Goal: Transaction & Acquisition: Purchase product/service

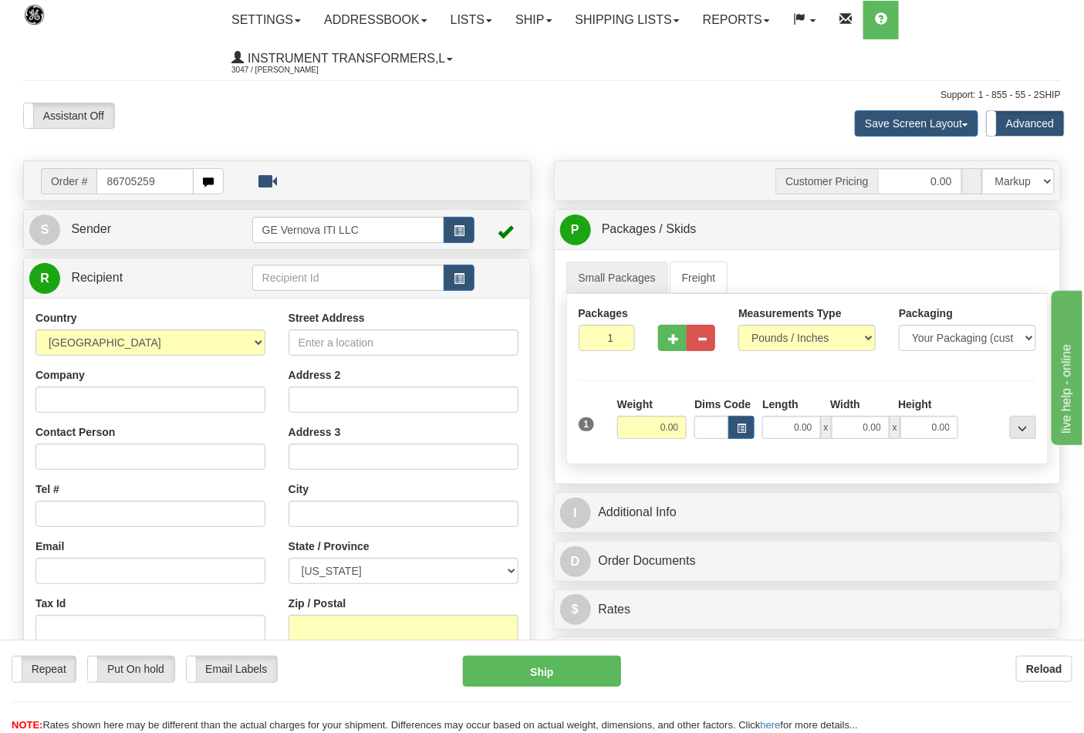
type input "86705259"
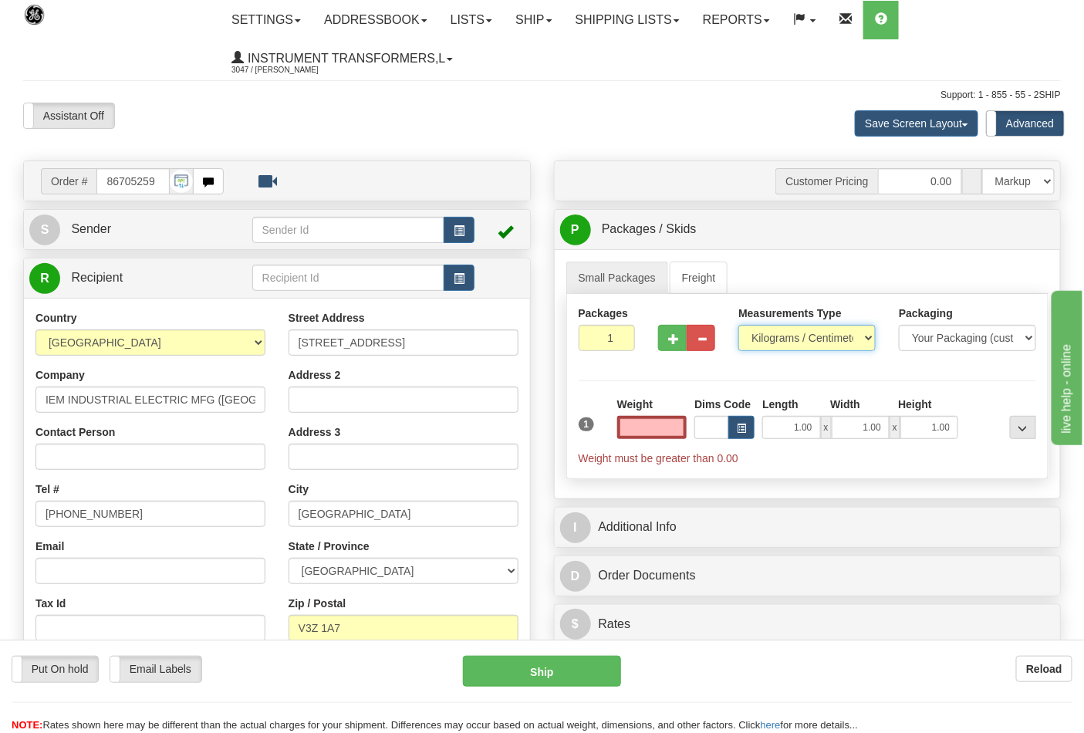
type input "0.00"
drag, startPoint x: 784, startPoint y: 330, endPoint x: 780, endPoint y: 350, distance: 21.2
click at [784, 330] on select "Pounds / Inches Kilograms / Centimeters" at bounding box center [807, 338] width 137 height 26
select select "0"
click at [739, 326] on select "Pounds / Inches Kilograms / Centimeters" at bounding box center [807, 338] width 137 height 26
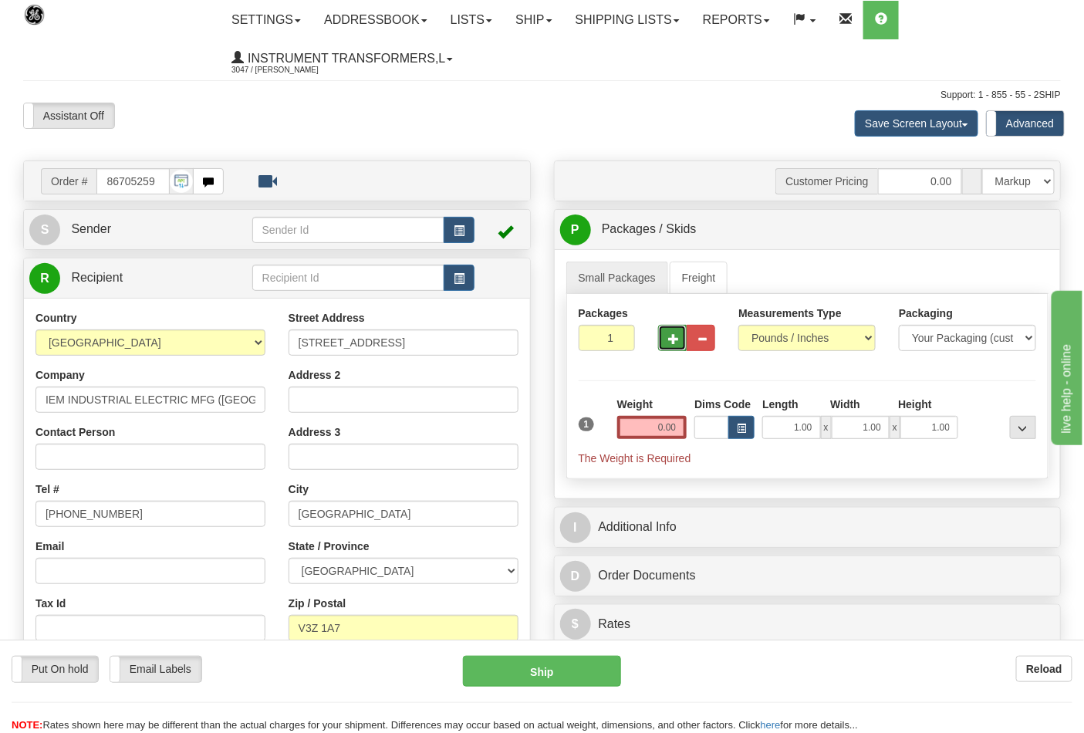
click at [667, 336] on button "button" at bounding box center [672, 338] width 29 height 26
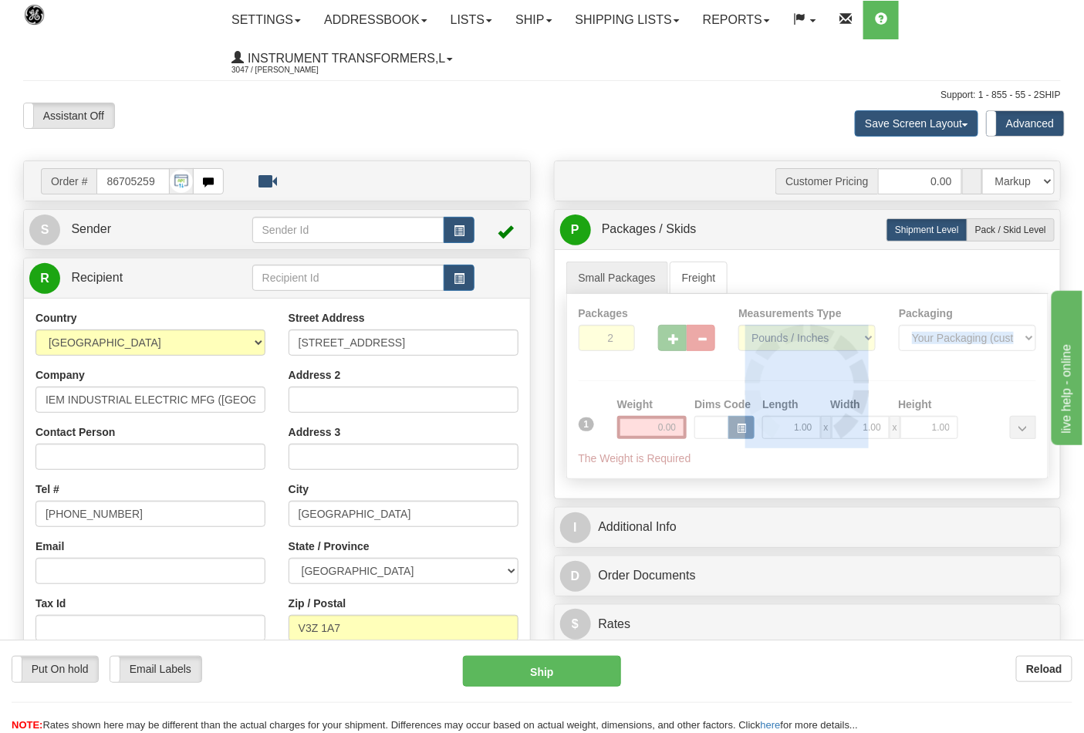
click at [667, 336] on div at bounding box center [808, 386] width 482 height 184
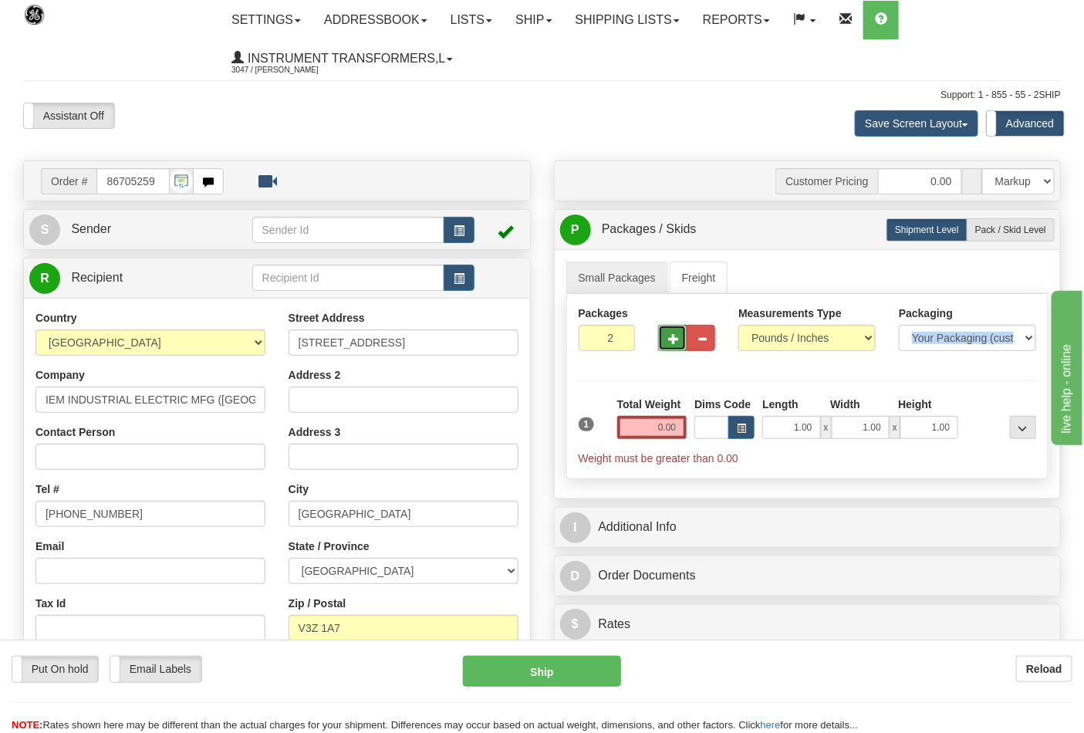
click at [667, 336] on button "button" at bounding box center [672, 338] width 29 height 26
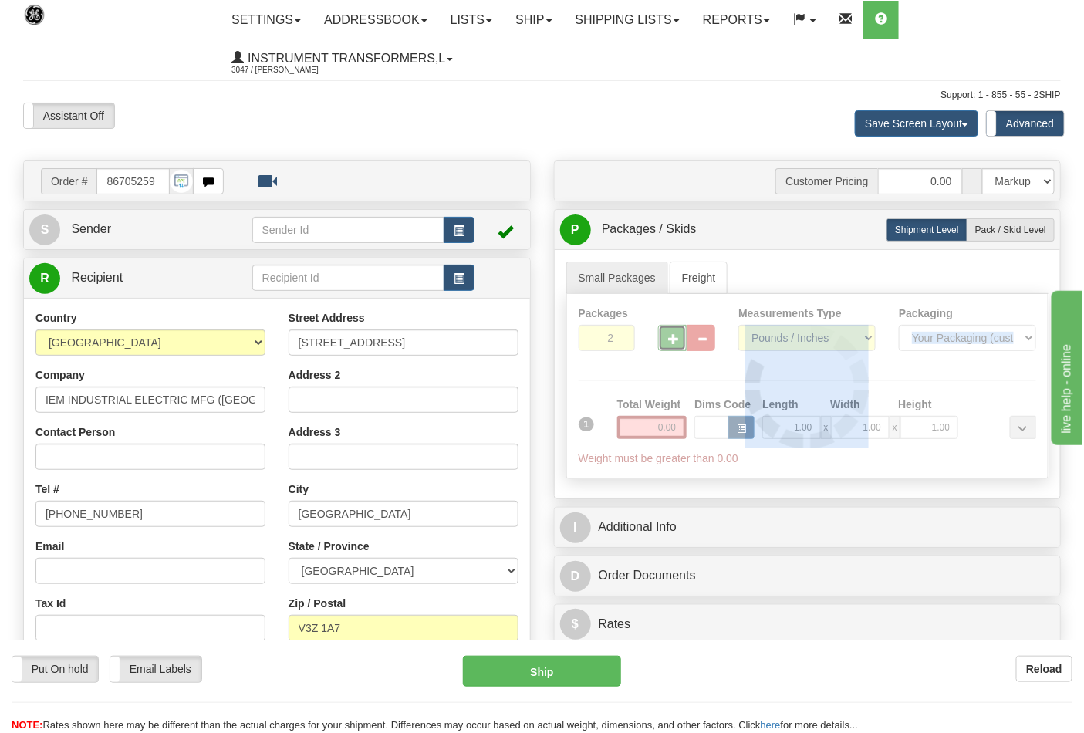
type input "3"
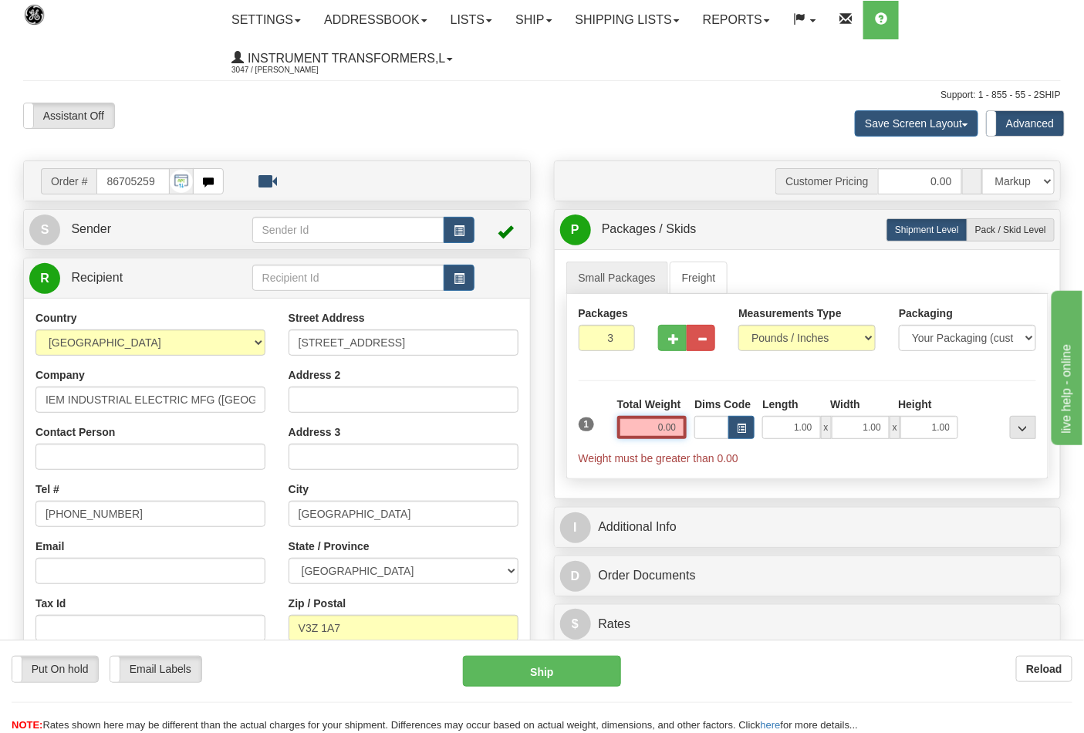
click at [647, 434] on input "0.00" at bounding box center [652, 427] width 70 height 23
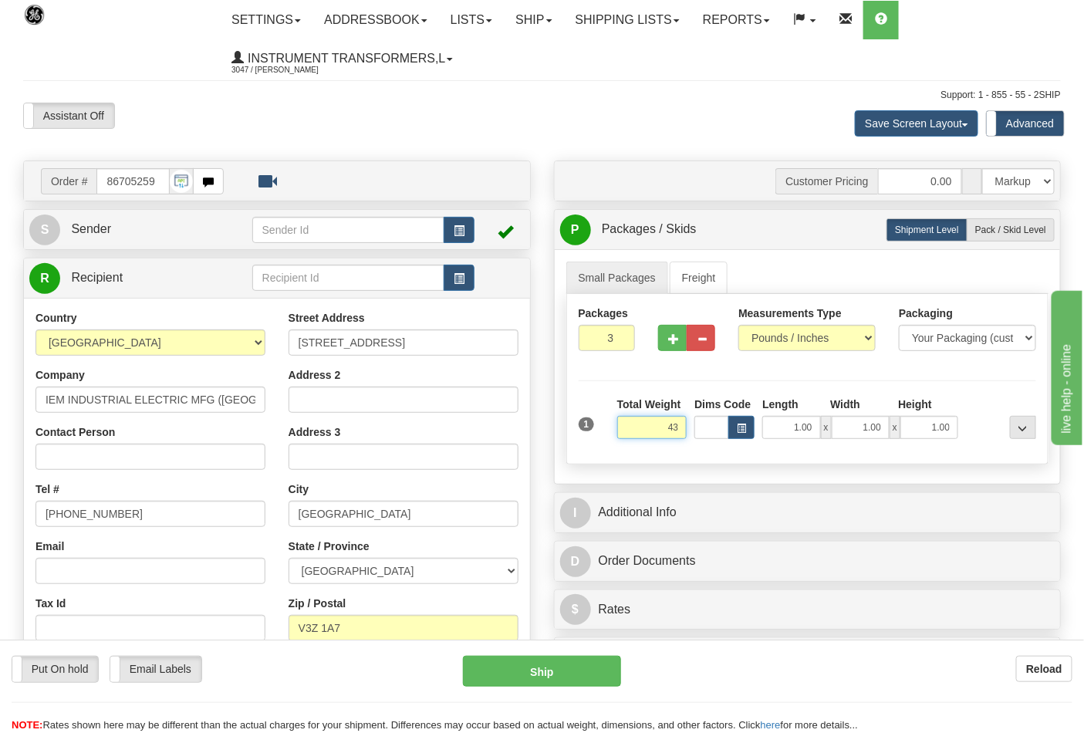
click button "Delete" at bounding box center [0, 0] width 0 height 0
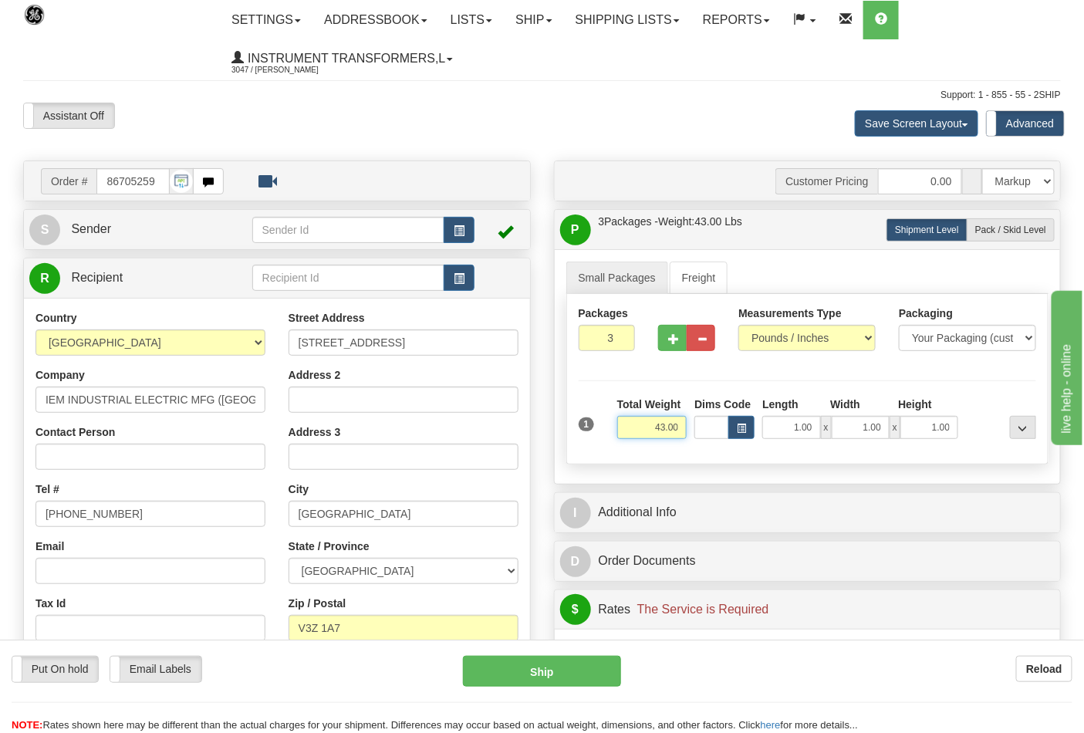
drag, startPoint x: 641, startPoint y: 429, endPoint x: 685, endPoint y: 430, distance: 44.0
click at [685, 430] on input "43.00" at bounding box center [652, 427] width 70 height 23
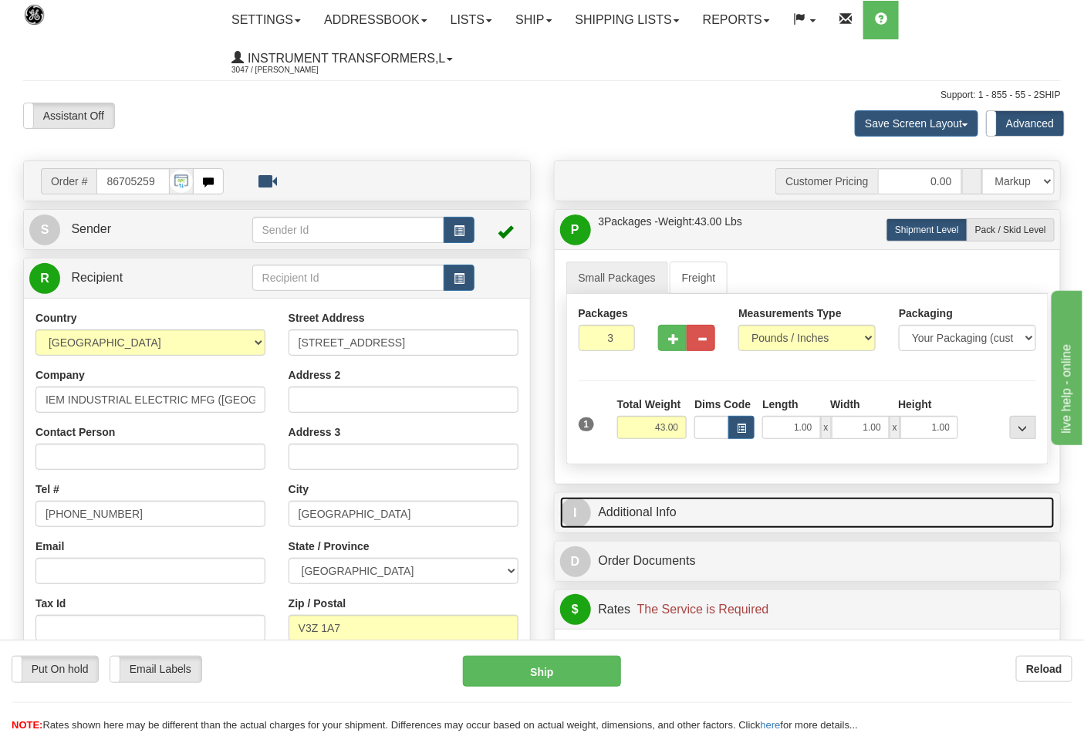
drag, startPoint x: 729, startPoint y: 516, endPoint x: 721, endPoint y: 492, distance: 25.1
click at [729, 516] on link "I Additional Info" at bounding box center [807, 513] width 495 height 32
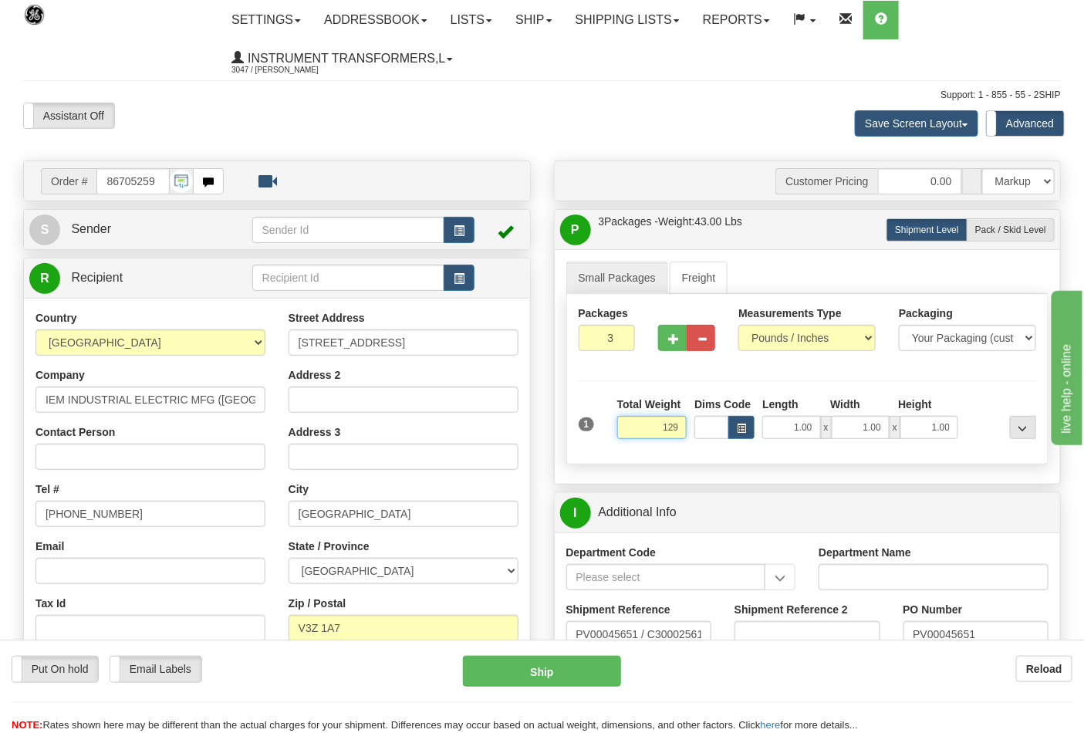
click button "Delete" at bounding box center [0, 0] width 0 height 0
type input "129.00"
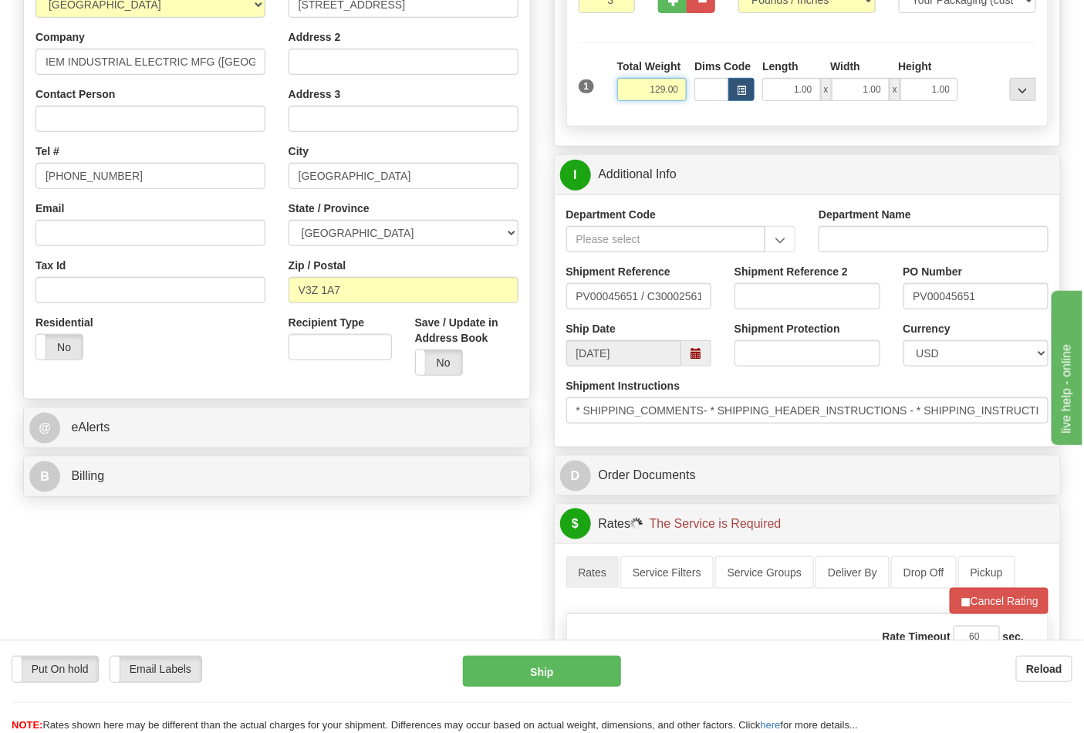
scroll to position [343, 0]
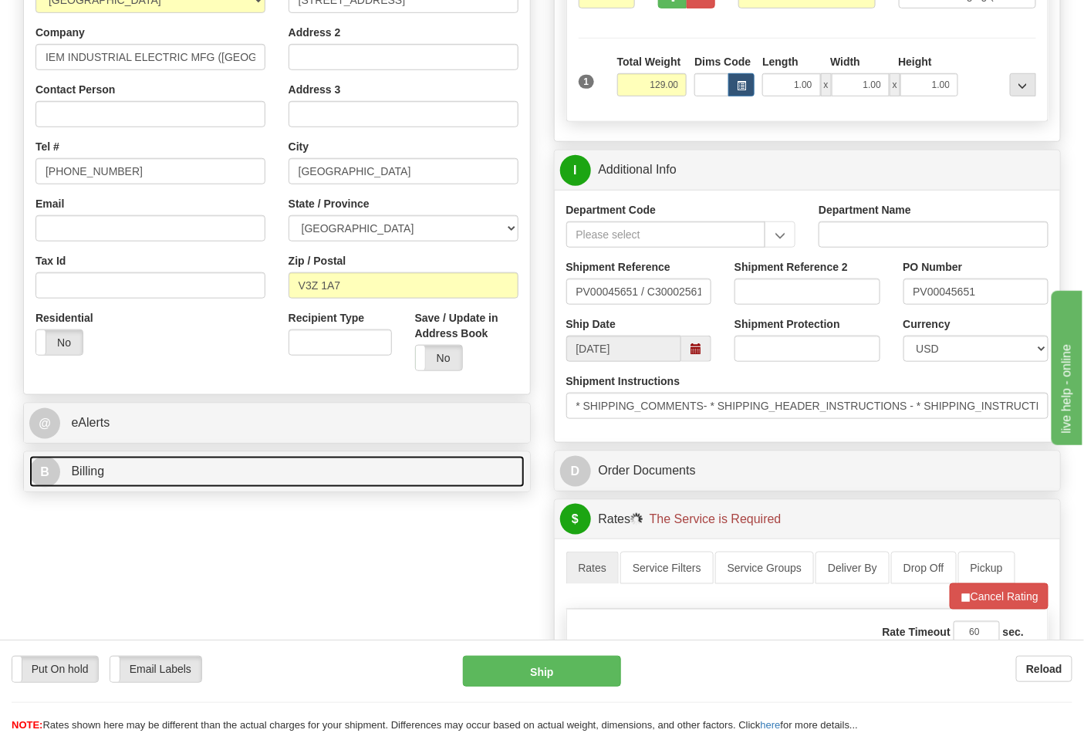
click at [232, 468] on link "B Billing" at bounding box center [276, 472] width 495 height 32
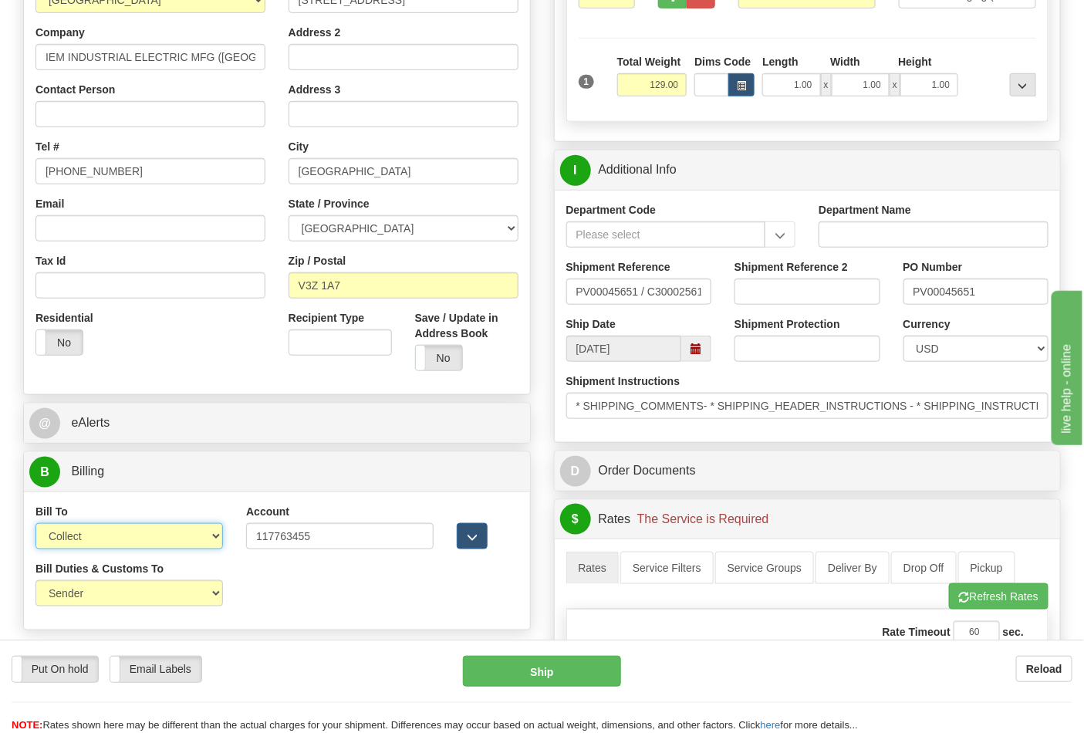
click at [167, 536] on select "Sender Recipient Third Party Collect" at bounding box center [129, 536] width 188 height 26
select select "2"
click at [35, 525] on select "Sender Recipient Third Party Collect" at bounding box center [129, 536] width 188 height 26
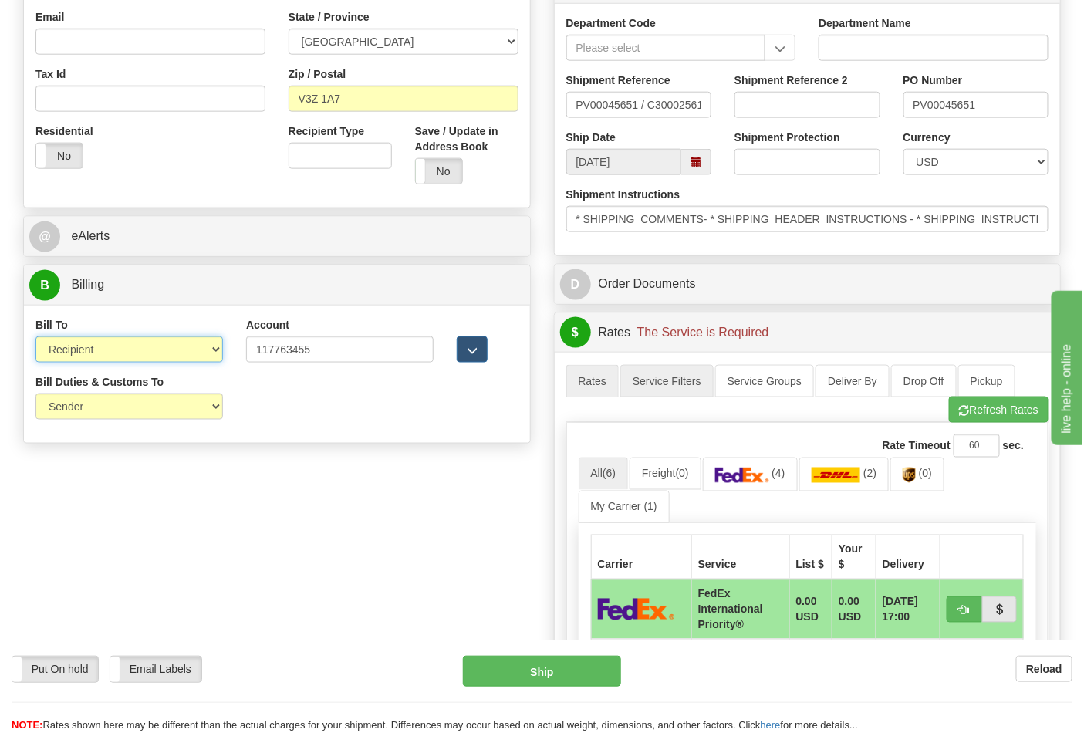
scroll to position [685, 0]
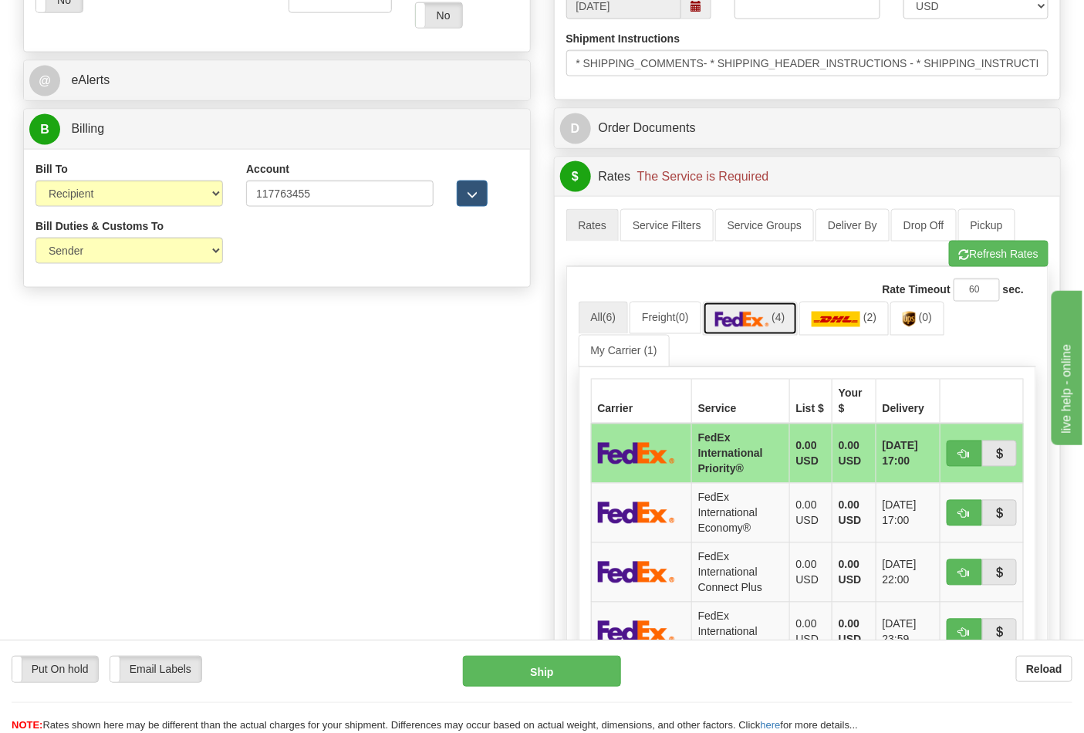
click at [769, 327] on img at bounding box center [742, 319] width 54 height 15
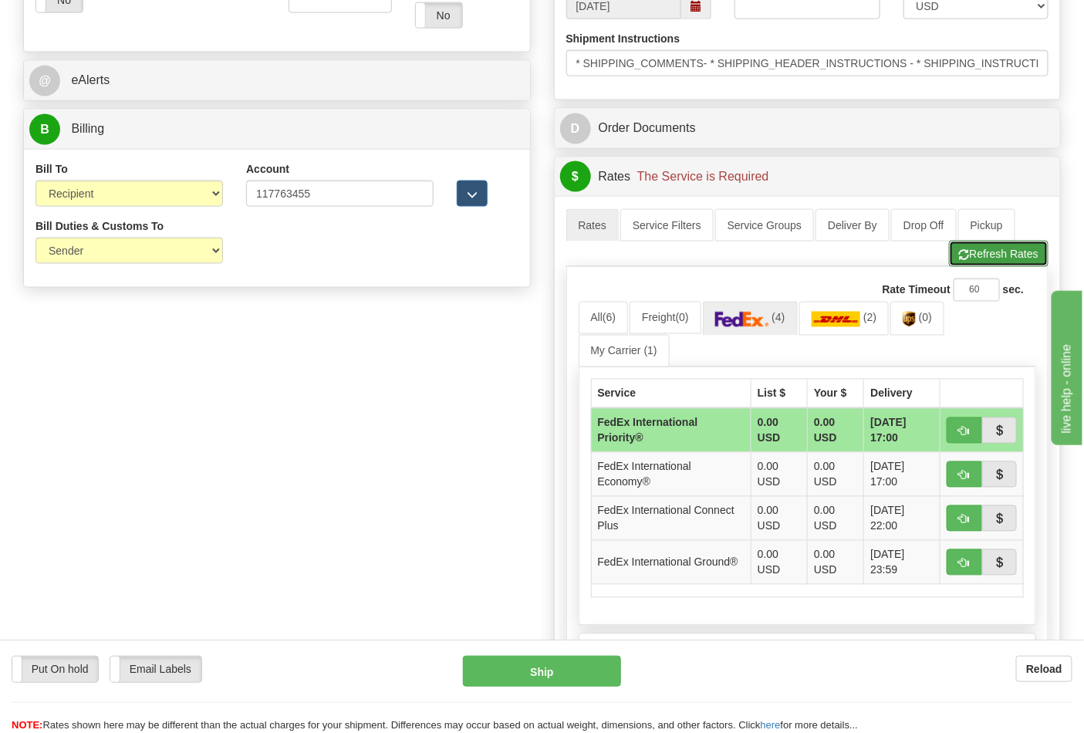
click at [1005, 252] on button "Refresh Rates" at bounding box center [999, 254] width 100 height 26
click at [954, 560] on button "button" at bounding box center [964, 562] width 35 height 26
type input "92"
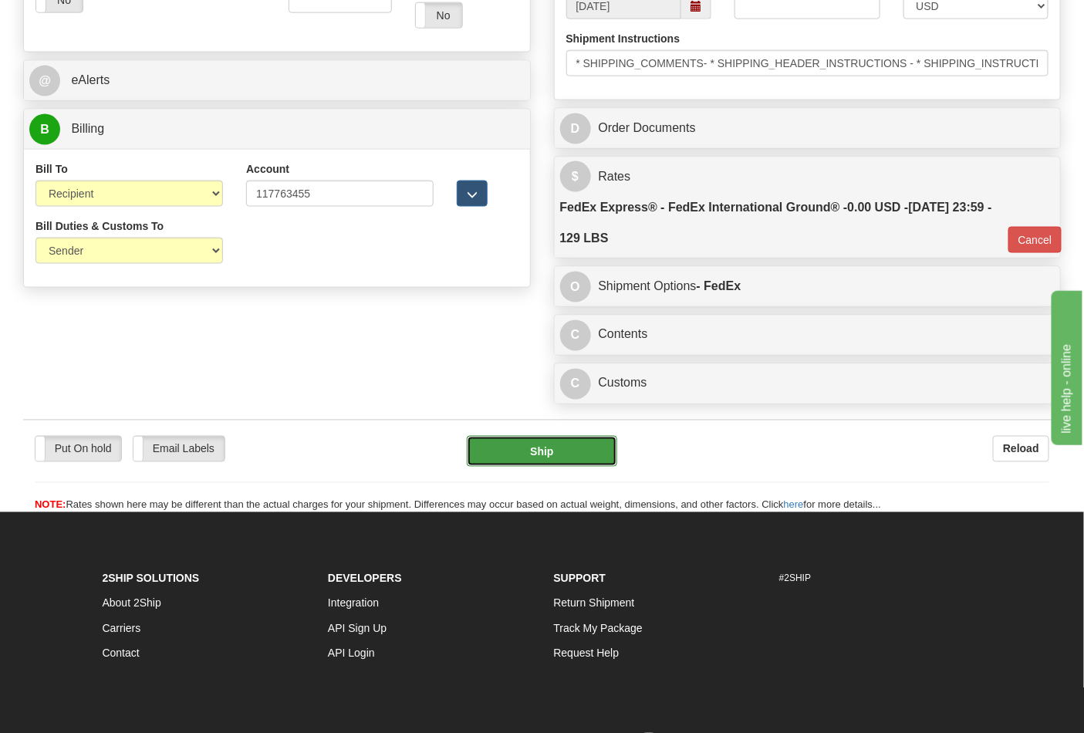
click at [576, 461] on button "Ship" at bounding box center [542, 451] width 150 height 31
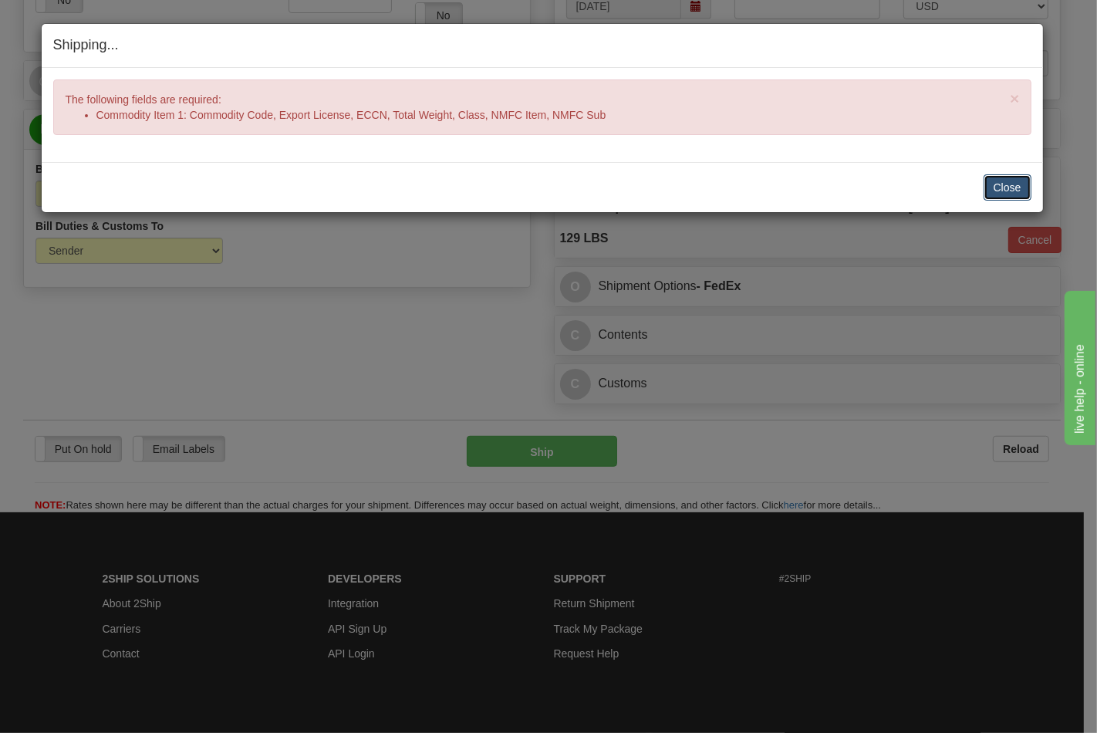
click at [1005, 175] on button "Close" at bounding box center [1008, 187] width 48 height 26
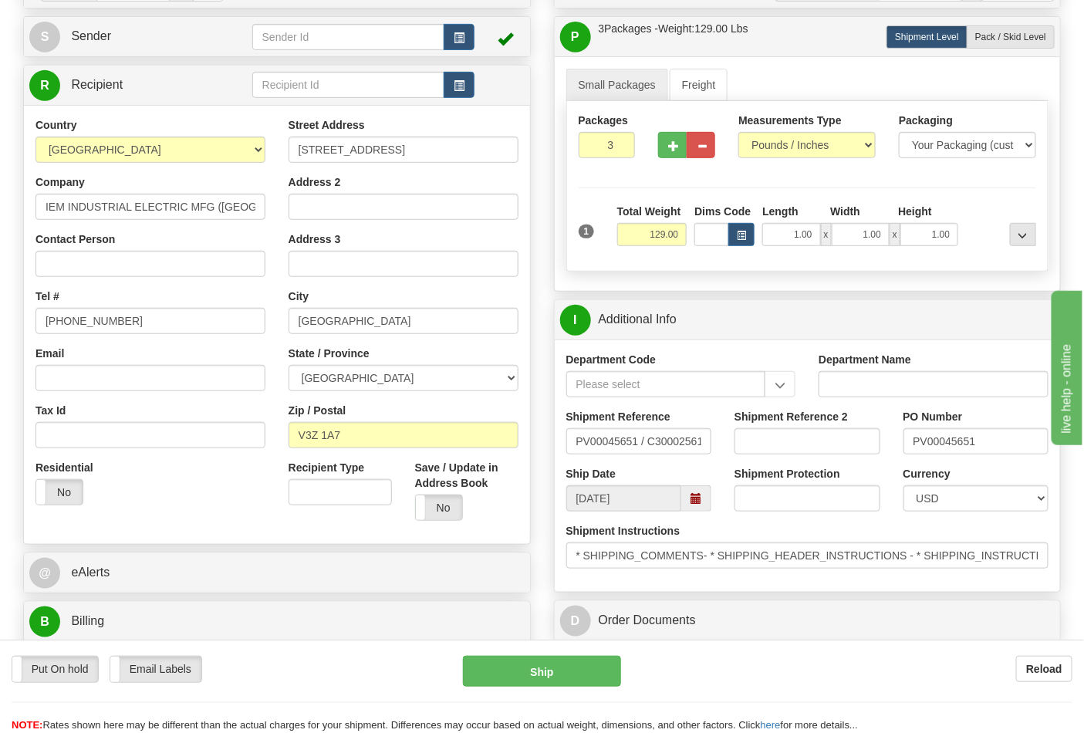
scroll to position [0, 0]
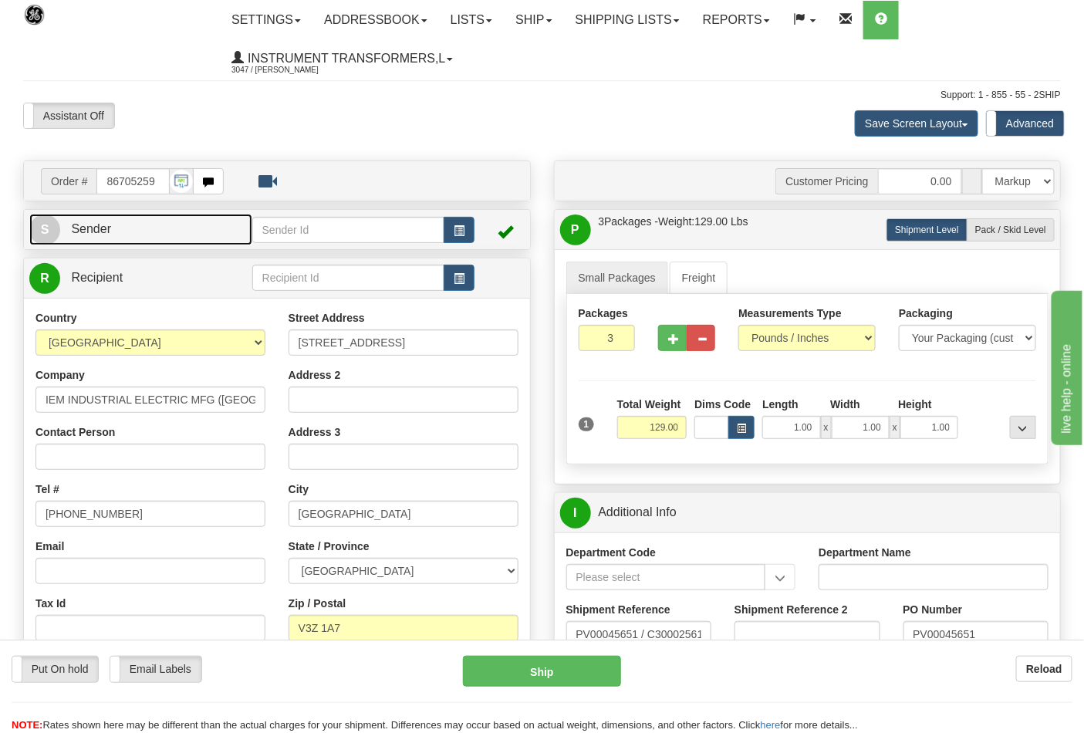
click at [132, 241] on link "S Sender" at bounding box center [140, 230] width 223 height 32
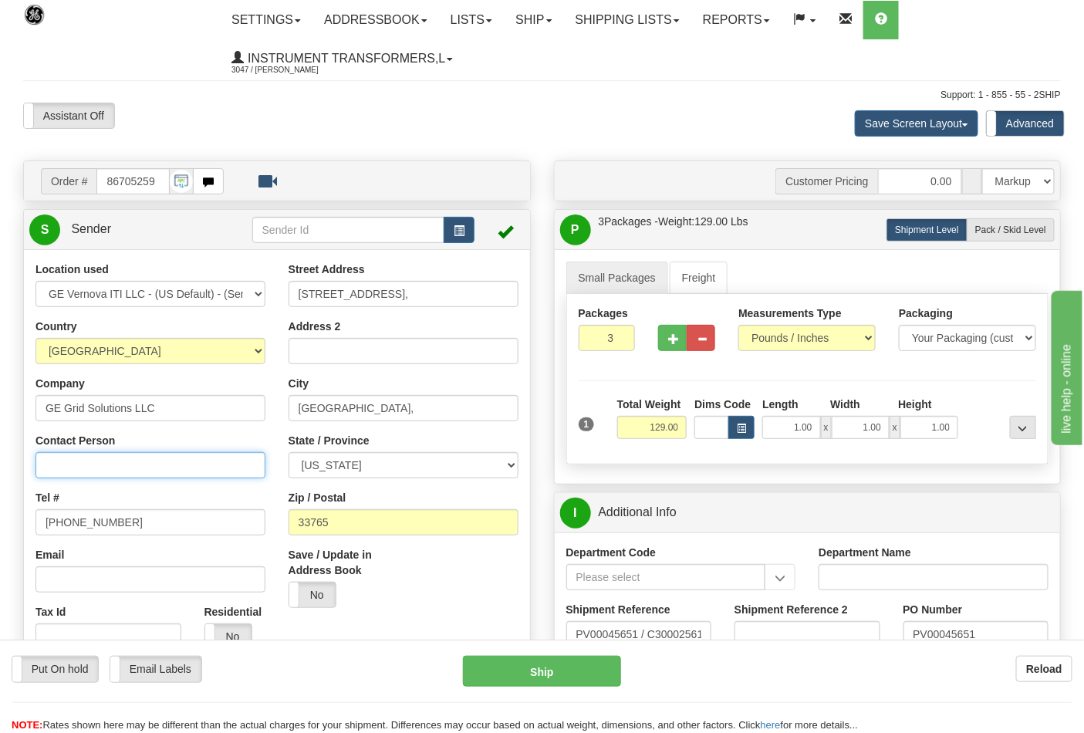
click at [101, 465] on input "Contact Person" at bounding box center [150, 465] width 230 height 26
type input "Nephtali Linares"
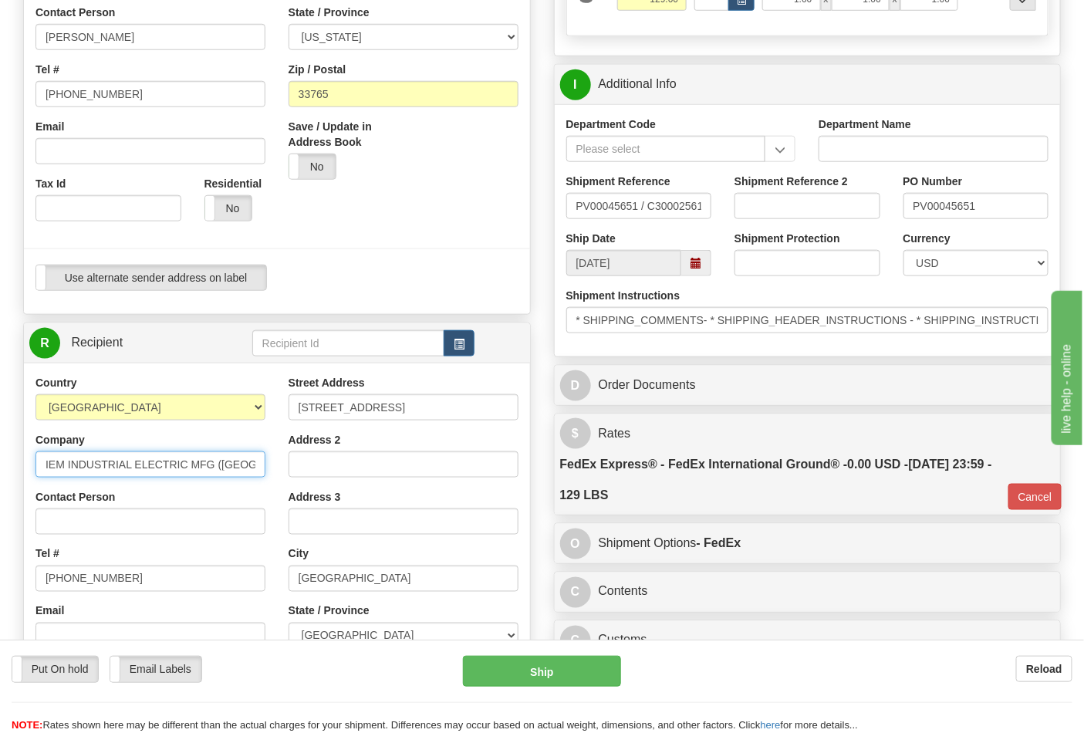
scroll to position [0, 36]
drag, startPoint x: 45, startPoint y: 463, endPoint x: 270, endPoint y: 458, distance: 225.4
click at [270, 458] on div "Country AFGHANISTAN ALAND ISLANDS ALBANIA ALGERIA AMERICAN SAMOA ANDORRA ANGOLA…" at bounding box center [150, 575] width 253 height 400
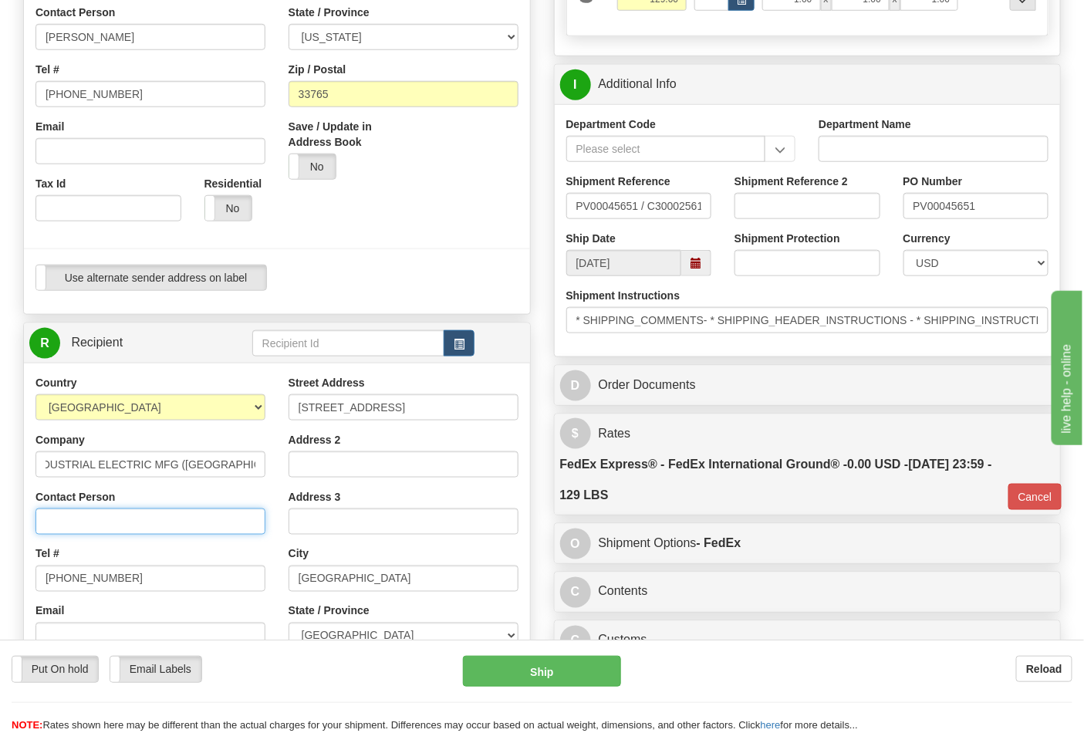
scroll to position [0, 0]
click at [142, 519] on input "Contact Person" at bounding box center [150, 522] width 230 height 26
paste input "IEM INDUSTRIAL ELECTRIC MFG (CANADA) INC"
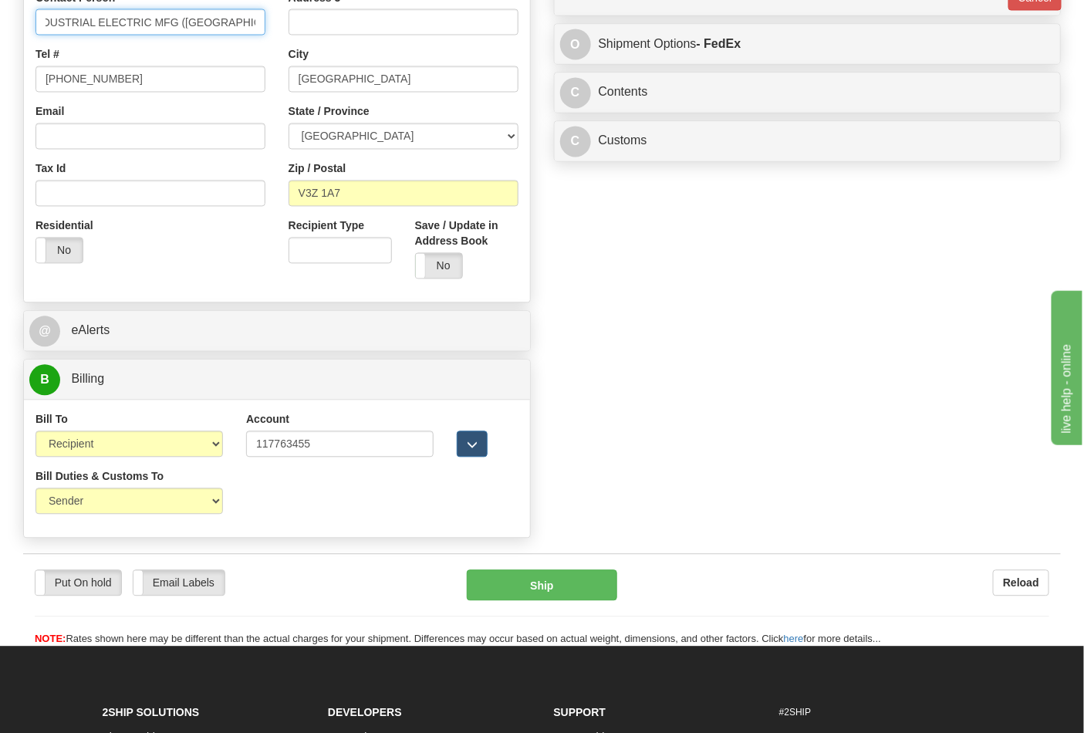
scroll to position [943, 0]
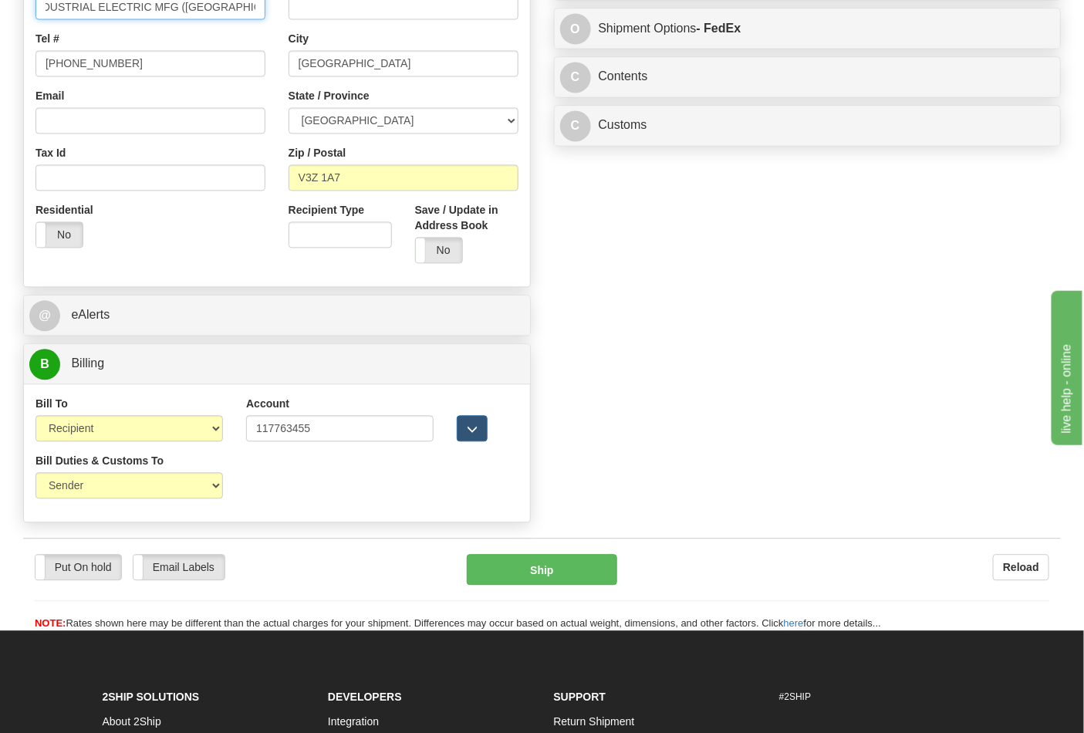
type input "IEM INDUSTRIAL ELECTRIC MFG (CANADA) INC"
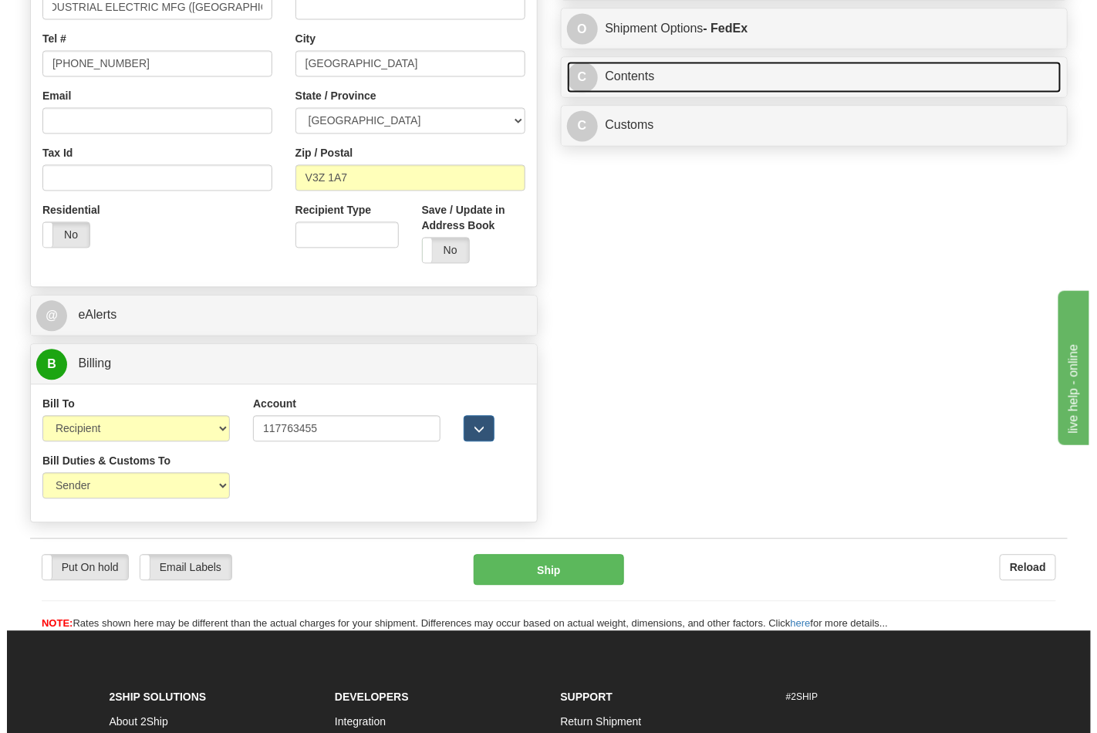
scroll to position [0, 0]
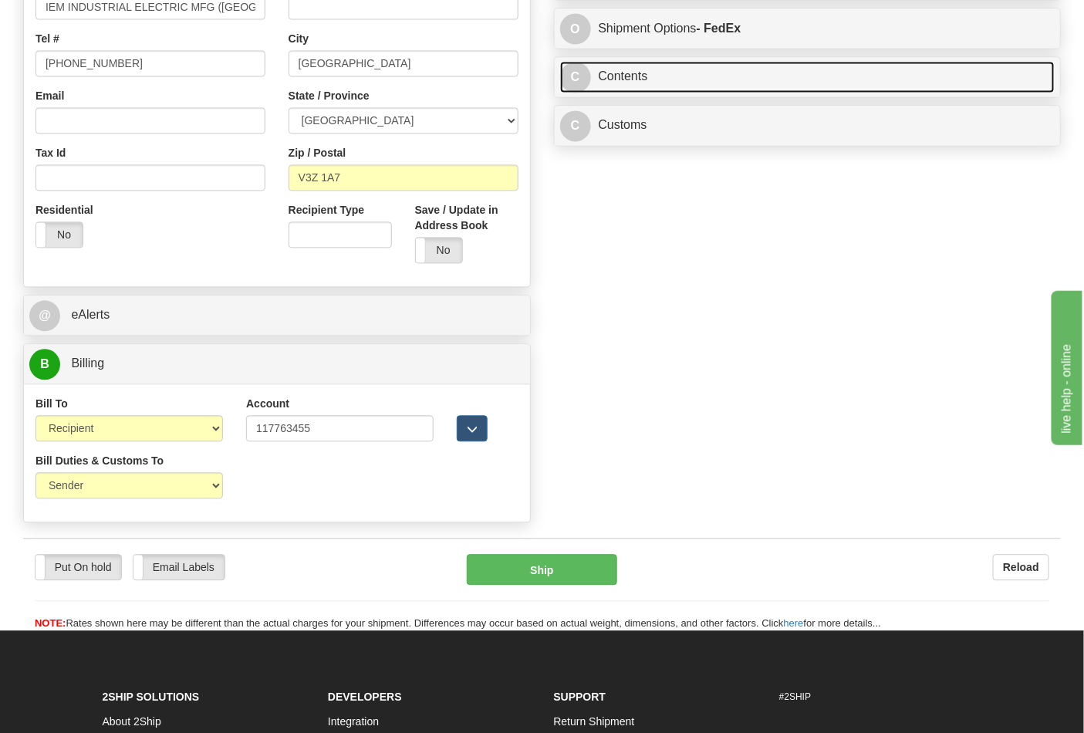
click at [656, 93] on link "C Contents" at bounding box center [807, 78] width 495 height 32
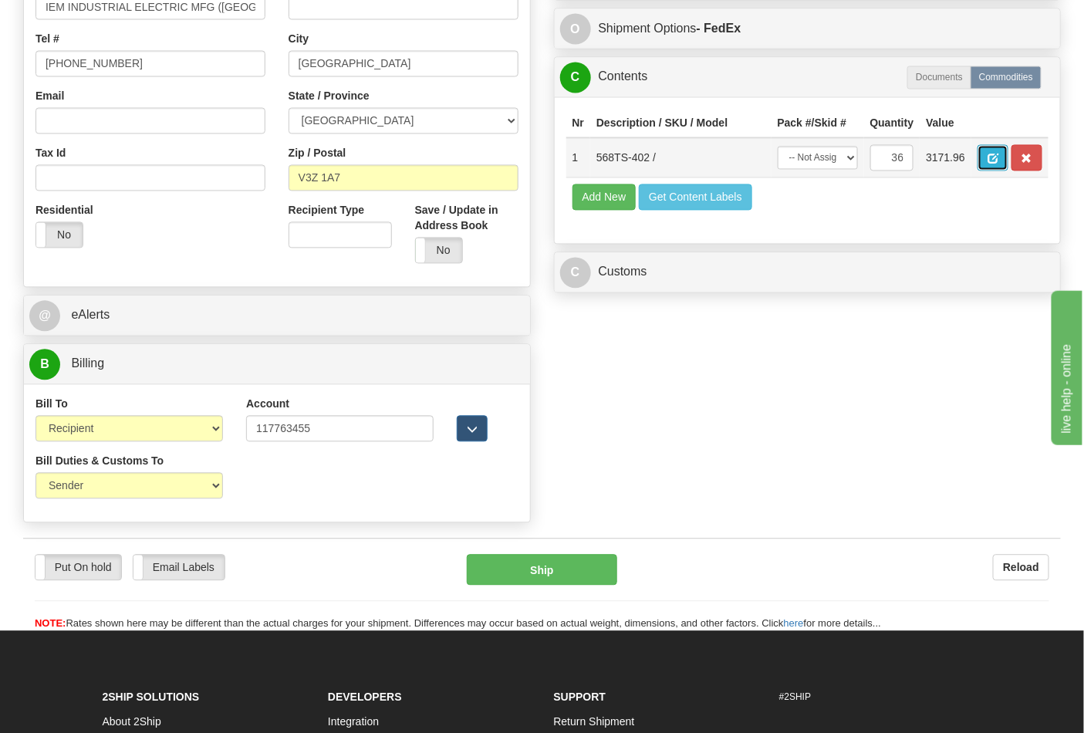
click at [999, 157] on span "button" at bounding box center [993, 159] width 11 height 10
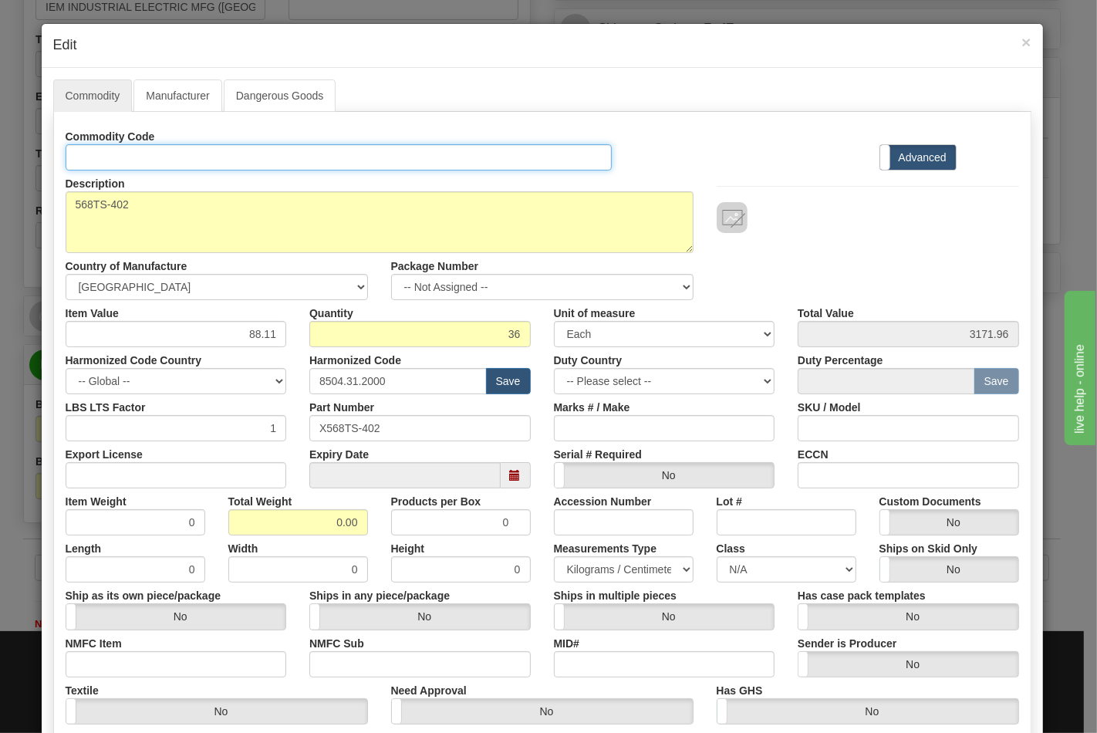
click at [230, 159] on input "Id" at bounding box center [339, 157] width 547 height 26
type input "TRANSFORMERS"
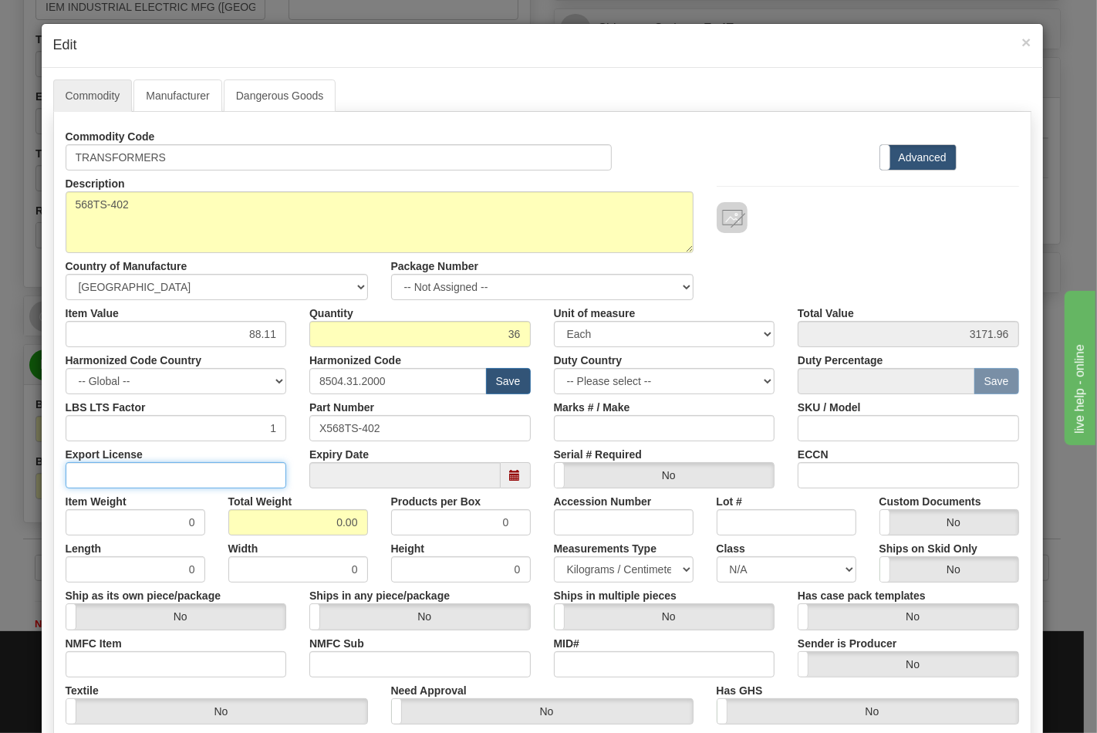
click at [118, 475] on input "Export License" at bounding box center [176, 475] width 221 height 26
type input "NLR"
click at [104, 654] on input "NMFC Item" at bounding box center [176, 664] width 221 height 26
type input "63170"
click at [349, 656] on input "NMFC Sub" at bounding box center [419, 664] width 221 height 26
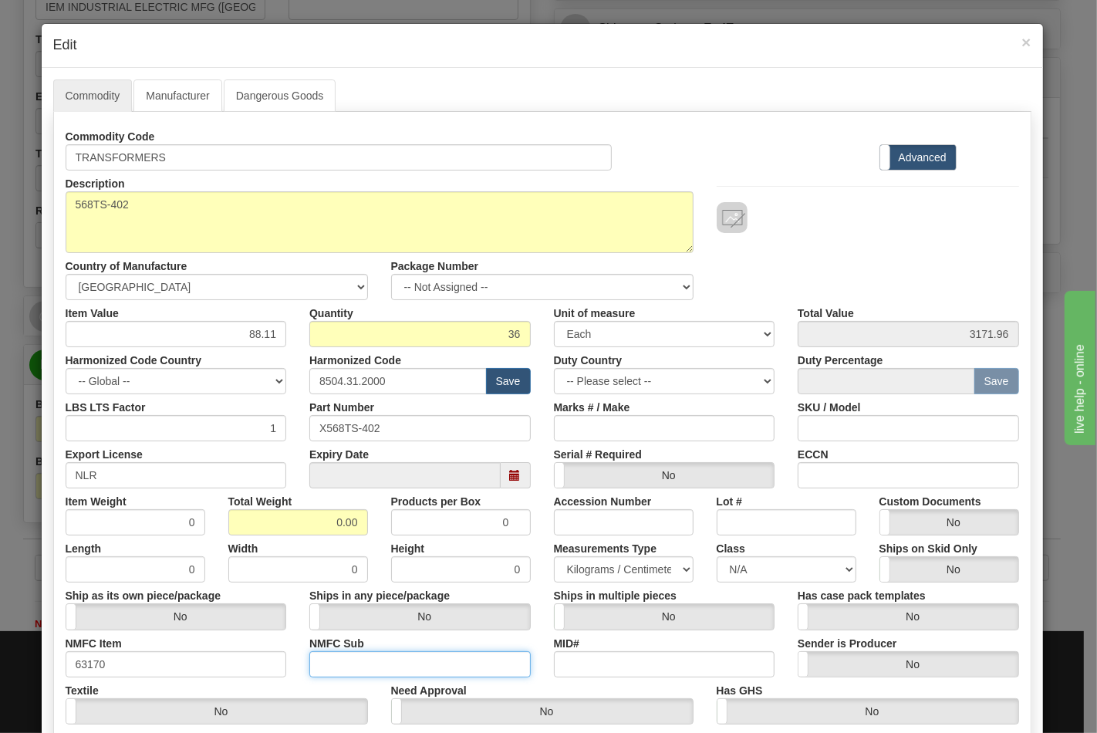
type input "4"
drag, startPoint x: 319, startPoint y: 529, endPoint x: 395, endPoint y: 538, distance: 76.2
click at [395, 538] on div "Commodity Code TRANSFORMERS Standard Advanced Description 568TS-402 Country of …" at bounding box center [543, 447] width 954 height 648
type input "129"
type input "3.5833"
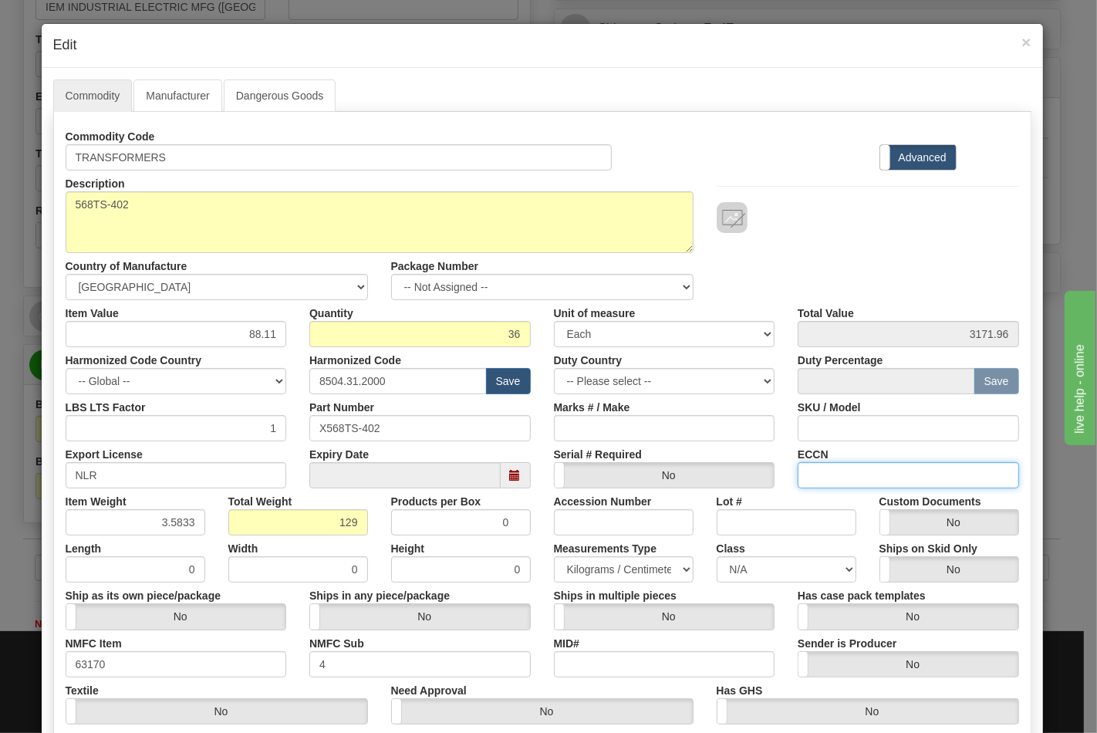
click at [888, 475] on input "ECCN" at bounding box center [908, 475] width 221 height 26
type input "EAR99"
click at [781, 576] on select "N/A 50.0 55.0 60.0 65.0 70.0 85.0 92.5 100.0 125.0 175.0 250.0 300.0 400.0" at bounding box center [787, 569] width 140 height 26
select select "70.0"
click at [717, 556] on select "N/A 50.0 55.0 60.0 65.0 70.0 85.0 92.5 100.0 125.0 175.0 250.0 300.0 400.0" at bounding box center [787, 569] width 140 height 26
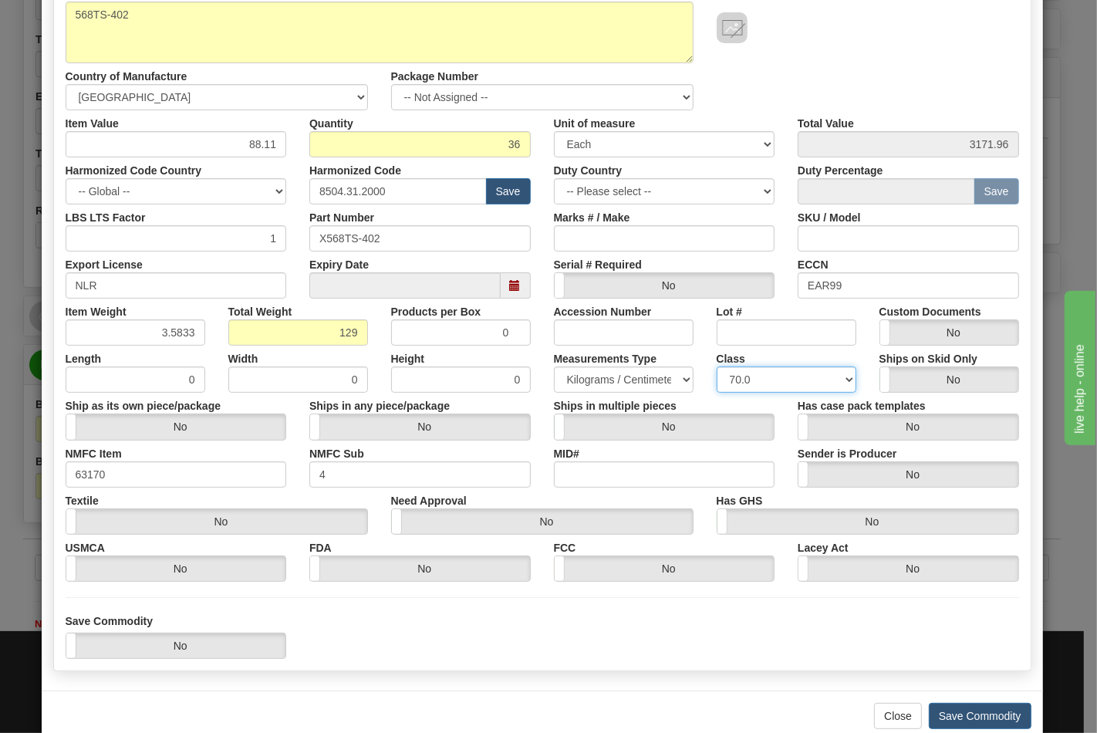
scroll to position [221, 0]
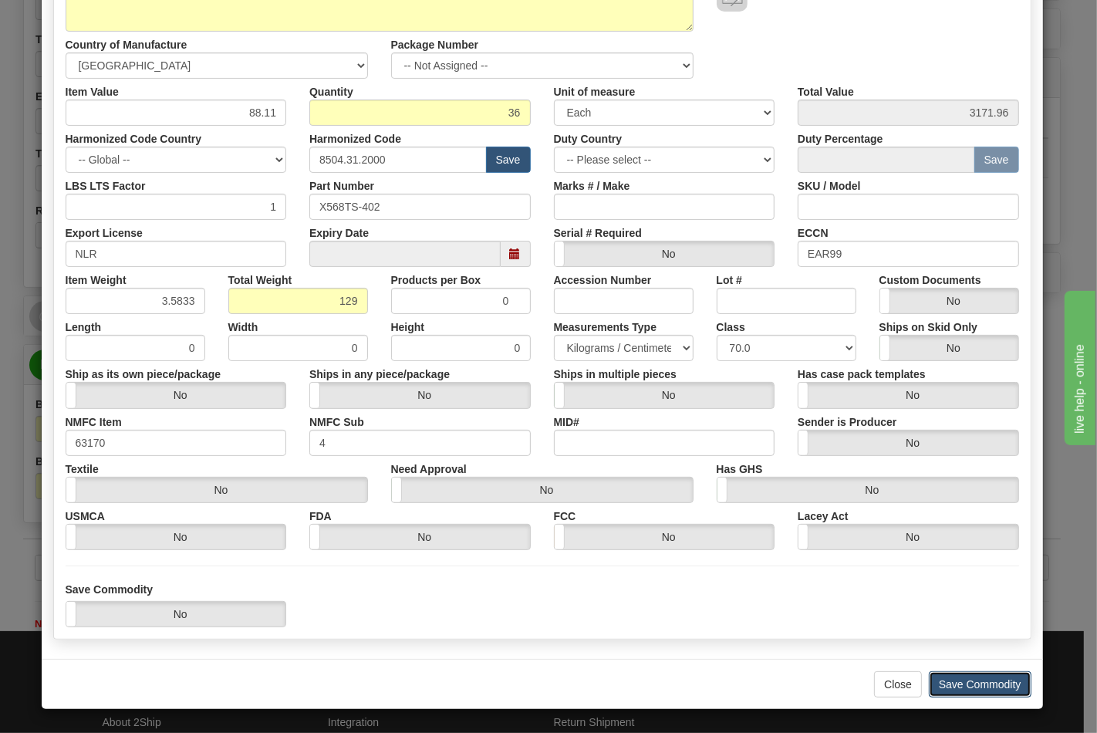
click at [955, 676] on button "Save Commodity" at bounding box center [980, 684] width 103 height 26
click at [953, 683] on button "Save Commodity" at bounding box center [980, 684] width 103 height 26
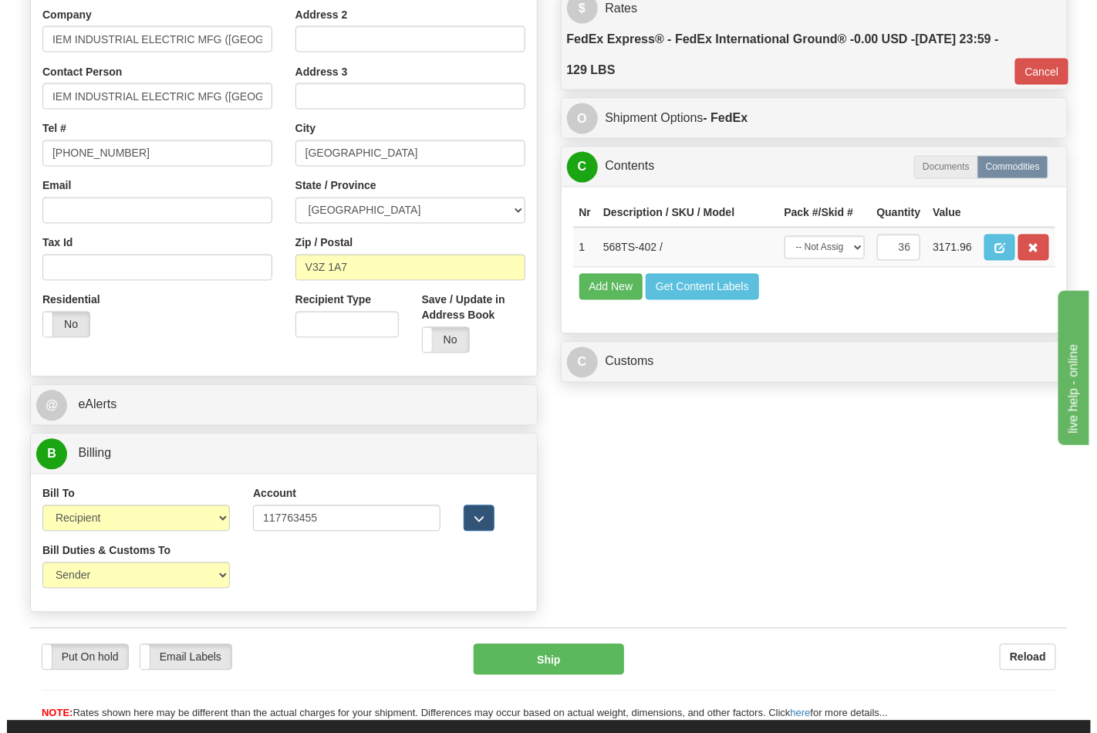
scroll to position [857, 0]
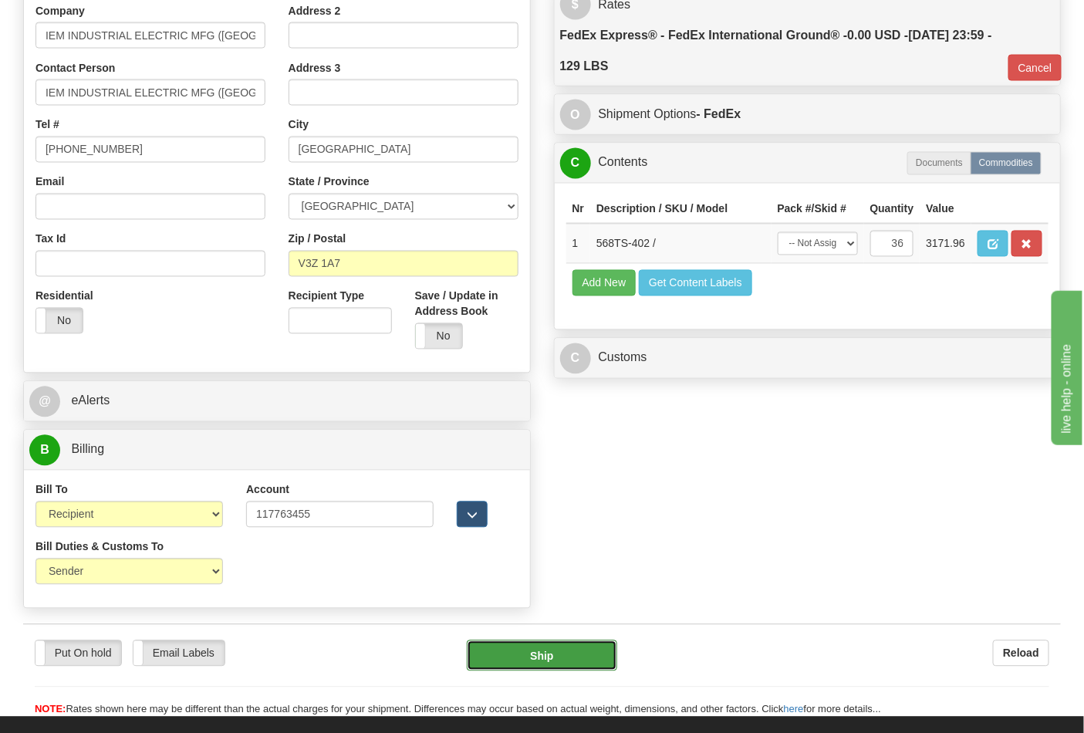
click at [576, 656] on button "Ship" at bounding box center [542, 656] width 150 height 31
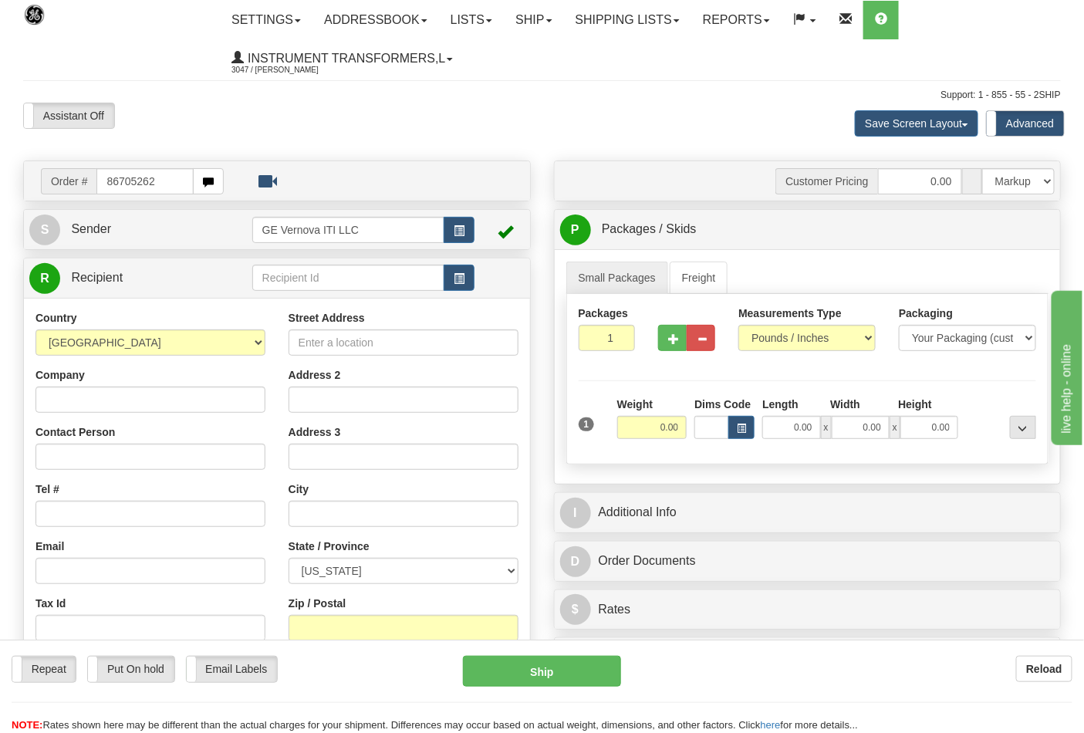
type input "86705262"
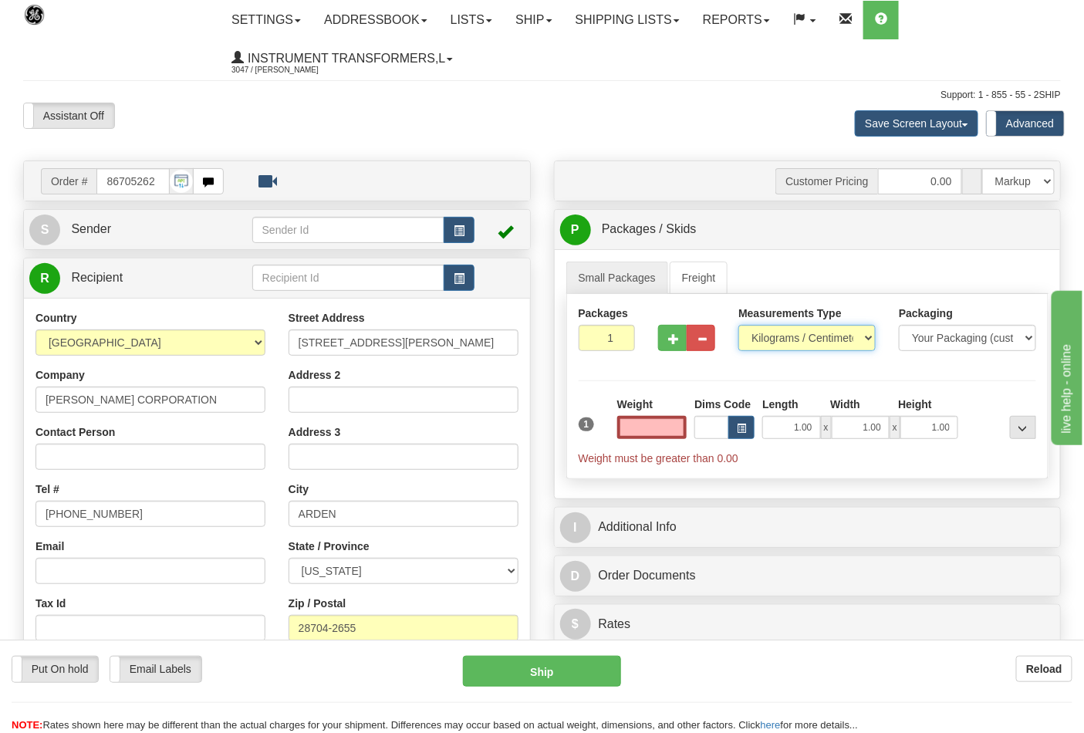
type input "0.00"
drag, startPoint x: 808, startPoint y: 332, endPoint x: 808, endPoint y: 342, distance: 10.0
click at [808, 333] on select "Pounds / Inches Kilograms / Centimeters" at bounding box center [807, 338] width 137 height 26
select select "0"
click at [739, 326] on select "Pounds / Inches Kilograms / Centimeters" at bounding box center [807, 338] width 137 height 26
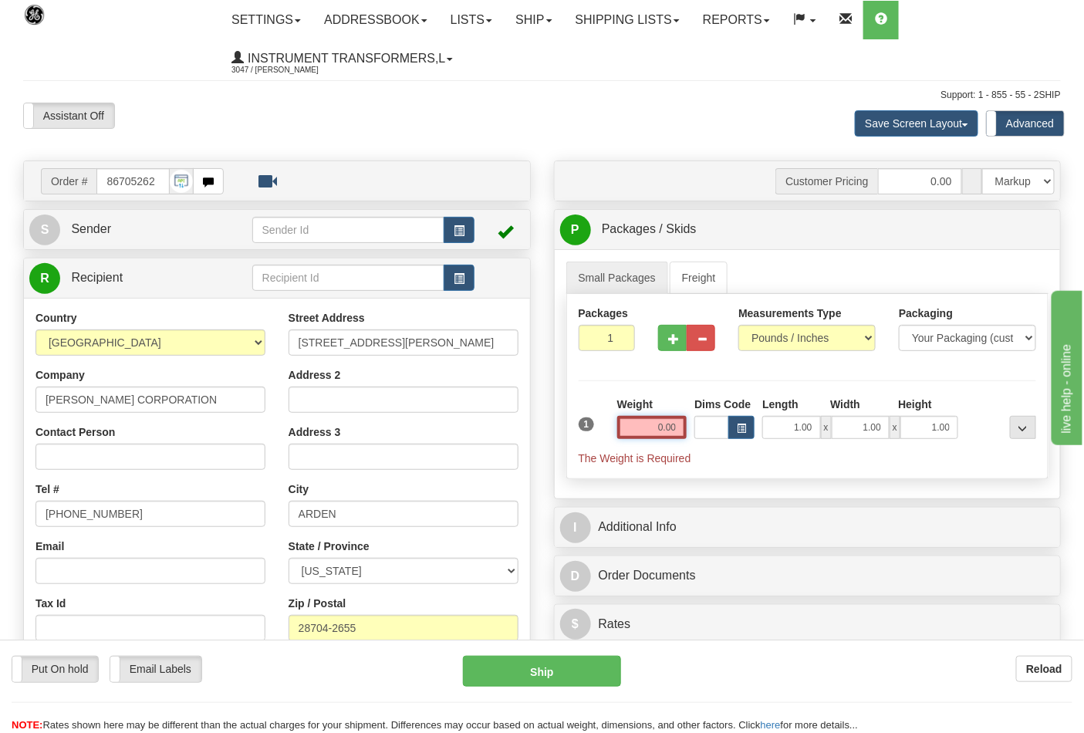
drag, startPoint x: 653, startPoint y: 431, endPoint x: 715, endPoint y: 429, distance: 62.5
click at [715, 429] on div "1 Weight 0.00 Dims Code 1.00" at bounding box center [808, 431] width 466 height 69
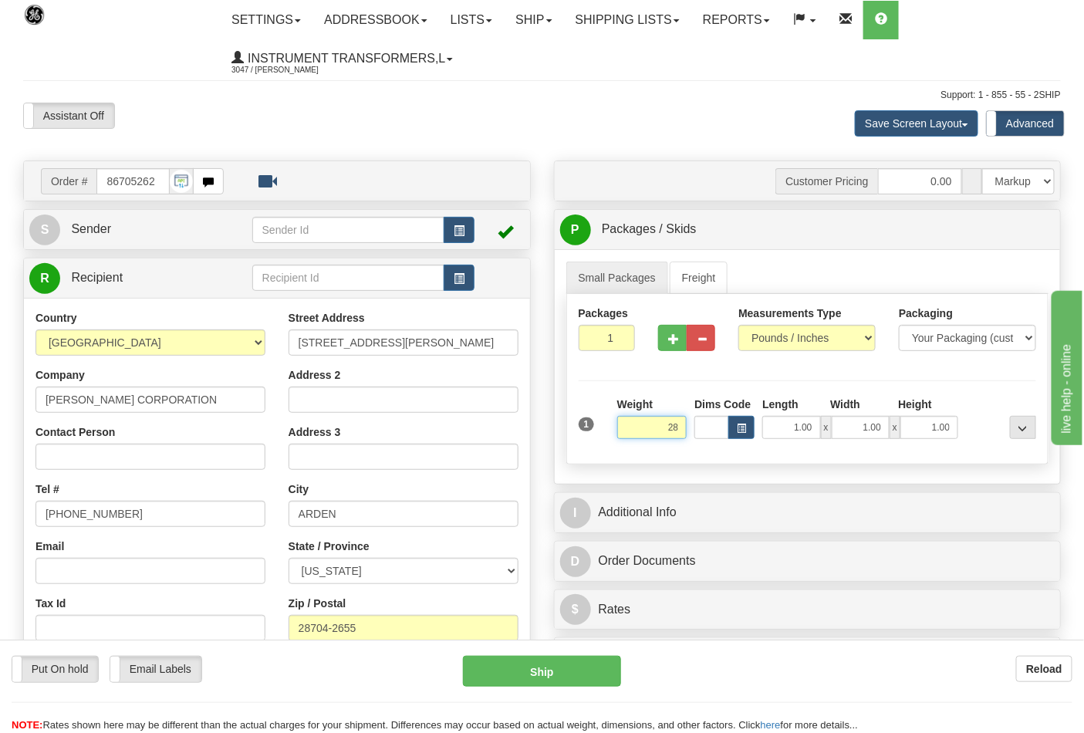
click button "Delete" at bounding box center [0, 0] width 0 height 0
type input "28.00"
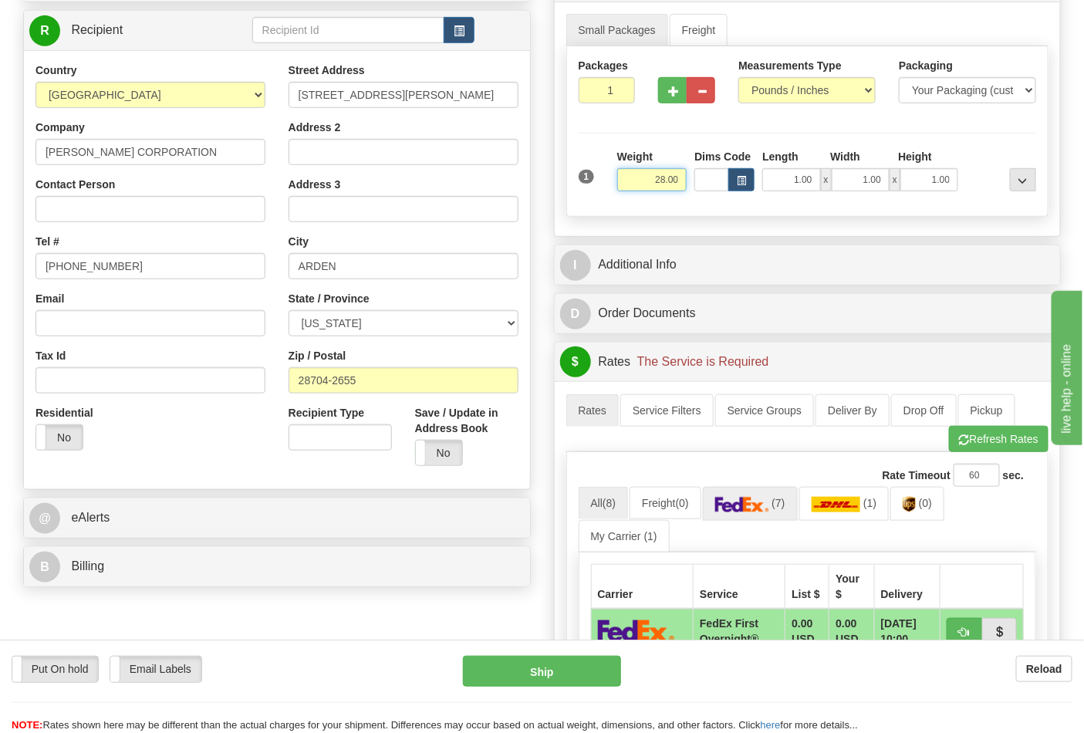
scroll to position [257, 0]
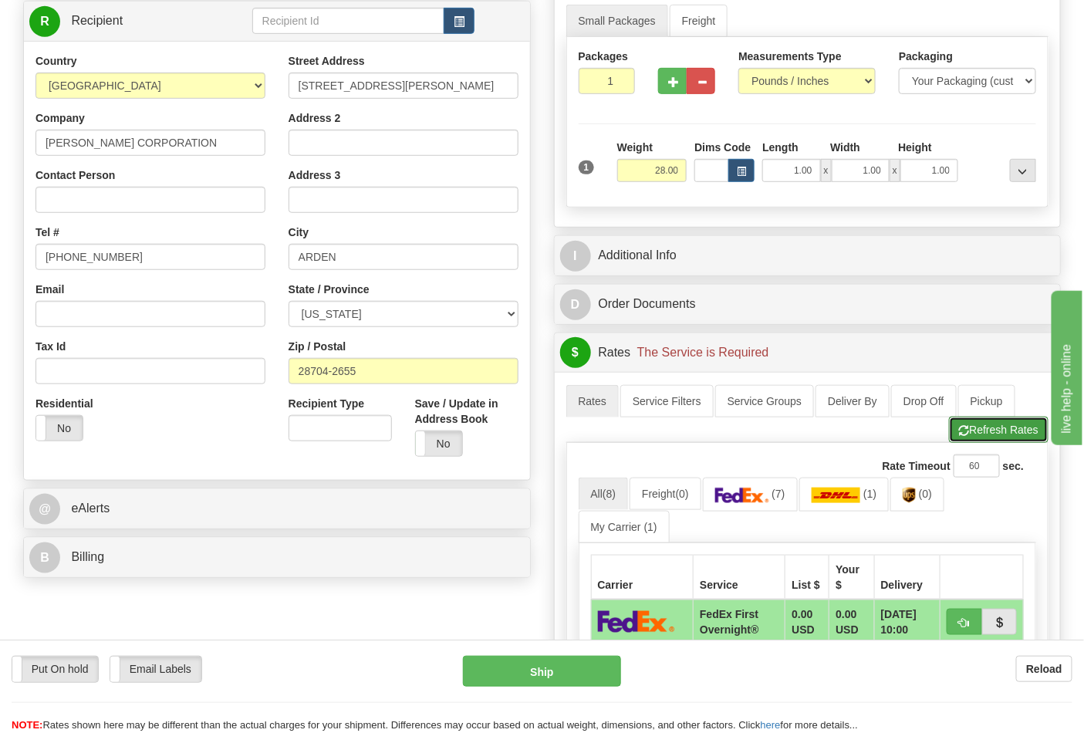
click at [1007, 433] on button "Refresh Rates" at bounding box center [999, 430] width 100 height 26
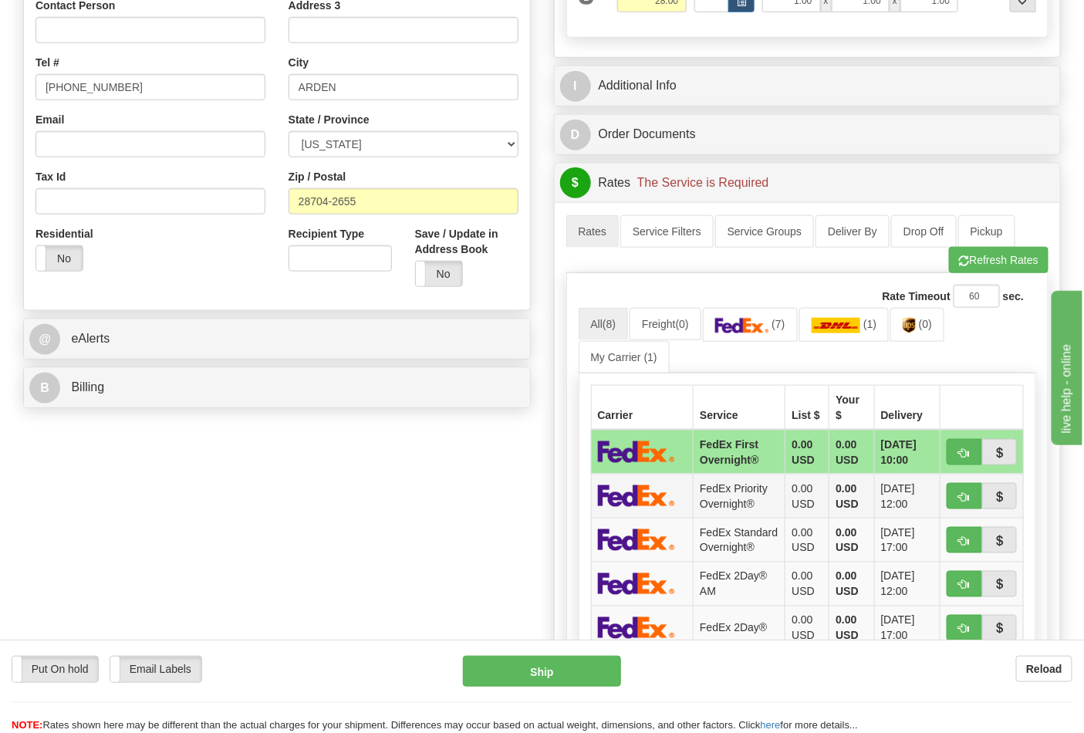
scroll to position [428, 0]
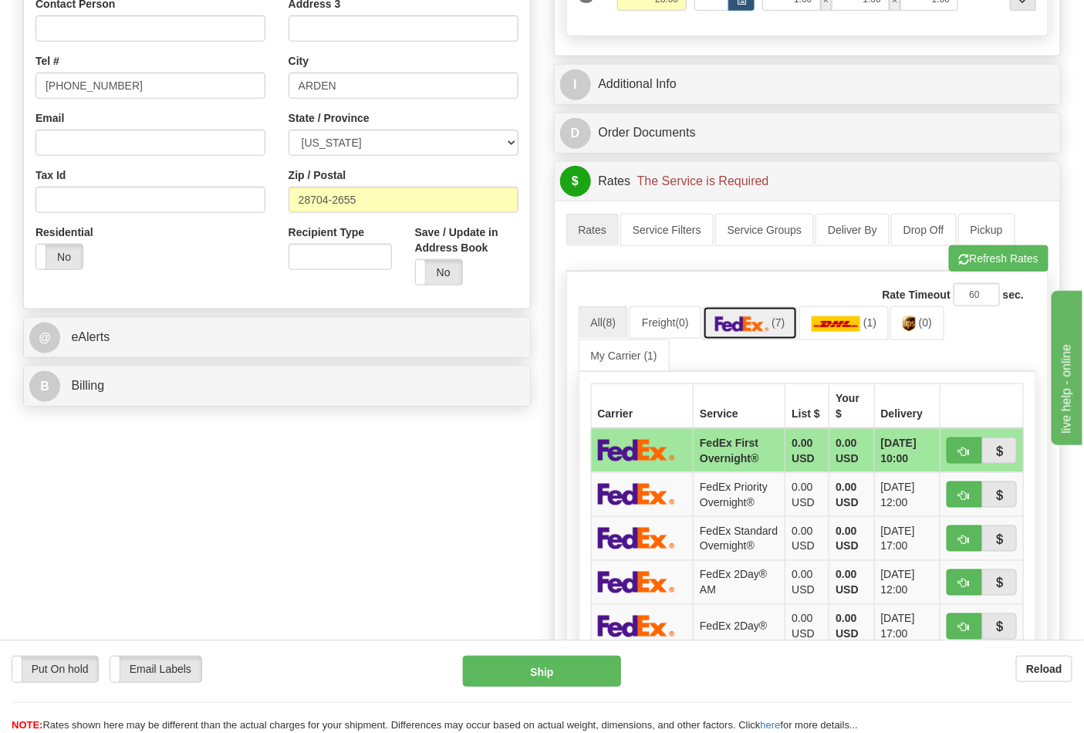
click at [759, 332] on img at bounding box center [742, 323] width 54 height 15
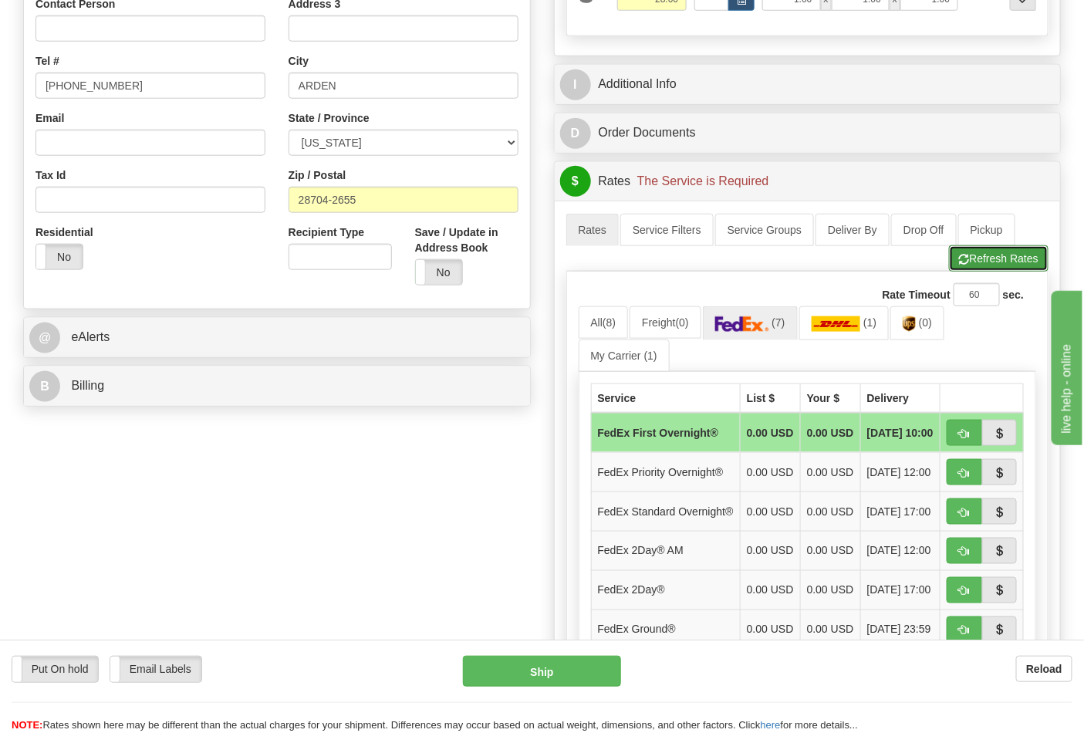
click at [1015, 258] on button "Refresh Rates" at bounding box center [999, 258] width 100 height 26
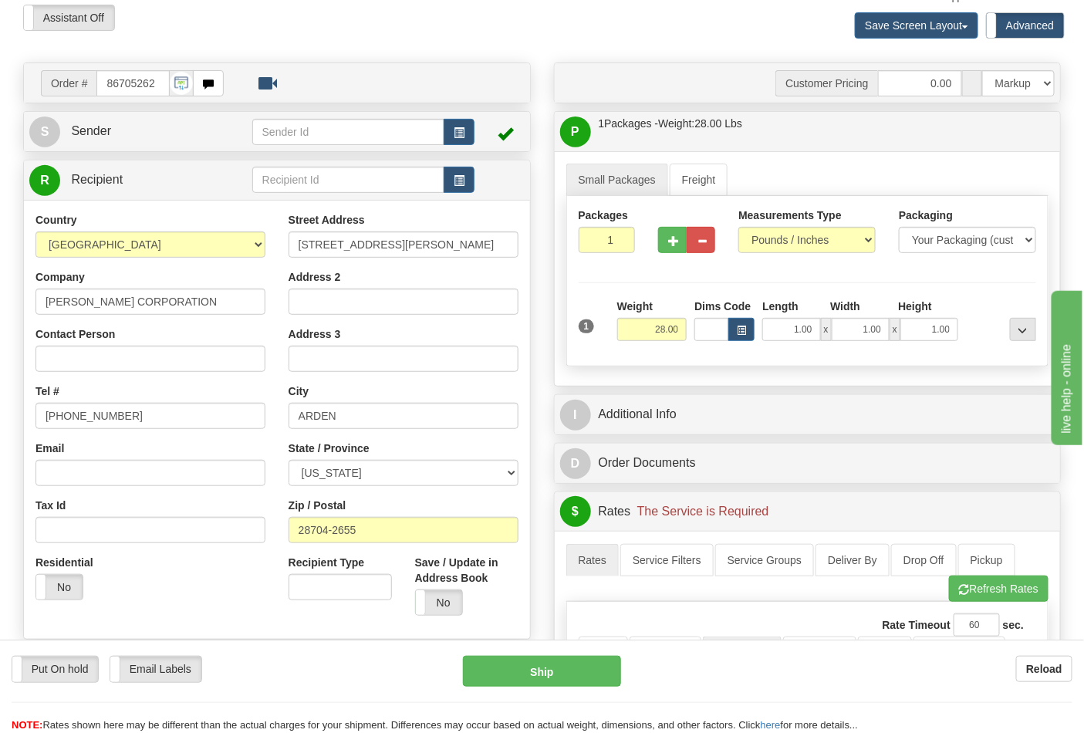
scroll to position [343, 0]
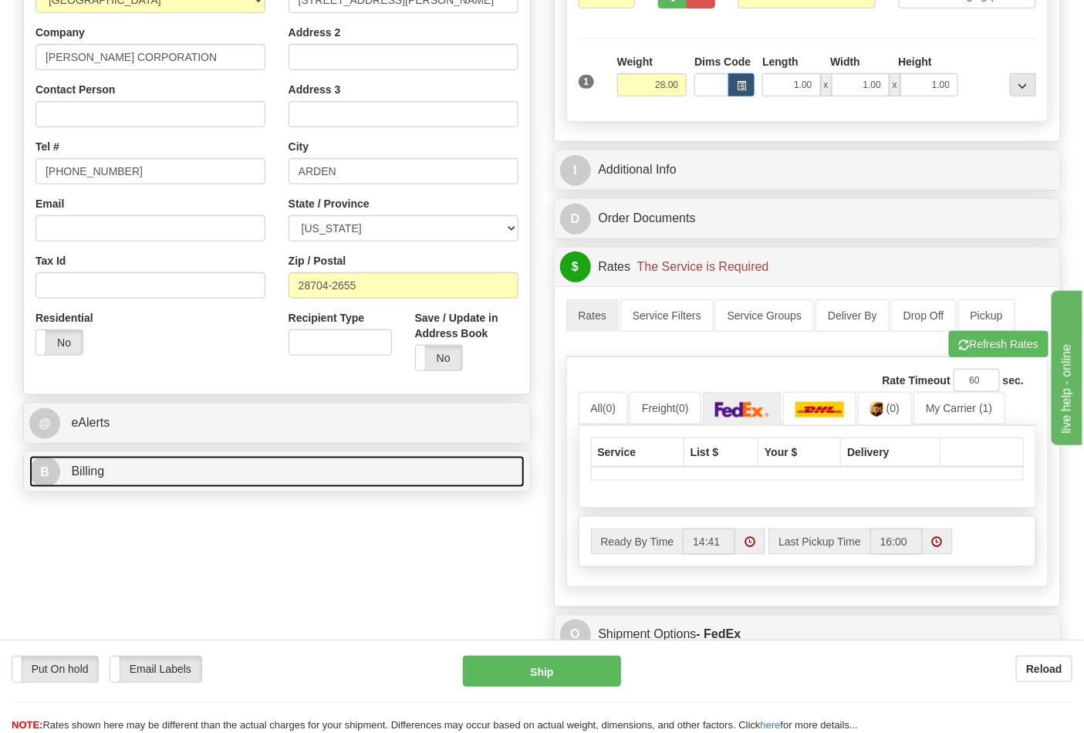
click at [182, 478] on link "B Billing" at bounding box center [276, 472] width 495 height 32
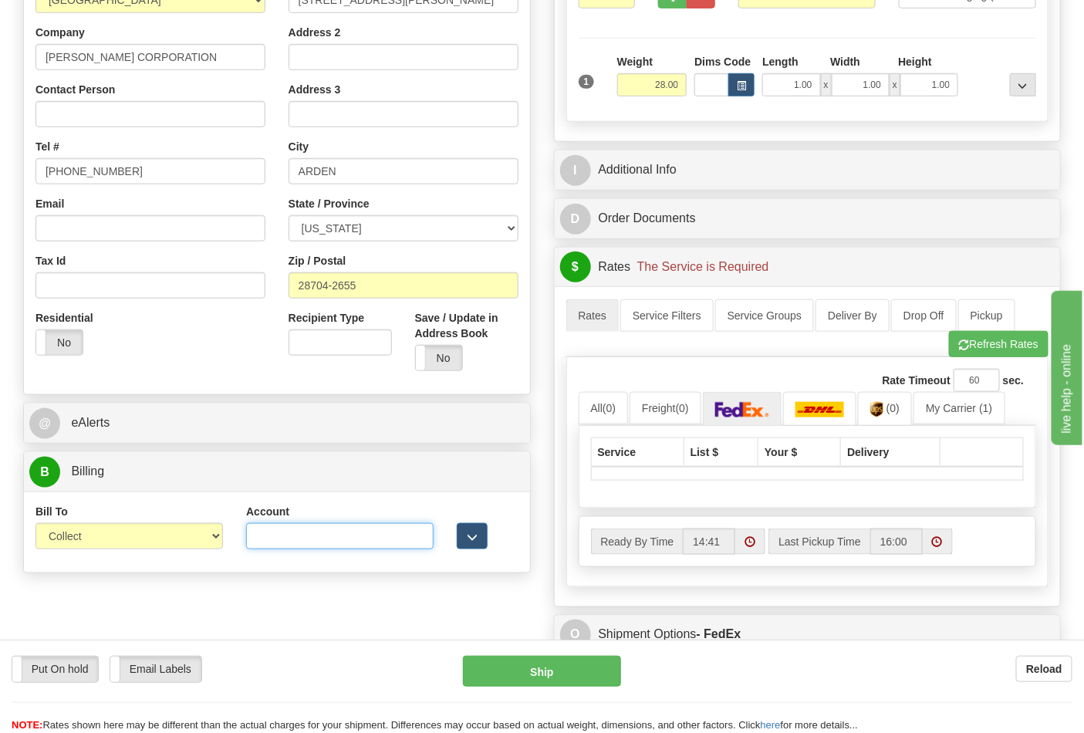
click at [322, 541] on input "Account" at bounding box center [340, 536] width 188 height 26
paste input "103014760"
type input "103014760"
click at [221, 533] on select "Sender Recipient Third Party Collect" at bounding box center [129, 536] width 188 height 26
select select "2"
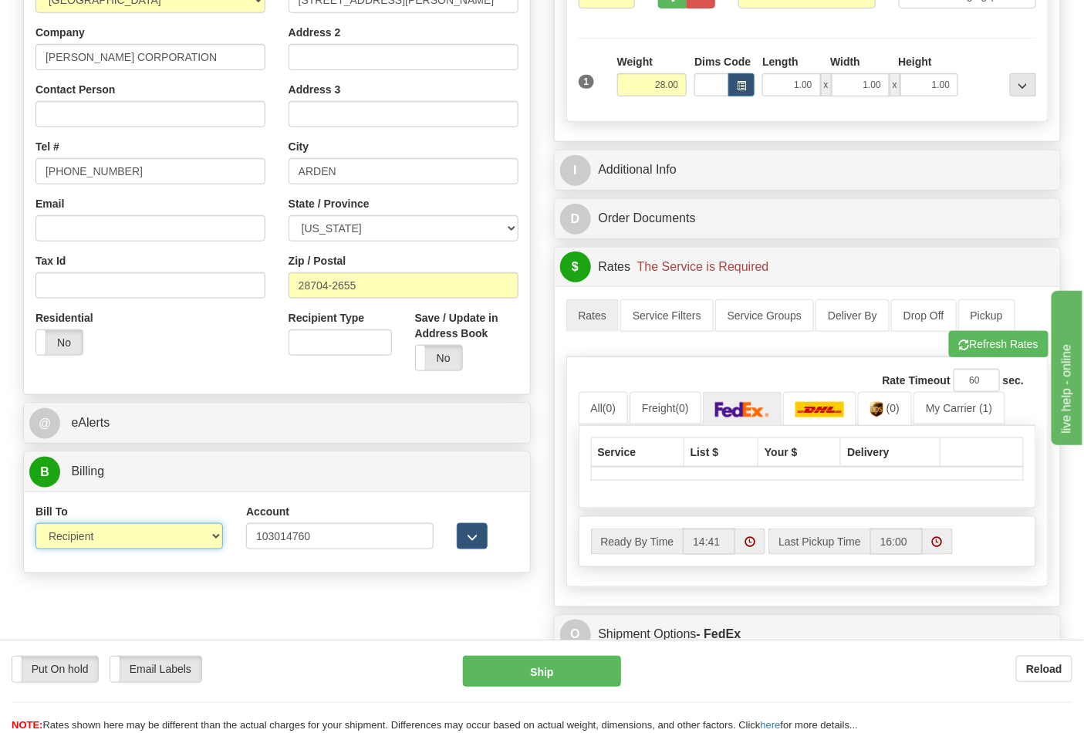
click at [35, 525] on select "Sender Recipient Third Party Collect" at bounding box center [129, 536] width 188 height 26
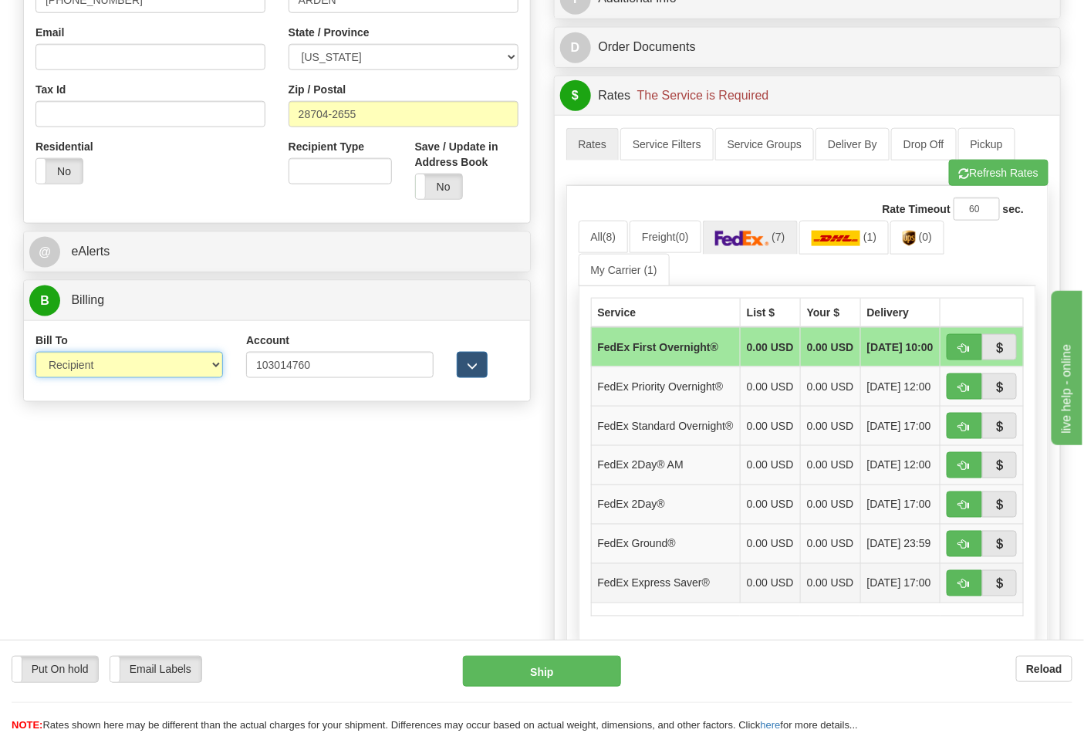
scroll to position [600, 0]
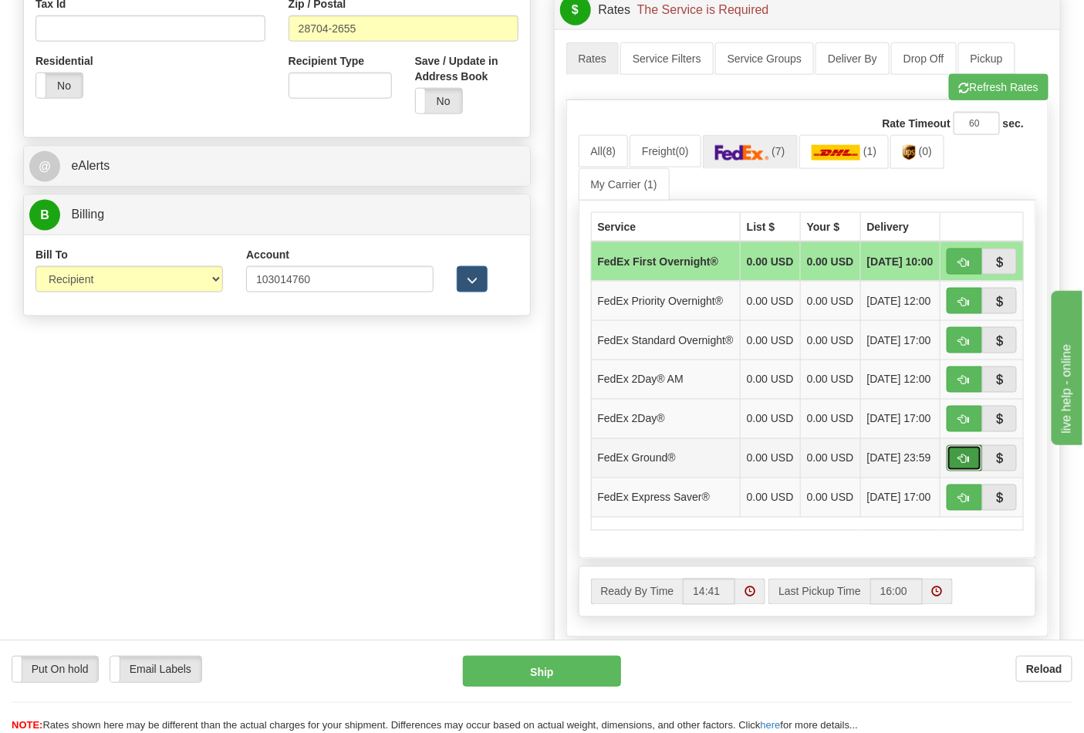
click at [971, 472] on button "button" at bounding box center [964, 458] width 35 height 26
type input "92"
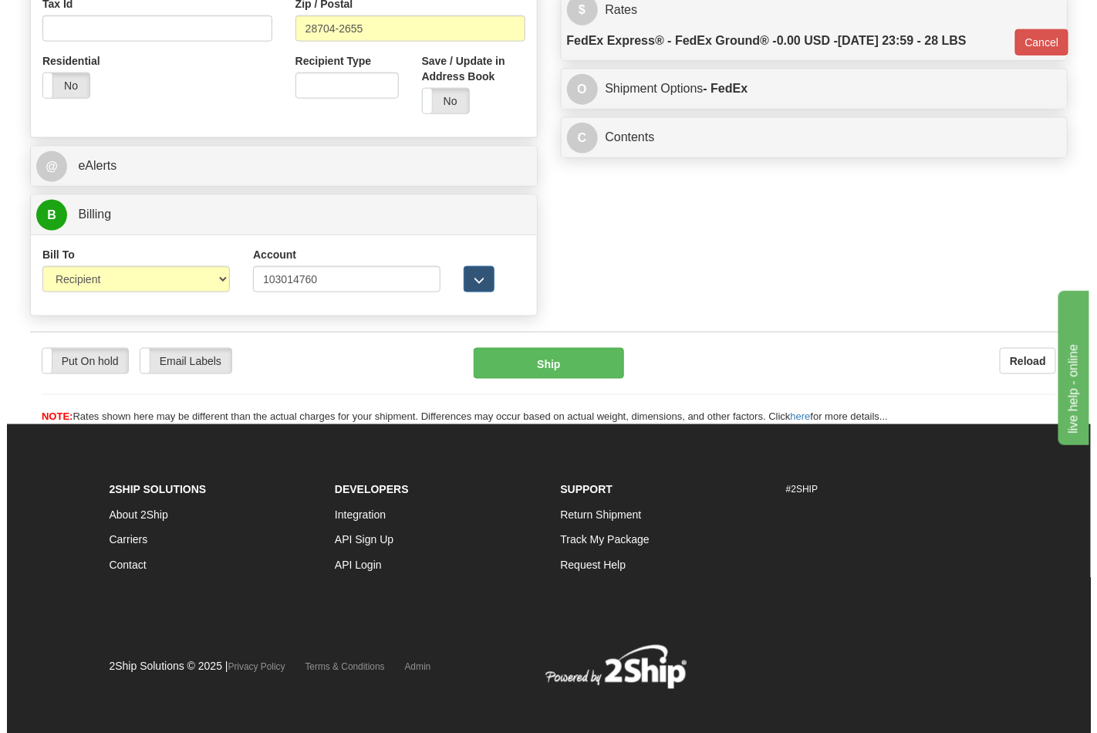
scroll to position [591, 0]
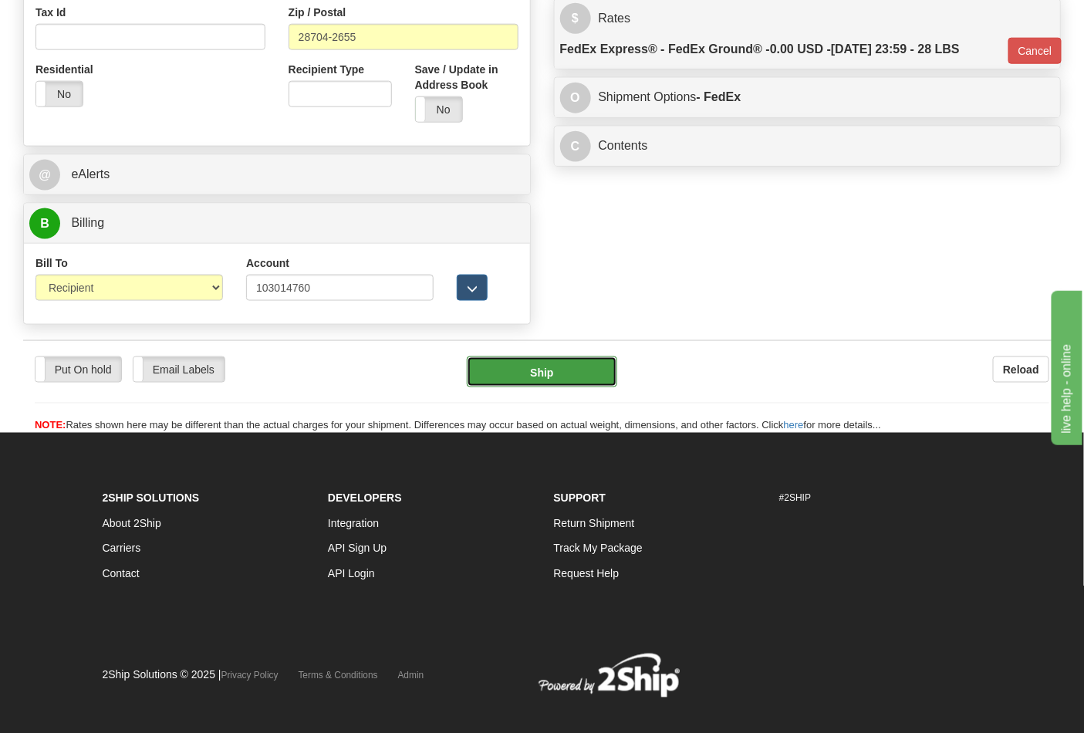
click at [577, 381] on button "Ship" at bounding box center [542, 372] width 150 height 31
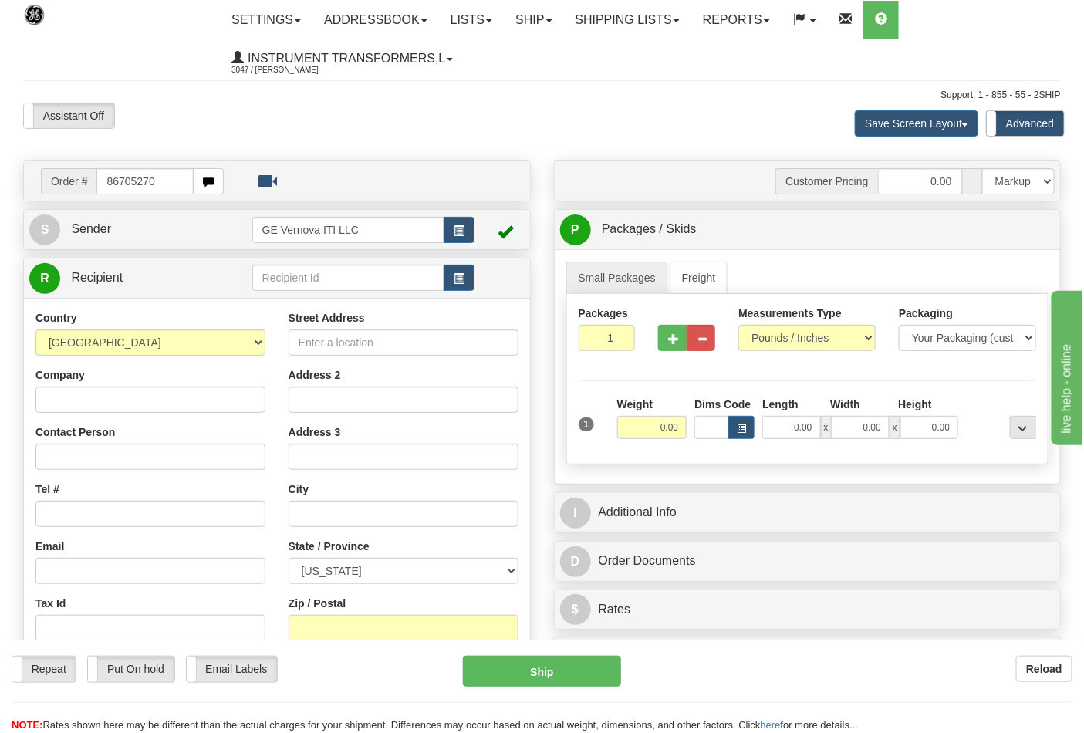
type input "86705270"
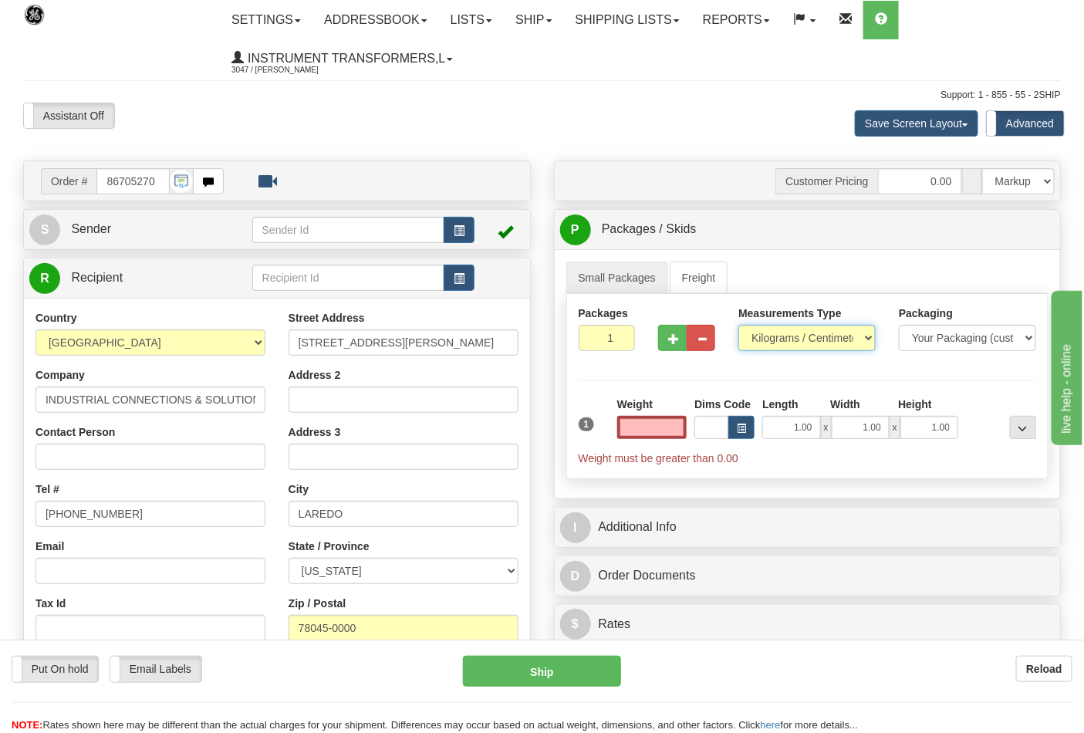
type input "0.00"
click at [764, 332] on select "Pounds / Inches Kilograms / Centimeters" at bounding box center [807, 338] width 137 height 26
select select "0"
click at [739, 326] on select "Pounds / Inches Kilograms / Centimeters" at bounding box center [807, 338] width 137 height 26
drag, startPoint x: 627, startPoint y: 430, endPoint x: 695, endPoint y: 422, distance: 68.3
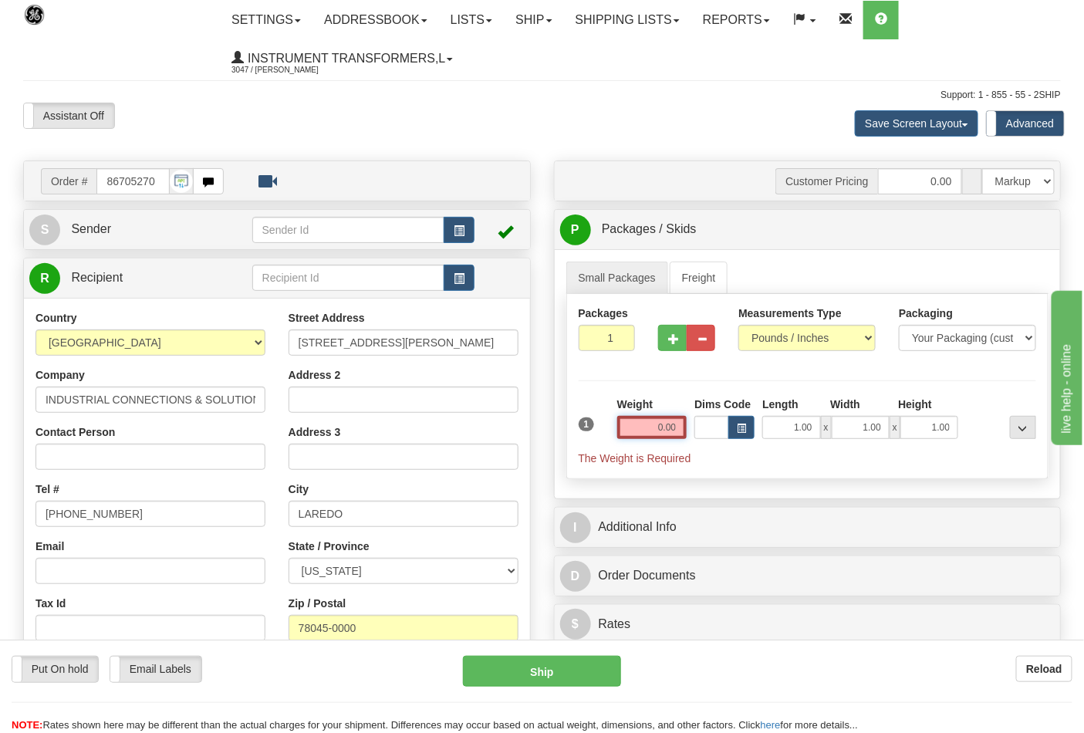
click at [695, 422] on div "1 Weight 0.00 Dims Code 1.00" at bounding box center [808, 431] width 466 height 69
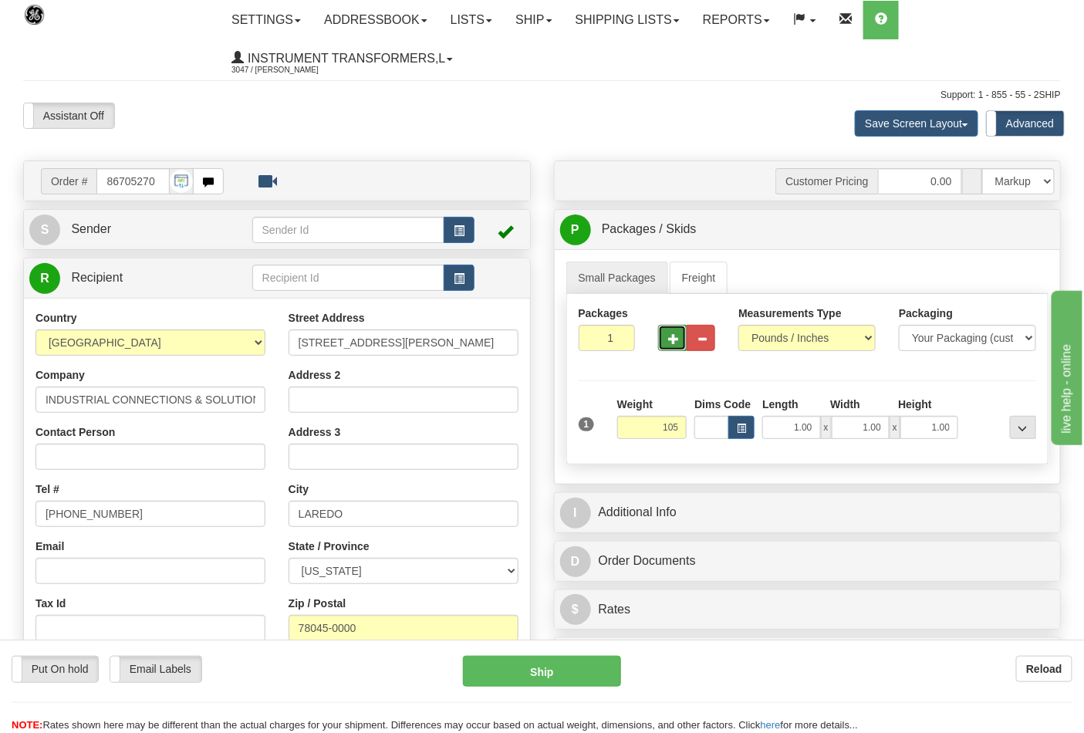
type input "105.00"
click at [677, 336] on span "button" at bounding box center [673, 339] width 11 height 10
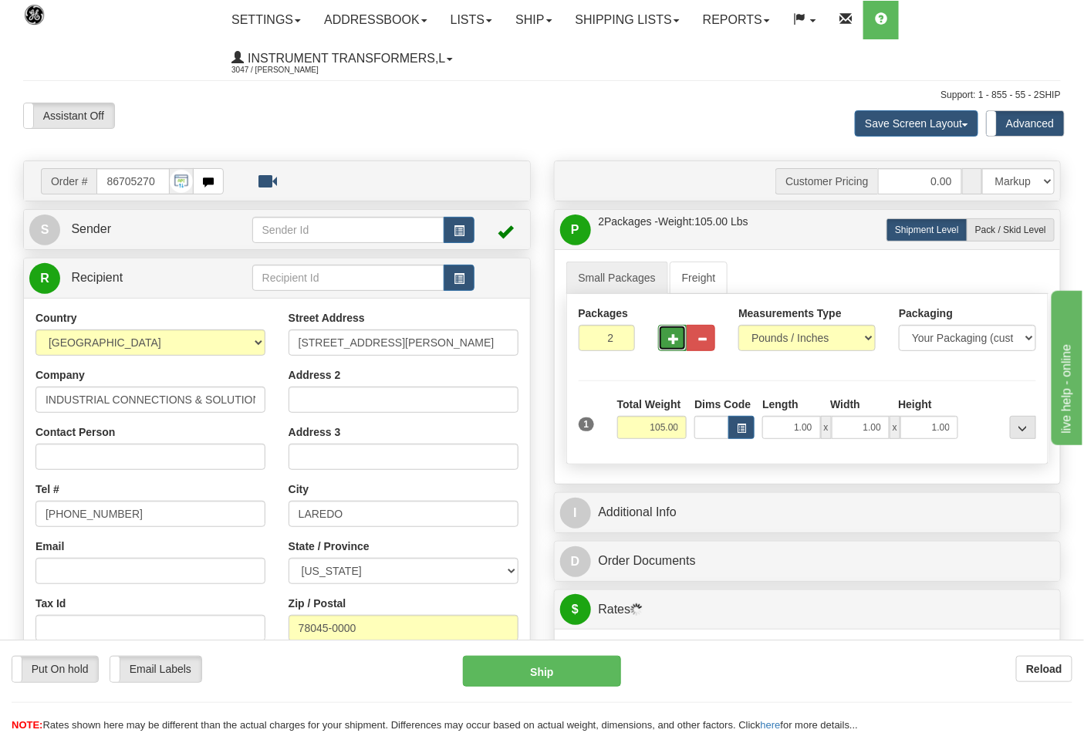
click at [677, 336] on span "button" at bounding box center [673, 339] width 11 height 10
type input "3"
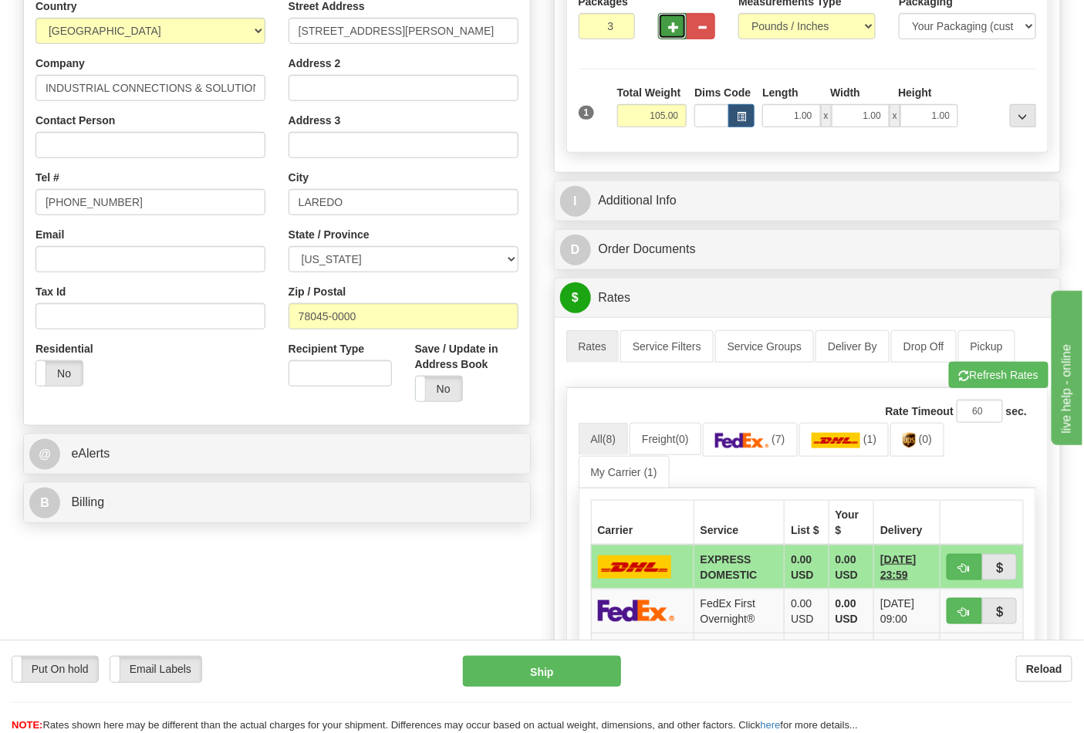
scroll to position [343, 0]
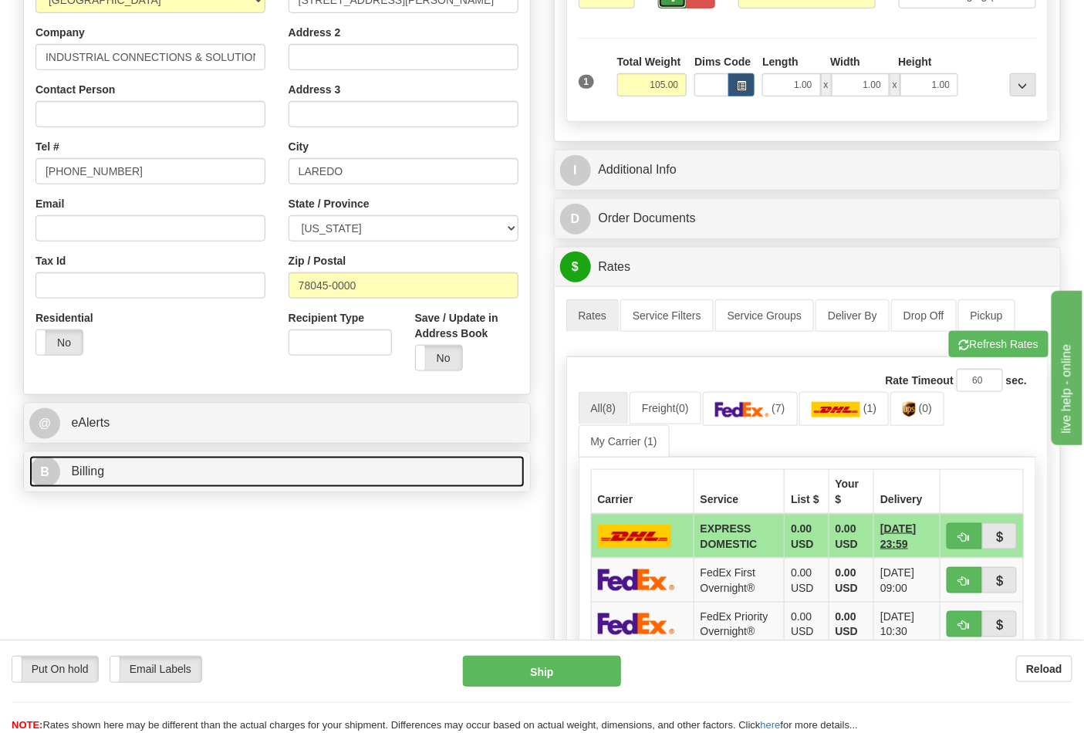
click at [179, 463] on link "B Billing" at bounding box center [276, 472] width 495 height 32
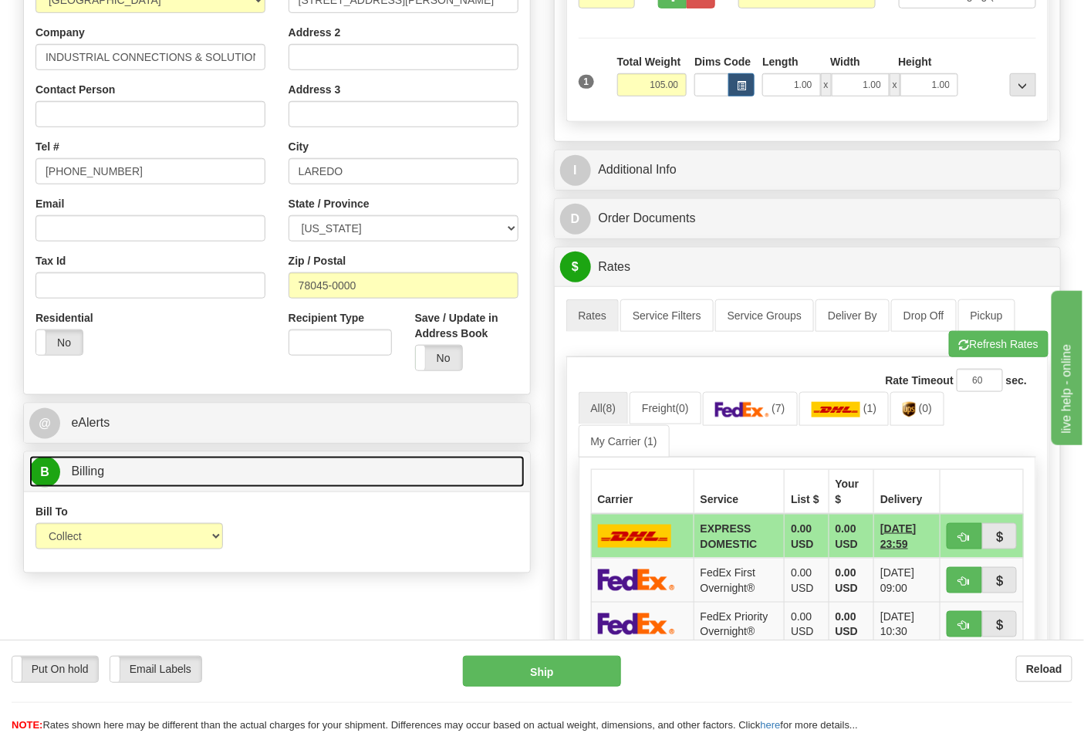
scroll to position [428, 0]
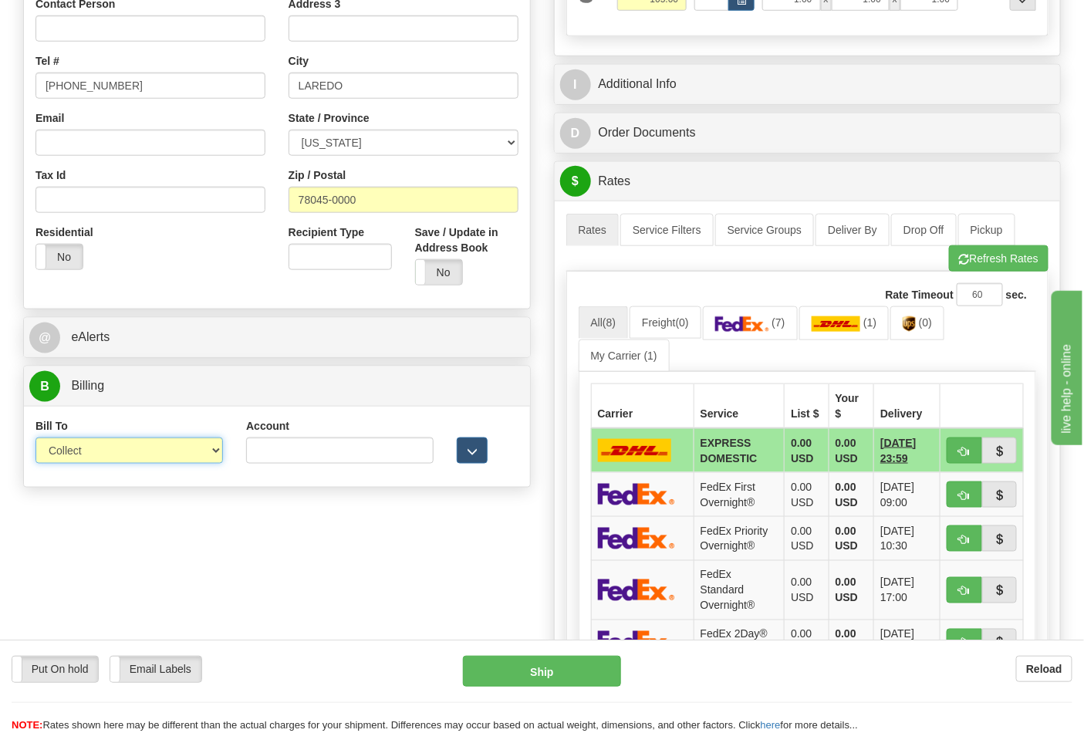
click at [204, 455] on select "Sender Recipient Third Party Collect" at bounding box center [129, 451] width 188 height 26
select select "2"
click at [35, 439] on select "Sender Recipient Third Party Collect" at bounding box center [129, 451] width 188 height 26
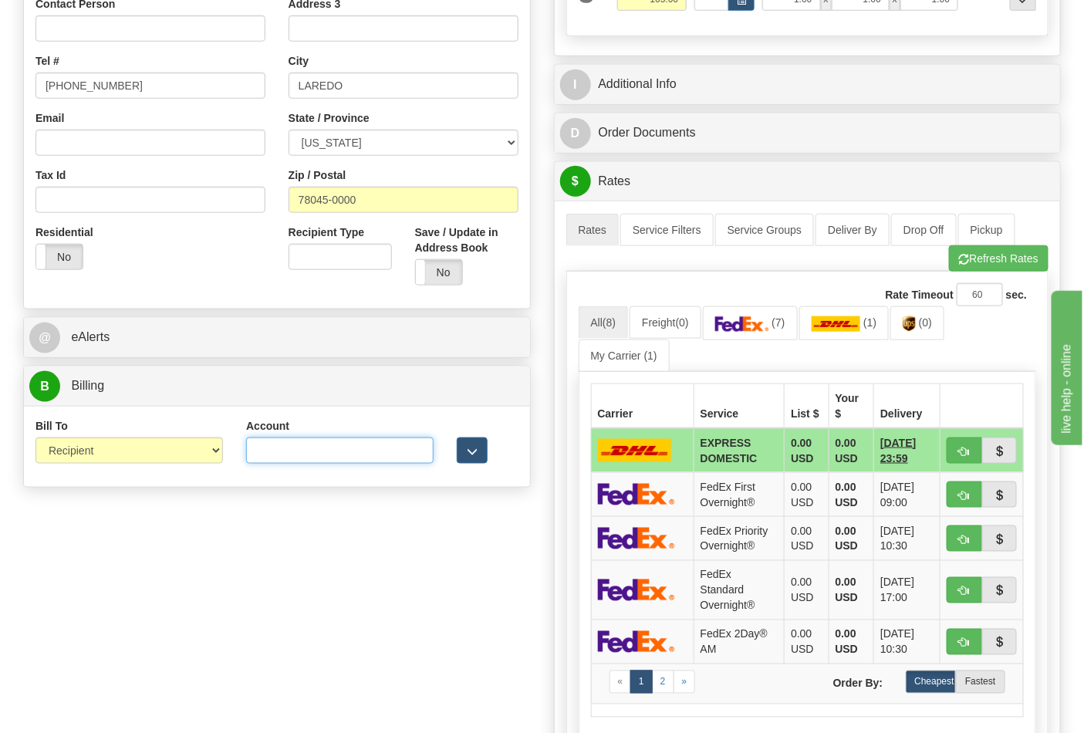
click at [375, 464] on input "Account" at bounding box center [340, 451] width 188 height 26
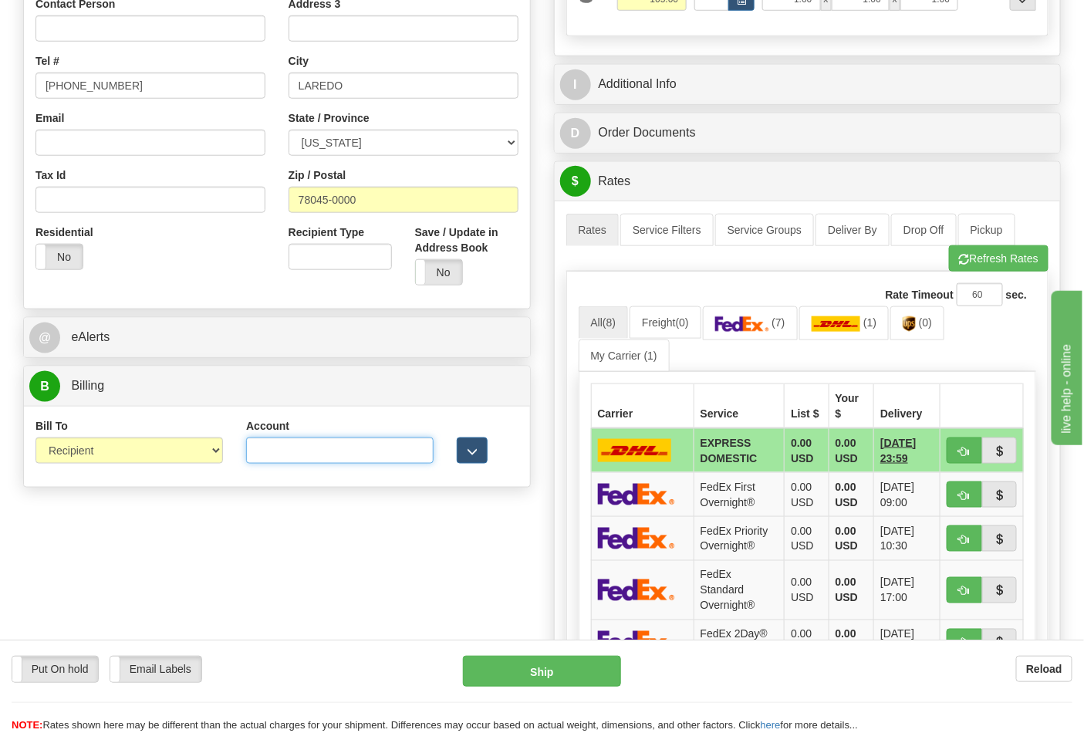
paste input "844904193"
type input "844904193"
click at [766, 320] on img at bounding box center [742, 323] width 54 height 15
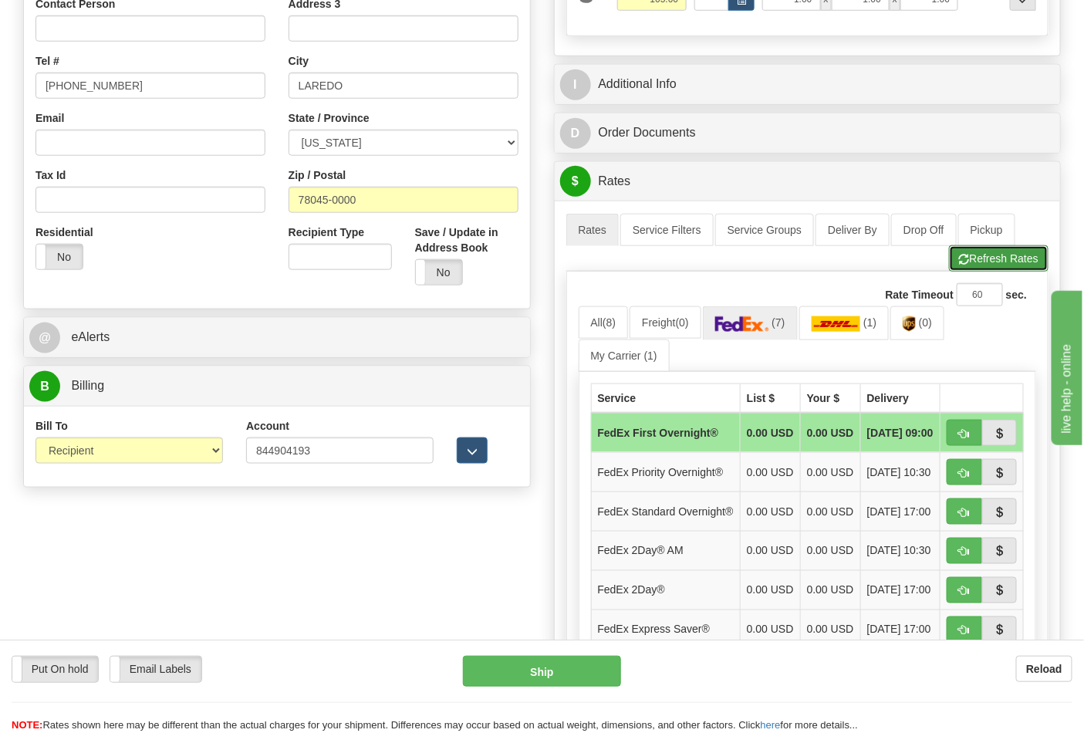
click at [1016, 261] on button "Refresh Rates" at bounding box center [999, 258] width 100 height 26
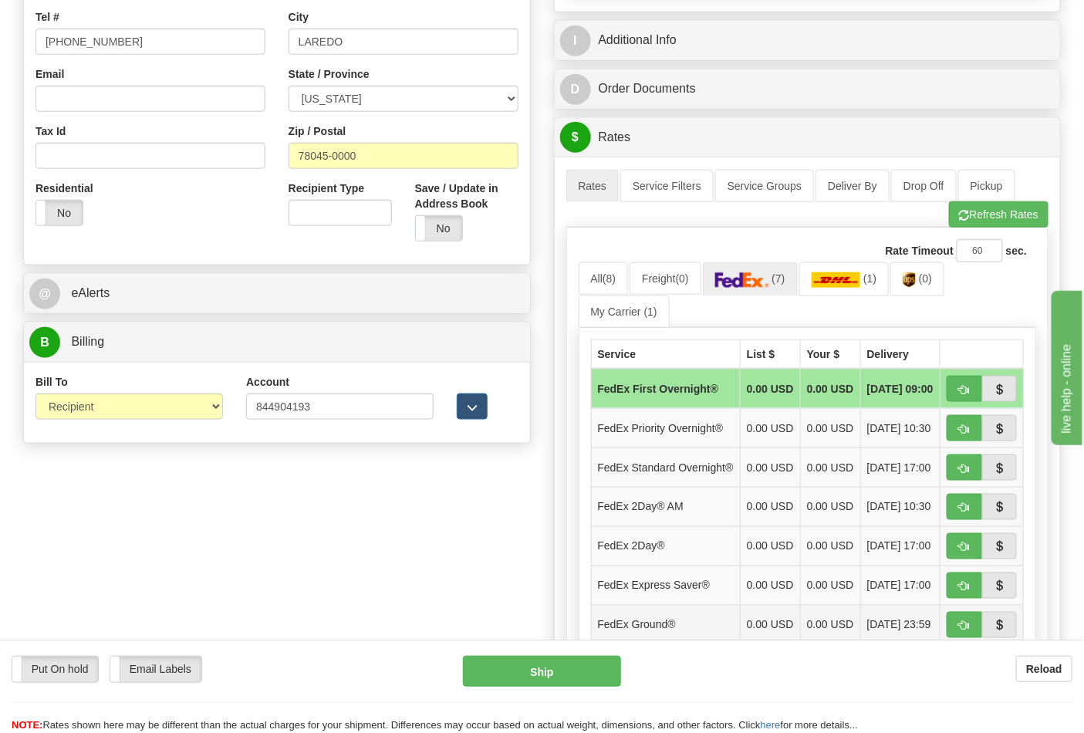
scroll to position [514, 0]
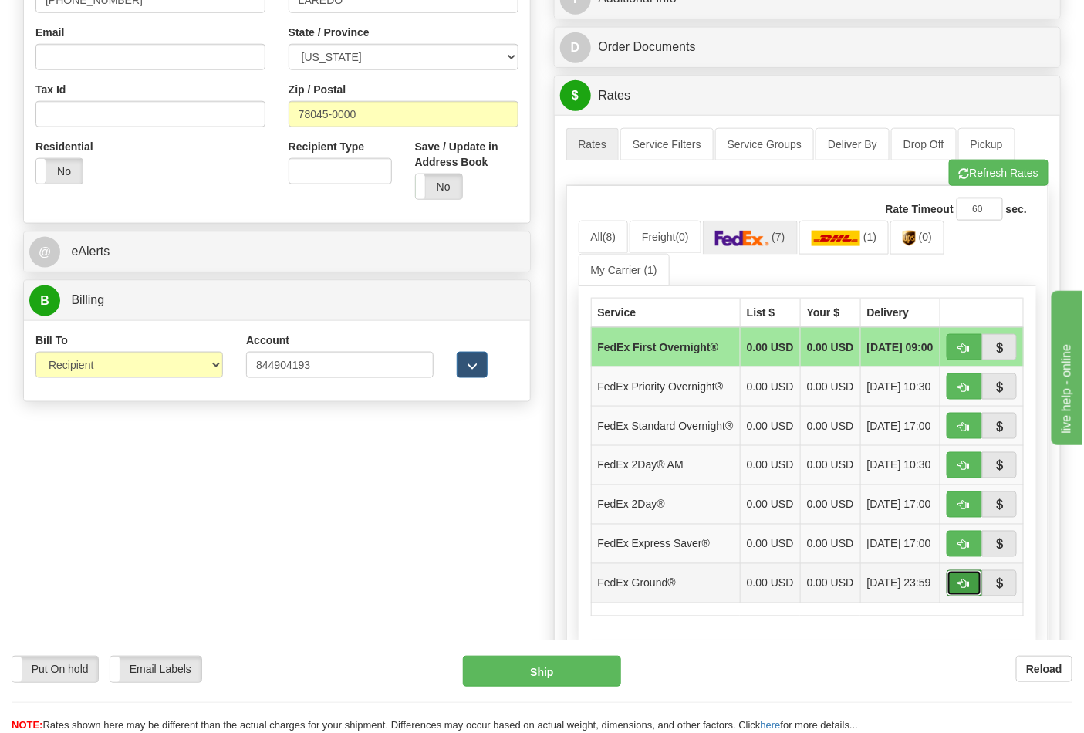
click at [959, 590] on span "button" at bounding box center [964, 585] width 11 height 10
type input "92"
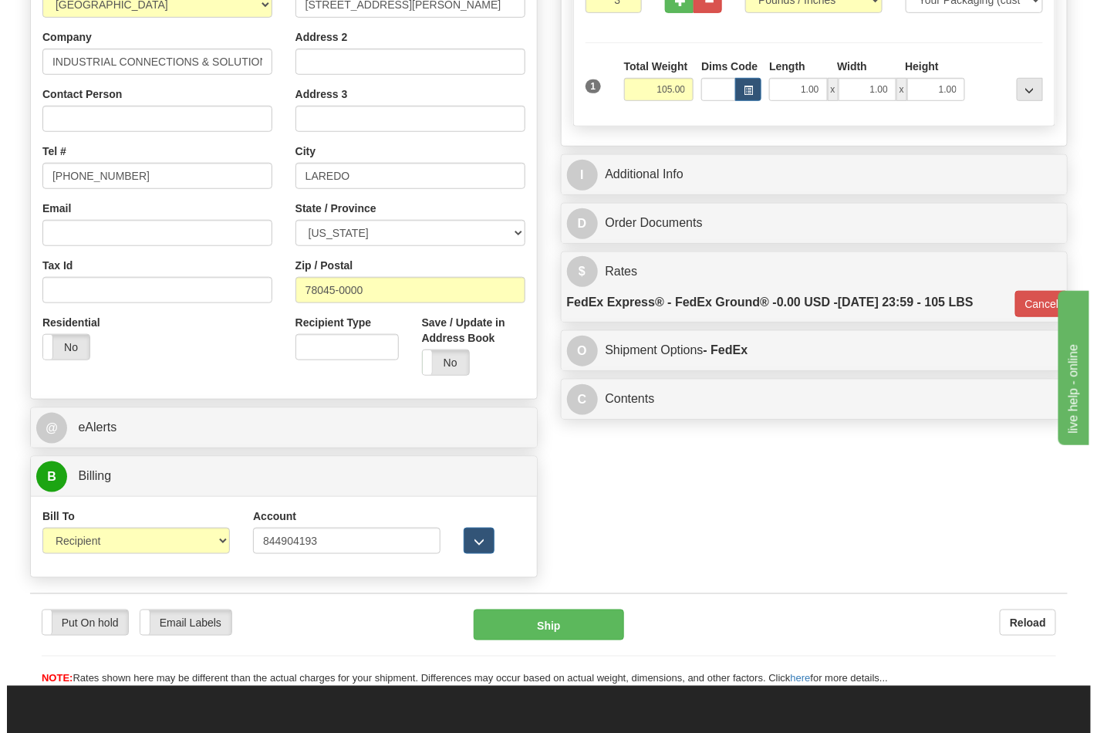
scroll to position [343, 0]
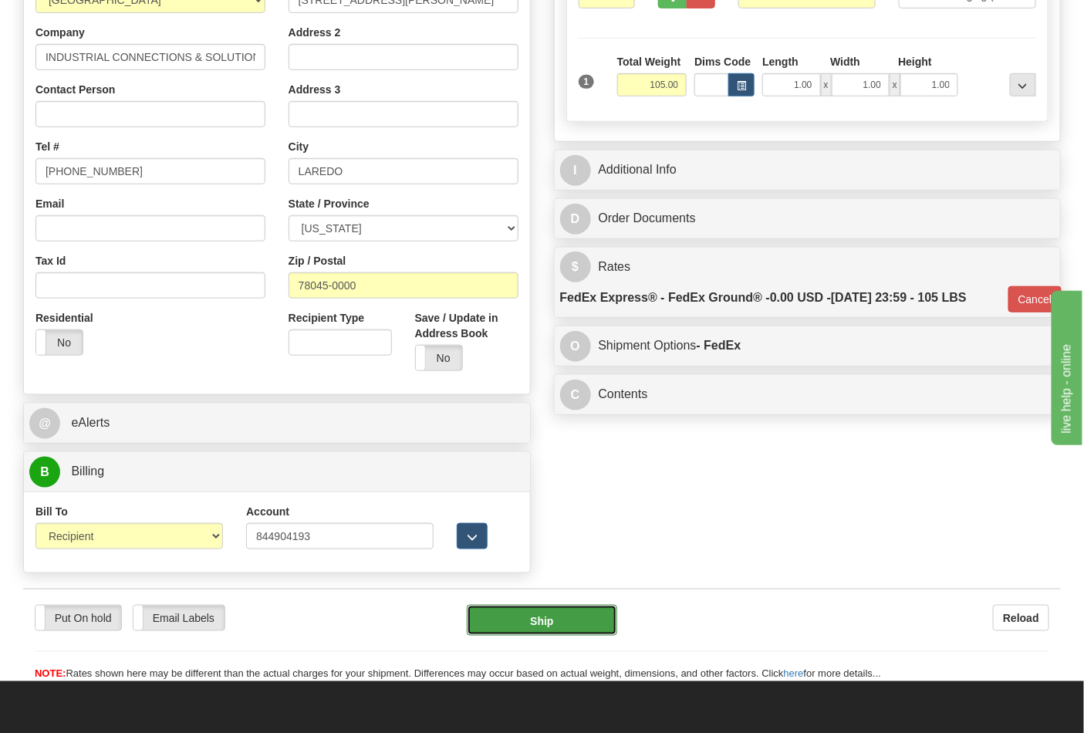
click at [560, 614] on button "Ship" at bounding box center [542, 620] width 150 height 31
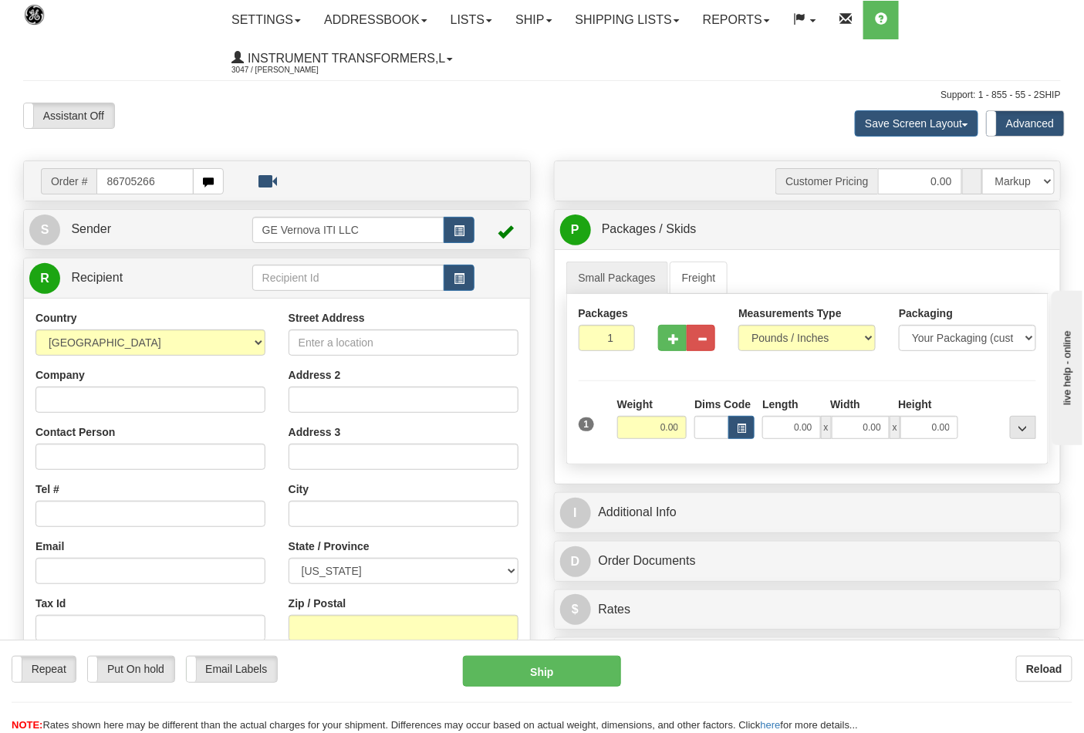
type input "86705266"
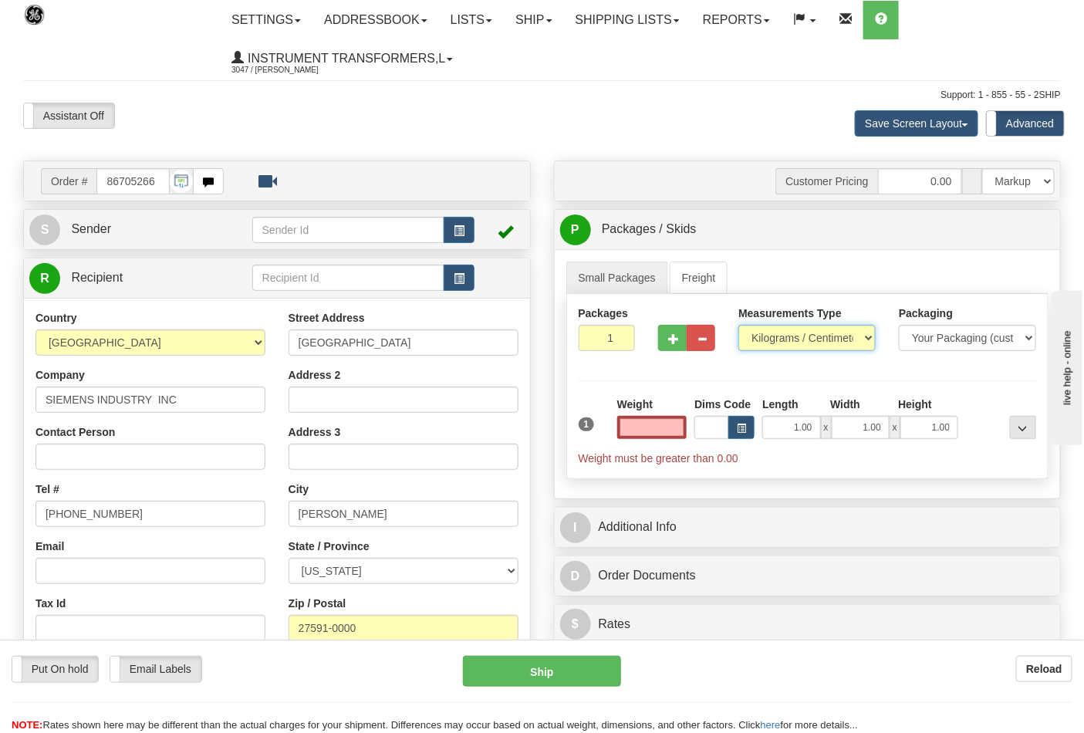
type input "0.00"
drag, startPoint x: 864, startPoint y: 328, endPoint x: 860, endPoint y: 340, distance: 12.5
click at [864, 328] on select "Pounds / Inches Kilograms / Centimeters" at bounding box center [807, 338] width 137 height 26
select select "0"
click at [739, 326] on select "Pounds / Inches Kilograms / Centimeters" at bounding box center [807, 338] width 137 height 26
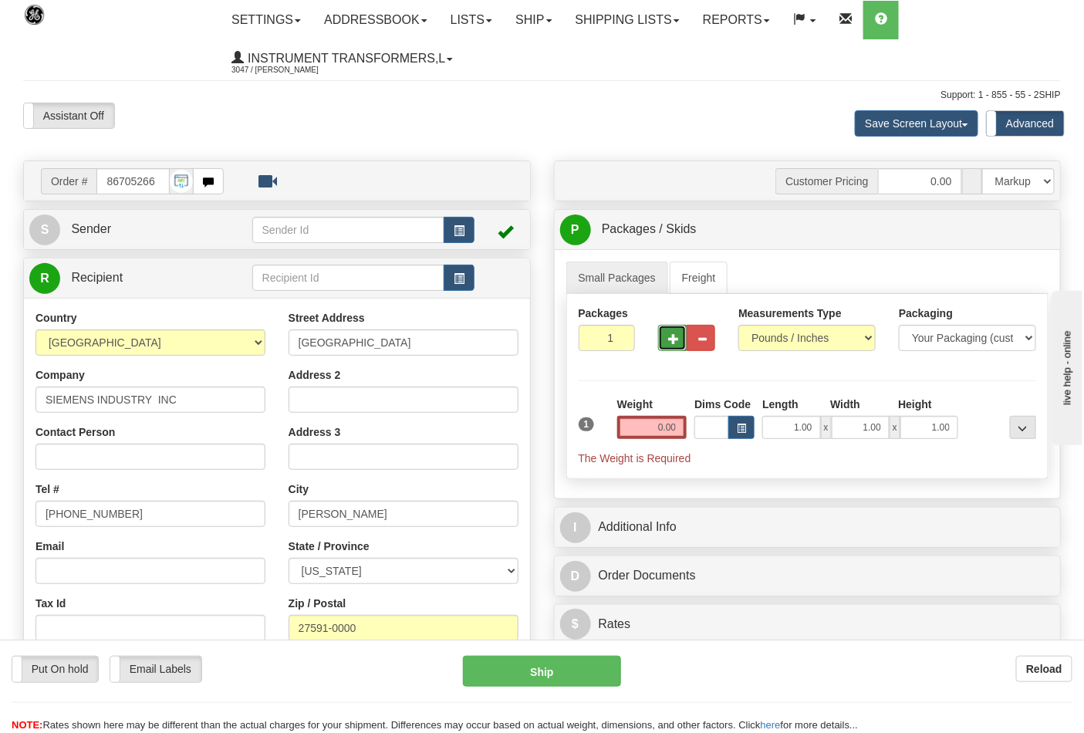
click at [679, 336] on span "button" at bounding box center [673, 339] width 11 height 10
type input "2"
click at [659, 428] on input "0.00" at bounding box center [652, 427] width 70 height 23
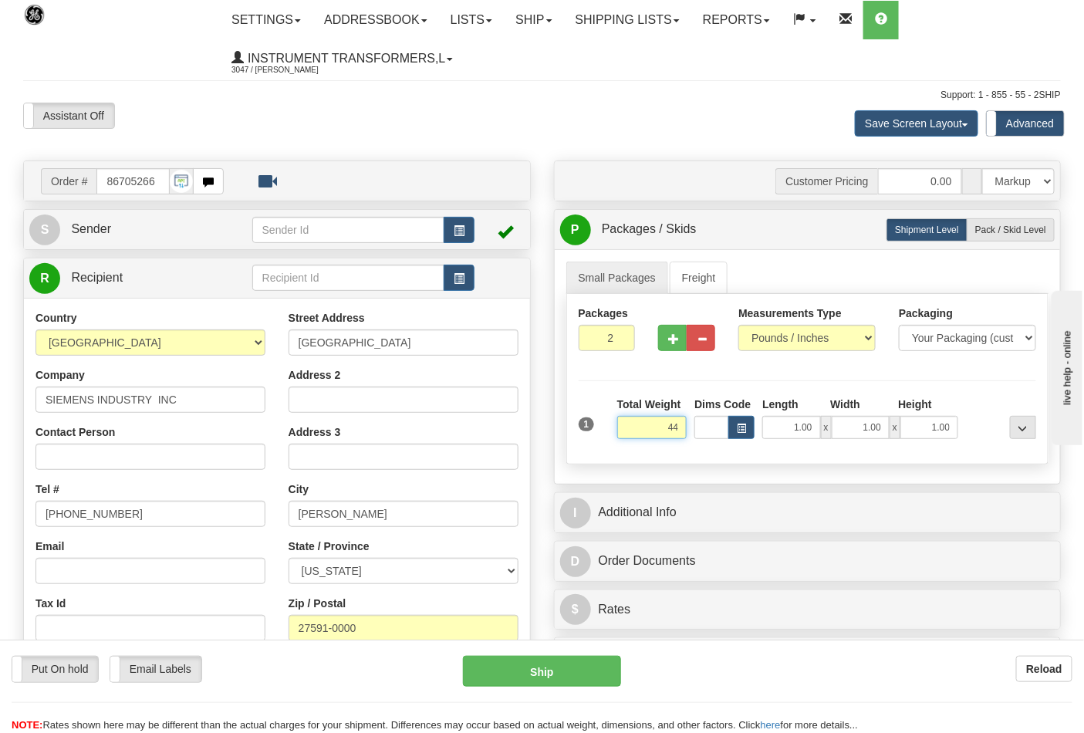
click button "Delete" at bounding box center [0, 0] width 0 height 0
type input "44.00"
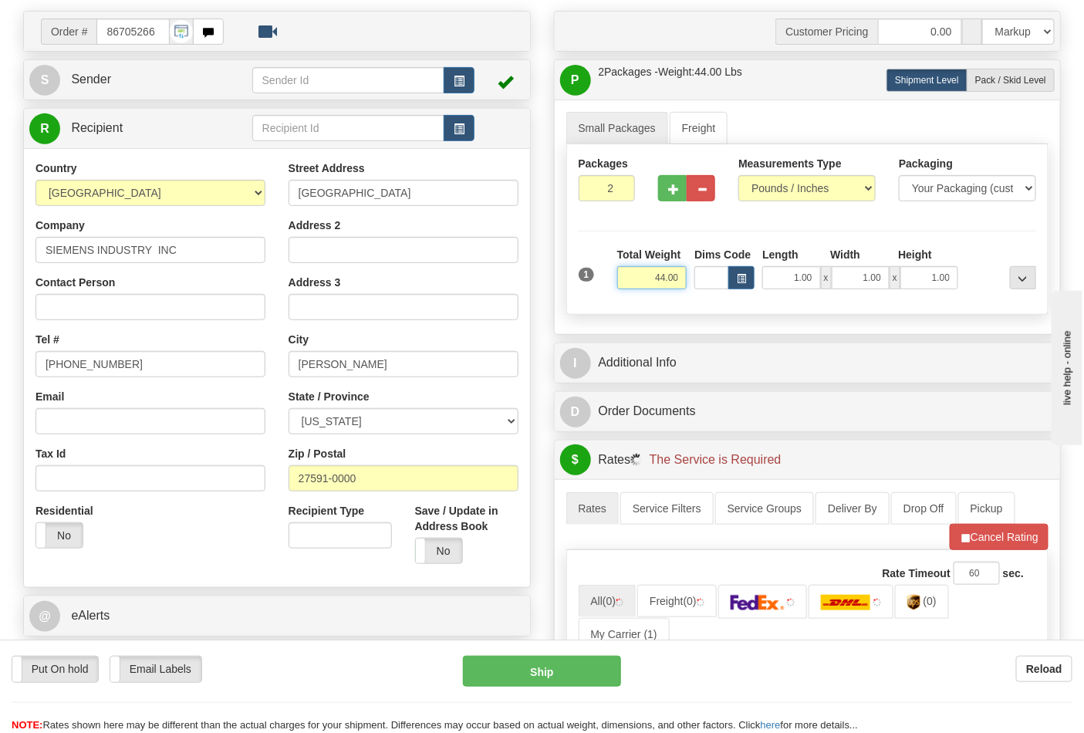
scroll to position [428, 0]
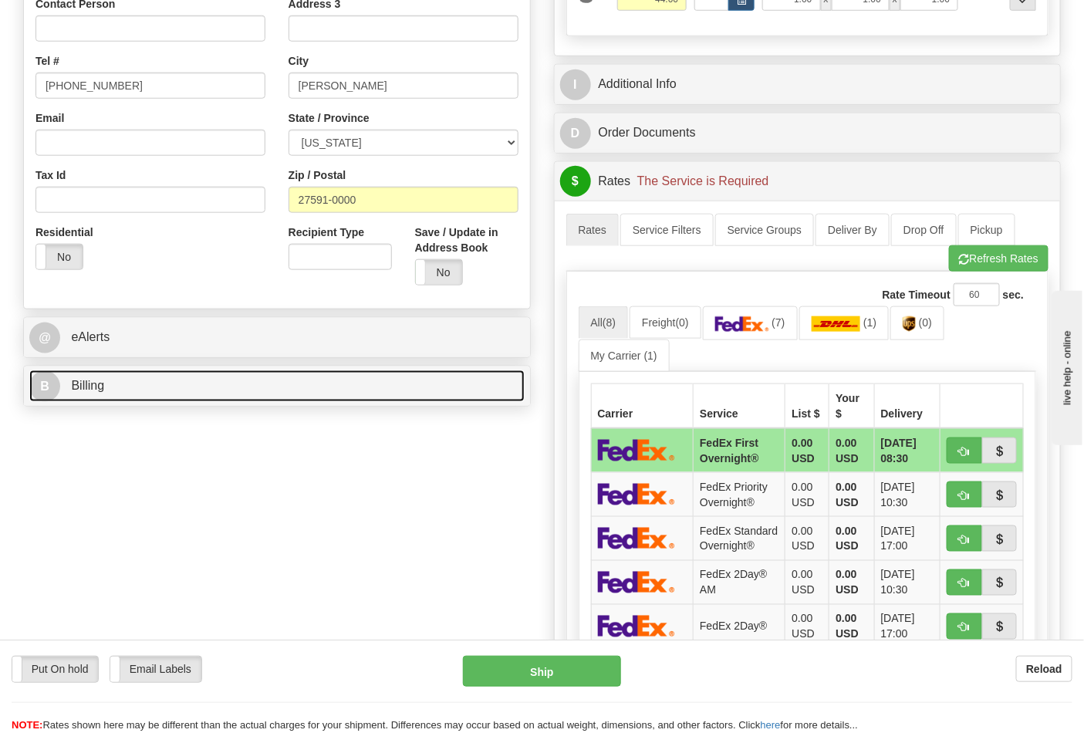
click at [250, 387] on link "B Billing" at bounding box center [276, 386] width 495 height 32
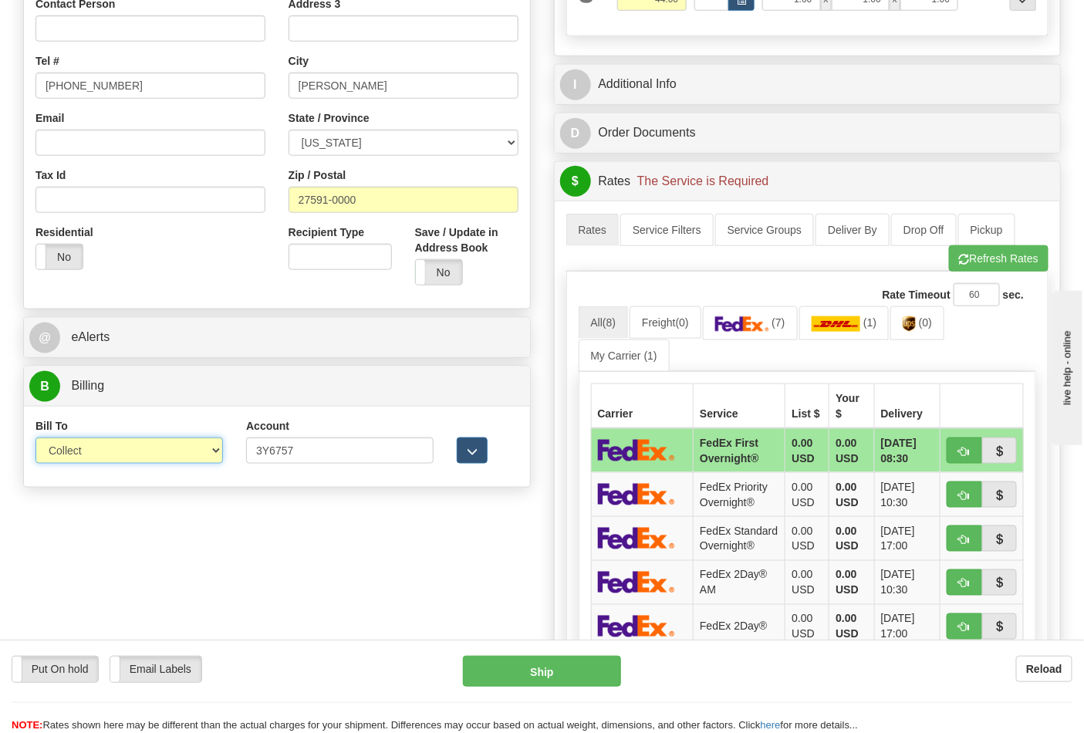
click at [214, 458] on select "Sender Recipient Third Party Collect" at bounding box center [129, 451] width 188 height 26
select select "2"
click at [35, 439] on select "Sender Recipient Third Party Collect" at bounding box center [129, 451] width 188 height 26
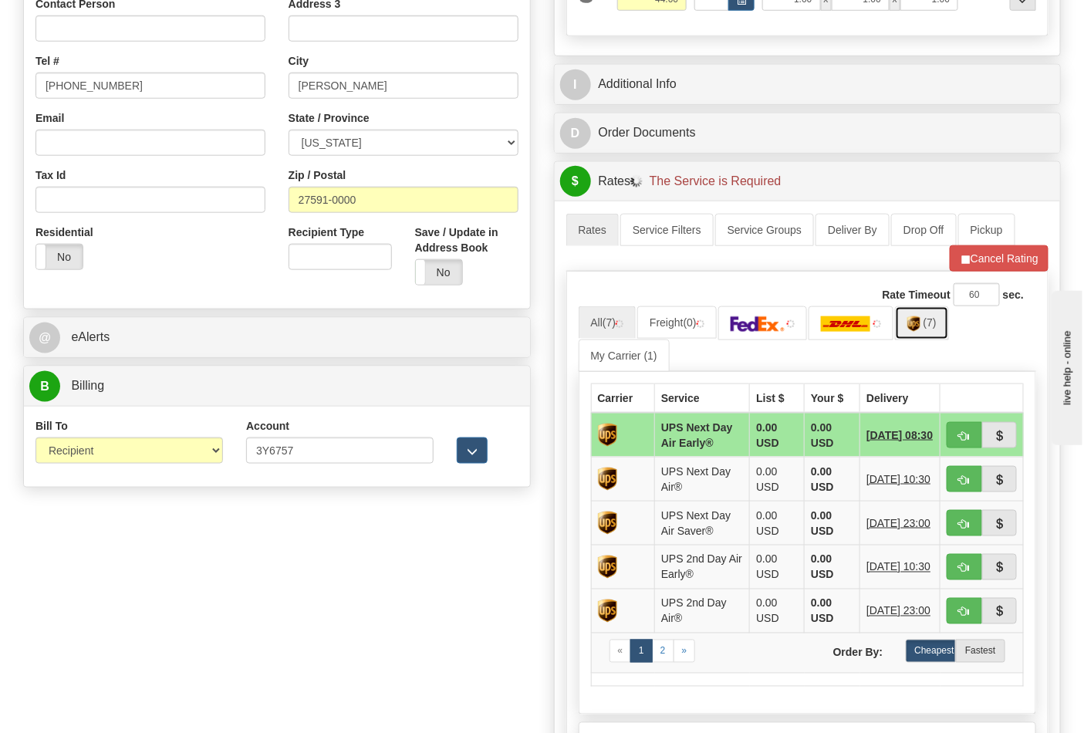
click at [918, 327] on link "(7)" at bounding box center [922, 322] width 54 height 33
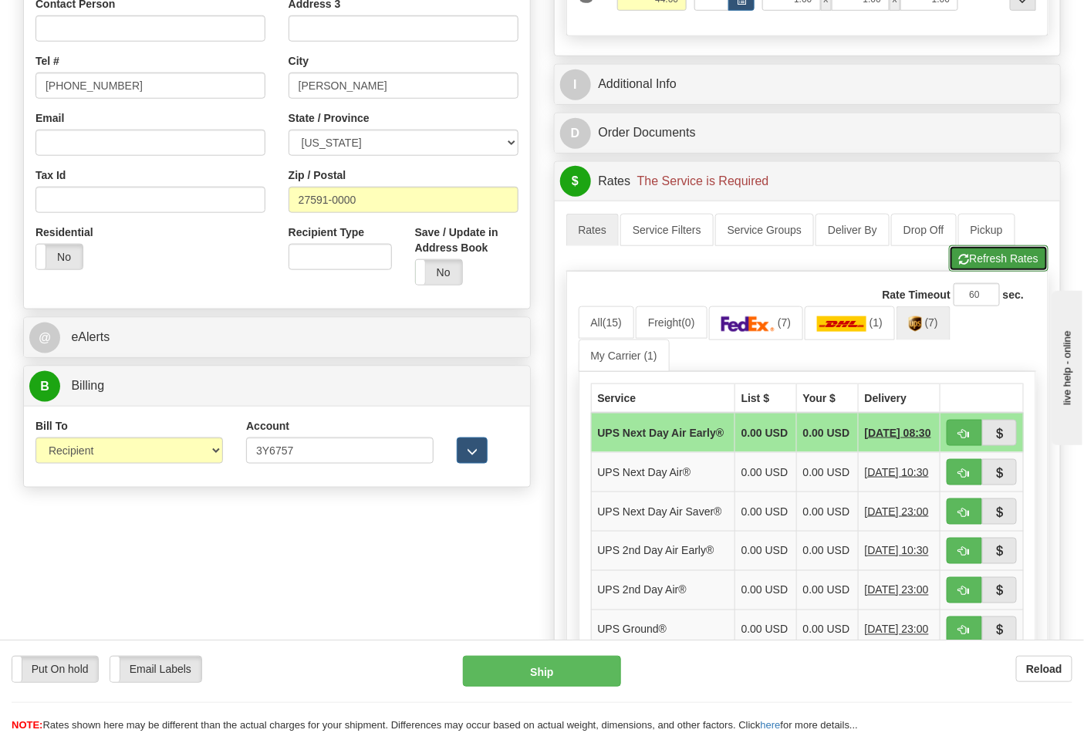
click at [985, 265] on button "Refresh Rates" at bounding box center [999, 258] width 100 height 26
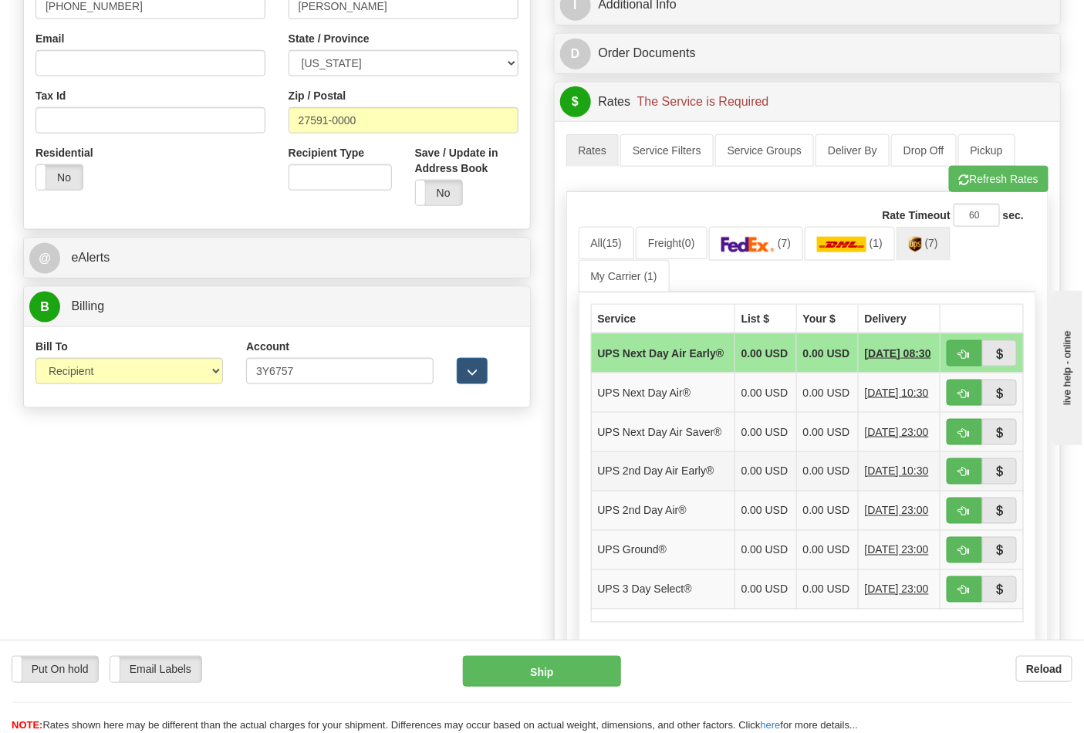
scroll to position [600, 0]
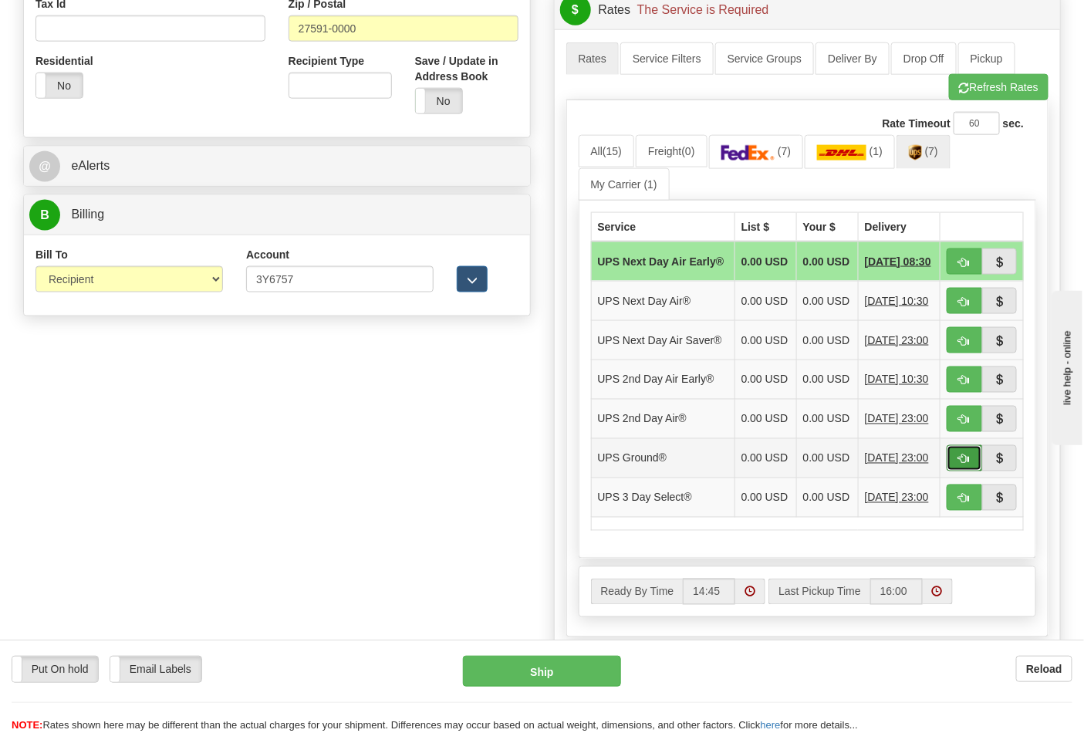
click at [965, 472] on button "button" at bounding box center [964, 458] width 35 height 26
type input "03"
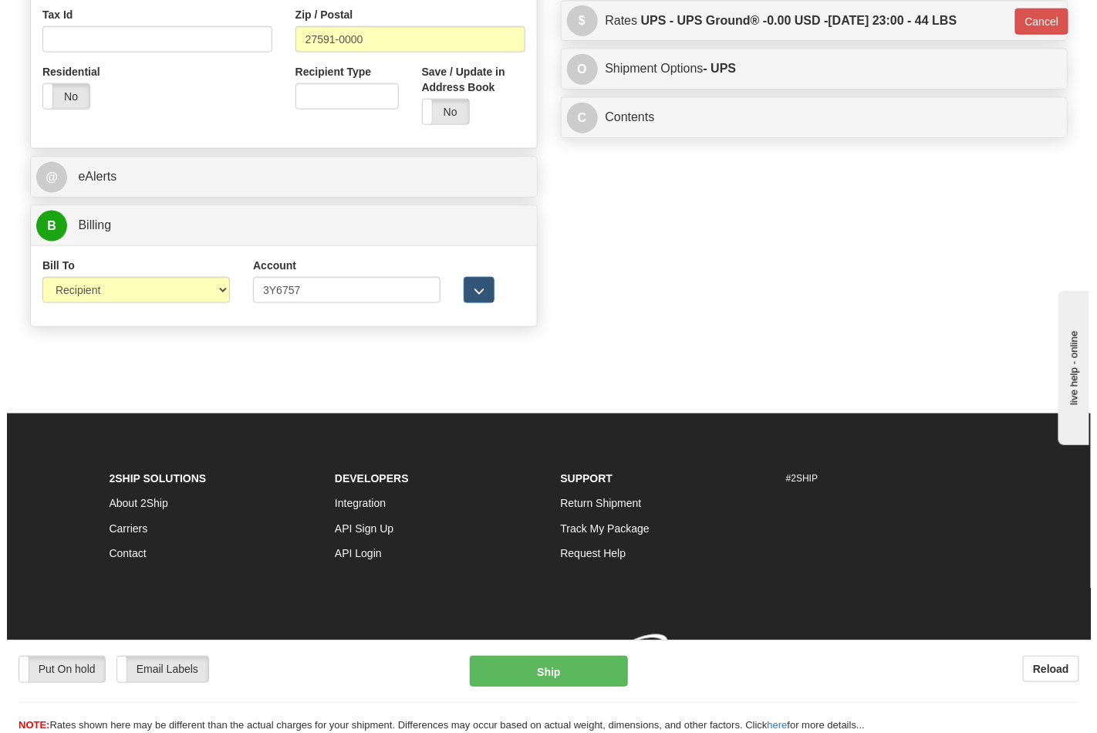
scroll to position [591, 0]
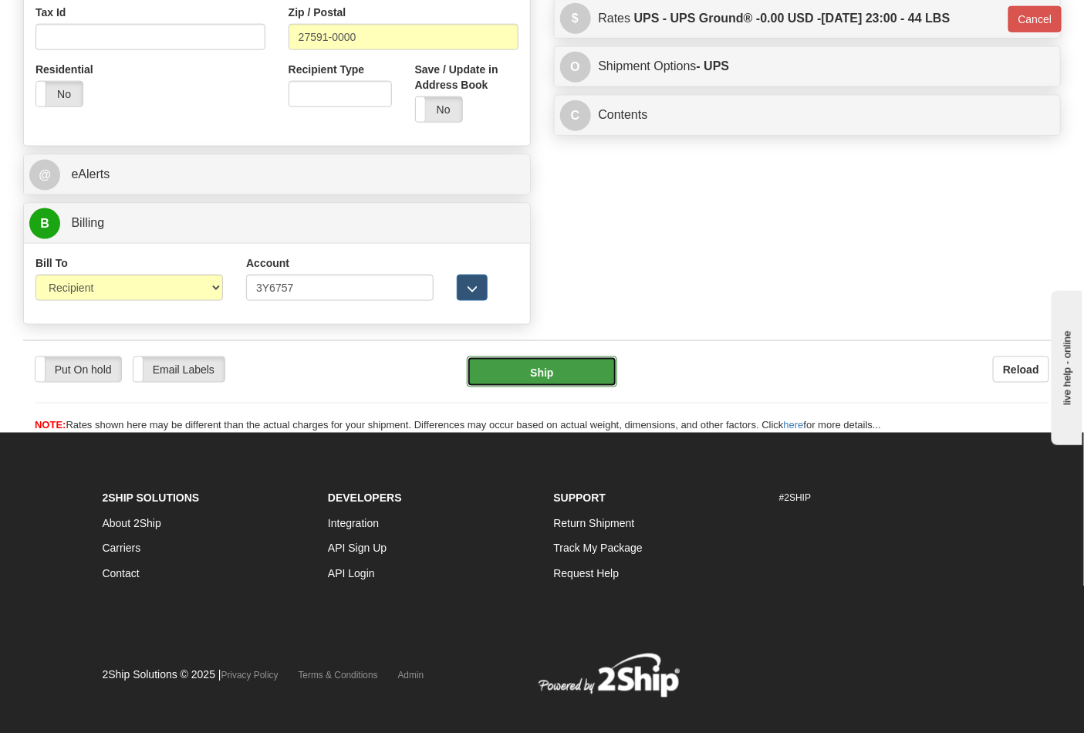
click at [583, 373] on button "Ship" at bounding box center [542, 372] width 150 height 31
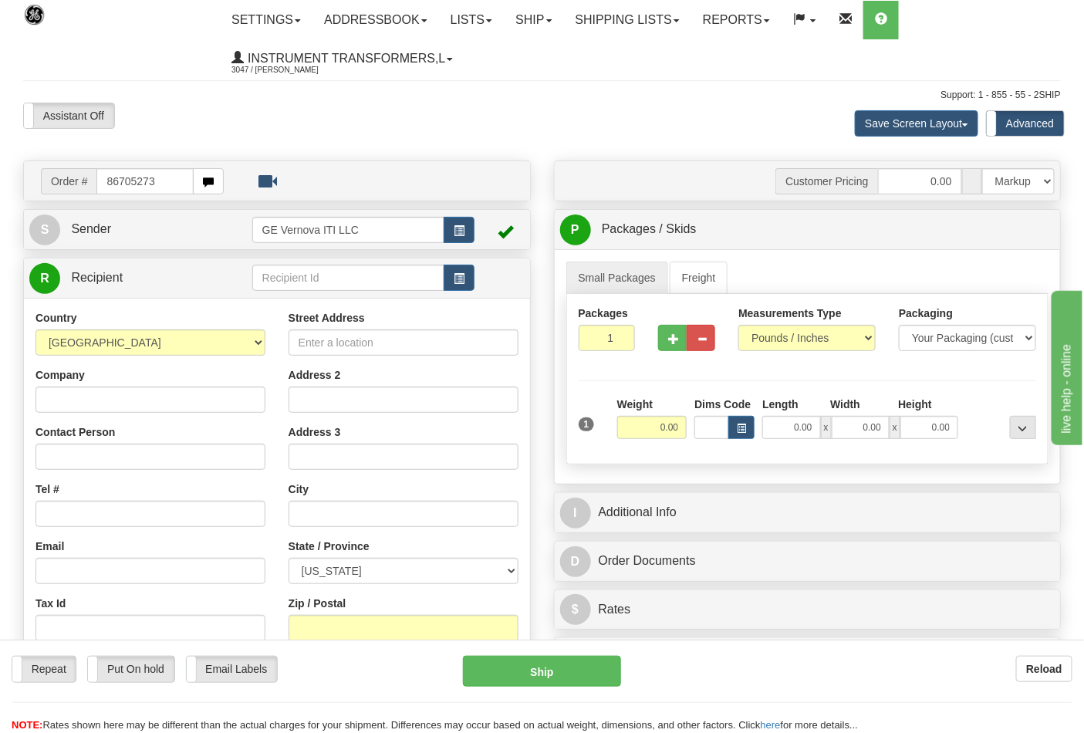
type input "86705273"
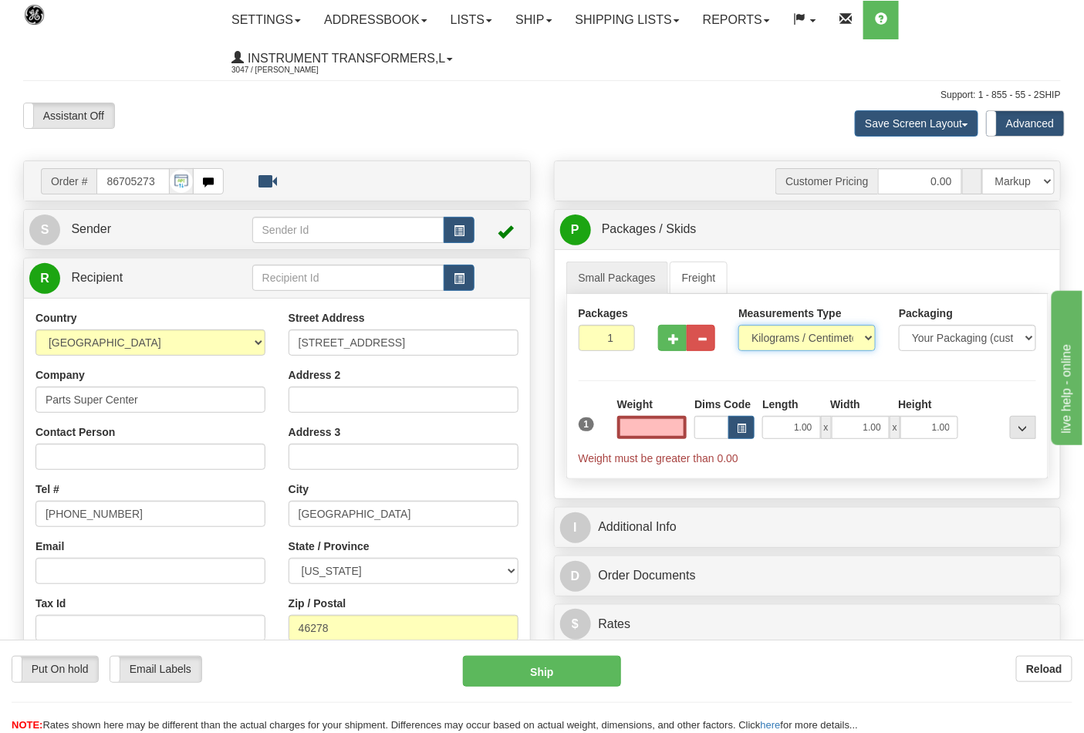
type input "0.00"
click at [812, 336] on select "Pounds / Inches Kilograms / Centimeters" at bounding box center [807, 338] width 137 height 26
select select "0"
click at [739, 326] on select "Pounds / Inches Kilograms / Centimeters" at bounding box center [807, 338] width 137 height 26
click at [651, 428] on input "0.00" at bounding box center [652, 427] width 70 height 23
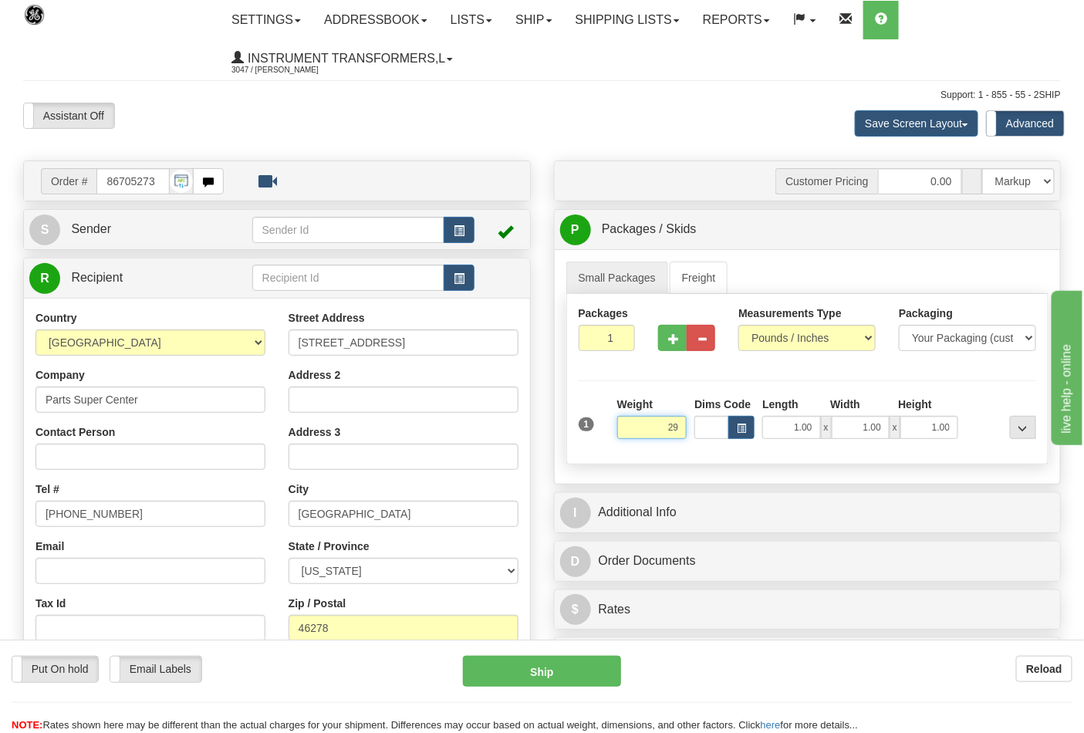
click button "Delete" at bounding box center [0, 0] width 0 height 0
type input "29.00"
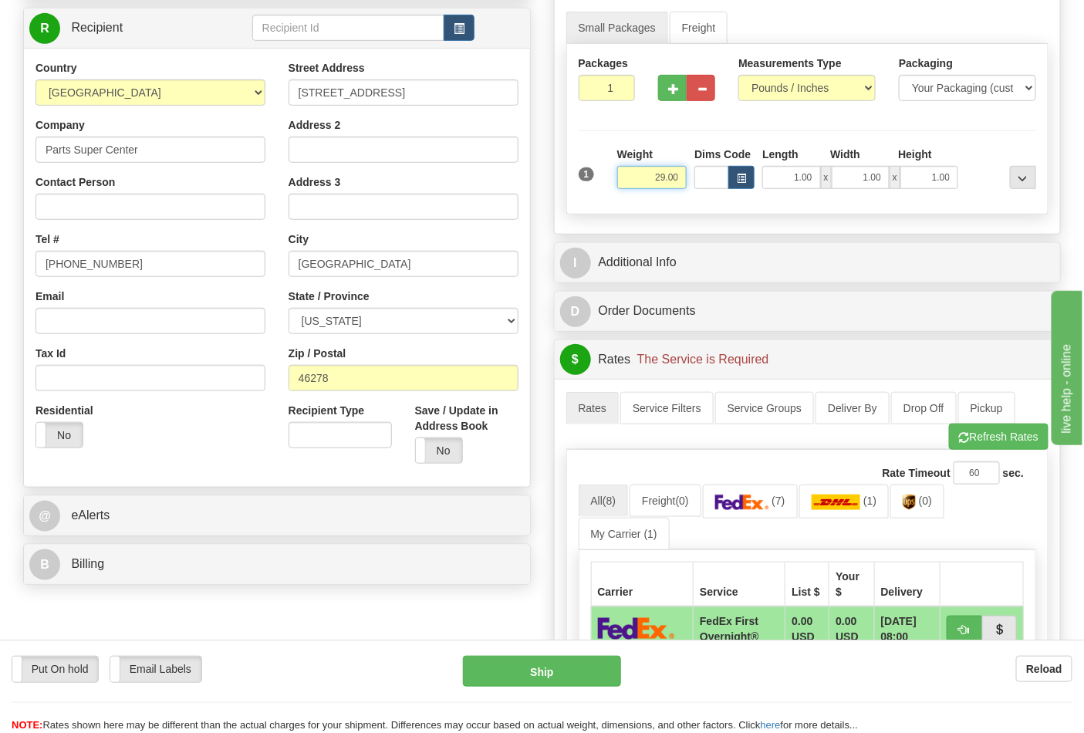
scroll to position [343, 0]
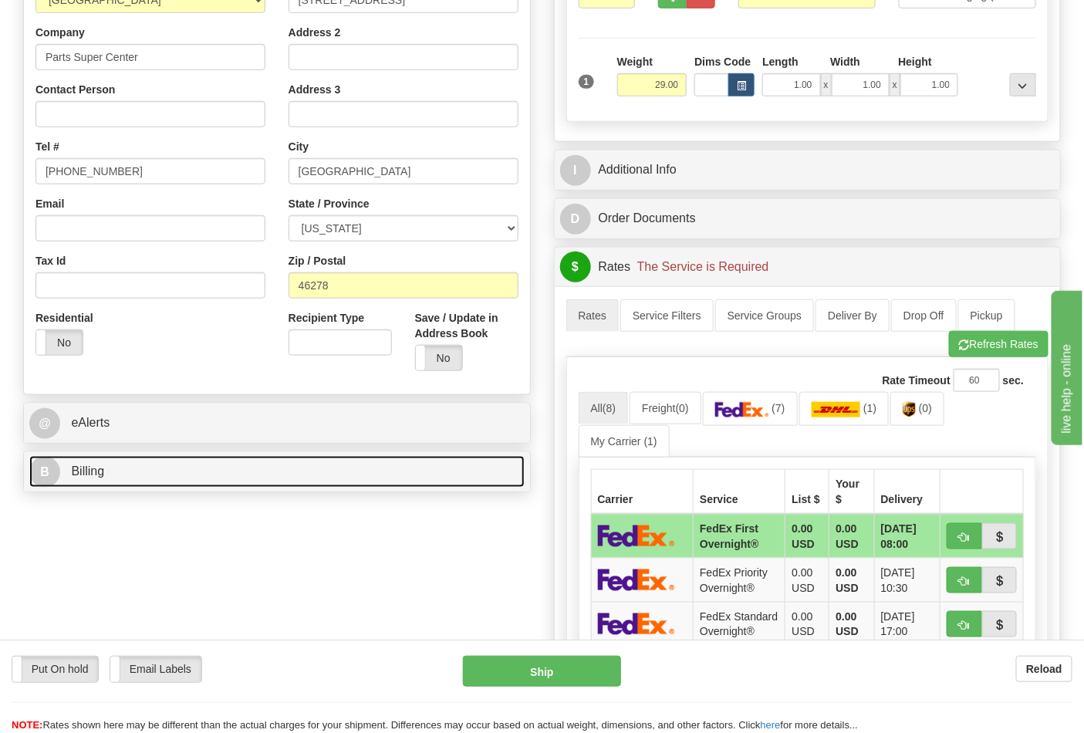
click at [161, 477] on link "B Billing" at bounding box center [276, 472] width 495 height 32
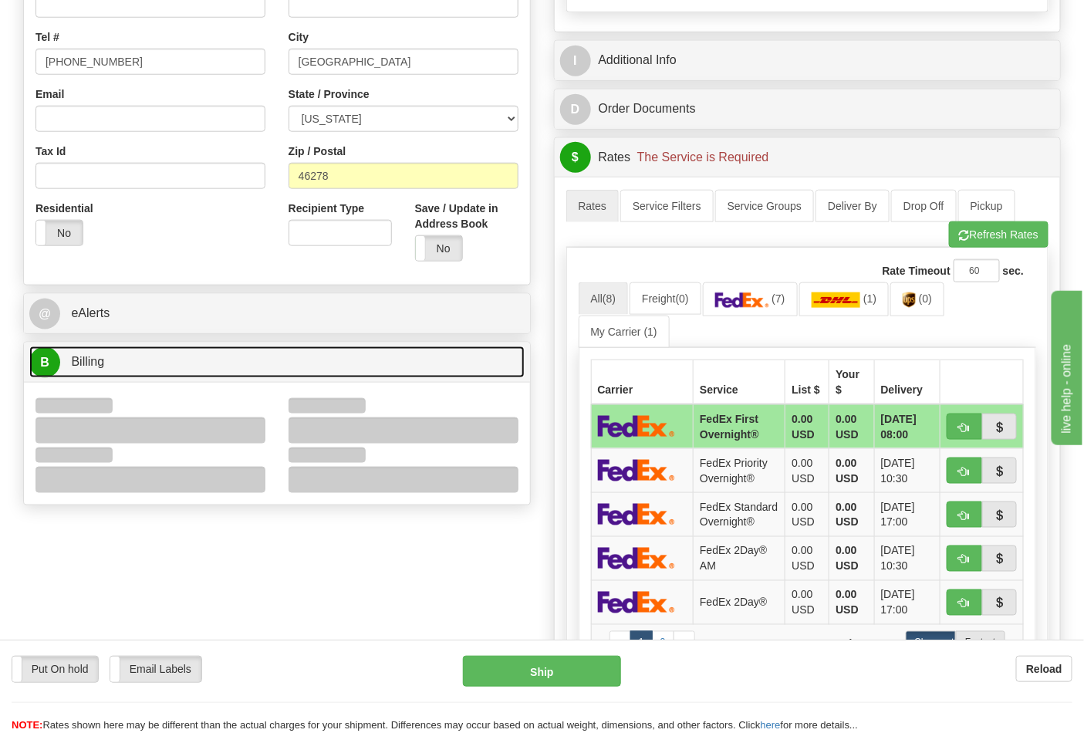
scroll to position [600, 0]
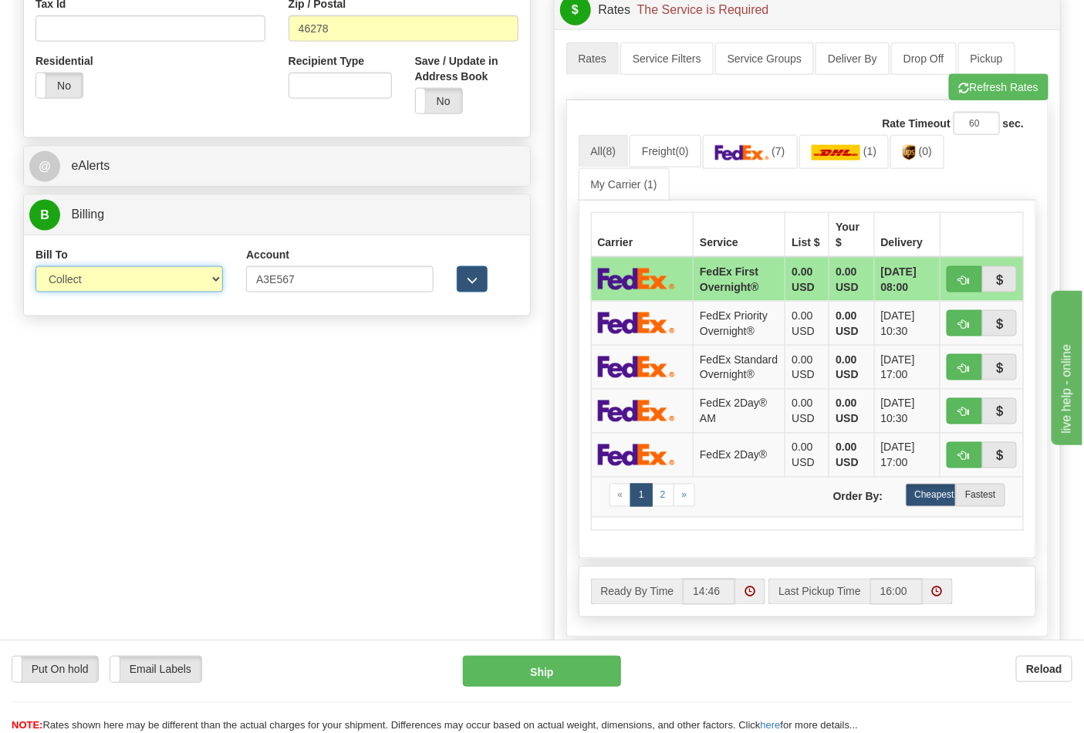
click at [202, 280] on select "Sender Recipient Third Party Collect" at bounding box center [129, 279] width 188 height 26
select select "2"
click at [35, 268] on select "Sender Recipient Third Party Collect" at bounding box center [129, 279] width 188 height 26
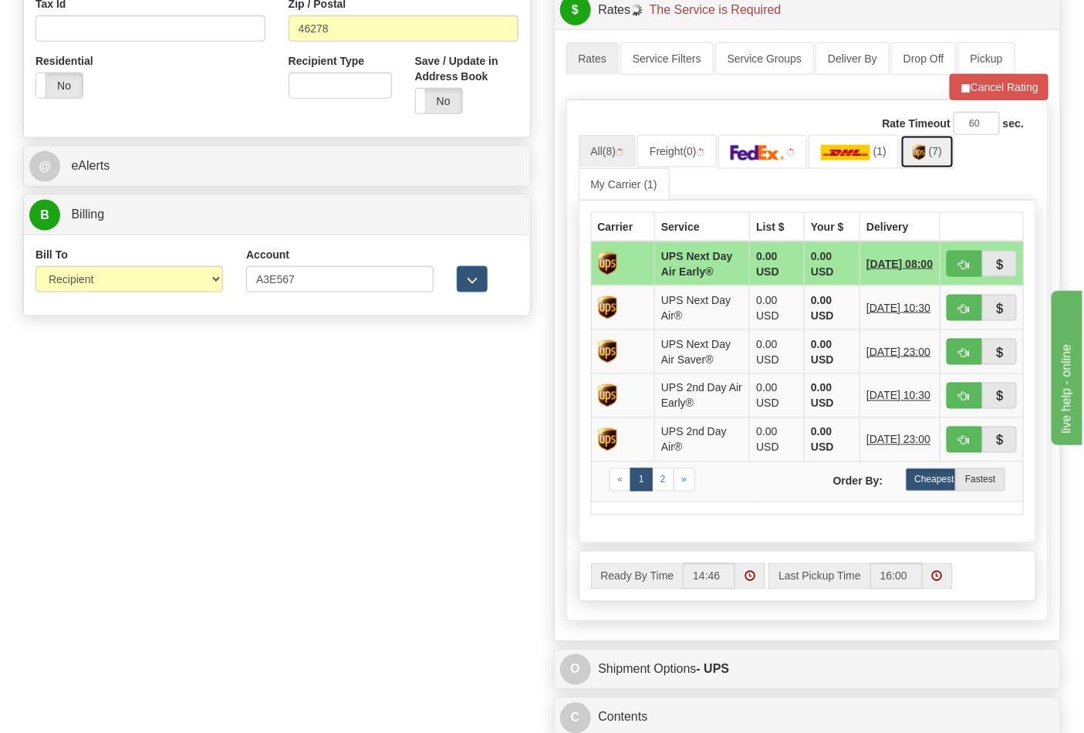
click at [911, 167] on link "(7)" at bounding box center [928, 151] width 54 height 33
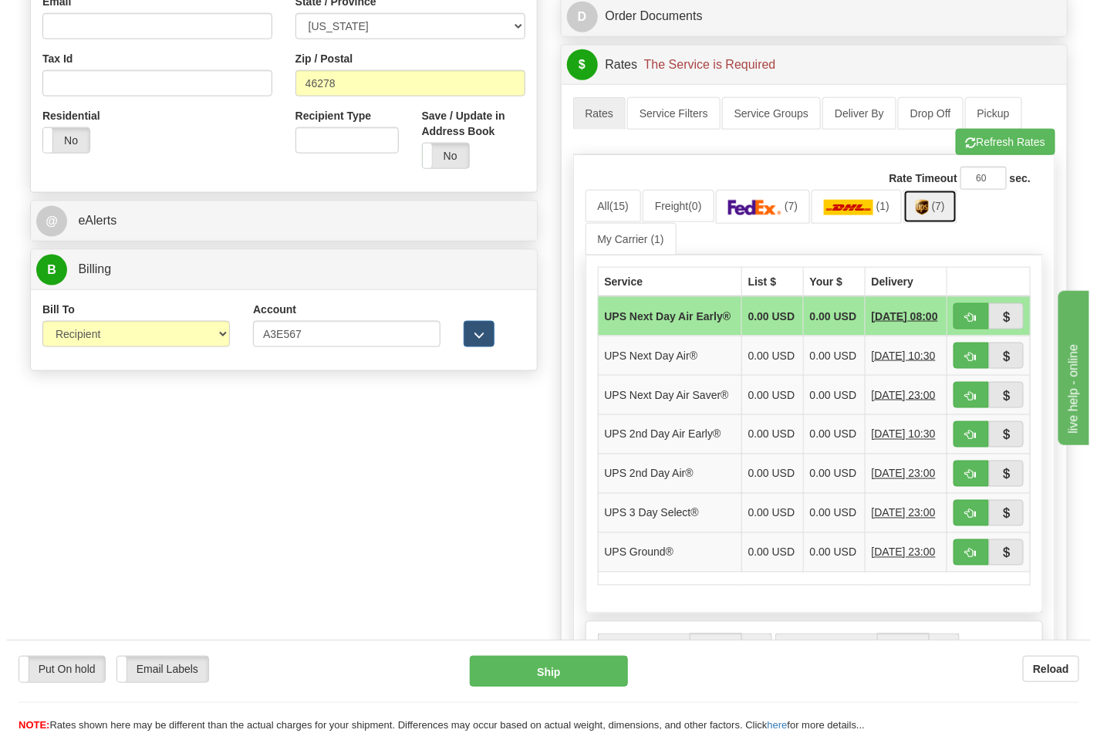
scroll to position [514, 0]
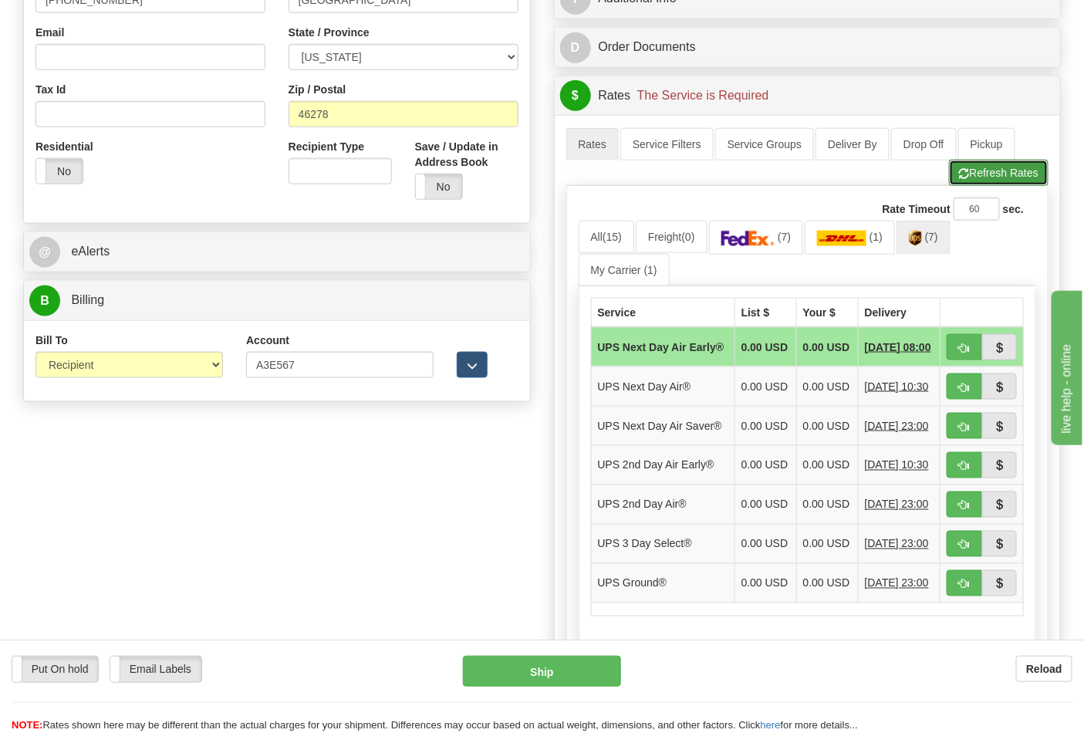
click at [999, 166] on button "Refresh Rates" at bounding box center [999, 173] width 100 height 26
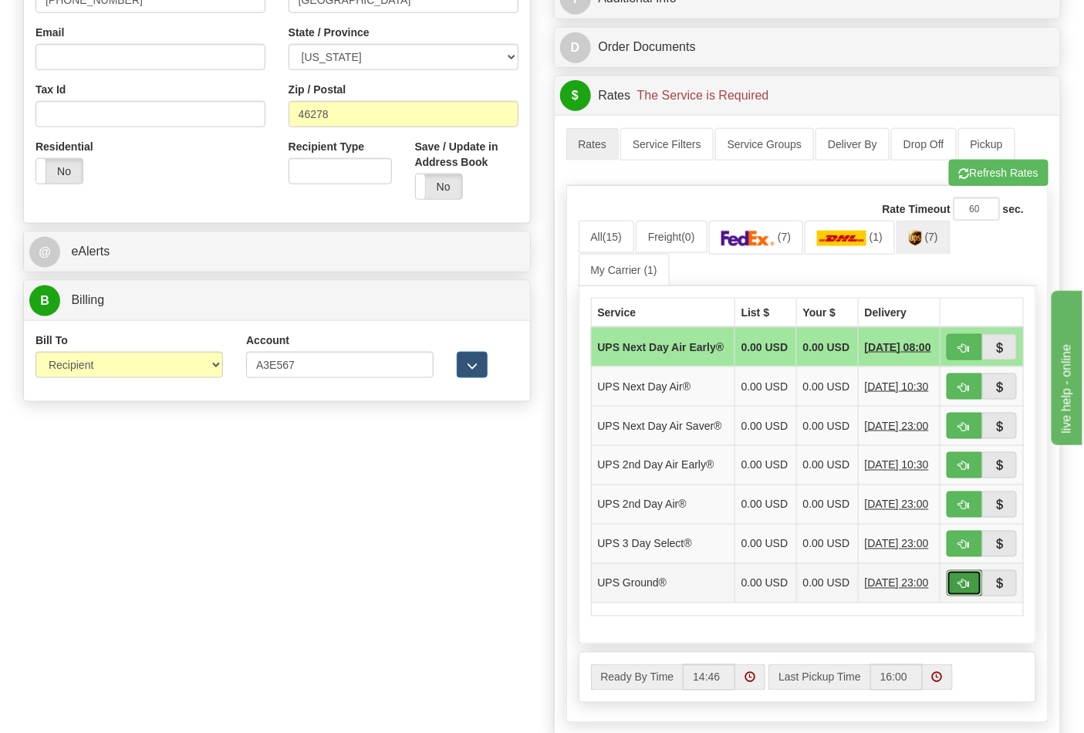
click at [961, 597] on button "button" at bounding box center [964, 583] width 35 height 26
type input "03"
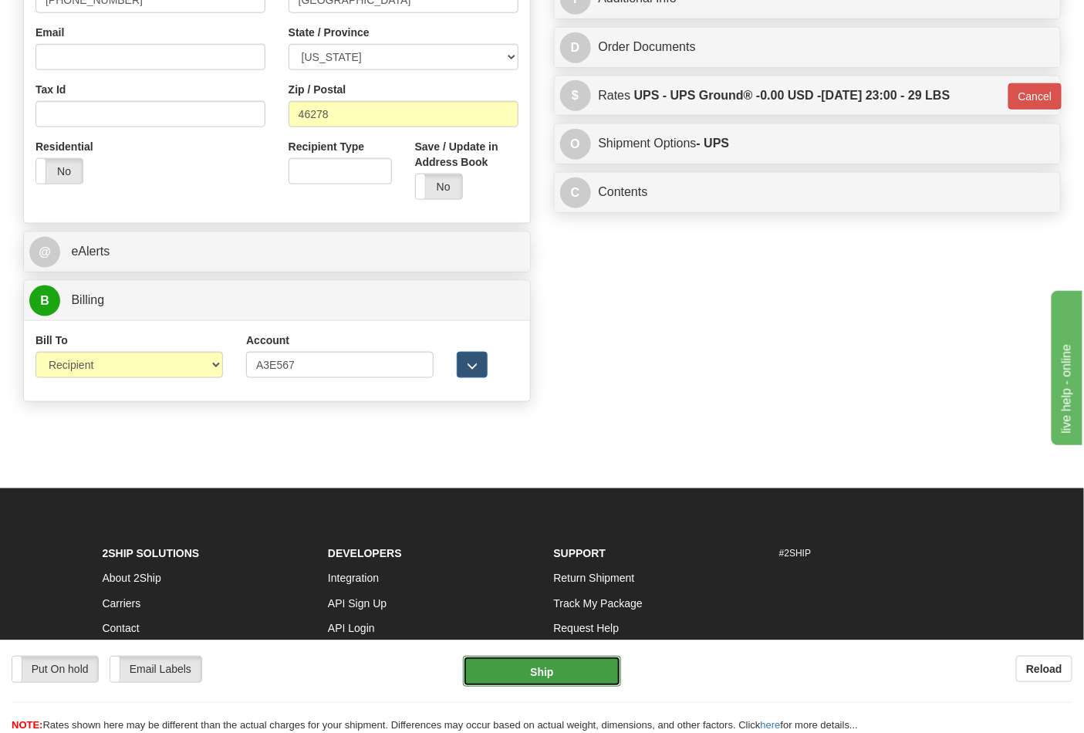
click at [566, 665] on button "Ship" at bounding box center [541, 671] width 157 height 31
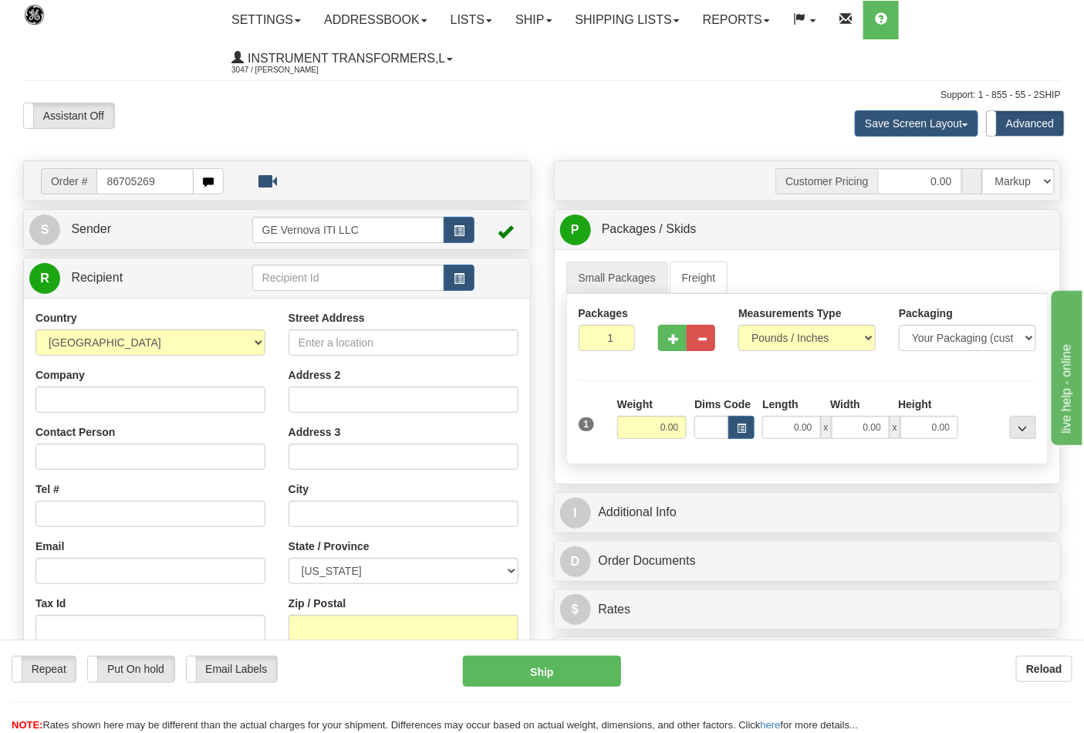
type input "86705269"
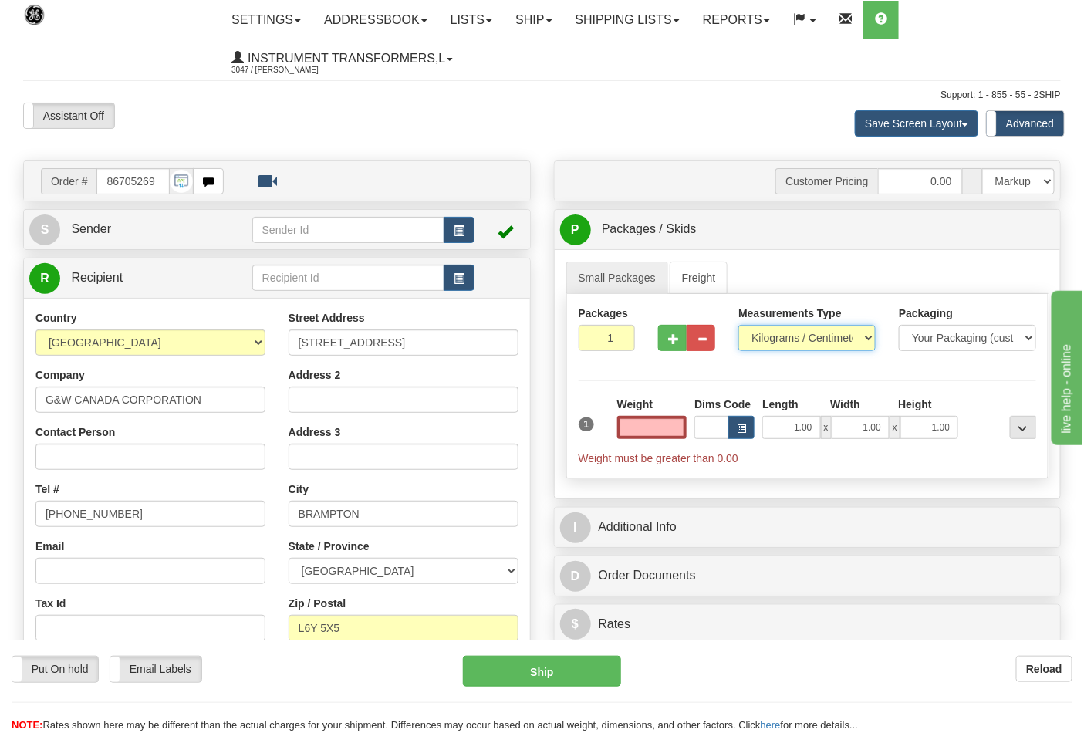
type input "0.00"
click at [764, 343] on select "Pounds / Inches Kilograms / Centimeters" at bounding box center [807, 338] width 137 height 26
select select "0"
click at [739, 326] on select "Pounds / Inches Kilograms / Centimeters" at bounding box center [807, 338] width 137 height 26
click at [676, 347] on button "button" at bounding box center [672, 338] width 29 height 26
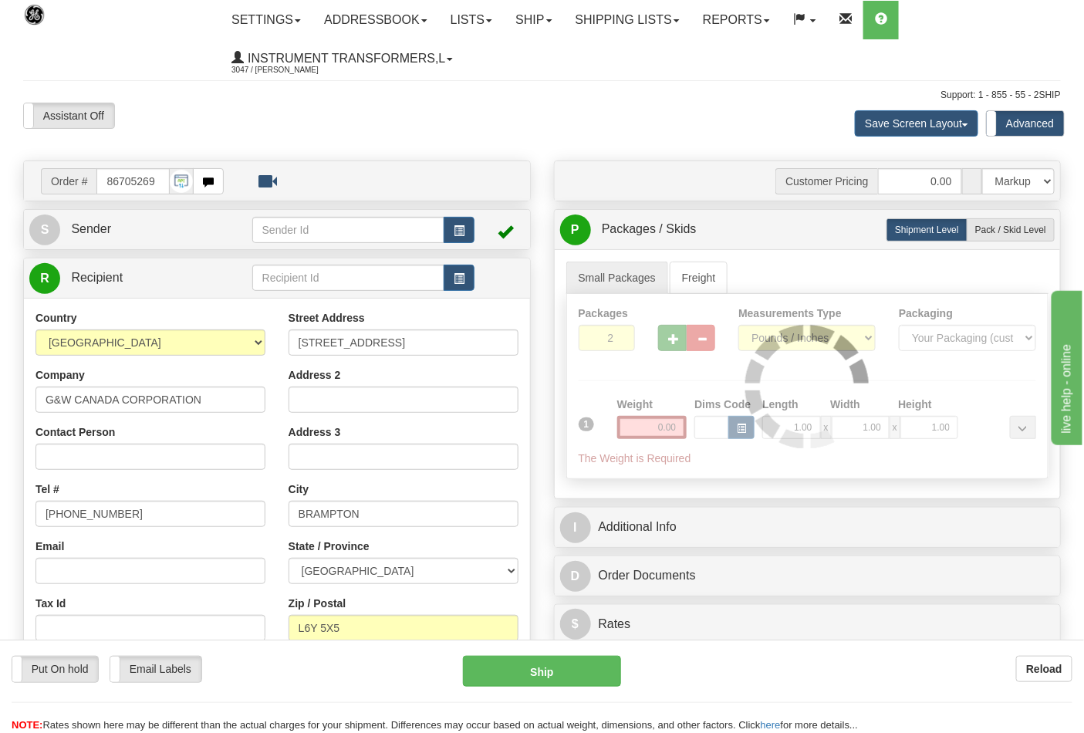
click at [676, 347] on div at bounding box center [808, 386] width 482 height 184
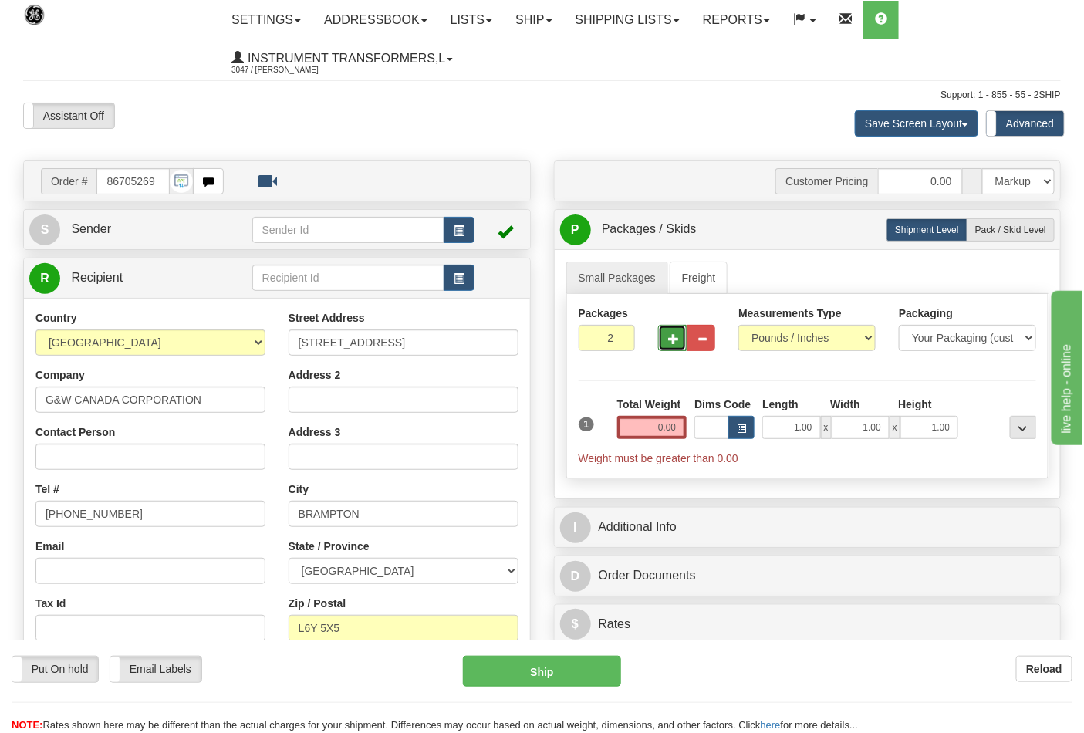
click at [676, 347] on button "button" at bounding box center [672, 338] width 29 height 26
type input "3"
click at [635, 428] on input "0.00" at bounding box center [652, 427] width 70 height 23
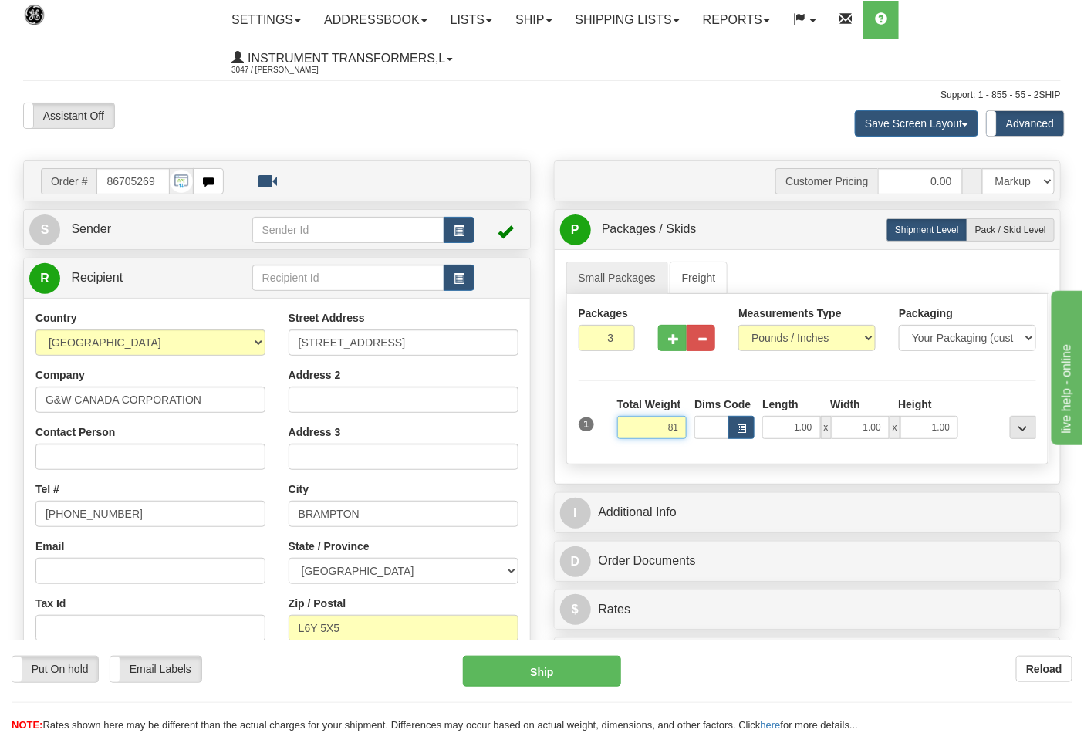
click button "Delete" at bounding box center [0, 0] width 0 height 0
type input "81.00"
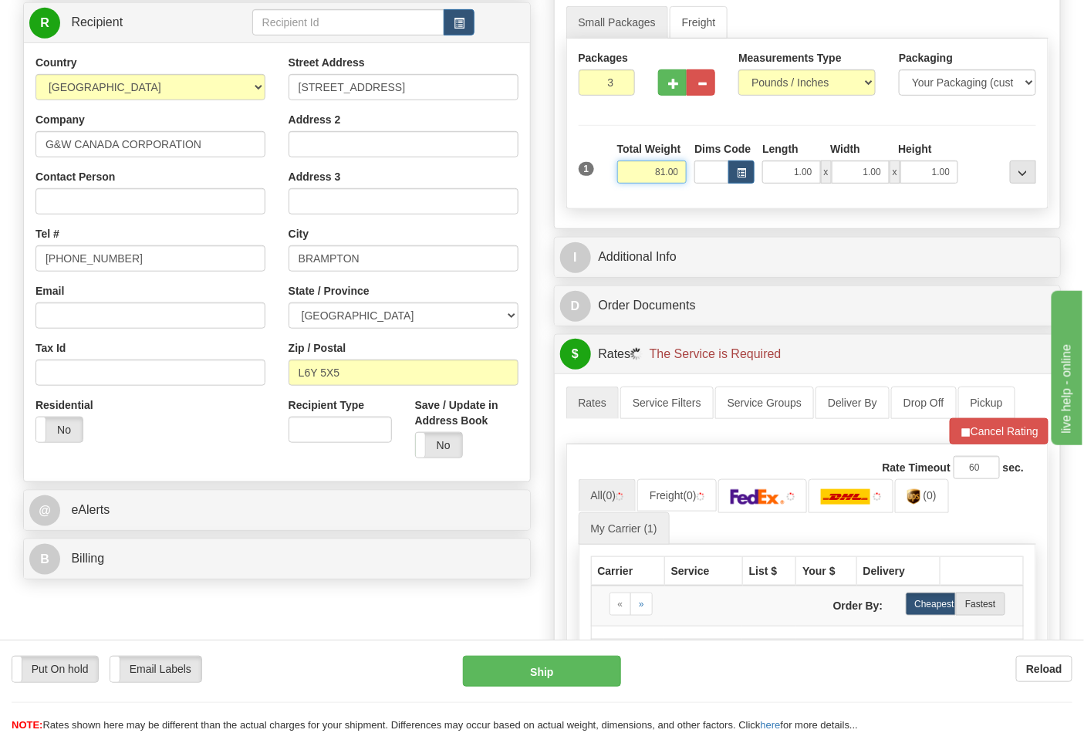
scroll to position [257, 0]
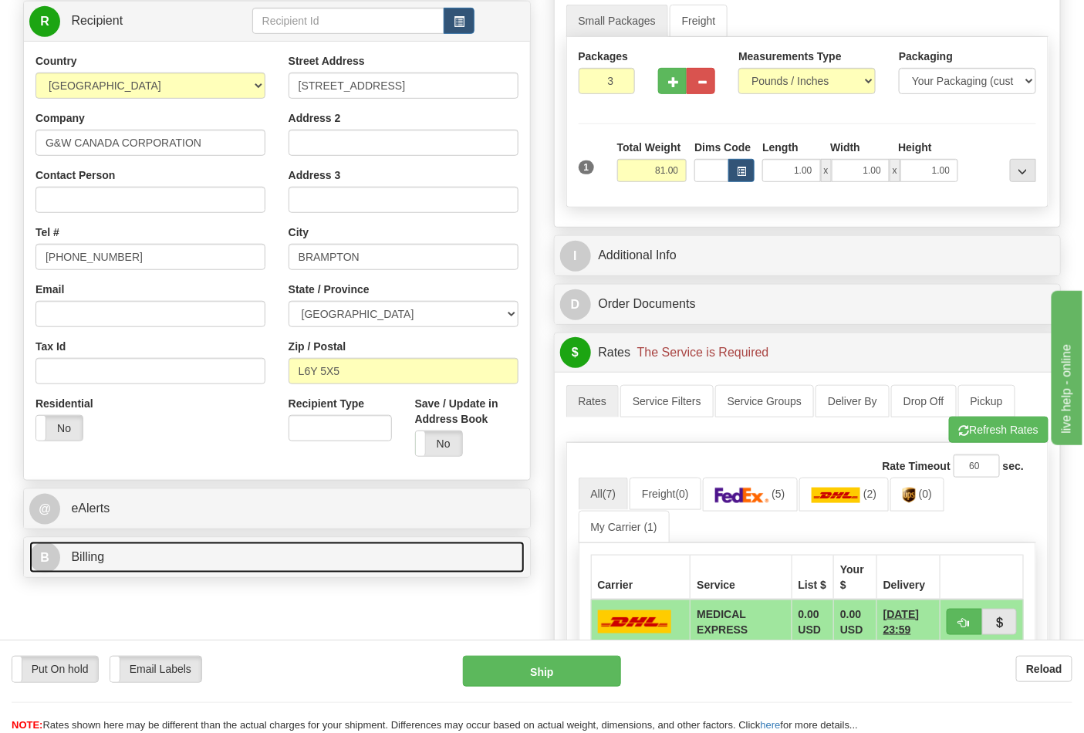
click at [160, 556] on link "B Billing" at bounding box center [276, 558] width 495 height 32
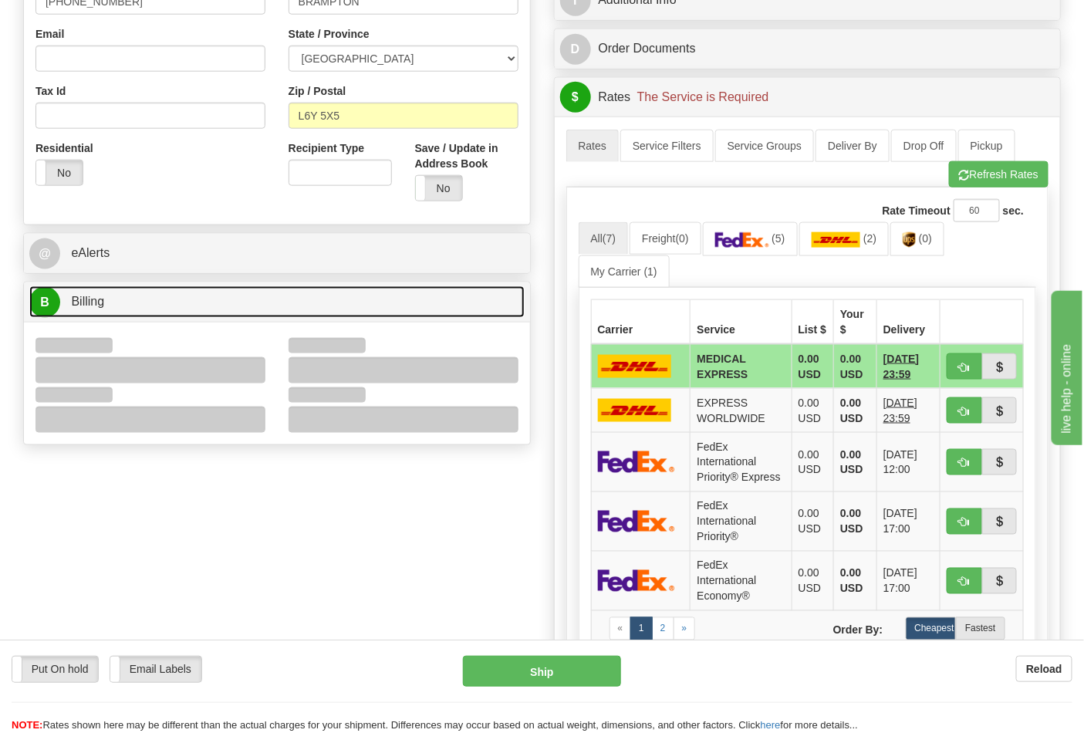
scroll to position [514, 0]
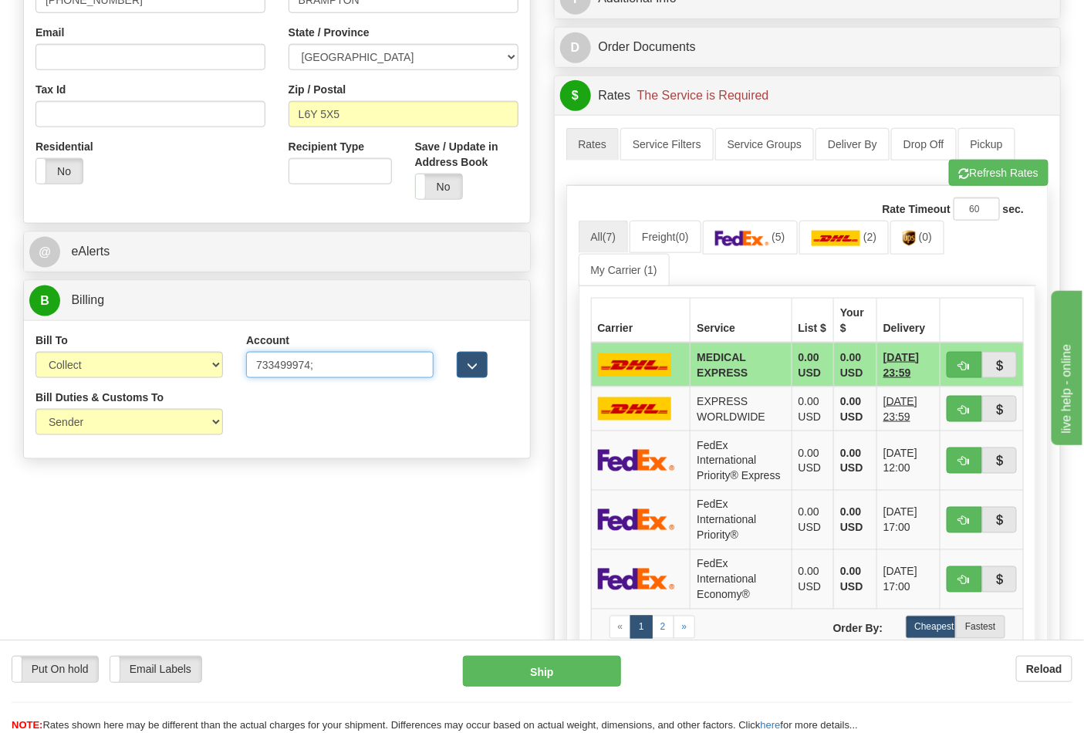
click at [352, 364] on input "733499974;" at bounding box center [340, 365] width 188 height 26
type input "733499974"
click at [62, 363] on select "Sender Recipient Third Party Collect" at bounding box center [129, 365] width 188 height 26
select select "2"
click at [35, 353] on select "Sender Recipient Third Party Collect" at bounding box center [129, 365] width 188 height 26
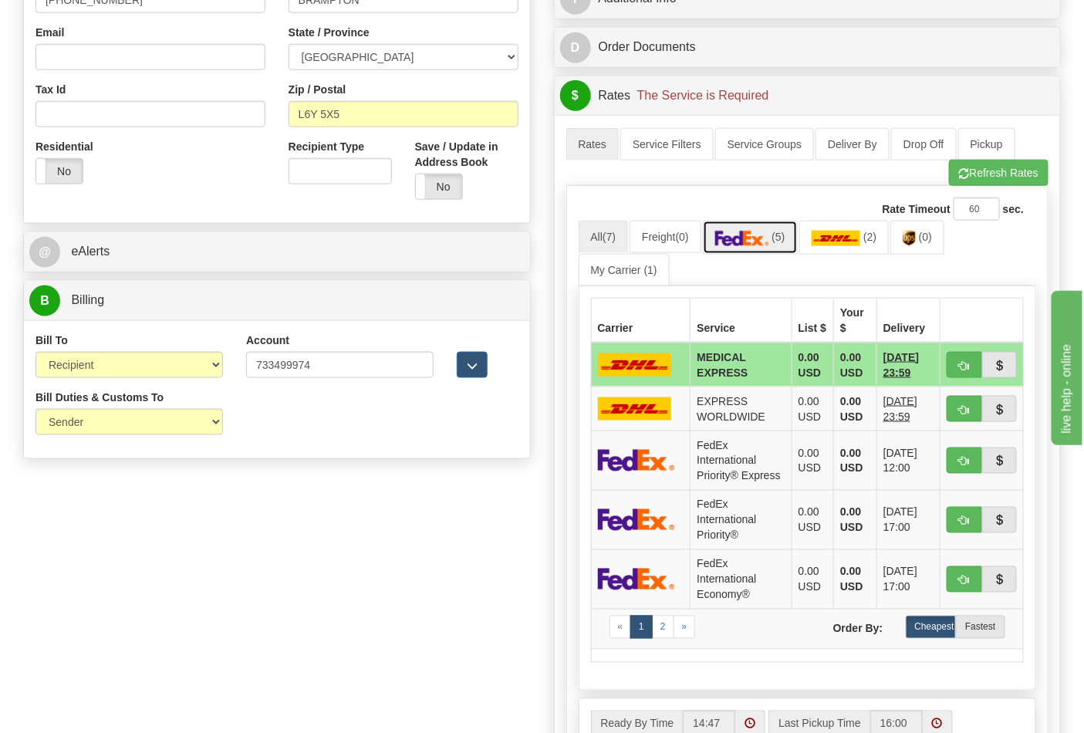
click at [769, 246] on img at bounding box center [742, 238] width 54 height 15
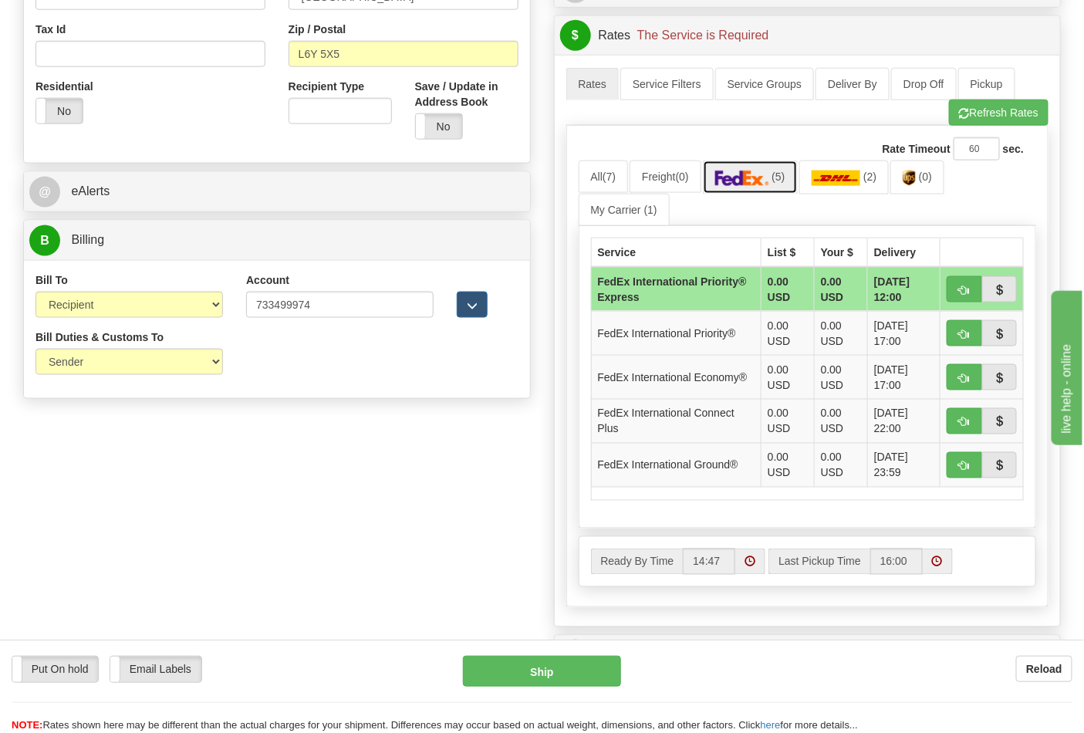
scroll to position [600, 0]
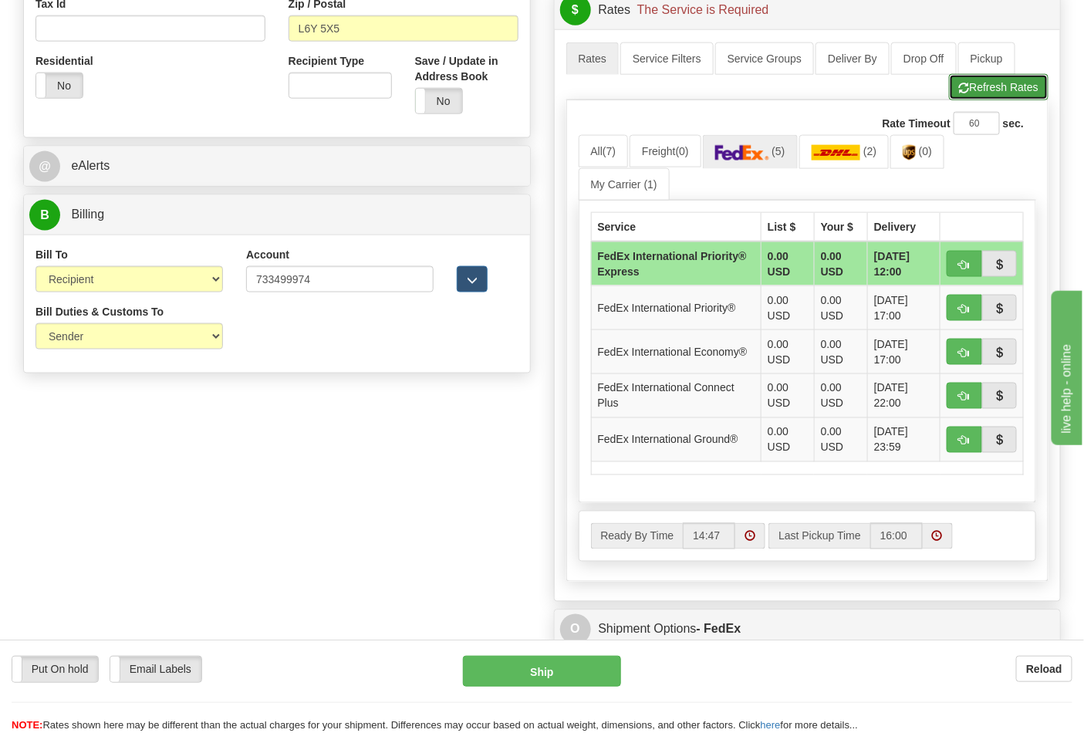
click at [982, 96] on button "Refresh Rates" at bounding box center [999, 87] width 100 height 26
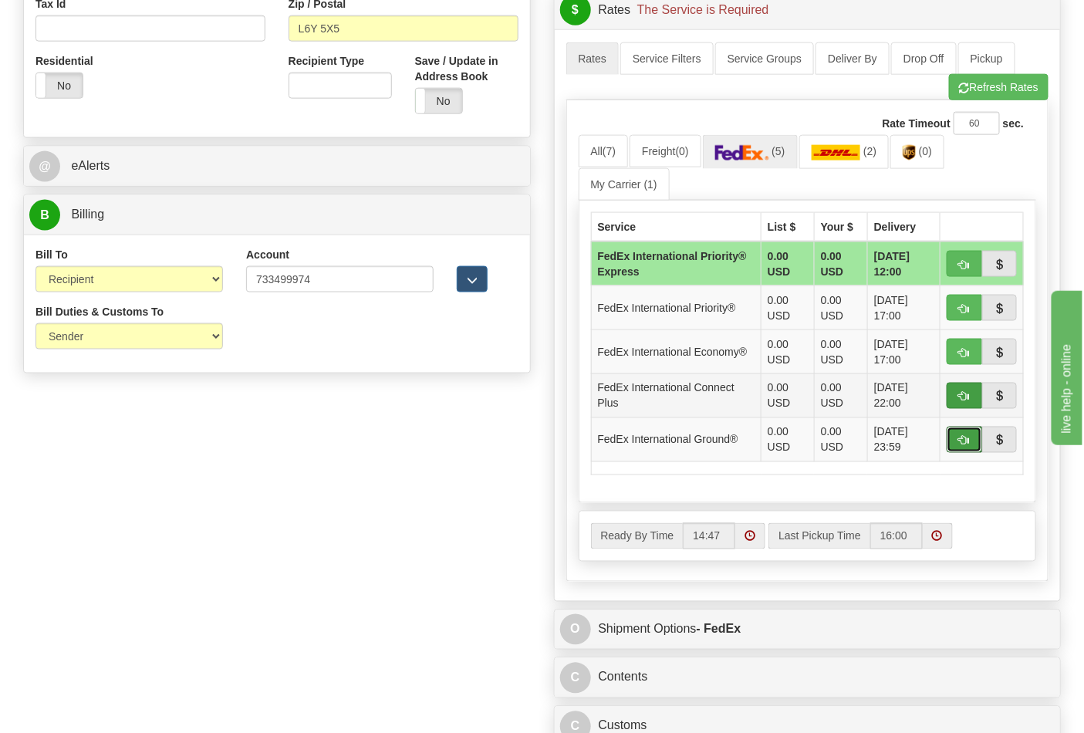
click at [963, 445] on span "button" at bounding box center [964, 441] width 11 height 10
type input "92"
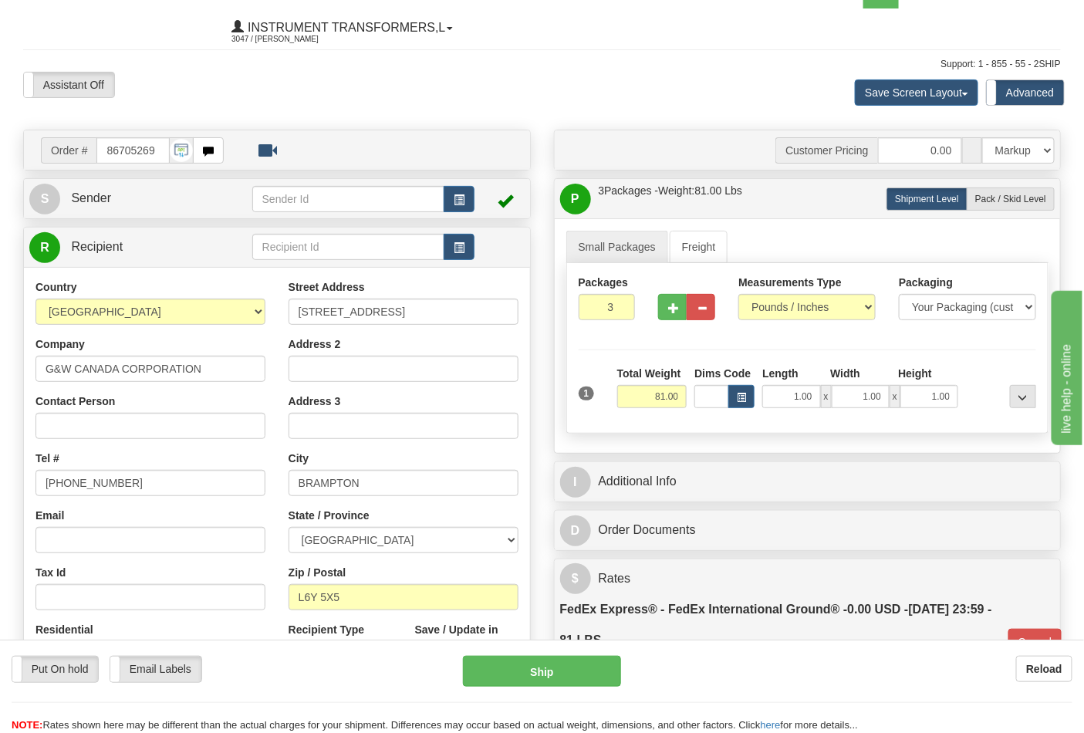
scroll to position [0, 0]
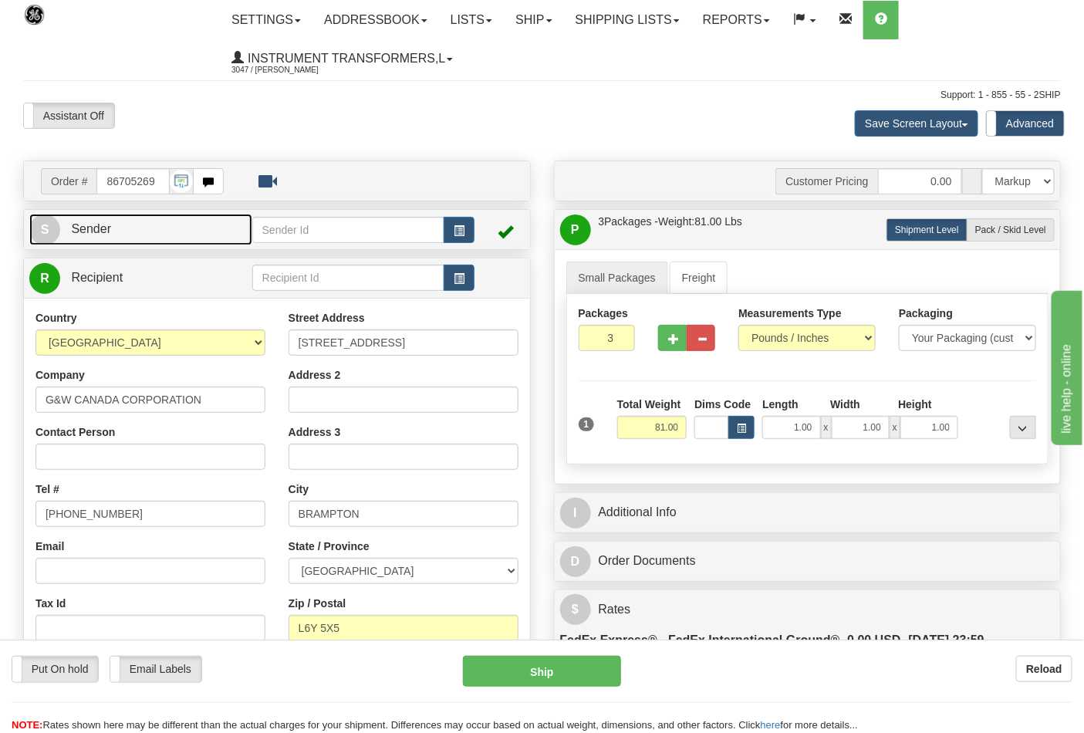
click at [126, 238] on link "S Sender" at bounding box center [140, 230] width 223 height 32
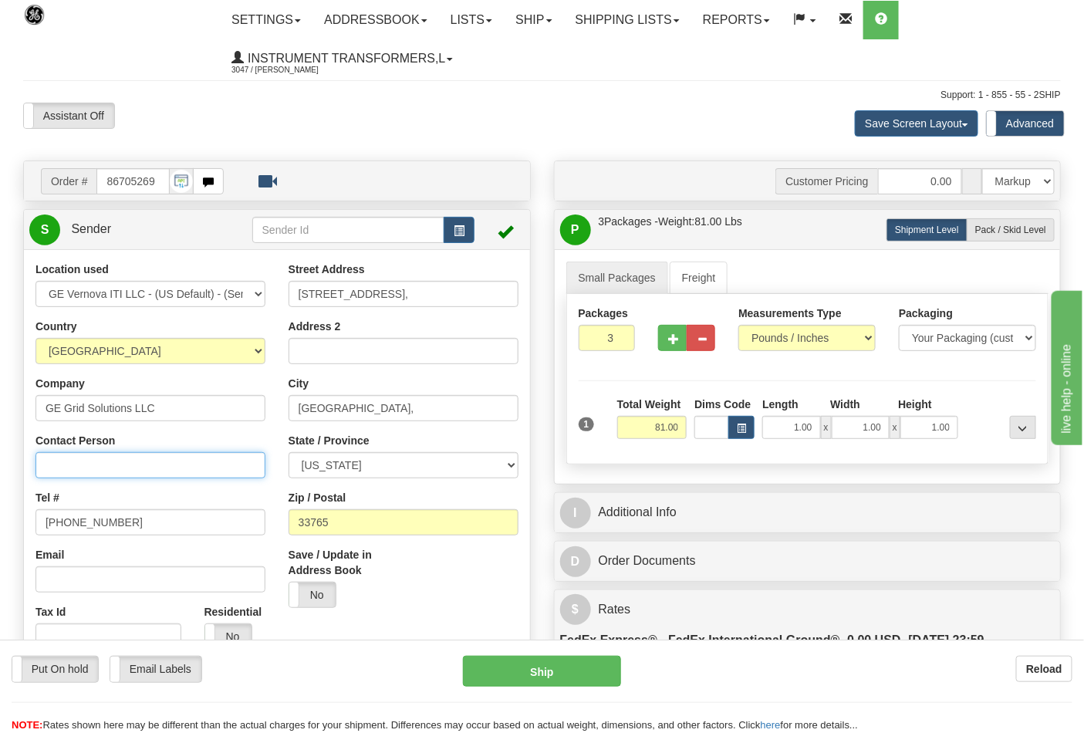
click at [118, 466] on input "Contact Person" at bounding box center [150, 465] width 230 height 26
type input "Nephtali Linares"
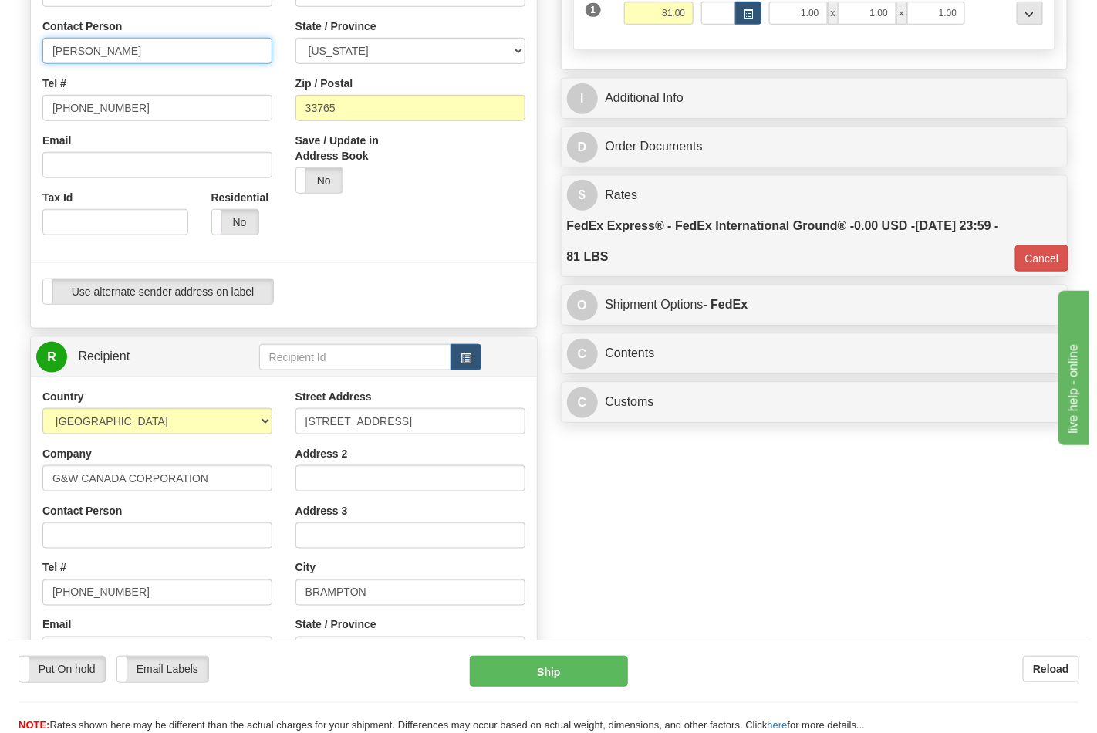
scroll to position [428, 0]
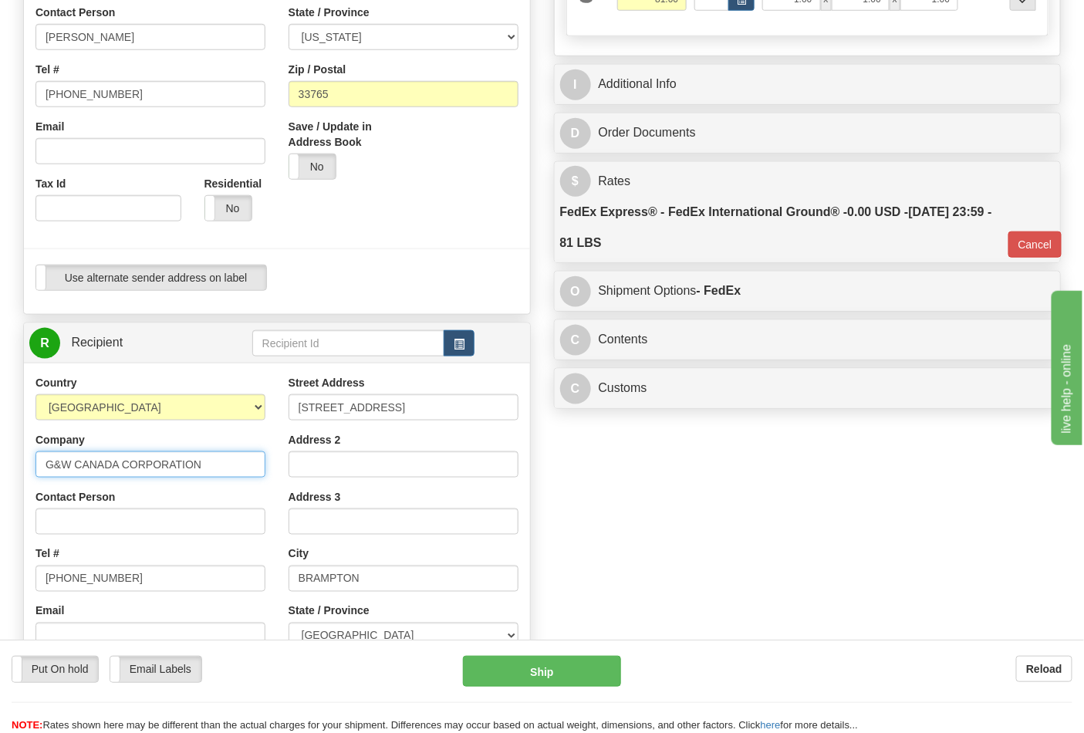
drag, startPoint x: 46, startPoint y: 464, endPoint x: 222, endPoint y: 465, distance: 176.0
click at [222, 465] on input "G&W CANADA CORPORATION" at bounding box center [150, 464] width 230 height 26
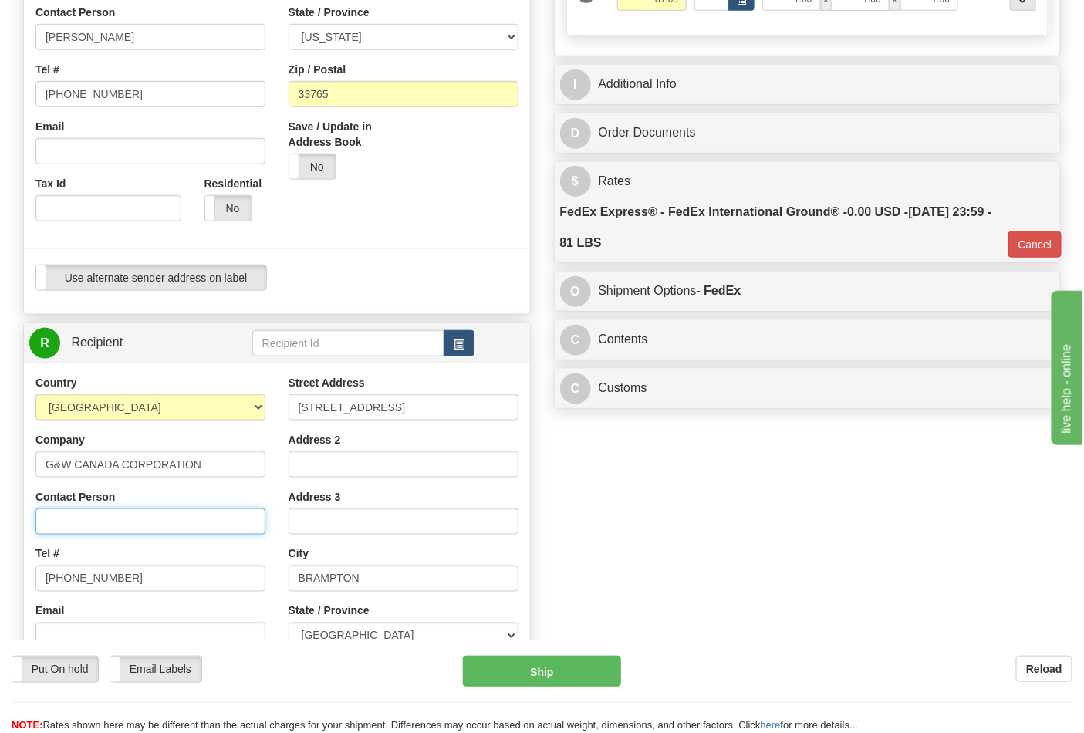
click at [122, 531] on input "Contact Person" at bounding box center [150, 522] width 230 height 26
paste input "G&W CANADA CORPORATION"
type input "G&W CANADA CORPORATION"
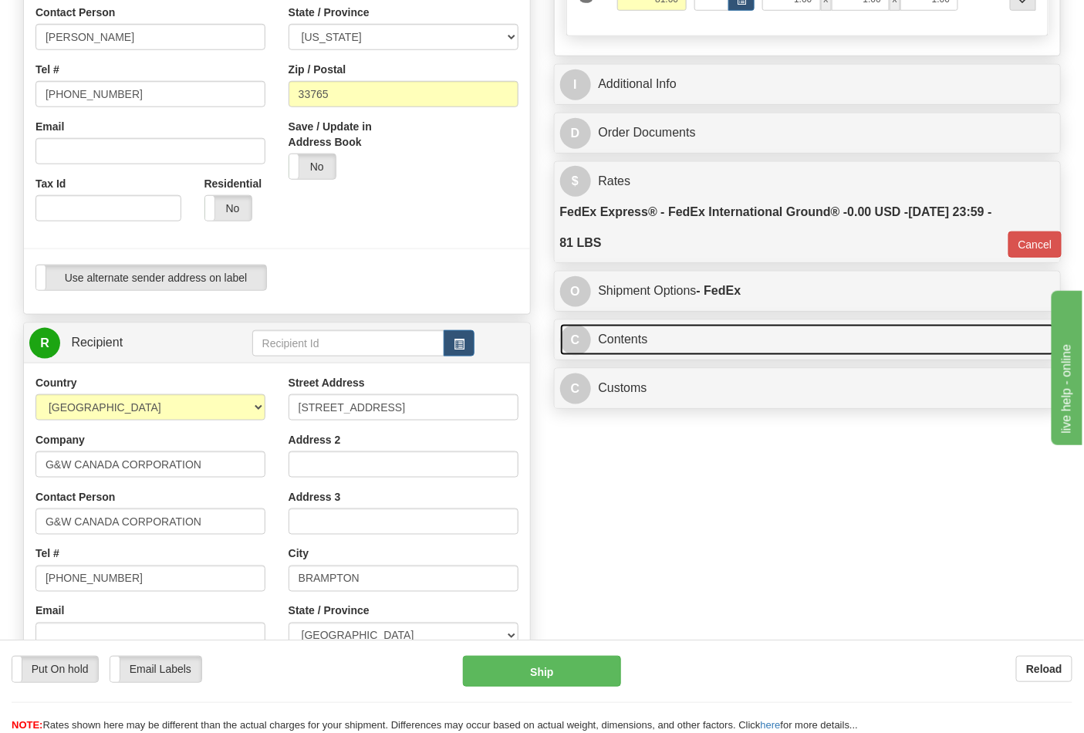
click at [691, 340] on link "C Contents" at bounding box center [807, 340] width 495 height 32
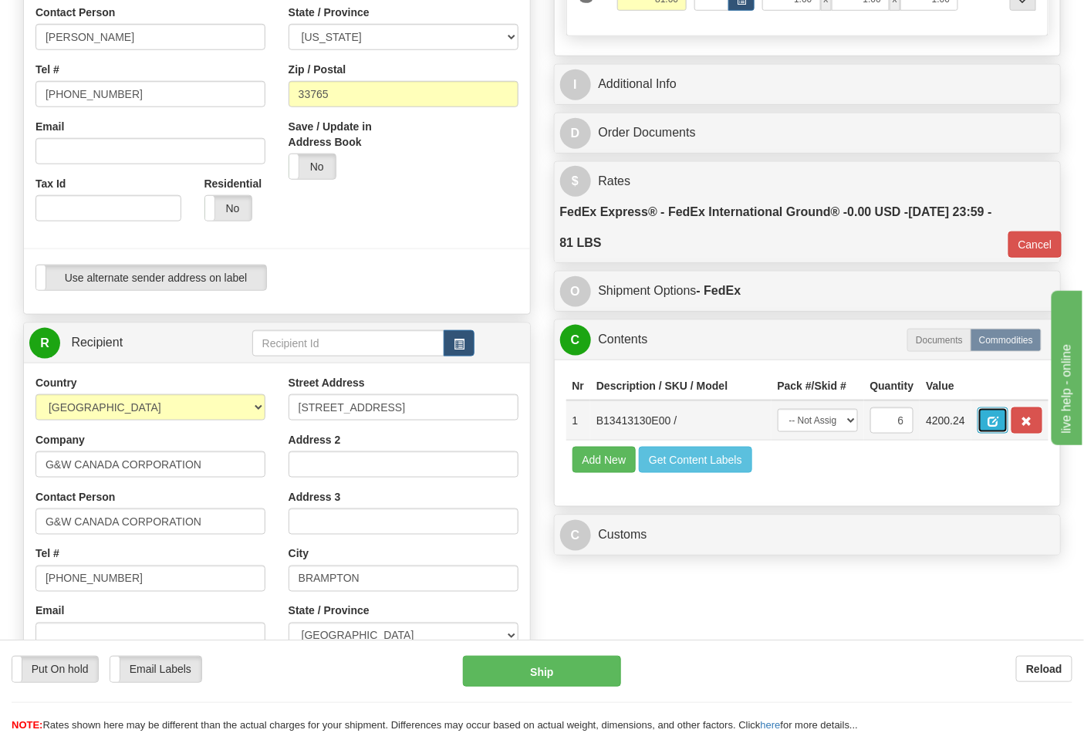
click at [999, 426] on span "button" at bounding box center [993, 422] width 11 height 10
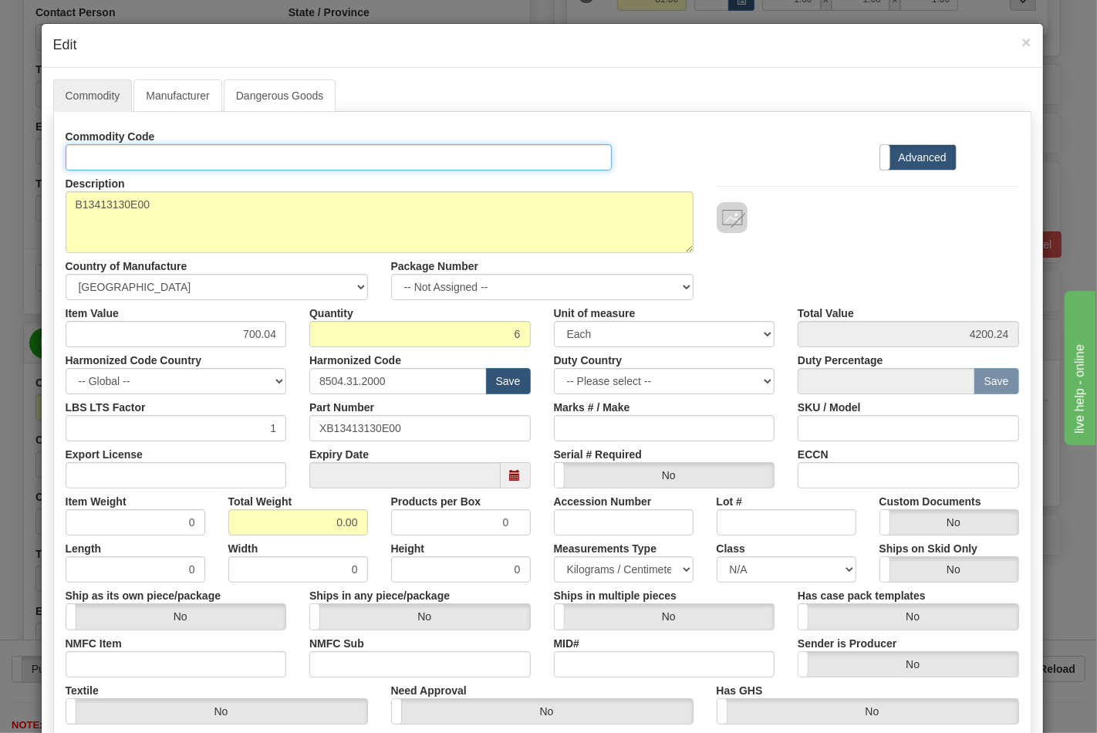
click at [116, 157] on input "Id" at bounding box center [339, 157] width 547 height 26
type input "TRANSFORMERS"
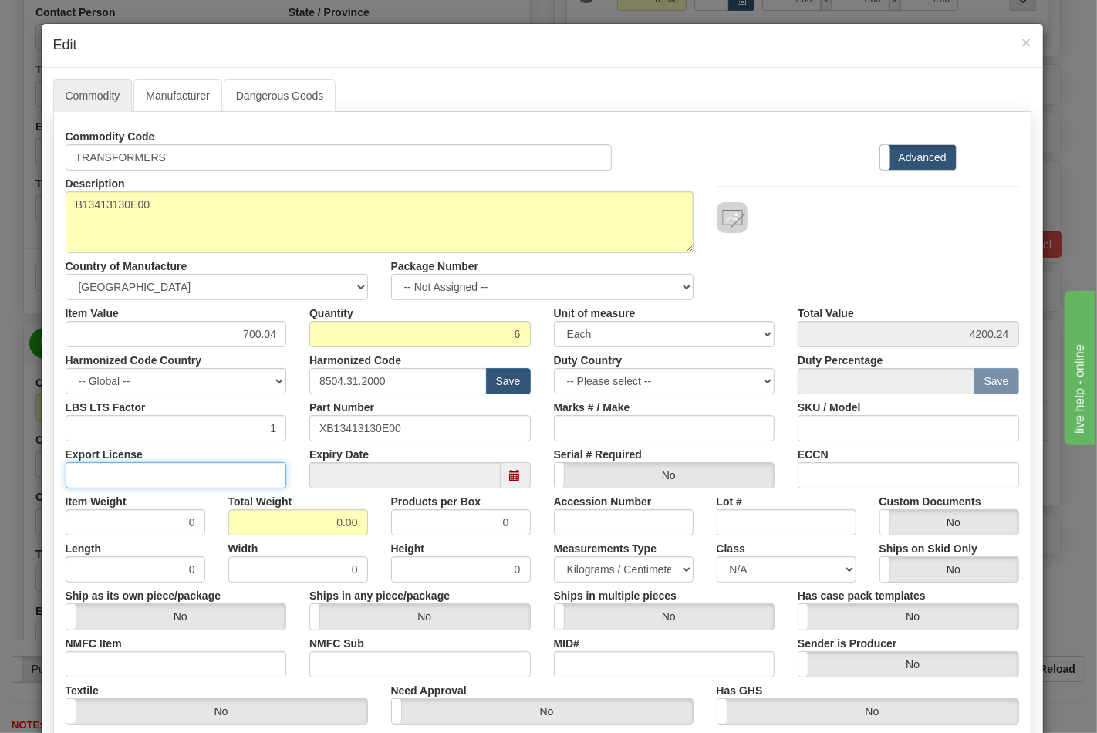
click at [141, 480] on input "Export License" at bounding box center [176, 475] width 221 height 26
type input "NLR"
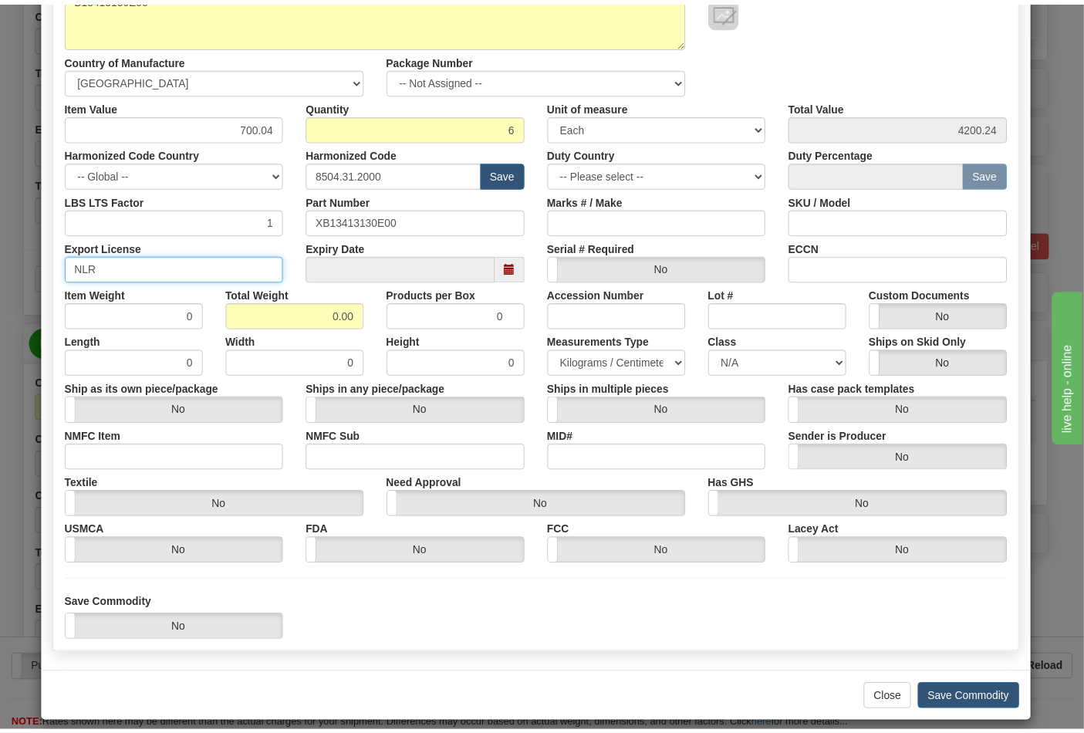
scroll to position [221, 0]
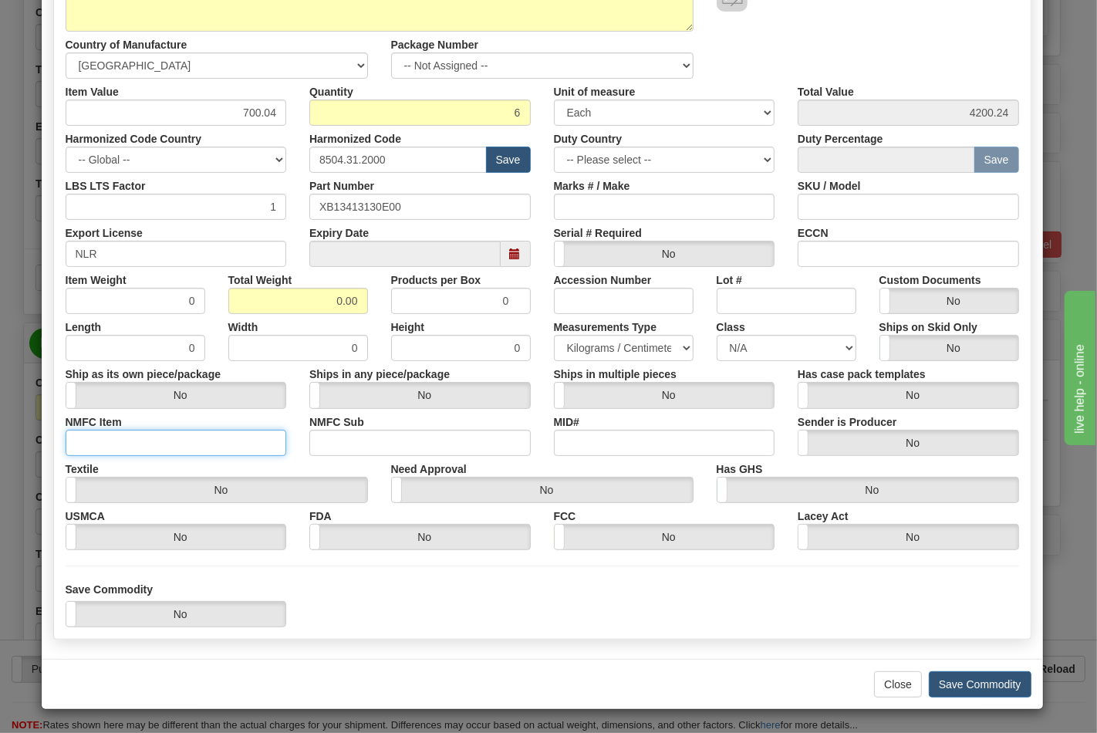
click at [133, 432] on input "NMFC Item" at bounding box center [176, 443] width 221 height 26
type input "63170"
click at [387, 441] on input "NMFC Sub" at bounding box center [419, 443] width 221 height 26
type input "4"
drag, startPoint x: 286, startPoint y: 305, endPoint x: 371, endPoint y: 301, distance: 85.0
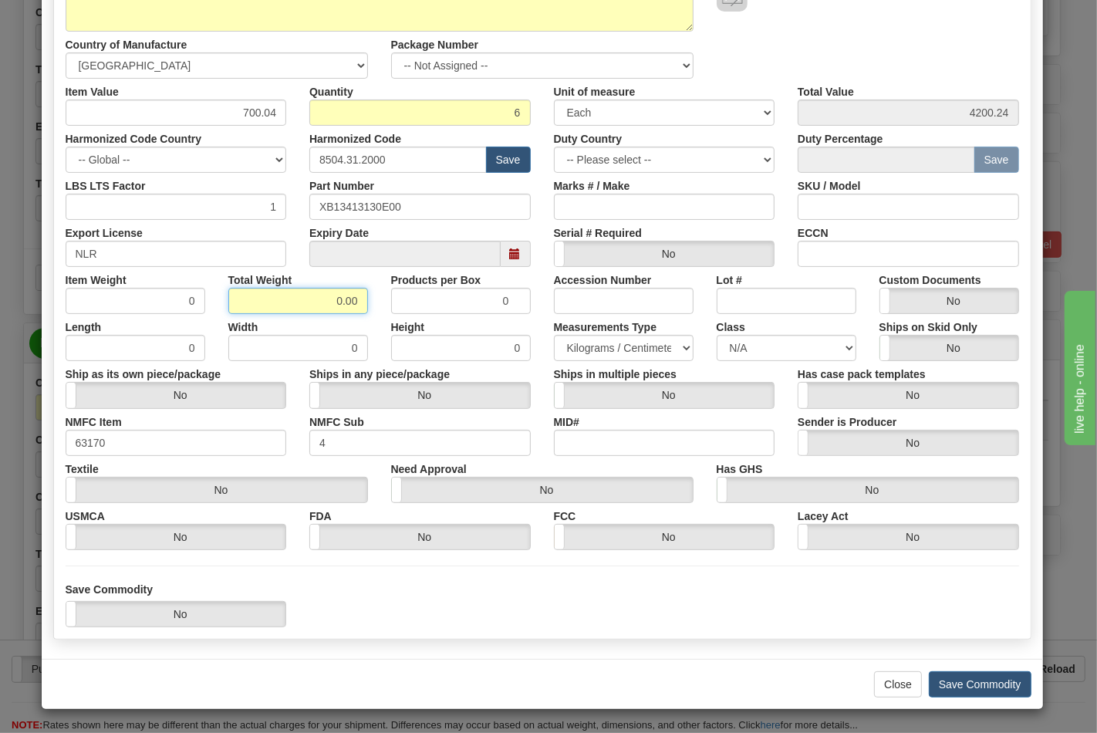
click at [371, 301] on div "Total Weight 0.00" at bounding box center [298, 290] width 163 height 47
type input "81"
type input "13.5000"
click at [798, 253] on input "ECCN" at bounding box center [908, 254] width 221 height 26
type input "EAR99"
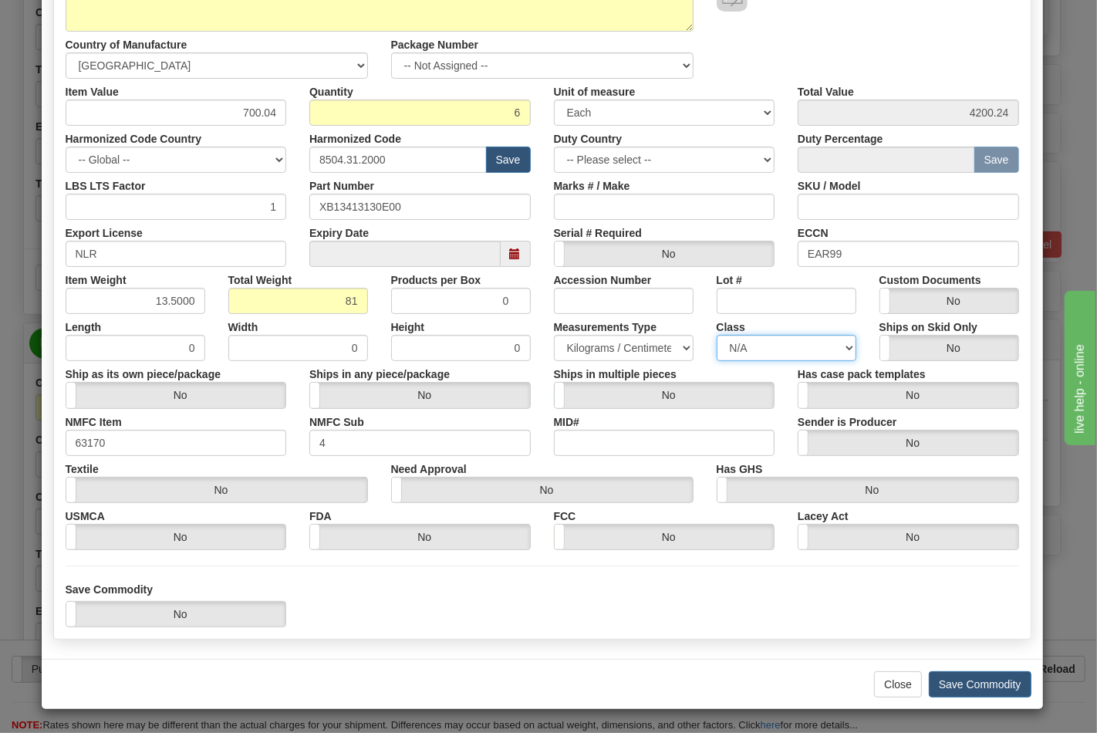
click at [755, 341] on select "N/A 50.0 55.0 60.0 65.0 70.0 85.0 92.5 100.0 125.0 175.0 250.0 300.0 400.0" at bounding box center [787, 348] width 140 height 26
select select "70.0"
click at [717, 335] on select "N/A 50.0 55.0 60.0 65.0 70.0 85.0 92.5 100.0 125.0 175.0 250.0 300.0 400.0" at bounding box center [787, 348] width 140 height 26
click at [992, 688] on button "Save Commodity" at bounding box center [980, 684] width 103 height 26
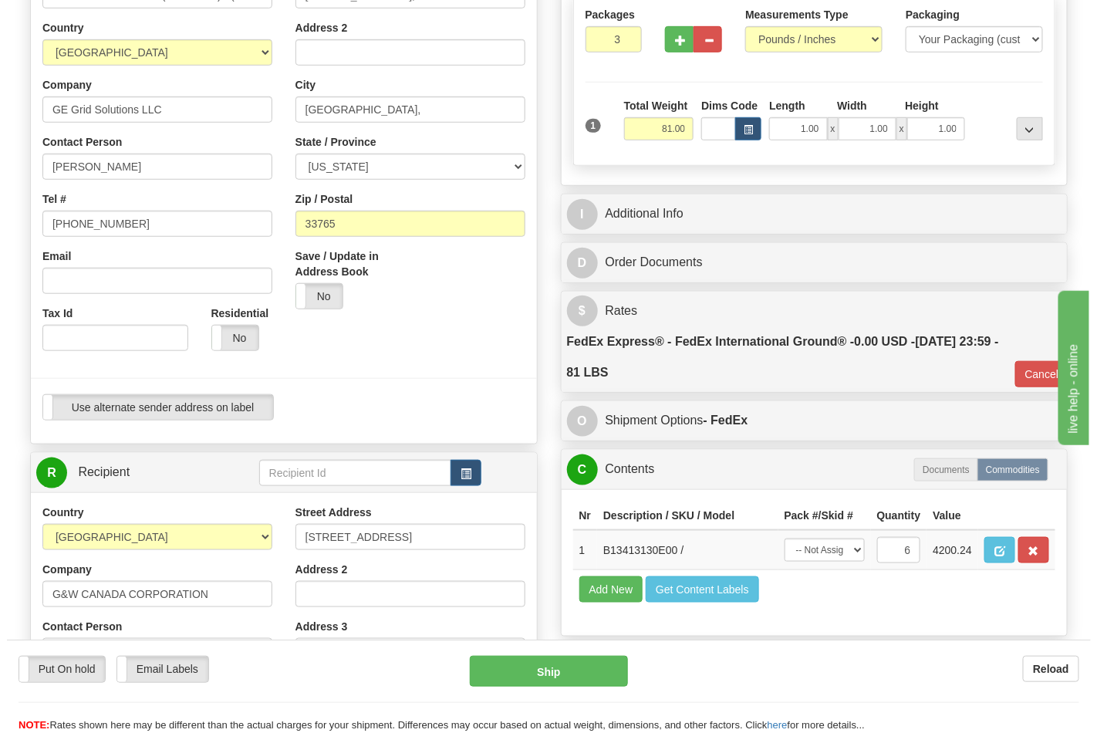
scroll to position [343, 0]
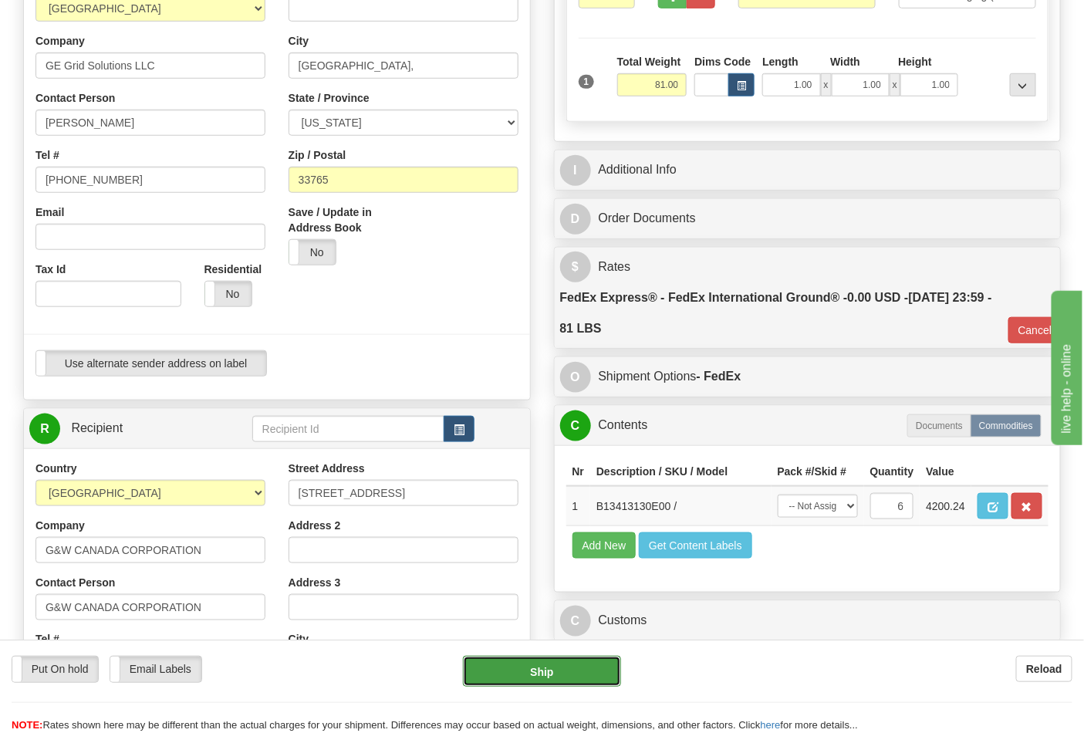
click at [525, 659] on button "Ship" at bounding box center [541, 671] width 157 height 31
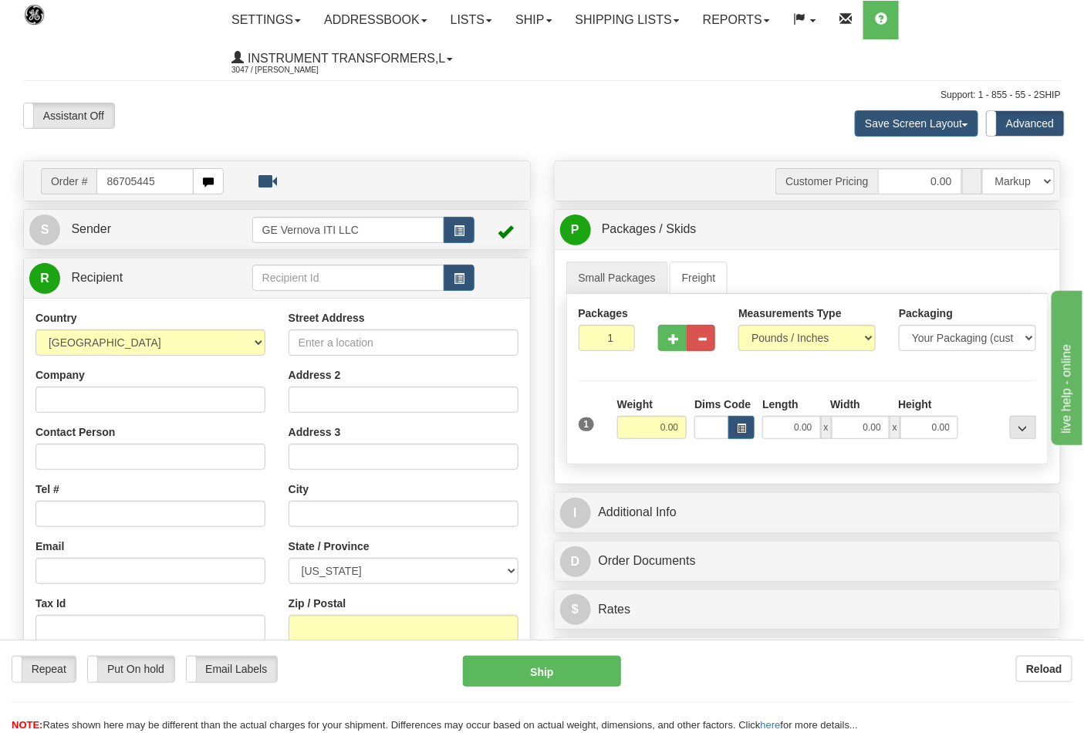
type input "86705445"
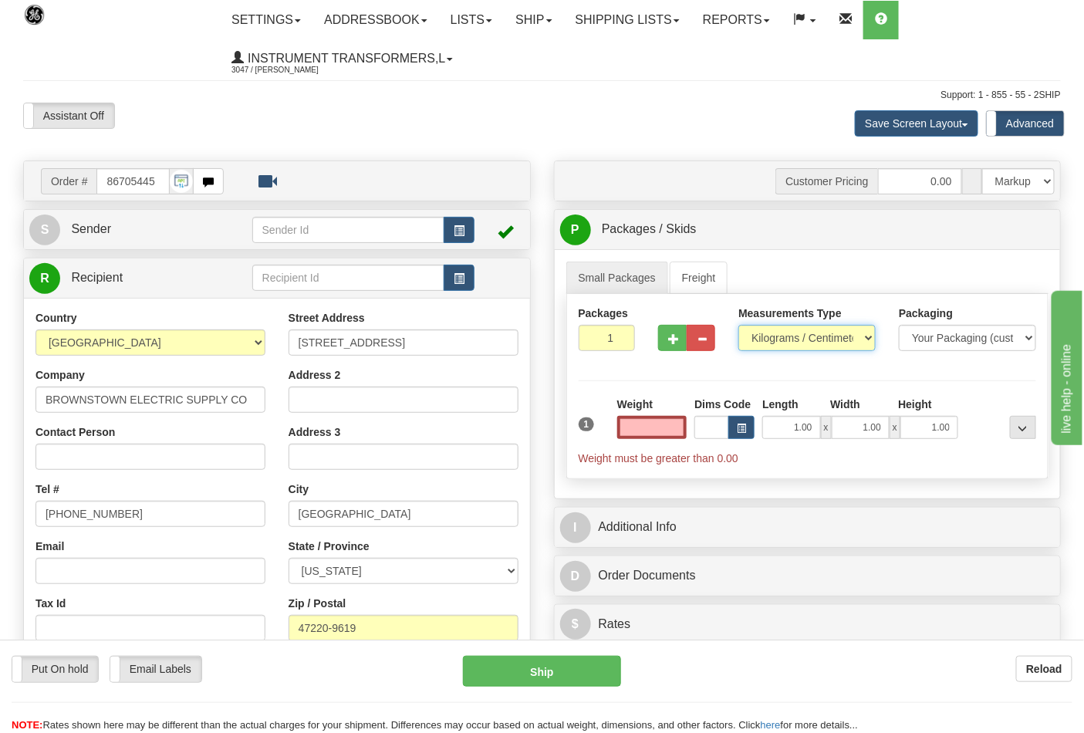
type input "0.00"
click at [809, 343] on select "Pounds / Inches Kilograms / Centimeters" at bounding box center [807, 338] width 137 height 26
select select "0"
click at [739, 326] on select "Pounds / Inches Kilograms / Centimeters" at bounding box center [807, 338] width 137 height 26
click at [652, 423] on input "0.00" at bounding box center [652, 427] width 70 height 23
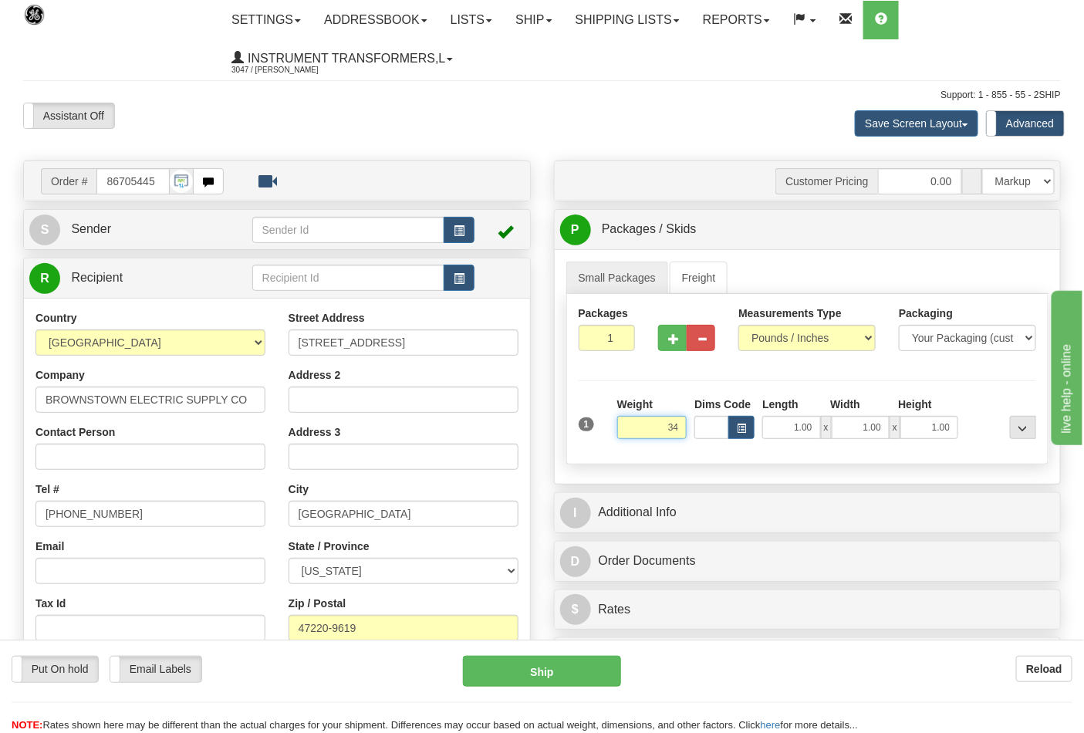
click button "Delete" at bounding box center [0, 0] width 0 height 0
type input "34.00"
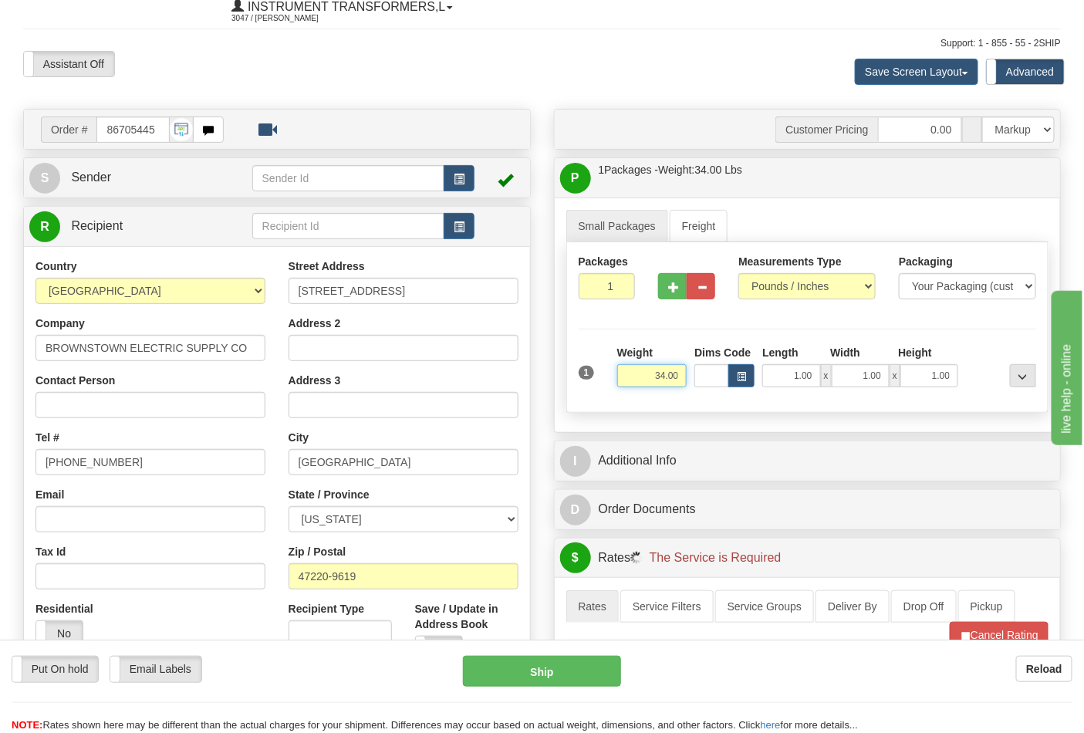
scroll to position [257, 0]
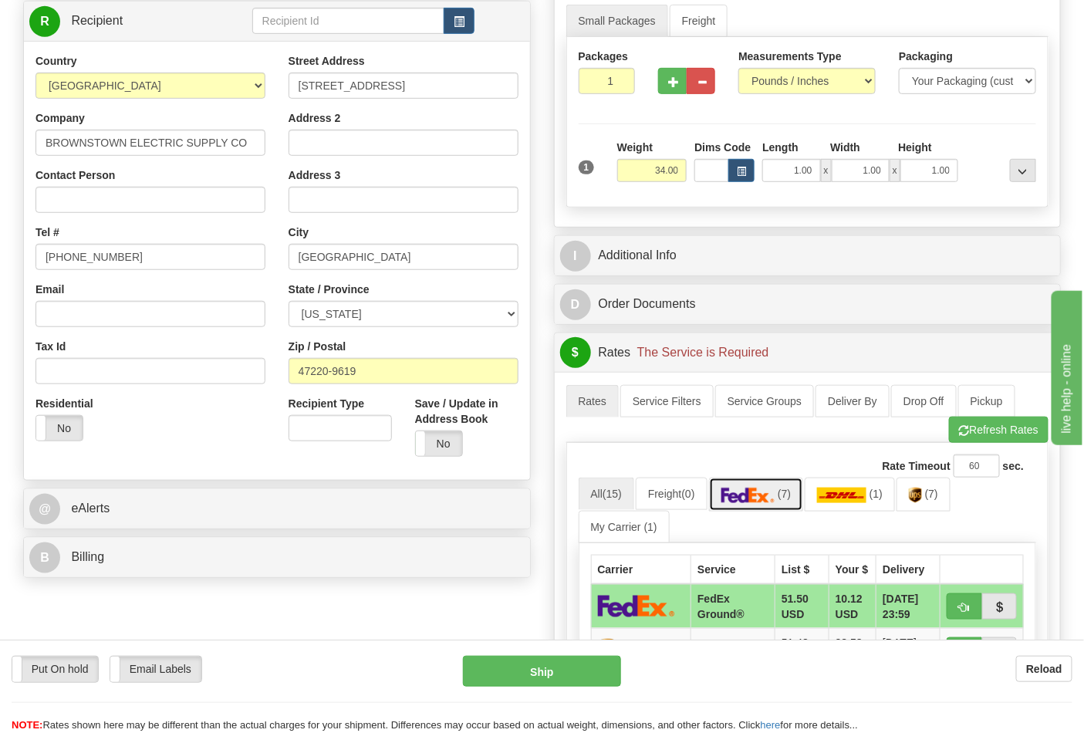
click at [769, 503] on img at bounding box center [749, 495] width 54 height 15
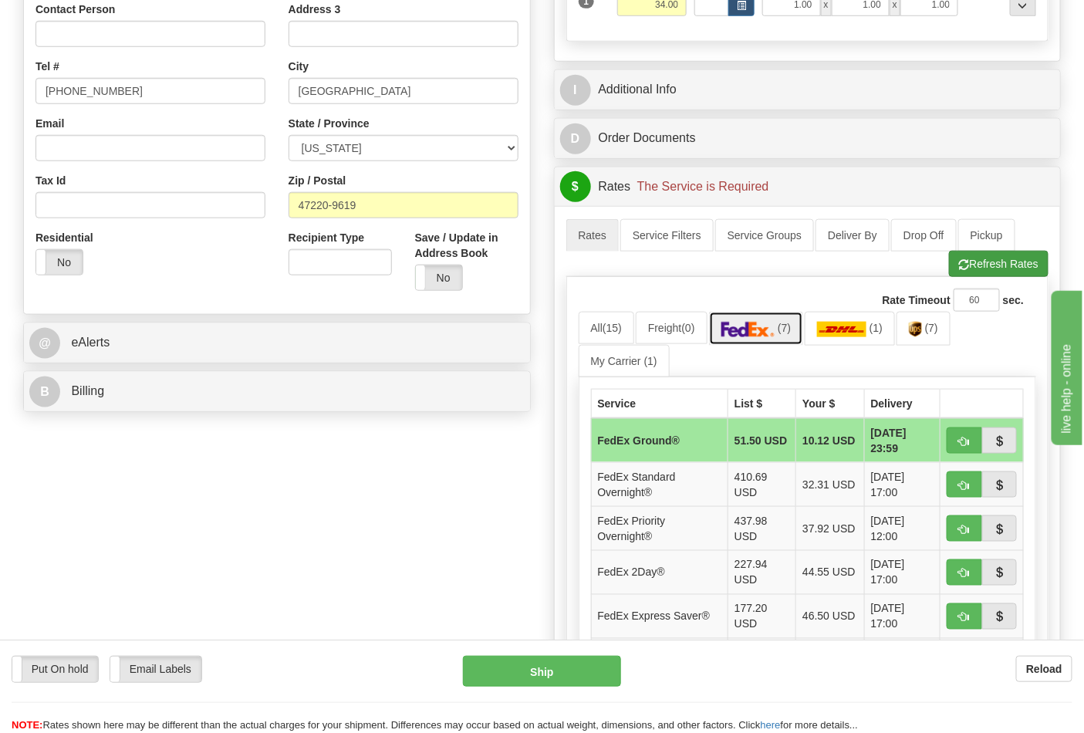
scroll to position [428, 0]
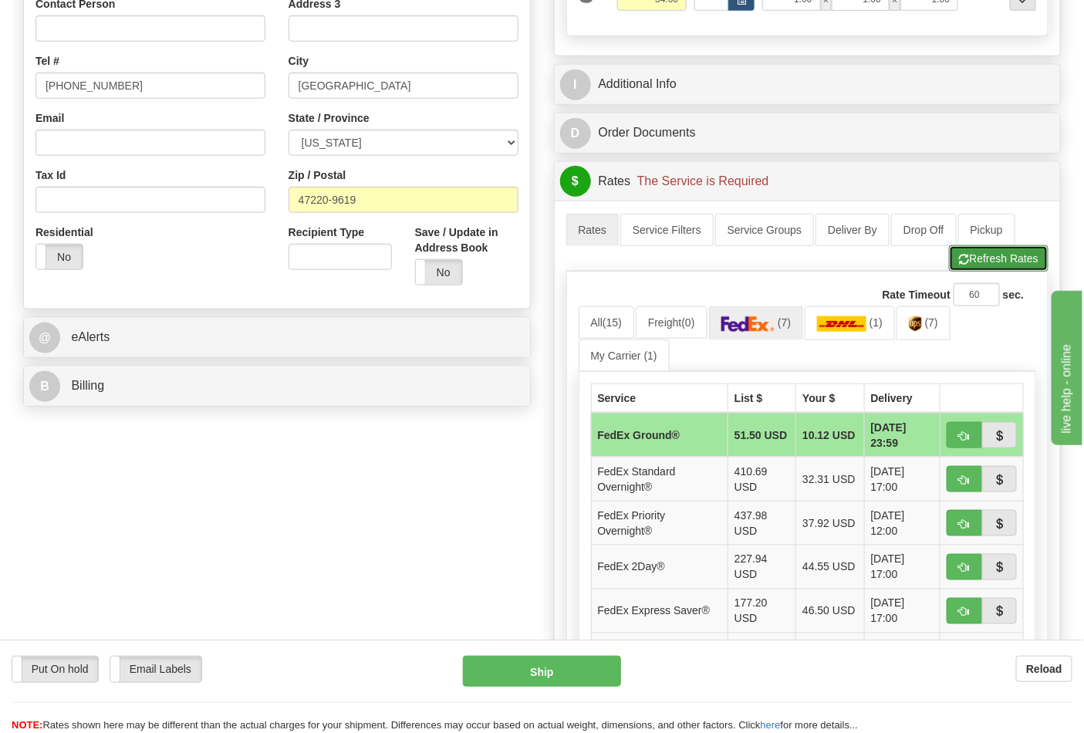
click at [989, 260] on button "Refresh Rates" at bounding box center [999, 258] width 100 height 26
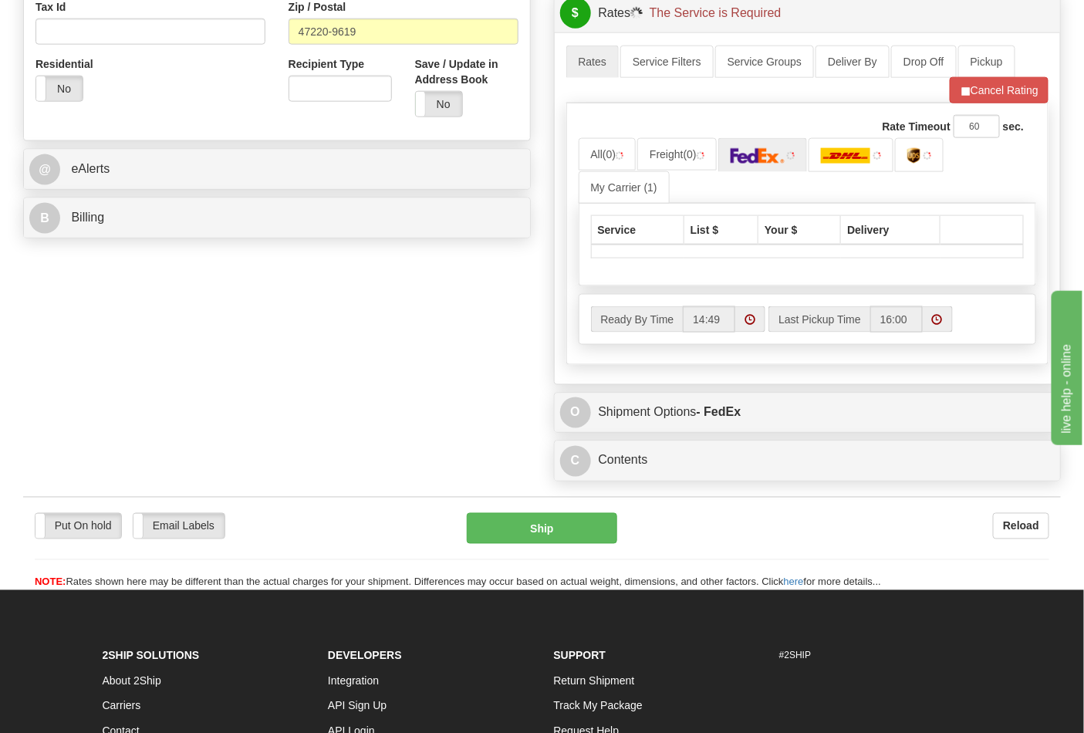
scroll to position [600, 0]
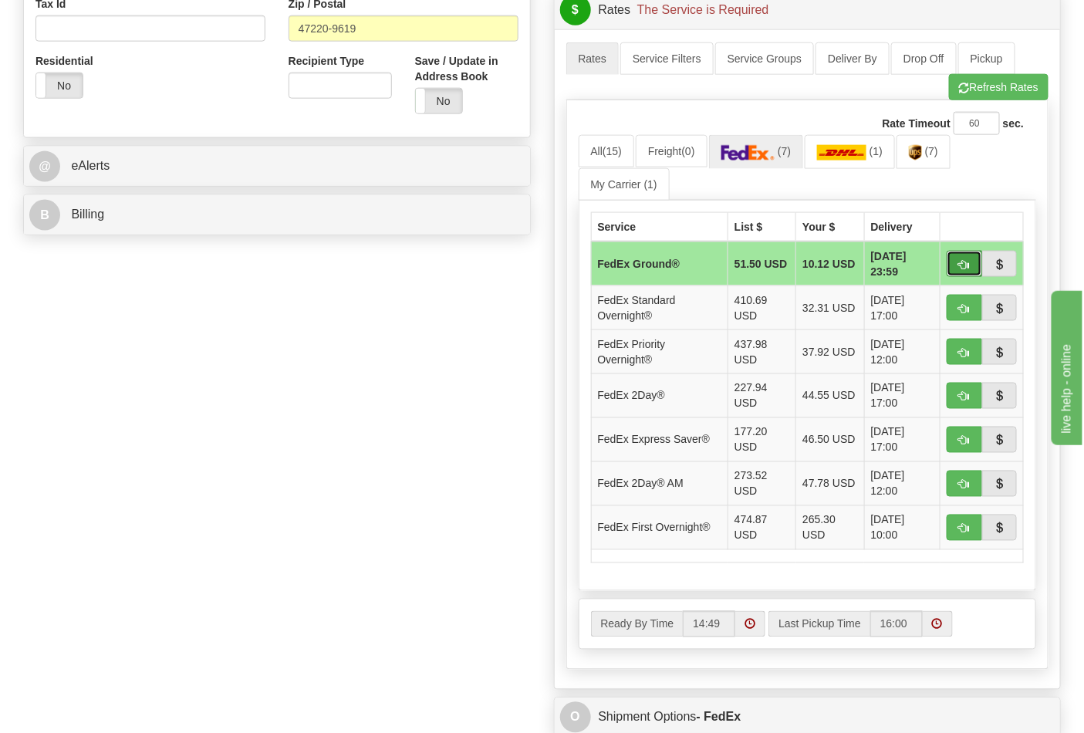
click at [969, 269] on span "button" at bounding box center [964, 265] width 11 height 10
type input "92"
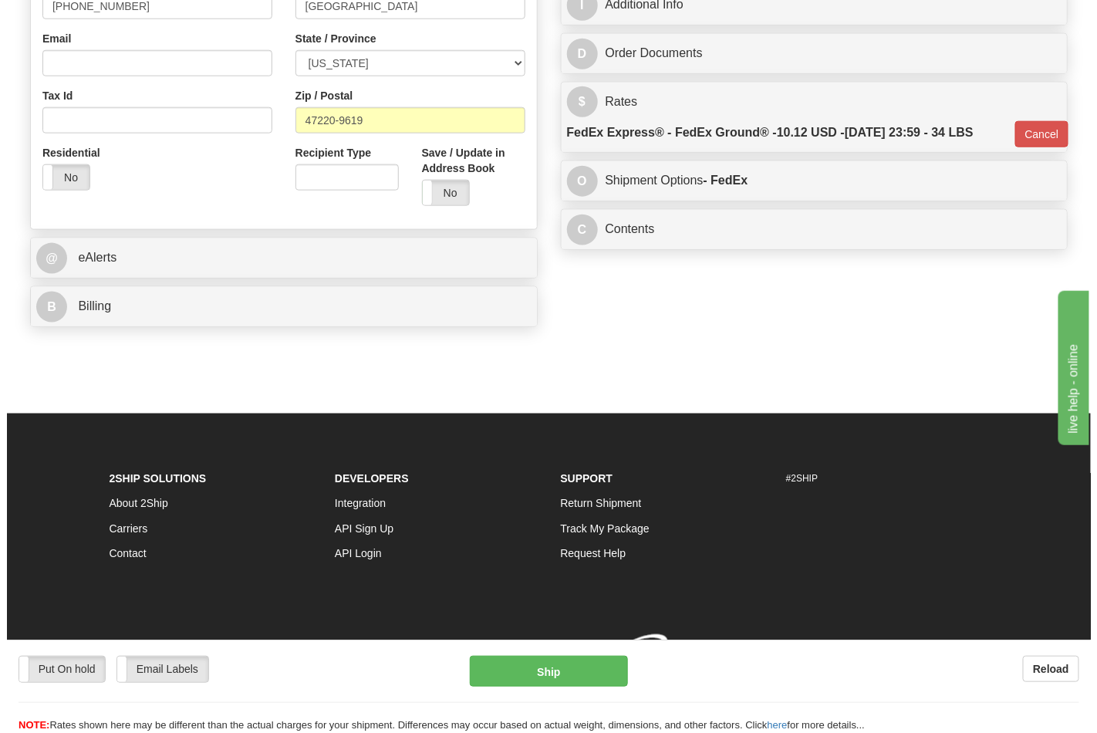
scroll to position [532, 0]
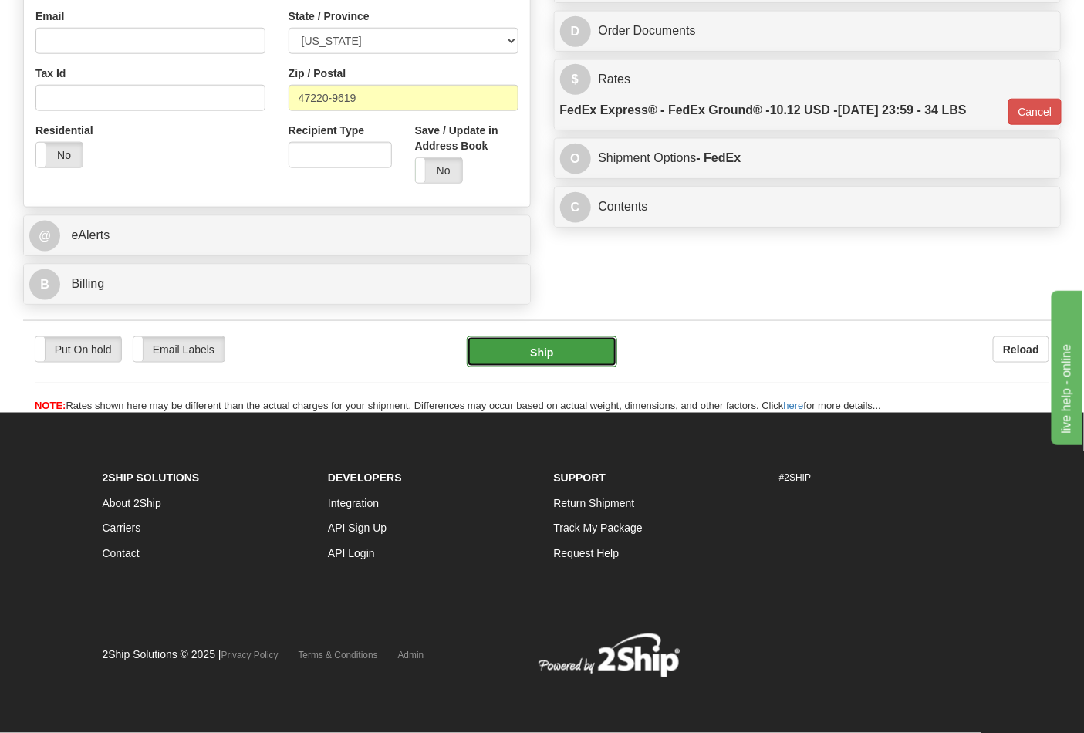
click at [581, 350] on button "Ship" at bounding box center [542, 351] width 150 height 31
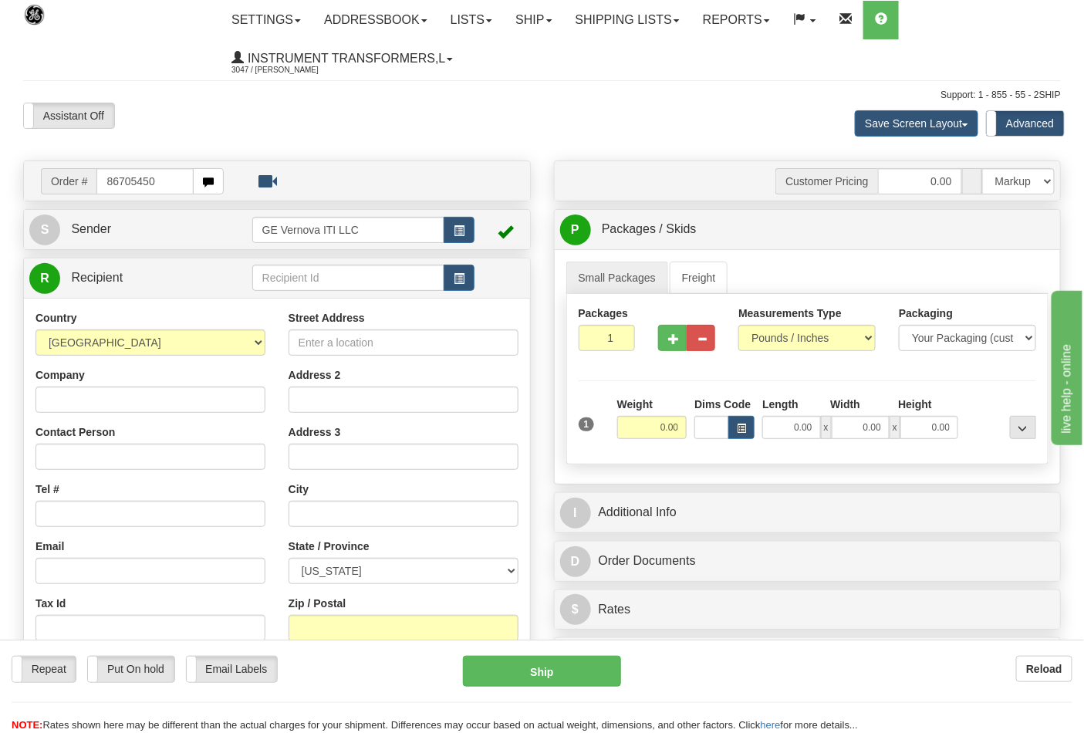
type input "86705450"
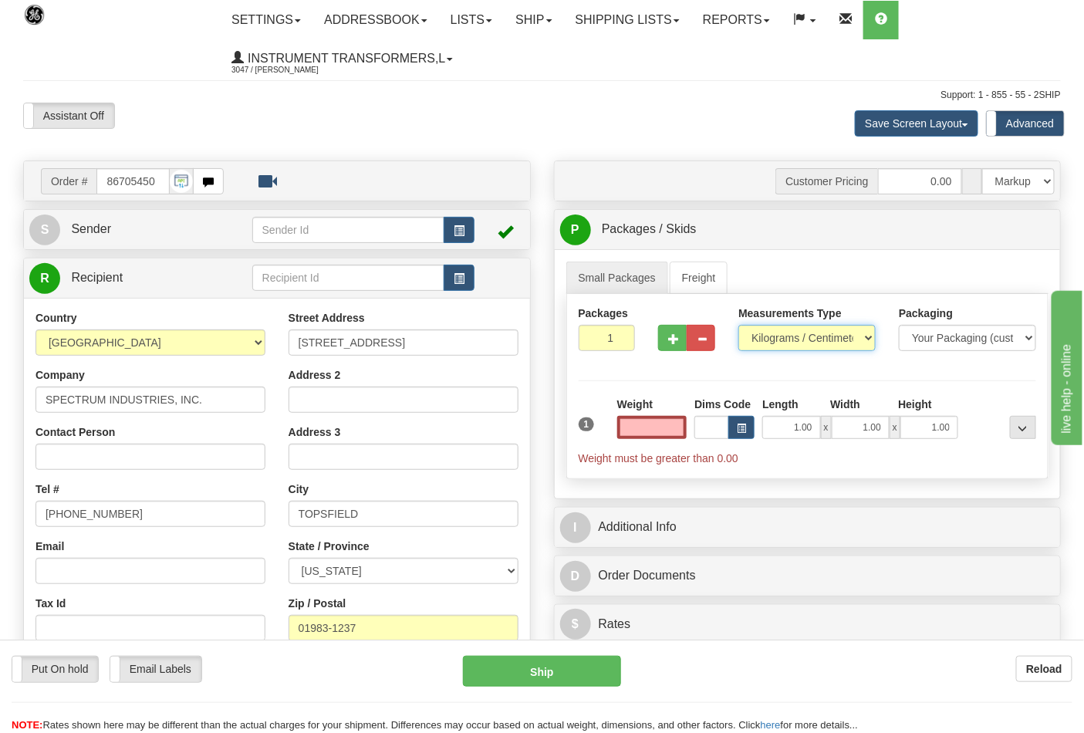
type input "0.00"
click at [814, 332] on select "Pounds / Inches Kilograms / Centimeters" at bounding box center [807, 338] width 137 height 26
select select "0"
click at [739, 326] on select "Pounds / Inches Kilograms / Centimeters" at bounding box center [807, 338] width 137 height 26
click at [637, 434] on input "0.00" at bounding box center [652, 427] width 70 height 23
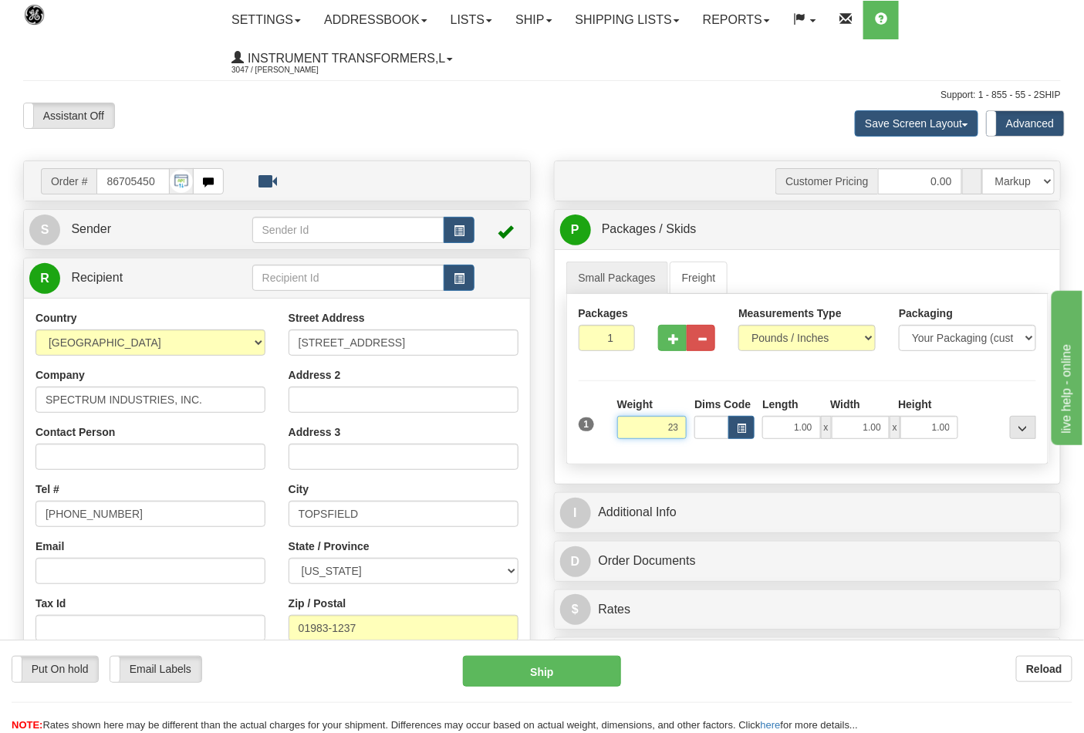
click button "Delete" at bounding box center [0, 0] width 0 height 0
type input "23.00"
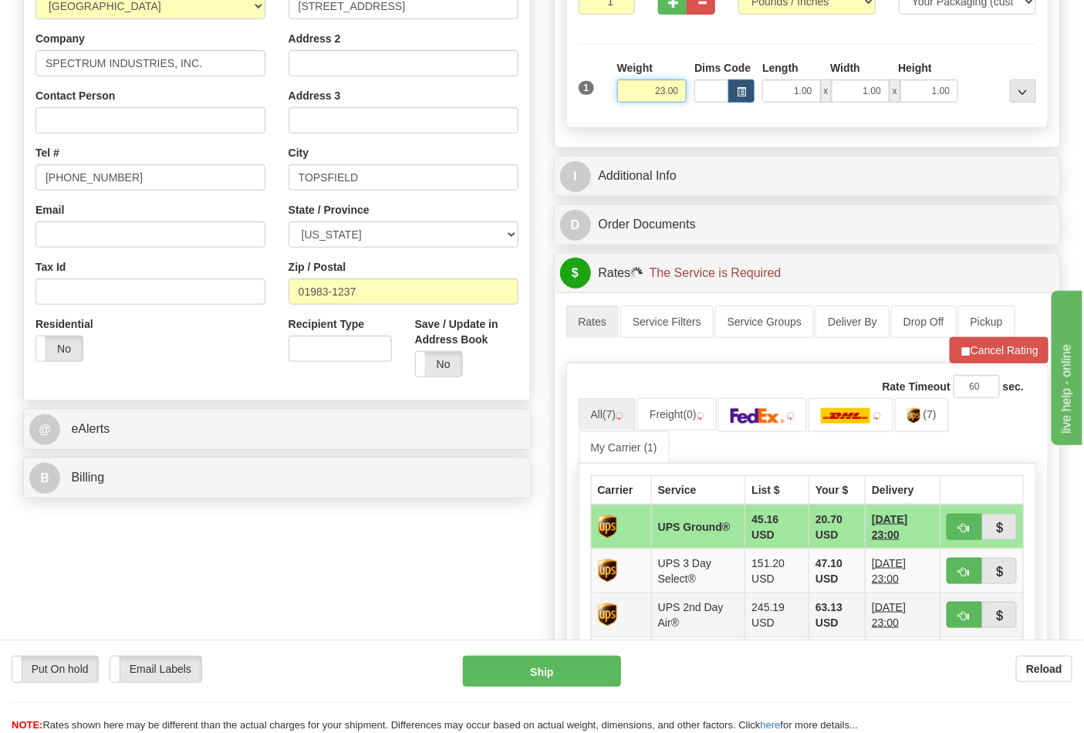
scroll to position [343, 0]
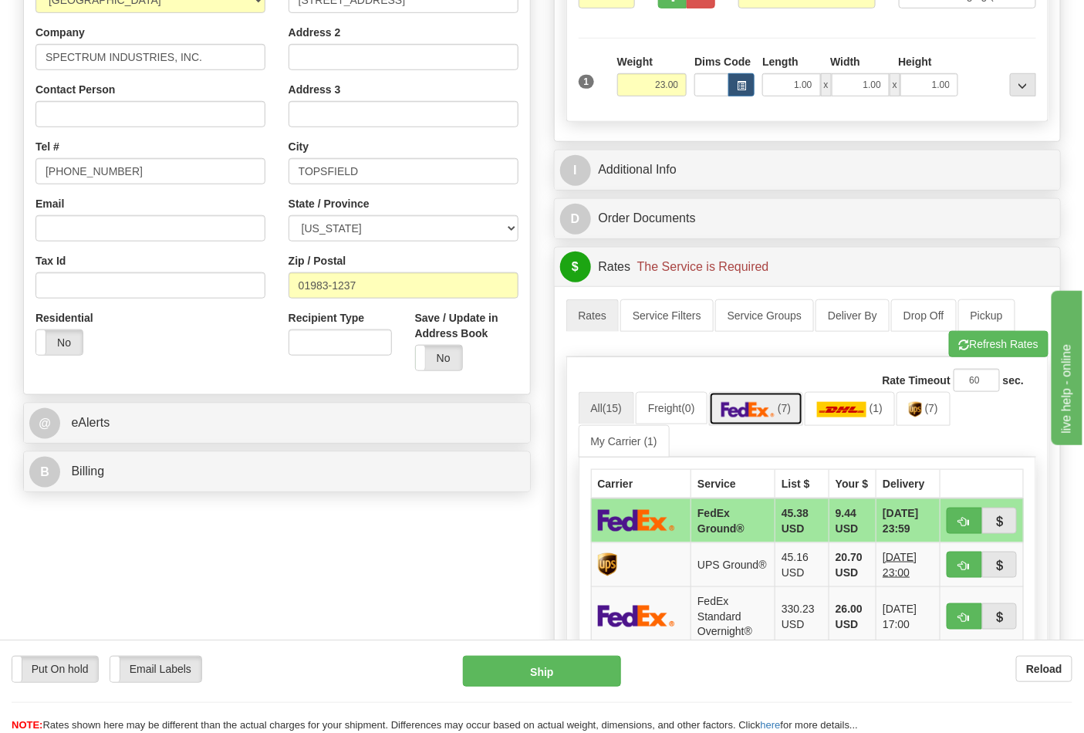
click at [783, 406] on link "(7)" at bounding box center [756, 408] width 95 height 33
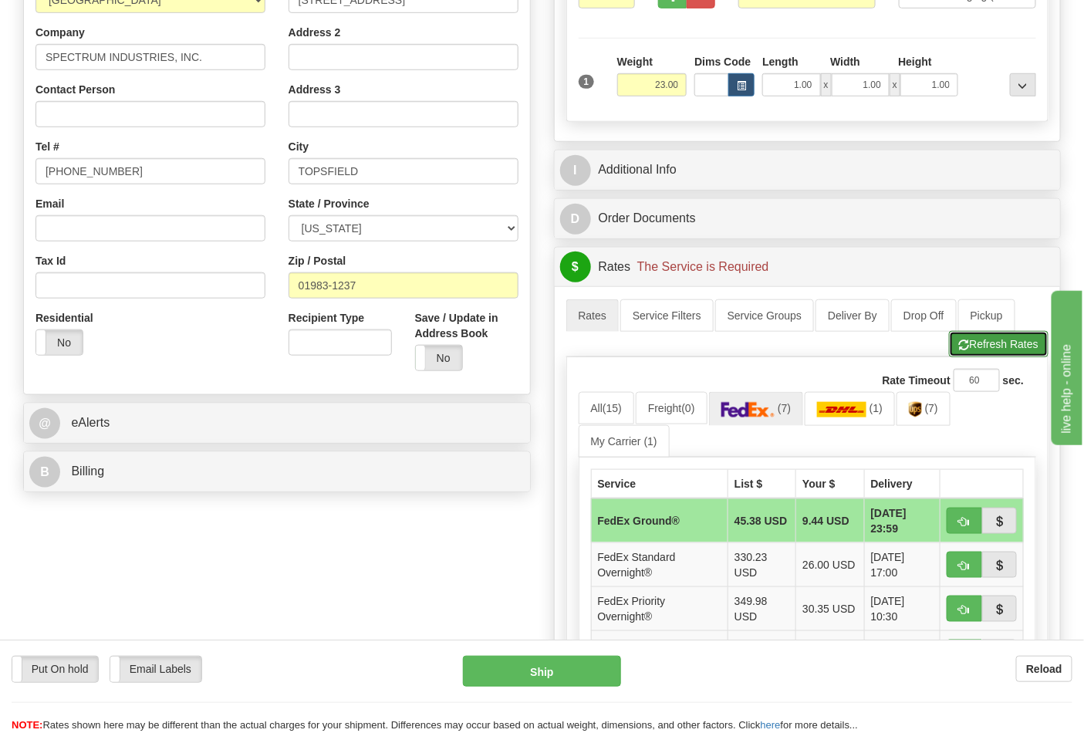
click at [982, 353] on button "Refresh Rates" at bounding box center [999, 344] width 100 height 26
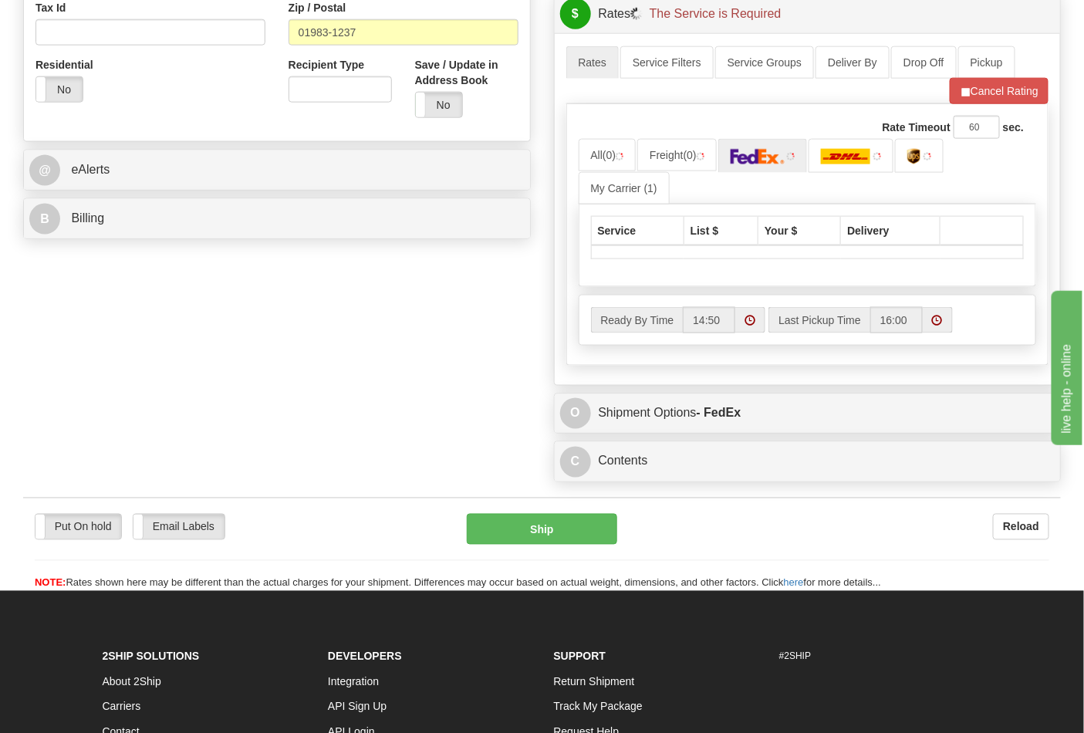
scroll to position [600, 0]
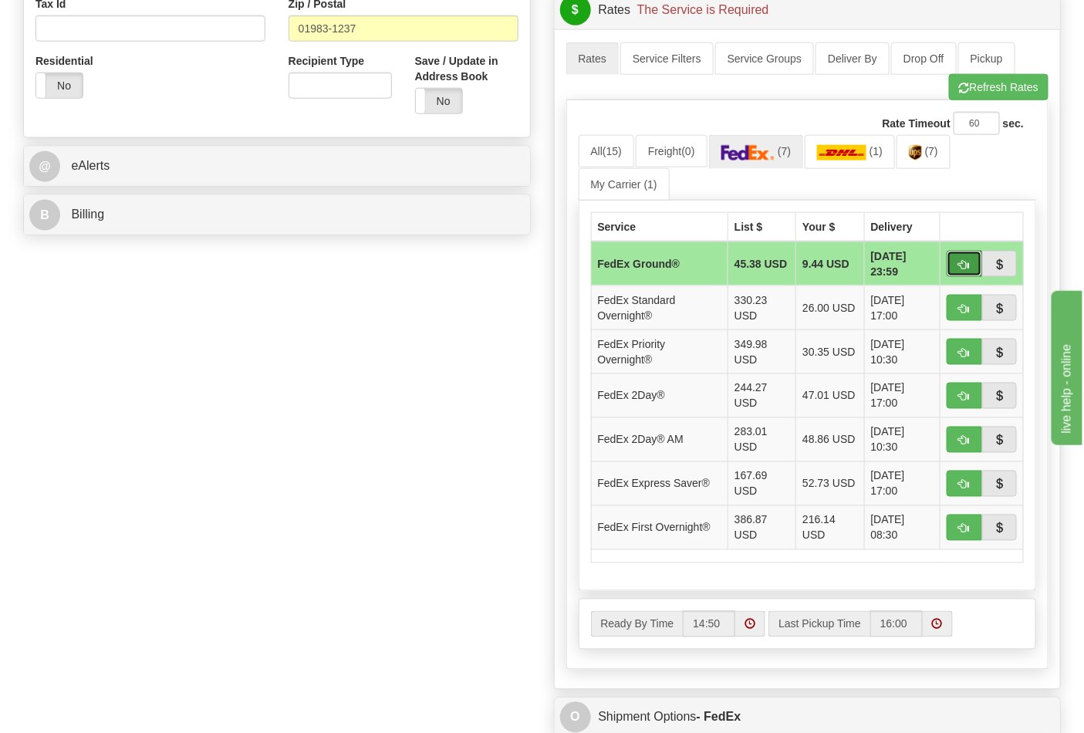
click at [958, 271] on button "button" at bounding box center [964, 264] width 35 height 26
type input "92"
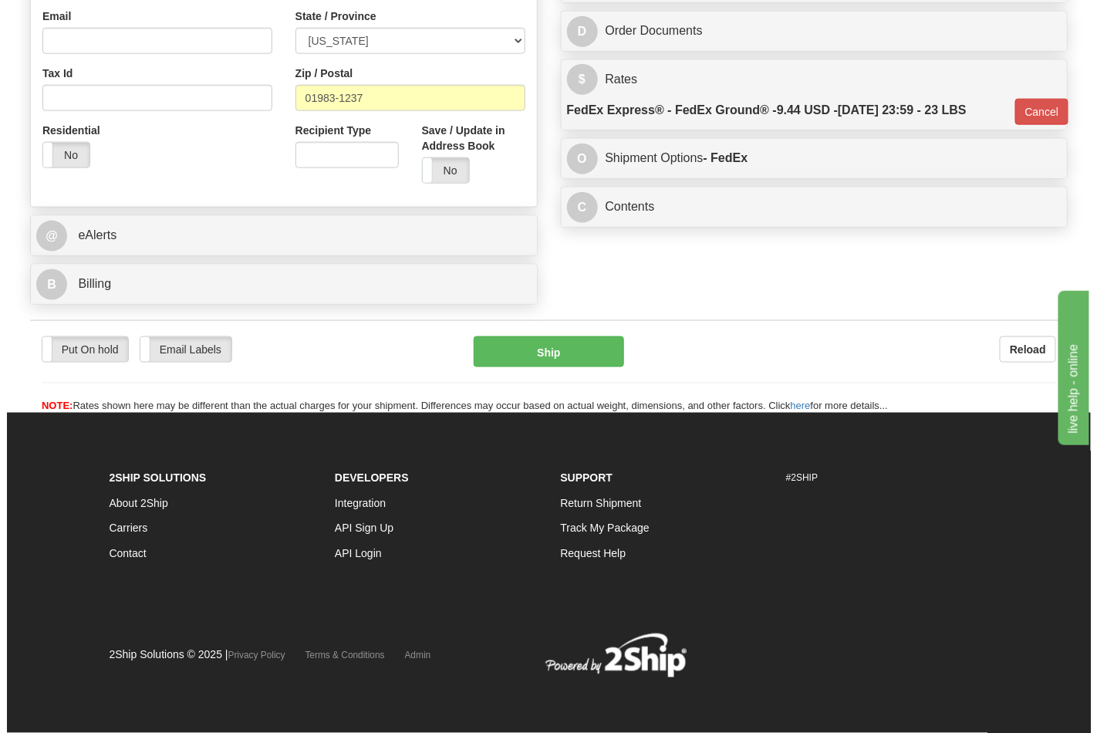
scroll to position [532, 0]
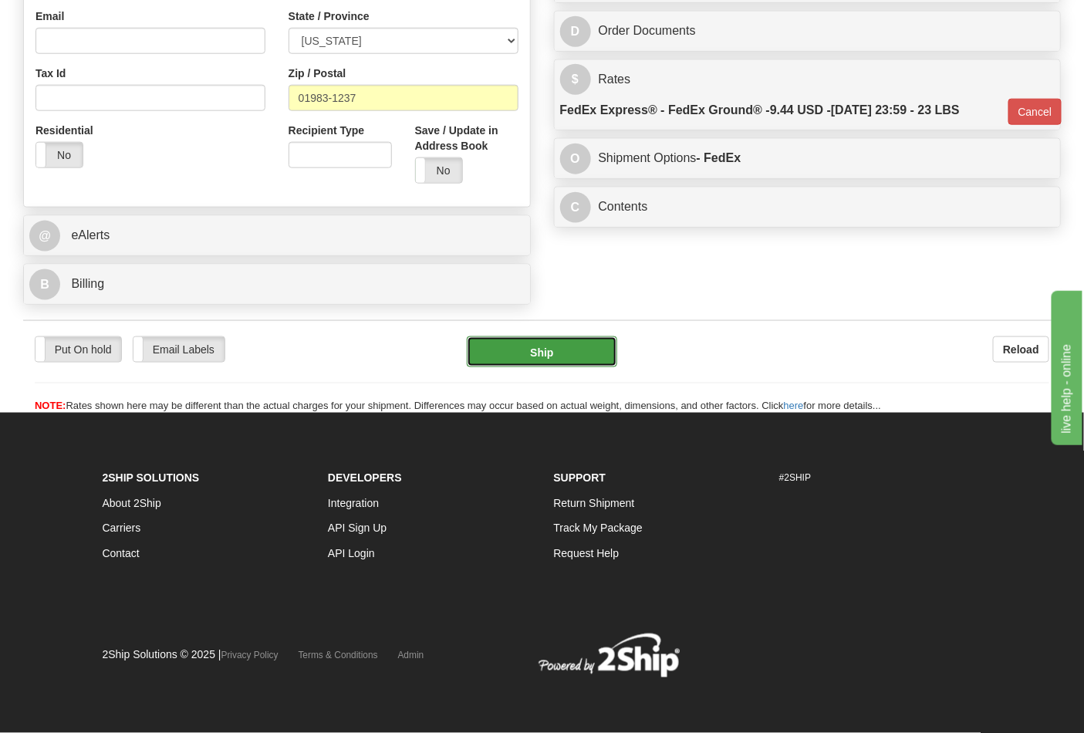
click at [591, 349] on button "Ship" at bounding box center [542, 351] width 150 height 31
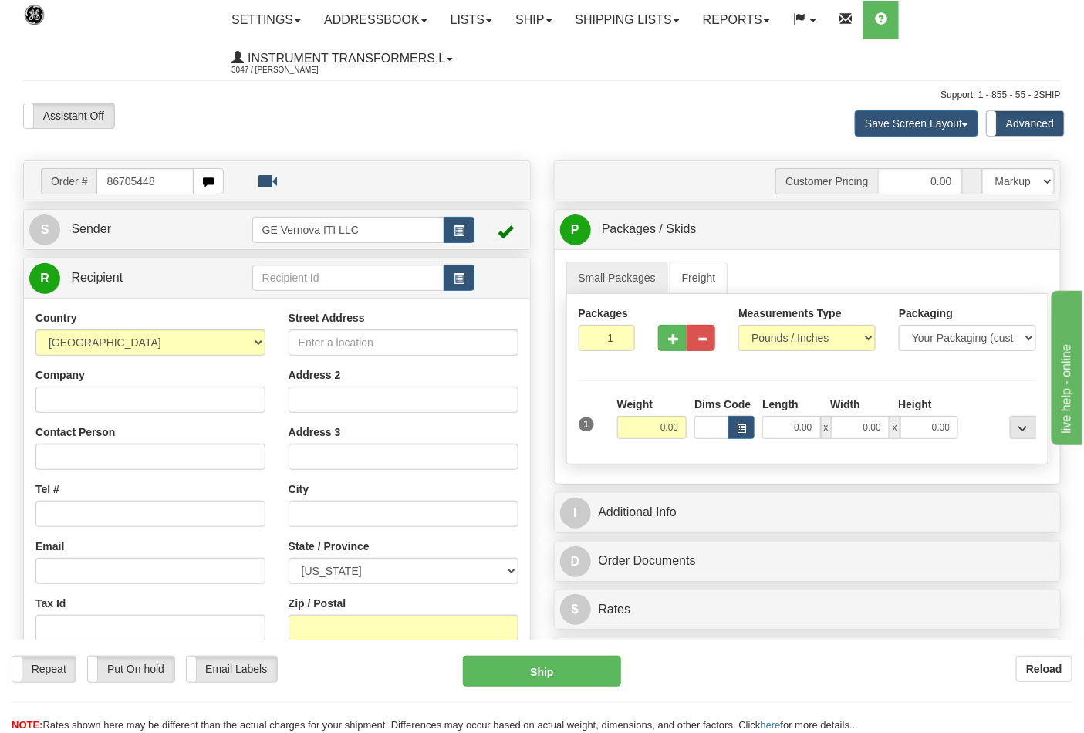
type input "86705448"
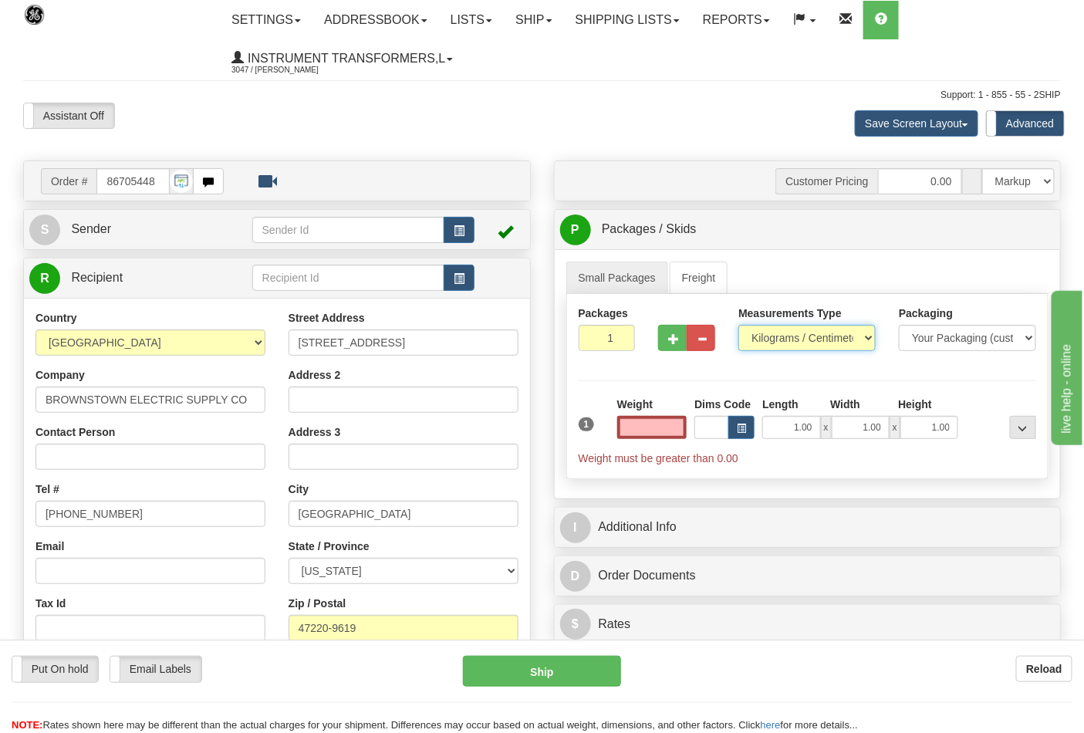
type input "0.00"
click at [806, 338] on select "Pounds / Inches Kilograms / Centimeters" at bounding box center [807, 338] width 137 height 26
select select "0"
click at [739, 326] on select "Pounds / Inches Kilograms / Centimeters" at bounding box center [807, 338] width 137 height 26
click at [673, 431] on input "0.00" at bounding box center [652, 427] width 70 height 23
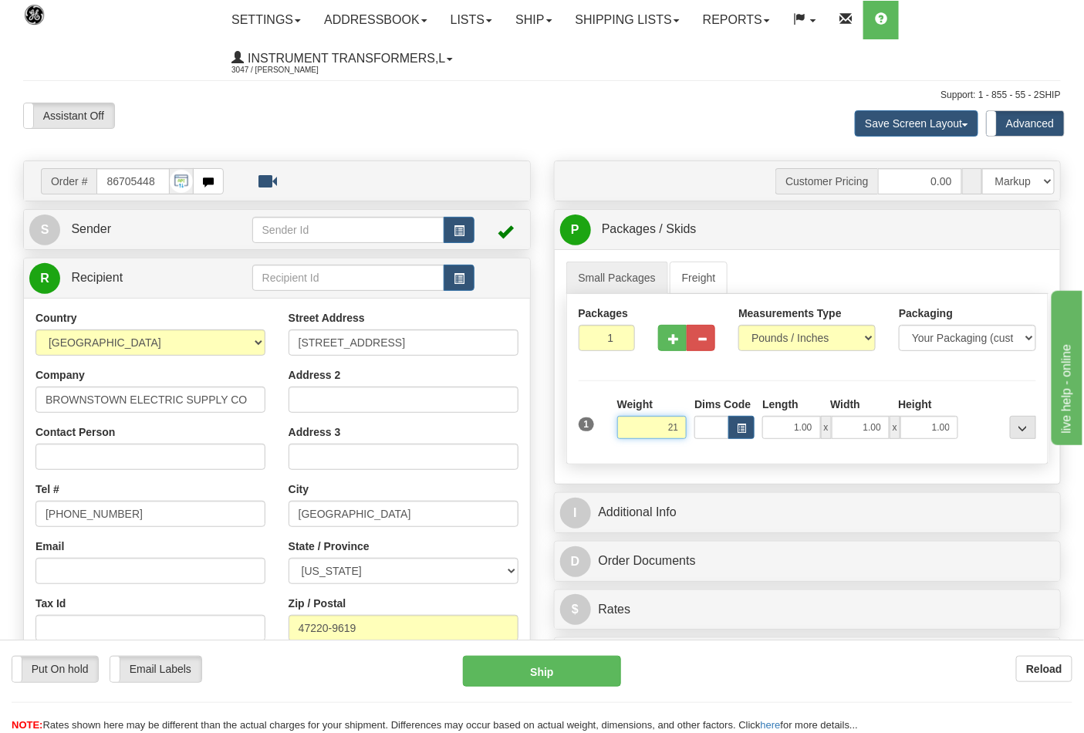
click button "Delete" at bounding box center [0, 0] width 0 height 0
type input "21.00"
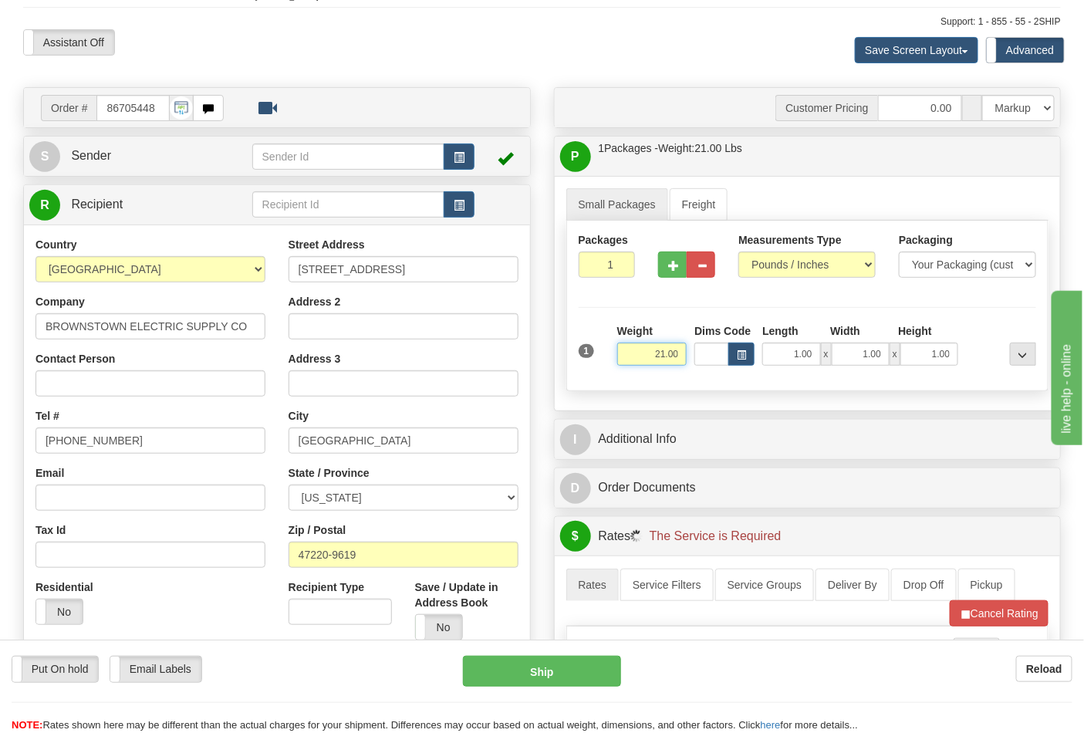
scroll to position [257, 0]
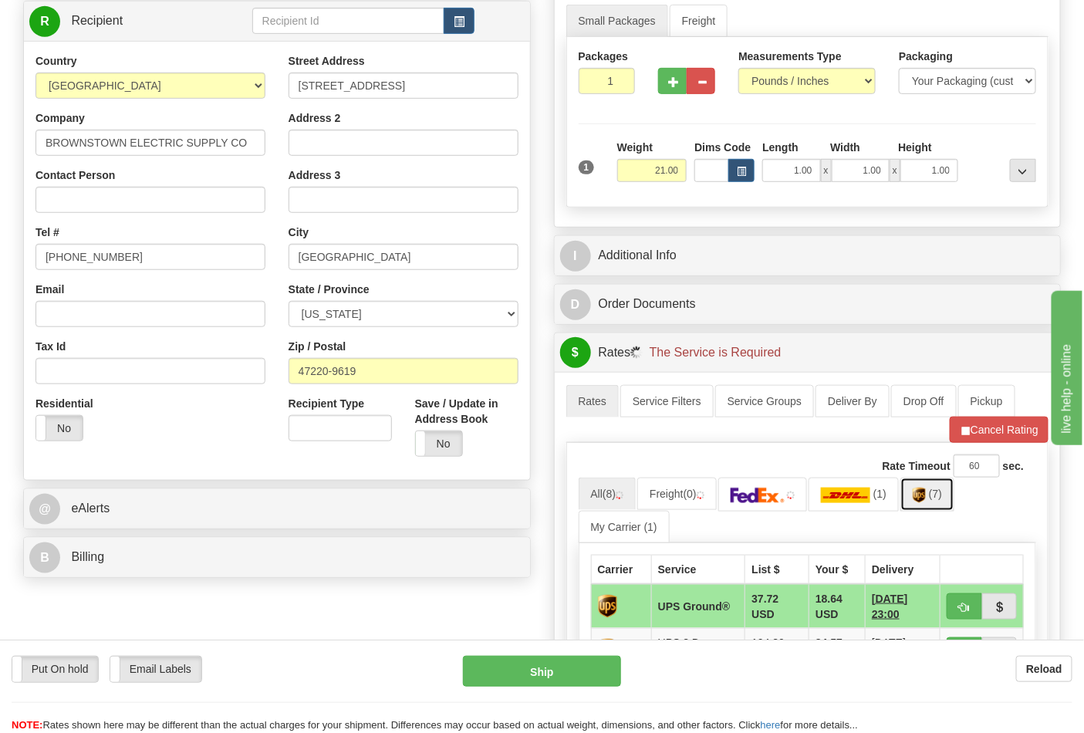
click at [922, 503] on img at bounding box center [919, 495] width 13 height 15
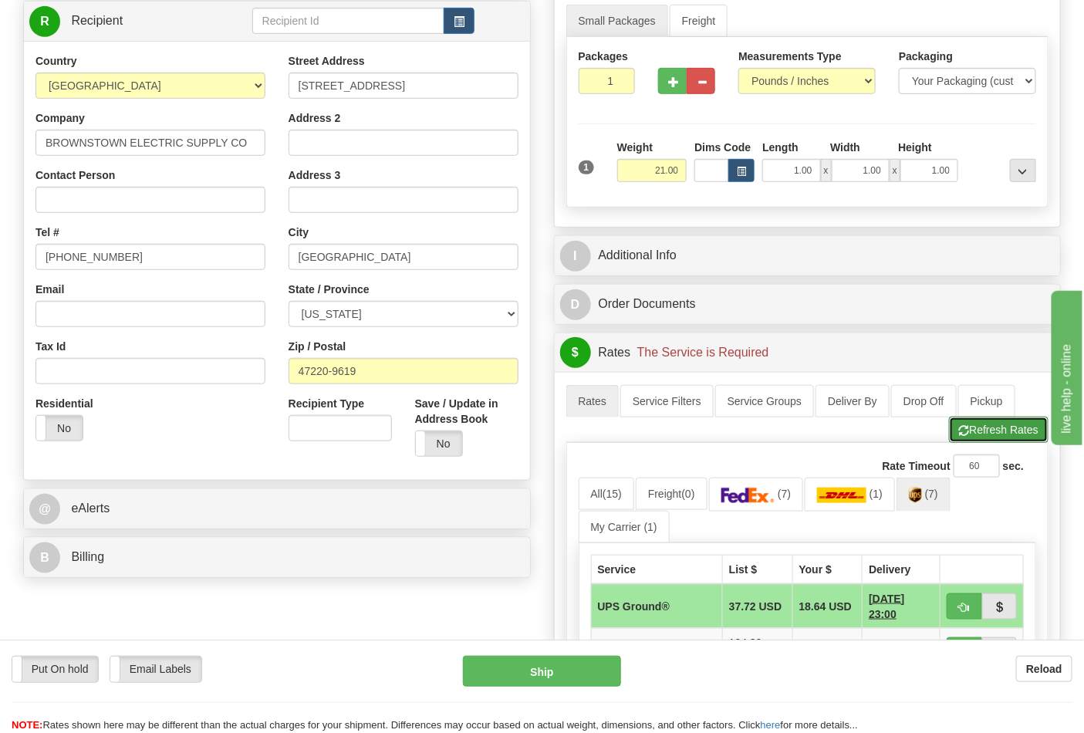
click at [994, 432] on button "Refresh Rates" at bounding box center [999, 430] width 100 height 26
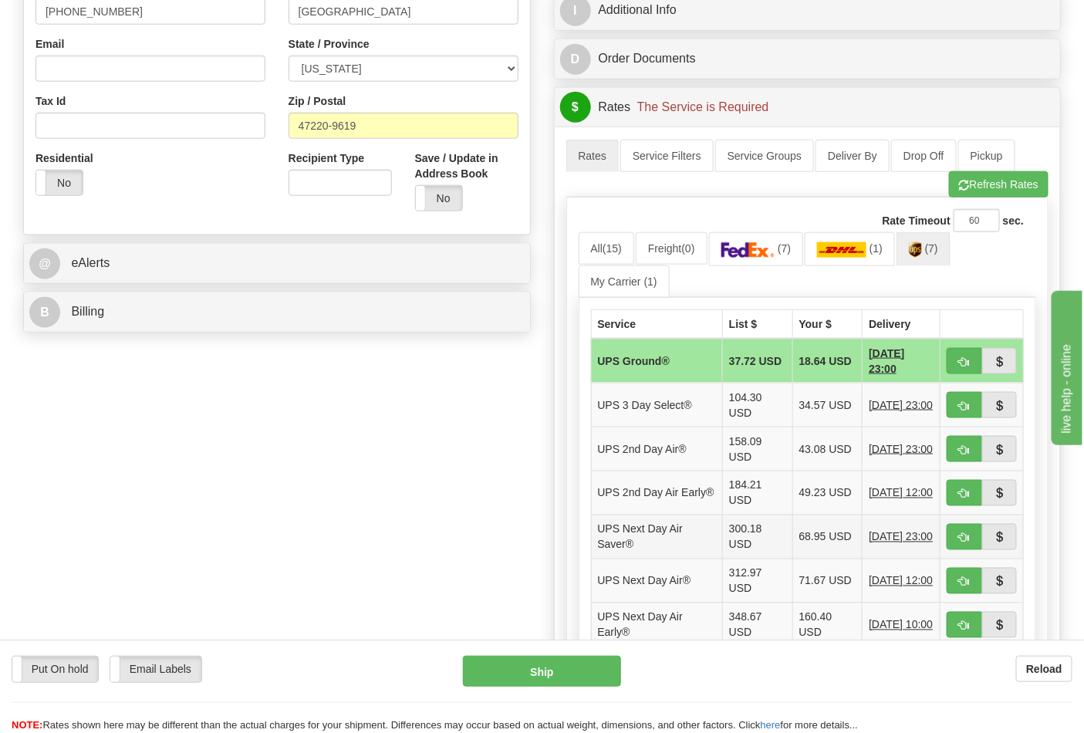
scroll to position [600, 0]
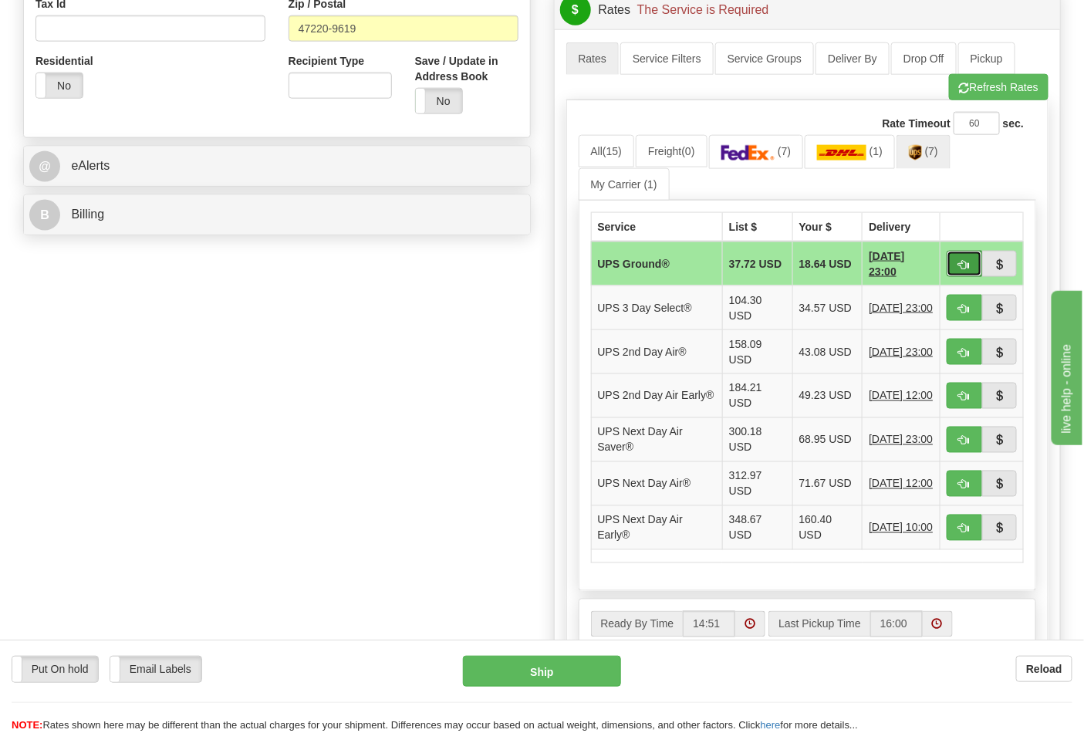
click at [967, 265] on span "button" at bounding box center [964, 265] width 11 height 10
type input "03"
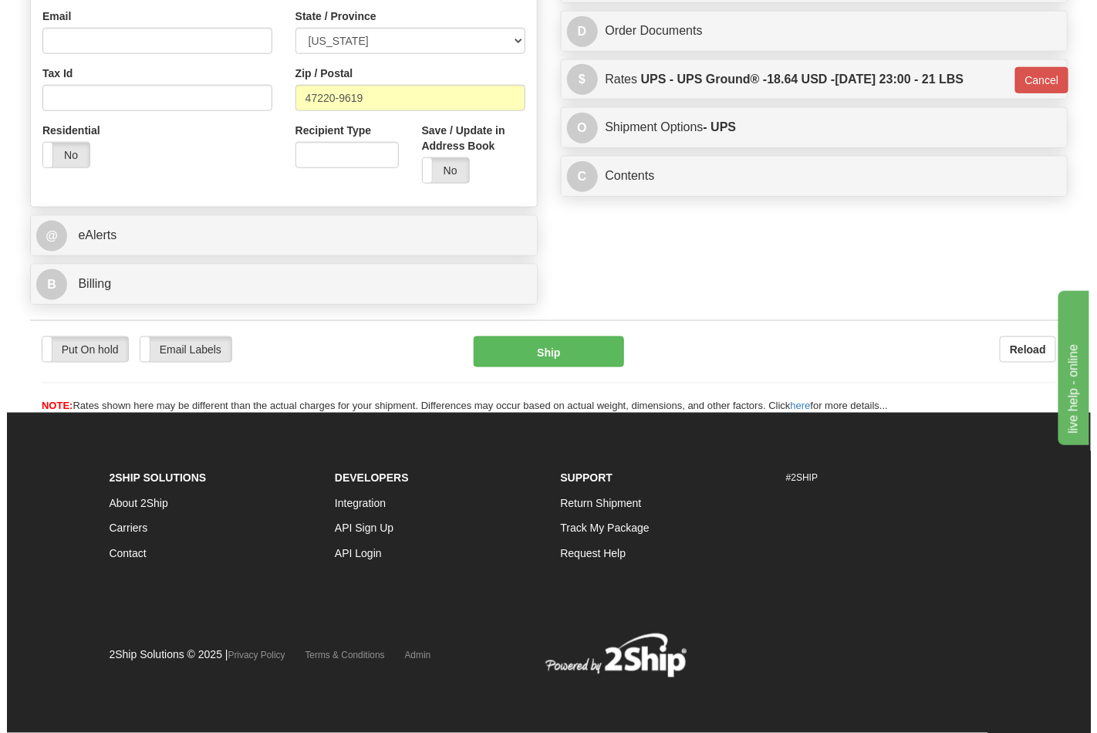
scroll to position [532, 0]
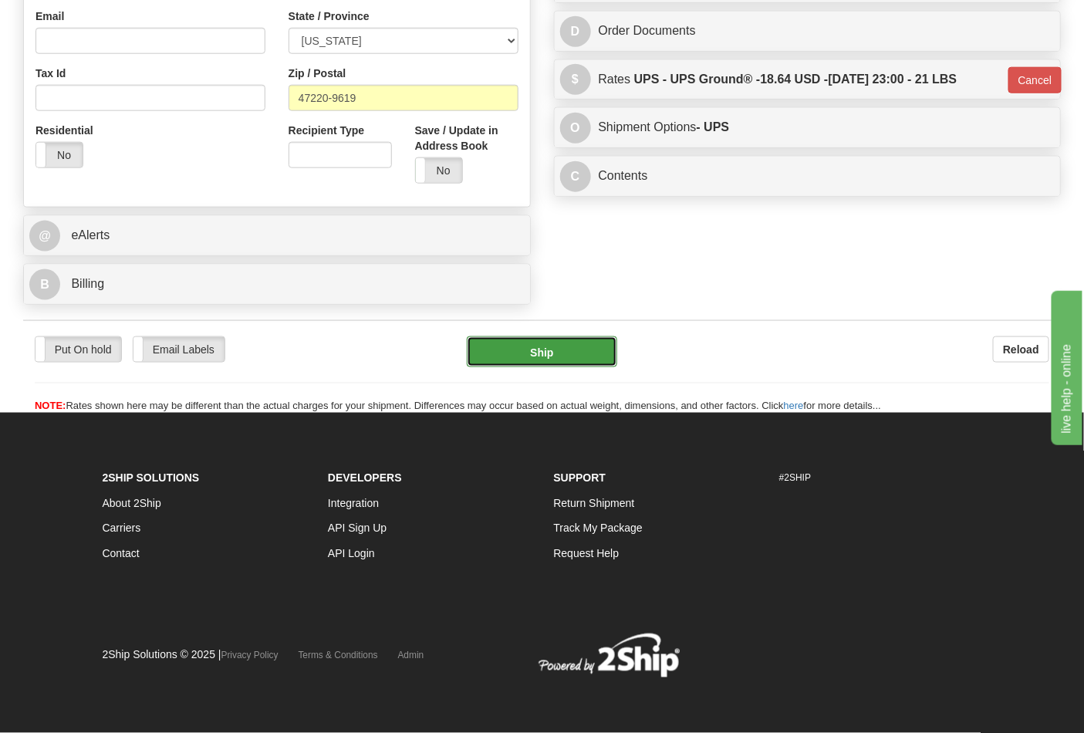
click at [583, 353] on button "Ship" at bounding box center [542, 351] width 150 height 31
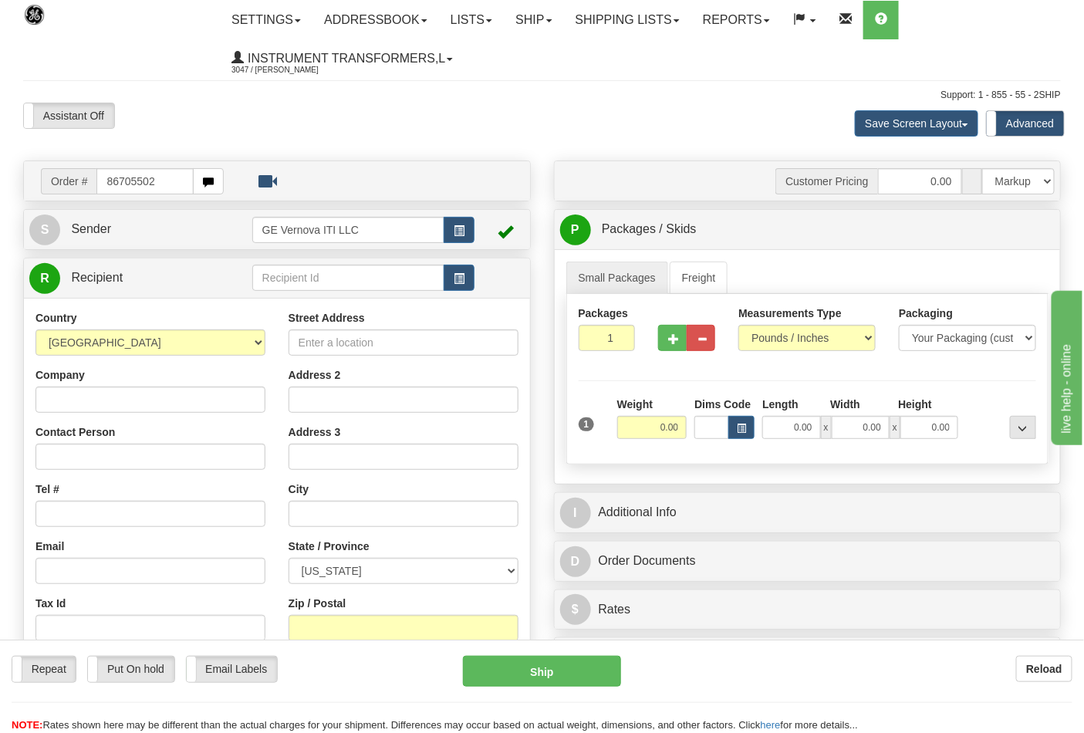
type input "86705502"
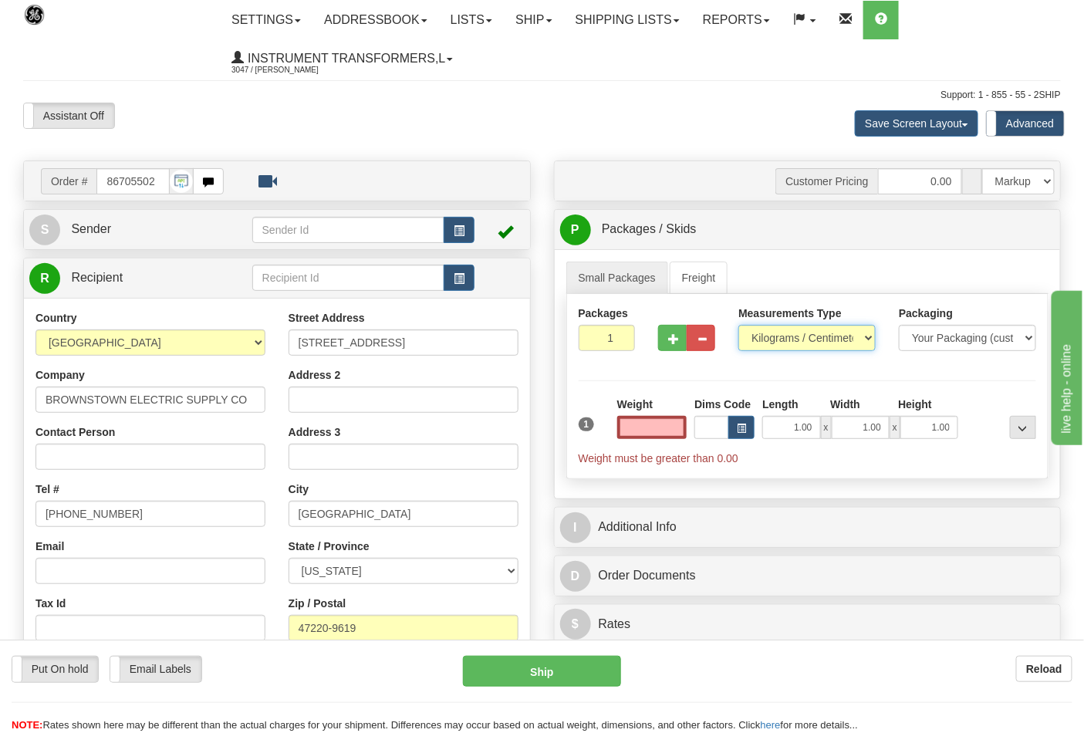
type input "0.00"
drag, startPoint x: 770, startPoint y: 337, endPoint x: 773, endPoint y: 347, distance: 10.3
click at [772, 336] on select "Pounds / Inches Kilograms / Centimeters" at bounding box center [807, 338] width 137 height 26
select select "0"
click at [739, 326] on select "Pounds / Inches Kilograms / Centimeters" at bounding box center [807, 338] width 137 height 26
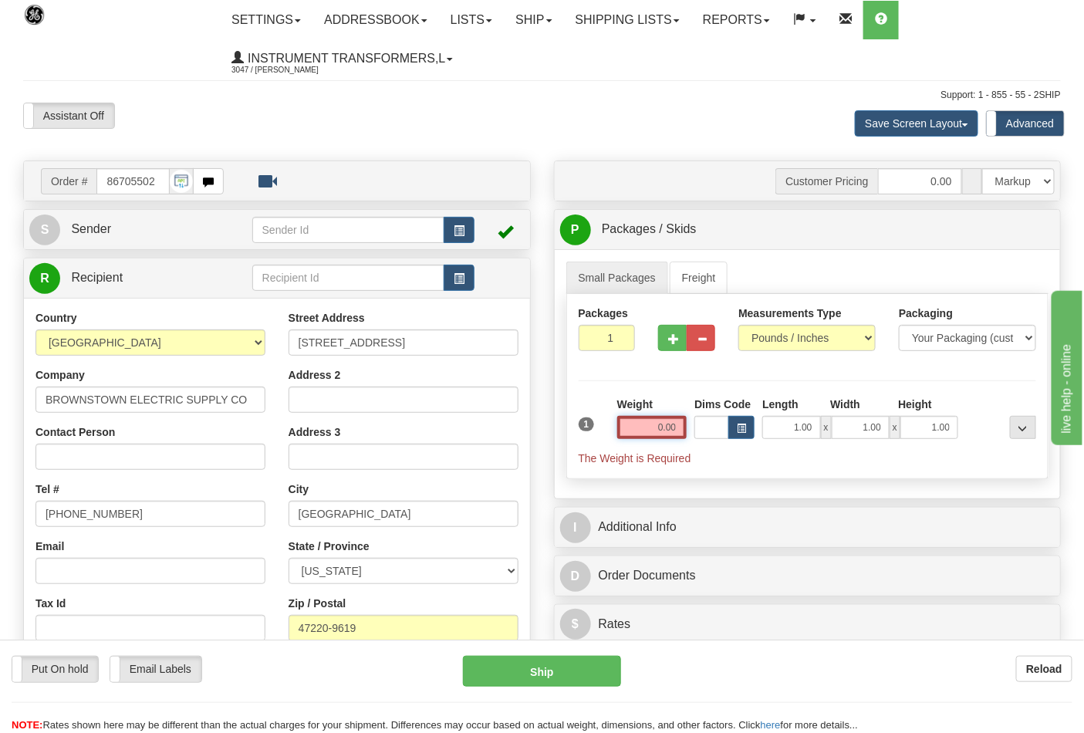
click at [651, 425] on input "0.00" at bounding box center [652, 427] width 70 height 23
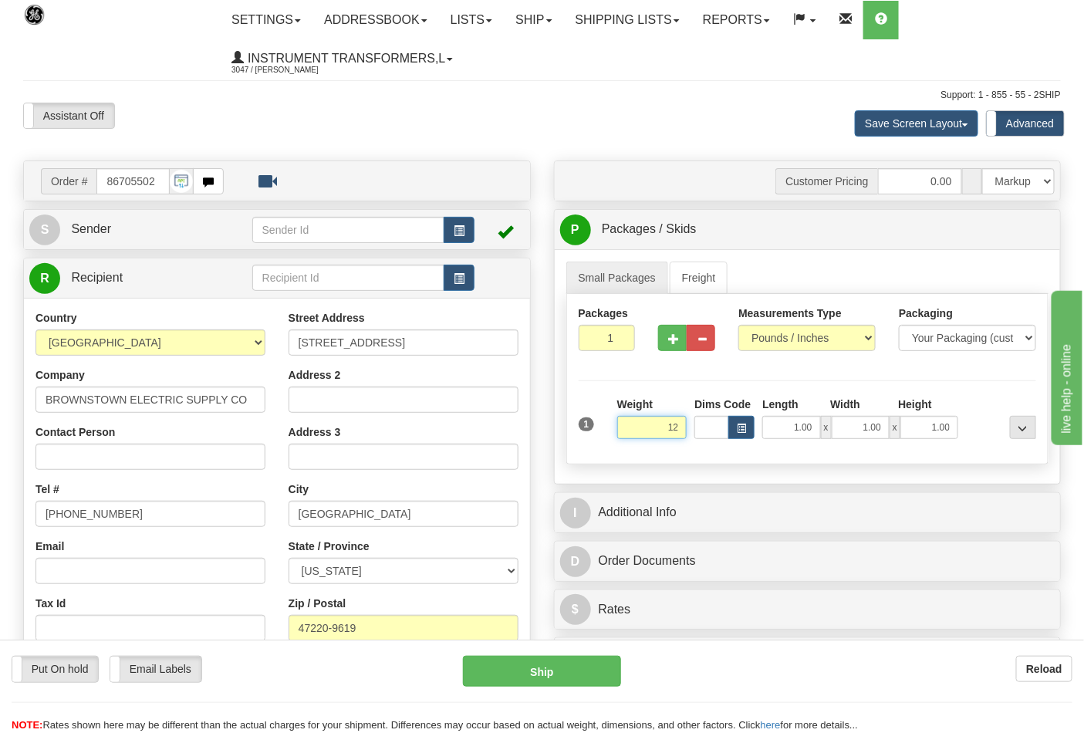
click button "Delete" at bounding box center [0, 0] width 0 height 0
type input "12.00"
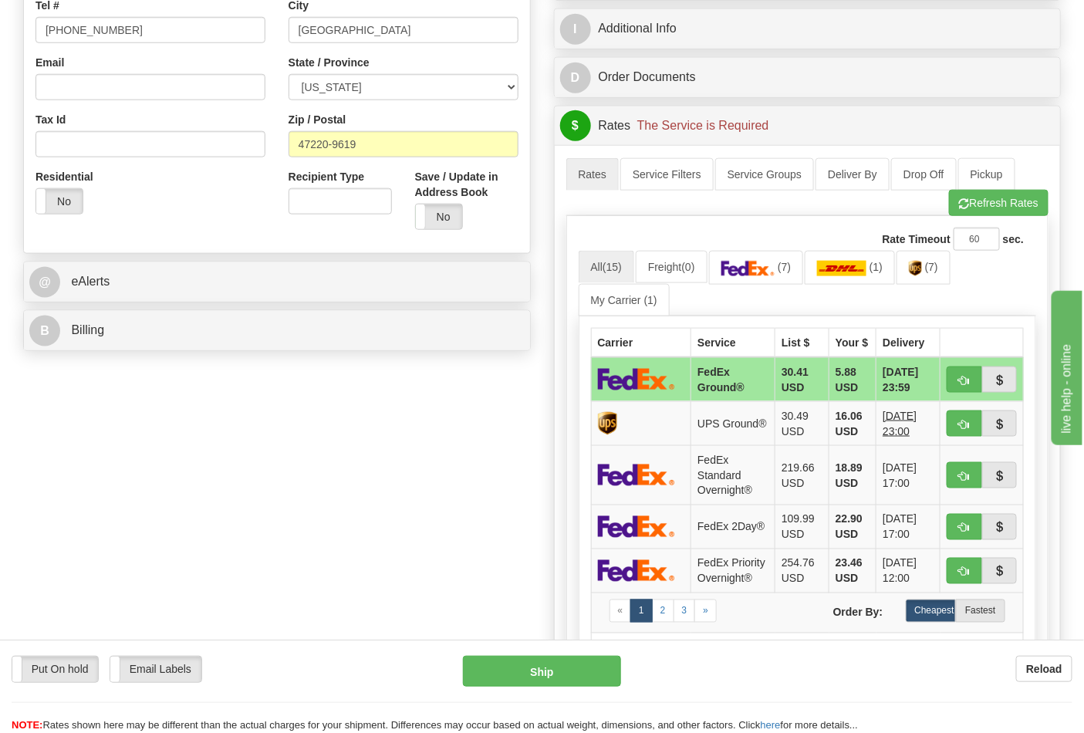
scroll to position [514, 0]
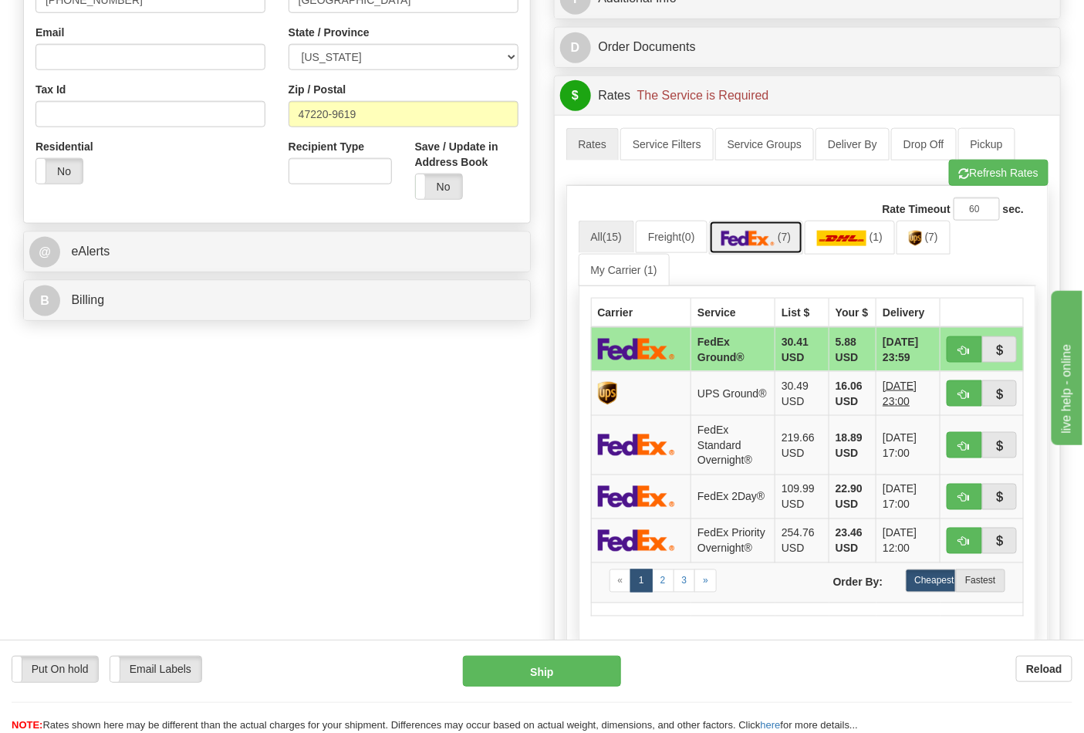
drag, startPoint x: 778, startPoint y: 232, endPoint x: 793, endPoint y: 234, distance: 15.5
click at [776, 232] on img at bounding box center [749, 238] width 54 height 15
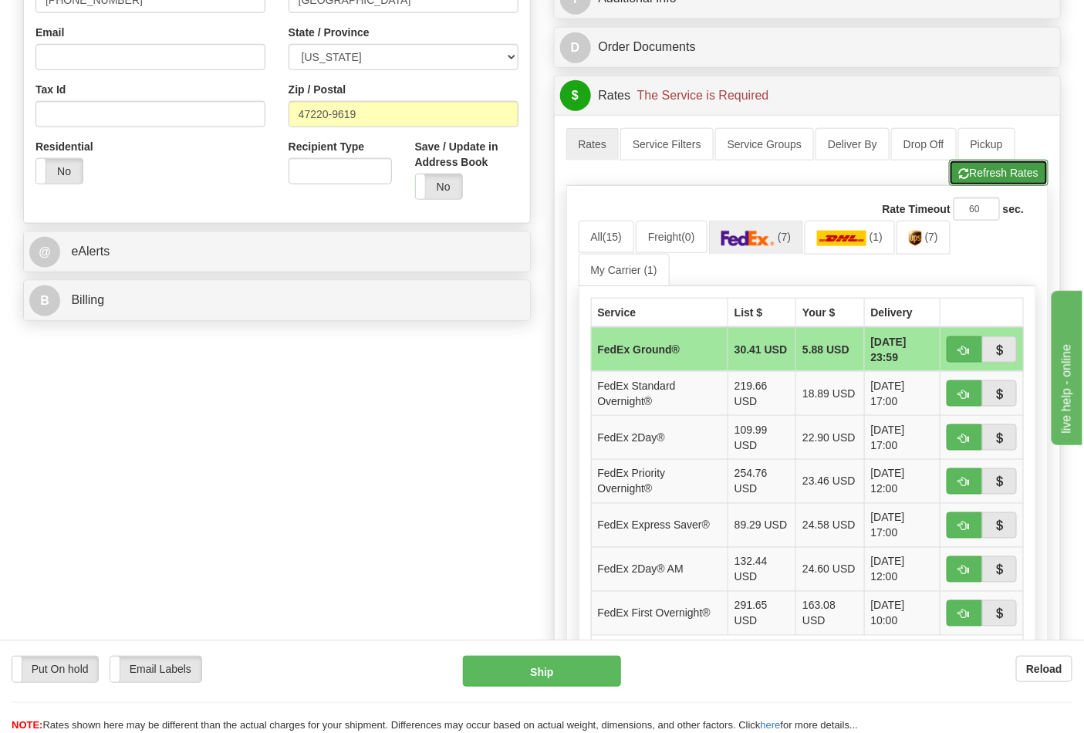
click at [1034, 167] on button "Refresh Rates" at bounding box center [999, 173] width 100 height 26
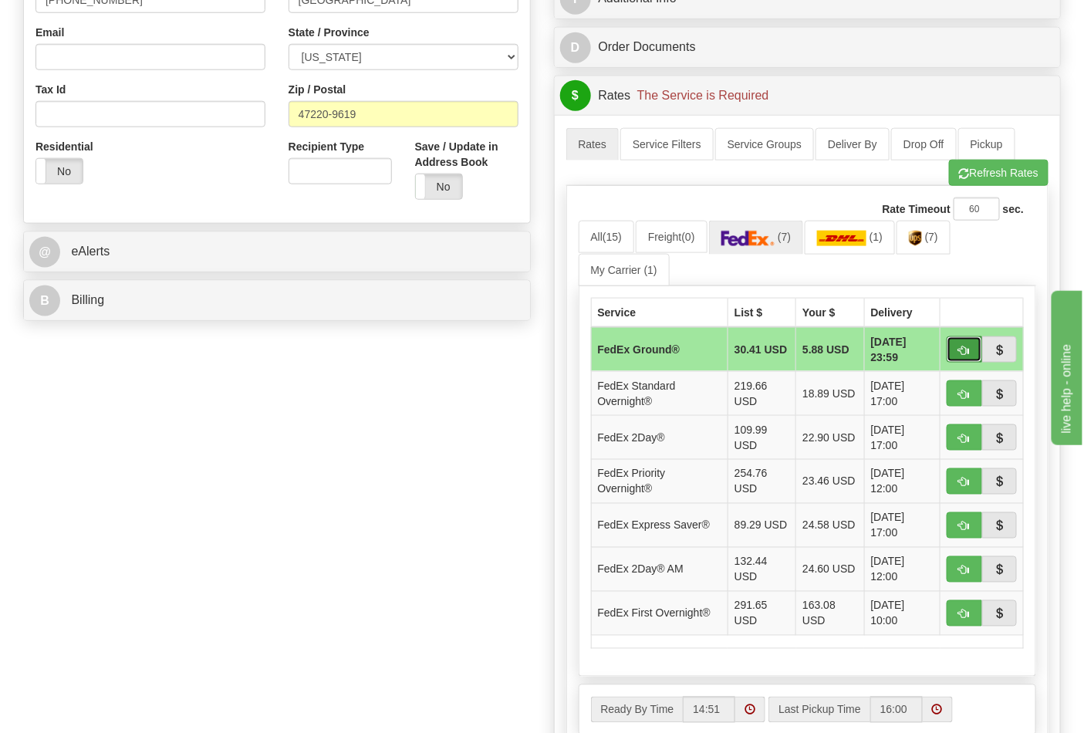
click at [973, 353] on button "button" at bounding box center [964, 349] width 35 height 26
type input "92"
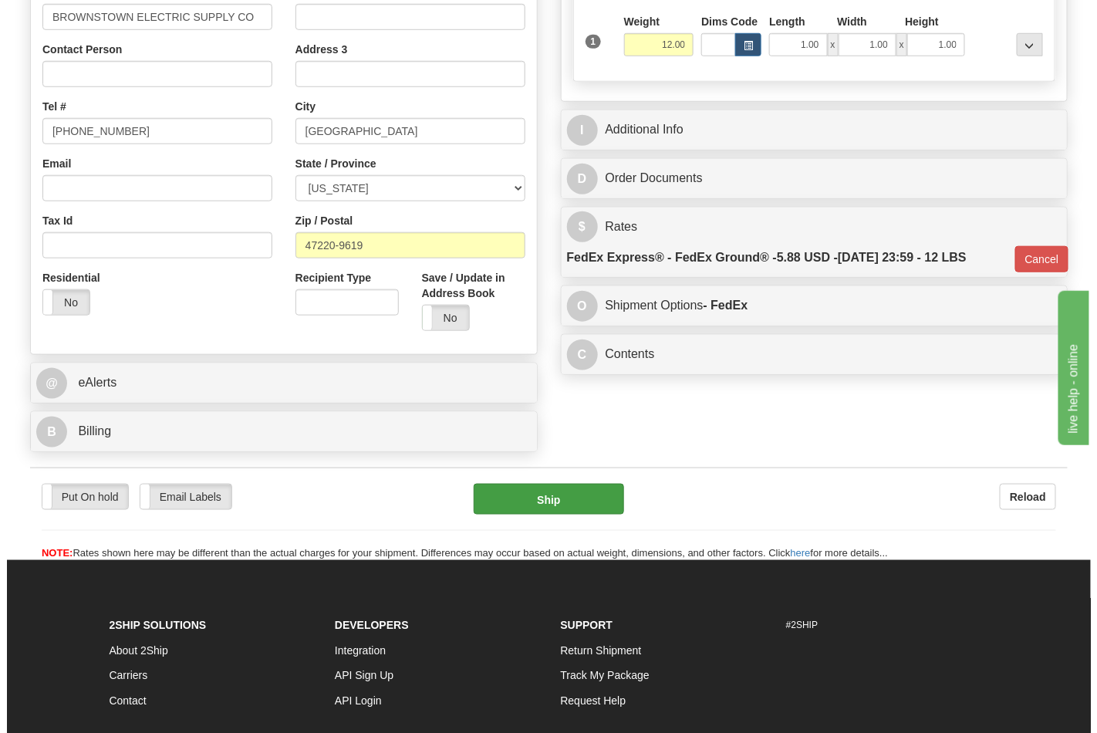
scroll to position [424, 0]
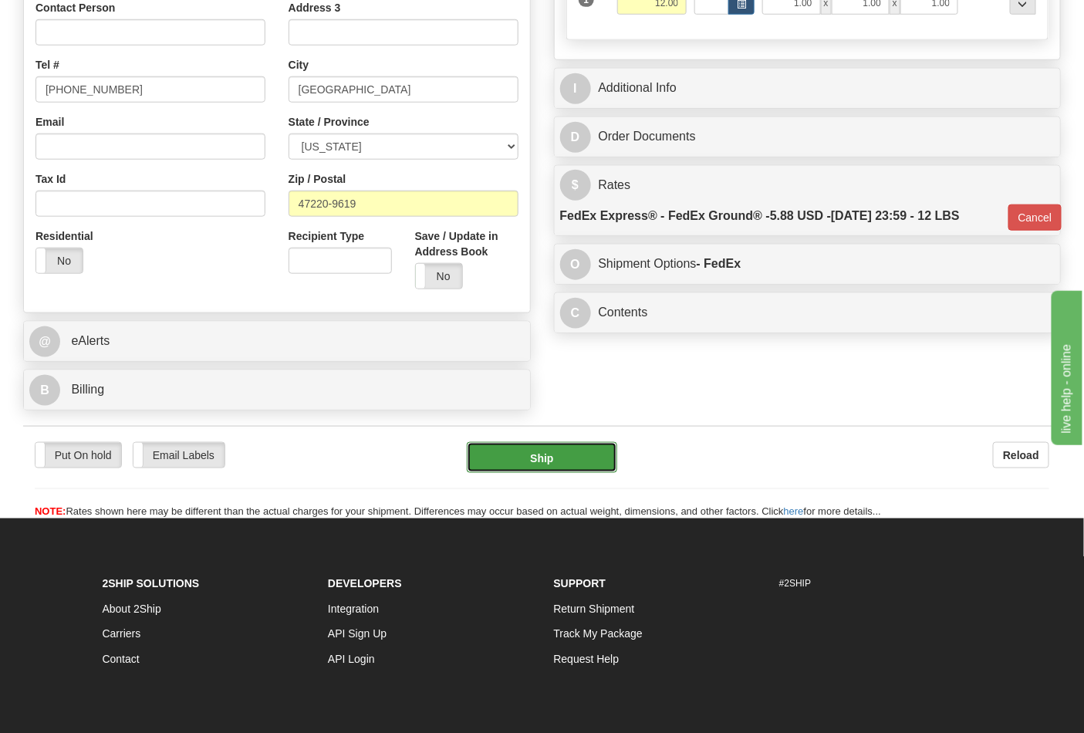
click at [535, 455] on button "Ship" at bounding box center [542, 457] width 150 height 31
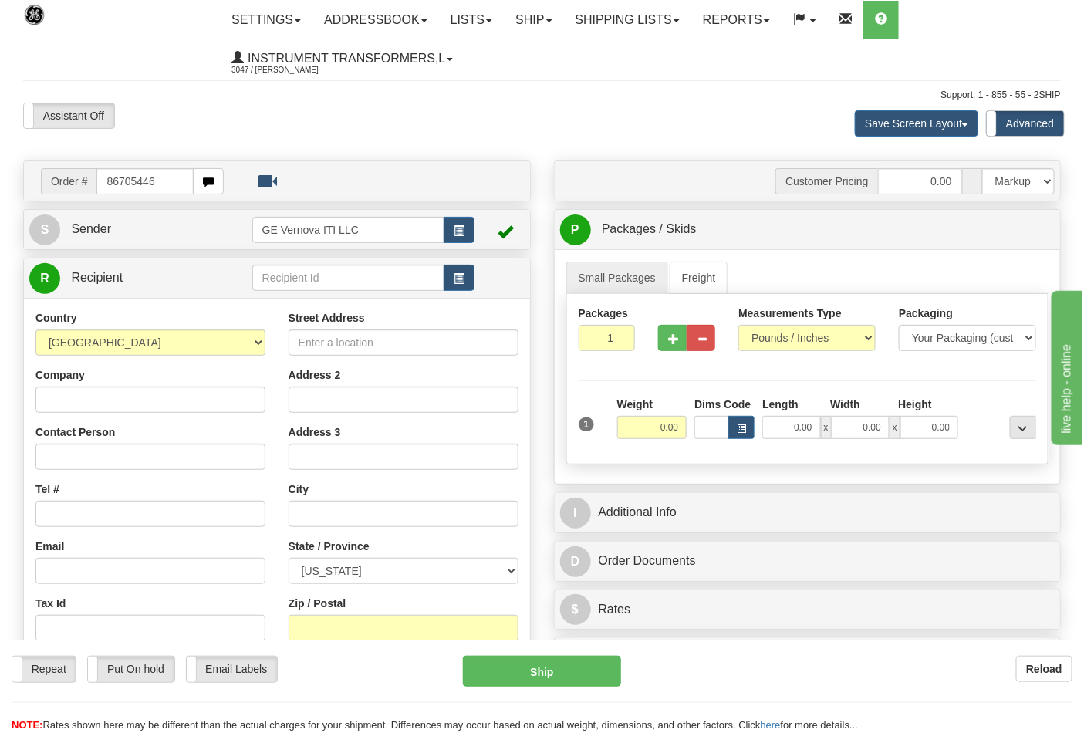
type input "86705446"
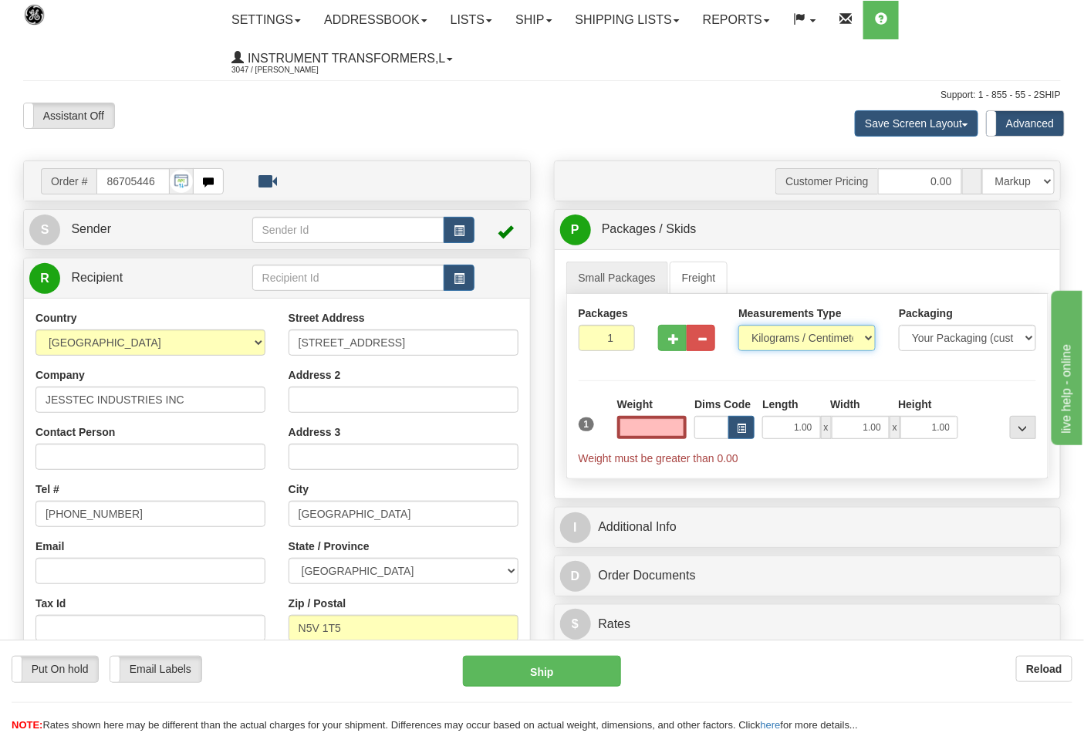
type input "0.00"
click at [824, 336] on select "Pounds / Inches Kilograms / Centimeters" at bounding box center [807, 338] width 137 height 26
click at [739, 326] on select "Pounds / Inches Kilograms / Centimeters" at bounding box center [807, 338] width 137 height 26
click at [812, 337] on select "Pounds / Inches Kilograms / Centimeters" at bounding box center [807, 338] width 137 height 26
select select "0"
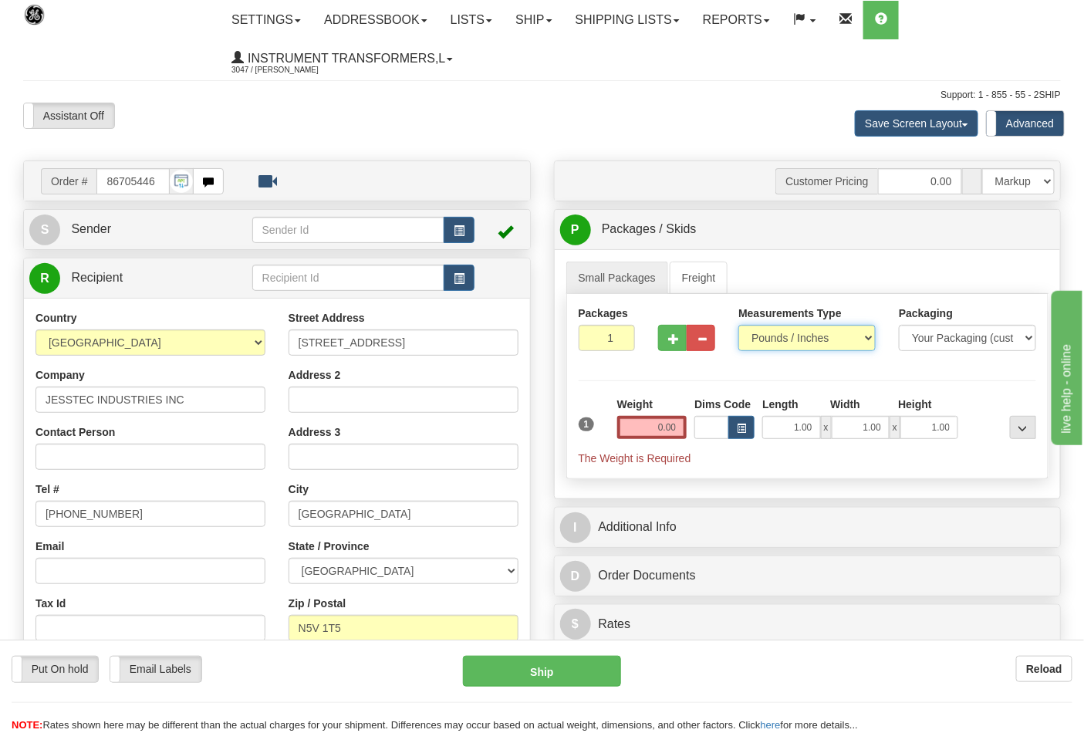
click at [739, 326] on select "Pounds / Inches Kilograms / Centimeters" at bounding box center [807, 338] width 137 height 26
click at [646, 426] on input "0.00" at bounding box center [652, 427] width 70 height 23
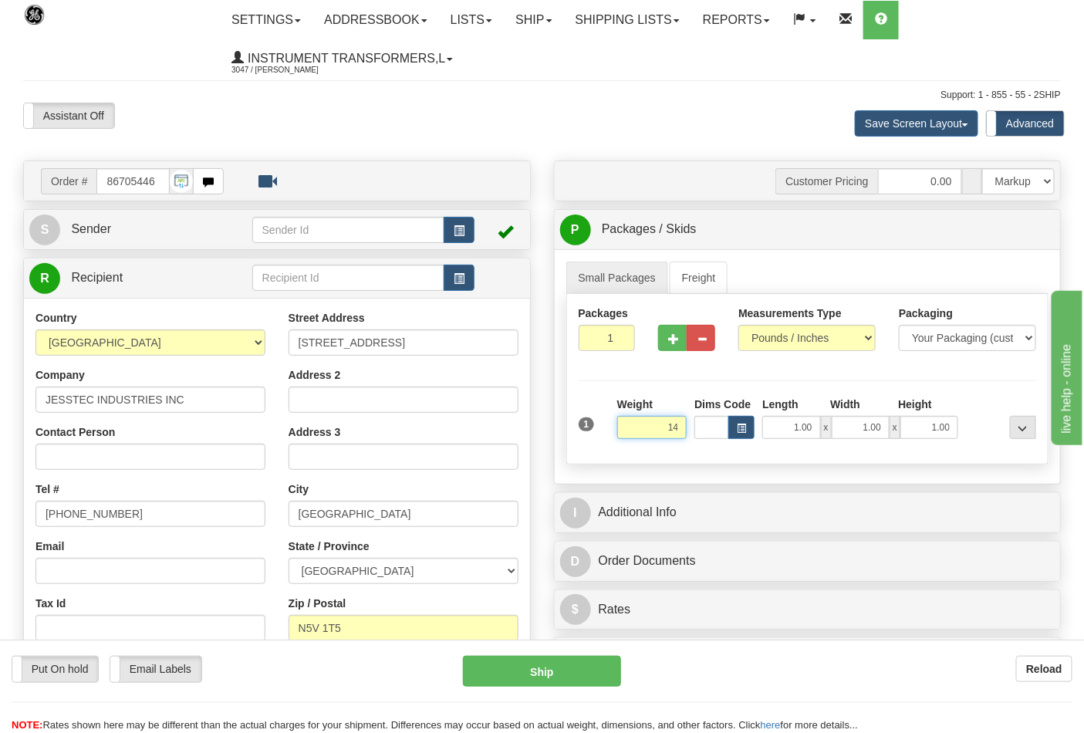
click button "Delete" at bounding box center [0, 0] width 0 height 0
type input "14.00"
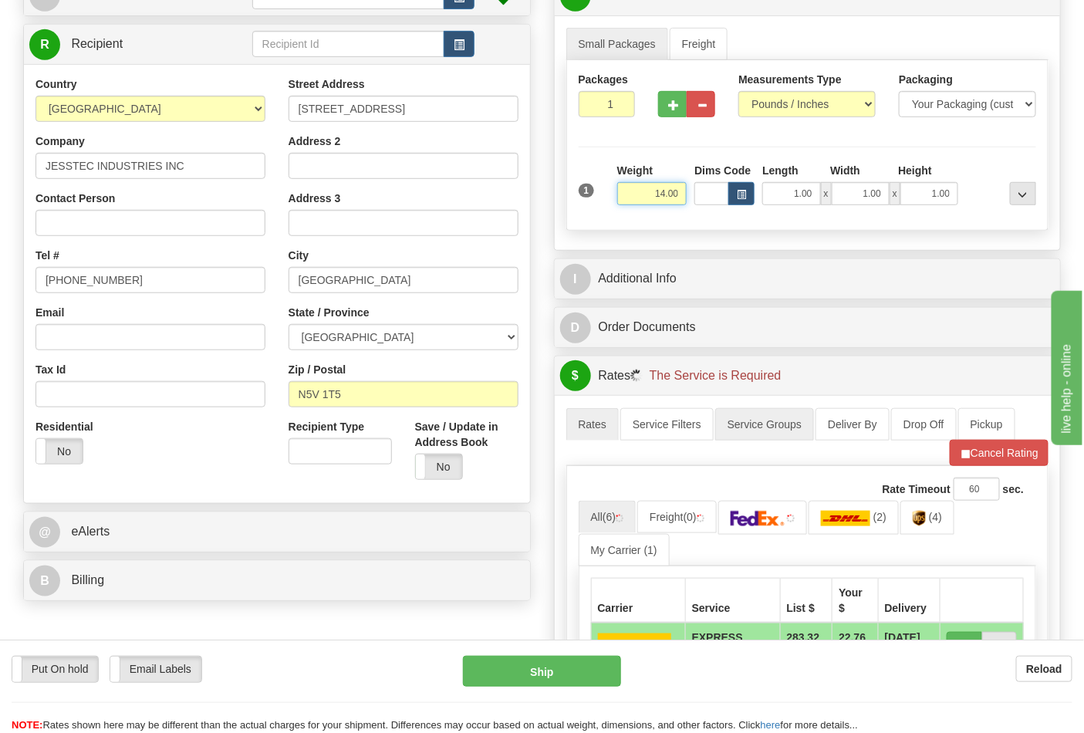
scroll to position [257, 0]
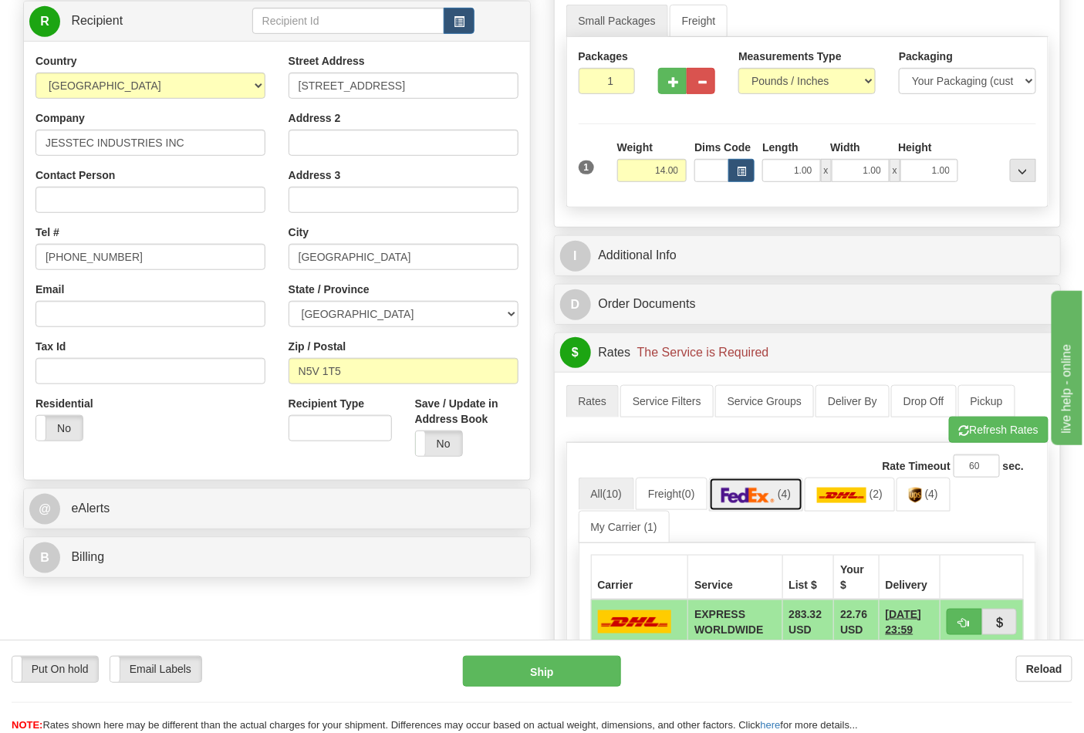
click at [774, 502] on img at bounding box center [749, 495] width 54 height 15
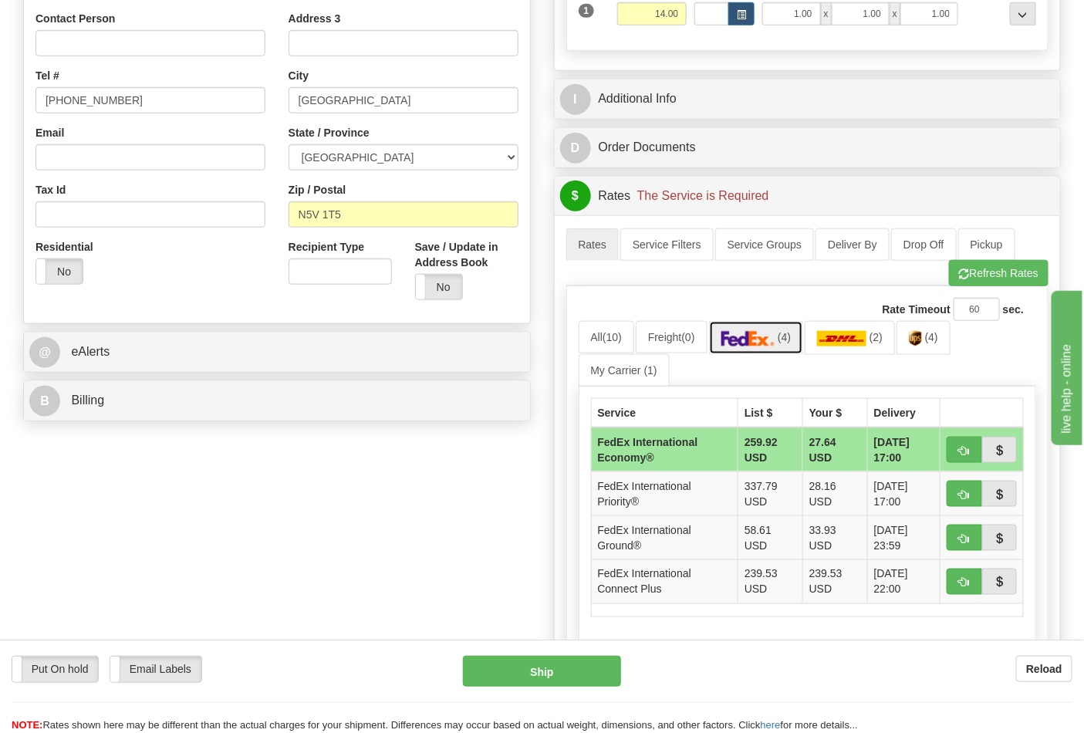
scroll to position [428, 0]
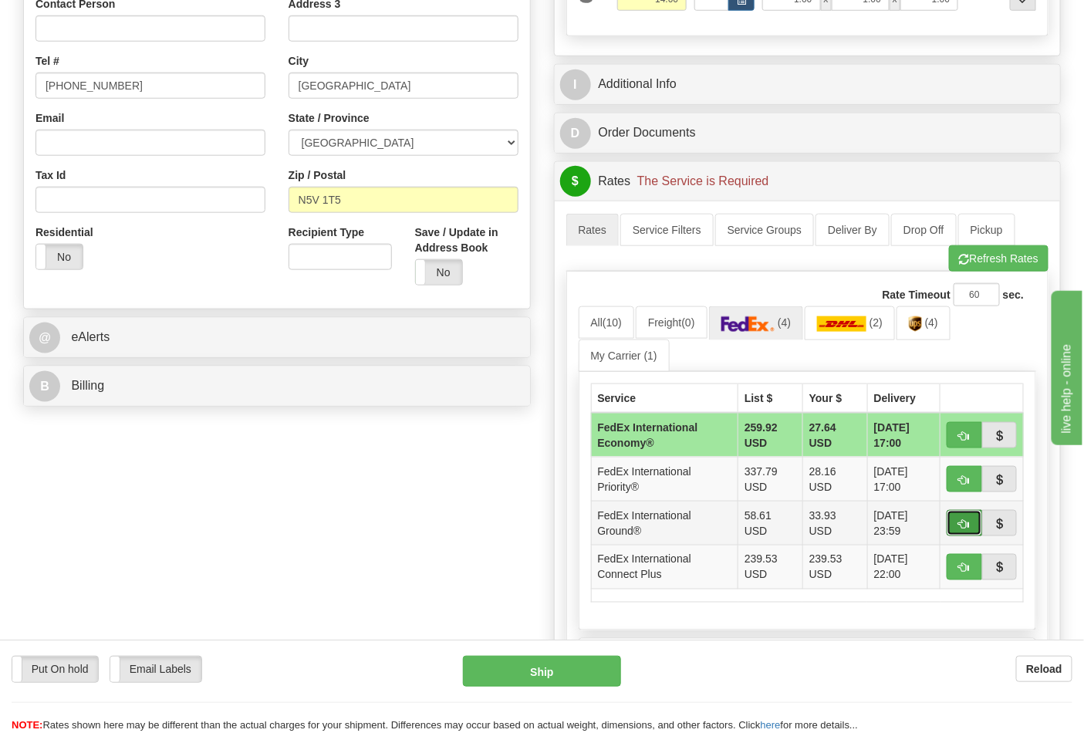
click at [958, 530] on button "button" at bounding box center [964, 523] width 35 height 26
type input "92"
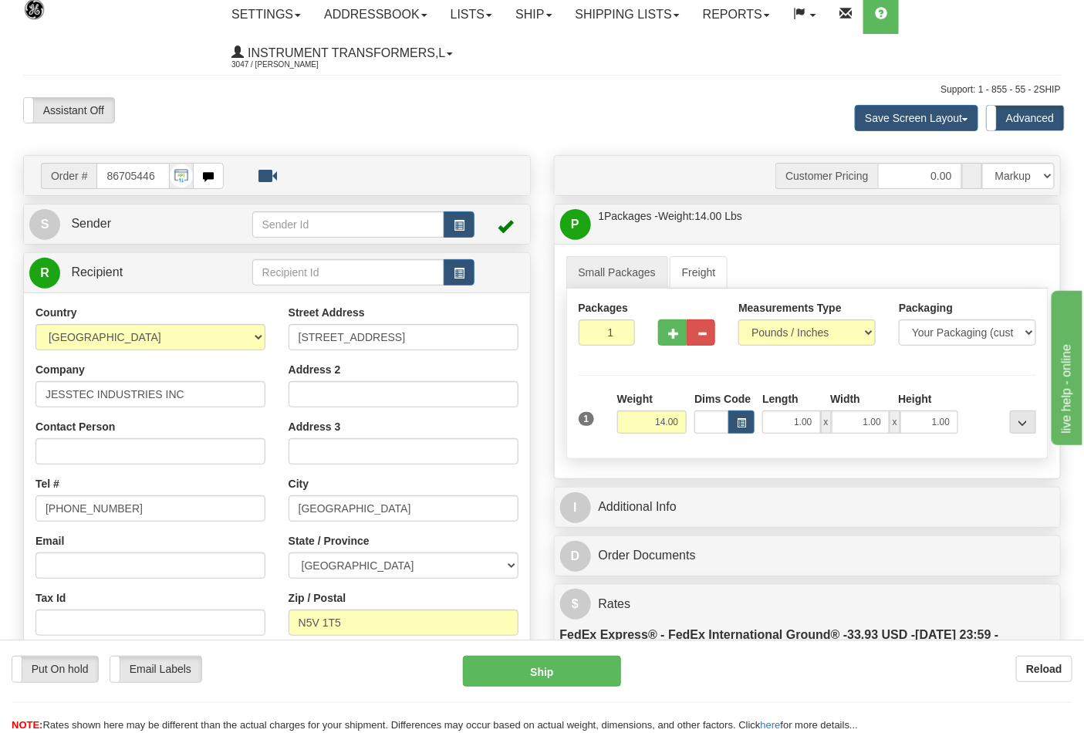
scroll to position [0, 0]
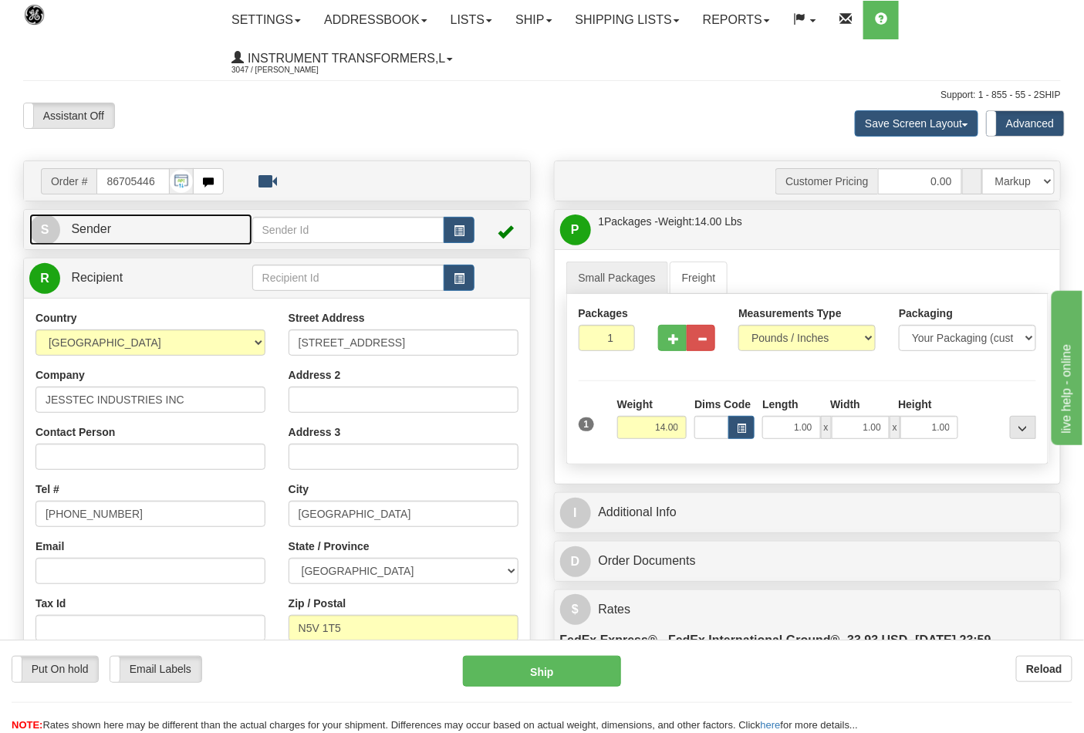
click at [129, 234] on link "S Sender" at bounding box center [140, 230] width 223 height 32
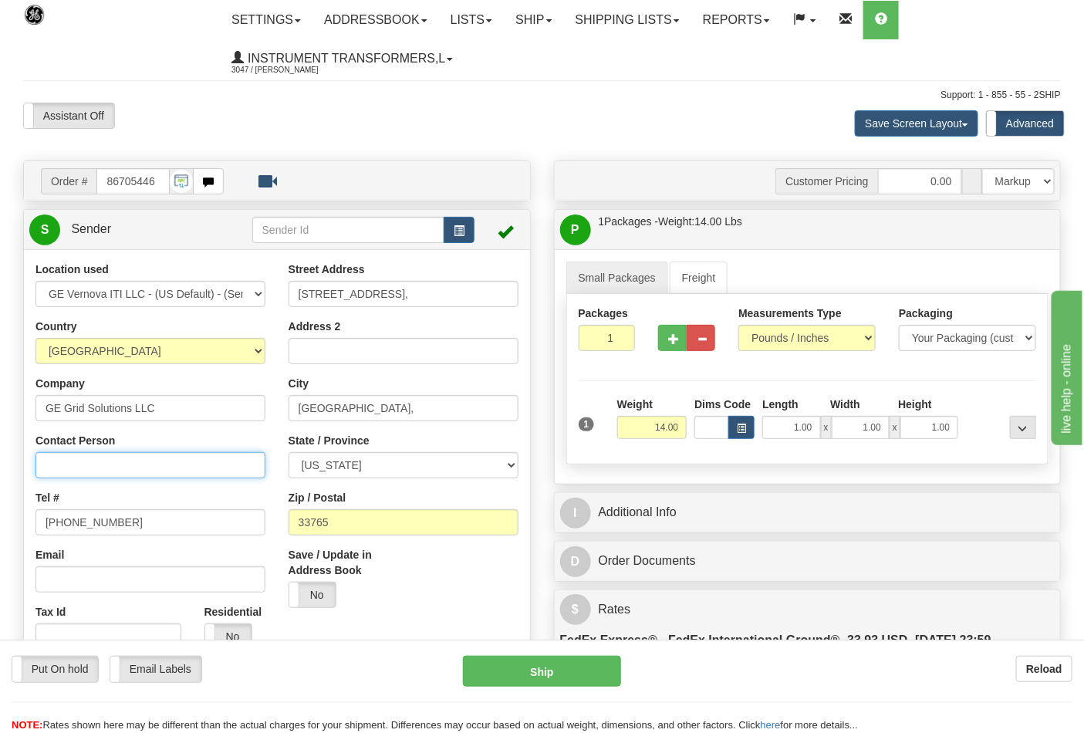
click at [127, 466] on input "Contact Person" at bounding box center [150, 465] width 230 height 26
type input "Nephtali Linares"
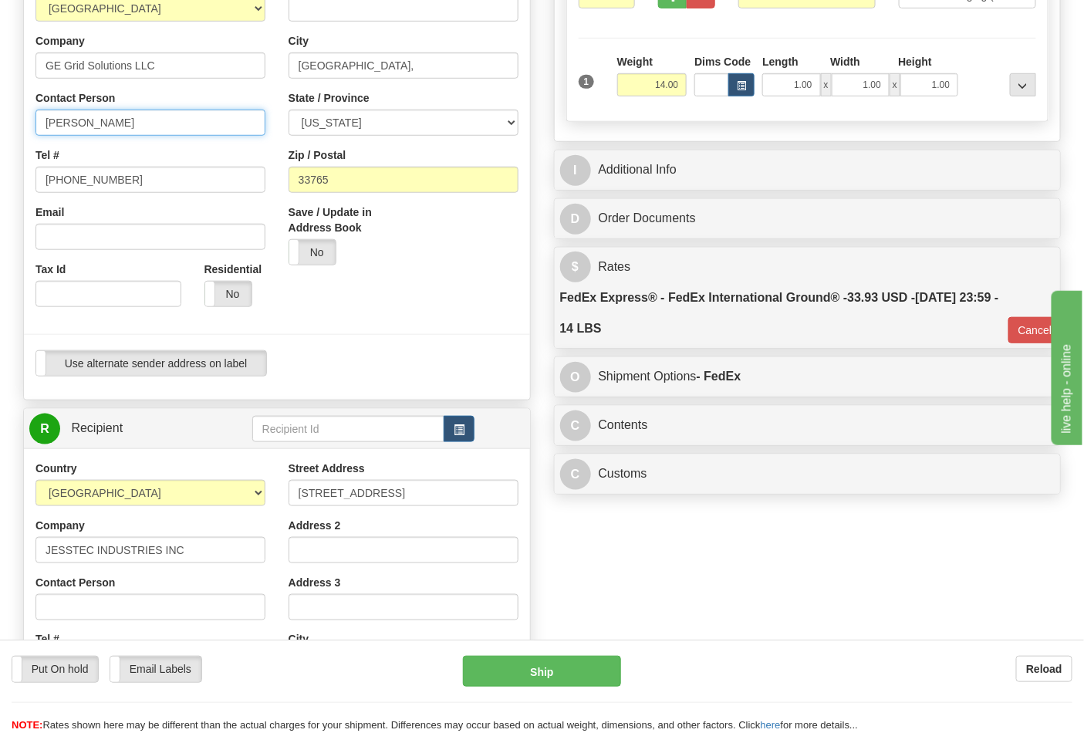
scroll to position [428, 0]
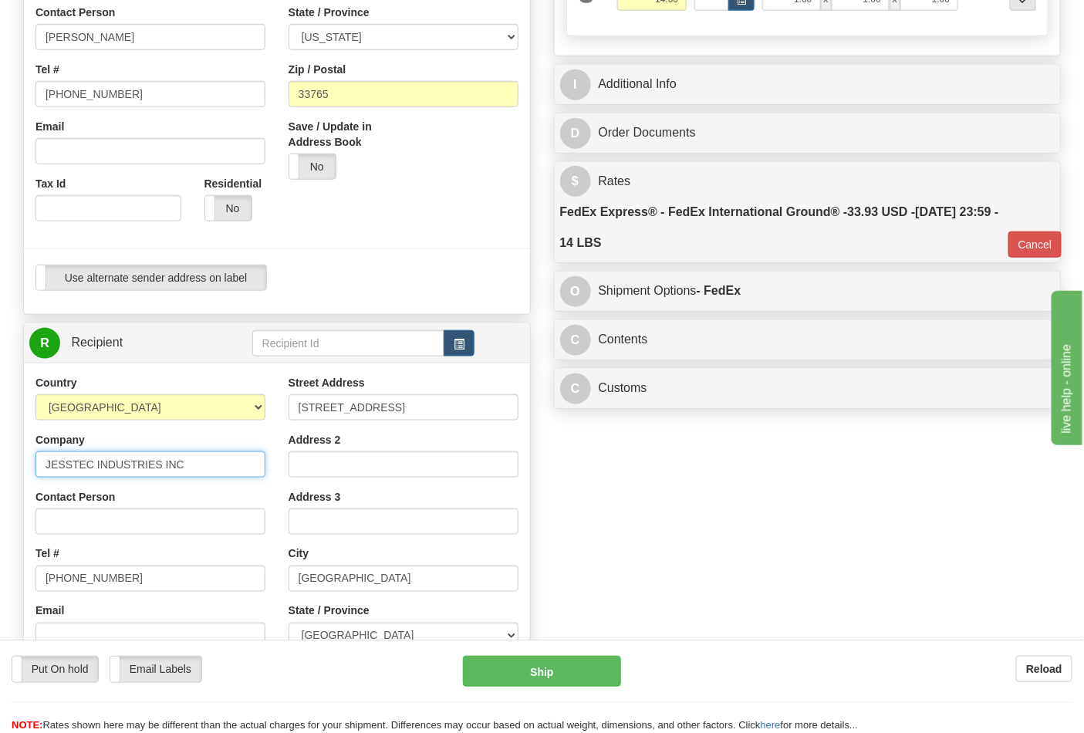
drag, startPoint x: 35, startPoint y: 465, endPoint x: 203, endPoint y: 472, distance: 167.6
click at [203, 472] on input "JESSTEC INDUSTRIES INC" at bounding box center [150, 464] width 230 height 26
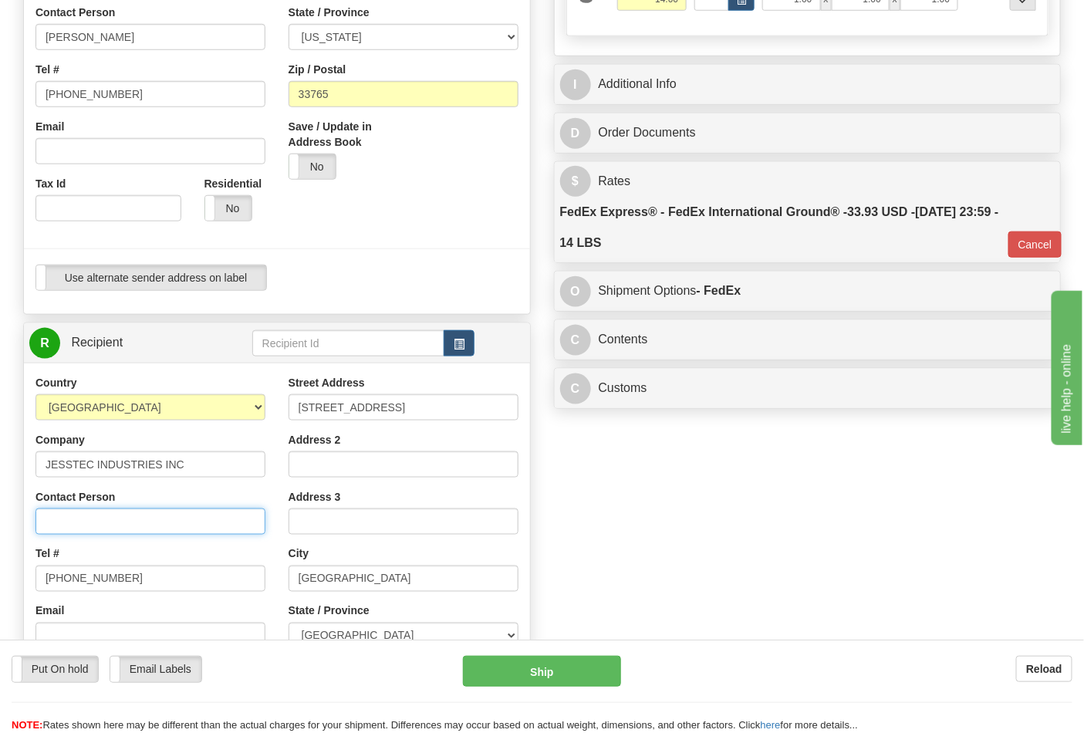
click at [76, 516] on input "Contact Person" at bounding box center [150, 522] width 230 height 26
paste input "JESSTEC INDUSTRIES INC"
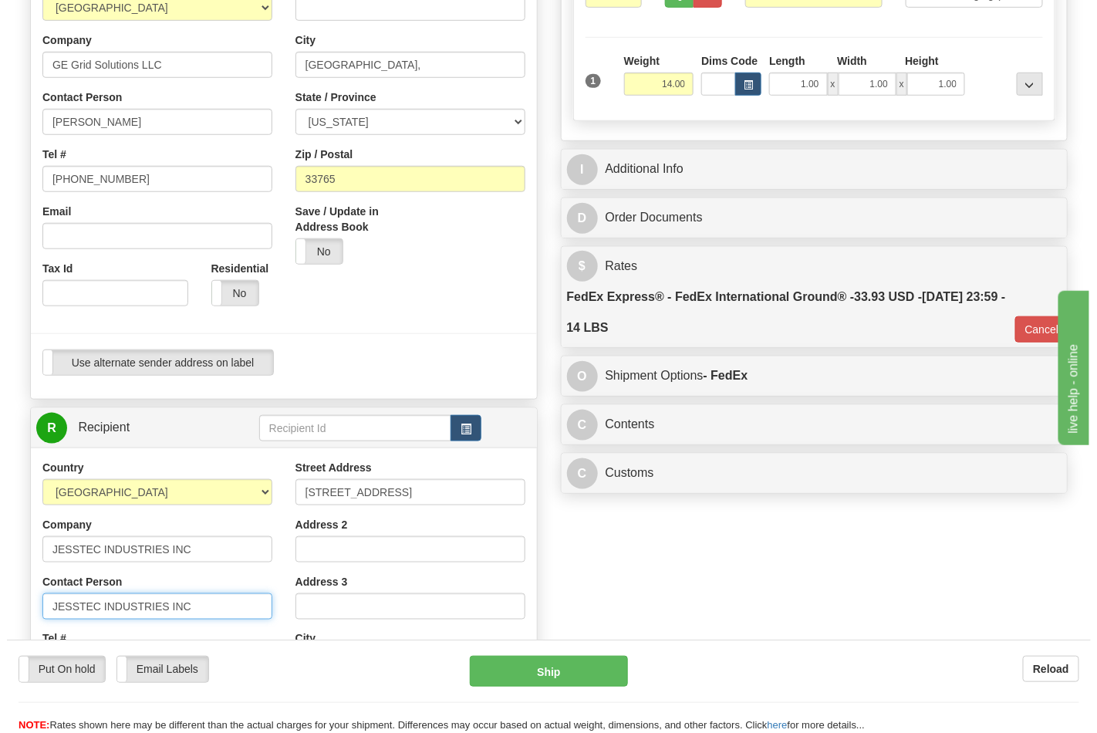
scroll to position [343, 0]
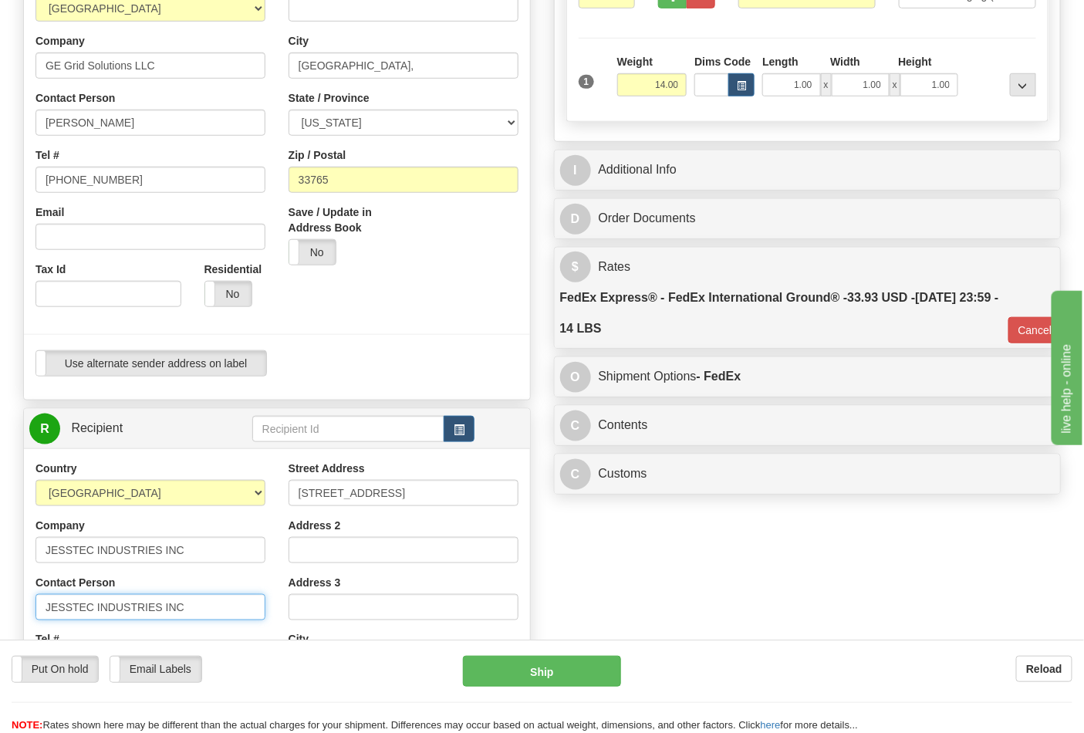
type input "JESSTEC INDUSTRIES INC"
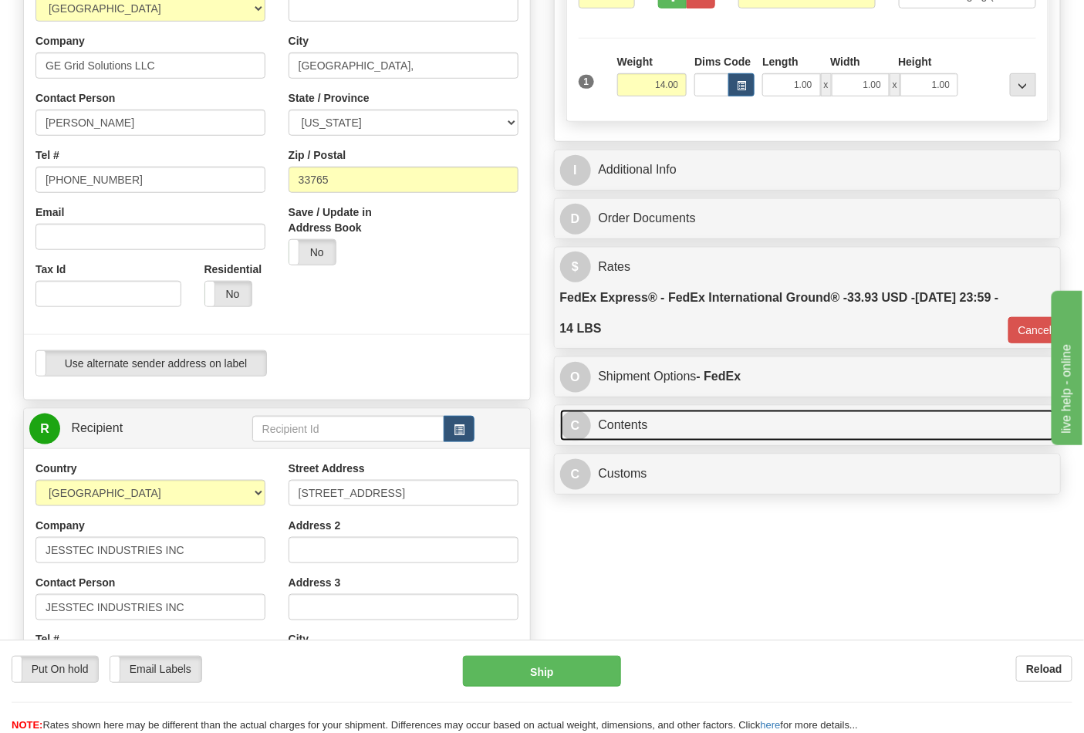
click at [625, 430] on link "C Contents" at bounding box center [807, 426] width 495 height 32
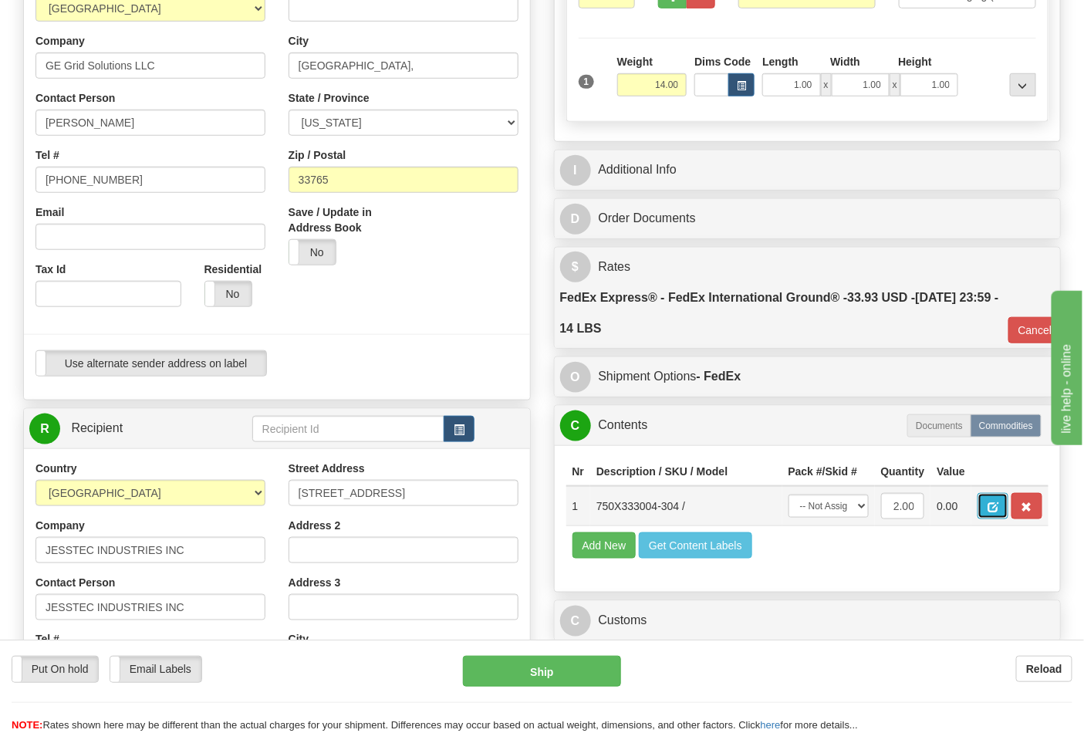
click at [999, 509] on span "button" at bounding box center [993, 507] width 11 height 10
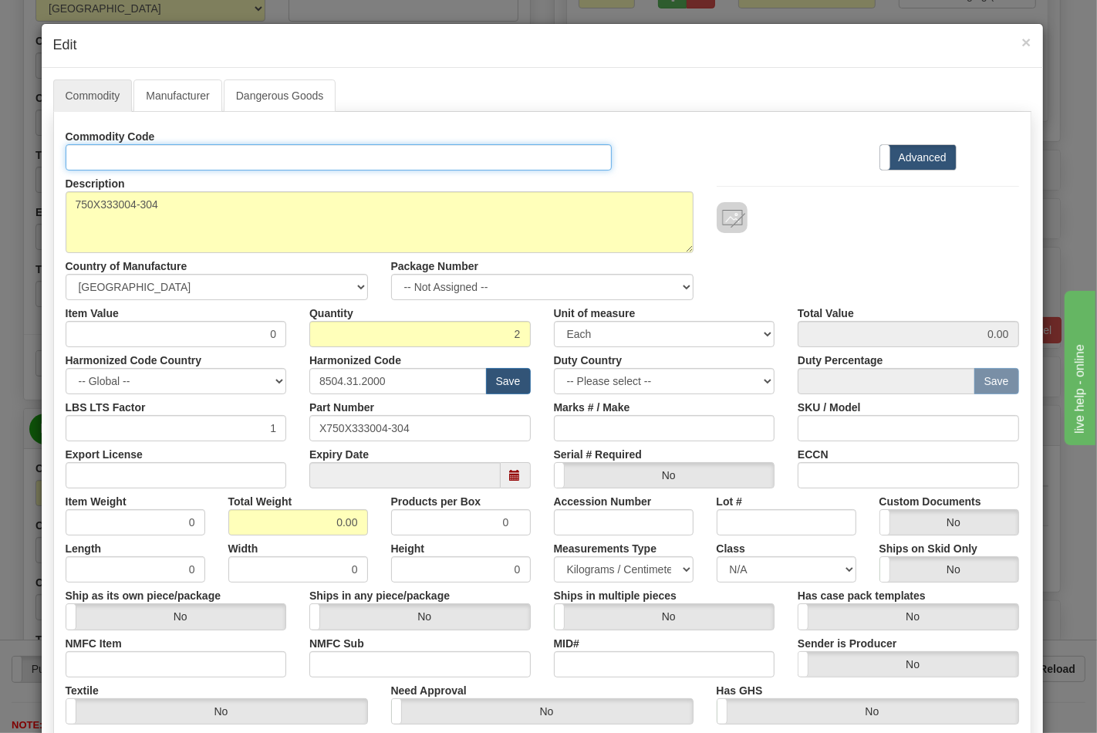
click at [247, 157] on input "Id" at bounding box center [339, 157] width 547 height 26
type input "TRANSFORMERS"
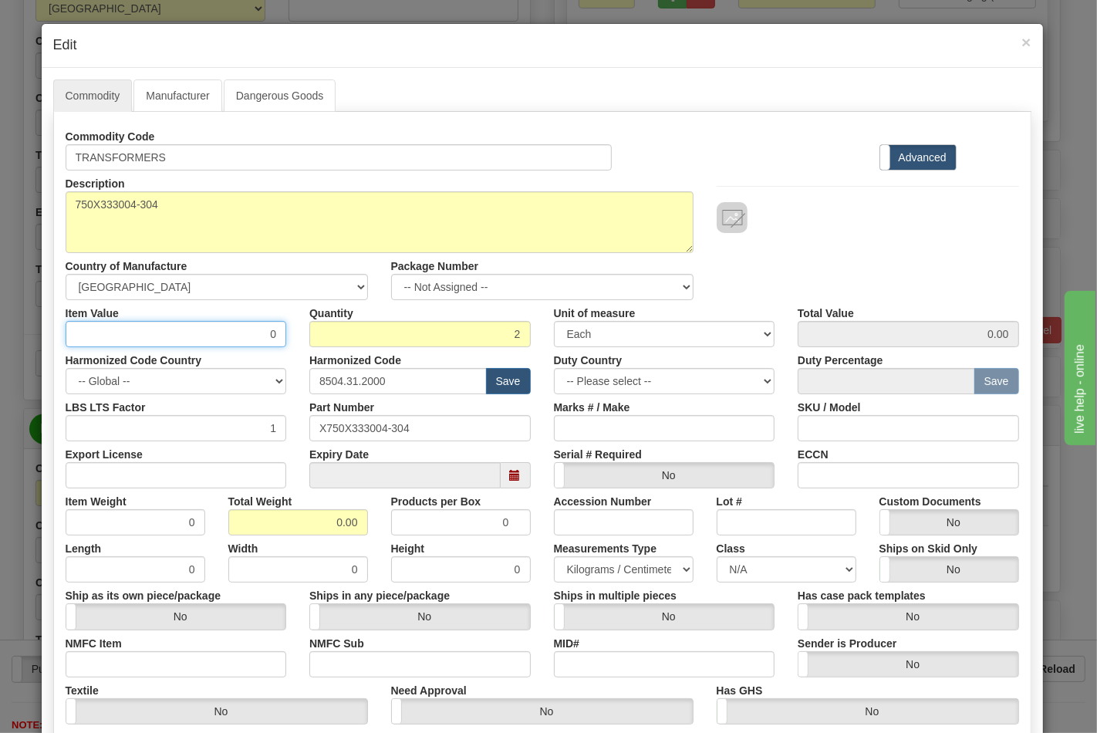
drag, startPoint x: 198, startPoint y: 338, endPoint x: 287, endPoint y: 337, distance: 89.5
click at [287, 337] on div "Item Value 0" at bounding box center [176, 323] width 245 height 47
type input "81.06"
type input "162.12"
click at [141, 468] on input "Export License" at bounding box center [176, 475] width 221 height 26
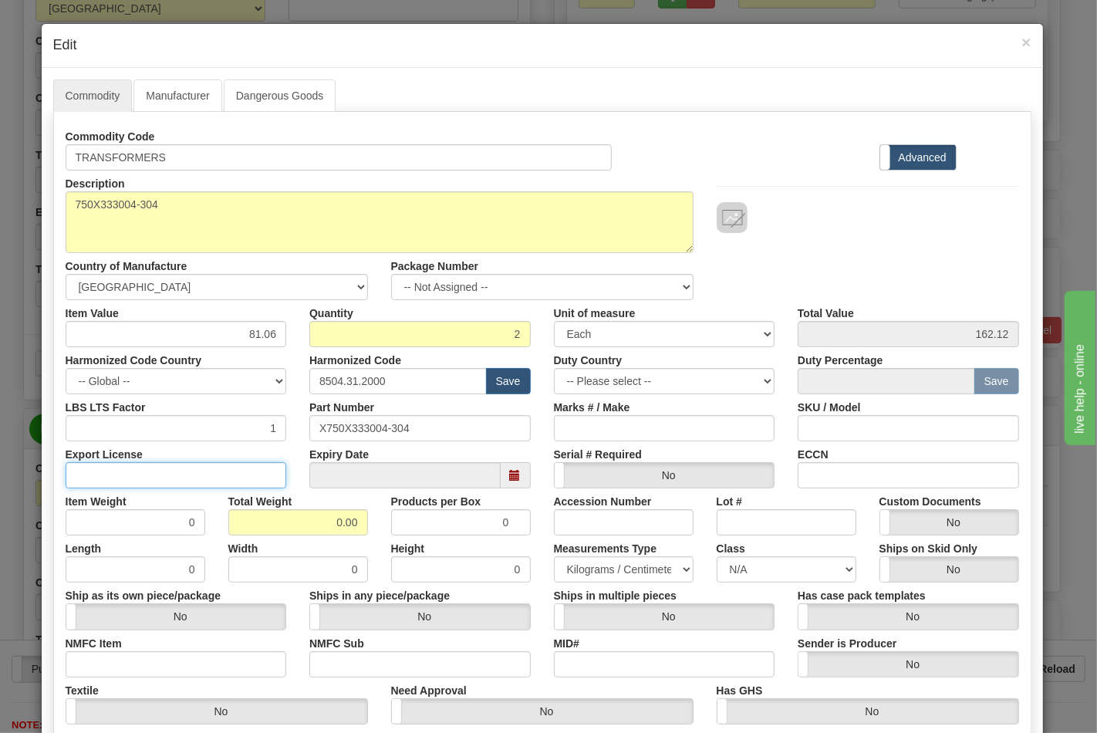
type input "NLR"
click at [121, 661] on input "NMFC Item" at bounding box center [176, 664] width 221 height 26
type input "63170"
drag, startPoint x: 299, startPoint y: 519, endPoint x: 366, endPoint y: 522, distance: 66.4
click at [366, 522] on div "Total Weight 0.00" at bounding box center [298, 512] width 163 height 47
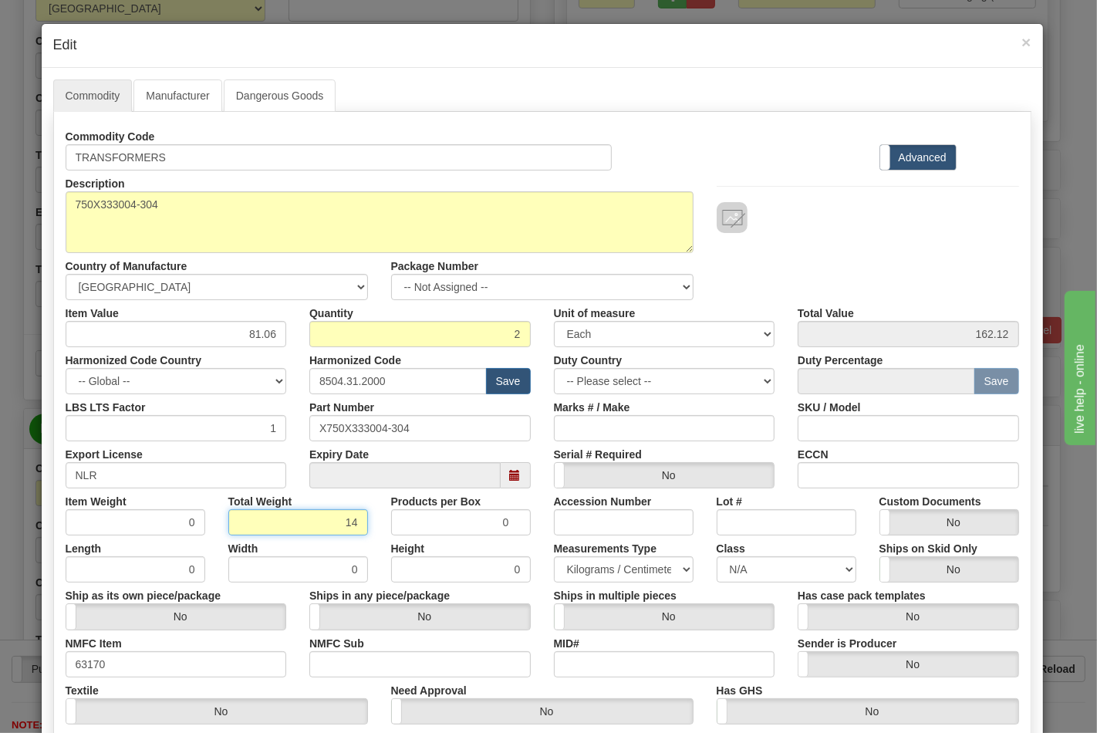
type input "14"
type input "7.0000"
click at [899, 483] on input "ECCN" at bounding box center [908, 475] width 221 height 26
type input "EAR99"
click at [757, 567] on select "N/A 50.0 55.0 60.0 65.0 70.0 85.0 92.5 100.0 125.0 175.0 250.0 300.0 400.0" at bounding box center [787, 569] width 140 height 26
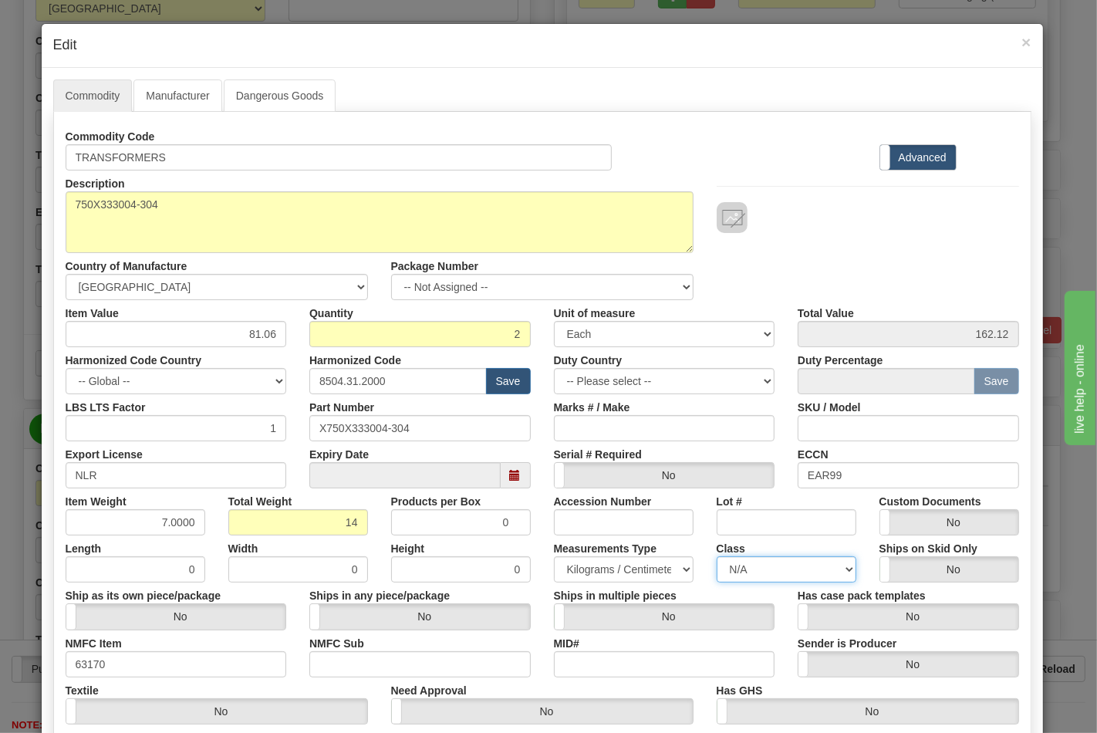
select select "70.0"
click at [717, 556] on select "N/A 50.0 55.0 60.0 65.0 70.0 85.0 92.5 100.0 125.0 175.0 250.0 300.0 400.0" at bounding box center [787, 569] width 140 height 26
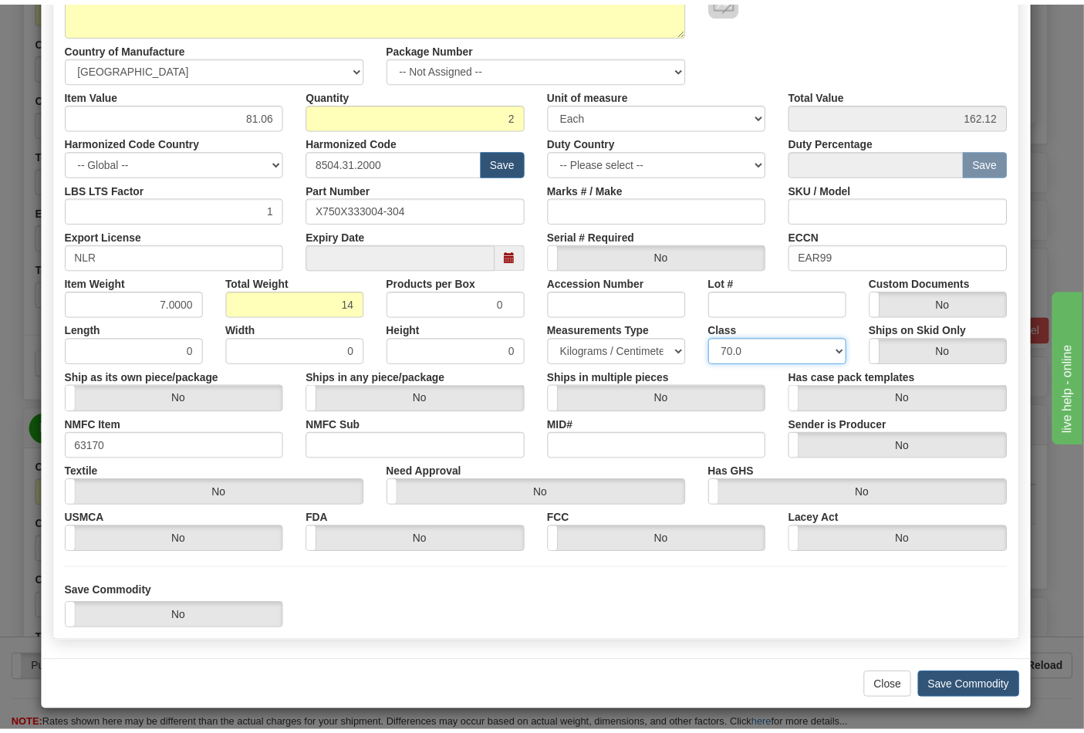
scroll to position [221, 0]
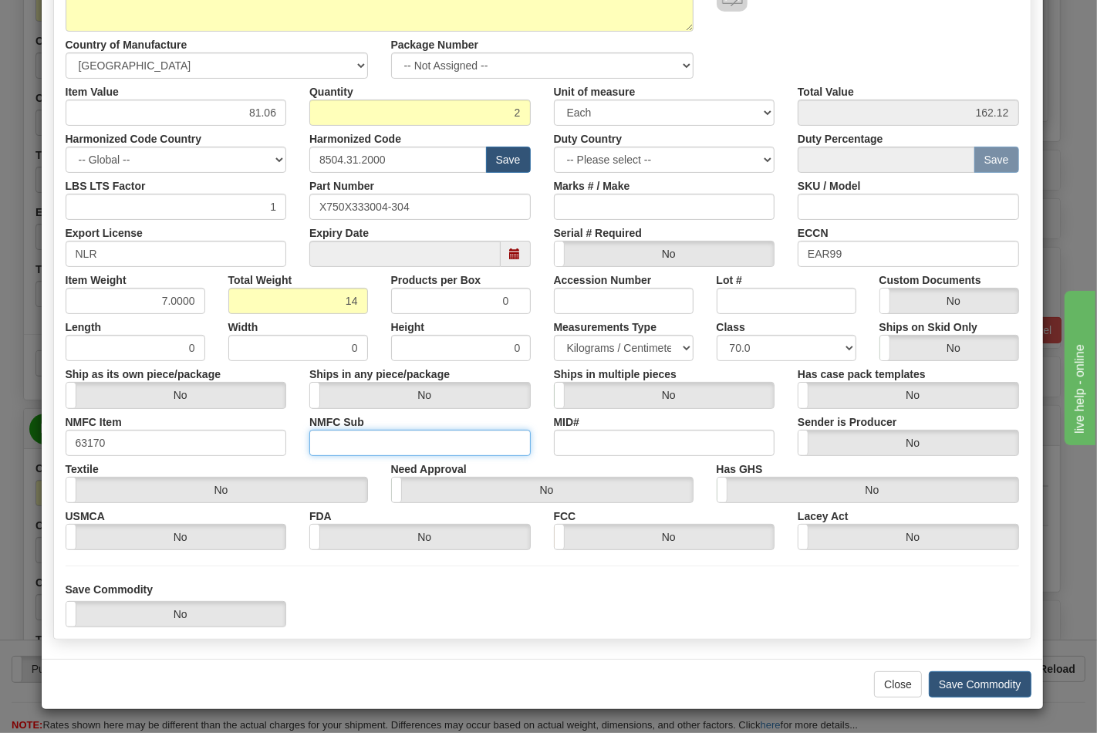
click at [370, 430] on input "NMFC Sub" at bounding box center [419, 443] width 221 height 26
type input "4"
click at [986, 685] on button "Save Commodity" at bounding box center [980, 684] width 103 height 26
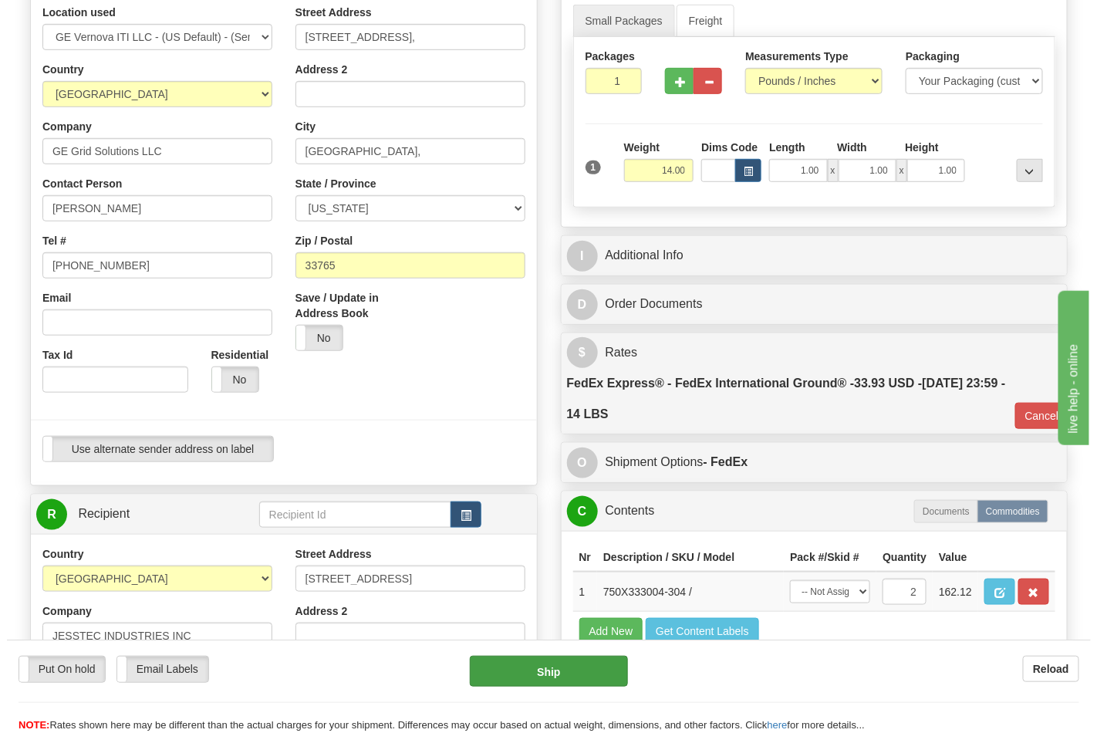
scroll to position [514, 0]
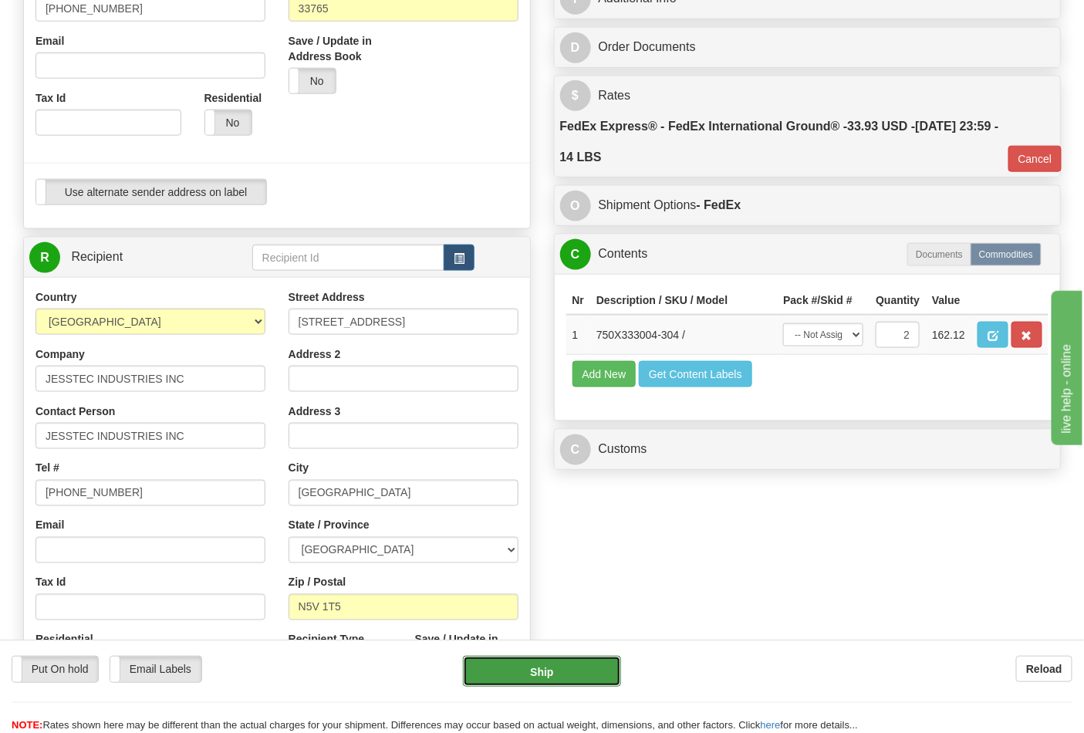
click at [526, 675] on button "Ship" at bounding box center [541, 671] width 157 height 31
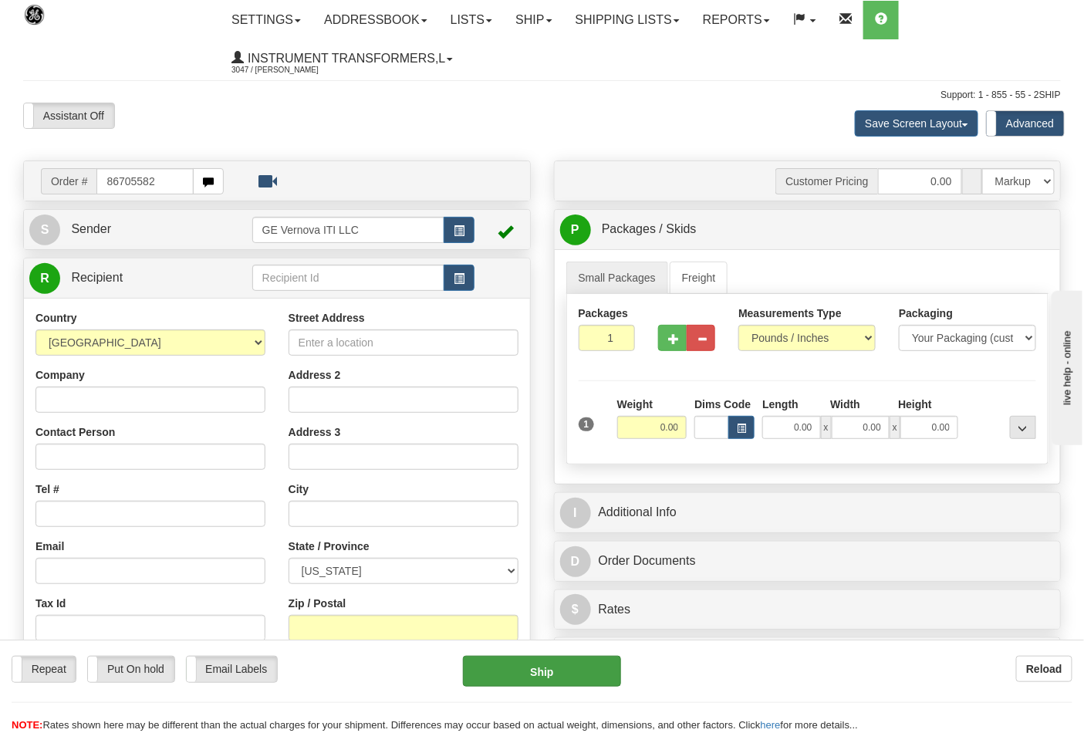
type input "86705582"
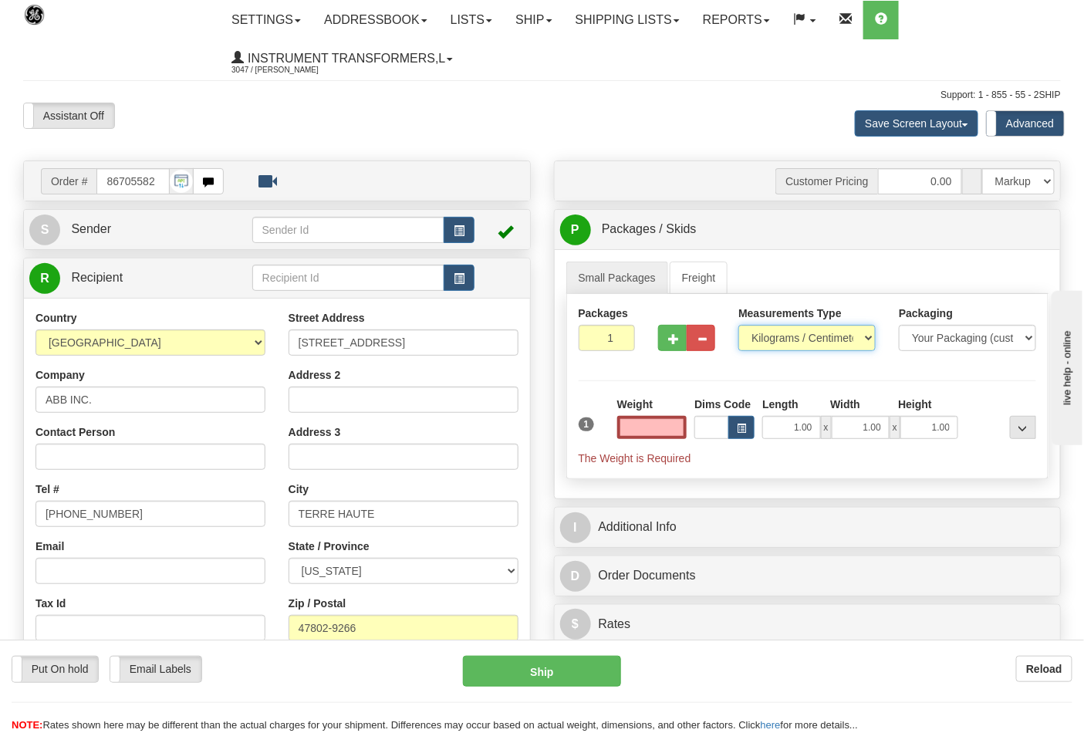
type input "0.00"
click at [865, 335] on select "Pounds / Inches Kilograms / Centimeters" at bounding box center [807, 338] width 137 height 26
select select "0"
click at [739, 326] on select "Pounds / Inches Kilograms / Centimeters" at bounding box center [807, 338] width 137 height 26
drag, startPoint x: 648, startPoint y: 422, endPoint x: 688, endPoint y: 419, distance: 40.2
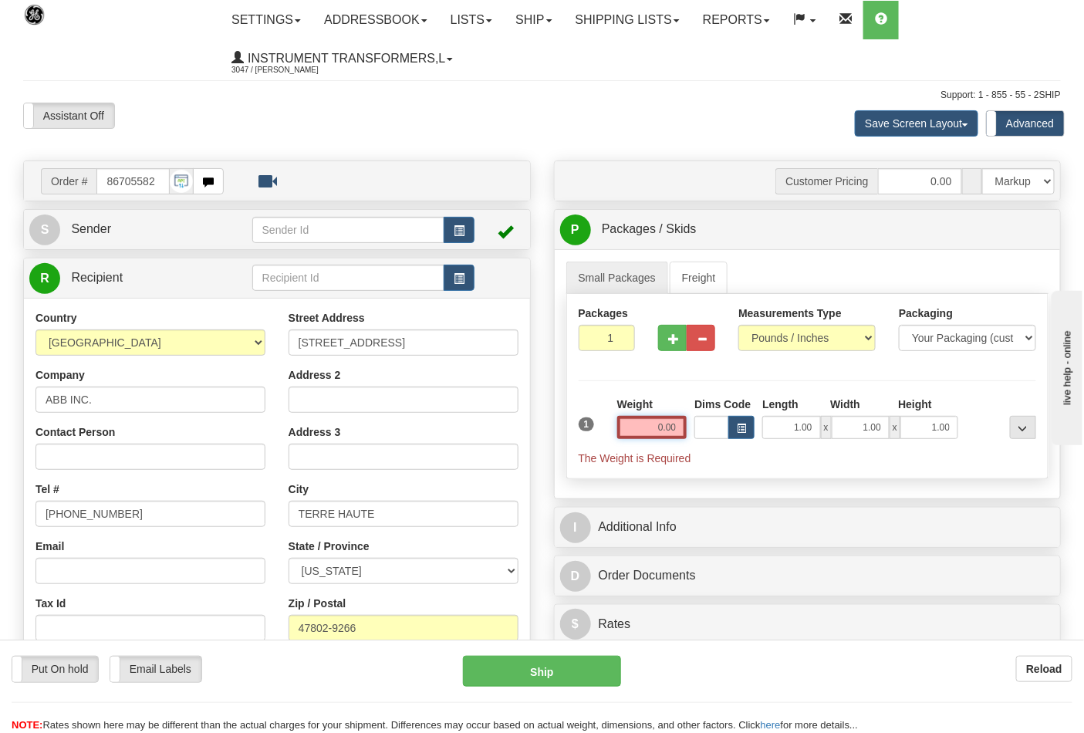
click at [688, 419] on div "Weight 0.00" at bounding box center [653, 424] width 78 height 54
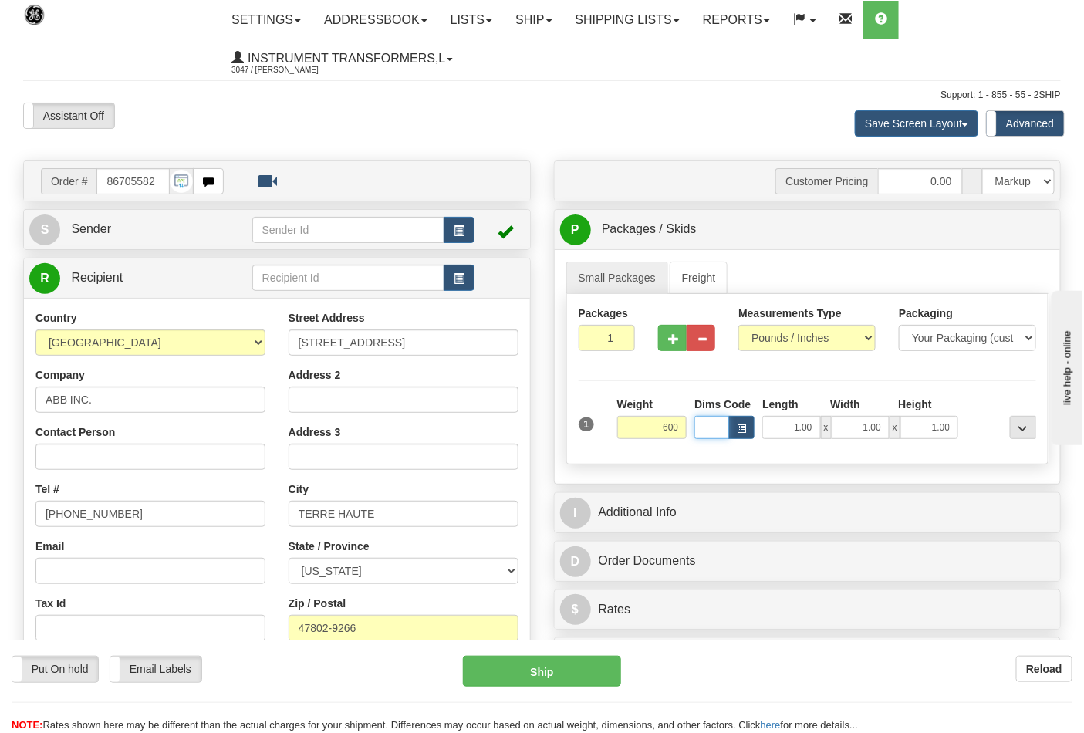
type input "600.00"
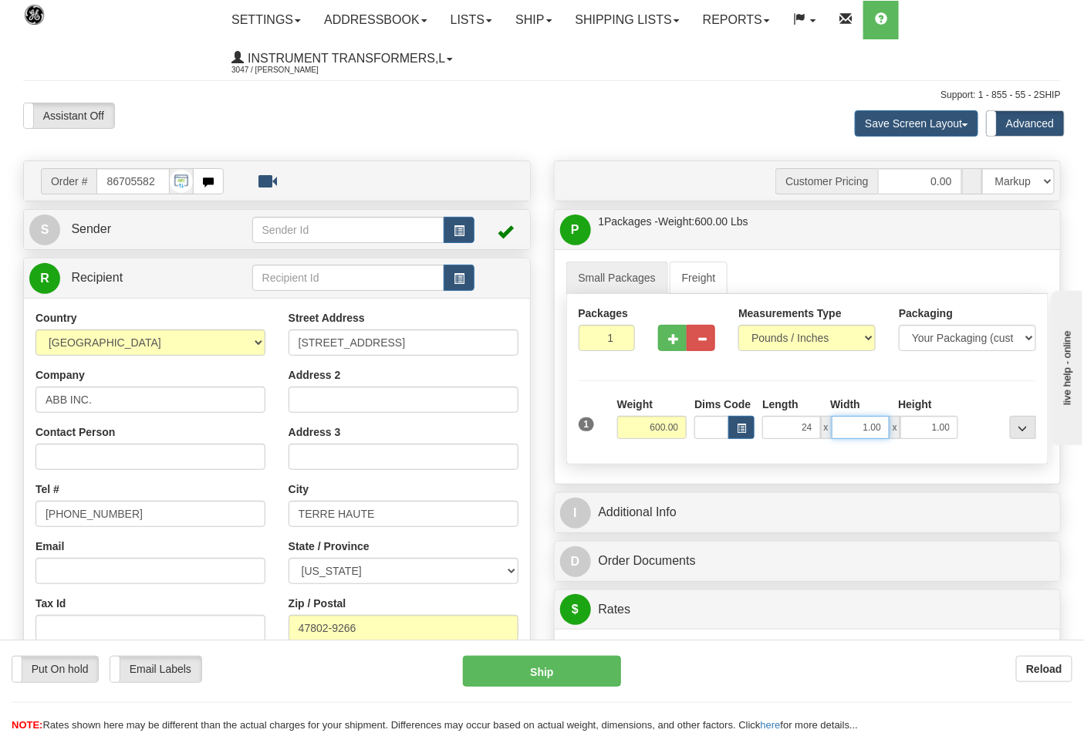
type input "24.00"
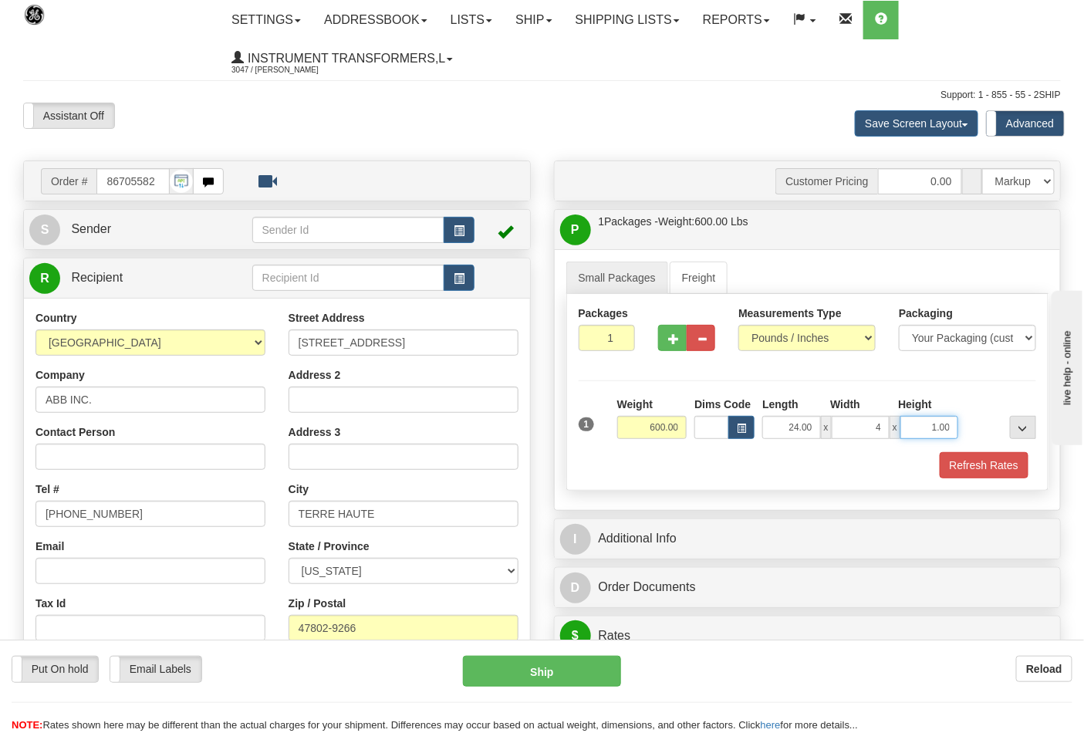
type input "4.00"
type input "0.00"
click at [868, 427] on input "4.00" at bounding box center [861, 427] width 58 height 23
type input "40.00"
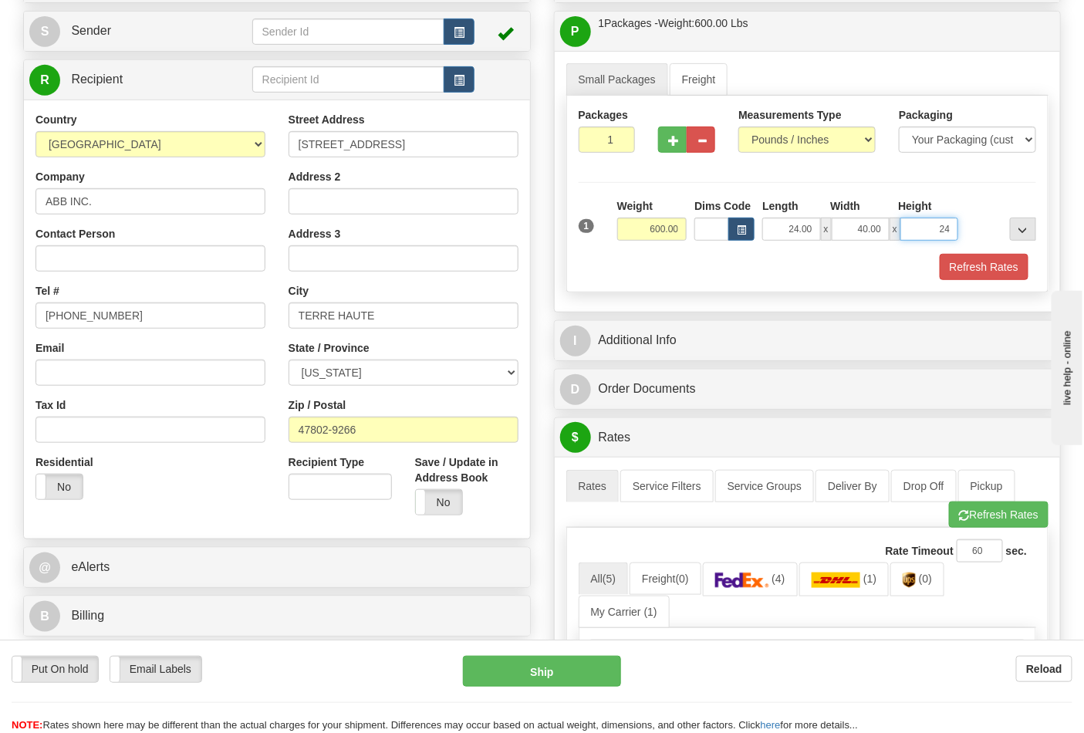
scroll to position [257, 0]
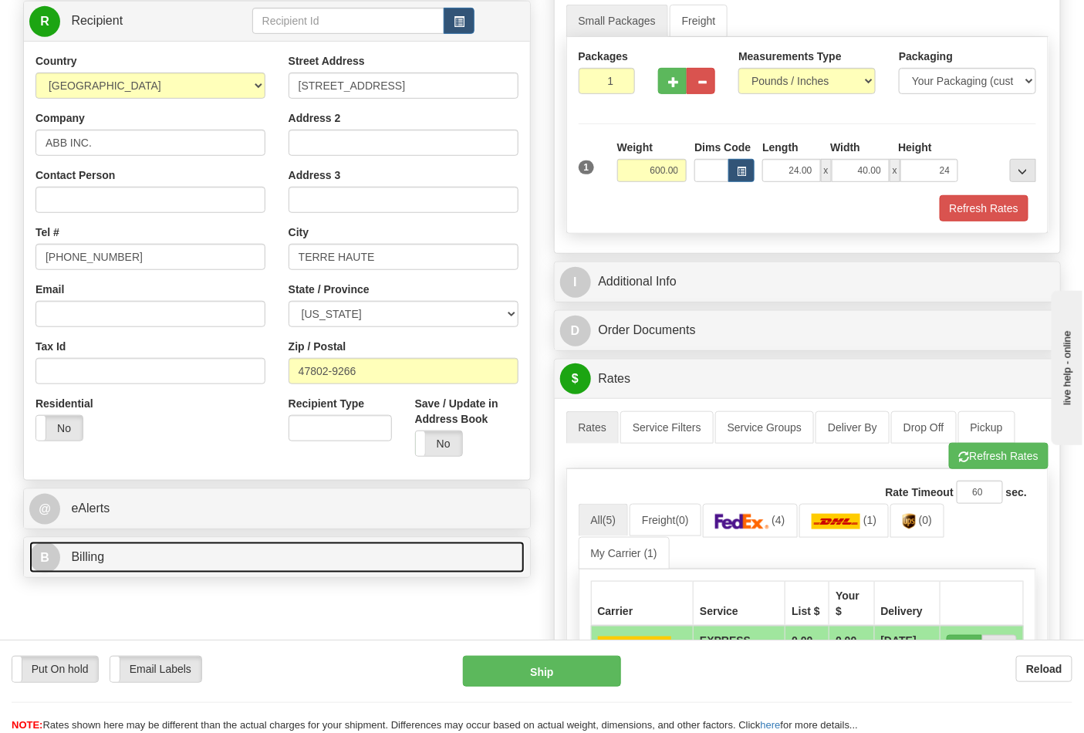
type input "24.00"
click at [144, 571] on link "B Billing" at bounding box center [276, 558] width 495 height 32
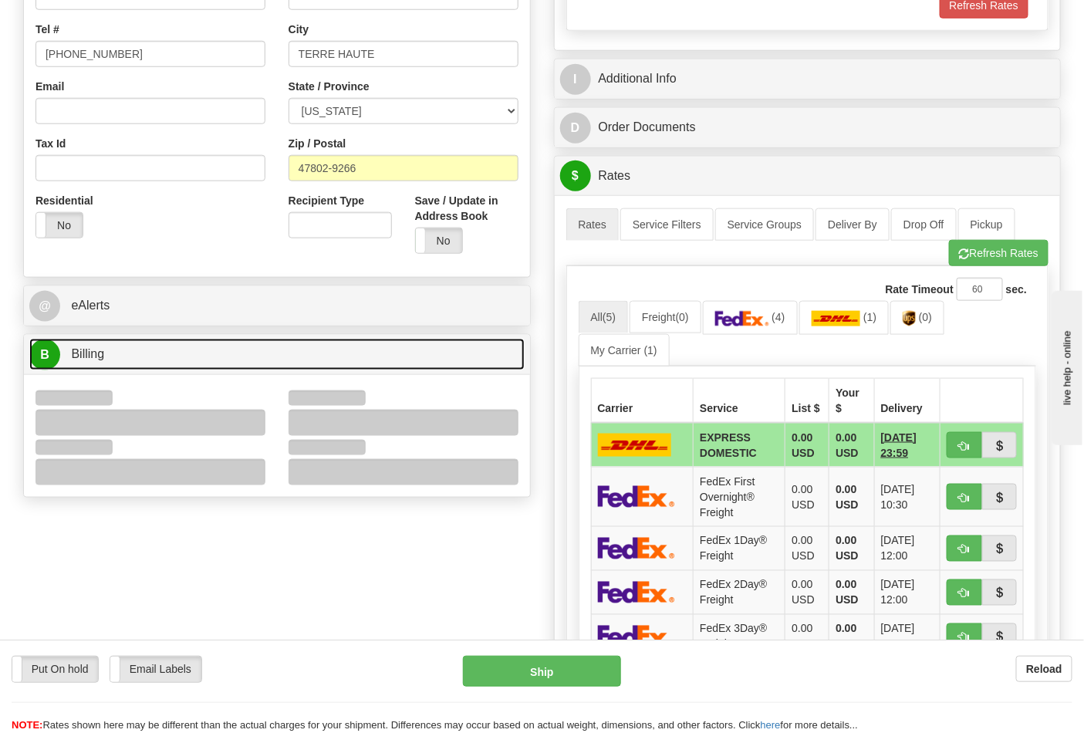
scroll to position [514, 0]
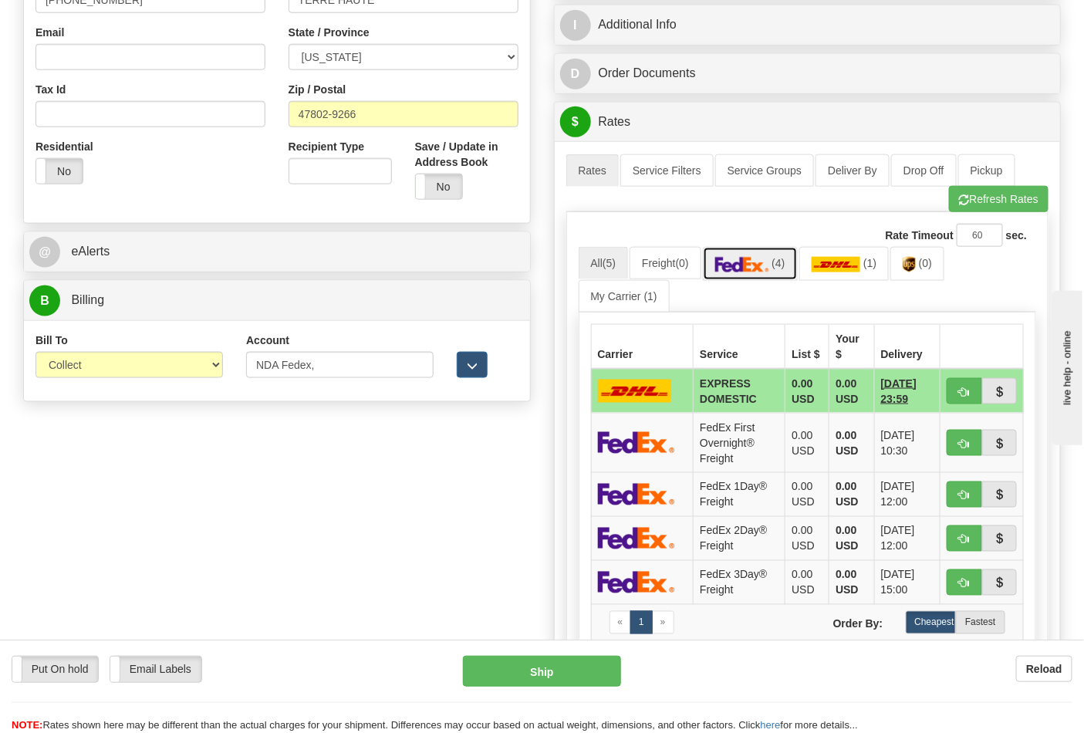
click at [768, 253] on link "(4)" at bounding box center [750, 263] width 95 height 33
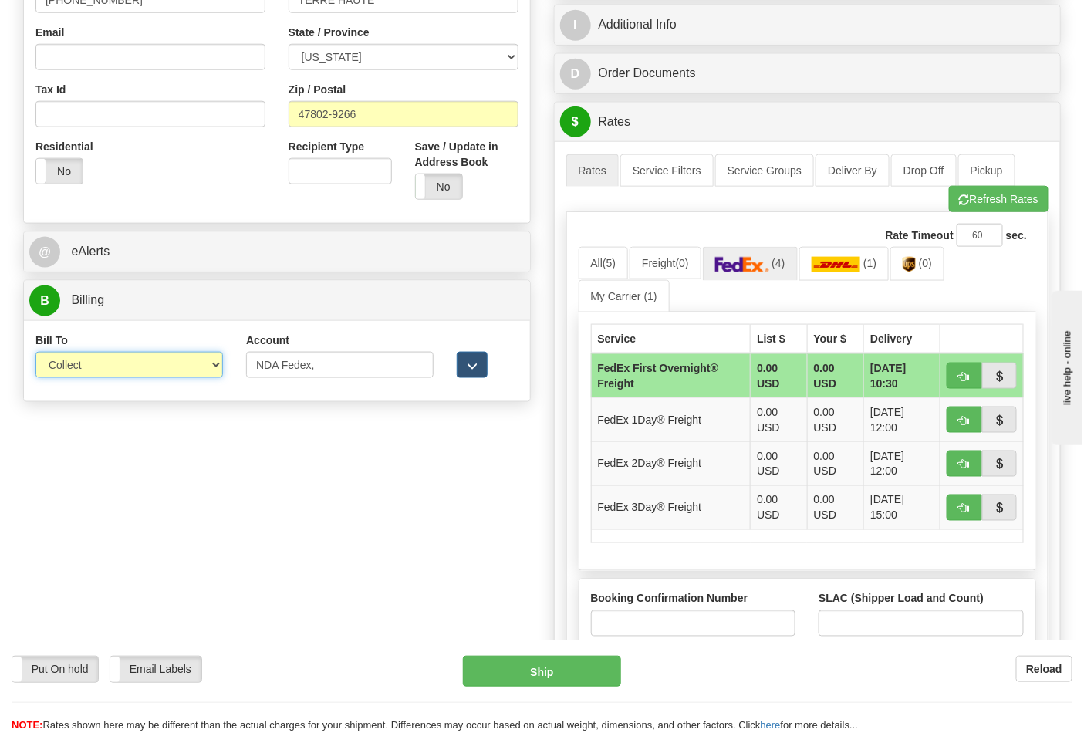
click at [134, 366] on select "Sender Recipient Third Party Collect" at bounding box center [129, 365] width 188 height 26
click at [35, 353] on select "Sender Recipient Third Party Collect" at bounding box center [129, 365] width 188 height 26
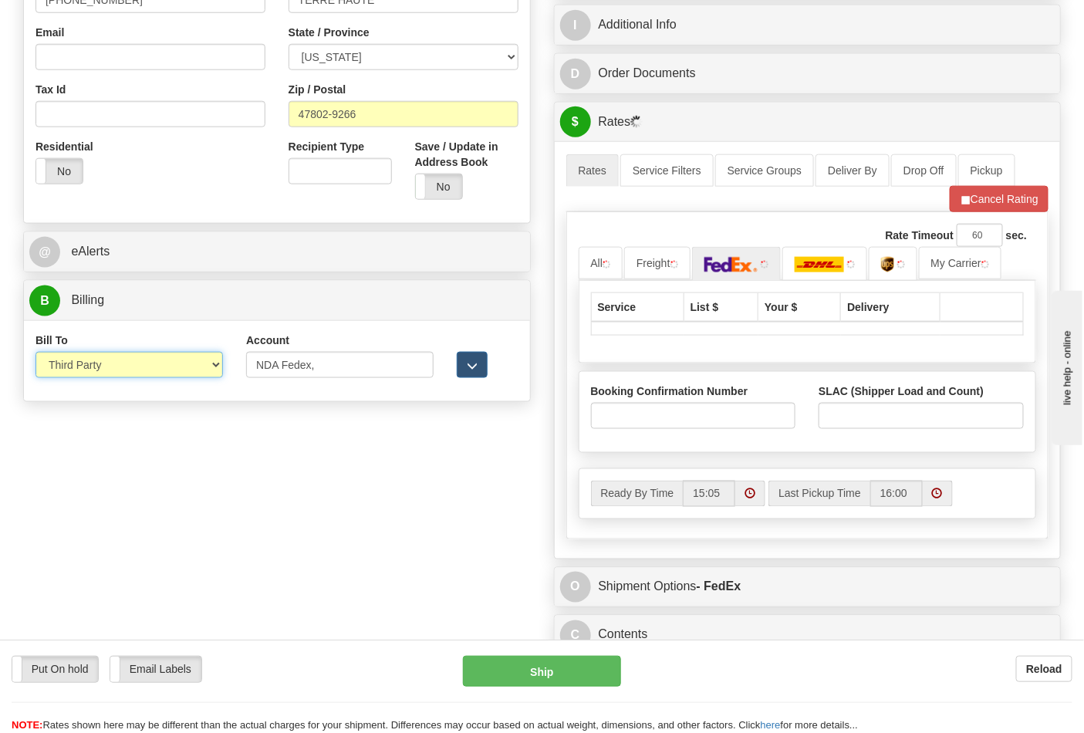
click at [104, 361] on select "Sender Recipient Third Party Collect" at bounding box center [129, 365] width 188 height 26
select select "2"
click at [35, 353] on select "Sender Recipient Third Party Collect" at bounding box center [129, 365] width 188 height 26
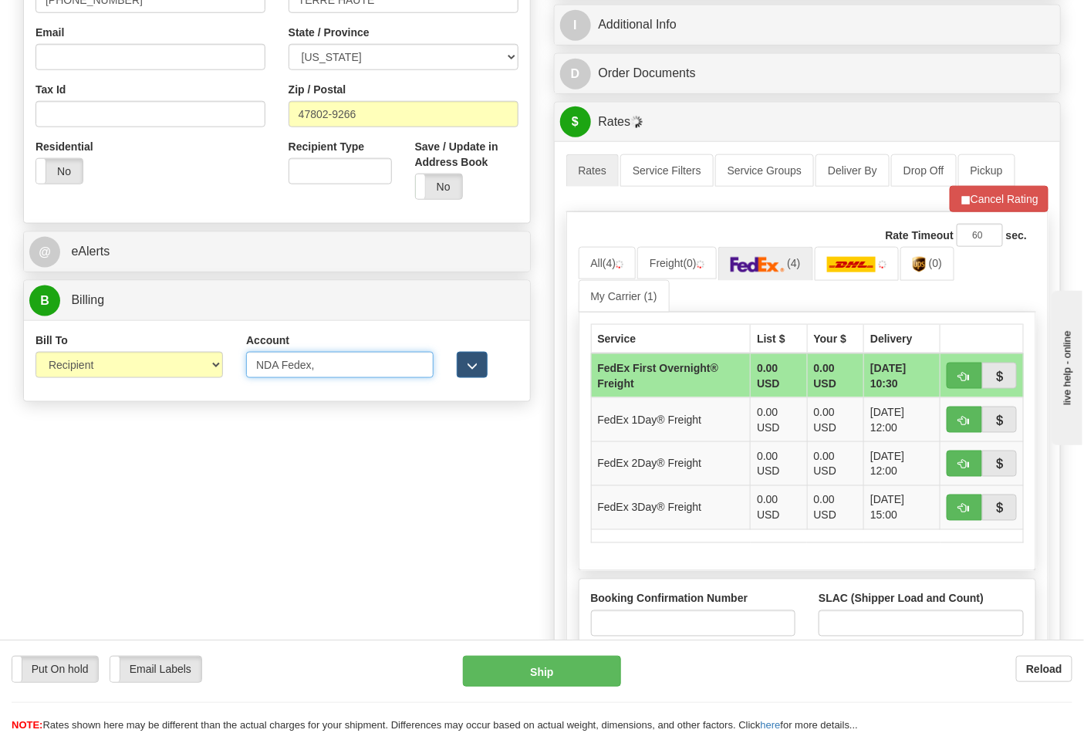
drag, startPoint x: 382, startPoint y: 365, endPoint x: 198, endPoint y: 366, distance: 184.4
click at [198, 366] on div "Bill To Sender Recipient Third Party Collect Account NDA Fedex, 3rd Party Accou…" at bounding box center [277, 361] width 506 height 57
type input "103635748"
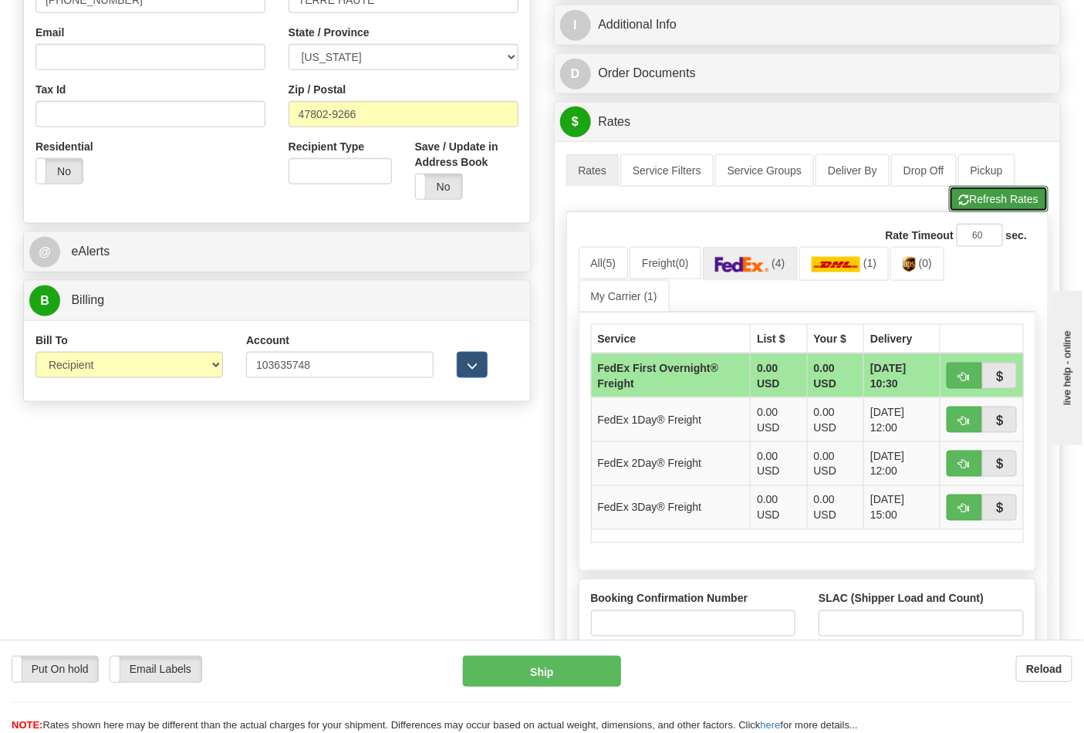
click at [1020, 202] on button "Refresh Rates" at bounding box center [999, 199] width 100 height 26
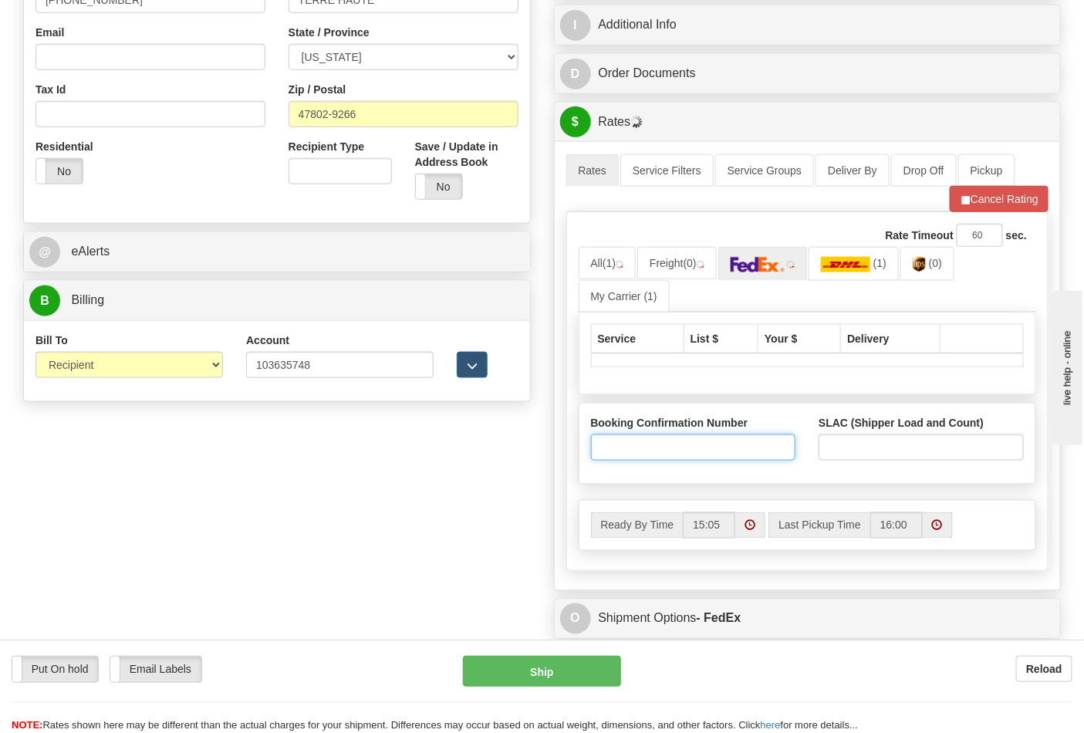
click at [773, 444] on input "Booking Confirmation Number" at bounding box center [693, 447] width 205 height 26
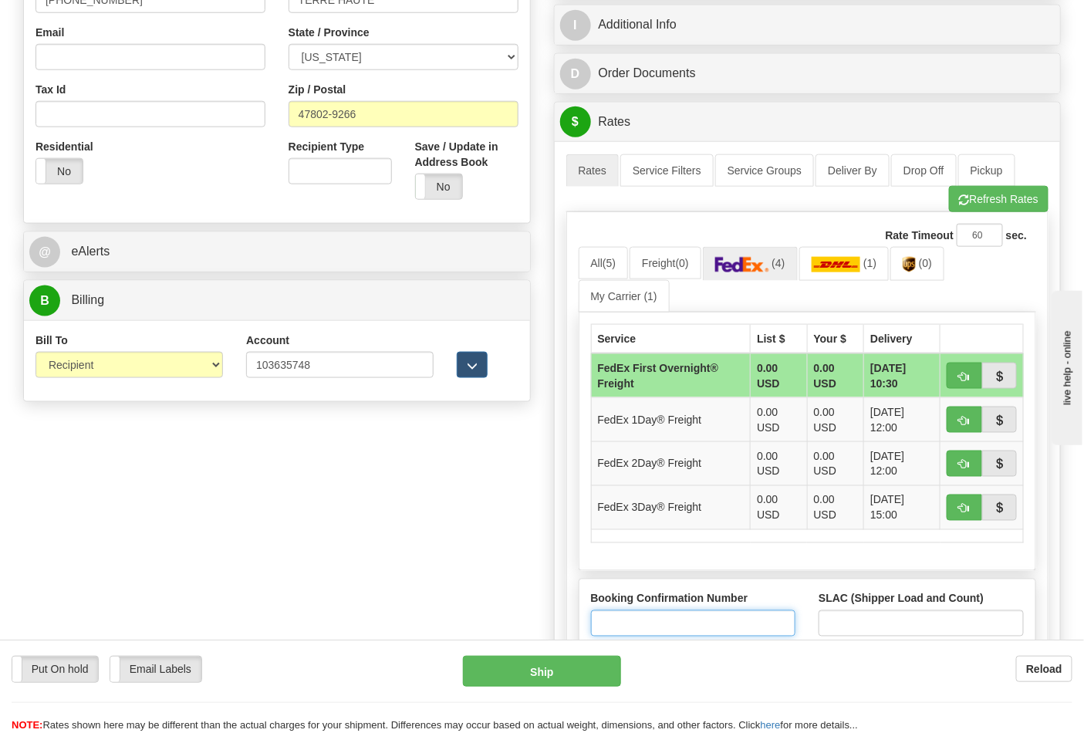
type input "N/A"
click at [871, 607] on label "SLAC (Shipper Load and Count)" at bounding box center [901, 598] width 165 height 15
click at [871, 610] on input "SLAC (Shipper Load and Count)" at bounding box center [921, 623] width 205 height 26
click at [872, 622] on input "SLAC (Shipper Load and Count)" at bounding box center [921, 623] width 205 height 26
type input "1"
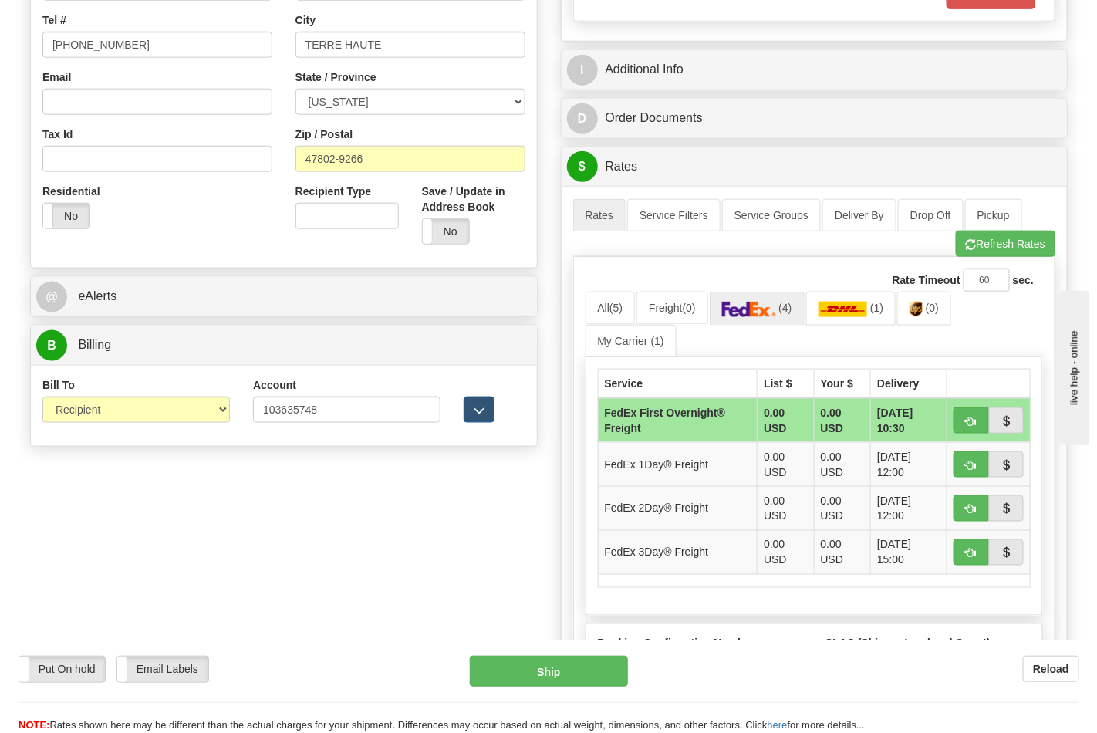
scroll to position [428, 0]
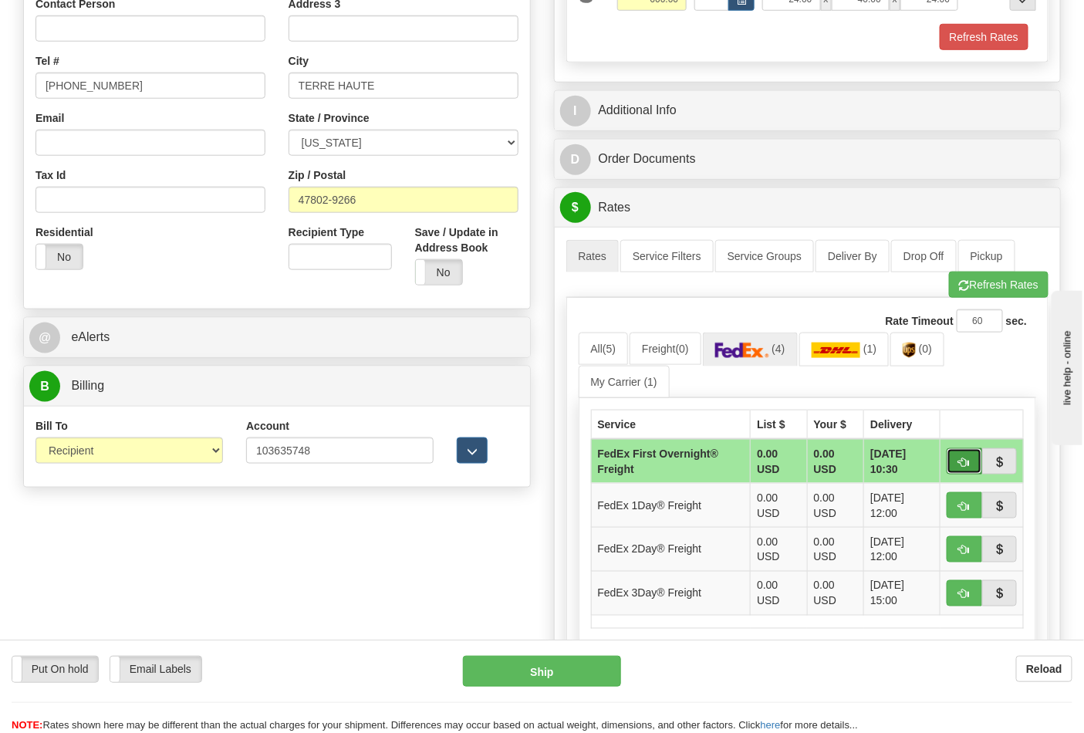
click at [959, 466] on span "button" at bounding box center [964, 463] width 11 height 10
type input "39"
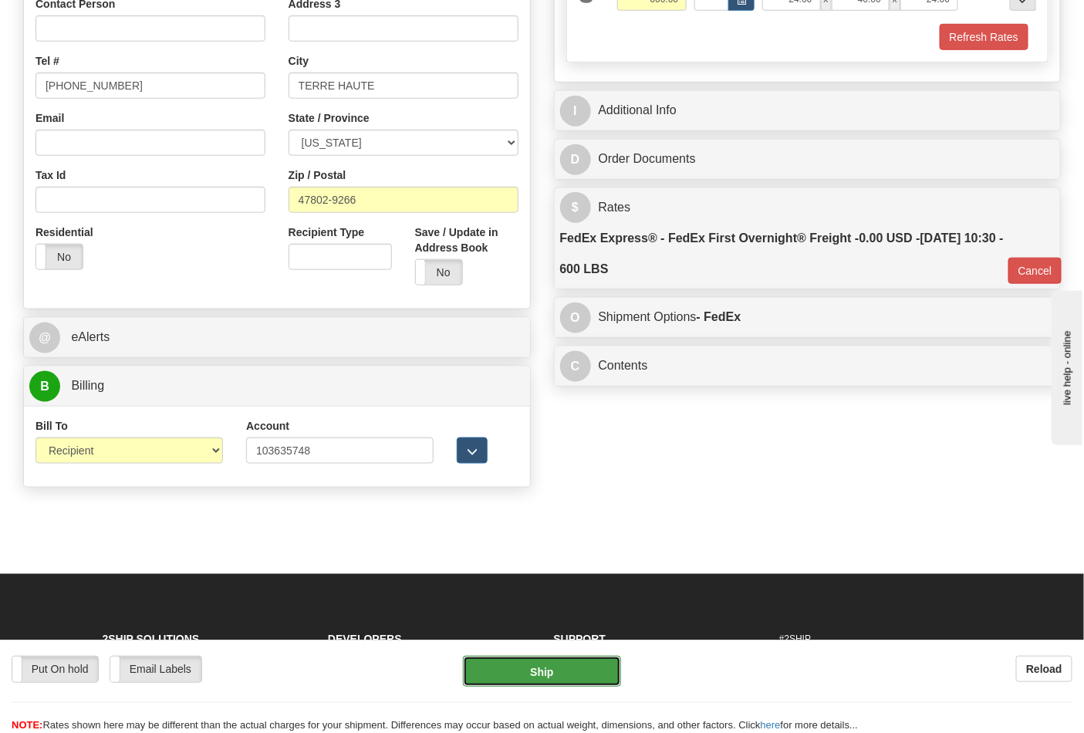
click at [553, 659] on button "Ship" at bounding box center [541, 671] width 157 height 31
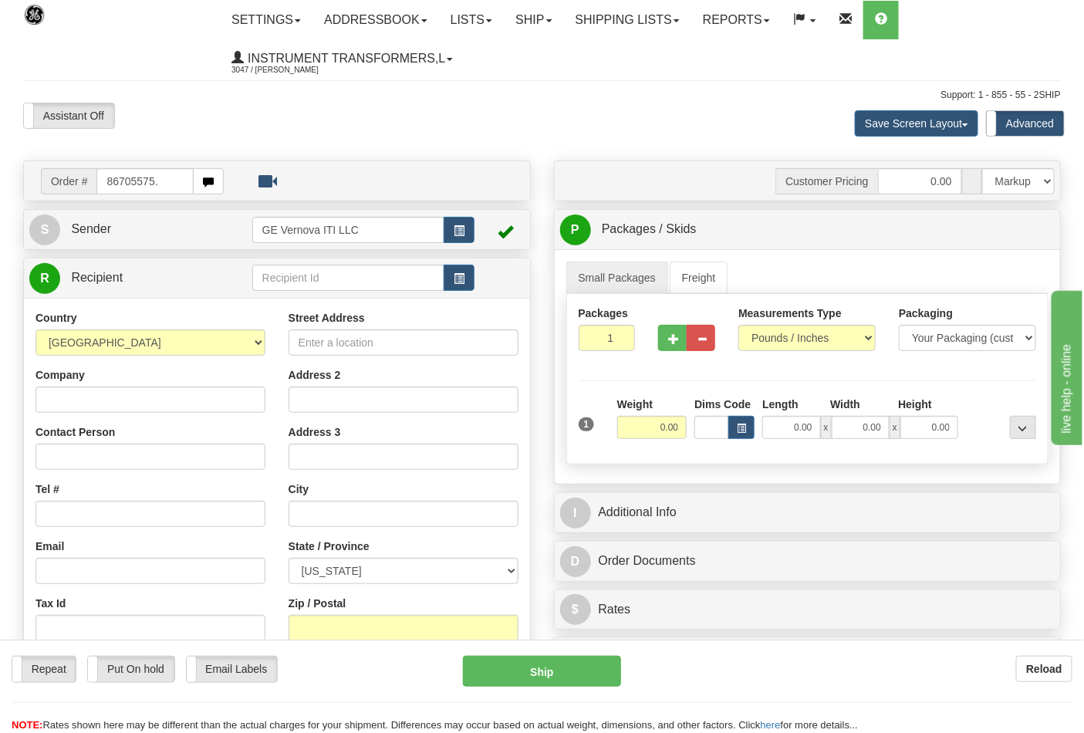
type input "86705575."
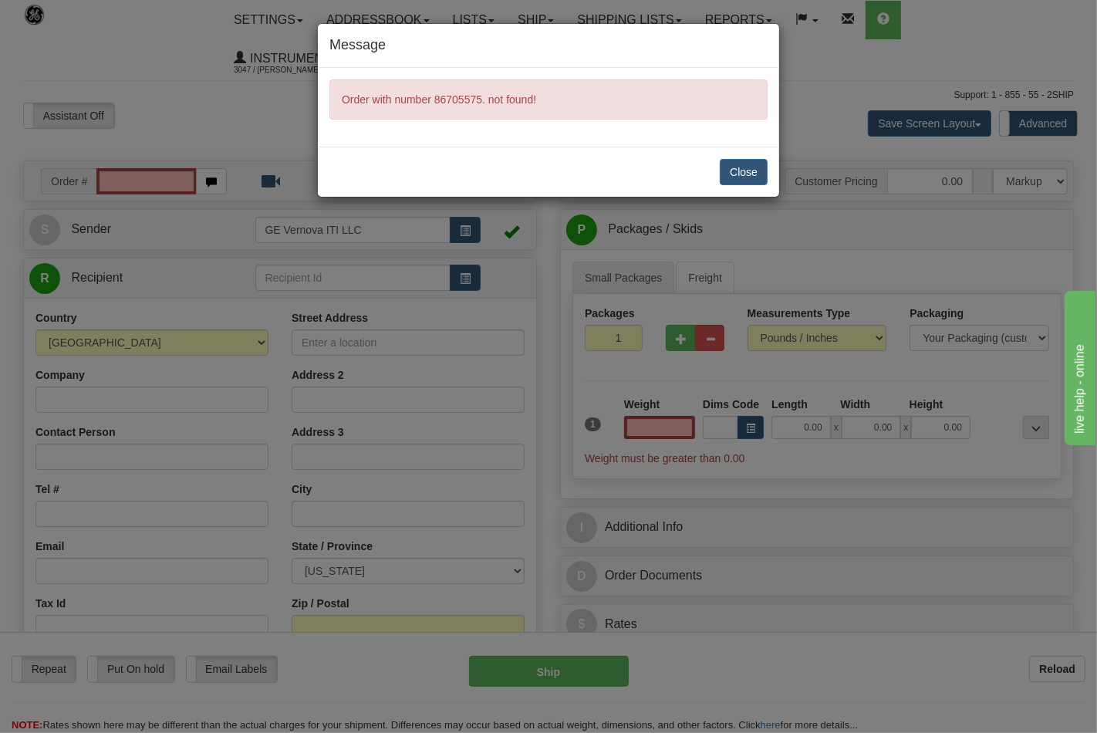
type input "0.00"
click at [752, 175] on button "Close" at bounding box center [744, 172] width 48 height 26
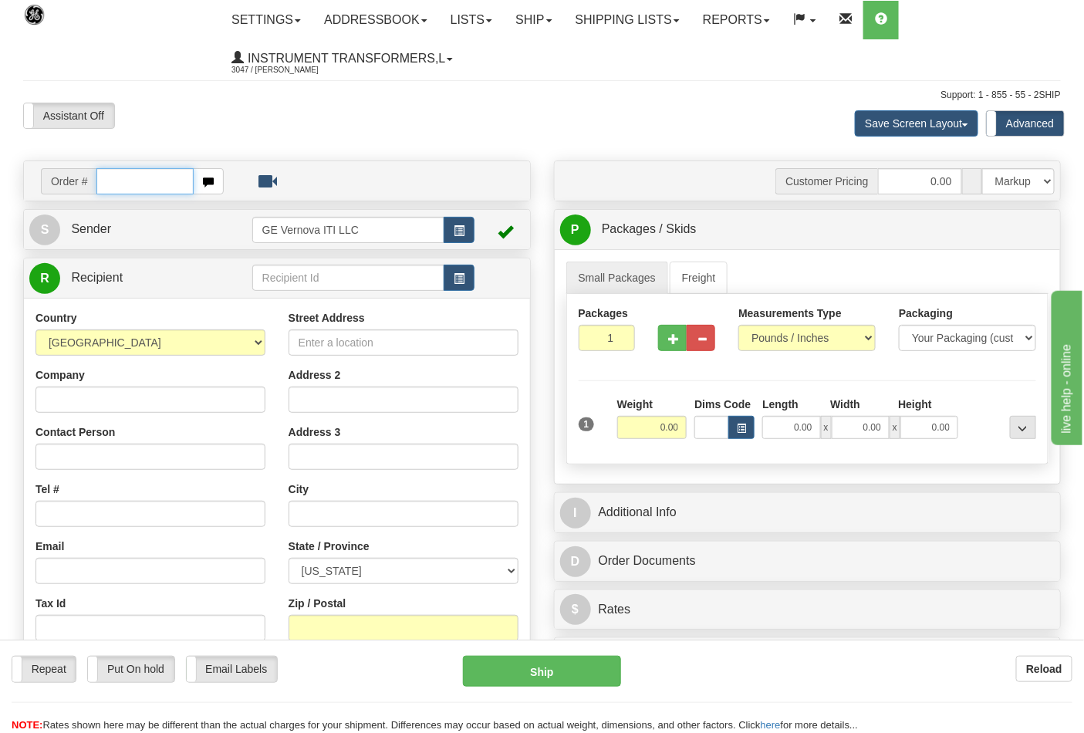
click at [151, 190] on input "text" at bounding box center [144, 181] width 97 height 26
type input "86705575"
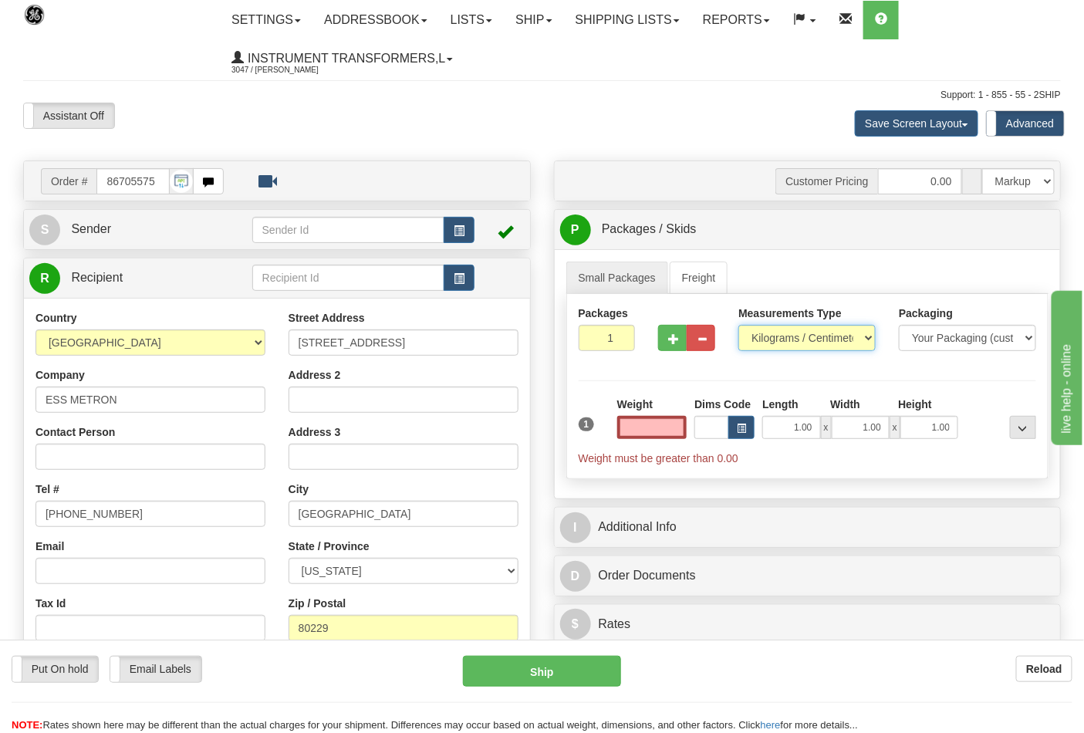
type input "0.00"
click at [778, 342] on select "Pounds / Inches Kilograms / Centimeters" at bounding box center [807, 338] width 137 height 26
select select "0"
click at [739, 326] on select "Pounds / Inches Kilograms / Centimeters" at bounding box center [807, 338] width 137 height 26
click at [656, 431] on input "0.00" at bounding box center [652, 427] width 70 height 23
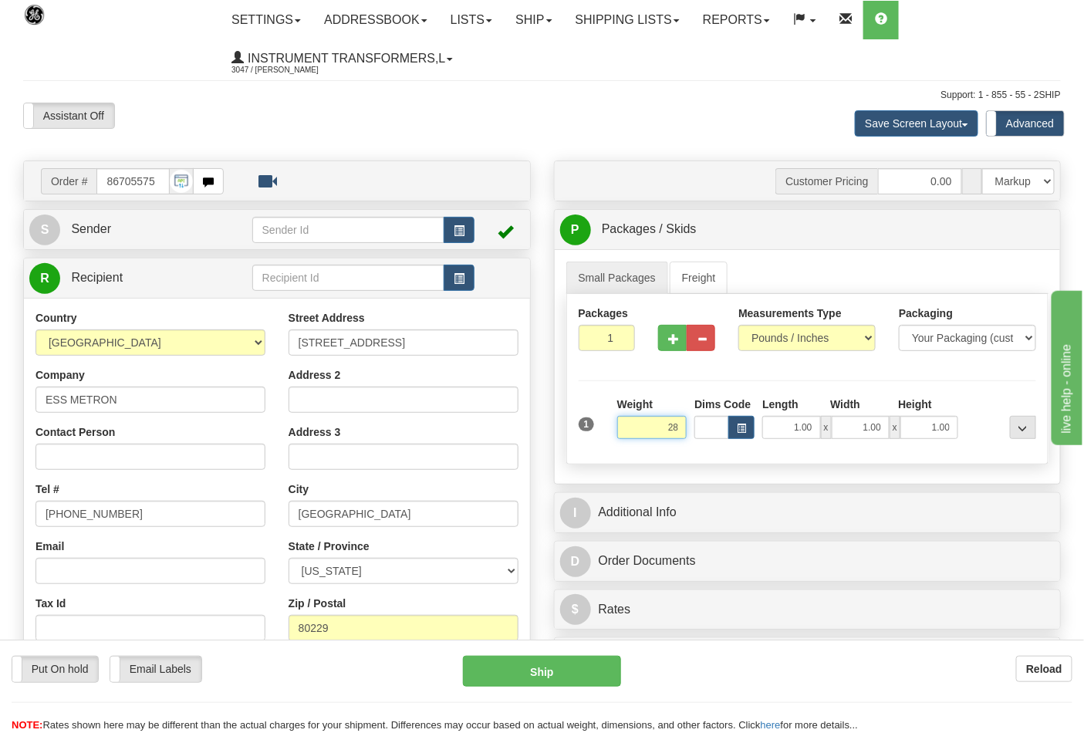
click button "Delete" at bounding box center [0, 0] width 0 height 0
type input "28.00"
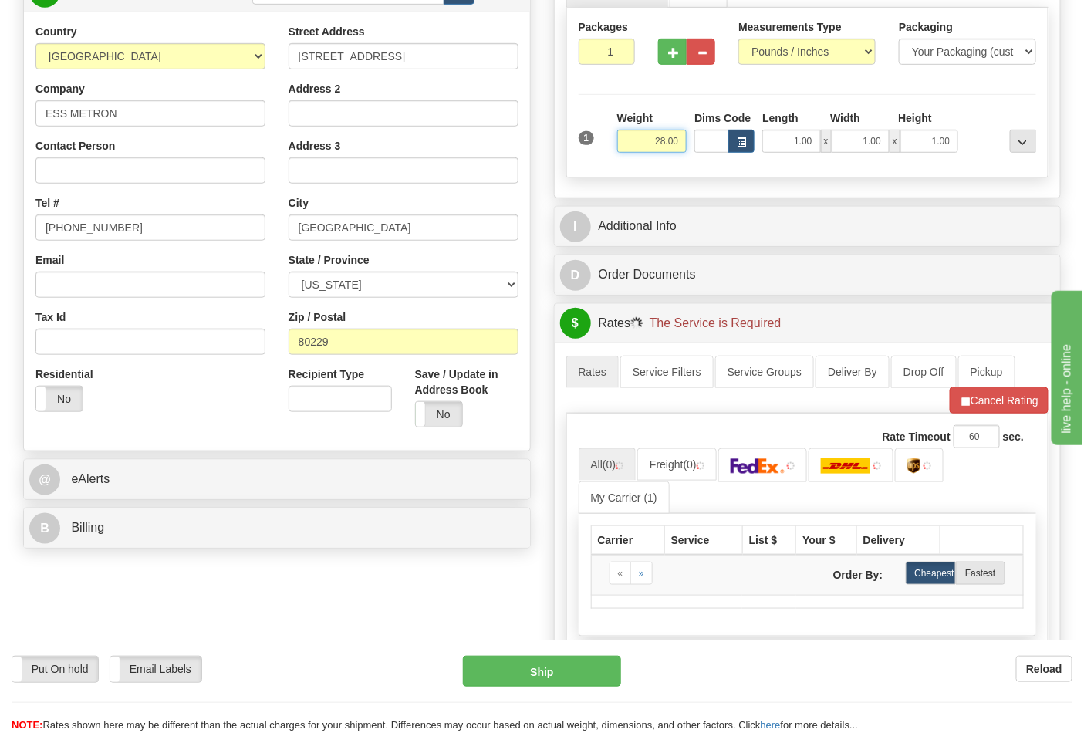
scroll to position [343, 0]
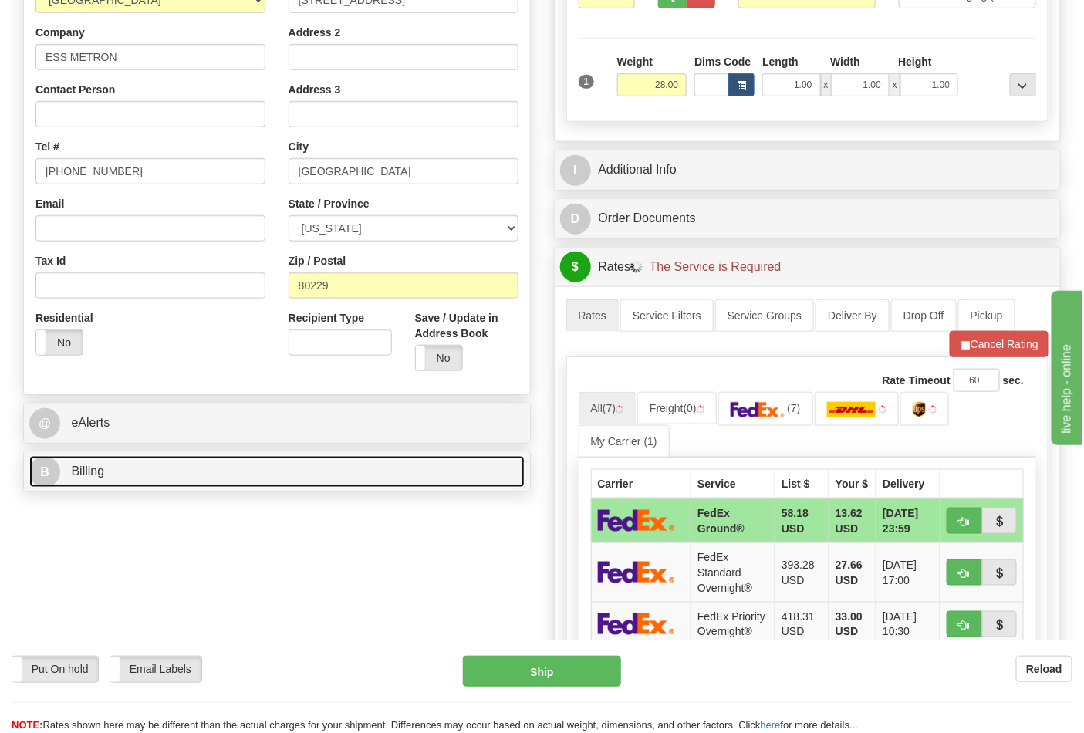
click at [299, 488] on link "B Billing" at bounding box center [276, 472] width 495 height 32
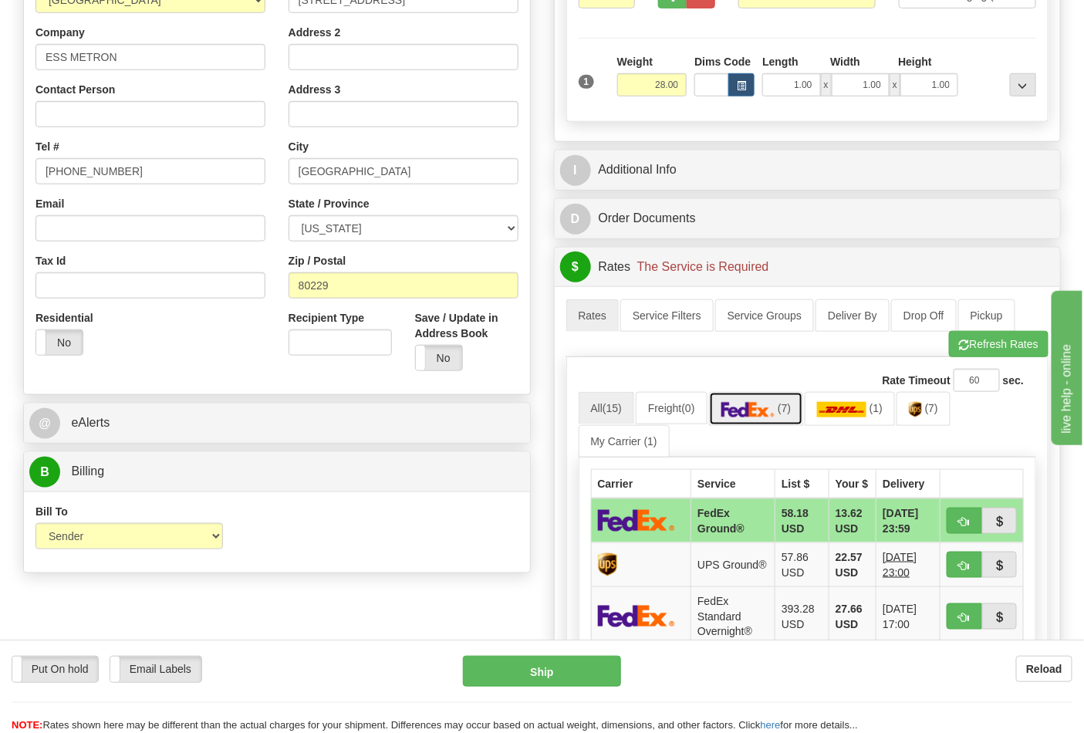
click at [745, 417] on img at bounding box center [749, 409] width 54 height 15
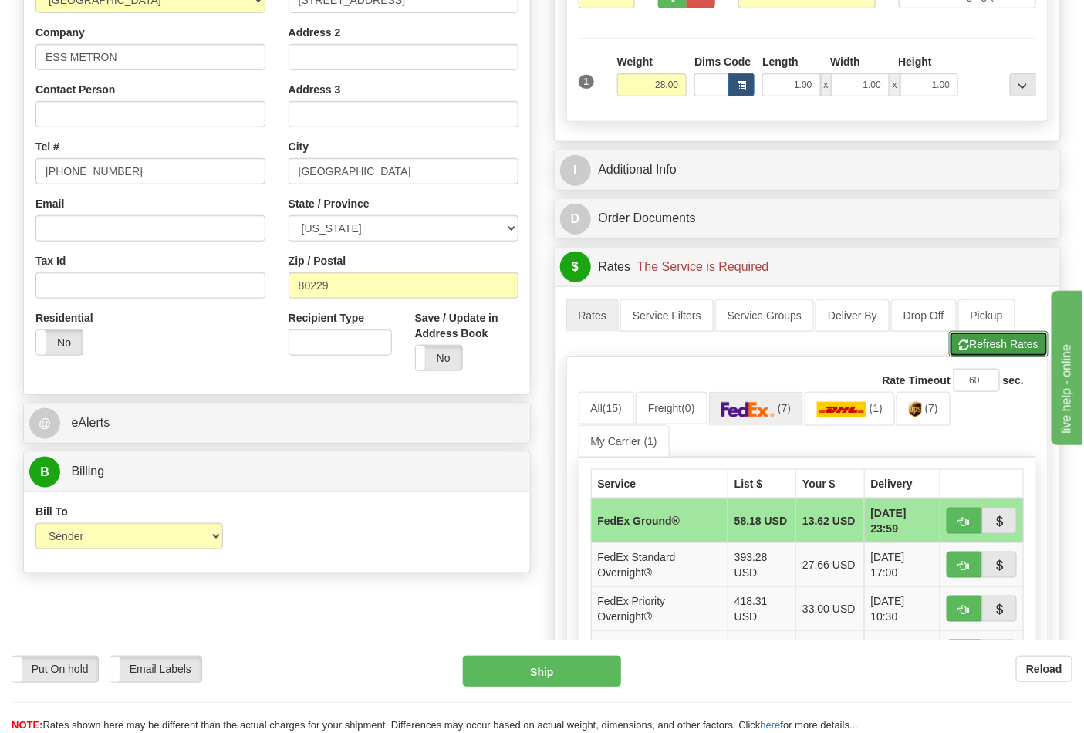
click at [1019, 347] on button "Refresh Rates" at bounding box center [999, 344] width 100 height 26
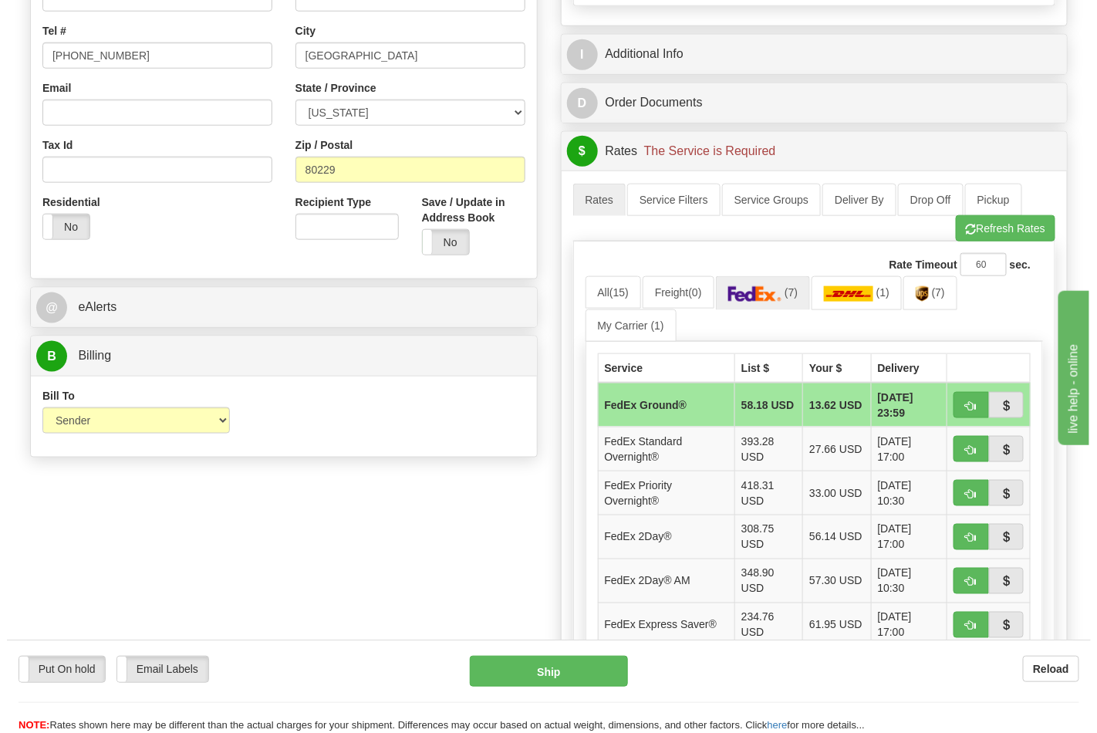
scroll to position [514, 0]
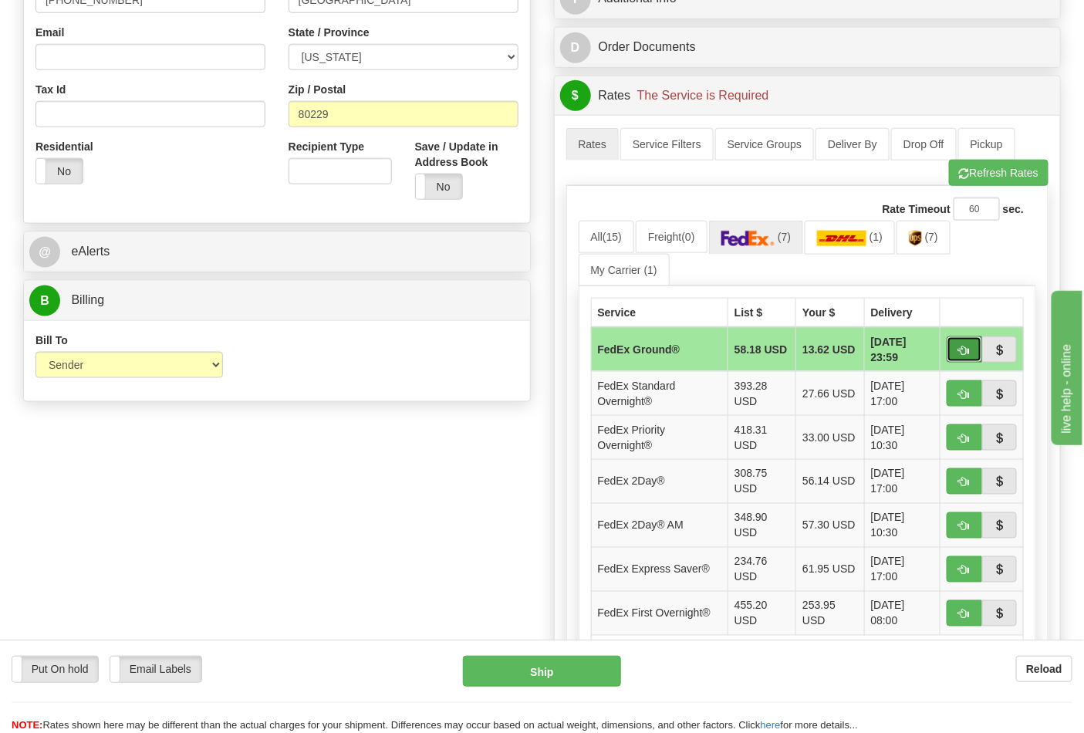
click at [963, 353] on span "button" at bounding box center [964, 351] width 11 height 10
type input "92"
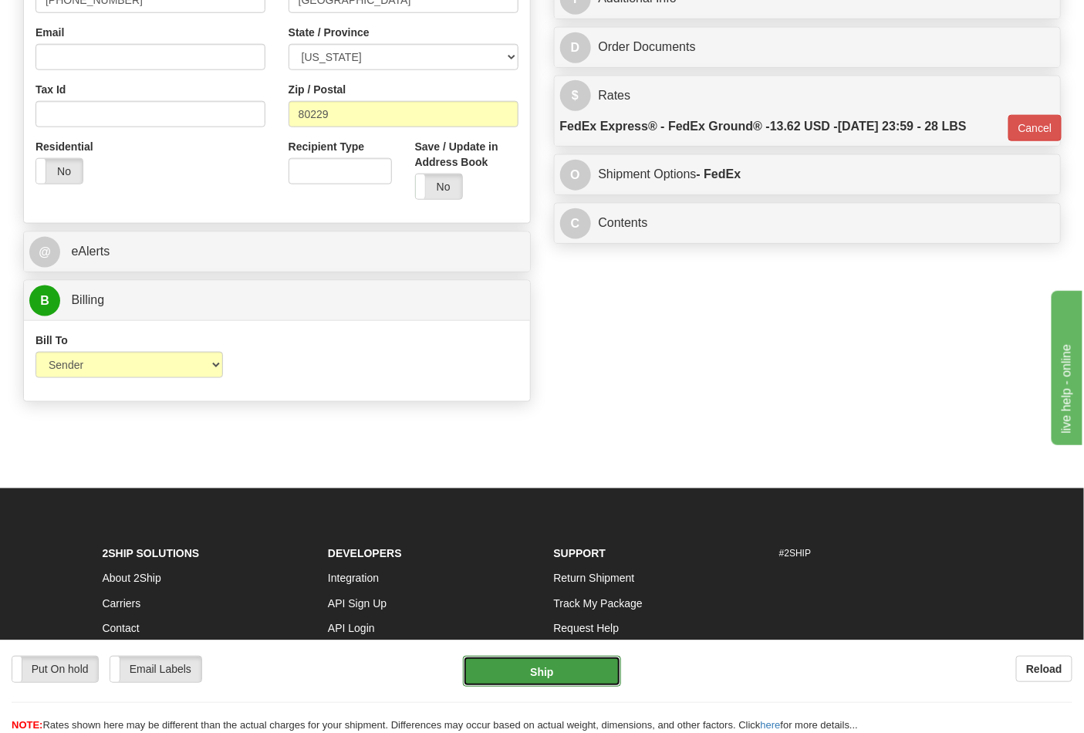
click at [553, 657] on button "Ship" at bounding box center [541, 671] width 157 height 31
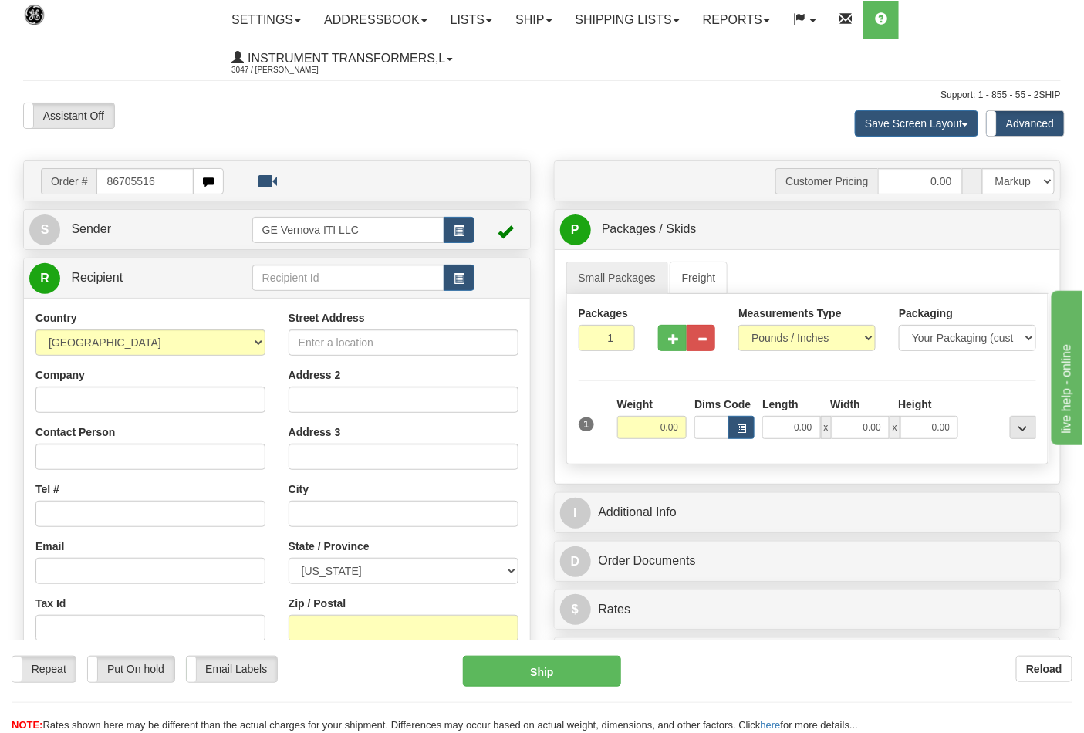
type input "86705516"
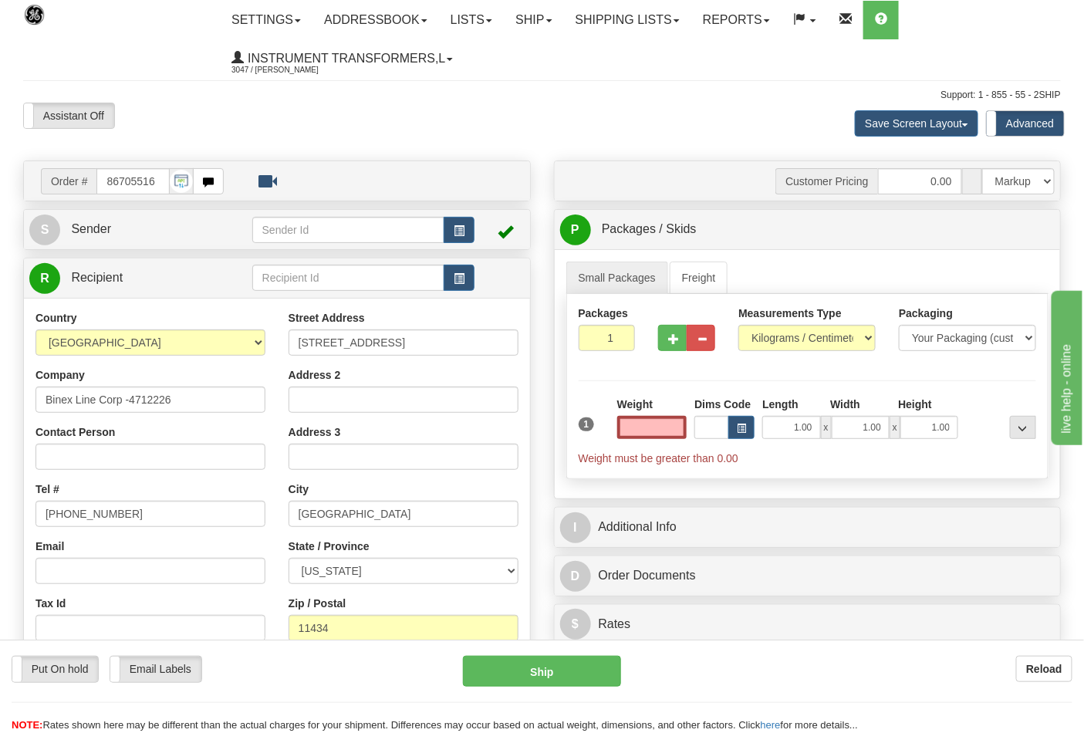
type input "0.00"
click at [804, 326] on div "Measurements Type Pounds / Inches Kilograms / Centimeters" at bounding box center [807, 329] width 137 height 46
click at [791, 333] on select "Pounds / Inches Kilograms / Centimeters" at bounding box center [807, 338] width 137 height 26
select select "0"
click at [739, 326] on select "Pounds / Inches Kilograms / Centimeters" at bounding box center [807, 338] width 137 height 26
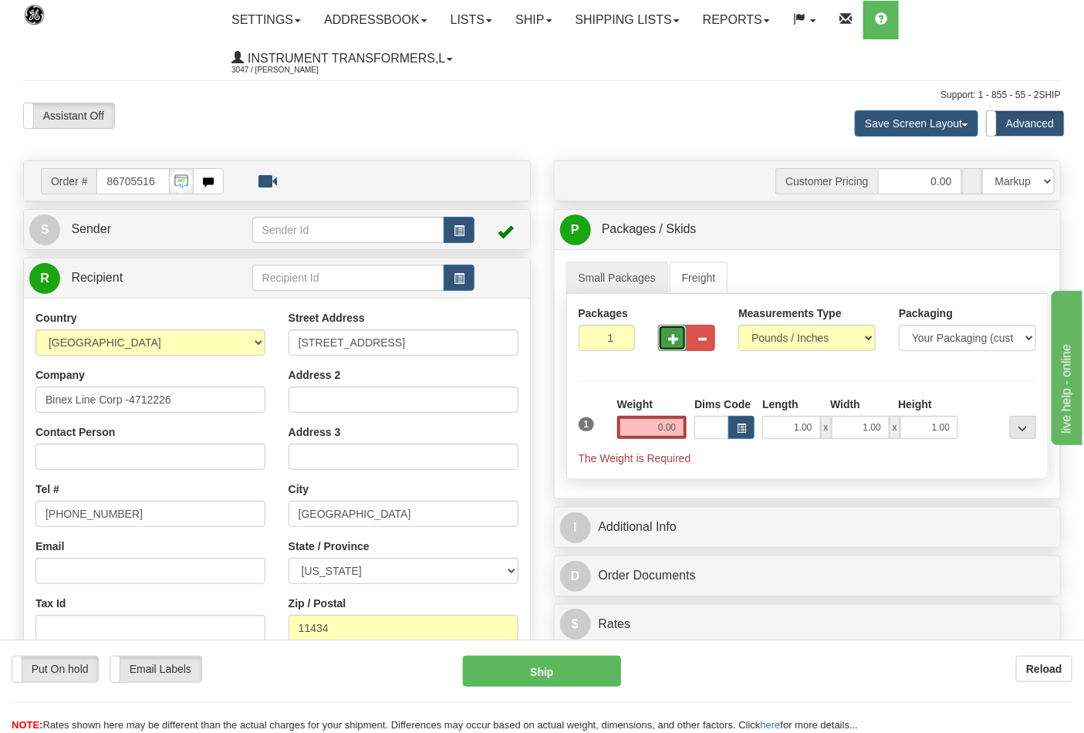
click at [673, 337] on span "button" at bounding box center [673, 339] width 11 height 10
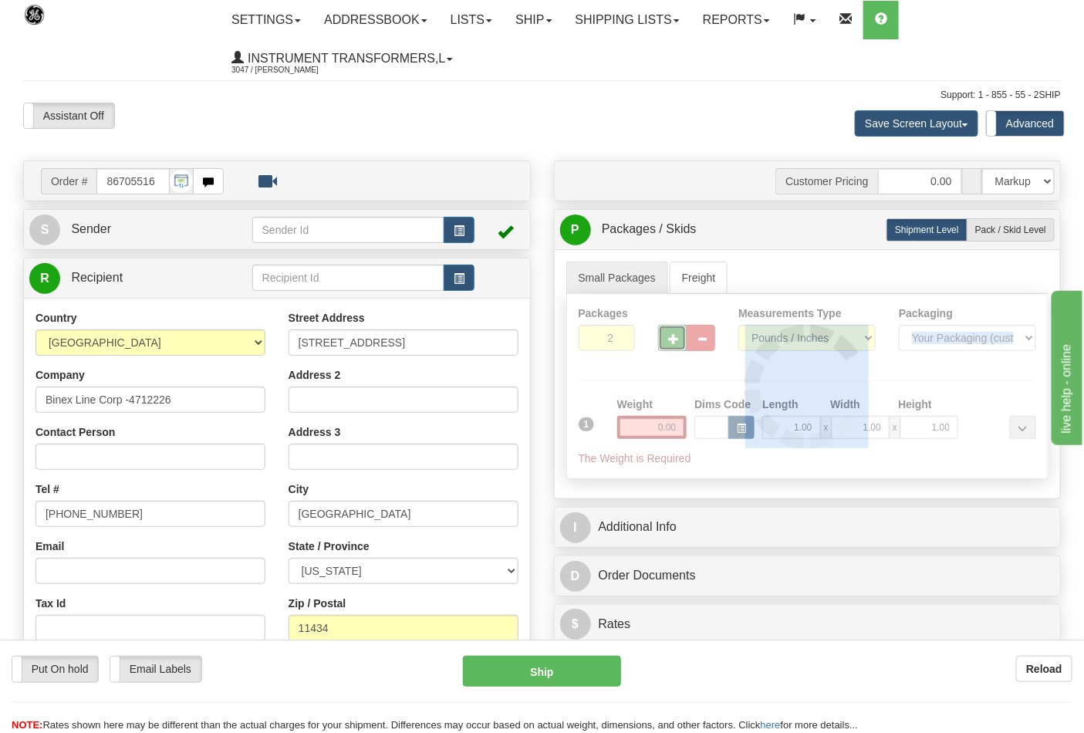
click at [673, 337] on div at bounding box center [808, 386] width 482 height 184
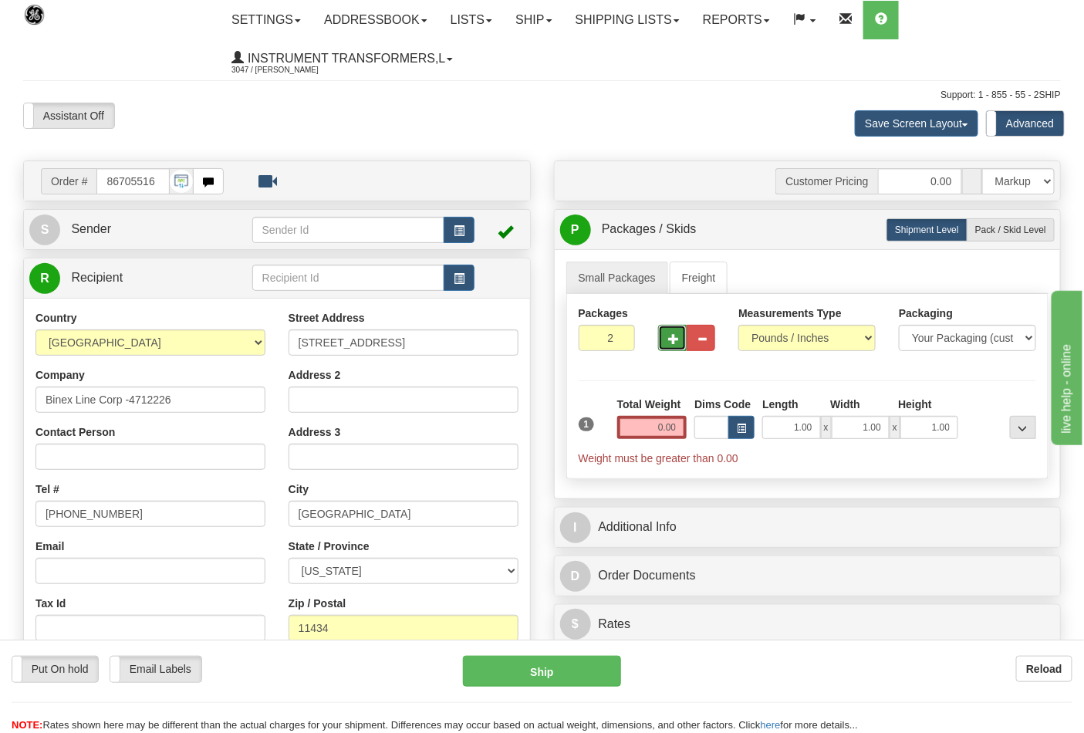
click at [673, 337] on span "button" at bounding box center [673, 339] width 11 height 10
type input "3"
click at [644, 423] on input "0.00" at bounding box center [652, 427] width 70 height 23
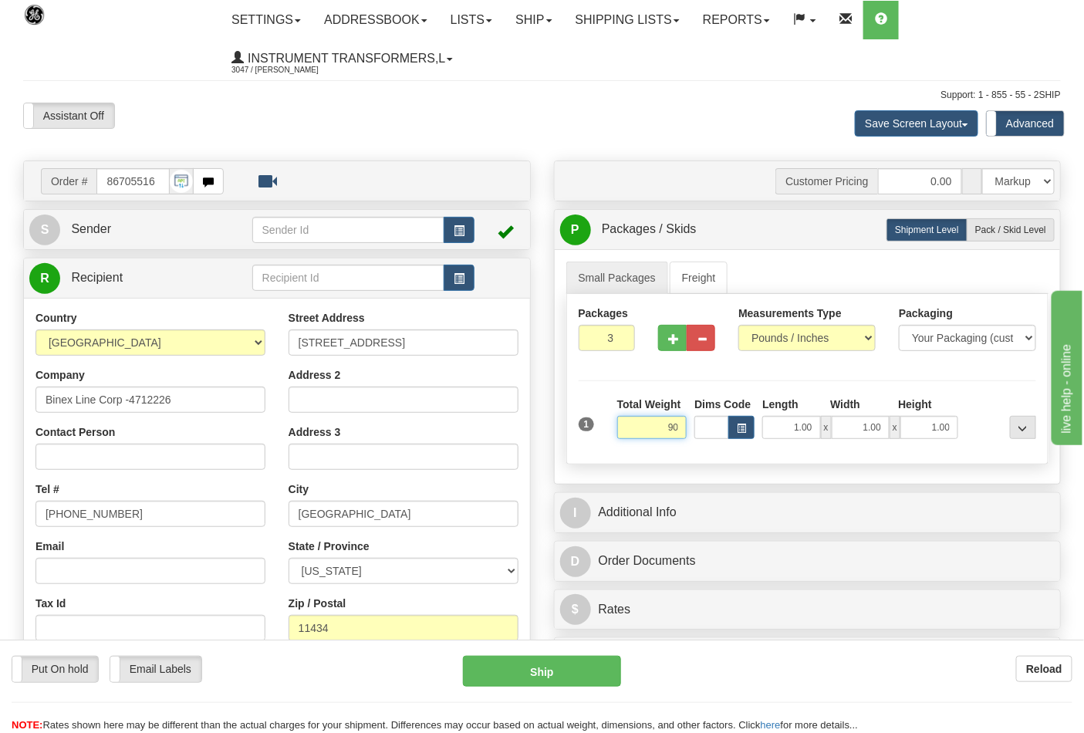
click button "Delete" at bounding box center [0, 0] width 0 height 0
type input "90.00"
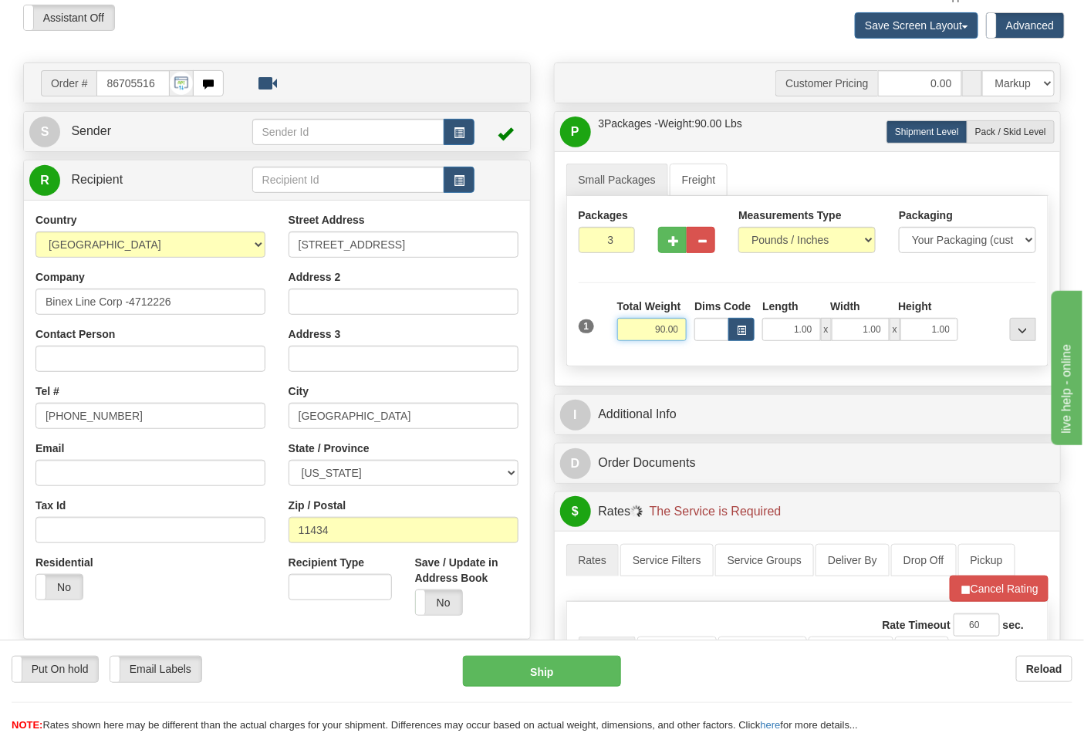
scroll to position [257, 0]
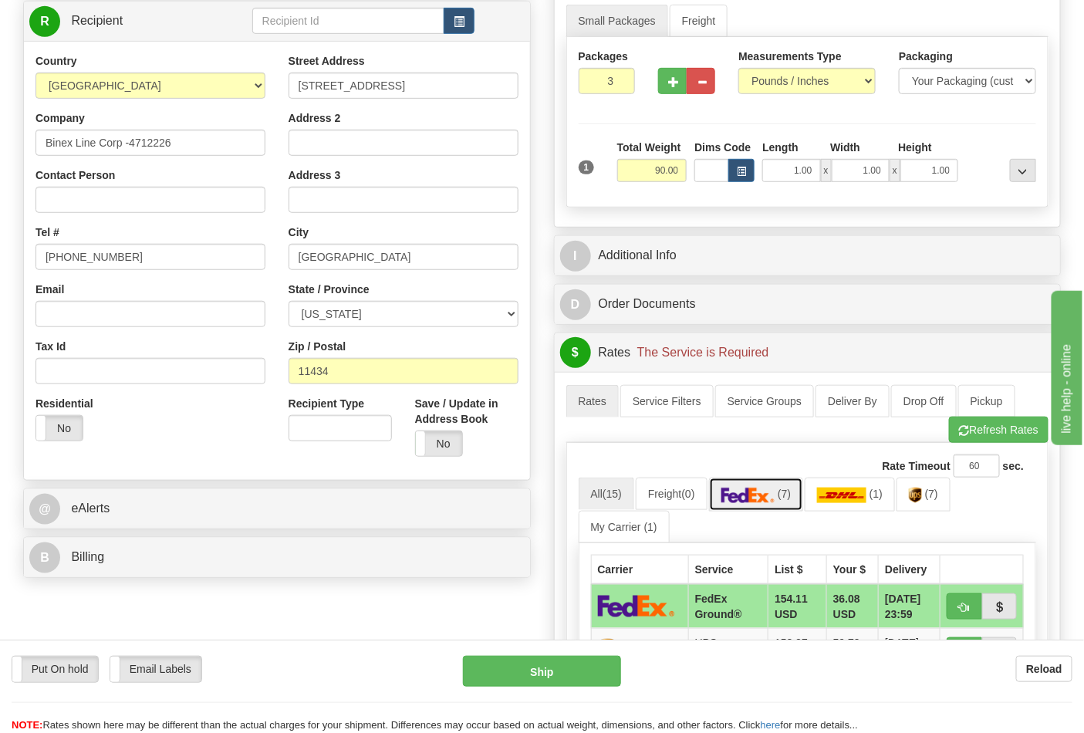
click at [773, 496] on img at bounding box center [749, 495] width 54 height 15
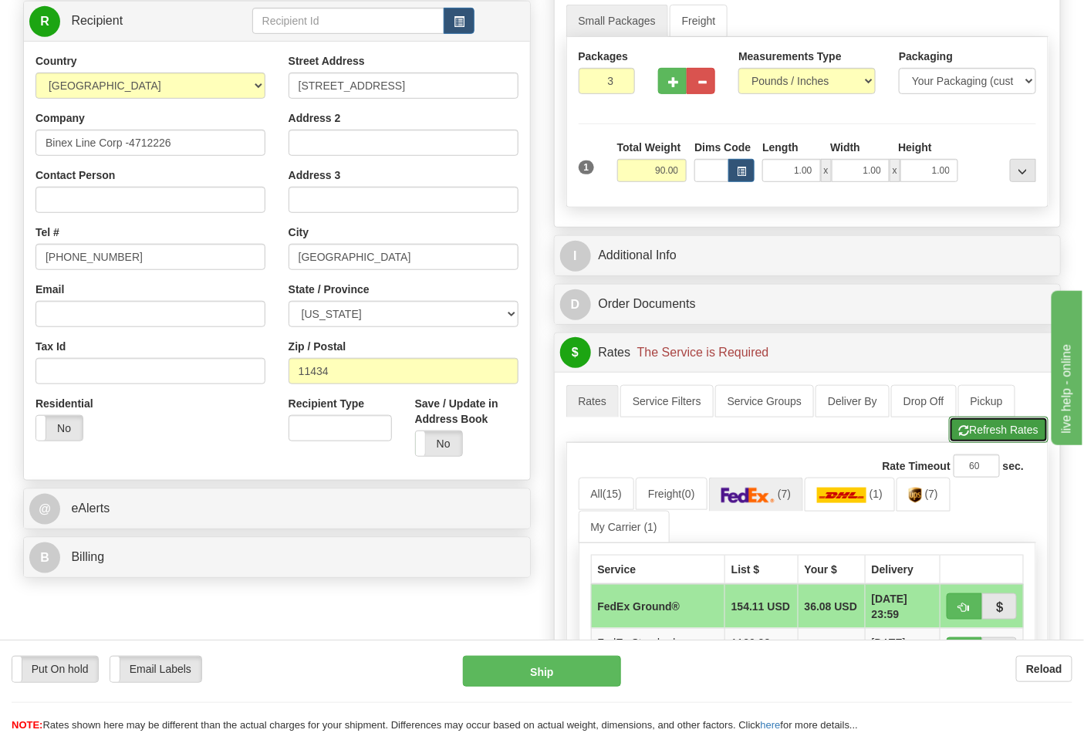
click at [1016, 429] on button "Refresh Rates" at bounding box center [999, 430] width 100 height 26
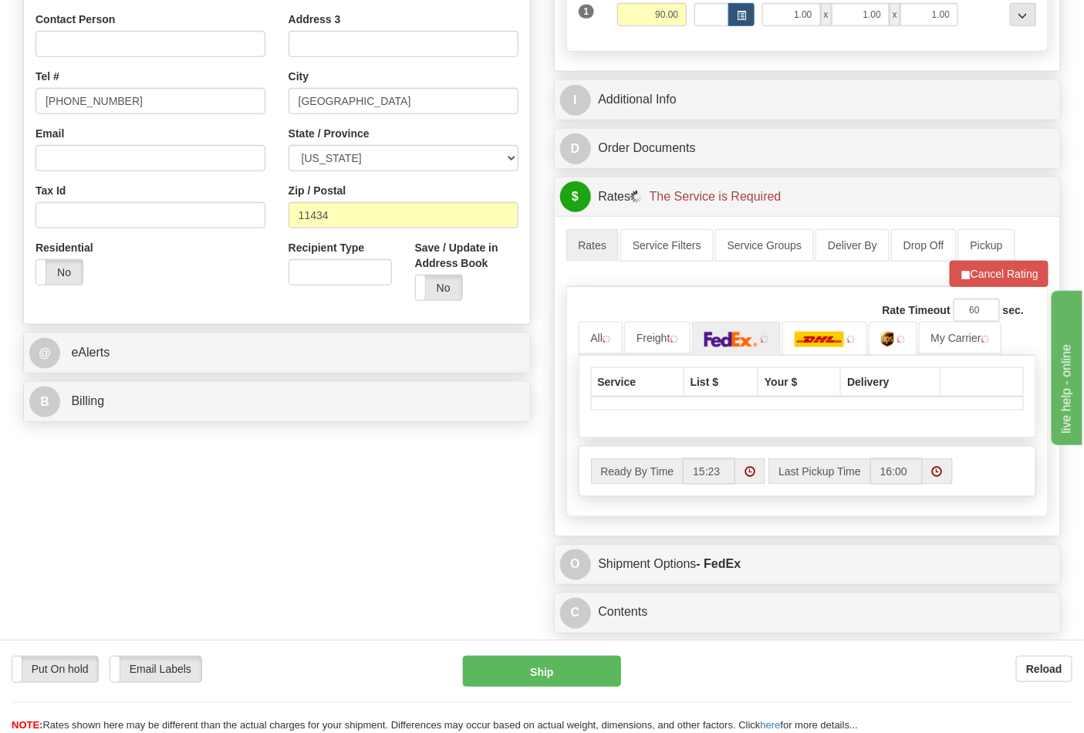
scroll to position [514, 0]
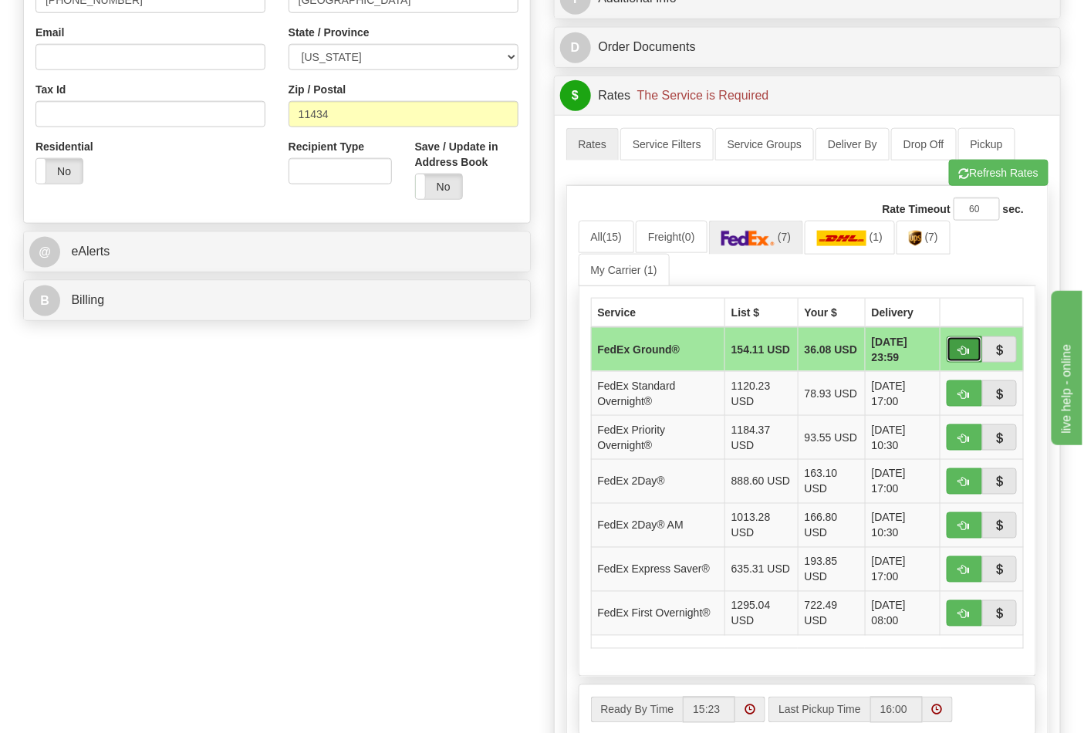
click at [968, 353] on span "button" at bounding box center [964, 351] width 11 height 10
type input "92"
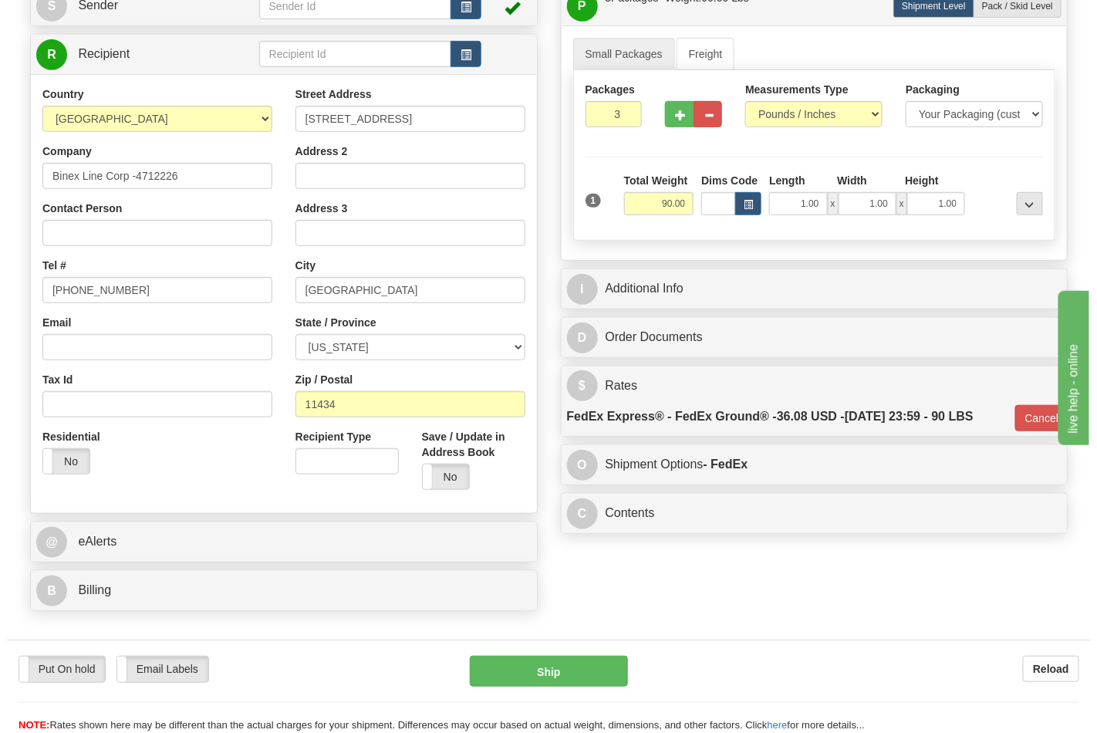
scroll to position [252, 0]
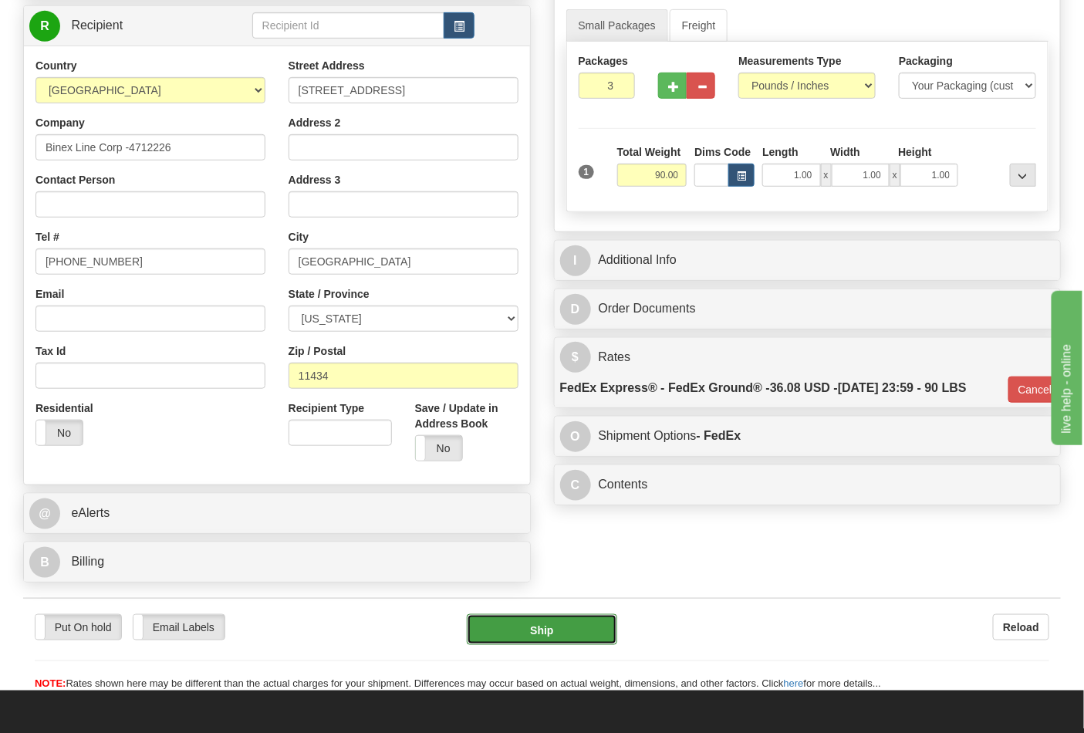
click at [552, 631] on button "Ship" at bounding box center [542, 629] width 150 height 31
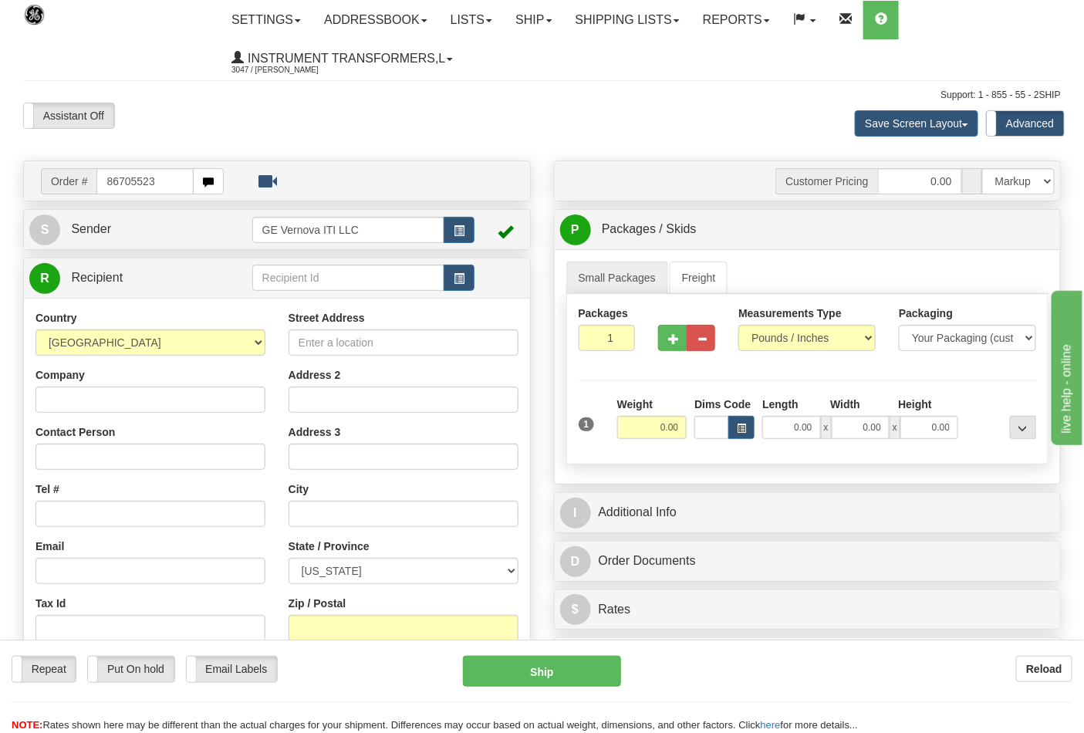
type input "86705523"
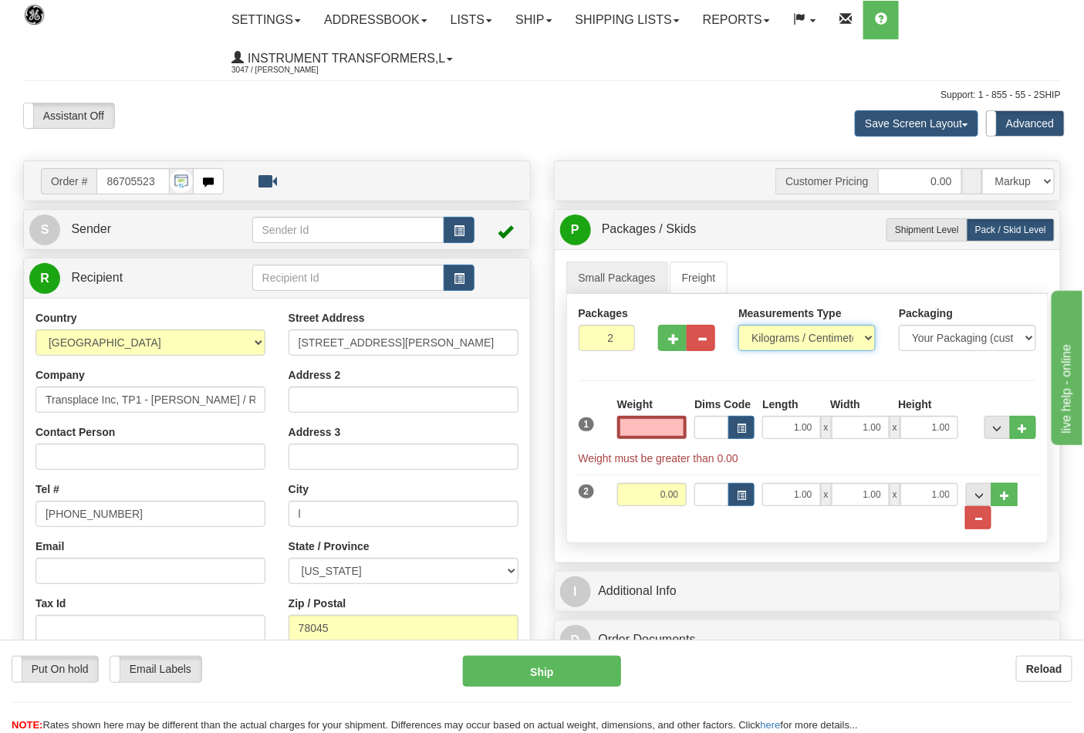
type input "0.00"
click at [792, 342] on select "Pounds / Inches Kilograms / Centimeters" at bounding box center [807, 338] width 137 height 26
select select "0"
click at [739, 326] on select "Pounds / Inches Kilograms / Centimeters" at bounding box center [807, 338] width 137 height 26
click at [644, 436] on input "0.00" at bounding box center [652, 427] width 70 height 23
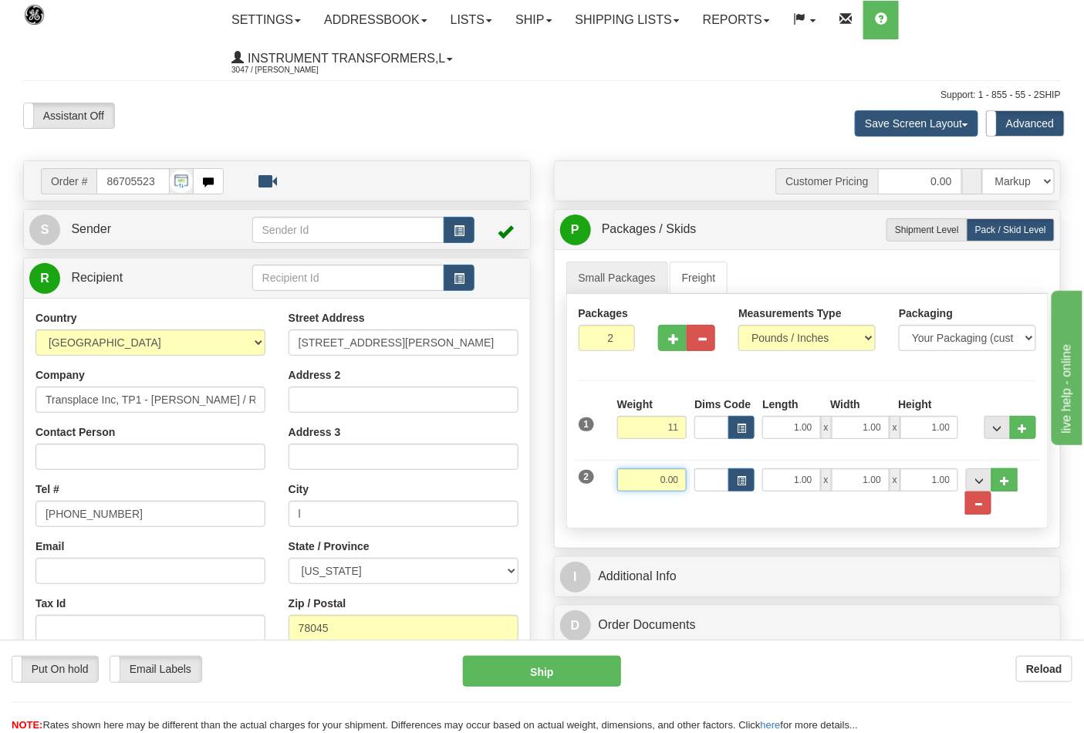
type input "11.00"
click at [681, 480] on input "0.00" at bounding box center [652, 479] width 70 height 23
click button "Delete" at bounding box center [0, 0] width 0 height 0
type input "15.00"
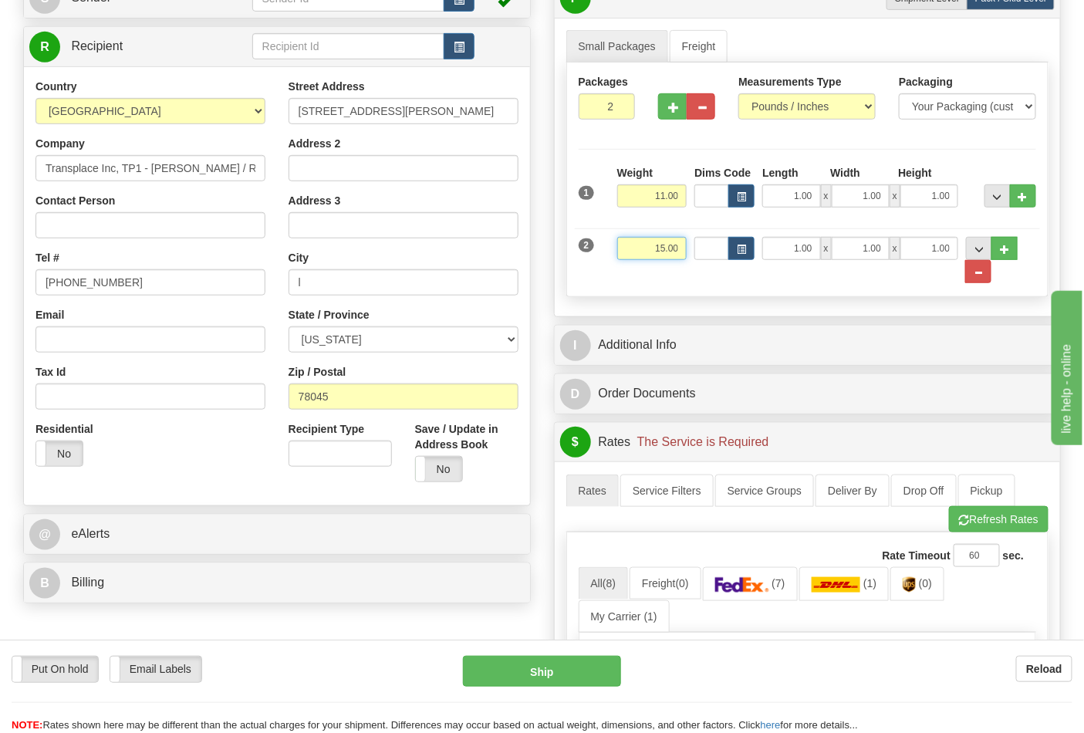
scroll to position [257, 0]
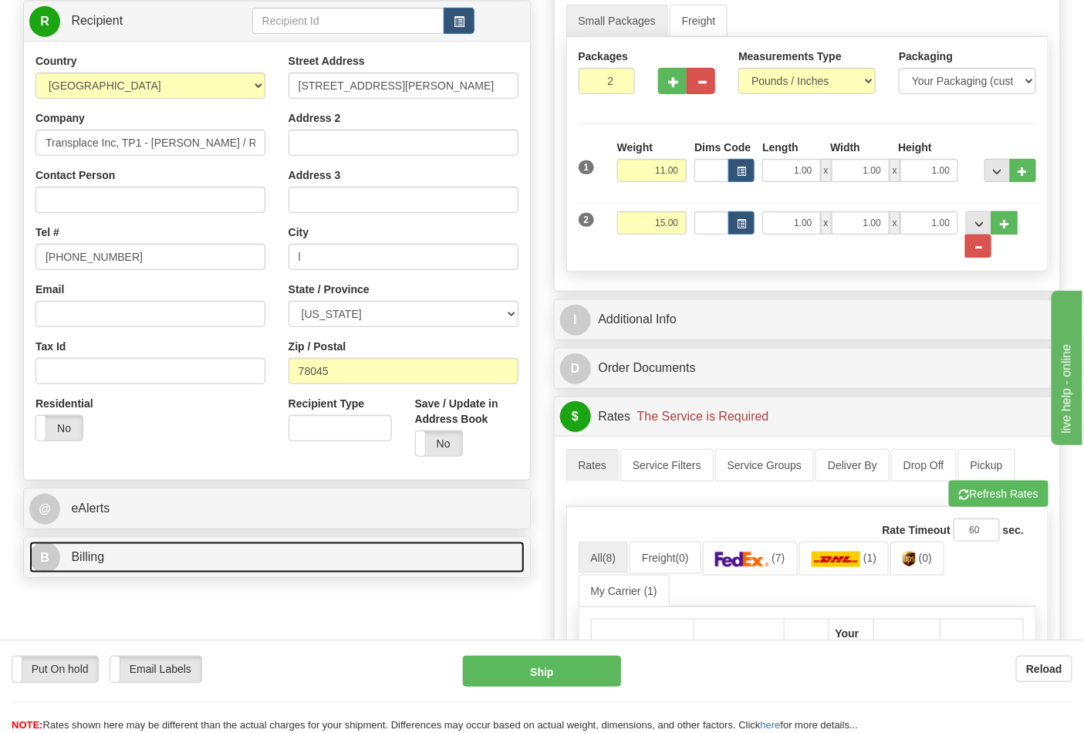
click at [312, 556] on link "B Billing" at bounding box center [276, 558] width 495 height 32
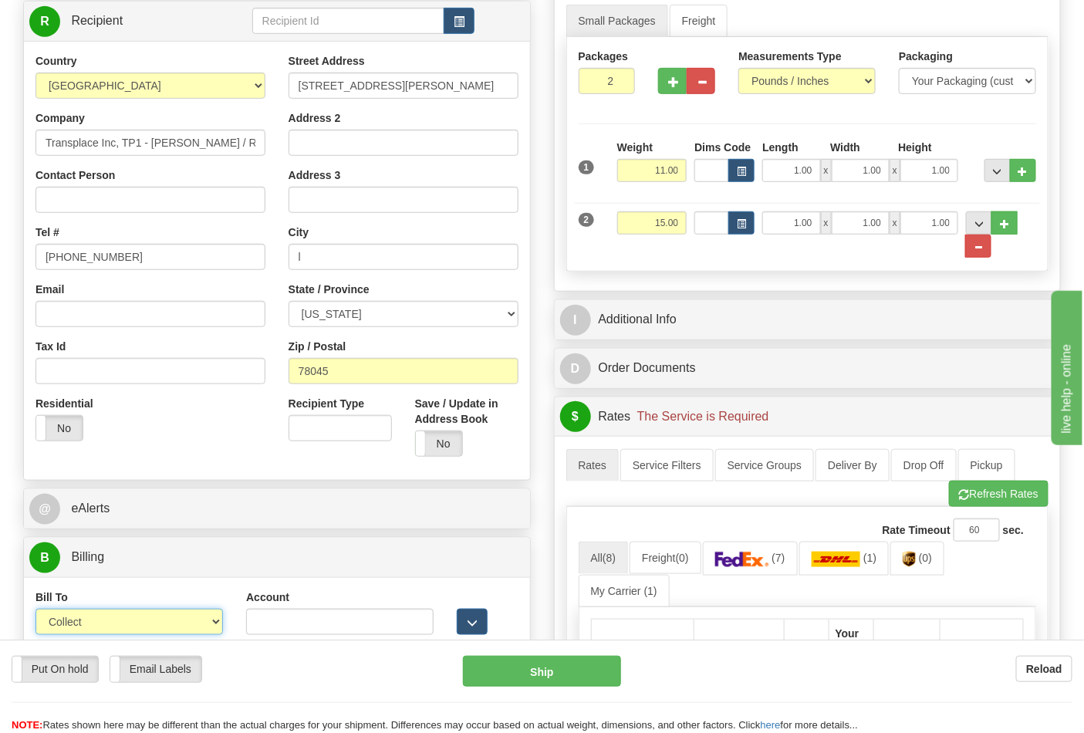
click at [210, 630] on select "Sender Recipient Third Party Collect" at bounding box center [129, 622] width 188 height 26
select select "2"
click at [35, 611] on select "Sender Recipient Third Party Collect" at bounding box center [129, 622] width 188 height 26
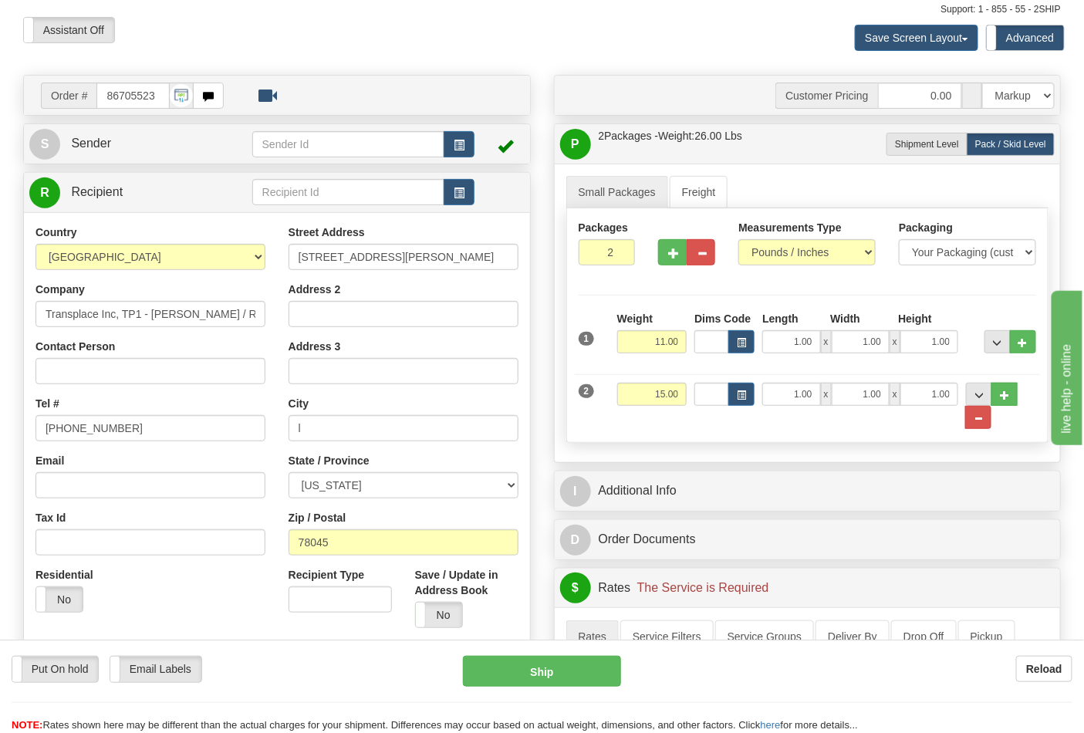
scroll to position [343, 0]
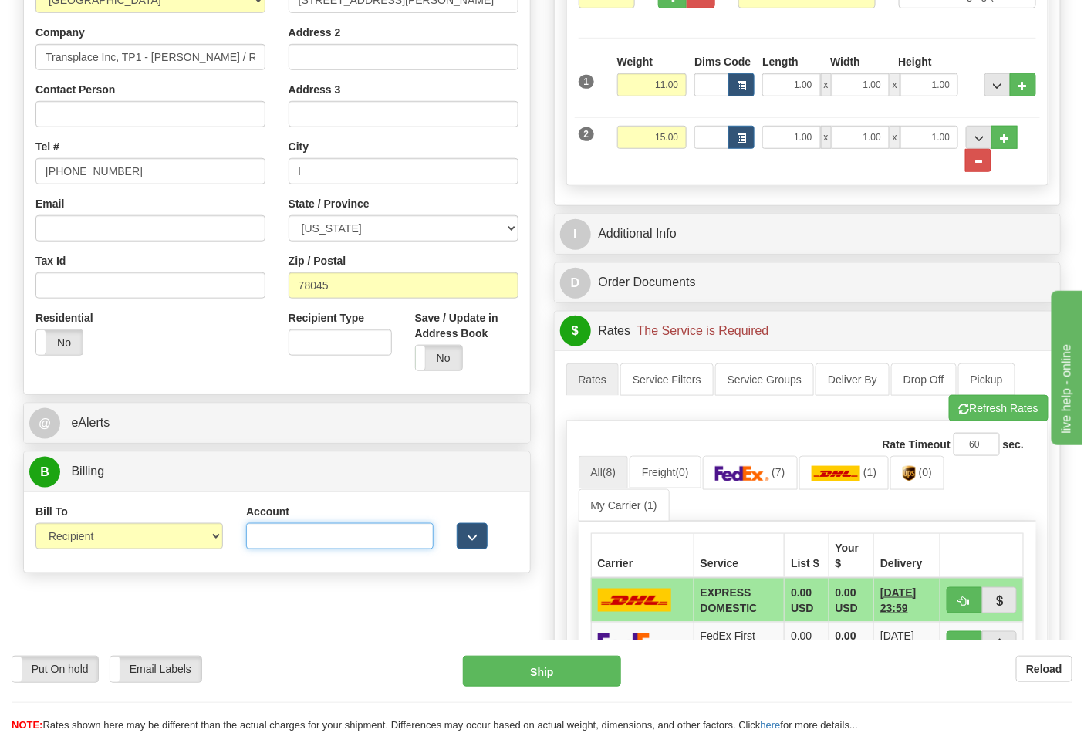
click at [283, 532] on input "Account" at bounding box center [340, 536] width 188 height 26
paste input "106052662"
type input "106052662"
click at [769, 475] on img at bounding box center [742, 473] width 54 height 15
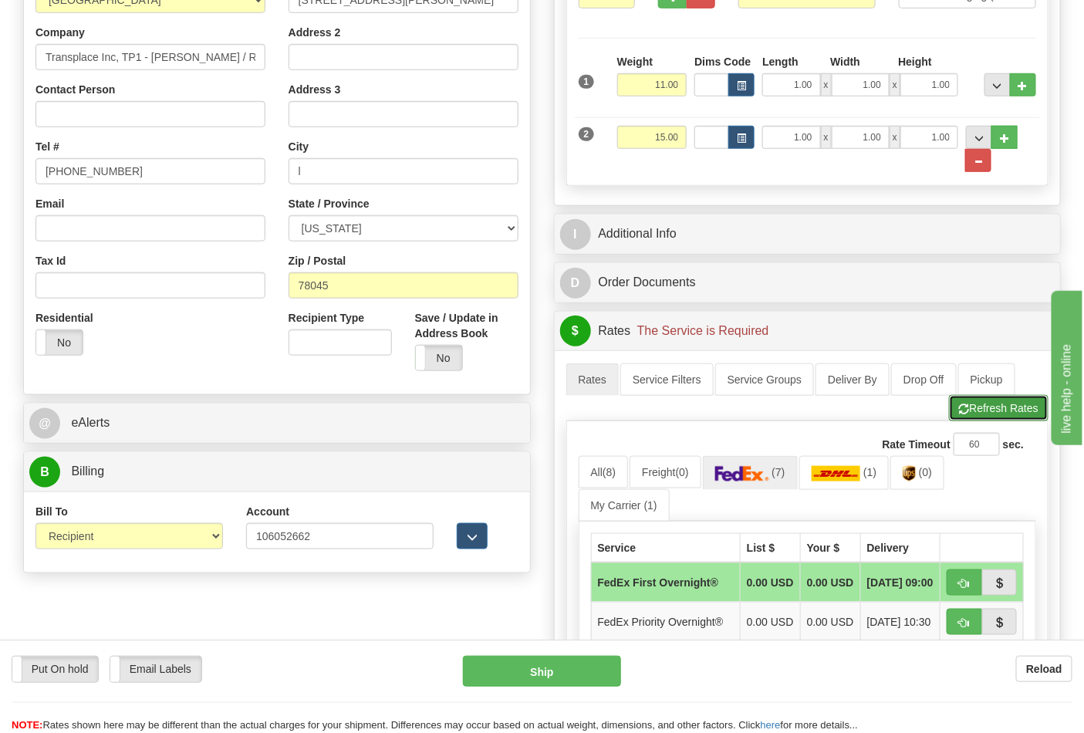
click at [977, 414] on button "Refresh Rates" at bounding box center [999, 408] width 100 height 26
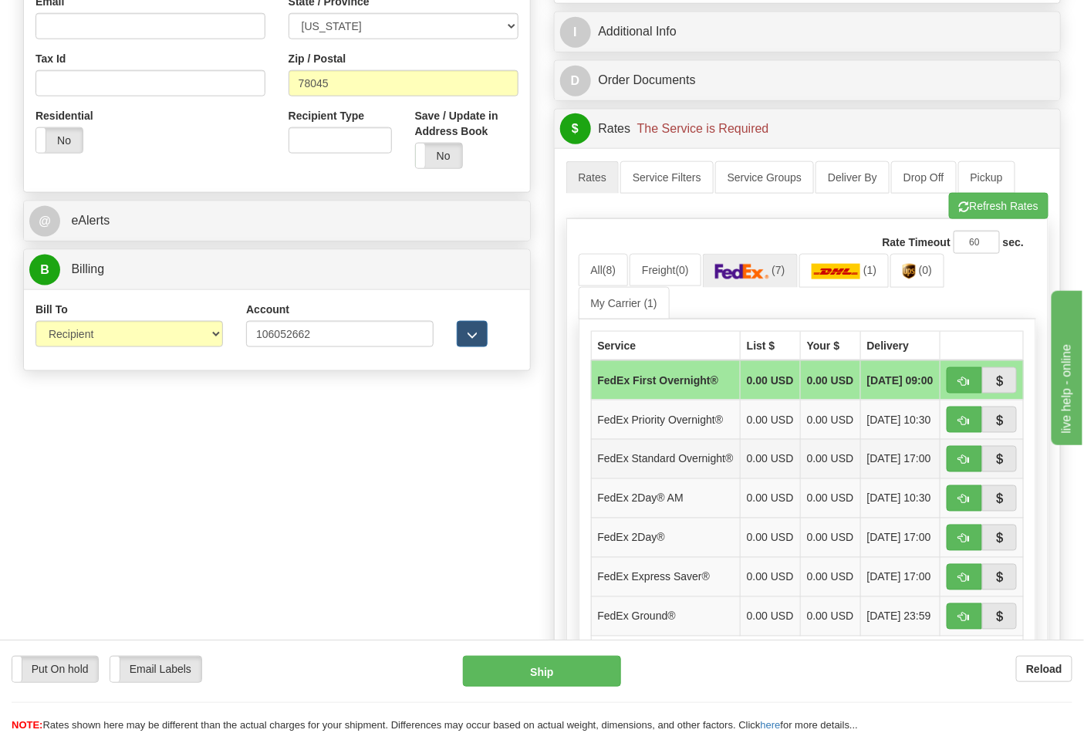
scroll to position [600, 0]
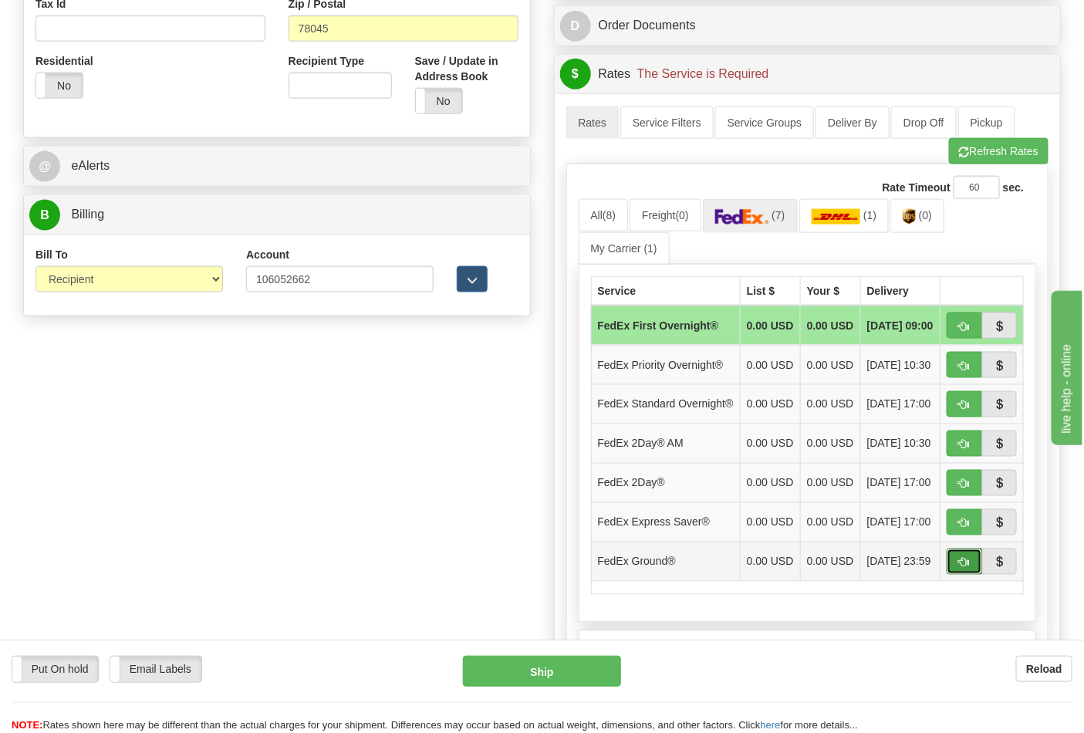
click at [970, 575] on button "button" at bounding box center [964, 562] width 35 height 26
type input "92"
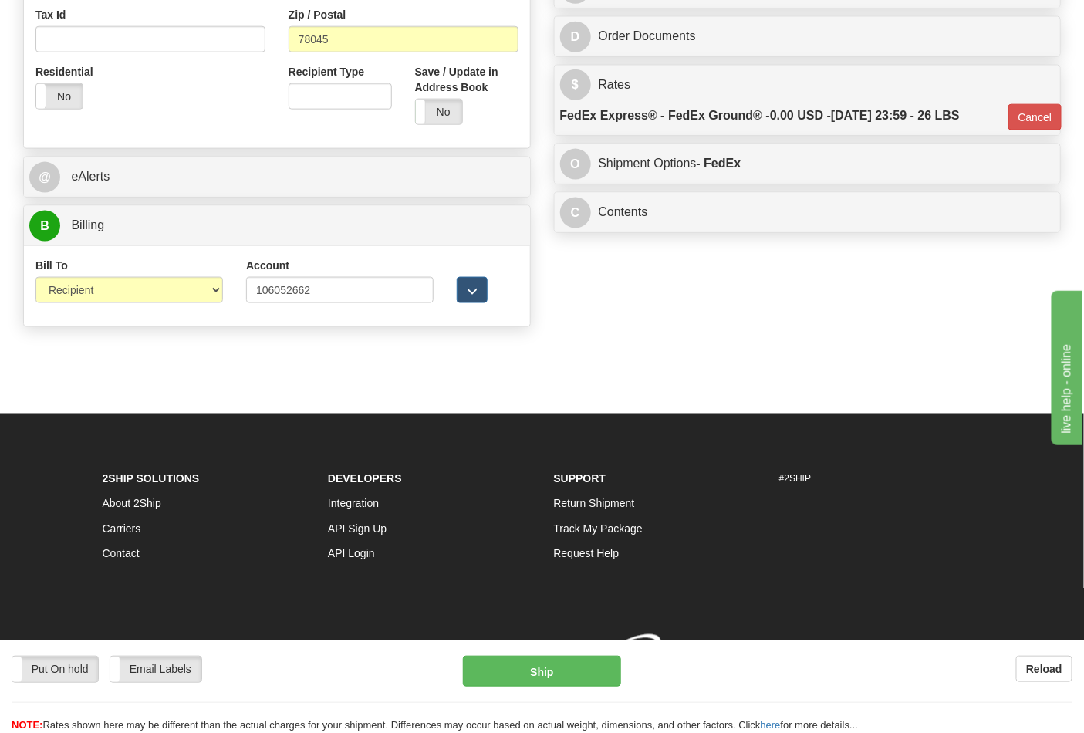
scroll to position [591, 0]
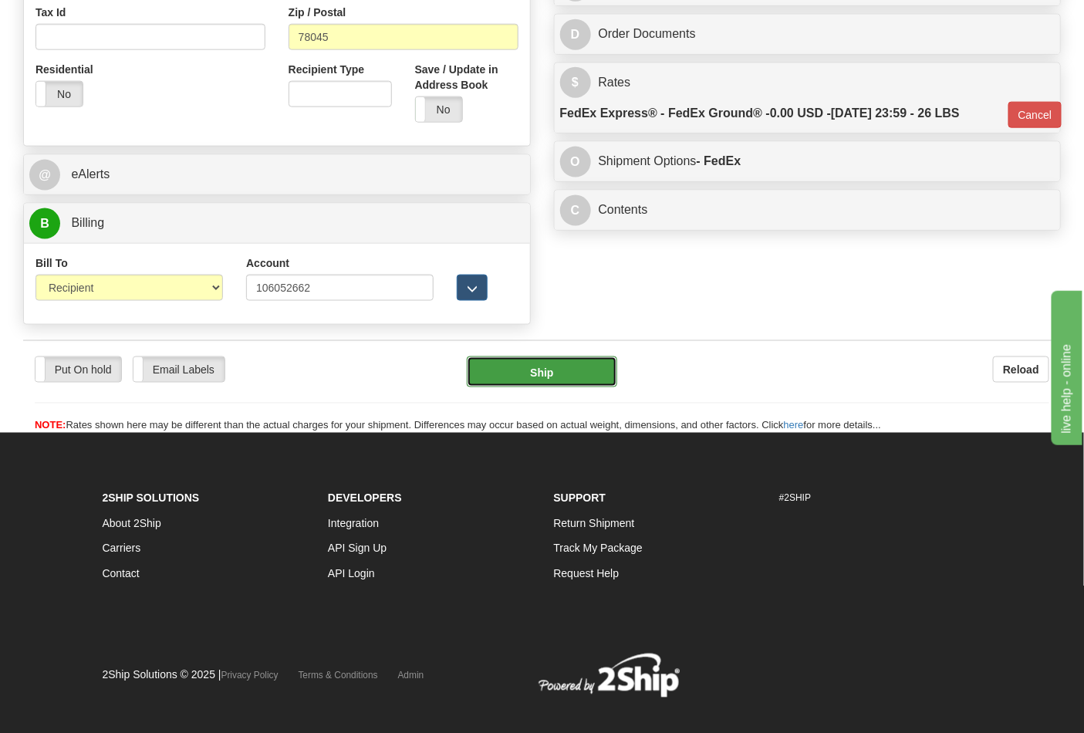
click at [585, 373] on button "Ship" at bounding box center [542, 372] width 150 height 31
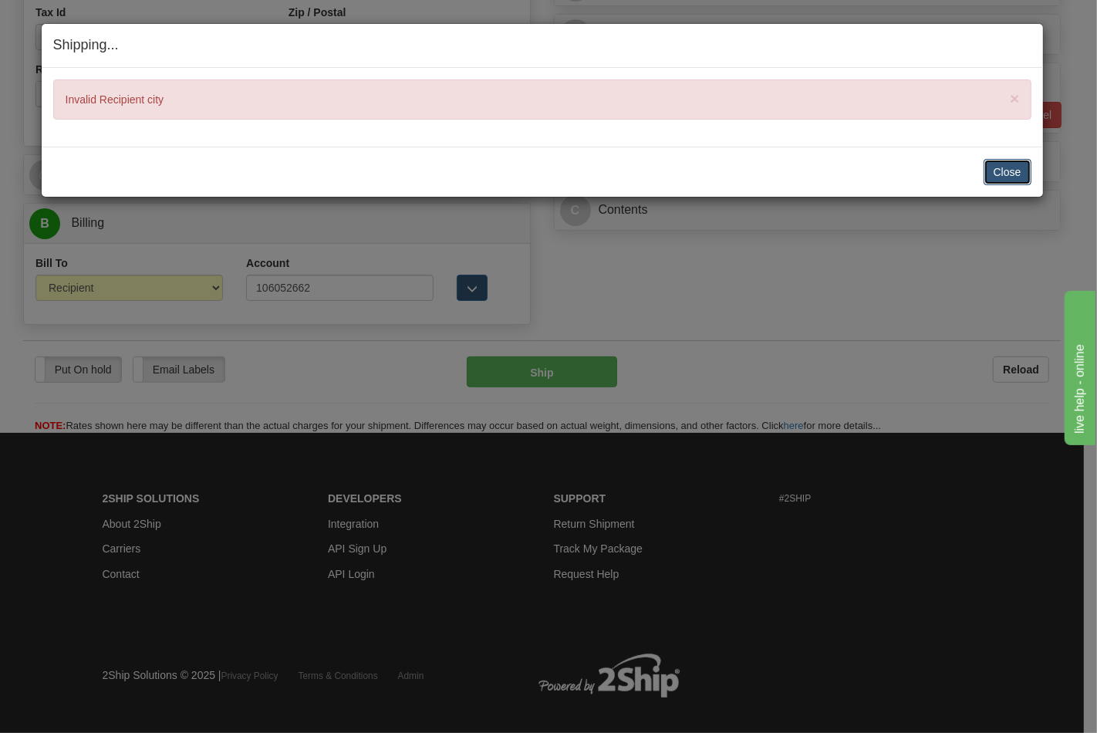
click at [1020, 164] on button "Close" at bounding box center [1008, 172] width 48 height 26
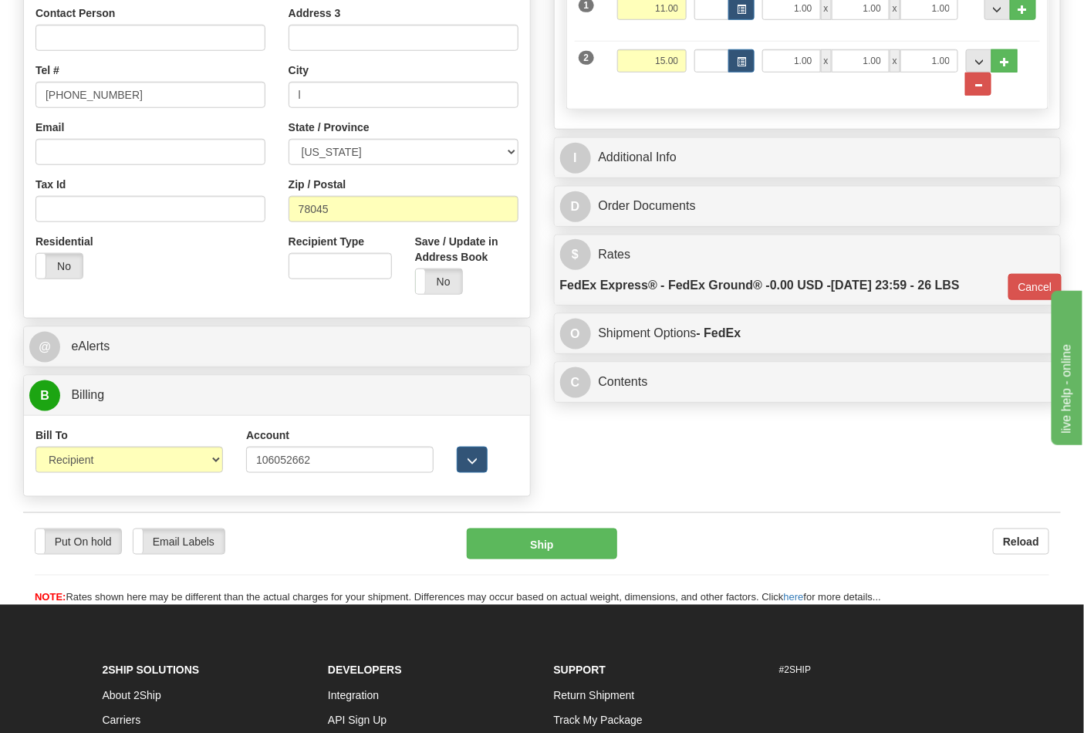
scroll to position [420, 0]
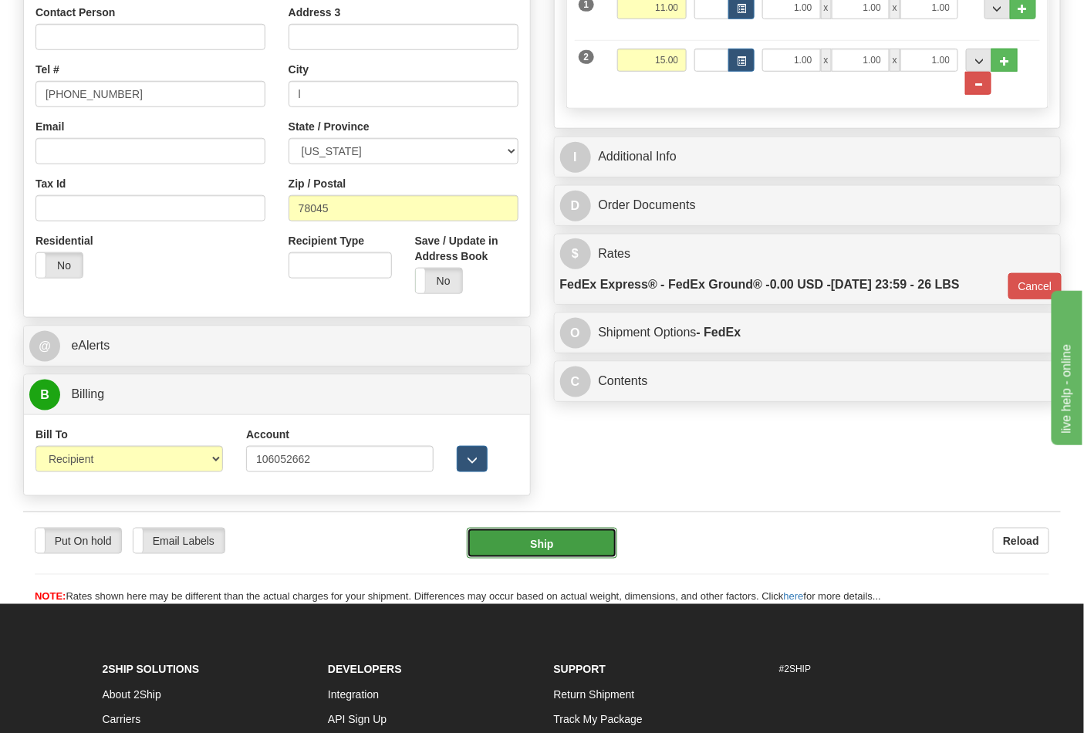
click at [500, 545] on button "Ship" at bounding box center [542, 543] width 150 height 31
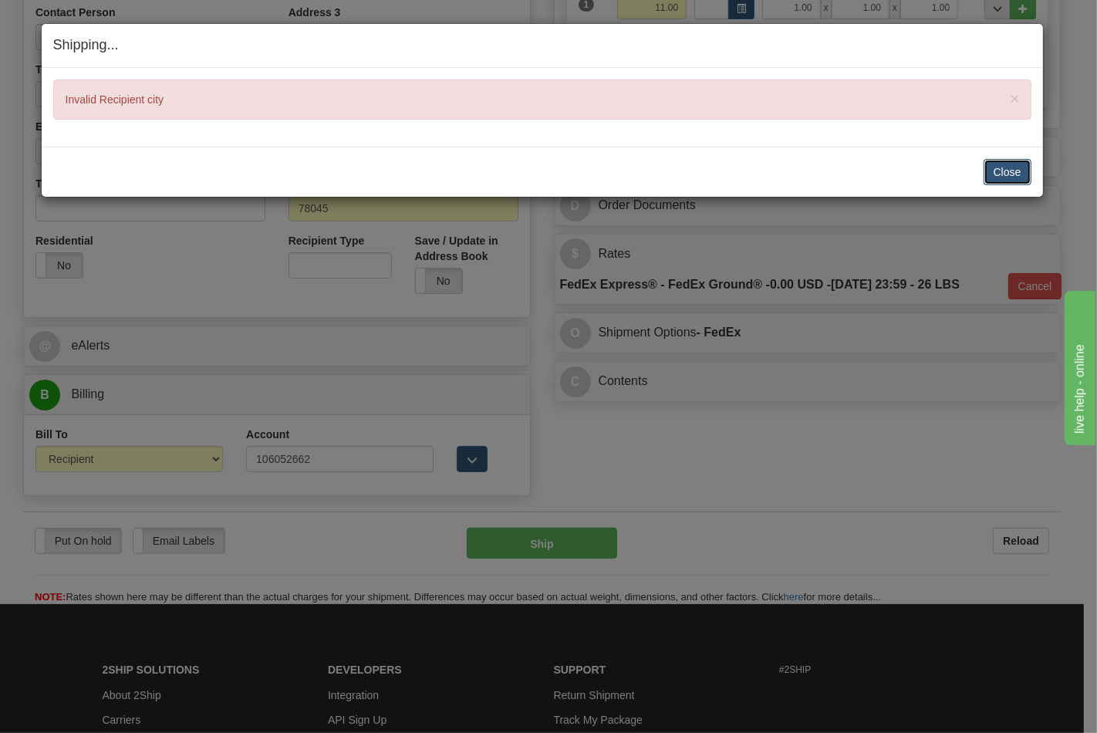
click at [1005, 171] on button "Close" at bounding box center [1008, 172] width 48 height 26
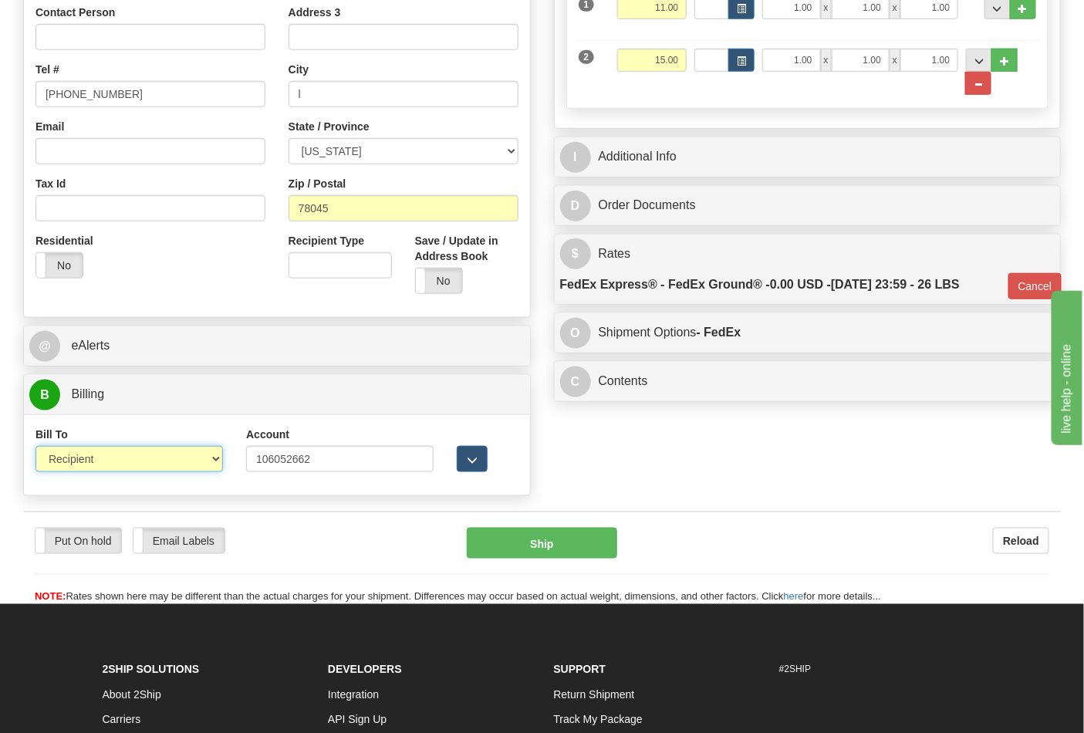
click at [211, 454] on select "Sender Recipient Third Party Collect" at bounding box center [129, 459] width 188 height 26
select select "4"
click at [35, 448] on select "Sender Recipient Third Party Collect" at bounding box center [129, 459] width 188 height 26
type input "92"
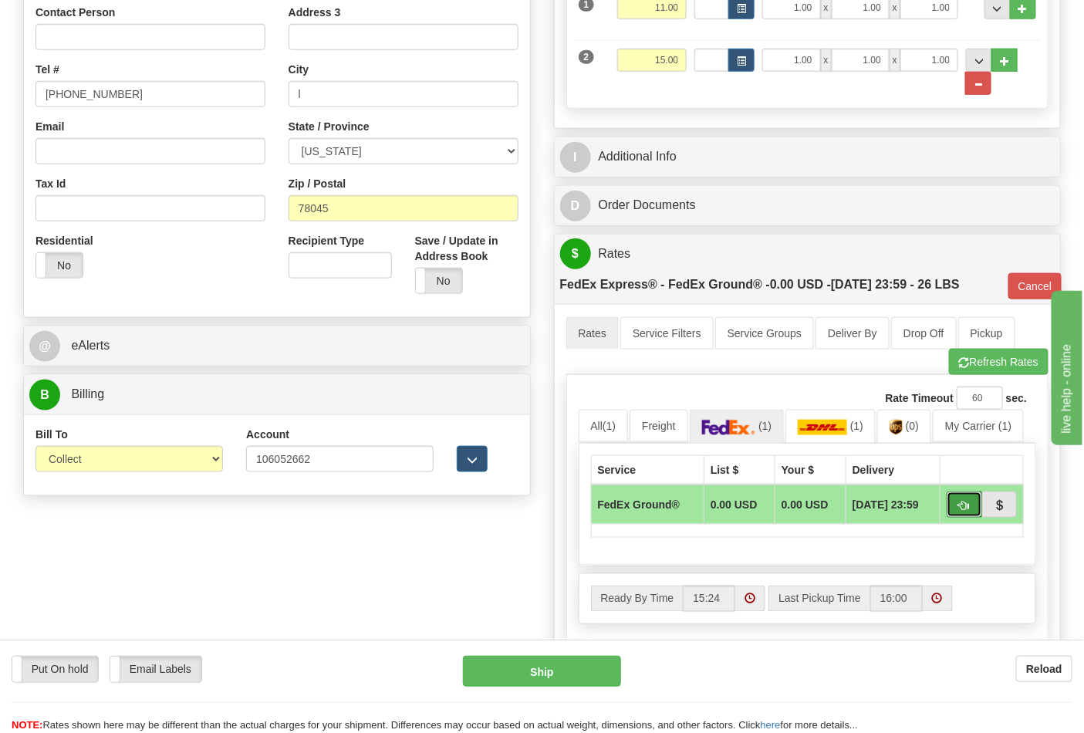
click at [966, 505] on span "button" at bounding box center [964, 506] width 11 height 10
click at [563, 681] on button "Ship" at bounding box center [541, 671] width 157 height 31
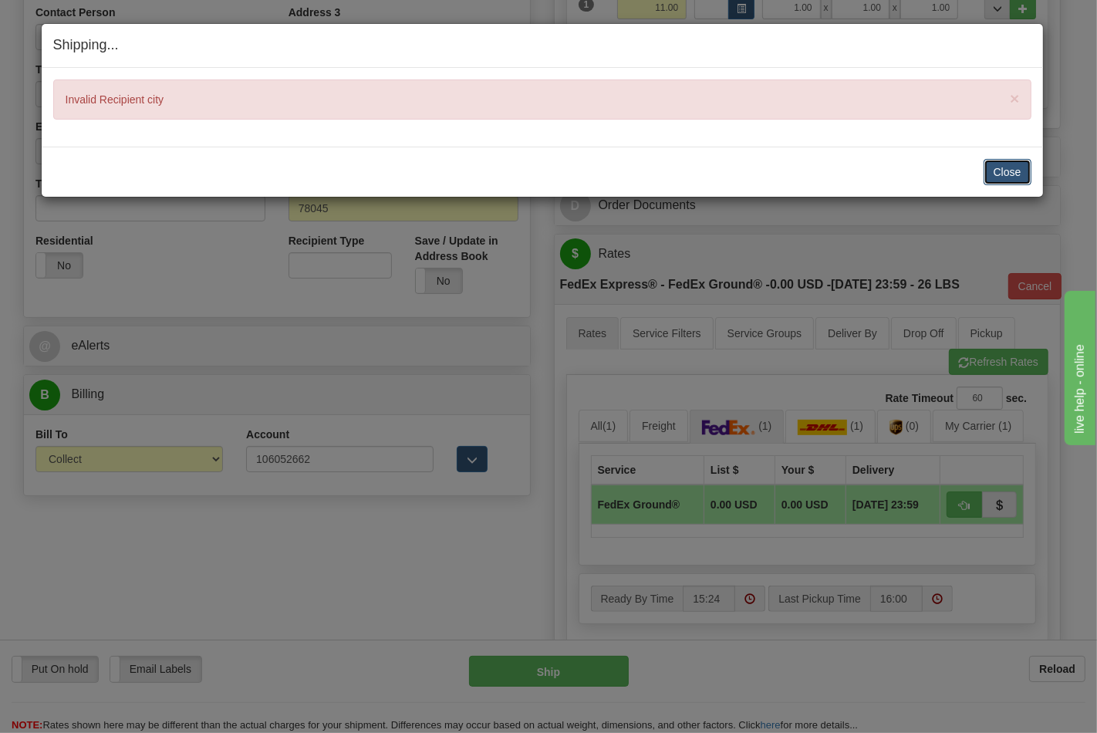
click at [1013, 174] on button "Close" at bounding box center [1008, 172] width 48 height 26
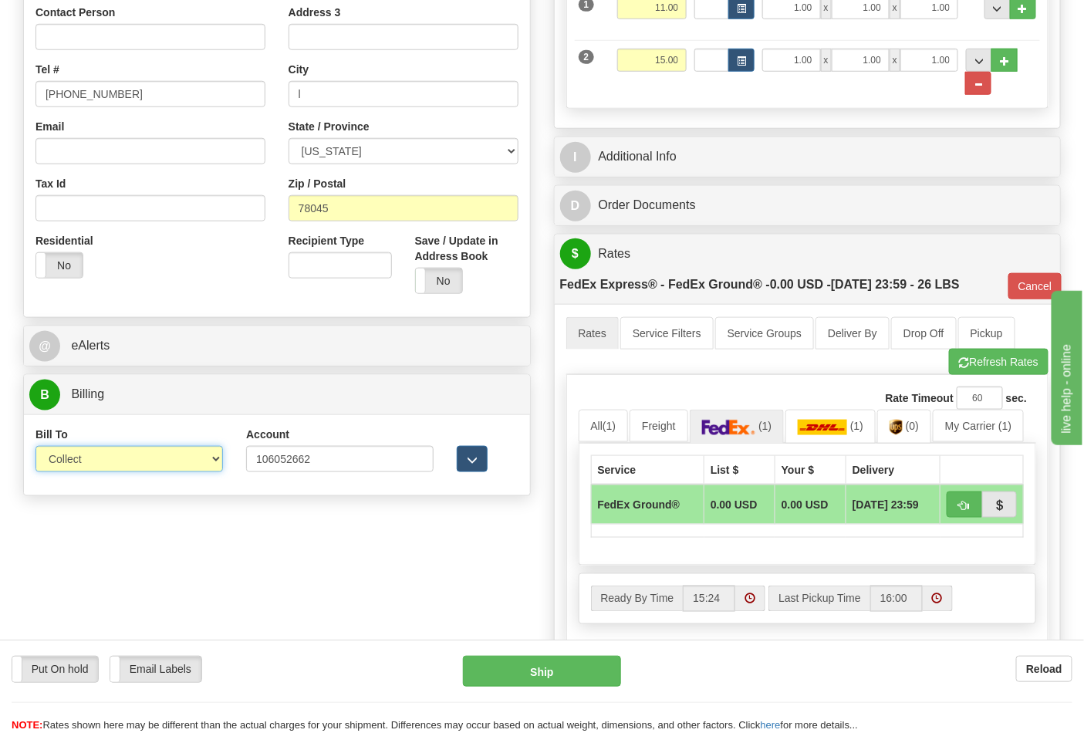
click at [205, 453] on select "Sender Recipient Third Party Collect" at bounding box center [129, 459] width 188 height 26
select select "2"
click at [35, 448] on select "Sender Recipient Third Party Collect" at bounding box center [129, 459] width 188 height 26
type input "92"
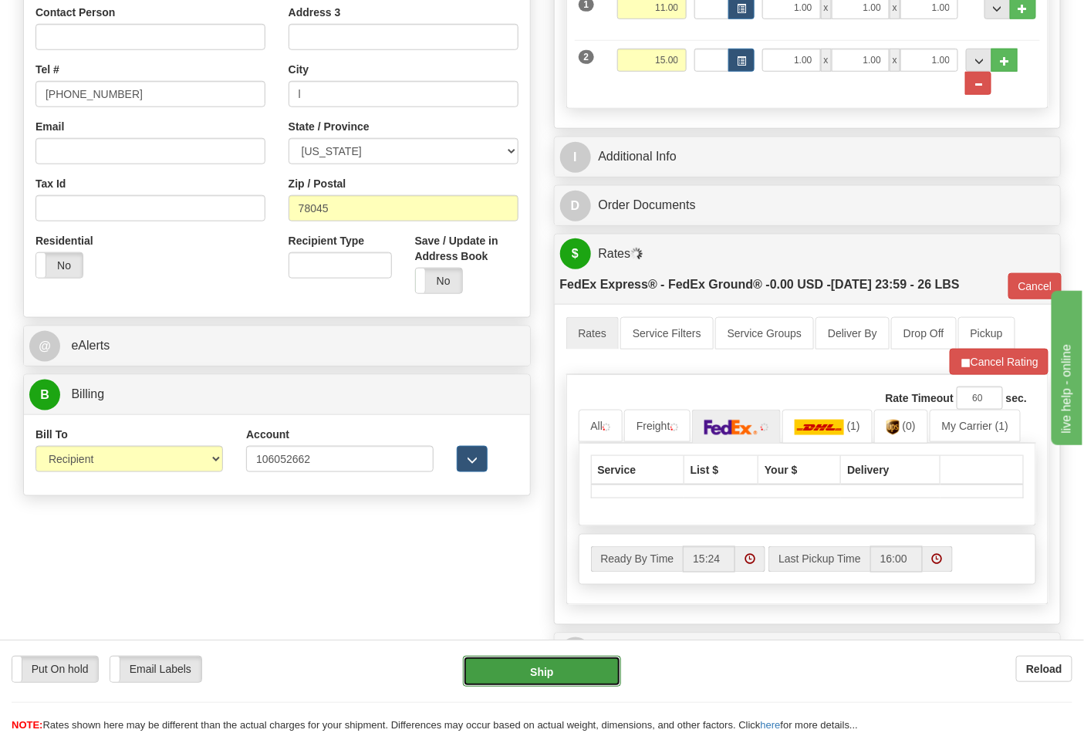
click at [566, 669] on button "Ship" at bounding box center [541, 671] width 157 height 31
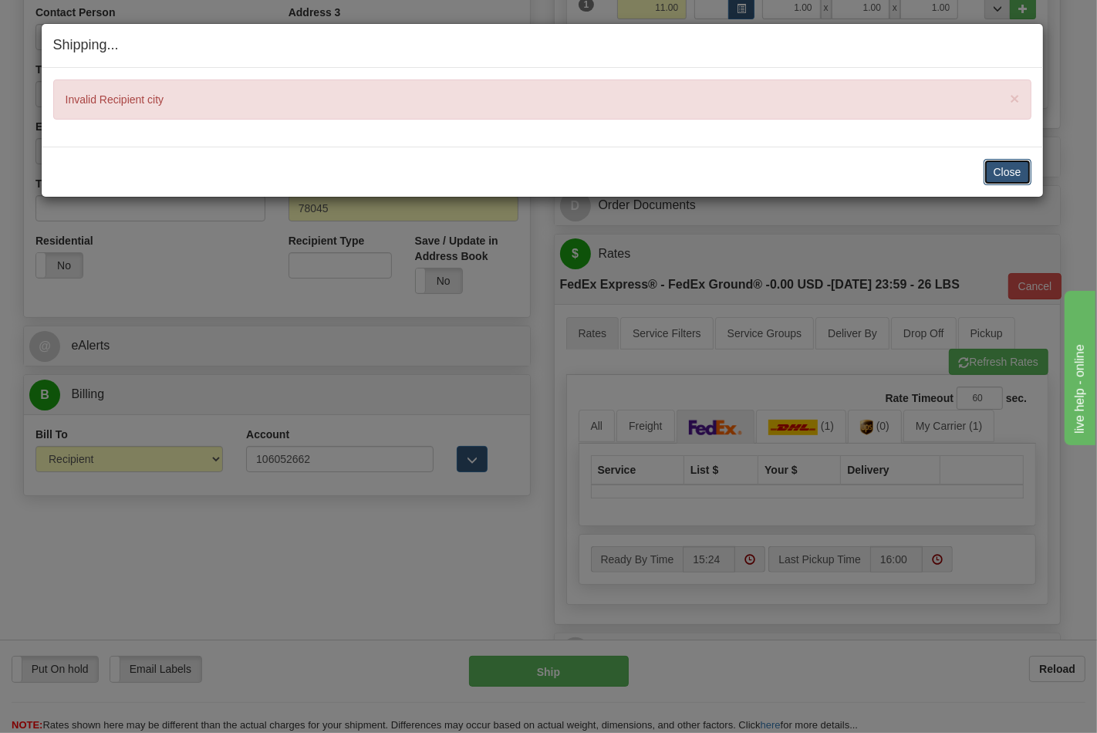
click at [1019, 178] on button "Close" at bounding box center [1008, 172] width 48 height 26
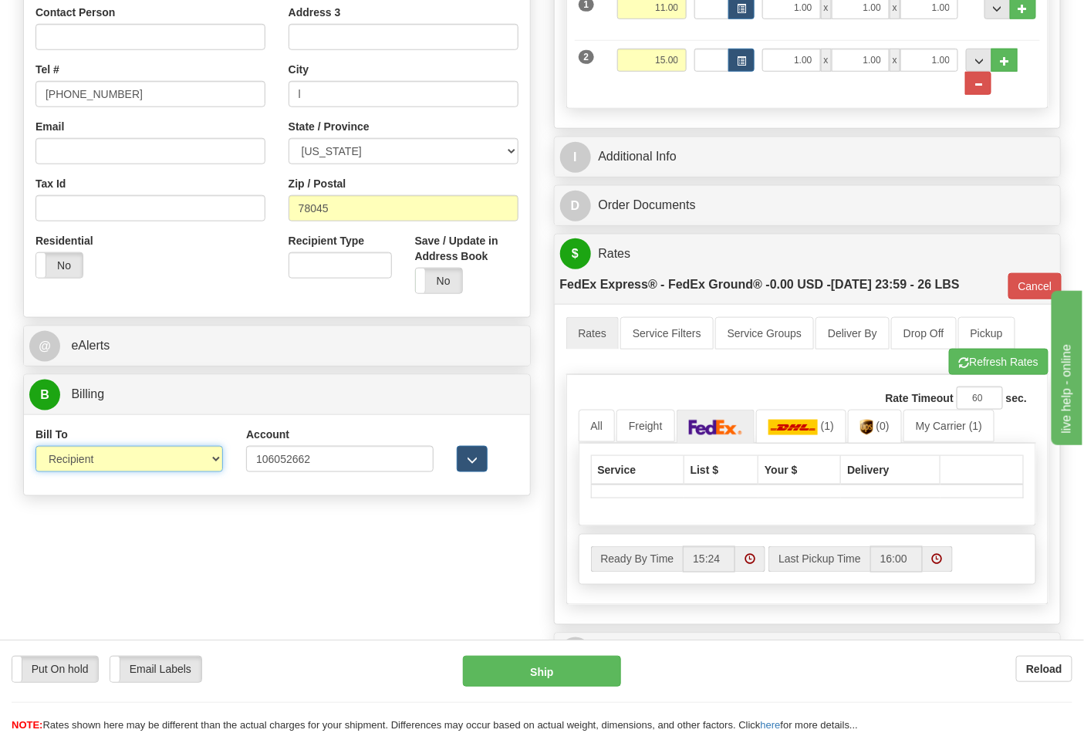
click at [197, 472] on select "Sender Recipient Third Party Collect" at bounding box center [129, 459] width 188 height 26
select select "4"
click at [35, 448] on select "Sender Recipient Third Party Collect" at bounding box center [129, 459] width 188 height 26
type input "92"
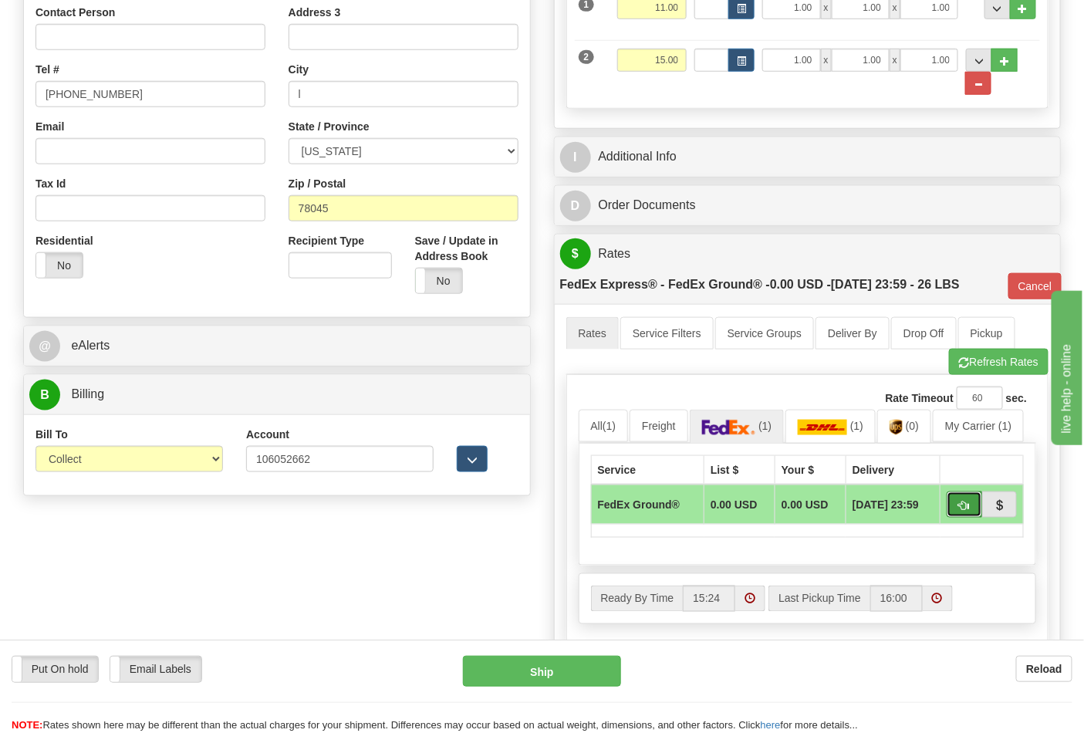
drag, startPoint x: 965, startPoint y: 505, endPoint x: 960, endPoint y: 515, distance: 10.7
click at [968, 513] on button "button" at bounding box center [964, 505] width 35 height 26
click at [580, 668] on button "Ship" at bounding box center [541, 671] width 157 height 31
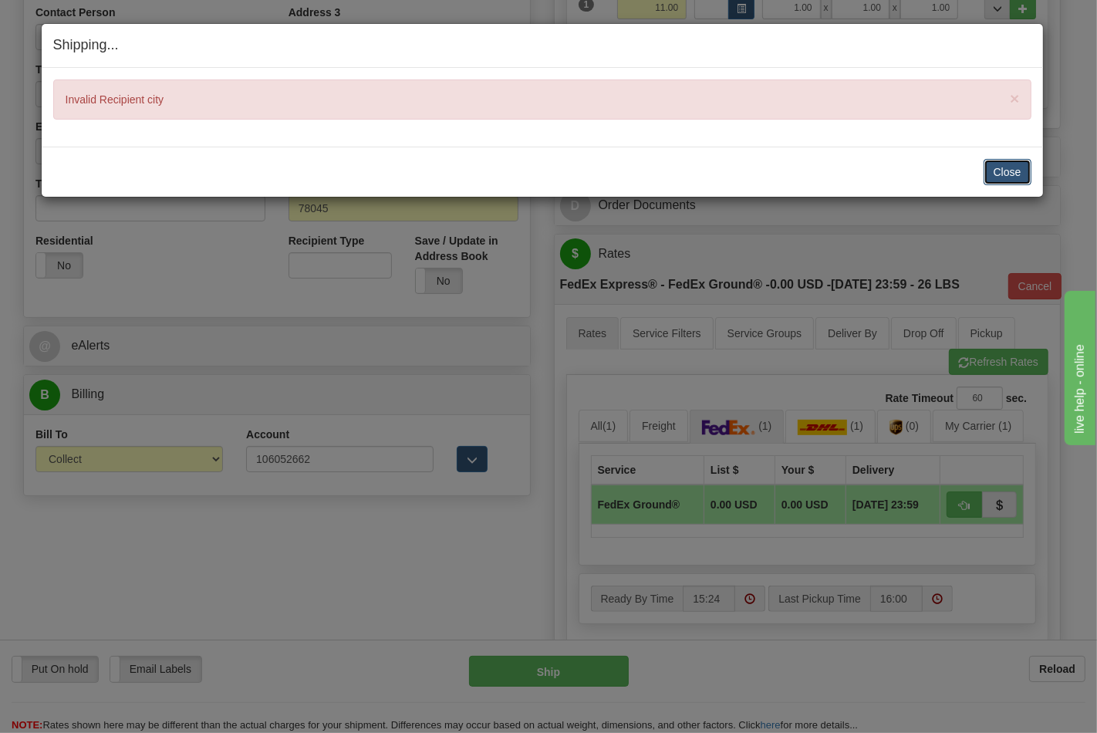
click at [1003, 165] on button "Close" at bounding box center [1008, 172] width 48 height 26
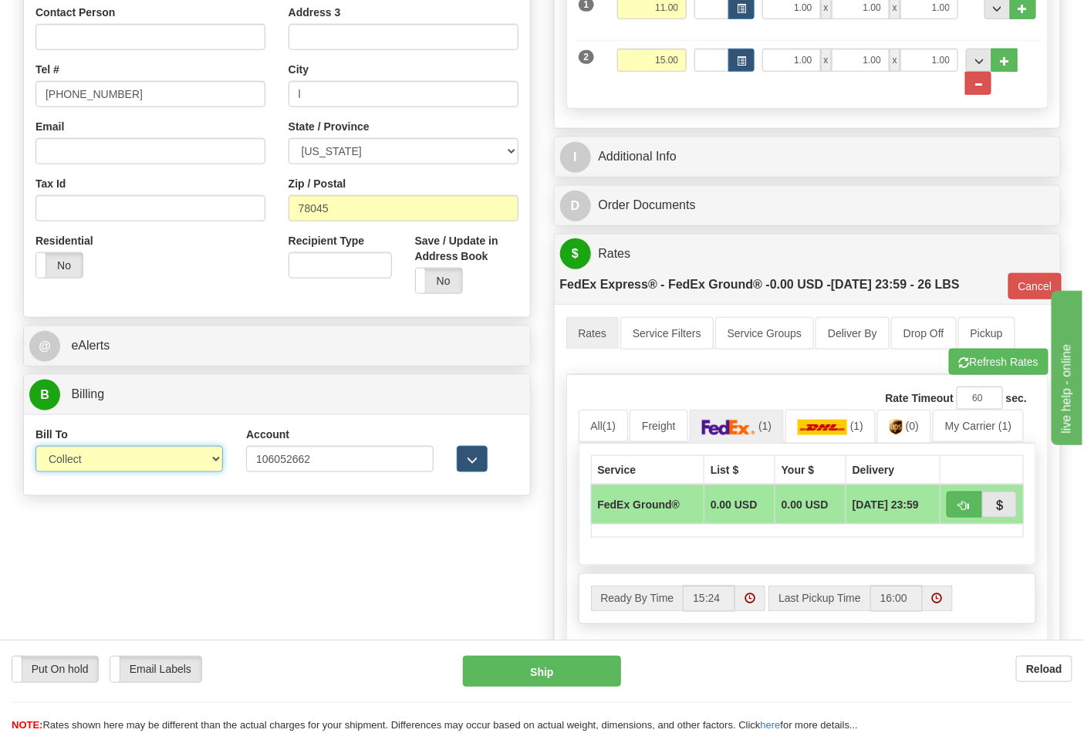
click at [206, 450] on select "Sender Recipient Third Party Collect" at bounding box center [129, 459] width 188 height 26
select select "2"
click at [35, 448] on select "Sender Recipient Third Party Collect" at bounding box center [129, 459] width 188 height 26
type input "92"
click at [958, 500] on button "button" at bounding box center [964, 505] width 35 height 26
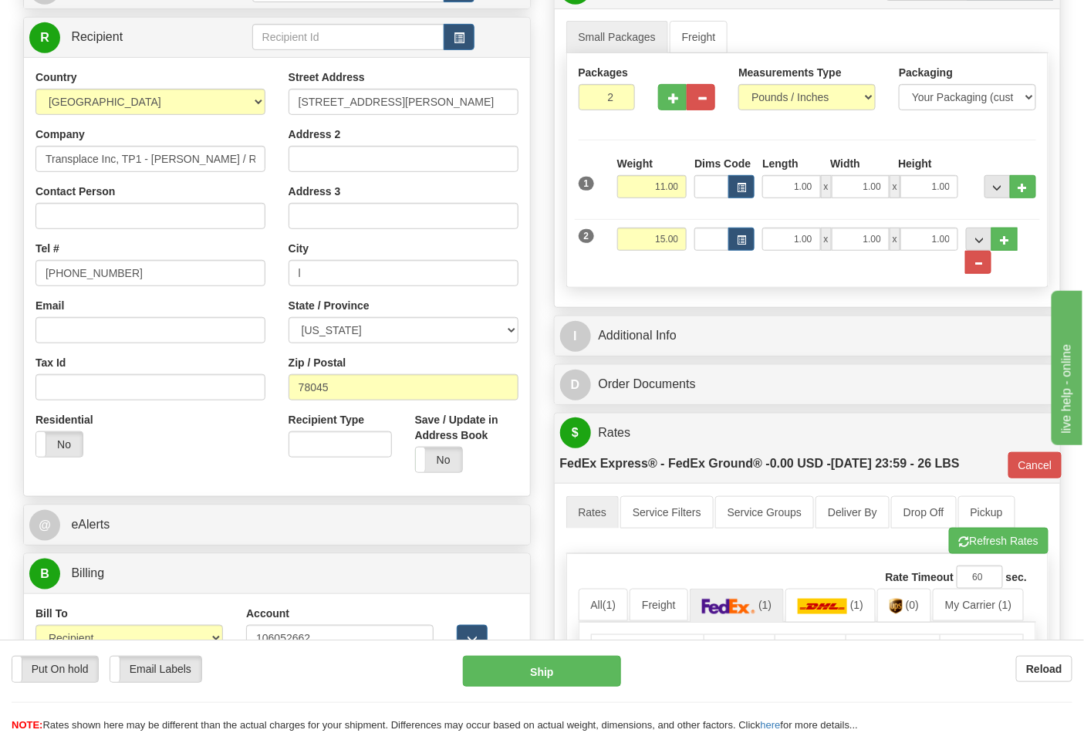
scroll to position [248, 0]
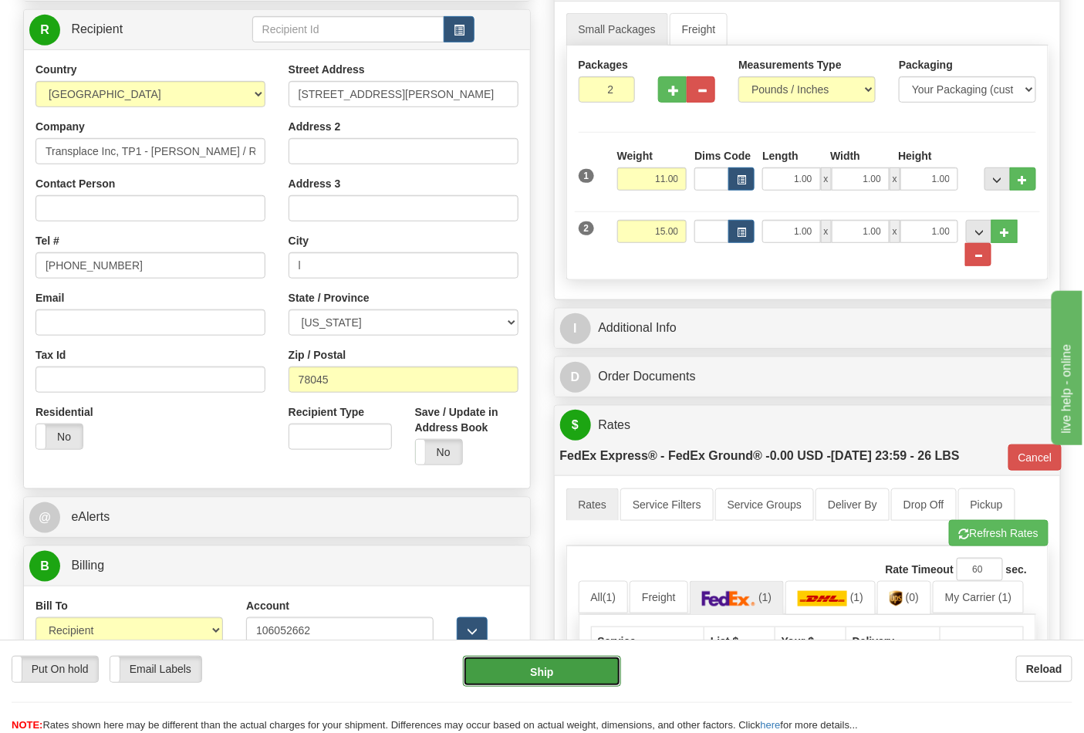
click at [556, 659] on button "Ship" at bounding box center [541, 671] width 157 height 31
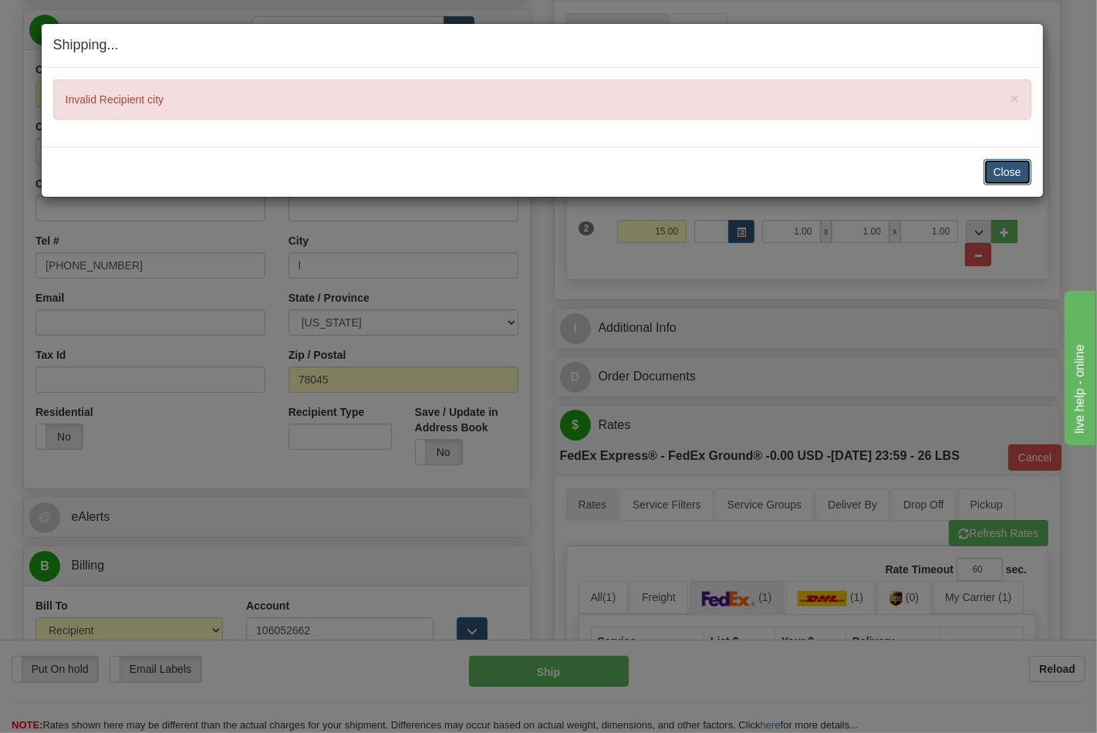
click at [1013, 174] on button "Close" at bounding box center [1008, 172] width 48 height 26
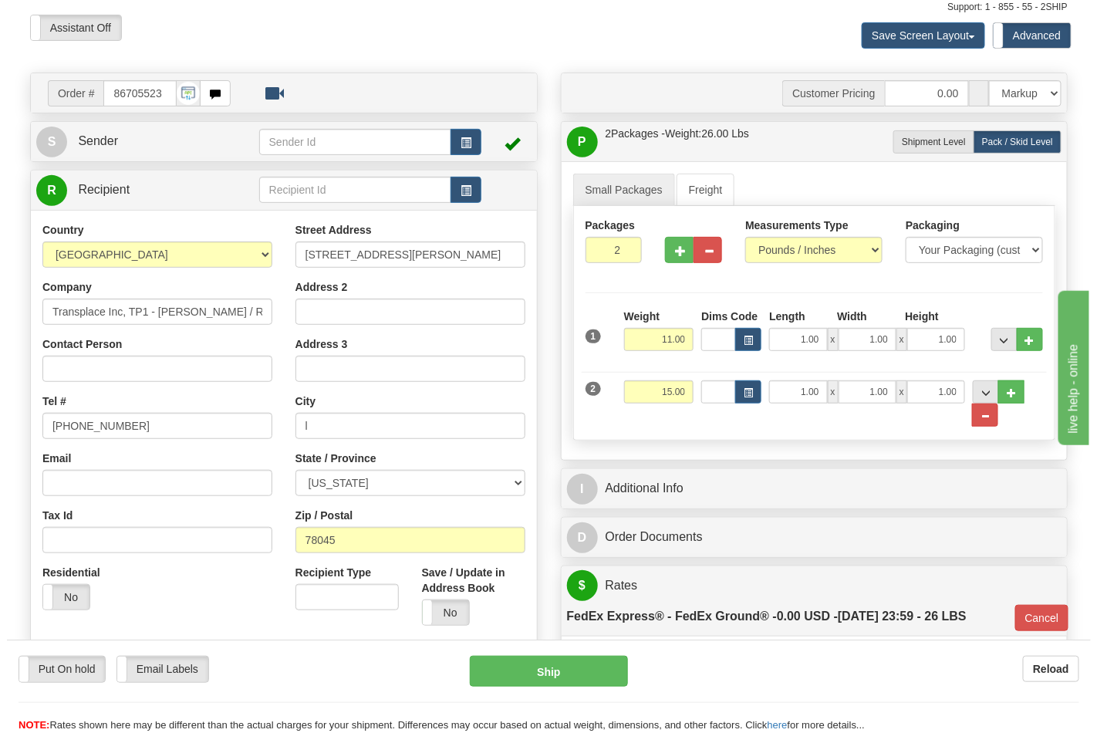
scroll to position [77, 0]
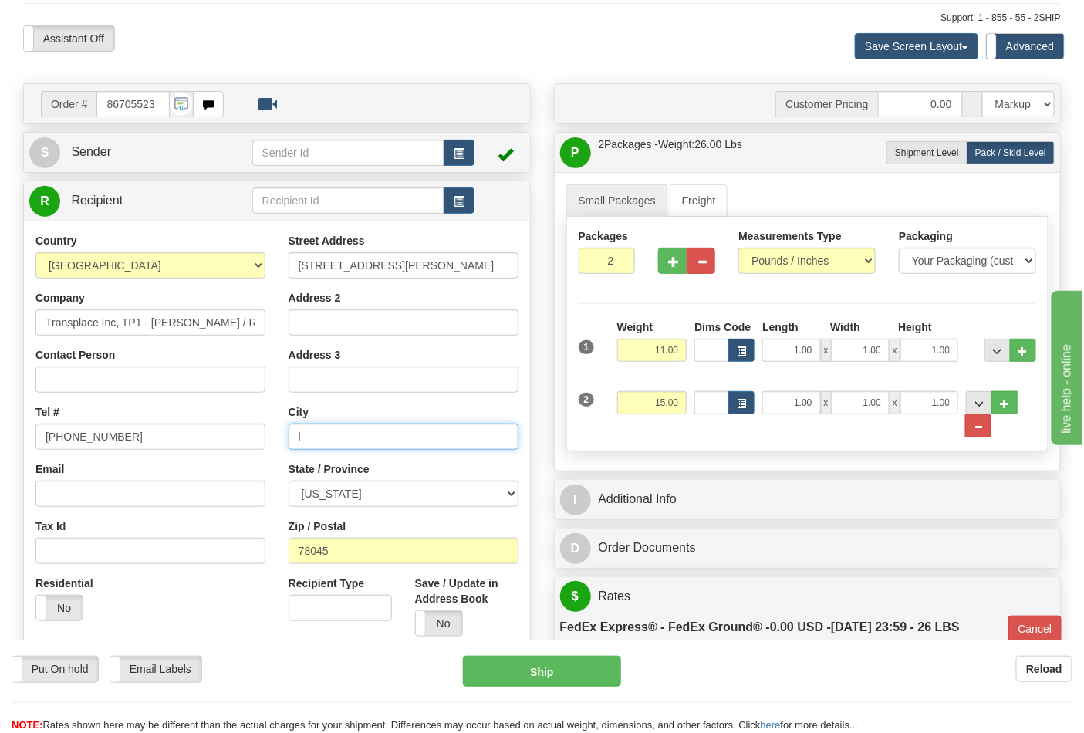
click at [367, 434] on input "l" at bounding box center [404, 437] width 230 height 26
click at [305, 438] on input "lAREDO" at bounding box center [404, 437] width 230 height 26
type input "LAREDO"
click at [534, 664] on button "Ship" at bounding box center [541, 671] width 157 height 31
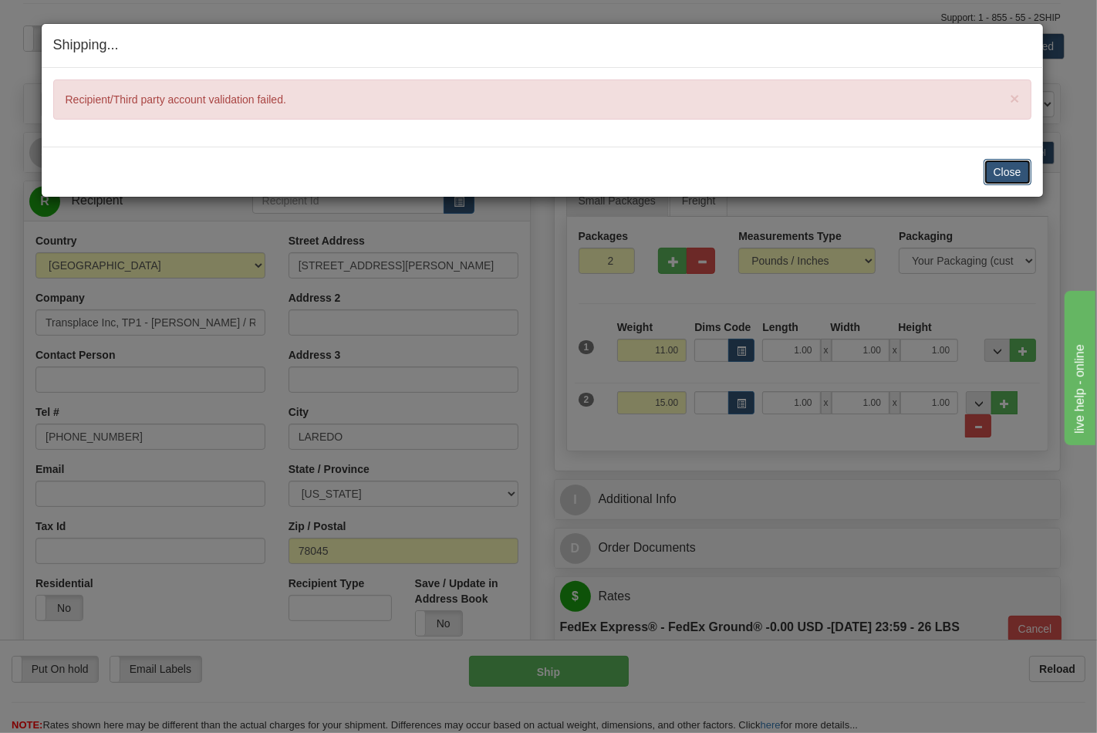
click at [1013, 177] on button "Close" at bounding box center [1008, 172] width 48 height 26
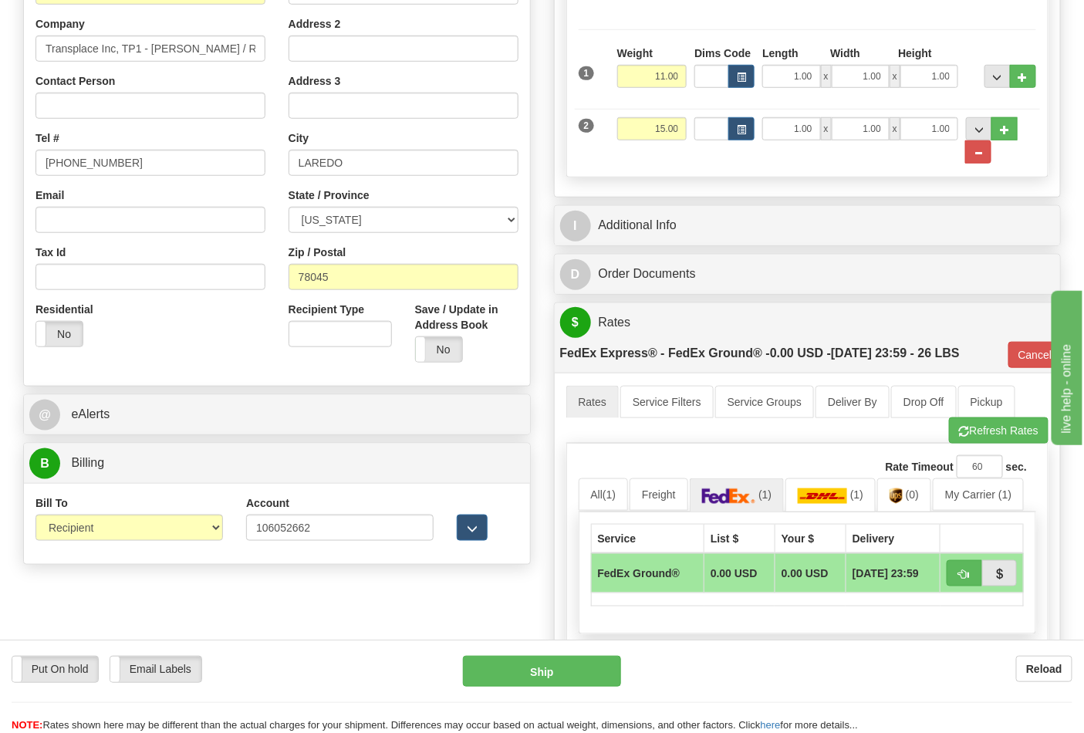
scroll to position [420, 0]
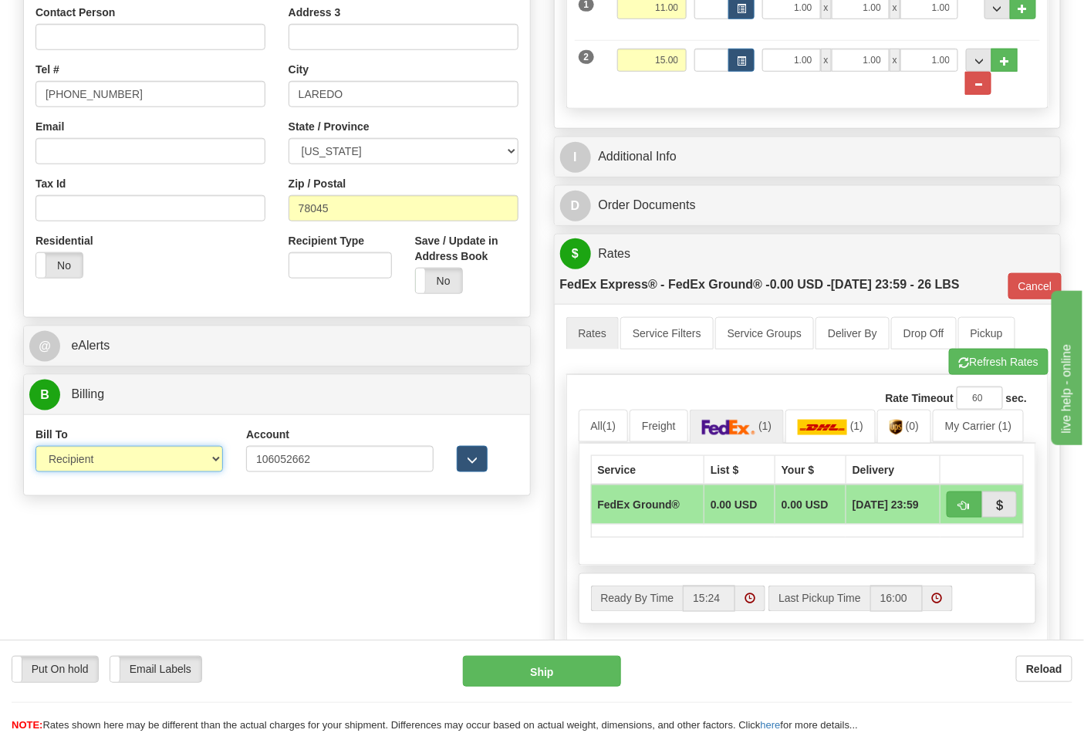
click at [221, 468] on select "Sender Recipient Third Party Collect" at bounding box center [129, 459] width 188 height 26
select select "3"
click at [35, 448] on select "Sender Recipient Third Party Collect" at bounding box center [129, 459] width 188 height 26
click at [966, 513] on button "button" at bounding box center [964, 505] width 35 height 26
click at [522, 667] on button "Ship" at bounding box center [541, 671] width 157 height 31
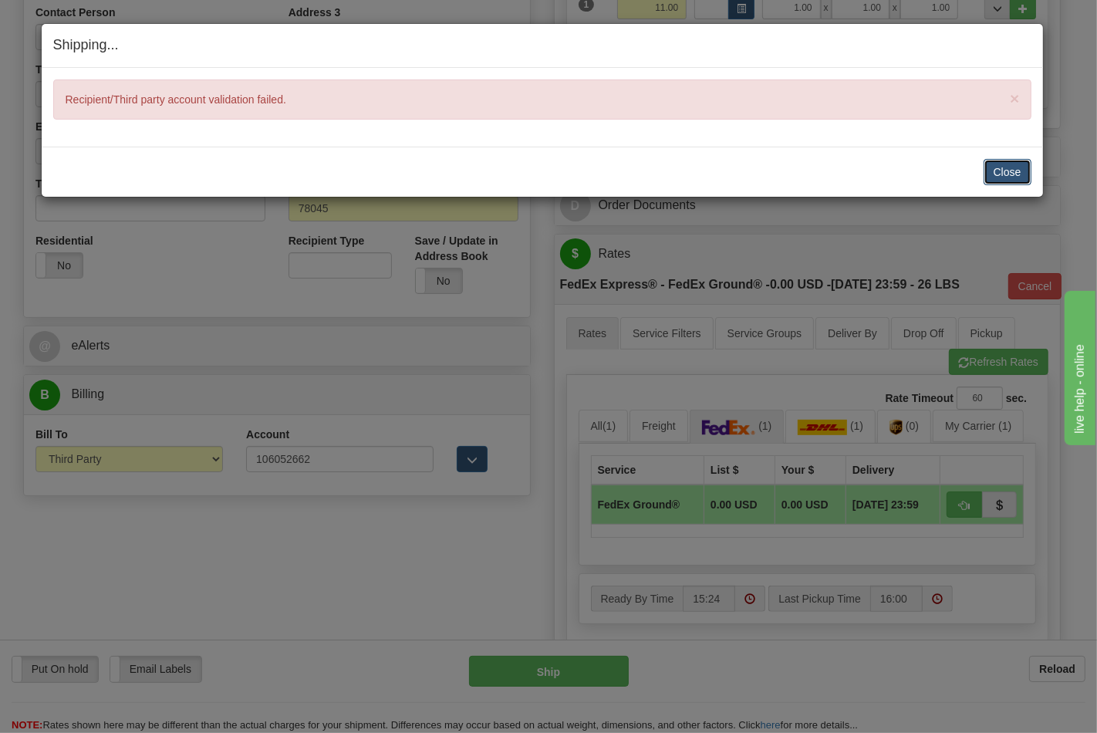
click at [1001, 183] on button "Close" at bounding box center [1008, 172] width 48 height 26
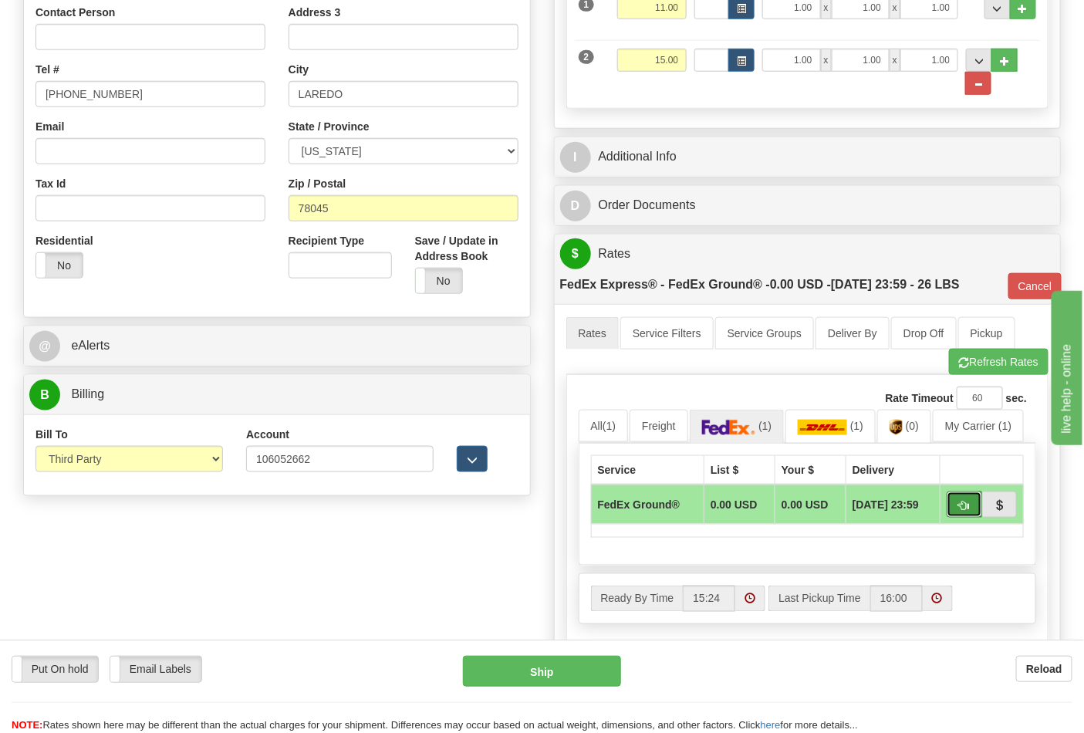
click at [962, 508] on span "button" at bounding box center [964, 506] width 11 height 10
click at [1017, 368] on button "Refresh Rates" at bounding box center [999, 362] width 100 height 26
type input "92"
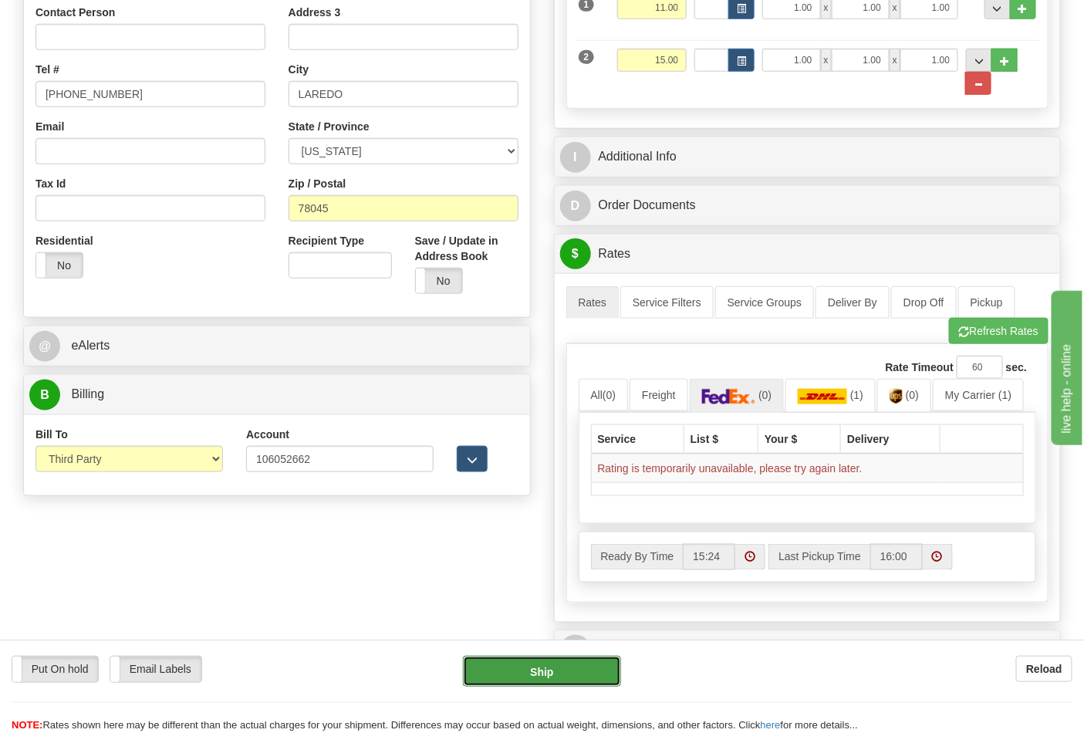
click at [544, 670] on button "Ship" at bounding box center [541, 671] width 157 height 31
click at [728, 399] on img at bounding box center [729, 396] width 54 height 15
click at [989, 335] on button "Refresh Rates" at bounding box center [999, 331] width 100 height 26
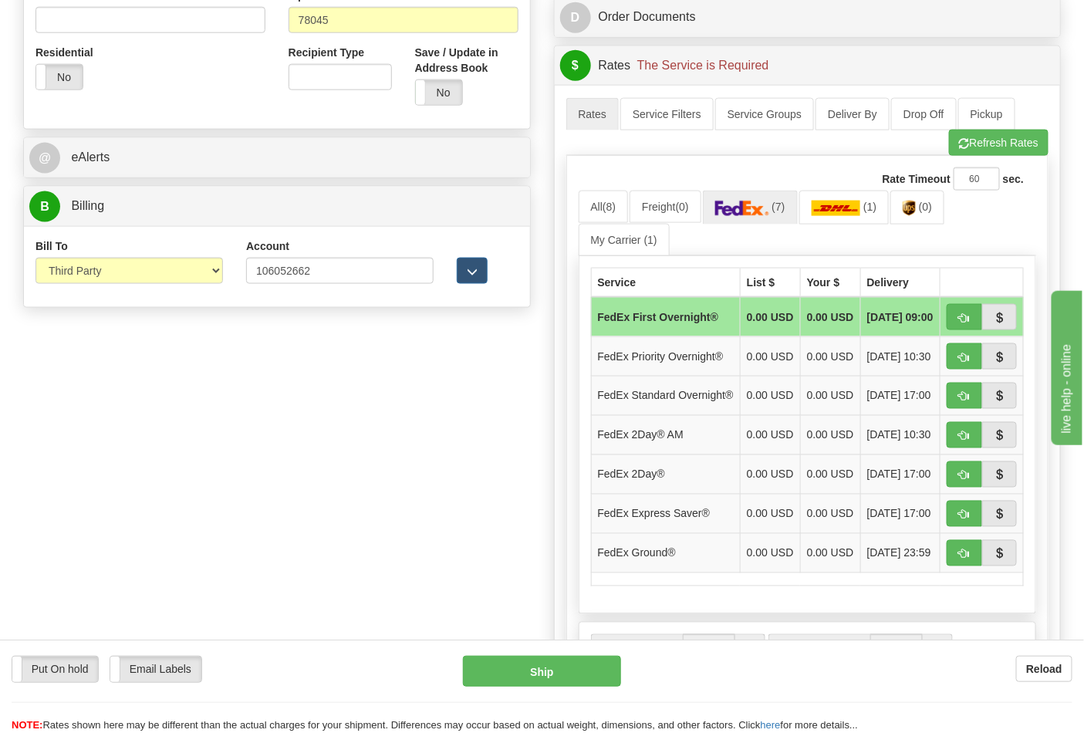
scroll to position [677, 0]
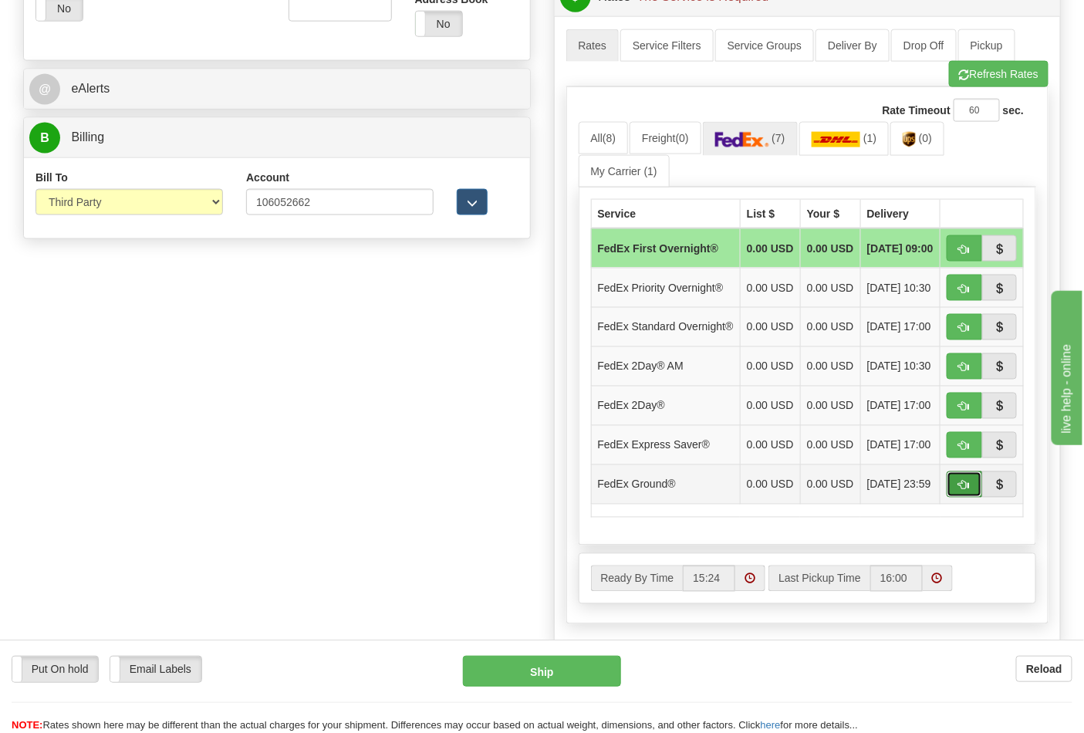
click at [966, 491] on span "button" at bounding box center [964, 486] width 11 height 10
type input "92"
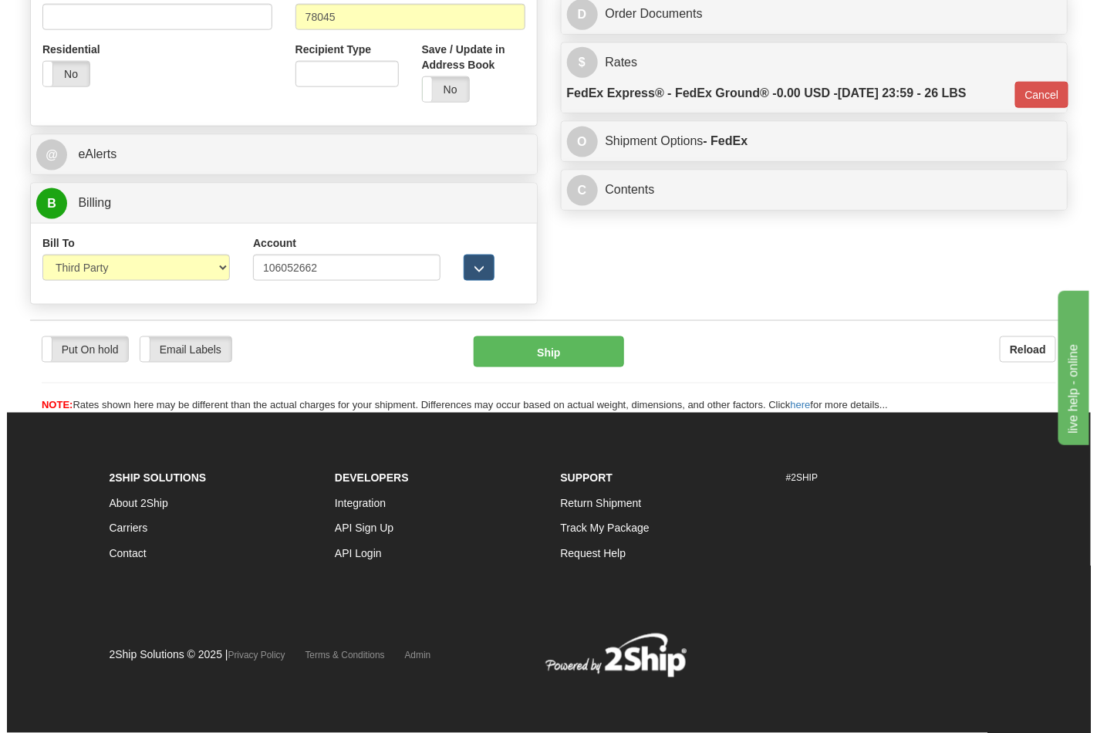
scroll to position [614, 0]
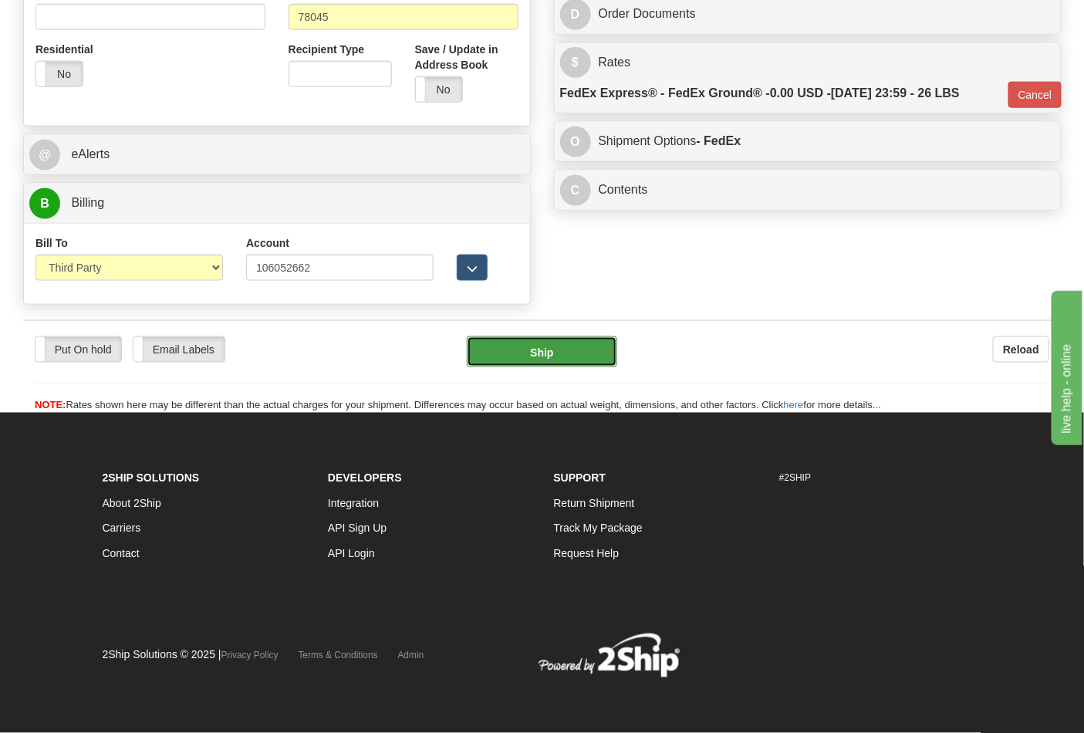
click at [590, 351] on button "Ship" at bounding box center [542, 351] width 150 height 31
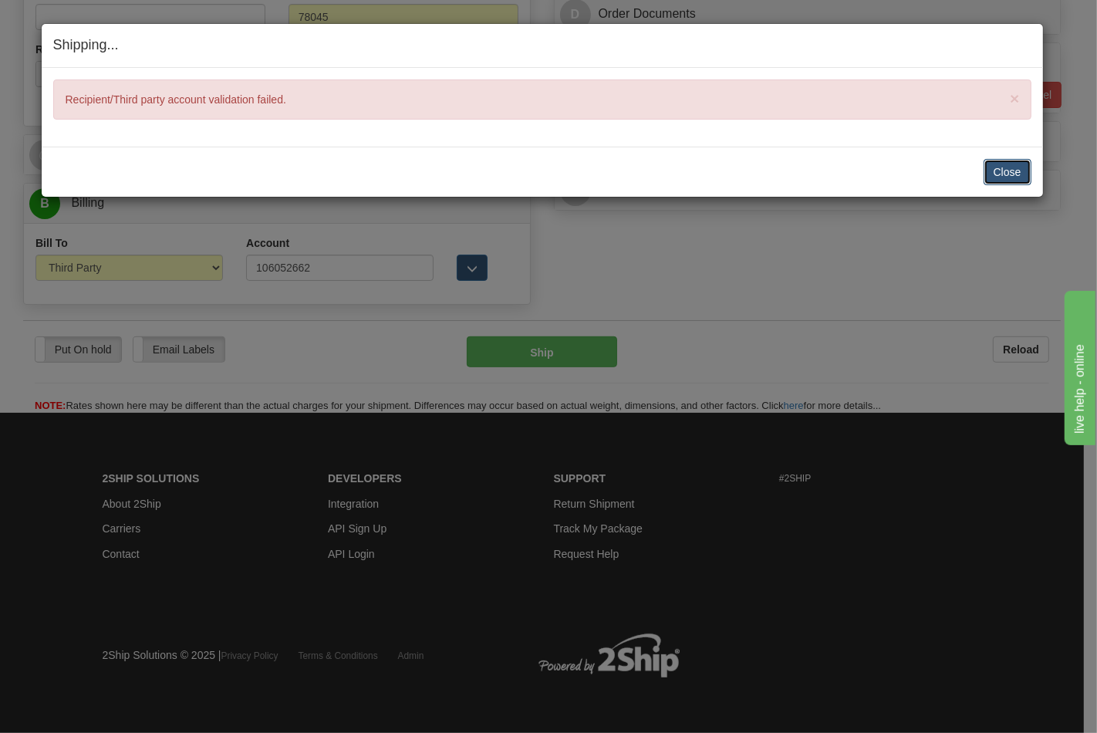
click at [1021, 167] on button "Close" at bounding box center [1008, 172] width 48 height 26
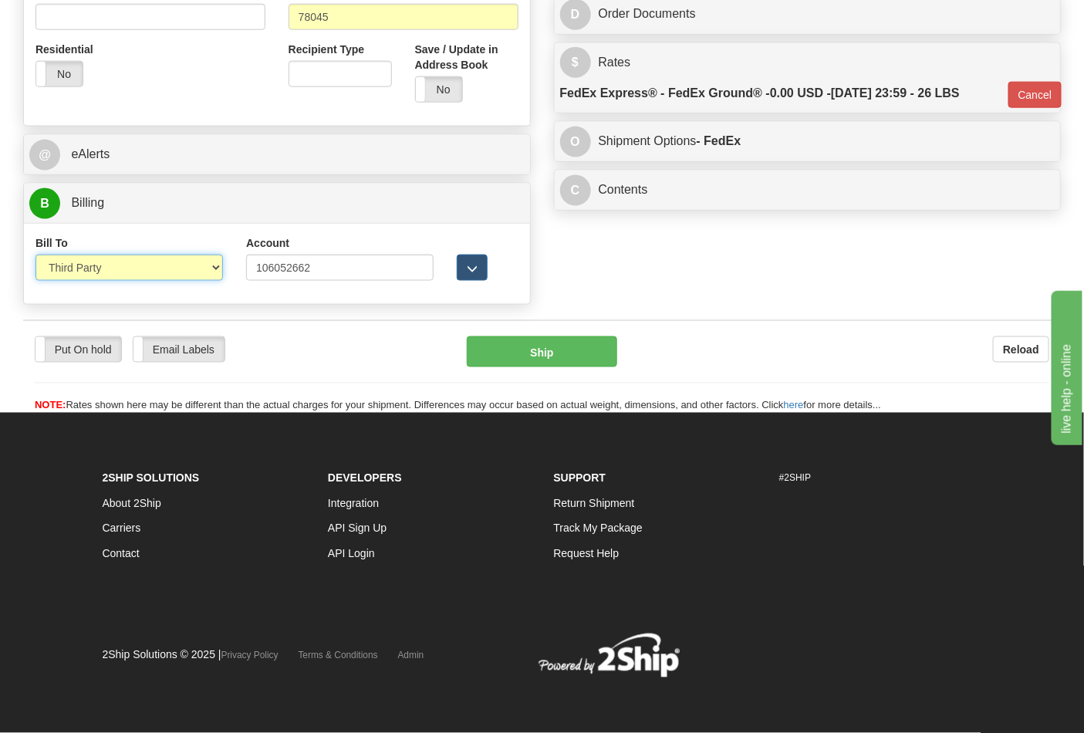
click at [222, 259] on select "Sender Recipient Third Party Collect" at bounding box center [129, 268] width 188 height 26
click at [928, 321] on div "Put On hold Put On hold Email Labels Email Labels Edit Reload Ship Reload" at bounding box center [542, 366] width 1038 height 93
click at [217, 271] on select "Sender Recipient Third Party Collect" at bounding box center [129, 268] width 188 height 26
select select "4"
click at [35, 255] on select "Sender Recipient Third Party Collect" at bounding box center [129, 268] width 188 height 26
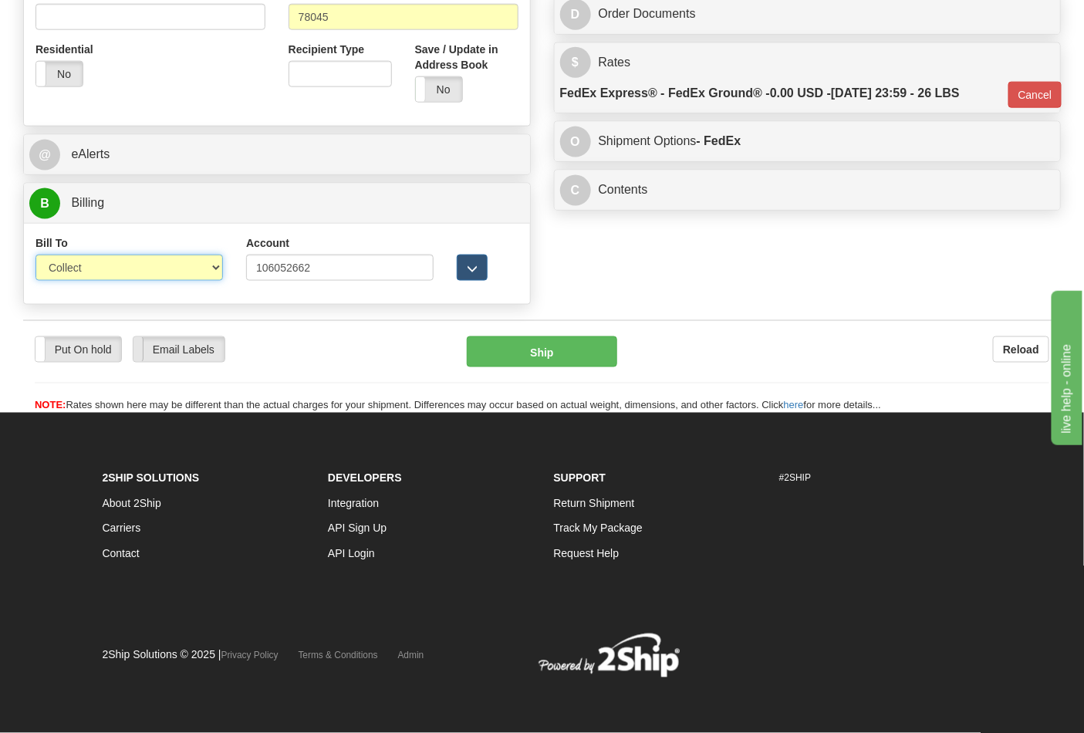
type input "92"
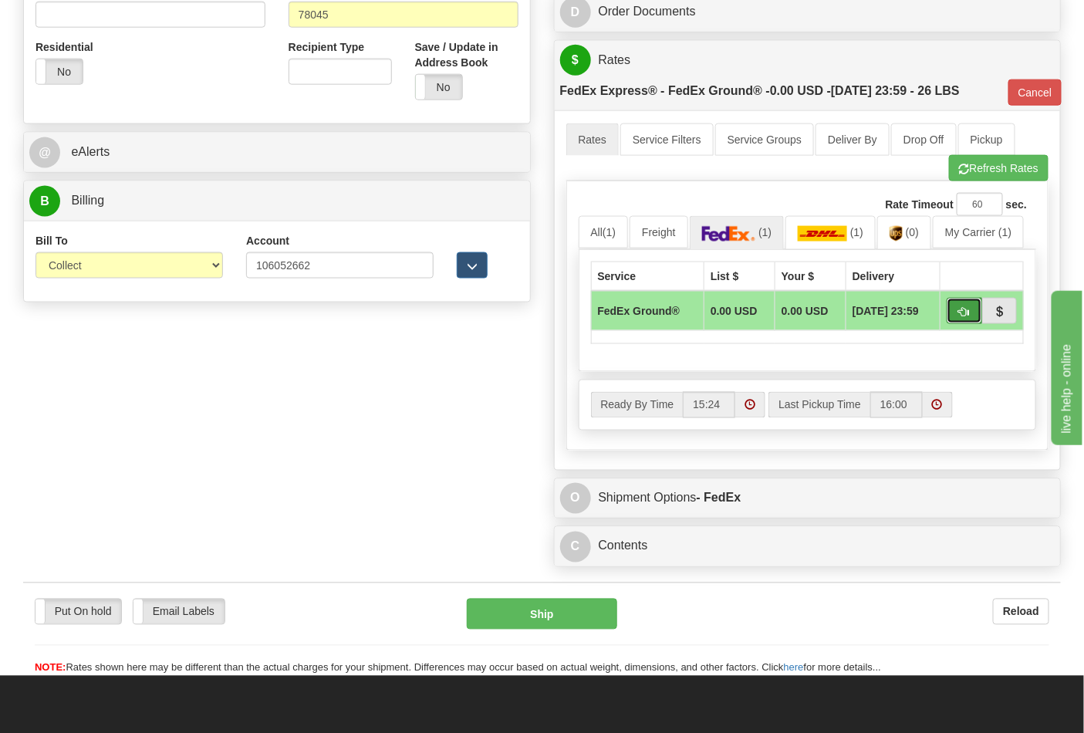
click at [952, 309] on button "button" at bounding box center [964, 311] width 35 height 26
click at [550, 622] on button "Ship" at bounding box center [542, 614] width 150 height 31
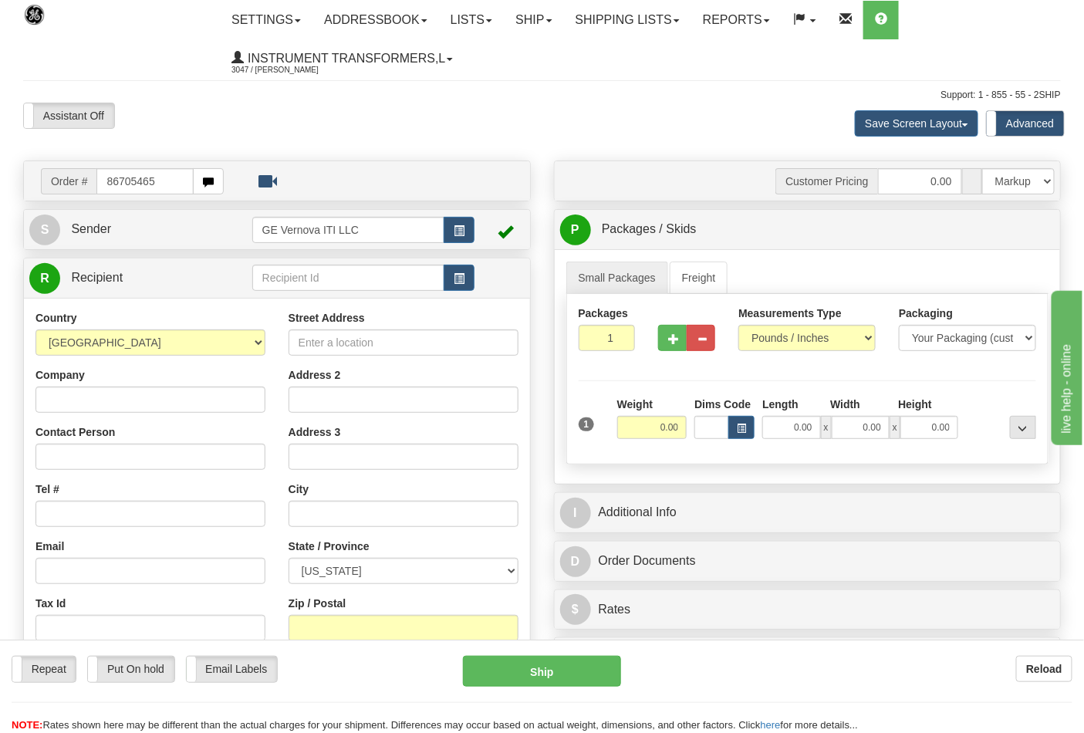
type input "86705465"
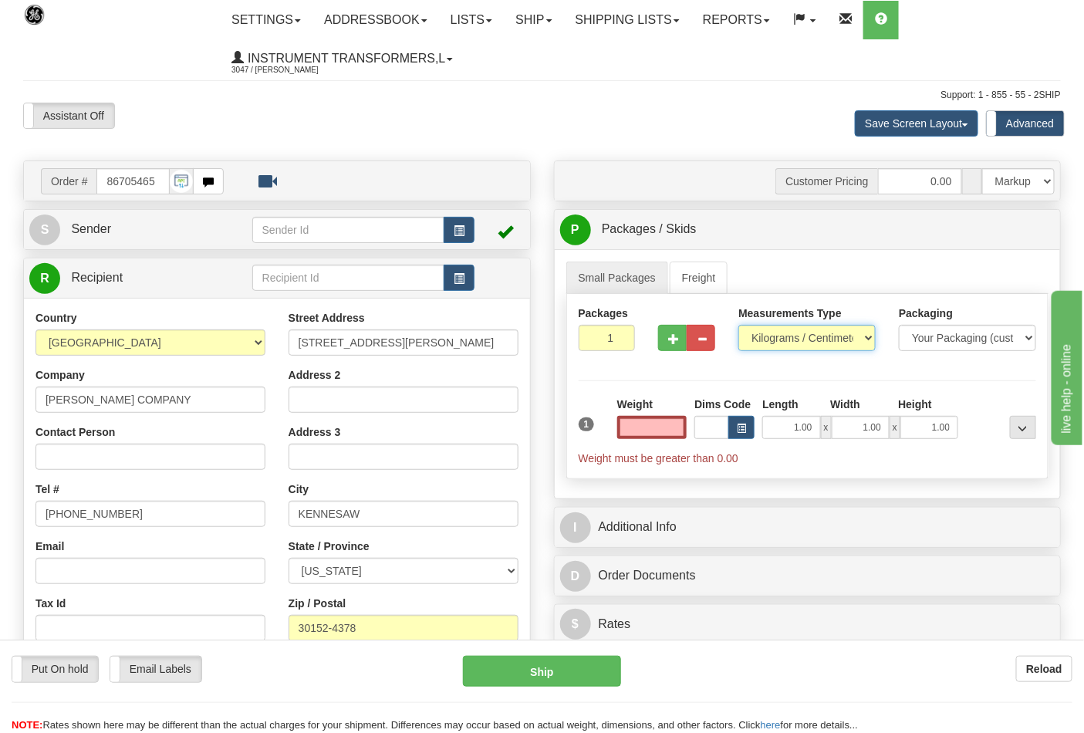
type input "0.00"
click at [805, 330] on select "Pounds / Inches Kilograms / Centimeters" at bounding box center [807, 338] width 137 height 26
select select "0"
click at [739, 326] on select "Pounds / Inches Kilograms / Centimeters" at bounding box center [807, 338] width 137 height 26
click at [652, 424] on input "0.00" at bounding box center [652, 427] width 70 height 23
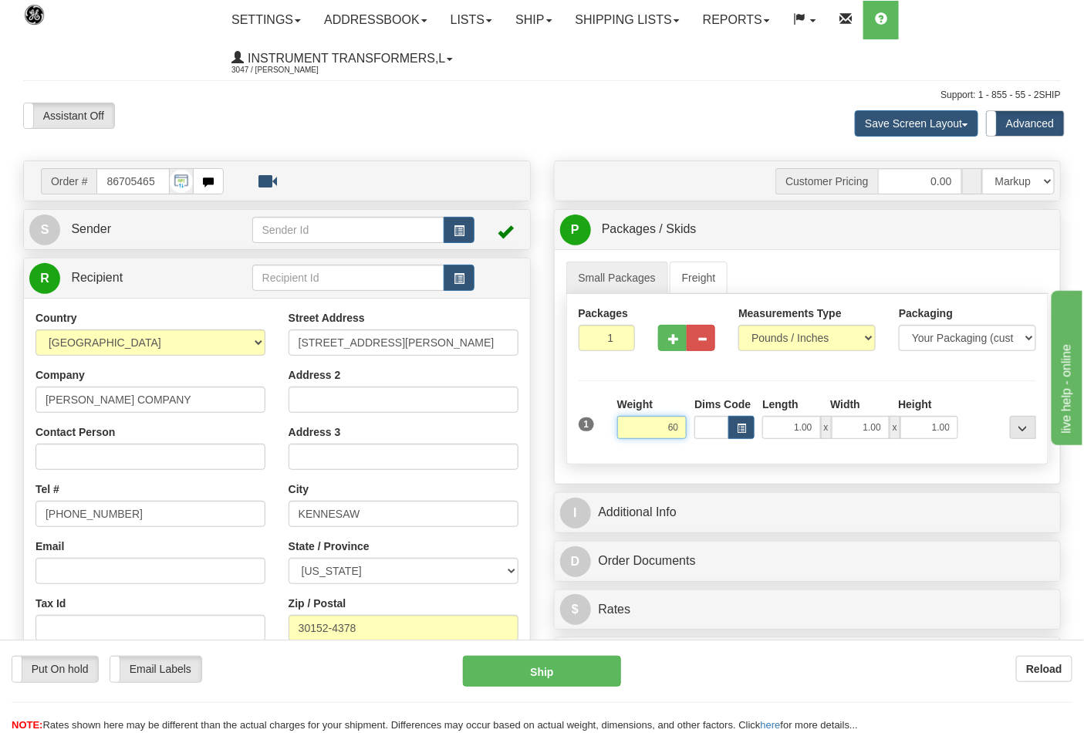
click button "Delete" at bounding box center [0, 0] width 0 height 0
type input "60.00"
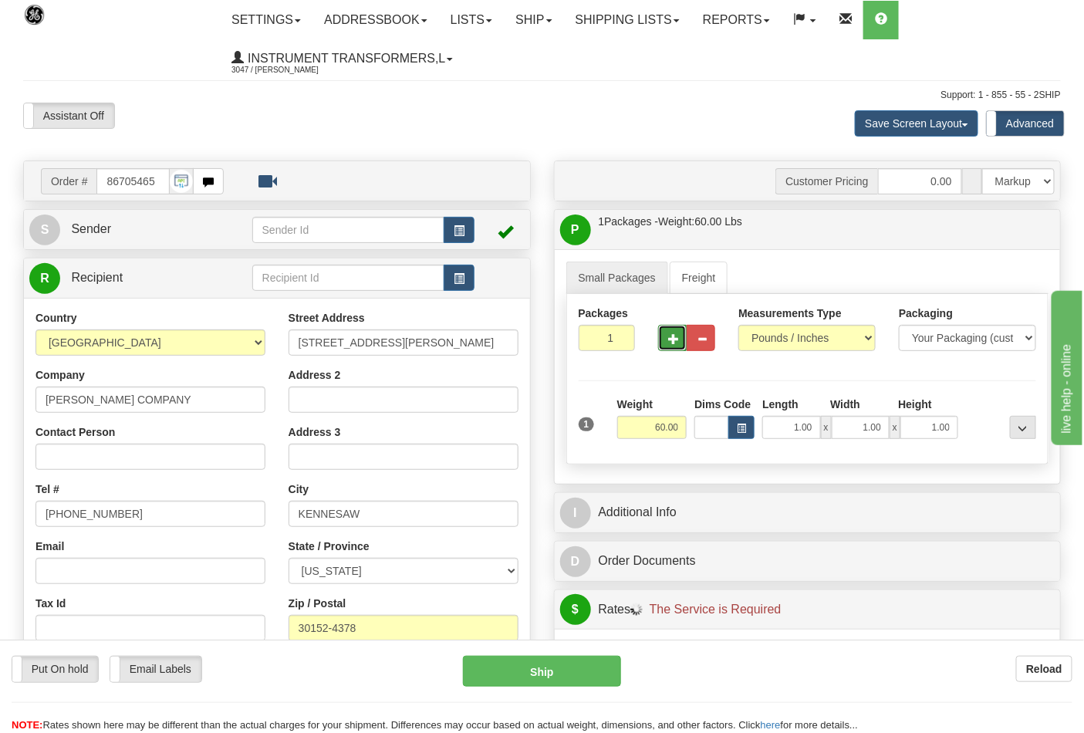
click at [668, 349] on button "button" at bounding box center [672, 338] width 29 height 26
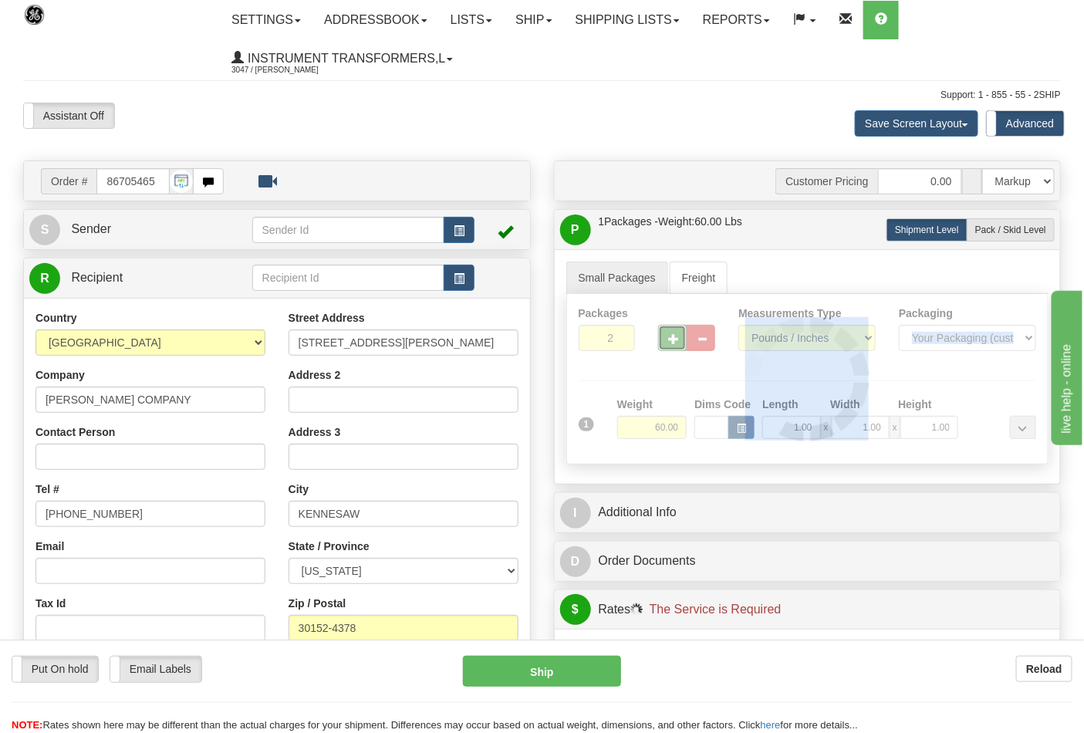
click at [668, 349] on div at bounding box center [808, 379] width 482 height 170
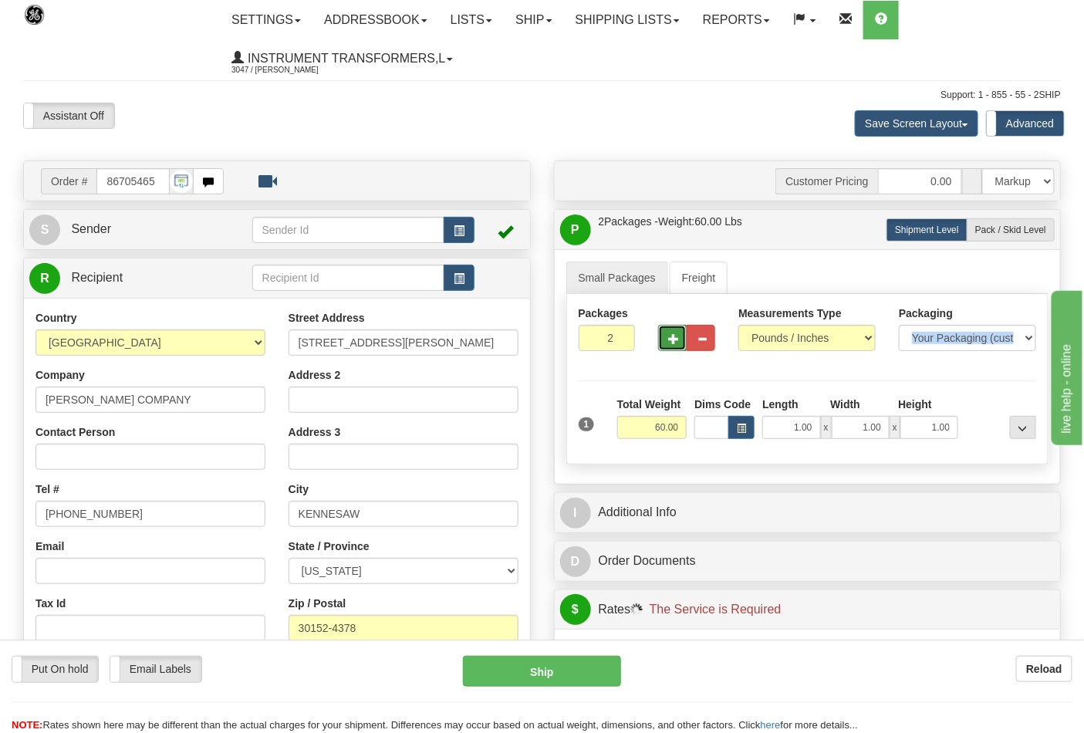
click at [668, 343] on span "button" at bounding box center [673, 339] width 11 height 10
type input "3"
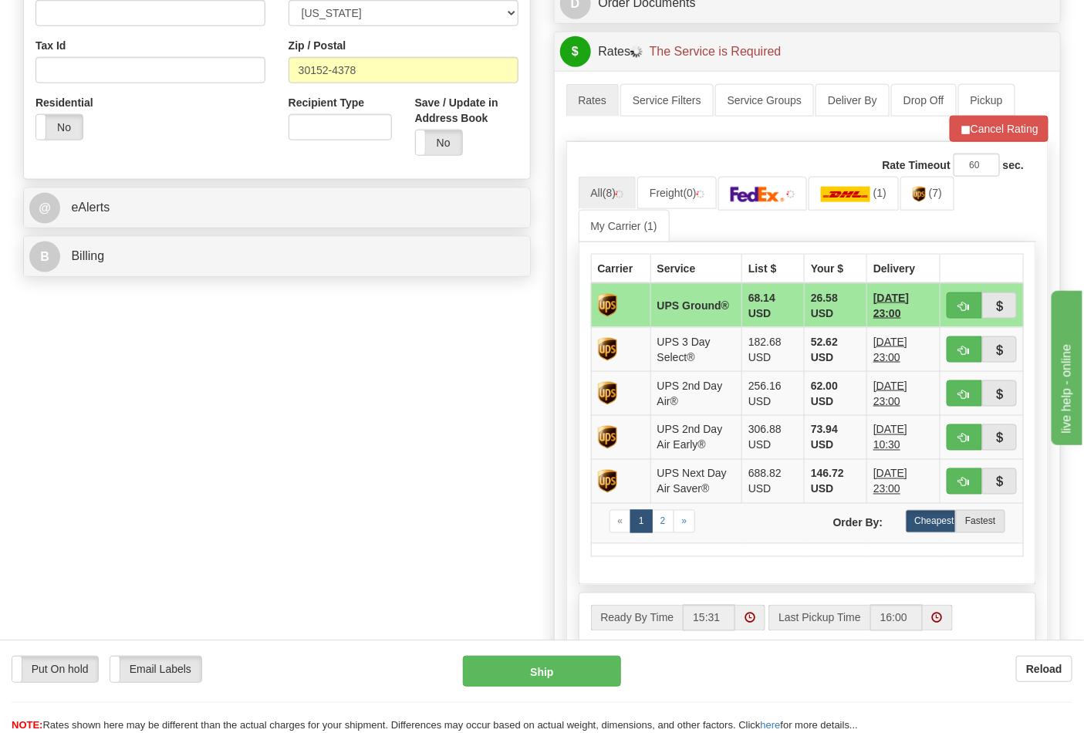
scroll to position [600, 0]
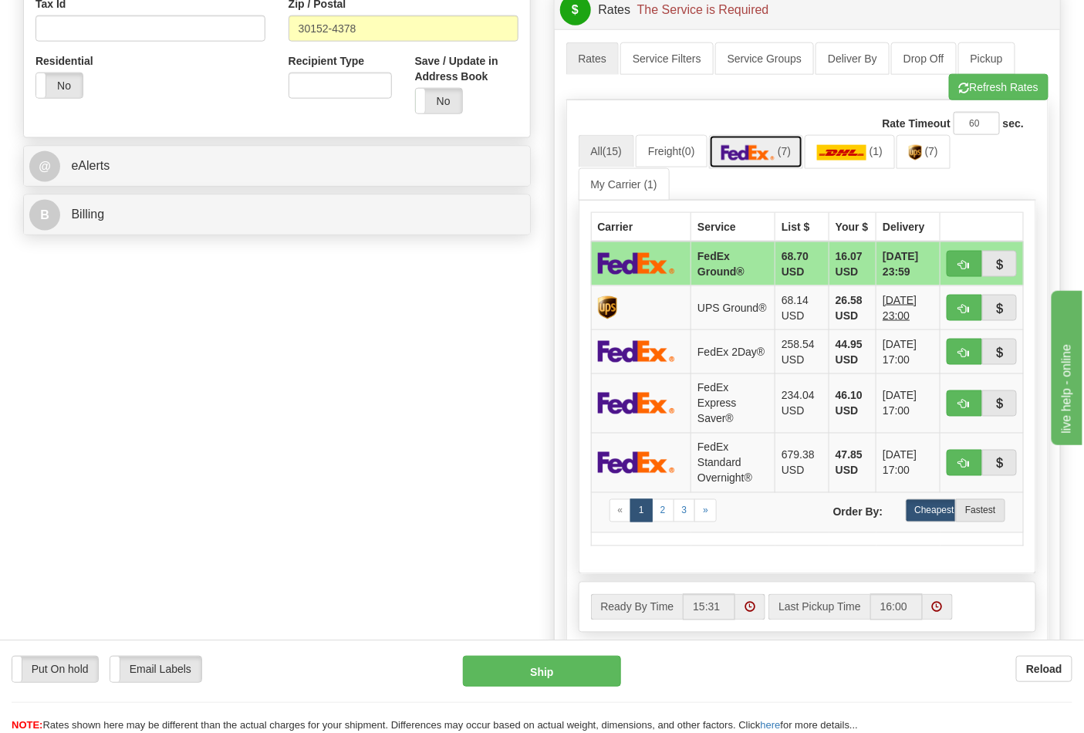
click at [766, 147] on img at bounding box center [749, 152] width 54 height 15
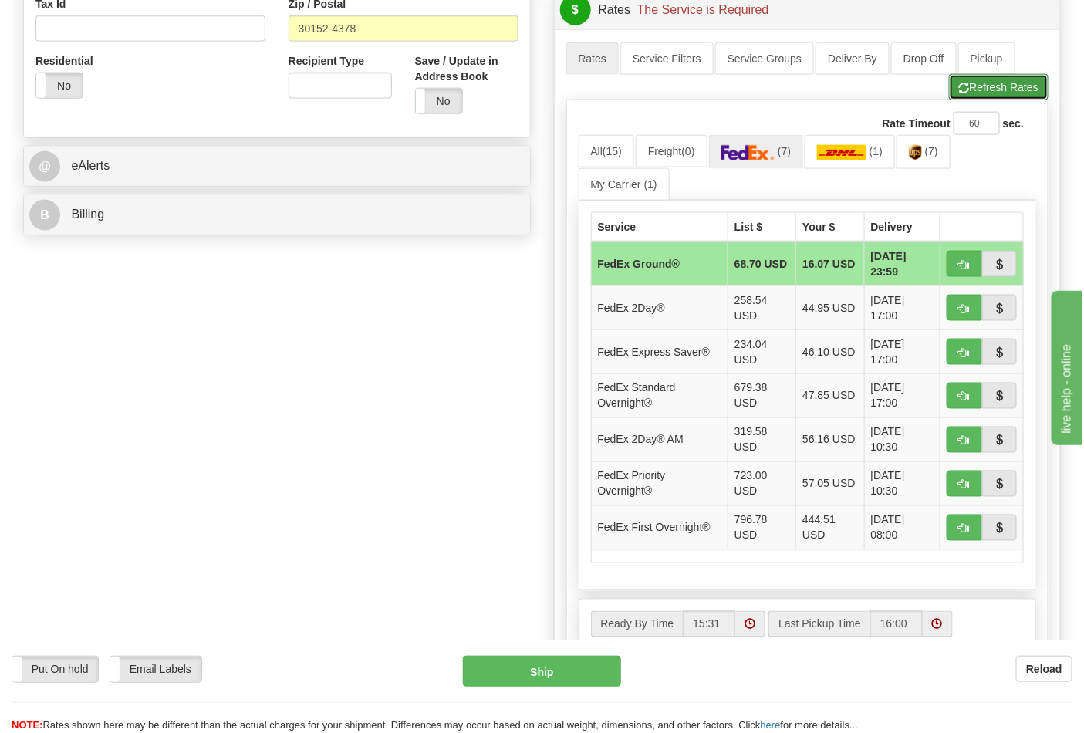
click at [1009, 91] on button "Refresh Rates" at bounding box center [999, 87] width 100 height 26
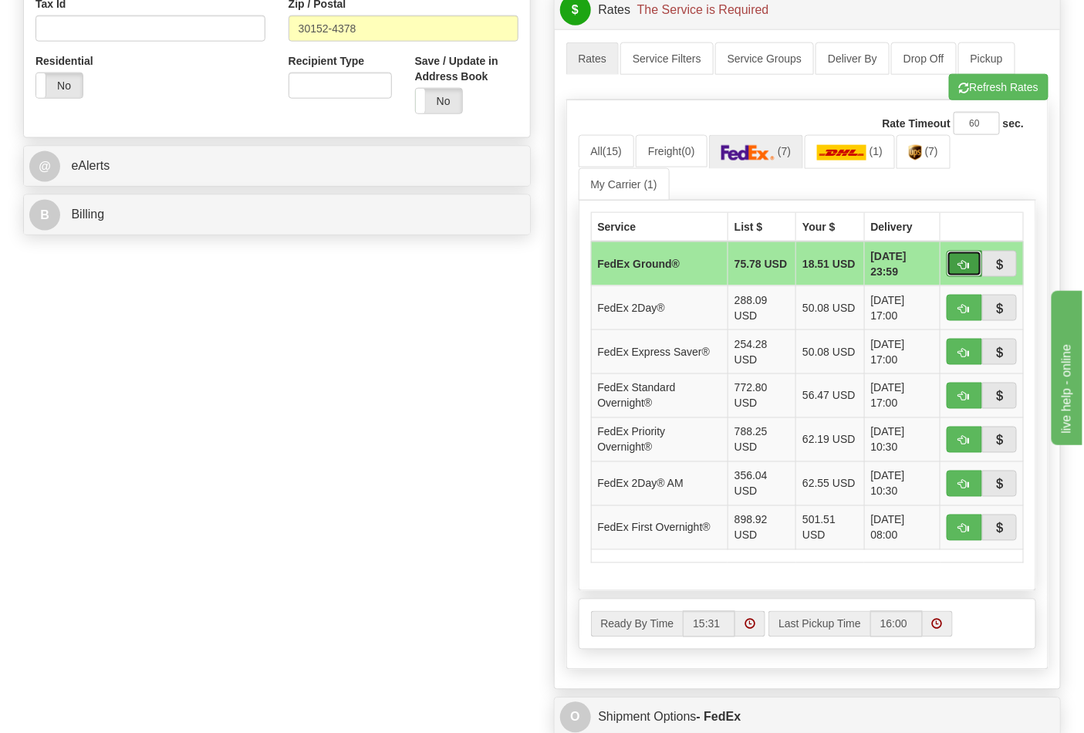
click at [963, 266] on span "button" at bounding box center [964, 265] width 11 height 10
type input "92"
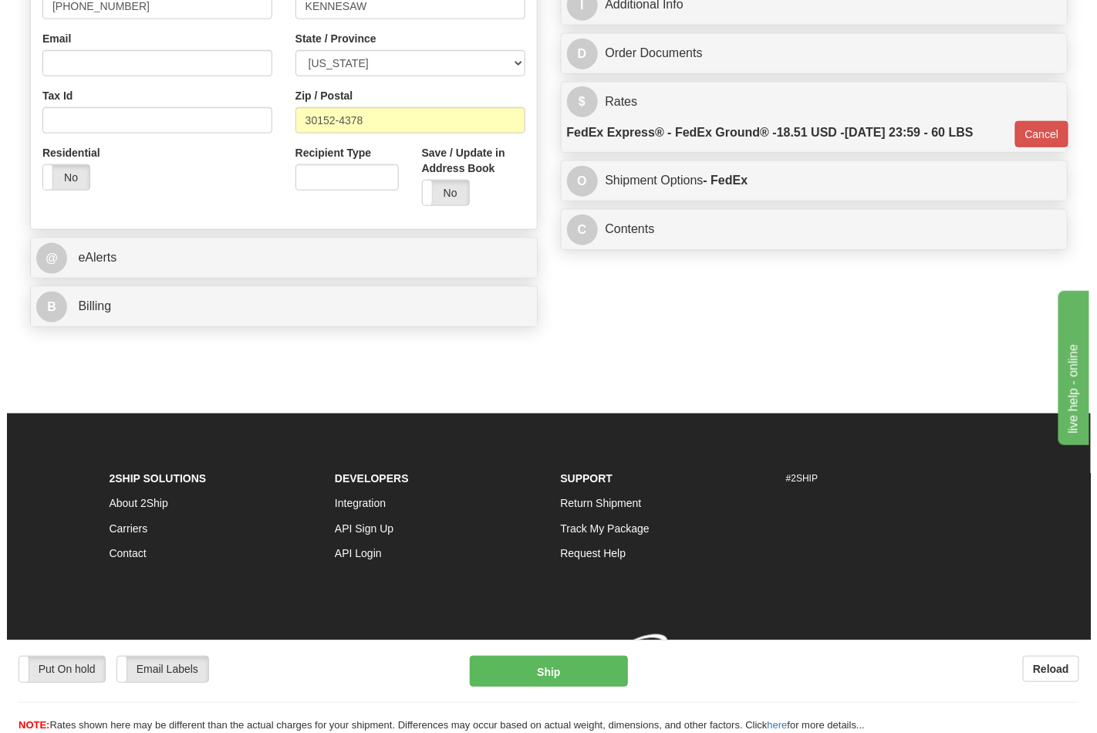
scroll to position [532, 0]
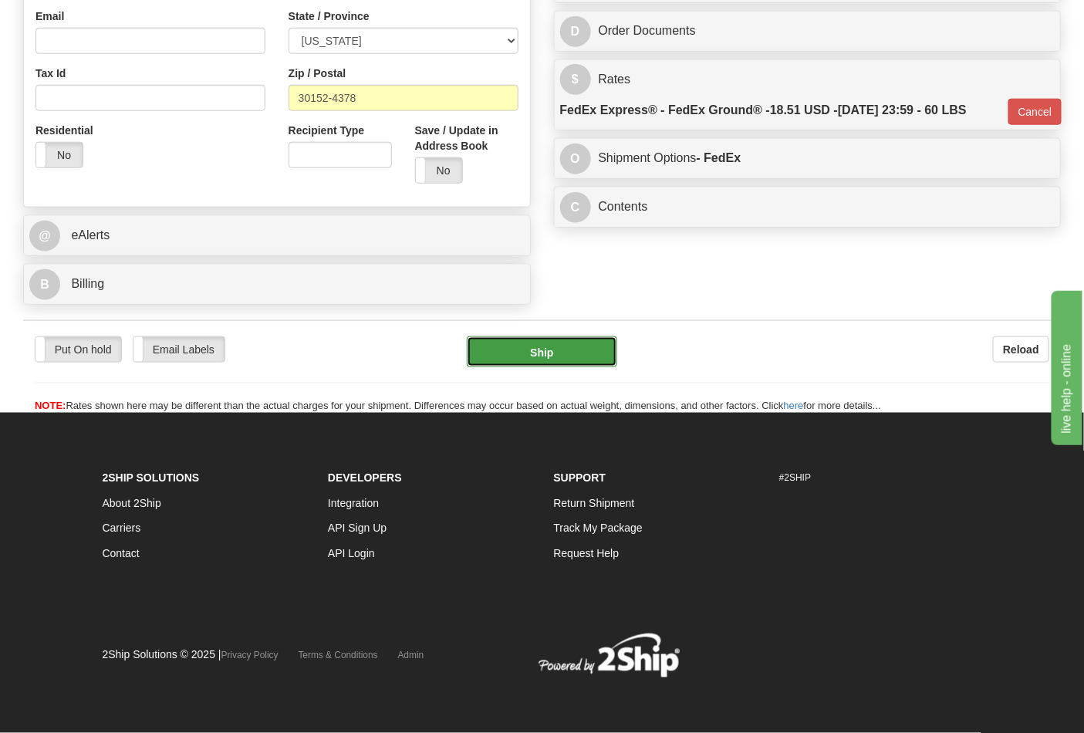
click at [595, 349] on button "Ship" at bounding box center [542, 351] width 150 height 31
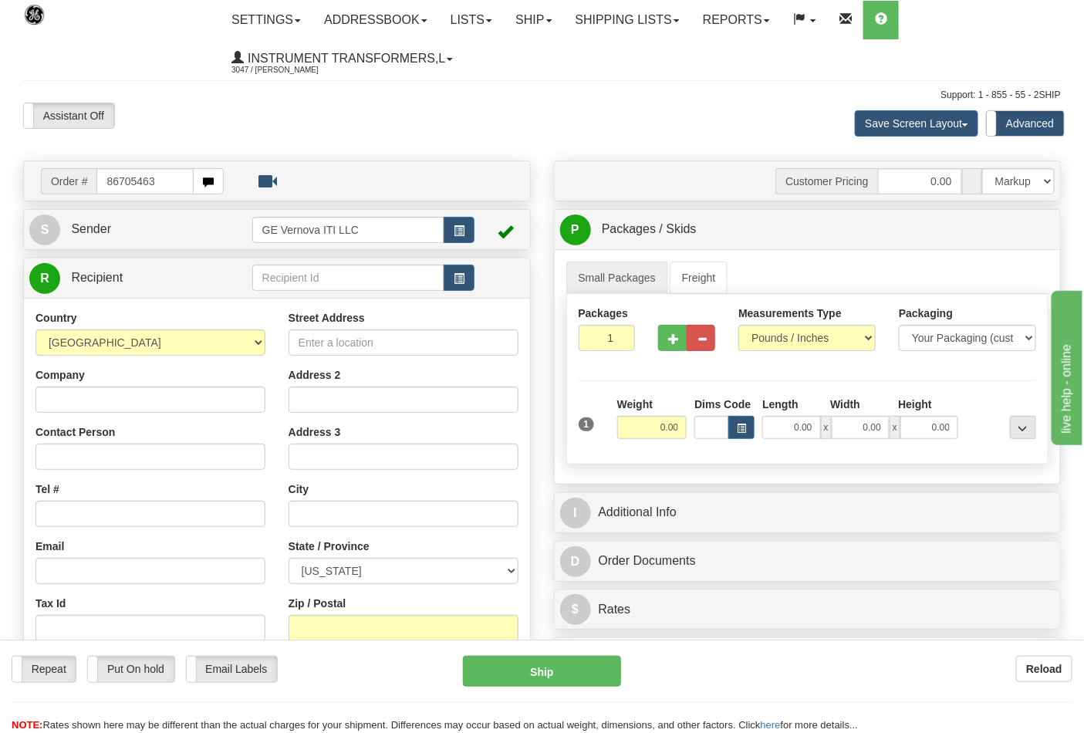
type input "86705463"
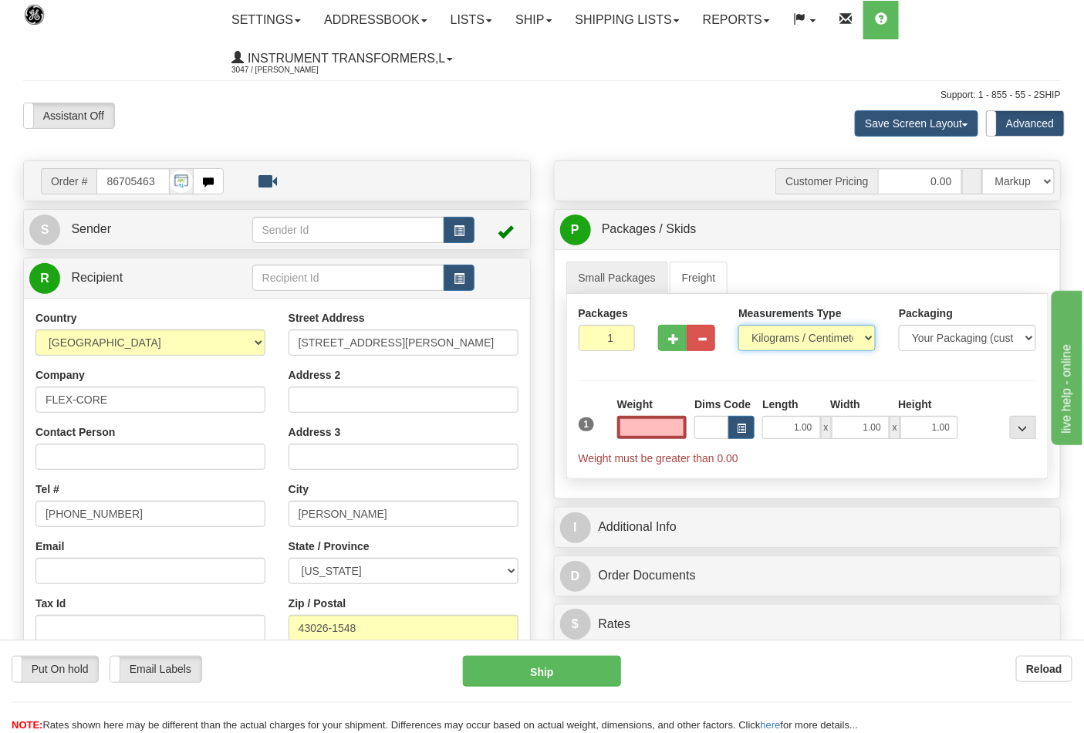
type input "0.00"
click at [827, 350] on select "Pounds / Inches Kilograms / Centimeters" at bounding box center [807, 338] width 137 height 26
select select "0"
click at [739, 326] on select "Pounds / Inches Kilograms / Centimeters" at bounding box center [807, 338] width 137 height 26
click at [661, 340] on button "button" at bounding box center [672, 338] width 29 height 26
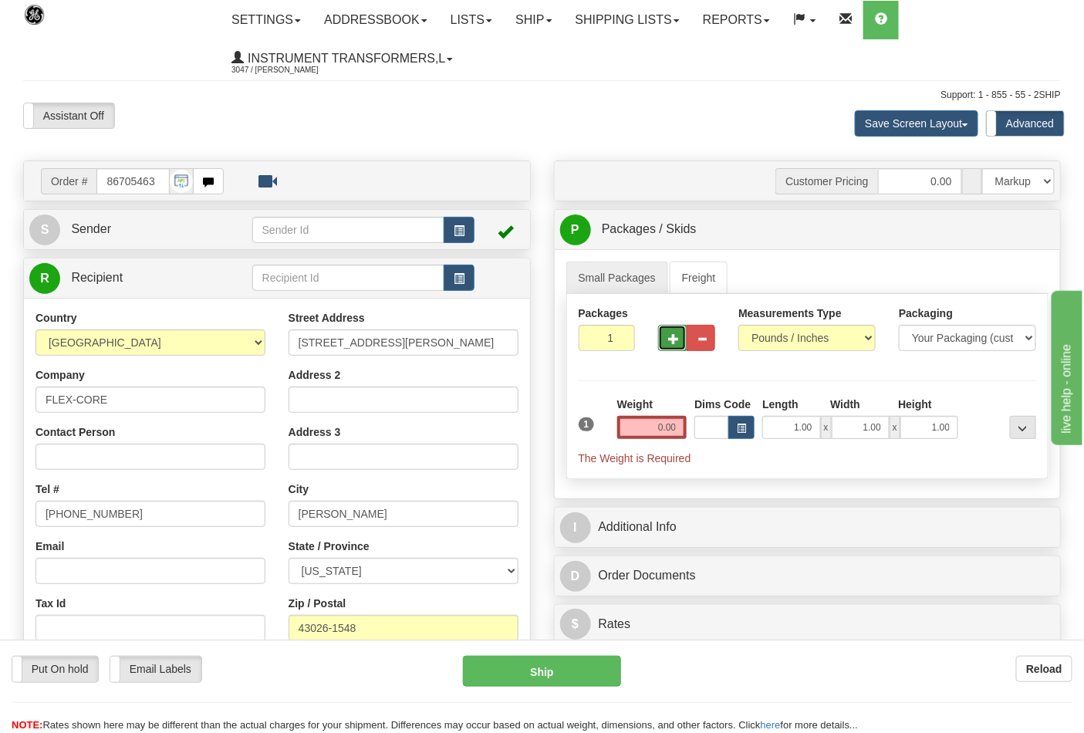
type input "2"
click at [634, 428] on input "0.00" at bounding box center [652, 427] width 70 height 23
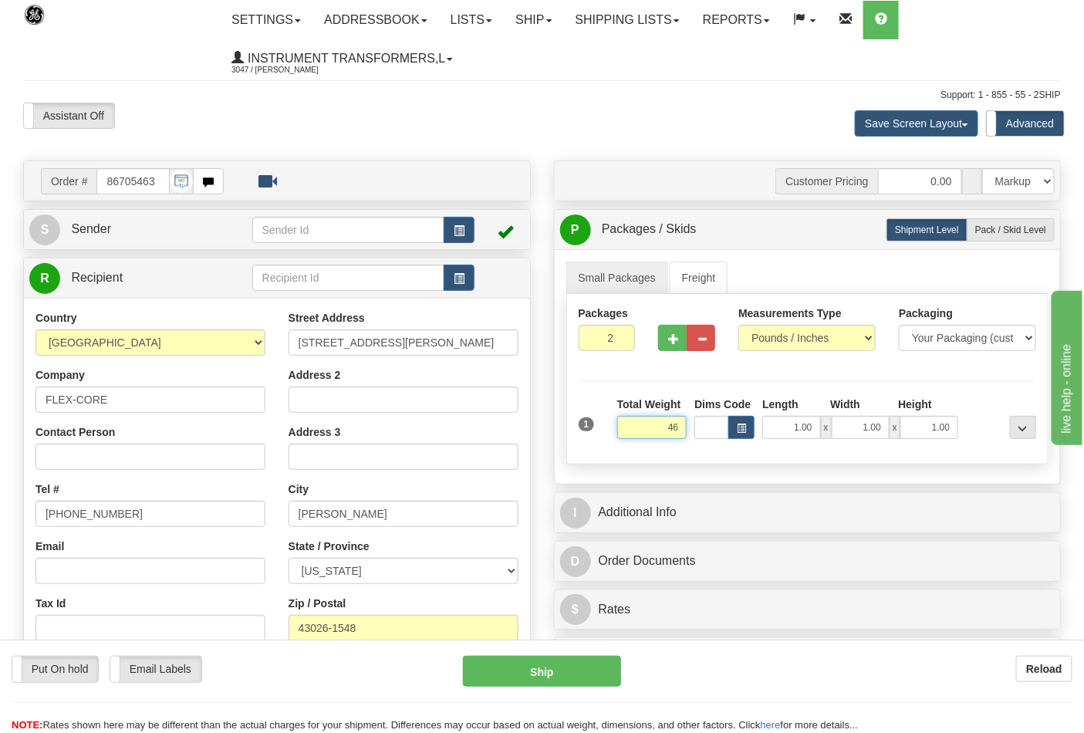
click button "Delete" at bounding box center [0, 0] width 0 height 0
type input "46.00"
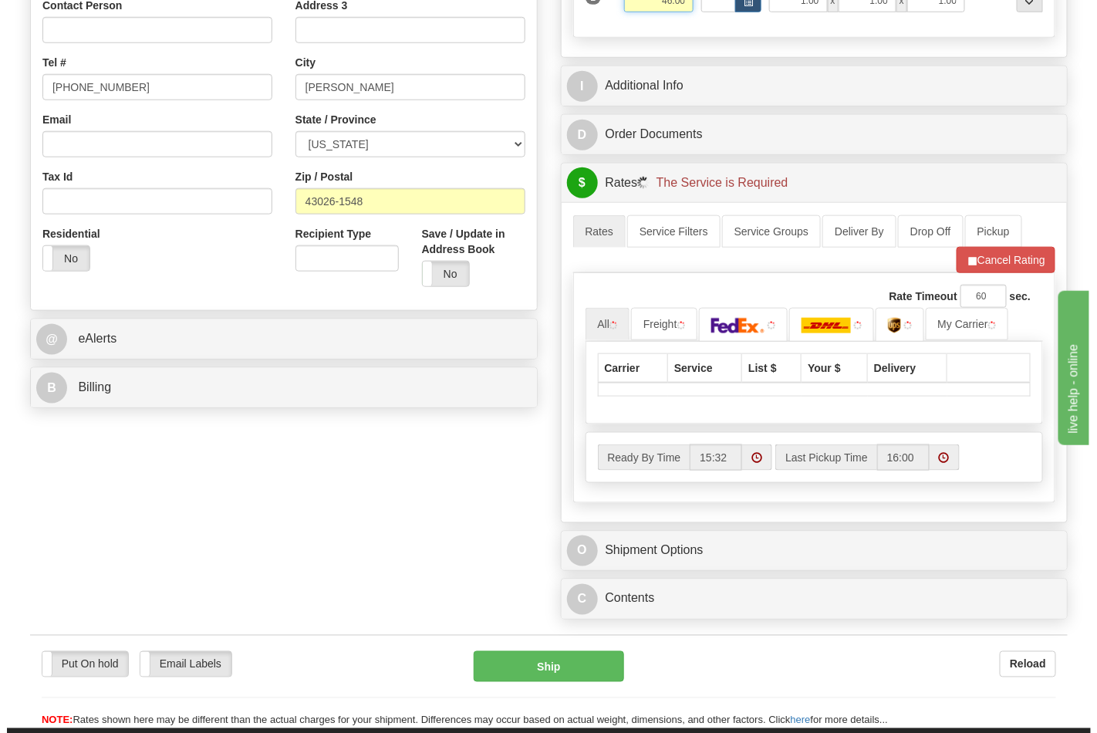
scroll to position [428, 0]
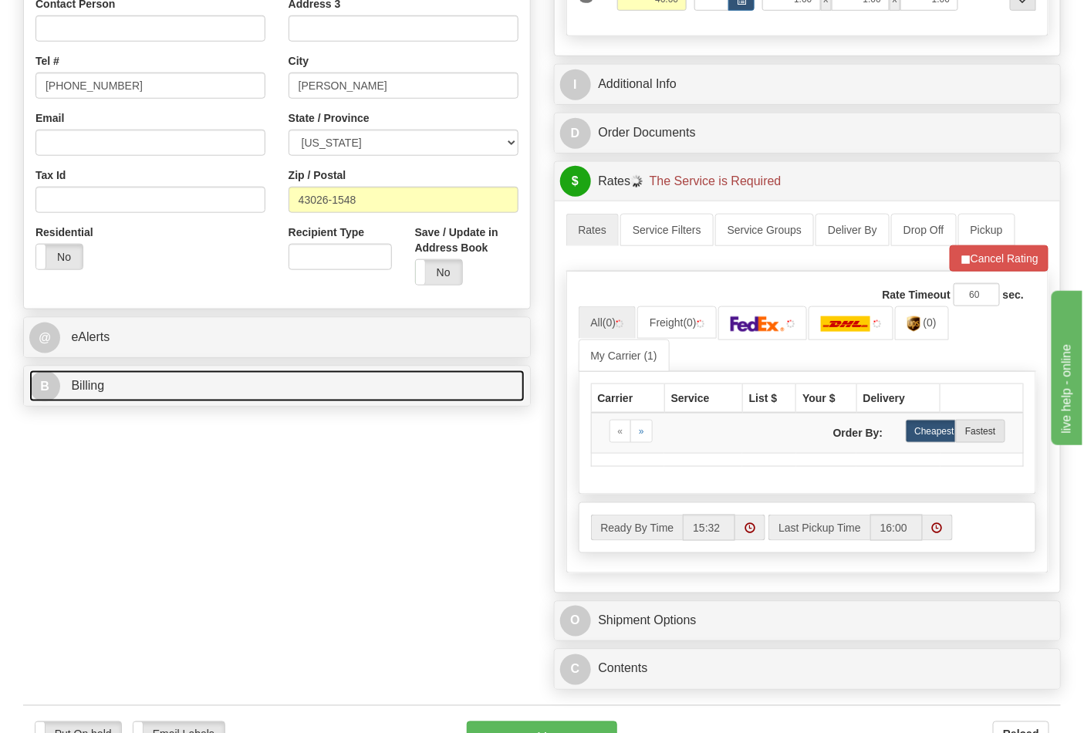
click at [384, 395] on link "B Billing" at bounding box center [276, 386] width 495 height 32
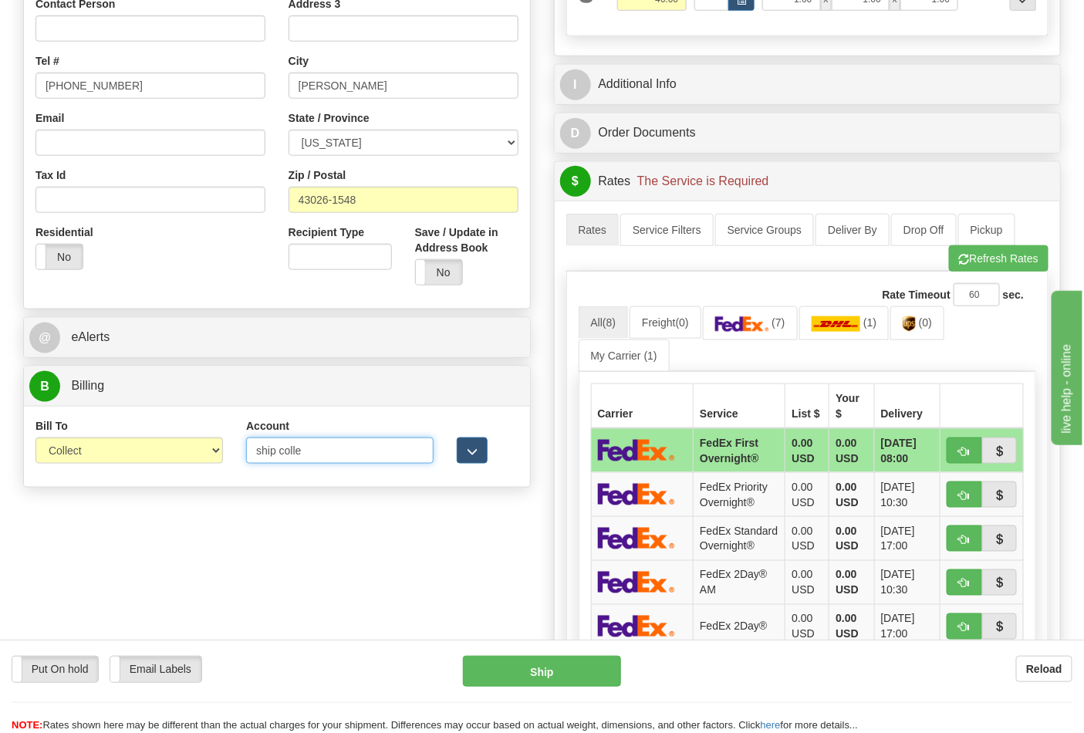
drag, startPoint x: 318, startPoint y: 455, endPoint x: 179, endPoint y: 480, distance: 141.1
click at [179, 480] on div "Bill To Sender Recipient Third Party Collect Account ship colle 3rd Party Accou…" at bounding box center [277, 446] width 506 height 81
type input "473367"
click at [167, 441] on select "Sender Recipient Third Party Collect" at bounding box center [129, 451] width 188 height 26
select select "2"
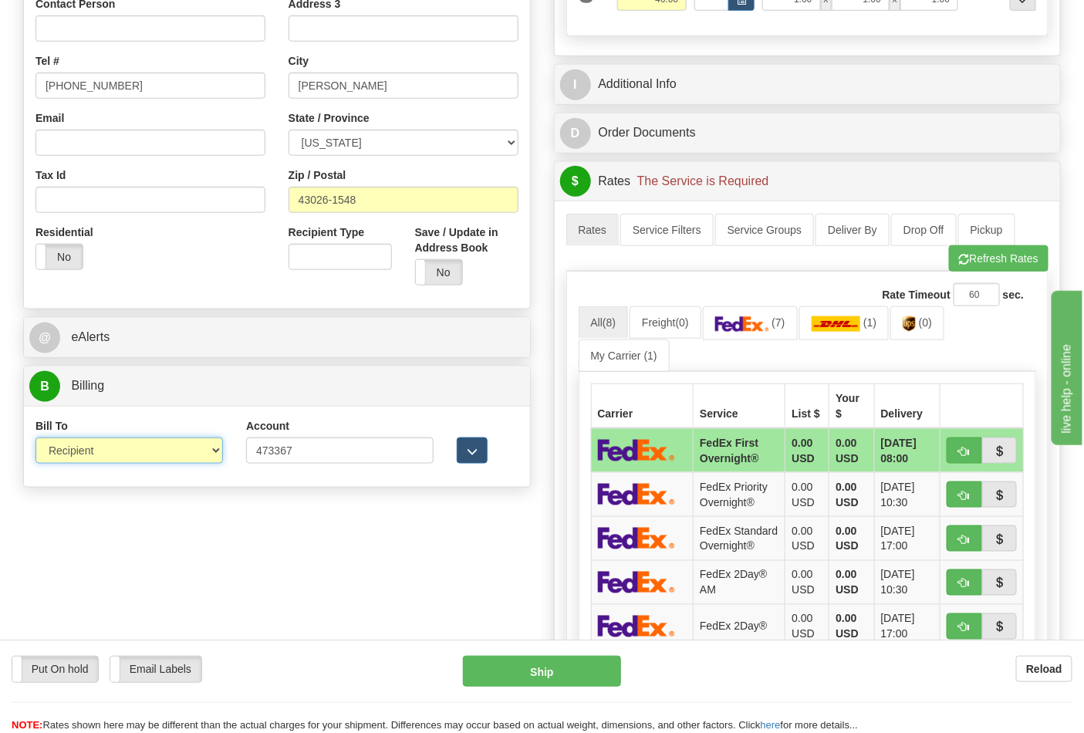
click at [35, 439] on select "Sender Recipient Third Party Collect" at bounding box center [129, 451] width 188 height 26
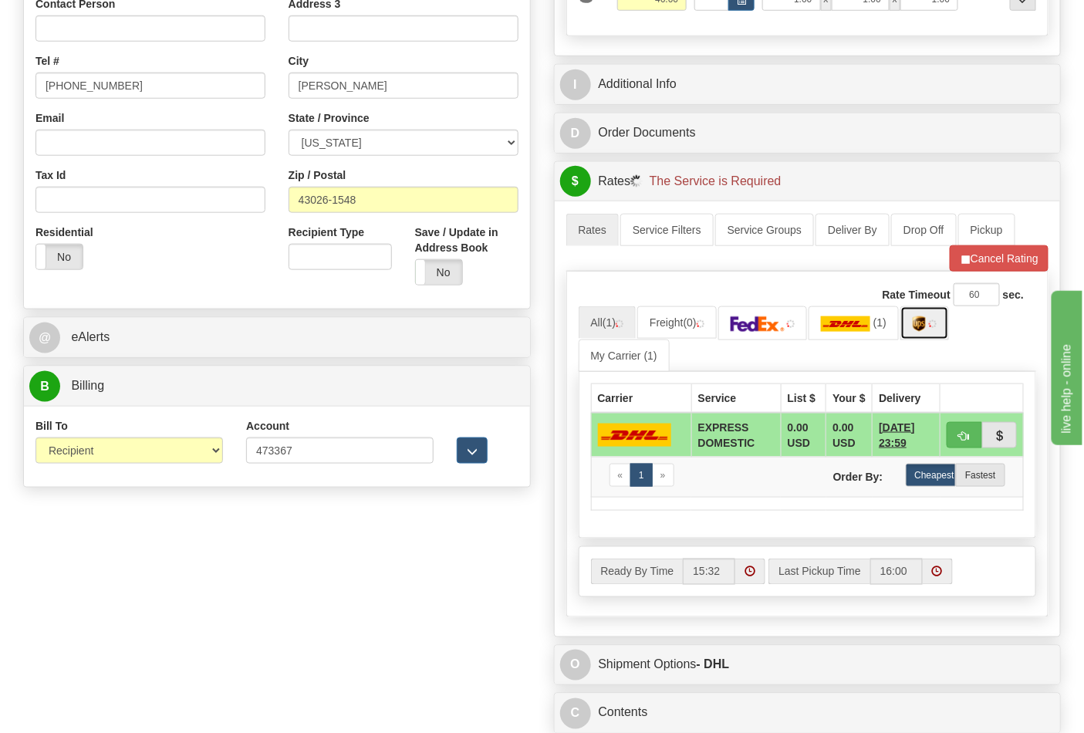
click at [909, 325] on link at bounding box center [925, 322] width 49 height 33
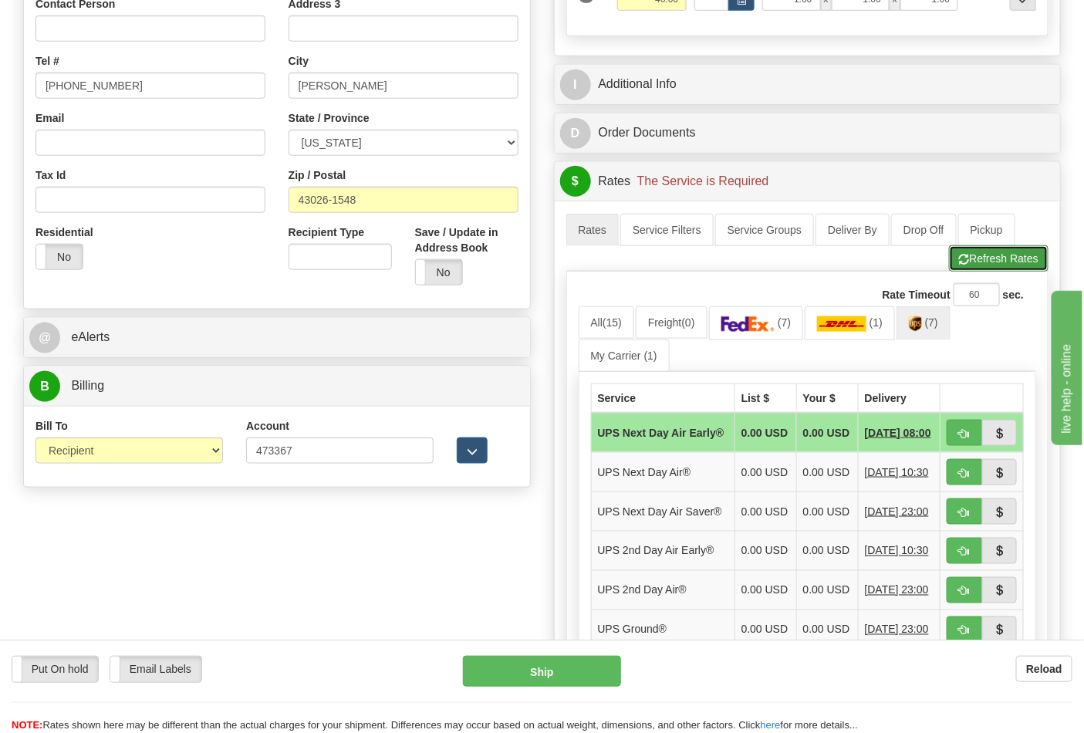
click at [977, 265] on button "Refresh Rates" at bounding box center [999, 258] width 100 height 26
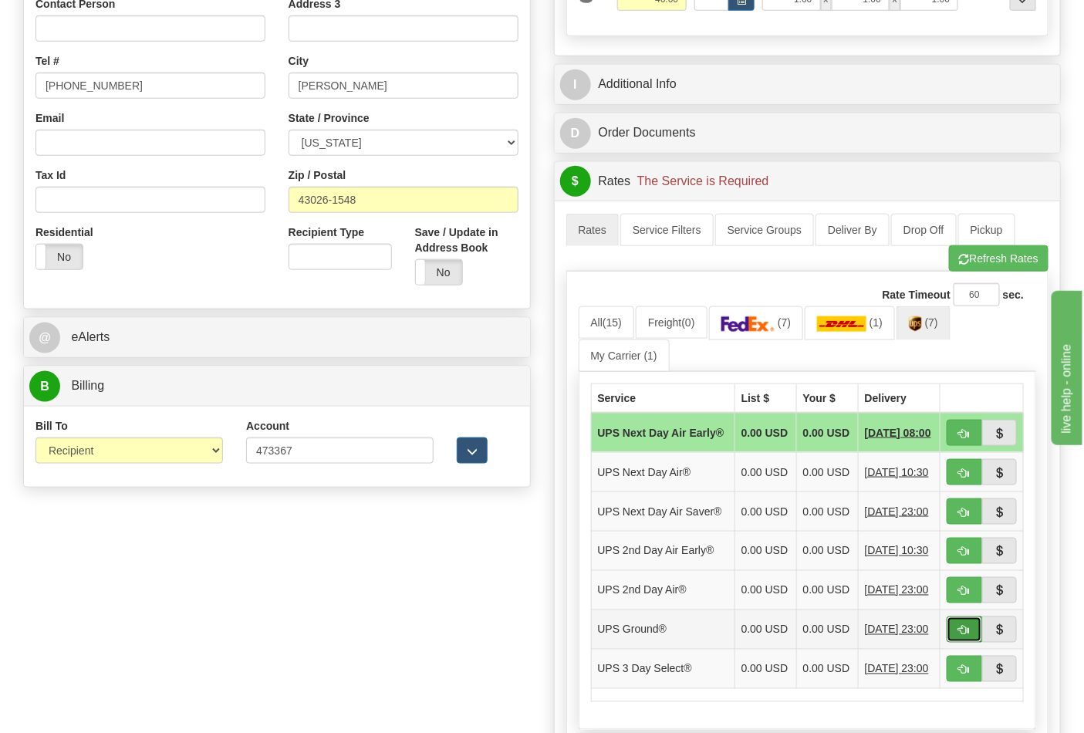
click at [975, 643] on button "button" at bounding box center [964, 630] width 35 height 26
type input "03"
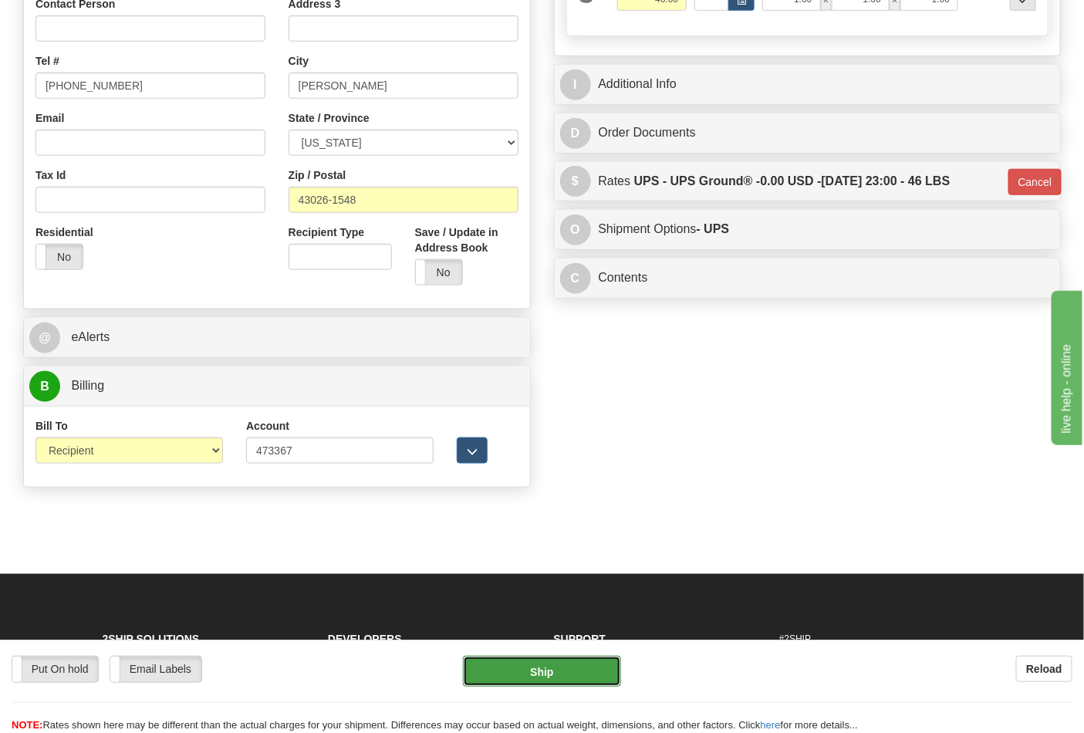
click at [615, 669] on button "Ship" at bounding box center [541, 671] width 157 height 31
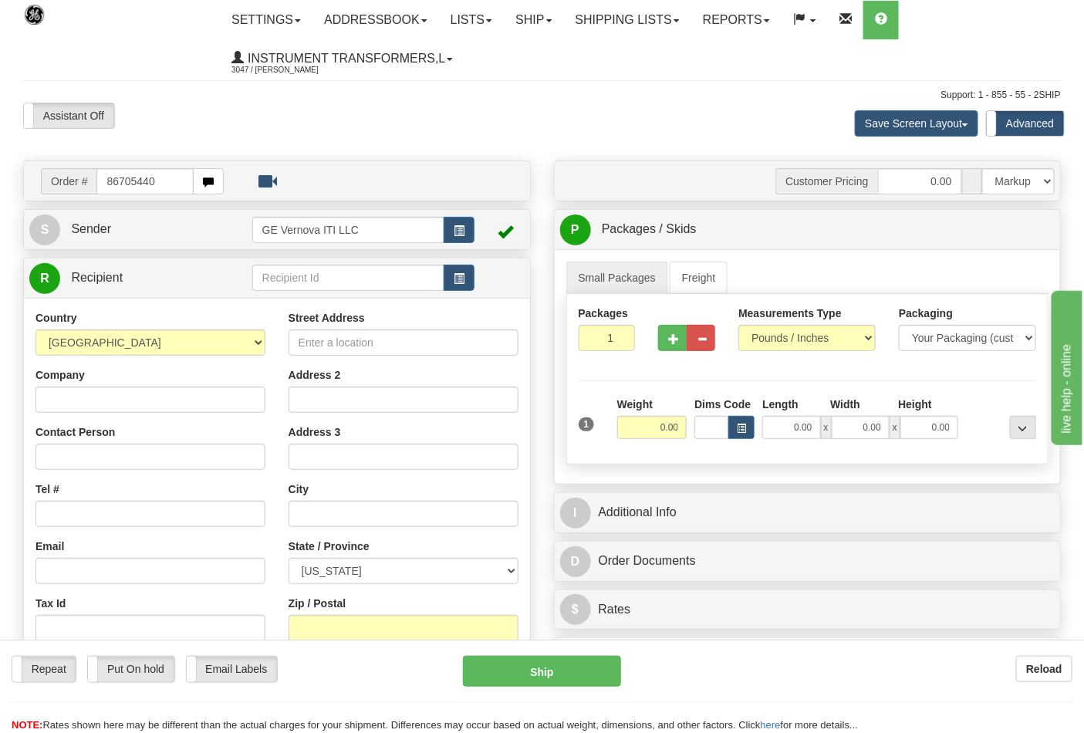
type input "86705440"
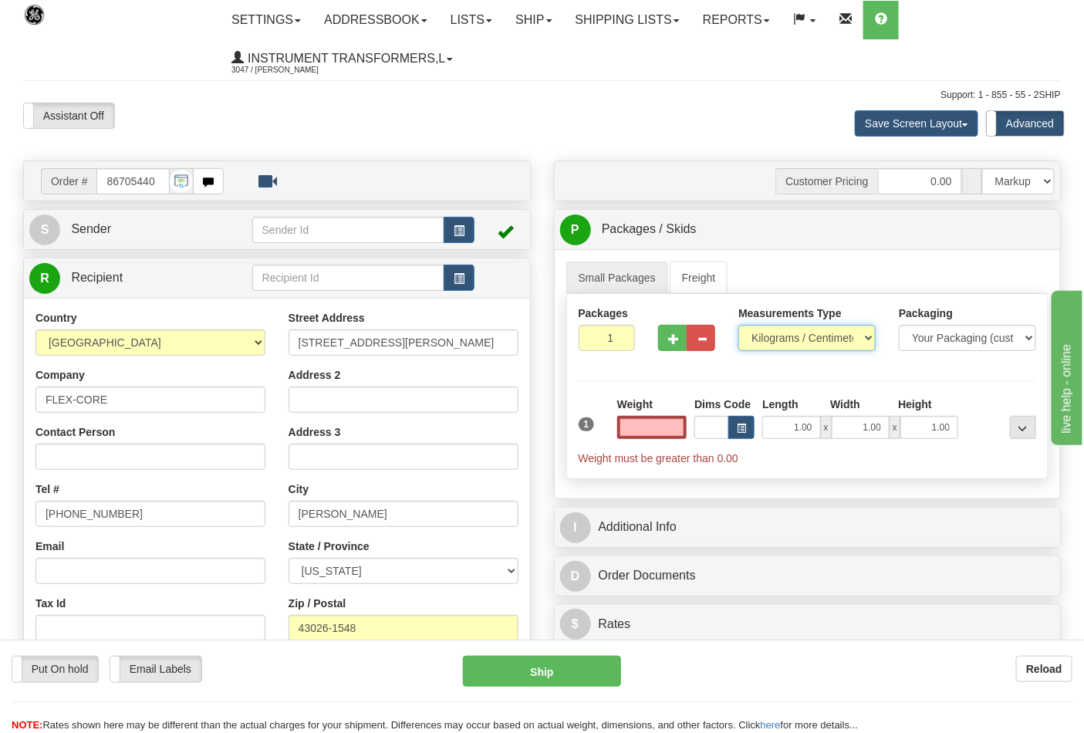
type input "0.00"
click at [803, 344] on select "Pounds / Inches Kilograms / Centimeters" at bounding box center [807, 338] width 137 height 26
select select "0"
click at [739, 326] on select "Pounds / Inches Kilograms / Centimeters" at bounding box center [807, 338] width 137 height 26
click at [651, 424] on input "0.00" at bounding box center [652, 427] width 70 height 23
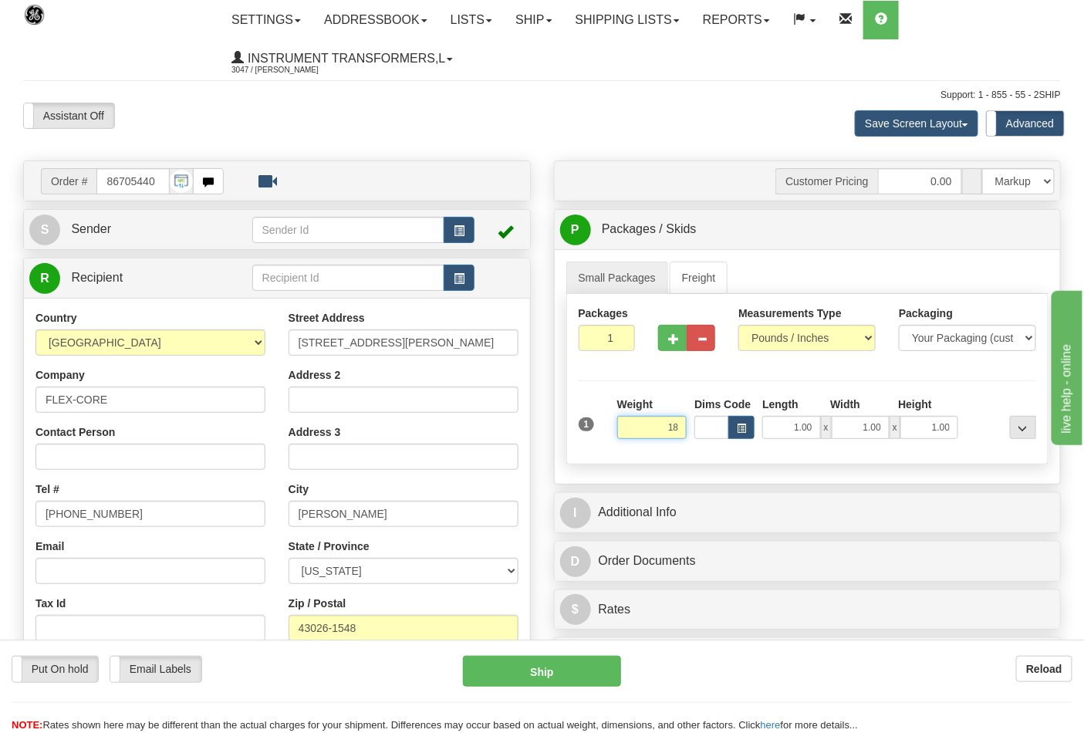
click button "Delete" at bounding box center [0, 0] width 0 height 0
type input "18.00"
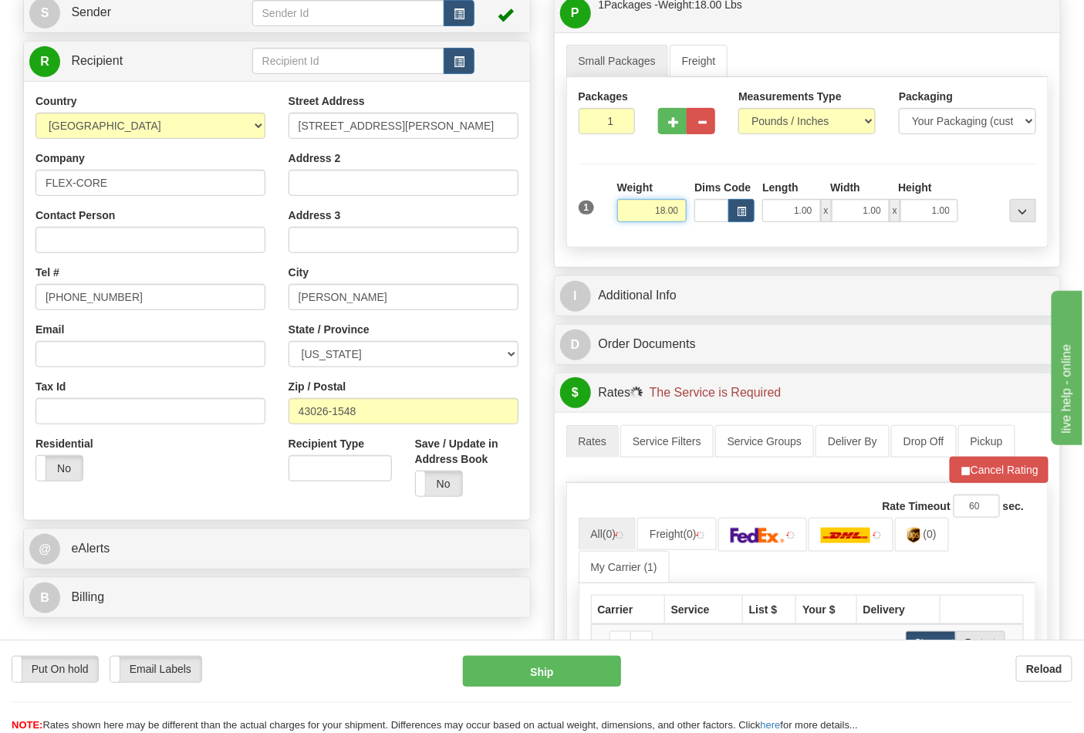
scroll to position [257, 0]
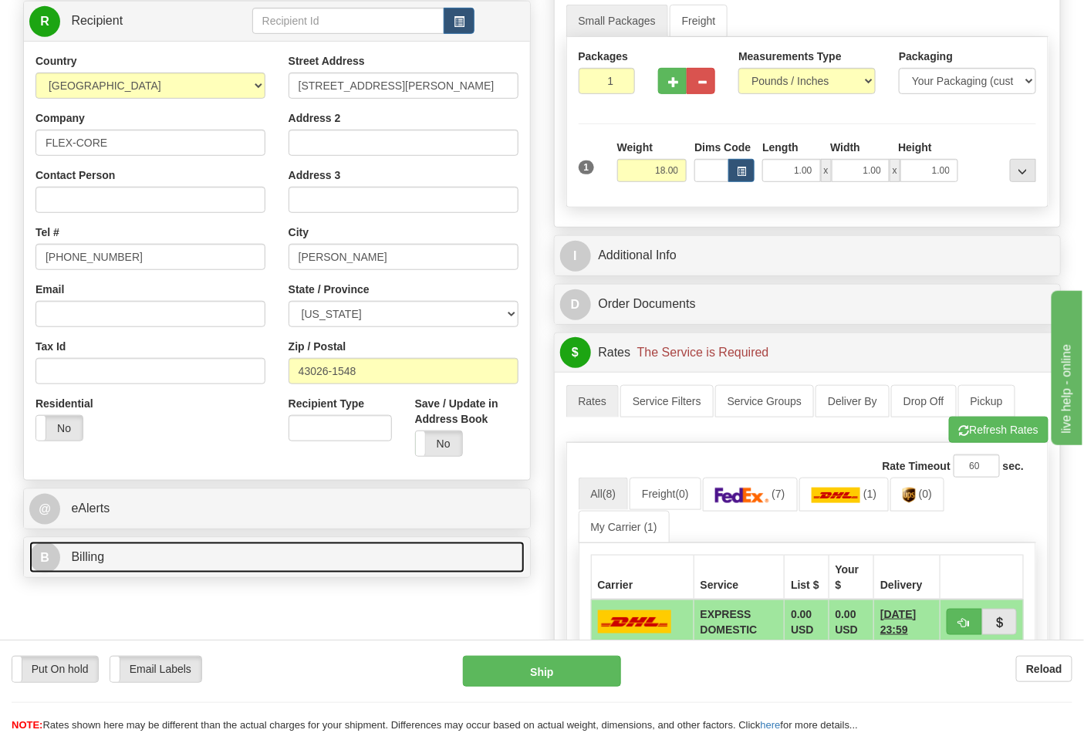
click at [312, 570] on link "B Billing" at bounding box center [276, 558] width 495 height 32
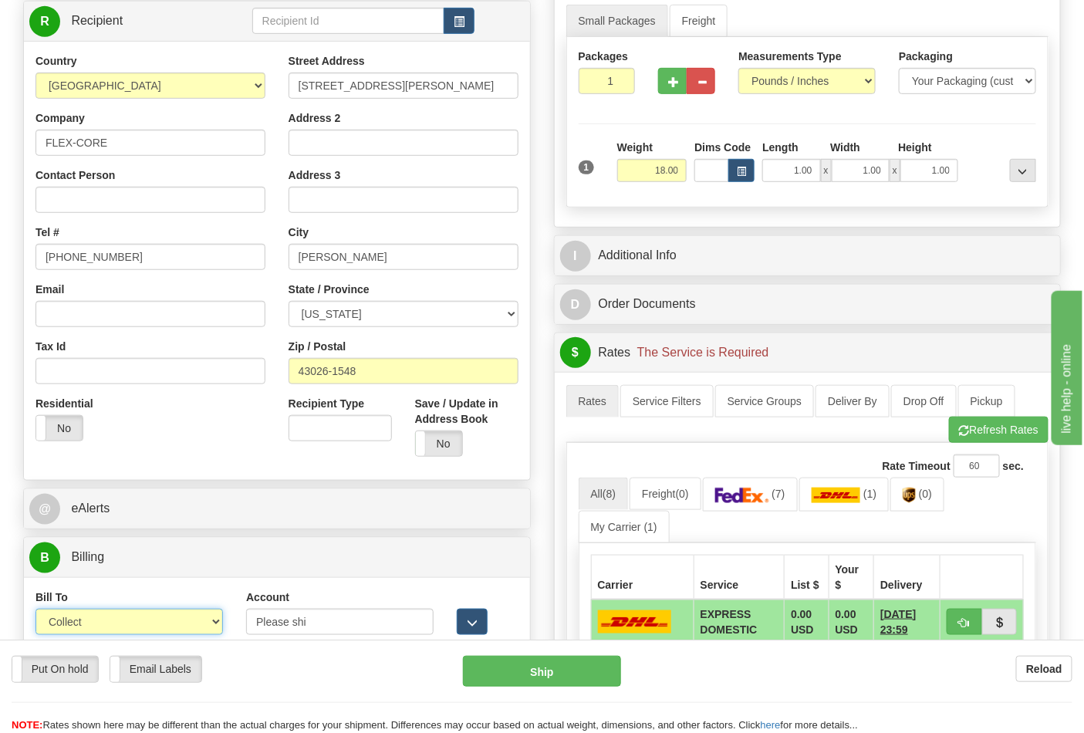
click at [162, 620] on select "Sender Recipient Third Party Collect" at bounding box center [129, 622] width 188 height 26
select select "2"
click at [35, 611] on select "Sender Recipient Third Party Collect" at bounding box center [129, 622] width 188 height 26
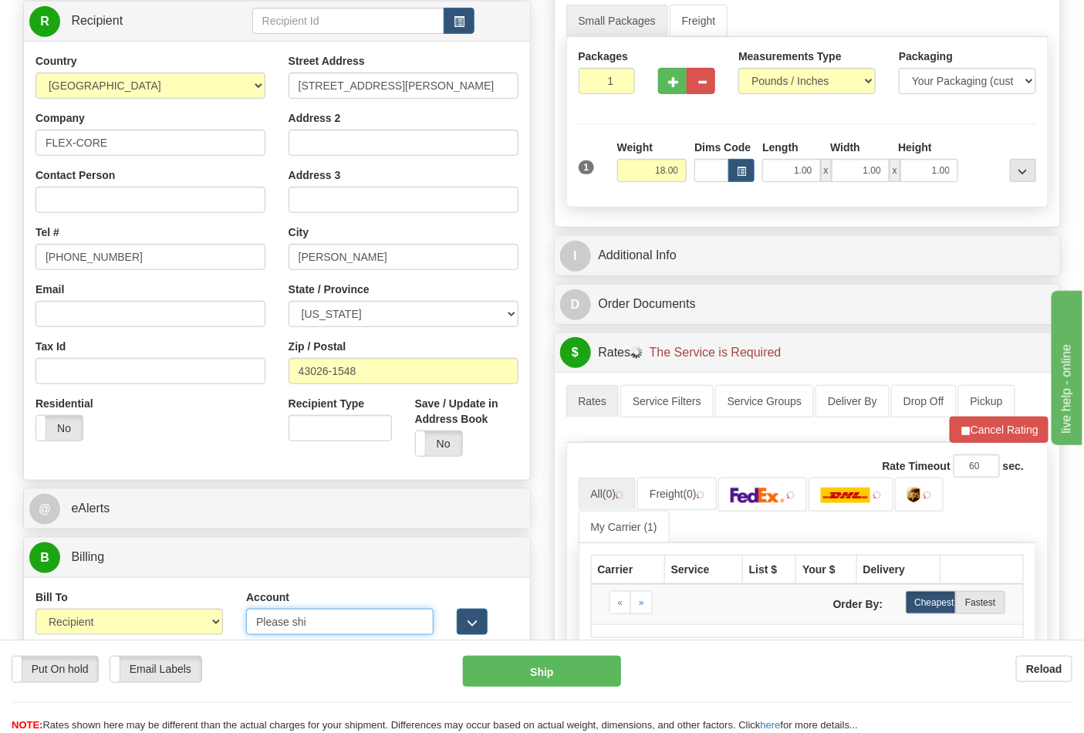
drag, startPoint x: 320, startPoint y: 625, endPoint x: 221, endPoint y: 635, distance: 99.3
click at [221, 635] on div "Bill To Sender Recipient Third Party Collect Account Please shi 3rd Party Accou…" at bounding box center [277, 618] width 506 height 57
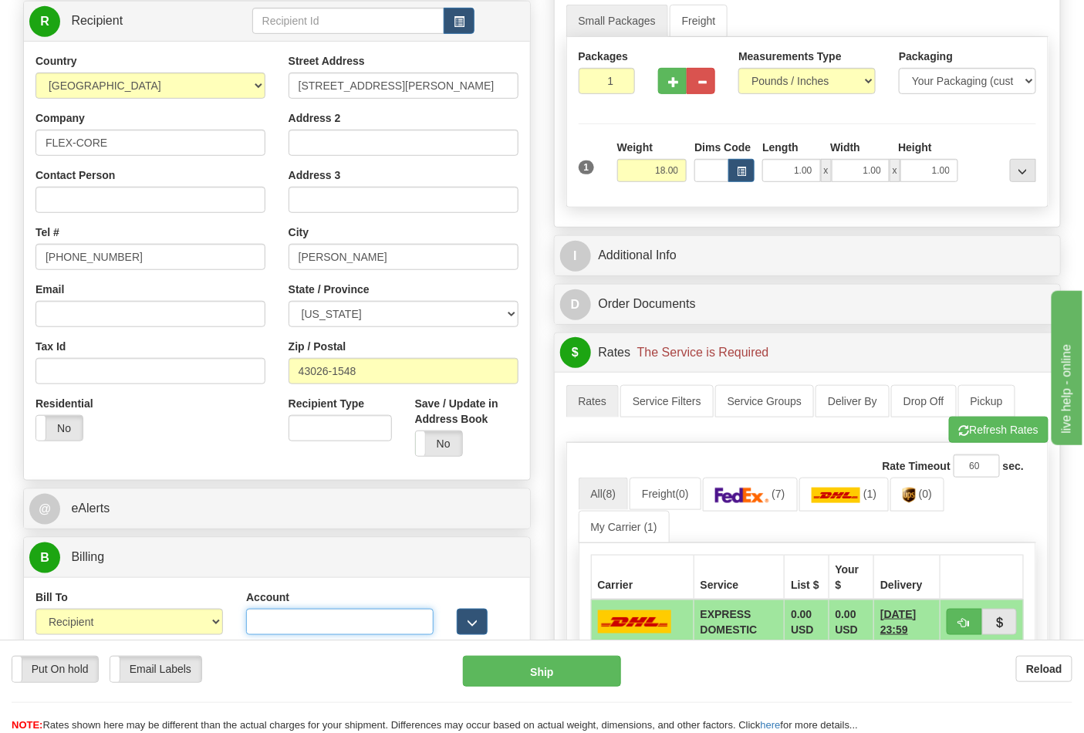
click at [332, 620] on input "Account" at bounding box center [340, 622] width 188 height 26
paste input "473367"
type input "473367"
click at [911, 492] on img at bounding box center [909, 495] width 13 height 15
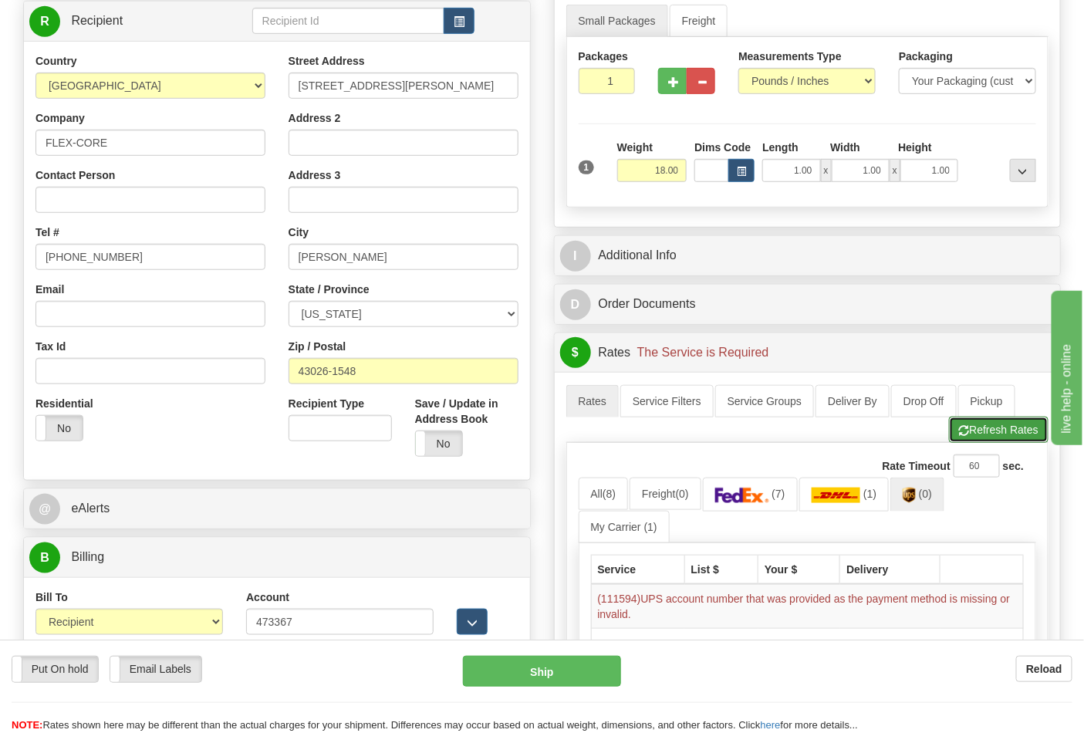
click at [981, 436] on button "Refresh Rates" at bounding box center [999, 430] width 100 height 26
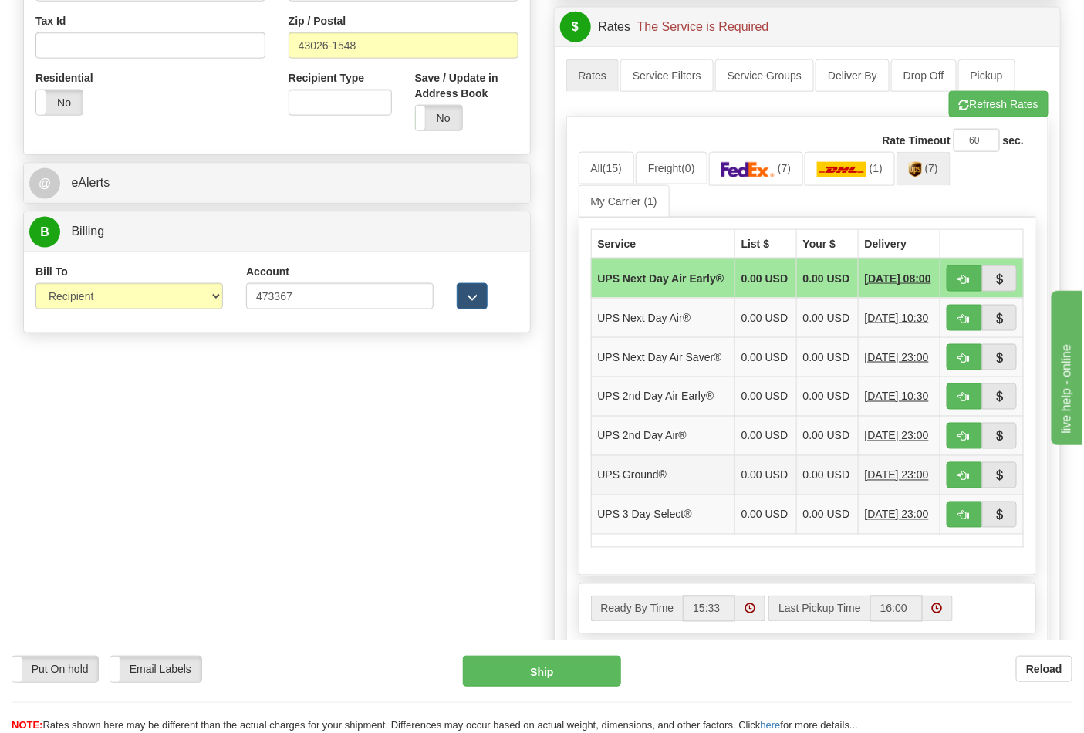
scroll to position [600, 0]
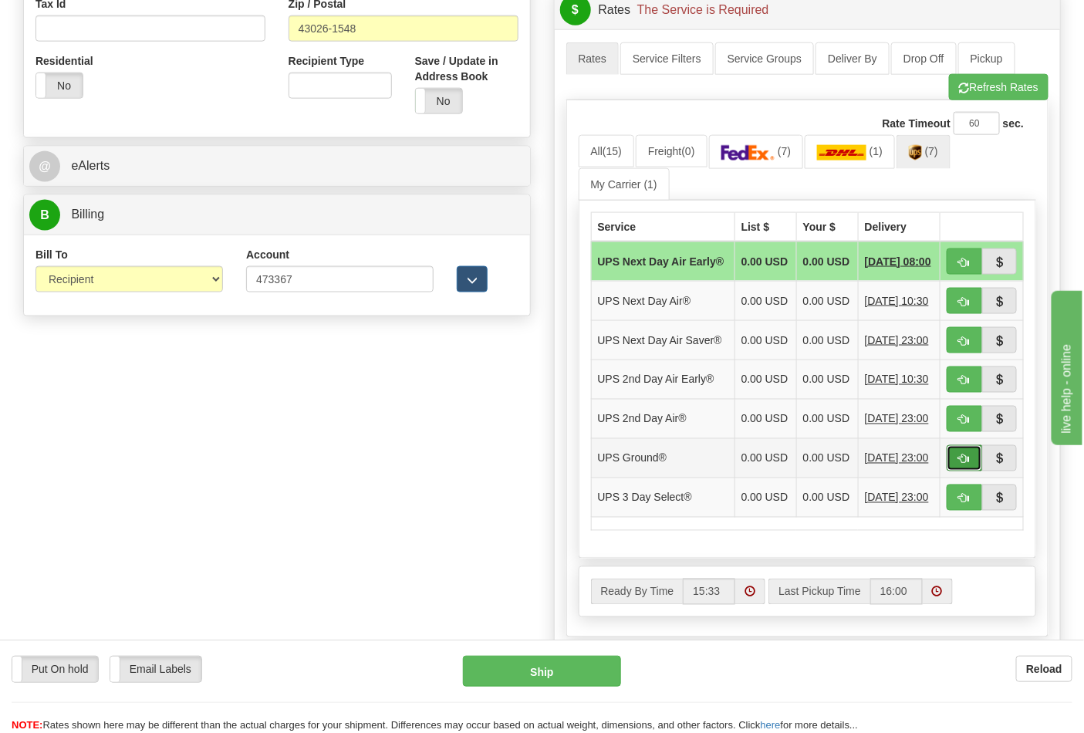
click at [960, 465] on span "button" at bounding box center [964, 460] width 11 height 10
type input "03"
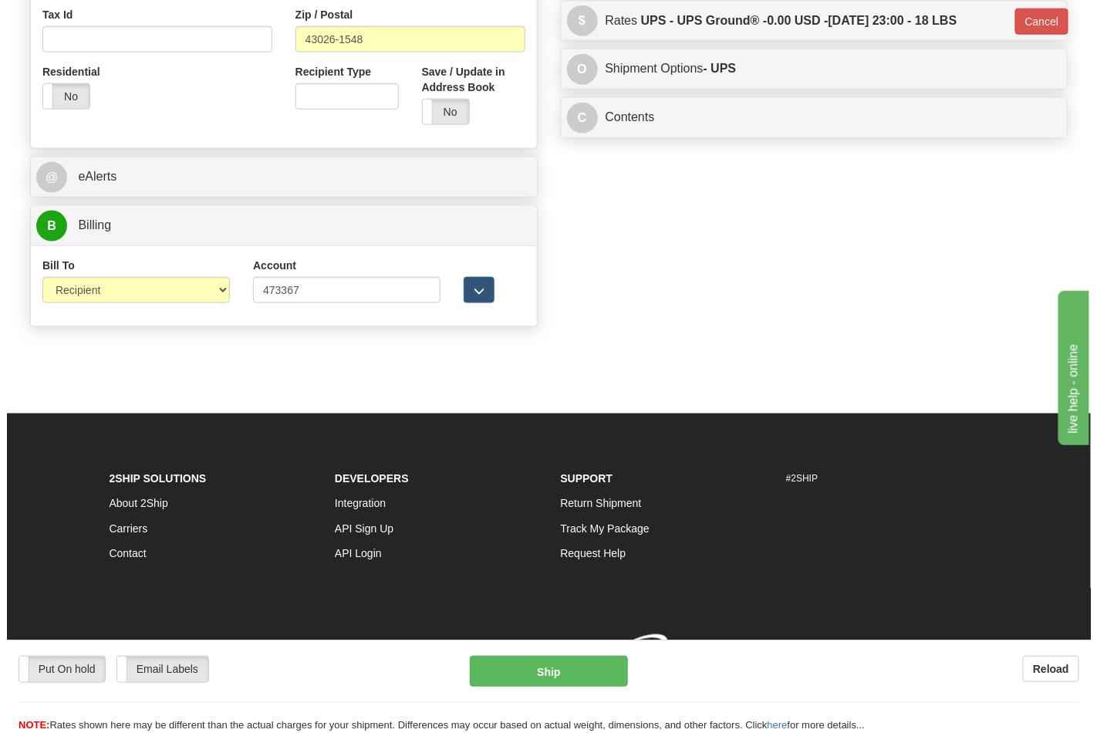
scroll to position [591, 0]
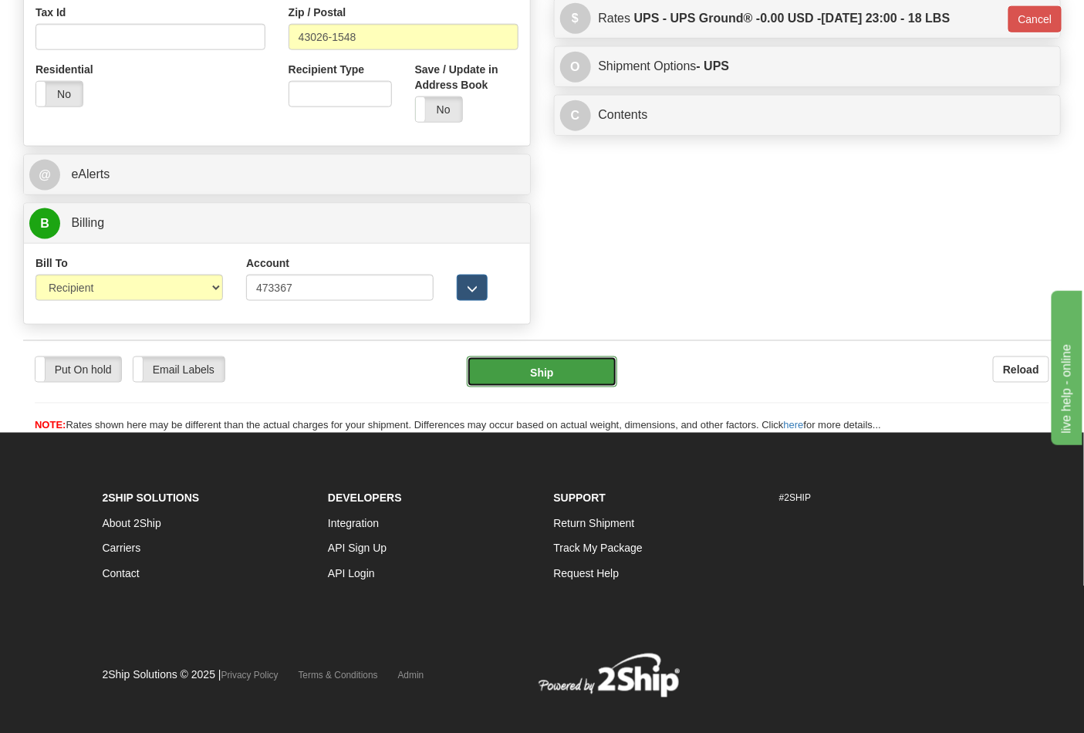
click at [546, 374] on button "Ship" at bounding box center [542, 372] width 150 height 31
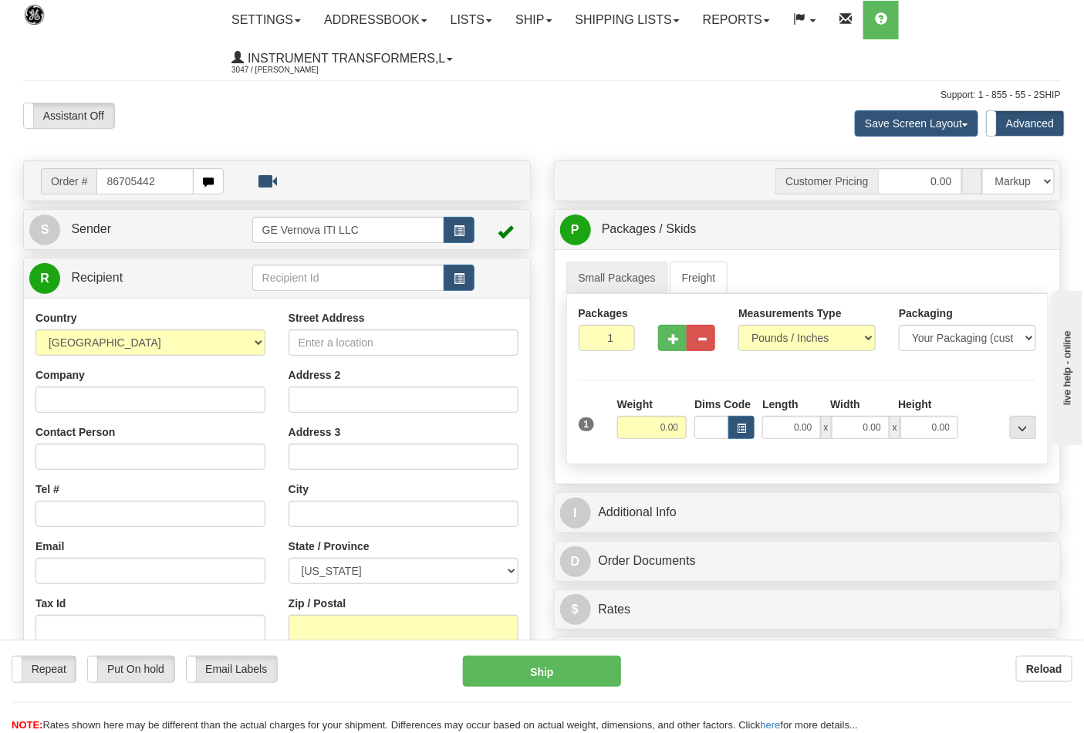
type input "86705442"
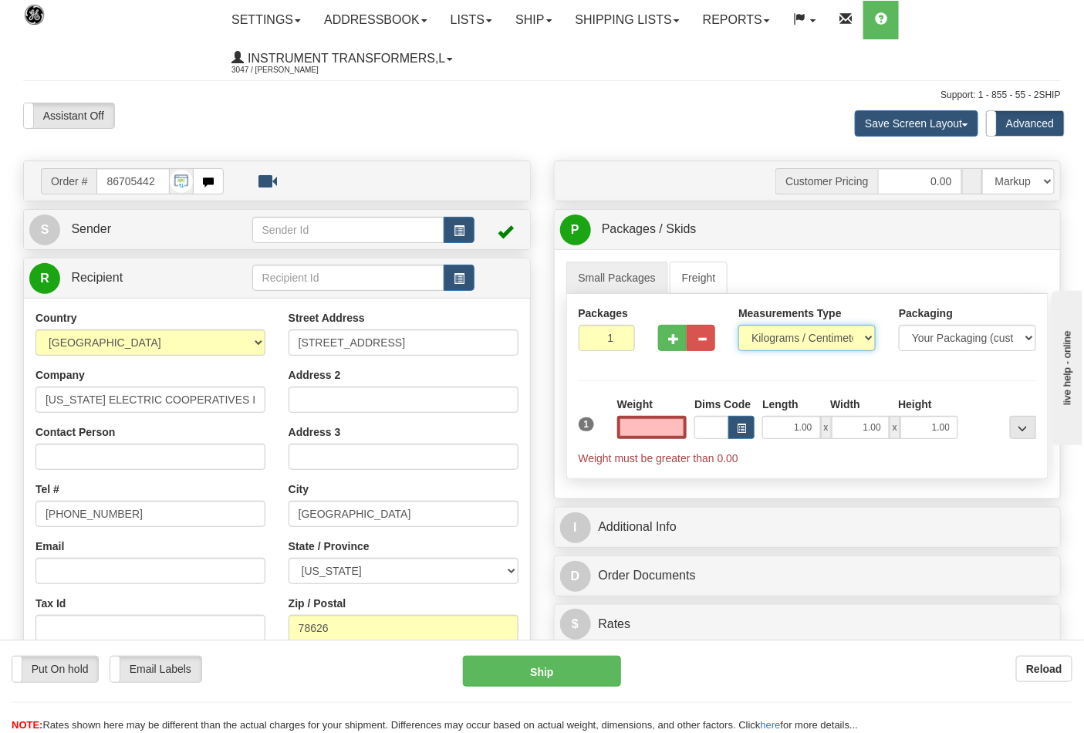
type input "0.00"
drag, startPoint x: 793, startPoint y: 330, endPoint x: 790, endPoint y: 343, distance: 12.7
click at [793, 330] on select "Pounds / Inches Kilograms / Centimeters" at bounding box center [807, 338] width 137 height 26
select select "0"
click at [739, 326] on select "Pounds / Inches Kilograms / Centimeters" at bounding box center [807, 338] width 137 height 26
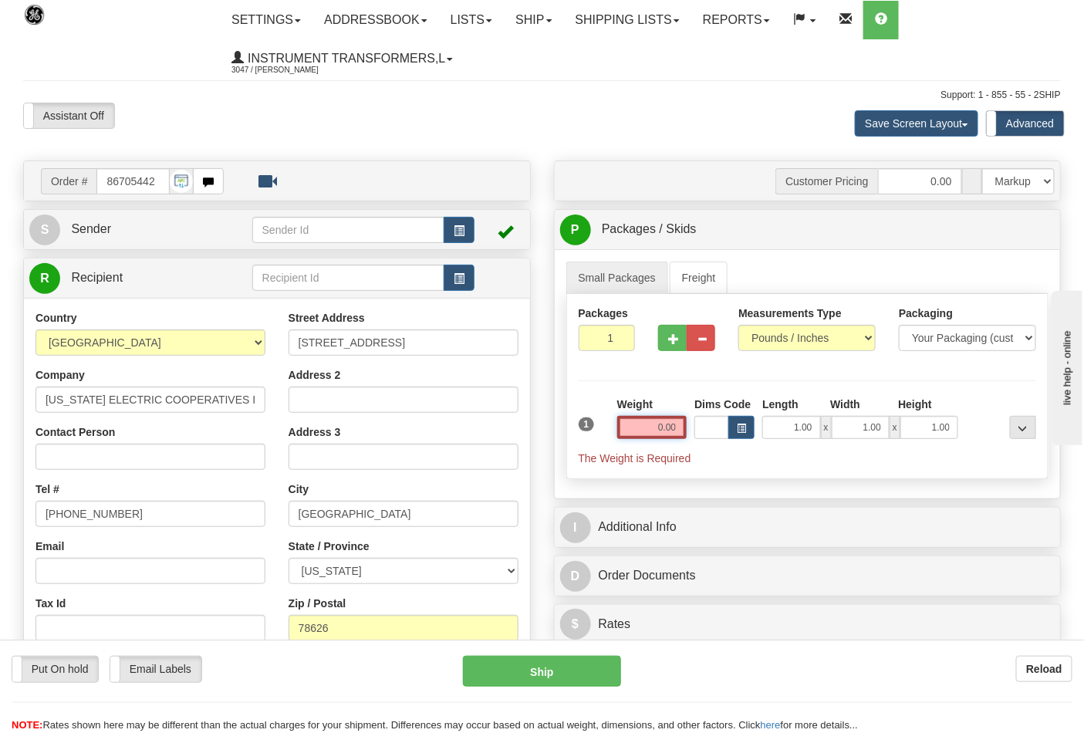
click at [629, 426] on input "0.00" at bounding box center [652, 427] width 70 height 23
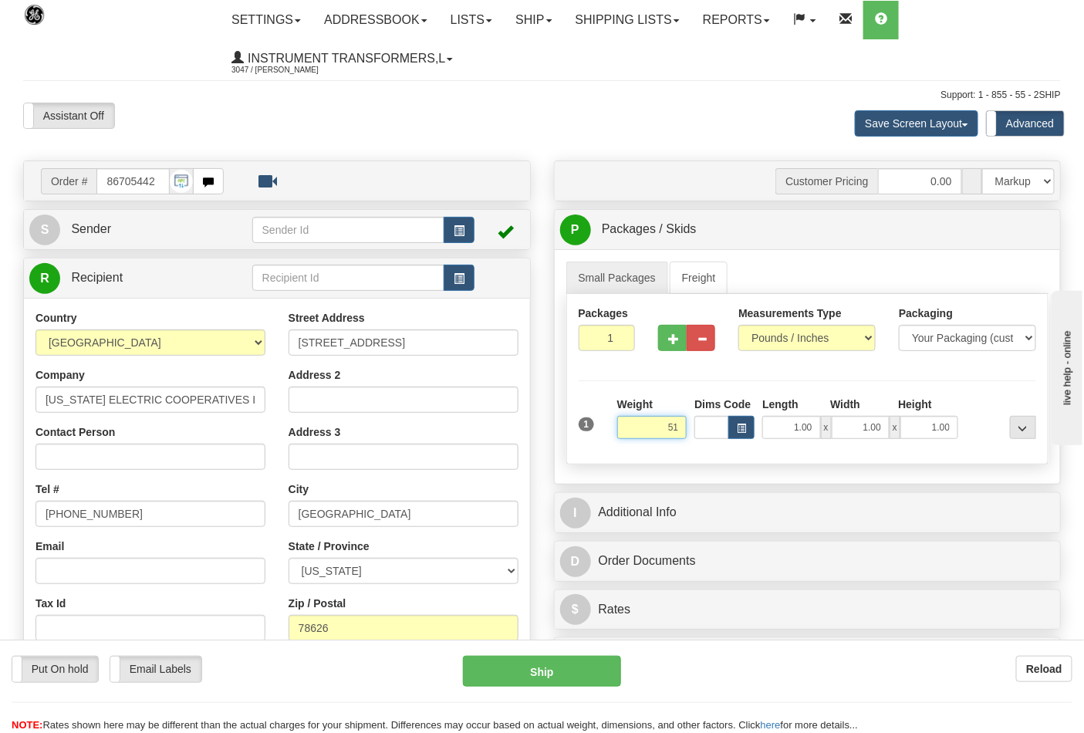
type input "5"
type input "15.00"
click at [672, 340] on span "button" at bounding box center [673, 339] width 11 height 10
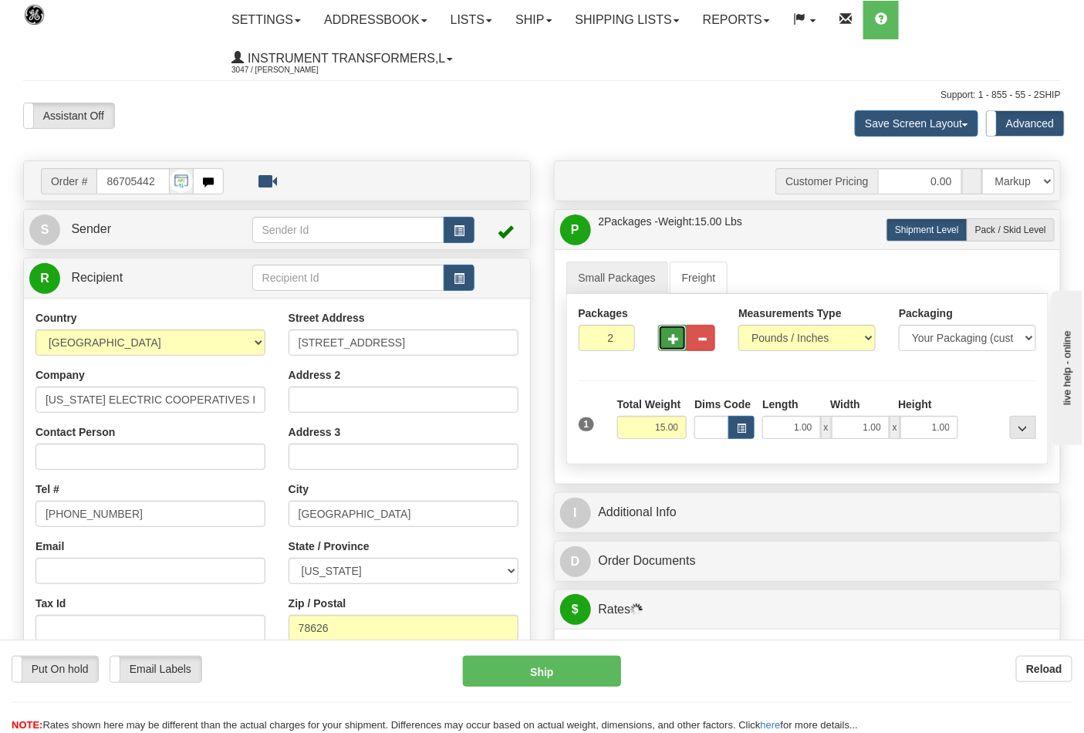
click at [672, 340] on span "button" at bounding box center [673, 339] width 11 height 10
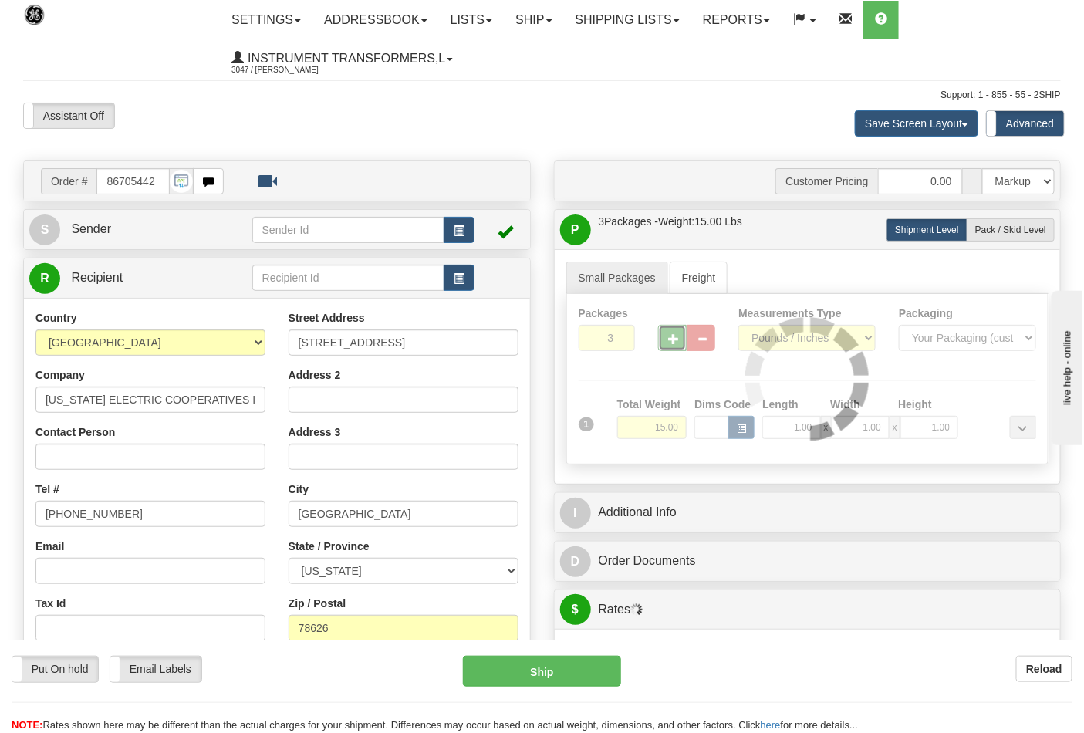
type input "4"
click at [989, 233] on span "Pack / Skid Level" at bounding box center [1010, 230] width 71 height 11
radio input "true"
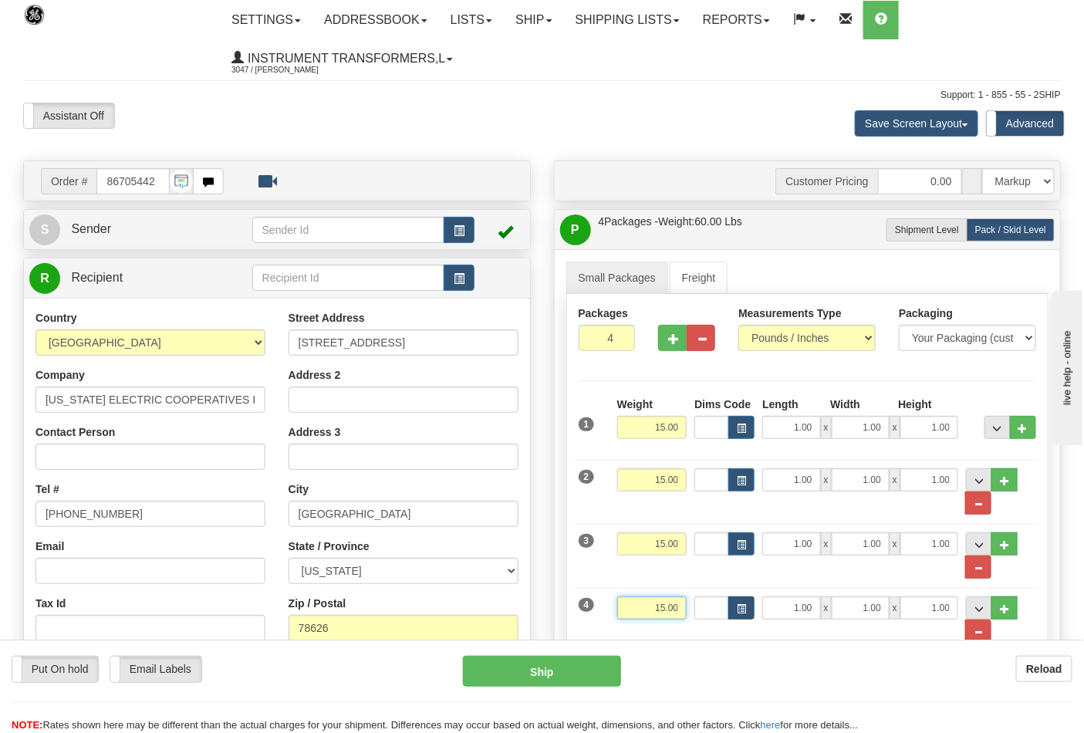
drag, startPoint x: 649, startPoint y: 607, endPoint x: 743, endPoint y: 611, distance: 94.2
click at [746, 607] on div "4 Weight 15.00 Dims Code Length Width Height" at bounding box center [808, 611] width 466 height 63
click button "Delete" at bounding box center [0, 0] width 0 height 0
type input "6.00"
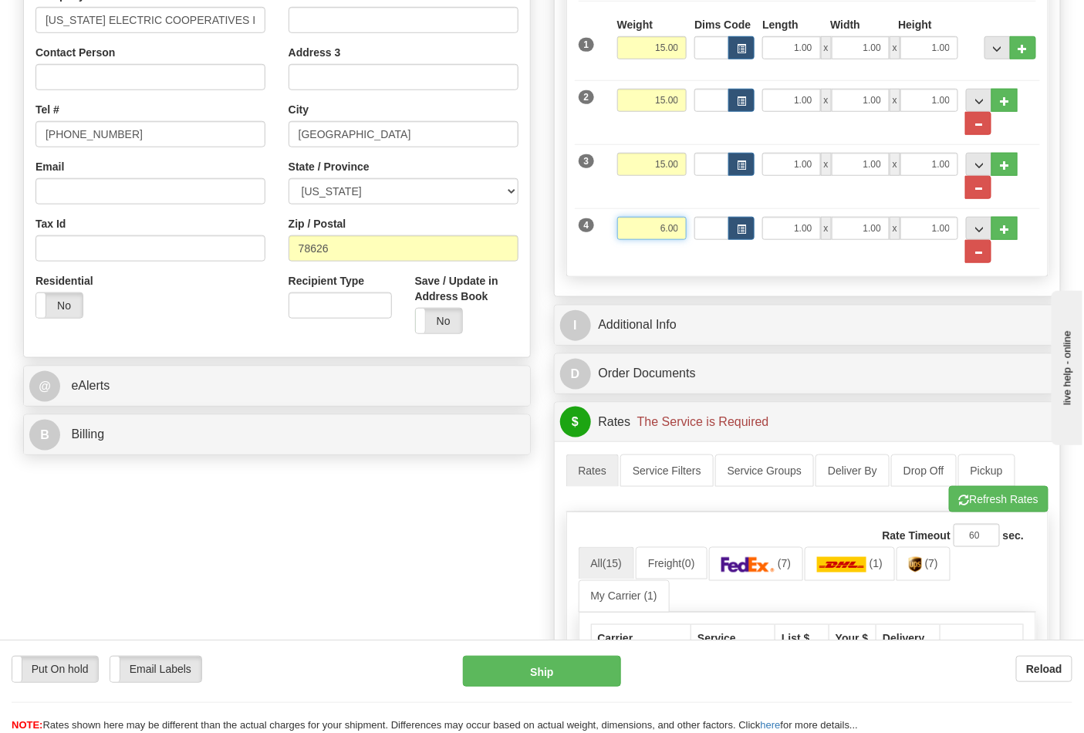
scroll to position [685, 0]
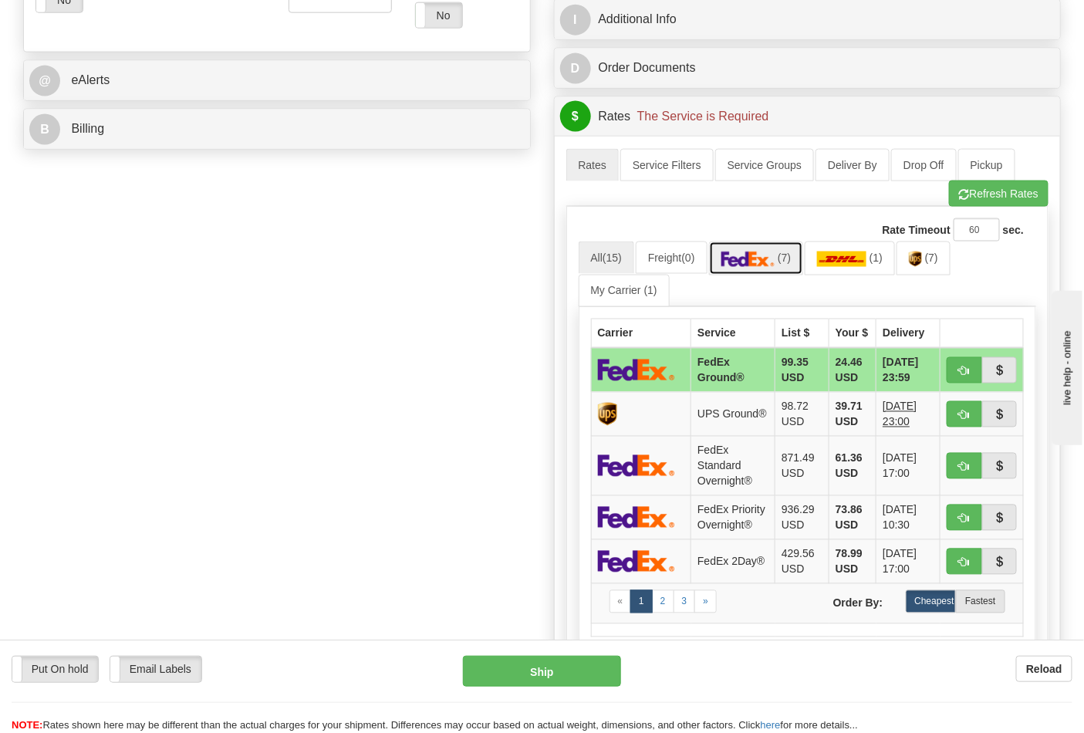
click at [757, 252] on link "(7)" at bounding box center [756, 258] width 95 height 33
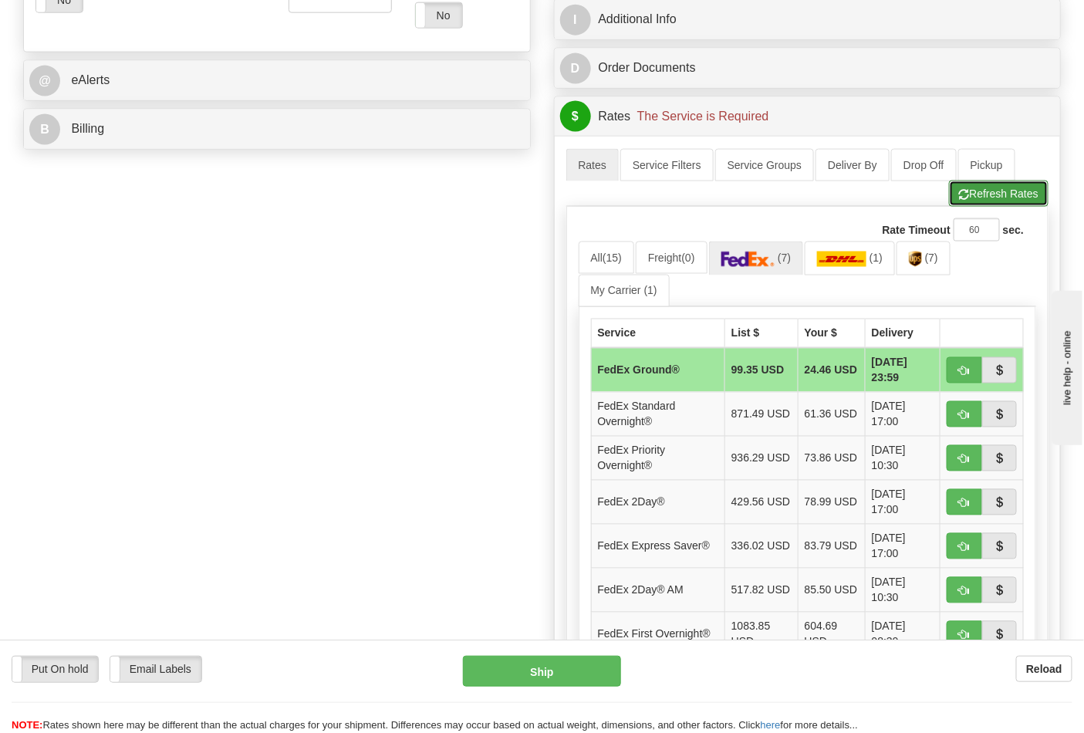
click at [976, 197] on button "Refresh Rates" at bounding box center [999, 194] width 100 height 26
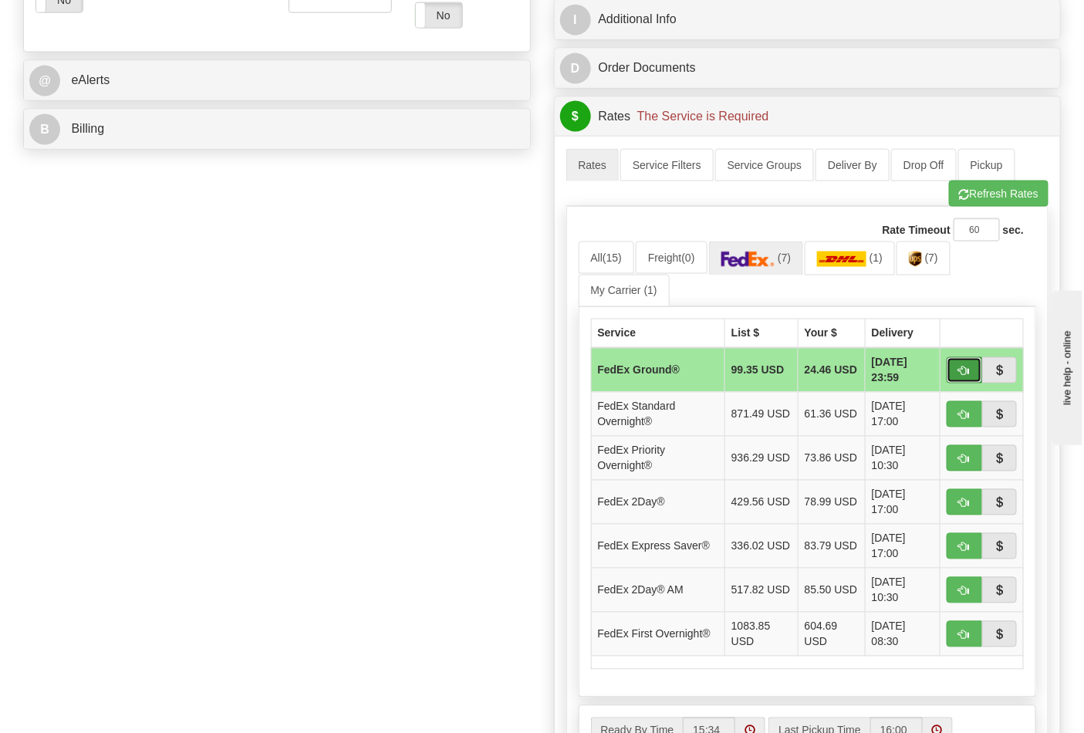
click at [974, 378] on button "button" at bounding box center [964, 370] width 35 height 26
type input "92"
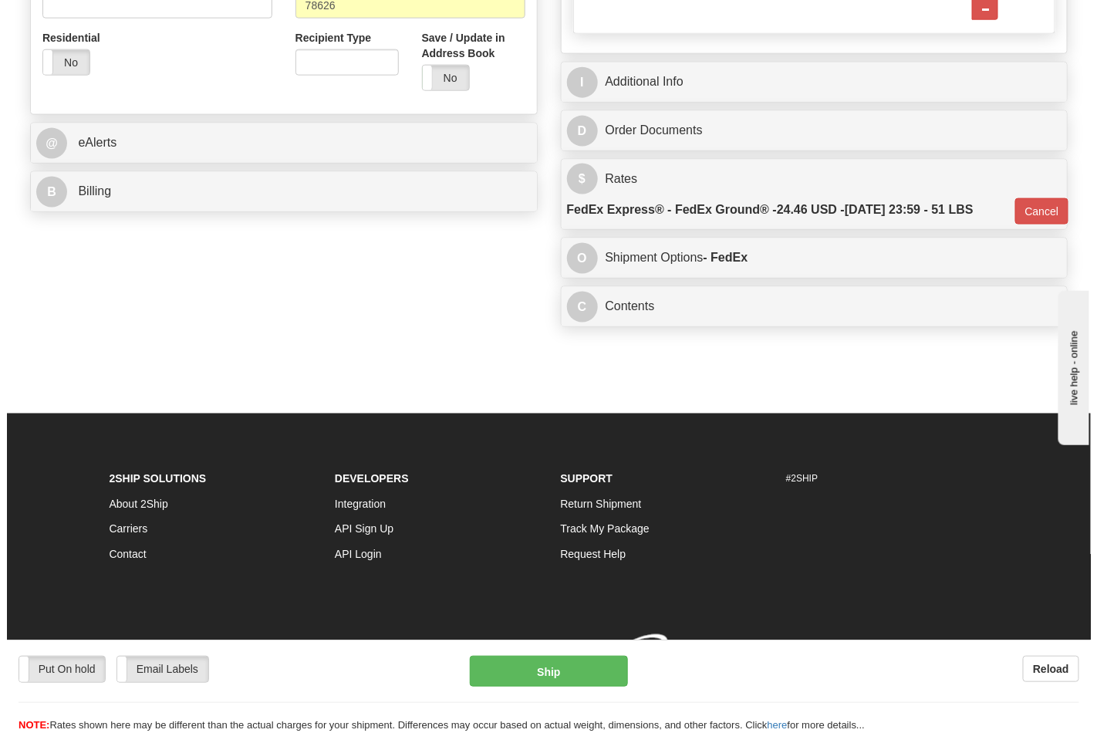
scroll to position [651, 0]
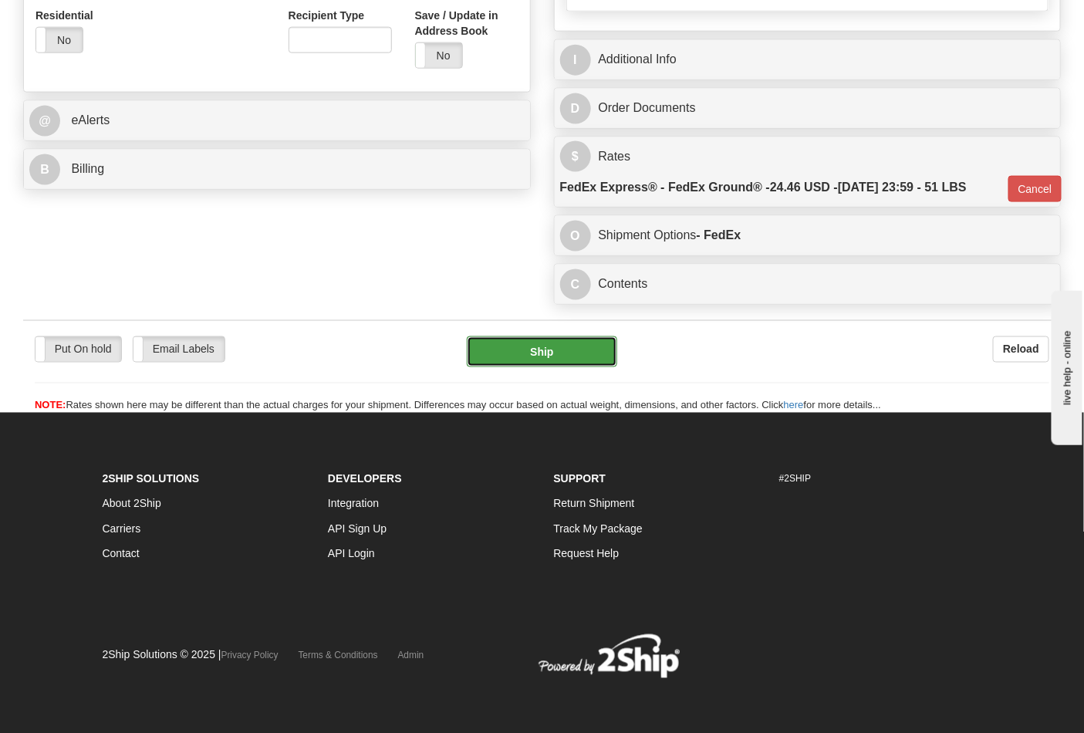
click at [580, 357] on button "Ship" at bounding box center [542, 351] width 150 height 31
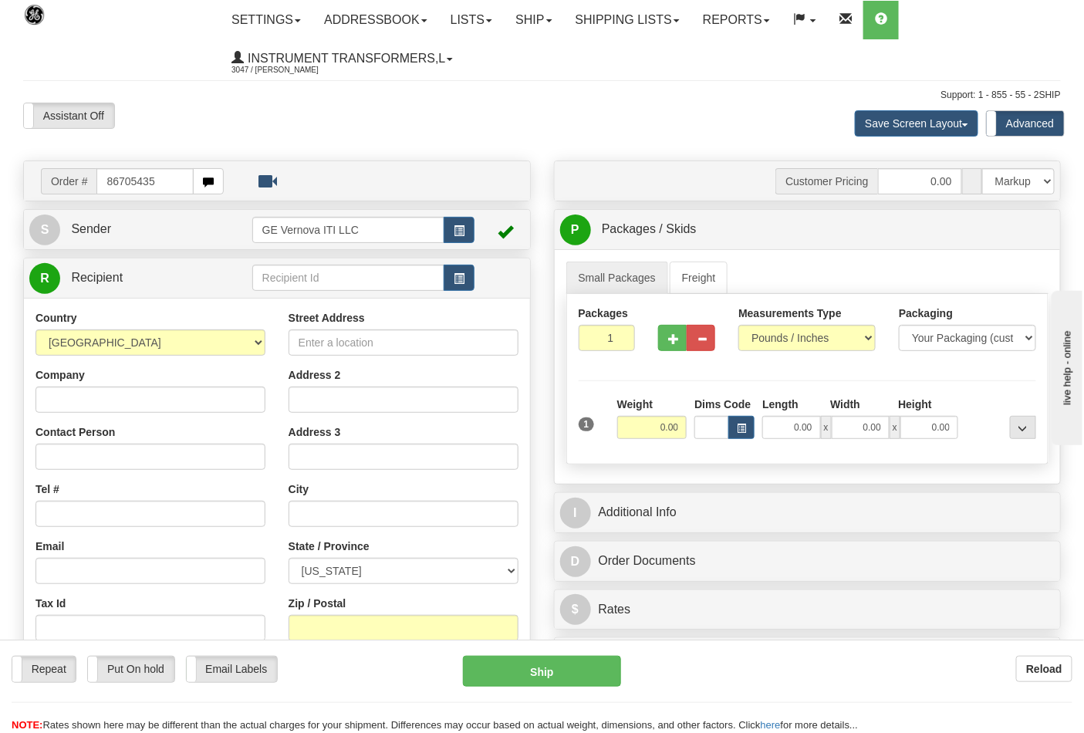
type input "86705435"
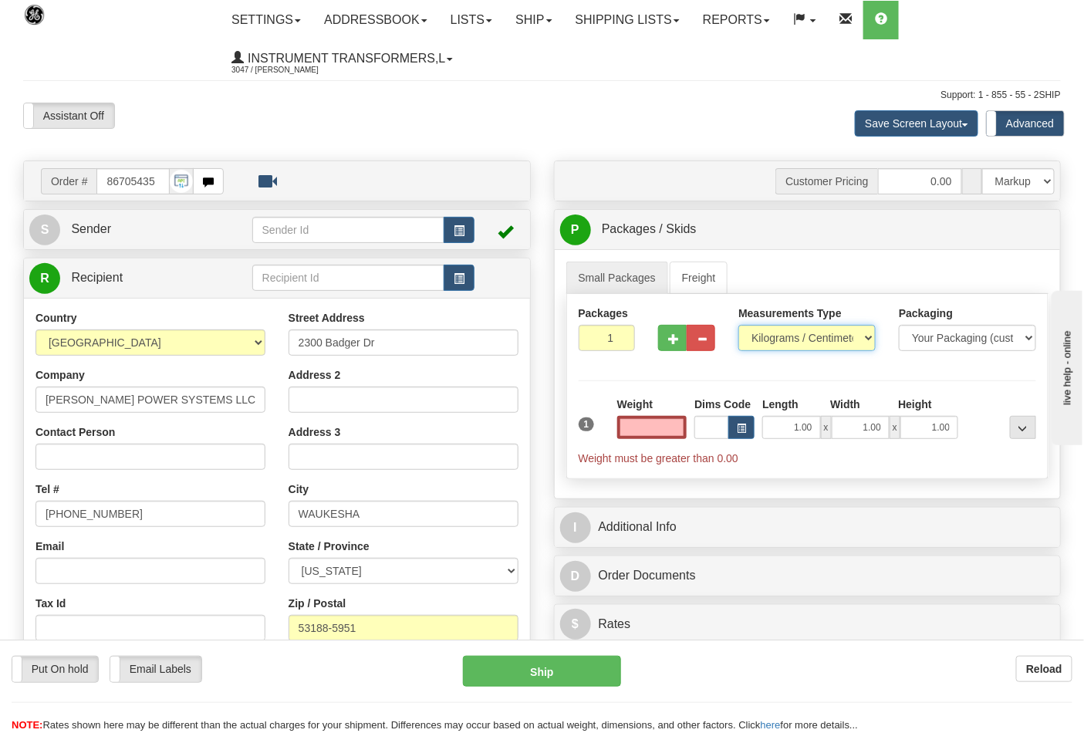
type input "0.00"
click at [829, 343] on select "Pounds / Inches Kilograms / Centimeters" at bounding box center [807, 338] width 137 height 26
select select "0"
click at [739, 326] on select "Pounds / Inches Kilograms / Centimeters" at bounding box center [807, 338] width 137 height 26
click at [645, 428] on input "0.00" at bounding box center [652, 427] width 70 height 23
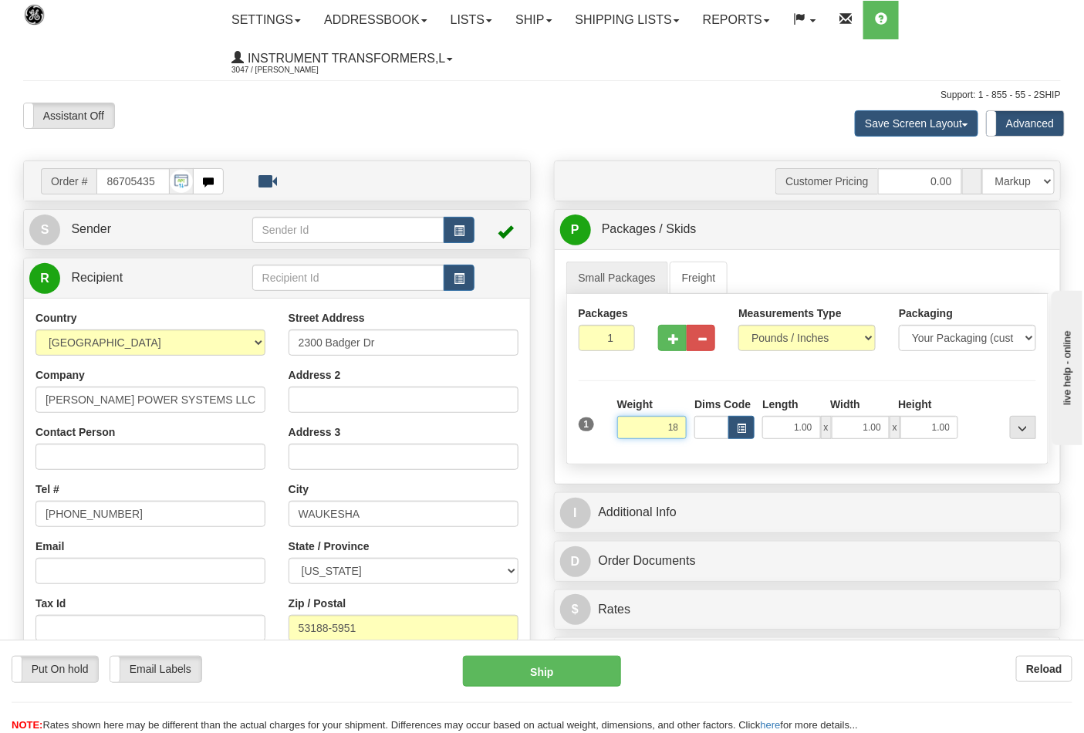
click button "Delete" at bounding box center [0, 0] width 0 height 0
type input "18.00"
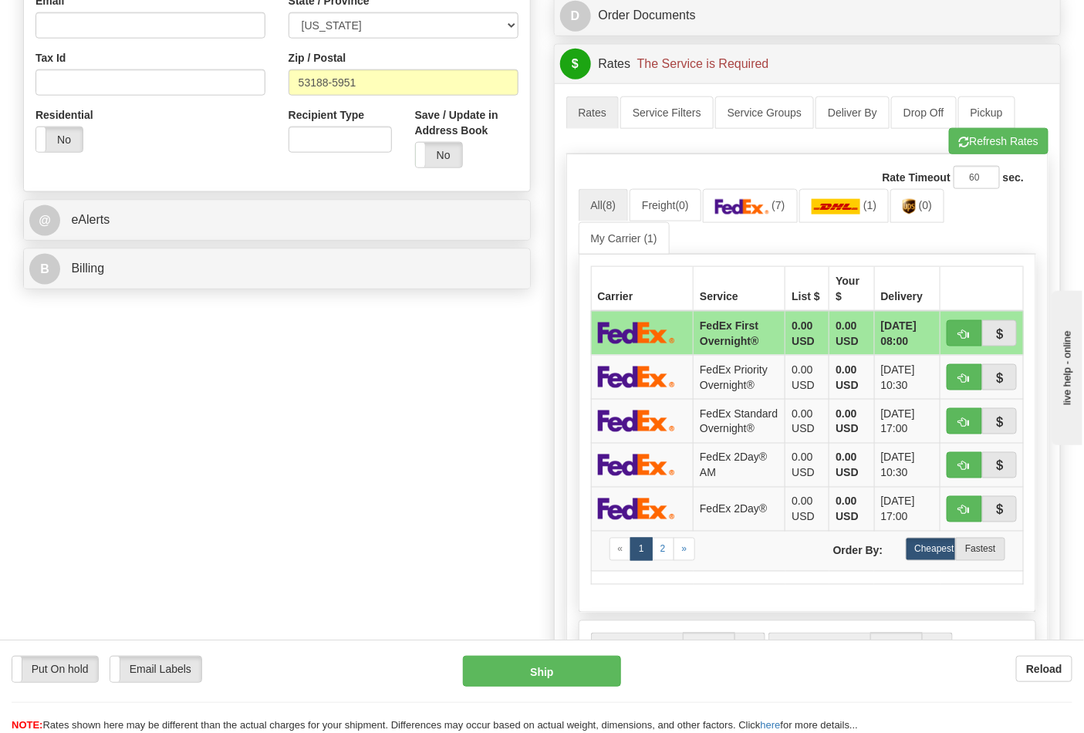
scroll to position [600, 0]
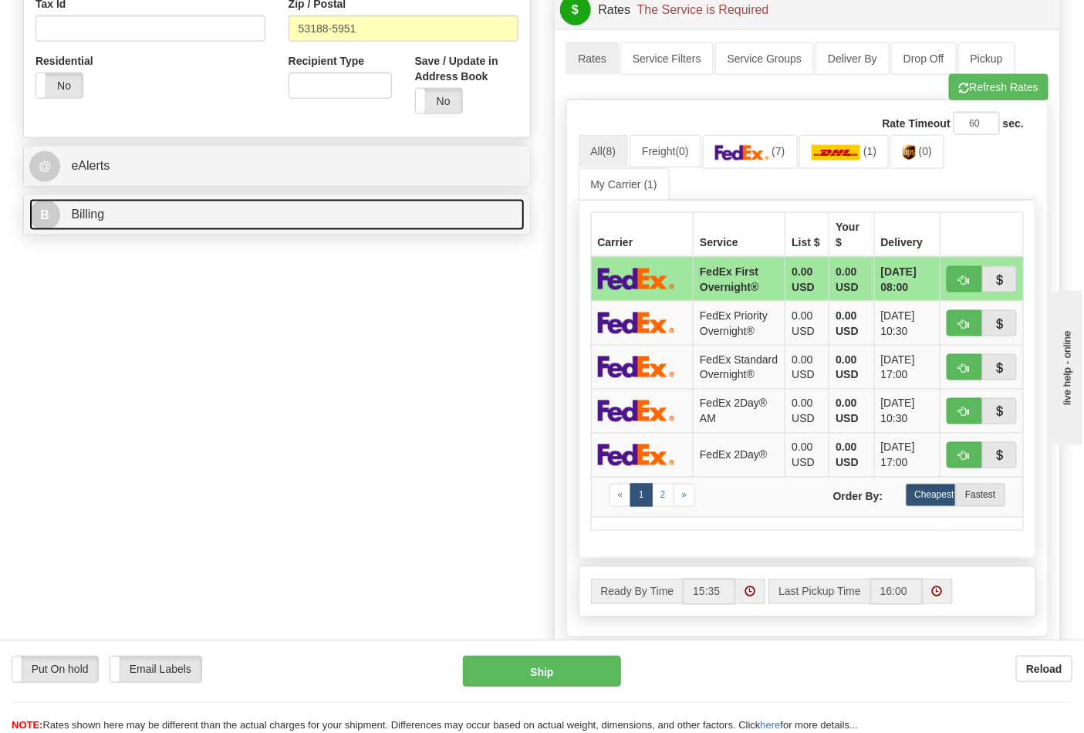
click at [149, 220] on link "B Billing" at bounding box center [276, 215] width 495 height 32
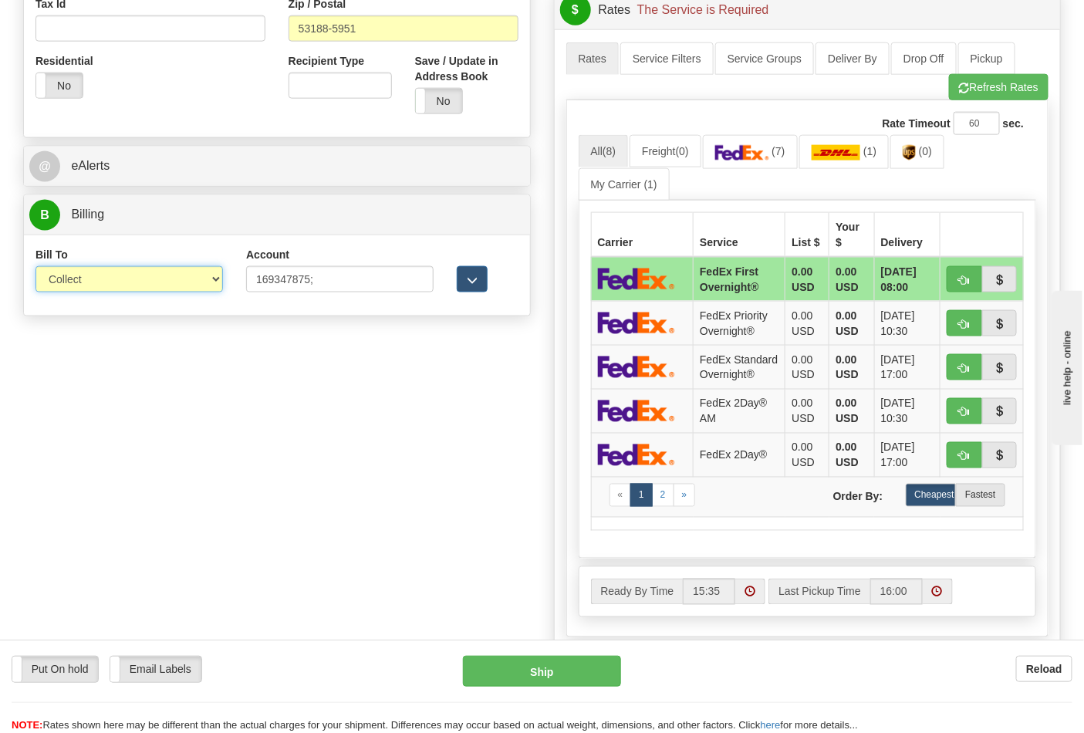
click at [196, 274] on select "Sender Recipient Third Party Collect" at bounding box center [129, 279] width 188 height 26
select select "2"
click at [35, 268] on select "Sender Recipient Third Party Collect" at bounding box center [129, 279] width 188 height 26
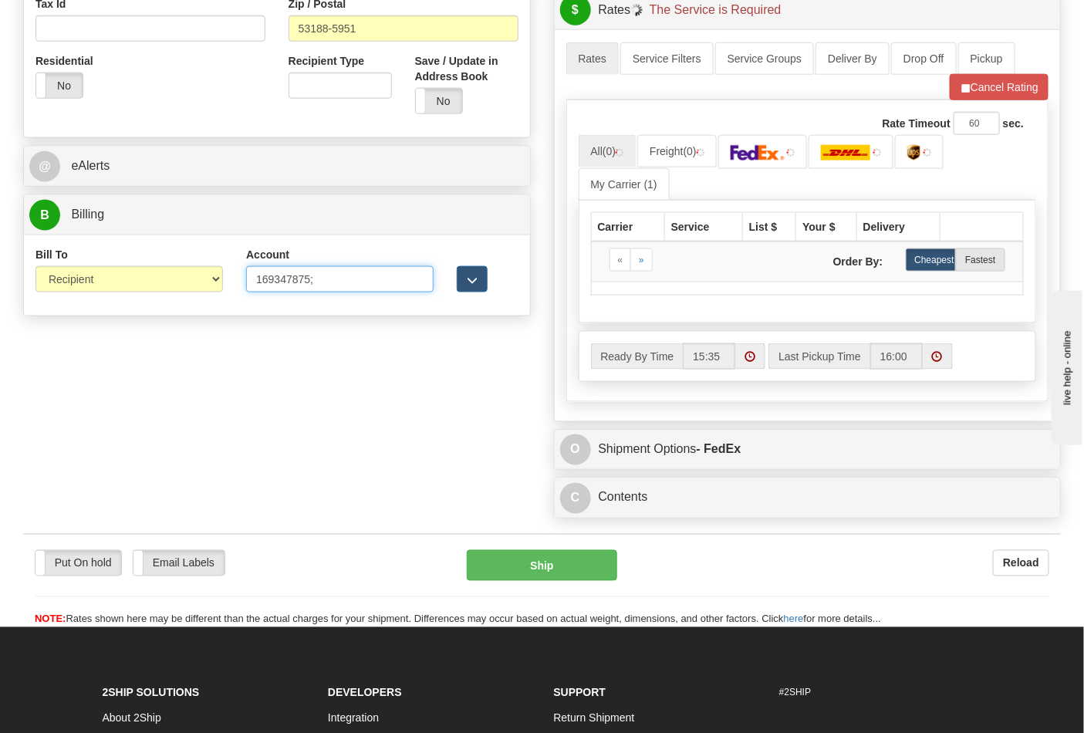
click at [319, 281] on input "169347875;" at bounding box center [340, 279] width 188 height 26
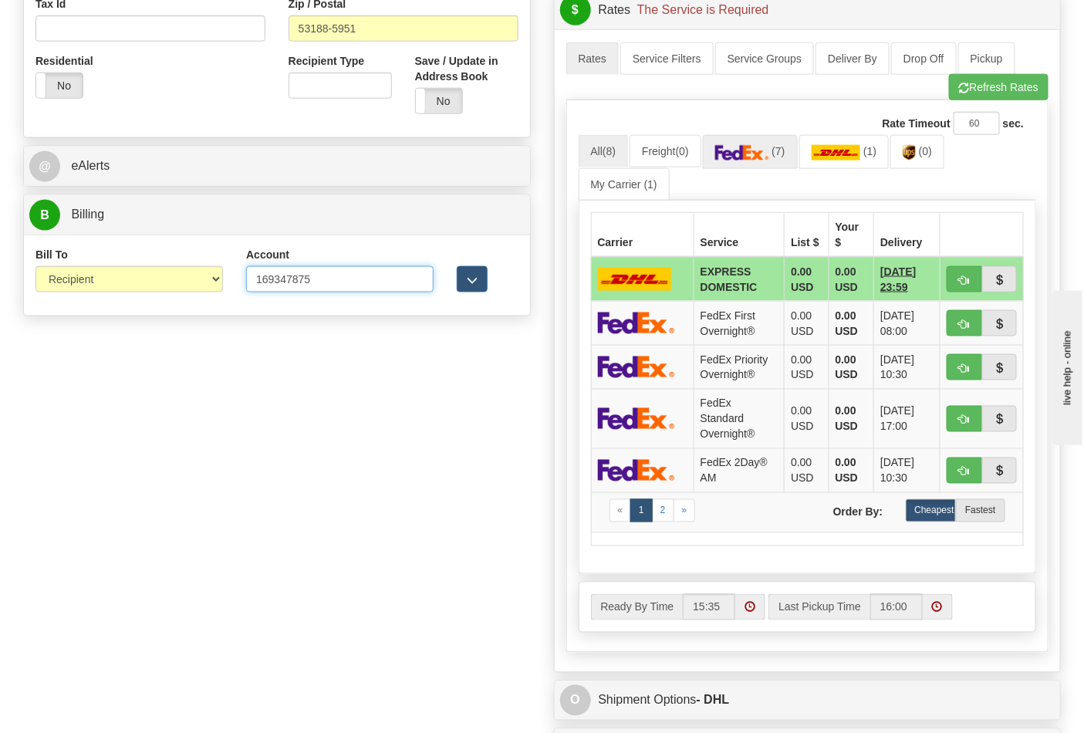
type input "169347875"
click at [769, 161] on img at bounding box center [742, 152] width 54 height 15
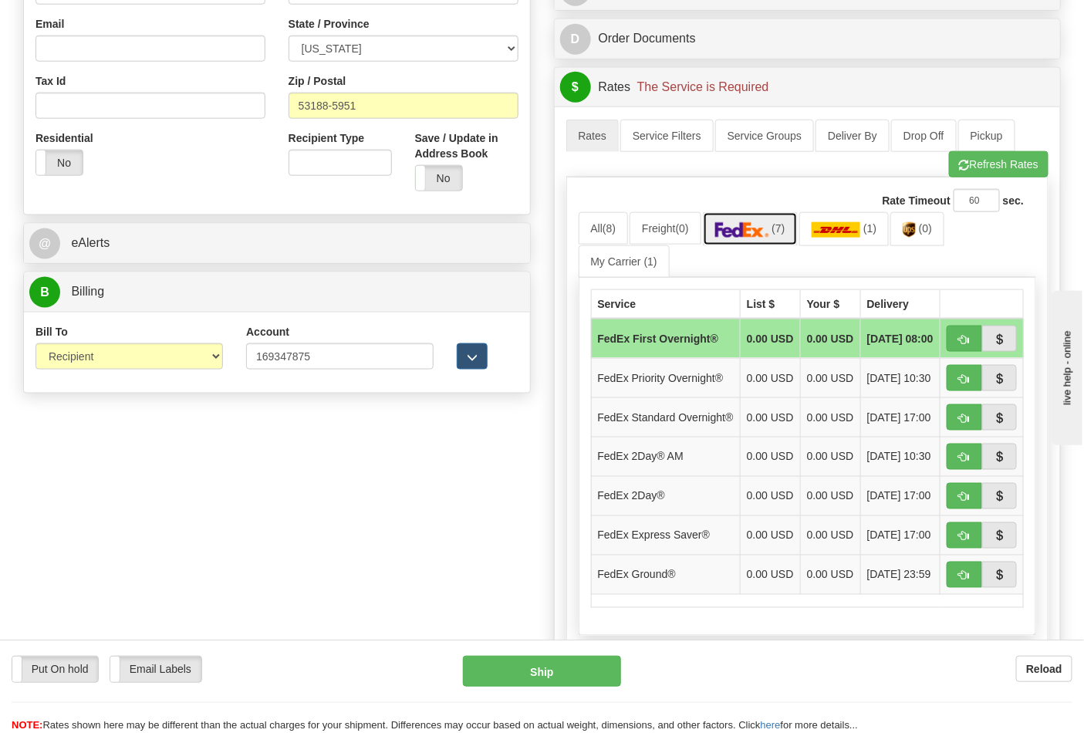
scroll to position [428, 0]
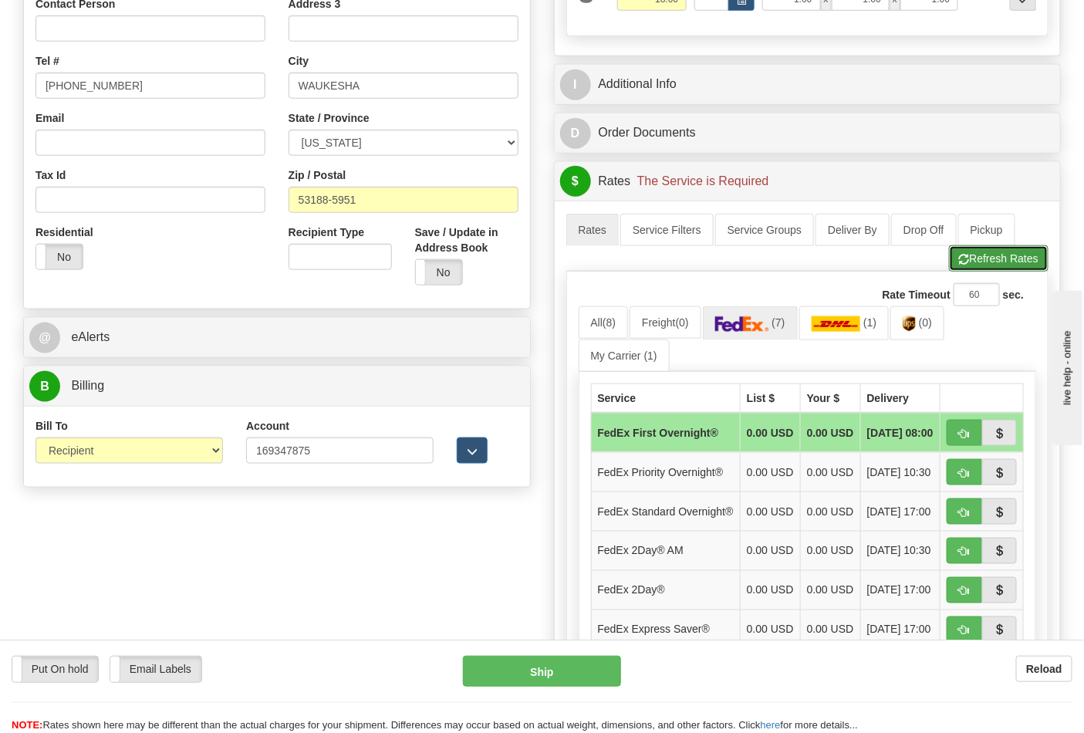
click at [1009, 259] on button "Refresh Rates" at bounding box center [999, 258] width 100 height 26
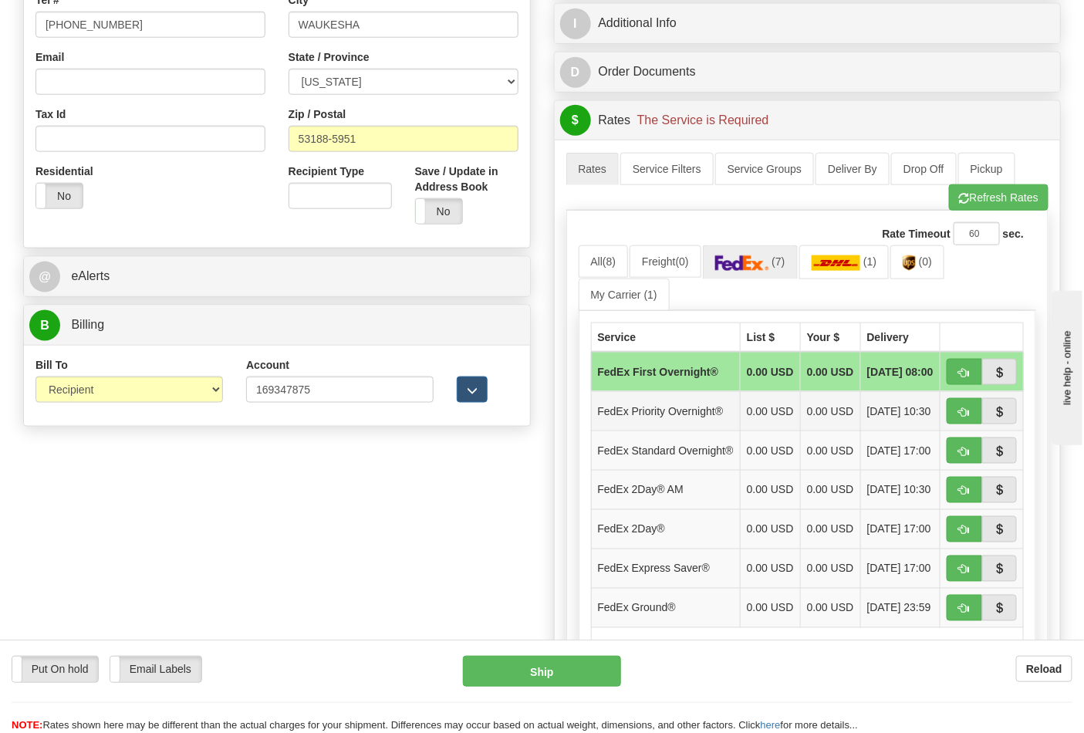
scroll to position [600, 0]
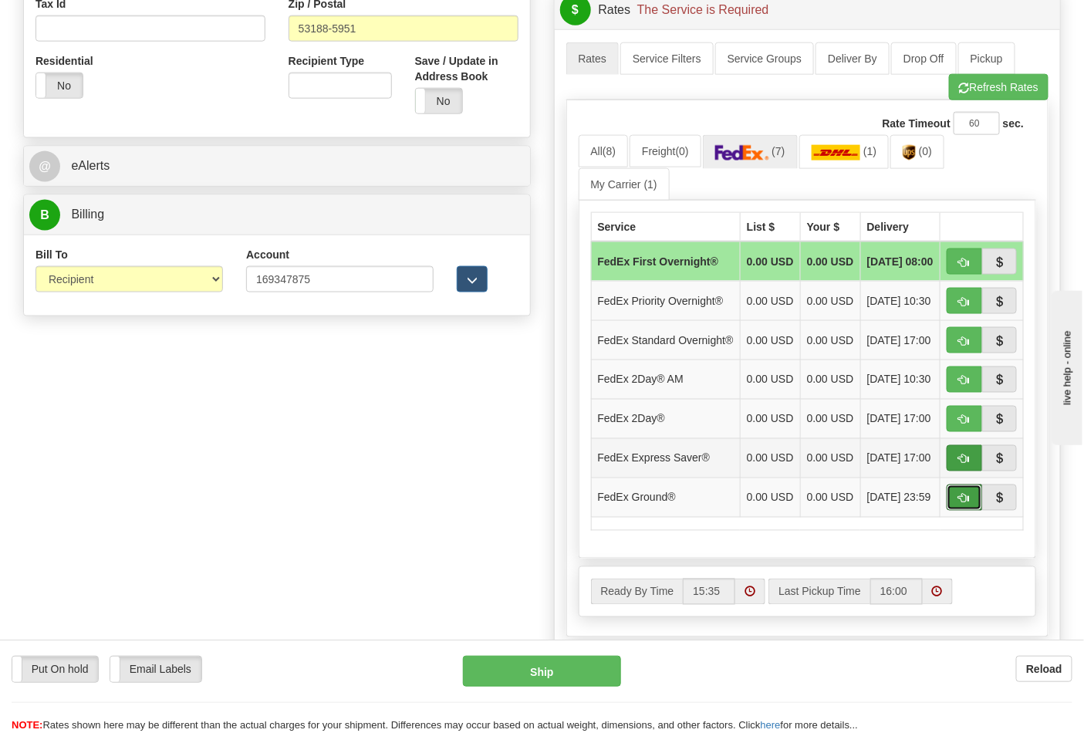
click at [961, 504] on span "button" at bounding box center [964, 499] width 11 height 10
type input "92"
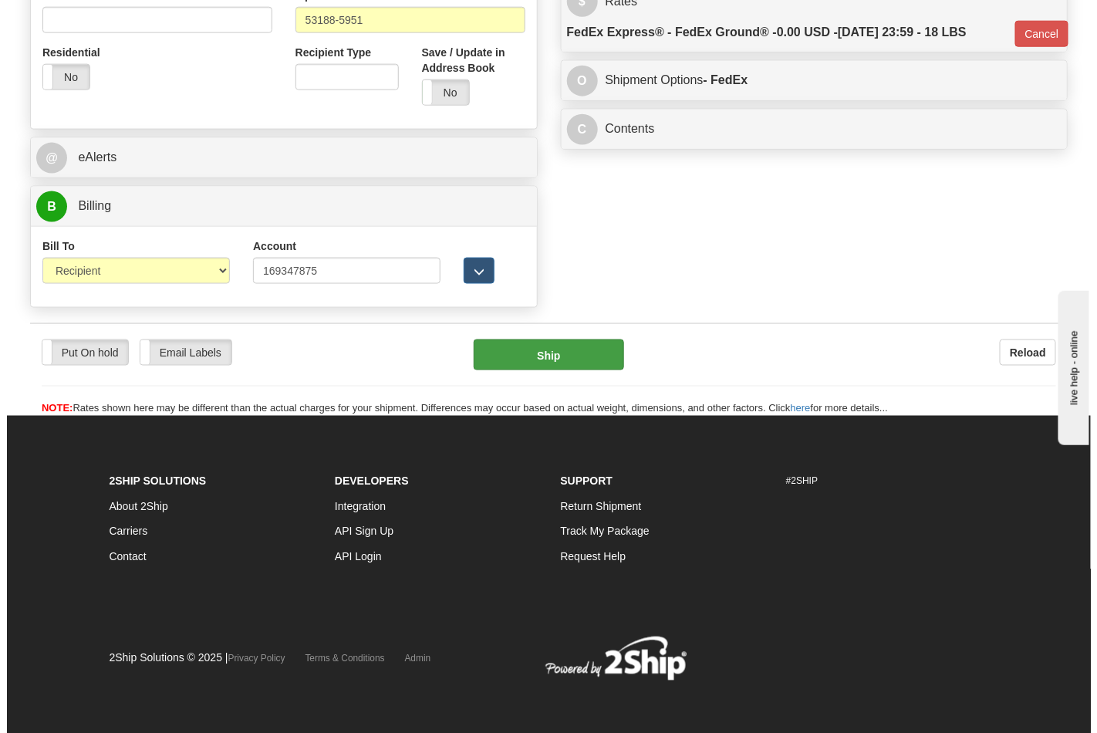
scroll to position [614, 0]
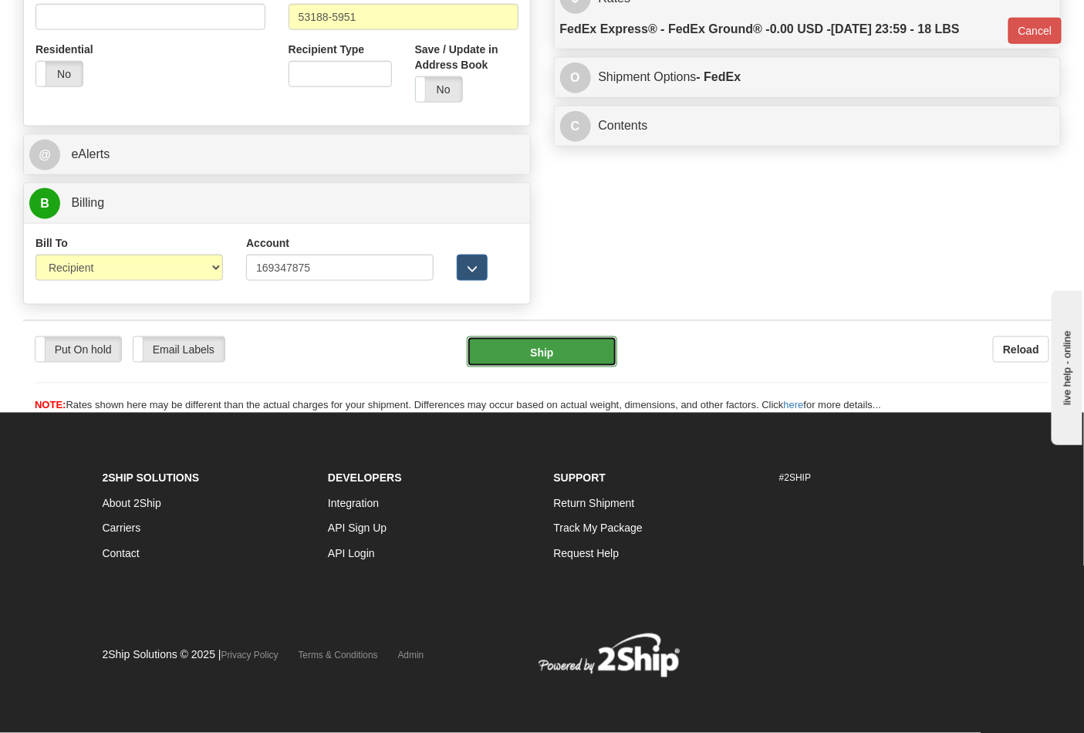
click at [543, 349] on button "Ship" at bounding box center [542, 351] width 150 height 31
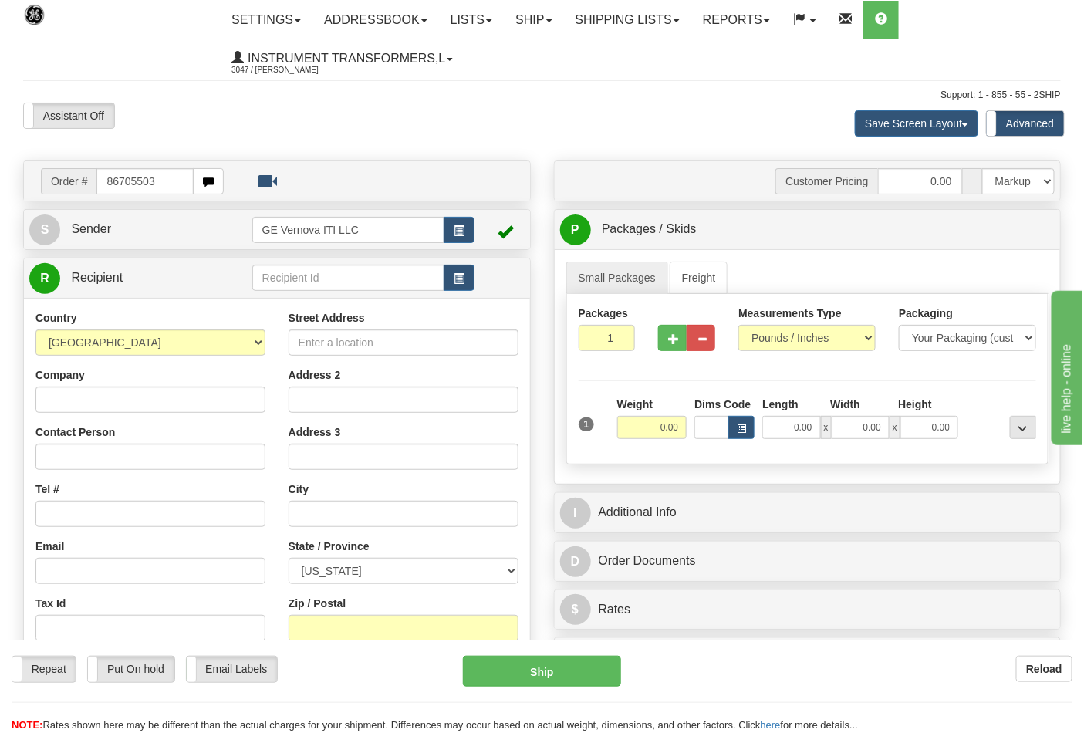
type input "86705503"
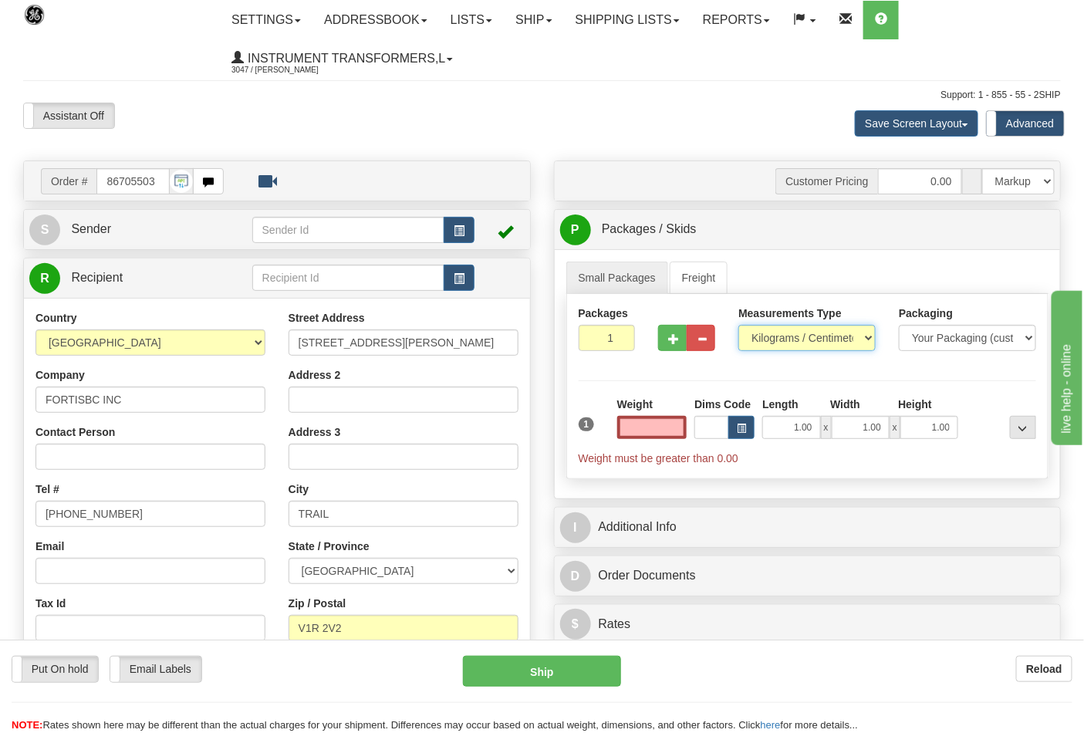
type input "0.00"
click at [820, 335] on select "Pounds / Inches Kilograms / Centimeters" at bounding box center [807, 338] width 137 height 26
select select "0"
click at [739, 326] on select "Pounds / Inches Kilograms / Centimeters" at bounding box center [807, 338] width 137 height 26
click at [675, 345] on button "button" at bounding box center [672, 338] width 29 height 26
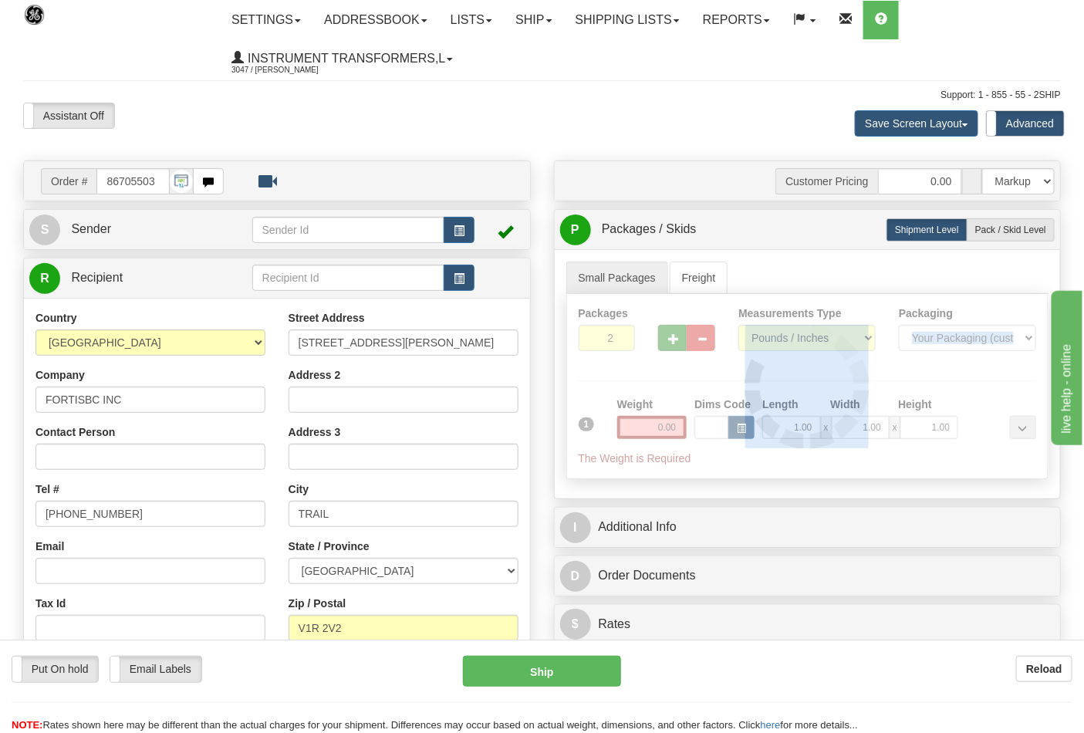
click at [675, 345] on div at bounding box center [808, 386] width 482 height 184
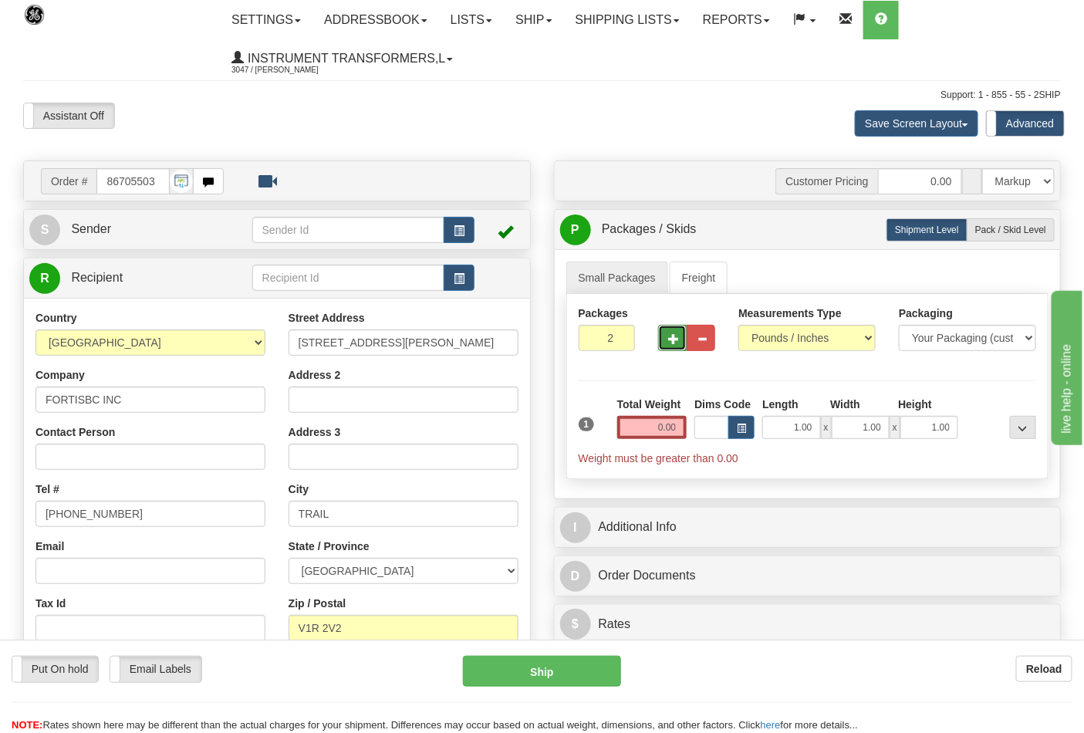
click at [675, 345] on button "button" at bounding box center [672, 338] width 29 height 26
type input "6"
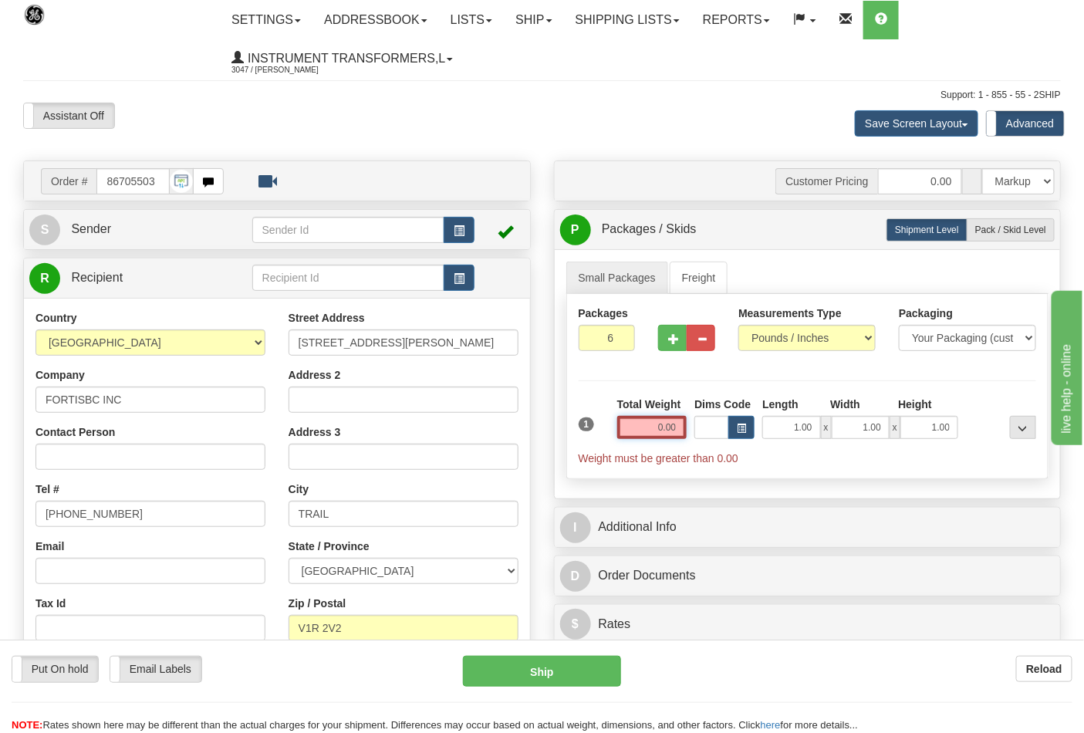
click at [636, 425] on input "0.00" at bounding box center [652, 427] width 70 height 23
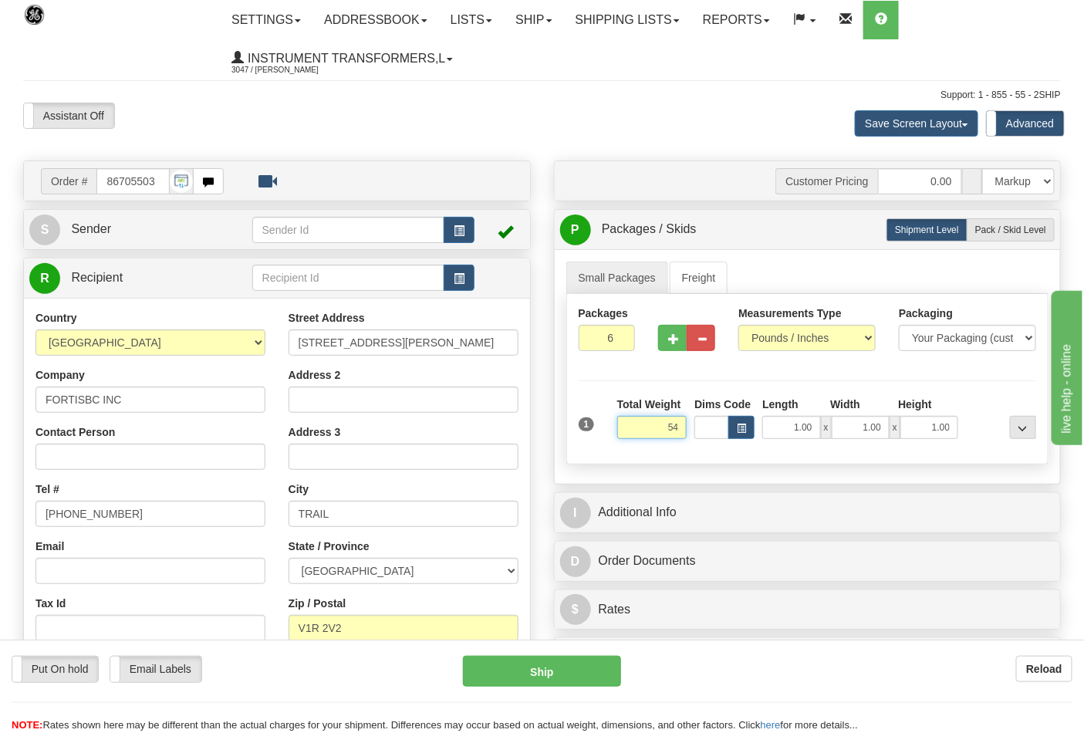
click button "Delete" at bounding box center [0, 0] width 0 height 0
type input "54.00"
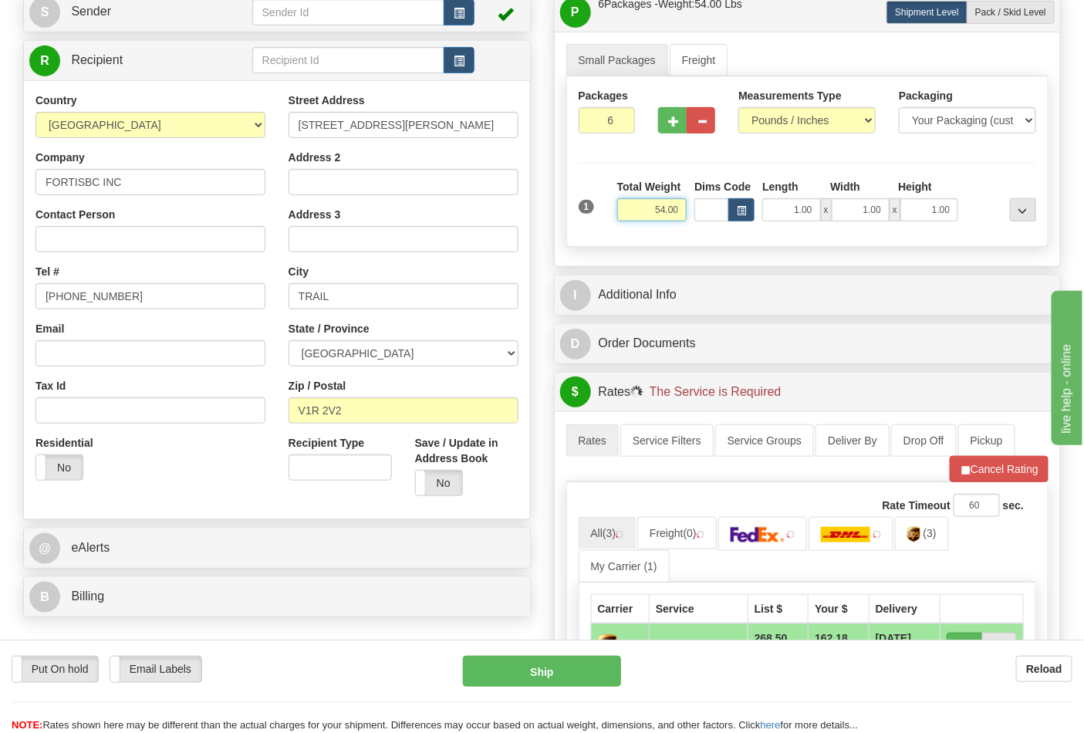
scroll to position [257, 0]
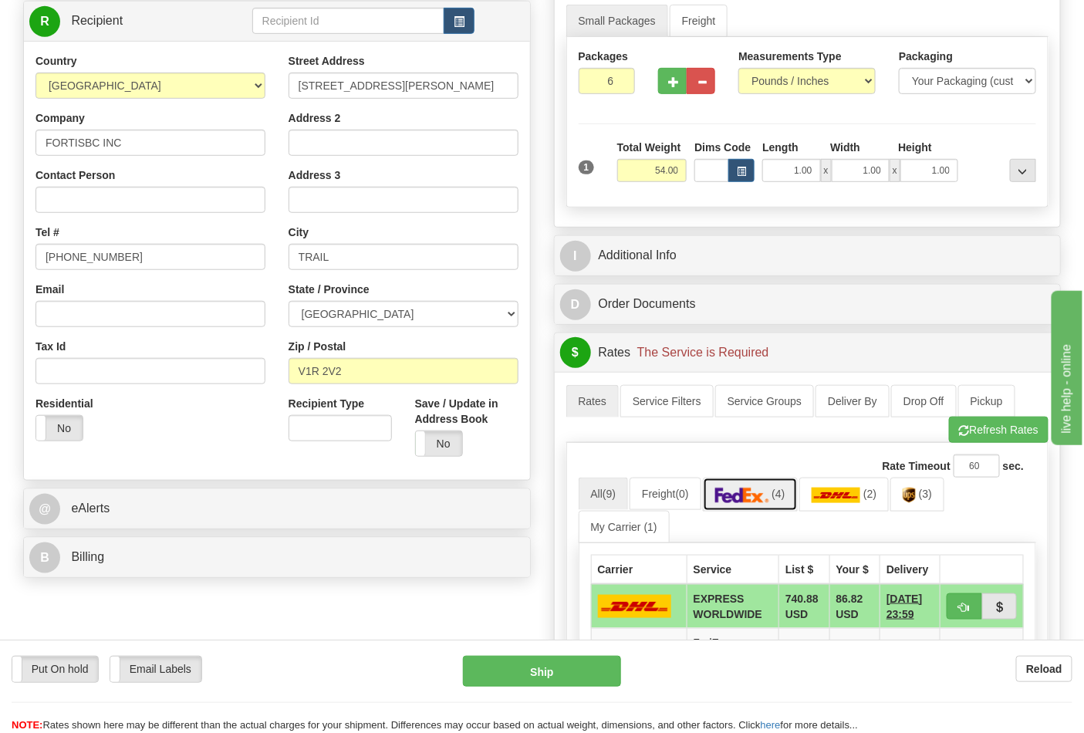
click at [741, 498] on img at bounding box center [742, 495] width 54 height 15
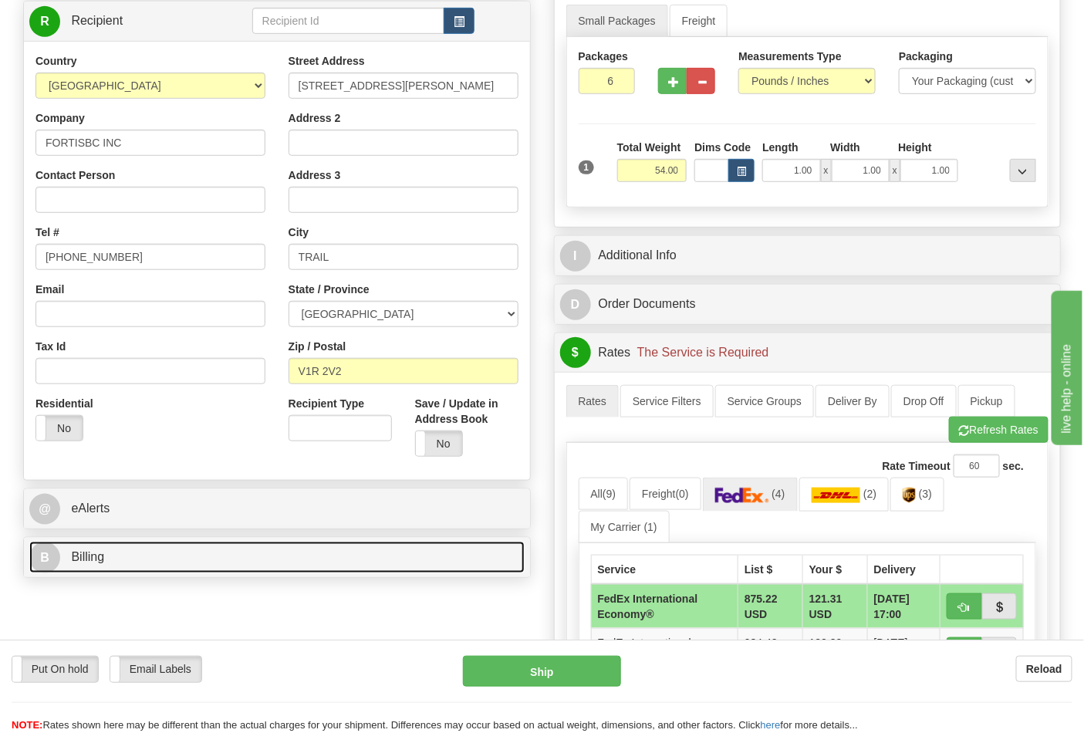
click at [322, 554] on link "B Billing" at bounding box center [276, 558] width 495 height 32
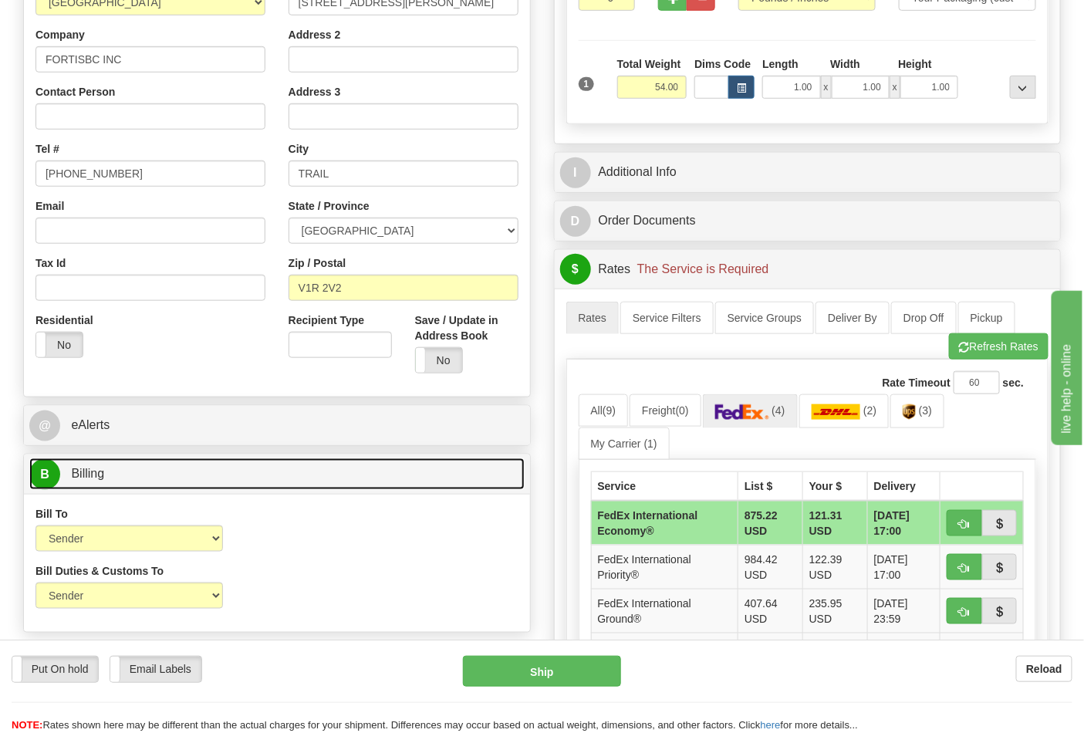
scroll to position [514, 0]
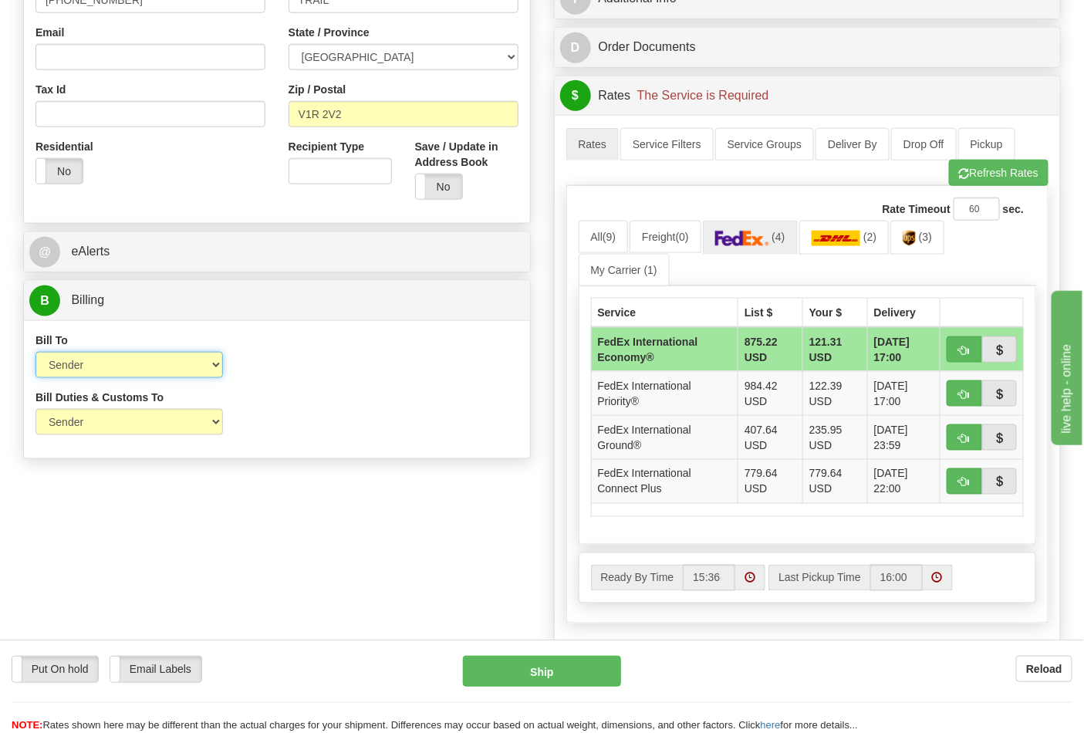
click at [173, 367] on select "Sender Recipient Third Party Collect" at bounding box center [129, 365] width 188 height 26
click at [35, 353] on select "Sender Recipient Third Party Collect" at bounding box center [129, 365] width 188 height 26
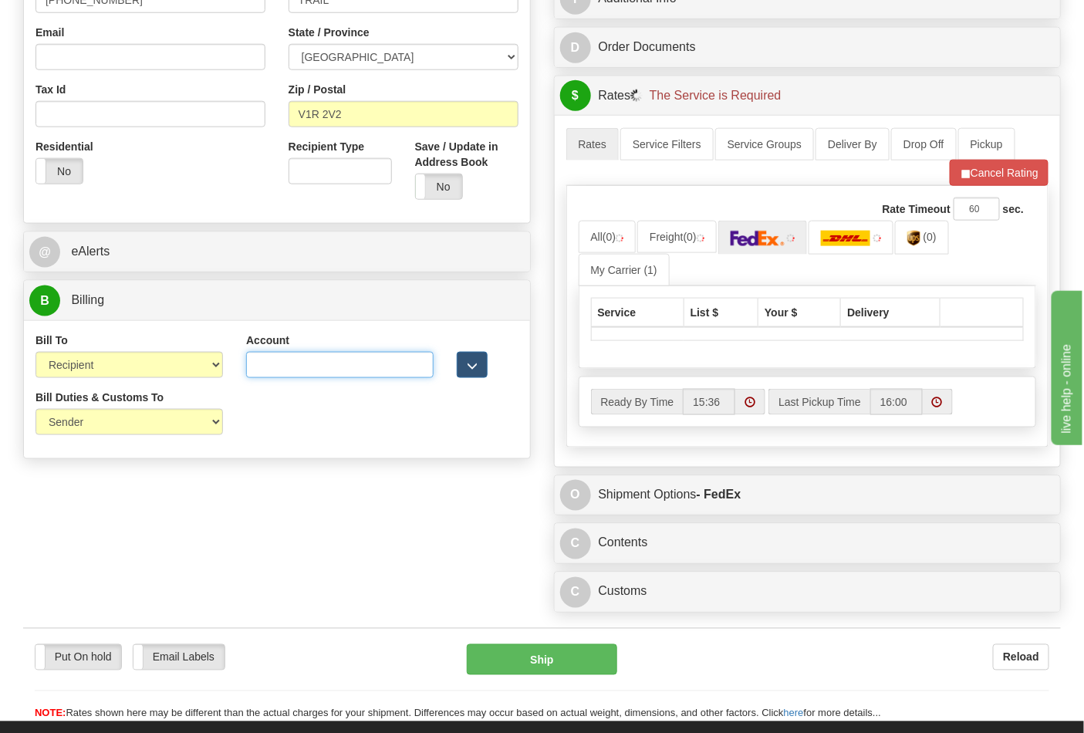
click at [319, 369] on input "Account" at bounding box center [340, 365] width 188 height 26
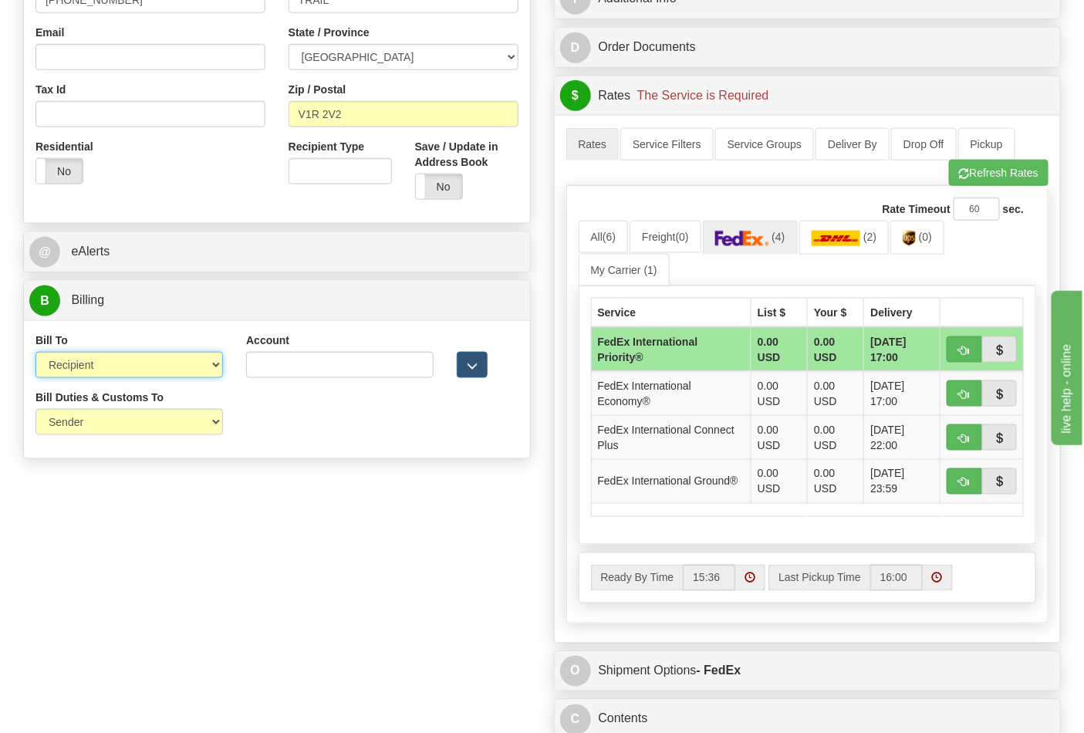
click at [201, 360] on select "Sender Recipient Third Party Collect" at bounding box center [129, 365] width 188 height 26
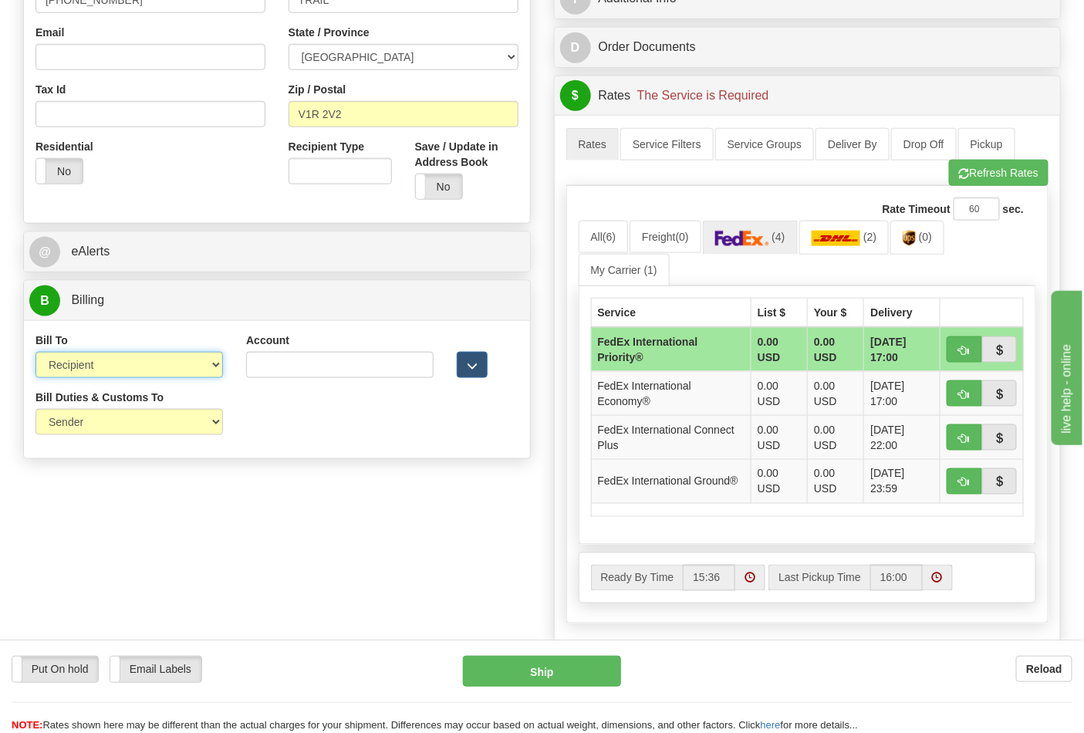
select select "1"
click at [35, 353] on select "Sender Recipient Third Party Collect" at bounding box center [129, 365] width 188 height 26
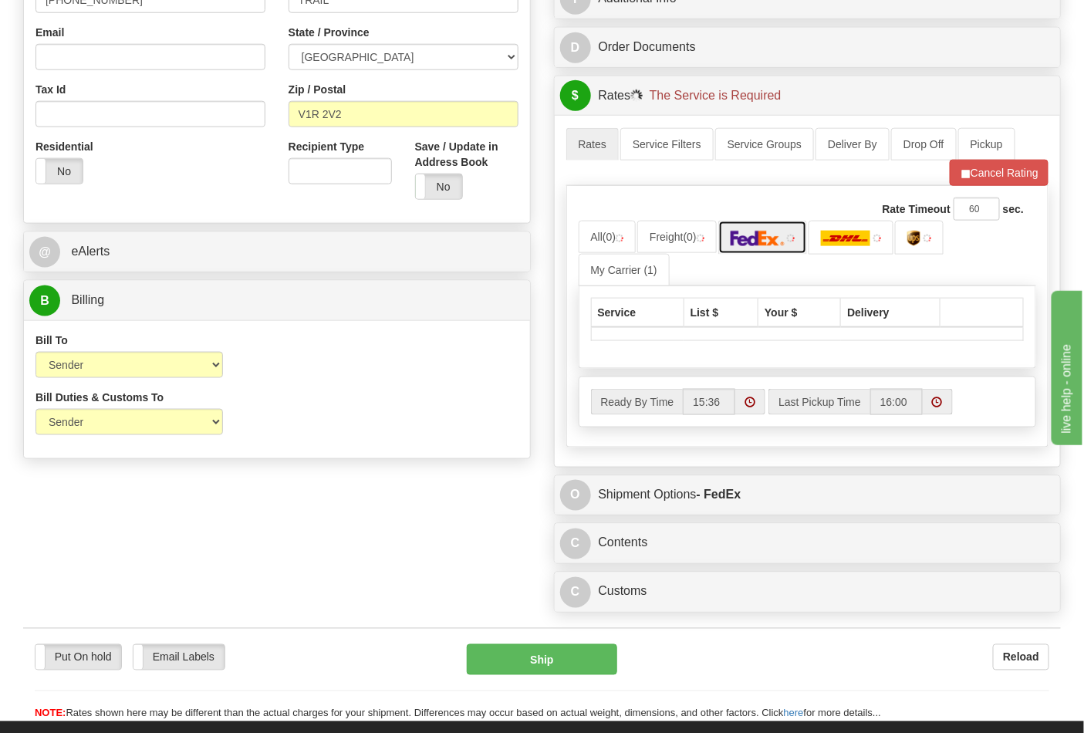
click at [783, 248] on link at bounding box center [763, 237] width 90 height 33
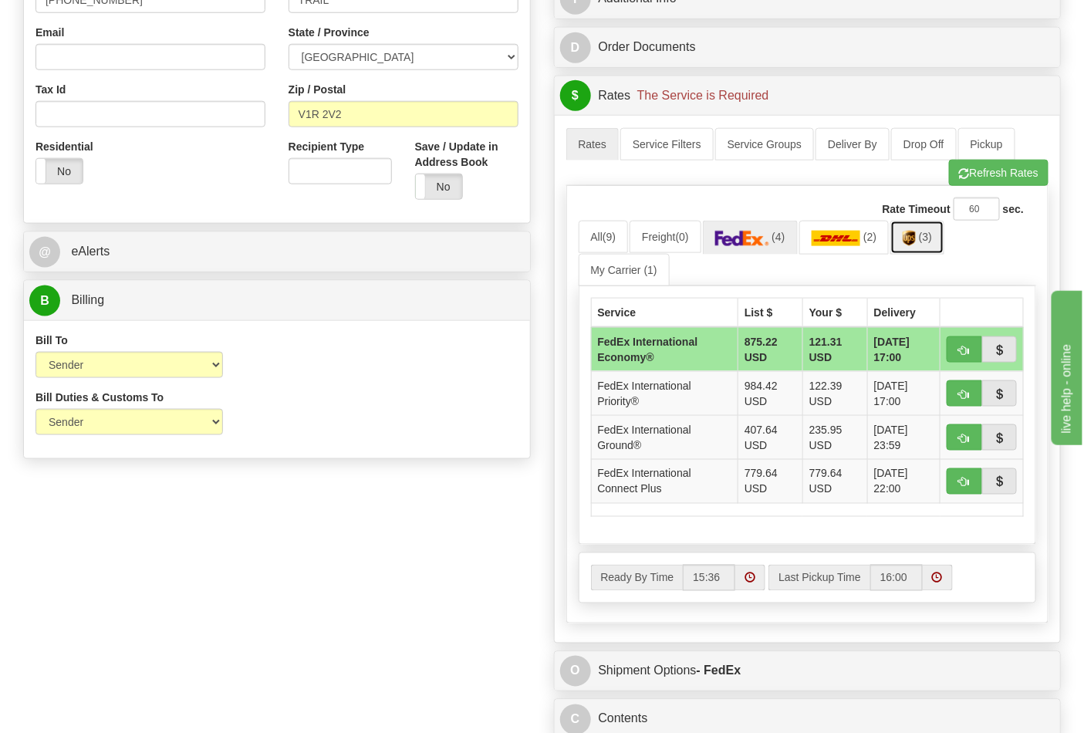
click at [926, 245] on link "(3)" at bounding box center [918, 237] width 54 height 33
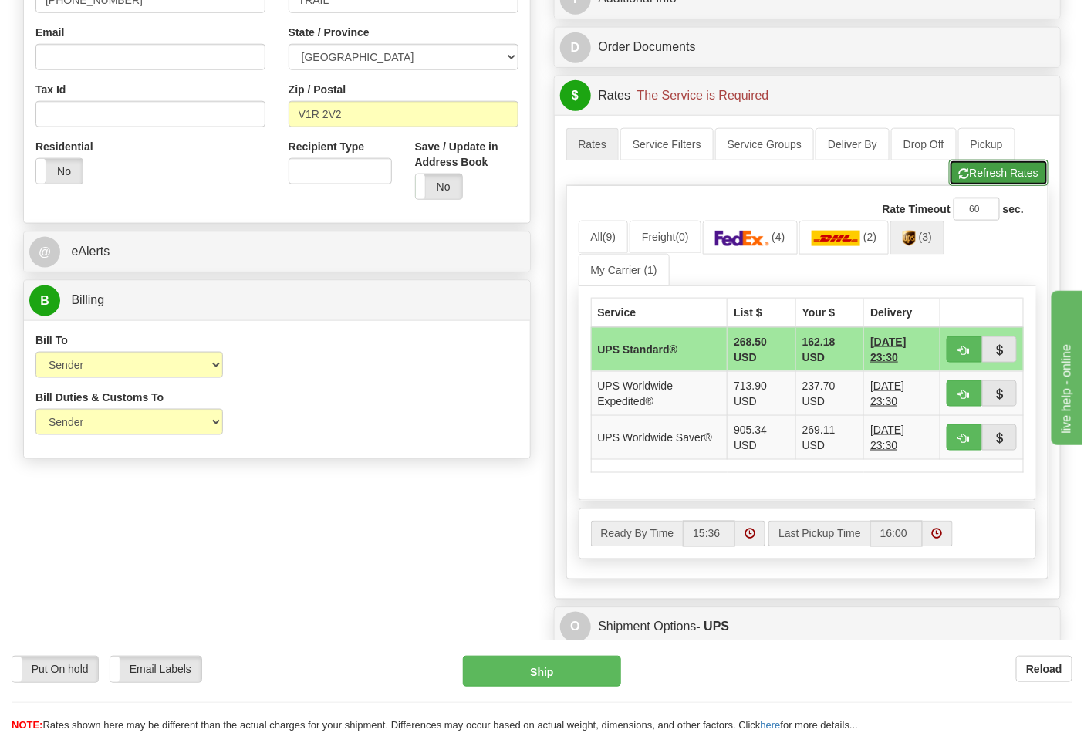
click at [975, 175] on button "Refresh Rates" at bounding box center [999, 173] width 100 height 26
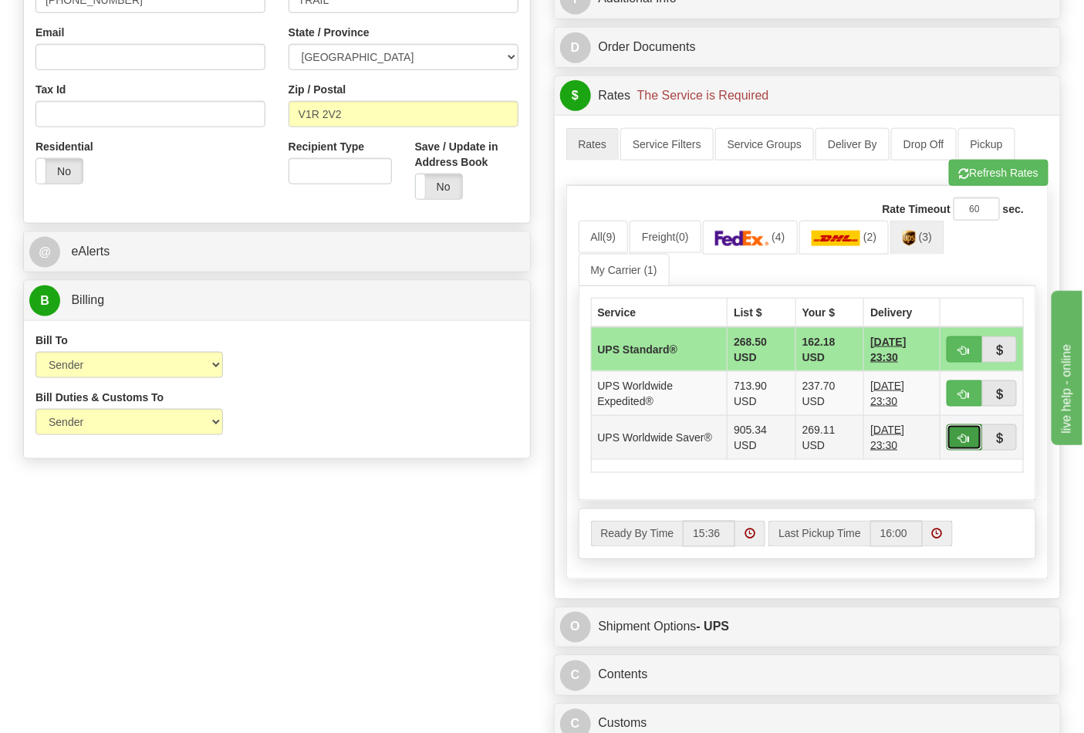
click at [972, 443] on button "button" at bounding box center [964, 437] width 35 height 26
type input "65"
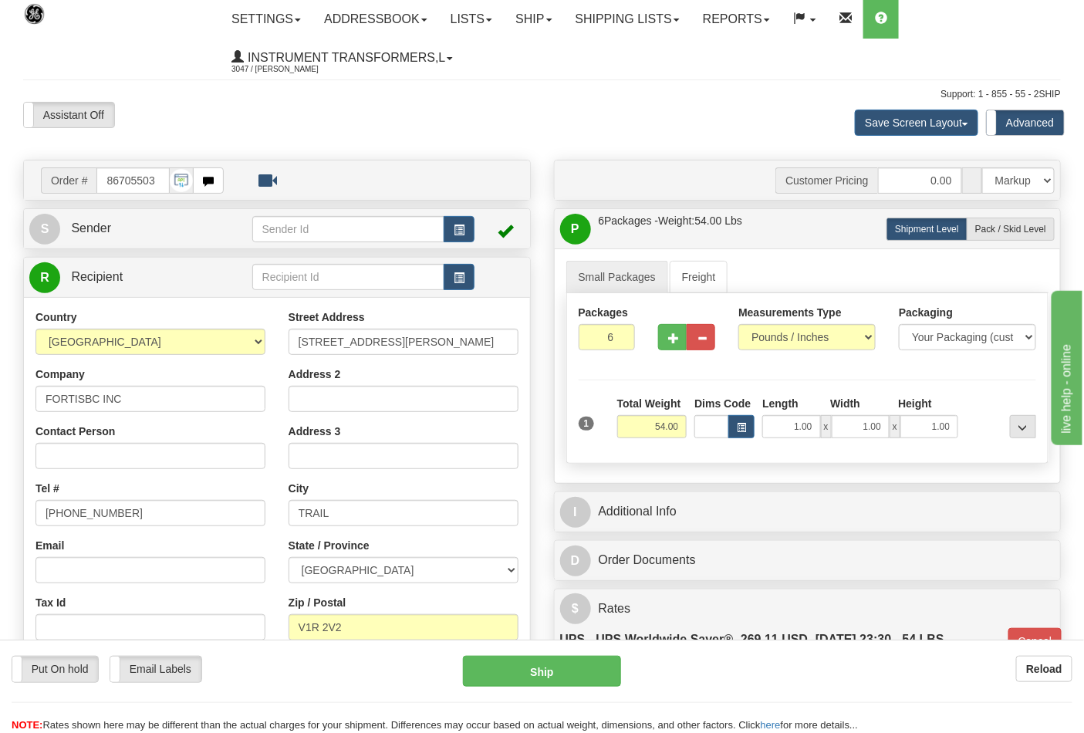
scroll to position [0, 0]
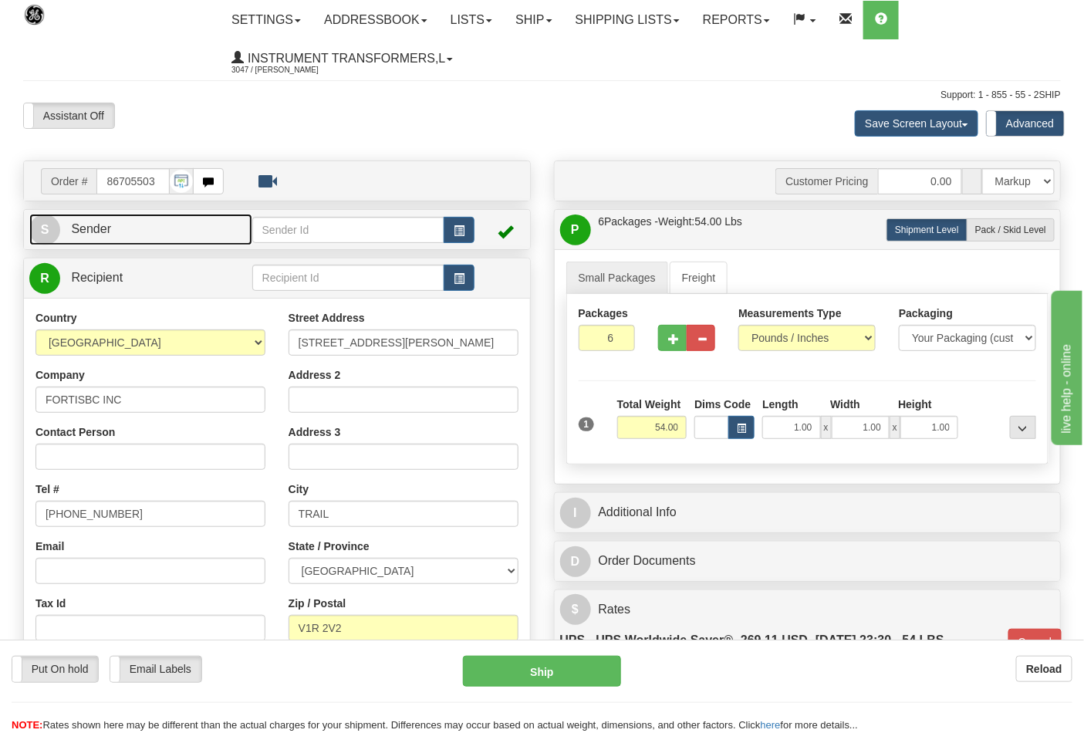
click at [211, 228] on link "S Sender" at bounding box center [140, 230] width 223 height 32
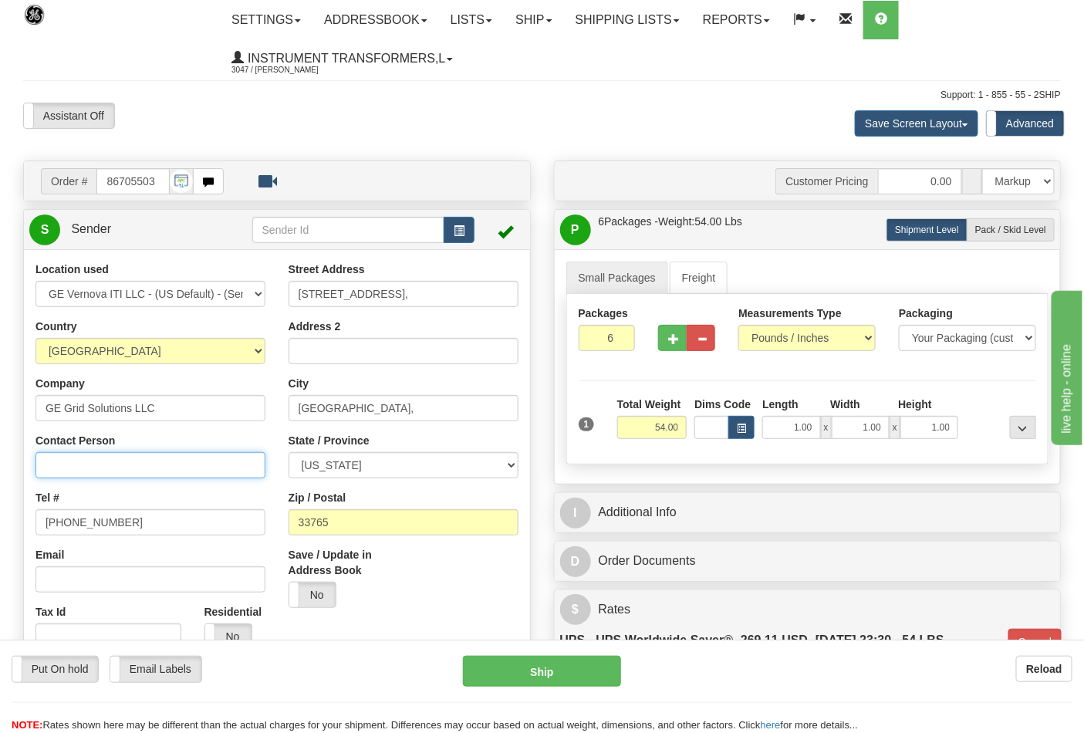
click at [132, 469] on input "Contact Person" at bounding box center [150, 465] width 230 height 26
type input "Nephtali Linares"
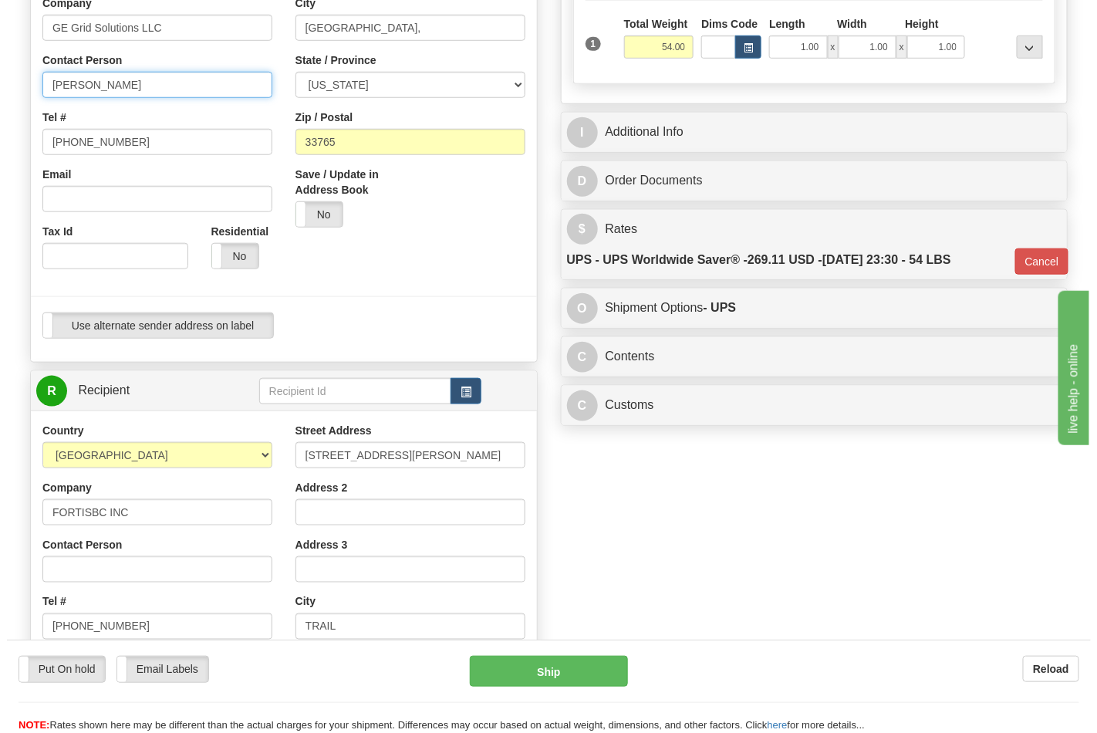
scroll to position [428, 0]
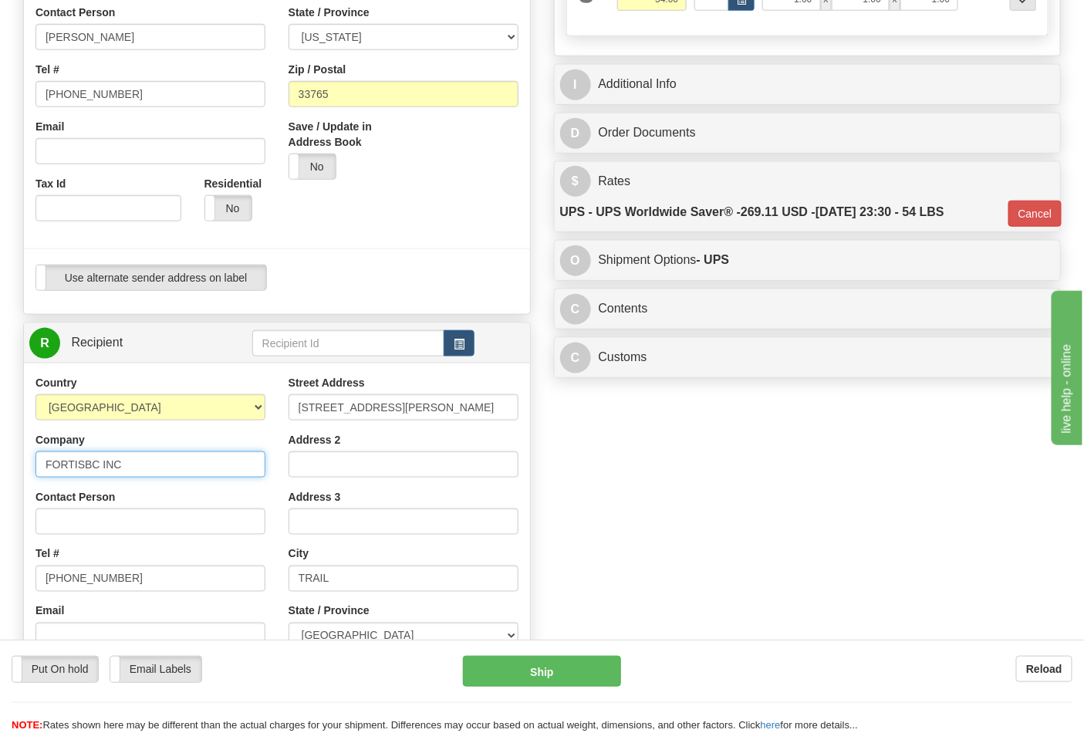
drag, startPoint x: 175, startPoint y: 468, endPoint x: 0, endPoint y: 494, distance: 177.1
click at [0, 494] on div "Toggle navigation Settings Shipping Preferences Fields Preferences New" at bounding box center [542, 348] width 1084 height 1553
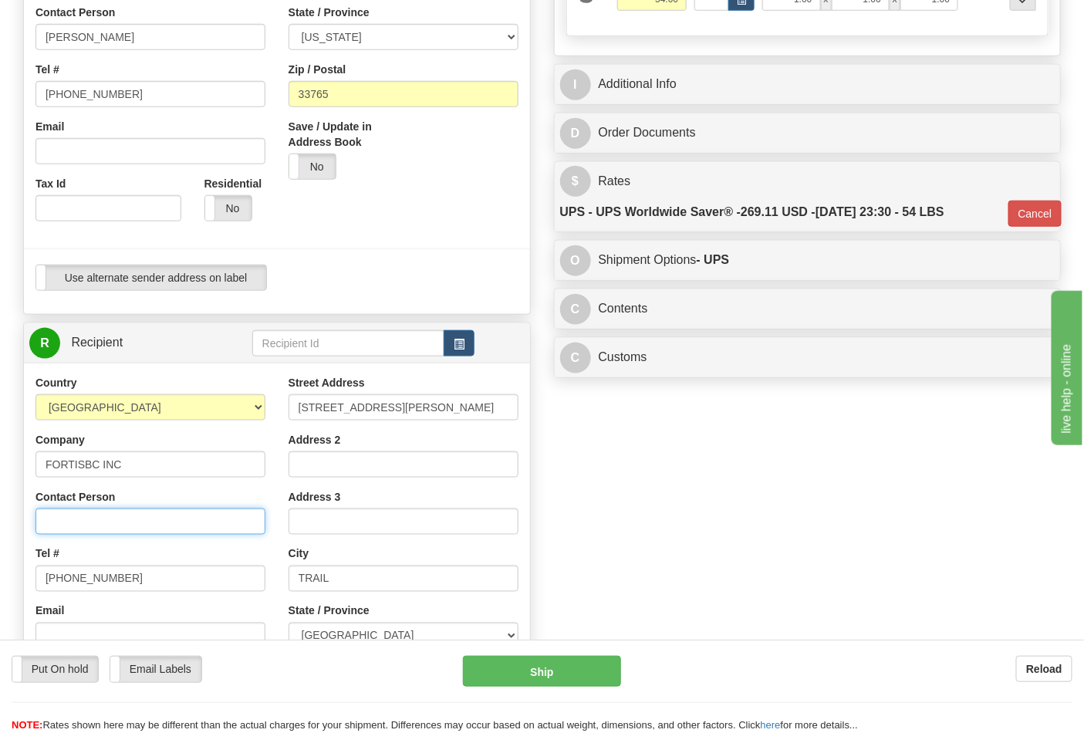
click at [101, 520] on input "Contact Person" at bounding box center [150, 522] width 230 height 26
paste input "FORTISBC INC"
type input "FORTISBC INC"
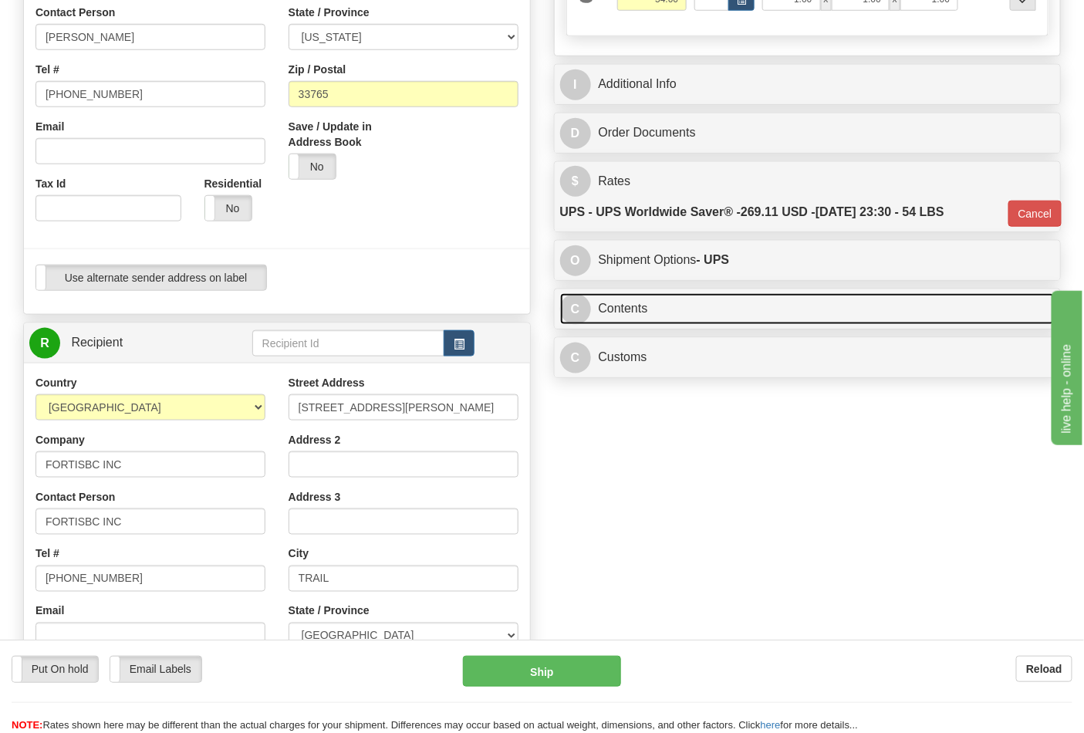
click at [777, 325] on link "C Contents" at bounding box center [807, 309] width 495 height 32
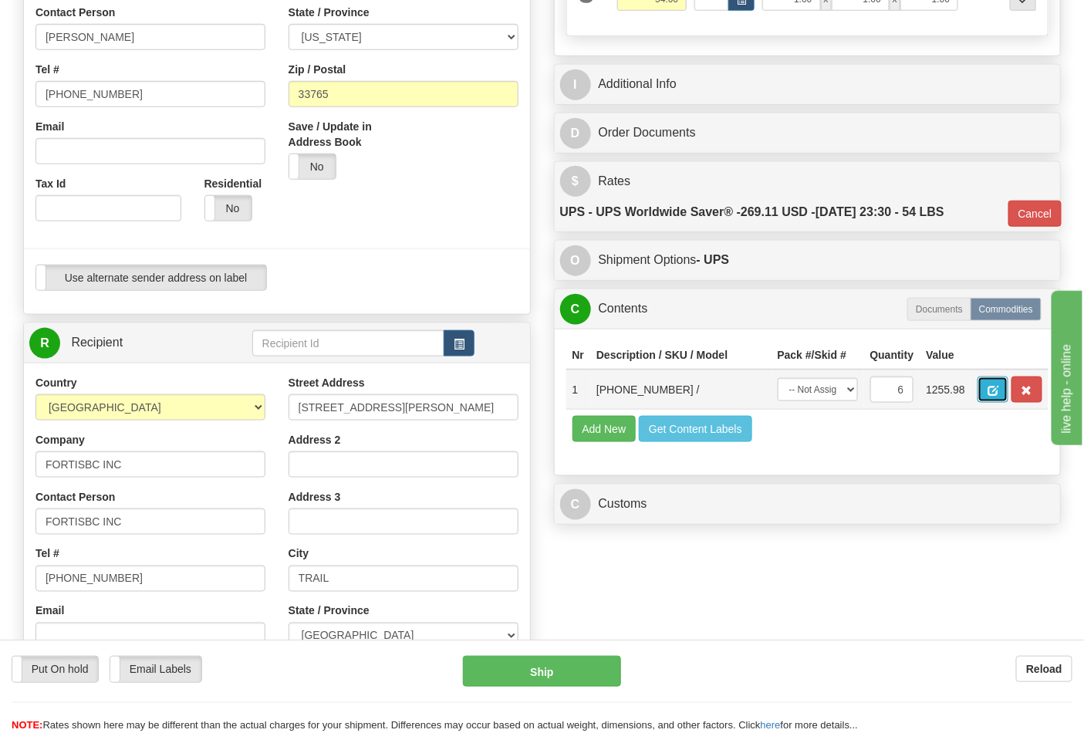
click at [999, 389] on span "button" at bounding box center [993, 391] width 11 height 10
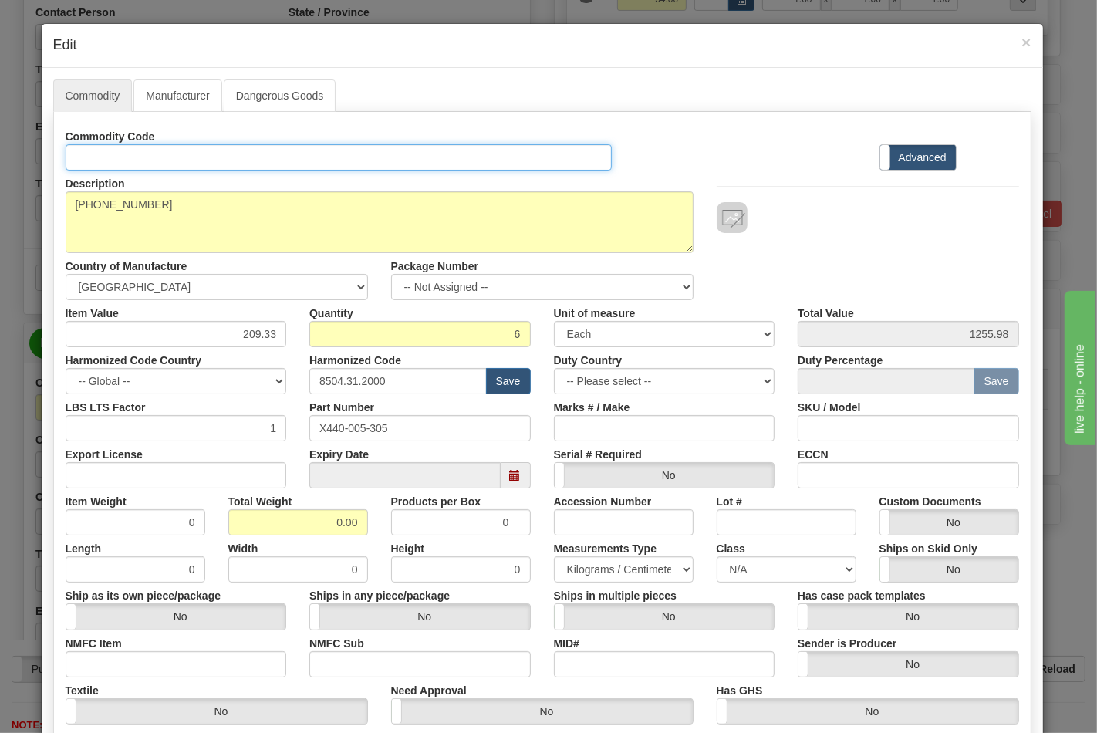
click at [204, 150] on input "Id" at bounding box center [339, 157] width 547 height 26
type input "TRANSFORMERS"
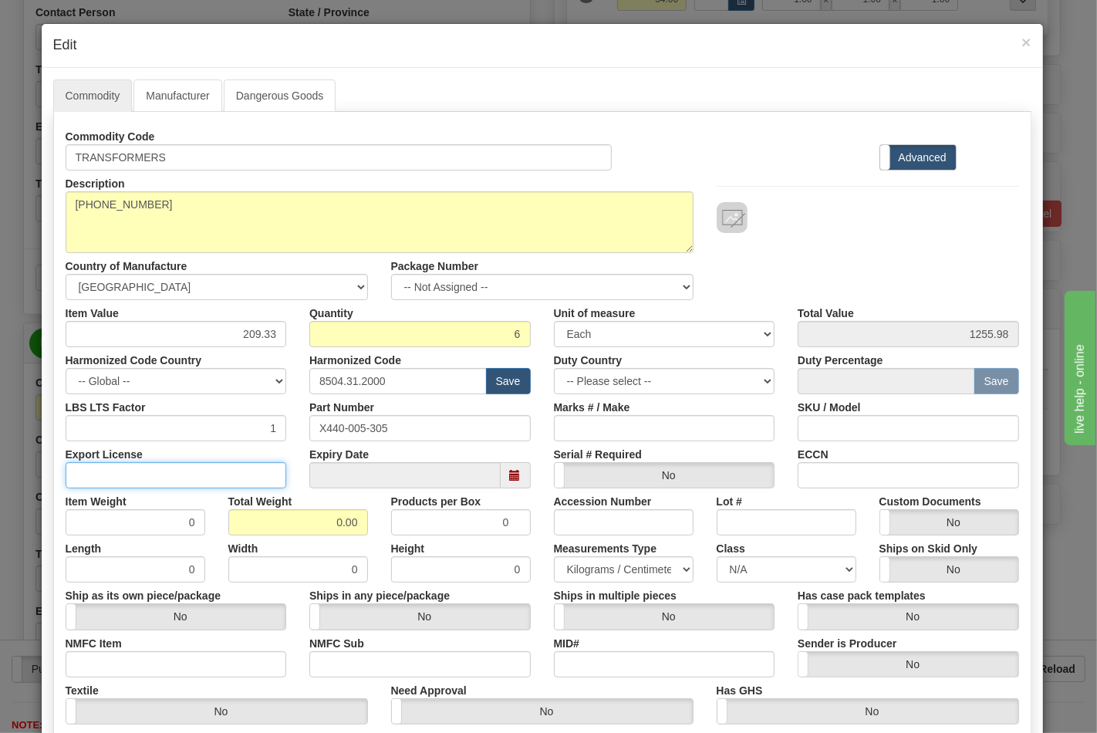
click at [163, 478] on input "Export License" at bounding box center [176, 475] width 221 height 26
type input "NLR"
click at [124, 661] on input "NMFC Item" at bounding box center [176, 664] width 221 height 26
type input "63170"
click at [351, 662] on input "NMFC Sub" at bounding box center [419, 664] width 221 height 26
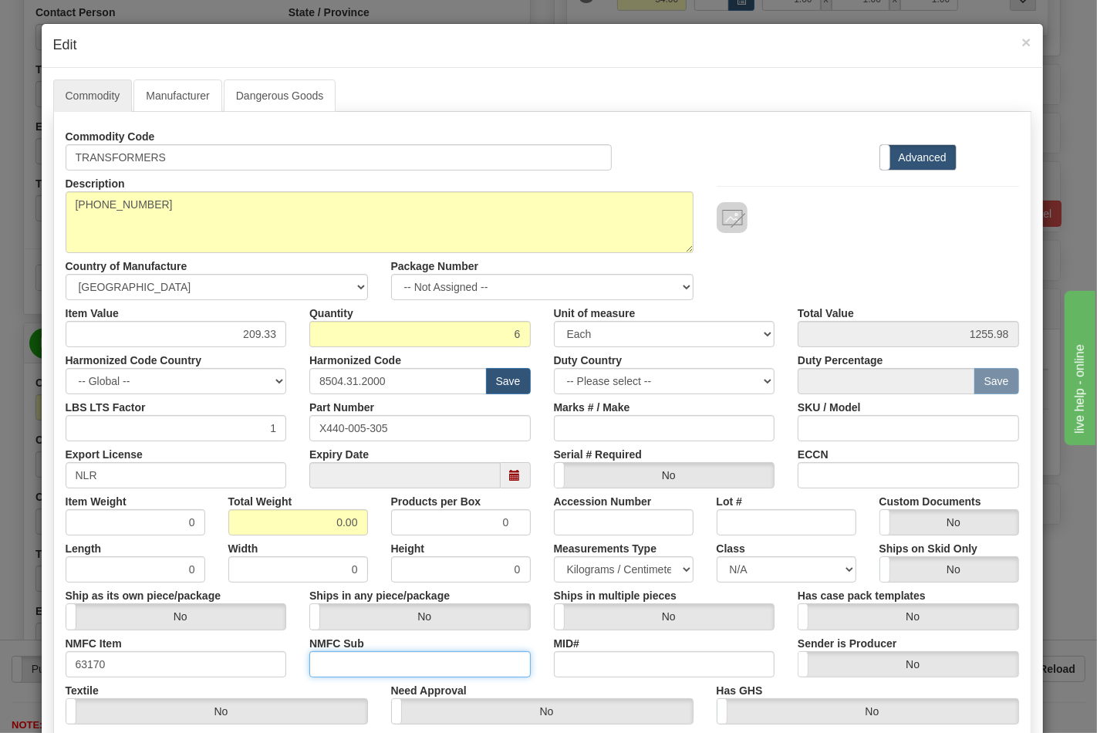
type input "4"
drag, startPoint x: 329, startPoint y: 521, endPoint x: 375, endPoint y: 522, distance: 46.3
click at [375, 522] on div "Item Weight 0 Total Weight 0.00 Products per Box 0 Accession Number Lot # Custo…" at bounding box center [542, 512] width 977 height 47
type input "54"
type input "9.0000"
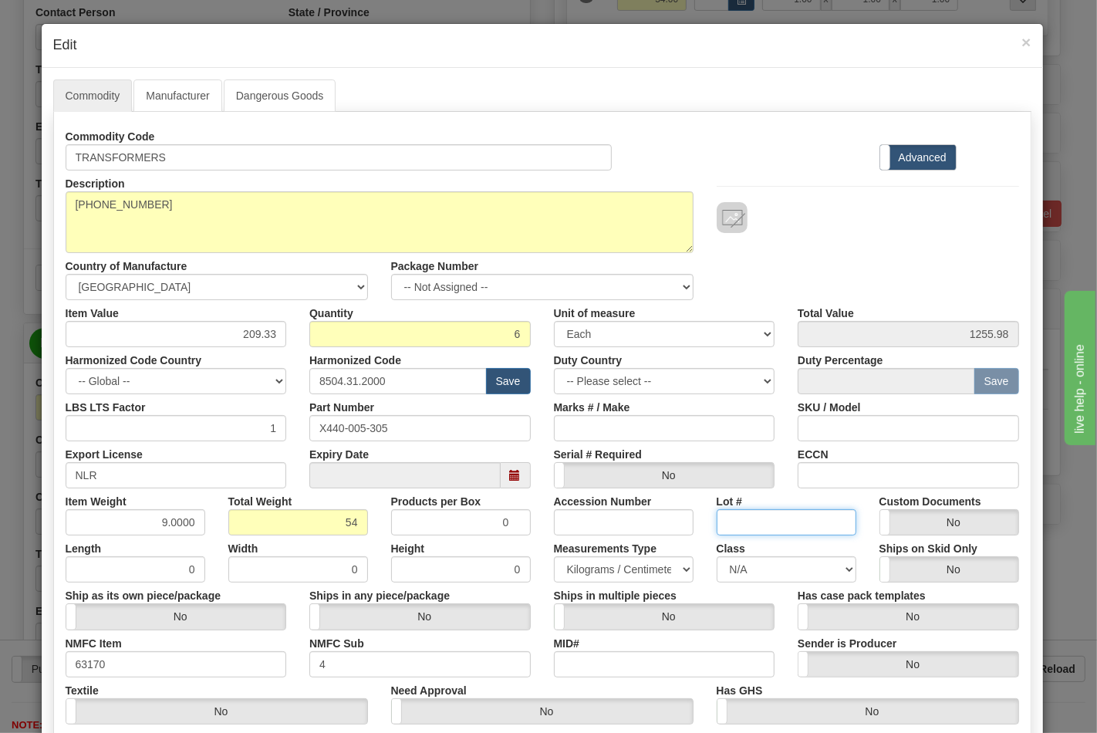
click at [764, 518] on input "Lot #" at bounding box center [787, 522] width 140 height 26
click at [805, 571] on select "N/A 50.0 55.0 60.0 65.0 70.0 85.0 92.5 100.0 125.0 175.0 250.0 300.0 400.0" at bounding box center [787, 569] width 140 height 26
select select "70.0"
click at [717, 556] on select "N/A 50.0 55.0 60.0 65.0 70.0 85.0 92.5 100.0 125.0 175.0 250.0 300.0 400.0" at bounding box center [787, 569] width 140 height 26
click at [842, 468] on input "ECCN" at bounding box center [908, 475] width 221 height 26
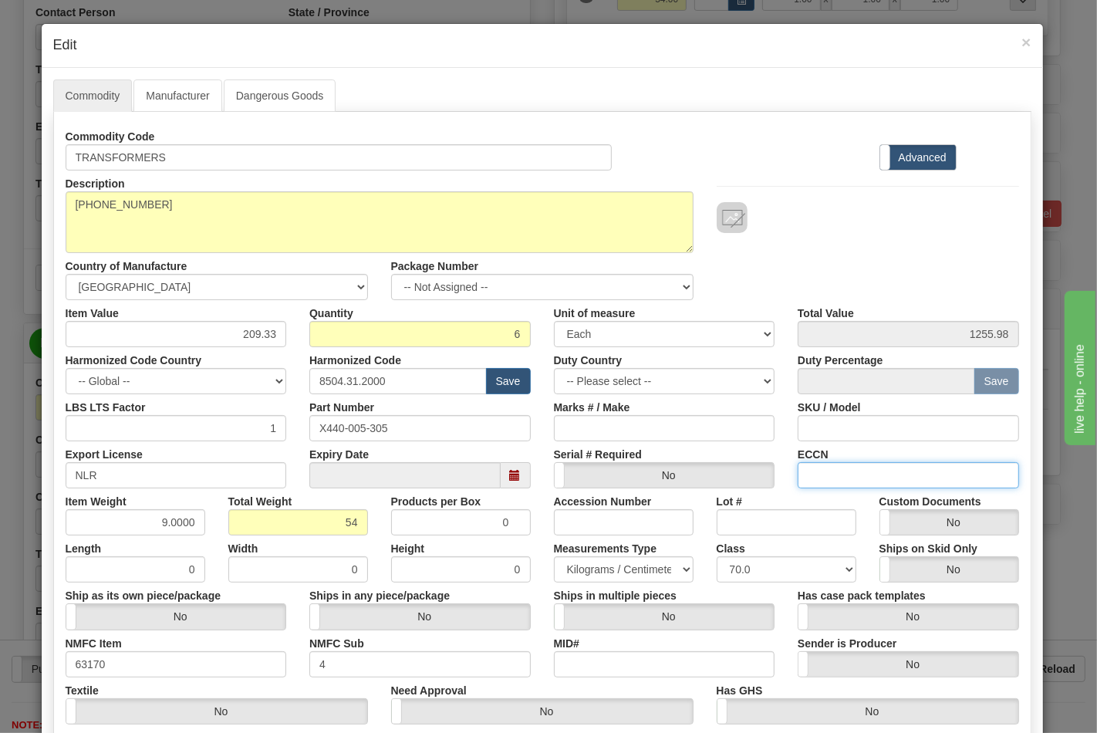
type input "EAR99"
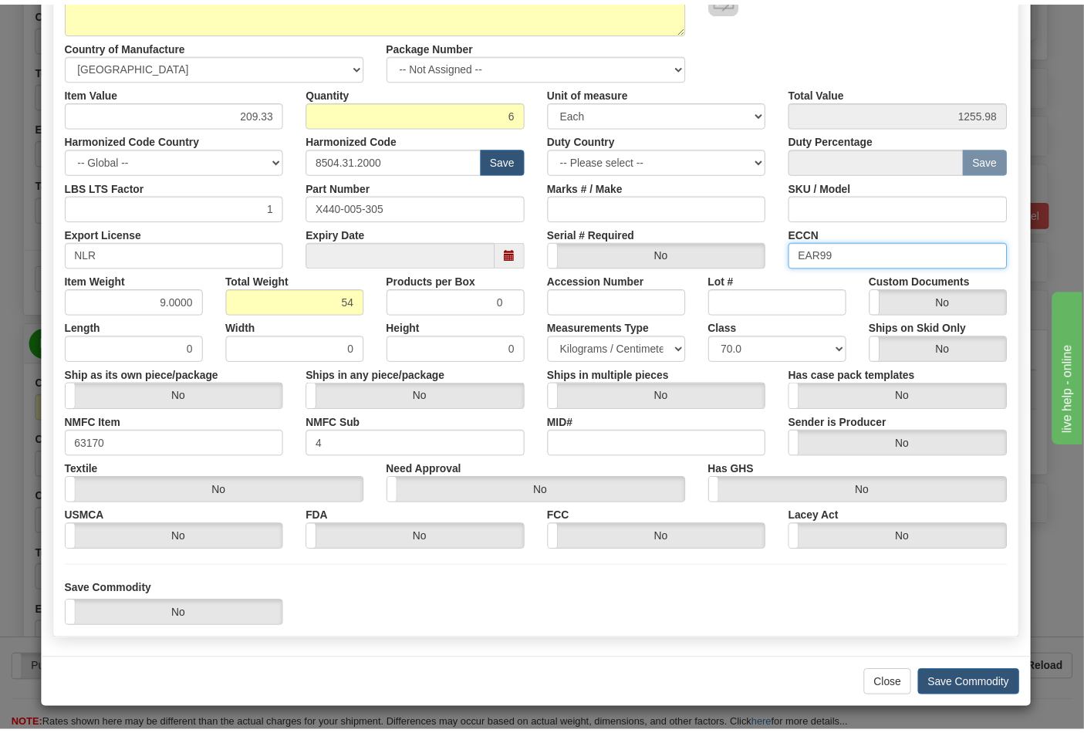
scroll to position [221, 0]
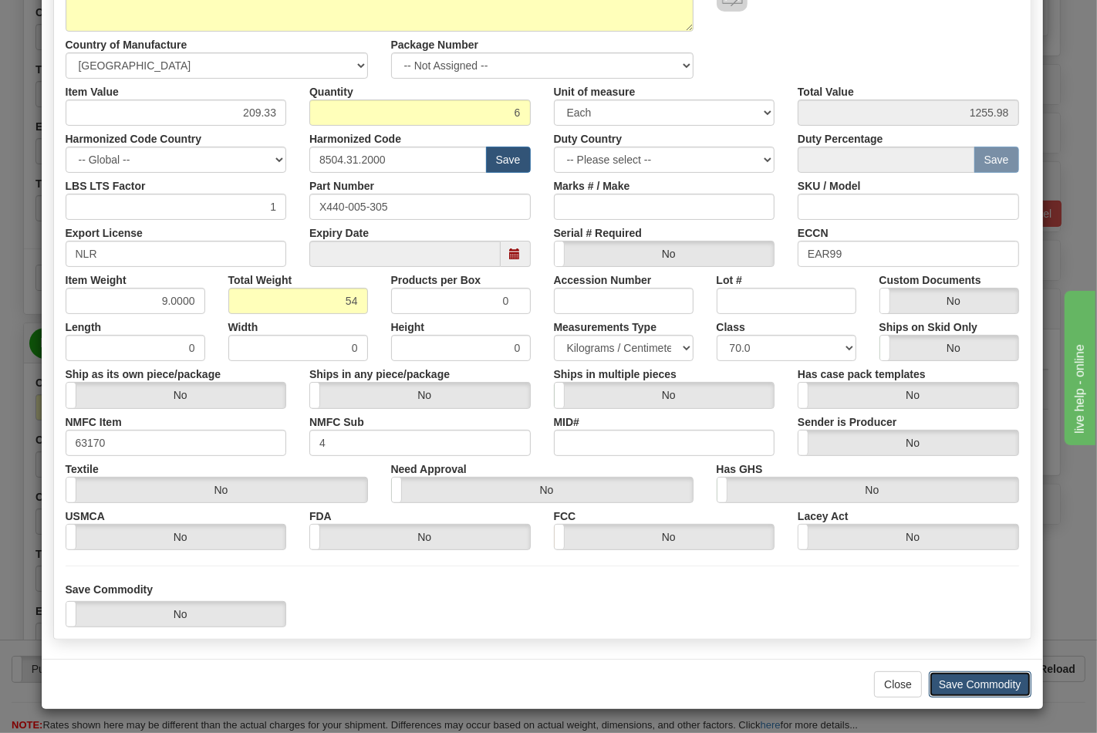
click at [977, 685] on button "Save Commodity" at bounding box center [980, 684] width 103 height 26
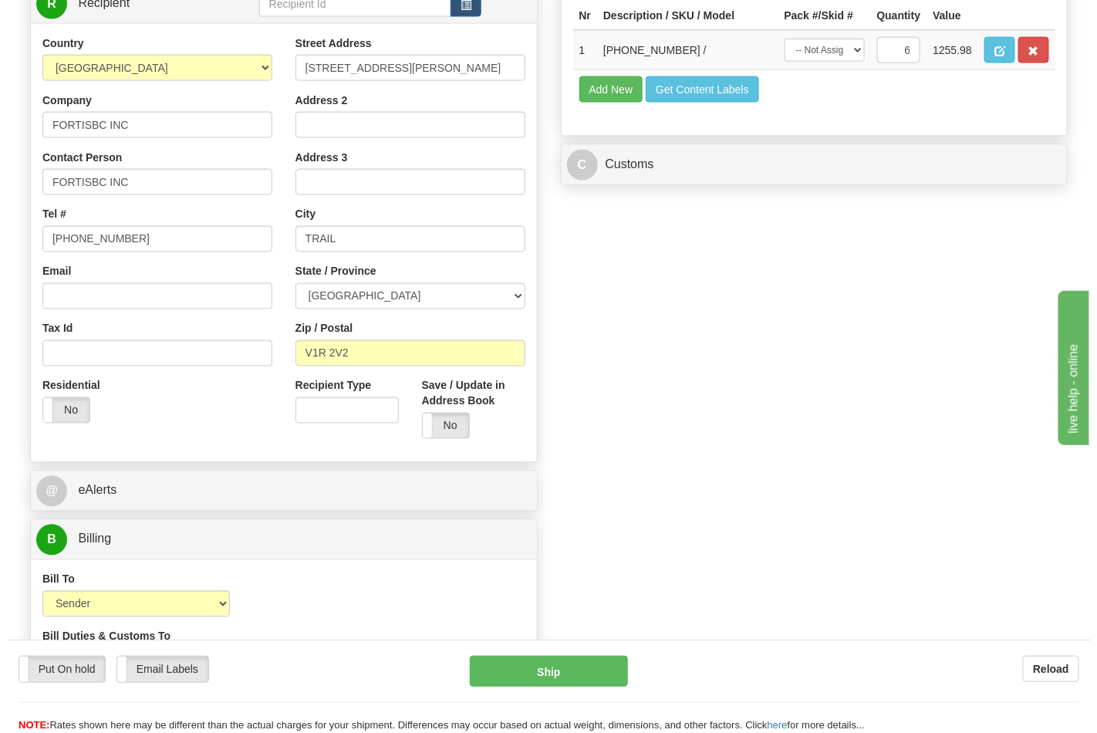
scroll to position [772, 0]
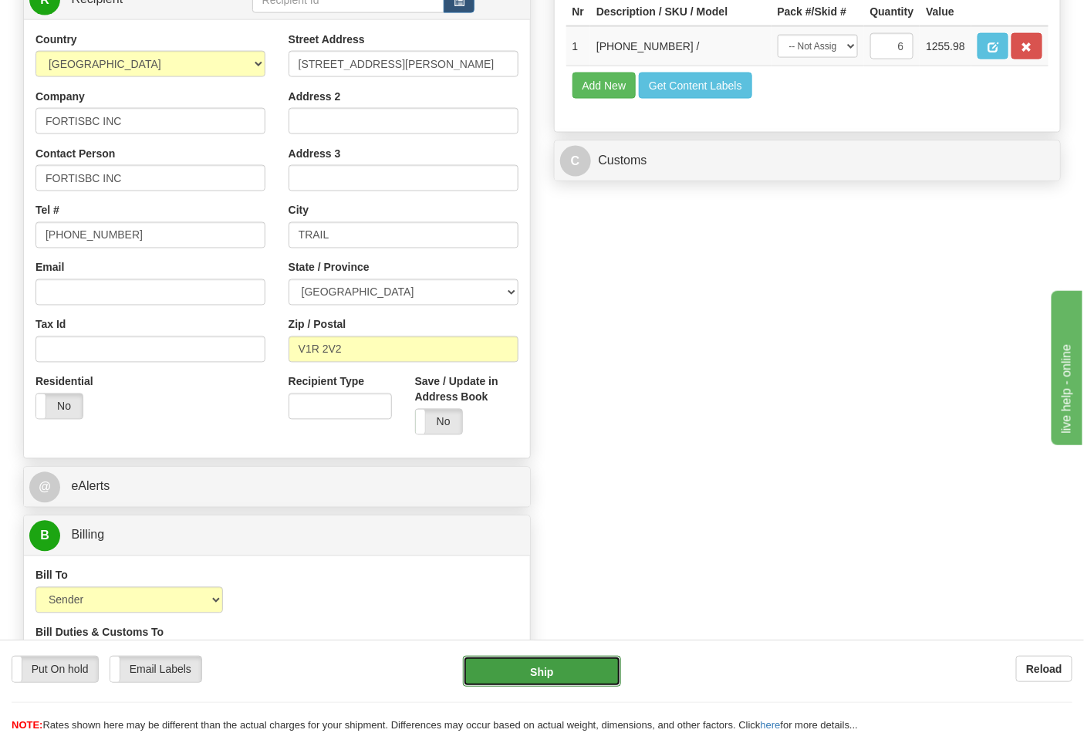
click at [587, 669] on button "Ship" at bounding box center [541, 671] width 157 height 31
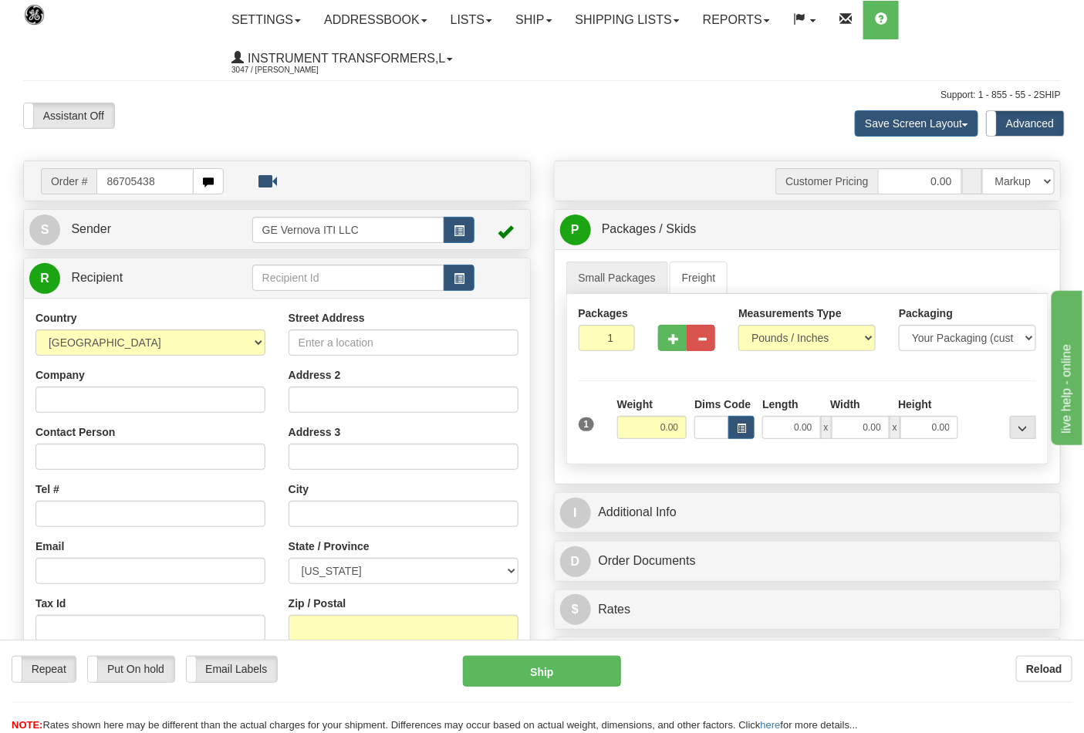
type input "86705438"
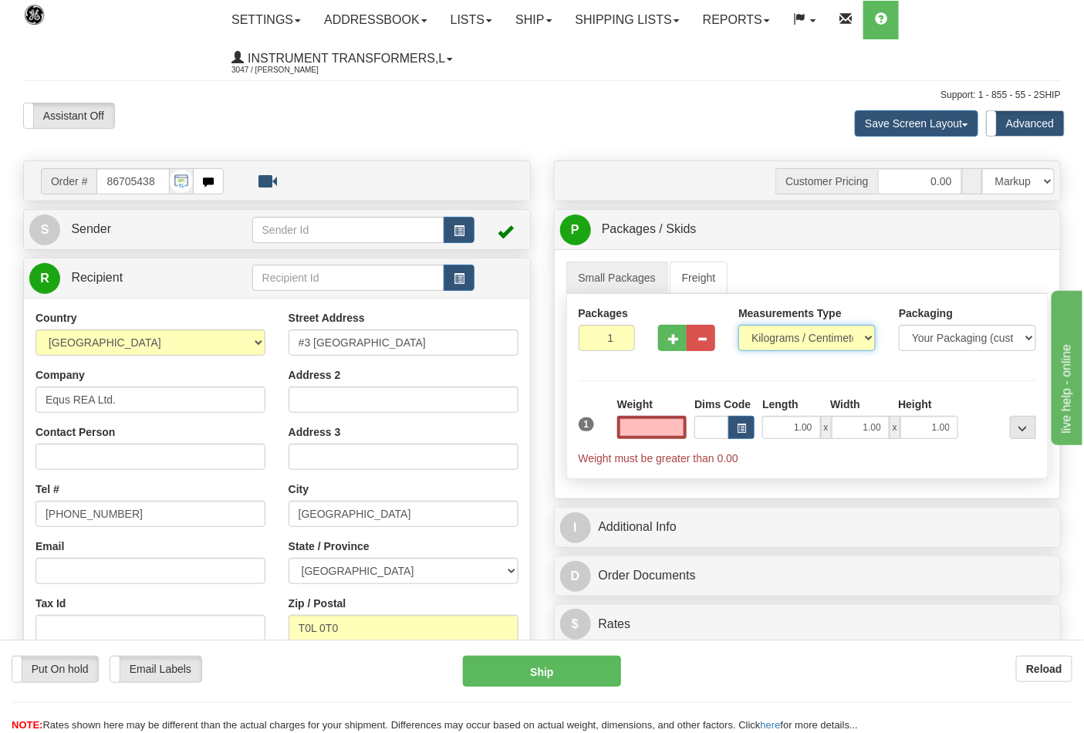
type input "0.00"
click at [844, 344] on select "Pounds / Inches Kilograms / Centimeters" at bounding box center [807, 338] width 137 height 26
click at [739, 326] on select "Pounds / Inches Kilograms / Centimeters" at bounding box center [807, 338] width 137 height 26
click at [800, 340] on select "Pounds / Inches Kilograms / Centimeters" at bounding box center [807, 338] width 137 height 26
select select "0"
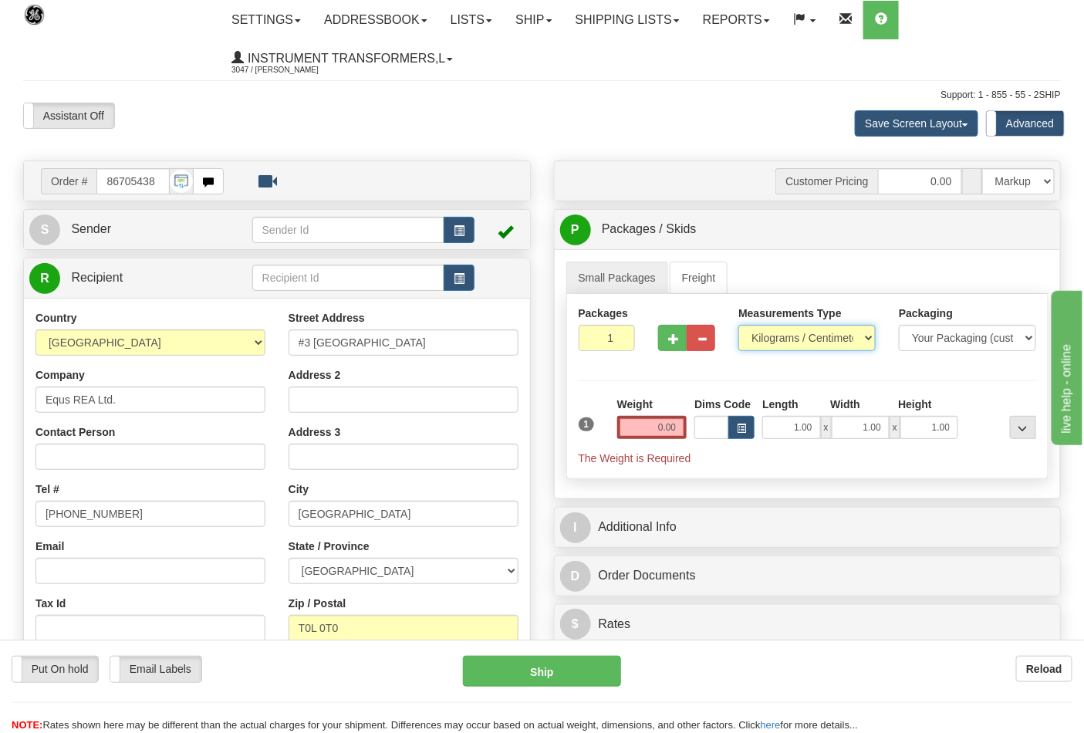
click at [739, 326] on select "Pounds / Inches Kilograms / Centimeters" at bounding box center [807, 338] width 137 height 26
click at [641, 432] on input "0.00" at bounding box center [652, 427] width 70 height 23
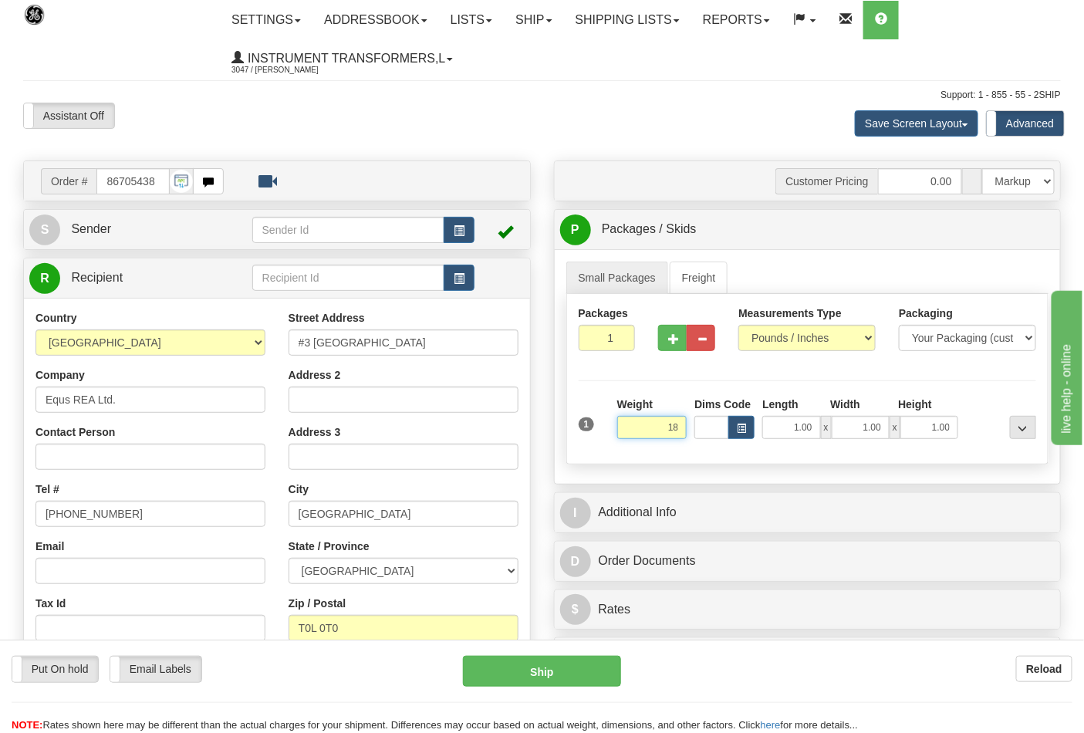
click button "Delete" at bounding box center [0, 0] width 0 height 0
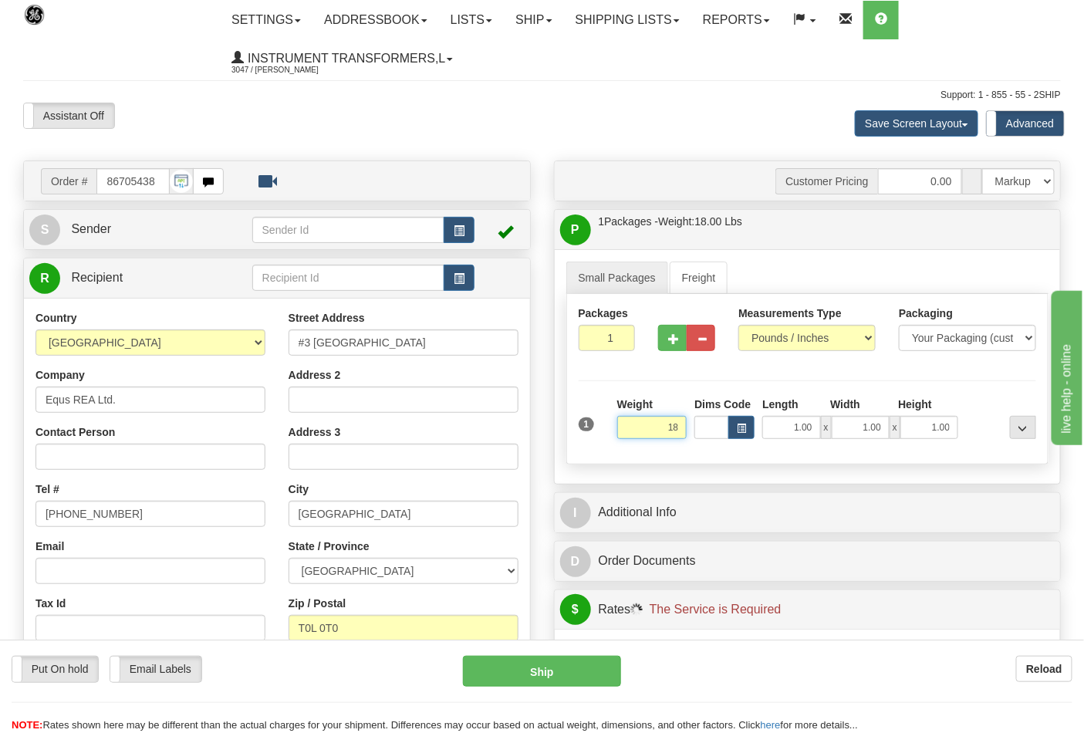
type input "18.00"
click button "Delete" at bounding box center [0, 0] width 0 height 0
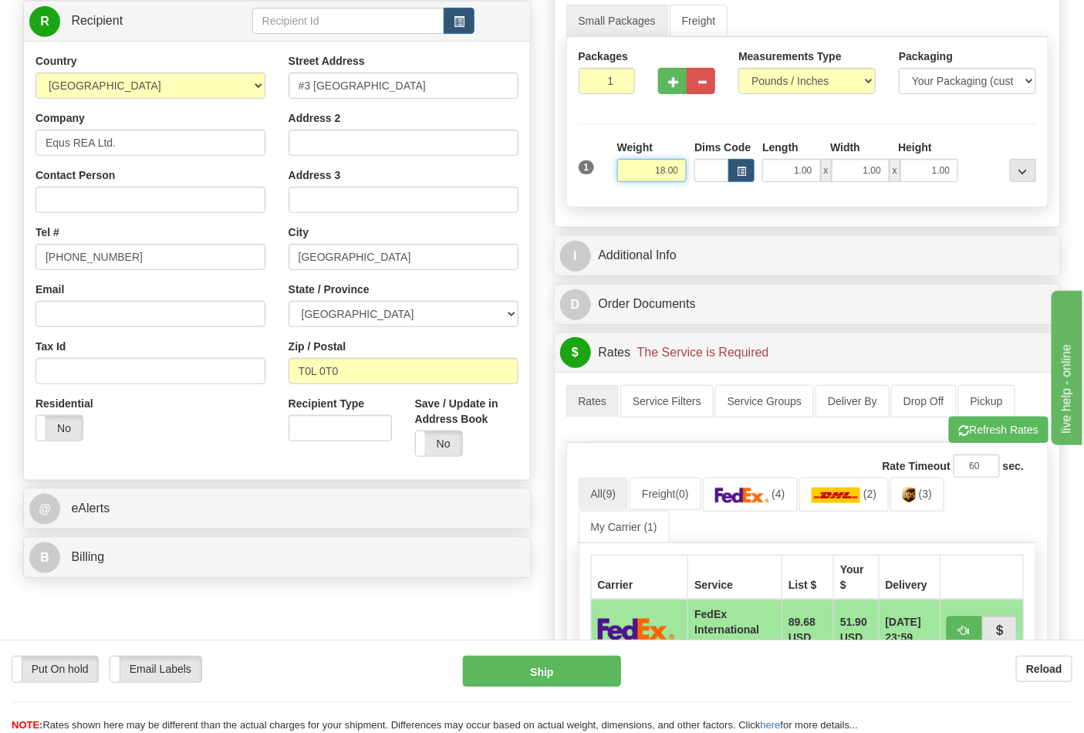
scroll to position [343, 0]
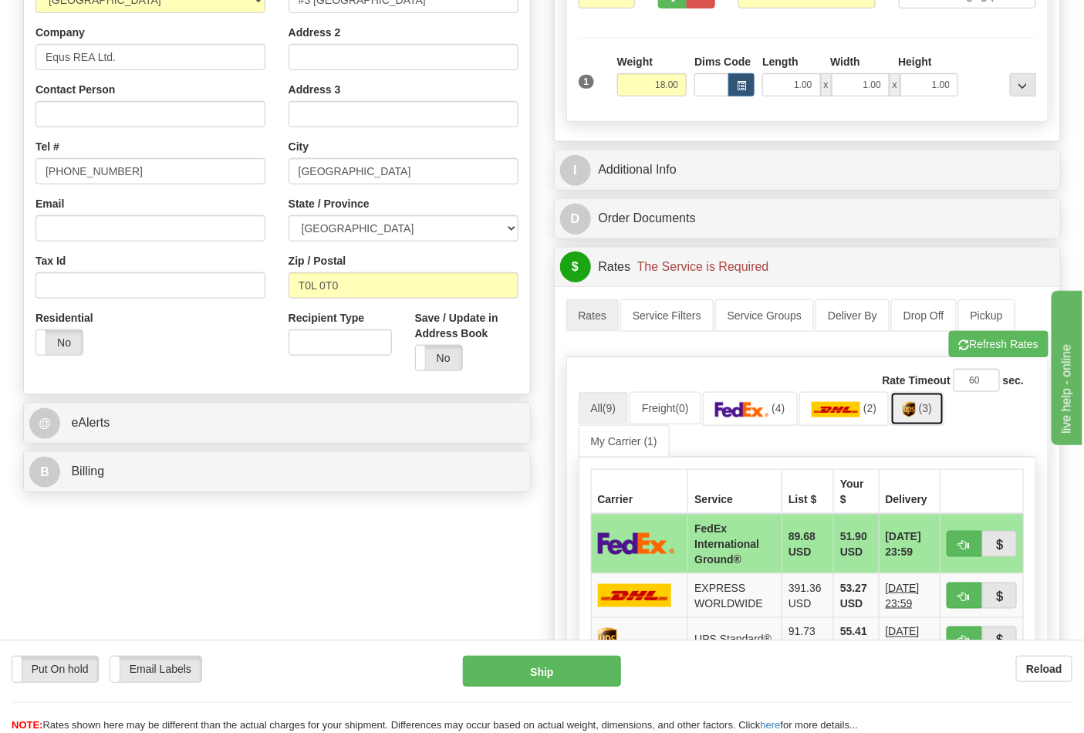
click at [916, 417] on img at bounding box center [909, 409] width 13 height 15
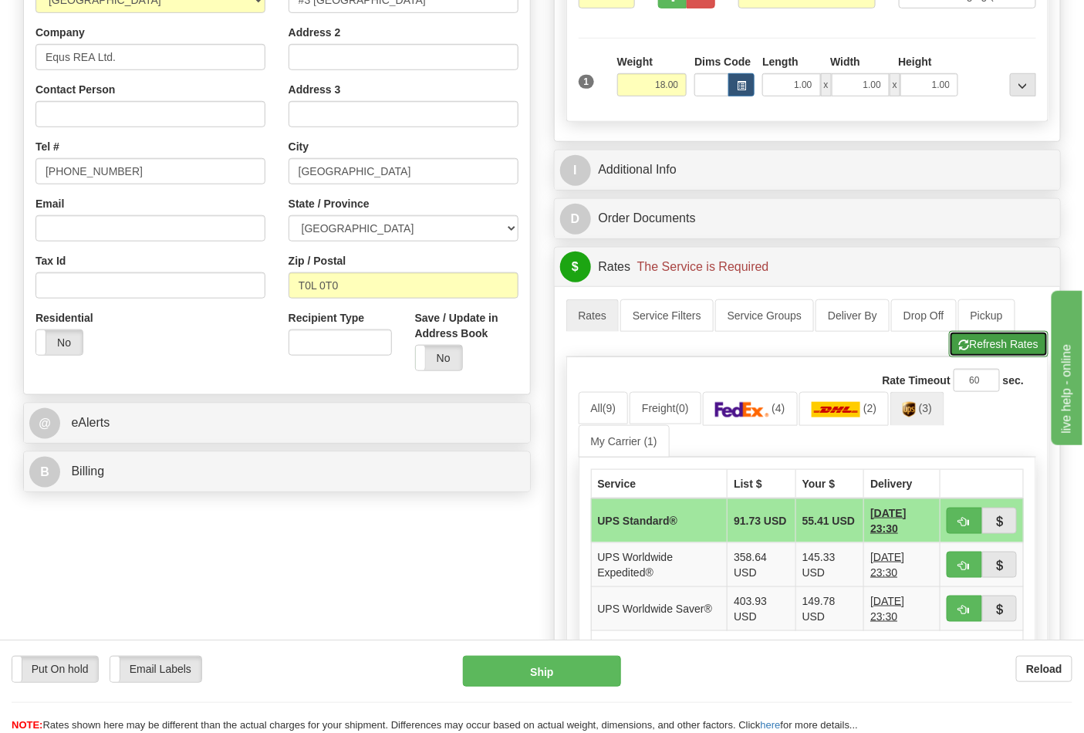
click at [1023, 355] on button "Refresh Rates" at bounding box center [999, 344] width 100 height 26
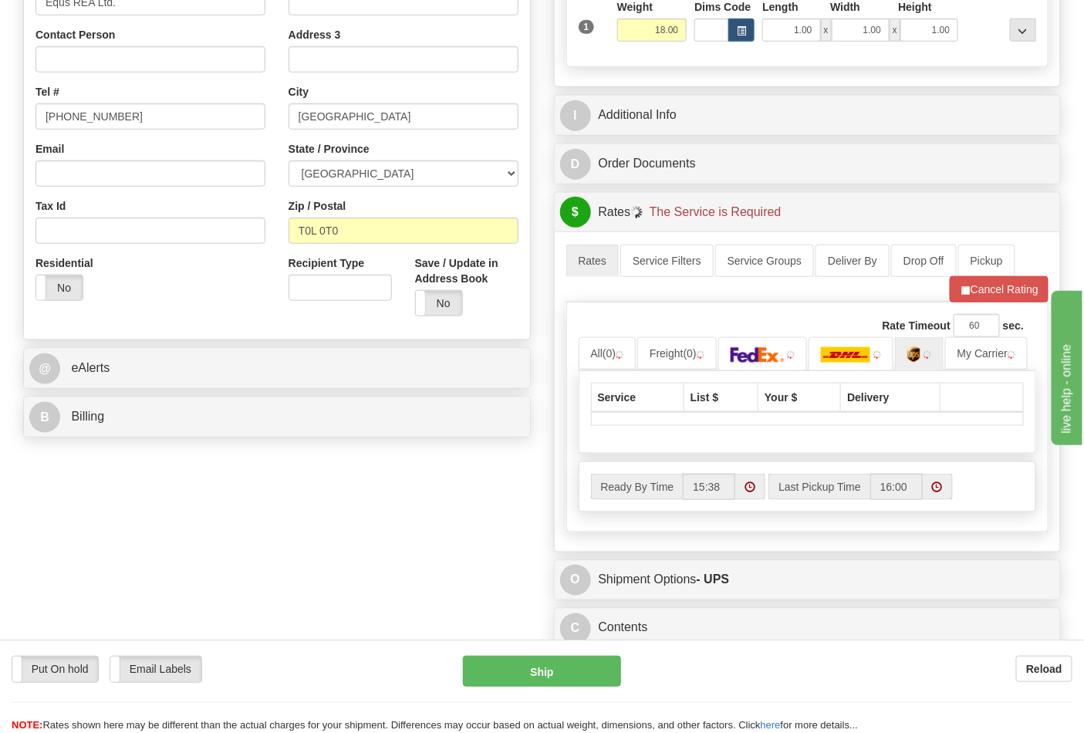
scroll to position [428, 0]
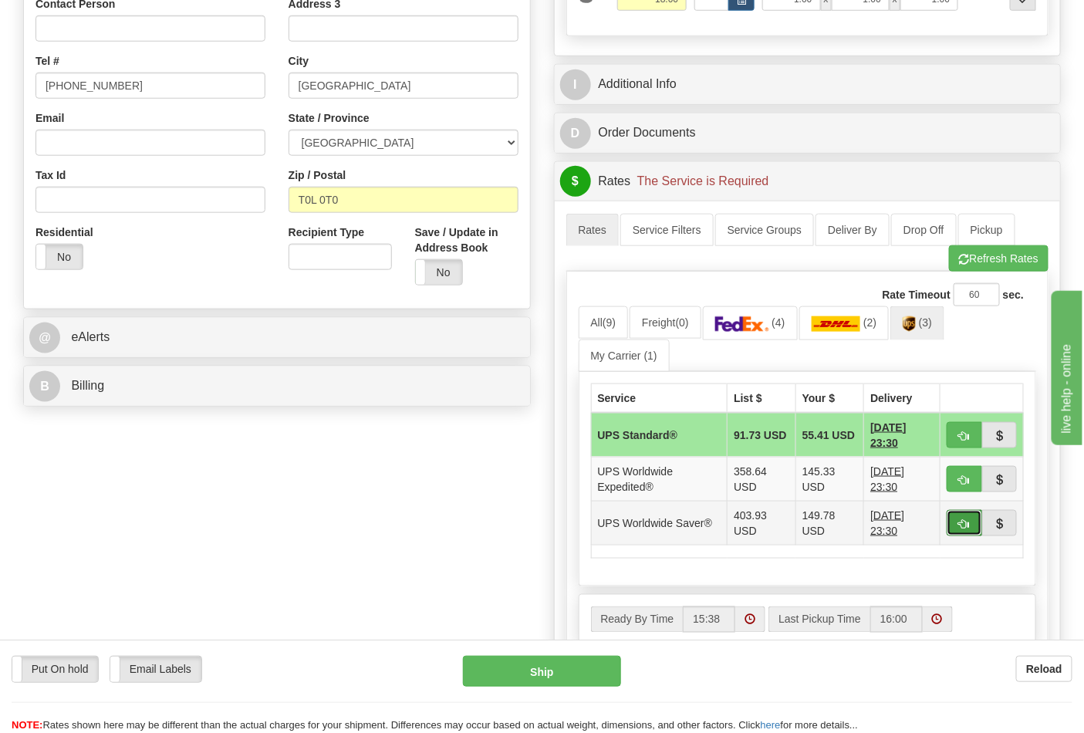
click at [960, 526] on span "button" at bounding box center [964, 524] width 11 height 10
type input "65"
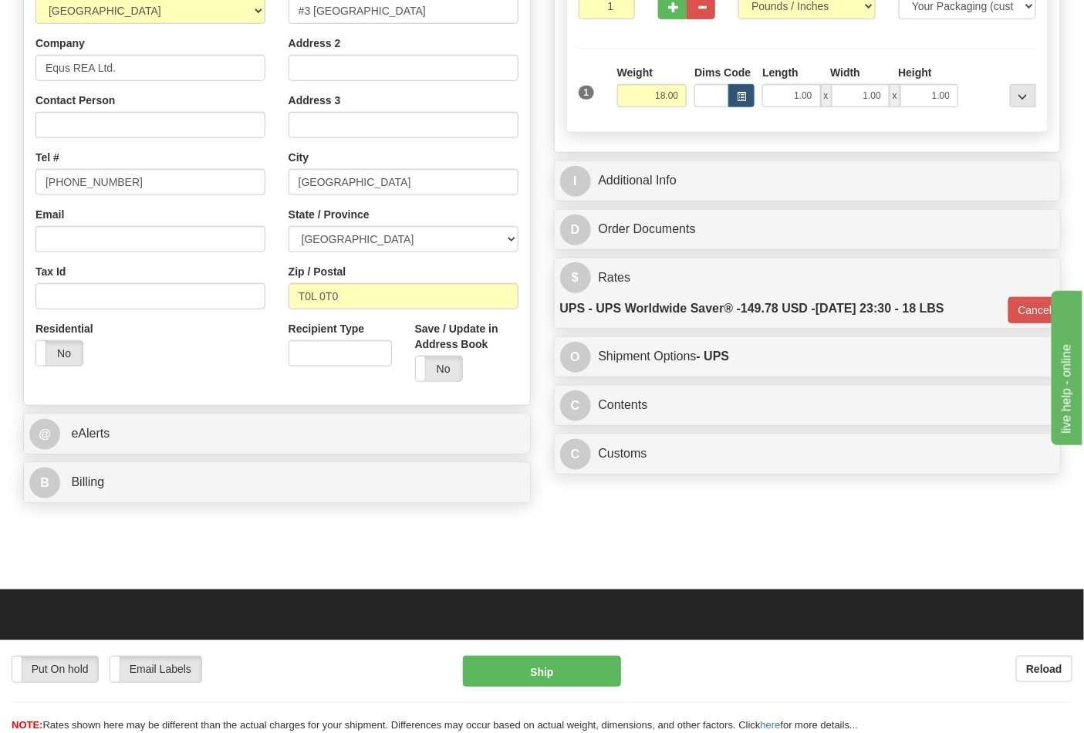
scroll to position [0, 0]
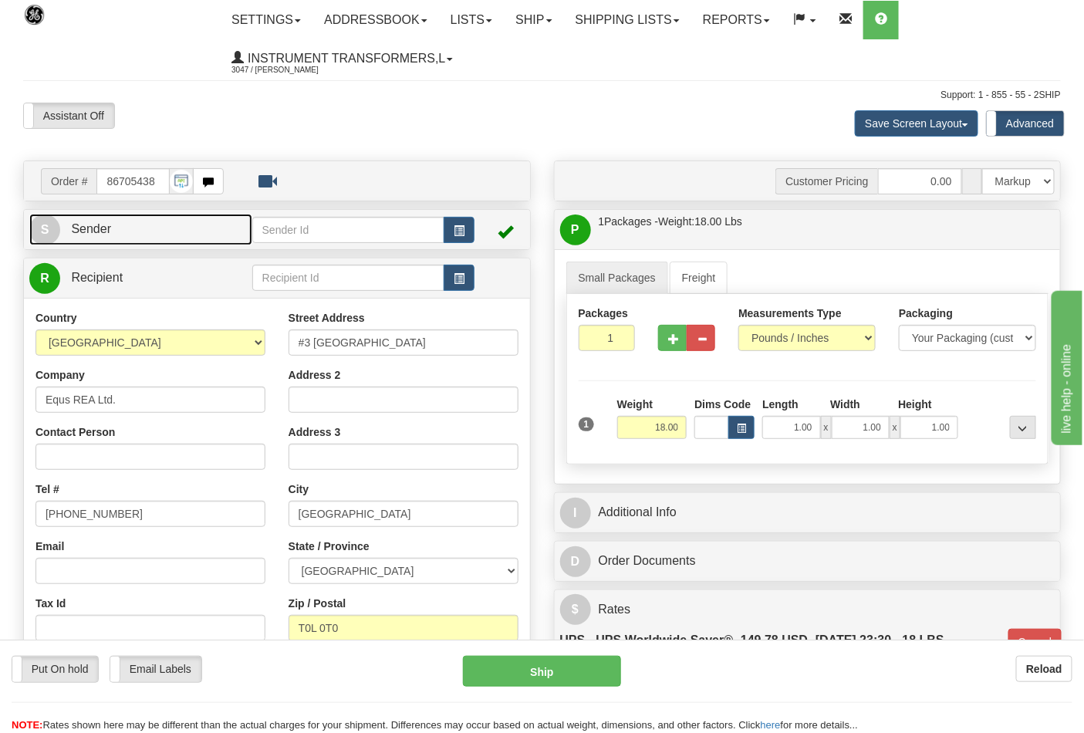
click at [145, 235] on link "S Sender" at bounding box center [140, 230] width 223 height 32
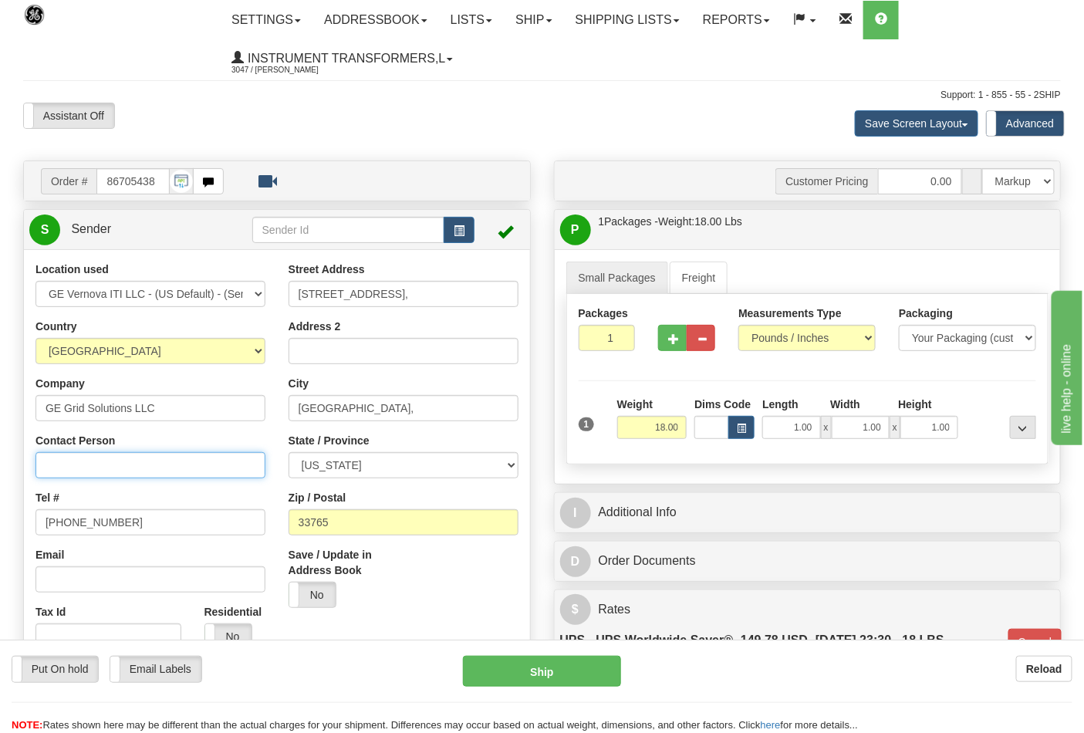
click at [144, 473] on input "Contact Person" at bounding box center [150, 465] width 230 height 26
type input "Nephtali Linares"
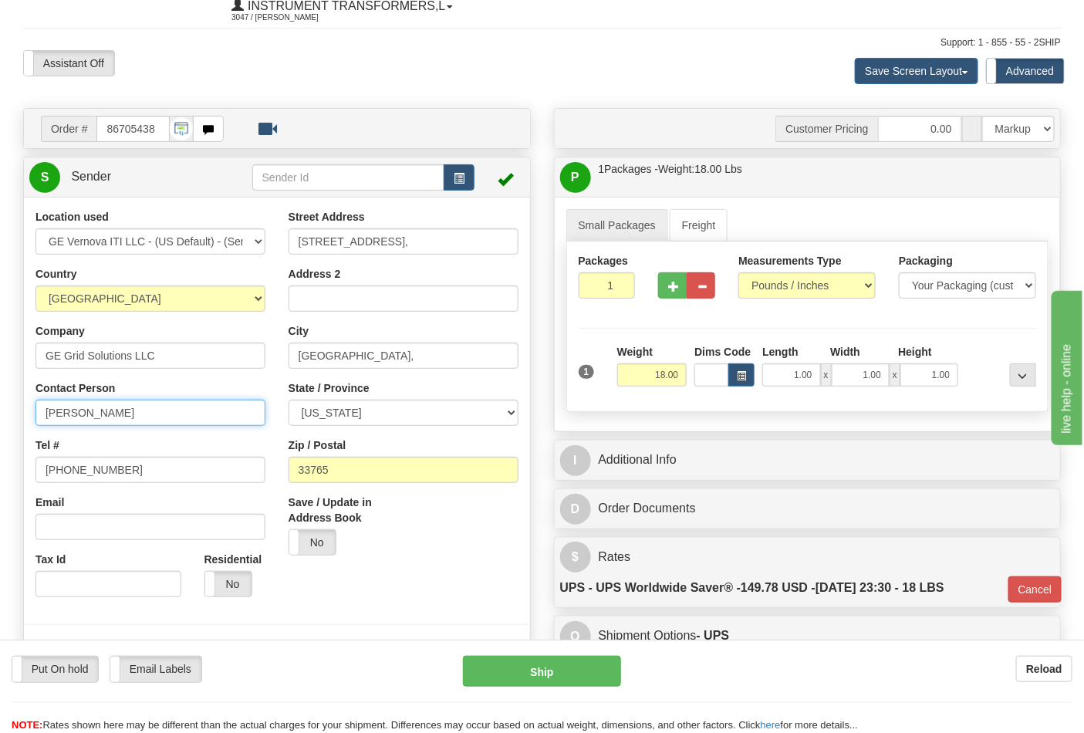
scroll to position [343, 0]
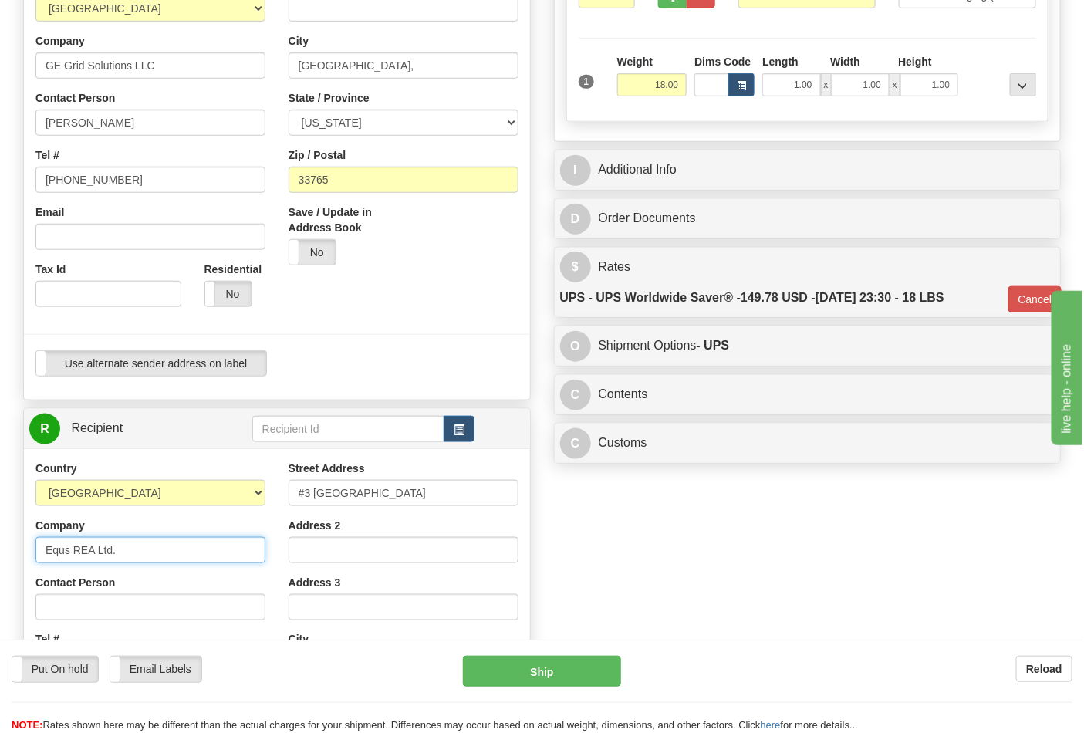
drag, startPoint x: 140, startPoint y: 546, endPoint x: 0, endPoint y: 556, distance: 140.8
click at [0, 556] on div "Toggle navigation Settings Shipping Preferences Fields Preferences New" at bounding box center [542, 364] width 1084 height 1415
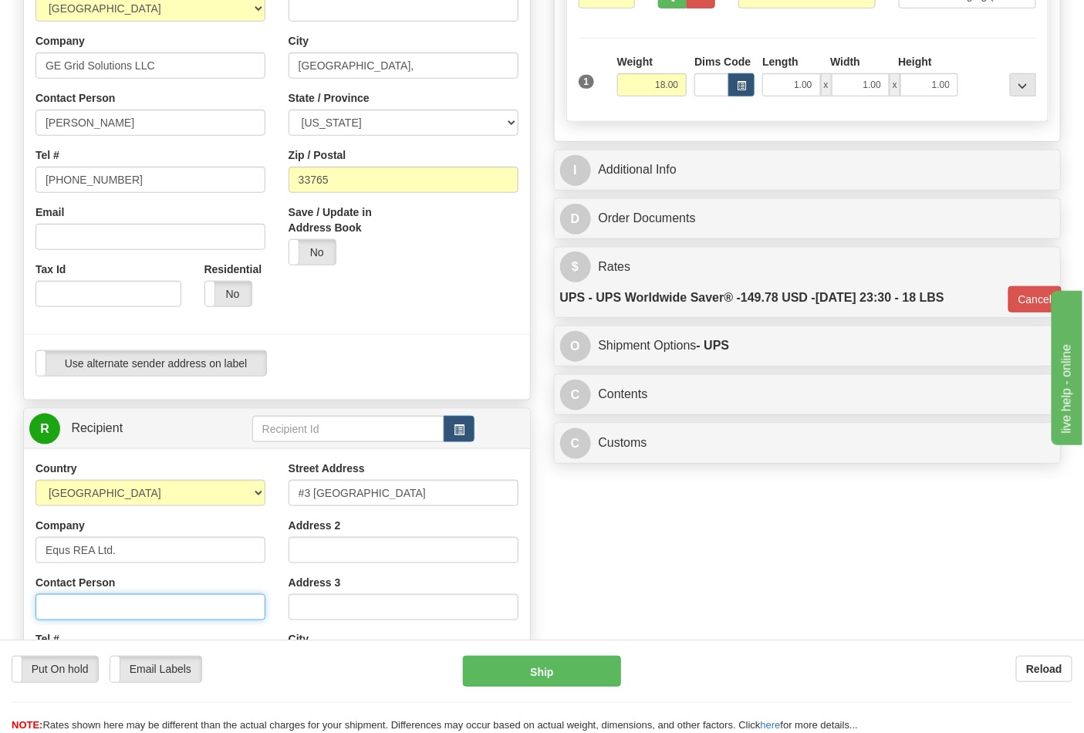
click at [85, 615] on input "Contact Person" at bounding box center [150, 607] width 230 height 26
paste input "Equs REA Ltd."
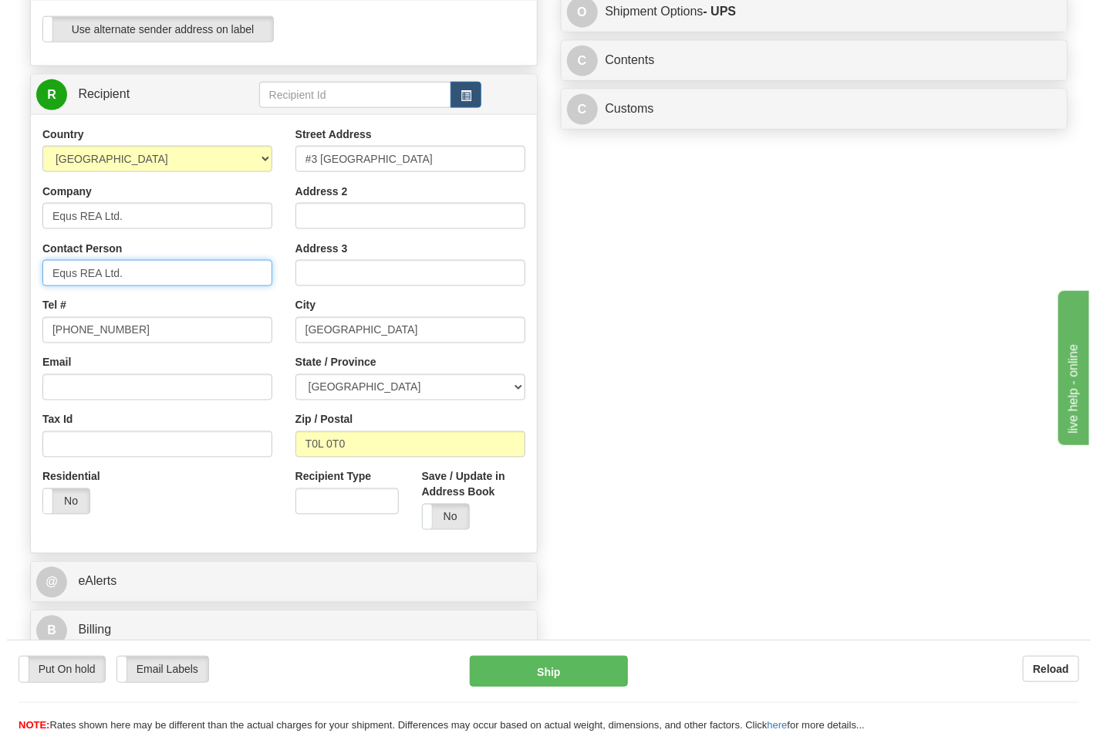
scroll to position [685, 0]
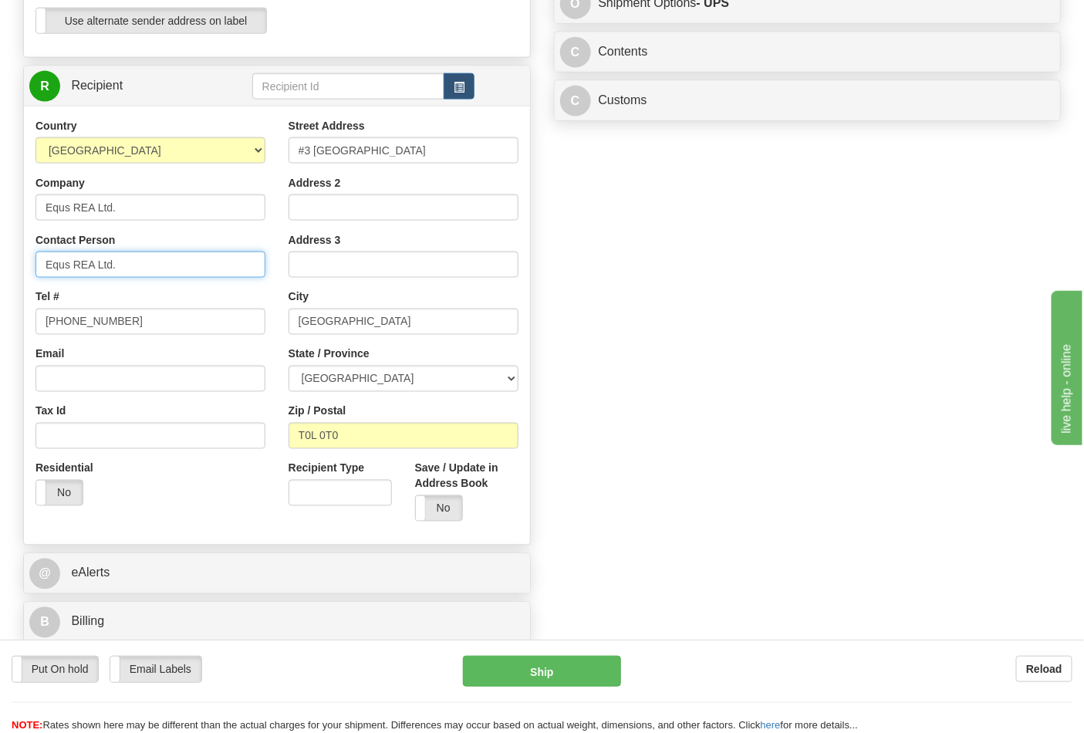
type input "Equs REA Ltd."
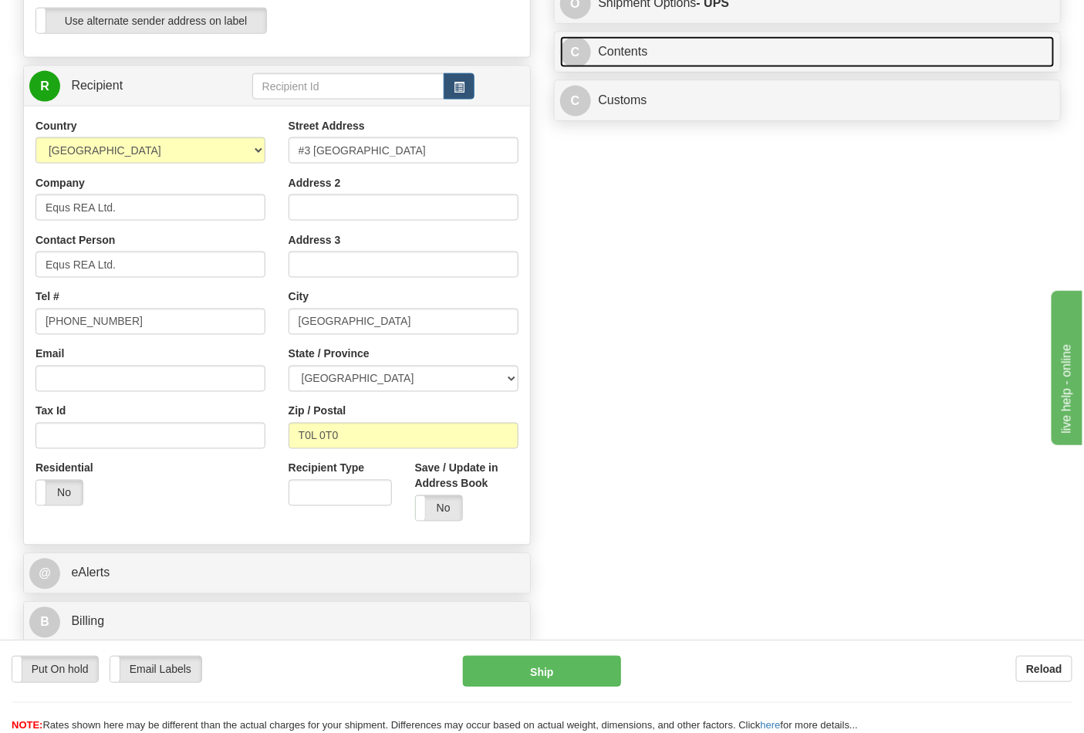
click at [690, 68] on link "C Contents" at bounding box center [807, 52] width 495 height 32
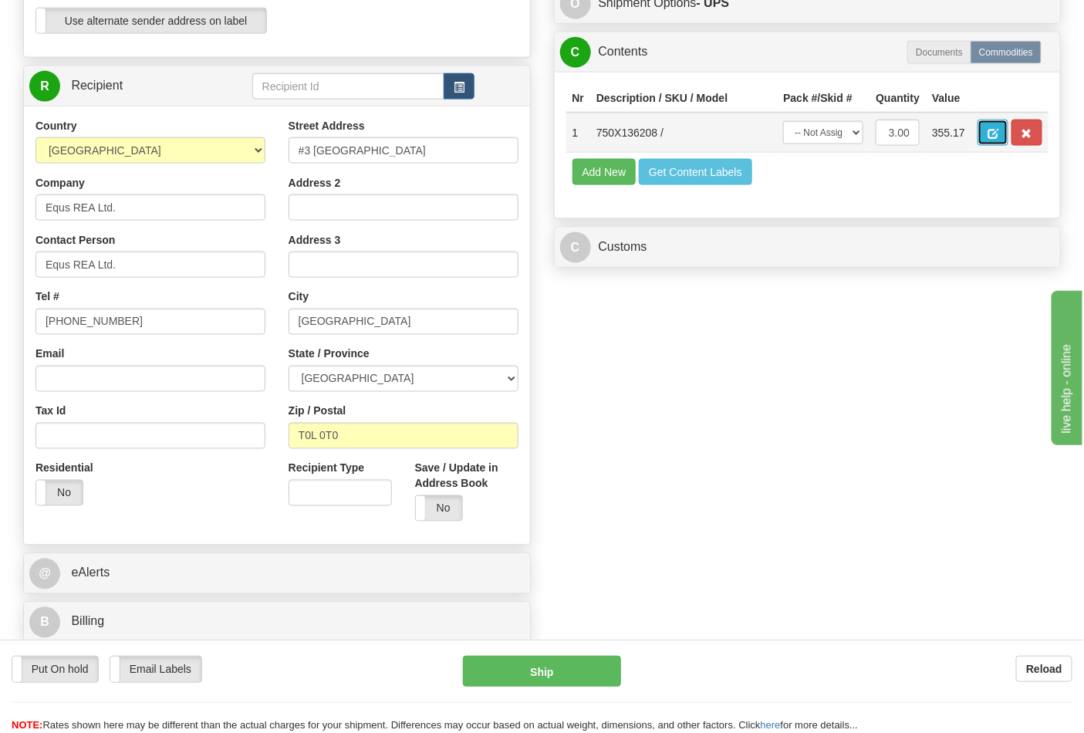
click at [999, 131] on span "button" at bounding box center [993, 134] width 11 height 10
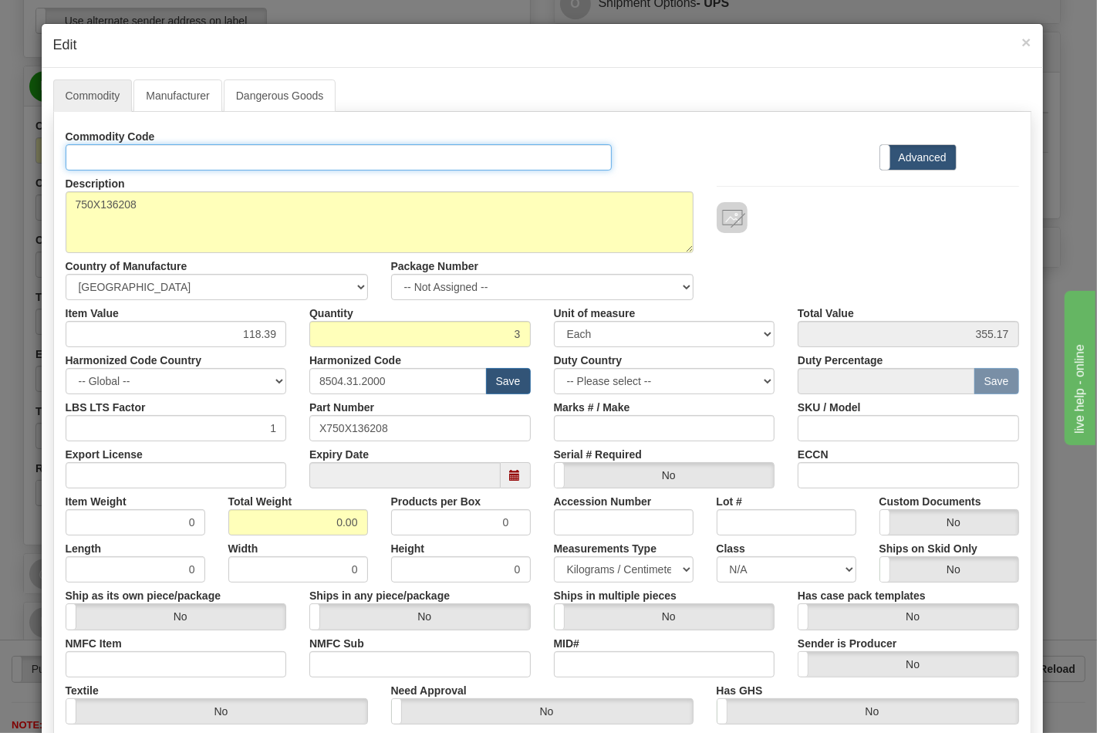
click at [151, 155] on input "Id" at bounding box center [339, 157] width 547 height 26
type input "TRANSFORMERS"
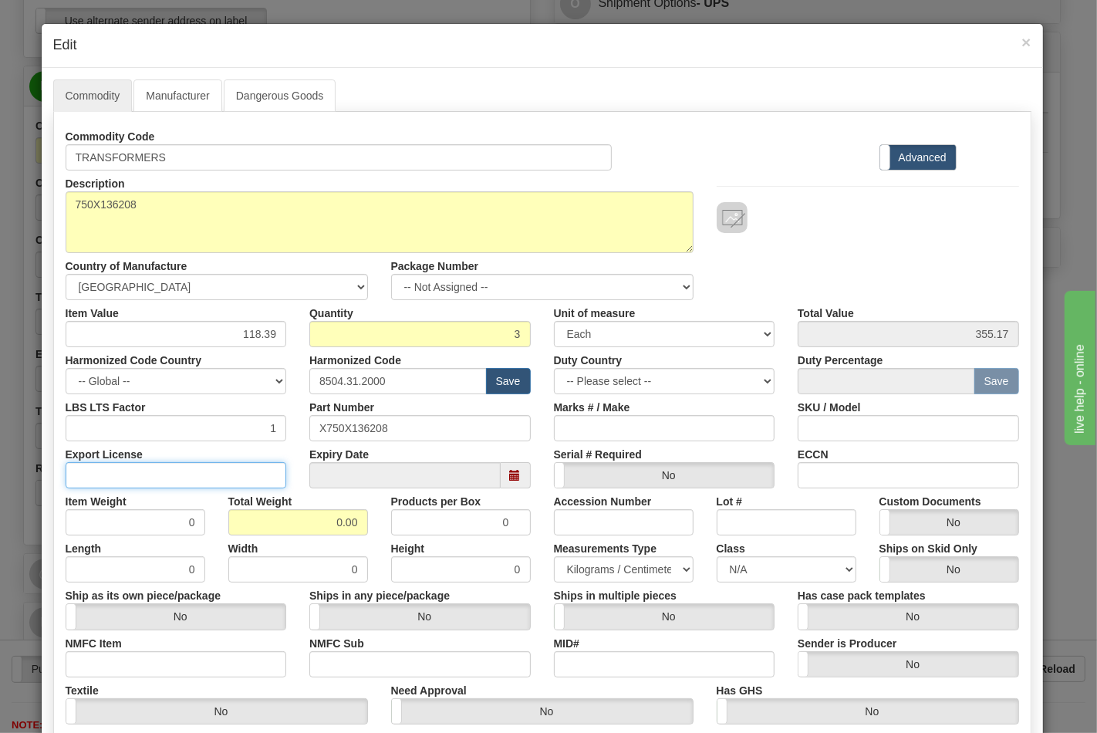
click at [127, 477] on input "Export License" at bounding box center [176, 475] width 221 height 26
type input "NLR"
click at [127, 664] on input "NMFC Item" at bounding box center [176, 664] width 221 height 26
type input "63170"
click at [363, 668] on input "NMFC Sub" at bounding box center [419, 664] width 221 height 26
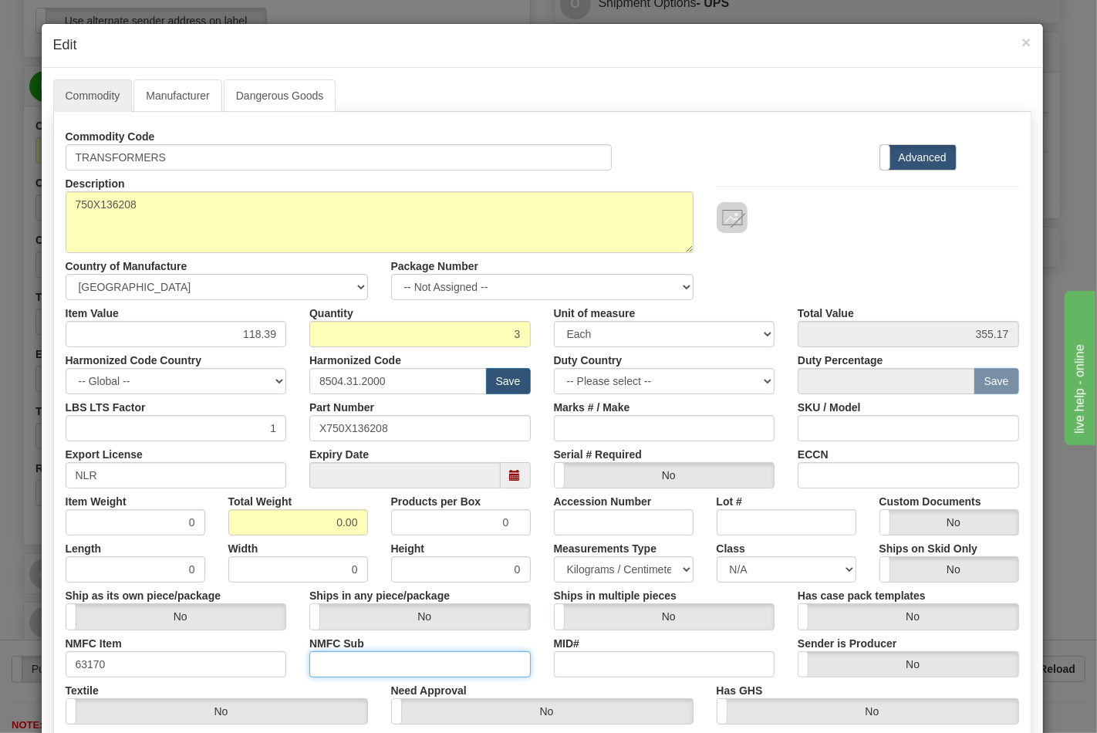
type input "4"
click at [753, 580] on select "N/A 50.0 55.0 60.0 65.0 70.0 85.0 92.5 100.0 125.0 175.0 250.0 300.0 400.0" at bounding box center [787, 569] width 140 height 26
select select "70.0"
click at [717, 556] on select "N/A 50.0 55.0 60.0 65.0 70.0 85.0 92.5 100.0 125.0 175.0 250.0 300.0 400.0" at bounding box center [787, 569] width 140 height 26
click at [837, 465] on input "ECCN" at bounding box center [908, 475] width 221 height 26
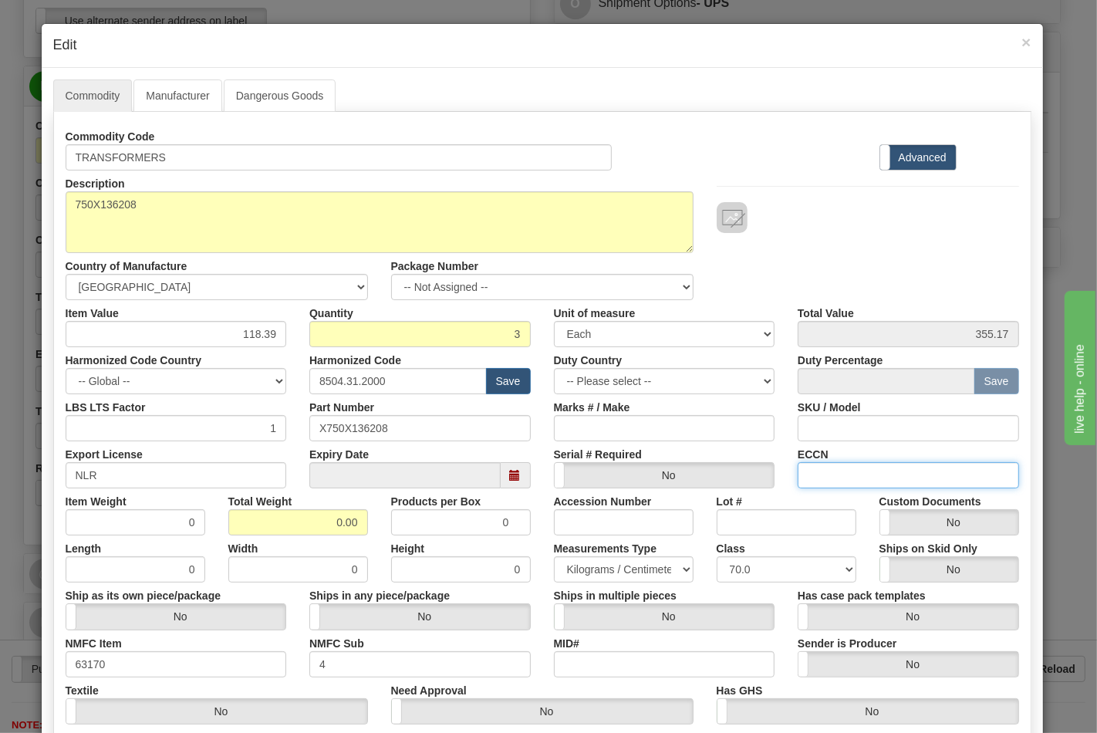
type input "EAR99"
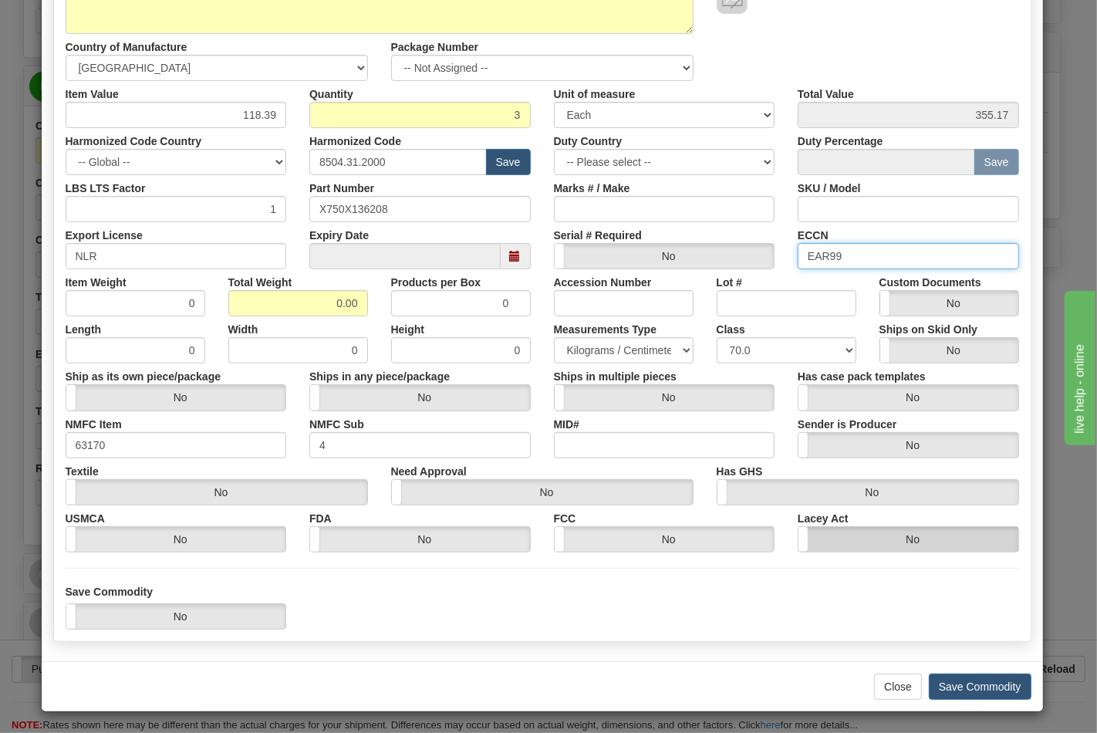
scroll to position [221, 0]
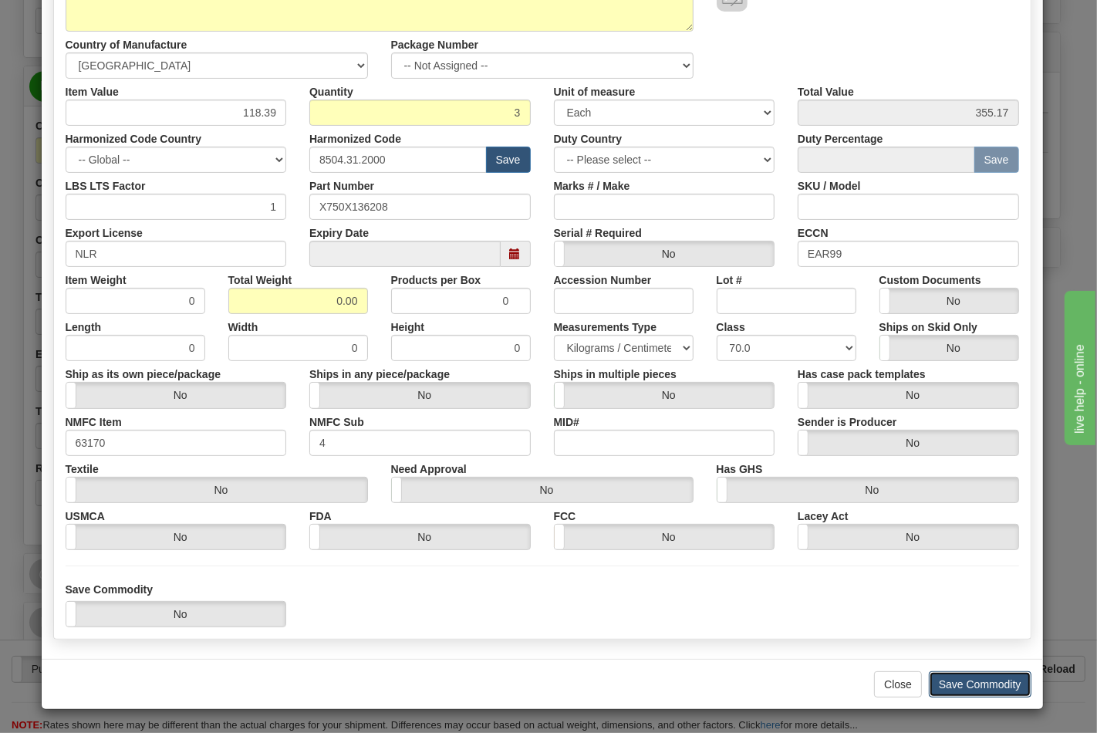
click at [981, 685] on button "Save Commodity" at bounding box center [980, 684] width 103 height 26
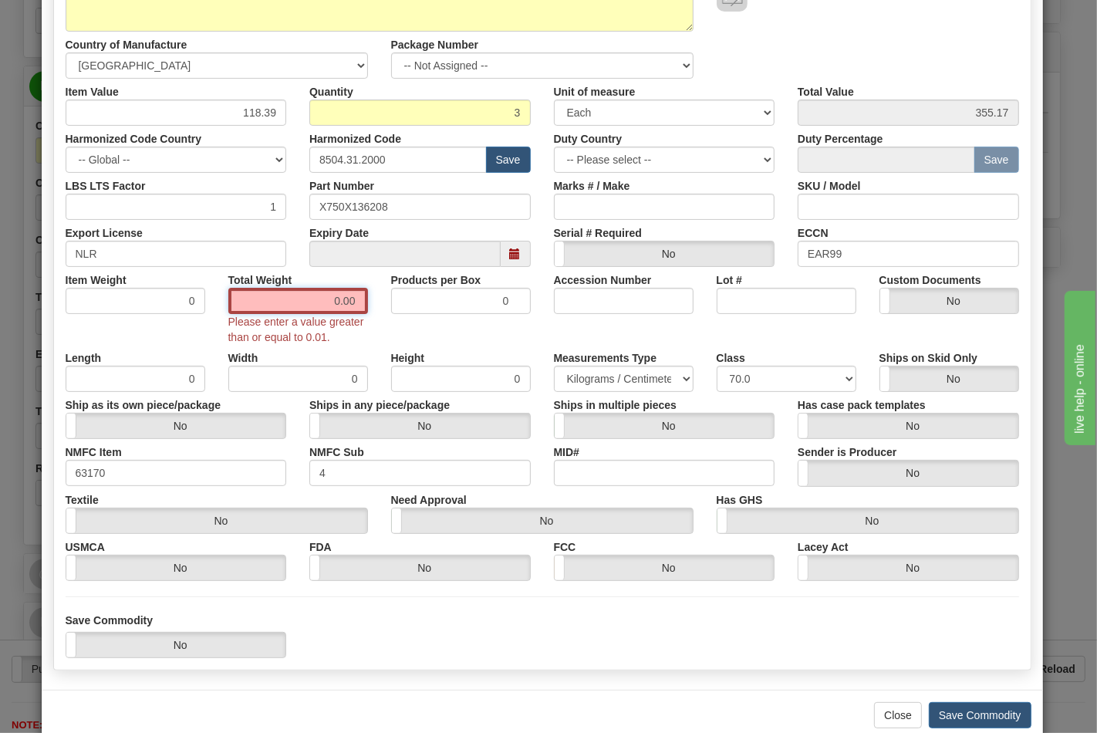
drag, startPoint x: 290, startPoint y: 306, endPoint x: 424, endPoint y: 303, distance: 134.3
click at [424, 303] on div "Item Weight 0 Total Weight 0.00 Please enter a value greater than or equal to 0…" at bounding box center [542, 306] width 977 height 78
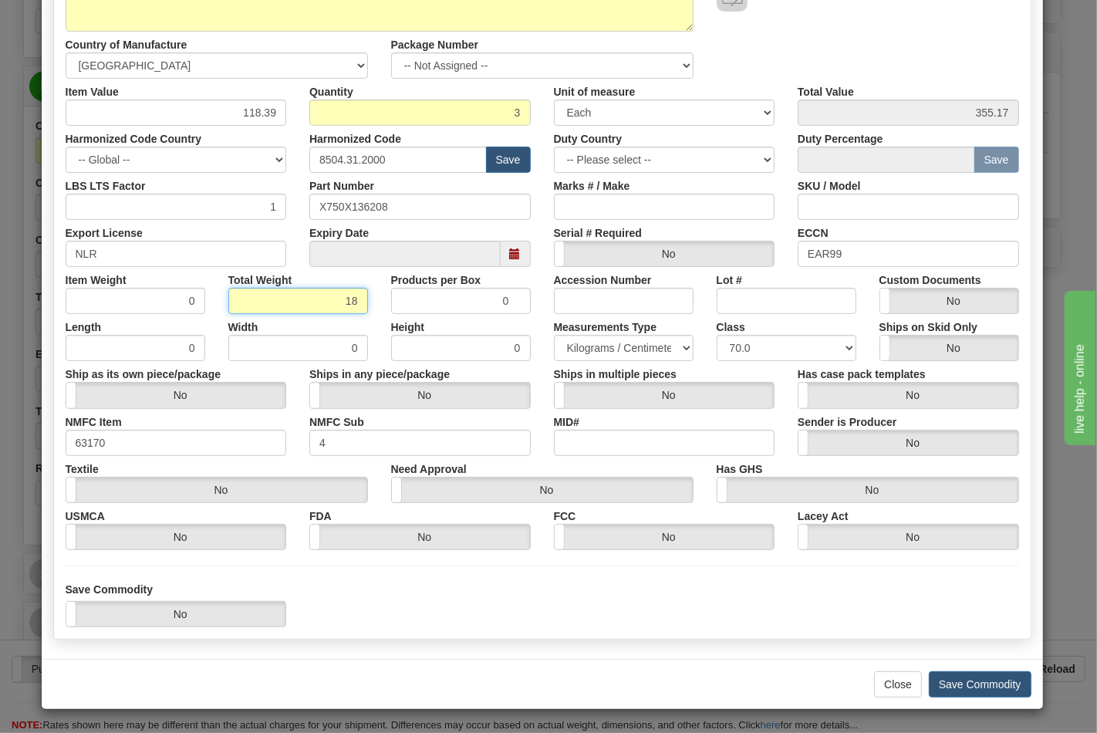
type input "18"
type input "6.0000"
click at [980, 683] on button "Save Commodity" at bounding box center [980, 684] width 103 height 26
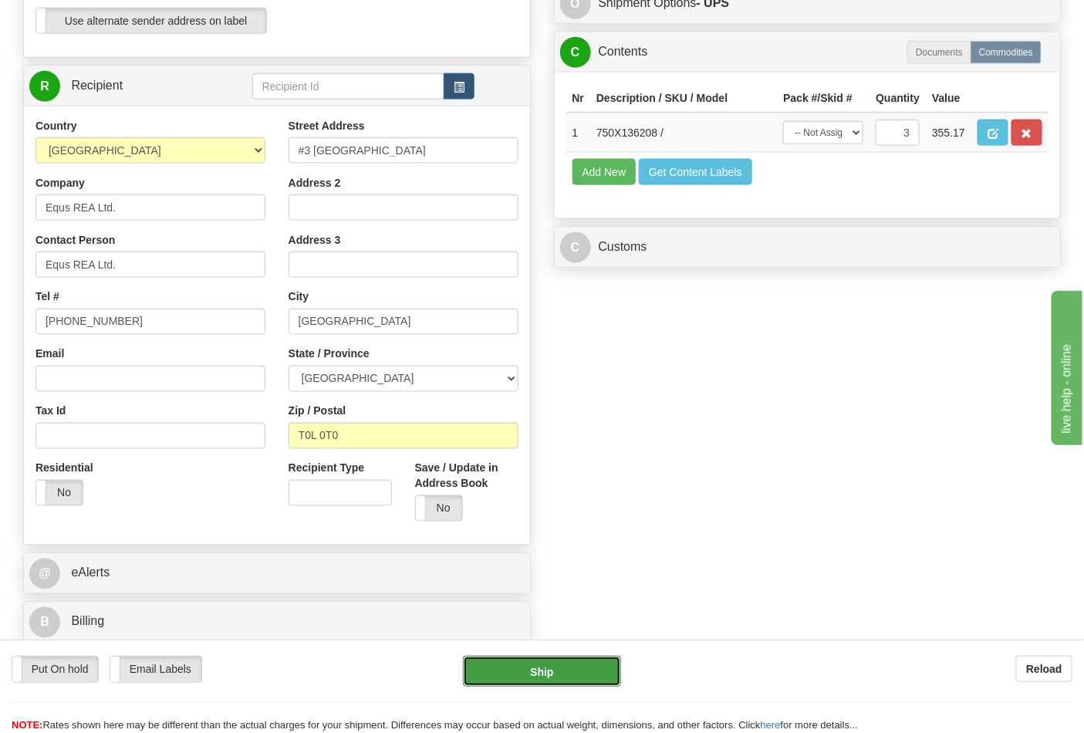
click at [543, 672] on button "Ship" at bounding box center [541, 671] width 157 height 31
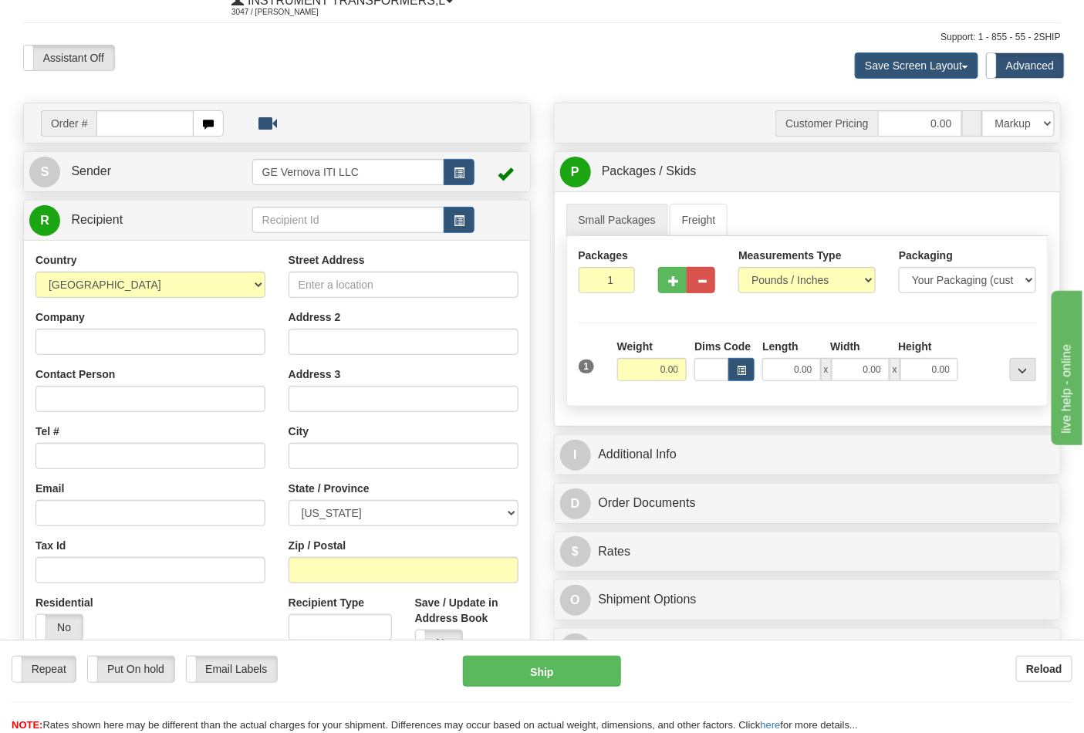
scroll to position [86, 0]
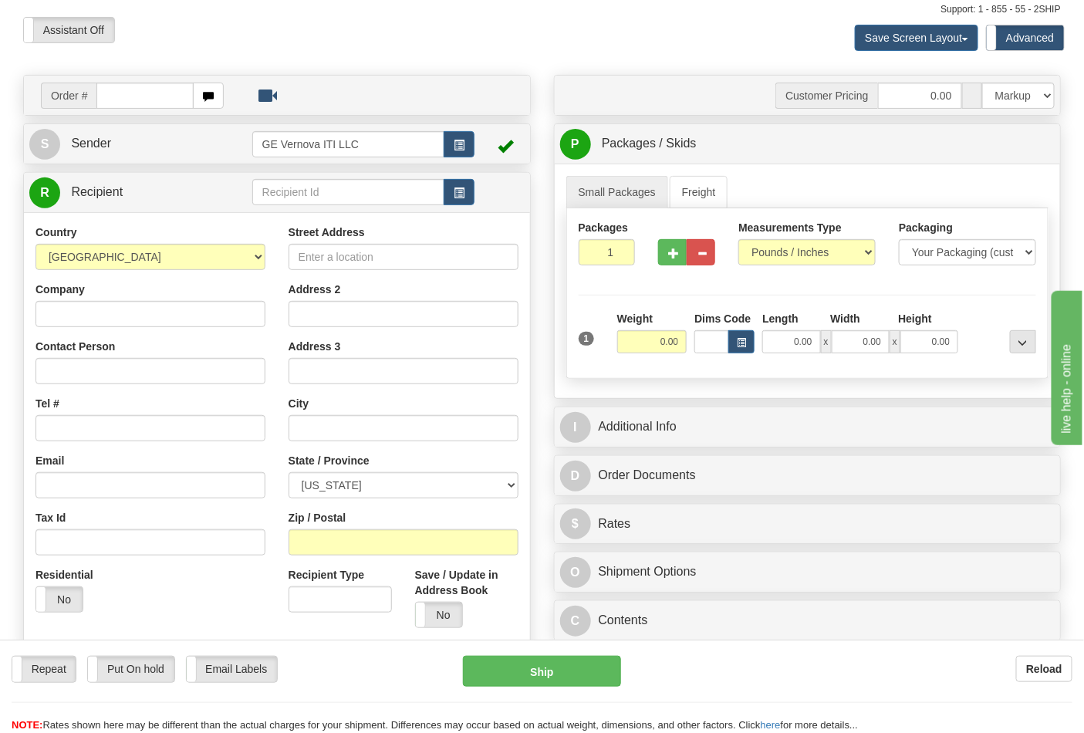
click at [110, 95] on input "text" at bounding box center [144, 96] width 97 height 26
type input "86705611"
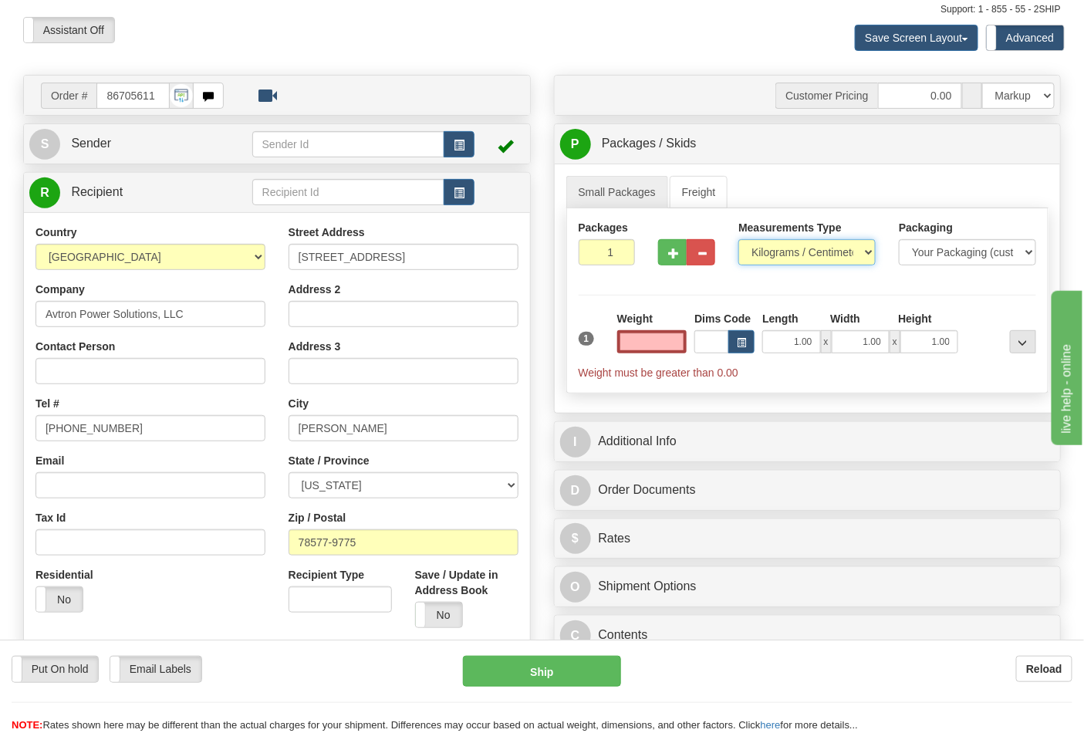
type input "0.00"
click at [816, 251] on select "Pounds / Inches Kilograms / Centimeters" at bounding box center [807, 252] width 137 height 26
select select "0"
click at [739, 240] on select "Pounds / Inches Kilograms / Centimeters" at bounding box center [807, 252] width 137 height 26
drag, startPoint x: 652, startPoint y: 337, endPoint x: 692, endPoint y: 340, distance: 40.2
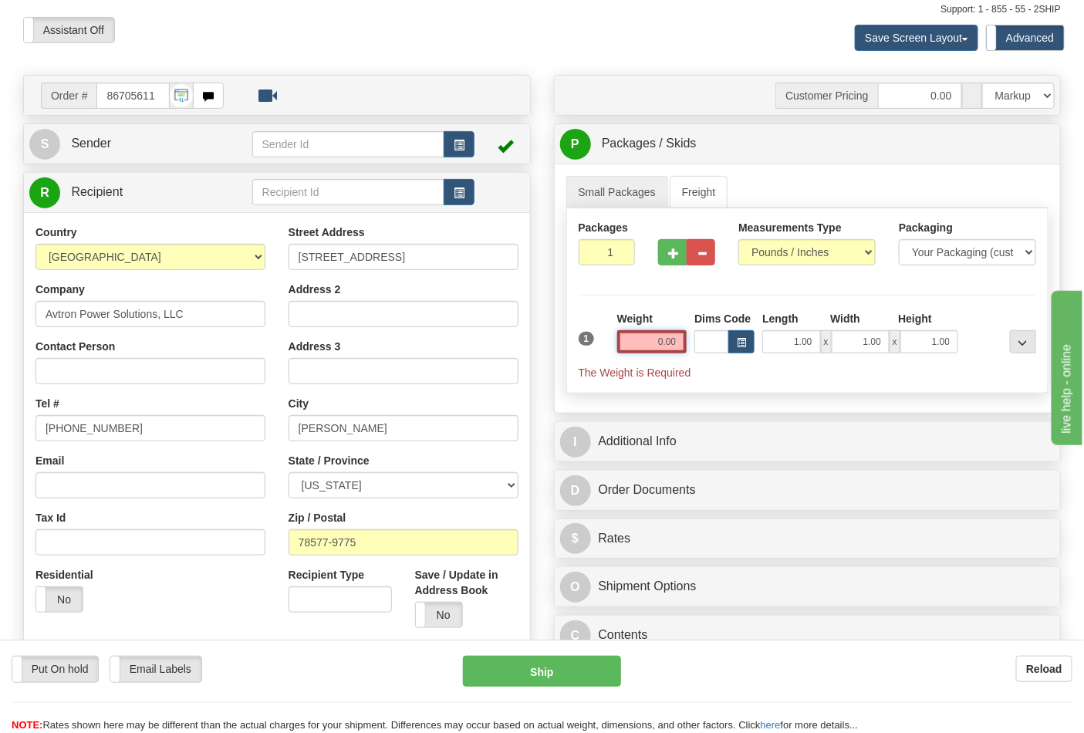
click at [692, 340] on div "1 Weight 0.00 Dims Code 1.00" at bounding box center [808, 345] width 466 height 69
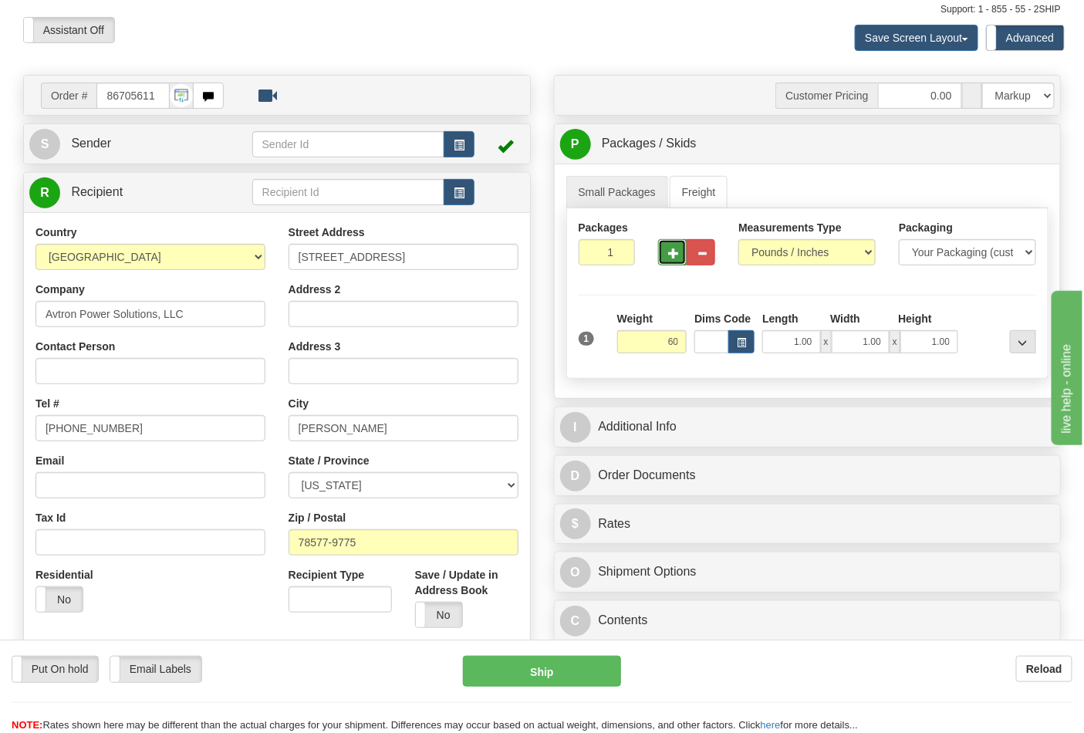
type input "60.00"
click at [666, 245] on button "button" at bounding box center [672, 252] width 29 height 26
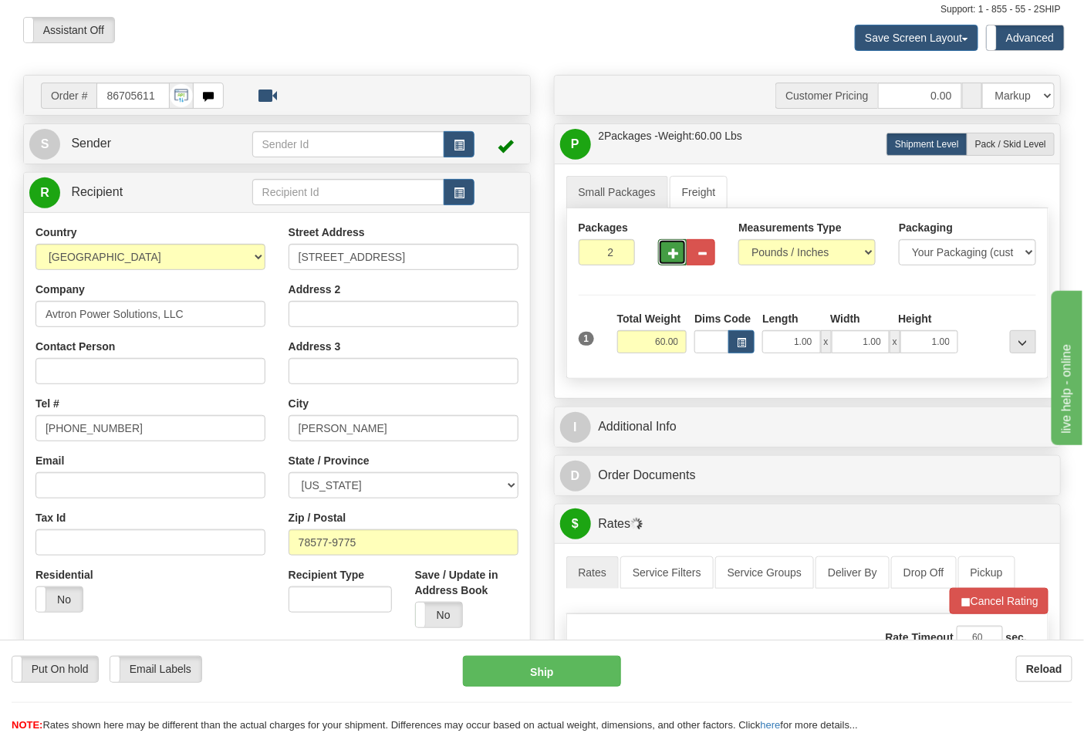
click at [670, 252] on span "button" at bounding box center [673, 253] width 11 height 10
type input "3"
click at [1040, 143] on span "Pack / Skid Level" at bounding box center [1010, 144] width 71 height 11
radio input "true"
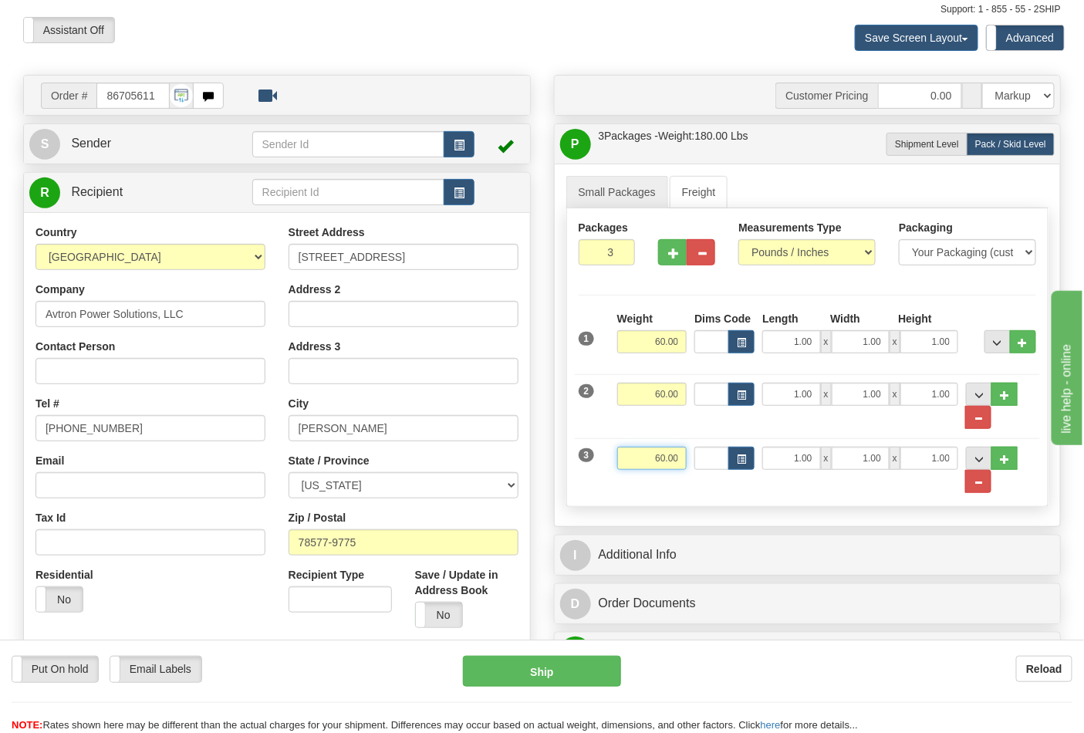
drag, startPoint x: 645, startPoint y: 454, endPoint x: 691, endPoint y: 458, distance: 45.8
click at [691, 458] on div "3 Weight 60.00 Dims Code Length Width Height" at bounding box center [808, 462] width 466 height 63
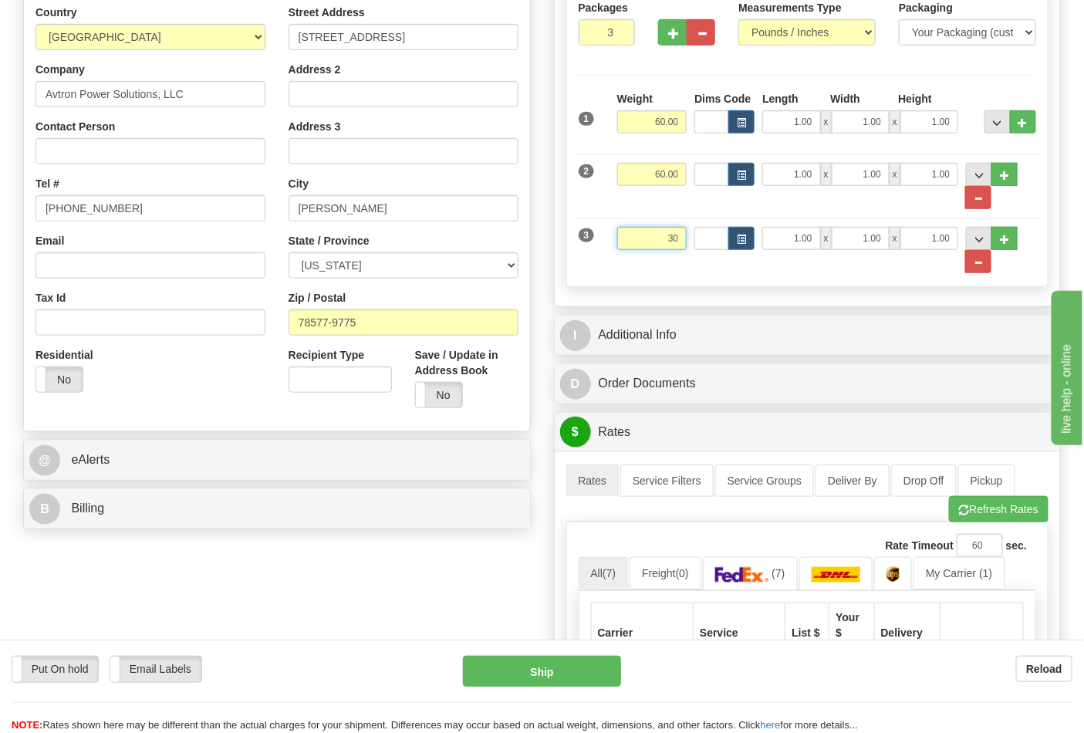
scroll to position [343, 0]
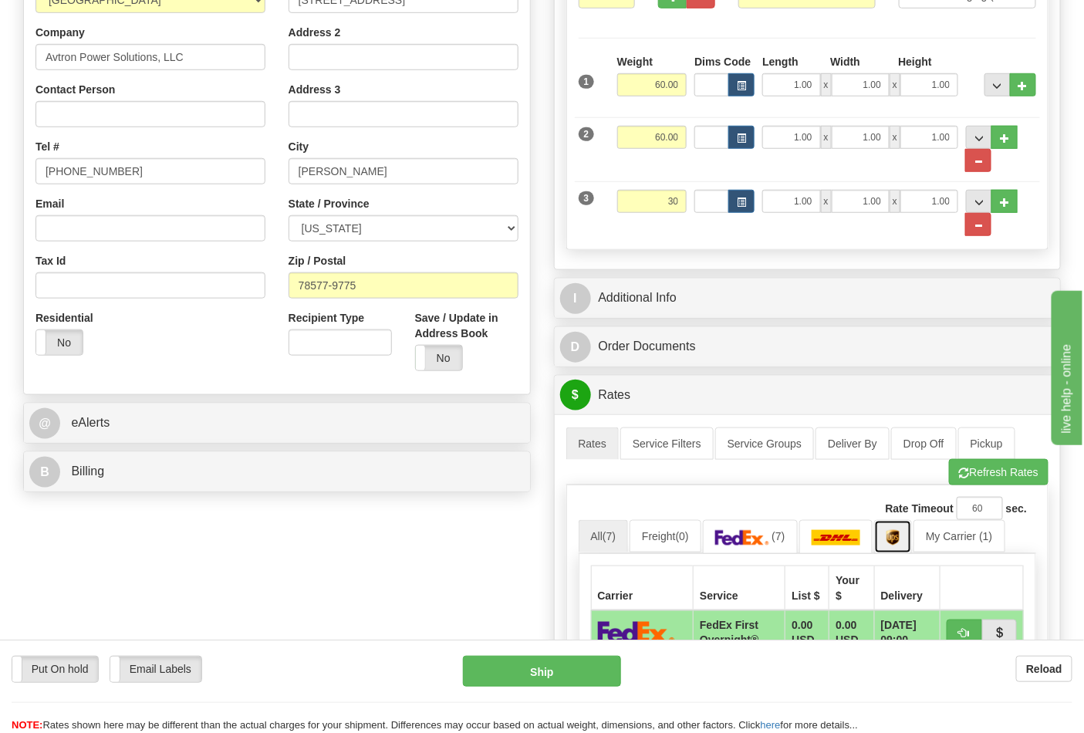
type input "30.00"
click at [896, 546] on img at bounding box center [893, 537] width 13 height 15
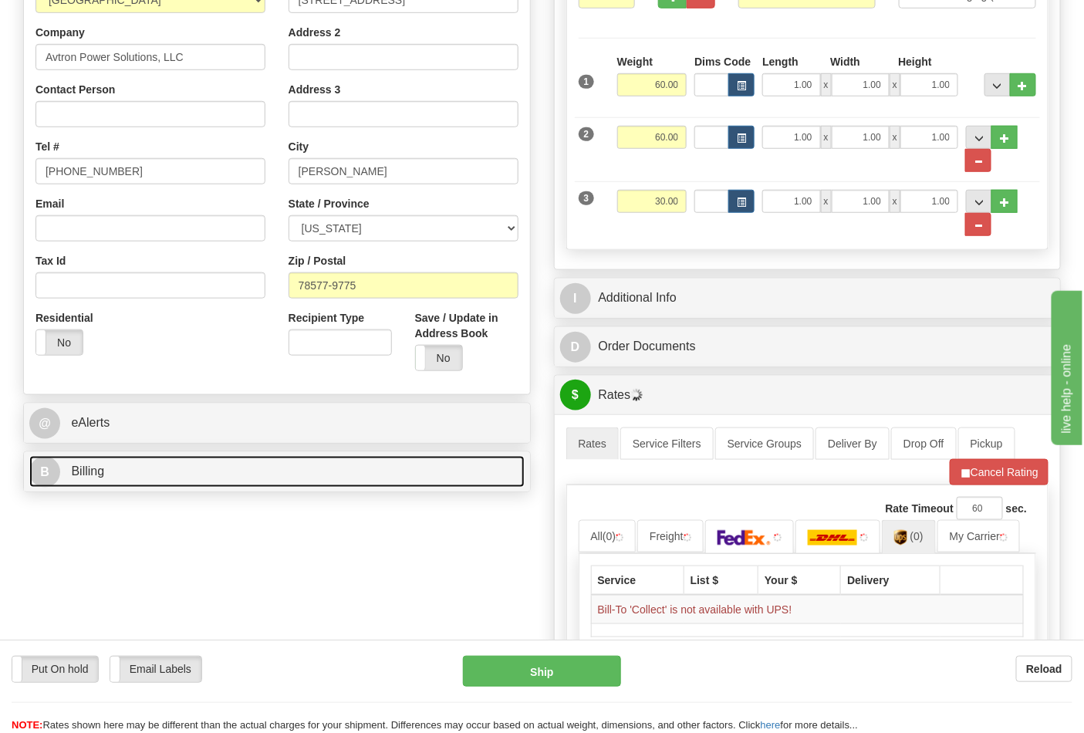
click at [93, 461] on link "B Billing" at bounding box center [276, 472] width 495 height 32
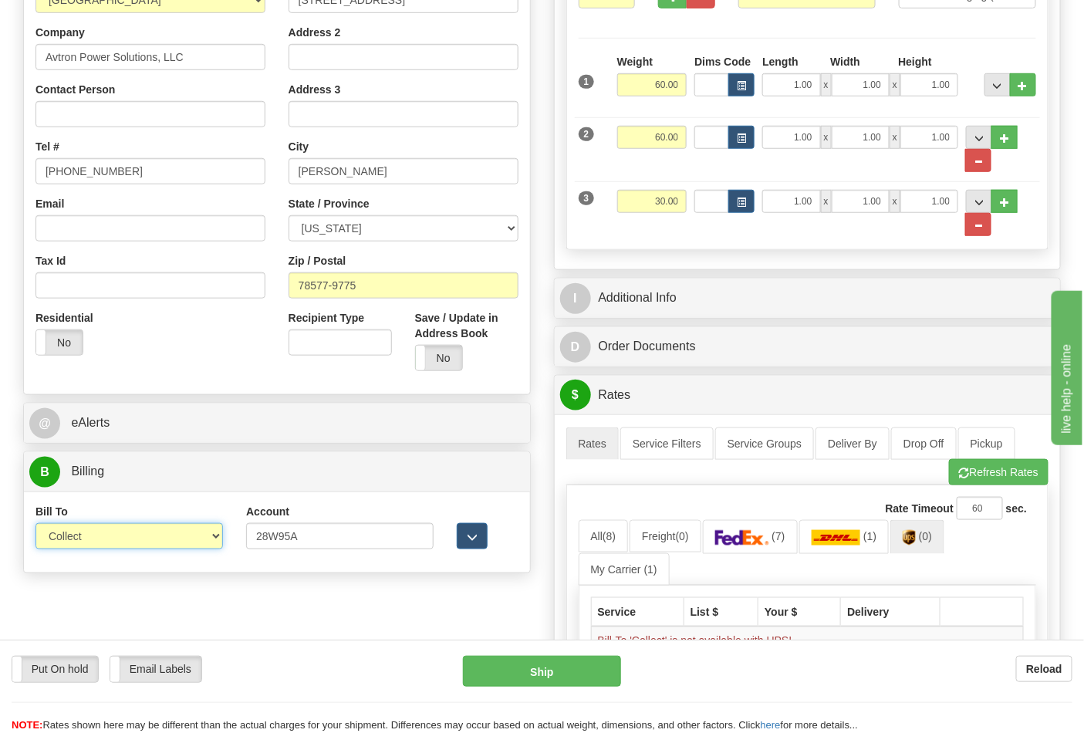
click at [165, 529] on select "Sender Recipient Third Party Collect" at bounding box center [129, 536] width 188 height 26
select select "2"
click at [35, 525] on select "Sender Recipient Third Party Collect" at bounding box center [129, 536] width 188 height 26
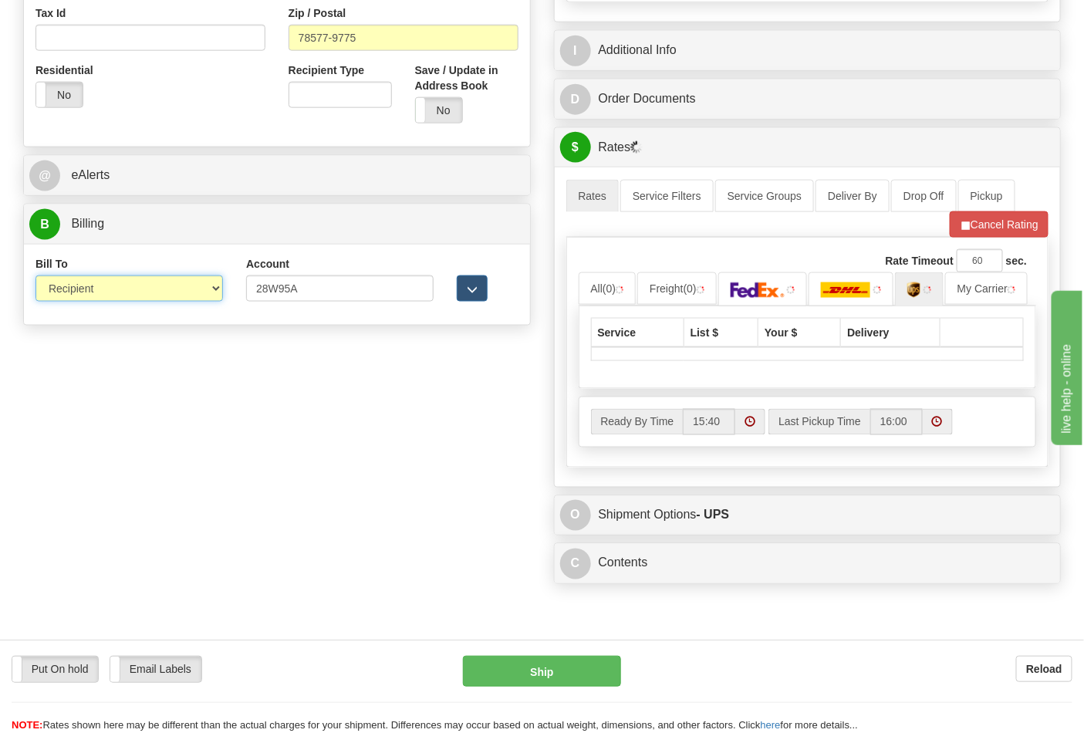
scroll to position [600, 0]
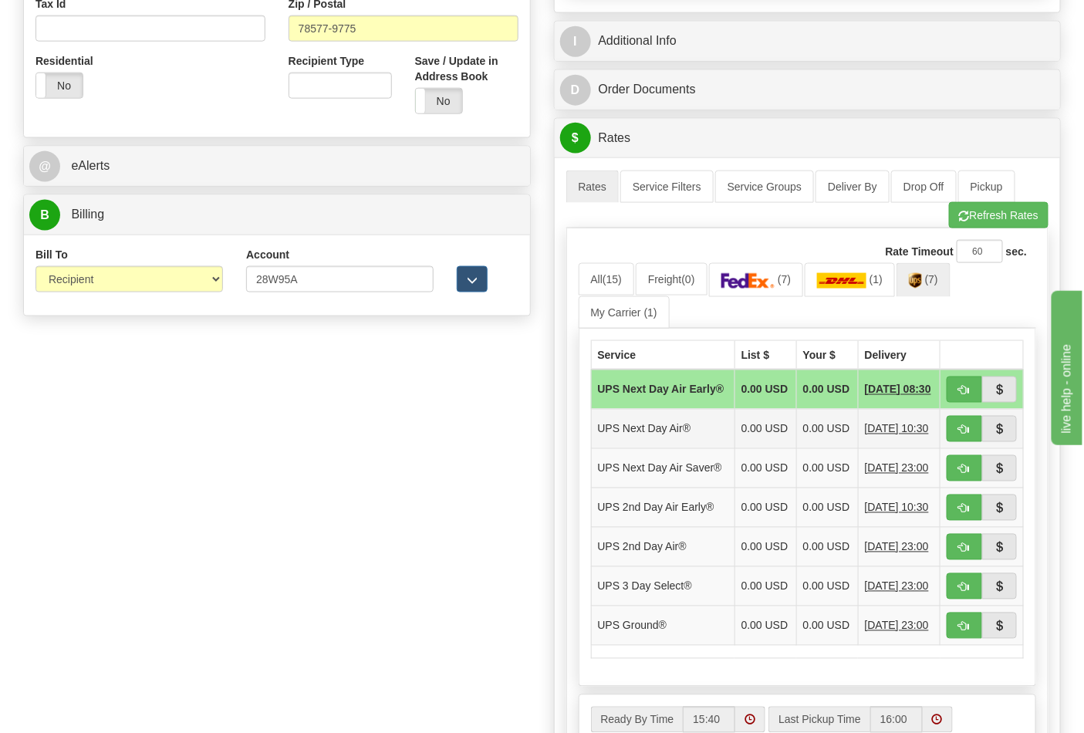
click at [654, 435] on td "UPS Next Day Air®" at bounding box center [663, 428] width 144 height 39
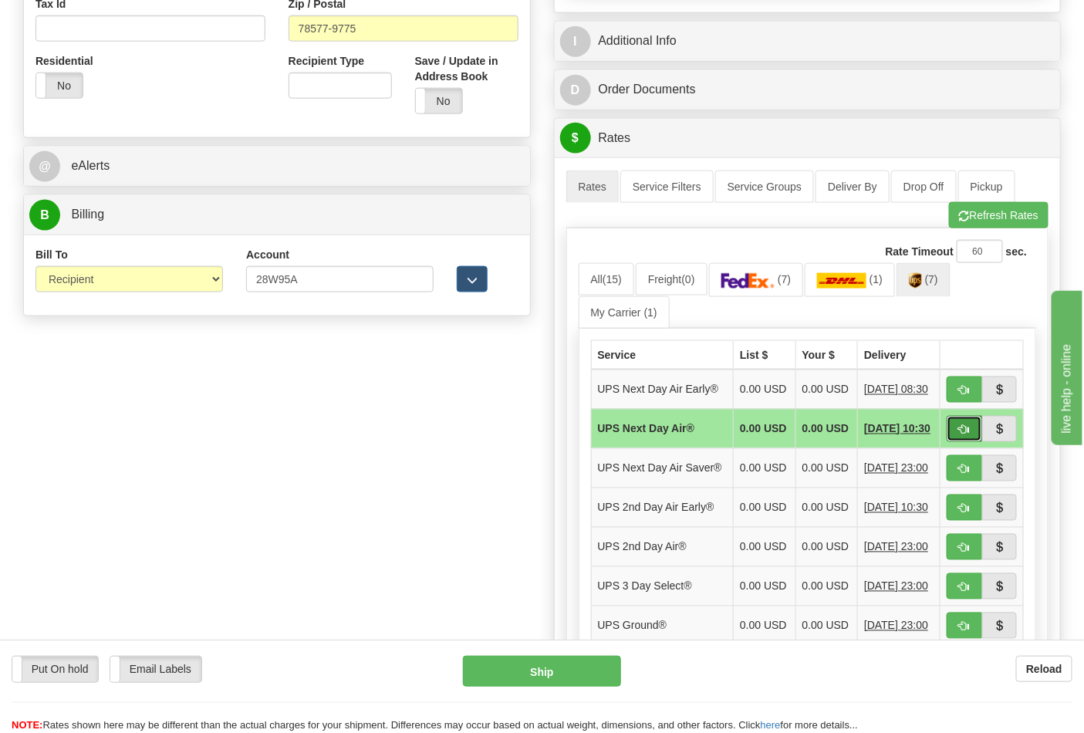
click at [958, 442] on button "button" at bounding box center [964, 429] width 35 height 26
type input "01"
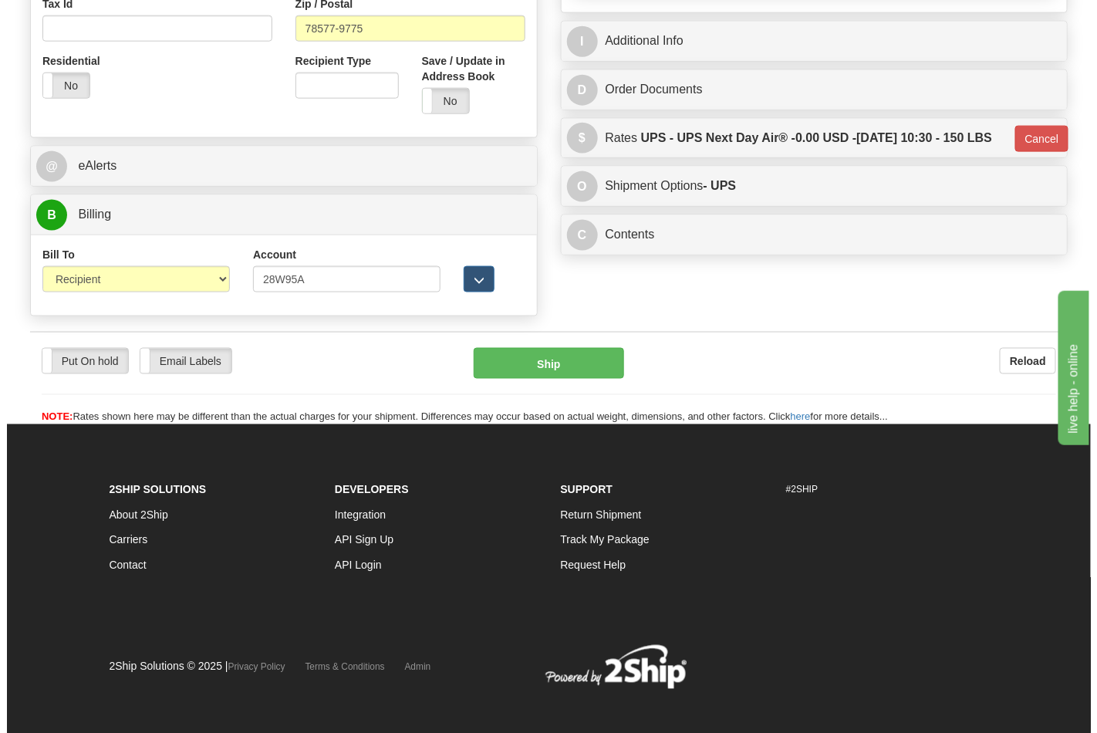
scroll to position [599, 0]
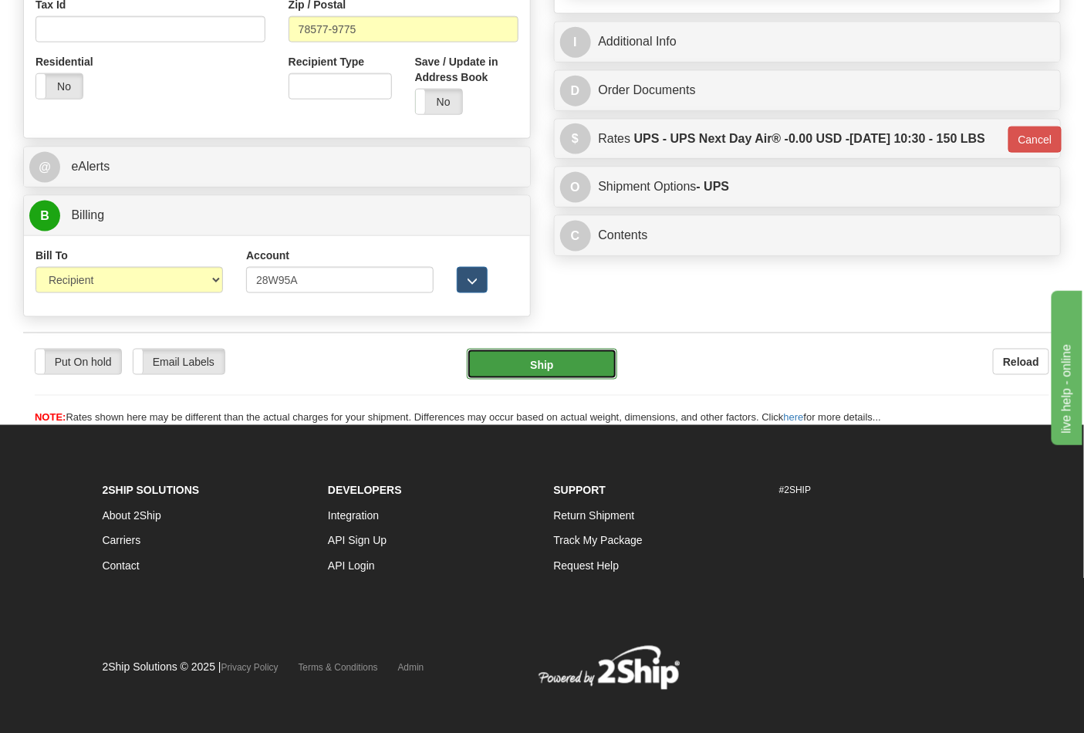
click at [519, 368] on button "Ship" at bounding box center [542, 364] width 150 height 31
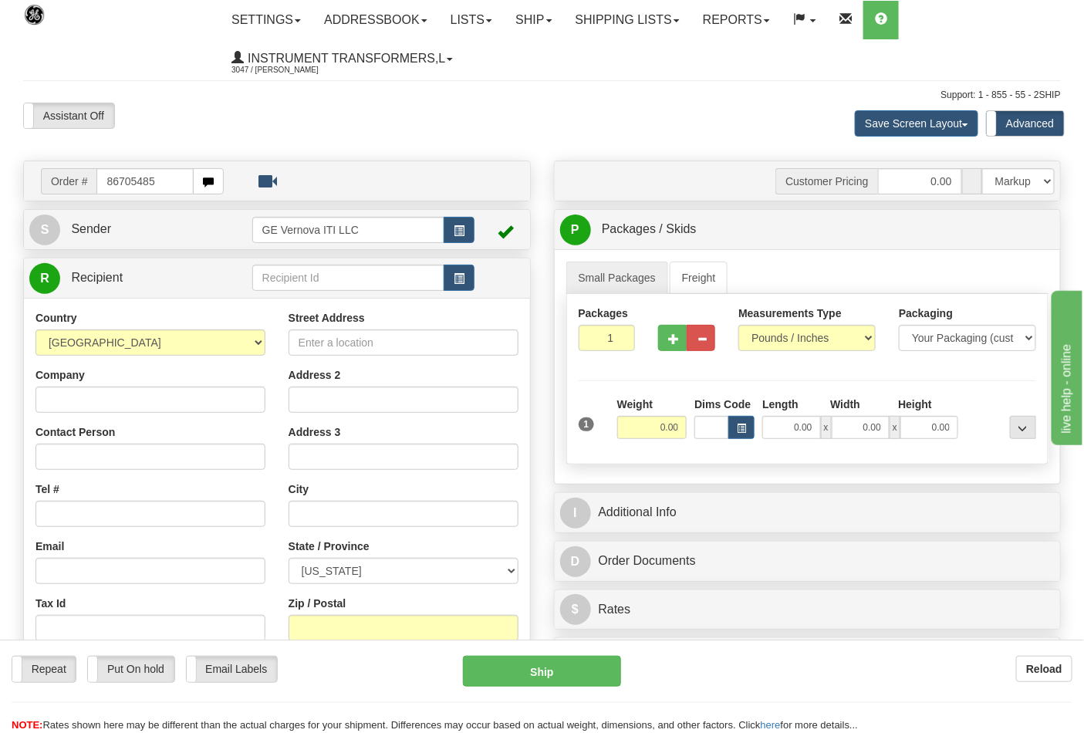
type input "86705485"
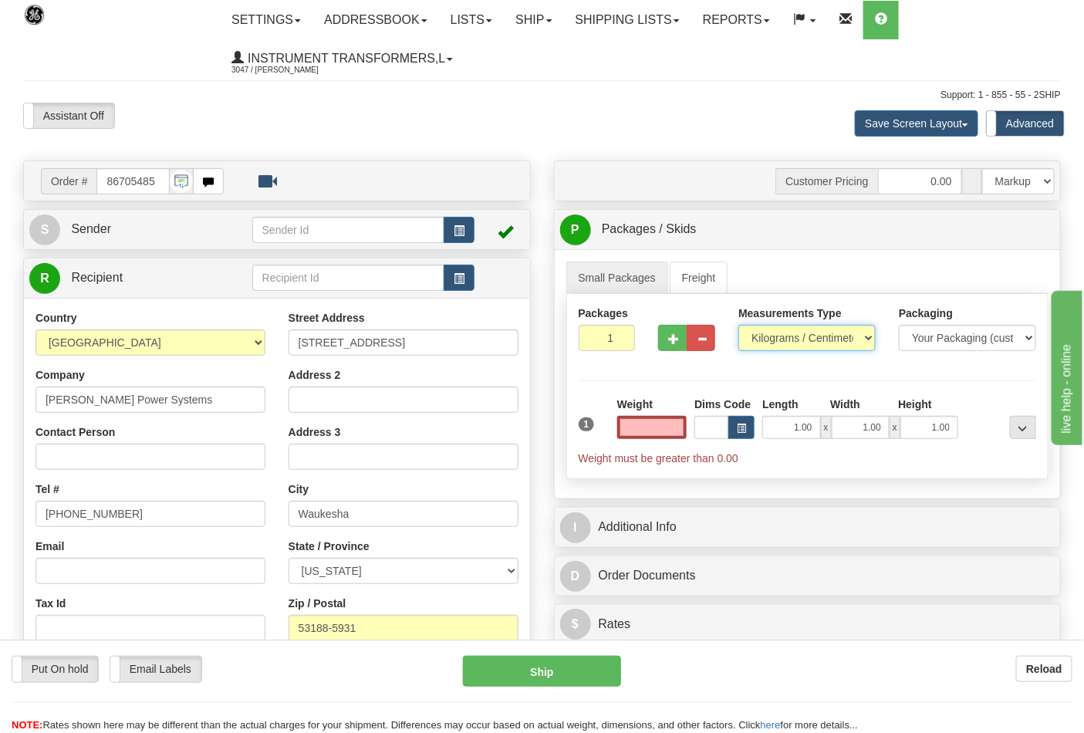
type input "0.00"
click at [820, 343] on select "Pounds / Inches Kilograms / Centimeters" at bounding box center [807, 338] width 137 height 26
select select "0"
click at [739, 326] on select "Pounds / Inches Kilograms / Centimeters" at bounding box center [807, 338] width 137 height 26
click at [670, 340] on span "button" at bounding box center [673, 339] width 11 height 10
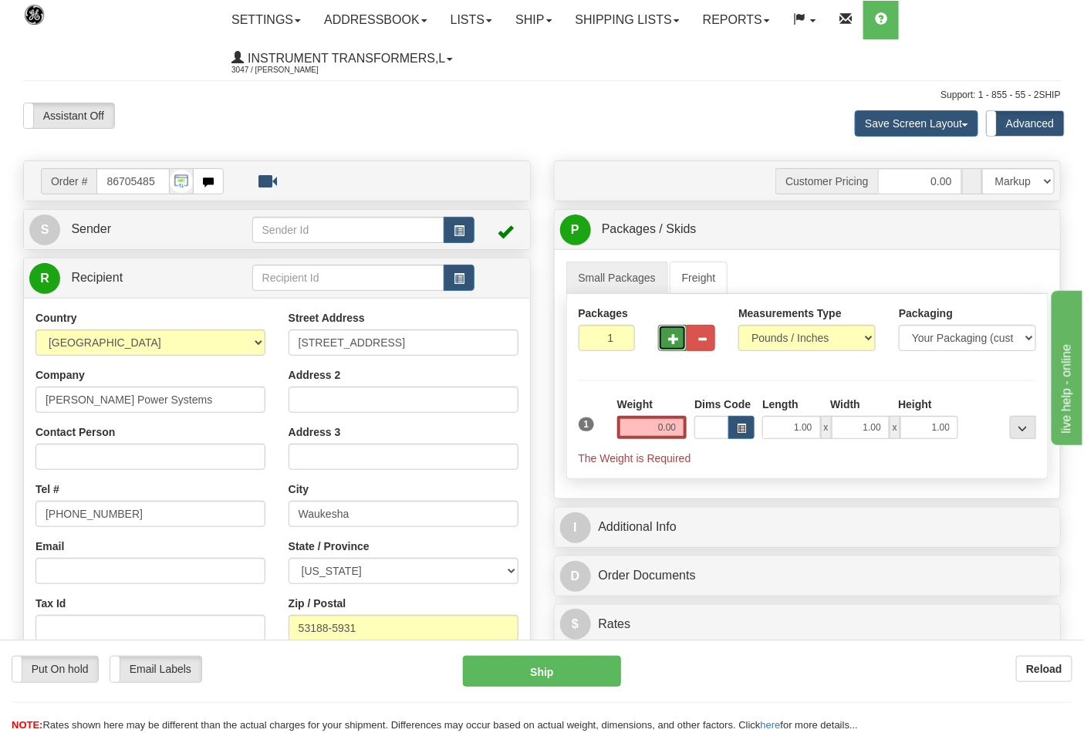
type input "2"
click at [644, 439] on input "0.00" at bounding box center [652, 427] width 70 height 23
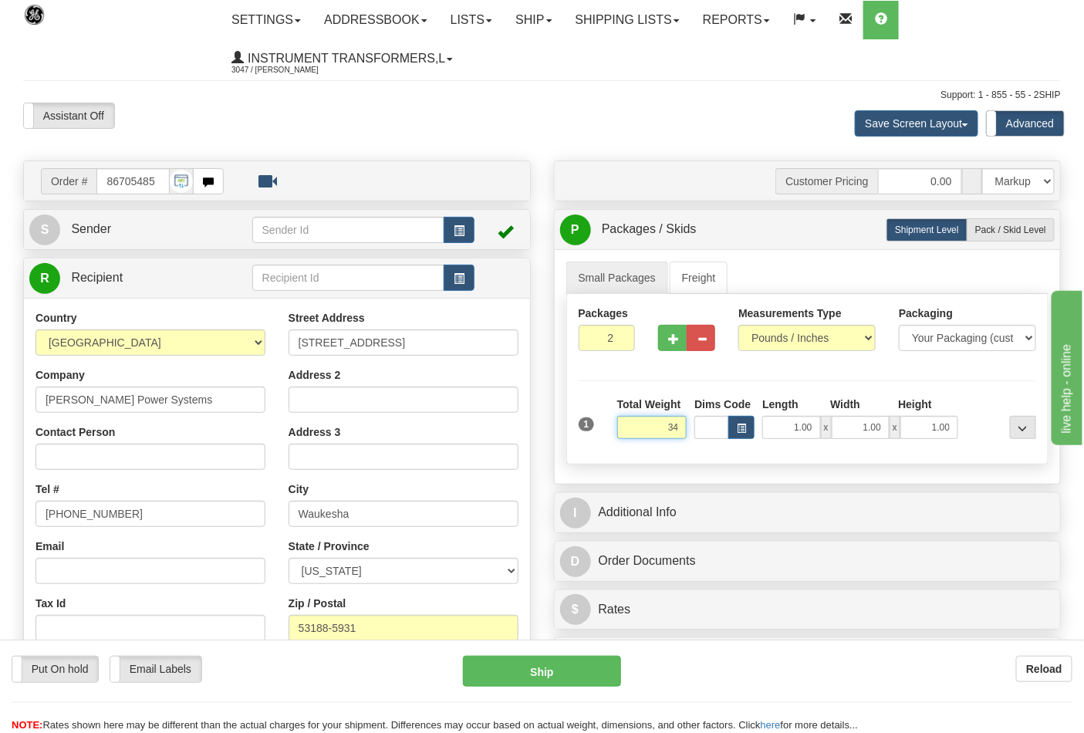
click button "Delete" at bounding box center [0, 0] width 0 height 0
type input "34.00"
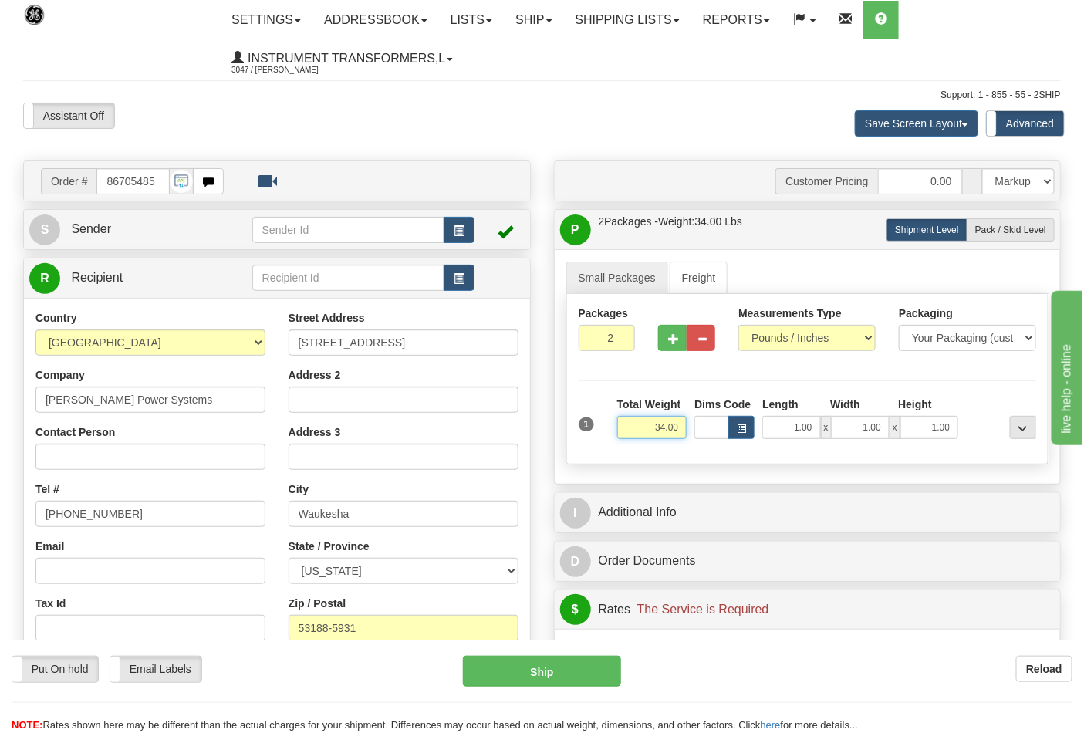
click button "Delete" at bounding box center [0, 0] width 0 height 0
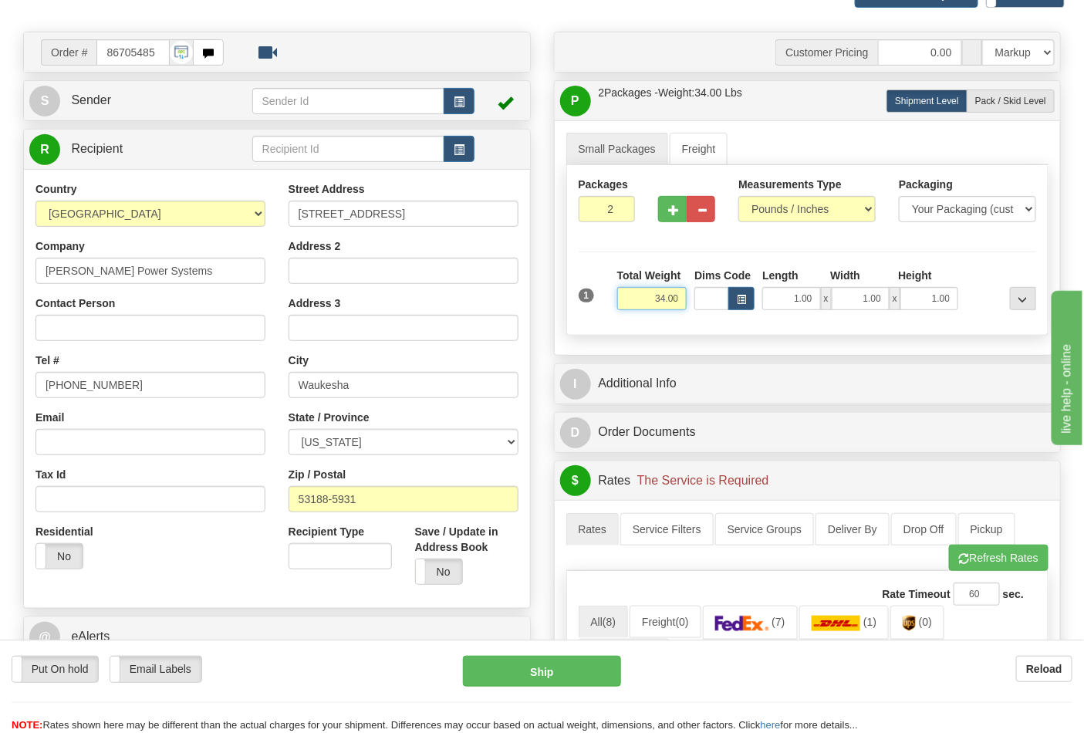
scroll to position [343, 0]
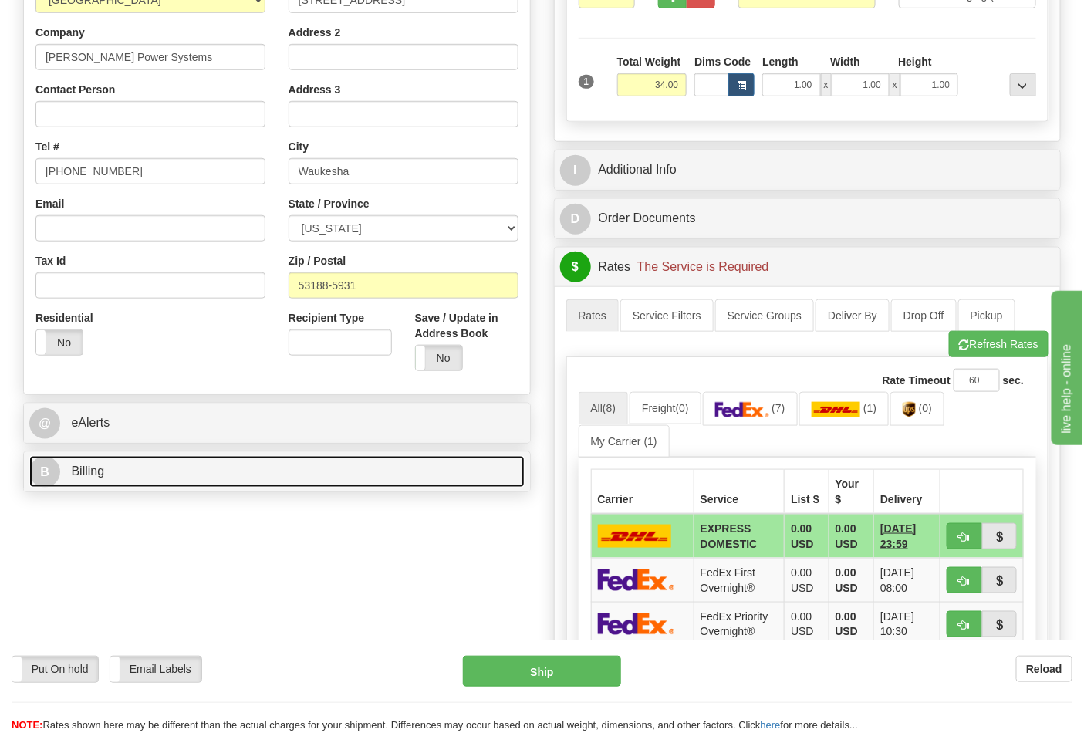
click at [414, 474] on link "B Billing" at bounding box center [276, 472] width 495 height 32
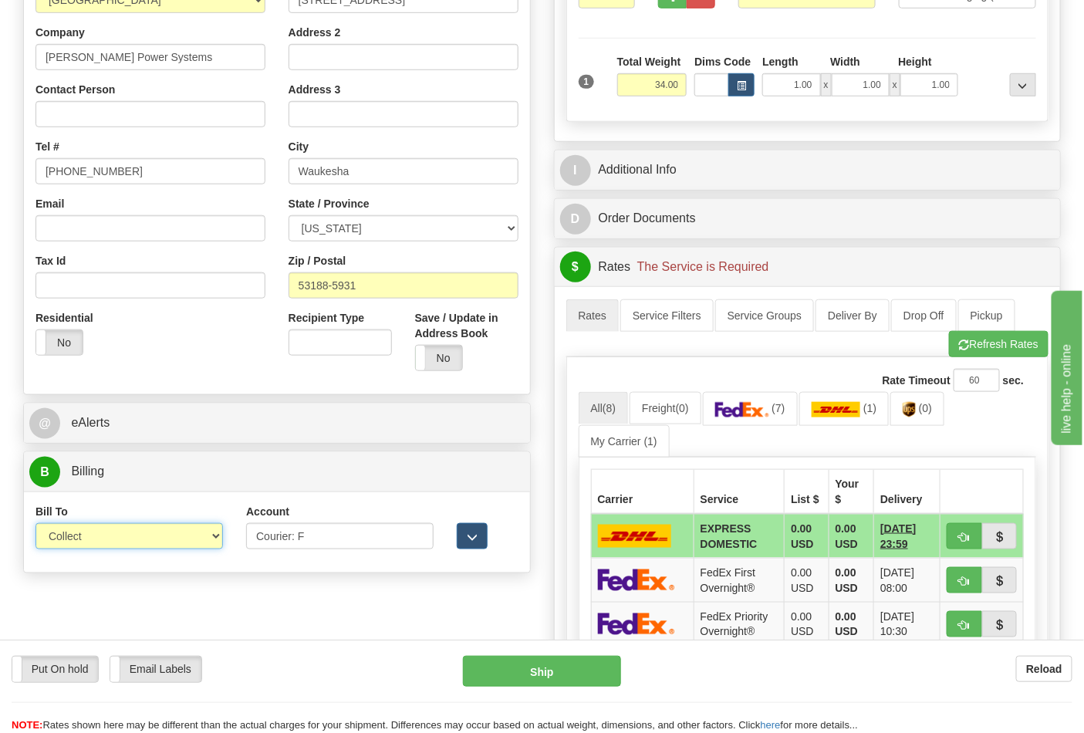
click at [185, 543] on select "Sender Recipient Third Party Collect" at bounding box center [129, 536] width 188 height 26
select select "2"
click at [35, 525] on select "Sender Recipient Third Party Collect" at bounding box center [129, 536] width 188 height 26
drag, startPoint x: 325, startPoint y: 538, endPoint x: 201, endPoint y: 536, distance: 124.3
click at [201, 536] on div "Bill To Sender Recipient Third Party Collect Account Courier: F 3rd Party Accou…" at bounding box center [277, 532] width 506 height 57
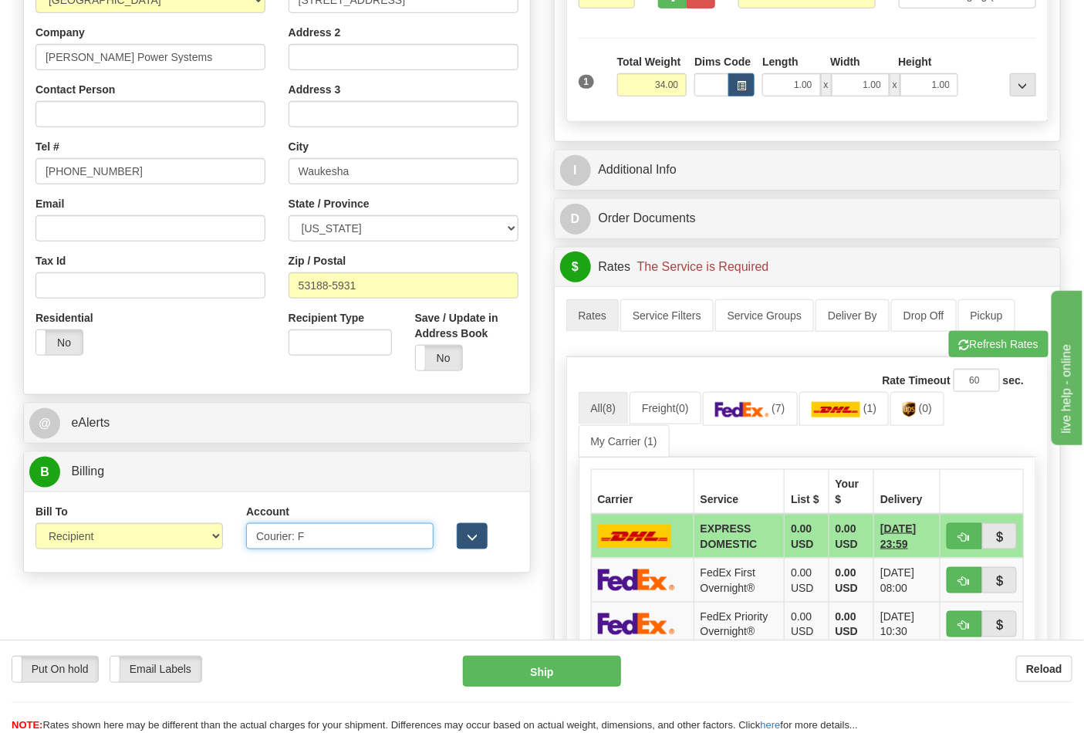
paste input "169347875"
type input "169347875"
click at [742, 422] on link "(7)" at bounding box center [750, 408] width 95 height 33
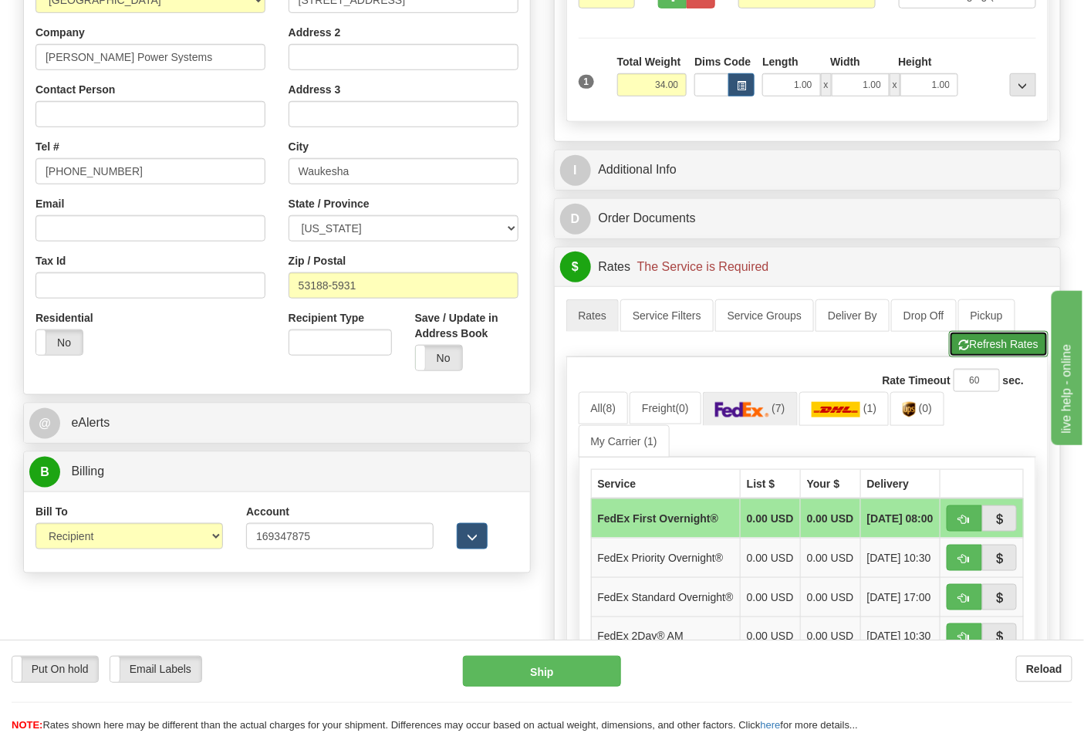
click at [999, 343] on button "Refresh Rates" at bounding box center [999, 344] width 100 height 26
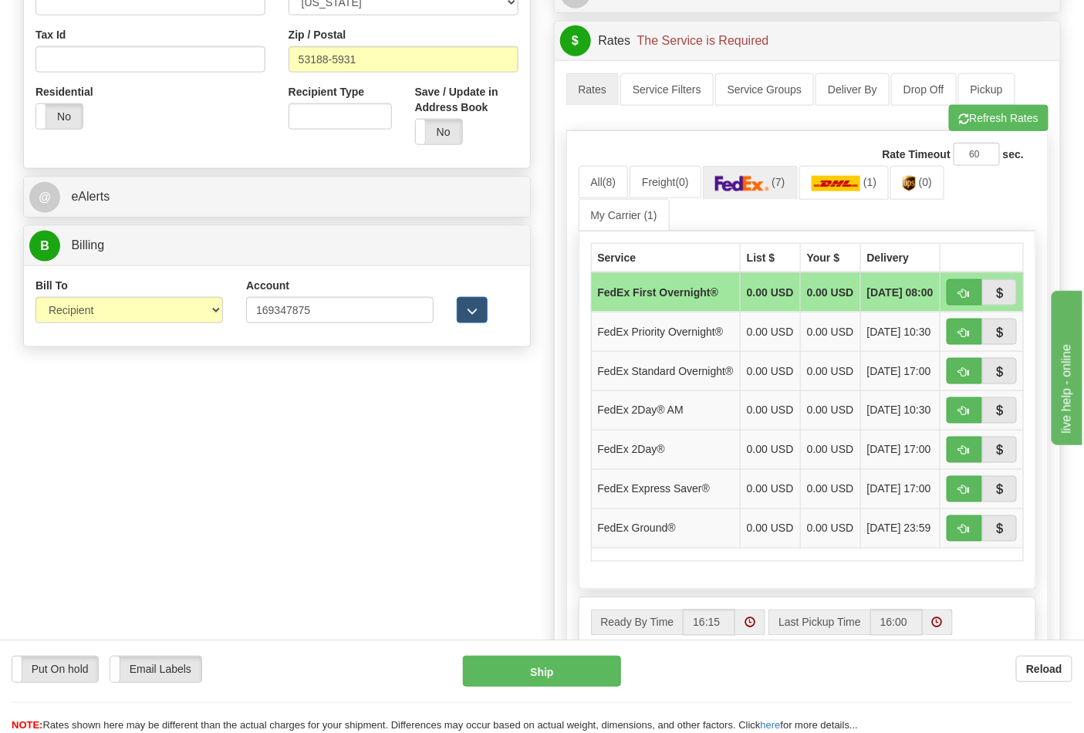
scroll to position [600, 0]
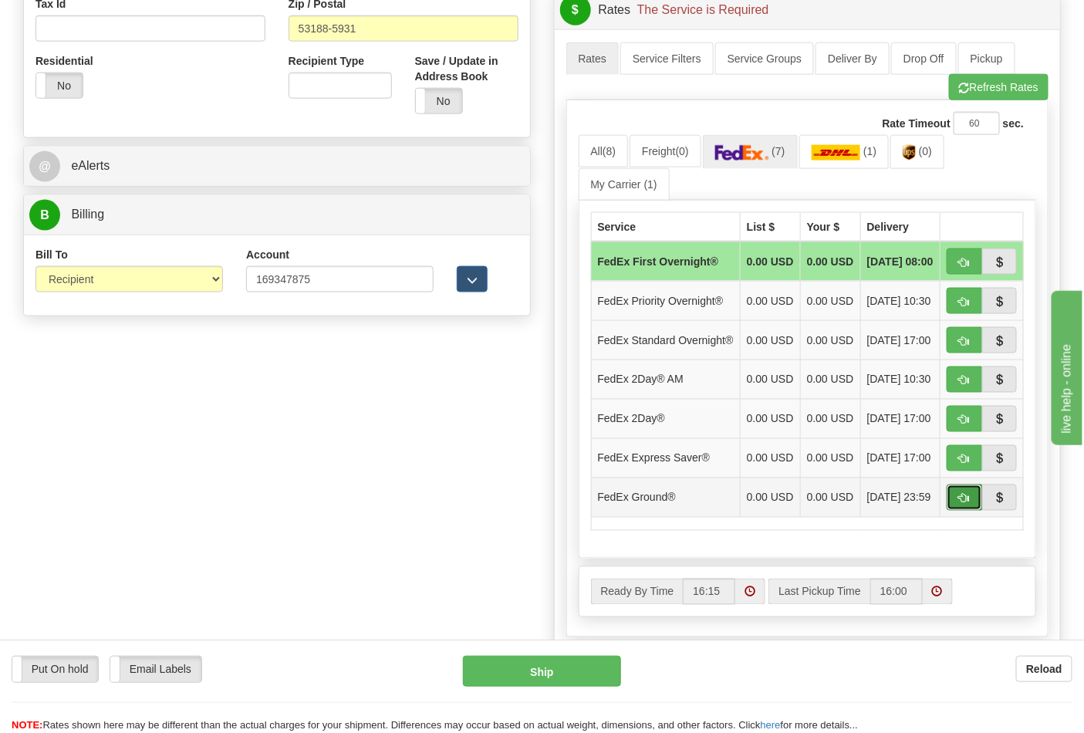
click at [970, 511] on button "button" at bounding box center [964, 498] width 35 height 26
type input "92"
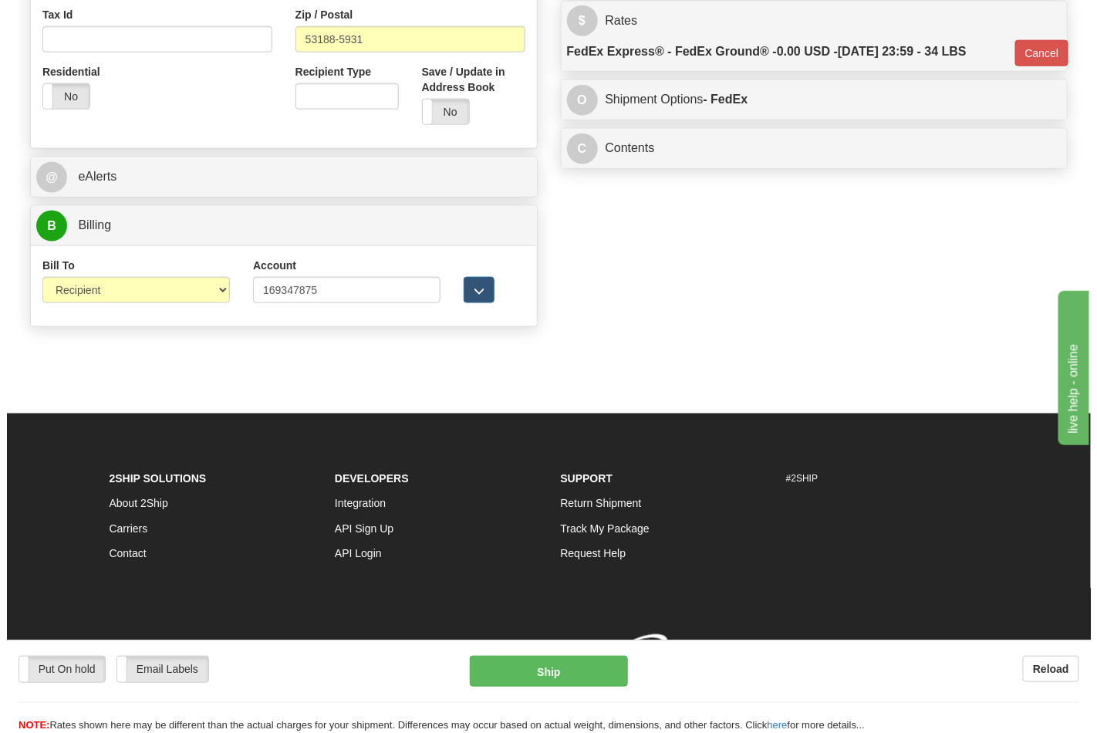
scroll to position [591, 0]
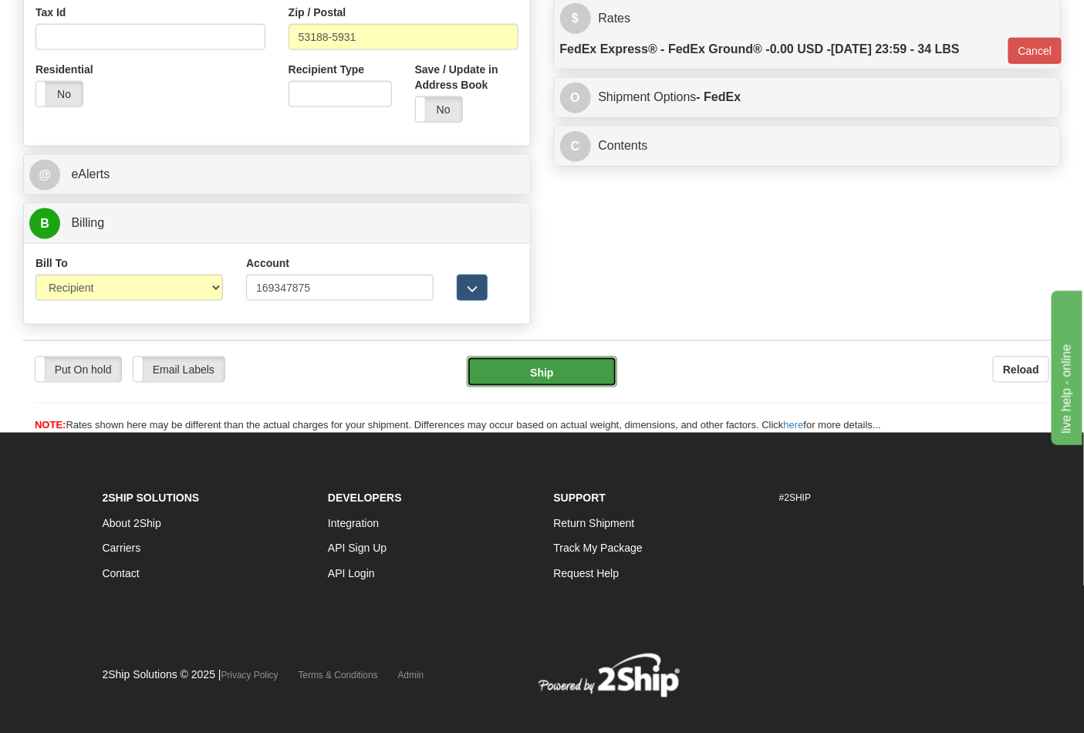
click at [554, 367] on button "Ship" at bounding box center [542, 372] width 150 height 31
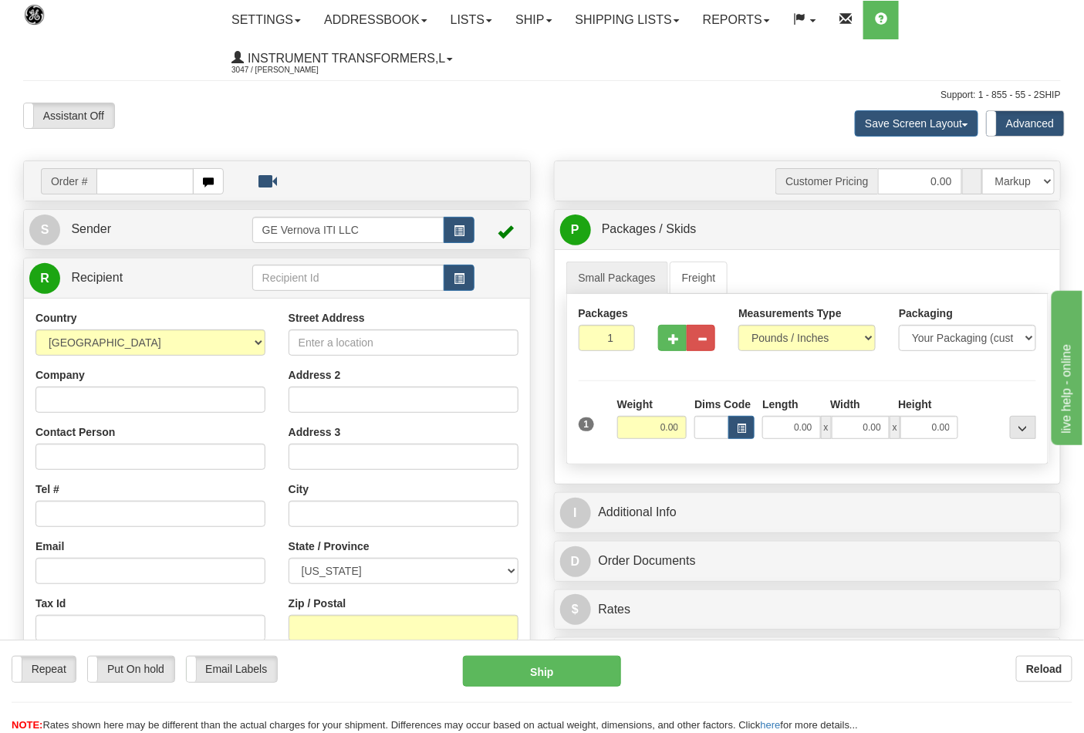
drag, startPoint x: 0, startPoint y: 0, endPoint x: 144, endPoint y: 182, distance: 231.9
click at [144, 182] on input "text" at bounding box center [144, 181] width 97 height 26
type input "86705525"
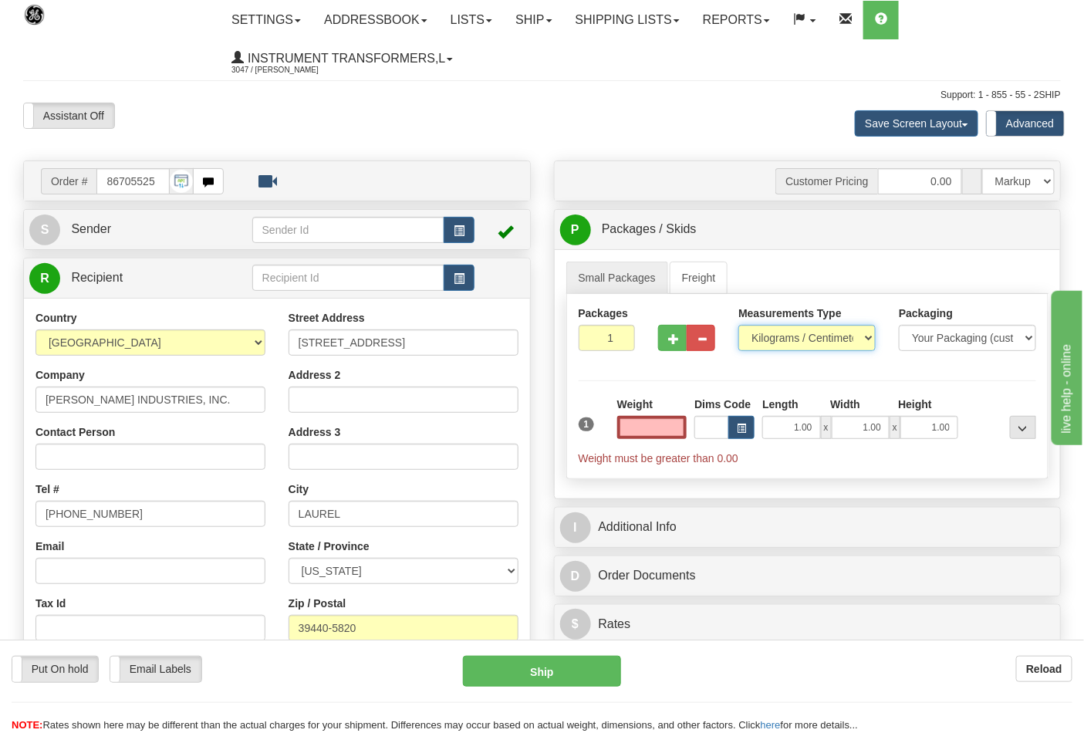
type input "0.00"
click at [858, 345] on select "Pounds / Inches Kilograms / Centimeters" at bounding box center [807, 338] width 137 height 26
select select "0"
click at [739, 326] on select "Pounds / Inches Kilograms / Centimeters" at bounding box center [807, 338] width 137 height 26
click at [645, 428] on input "0.00" at bounding box center [652, 427] width 70 height 23
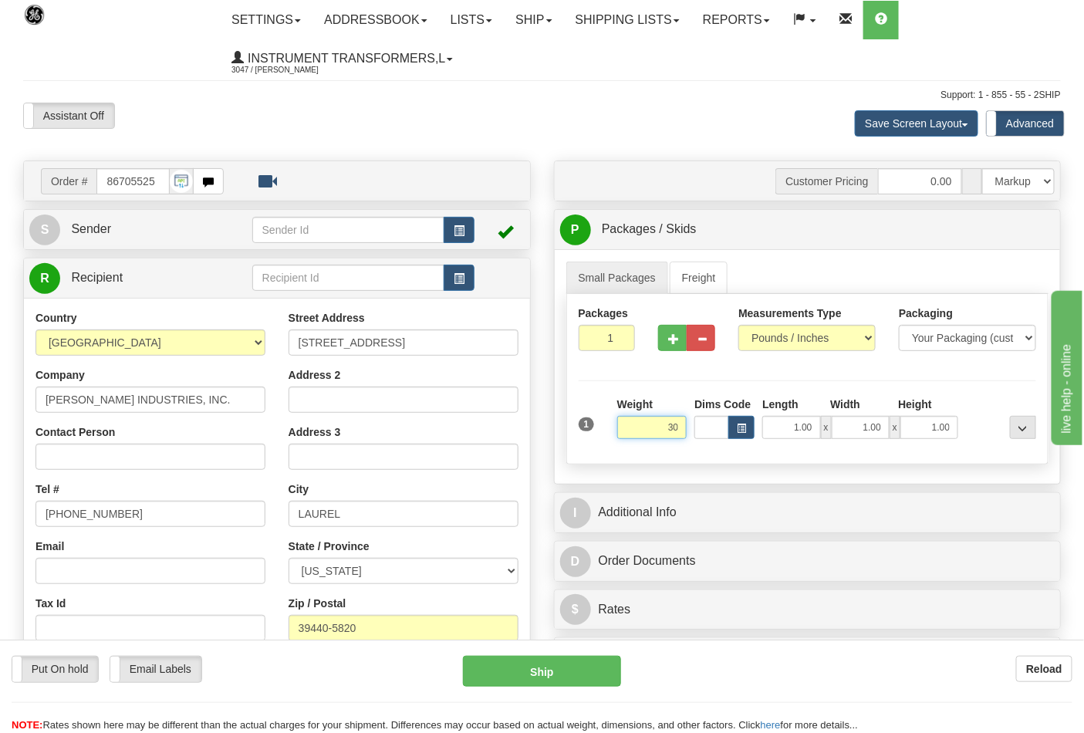
click button "Delete" at bounding box center [0, 0] width 0 height 0
type input "30.00"
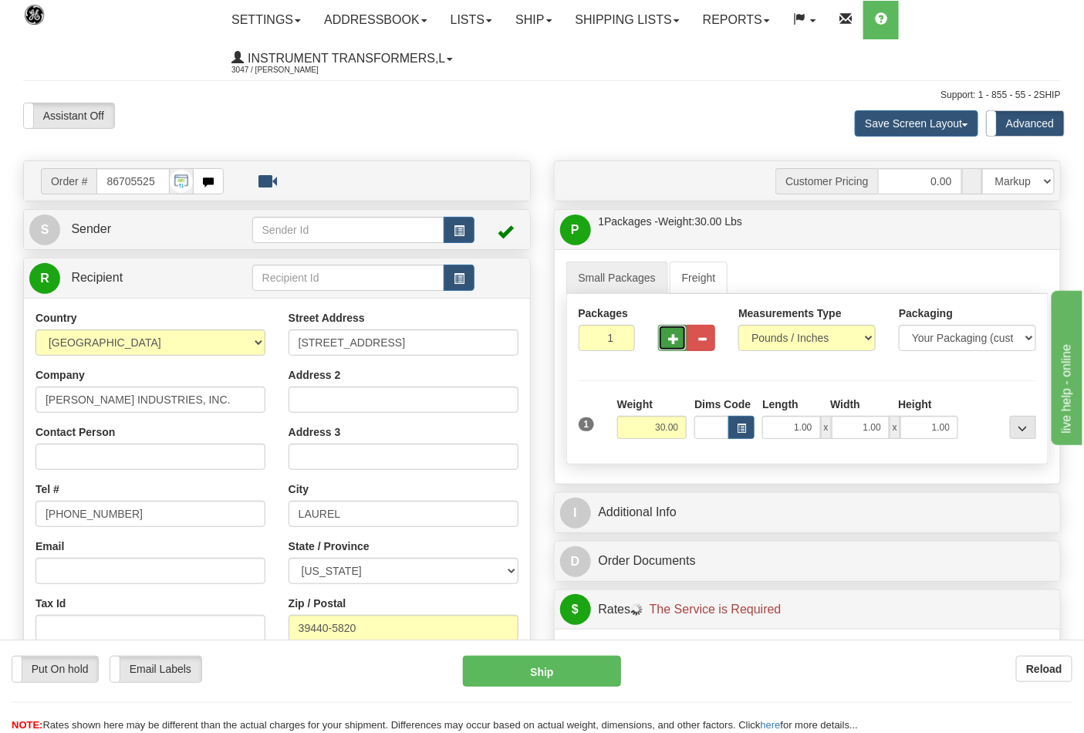
click at [681, 345] on button "button" at bounding box center [672, 338] width 29 height 26
type input "2"
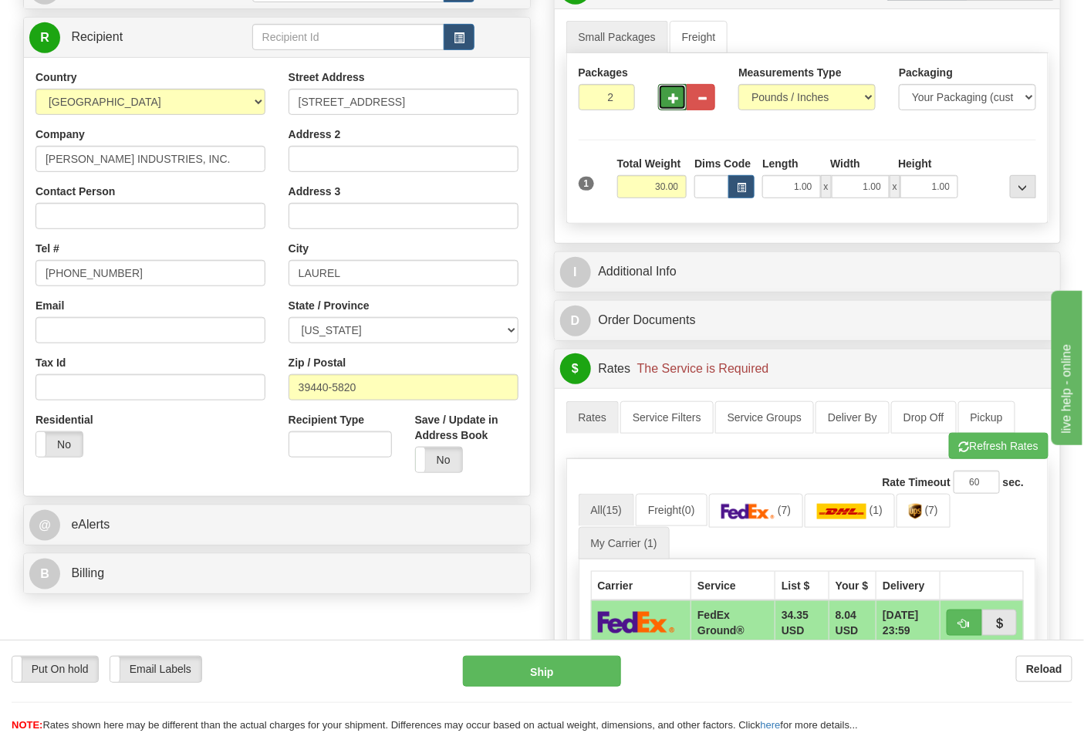
scroll to position [257, 0]
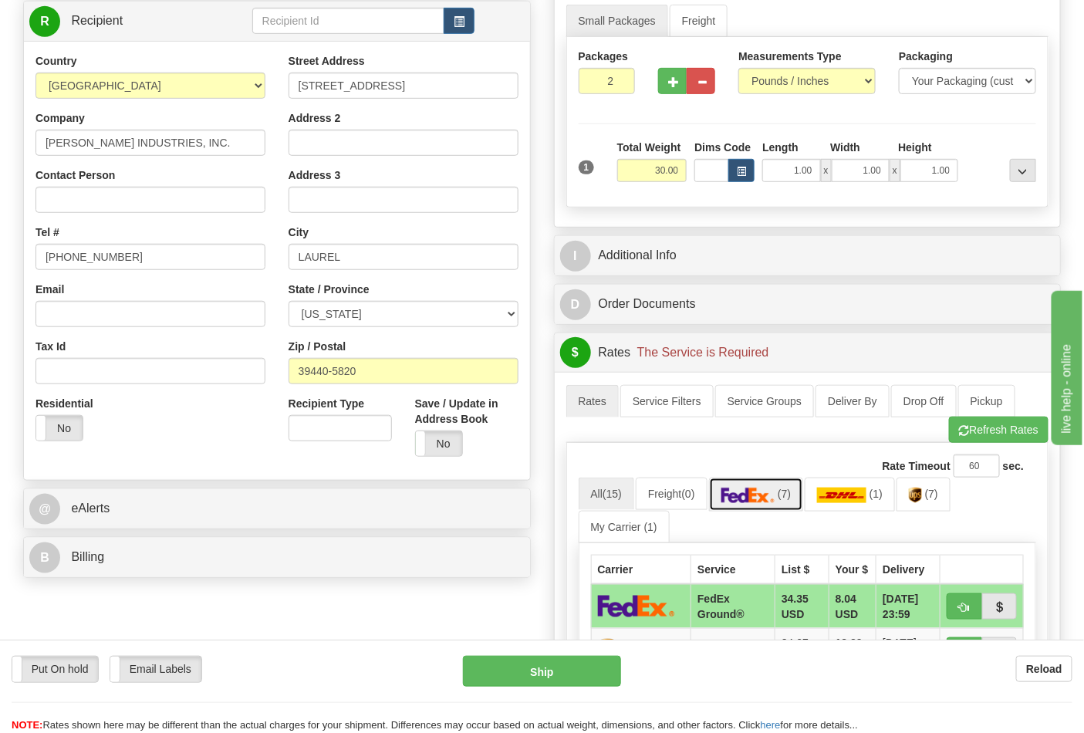
click at [759, 499] on img at bounding box center [749, 495] width 54 height 15
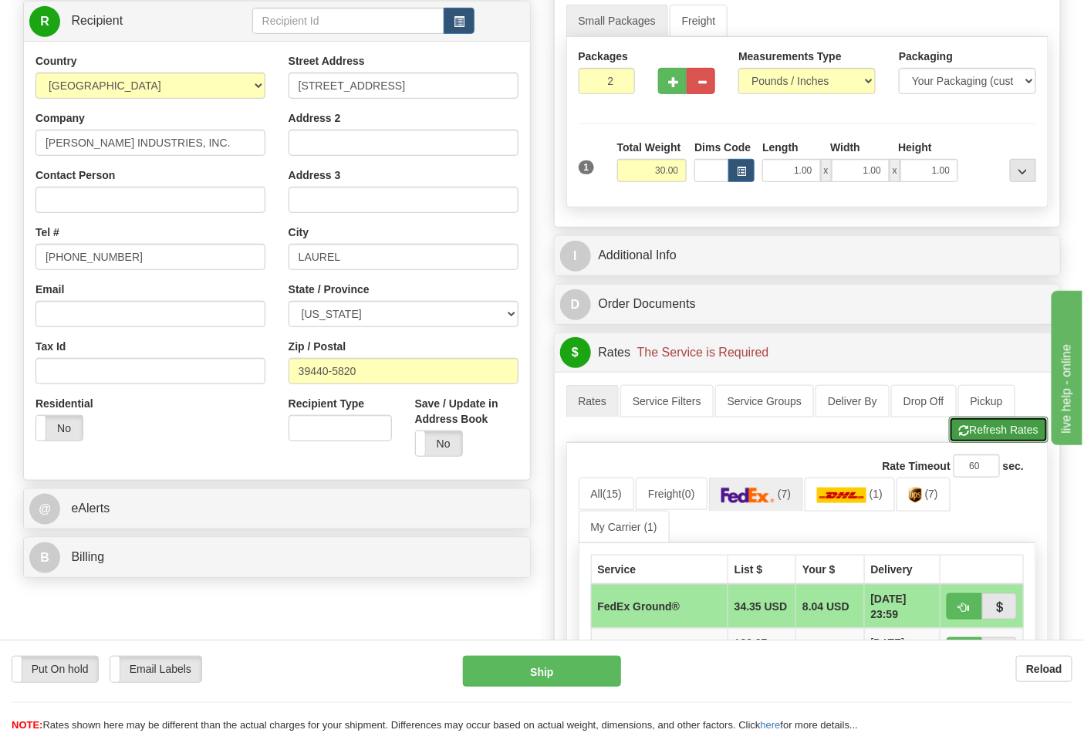
click at [1012, 434] on button "Refresh Rates" at bounding box center [999, 430] width 100 height 26
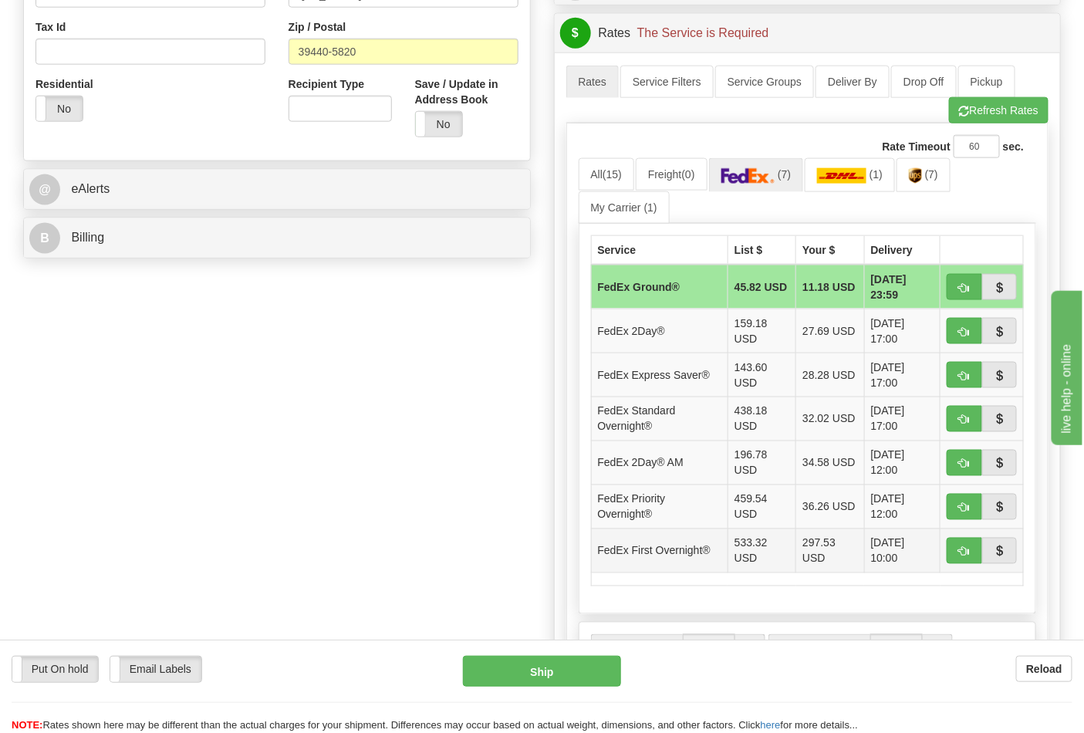
scroll to position [600, 0]
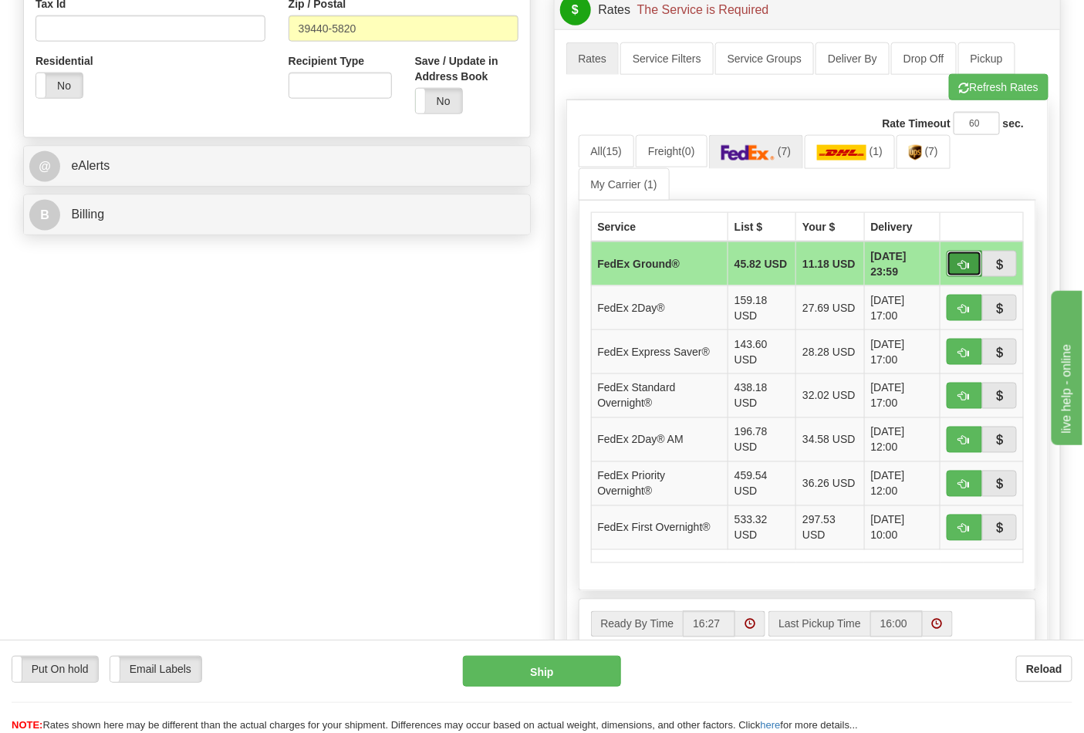
click at [965, 263] on span "button" at bounding box center [964, 265] width 11 height 10
type input "92"
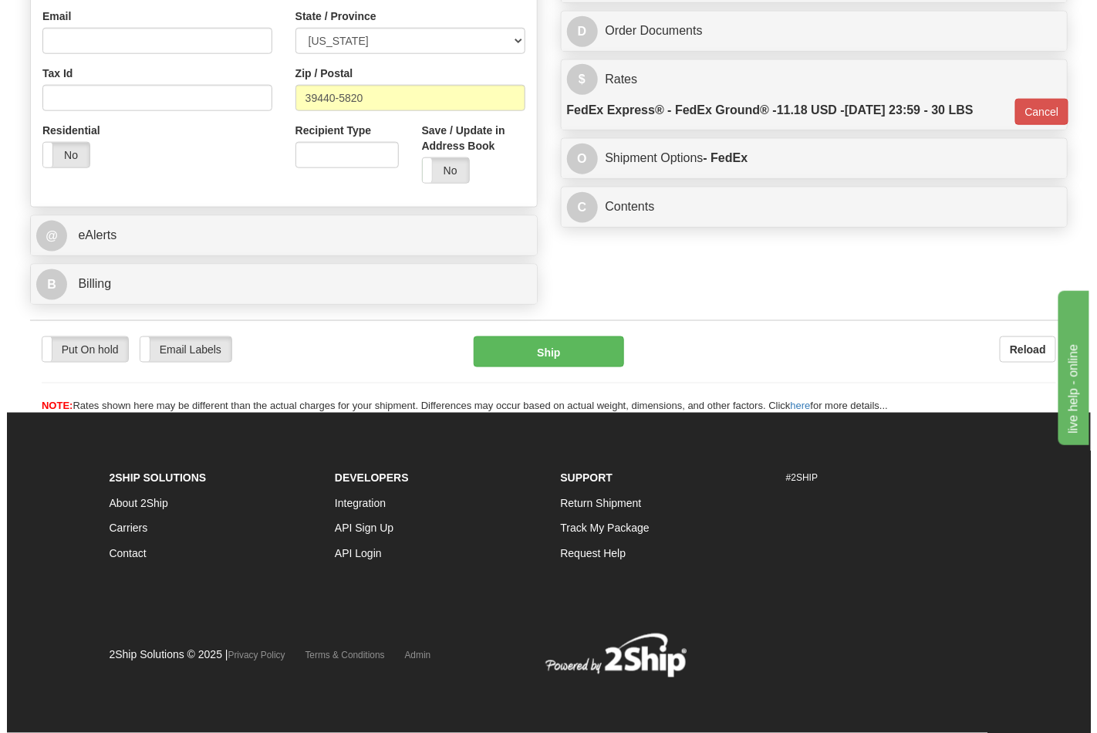
scroll to position [532, 0]
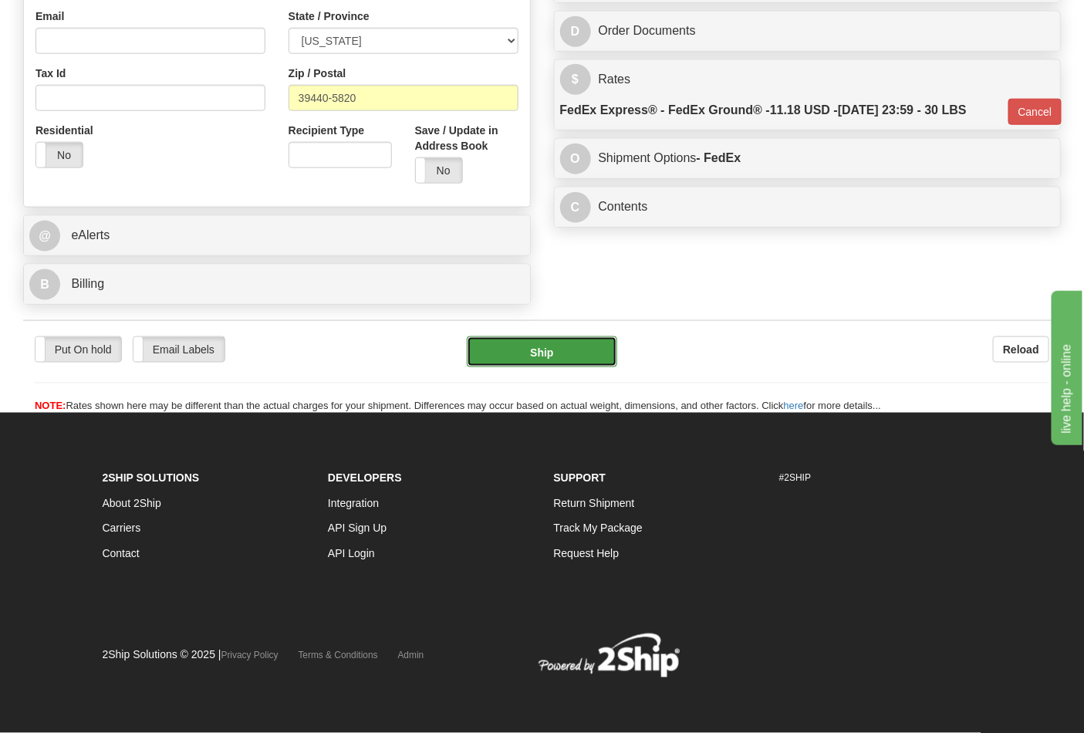
click at [556, 345] on button "Ship" at bounding box center [542, 351] width 150 height 31
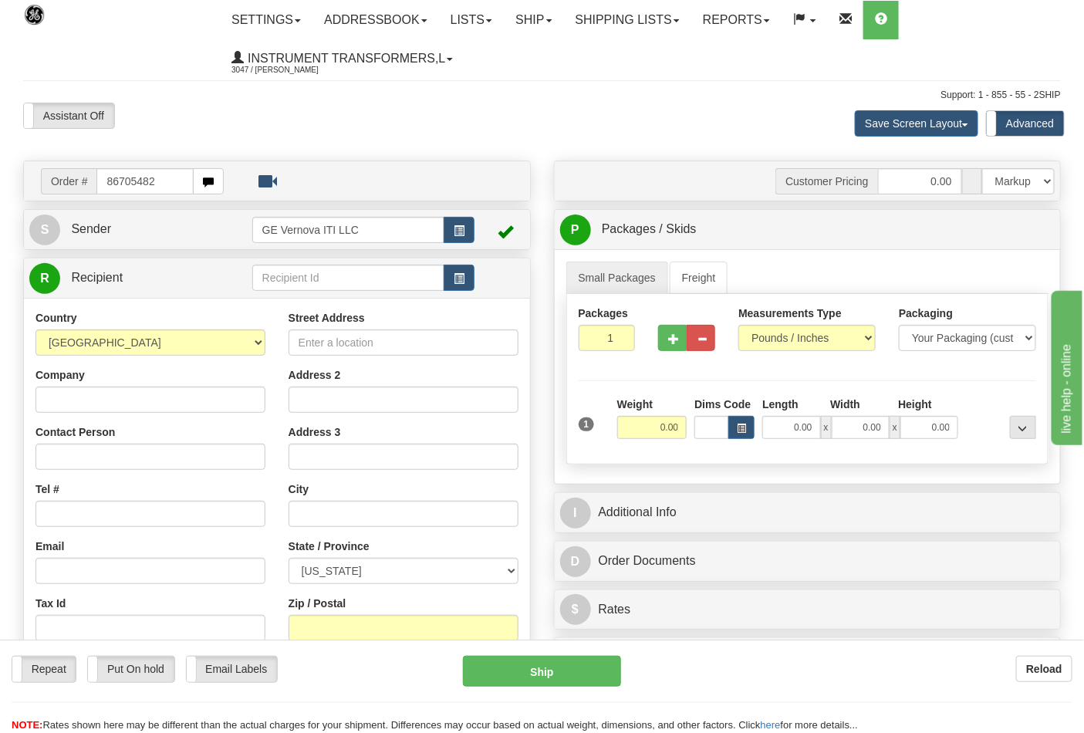
type input "86705482"
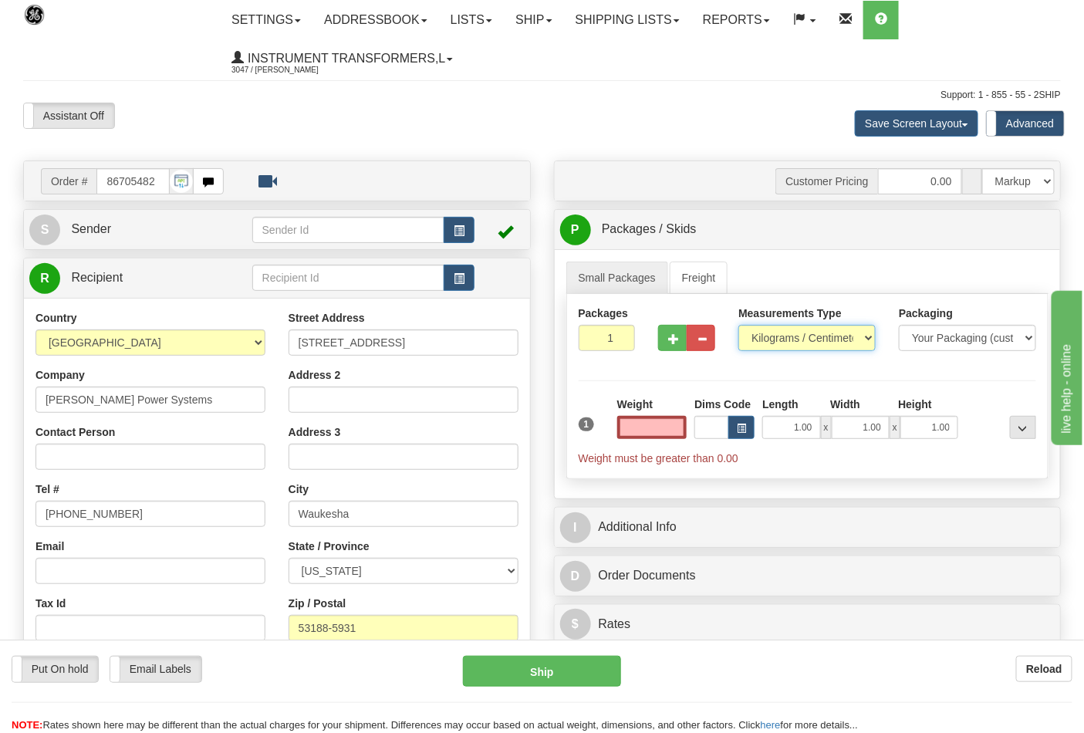
type input "0.00"
drag, startPoint x: 784, startPoint y: 328, endPoint x: 784, endPoint y: 348, distance: 20.1
click at [784, 330] on select "Pounds / Inches Kilograms / Centimeters" at bounding box center [807, 338] width 137 height 26
select select "0"
click at [739, 326] on select "Pounds / Inches Kilograms / Centimeters" at bounding box center [807, 338] width 137 height 26
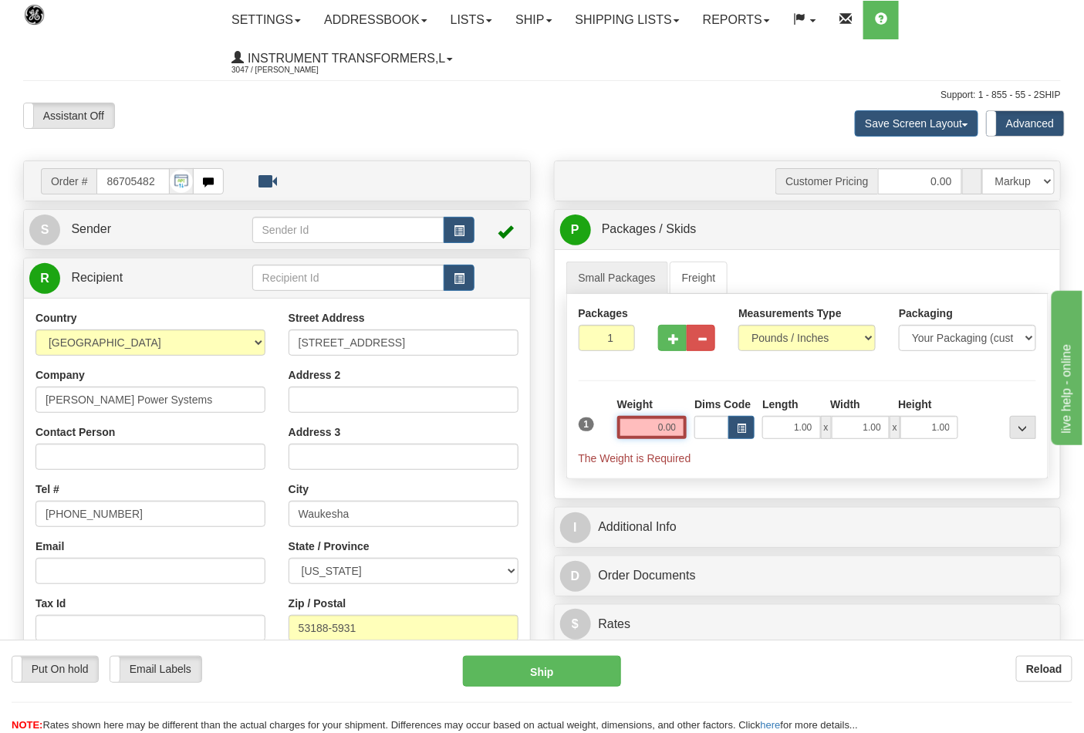
click at [650, 423] on input "0.00" at bounding box center [652, 427] width 70 height 23
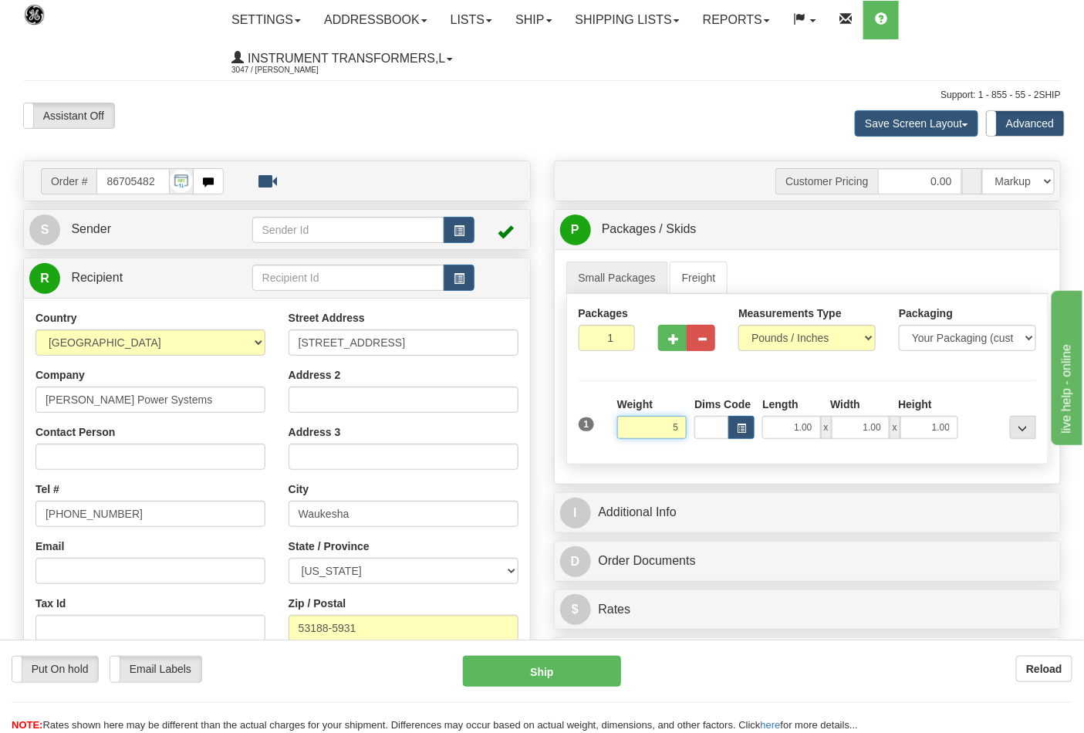
click button "Delete" at bounding box center [0, 0] width 0 height 0
type input "5.00"
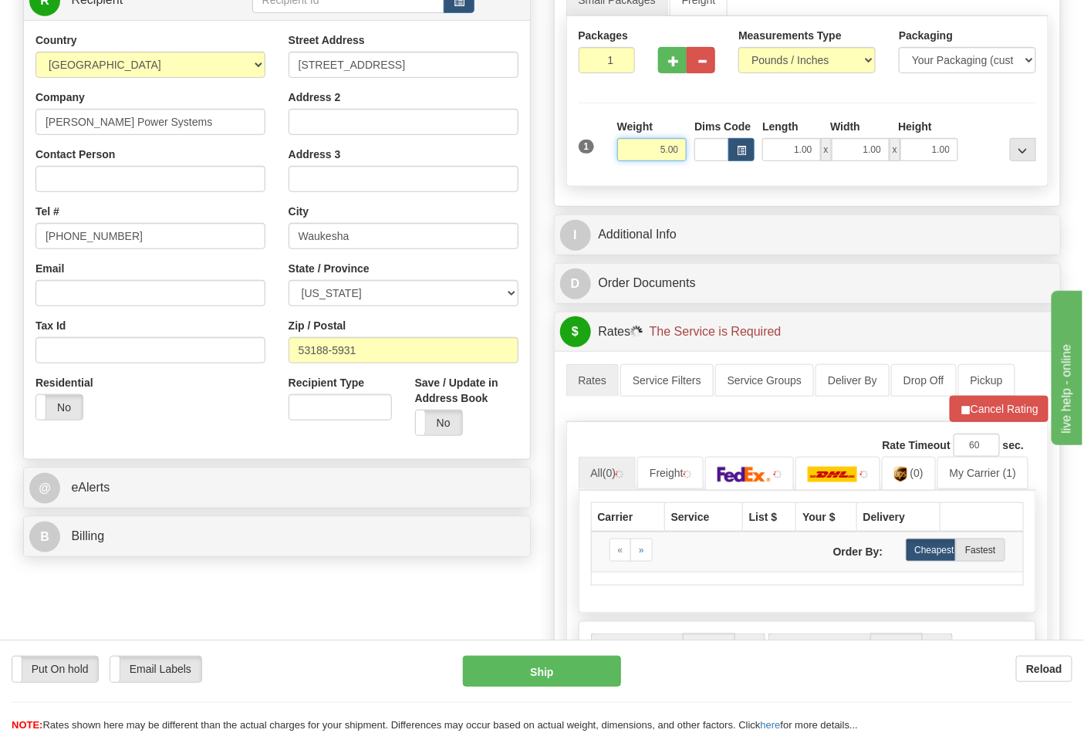
scroll to position [343, 0]
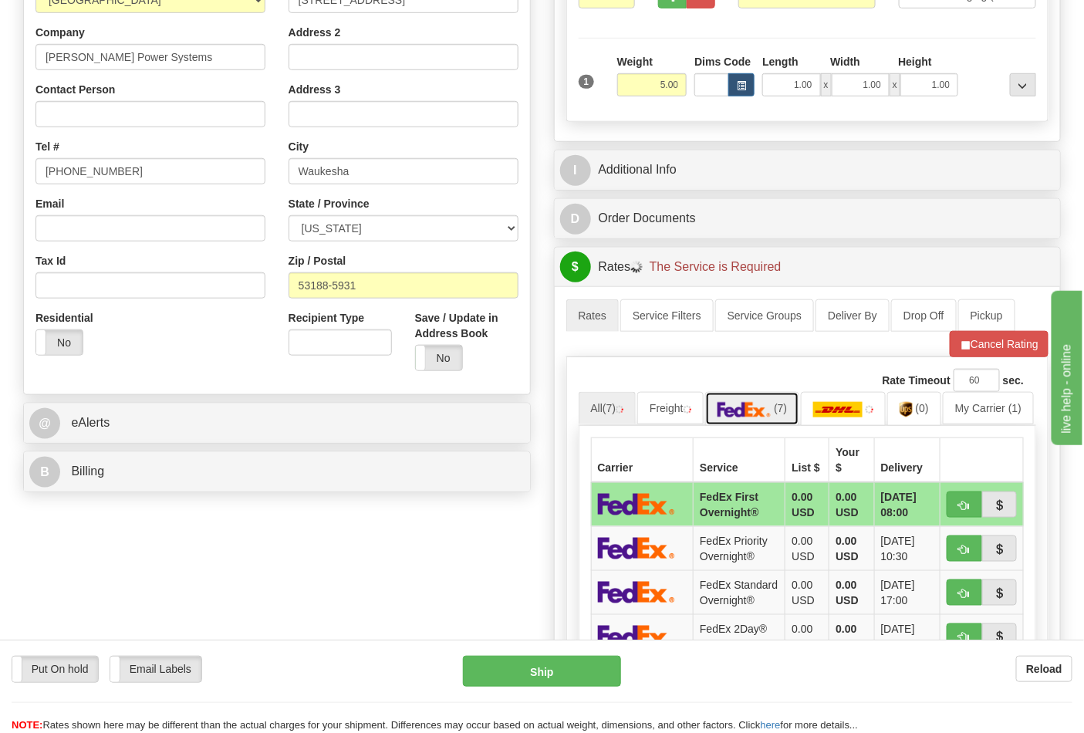
click at [758, 418] on img at bounding box center [745, 409] width 54 height 15
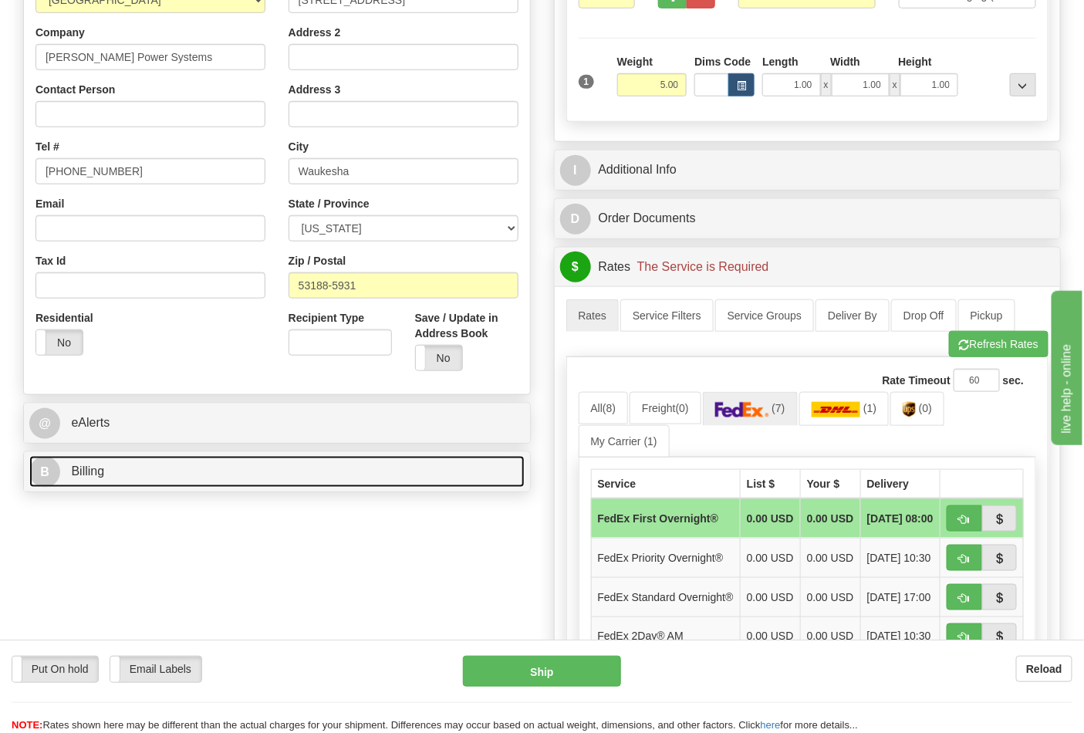
click at [218, 465] on link "B Billing" at bounding box center [276, 472] width 495 height 32
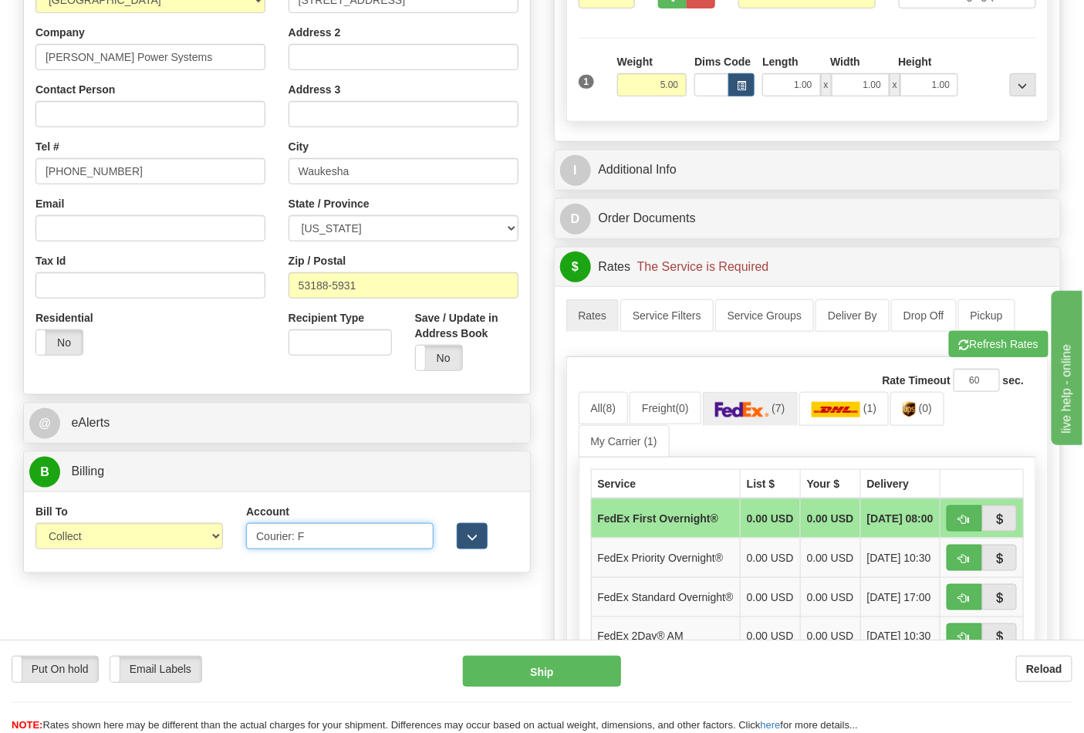
drag, startPoint x: 305, startPoint y: 536, endPoint x: 201, endPoint y: 549, distance: 105.0
click at [201, 549] on div "Bill To Sender Recipient Third Party Collect Account Courier: F 3rd Party Accou…" at bounding box center [277, 532] width 506 height 57
paste input "169347875"
type input "169347875"
click at [199, 538] on select "Sender Recipient Third Party Collect" at bounding box center [129, 536] width 188 height 26
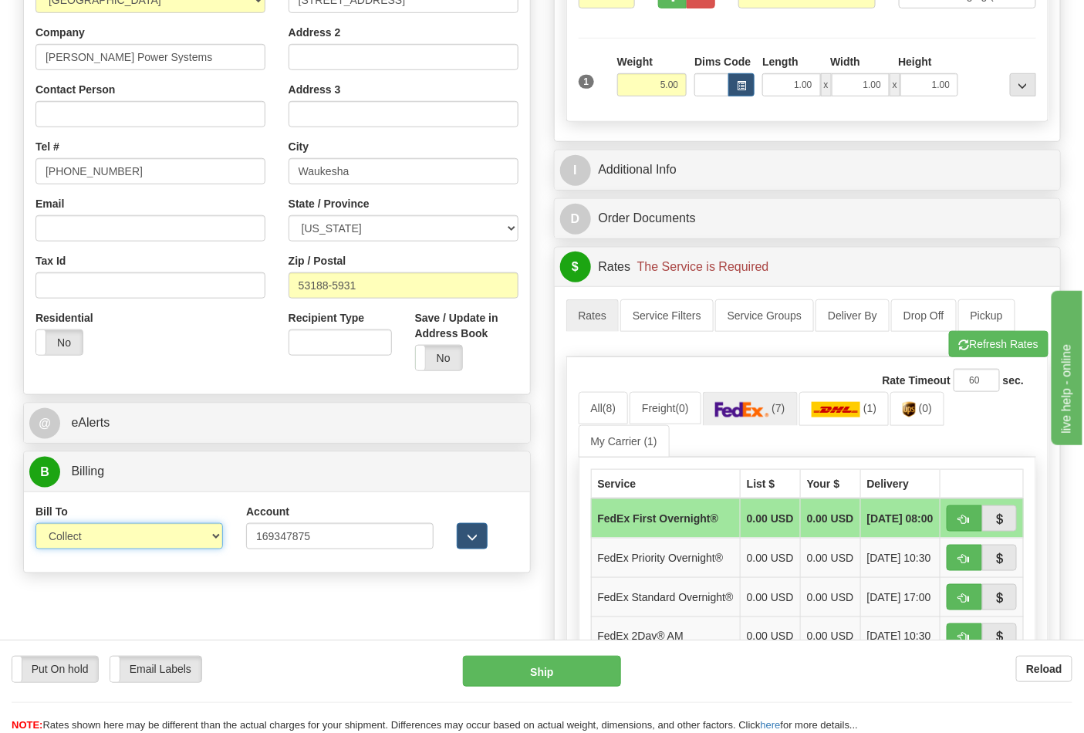
select select "2"
click at [35, 525] on select "Sender Recipient Third Party Collect" at bounding box center [129, 536] width 188 height 26
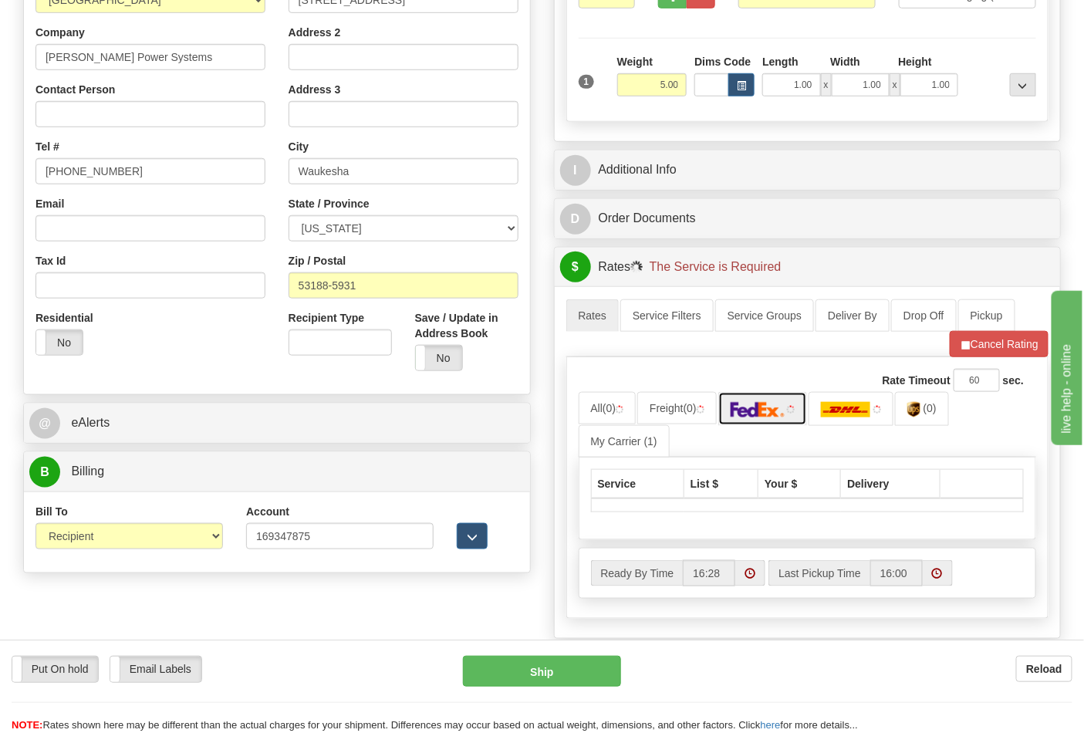
click at [778, 418] on img at bounding box center [758, 409] width 54 height 15
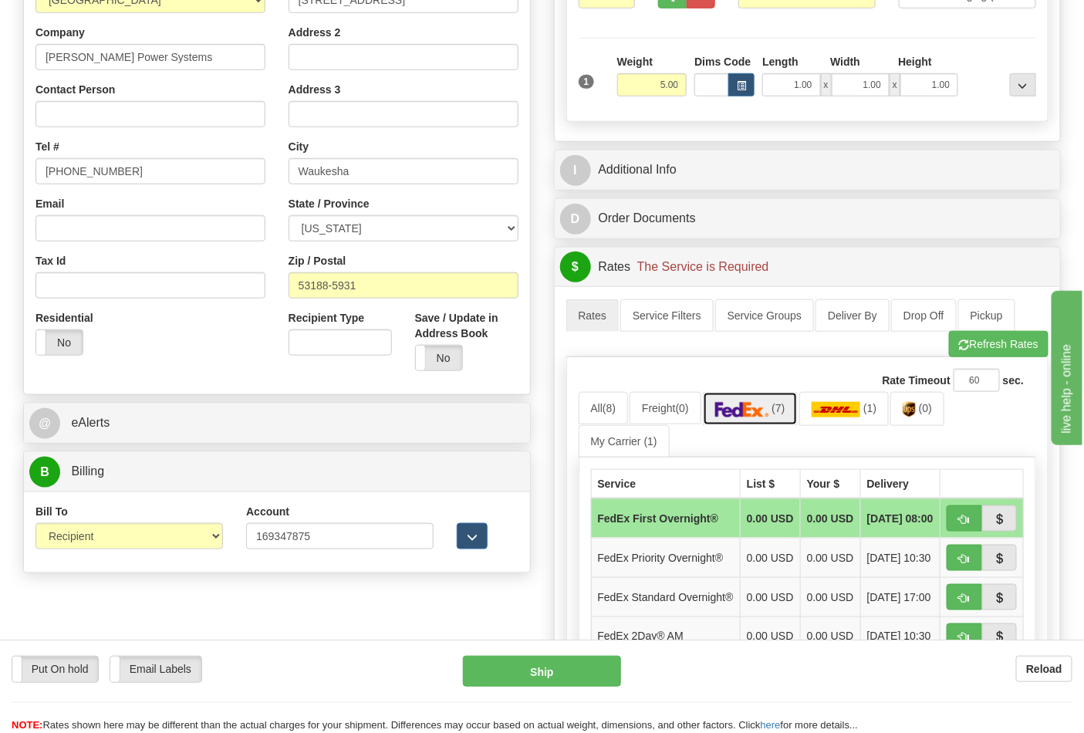
click at [778, 419] on link "(7)" at bounding box center [750, 408] width 95 height 33
click at [988, 353] on button "Refresh Rates" at bounding box center [999, 344] width 100 height 26
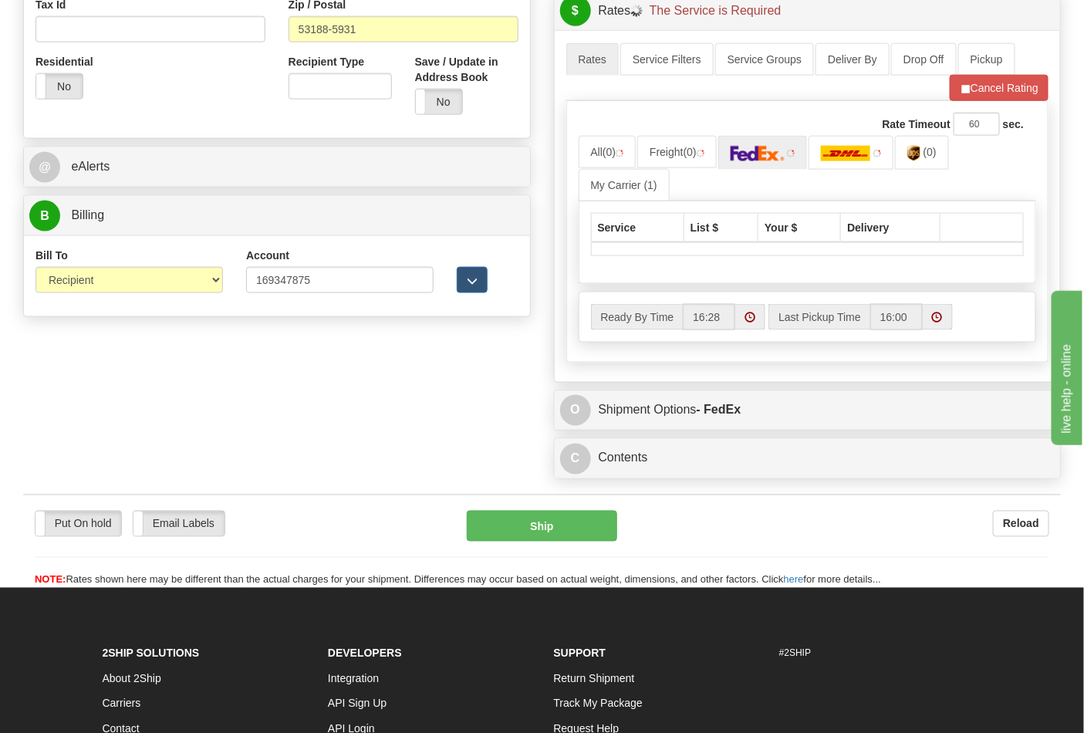
scroll to position [600, 0]
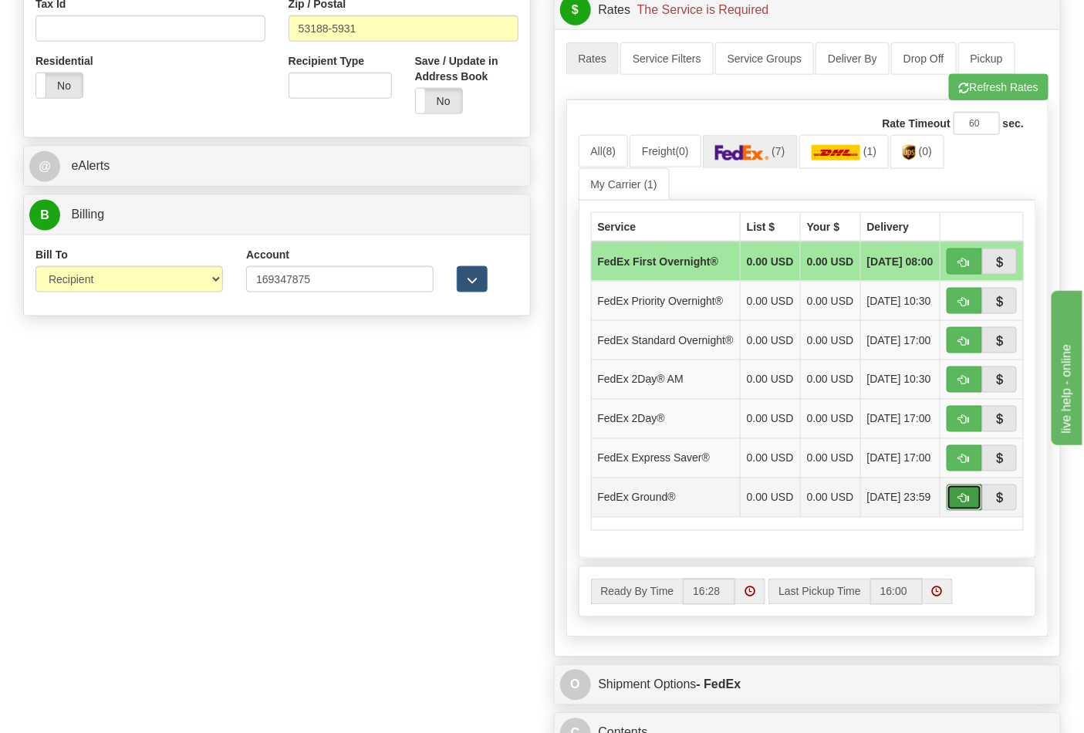
click at [957, 511] on button "button" at bounding box center [964, 498] width 35 height 26
type input "92"
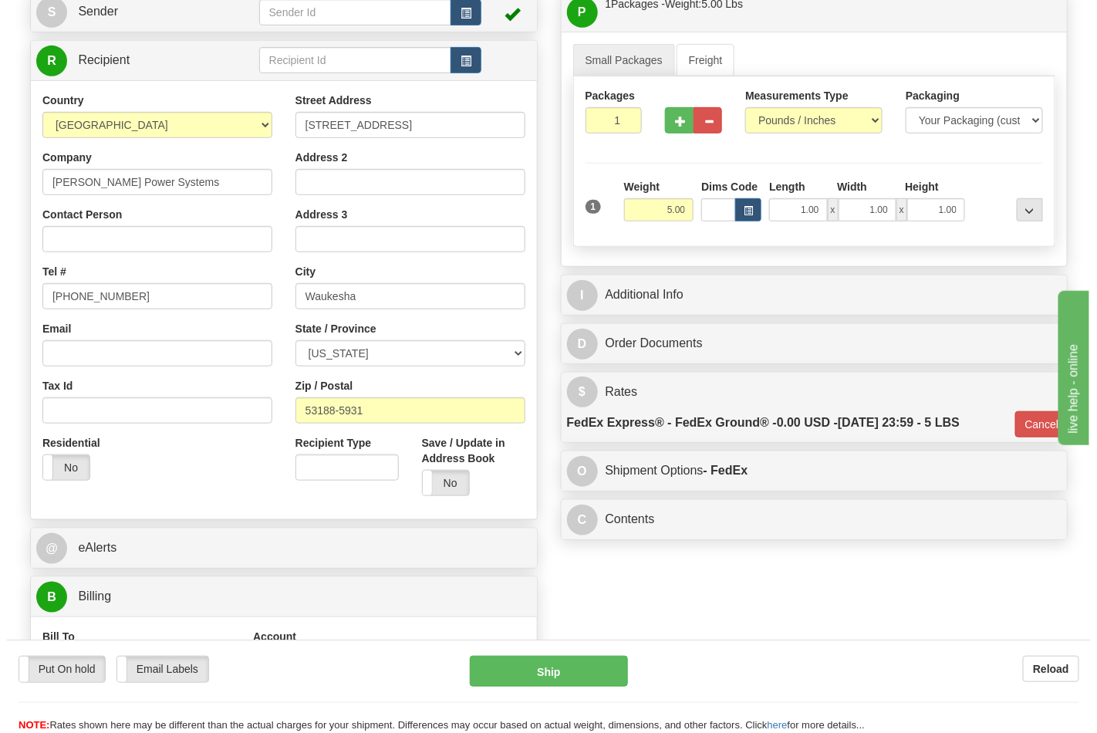
scroll to position [248, 0]
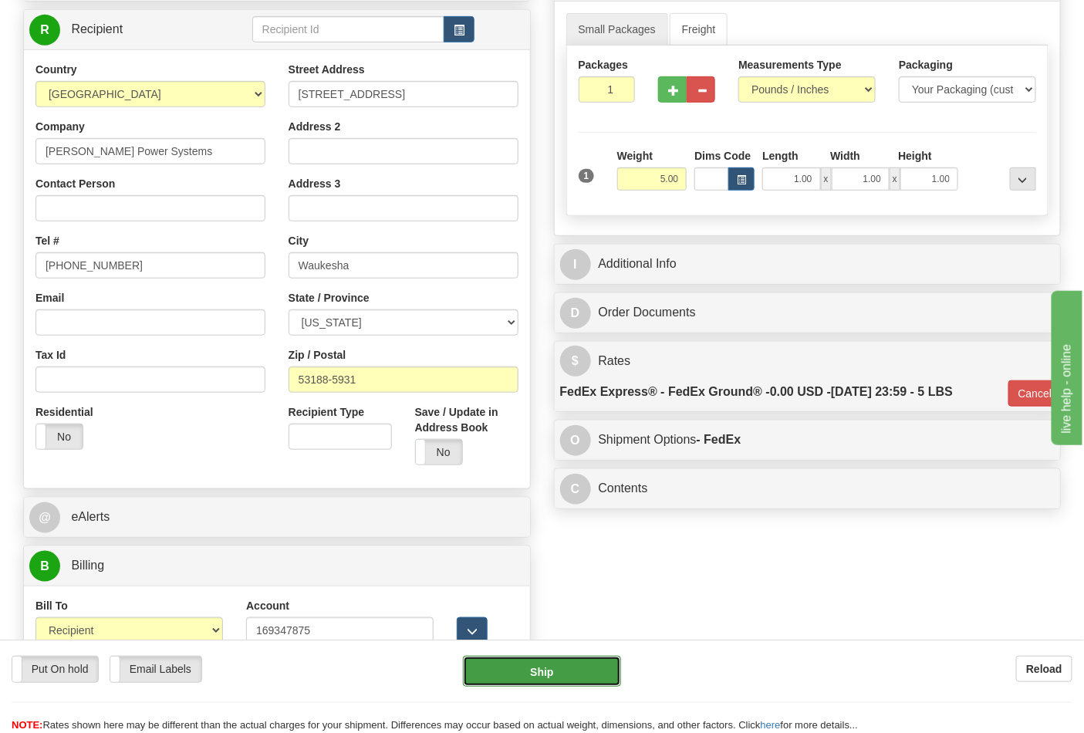
click at [520, 683] on button "Ship" at bounding box center [541, 671] width 157 height 31
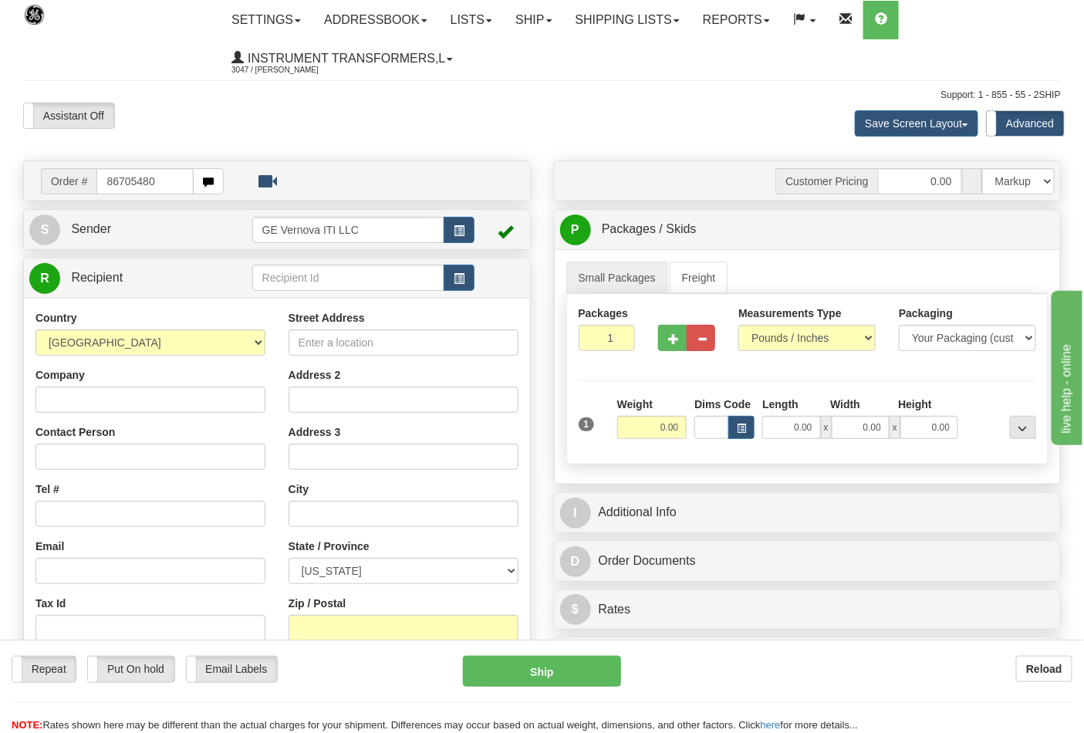
type input "86705480"
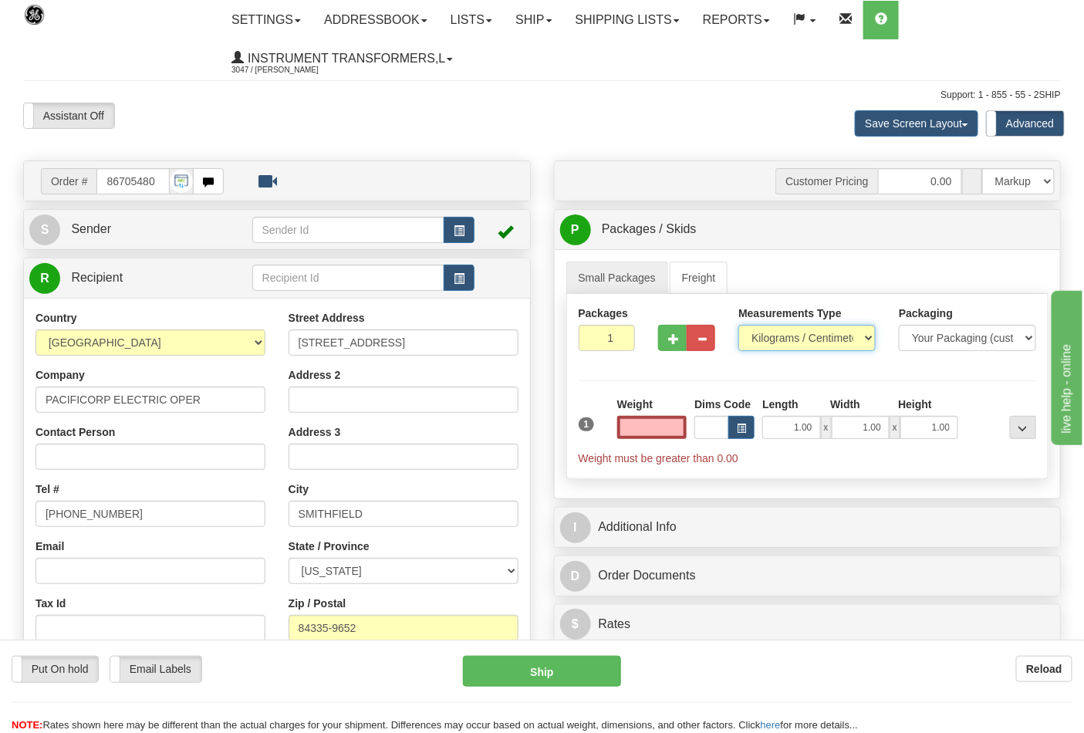
type input "0.00"
click at [793, 337] on select "Pounds / Inches Kilograms / Centimeters" at bounding box center [807, 338] width 137 height 26
select select "0"
click at [739, 326] on select "Pounds / Inches Kilograms / Centimeters" at bounding box center [807, 338] width 137 height 26
click at [660, 419] on input "0.00" at bounding box center [652, 427] width 70 height 23
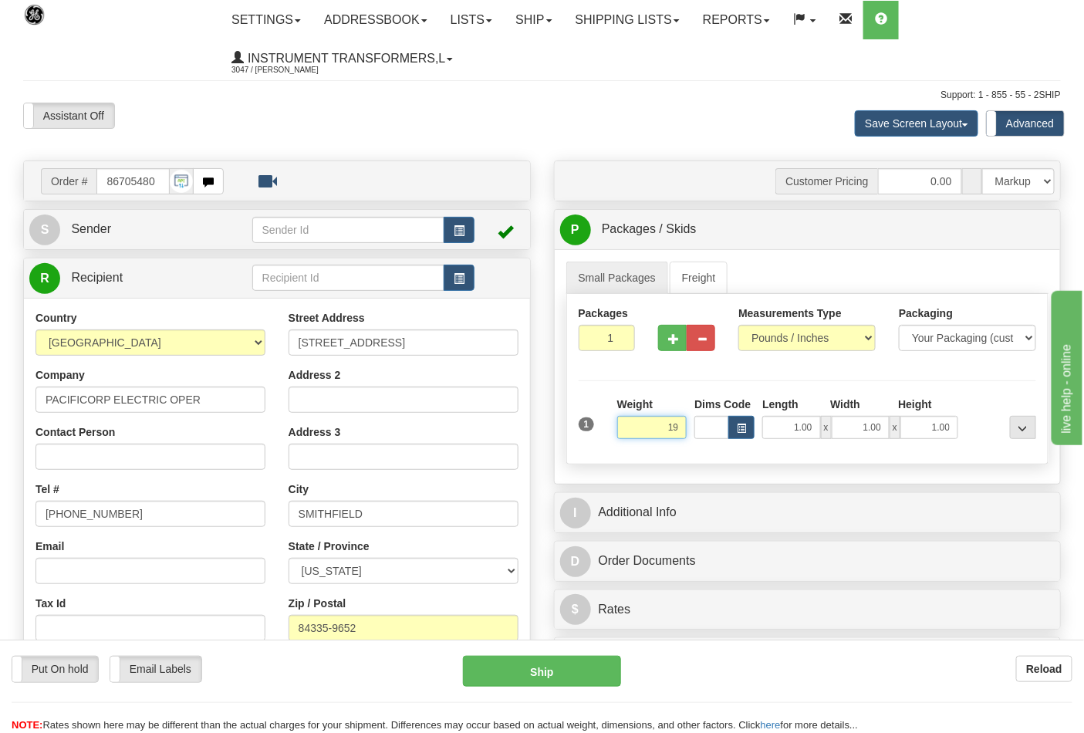
click button "Delete" at bounding box center [0, 0] width 0 height 0
type input "19.00"
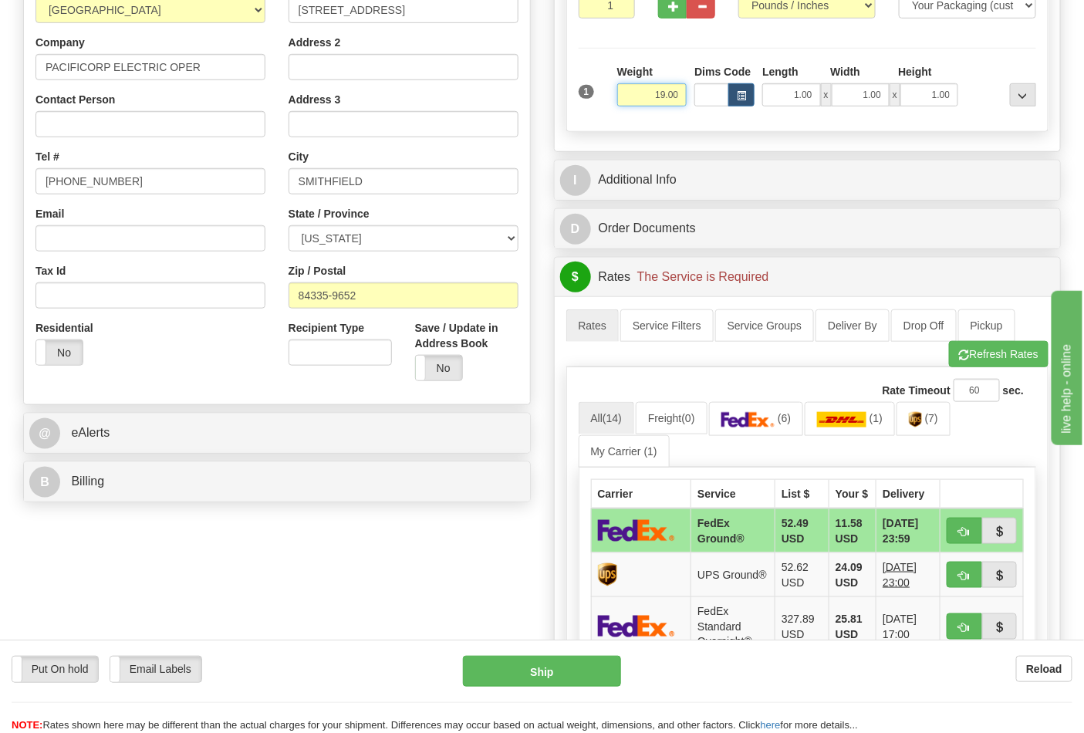
scroll to position [428, 0]
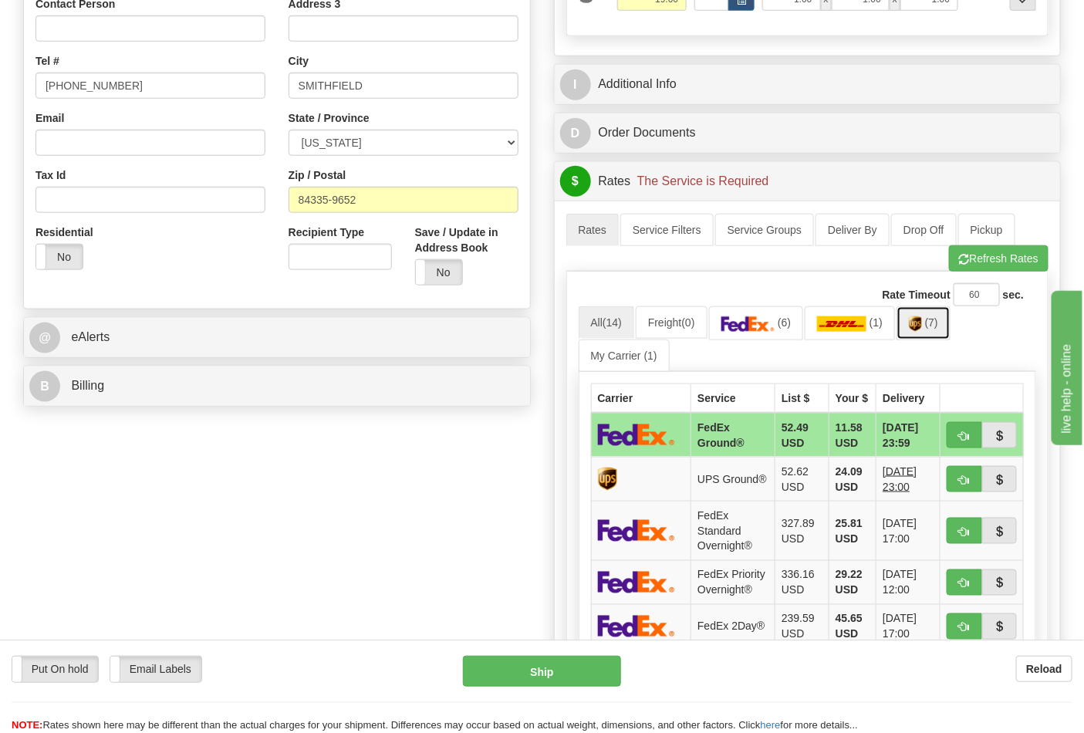
click at [930, 333] on link "(7)" at bounding box center [924, 322] width 54 height 33
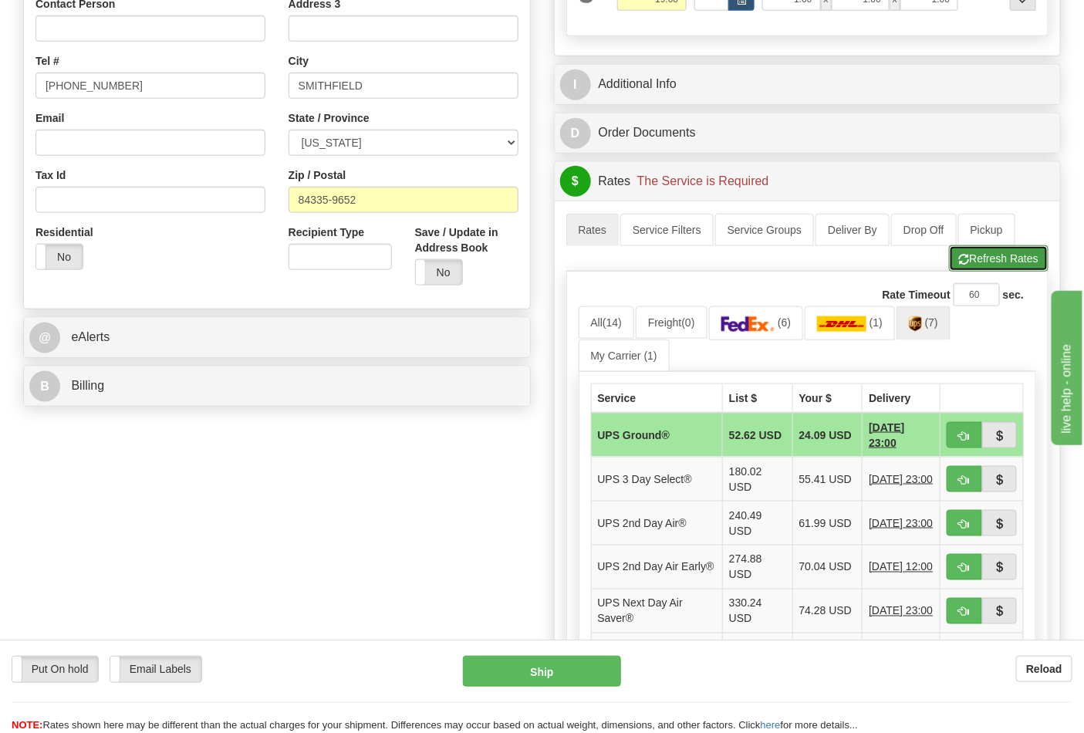
click at [988, 264] on button "Refresh Rates" at bounding box center [999, 258] width 100 height 26
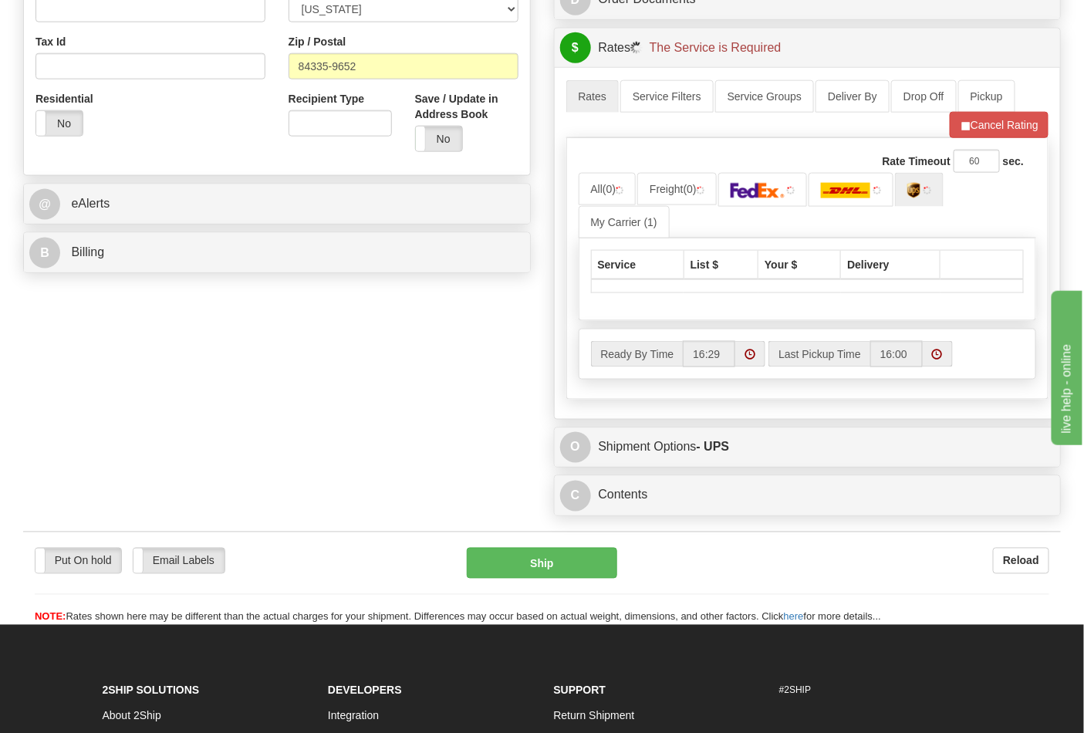
scroll to position [600, 0]
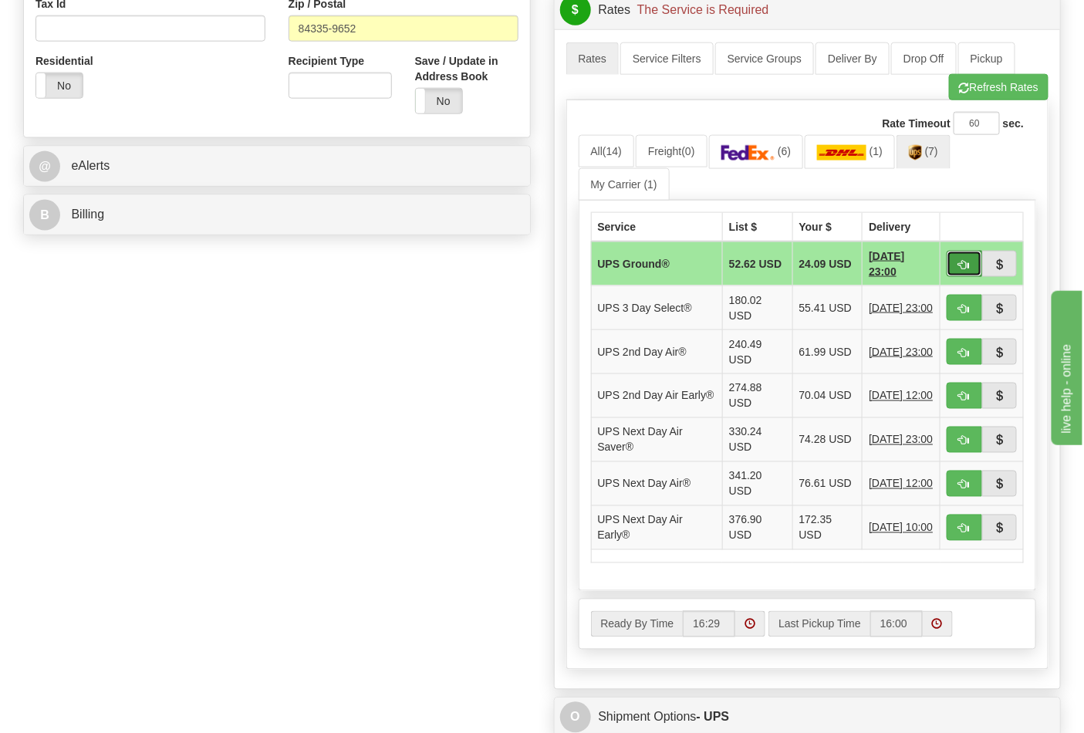
click at [973, 272] on button "button" at bounding box center [964, 264] width 35 height 26
type input "03"
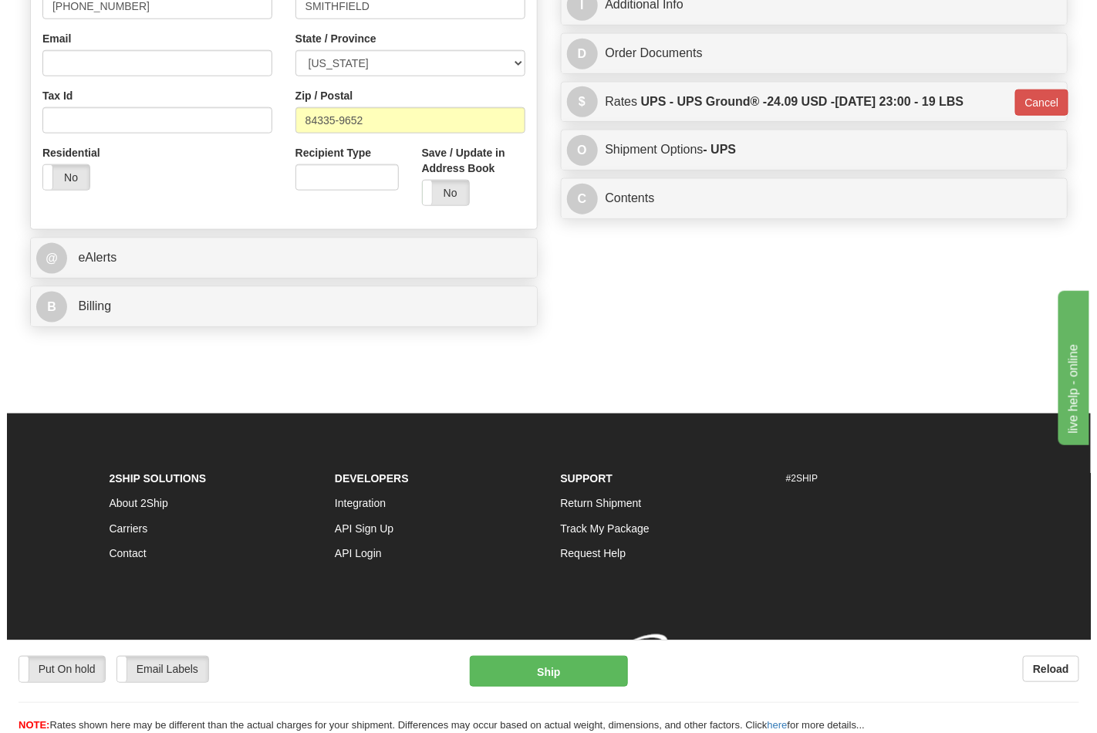
scroll to position [532, 0]
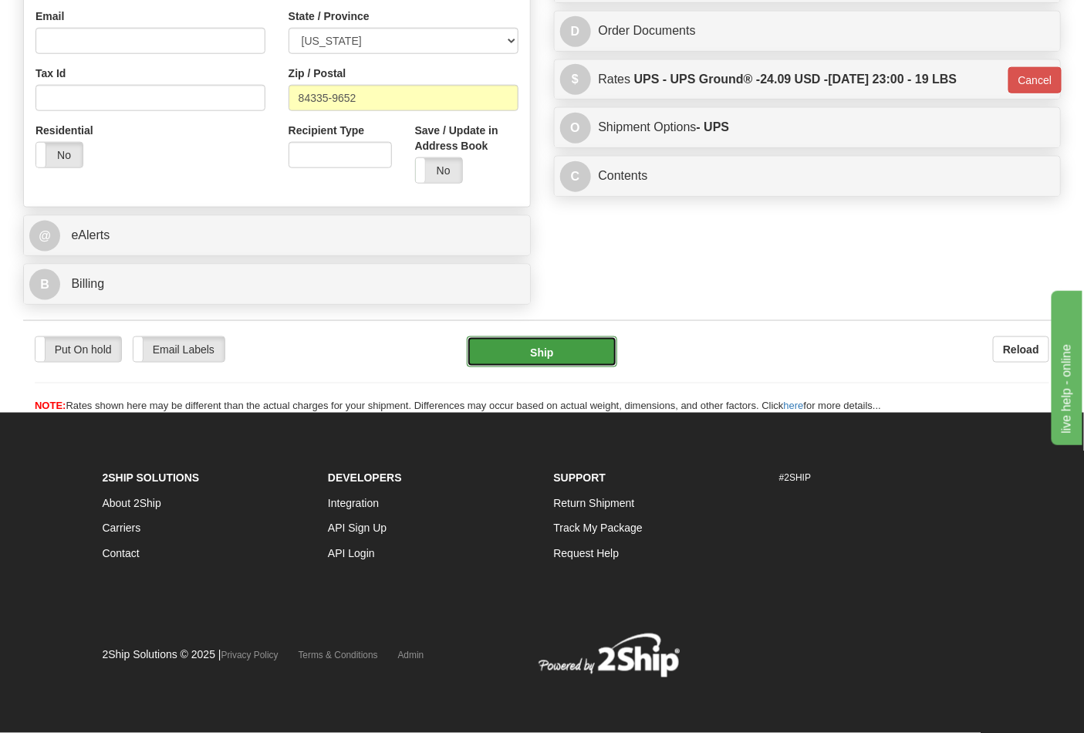
click at [596, 360] on button "Ship" at bounding box center [542, 351] width 150 height 31
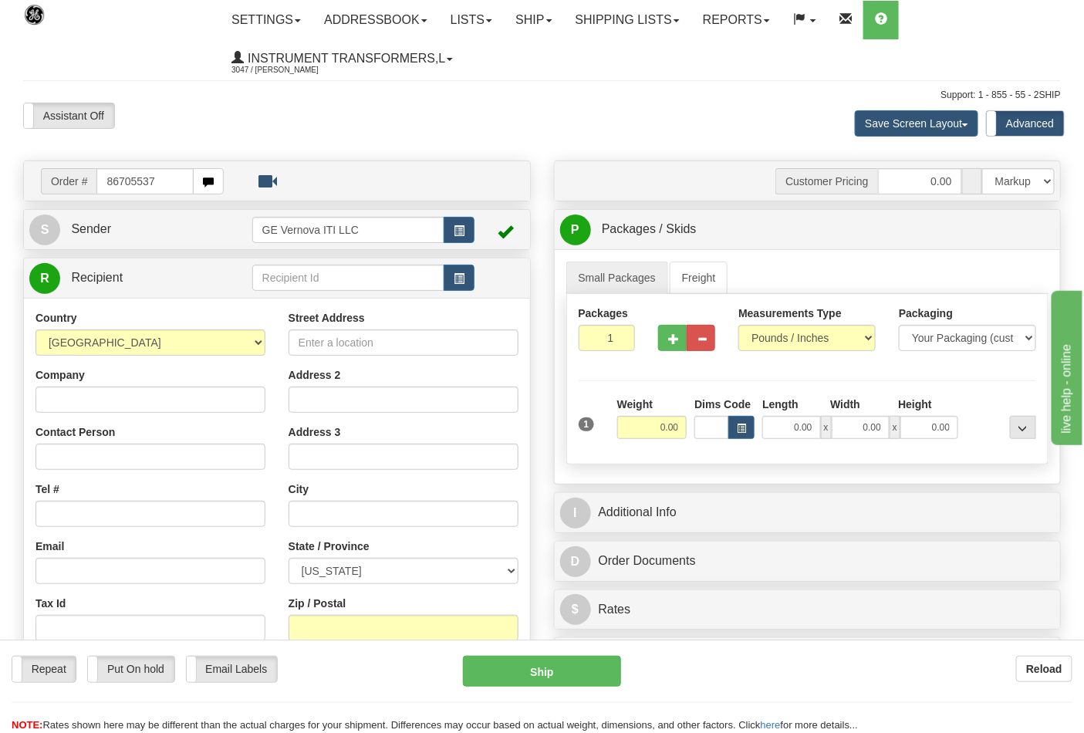
type input "86705537"
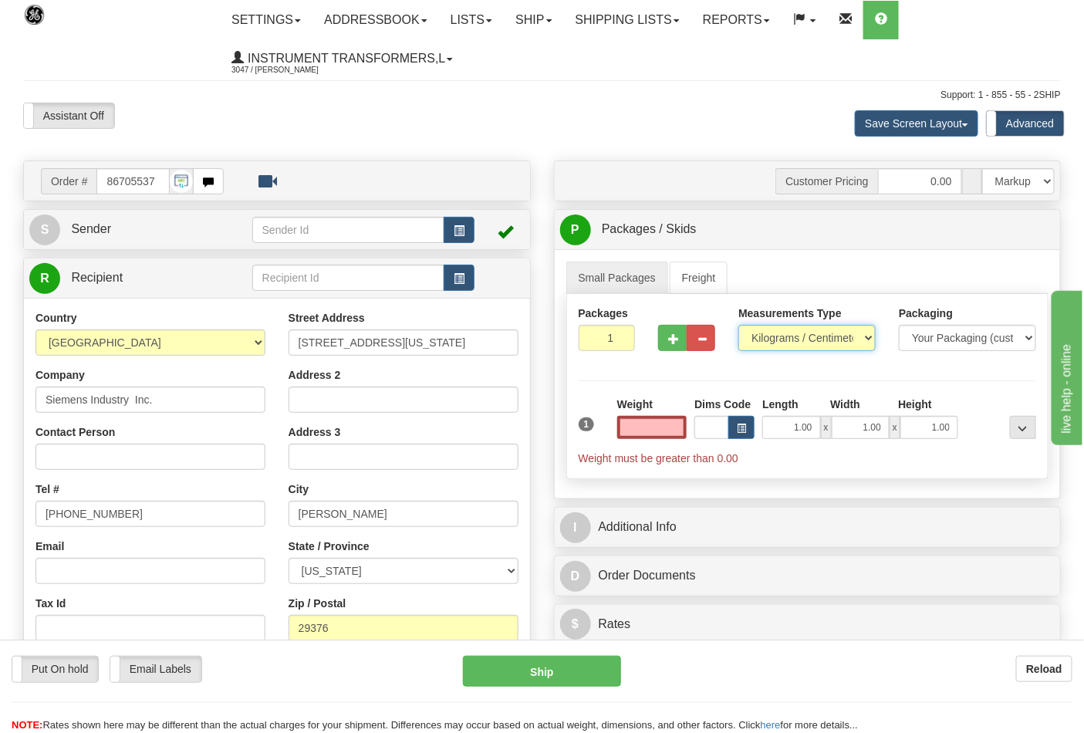
type input "0.00"
click at [867, 341] on select "Pounds / Inches Kilograms / Centimeters" at bounding box center [807, 338] width 137 height 26
select select "0"
click at [739, 326] on select "Pounds / Inches Kilograms / Centimeters" at bounding box center [807, 338] width 137 height 26
click at [644, 427] on input "0.00" at bounding box center [652, 427] width 70 height 23
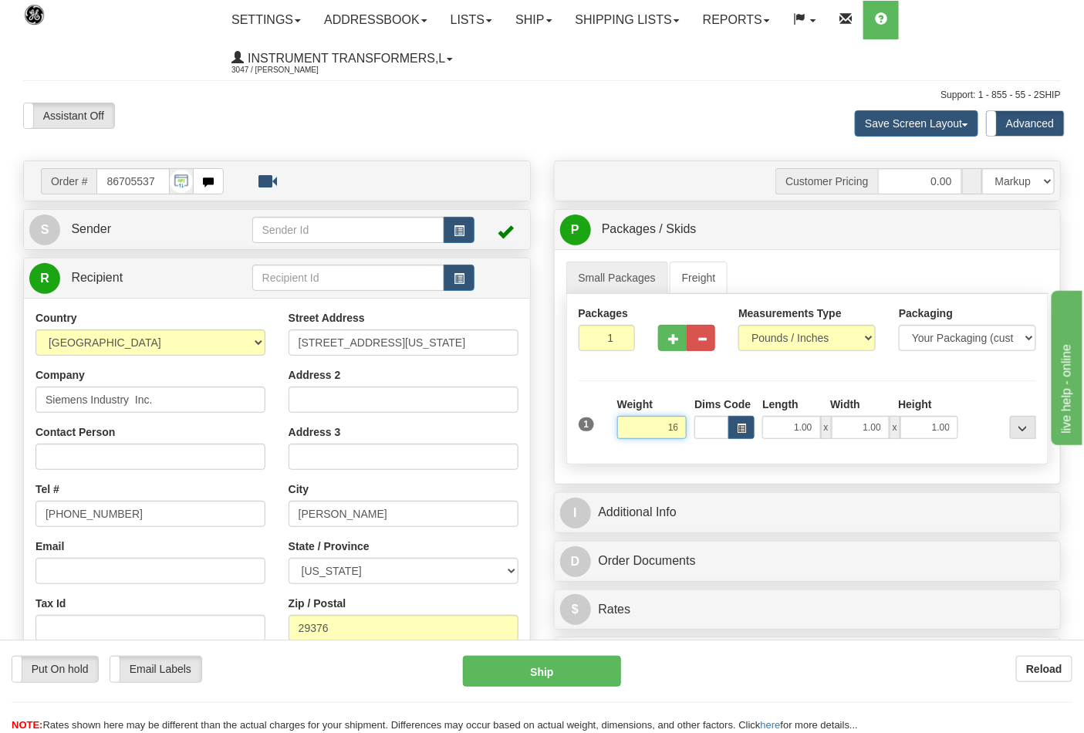
click button "Delete" at bounding box center [0, 0] width 0 height 0
type input "16.00"
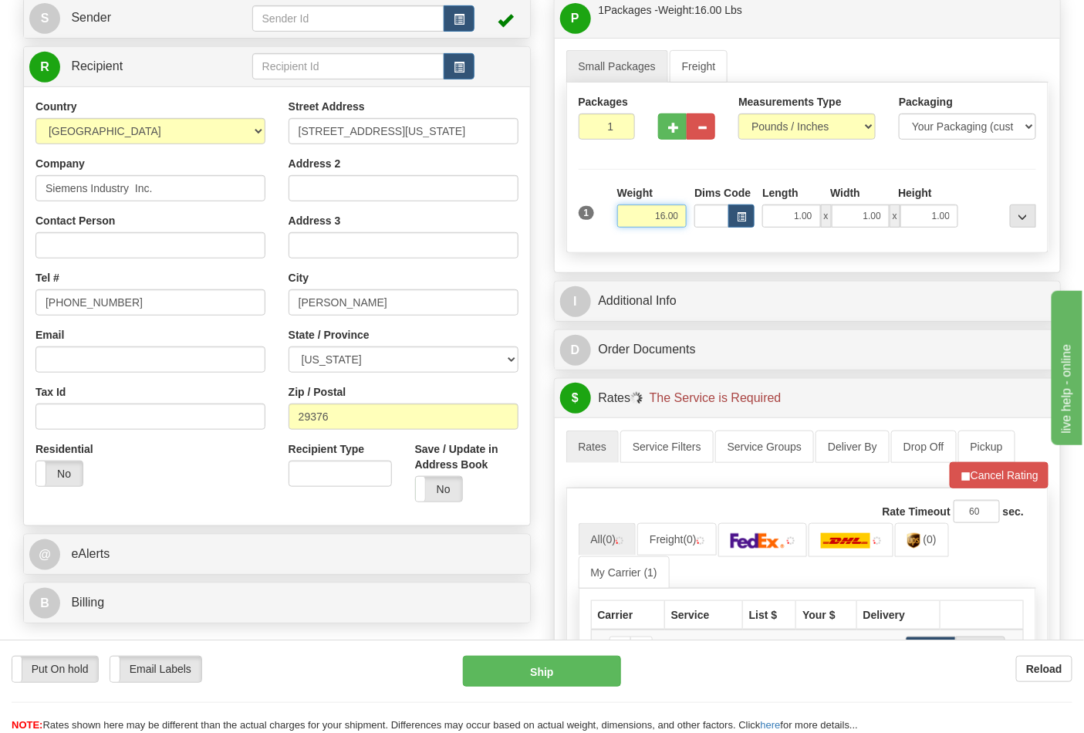
scroll to position [257, 0]
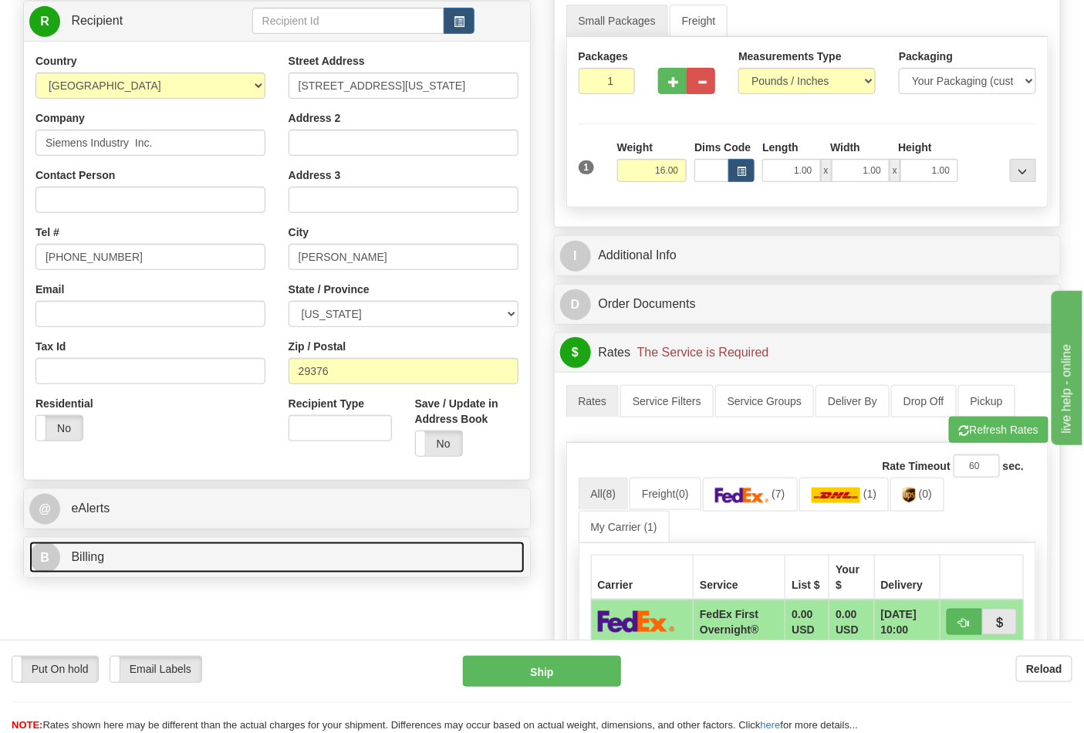
click at [141, 572] on link "B Billing" at bounding box center [276, 558] width 495 height 32
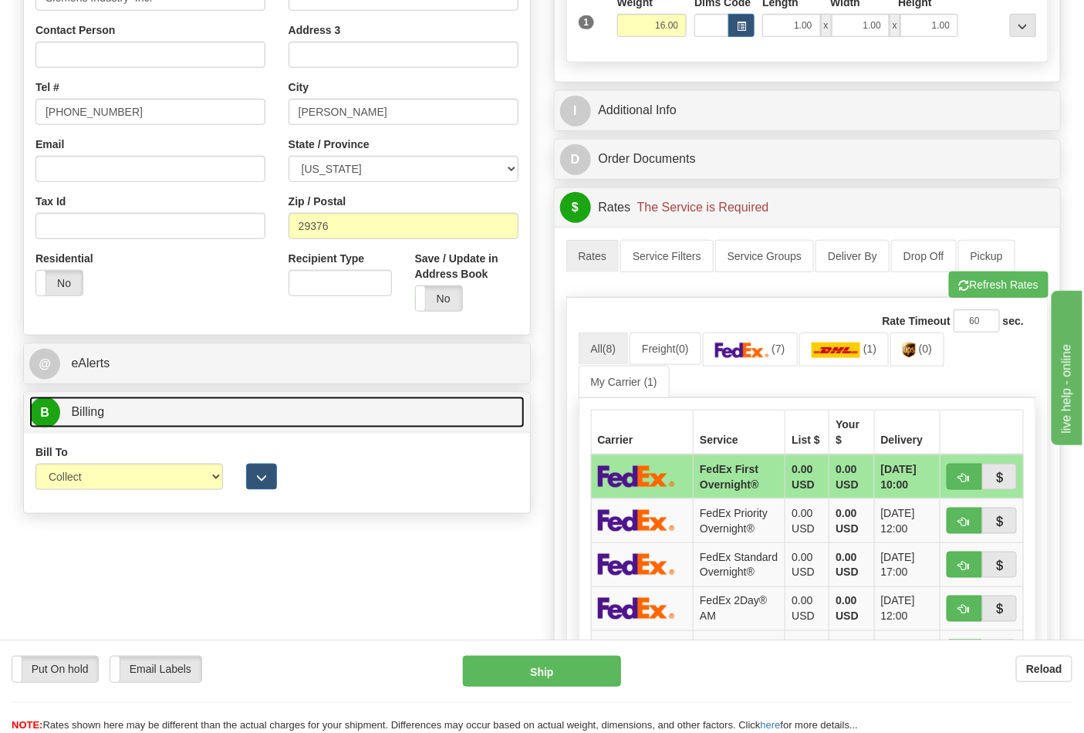
scroll to position [428, 0]
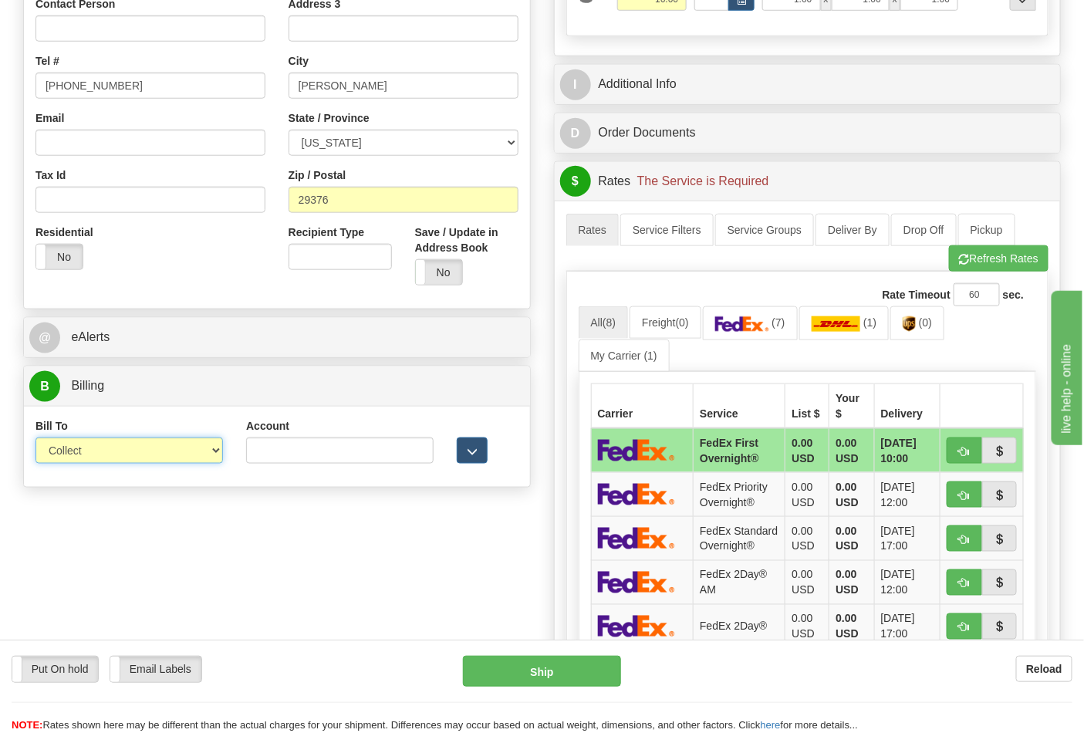
click at [164, 464] on select "Sender Recipient Third Party Collect" at bounding box center [129, 451] width 188 height 26
select select "2"
click at [35, 439] on select "Sender Recipient Third Party Collect" at bounding box center [129, 451] width 188 height 26
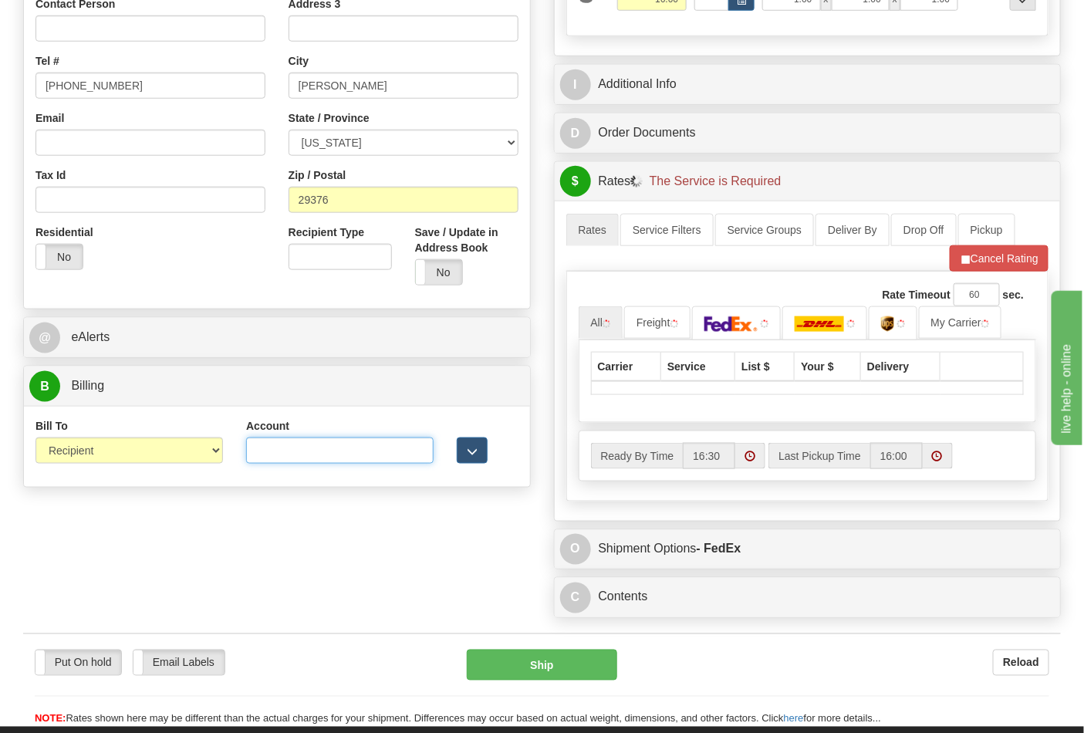
click at [332, 451] on input "Account" at bounding box center [340, 451] width 188 height 26
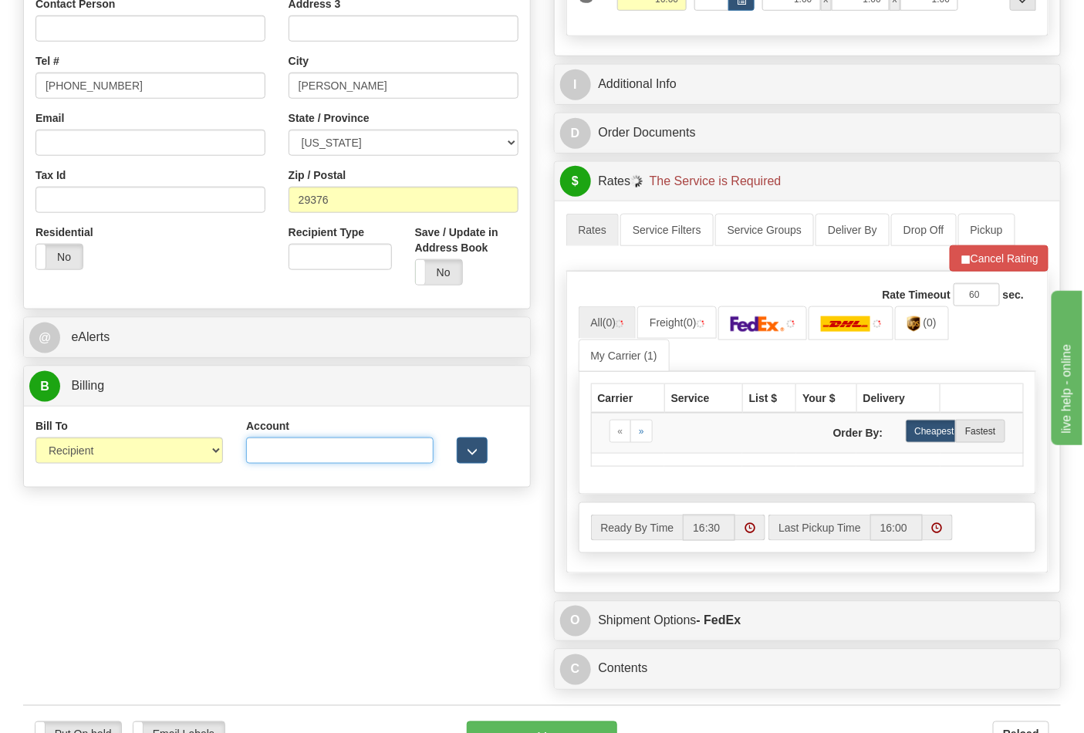
paste input "751135"
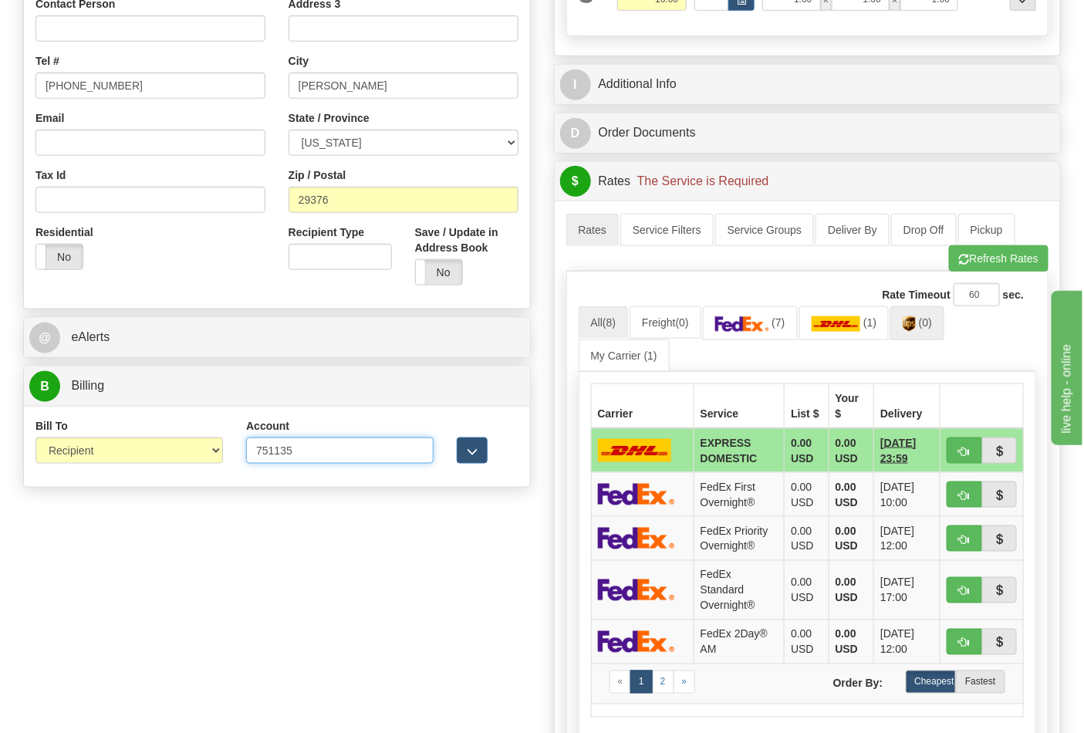
type input "751135"
click at [928, 338] on link "(0)" at bounding box center [918, 322] width 54 height 33
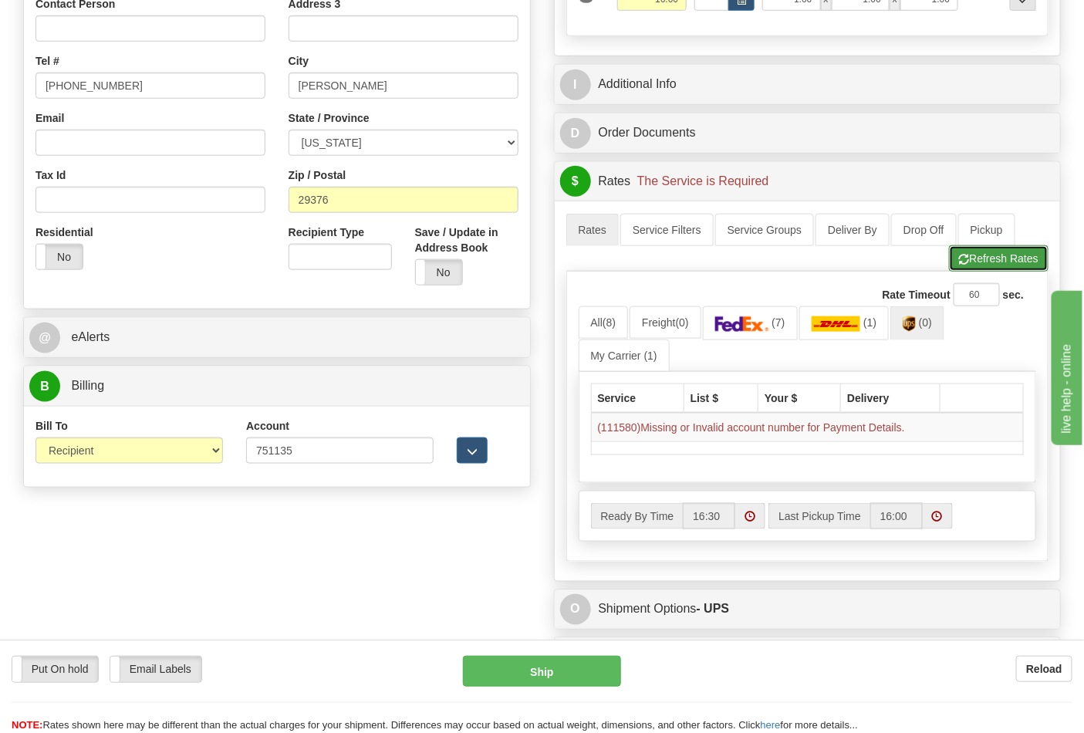
click at [986, 267] on button "Refresh Rates" at bounding box center [999, 258] width 100 height 26
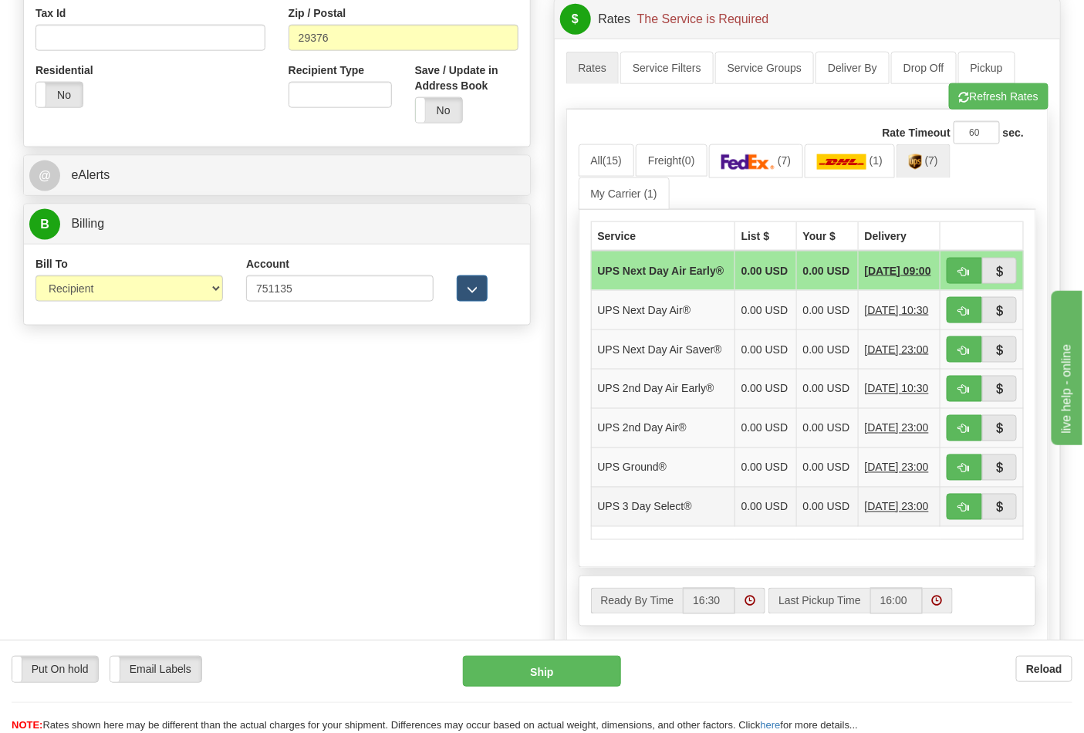
scroll to position [600, 0]
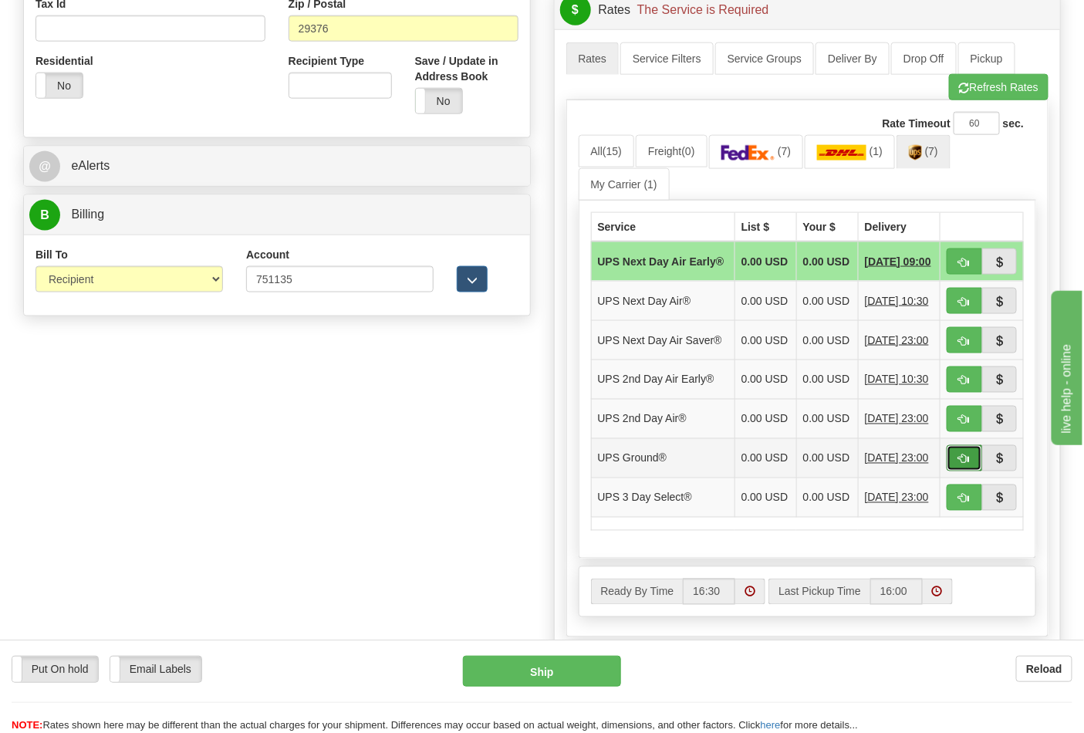
click at [977, 472] on button "button" at bounding box center [964, 458] width 35 height 26
type input "03"
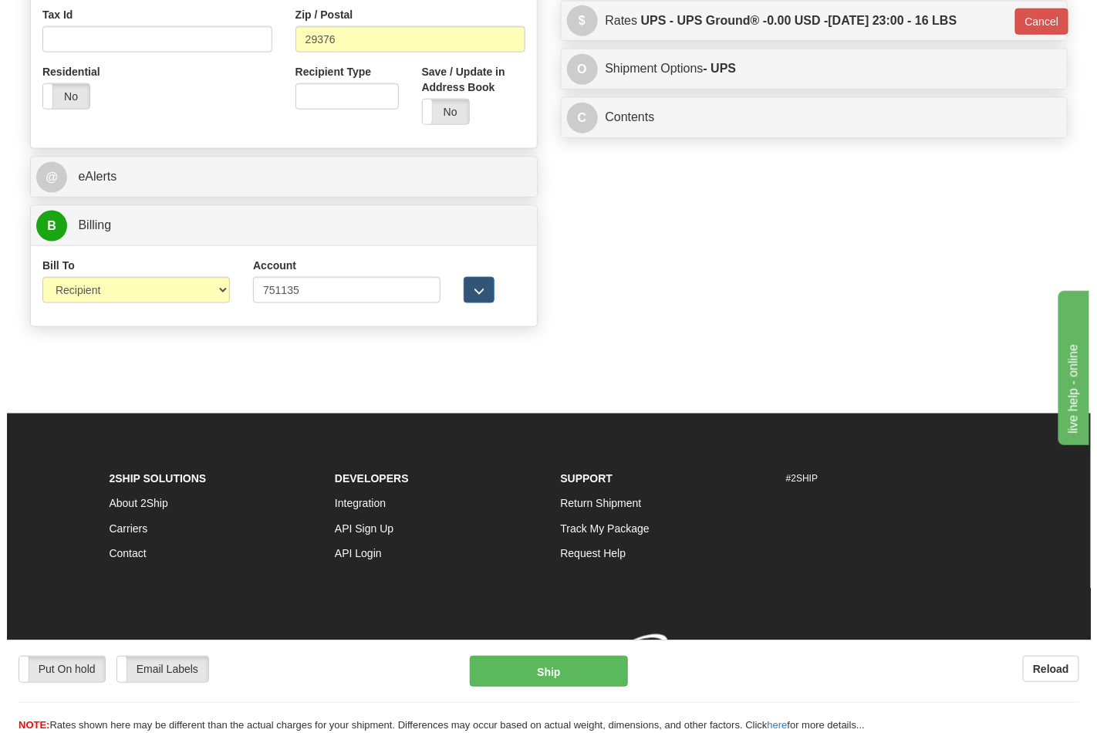
scroll to position [591, 0]
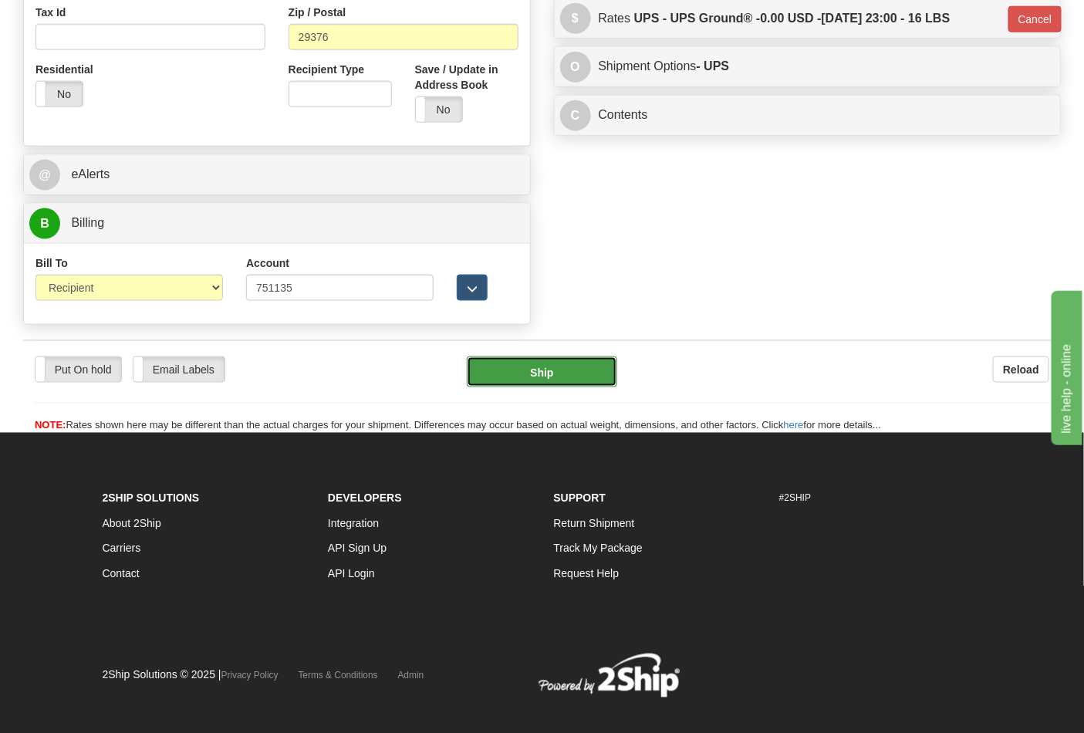
click at [607, 387] on button "Ship" at bounding box center [542, 372] width 150 height 31
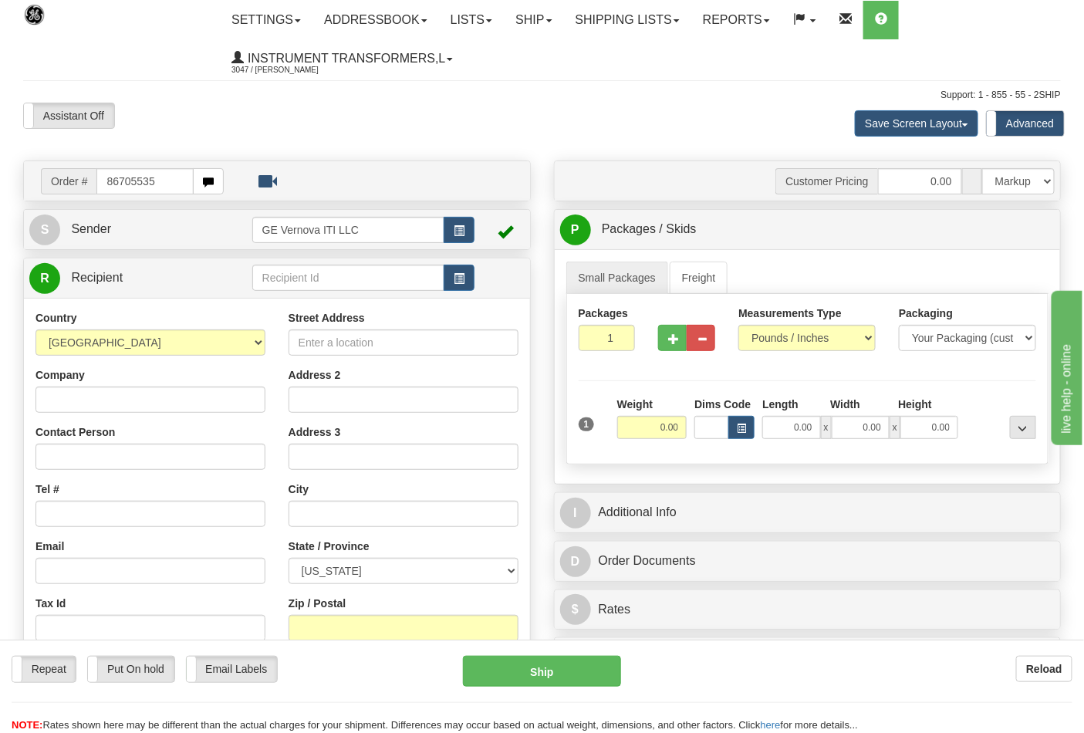
type input "86705535"
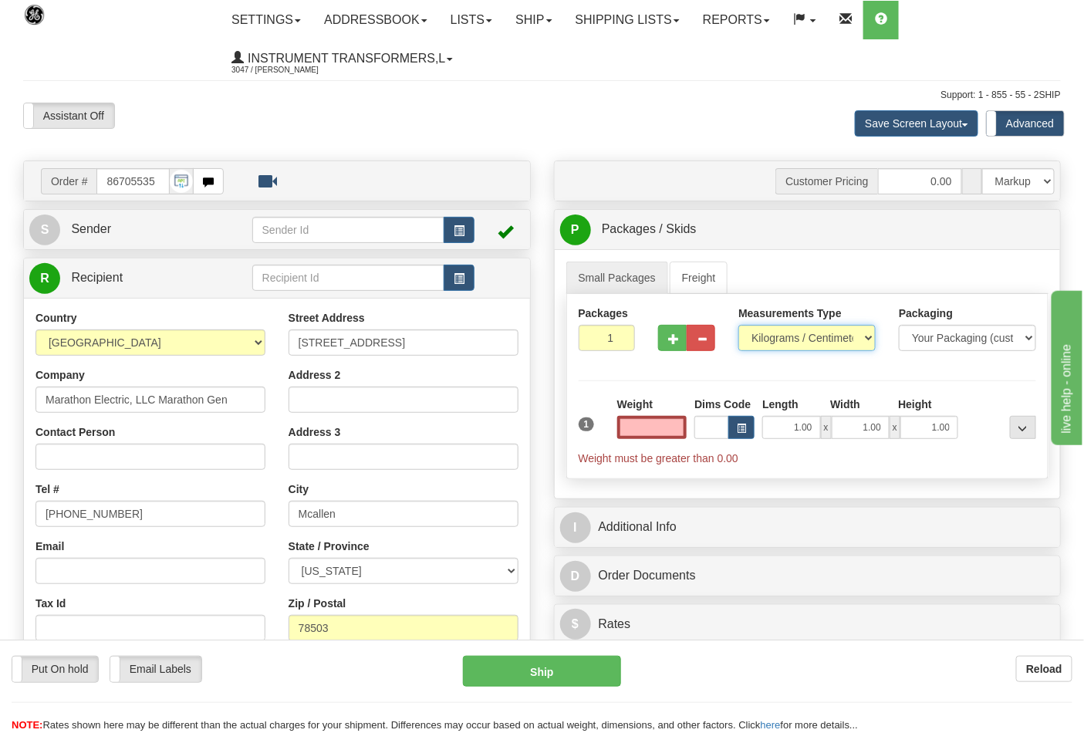
type input "0.00"
click at [854, 347] on select "Pounds / Inches Kilograms / Centimeters" at bounding box center [807, 338] width 137 height 26
select select "0"
click at [739, 326] on select "Pounds / Inches Kilograms / Centimeters" at bounding box center [807, 338] width 137 height 26
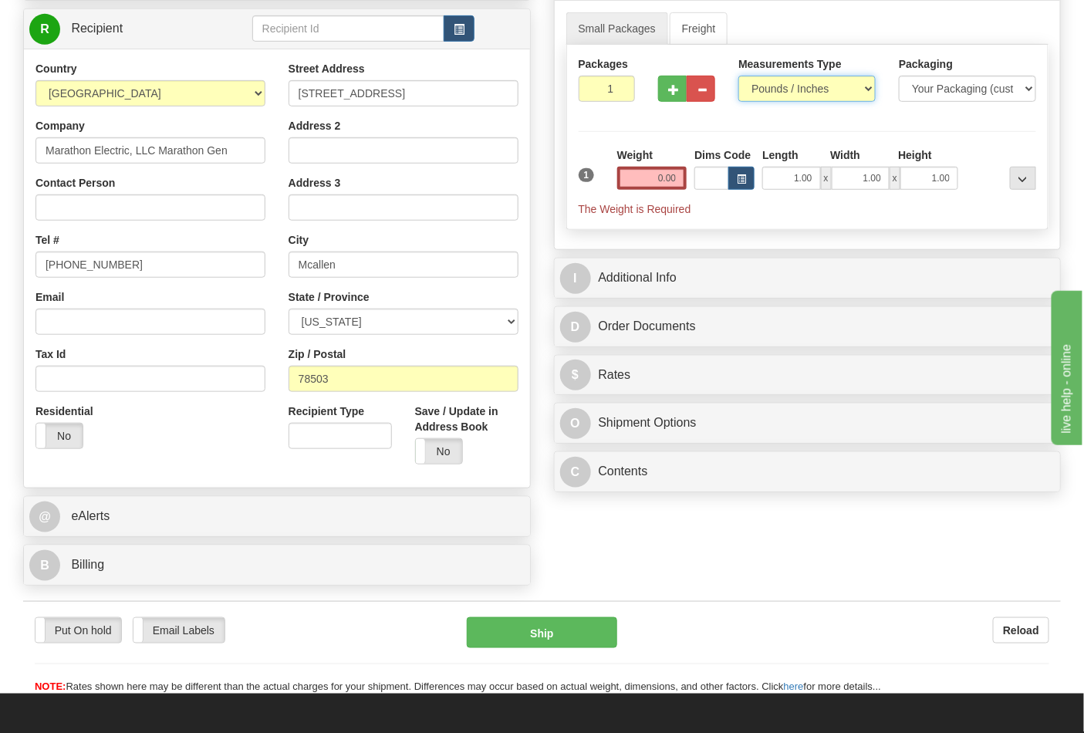
scroll to position [257, 0]
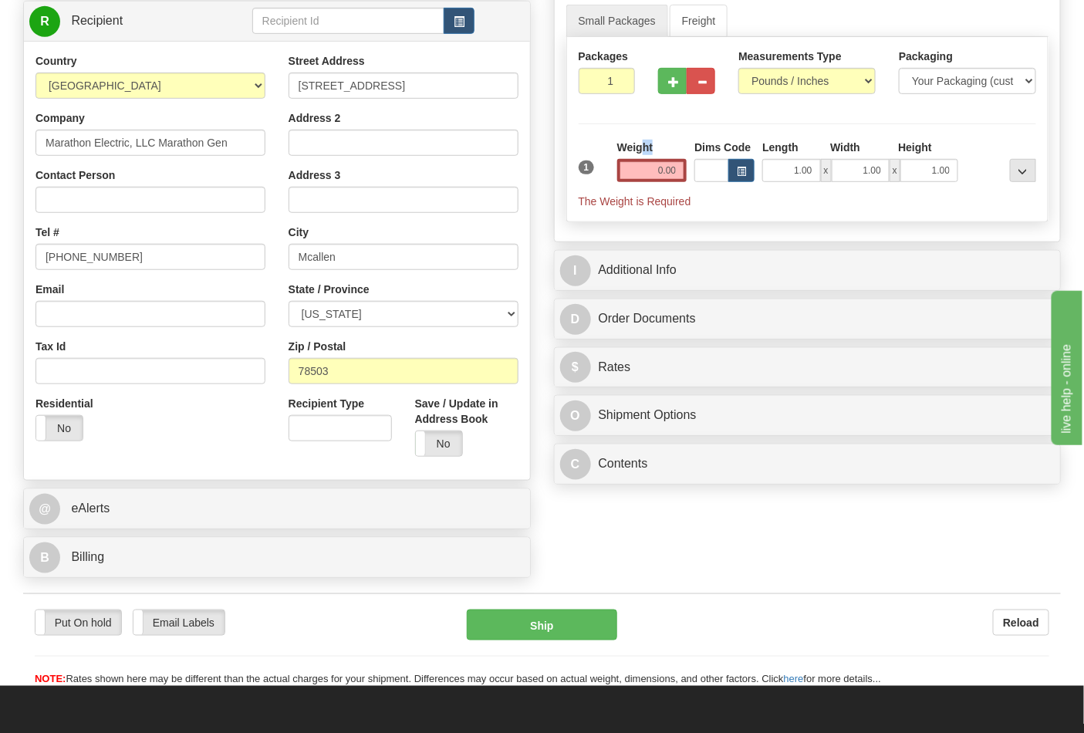
drag, startPoint x: 641, startPoint y: 156, endPoint x: 644, endPoint y: 166, distance: 10.3
click at [644, 166] on div "Weight 0.00" at bounding box center [652, 161] width 70 height 42
drag, startPoint x: 644, startPoint y: 168, endPoint x: 700, endPoint y: 171, distance: 55.7
click at [700, 171] on div "1 Weight 0.00 Dims Code 1.00" at bounding box center [808, 174] width 466 height 69
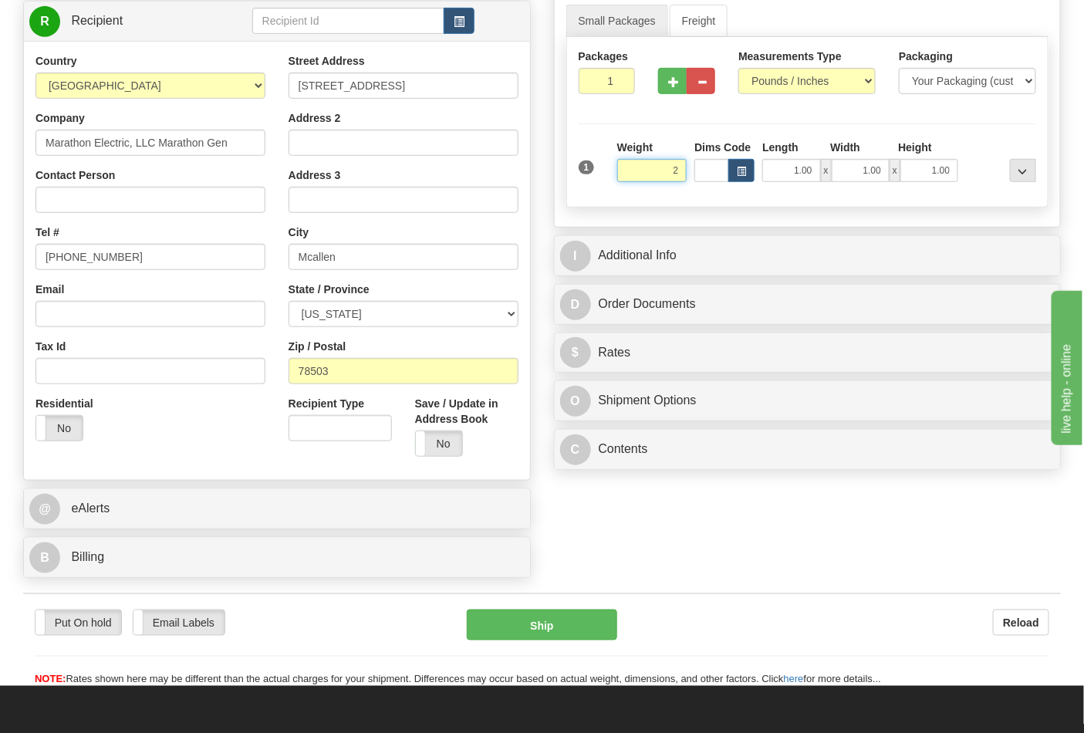
click button "Delete" at bounding box center [0, 0] width 0 height 0
type input "2.00"
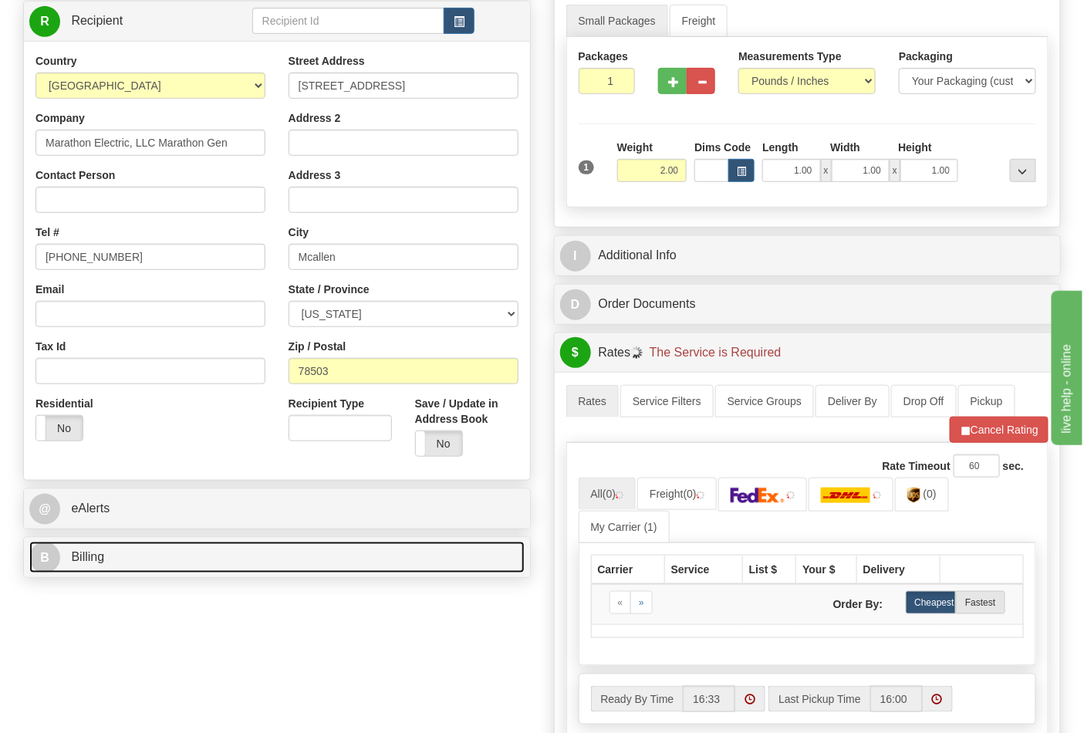
click at [313, 558] on link "B Billing" at bounding box center [276, 558] width 495 height 32
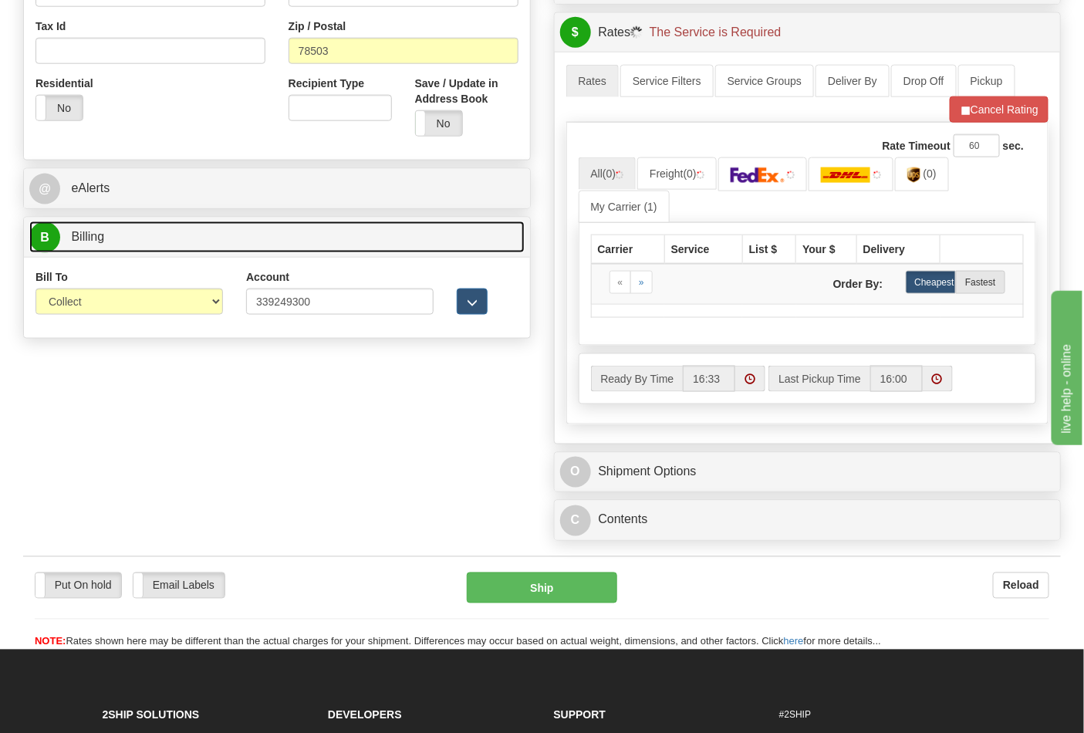
scroll to position [600, 0]
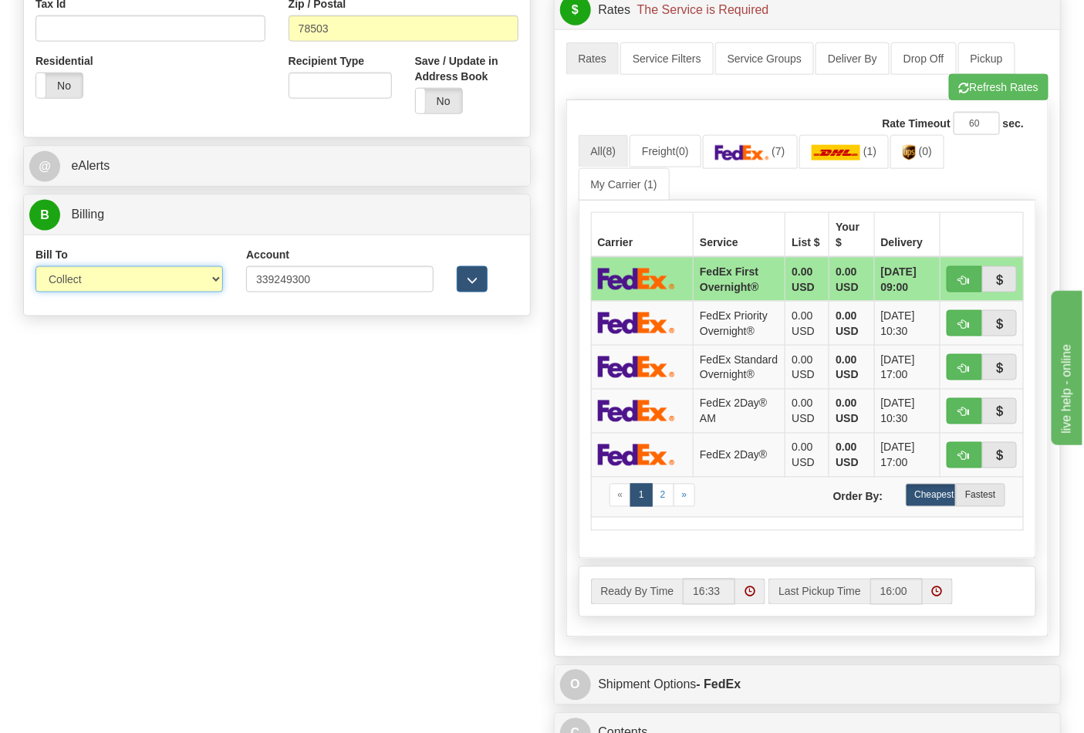
click at [180, 279] on select "Sender Recipient Third Party Collect" at bounding box center [129, 279] width 188 height 26
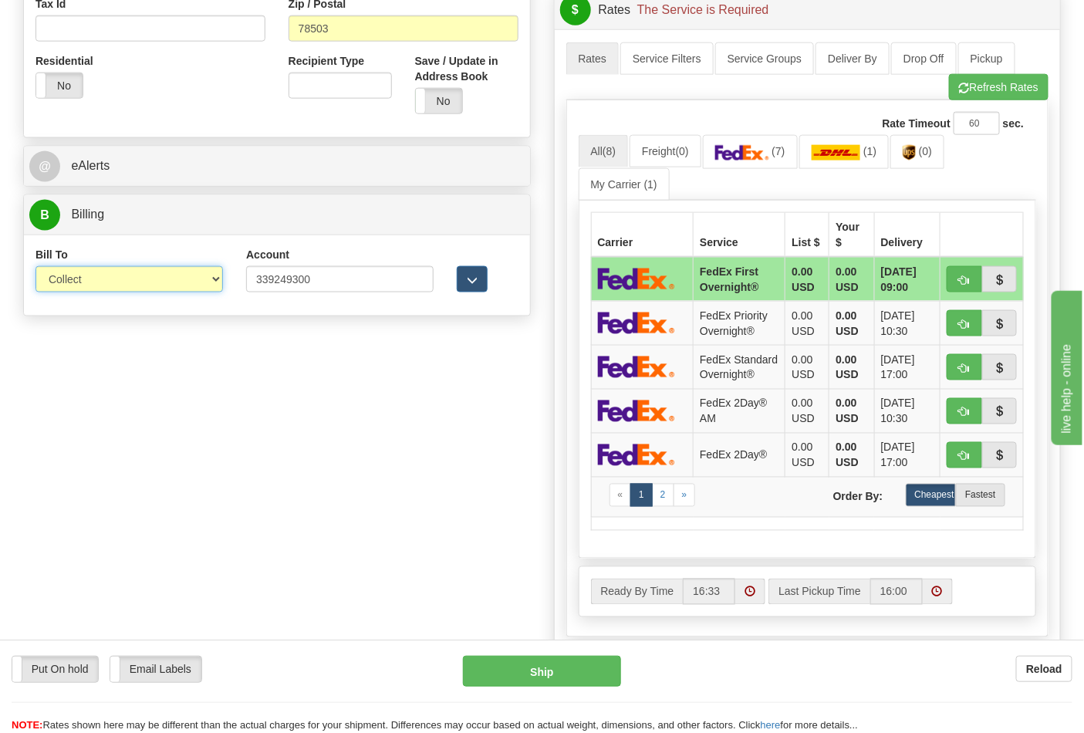
select select "2"
click at [35, 268] on select "Sender Recipient Third Party Collect" at bounding box center [129, 279] width 188 height 26
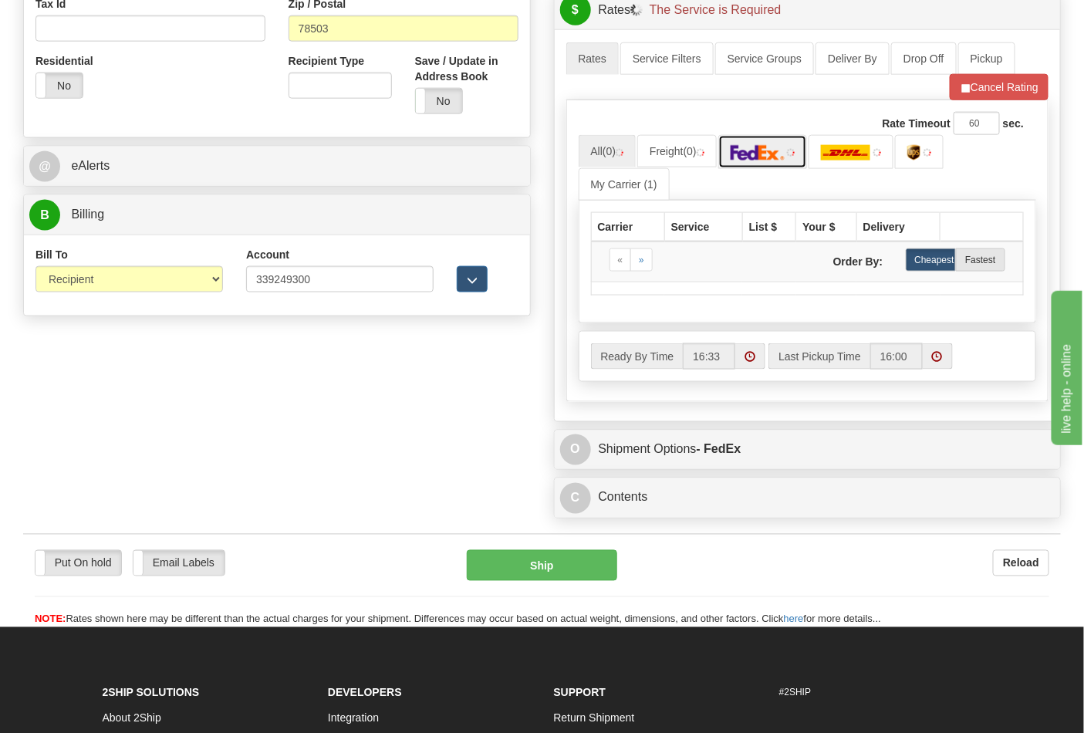
click at [749, 155] on img at bounding box center [758, 152] width 54 height 15
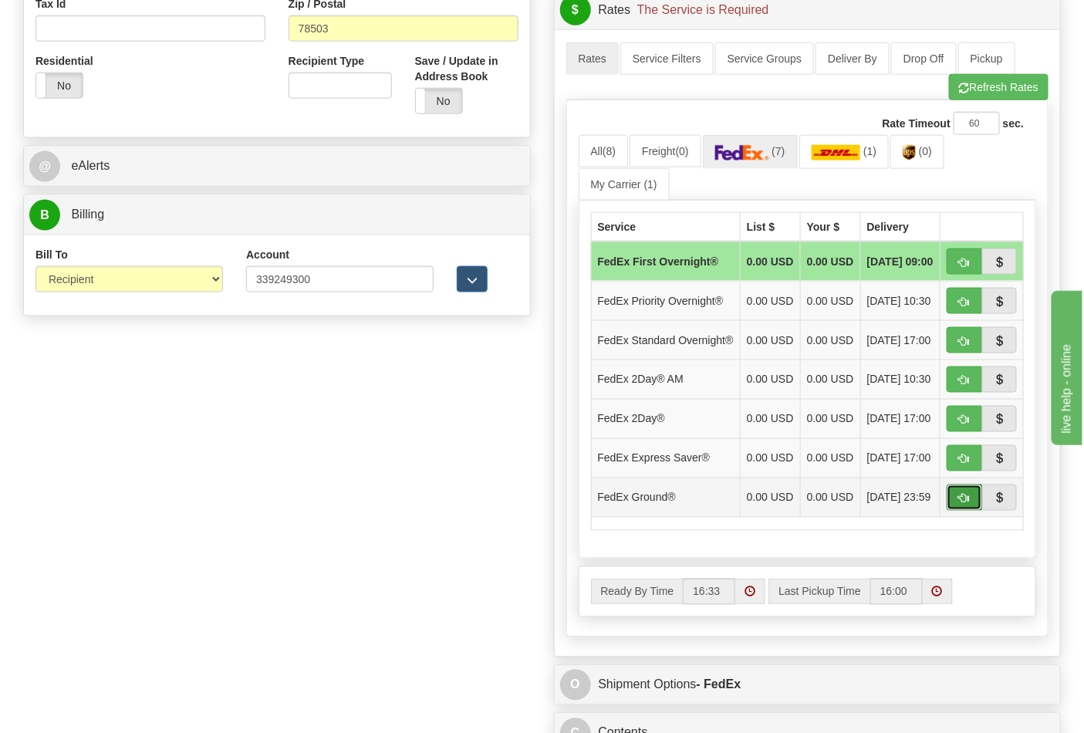
click at [952, 511] on button "button" at bounding box center [964, 498] width 35 height 26
type input "92"
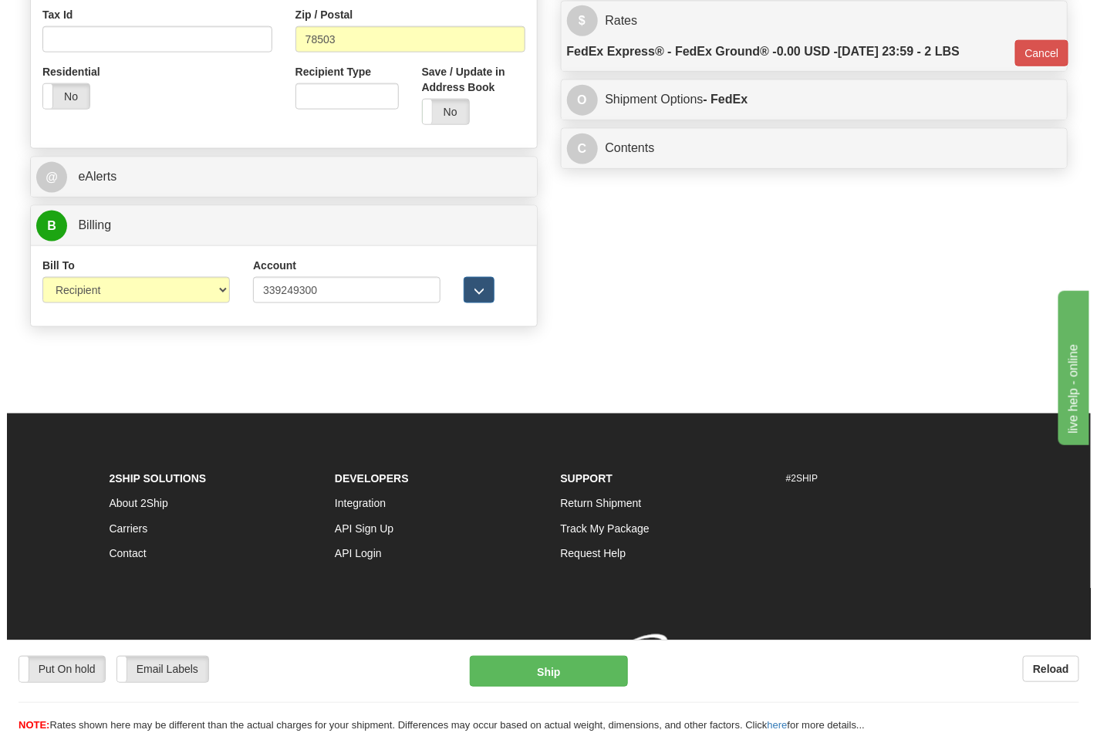
scroll to position [591, 0]
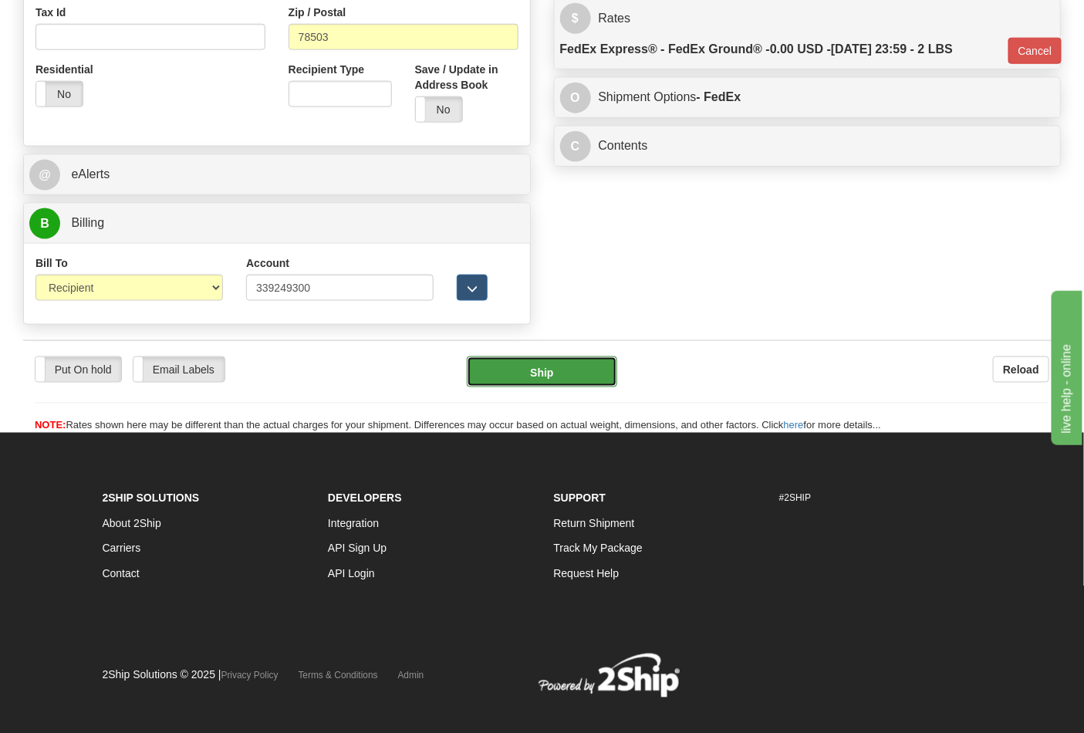
click at [548, 366] on button "Ship" at bounding box center [542, 372] width 150 height 31
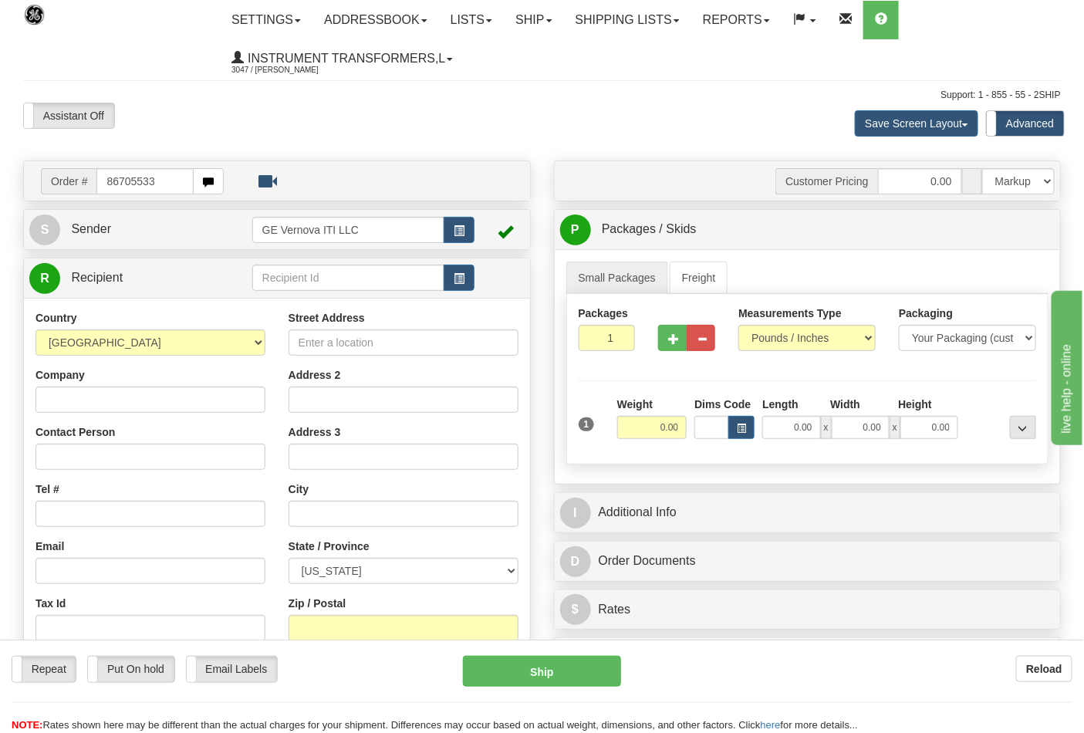
type input "86705533"
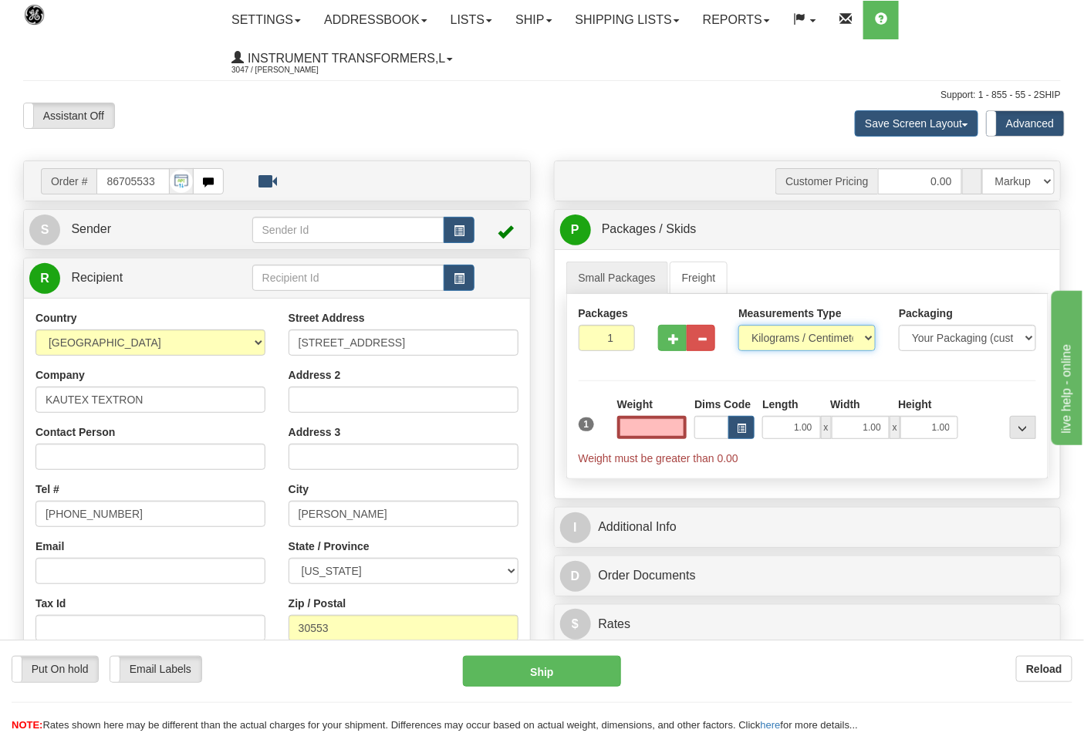
type input "0.00"
click at [854, 336] on select "Pounds / Inches Kilograms / Centimeters" at bounding box center [807, 338] width 137 height 26
select select "0"
click at [739, 326] on select "Pounds / Inches Kilograms / Centimeters" at bounding box center [807, 338] width 137 height 26
click at [651, 424] on input "0.00" at bounding box center [652, 427] width 70 height 23
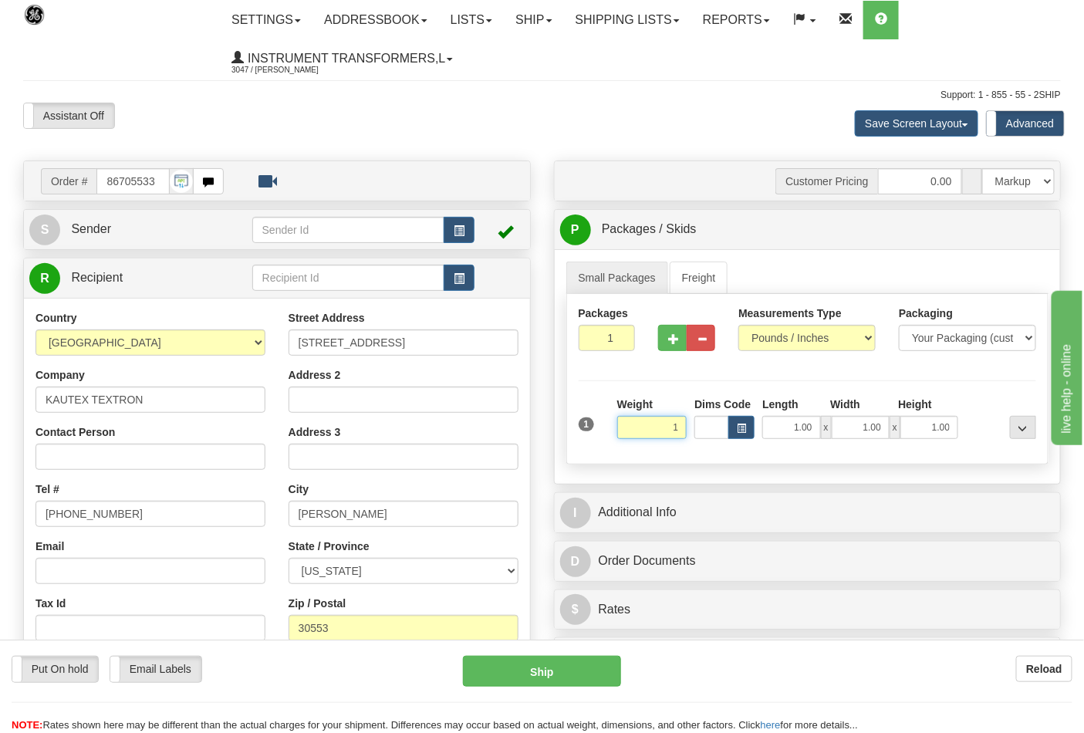
click button "Delete" at bounding box center [0, 0] width 0 height 0
type input "1.00"
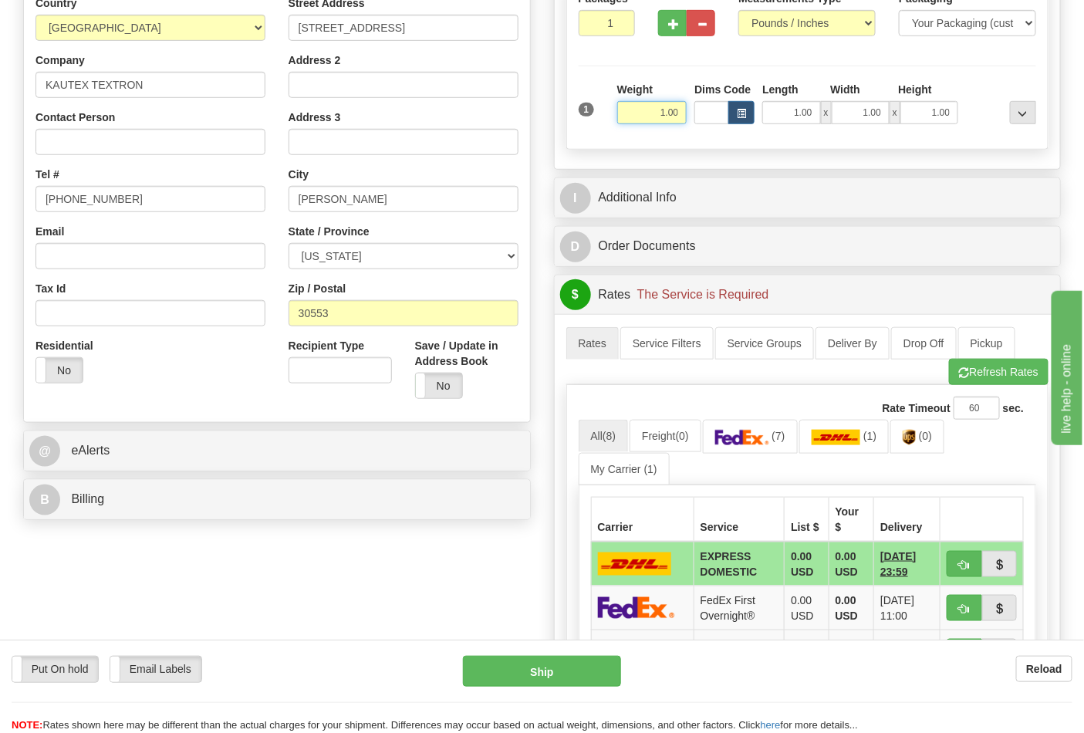
scroll to position [343, 0]
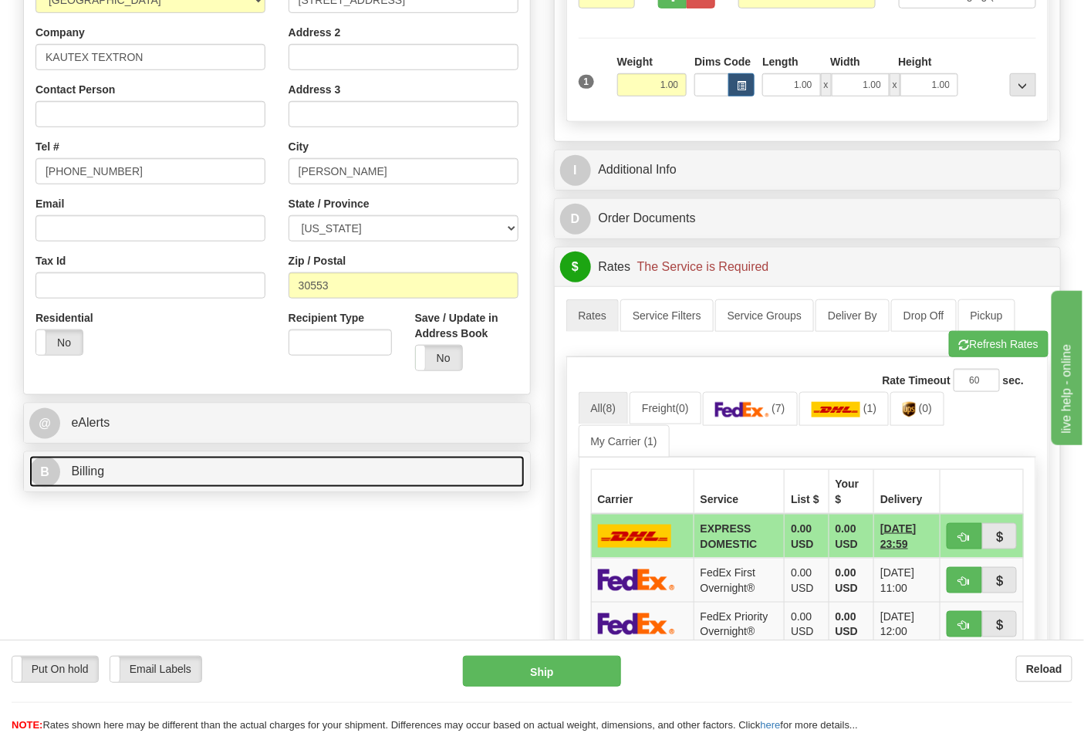
click at [421, 467] on link "B Billing" at bounding box center [276, 472] width 495 height 32
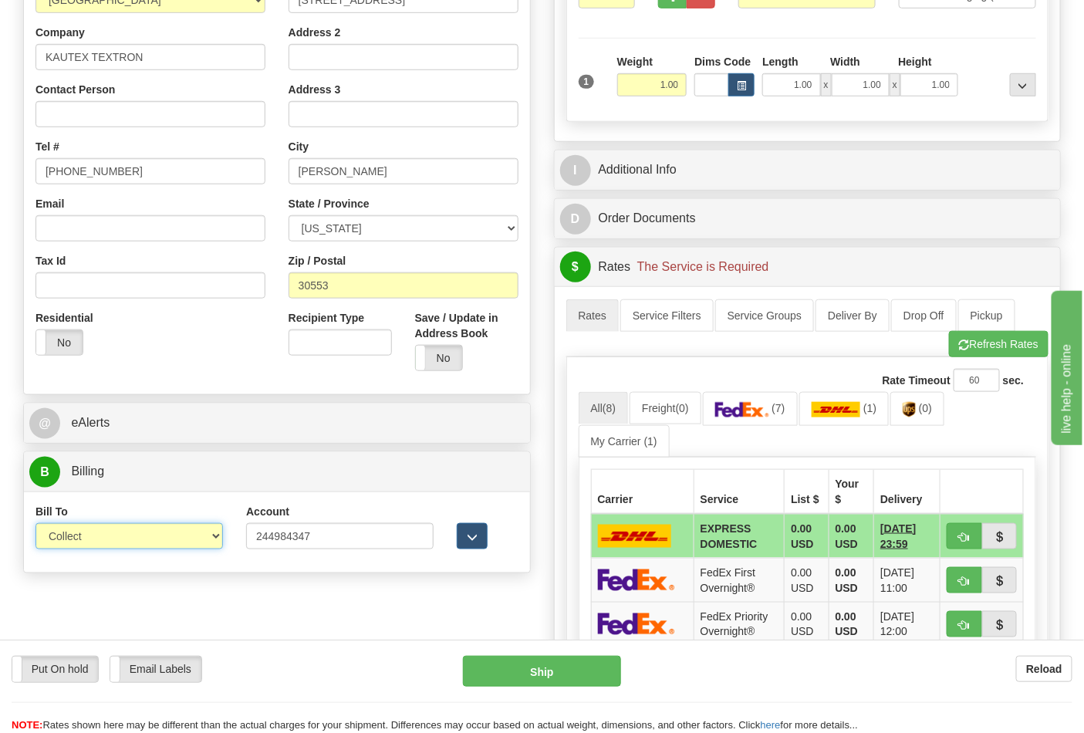
click at [178, 529] on select "Sender Recipient Third Party Collect" at bounding box center [129, 536] width 188 height 26
select select "2"
click at [35, 525] on select "Sender Recipient Third Party Collect" at bounding box center [129, 536] width 188 height 26
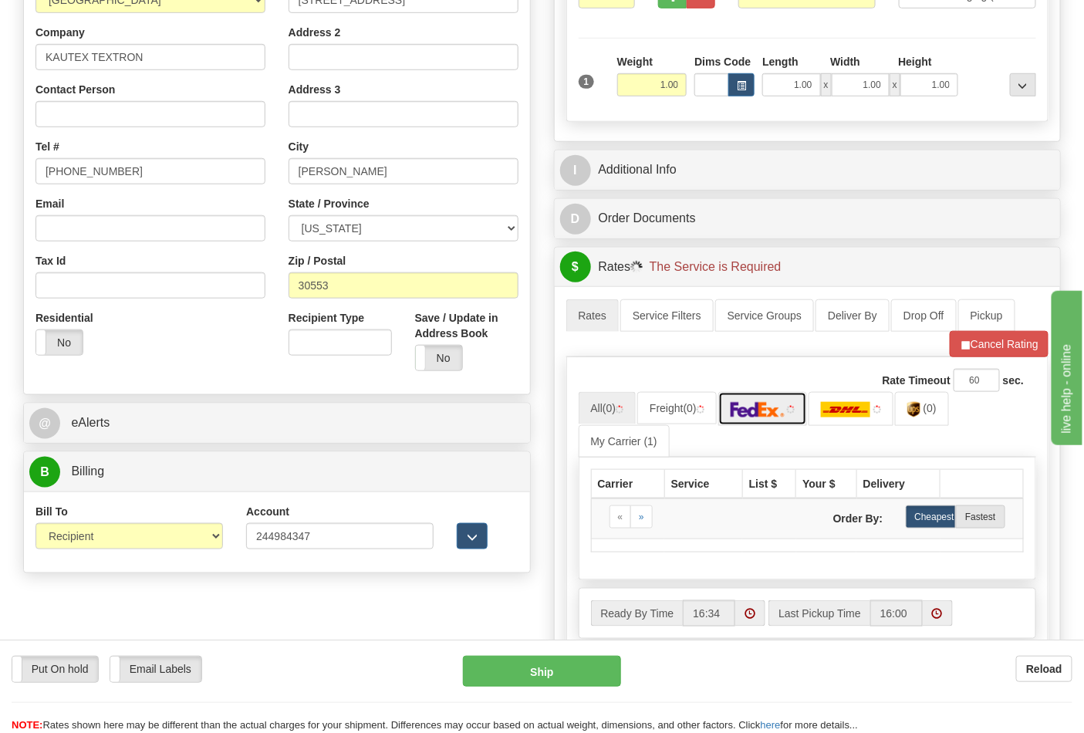
click at [799, 419] on link at bounding box center [763, 408] width 90 height 33
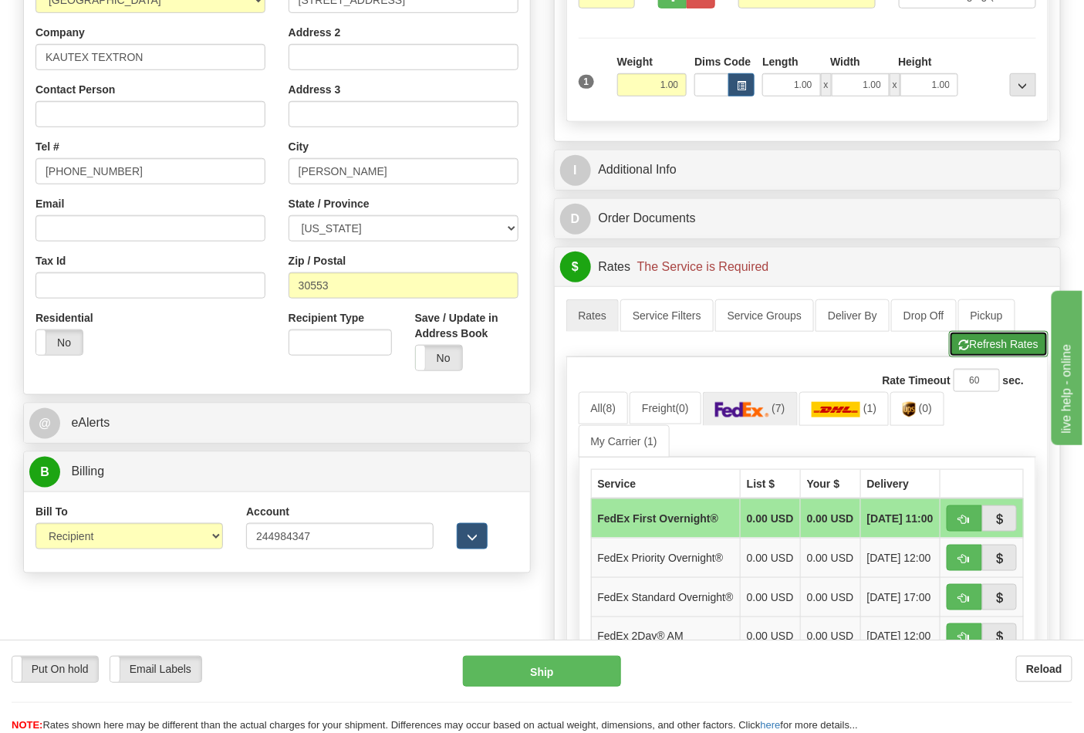
click at [1035, 356] on button "Refresh Rates" at bounding box center [999, 344] width 100 height 26
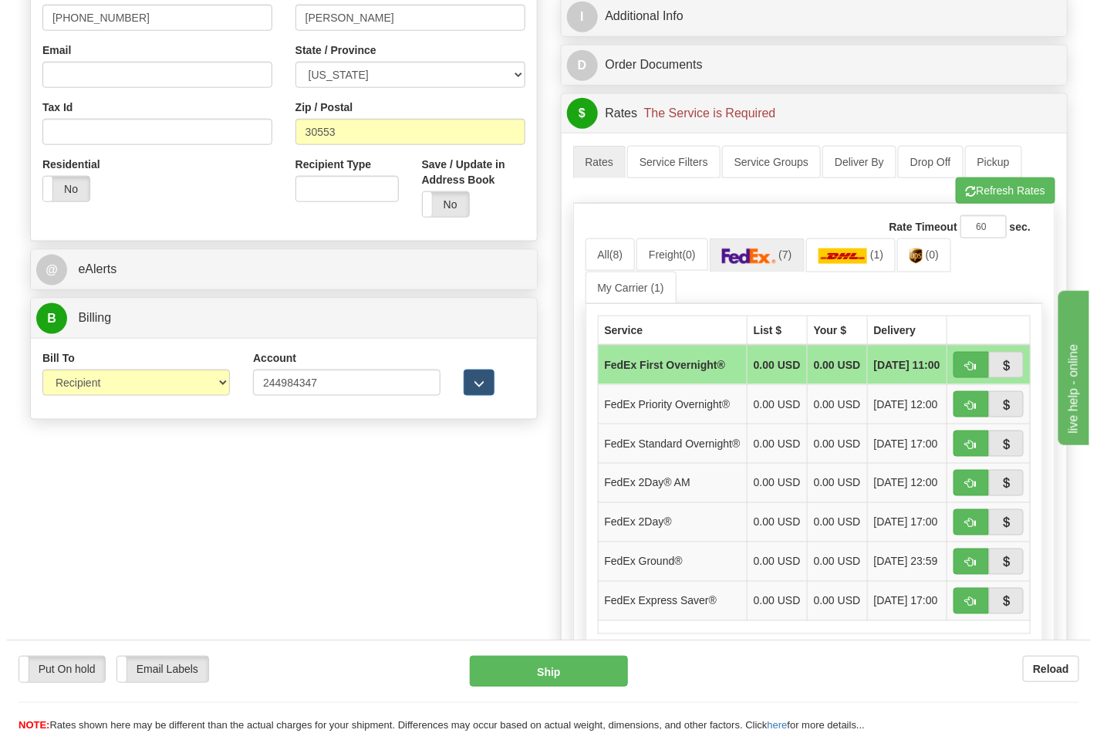
scroll to position [514, 0]
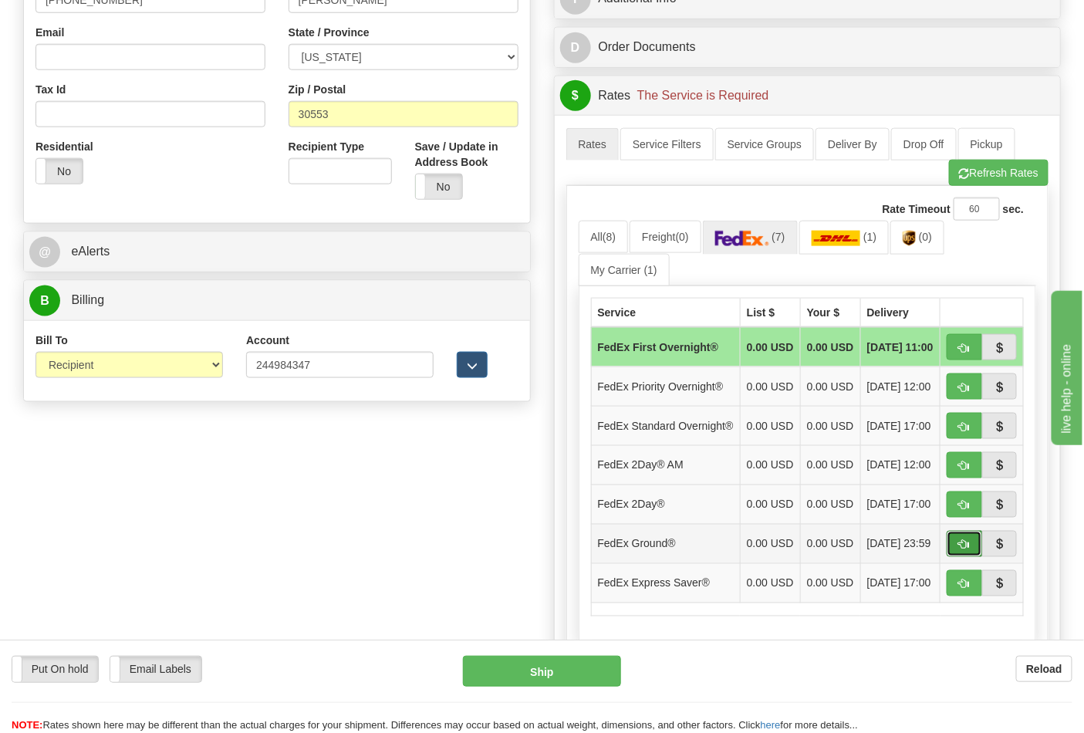
click at [958, 557] on button "button" at bounding box center [964, 544] width 35 height 26
type input "92"
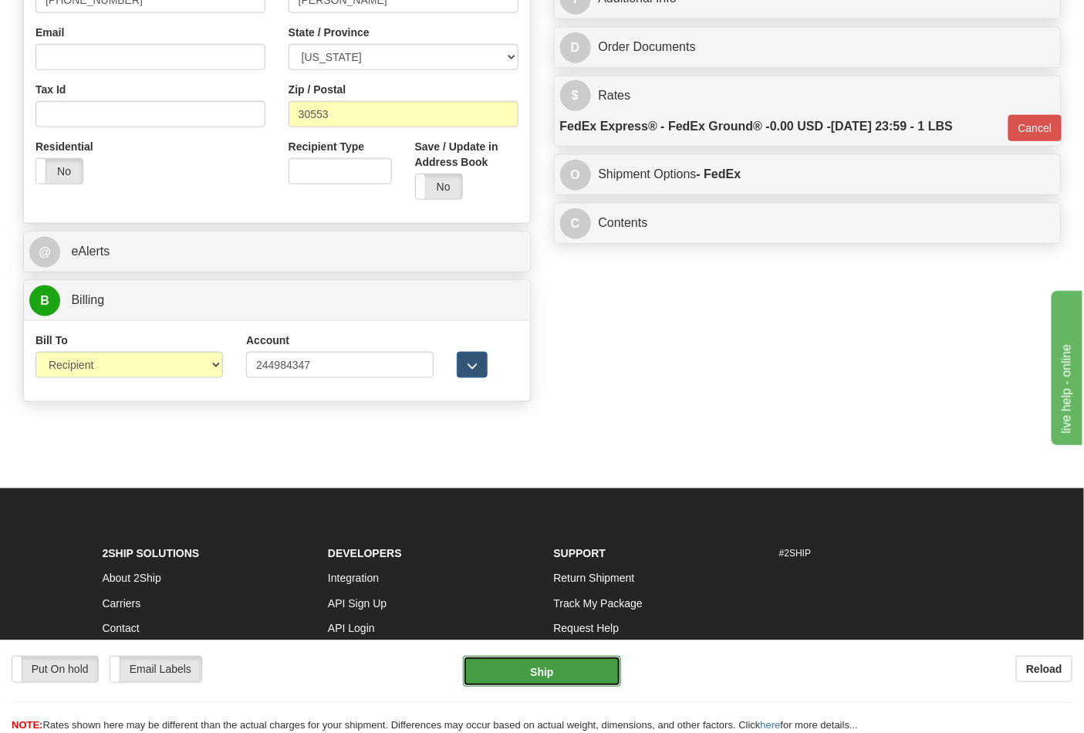
click at [525, 660] on button "Ship" at bounding box center [541, 671] width 157 height 31
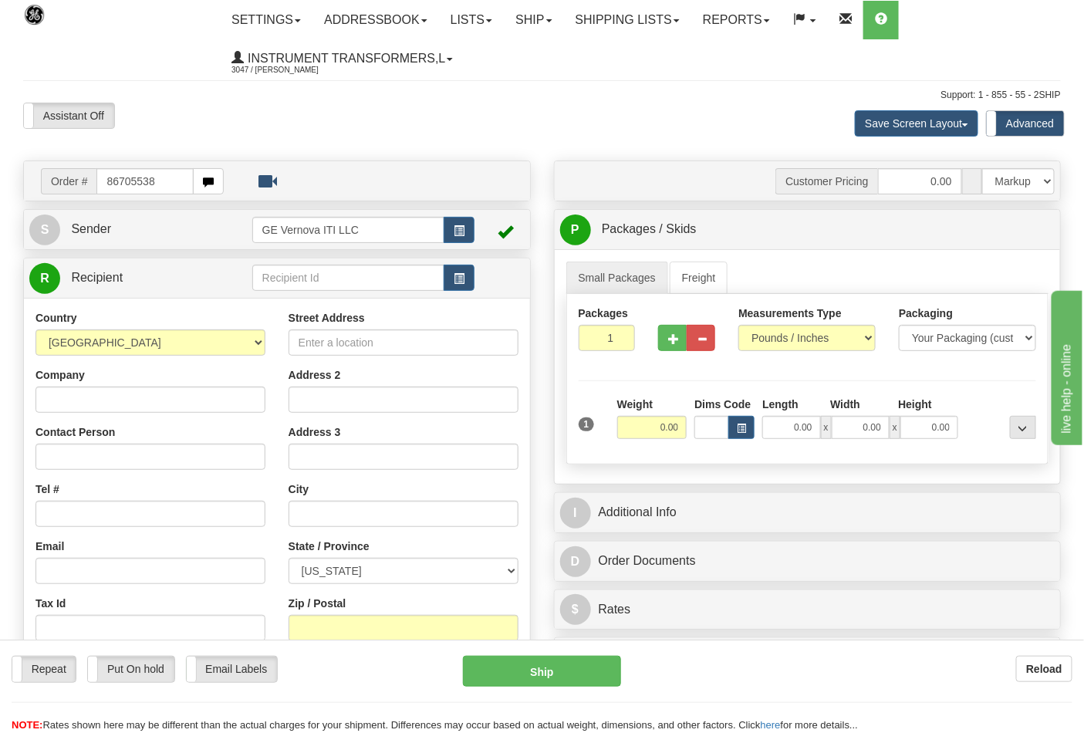
type input "86705538"
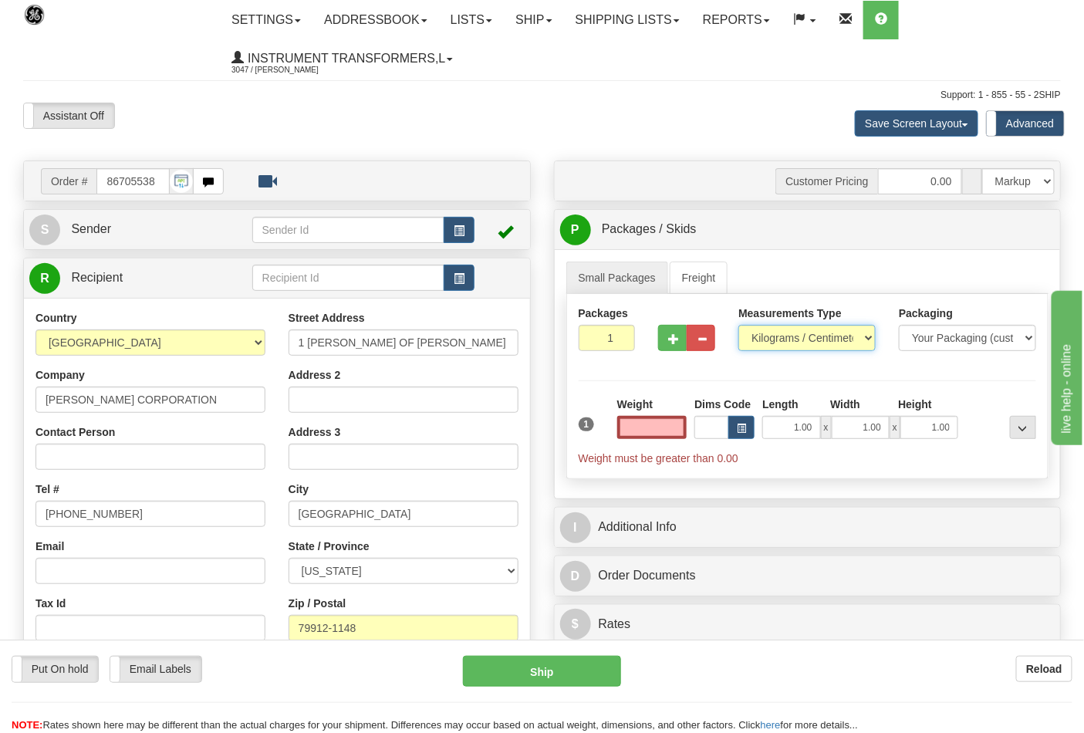
type input "0.00"
click at [800, 337] on select "Pounds / Inches Kilograms / Centimeters" at bounding box center [807, 338] width 137 height 26
select select "0"
click at [739, 326] on select "Pounds / Inches Kilograms / Centimeters" at bounding box center [807, 338] width 137 height 26
click at [645, 428] on input "0.00" at bounding box center [652, 427] width 70 height 23
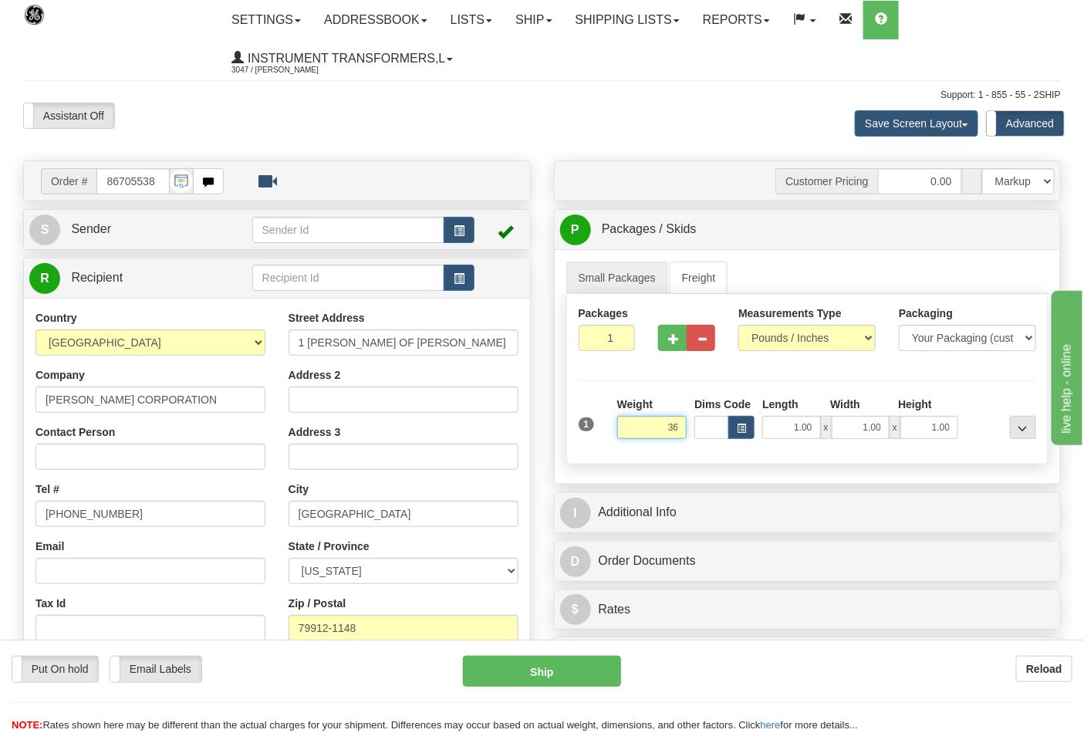
click button "Delete" at bounding box center [0, 0] width 0 height 0
type input "36.00"
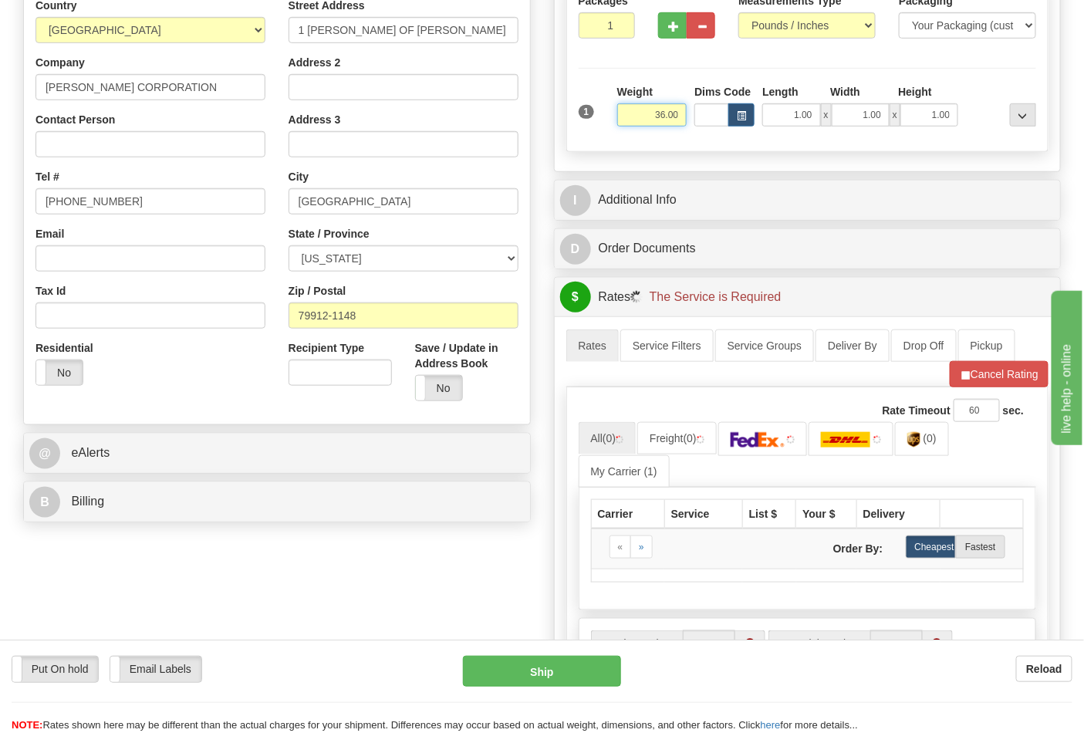
scroll to position [343, 0]
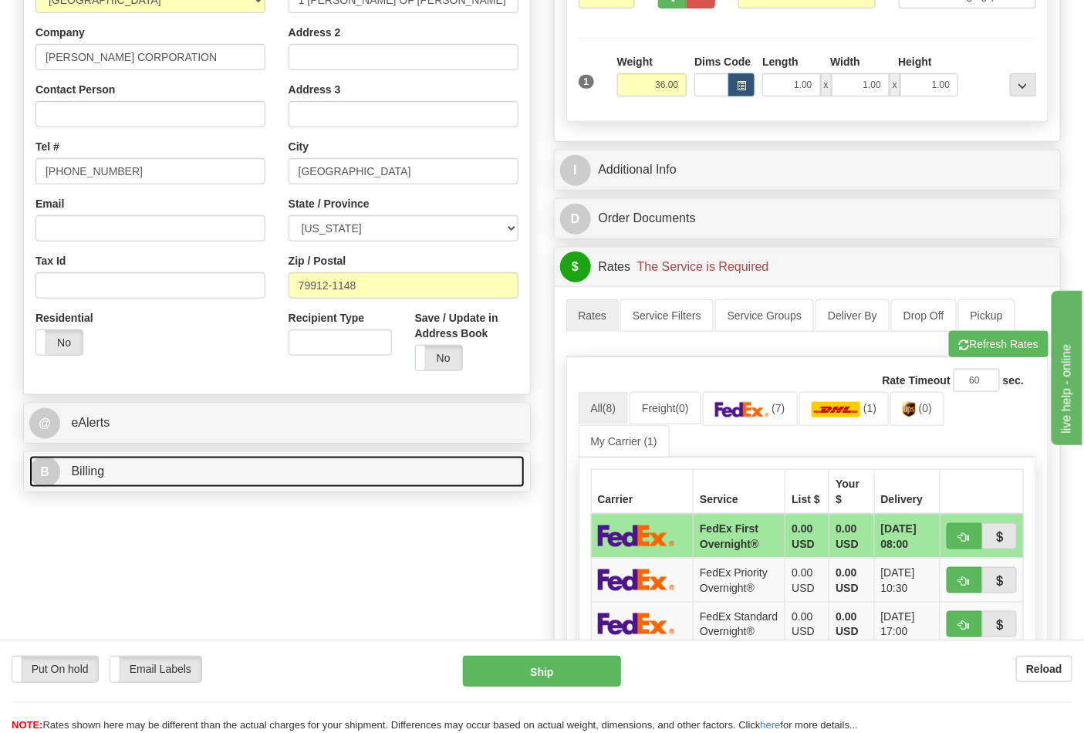
click at [290, 488] on link "B Billing" at bounding box center [276, 472] width 495 height 32
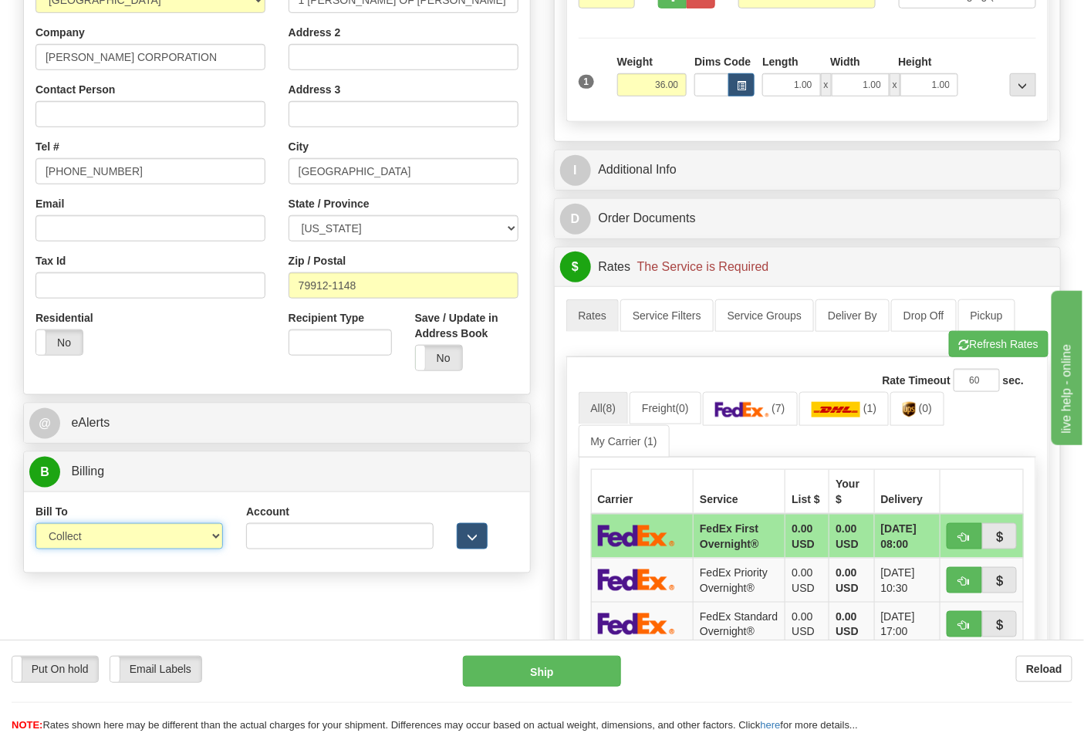
click at [178, 536] on select "Sender Recipient Third Party Collect" at bounding box center [129, 536] width 188 height 26
select select "2"
click at [35, 525] on select "Sender Recipient Third Party Collect" at bounding box center [129, 536] width 188 height 26
click at [359, 528] on input "Account" at bounding box center [340, 536] width 188 height 26
paste input "210243"
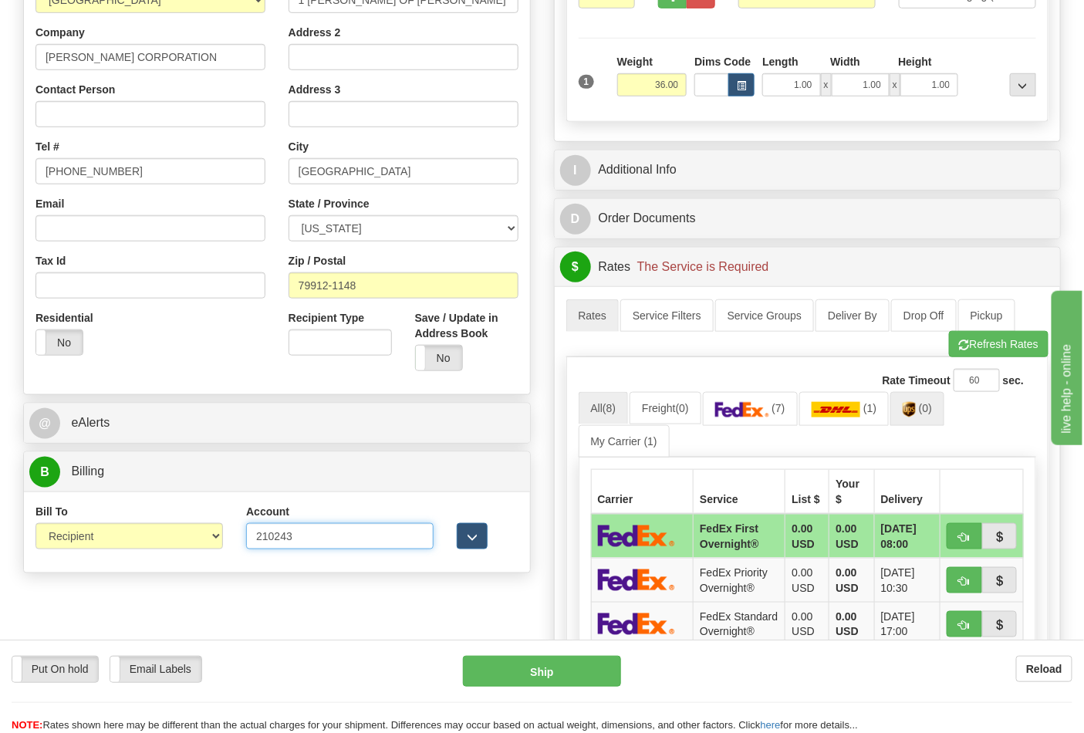
type input "210243"
click at [931, 409] on span "(0)" at bounding box center [925, 408] width 13 height 12
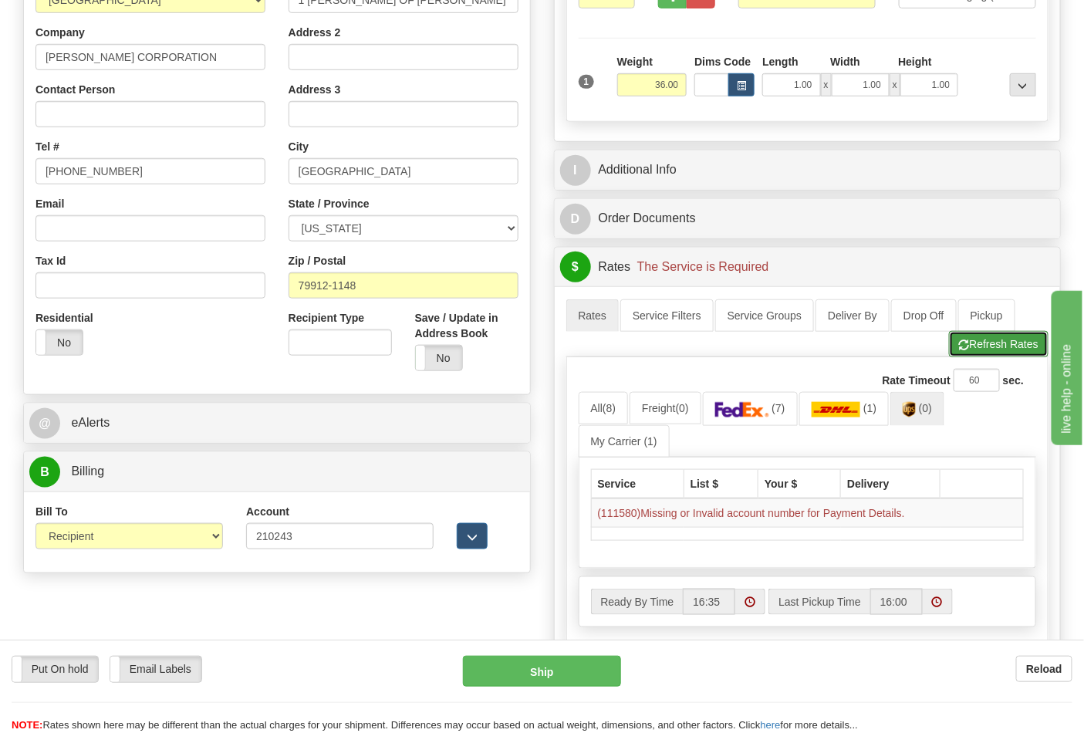
click at [979, 355] on button "Refresh Rates" at bounding box center [999, 344] width 100 height 26
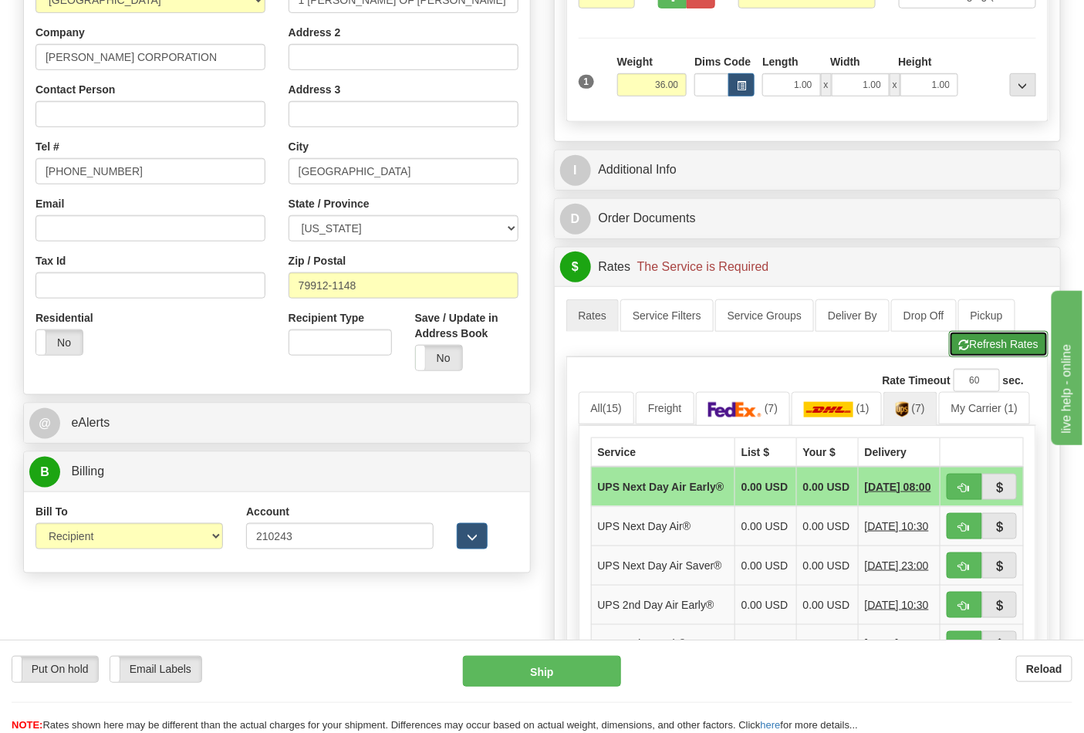
click at [1009, 350] on button "Refresh Rates" at bounding box center [999, 344] width 100 height 26
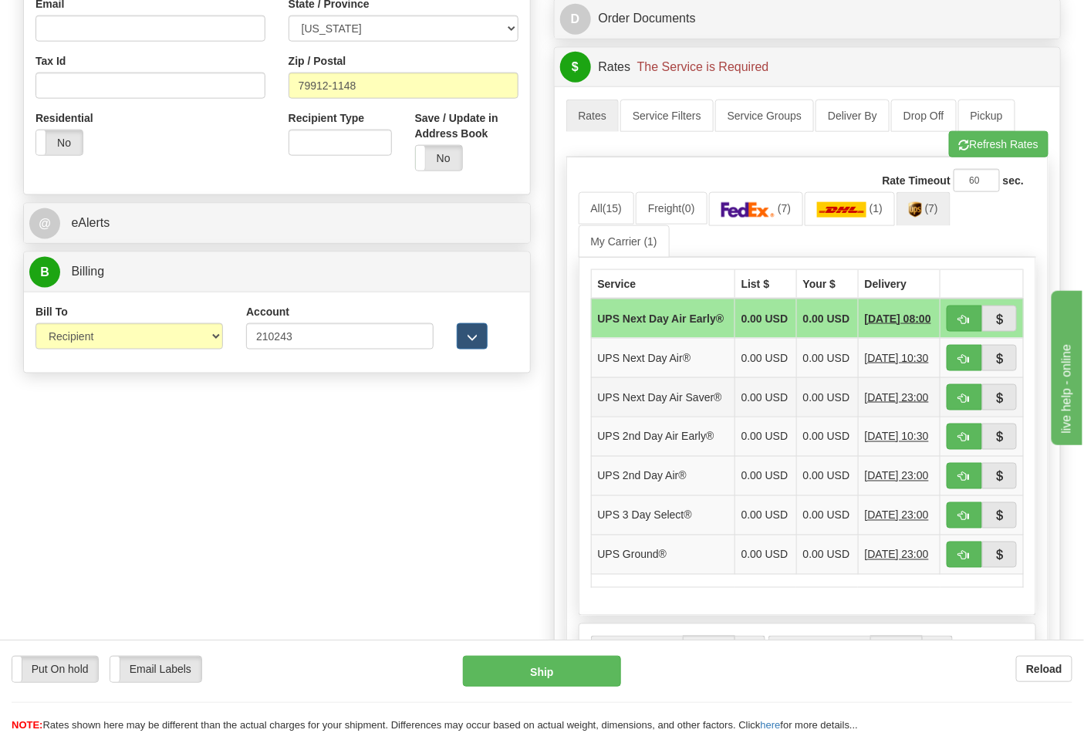
scroll to position [600, 0]
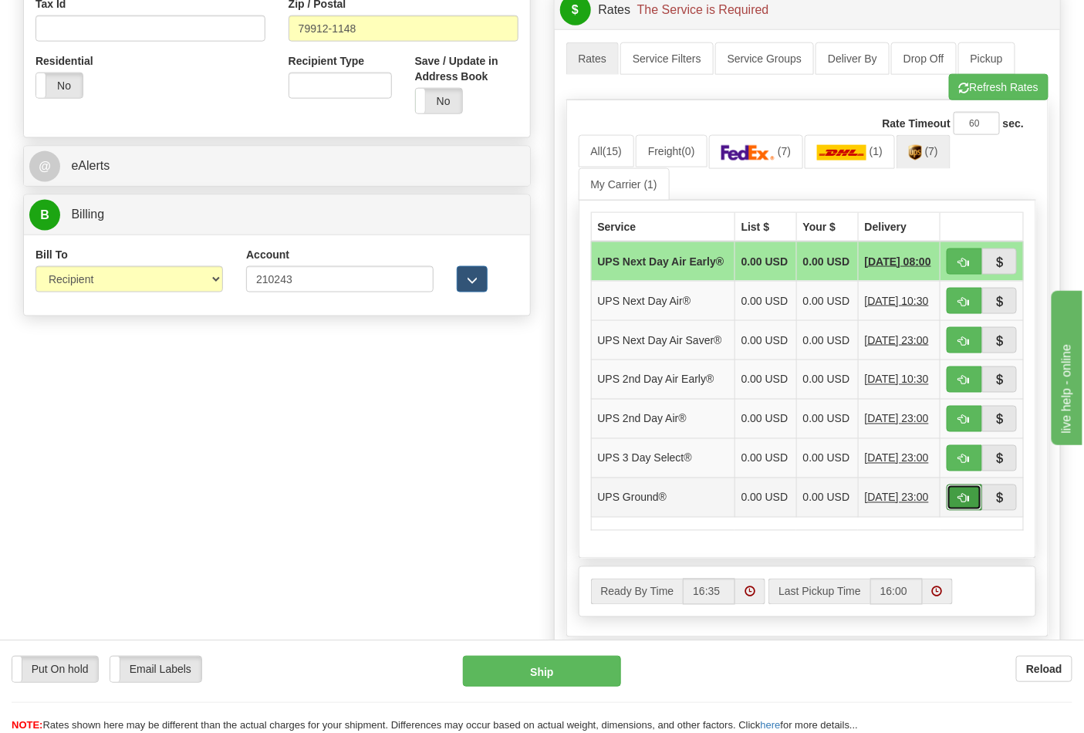
click at [968, 504] on span "button" at bounding box center [964, 499] width 11 height 10
type input "03"
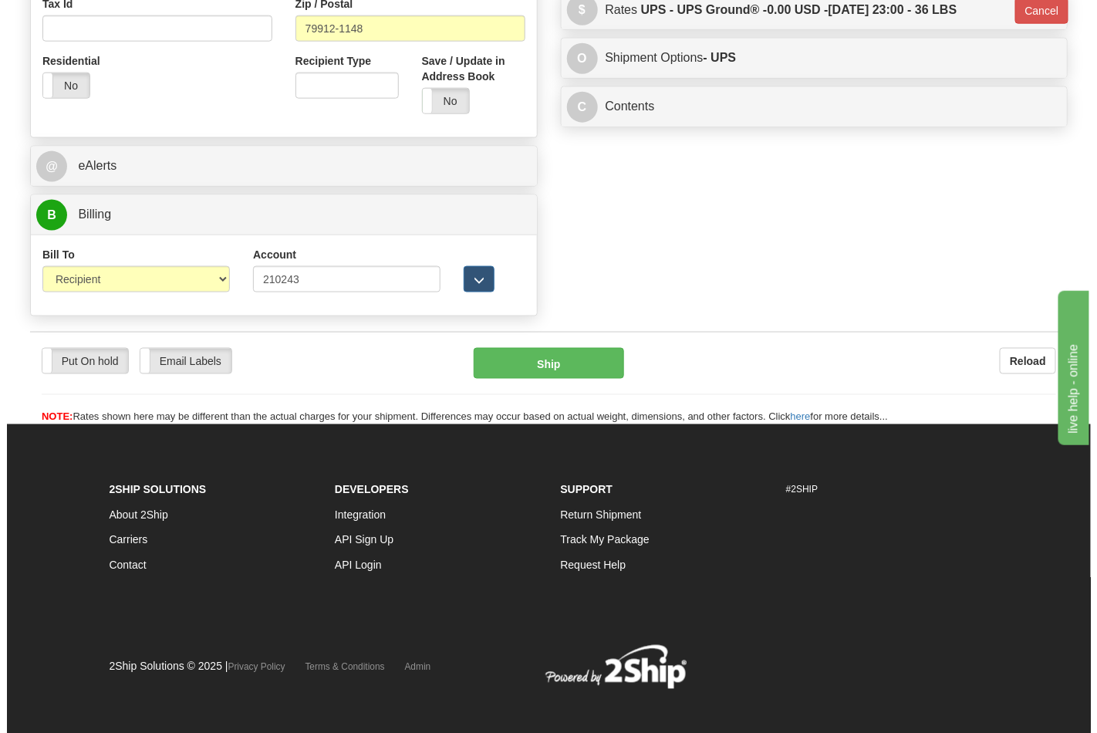
scroll to position [591, 0]
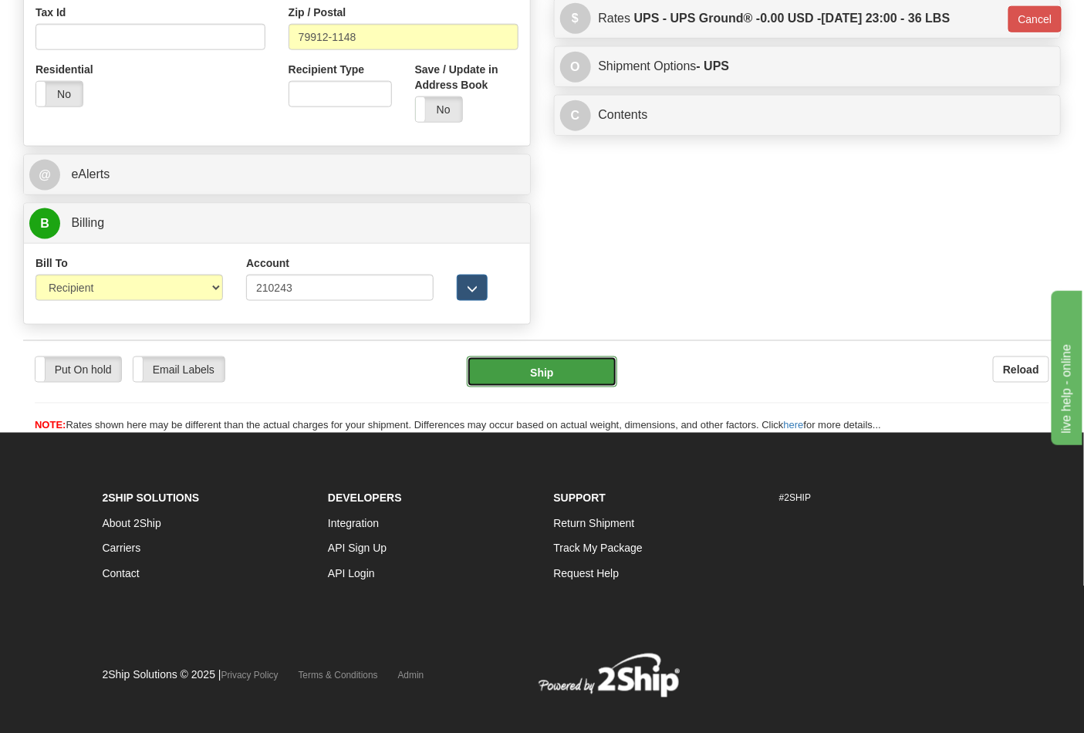
click at [573, 367] on button "Ship" at bounding box center [542, 372] width 150 height 31
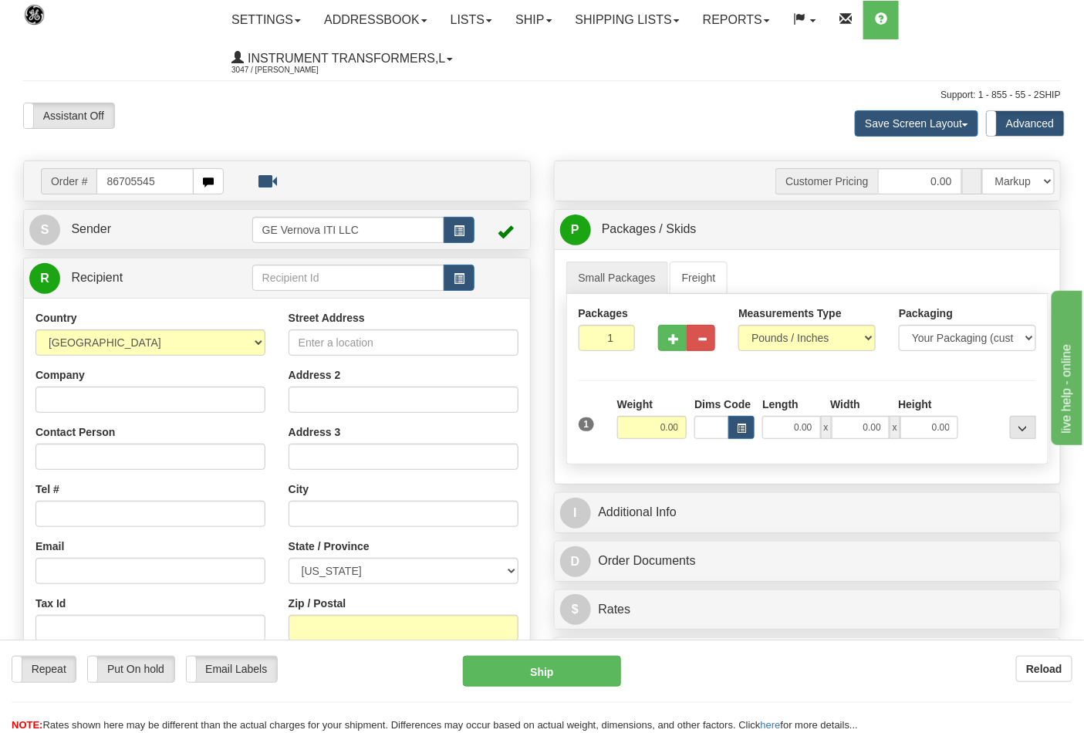
type input "86705545"
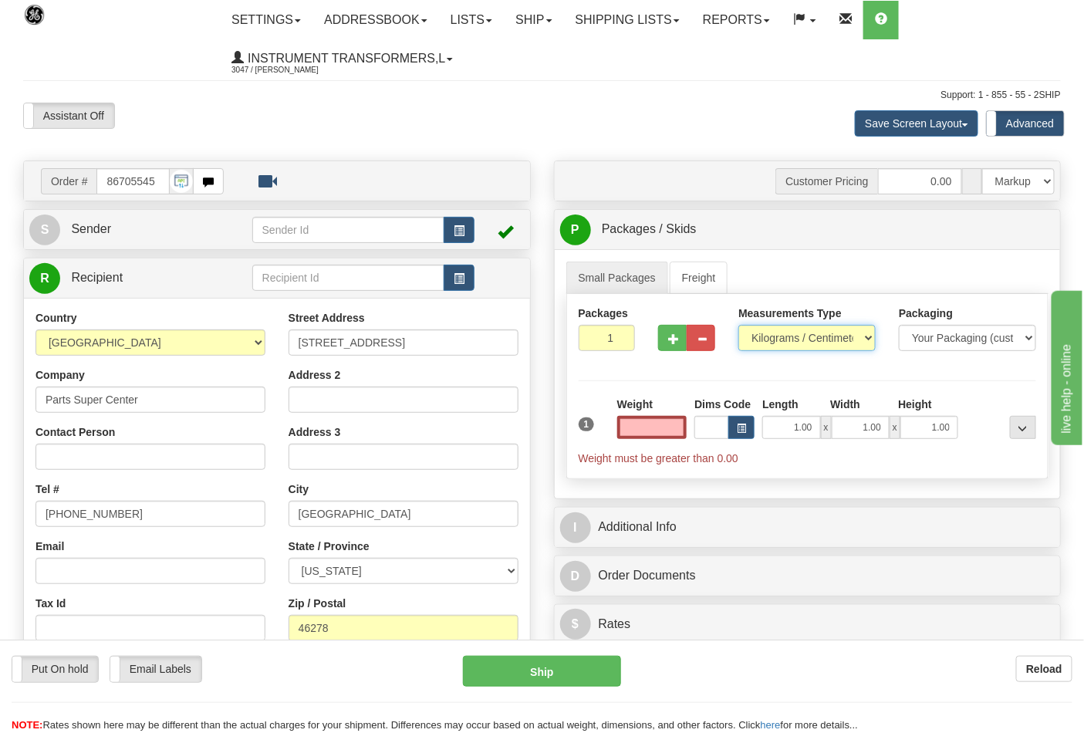
type input "0.00"
click at [795, 343] on select "Pounds / Inches Kilograms / Centimeters" at bounding box center [807, 338] width 137 height 26
select select "0"
click at [739, 326] on select "Pounds / Inches Kilograms / Centimeters" at bounding box center [807, 338] width 137 height 26
click at [625, 429] on input "0.00" at bounding box center [652, 427] width 70 height 23
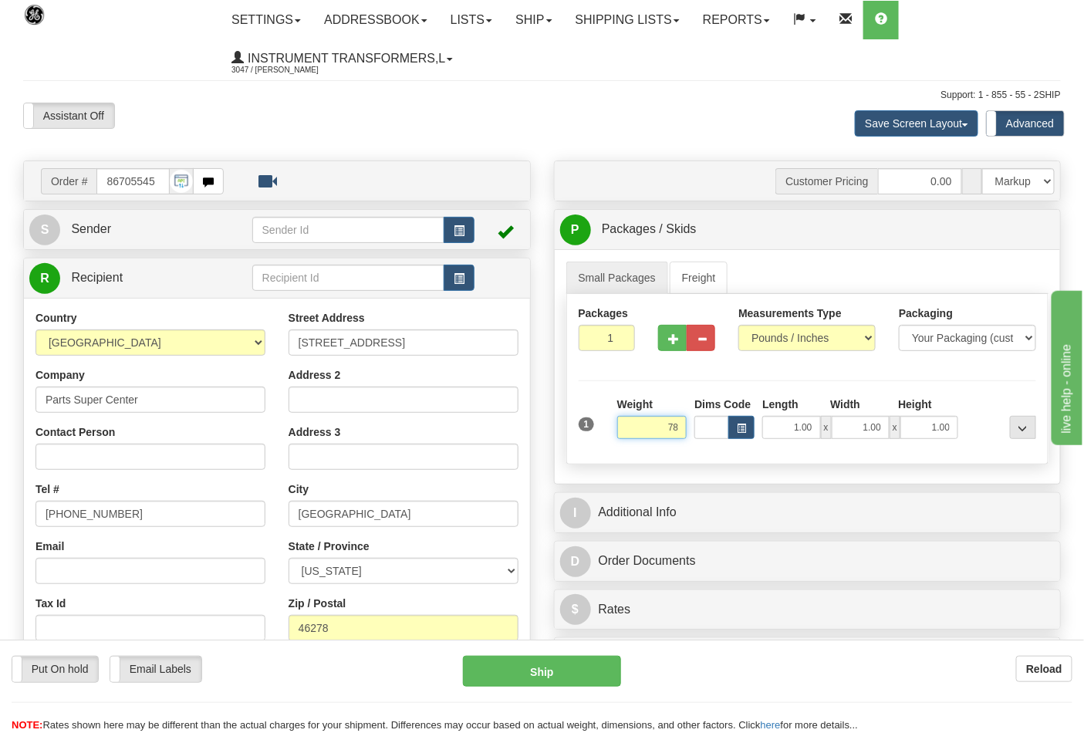
click button "Delete" at bounding box center [0, 0] width 0 height 0
type input "78.00"
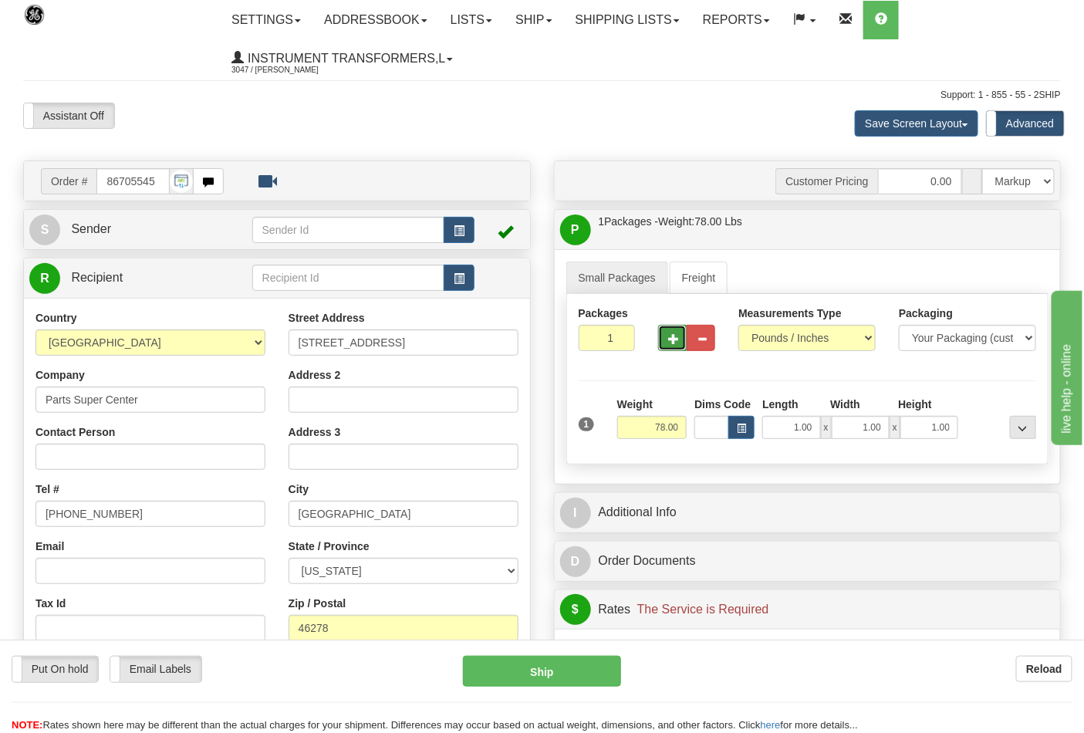
click at [672, 342] on span "button" at bounding box center [673, 339] width 11 height 10
type input "2"
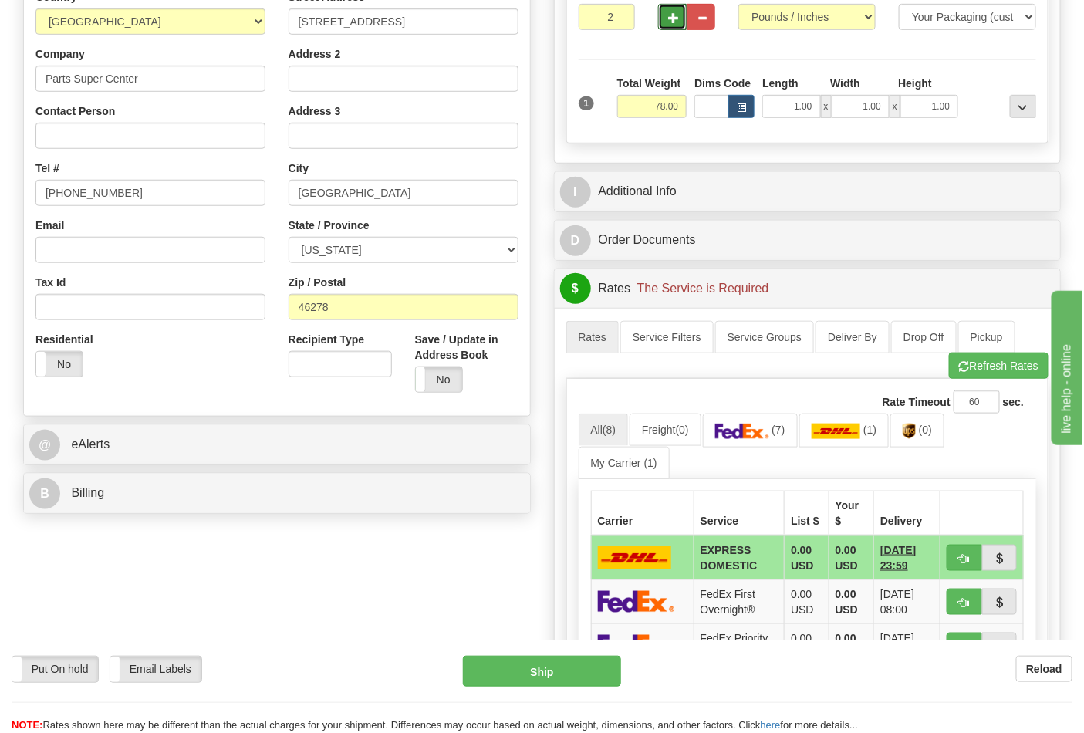
scroll to position [428, 0]
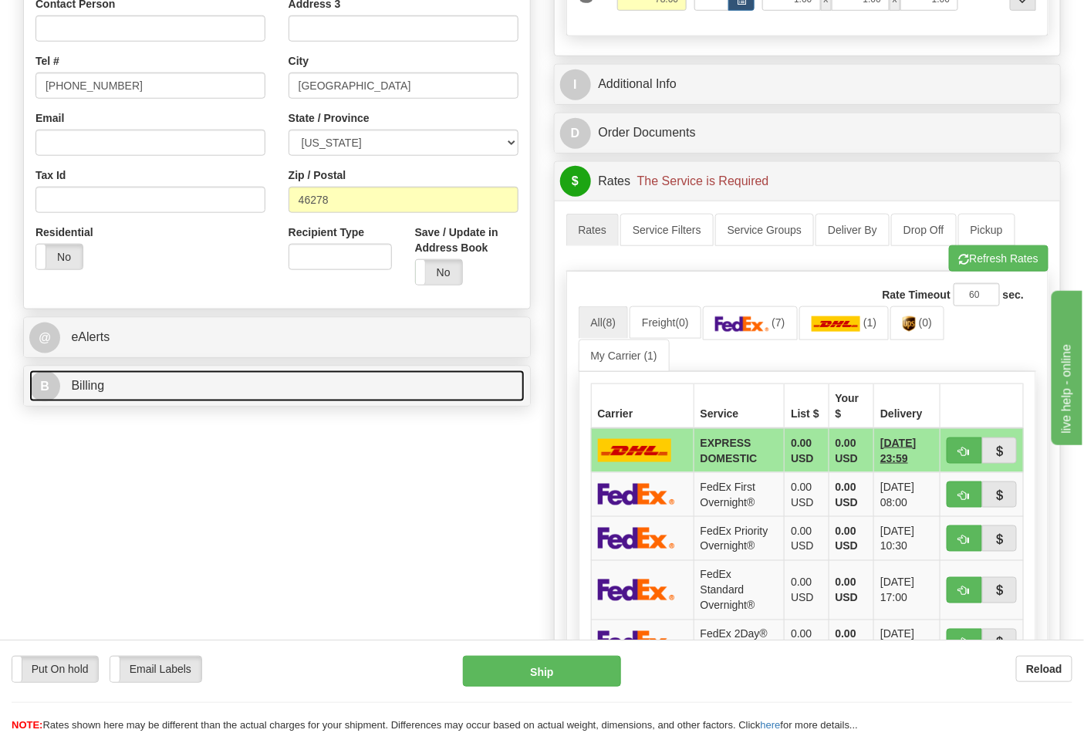
click at [403, 398] on link "B Billing" at bounding box center [276, 386] width 495 height 32
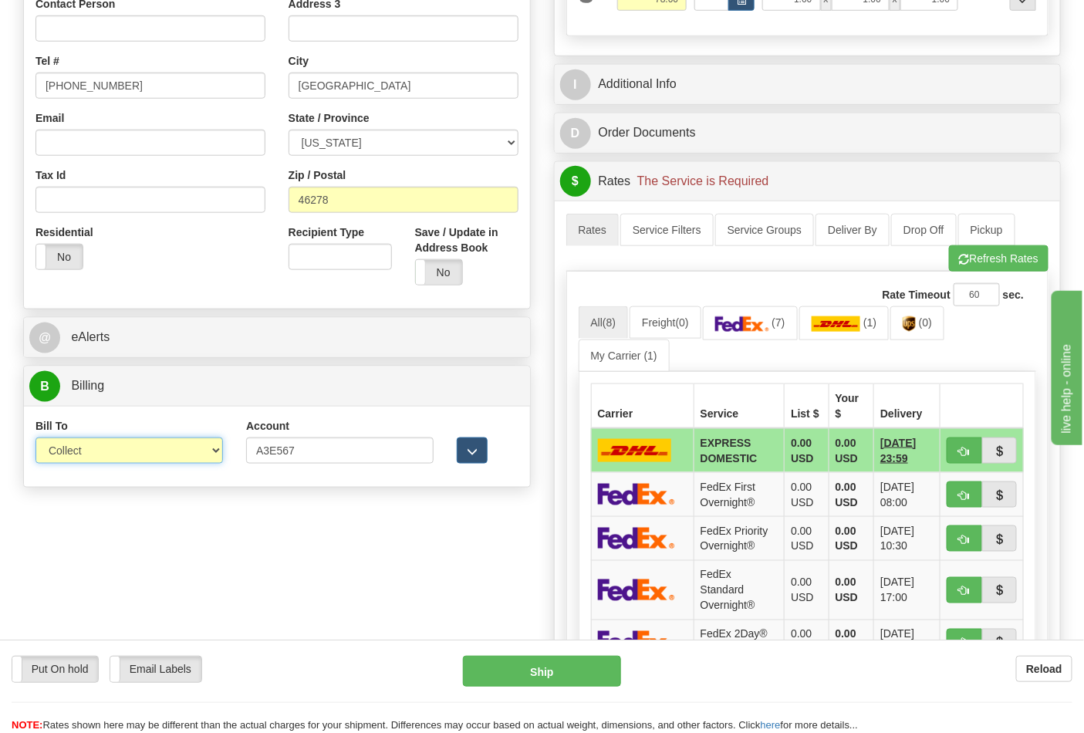
click at [199, 450] on select "Sender Recipient Third Party Collect" at bounding box center [129, 451] width 188 height 26
select select "2"
click at [35, 439] on select "Sender Recipient Third Party Collect" at bounding box center [129, 451] width 188 height 26
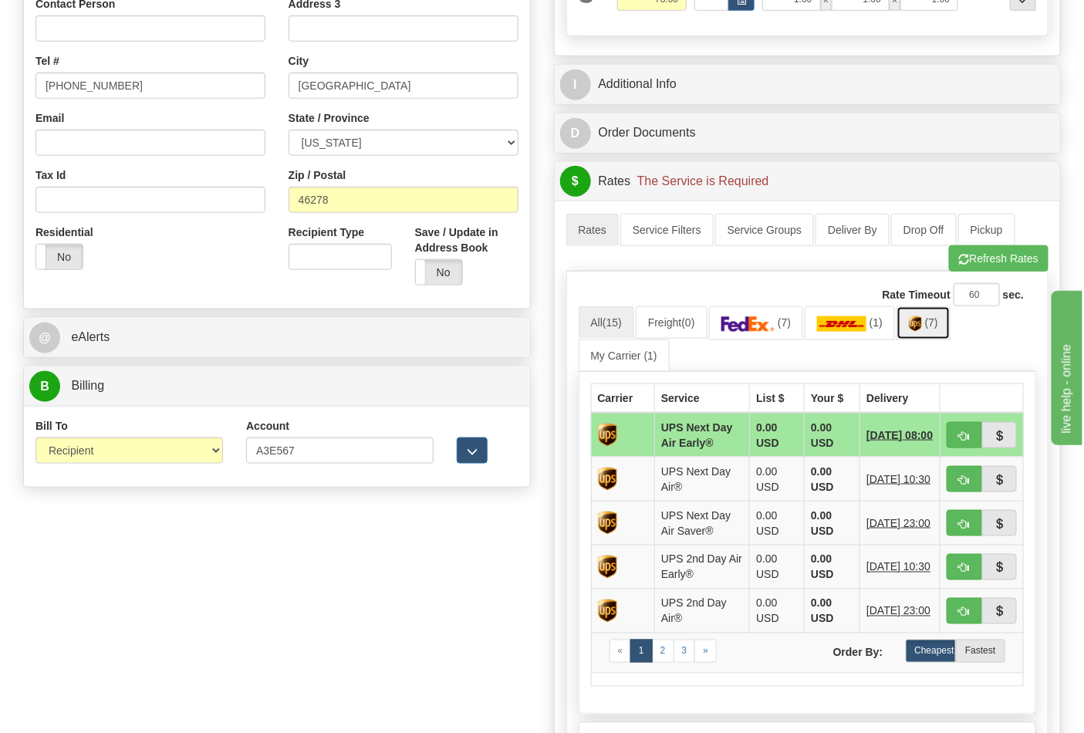
click at [922, 332] on img at bounding box center [915, 323] width 13 height 15
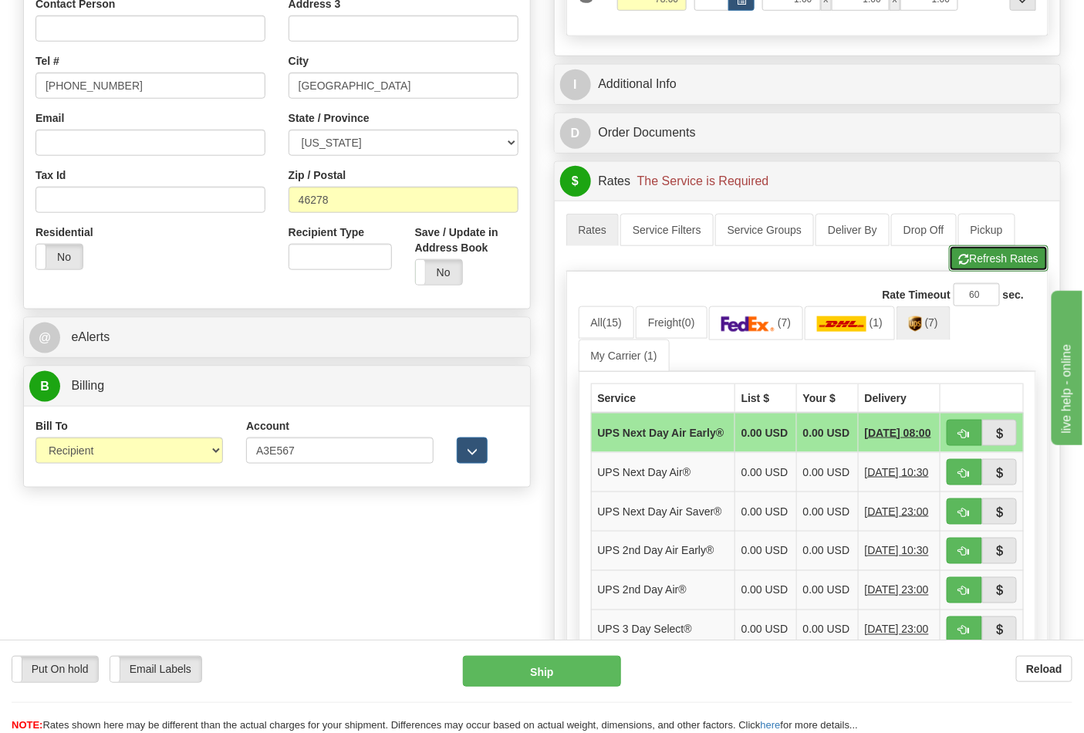
click at [1019, 259] on button "Refresh Rates" at bounding box center [999, 258] width 100 height 26
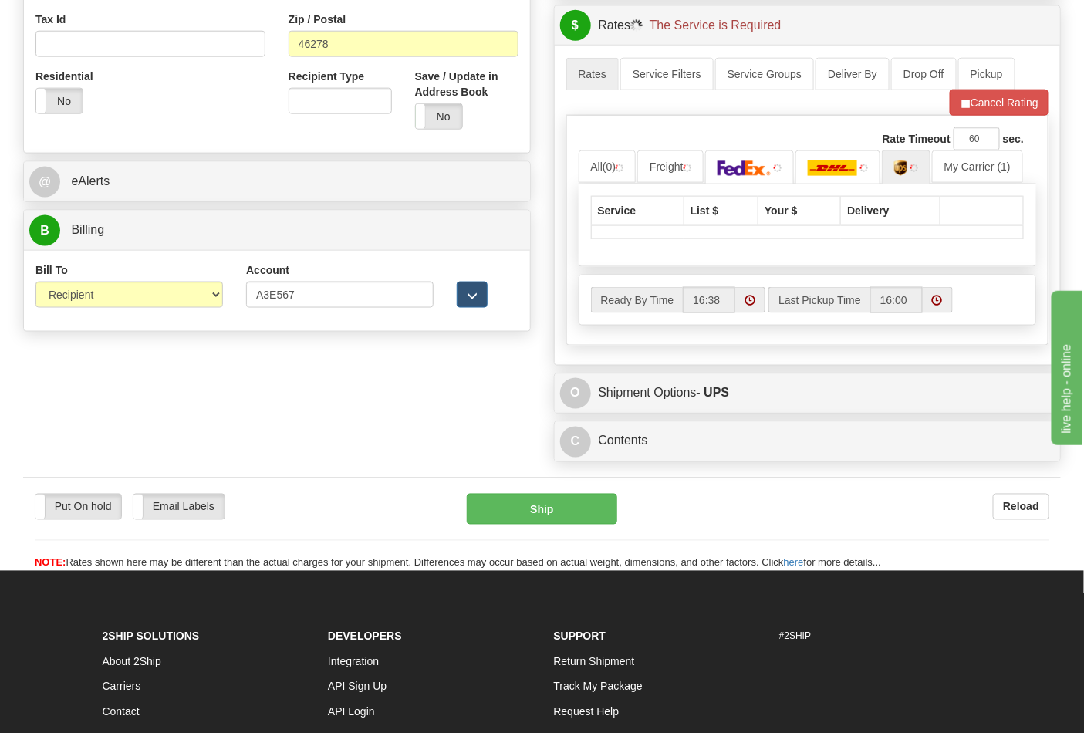
scroll to position [600, 0]
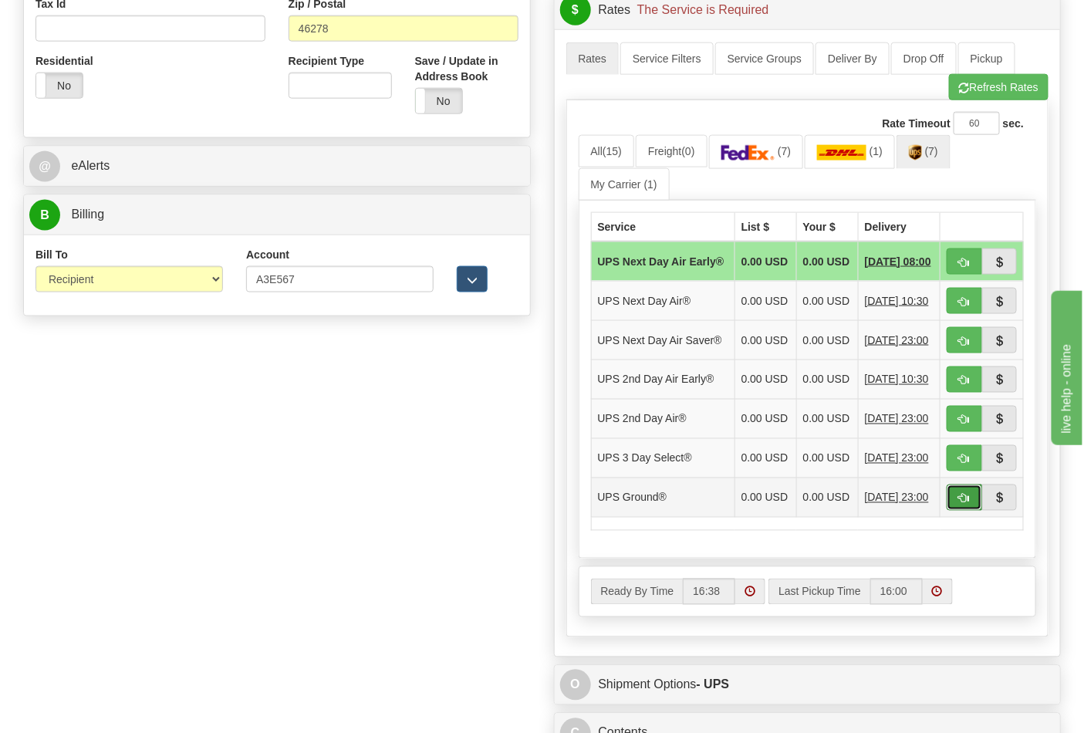
click at [972, 511] on button "button" at bounding box center [964, 498] width 35 height 26
type input "03"
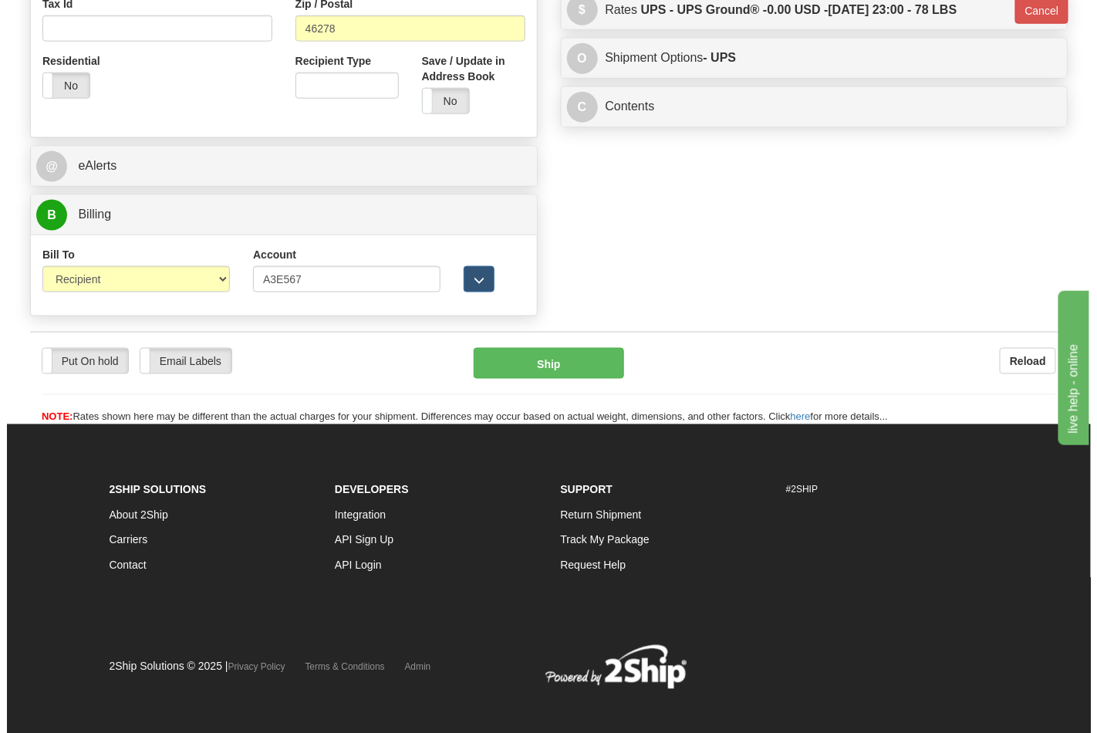
scroll to position [591, 0]
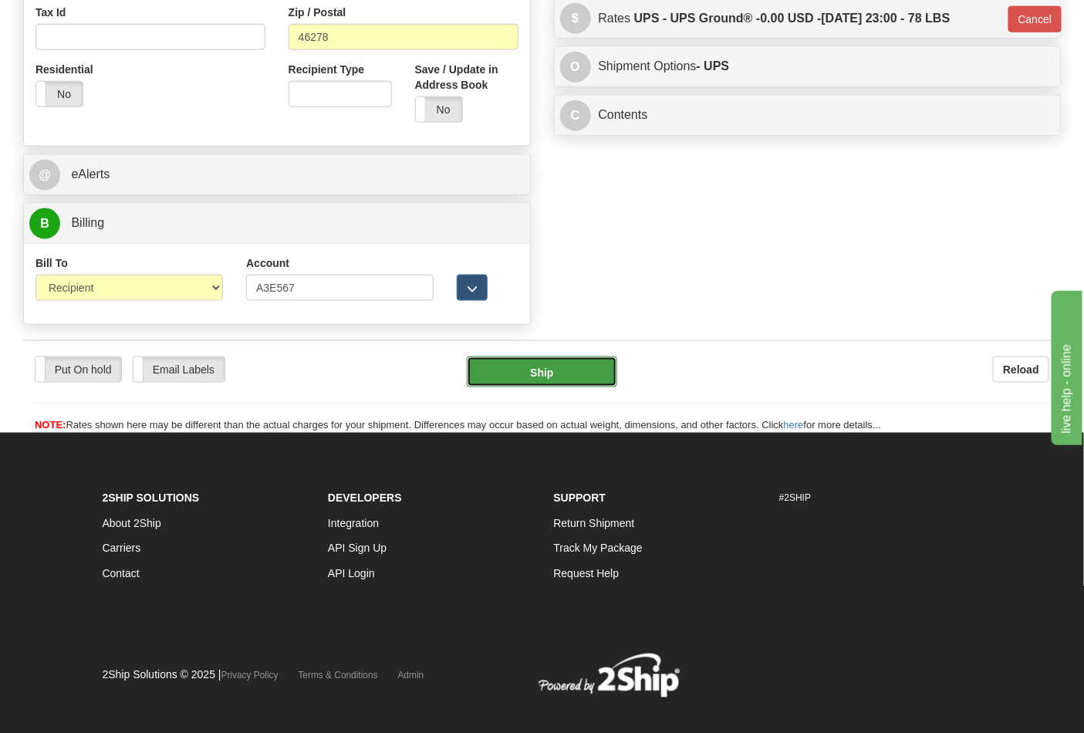
click at [583, 386] on button "Ship" at bounding box center [542, 372] width 150 height 31
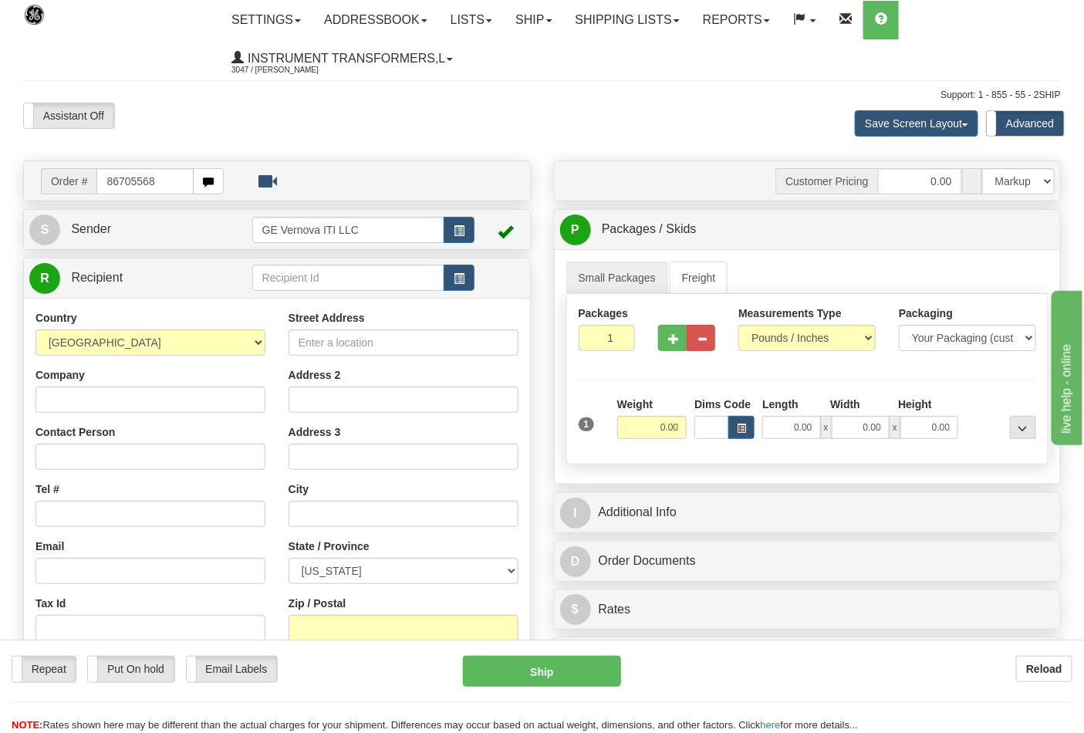
type input "86705568"
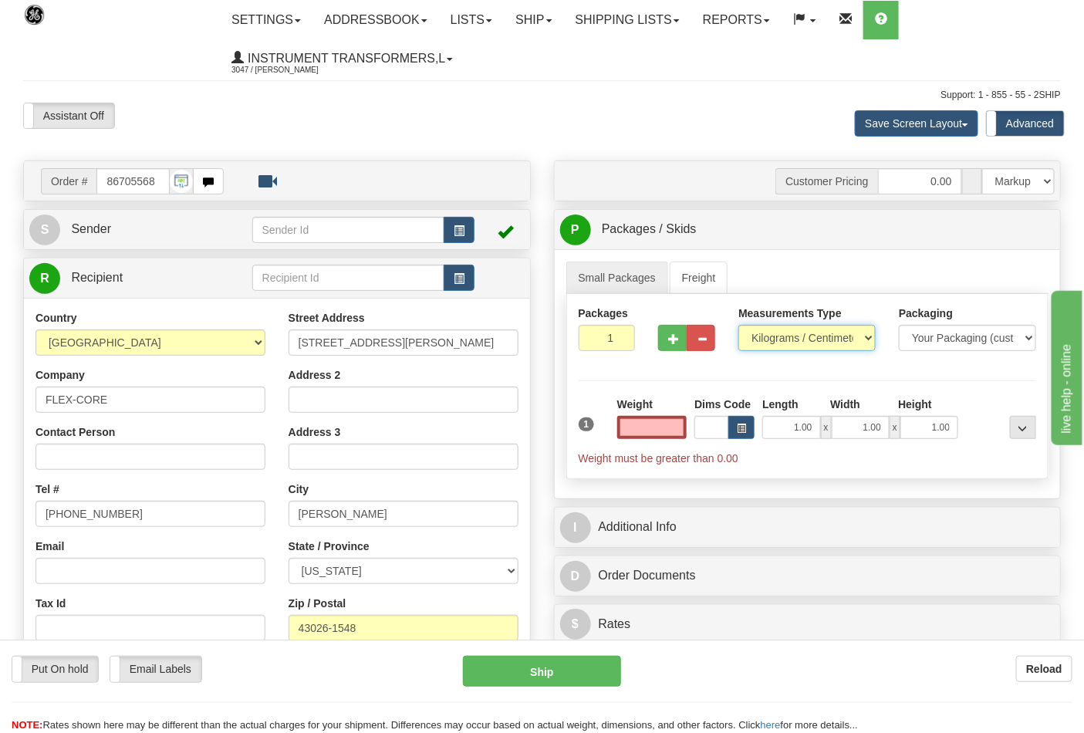
type input "0.00"
click at [826, 342] on select "Pounds / Inches Kilograms / Centimeters" at bounding box center [807, 338] width 137 height 26
click at [739, 326] on select "Pounds / Inches Kilograms / Centimeters" at bounding box center [807, 338] width 137 height 26
click at [806, 338] on select "Pounds / Inches Kilograms / Centimeters" at bounding box center [807, 338] width 137 height 26
select select "0"
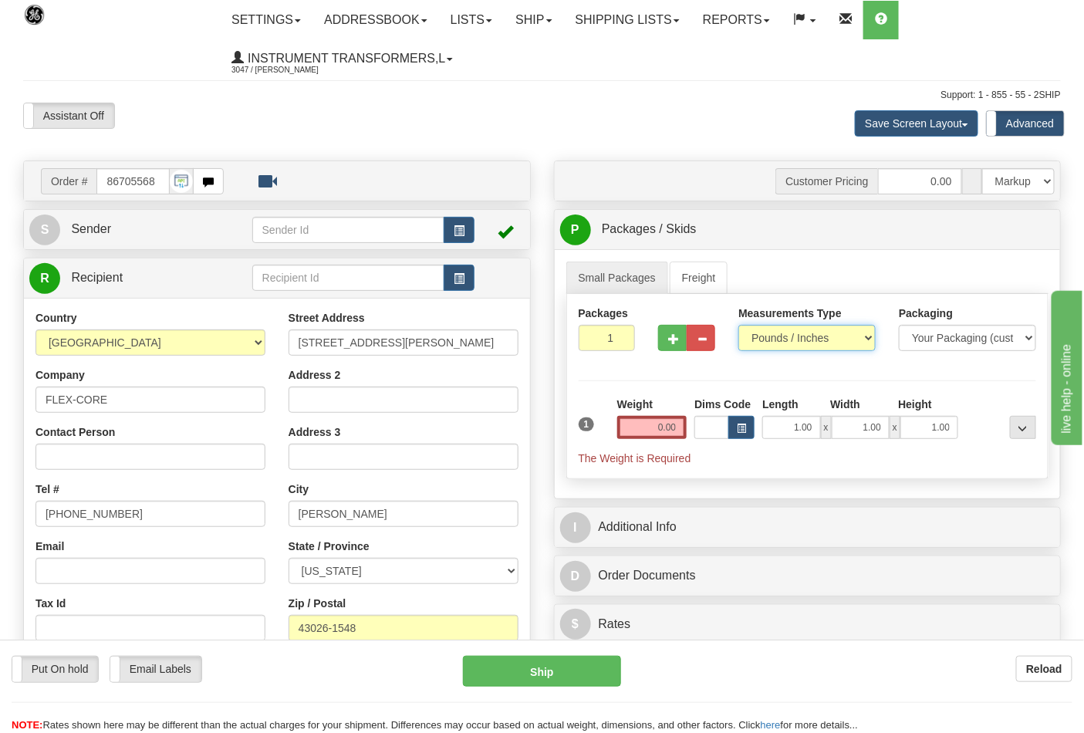
click at [739, 326] on select "Pounds / Inches Kilograms / Centimeters" at bounding box center [807, 338] width 137 height 26
click at [644, 412] on label "Weight" at bounding box center [634, 404] width 35 height 15
click at [648, 433] on input "0.00" at bounding box center [652, 427] width 70 height 23
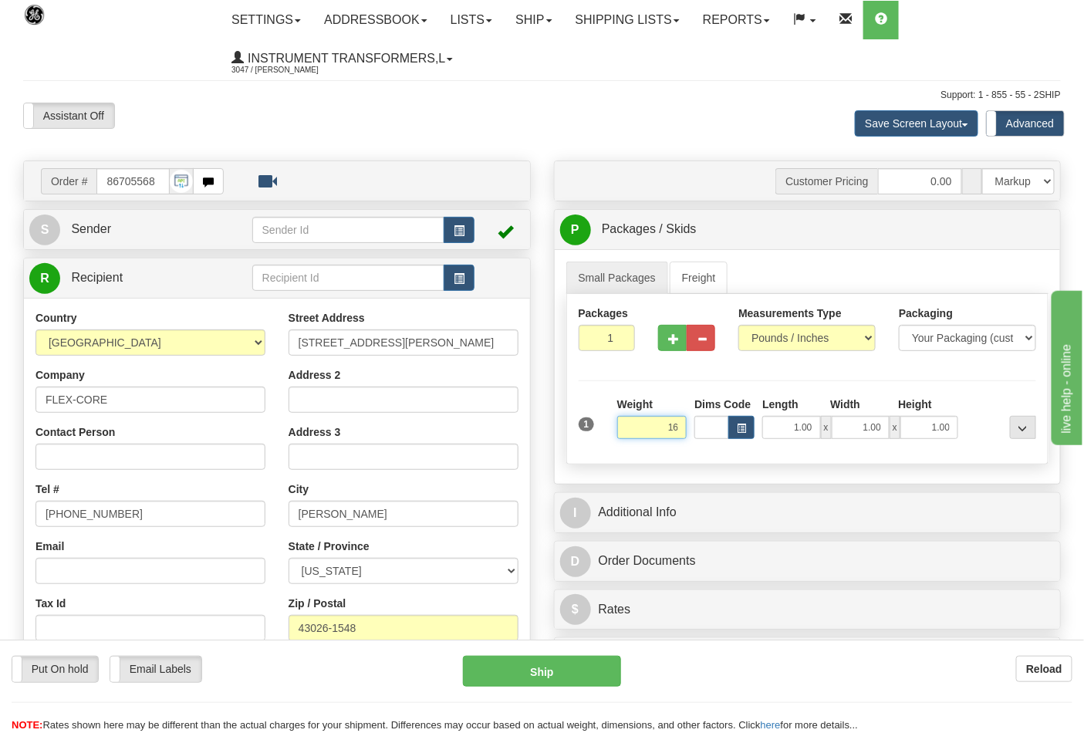
click button "Delete" at bounding box center [0, 0] width 0 height 0
type input "16.00"
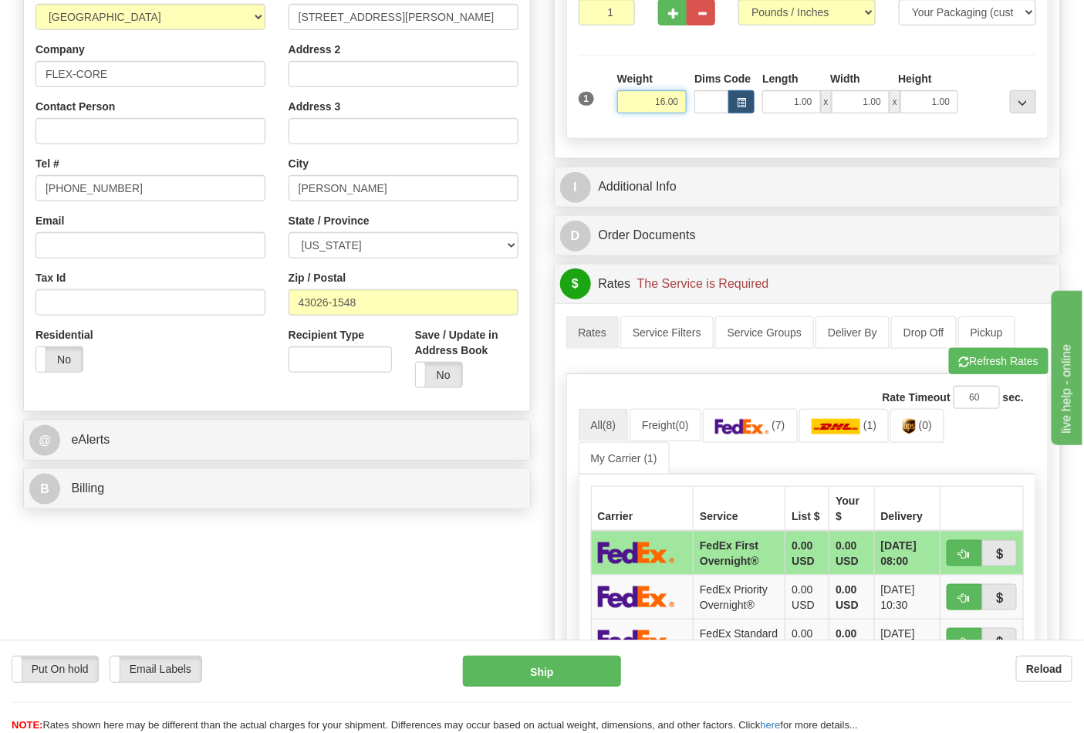
scroll to position [343, 0]
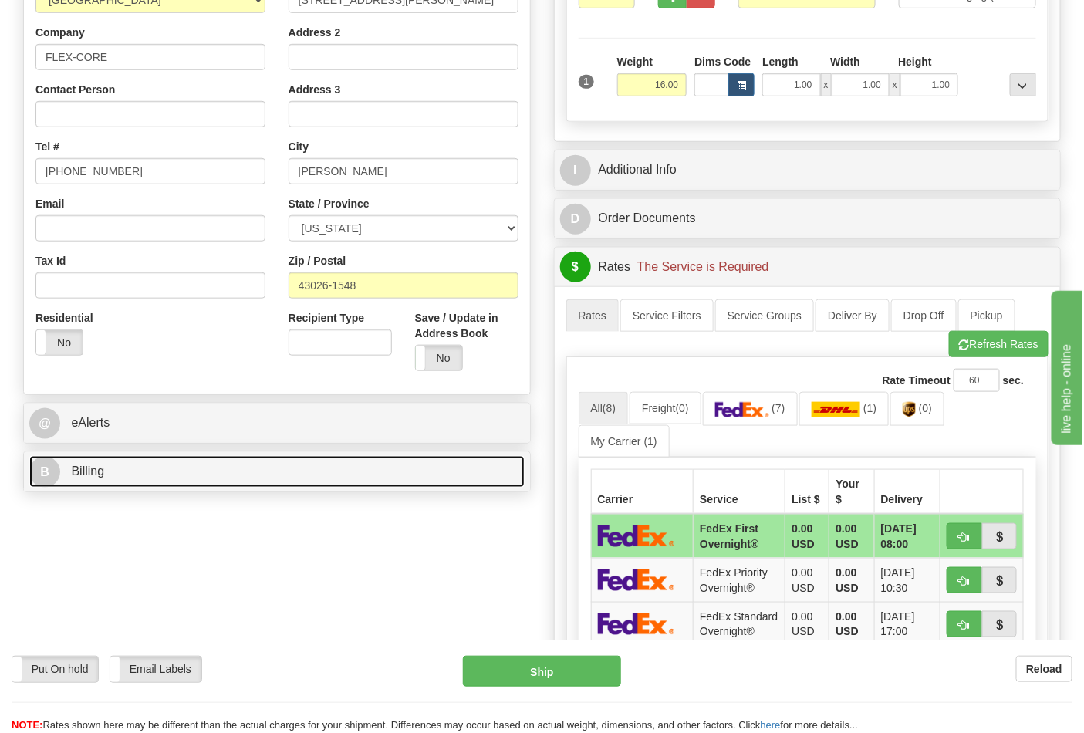
click at [271, 468] on link "B Billing" at bounding box center [276, 472] width 495 height 32
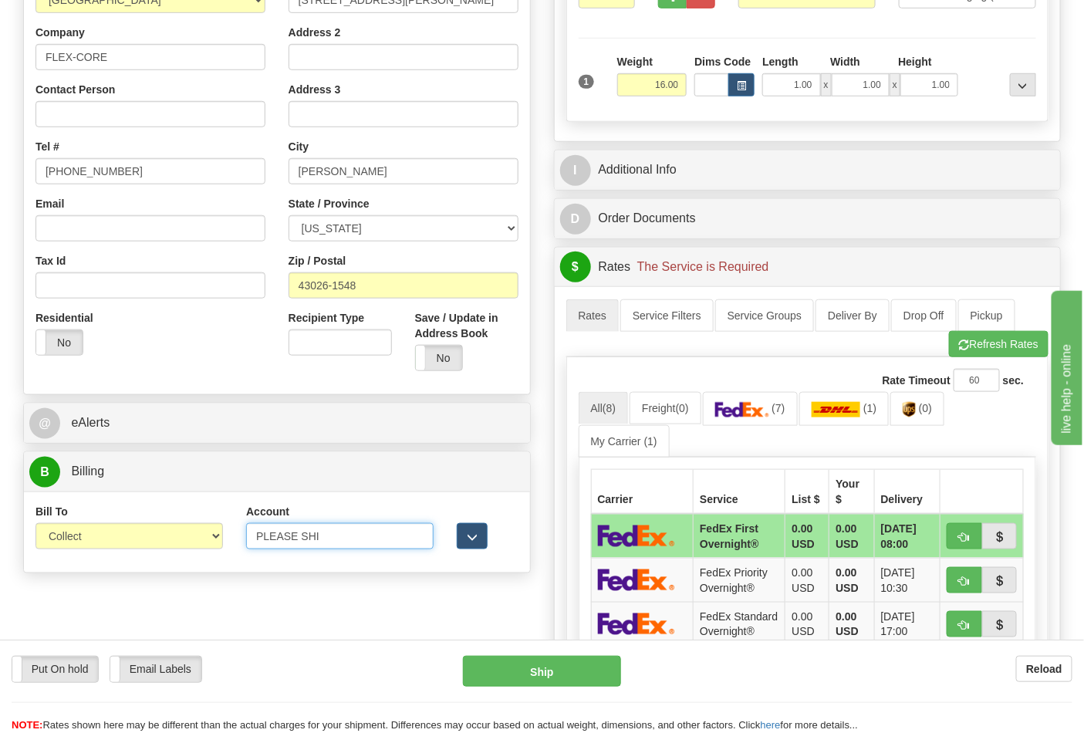
drag, startPoint x: 282, startPoint y: 534, endPoint x: 251, endPoint y: 534, distance: 30.9
click at [251, 534] on input "PLEASE SHI" at bounding box center [340, 536] width 188 height 26
click at [162, 534] on select "Sender Recipient Third Party Collect" at bounding box center [129, 536] width 188 height 26
select select "2"
click at [35, 525] on select "Sender Recipient Third Party Collect" at bounding box center [129, 536] width 188 height 26
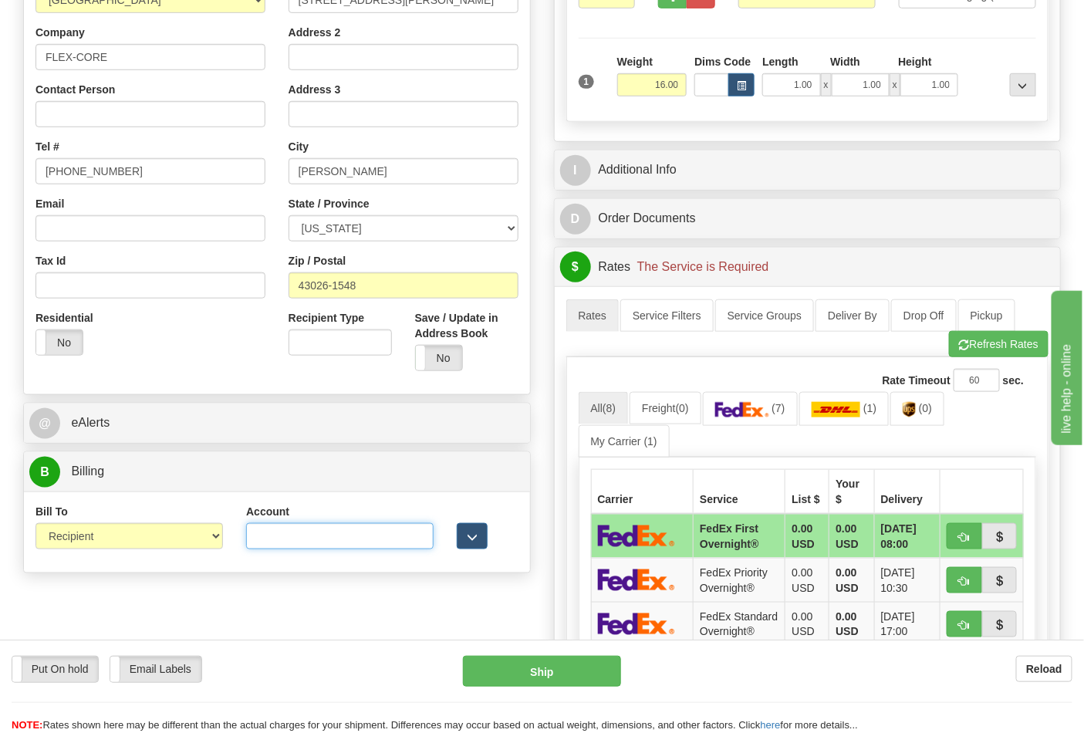
click at [382, 528] on input "Account" at bounding box center [340, 536] width 188 height 26
paste input "473367"
type input "473367"
click at [924, 407] on link "(0)" at bounding box center [918, 408] width 54 height 33
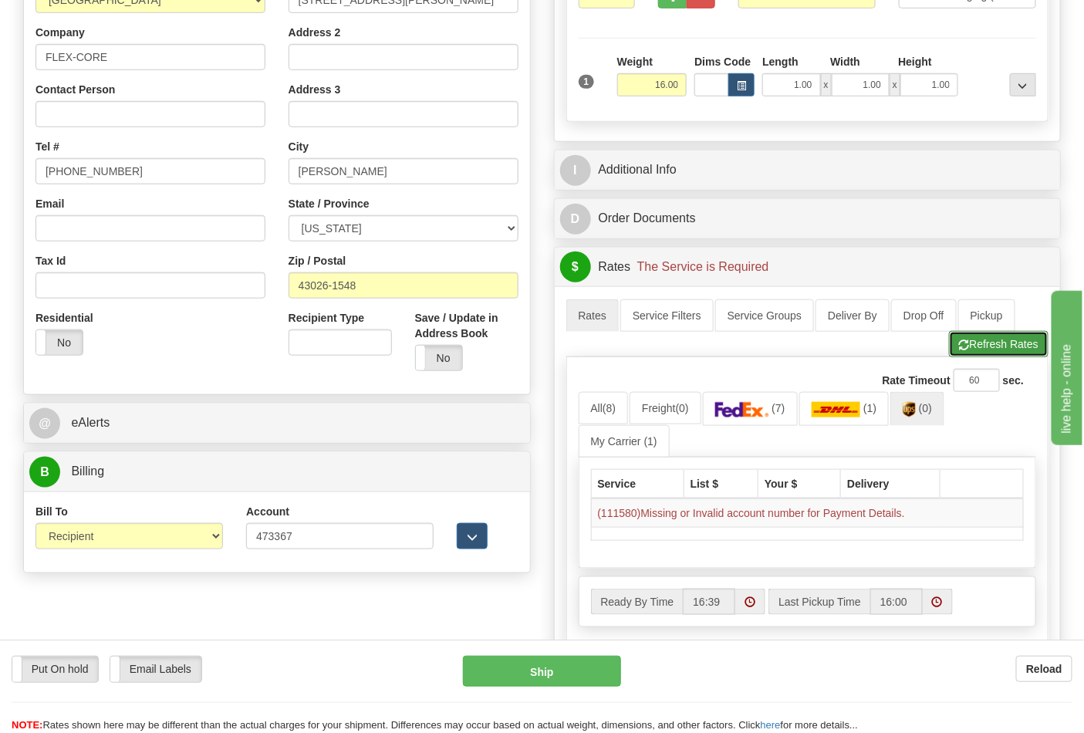
click at [988, 352] on button "Refresh Rates" at bounding box center [999, 344] width 100 height 26
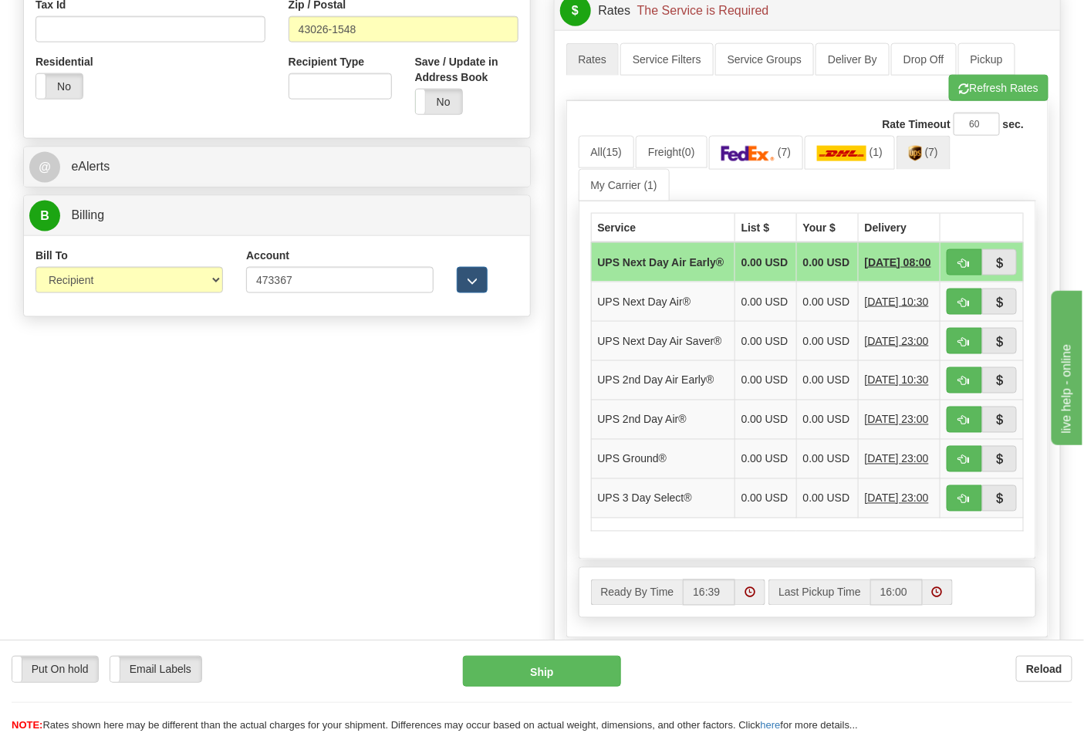
scroll to position [600, 0]
click at [969, 465] on span "button" at bounding box center [964, 460] width 11 height 10
type input "03"
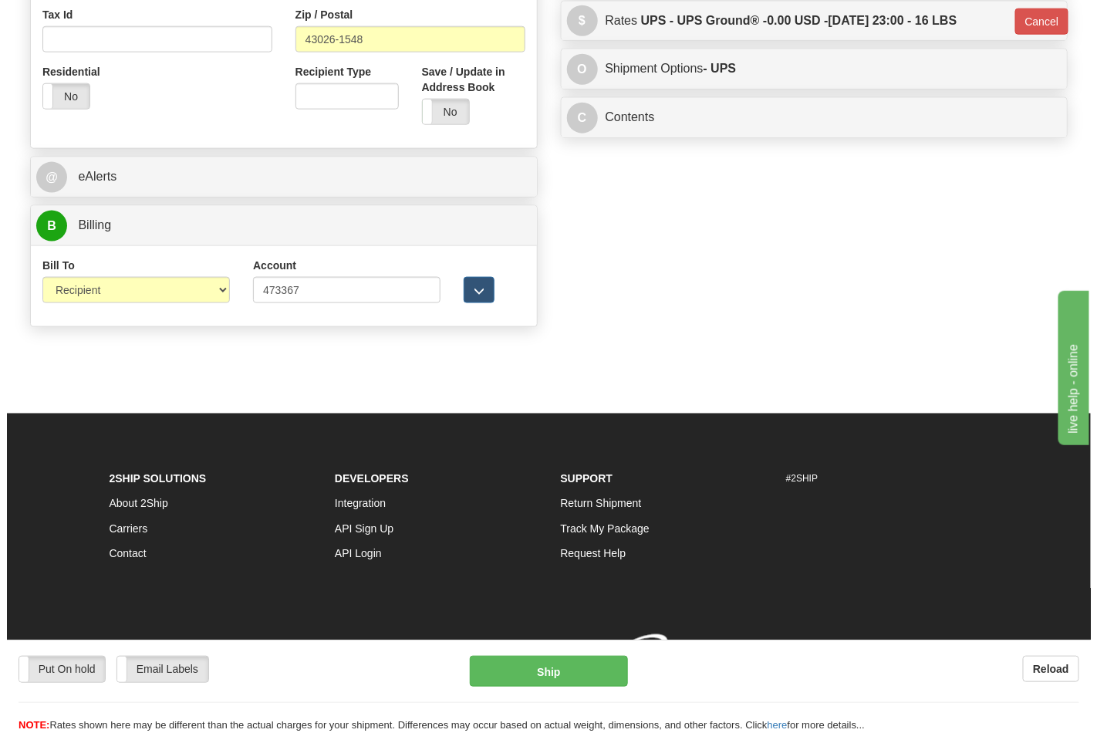
scroll to position [591, 0]
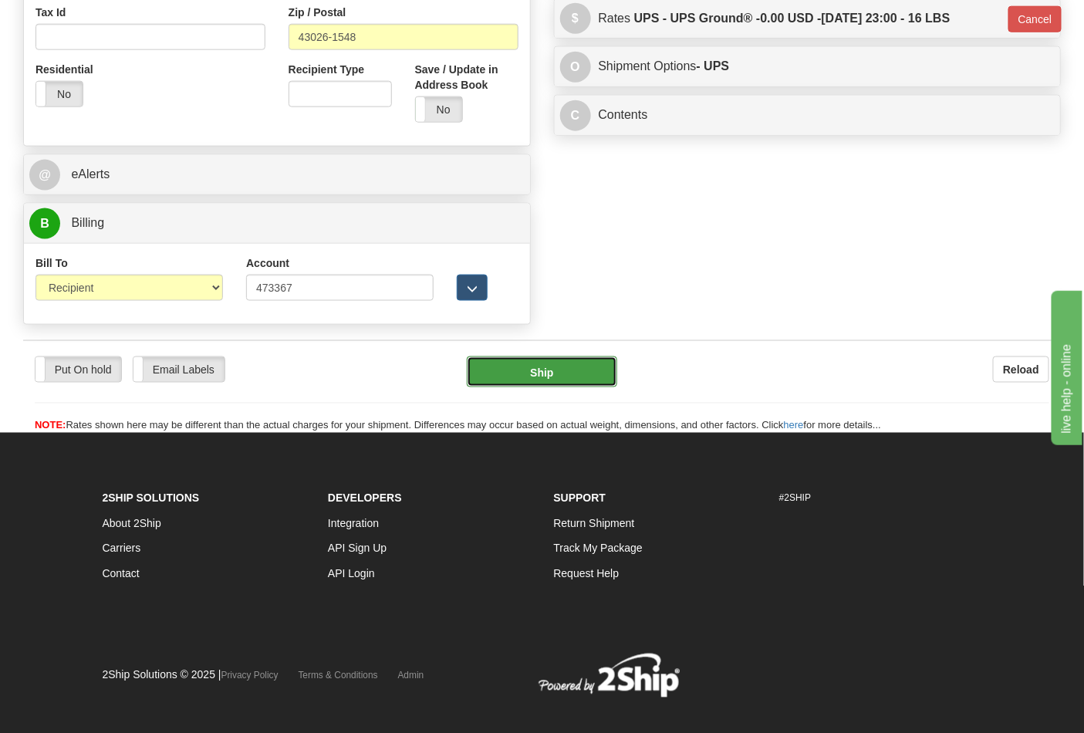
click at [593, 363] on button "Ship" at bounding box center [542, 372] width 150 height 31
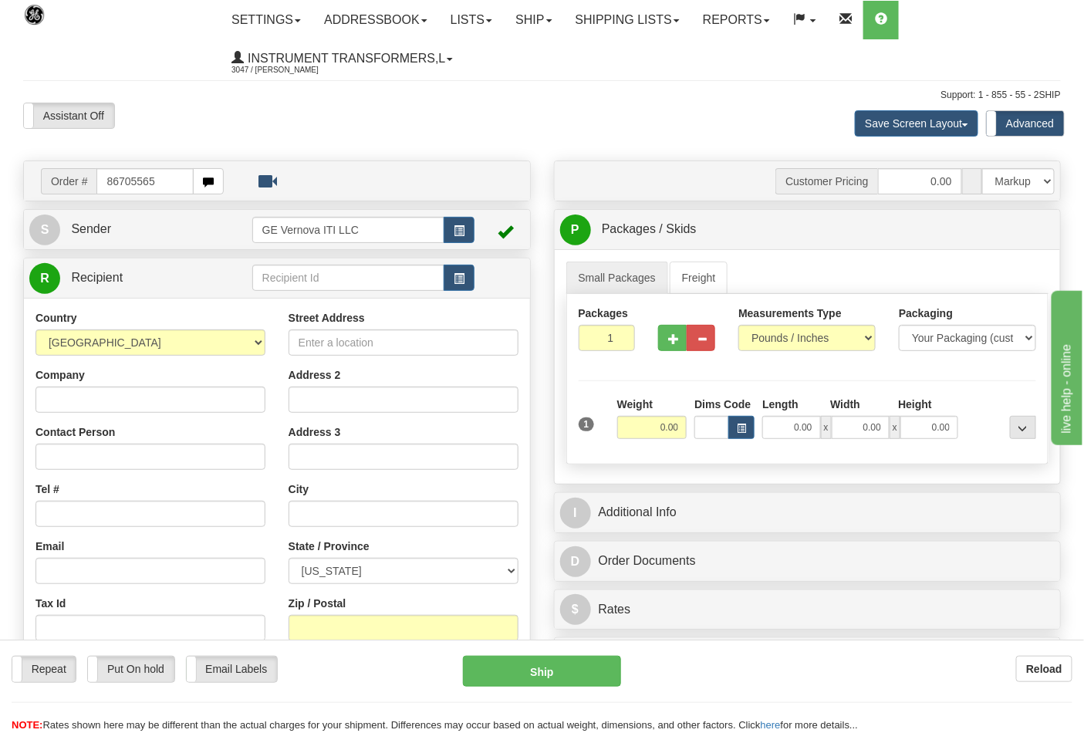
type input "86705565"
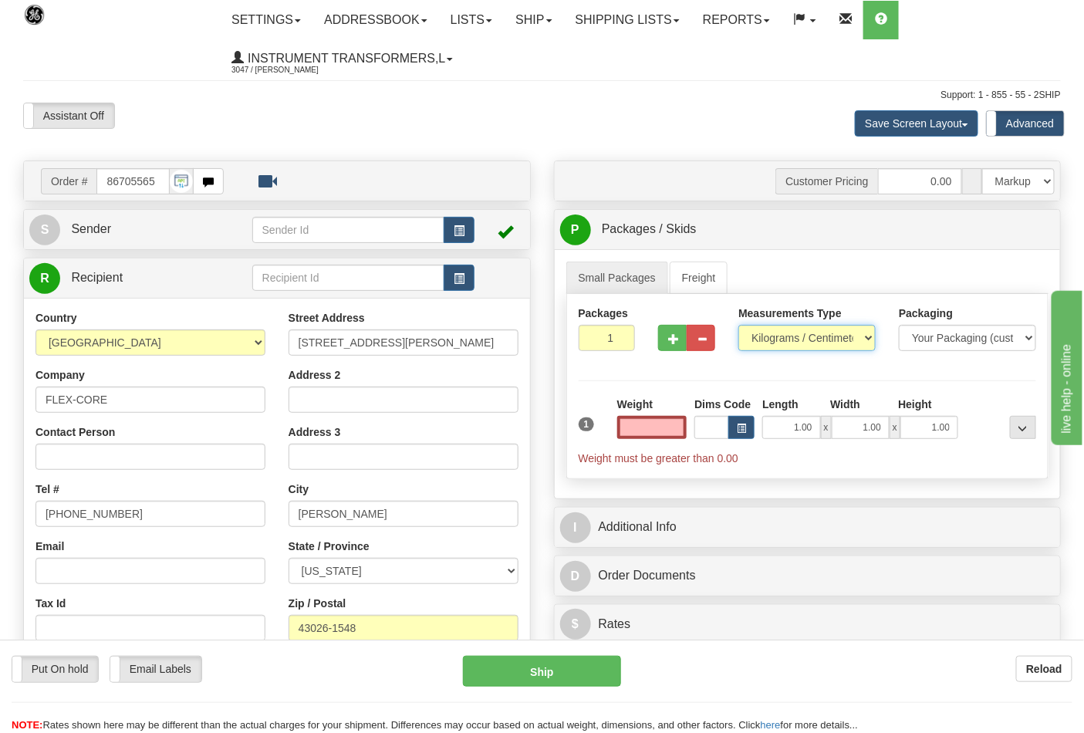
type input "0.00"
drag, startPoint x: 811, startPoint y: 328, endPoint x: 811, endPoint y: 336, distance: 8.5
click at [811, 328] on select "Pounds / Inches Kilograms / Centimeters" at bounding box center [807, 338] width 137 height 26
select select "0"
click at [739, 326] on select "Pounds / Inches Kilograms / Centimeters" at bounding box center [807, 338] width 137 height 26
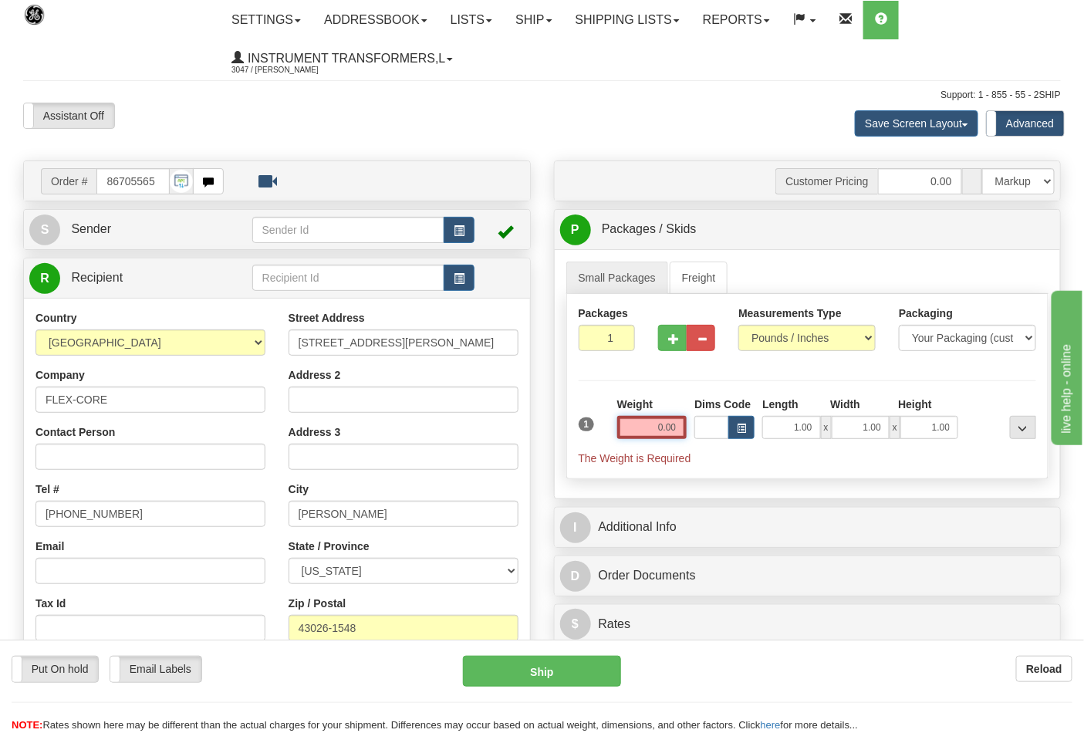
click at [628, 433] on input "0.00" at bounding box center [652, 427] width 70 height 23
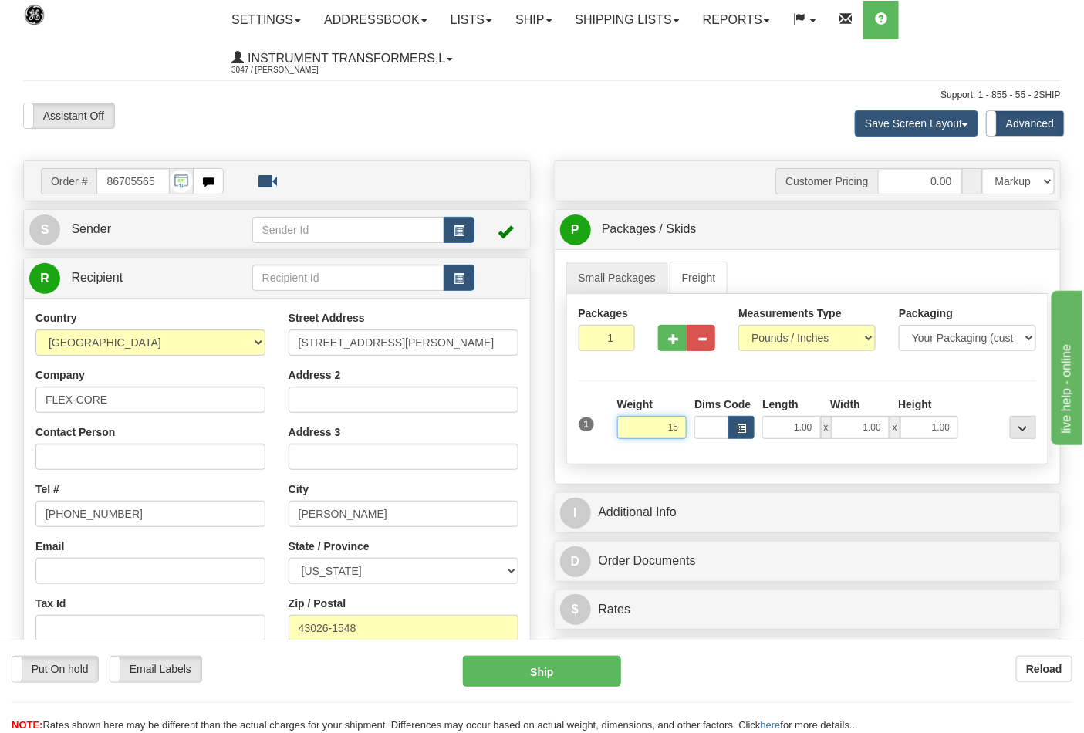
click button "Delete" at bounding box center [0, 0] width 0 height 0
type input "15.00"
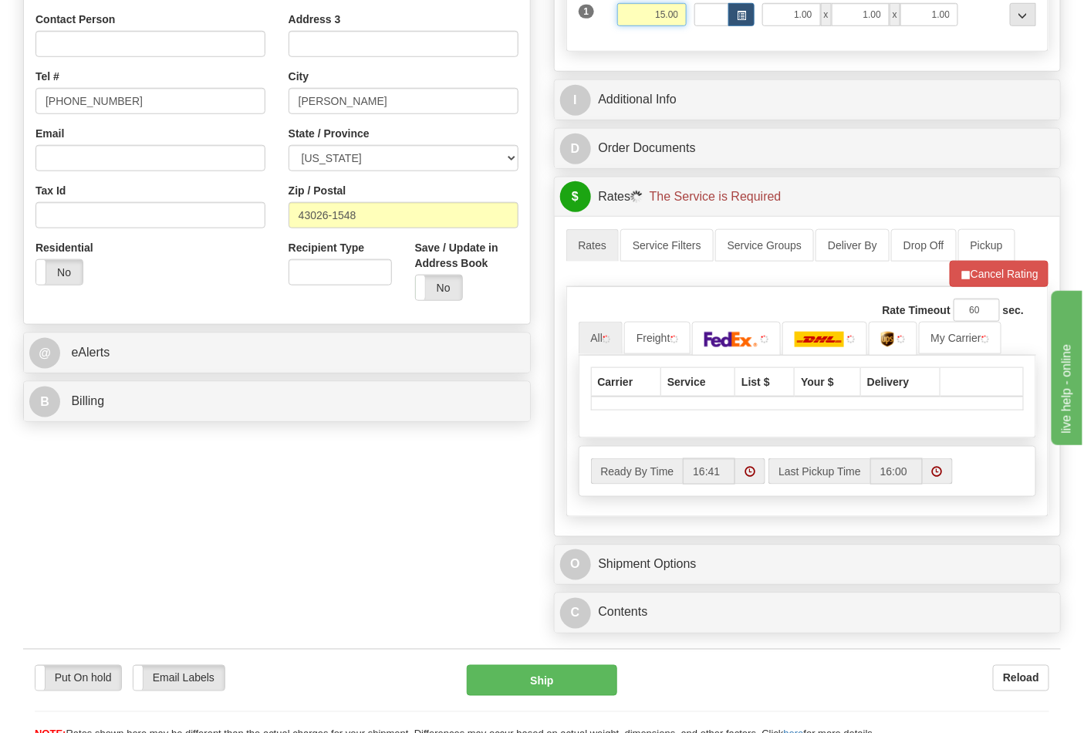
scroll to position [428, 0]
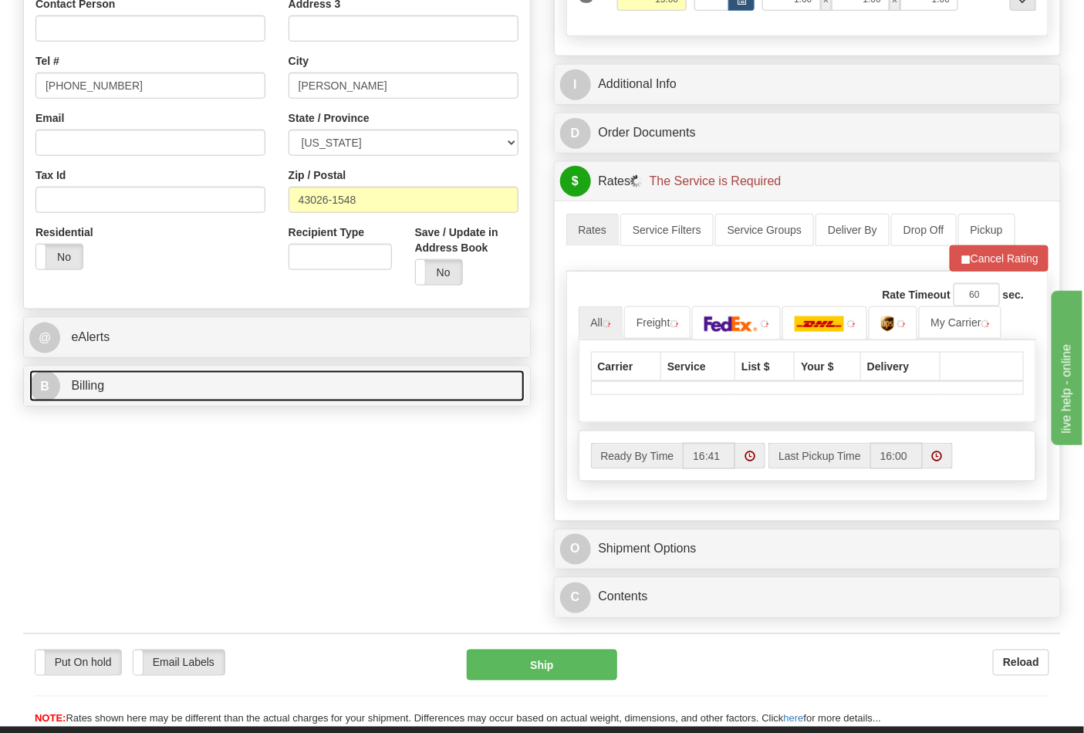
click at [316, 400] on link "B Billing" at bounding box center [276, 386] width 495 height 32
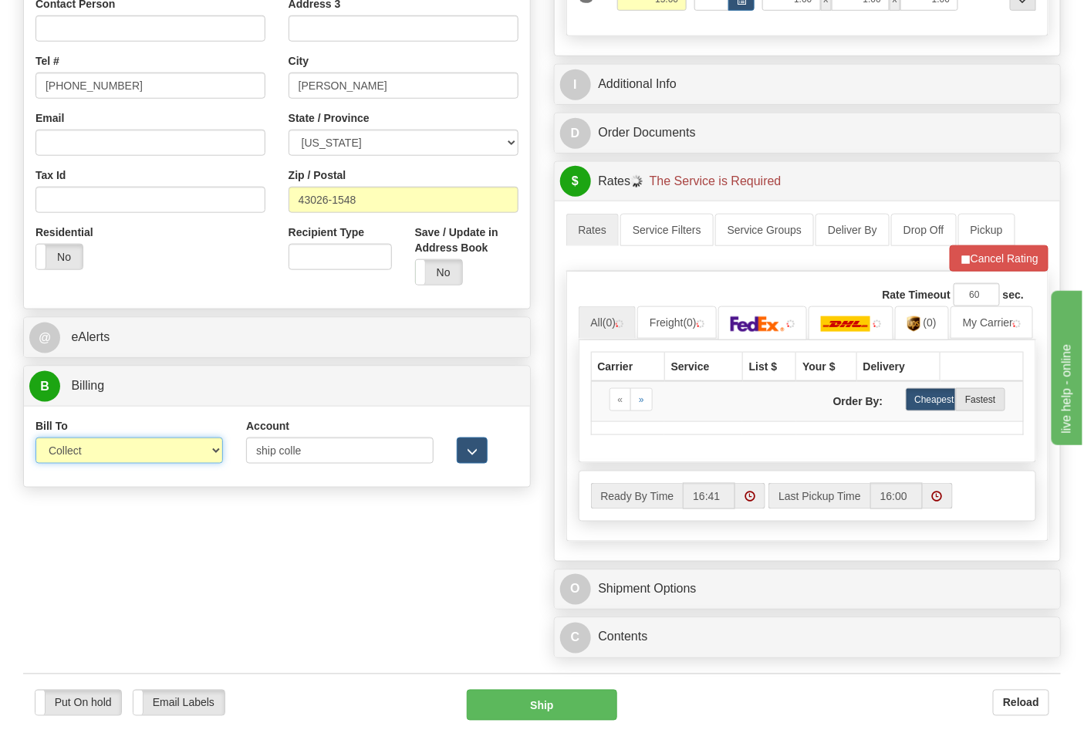
click at [219, 454] on select "Sender Recipient Third Party Collect" at bounding box center [129, 451] width 188 height 26
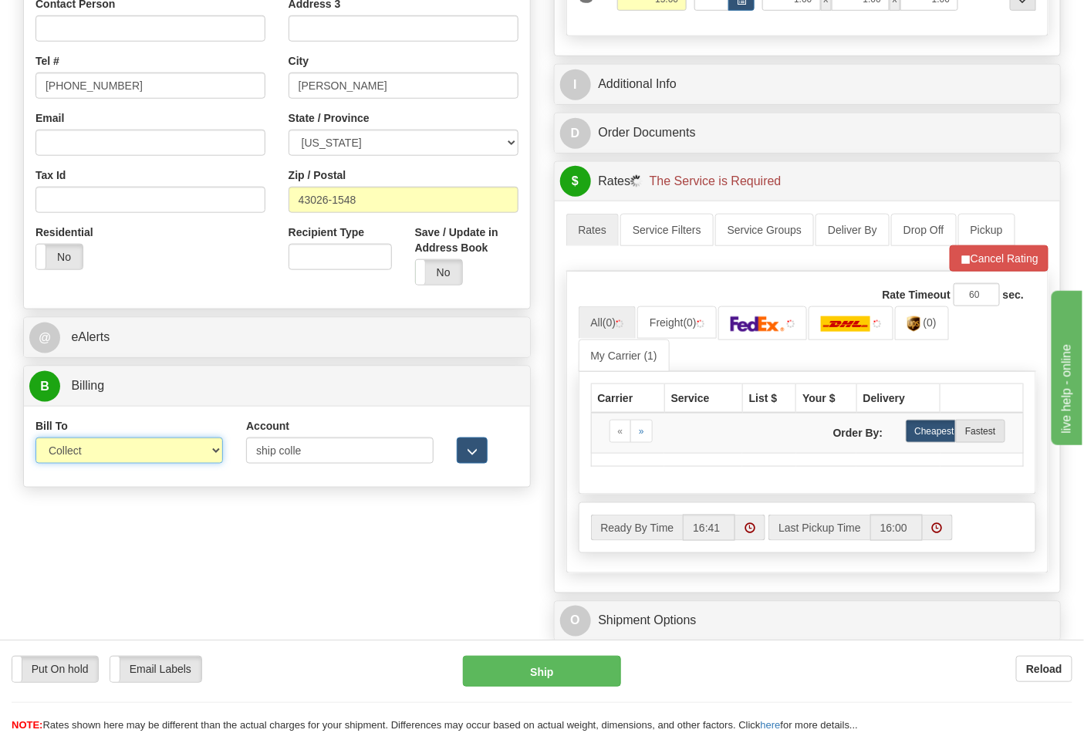
select select "2"
click at [35, 439] on select "Sender Recipient Third Party Collect" at bounding box center [129, 451] width 188 height 26
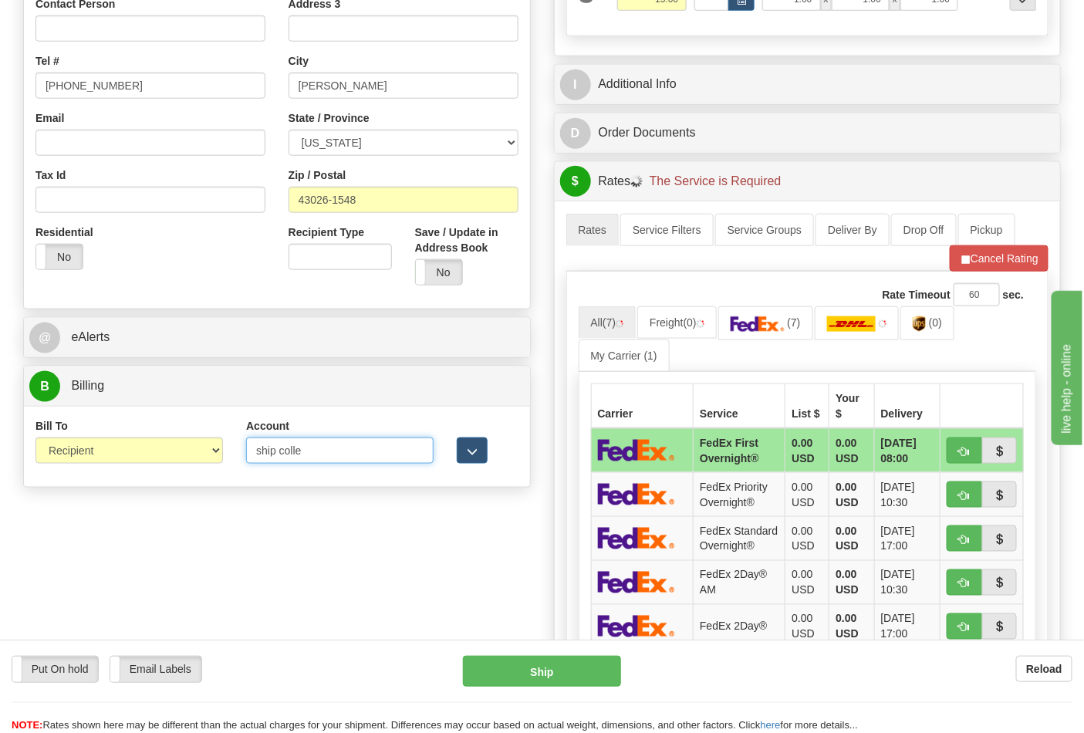
drag, startPoint x: 340, startPoint y: 454, endPoint x: 230, endPoint y: 460, distance: 110.5
click at [230, 460] on div "Bill To Sender Recipient Third Party Collect Account ship colle 3rd Party Accou…" at bounding box center [277, 446] width 506 height 57
paste input "473367"
type input "473367"
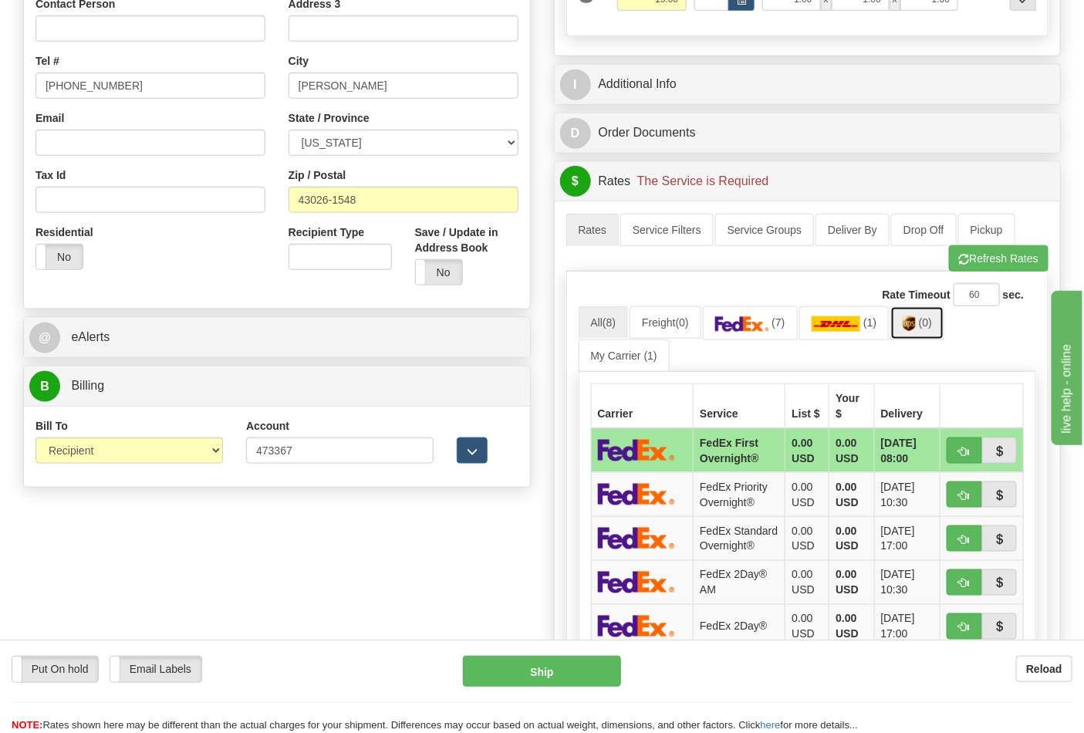
click at [926, 319] on link "(0)" at bounding box center [918, 322] width 54 height 33
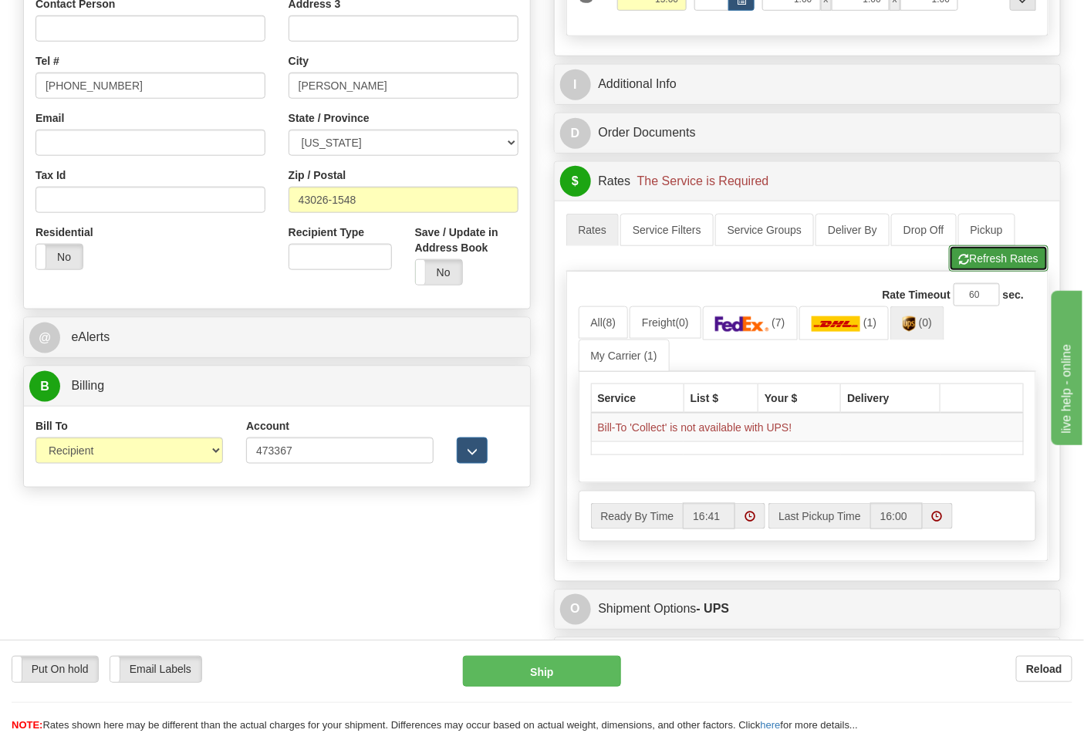
click at [992, 263] on button "Refresh Rates" at bounding box center [999, 258] width 100 height 26
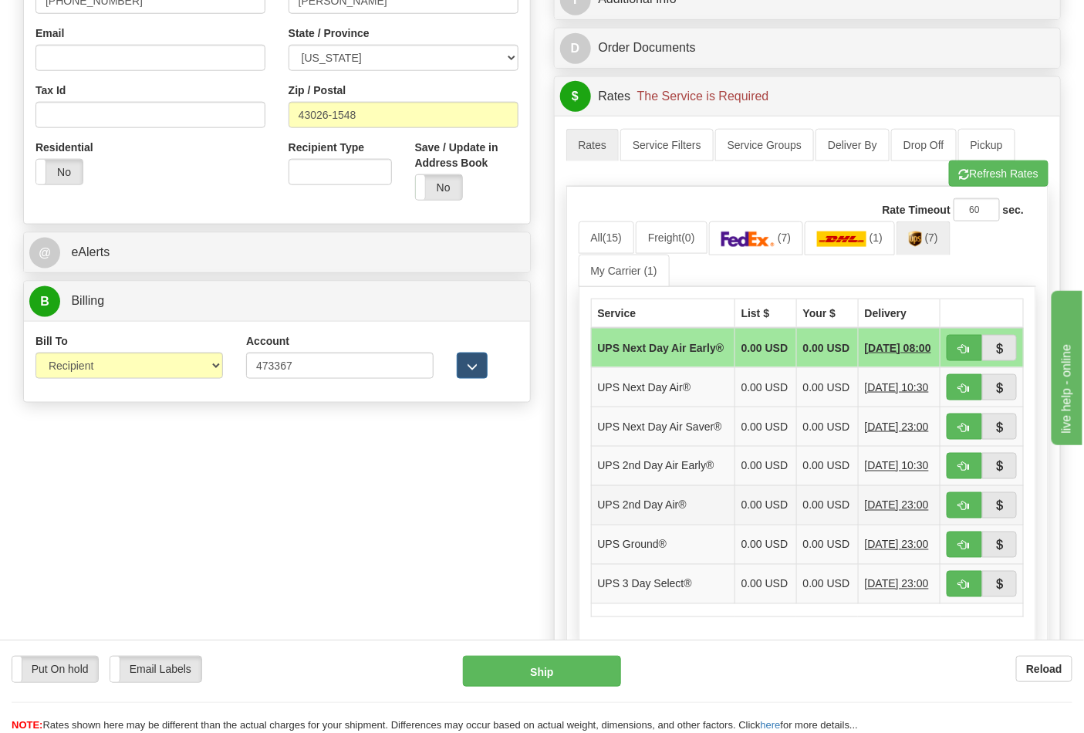
scroll to position [514, 0]
click at [971, 557] on button "button" at bounding box center [964, 544] width 35 height 26
type input "03"
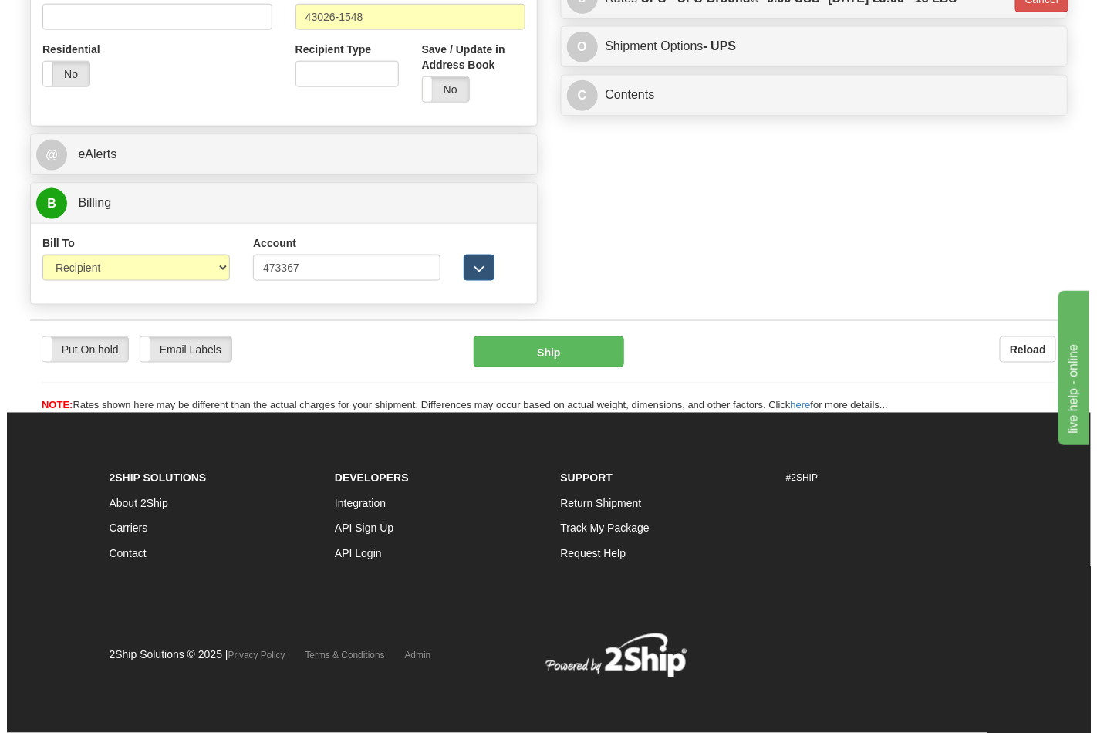
scroll to position [614, 0]
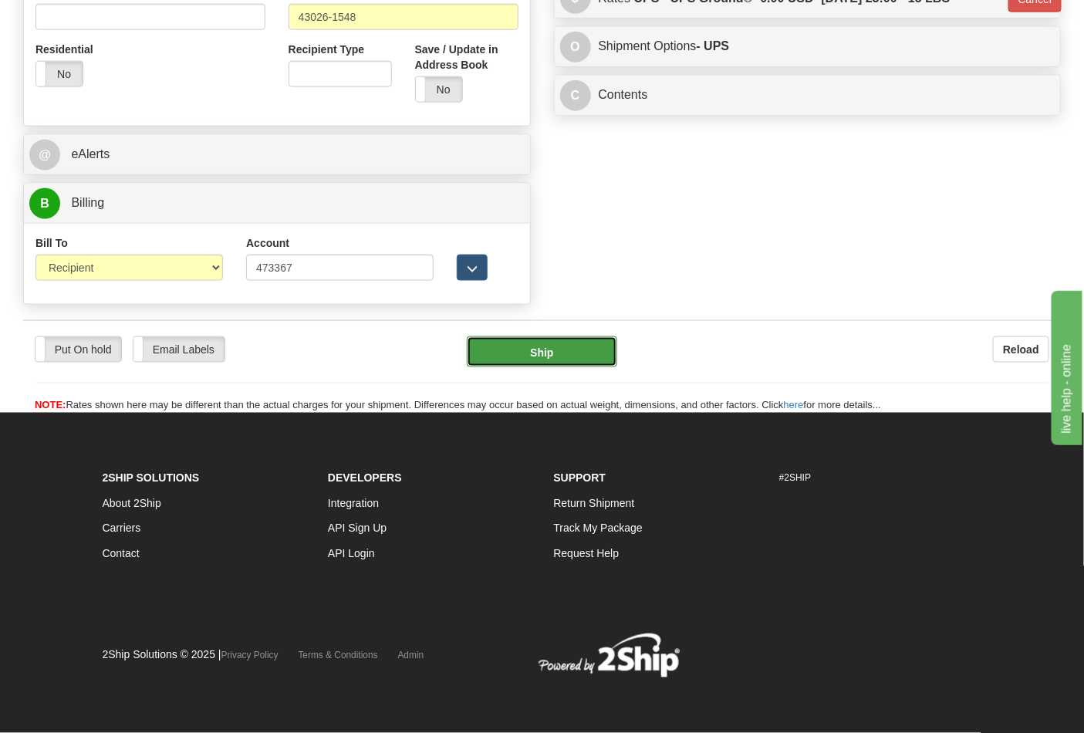
click at [564, 340] on button "Ship" at bounding box center [542, 351] width 150 height 31
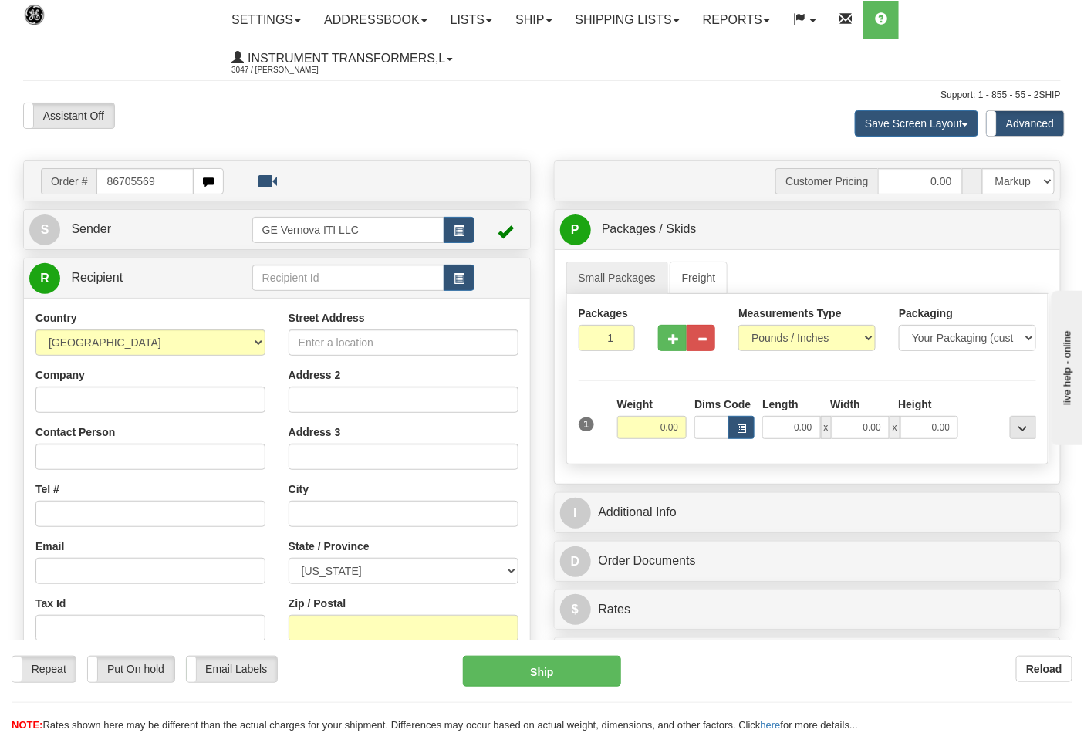
type input "86705569"
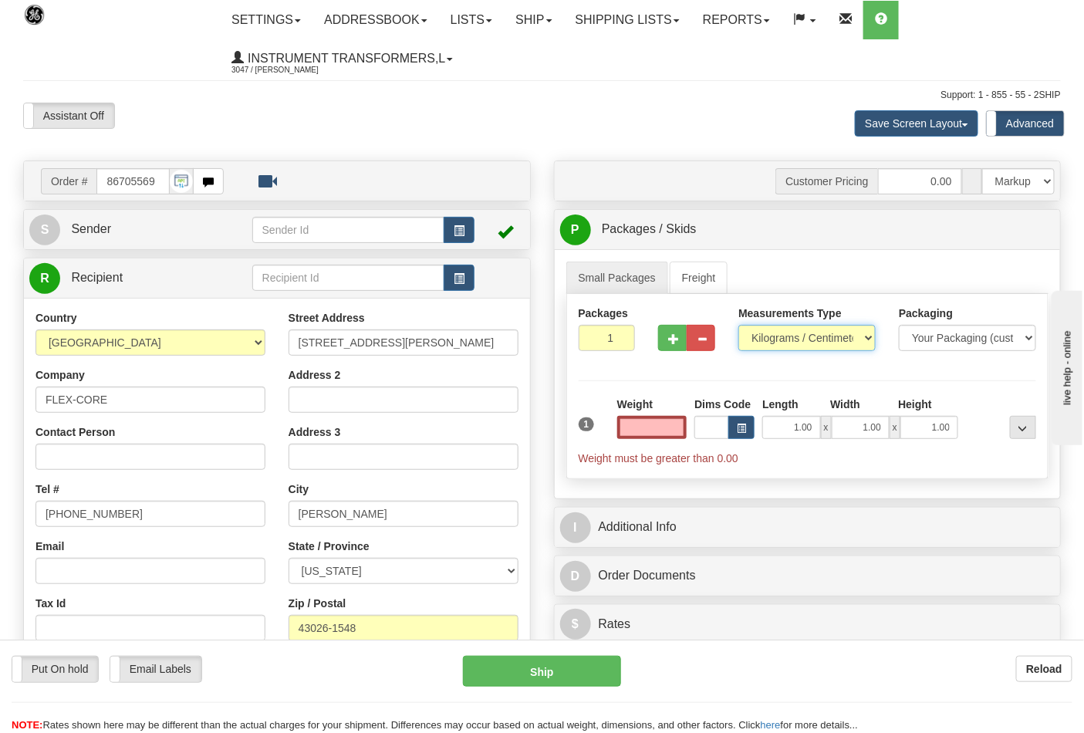
type input "0.00"
drag, startPoint x: 800, startPoint y: 334, endPoint x: 805, endPoint y: 342, distance: 9.4
click at [800, 334] on select "Pounds / Inches Kilograms / Centimeters" at bounding box center [807, 338] width 137 height 26
select select "0"
click at [739, 326] on select "Pounds / Inches Kilograms / Centimeters" at bounding box center [807, 338] width 137 height 26
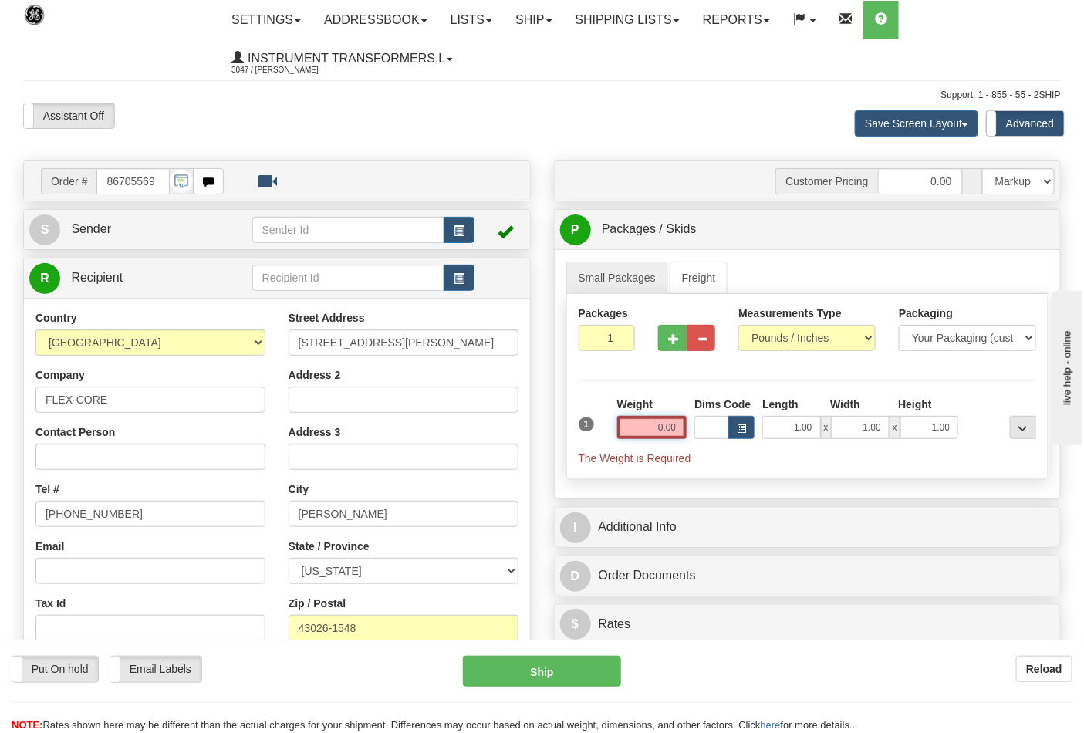
click at [652, 435] on input "0.00" at bounding box center [652, 427] width 70 height 23
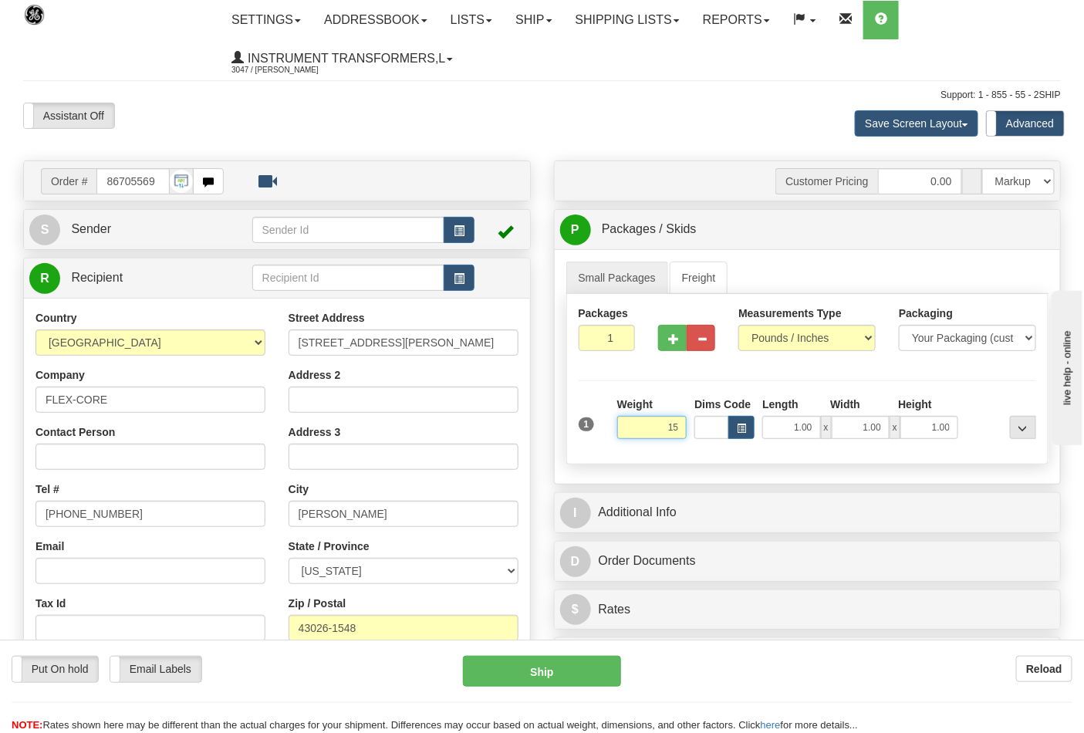
click button "Delete" at bounding box center [0, 0] width 0 height 0
type input "15.00"
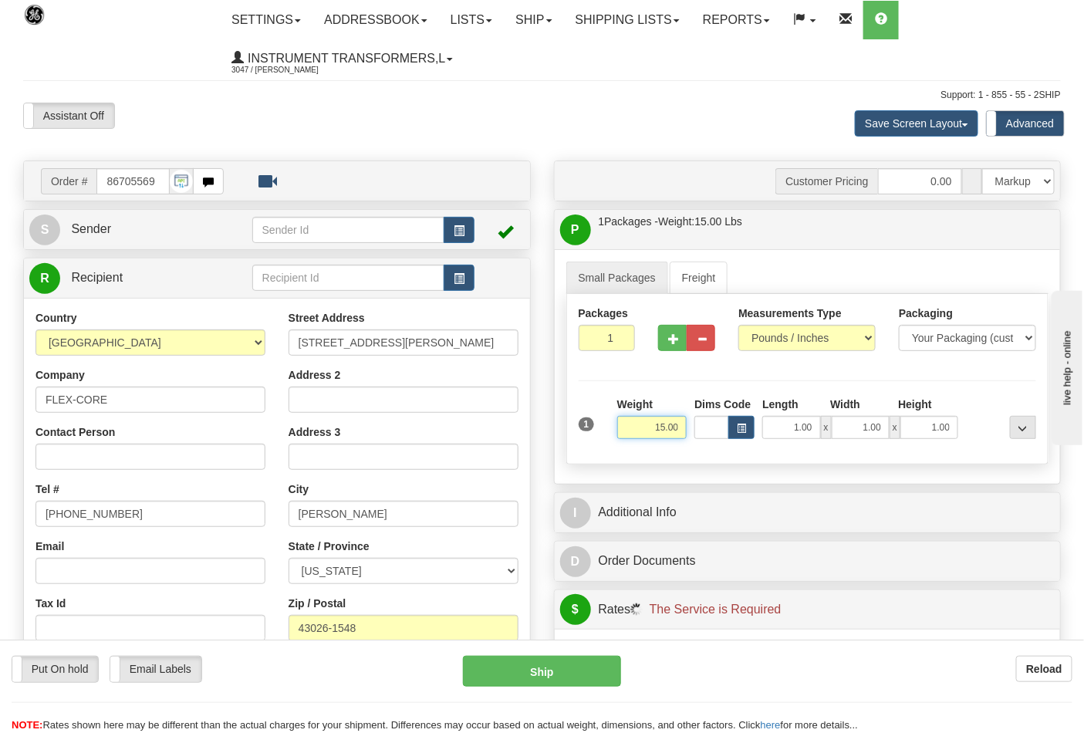
scroll to position [257, 0]
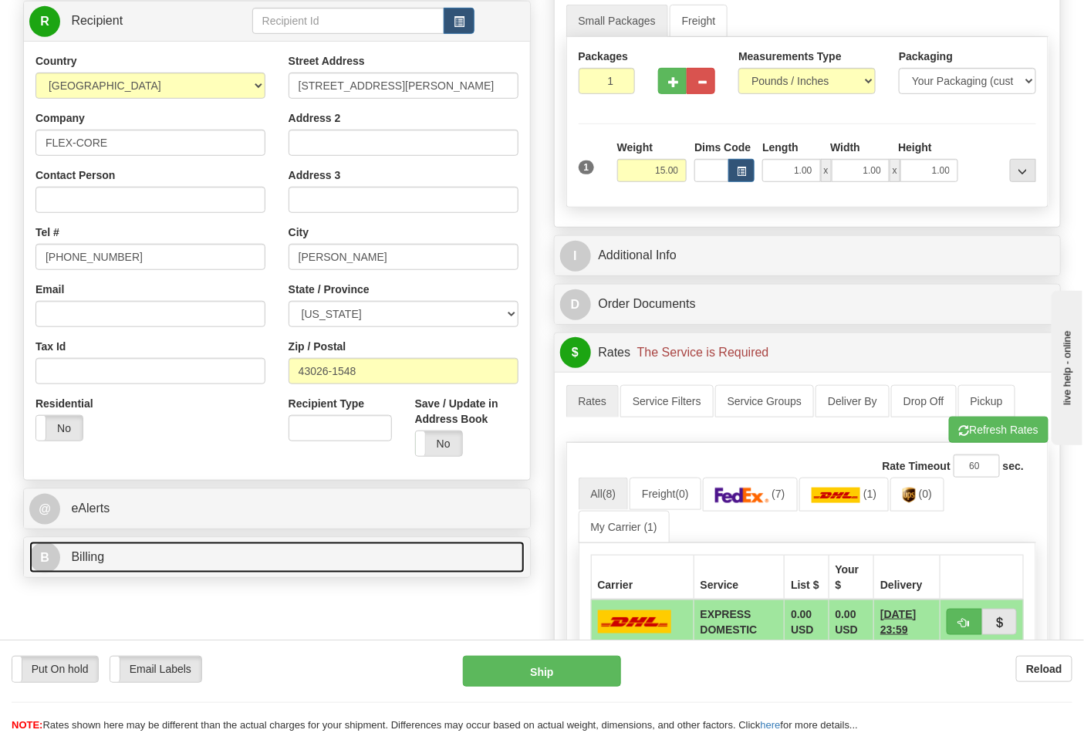
click at [455, 551] on link "B Billing" at bounding box center [276, 558] width 495 height 32
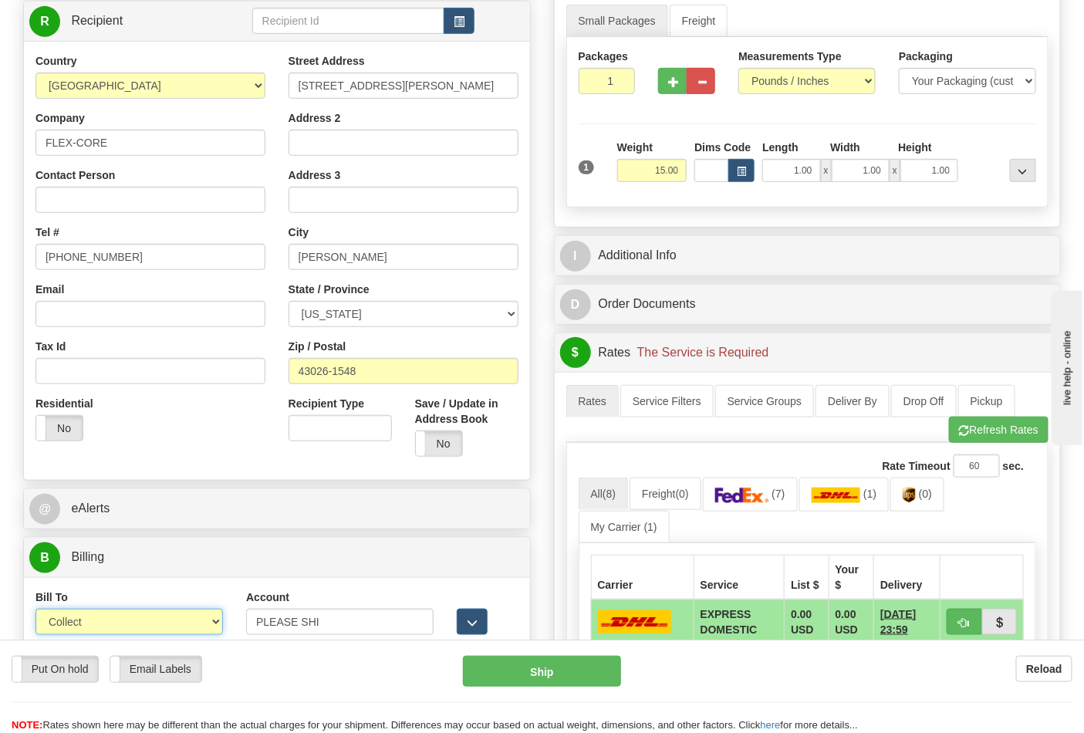
drag, startPoint x: 215, startPoint y: 625, endPoint x: 206, endPoint y: 635, distance: 13.1
click at [213, 626] on select "Sender Recipient Third Party Collect" at bounding box center [129, 622] width 188 height 26
select select "2"
click at [35, 611] on select "Sender Recipient Third Party Collect" at bounding box center [129, 622] width 188 height 26
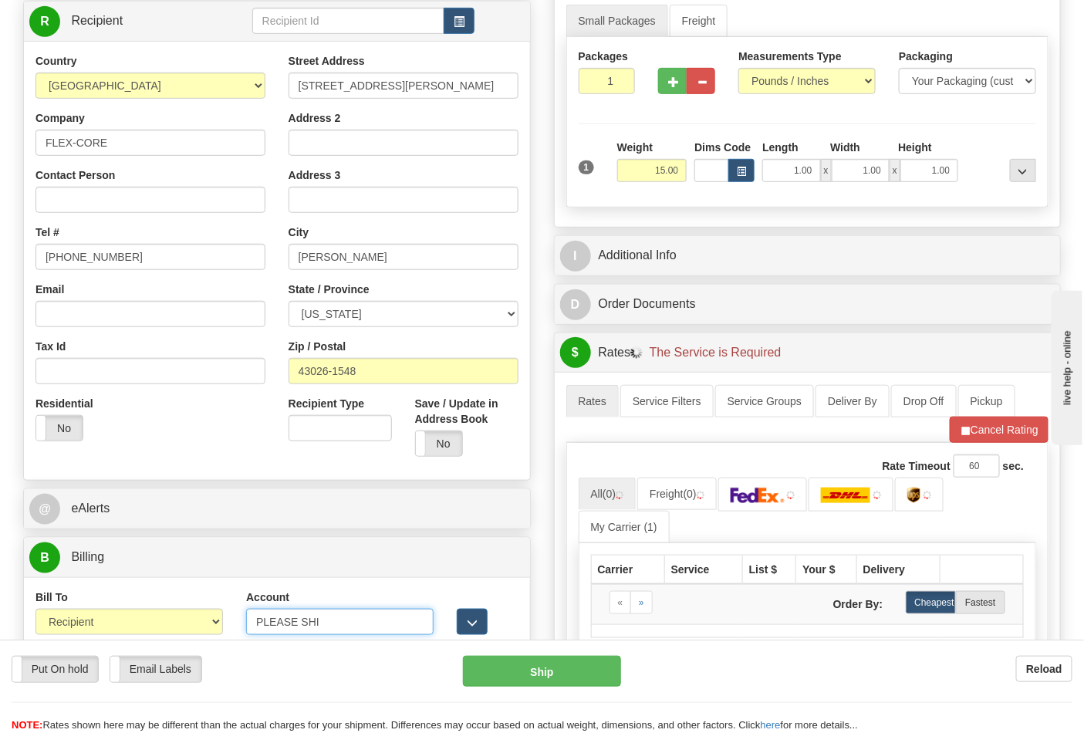
drag, startPoint x: 332, startPoint y: 625, endPoint x: 233, endPoint y: 622, distance: 98.8
click at [241, 616] on div "Account PLEASE SHI 3rd Party Account List Please select" at bounding box center [340, 618] width 211 height 57
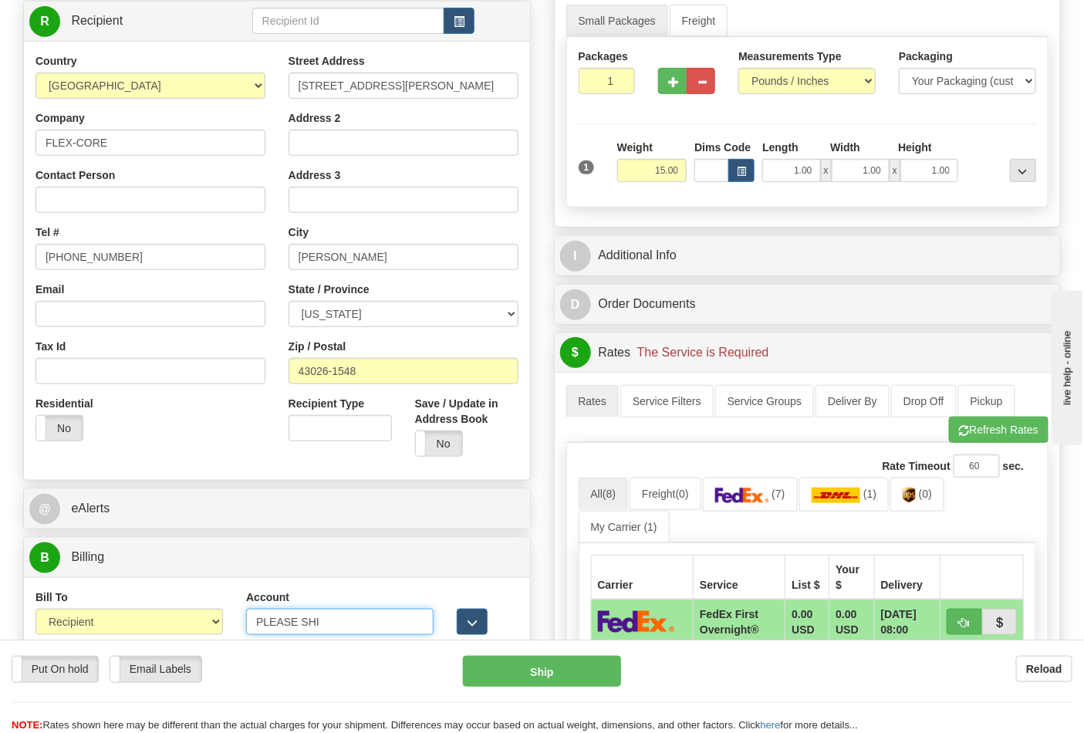
paste input "473367"
type input "473367"
click at [924, 496] on link "(0)" at bounding box center [918, 494] width 54 height 33
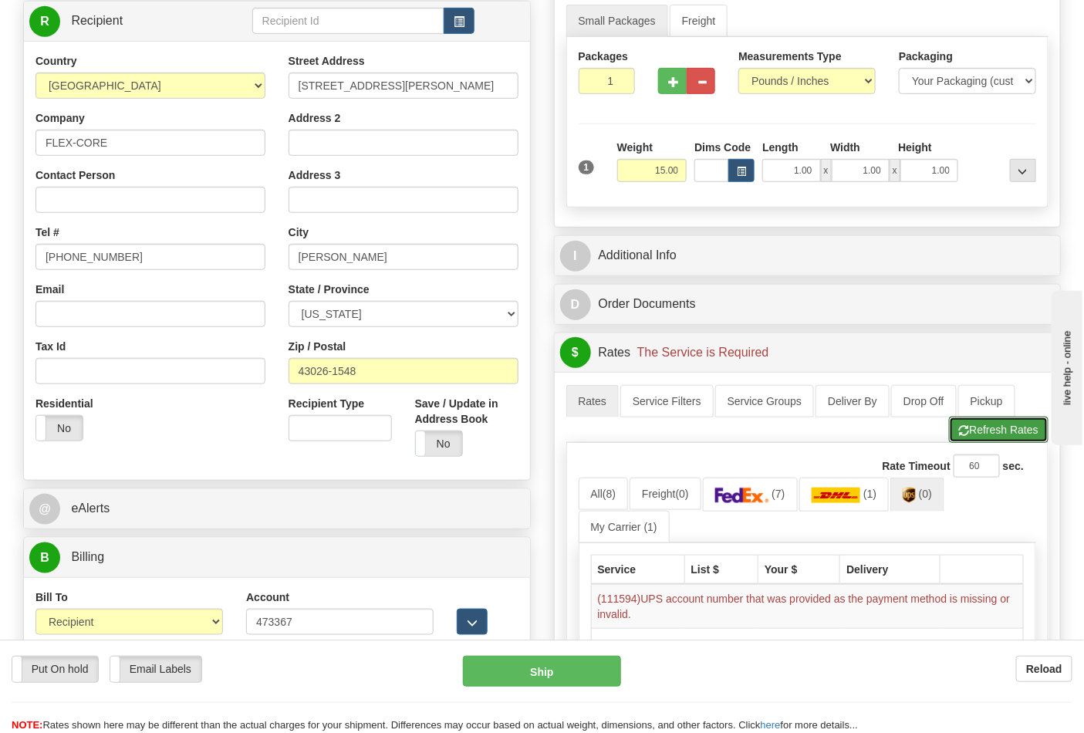
click at [986, 433] on button "Refresh Rates" at bounding box center [999, 430] width 100 height 26
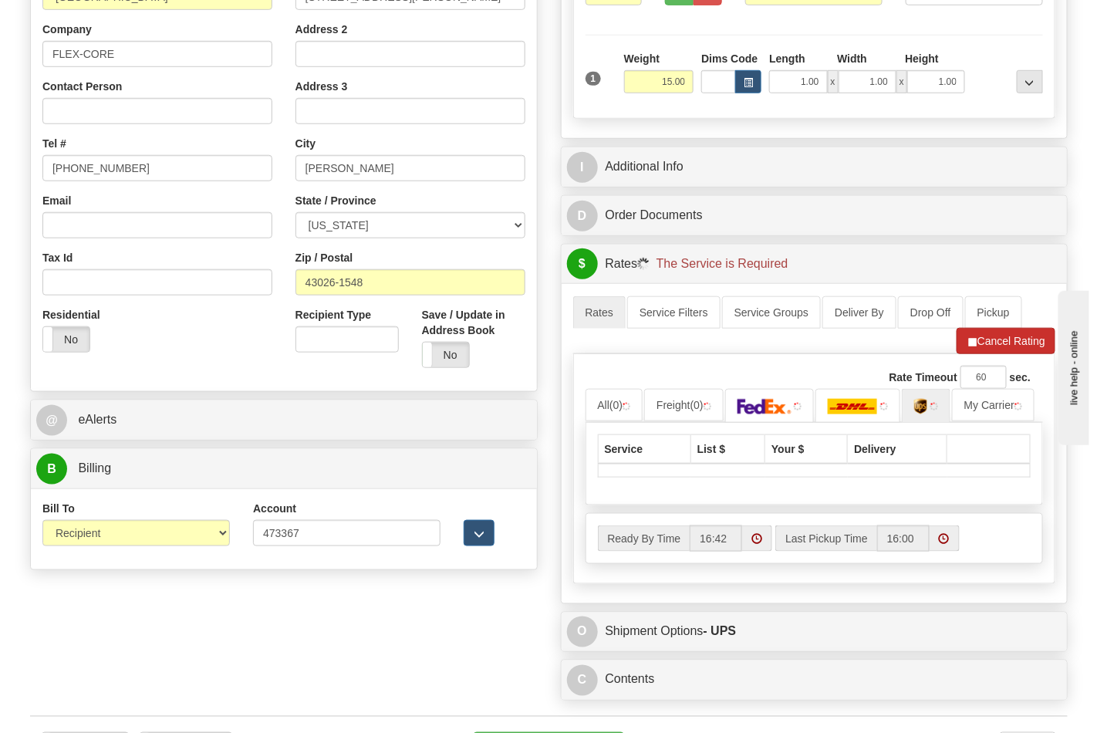
scroll to position [514, 0]
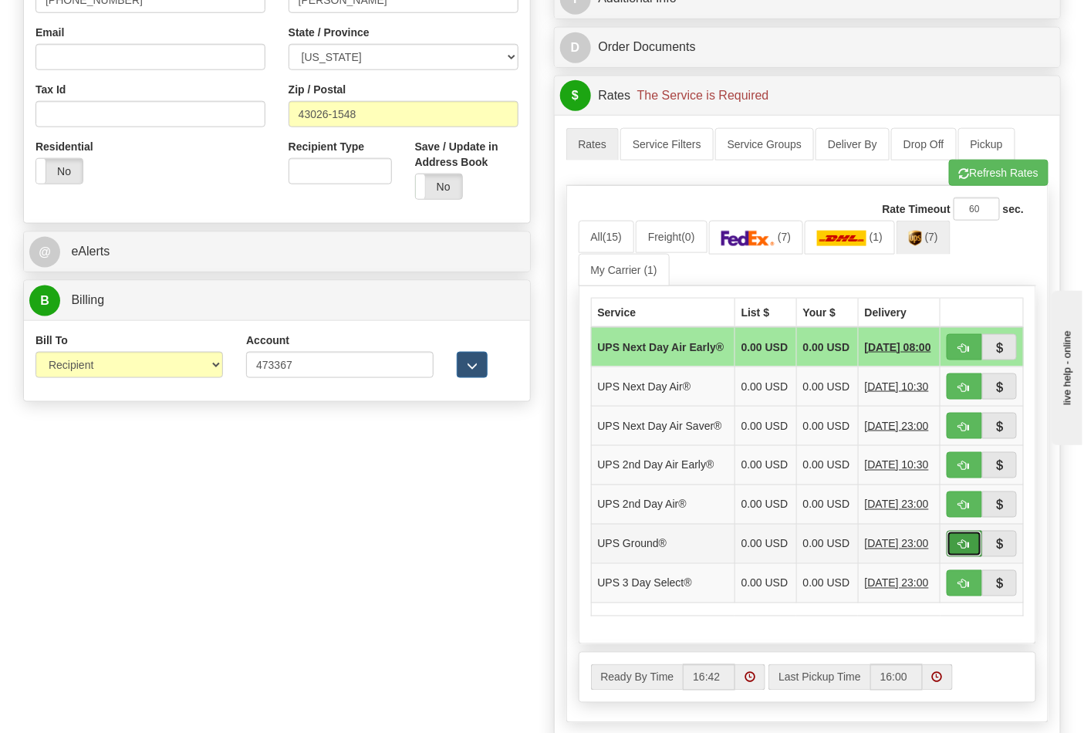
click at [969, 550] on span "button" at bounding box center [964, 545] width 11 height 10
type input "03"
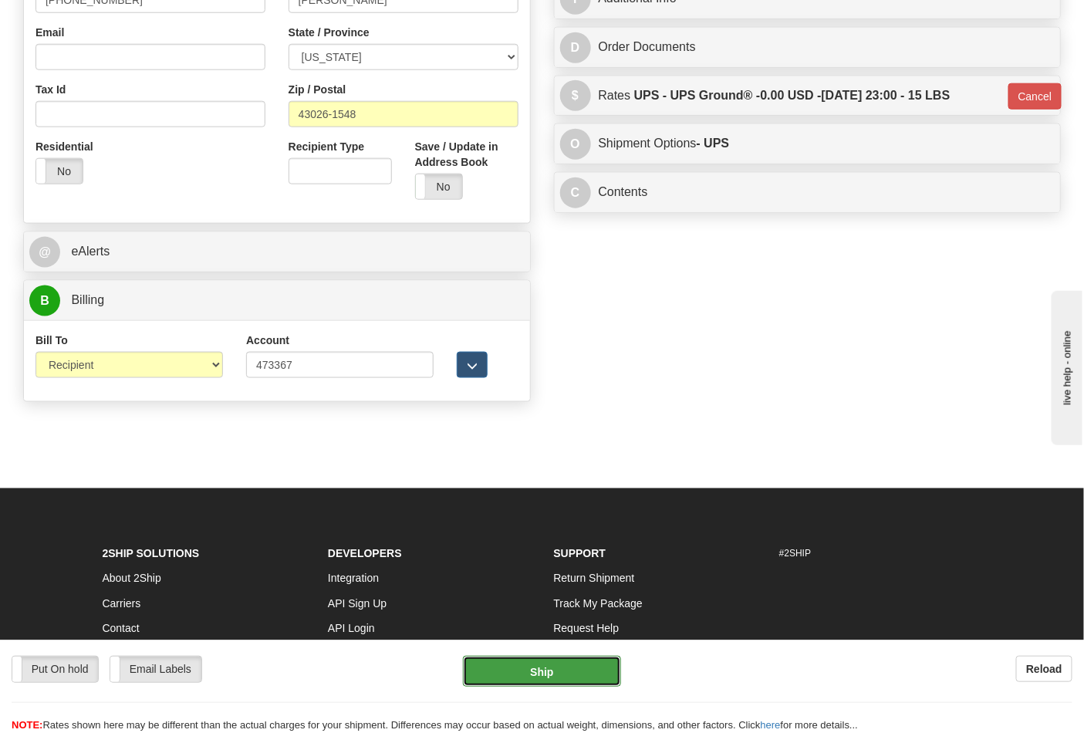
click at [576, 679] on button "Ship" at bounding box center [541, 671] width 157 height 31
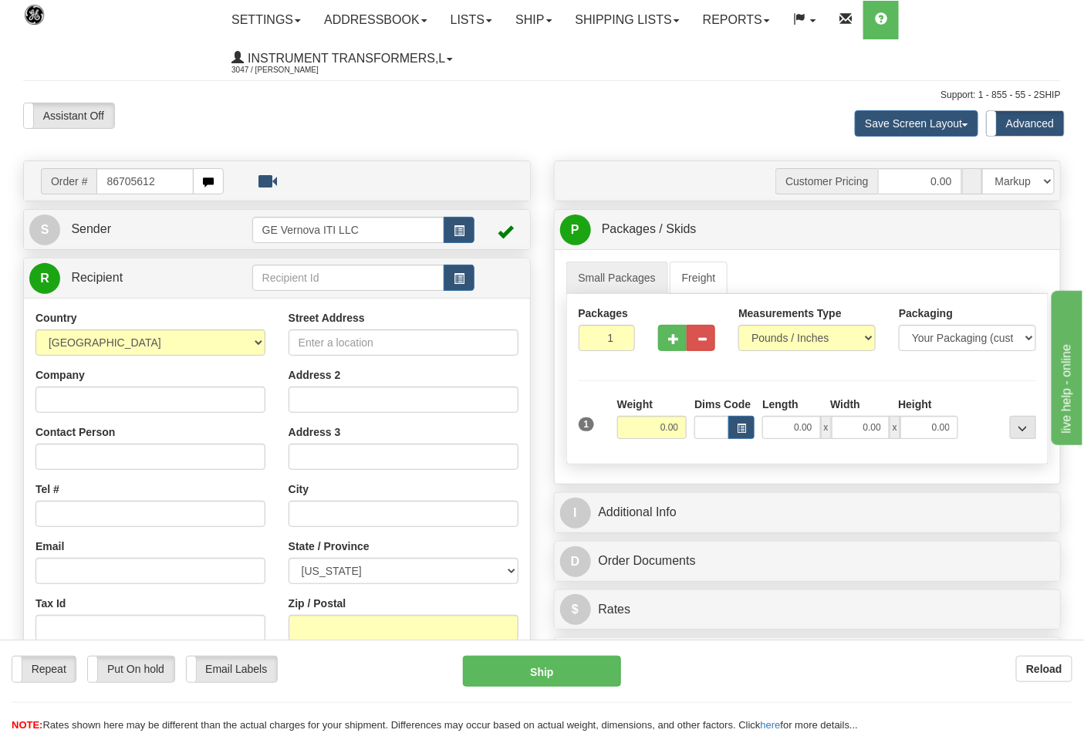
type input "86705612"
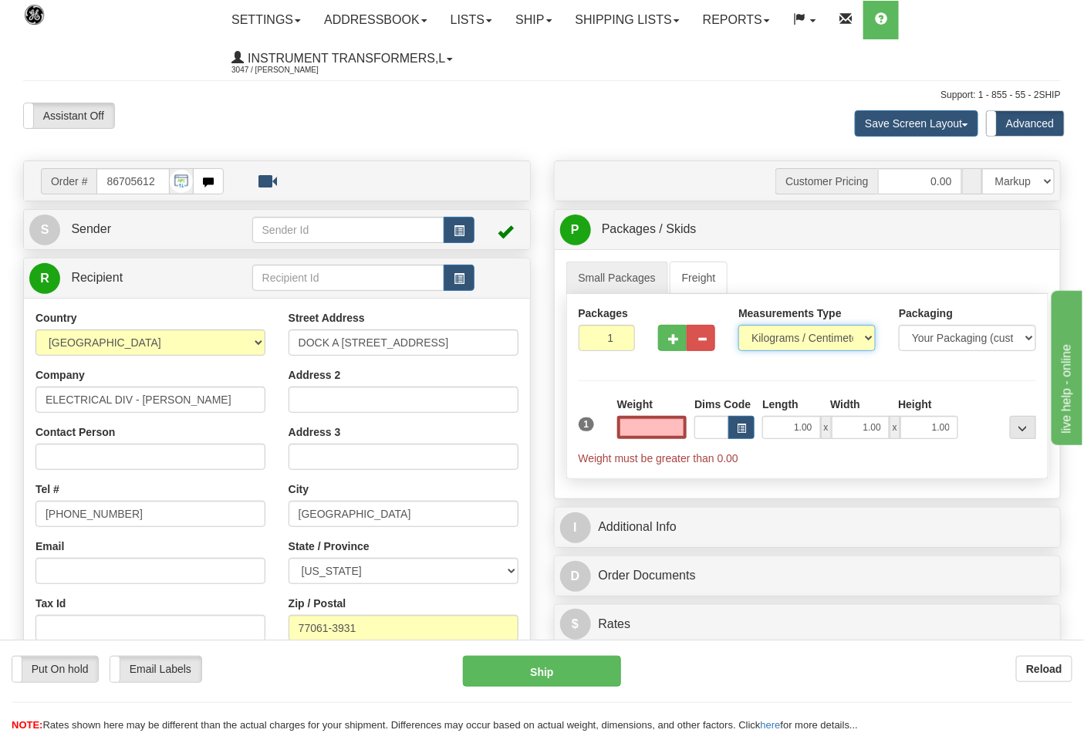
type input "0.00"
click at [813, 337] on select "Pounds / Inches Kilograms / Centimeters" at bounding box center [807, 338] width 137 height 26
select select "0"
click at [739, 326] on select "Pounds / Inches Kilograms / Centimeters" at bounding box center [807, 338] width 137 height 26
click at [654, 426] on input "0.00" at bounding box center [652, 427] width 70 height 23
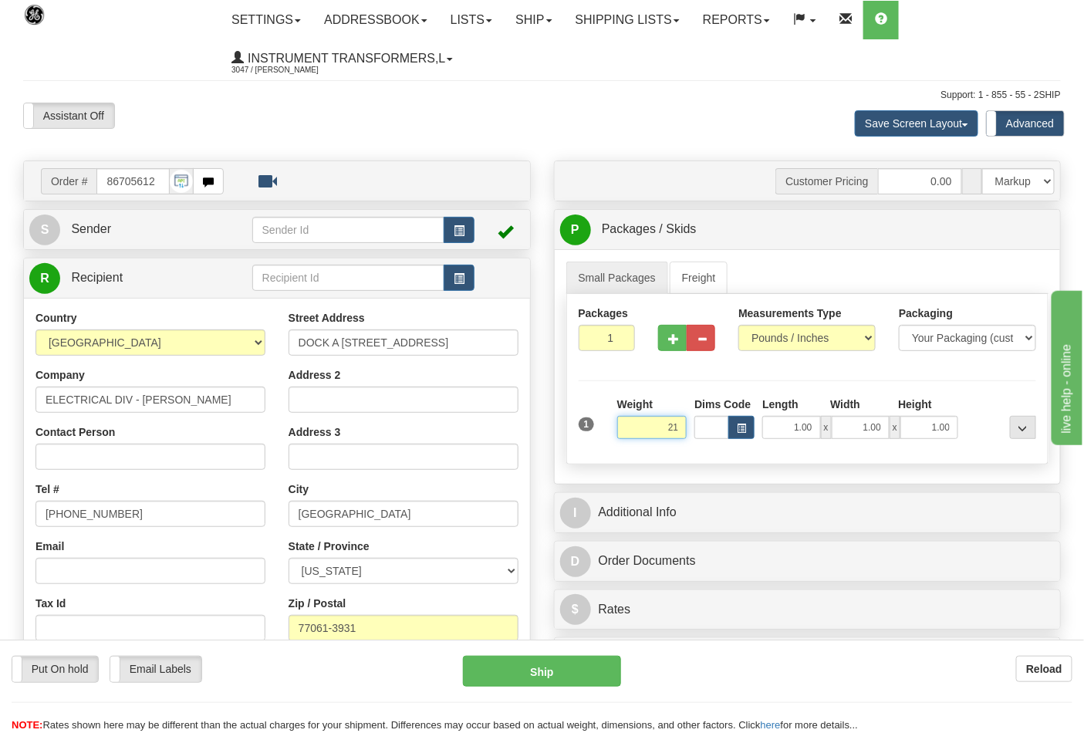
click button "Delete" at bounding box center [0, 0] width 0 height 0
type input "21.00"
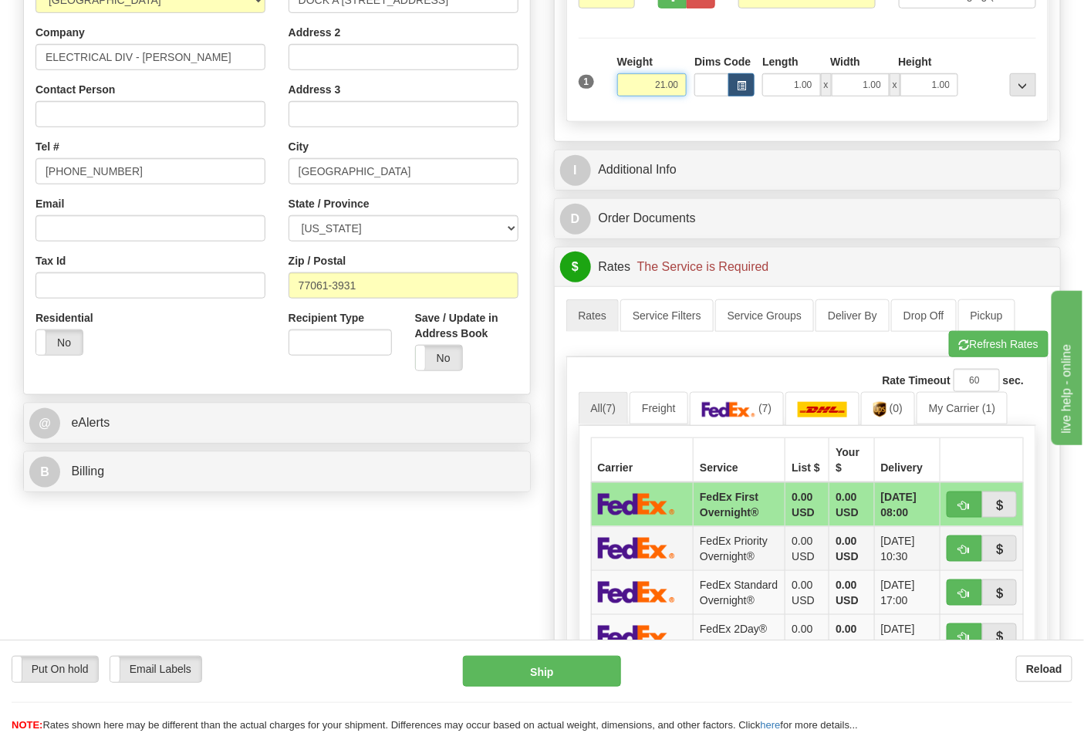
scroll to position [428, 0]
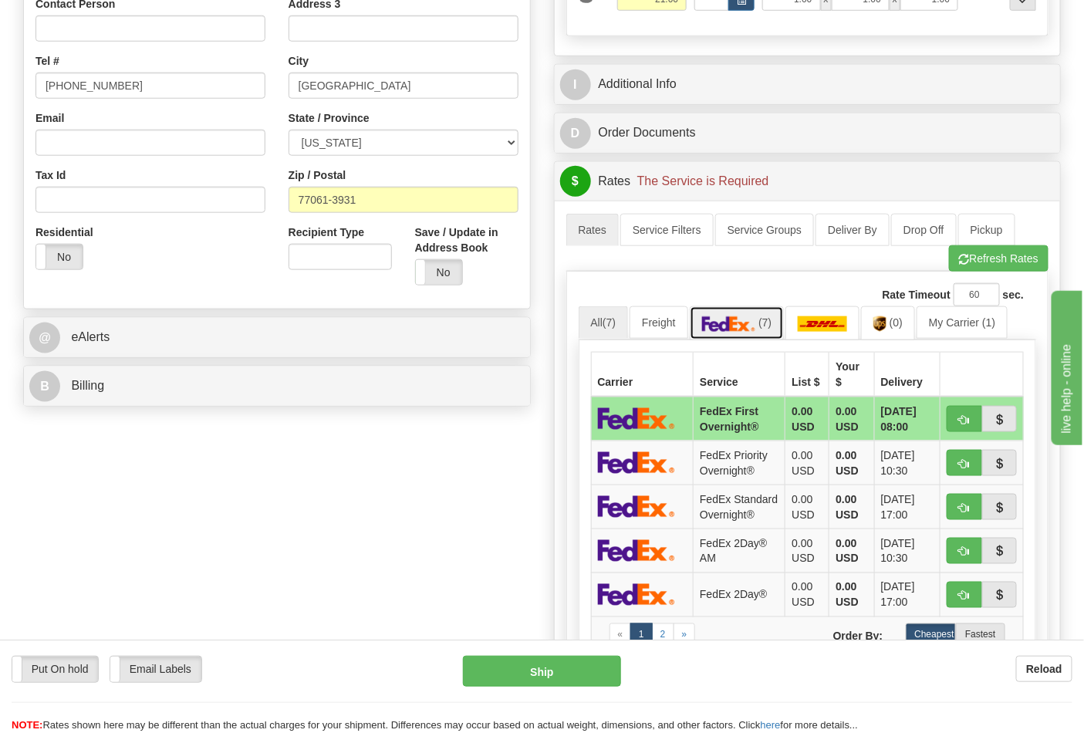
click at [752, 326] on img at bounding box center [729, 323] width 54 height 15
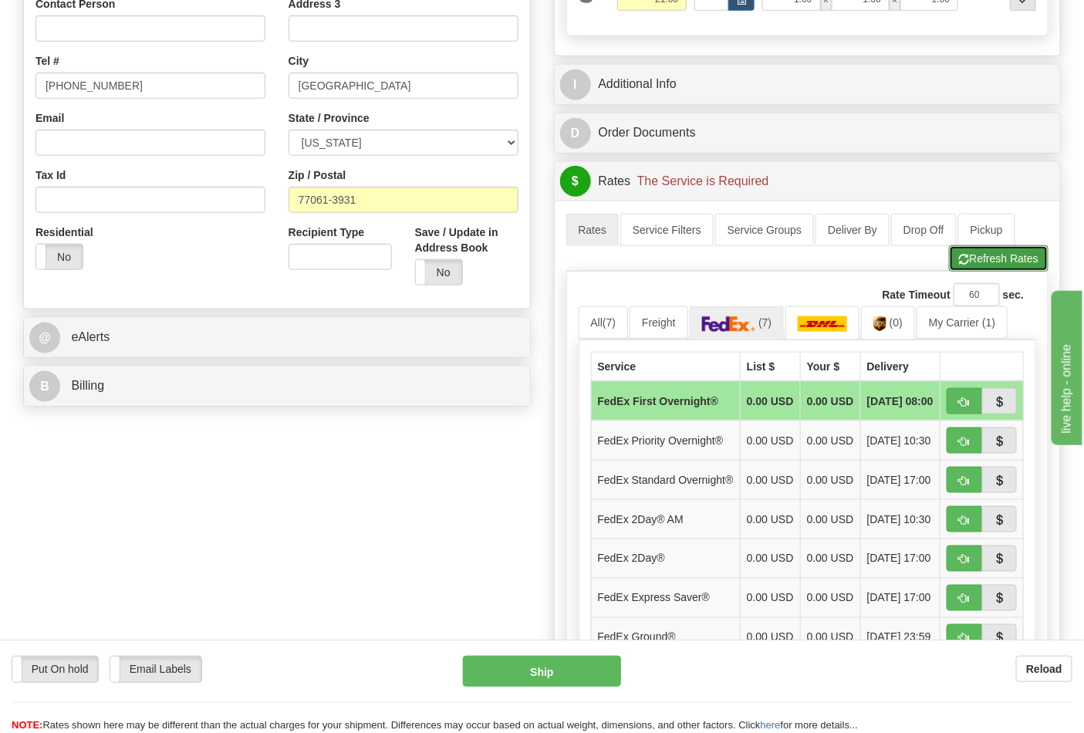
click at [959, 255] on span "button" at bounding box center [964, 260] width 11 height 10
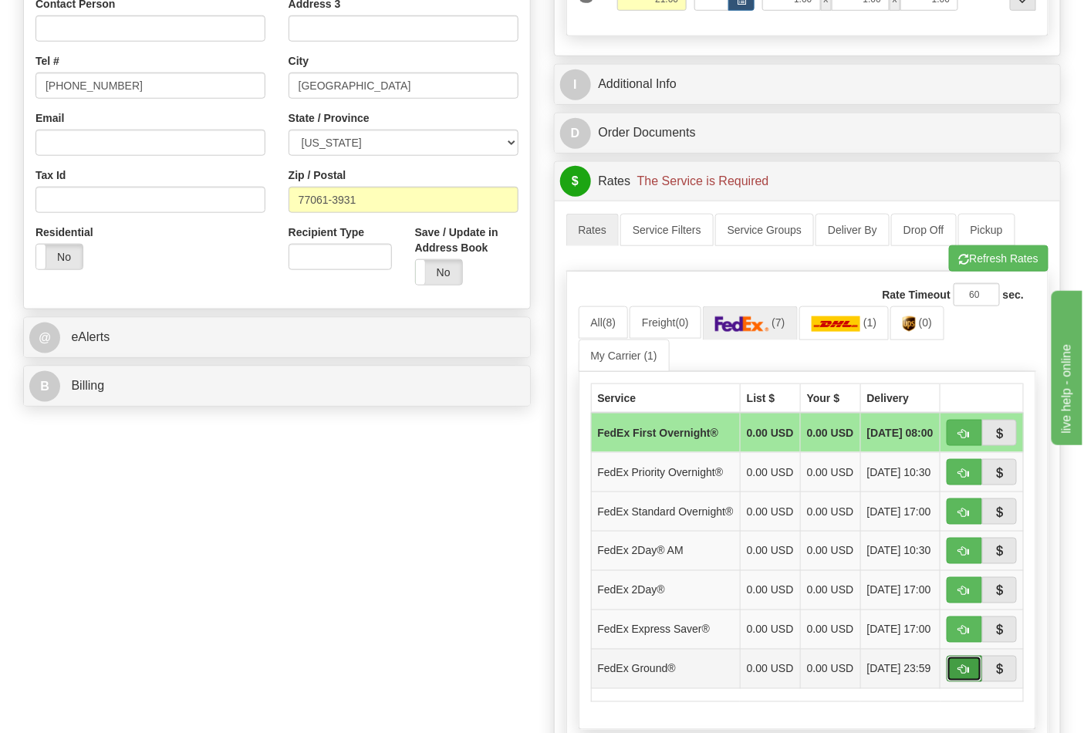
click at [954, 682] on button "button" at bounding box center [964, 669] width 35 height 26
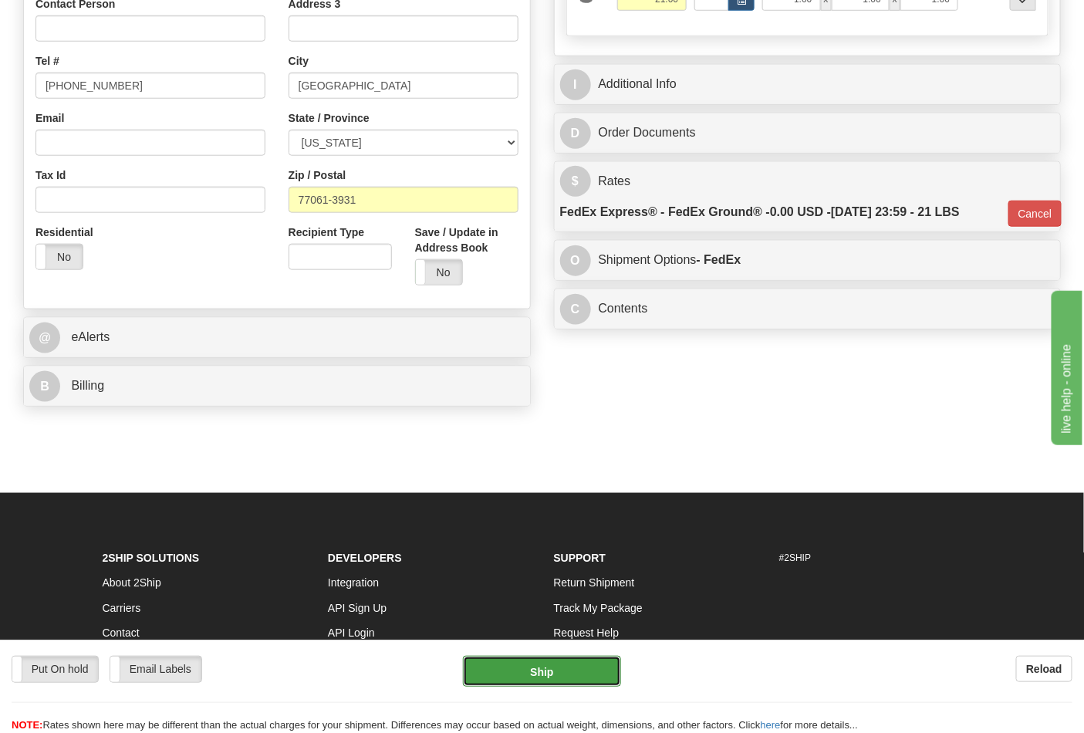
click at [554, 687] on button "Ship" at bounding box center [541, 671] width 157 height 31
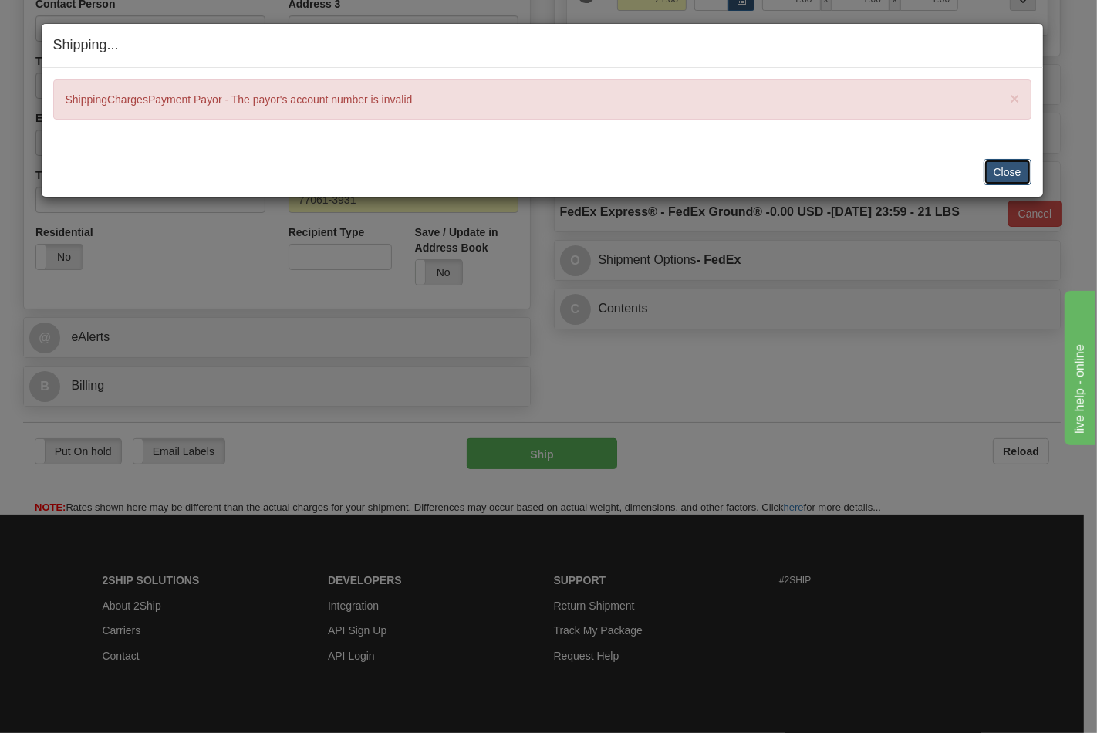
click button "Close"
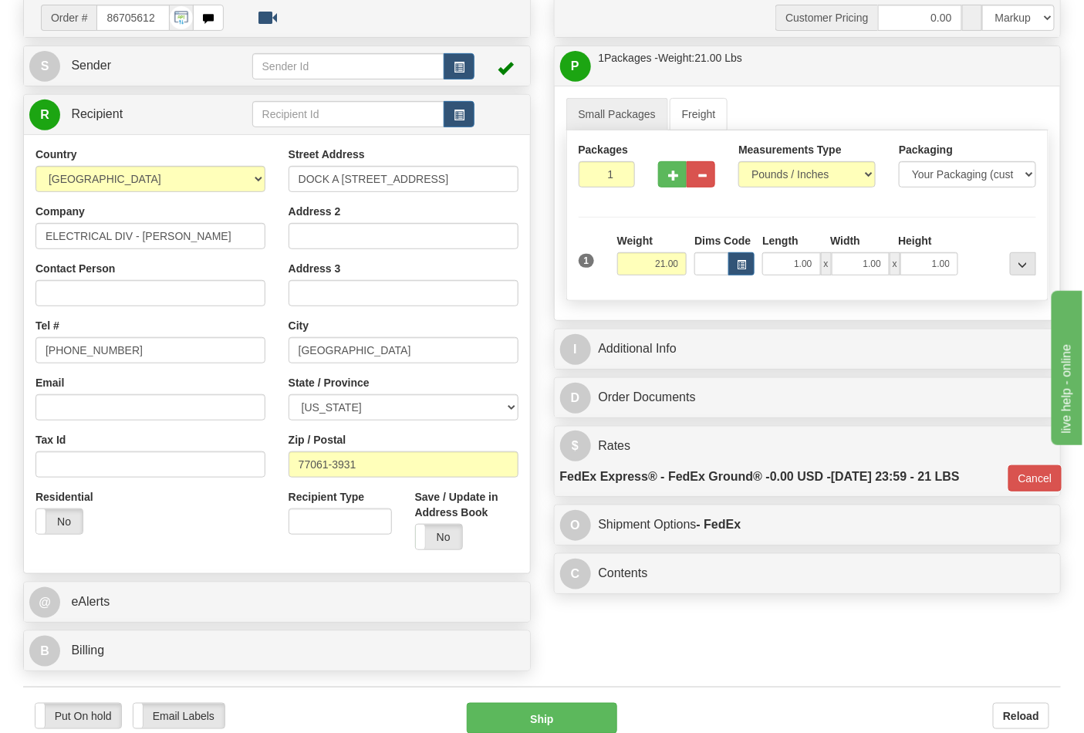
scroll to position [257, 0]
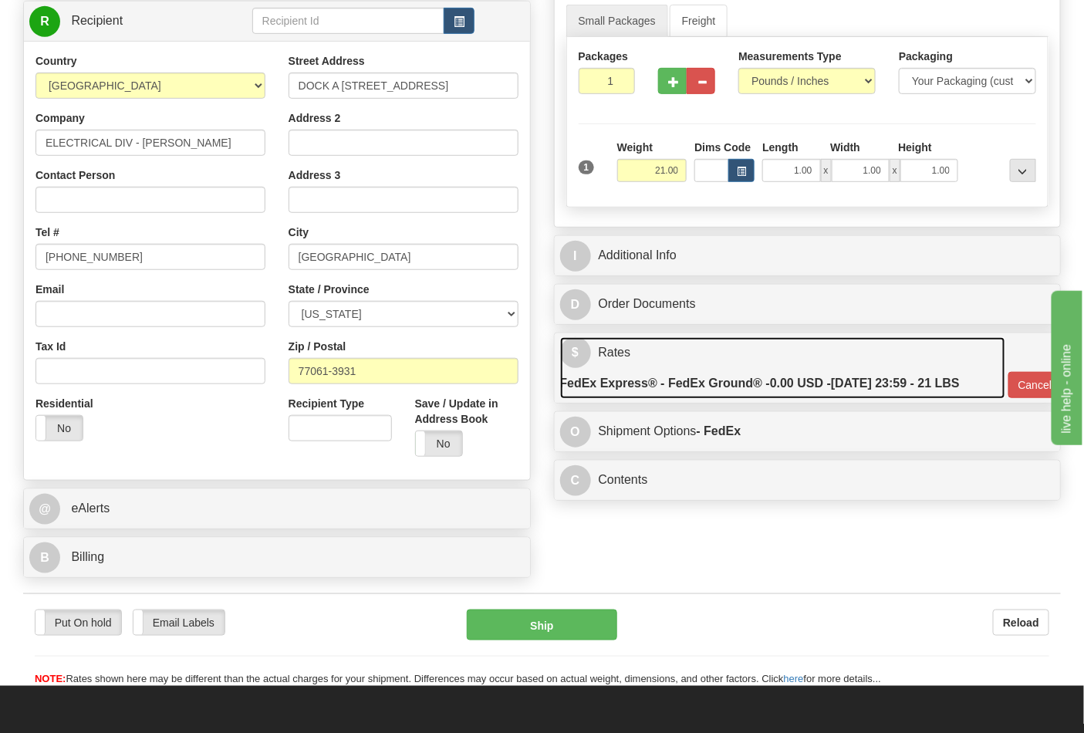
click link "$ Rates FedEx Express® - FedEx Ground® - 0.00 USD - 10/07/2025 23:59 - 21 LBS"
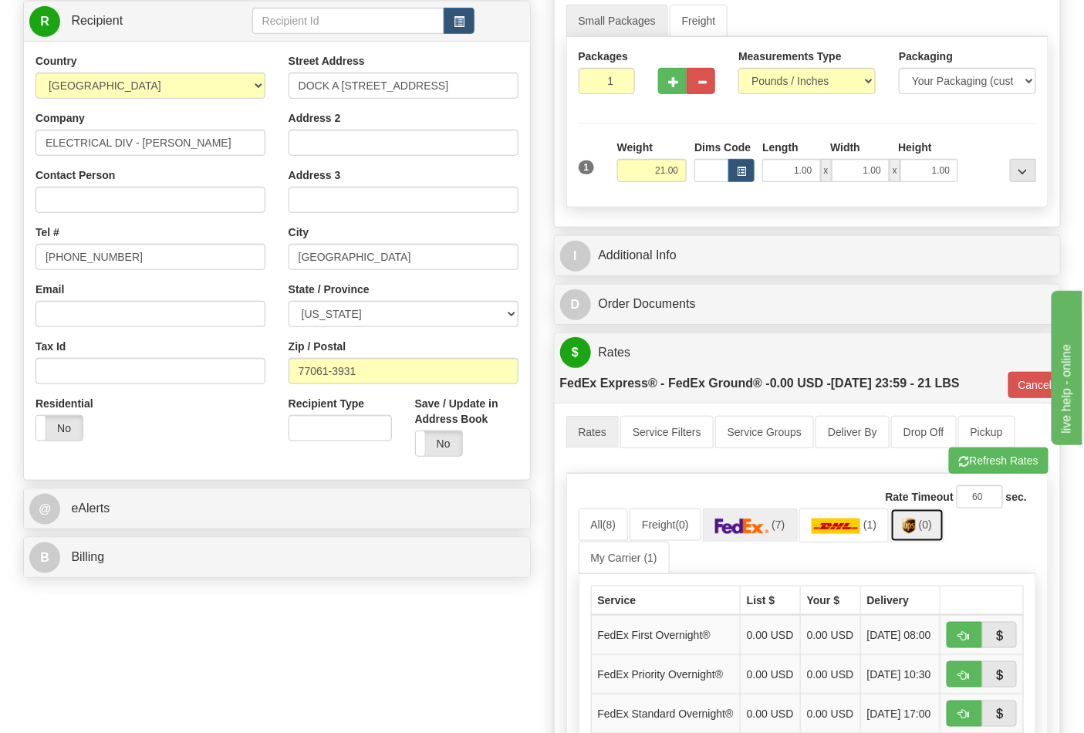
click link "(0)"
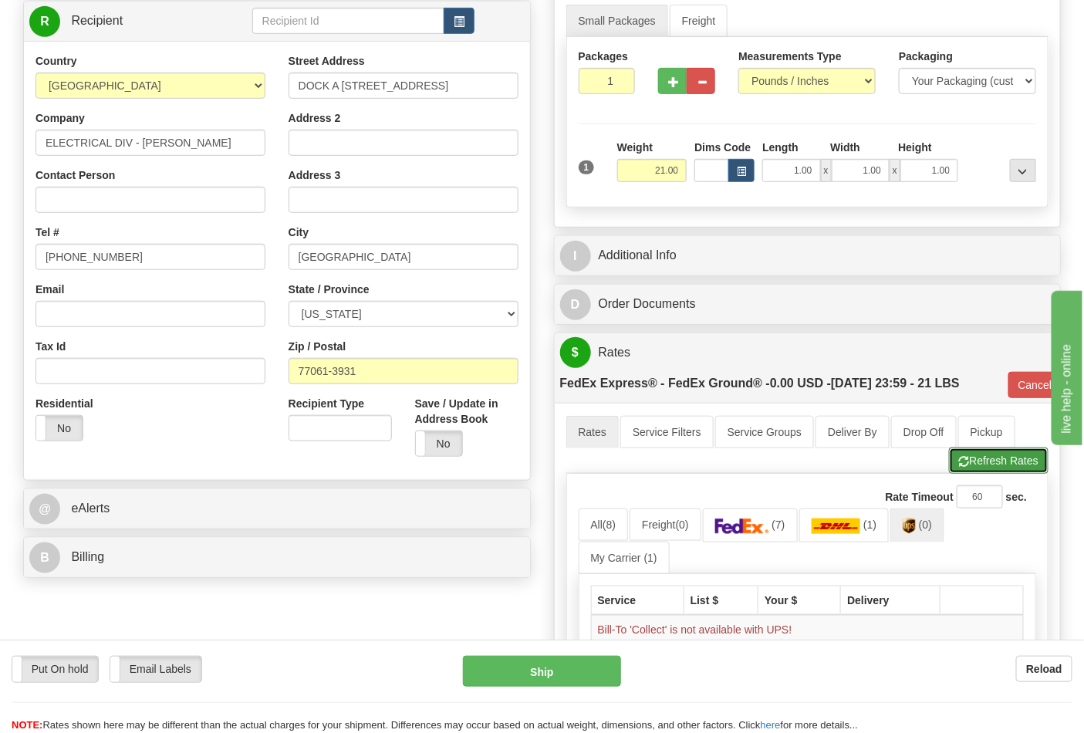
click button "Refresh Rates"
type input "92"
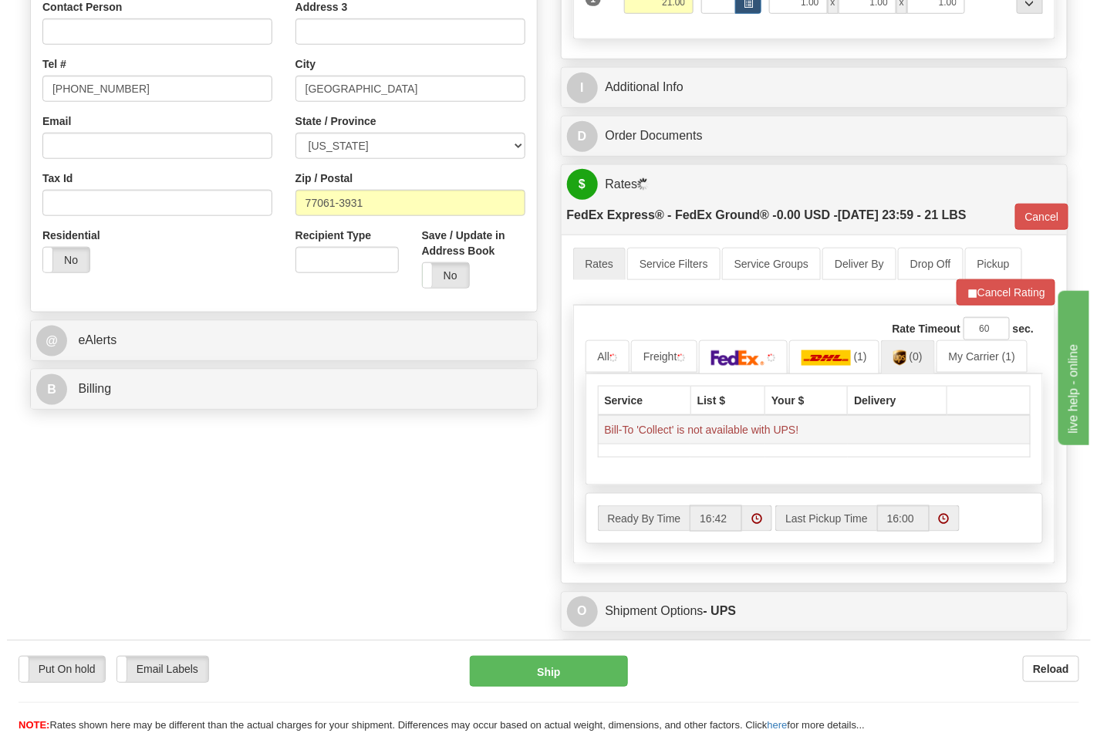
scroll to position [428, 0]
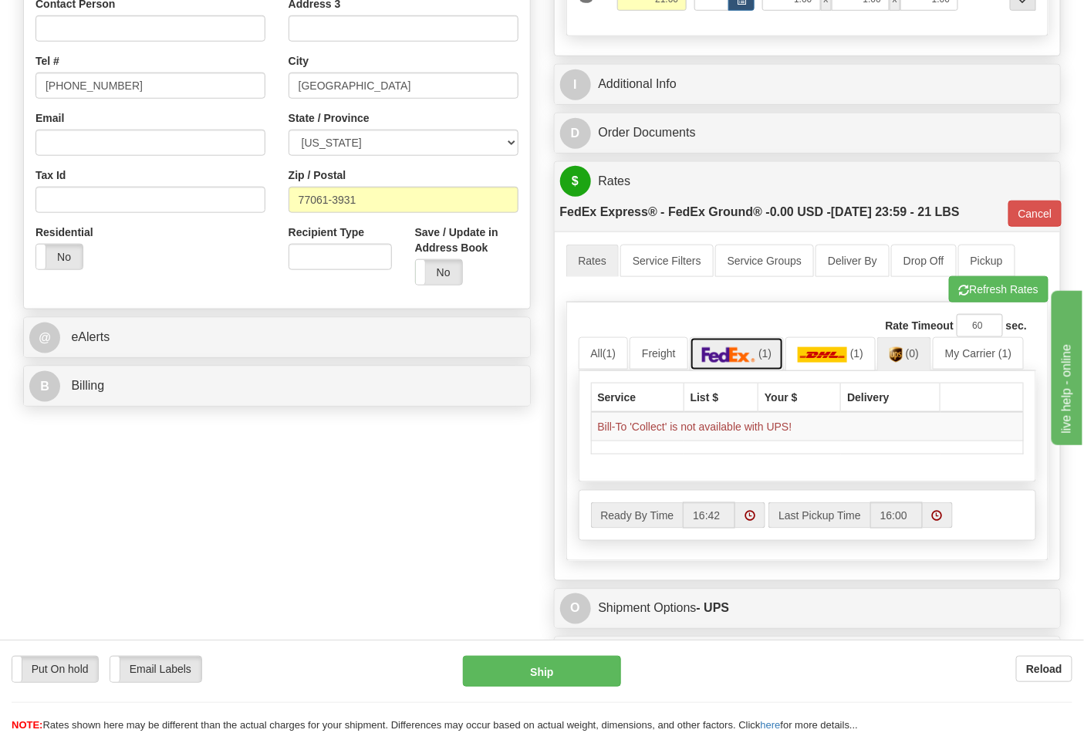
click span "(1)"
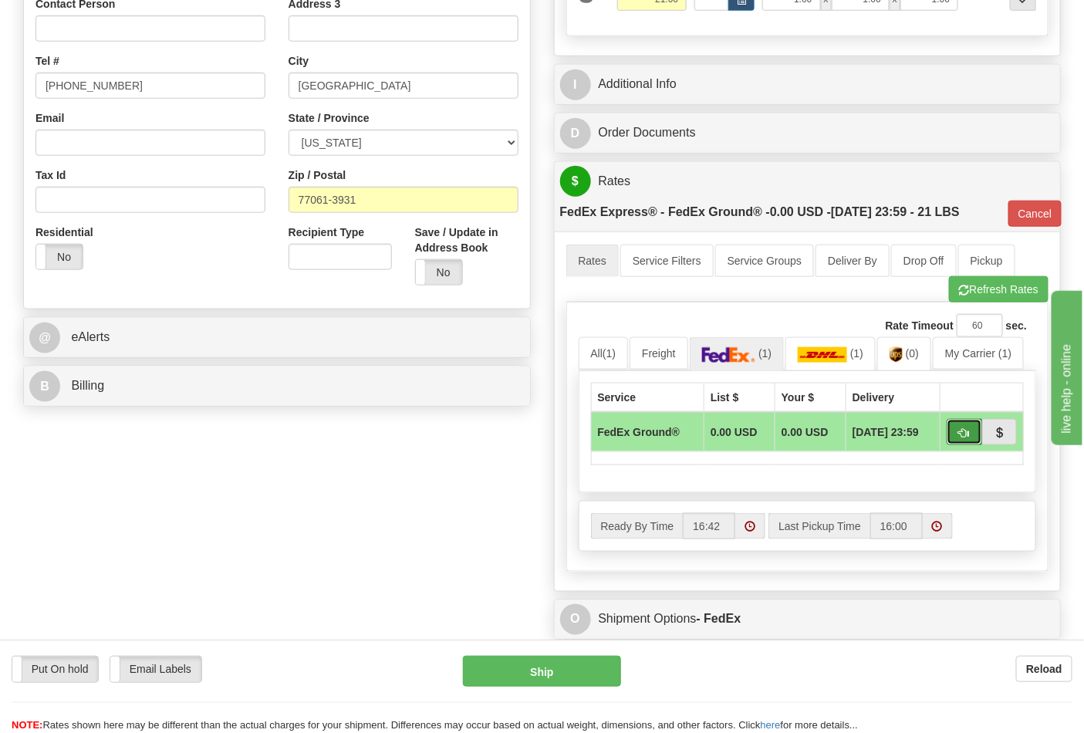
click span "button"
click button "Ship"
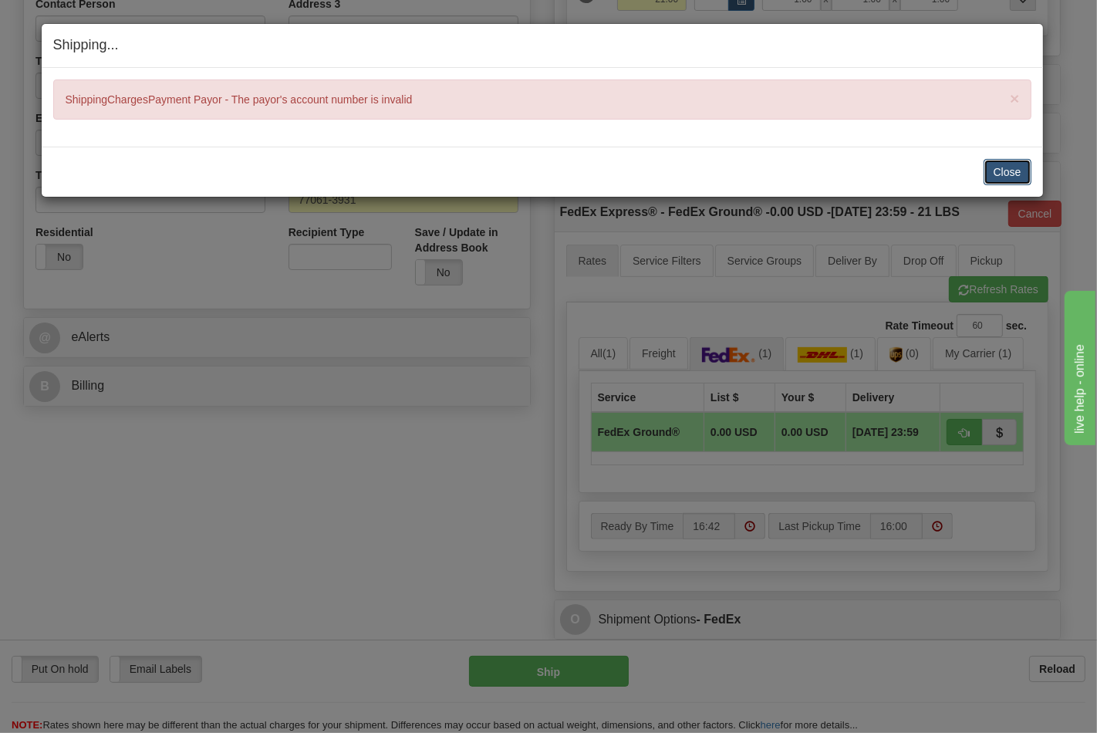
click button "Close"
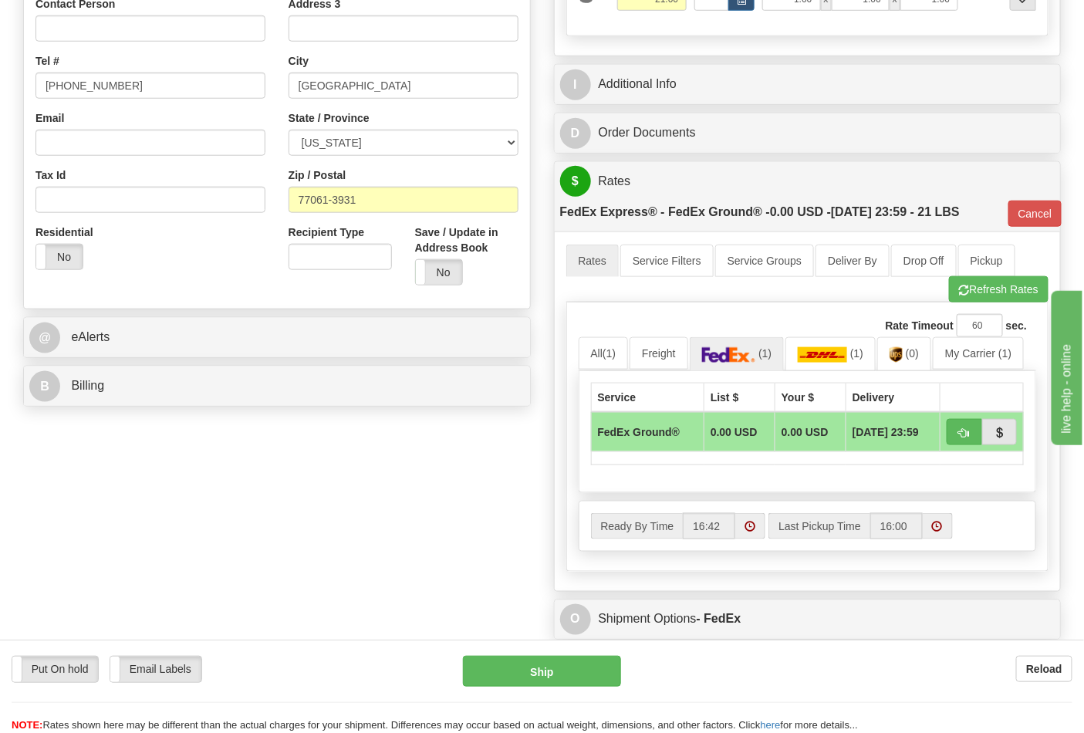
click div "B Billing"
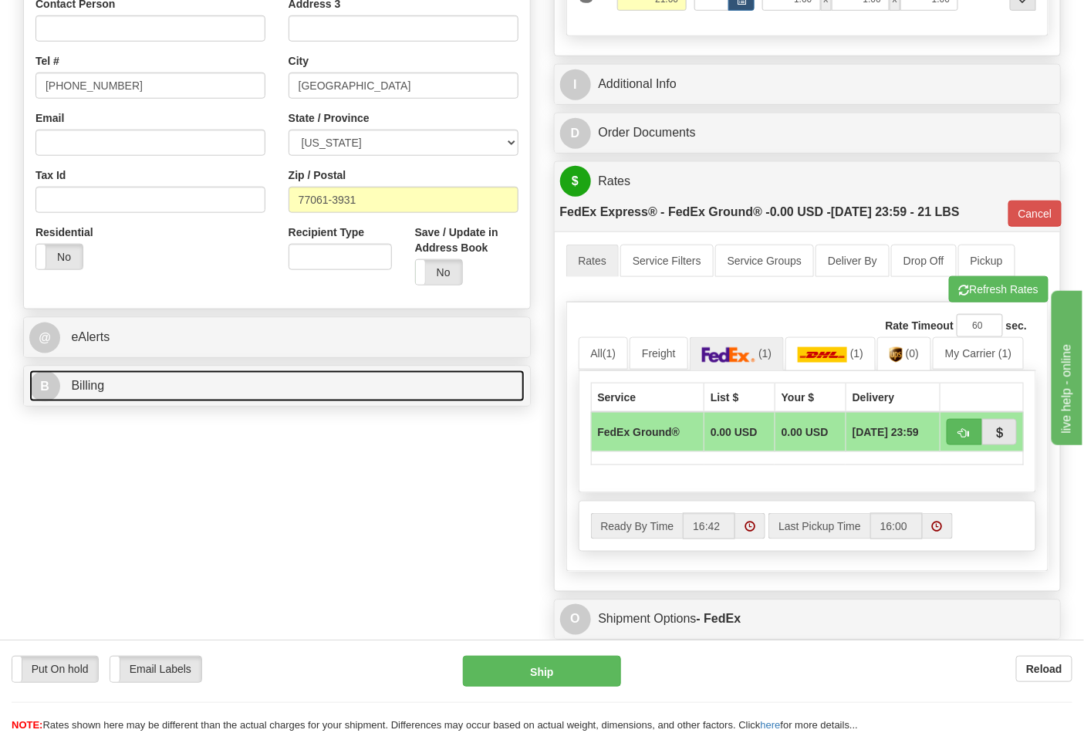
click link "B Billing"
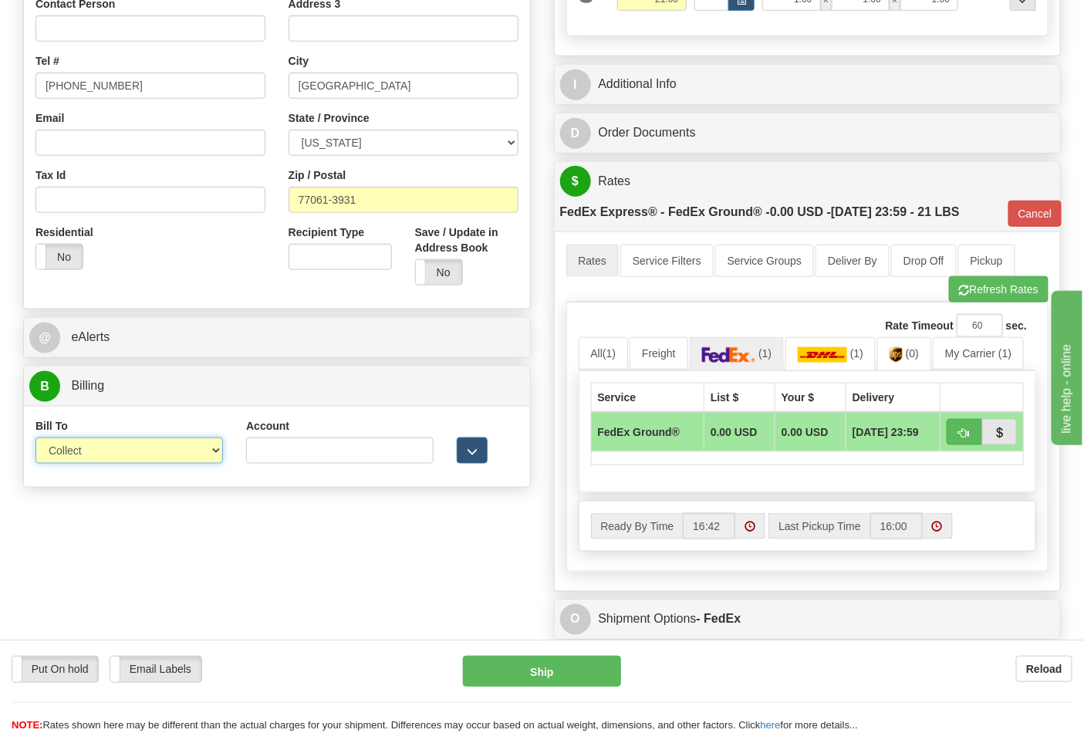
click select "Sender Recipient Third Party Collect"
select select "1"
click select "Sender Recipient Third Party Collect"
type input "92"
click button "button"
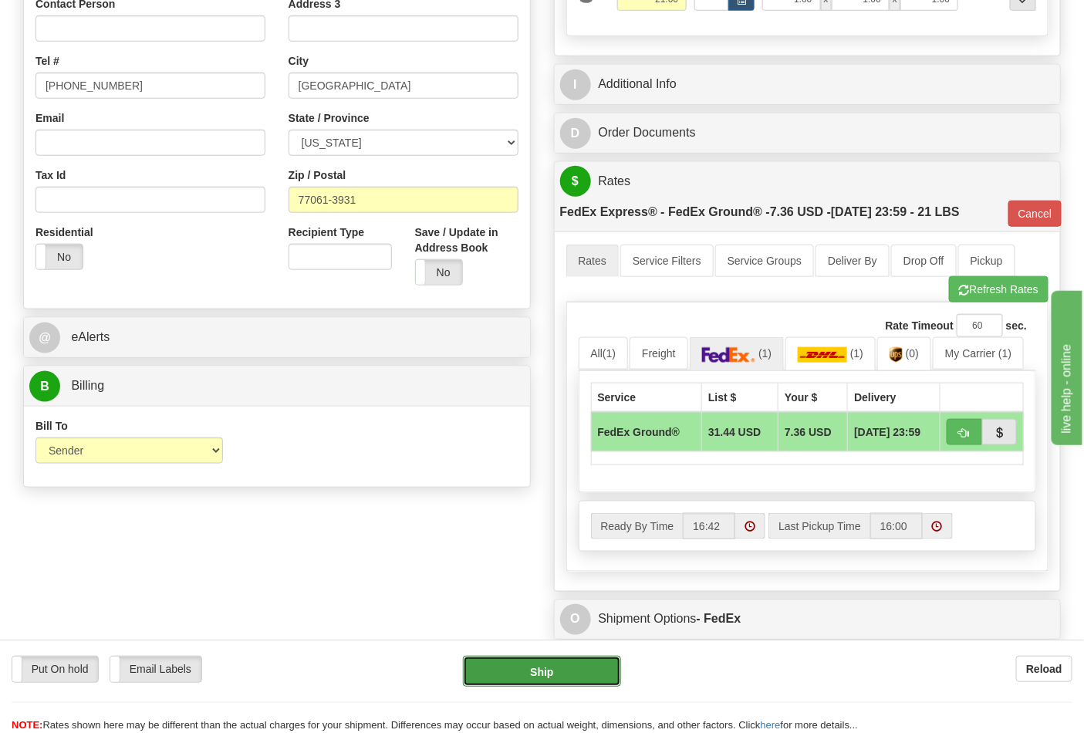
click button "Ship"
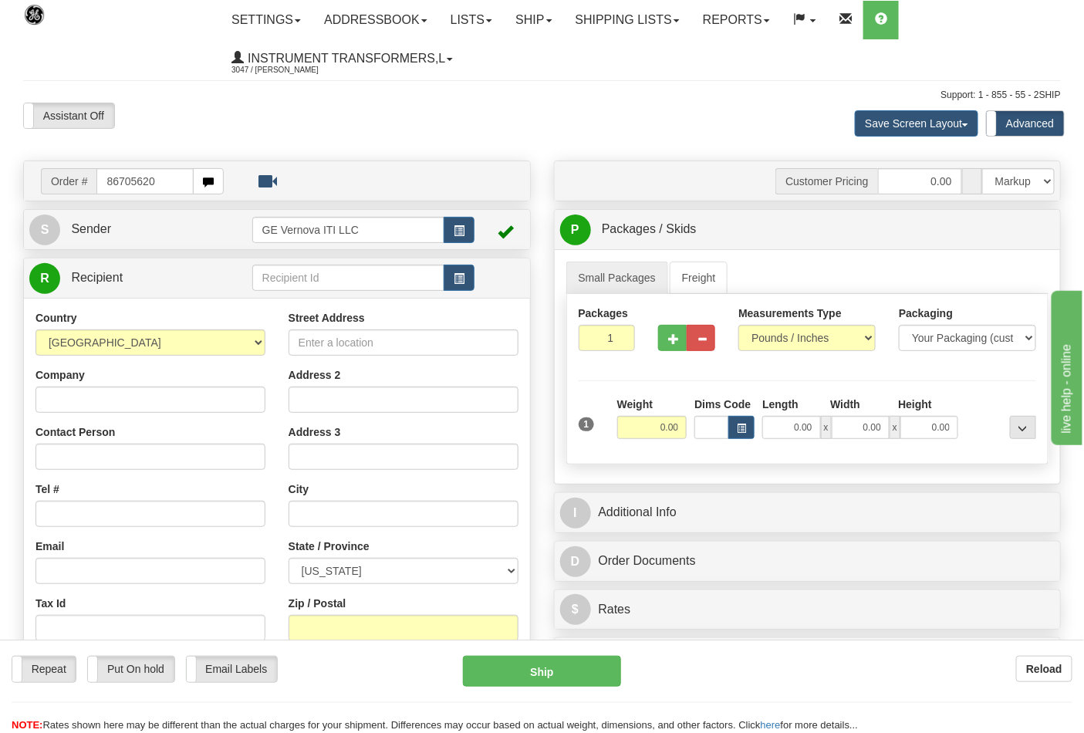
type input "86705620"
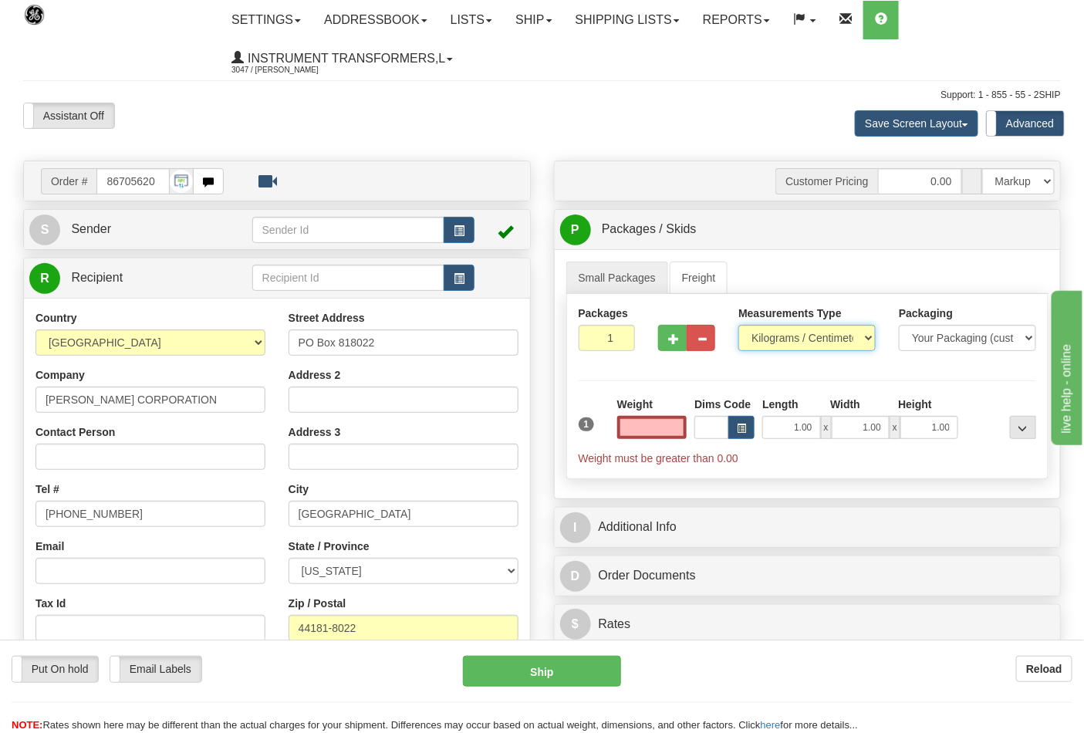
type input "0.00"
click at [796, 345] on select "Pounds / Inches Kilograms / Centimeters" at bounding box center [807, 338] width 137 height 26
select select "0"
click at [739, 326] on select "Pounds / Inches Kilograms / Centimeters" at bounding box center [807, 338] width 137 height 26
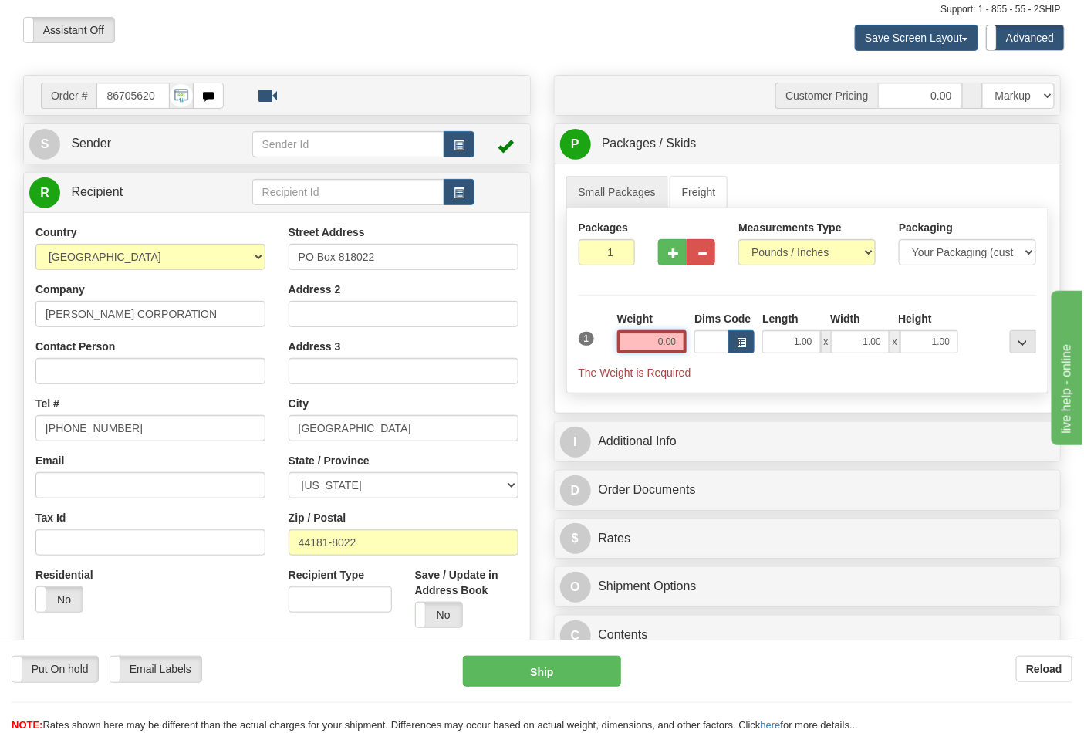
click at [656, 350] on input "0.00" at bounding box center [652, 341] width 70 height 23
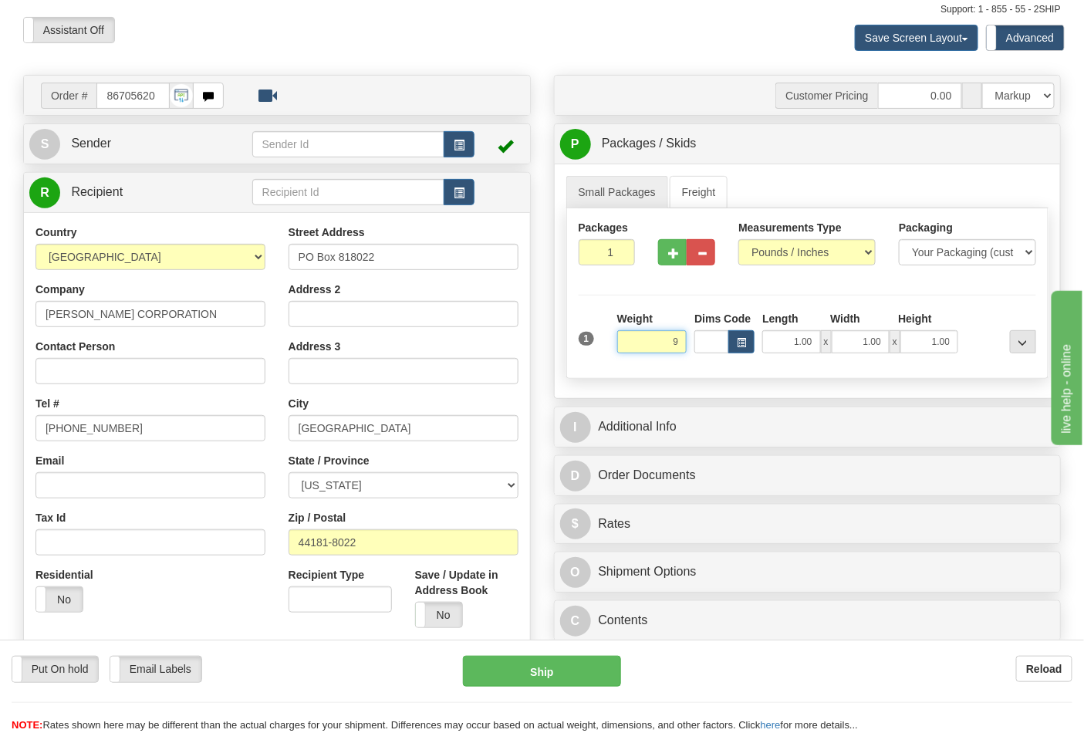
click button "Delete" at bounding box center [0, 0] width 0 height 0
type input "9.00"
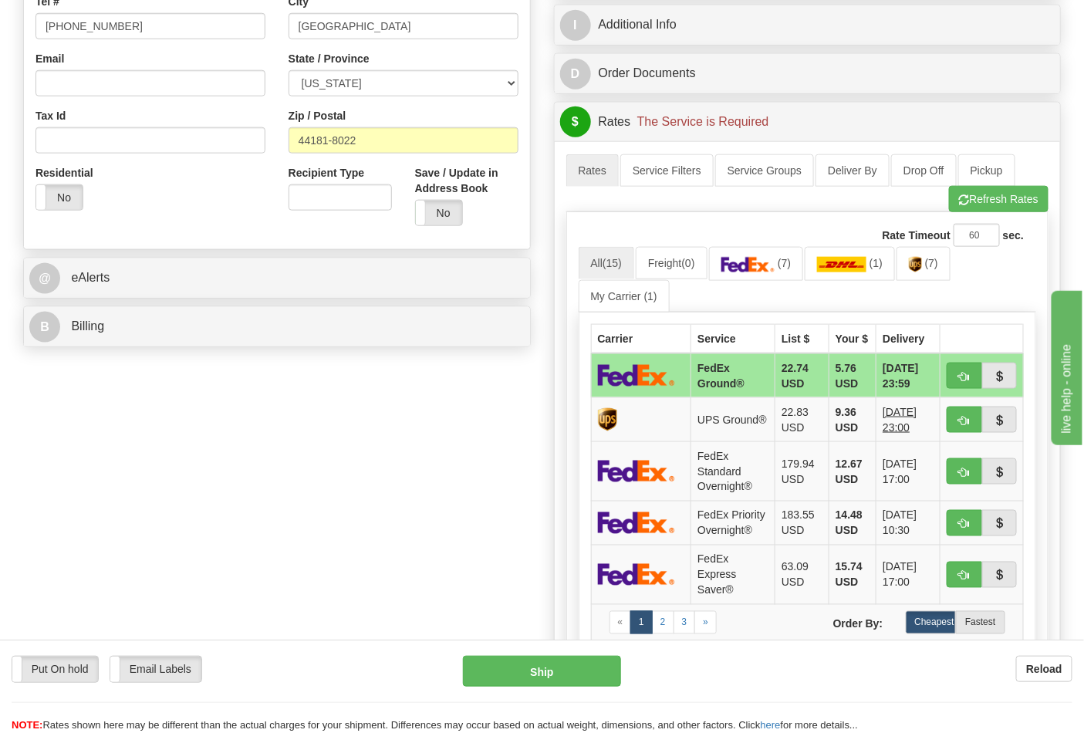
scroll to position [514, 0]
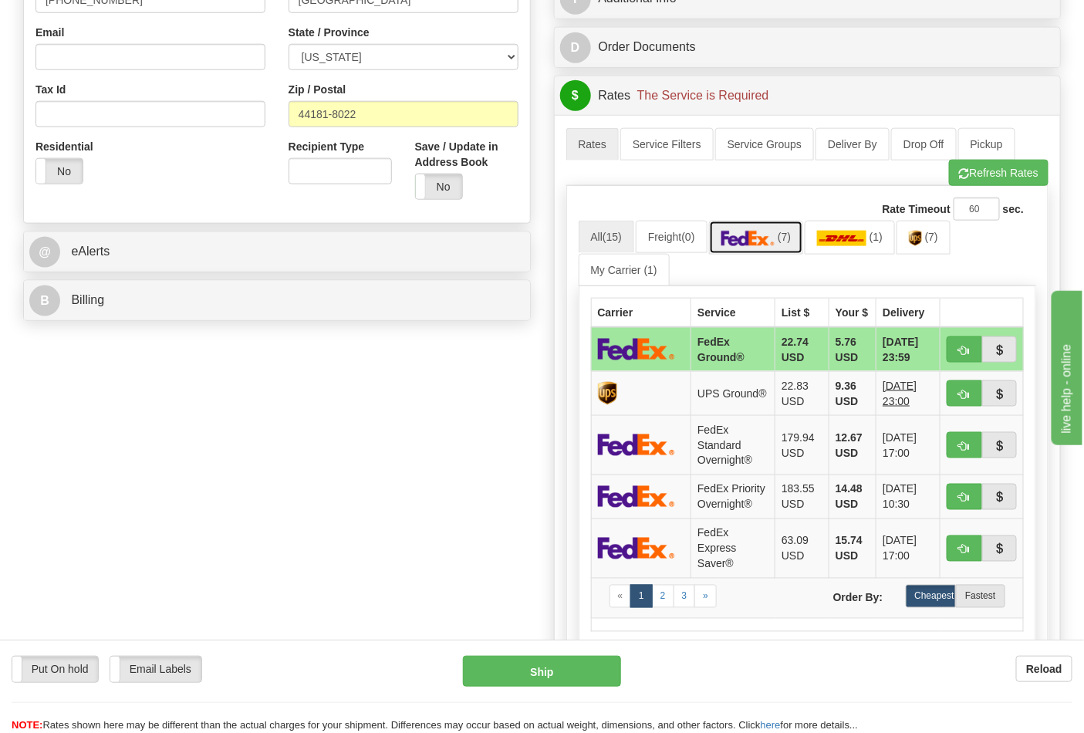
click at [762, 242] on img at bounding box center [749, 238] width 54 height 15
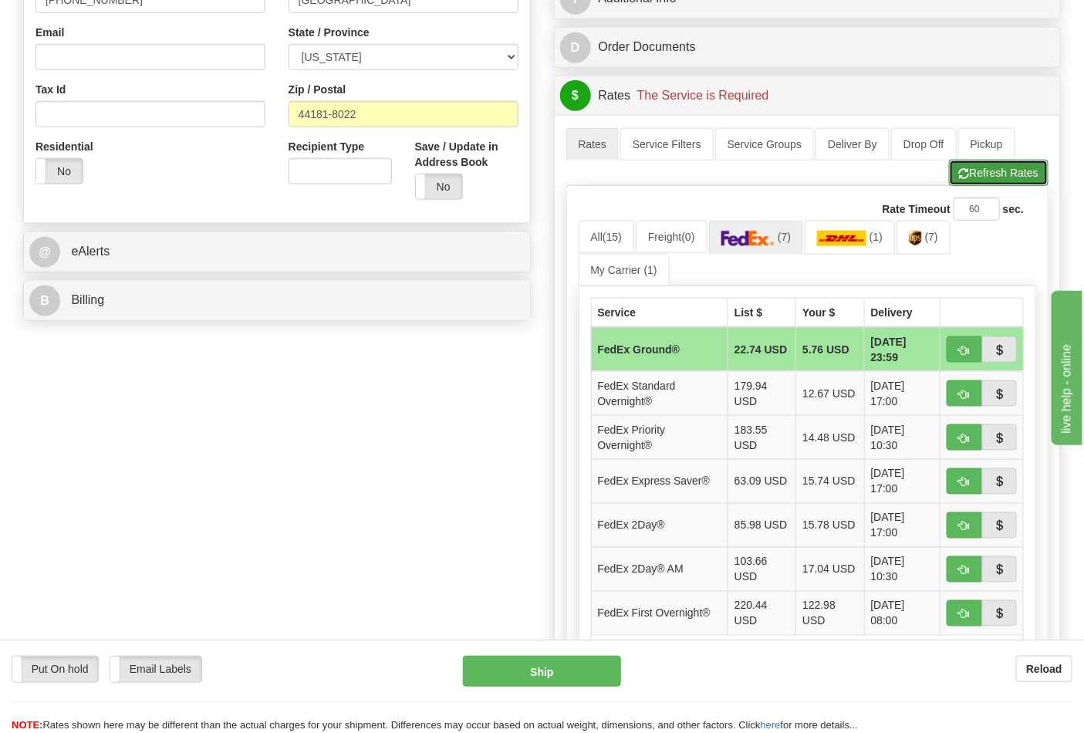
click at [996, 172] on button "Refresh Rates" at bounding box center [999, 173] width 100 height 26
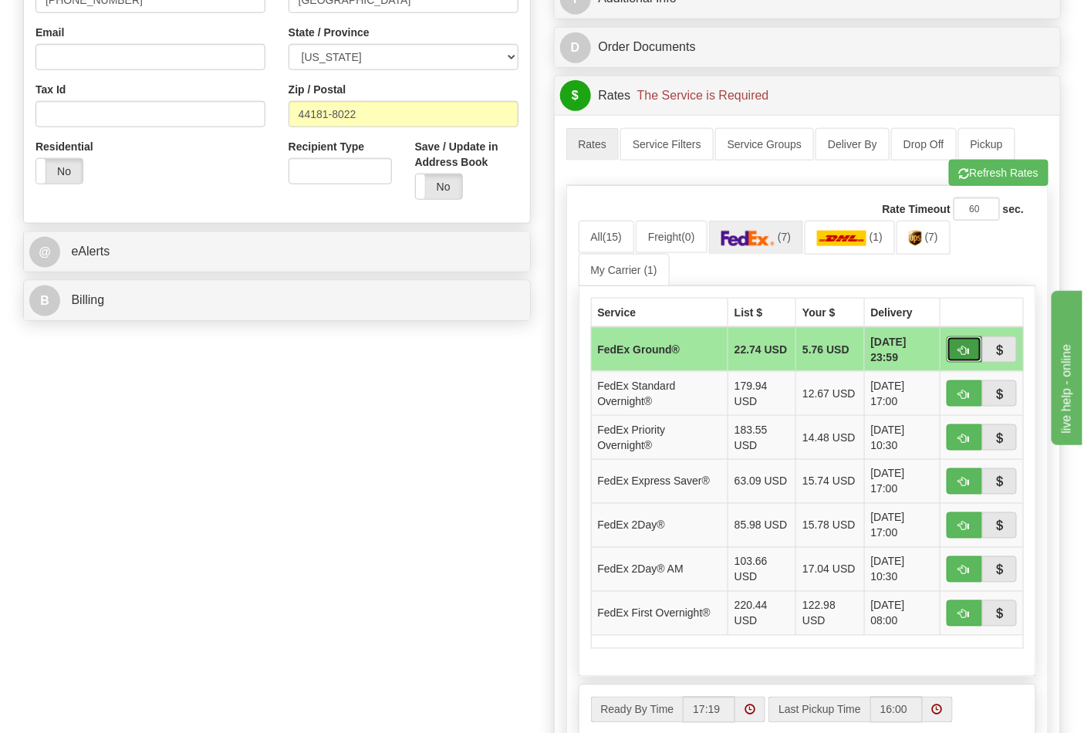
click at [969, 350] on span "button" at bounding box center [964, 351] width 11 height 10
type input "92"
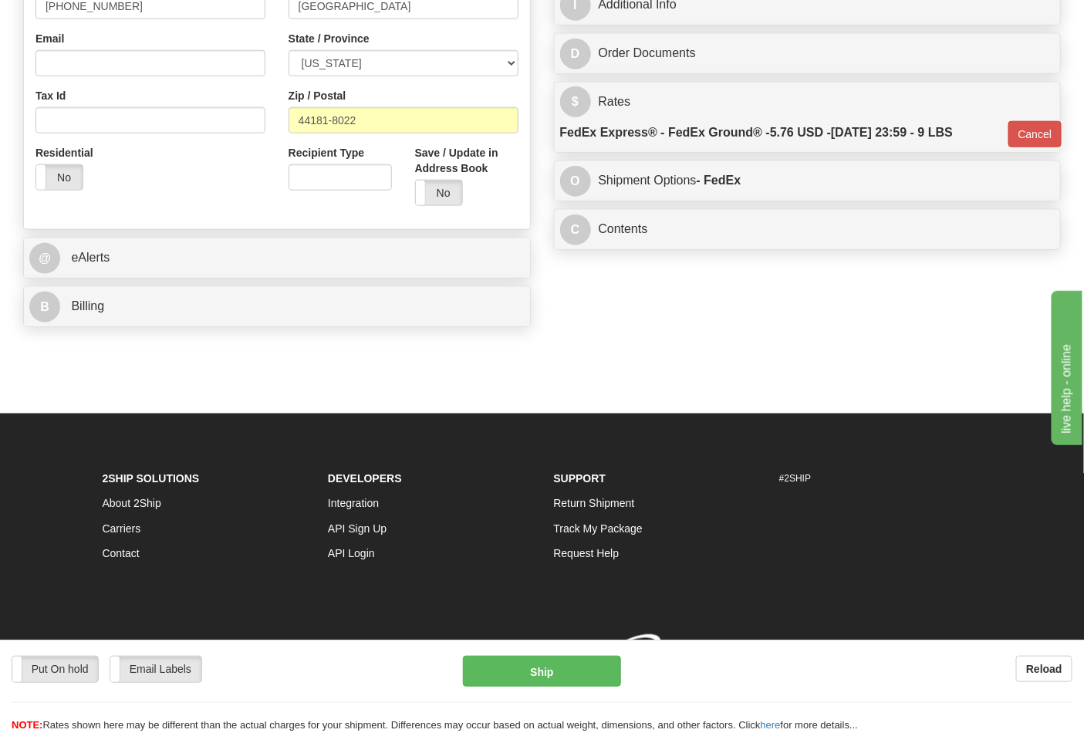
scroll to position [510, 0]
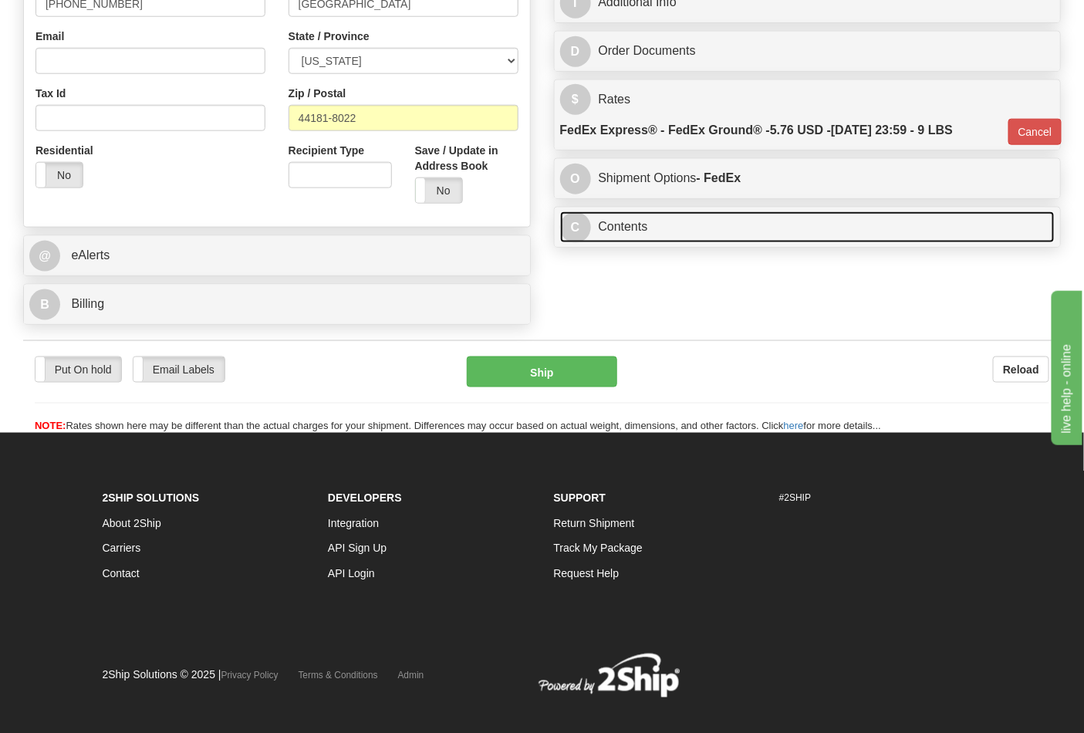
click at [649, 235] on link "C Contents" at bounding box center [807, 227] width 495 height 32
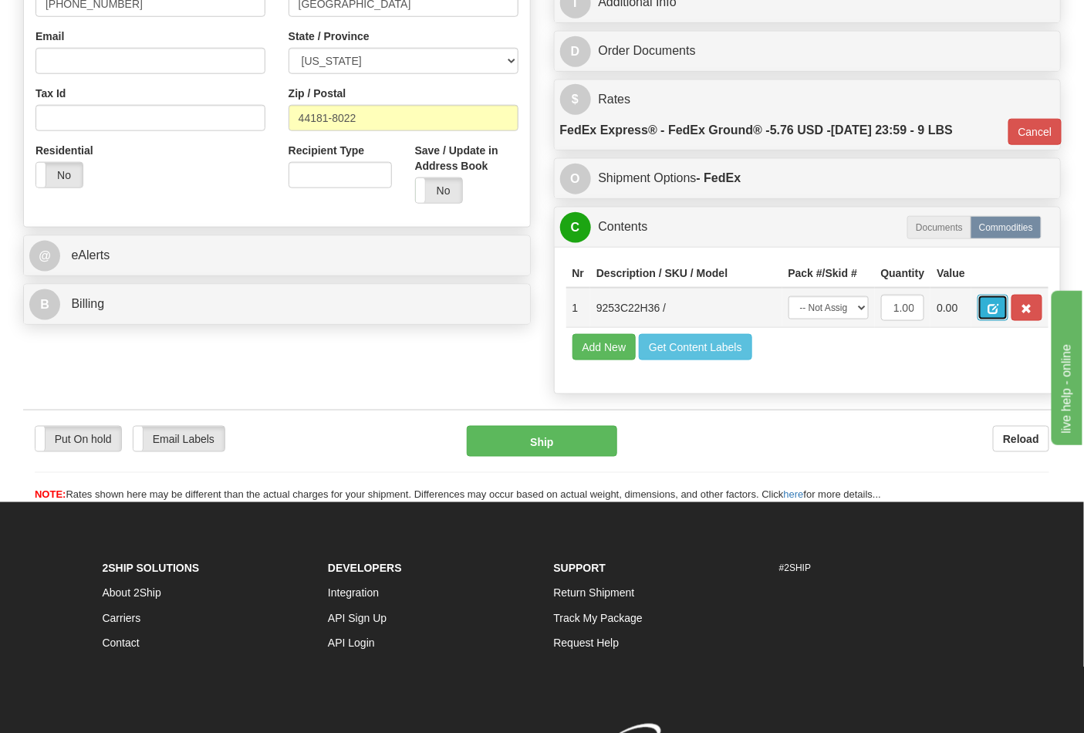
click at [1009, 314] on button "button" at bounding box center [993, 308] width 31 height 26
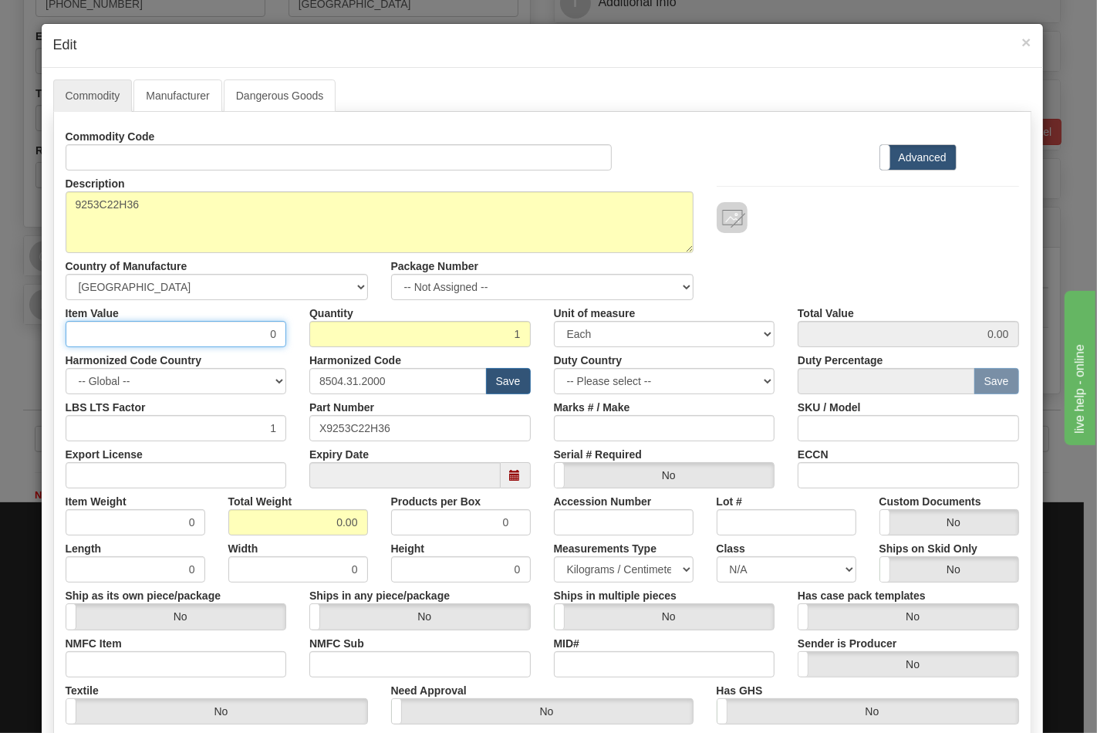
click at [217, 330] on input "0" at bounding box center [176, 334] width 221 height 26
drag, startPoint x: 217, startPoint y: 330, endPoint x: 273, endPoint y: 335, distance: 56.5
click at [273, 335] on input "0" at bounding box center [176, 334] width 221 height 26
click at [1022, 42] on span "×" at bounding box center [1026, 42] width 9 height 18
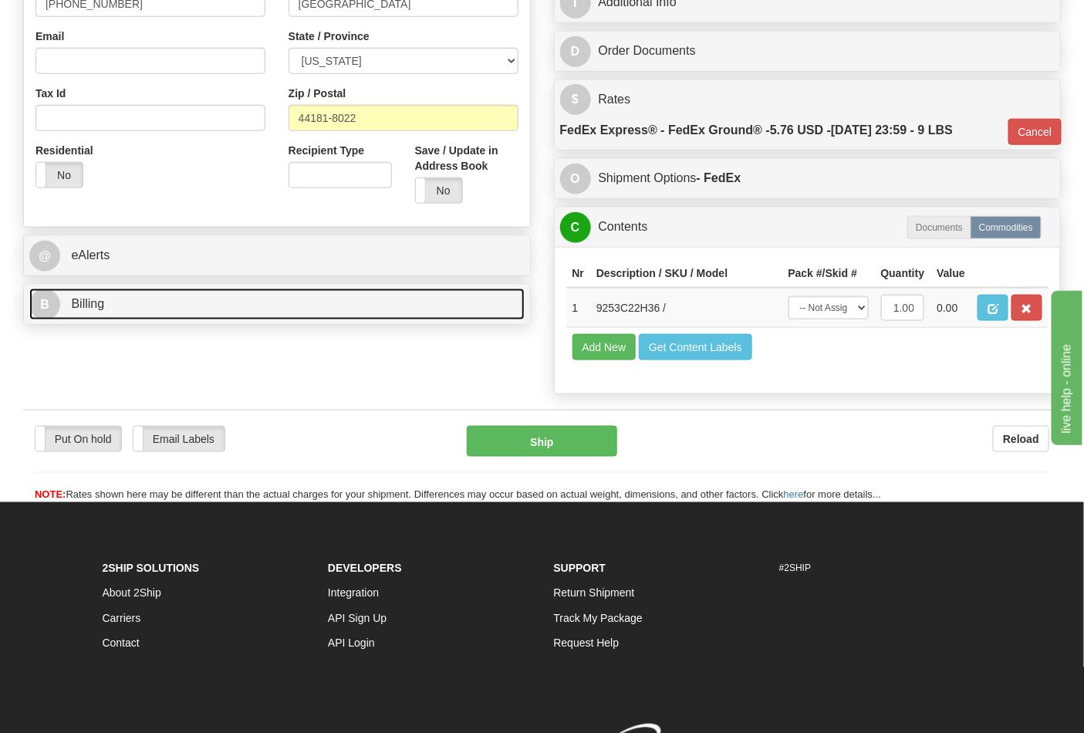
click at [360, 312] on link "B Billing" at bounding box center [276, 305] width 495 height 32
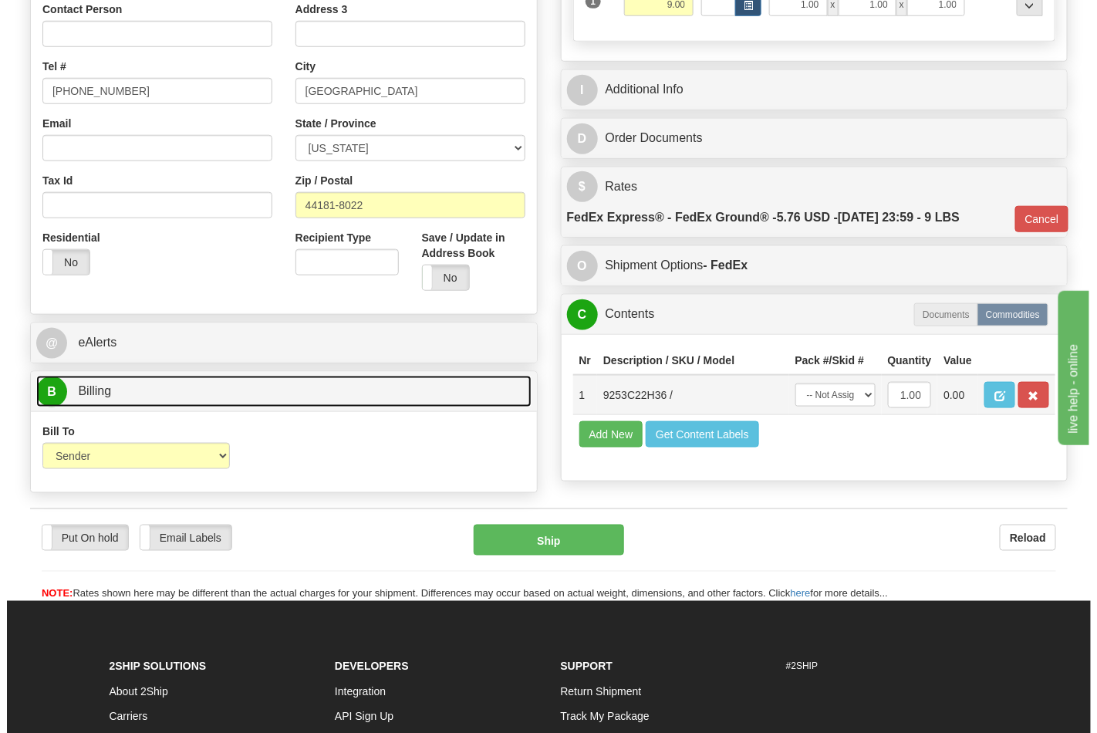
scroll to position [424, 0]
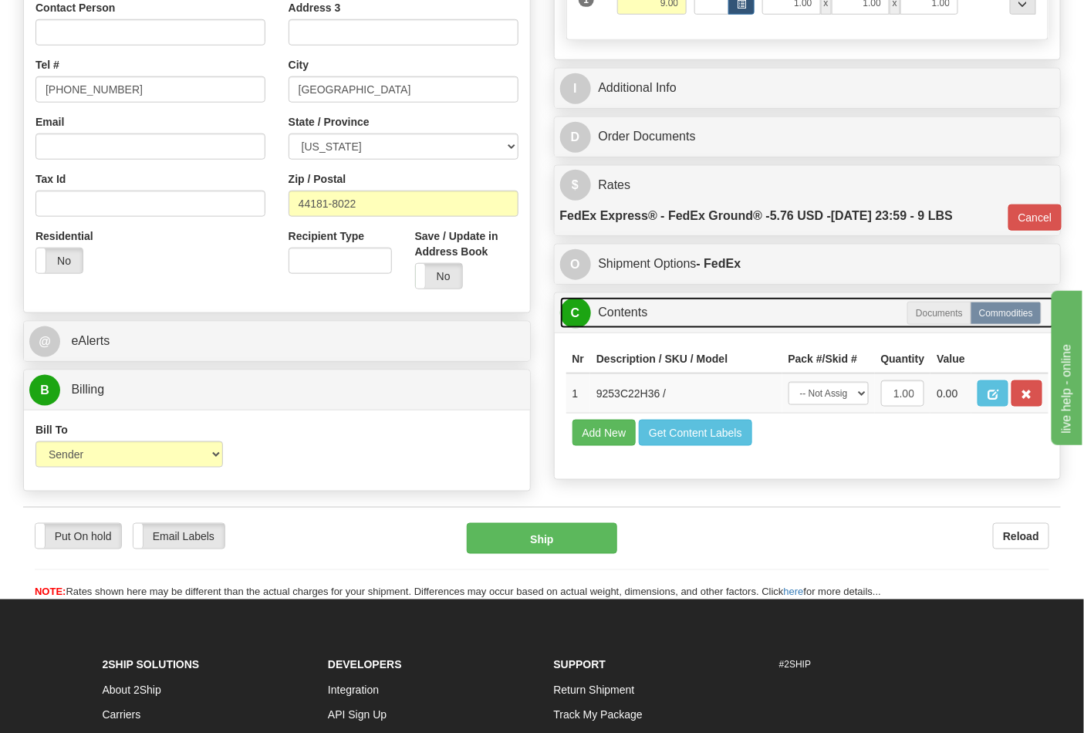
click at [695, 313] on link "C Contents" at bounding box center [807, 313] width 495 height 32
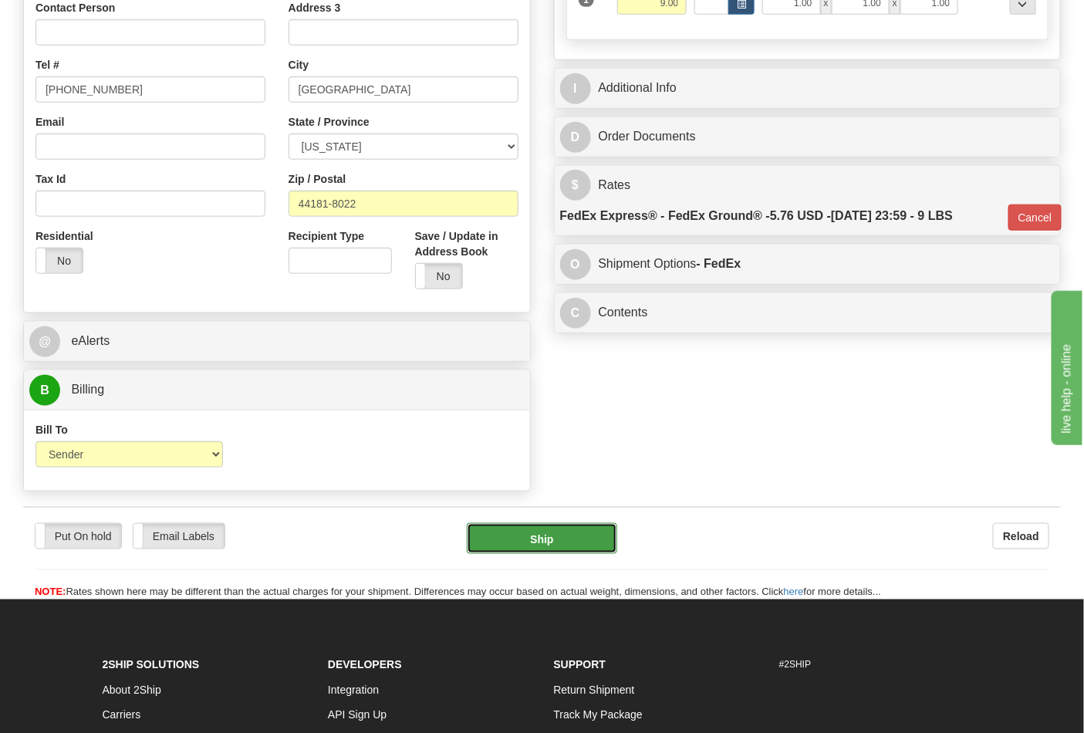
click at [587, 543] on button "Ship" at bounding box center [542, 538] width 150 height 31
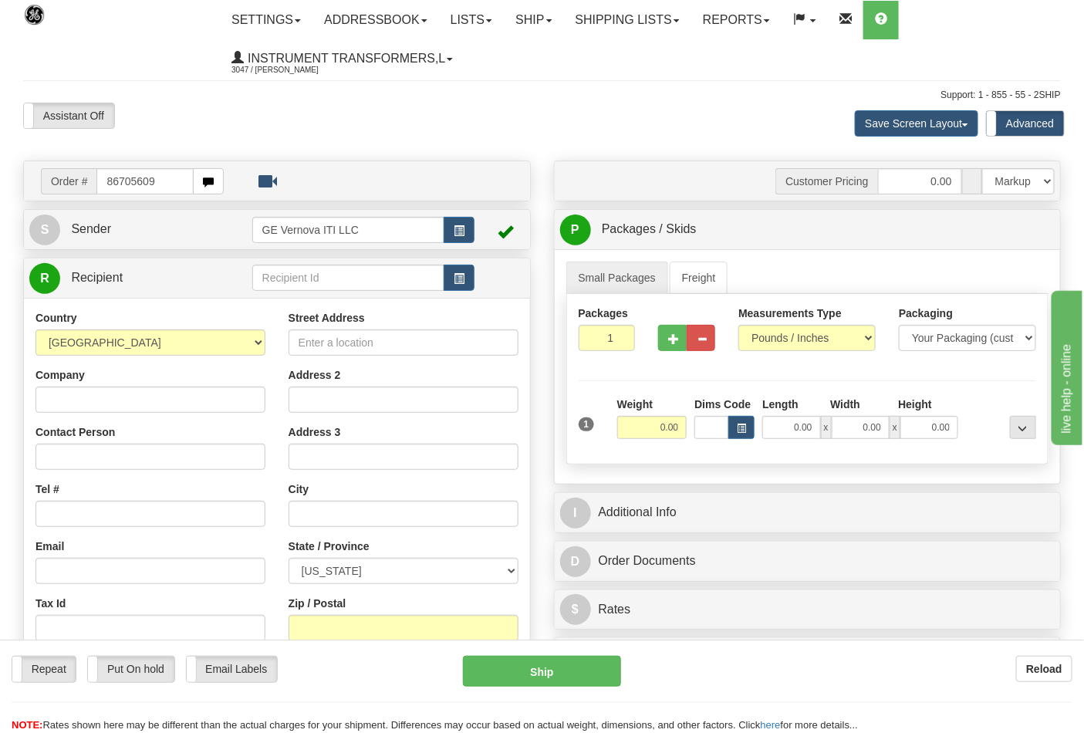
type input "86705609"
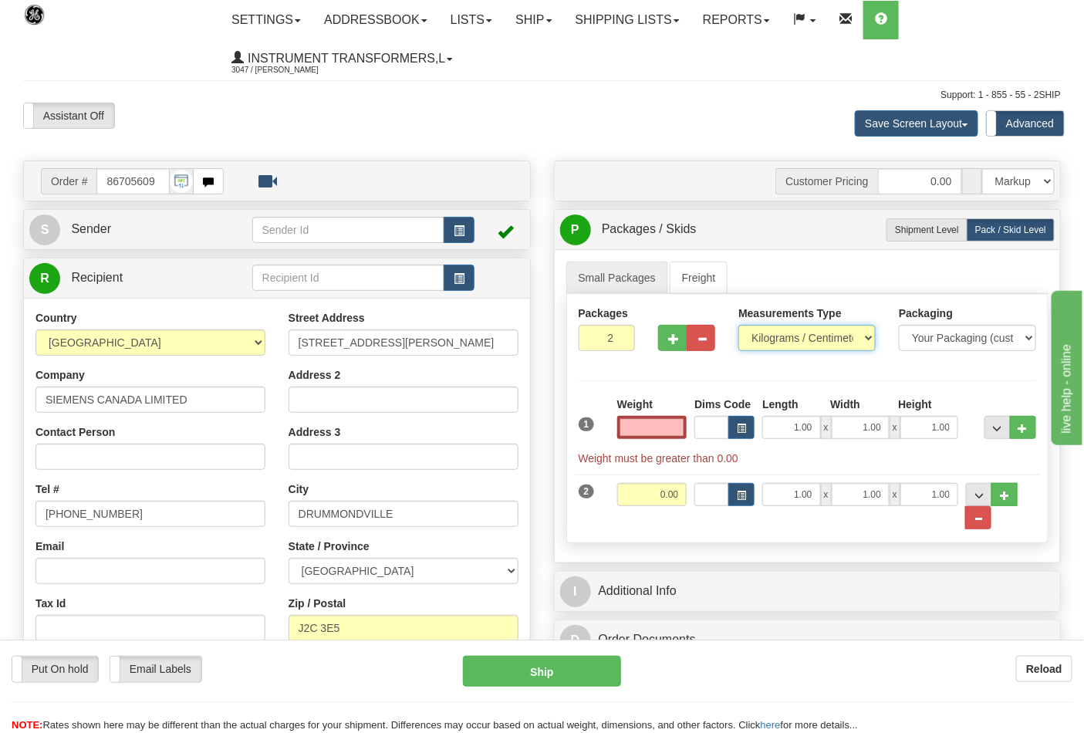
type input "0.00"
click at [837, 340] on select "Pounds / Inches Kilograms / Centimeters" at bounding box center [807, 338] width 137 height 26
select select "0"
click at [739, 326] on select "Pounds / Inches Kilograms / Centimeters" at bounding box center [807, 338] width 137 height 26
click at [674, 341] on span "button" at bounding box center [673, 339] width 11 height 10
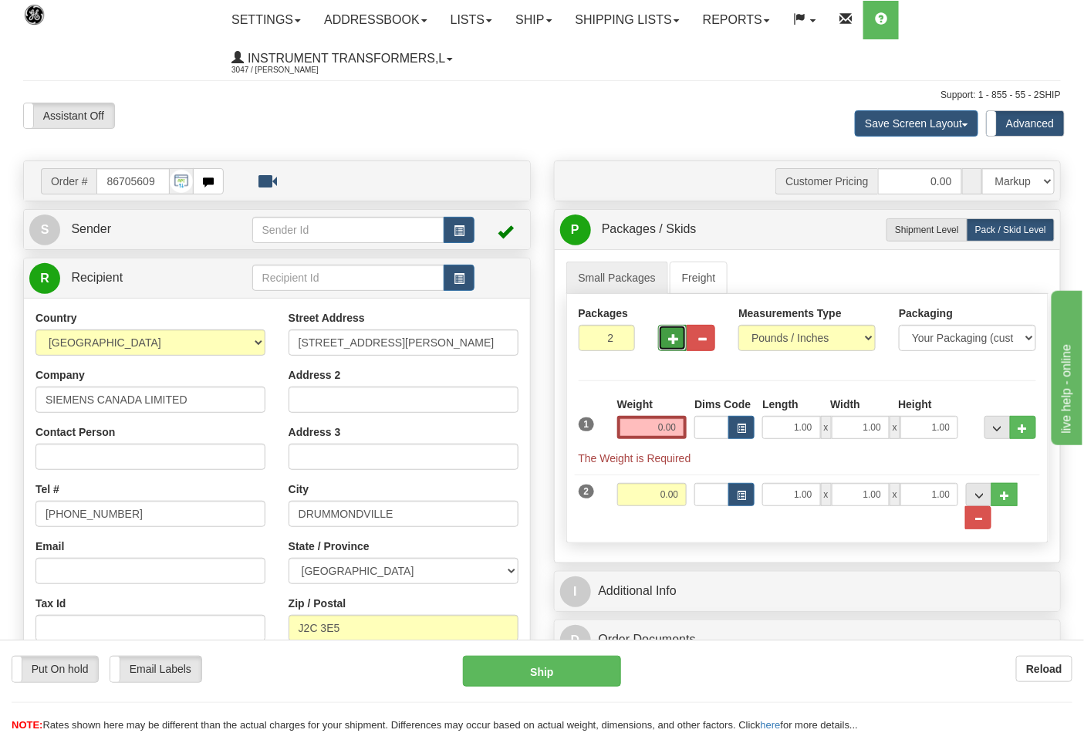
type input "3"
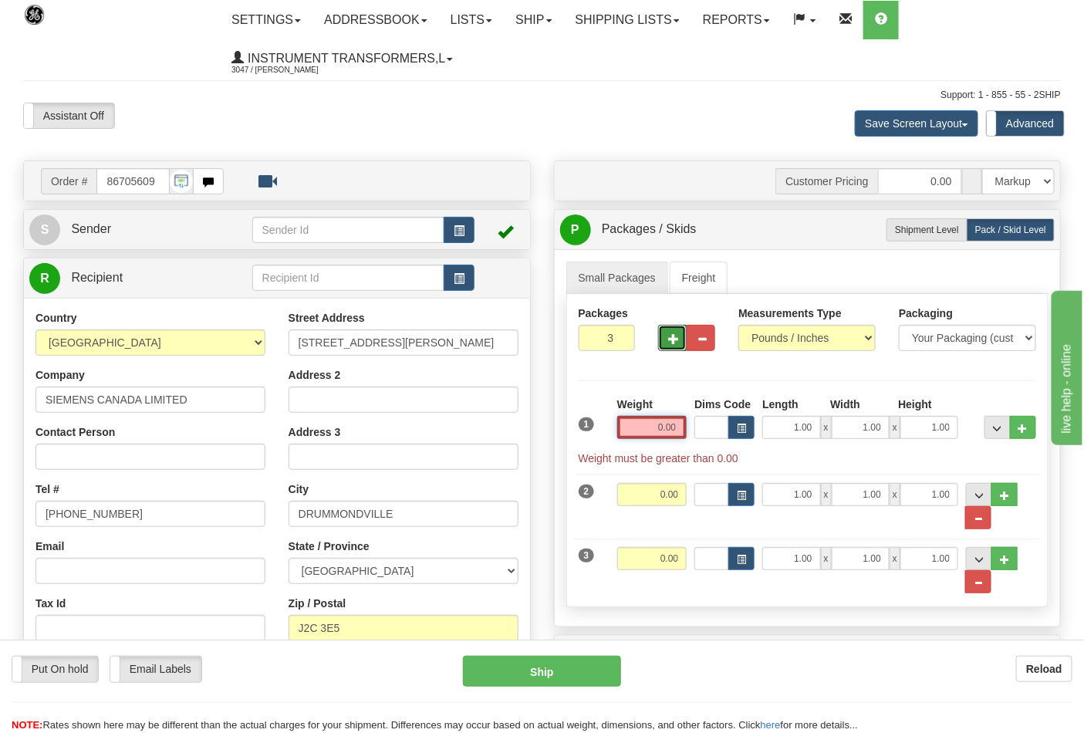
click at [638, 428] on input "0.00" at bounding box center [652, 427] width 70 height 23
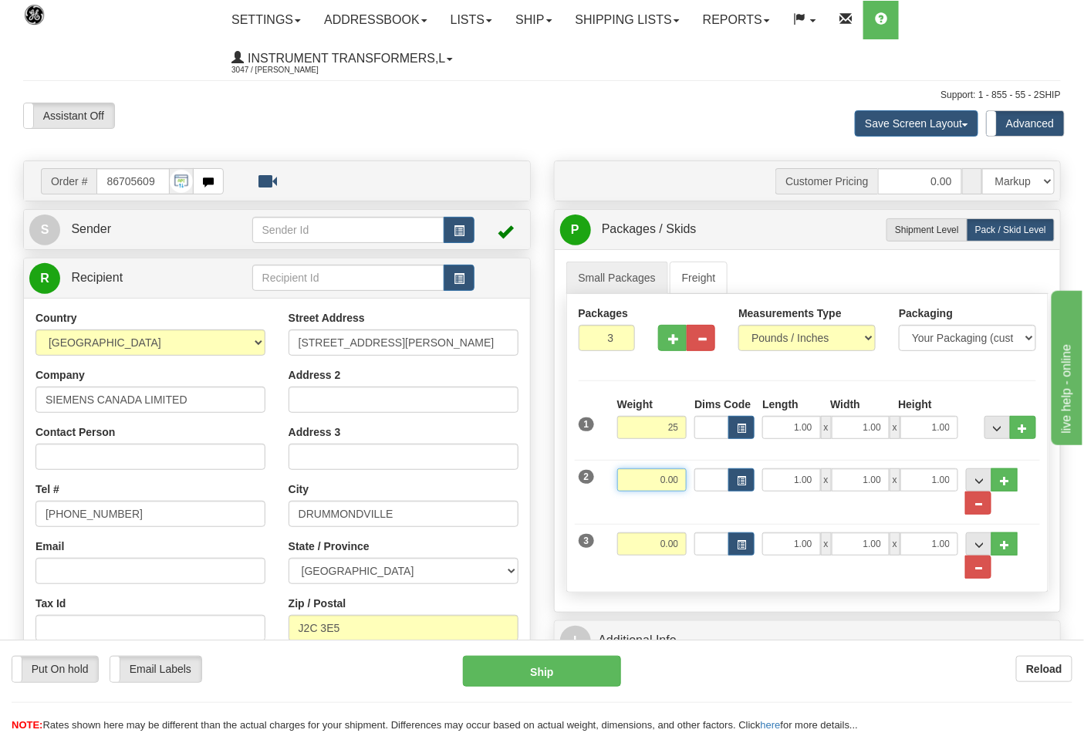
type input "25.00"
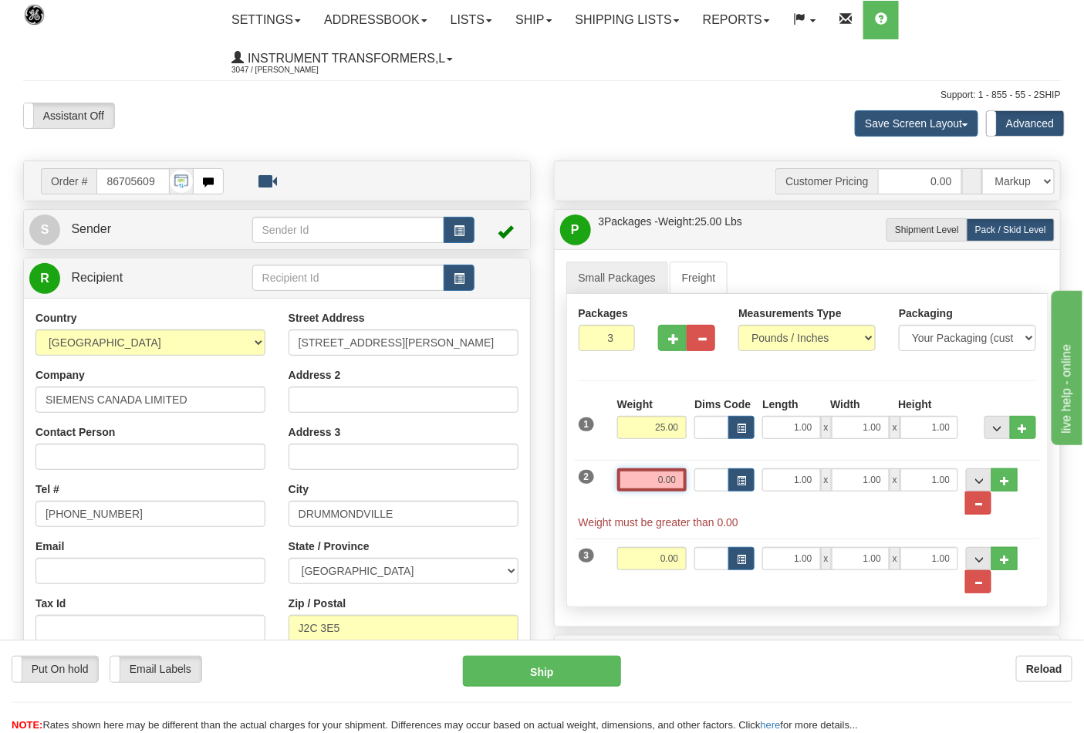
click at [674, 482] on input "0.00" at bounding box center [652, 479] width 70 height 23
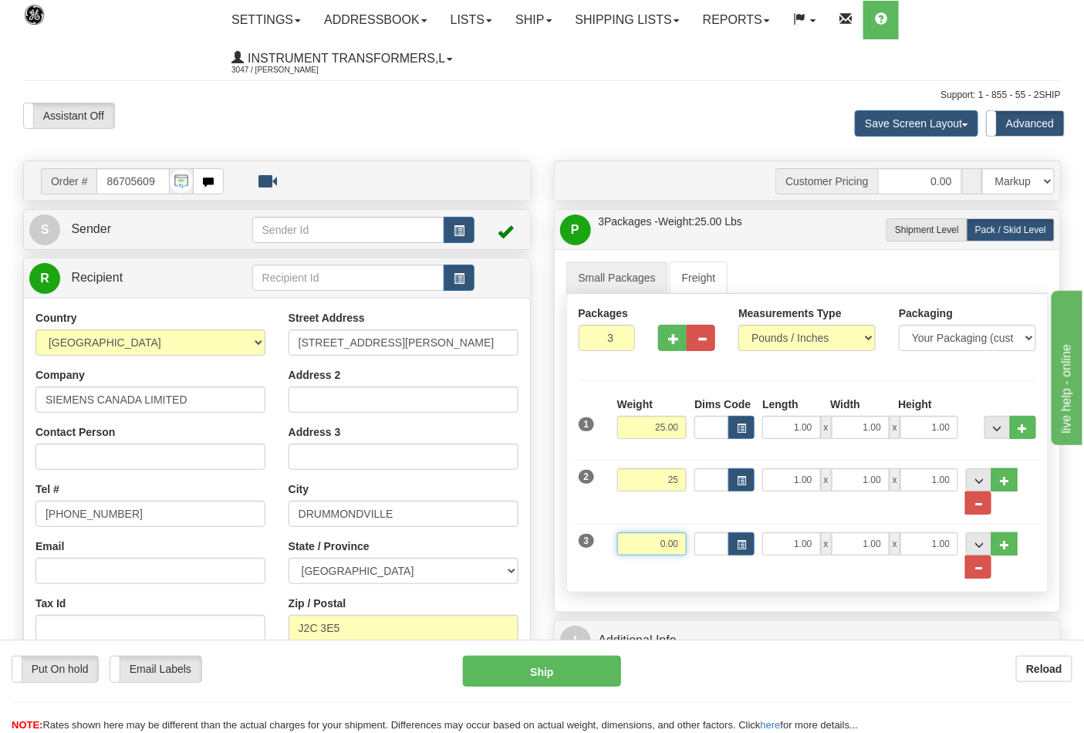
type input "25.00"
click at [674, 543] on input "0.00" at bounding box center [652, 543] width 70 height 23
click button "Delete" at bounding box center [0, 0] width 0 height 0
type input "17.00"
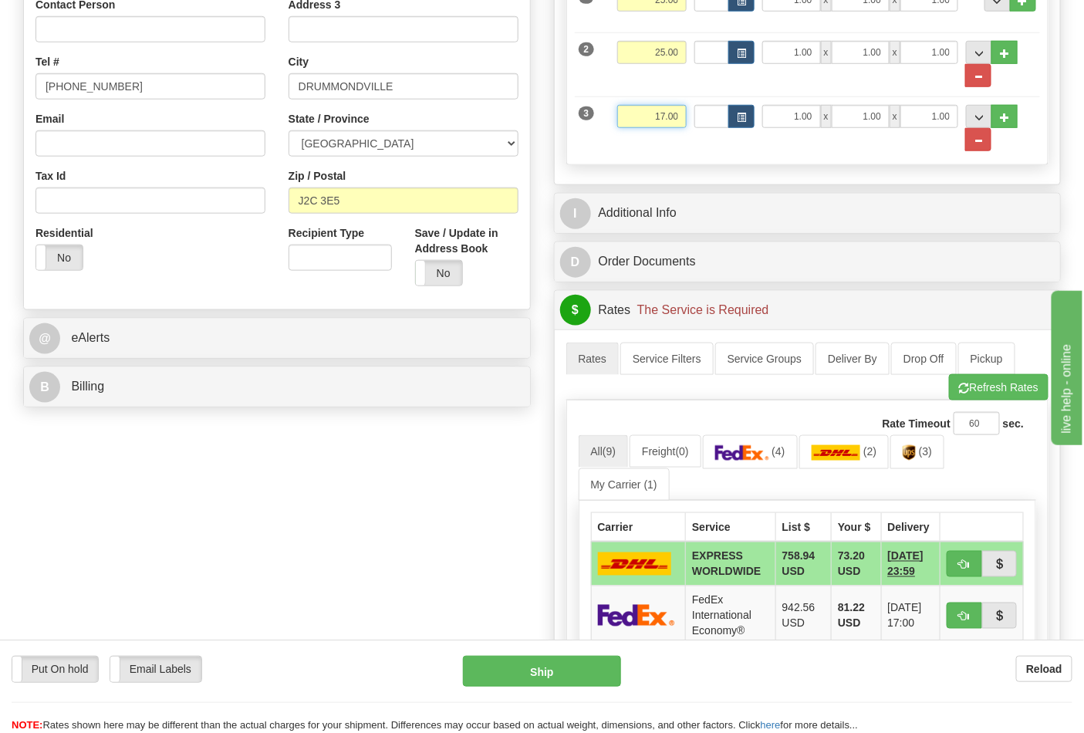
scroll to position [428, 0]
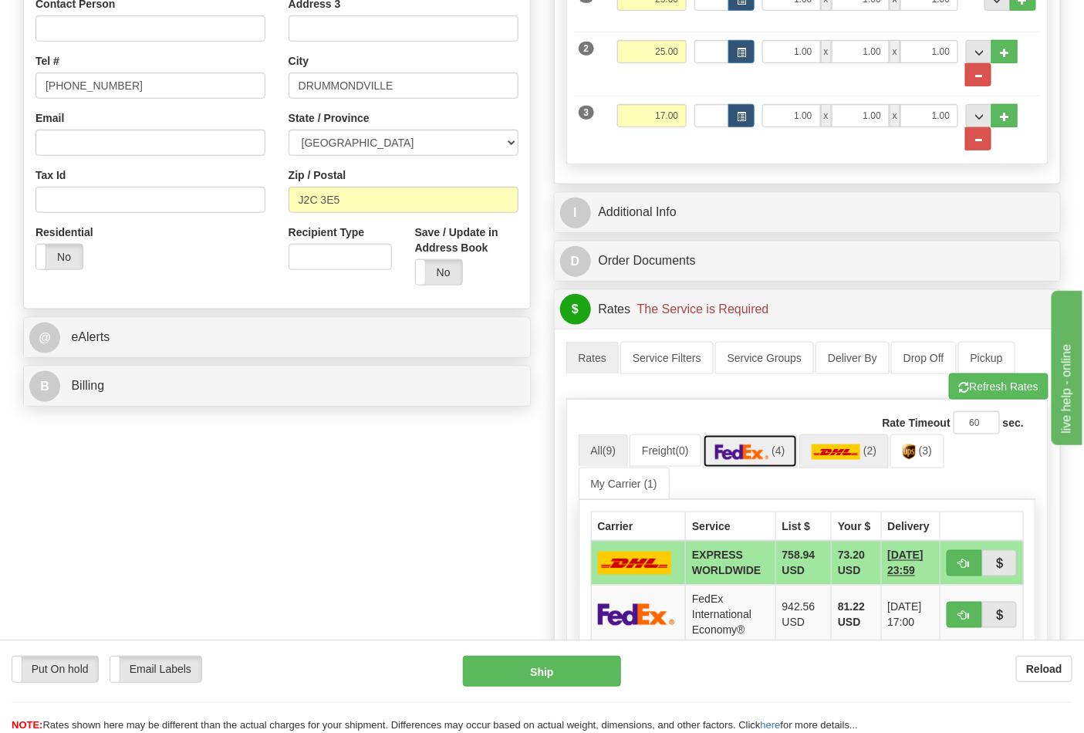
drag, startPoint x: 782, startPoint y: 453, endPoint x: 812, endPoint y: 448, distance: 30.5
click at [782, 453] on span "(4)" at bounding box center [778, 451] width 13 height 12
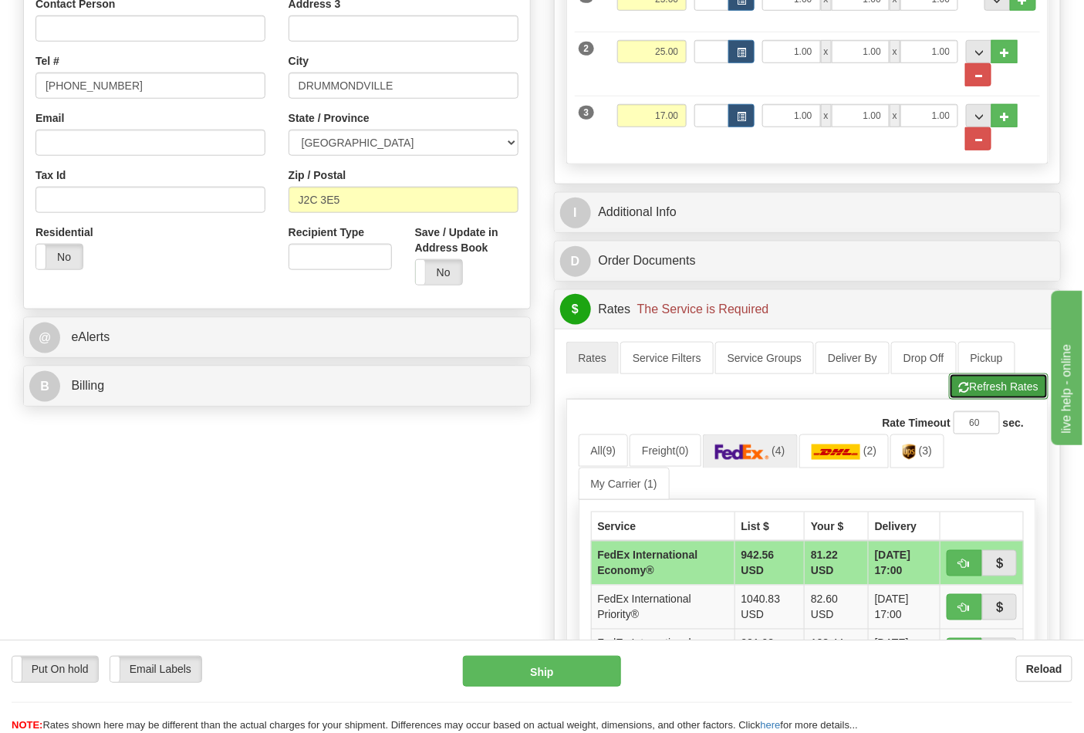
click at [996, 387] on button "Refresh Rates" at bounding box center [999, 387] width 100 height 26
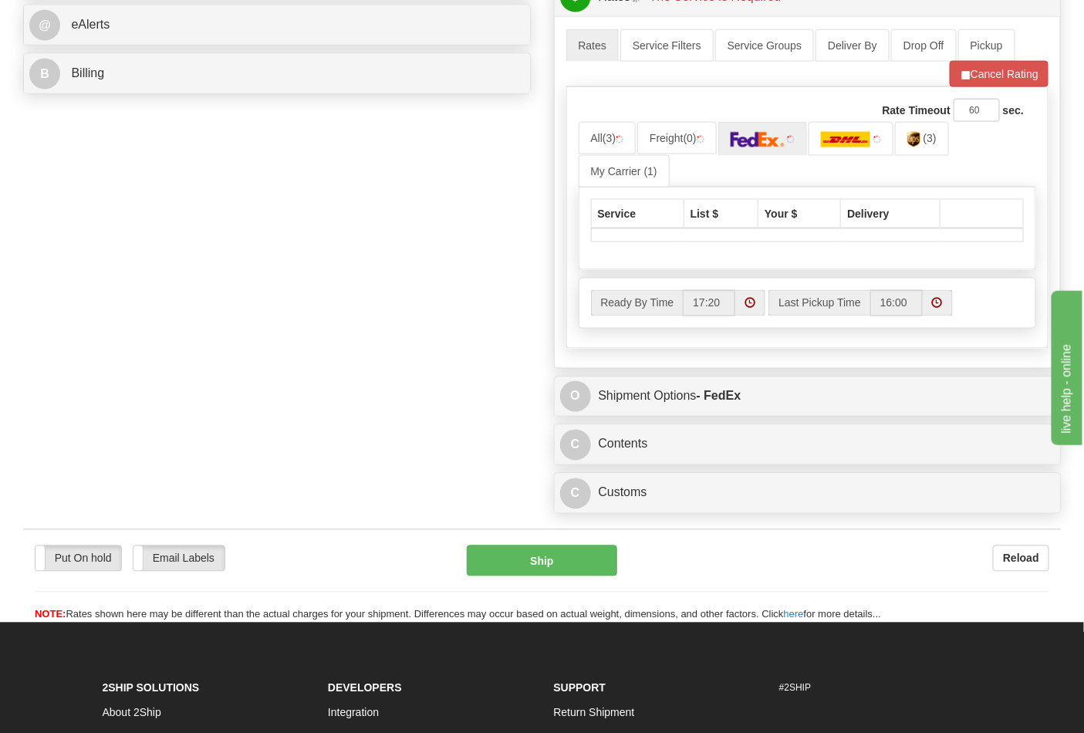
scroll to position [772, 0]
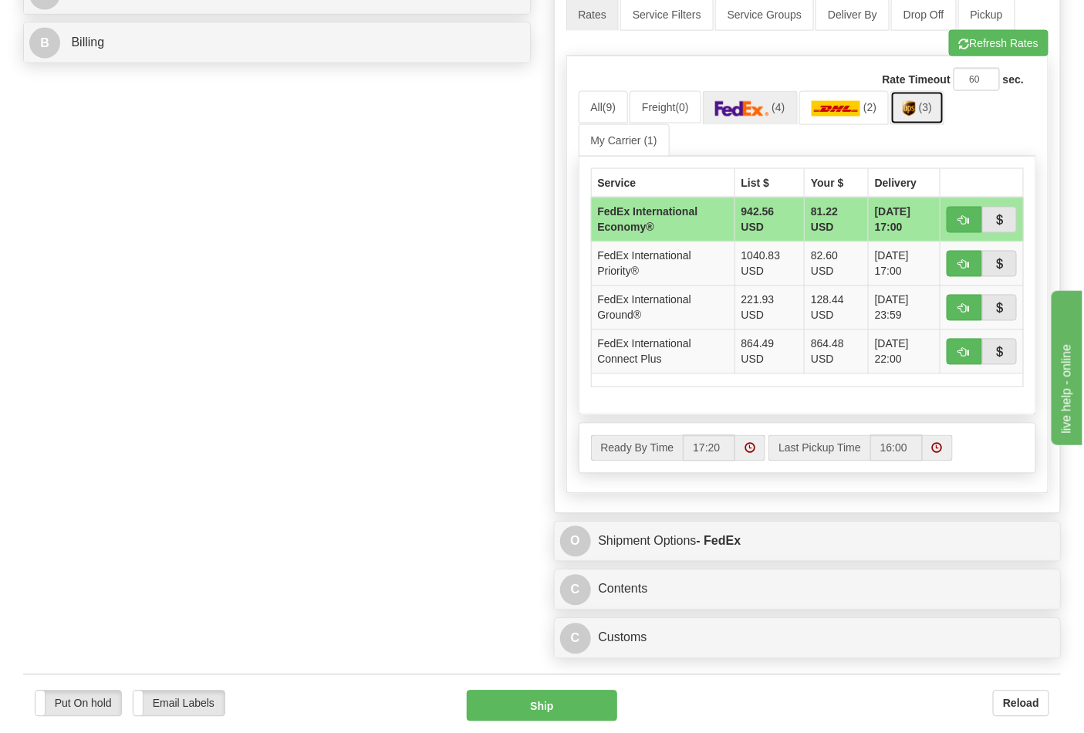
click at [928, 111] on span "(3)" at bounding box center [925, 107] width 13 height 12
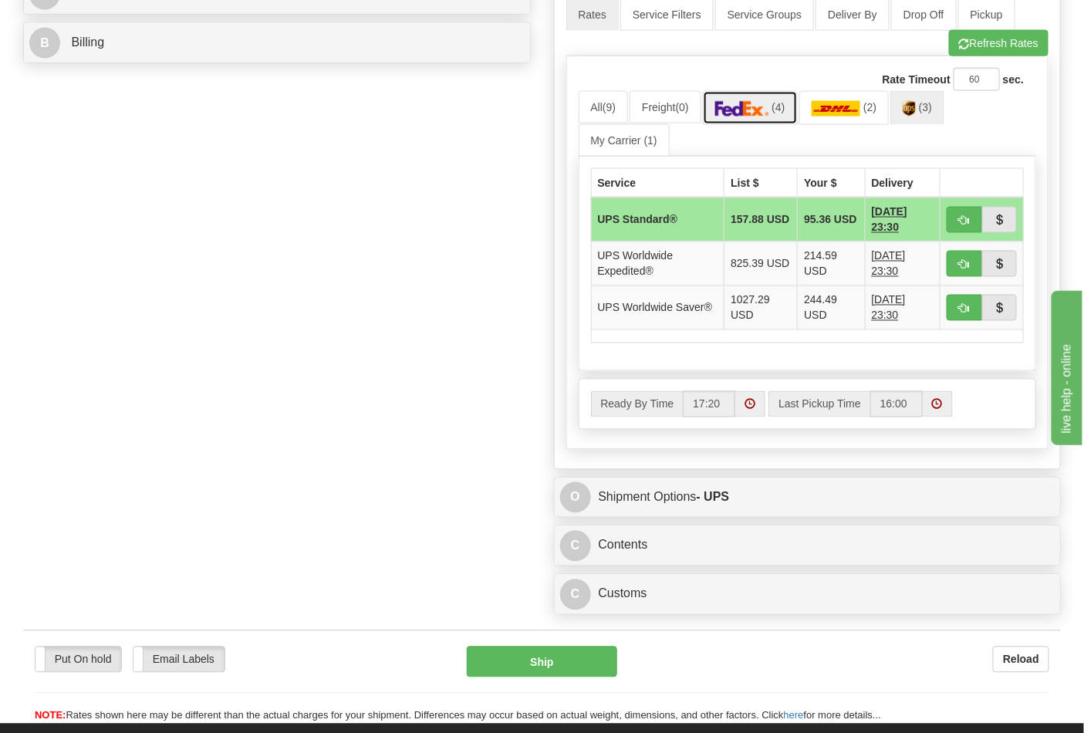
click at [776, 112] on link "(4)" at bounding box center [750, 107] width 95 height 33
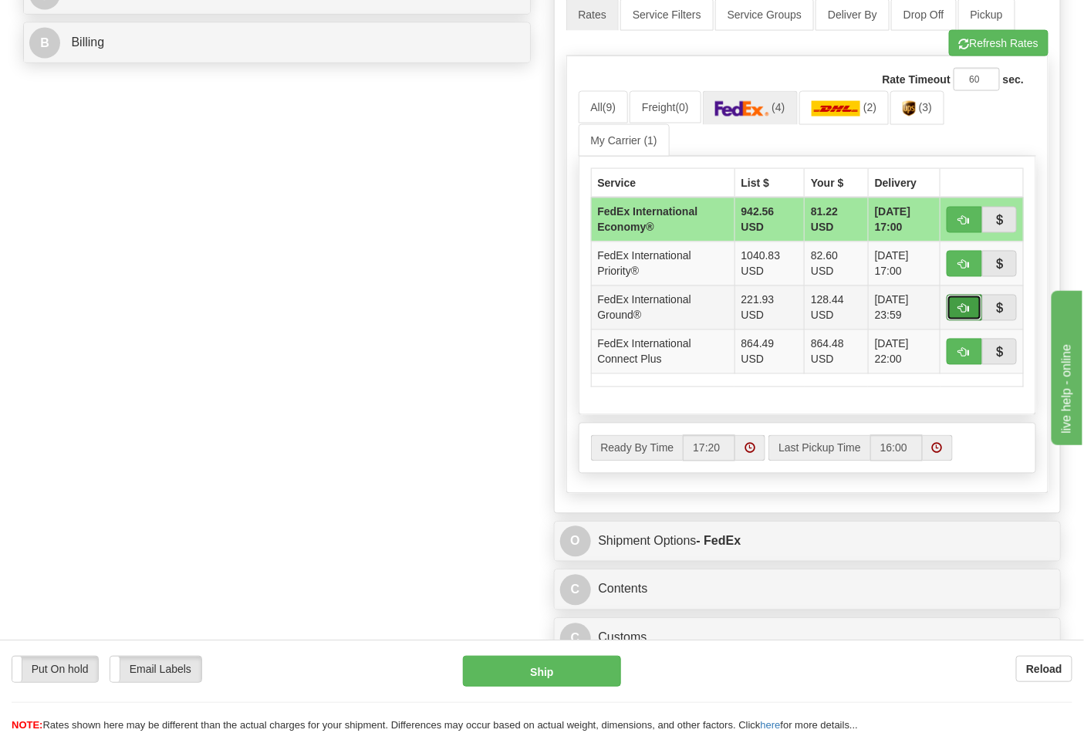
click at [955, 315] on button "button" at bounding box center [964, 308] width 35 height 26
type input "92"
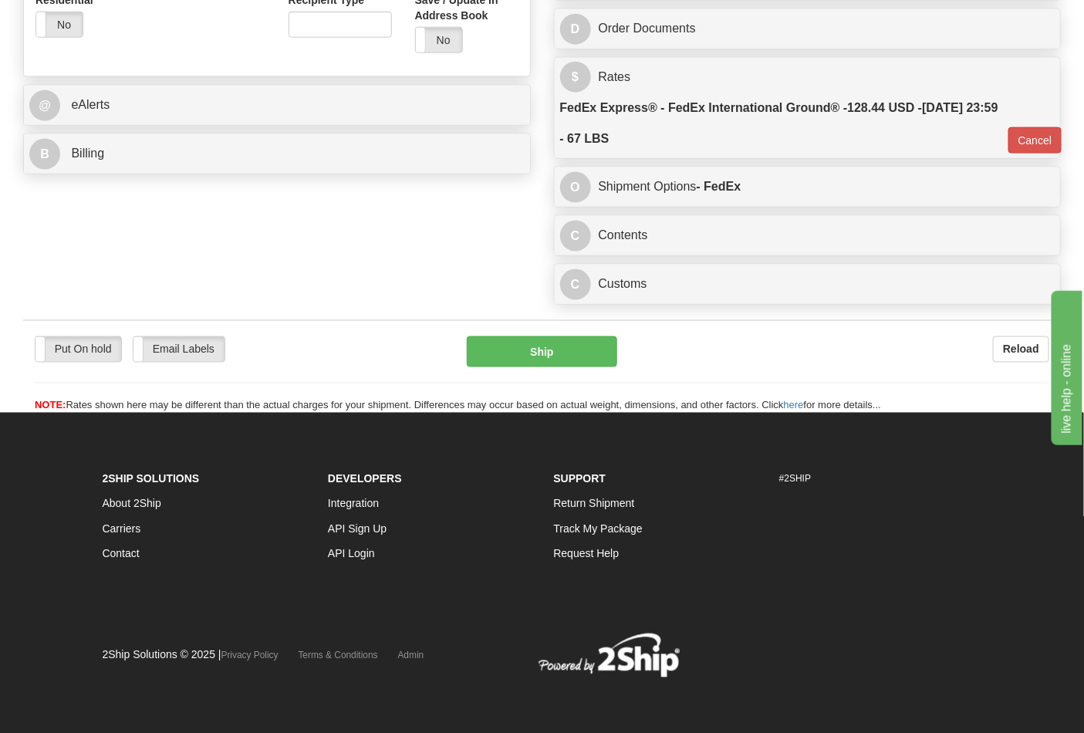
scroll to position [666, 0]
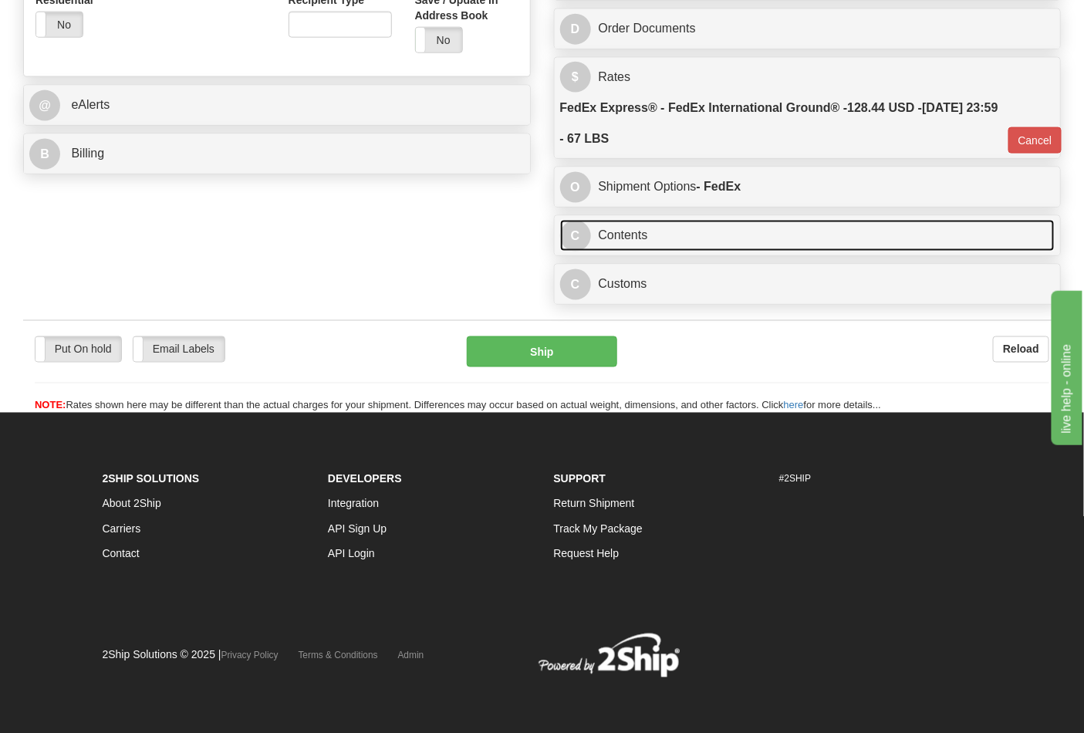
click at [745, 230] on link "C Contents" at bounding box center [807, 236] width 495 height 32
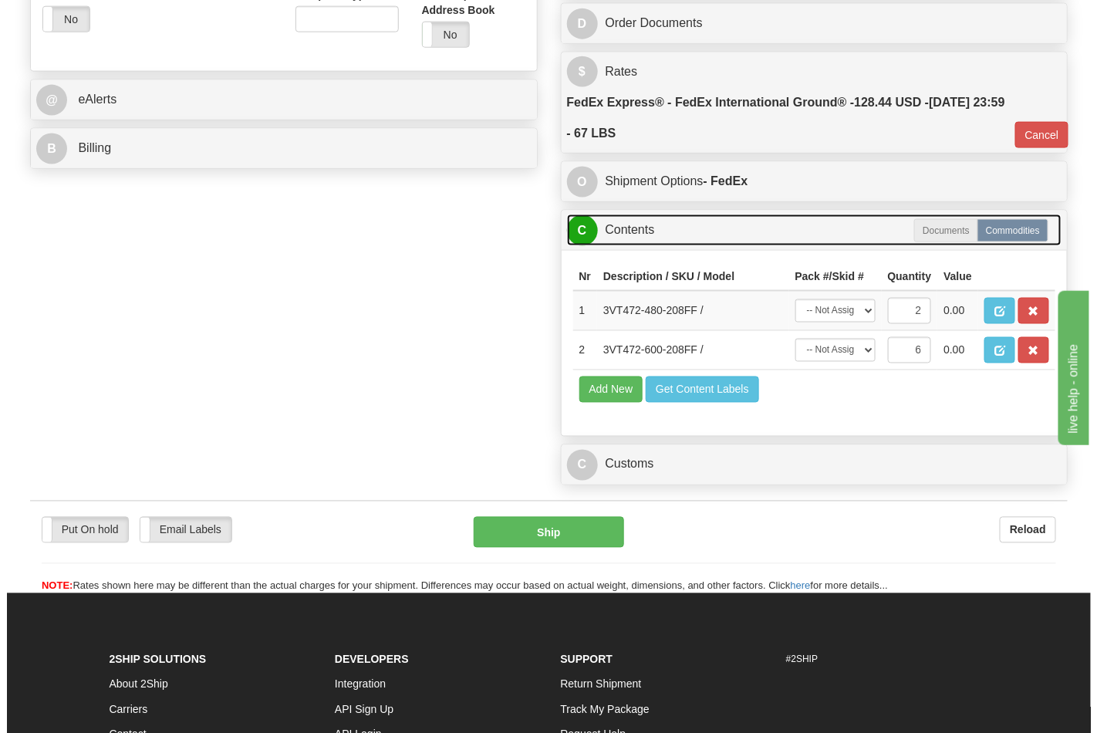
scroll to position [752, 0]
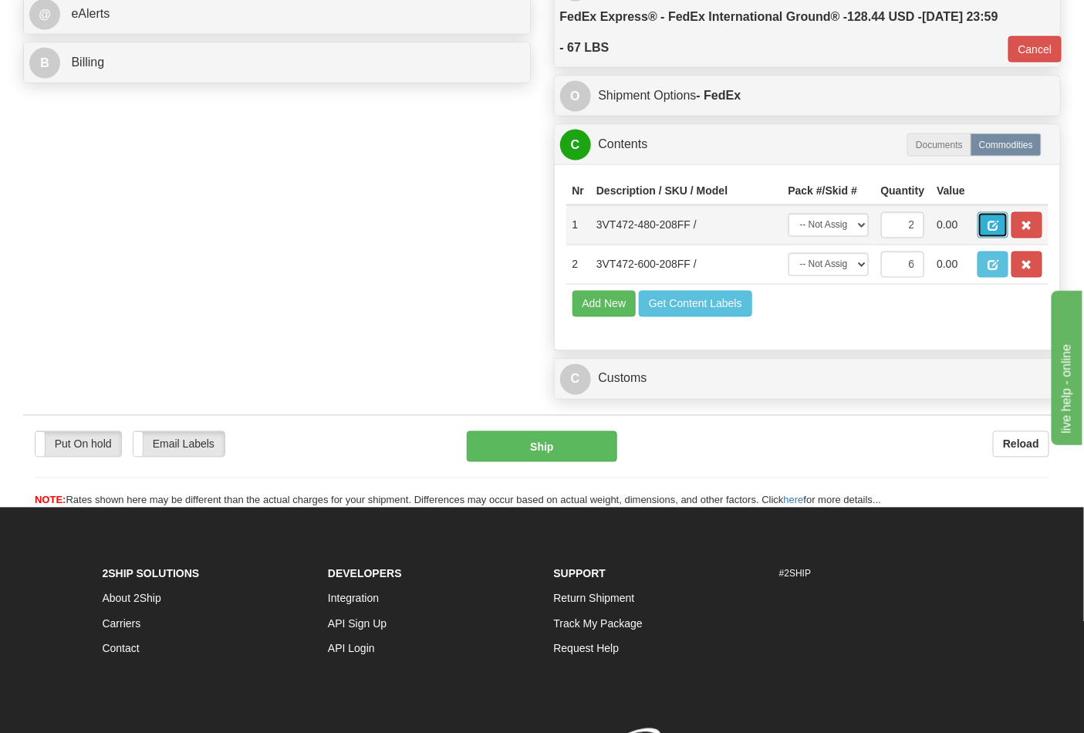
click at [999, 226] on span "button" at bounding box center [993, 226] width 11 height 10
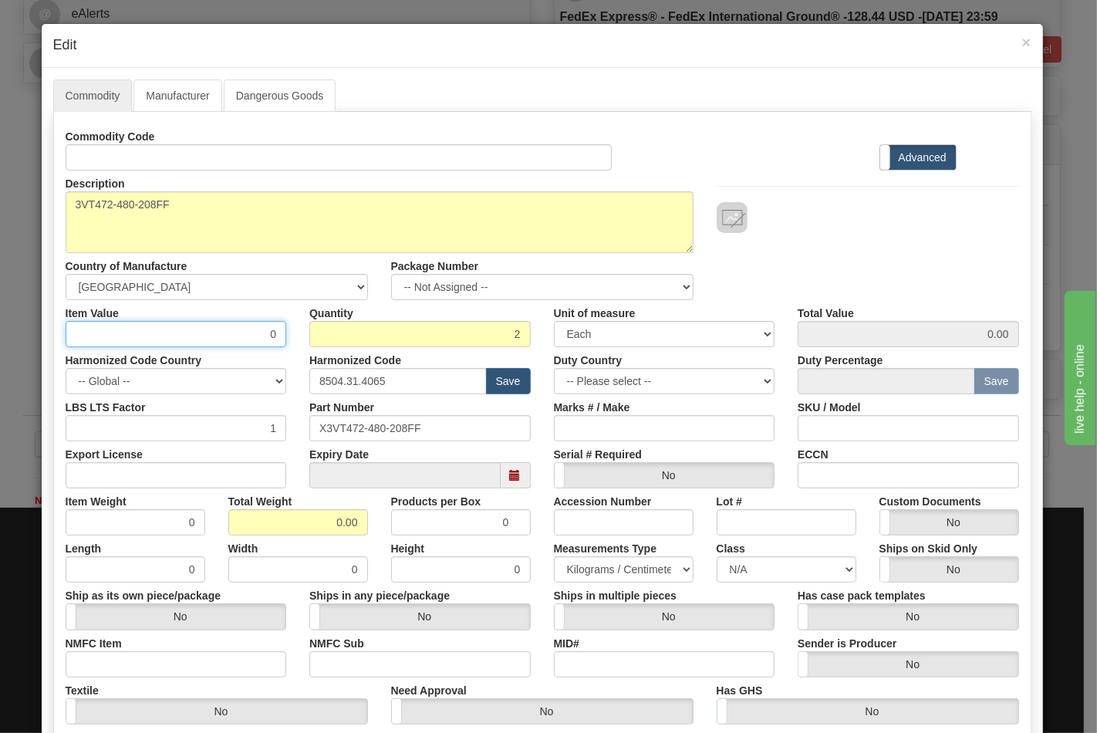
click at [212, 332] on input "0" at bounding box center [176, 334] width 221 height 26
type input "133.14"
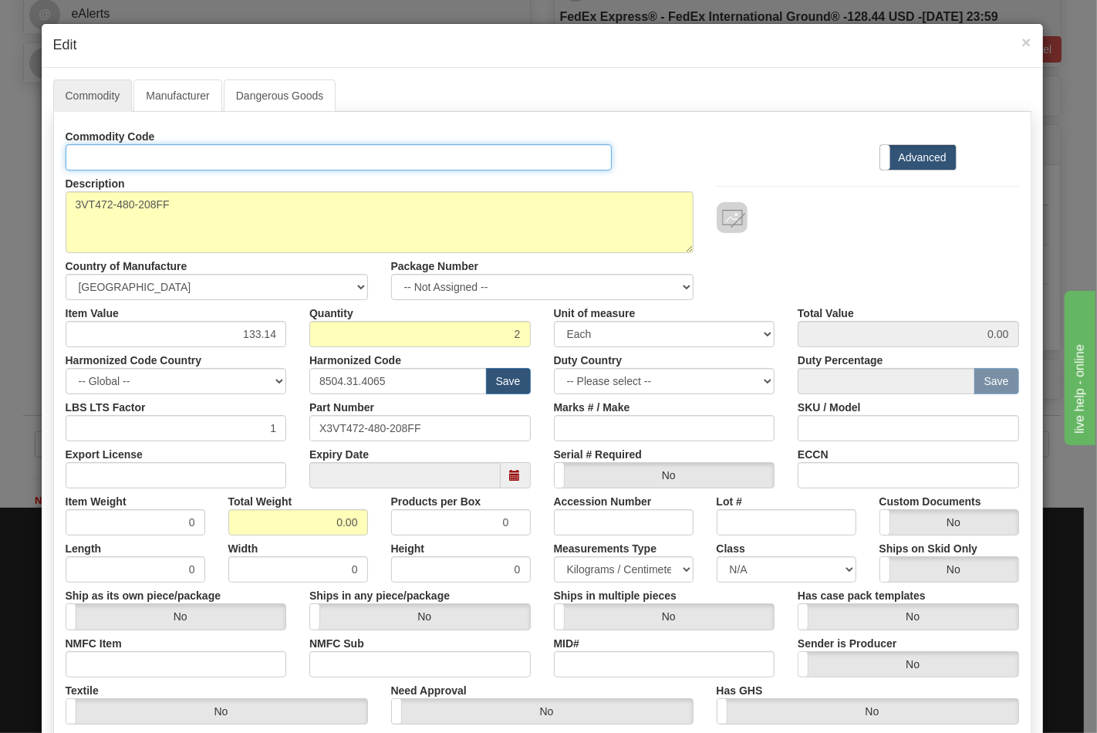
type input "266.28"
click at [191, 159] on input "Id" at bounding box center [339, 157] width 547 height 26
type input "TRANSFORMERS"
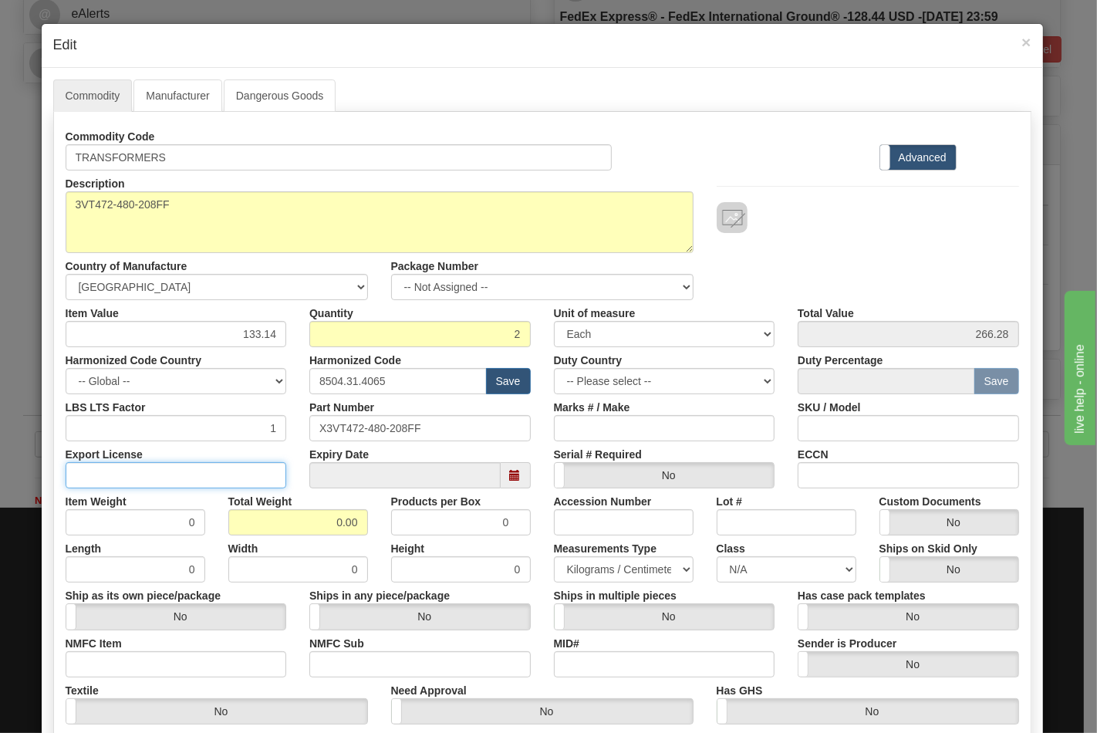
click at [157, 476] on input "Export License" at bounding box center [176, 475] width 221 height 26
type input "NLR"
click at [150, 668] on input "NMFC Item" at bounding box center [176, 664] width 221 height 26
type input "63170"
drag, startPoint x: 332, startPoint y: 658, endPoint x: 346, endPoint y: 664, distance: 15.2
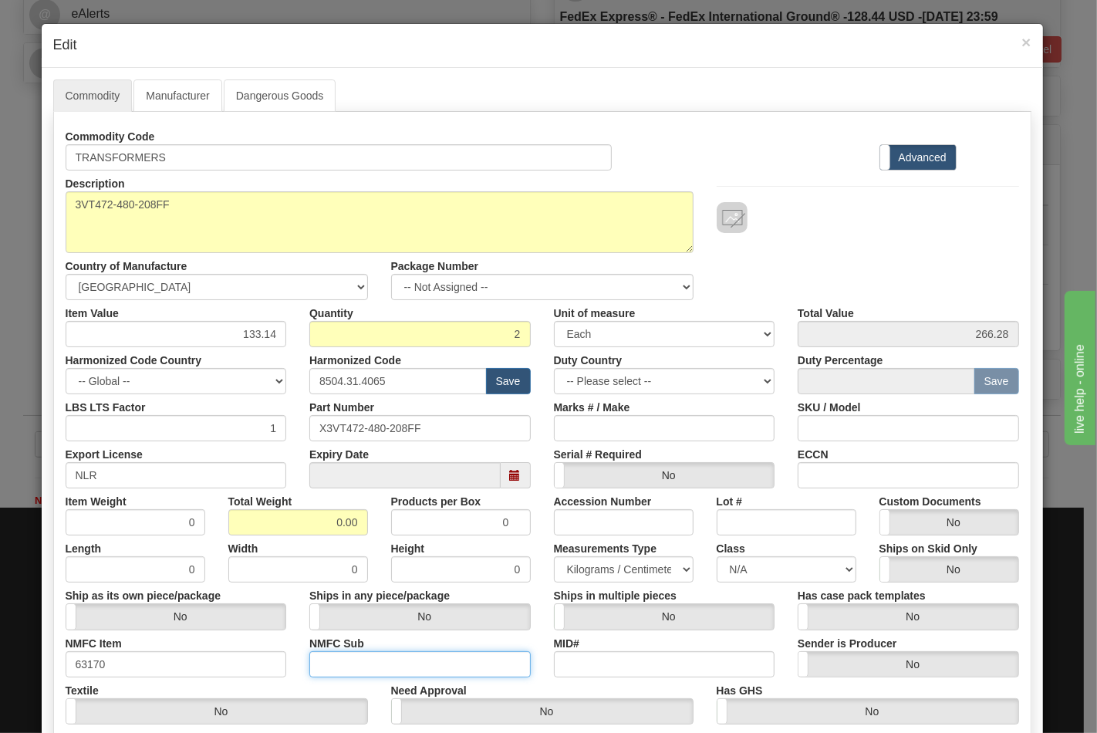
click at [332, 658] on input "NMFC Sub" at bounding box center [419, 664] width 221 height 26
type input "4"
drag, startPoint x: 312, startPoint y: 519, endPoint x: 376, endPoint y: 521, distance: 64.1
click at [376, 521] on div "Item Weight 0 Total Weight 0.00 Products per Box 0 Accession Number Lot # Custo…" at bounding box center [542, 512] width 977 height 47
type input "17"
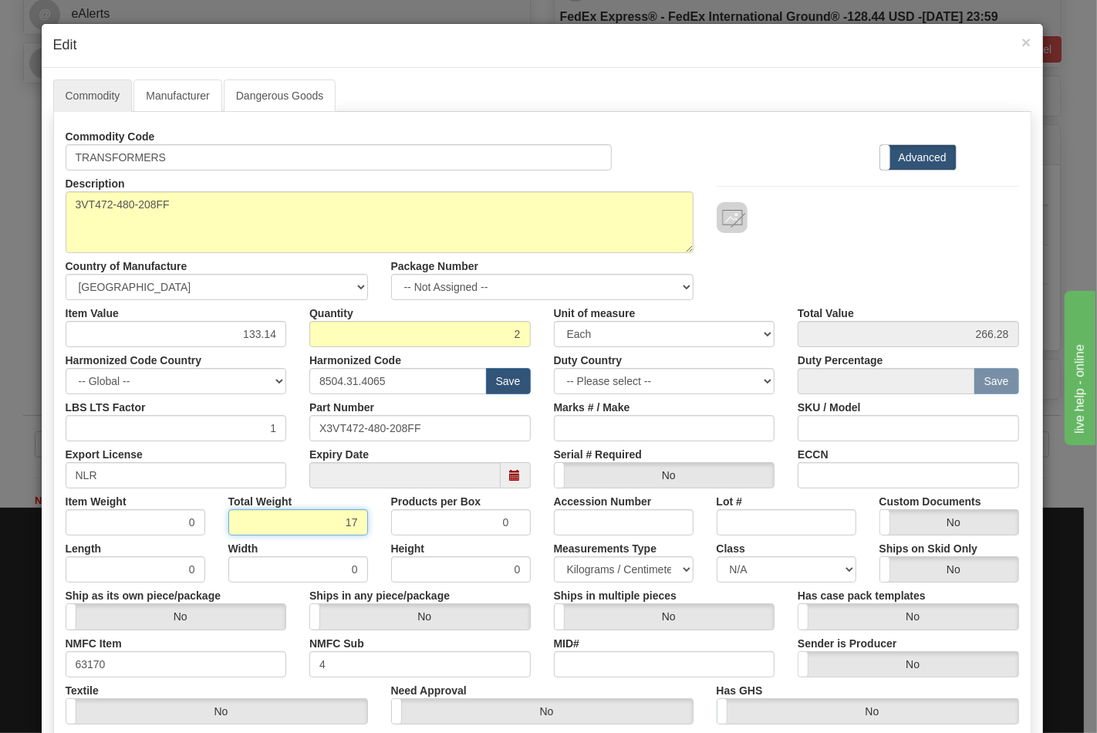
type input "8.5000"
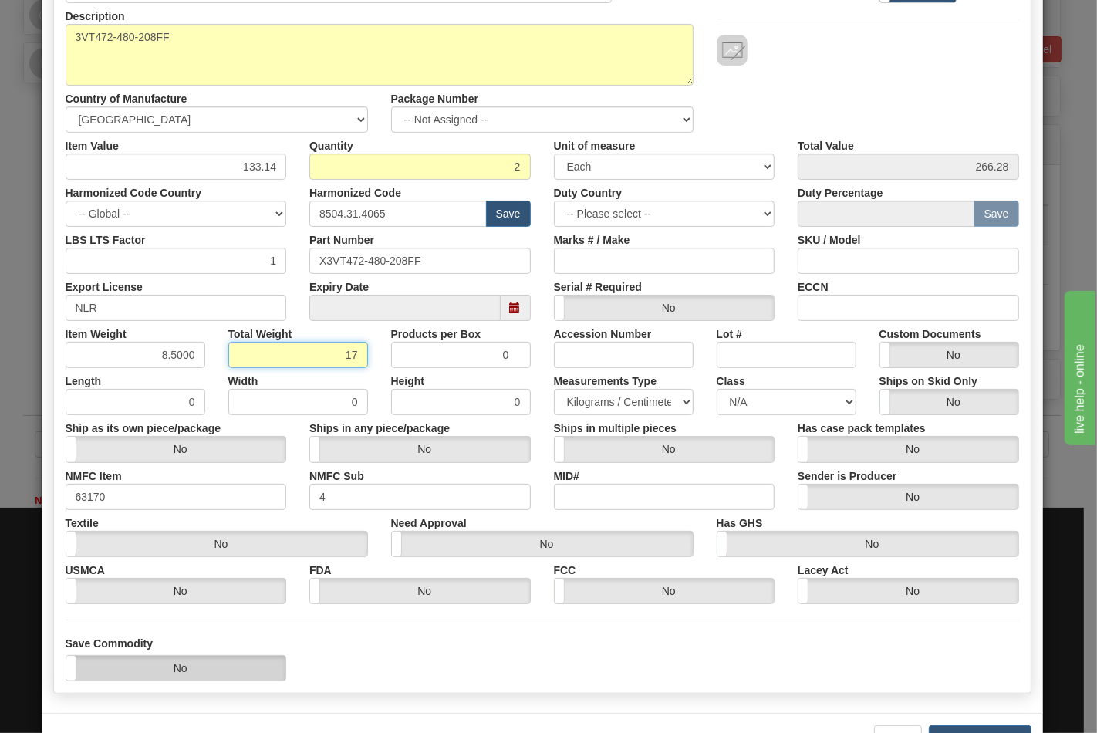
scroll to position [171, 0]
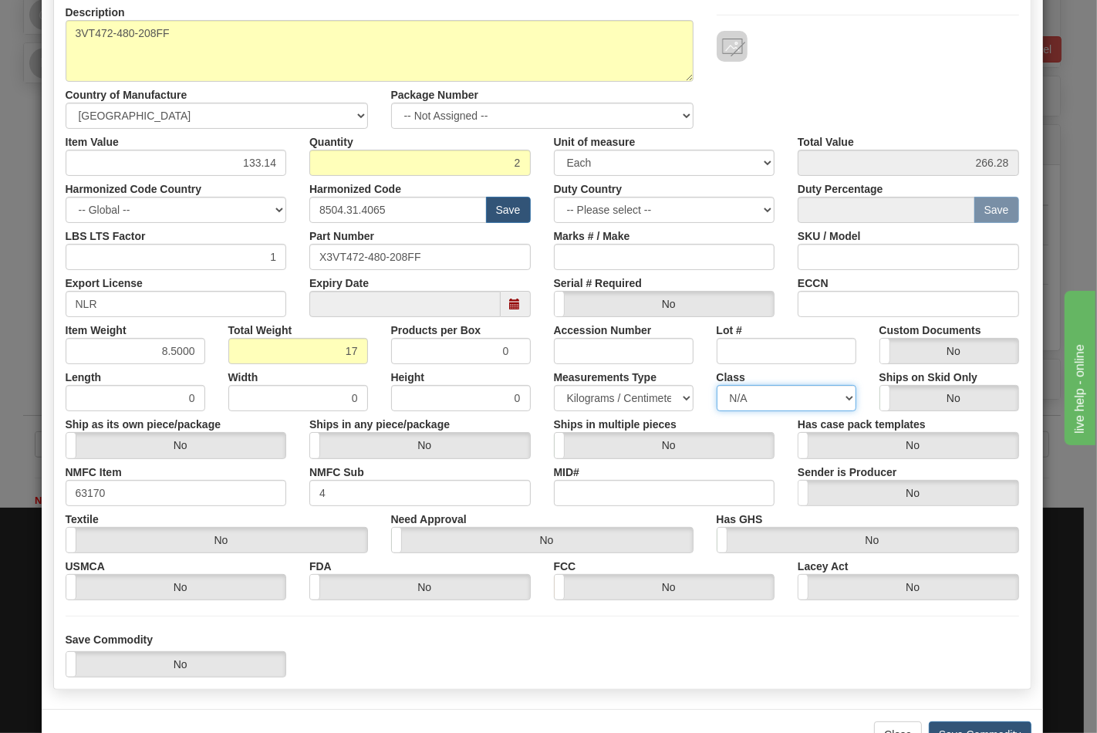
click at [768, 400] on select "N/A 50.0 55.0 60.0 65.0 70.0 85.0 92.5 100.0 125.0 175.0 250.0 300.0 400.0" at bounding box center [787, 398] width 140 height 26
select select "70.0"
click at [717, 385] on select "N/A 50.0 55.0 60.0 65.0 70.0 85.0 92.5 100.0 125.0 175.0 250.0 300.0 400.0" at bounding box center [787, 398] width 140 height 26
click at [830, 299] on input "ECCN" at bounding box center [908, 304] width 221 height 26
type input "EAR99"
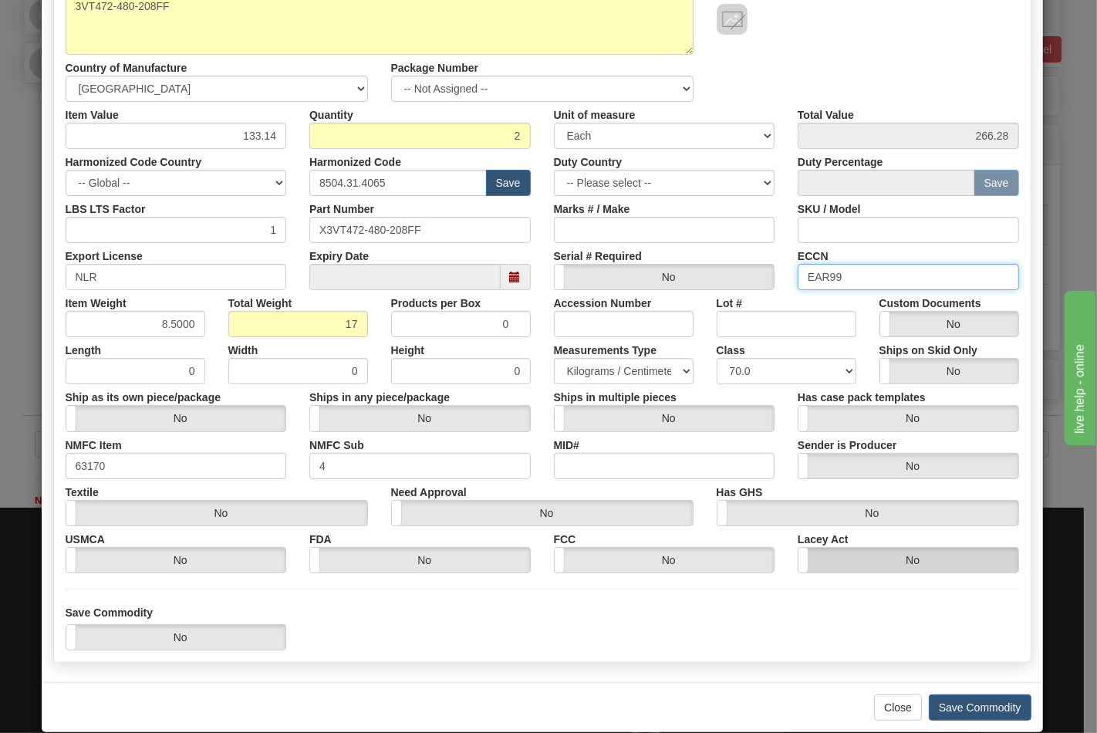
scroll to position [221, 0]
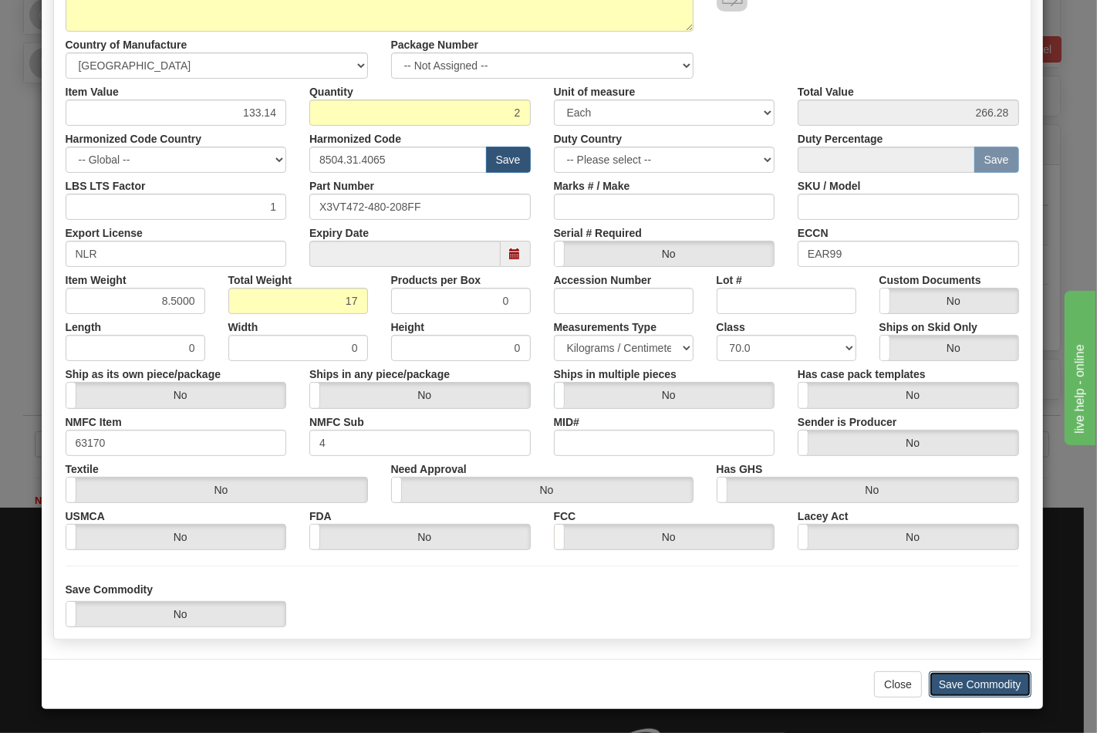
click at [965, 682] on button "Save Commodity" at bounding box center [980, 684] width 103 height 26
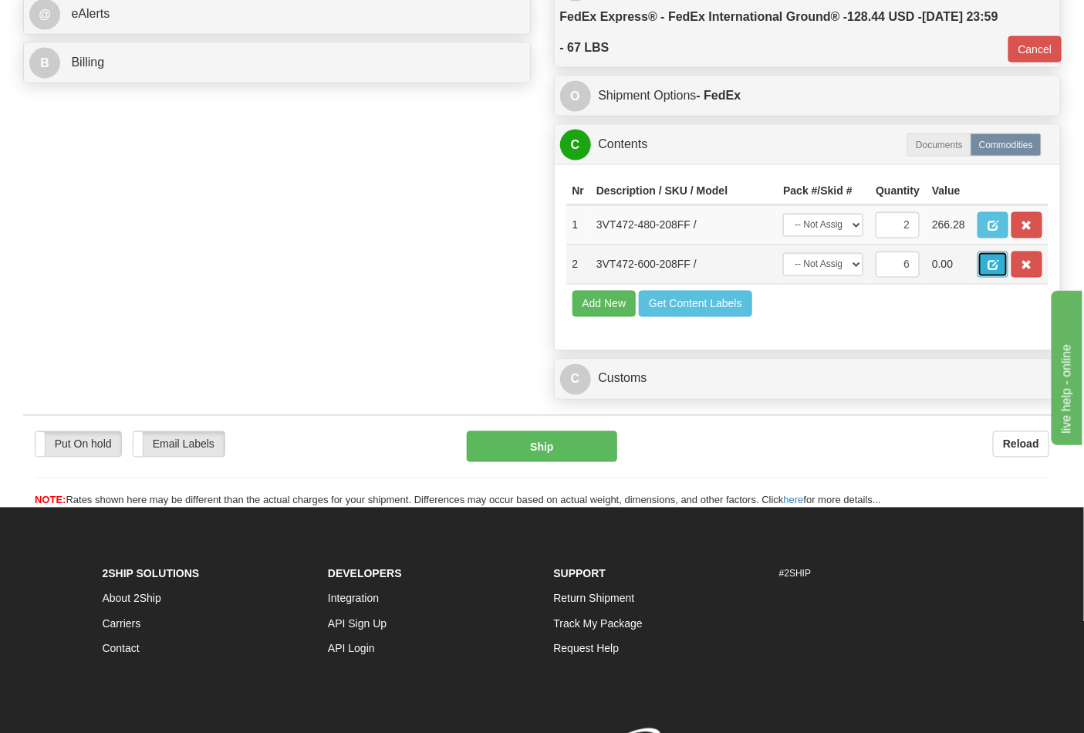
click at [1009, 278] on button "button" at bounding box center [993, 265] width 31 height 26
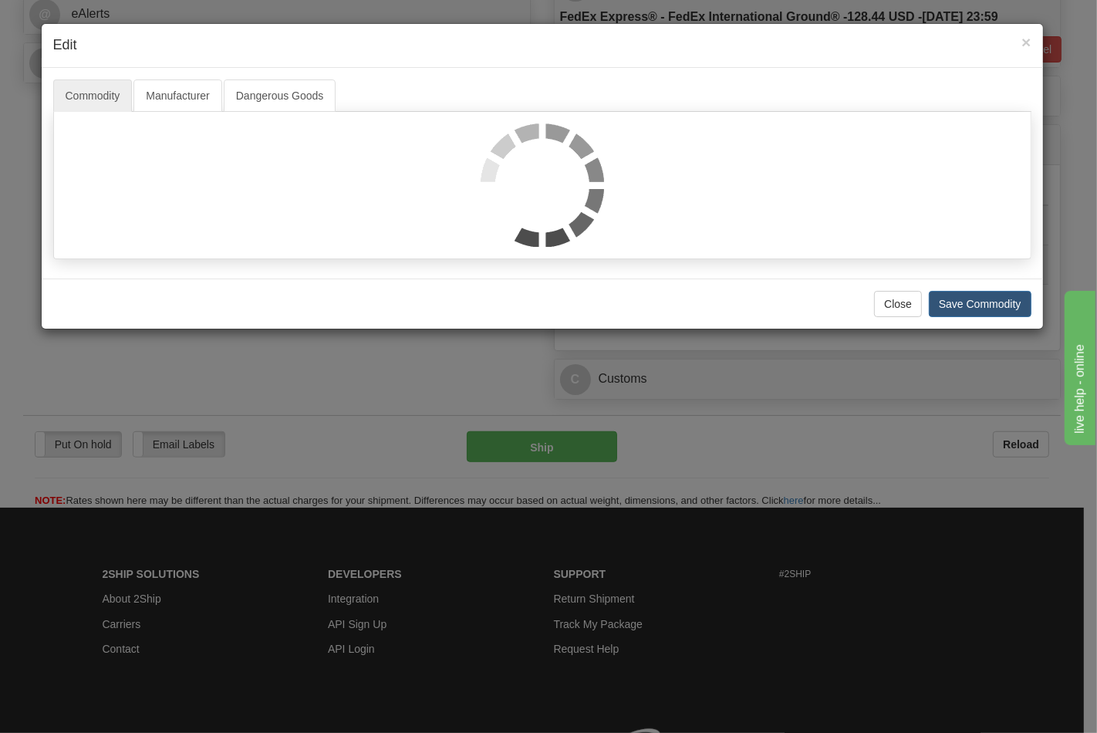
scroll to position [0, 0]
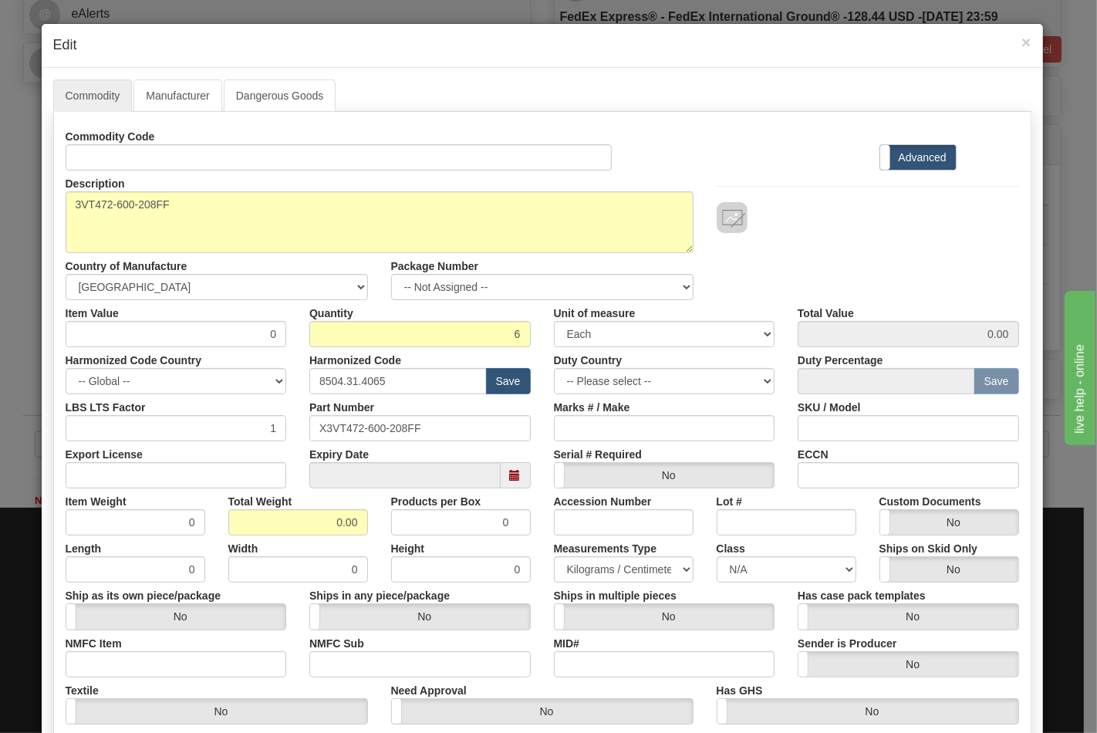
click at [225, 139] on div "Commodity Code" at bounding box center [339, 146] width 570 height 47
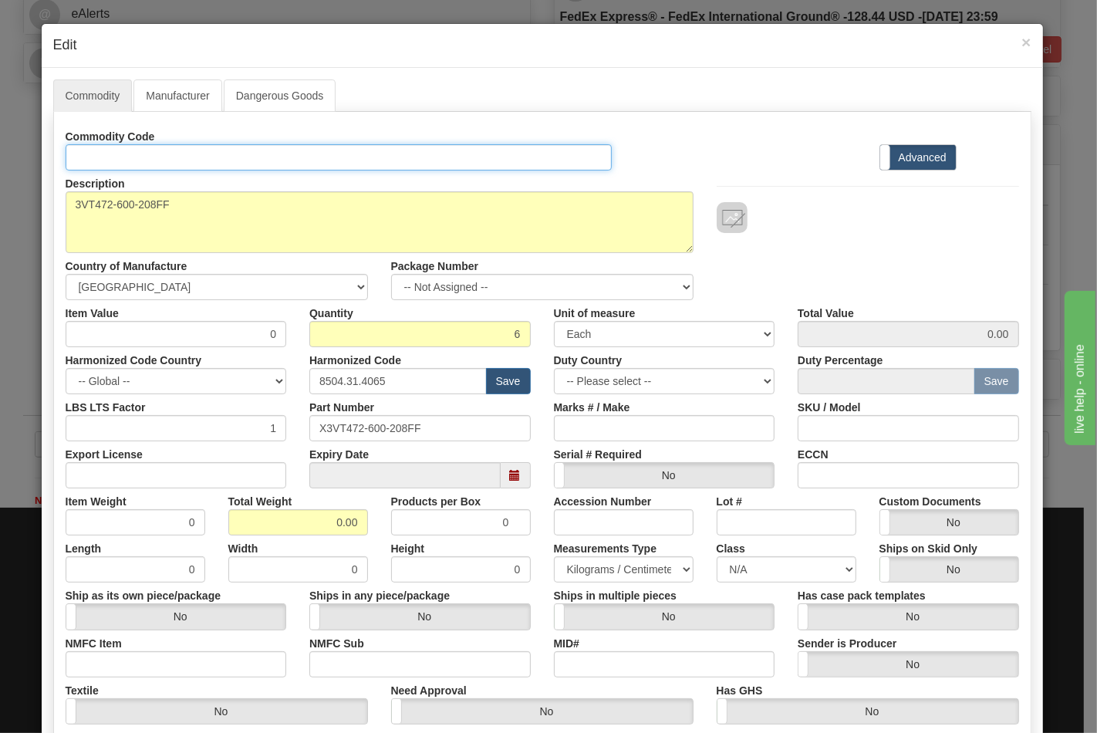
click at [220, 154] on input "Id" at bounding box center [339, 157] width 547 height 26
type input "TRANSFORMERS"
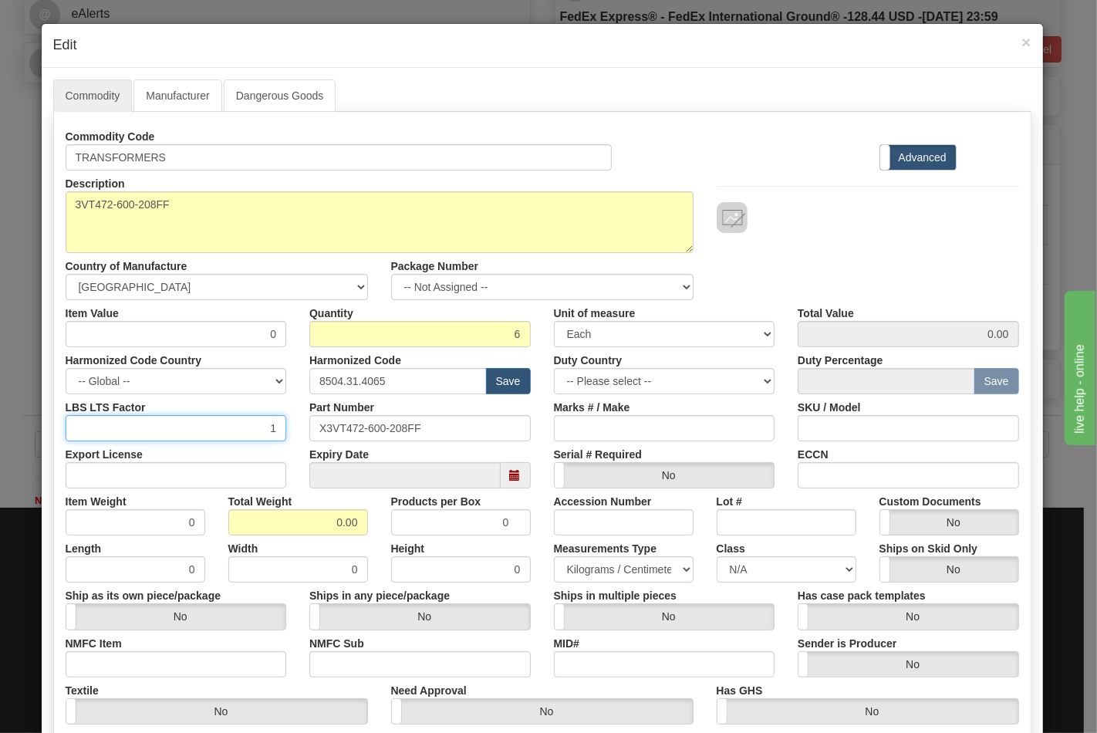
click at [168, 428] on input "1" at bounding box center [176, 428] width 221 height 26
click at [244, 477] on input "Export License" at bounding box center [176, 475] width 221 height 26
type input "NLR"
drag, startPoint x: 312, startPoint y: 531, endPoint x: 371, endPoint y: 529, distance: 59.4
click at [371, 529] on div "Total Weight 0.00" at bounding box center [298, 512] width 163 height 47
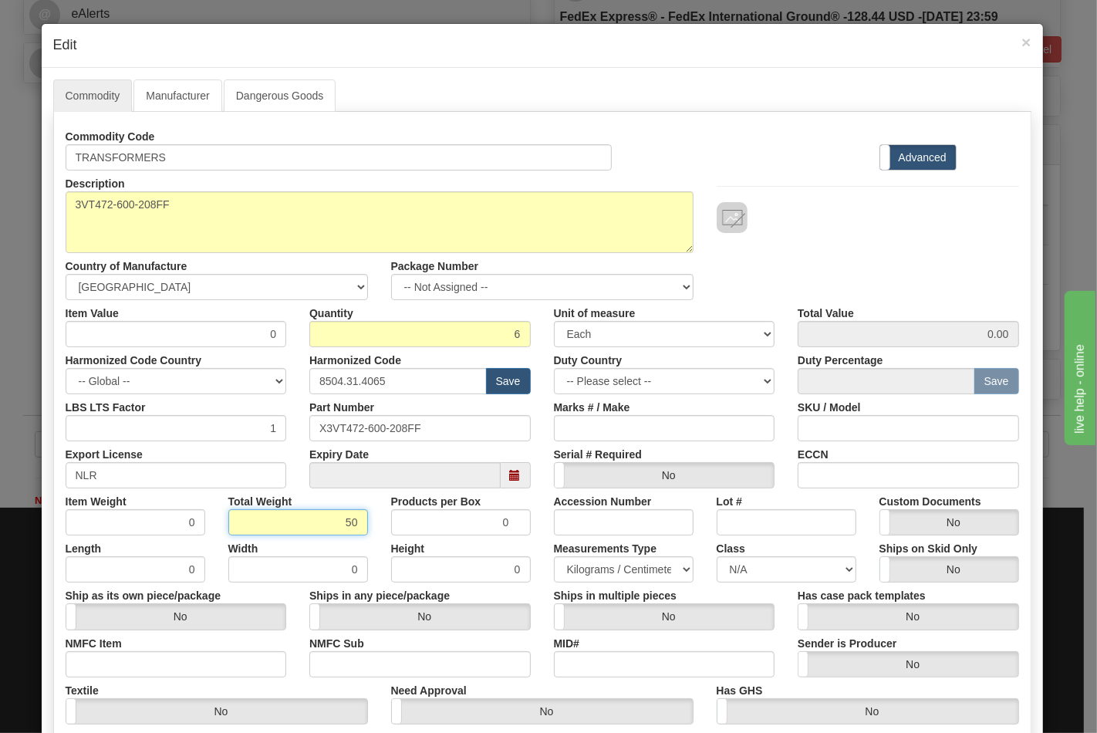
type input "50"
type input "8.3333"
click at [87, 671] on input "NMFC Item" at bounding box center [176, 664] width 221 height 26
type input "63170"
click at [337, 662] on input "NMFC Sub" at bounding box center [419, 664] width 221 height 26
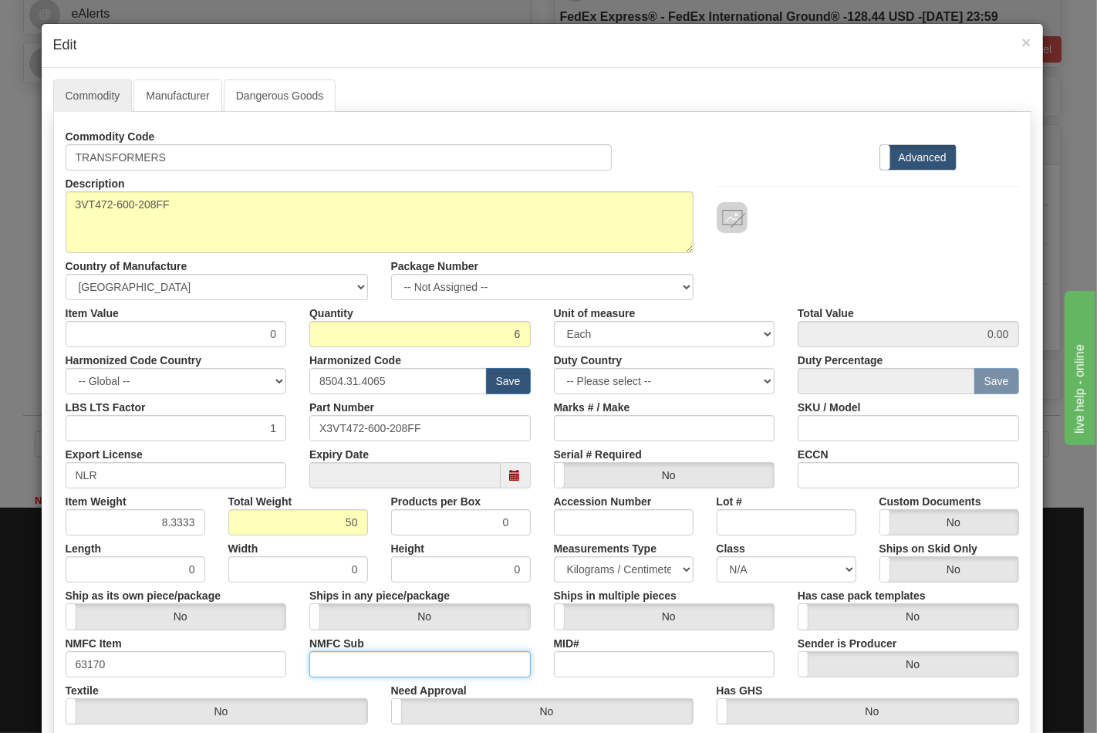
type input "4"
click at [762, 567] on select "N/A 50.0 55.0 60.0 65.0 70.0 85.0 92.5 100.0 125.0 175.0 250.0 300.0 400.0" at bounding box center [787, 569] width 140 height 26
select select "70.0"
click at [717, 556] on select "N/A 50.0 55.0 60.0 65.0 70.0 85.0 92.5 100.0 125.0 175.0 250.0 300.0 400.0" at bounding box center [787, 569] width 140 height 26
click at [851, 468] on input "ECCN" at bounding box center [908, 475] width 221 height 26
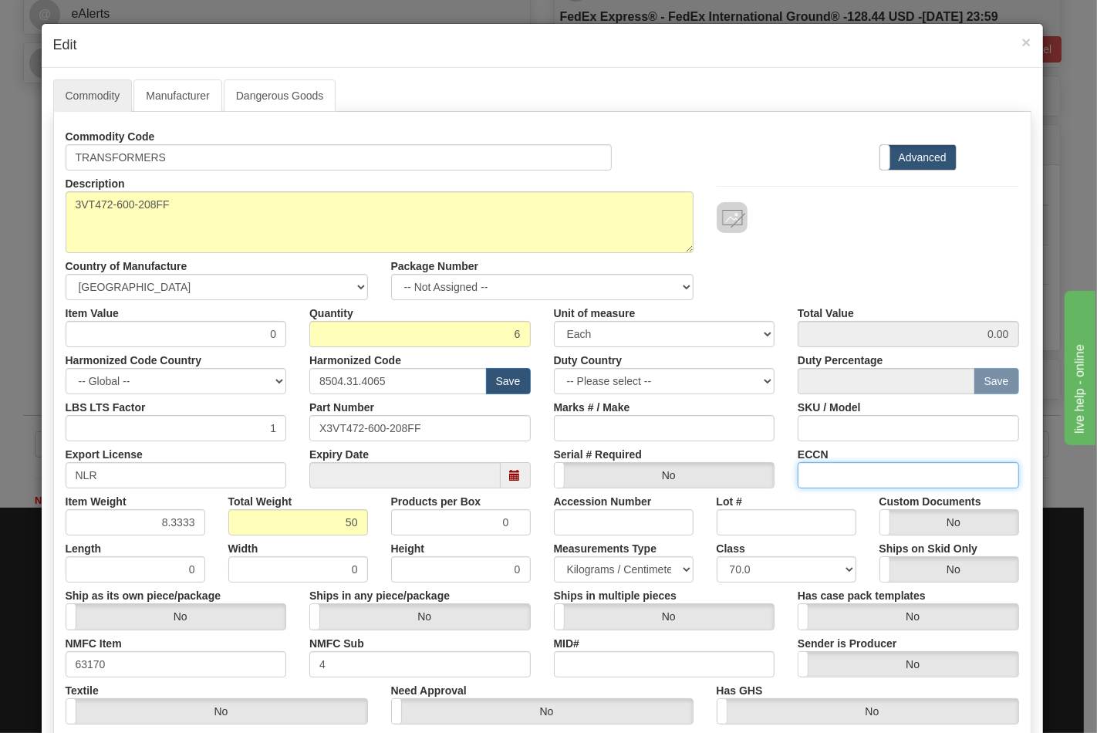
type input "EAR99"
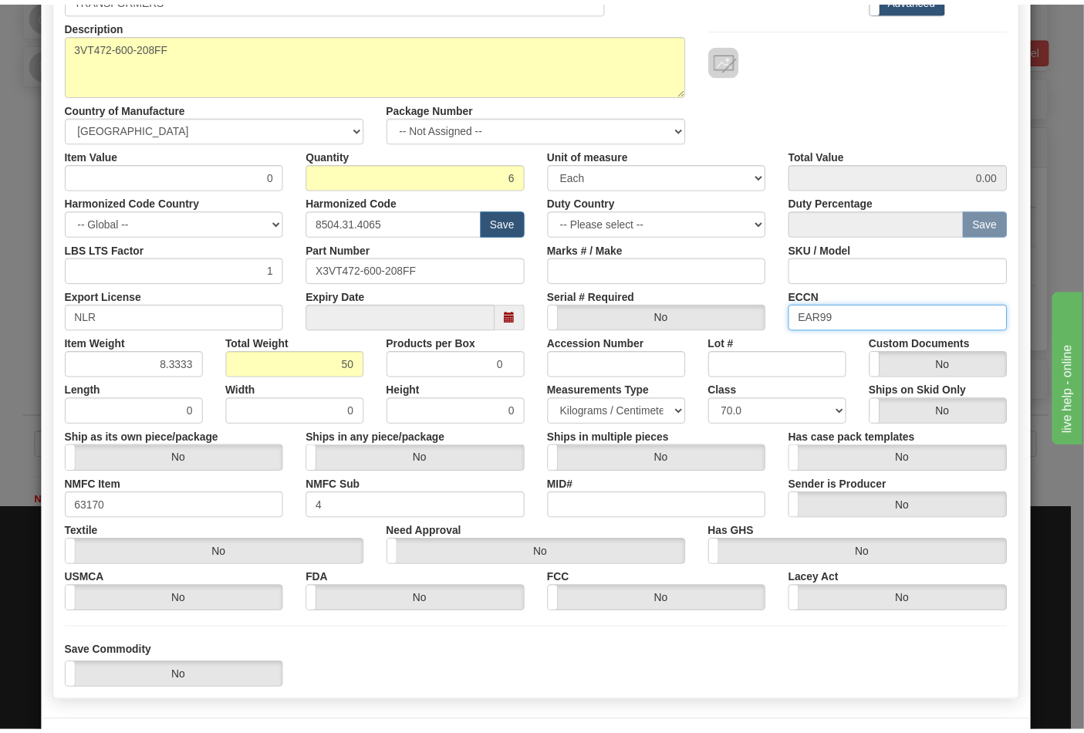
scroll to position [221, 0]
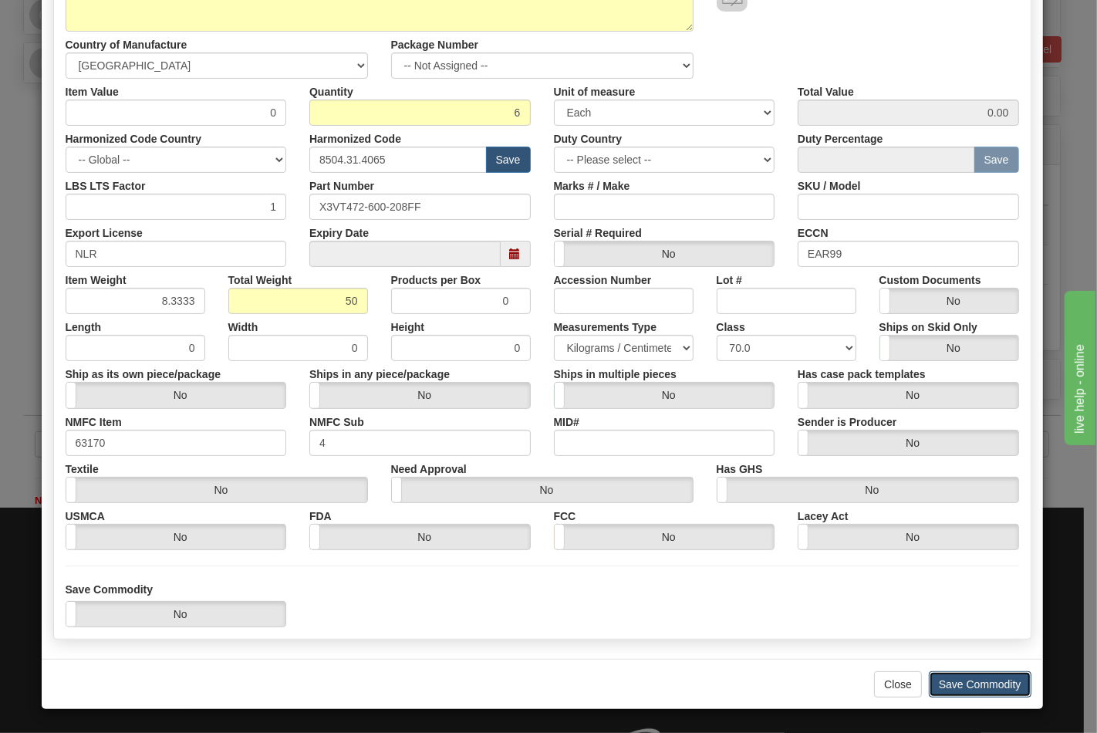
click at [980, 673] on button "Save Commodity" at bounding box center [980, 684] width 103 height 26
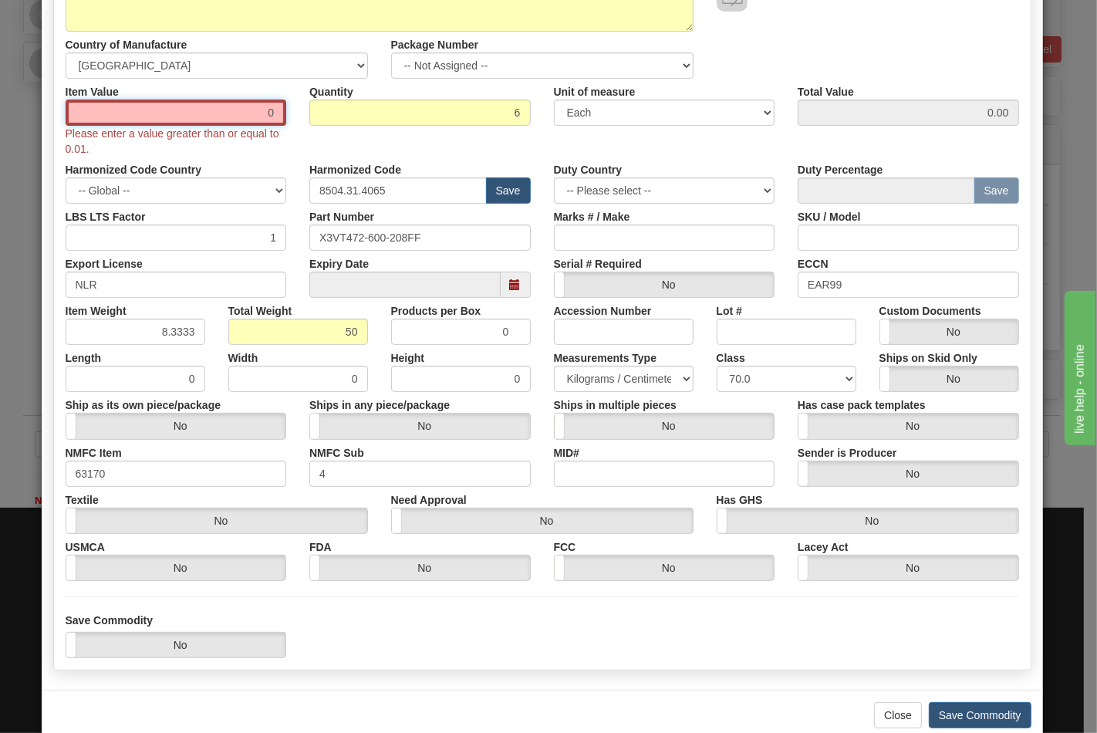
drag, startPoint x: 249, startPoint y: 117, endPoint x: 276, endPoint y: 114, distance: 26.4
click at [276, 114] on input "0" at bounding box center [176, 113] width 221 height 26
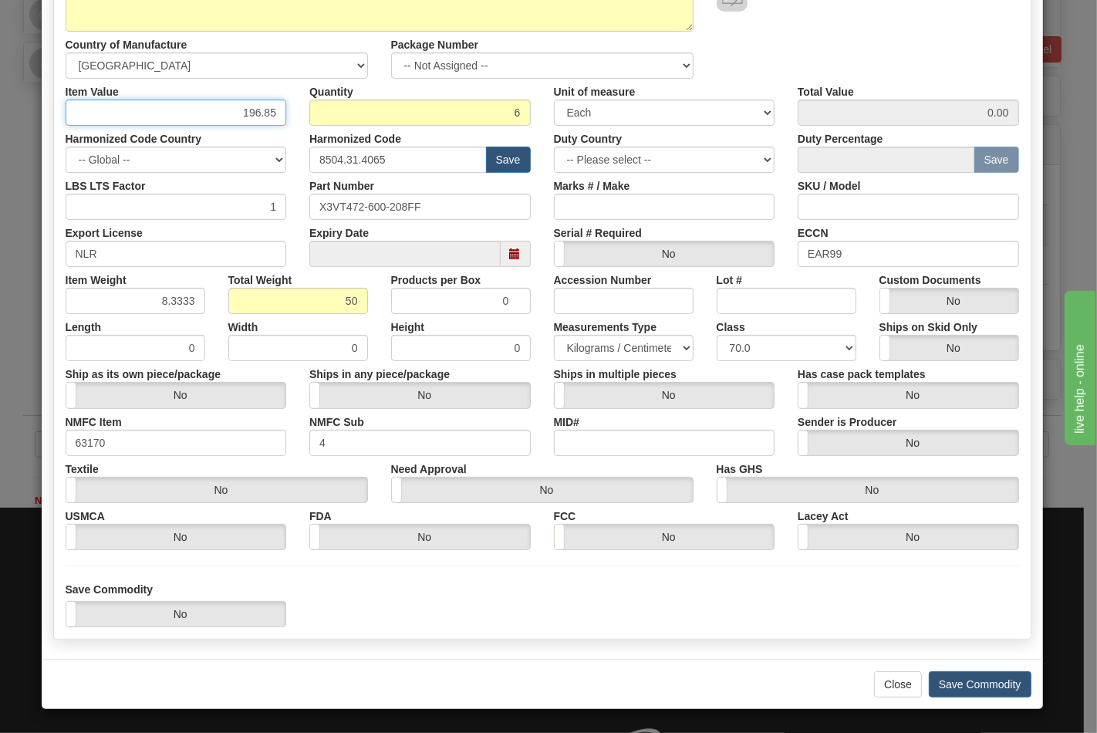
type input "196.85"
type input "1181.10"
click at [972, 679] on button "Save Commodity" at bounding box center [980, 684] width 103 height 26
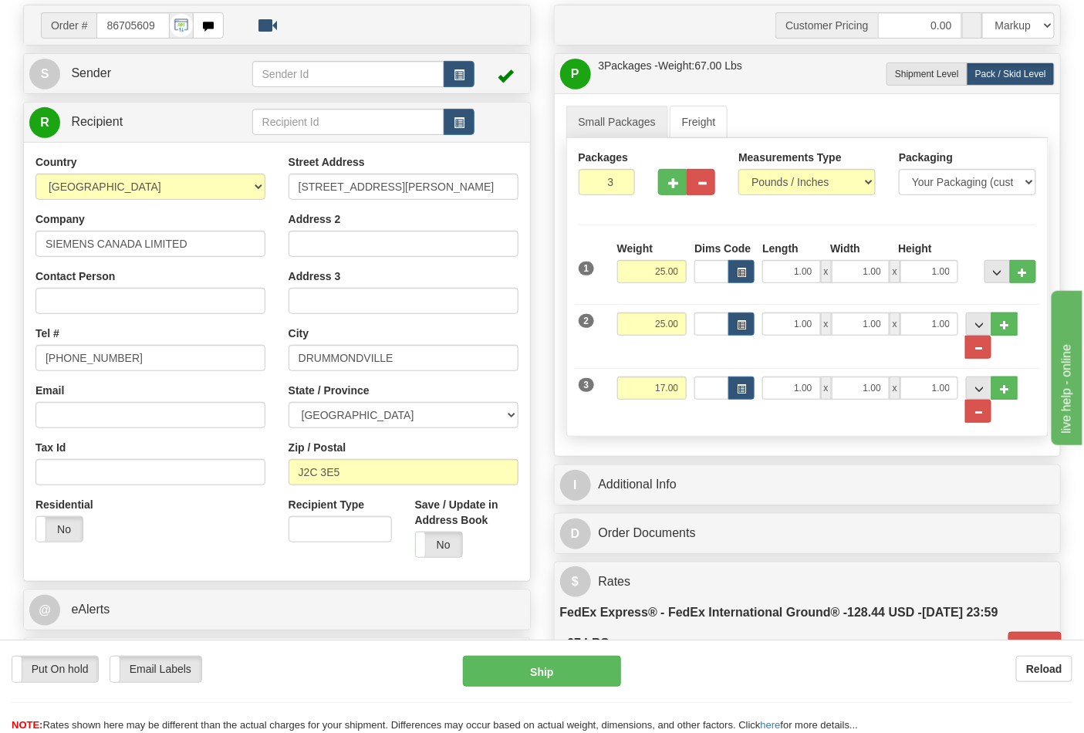
scroll to position [0, 0]
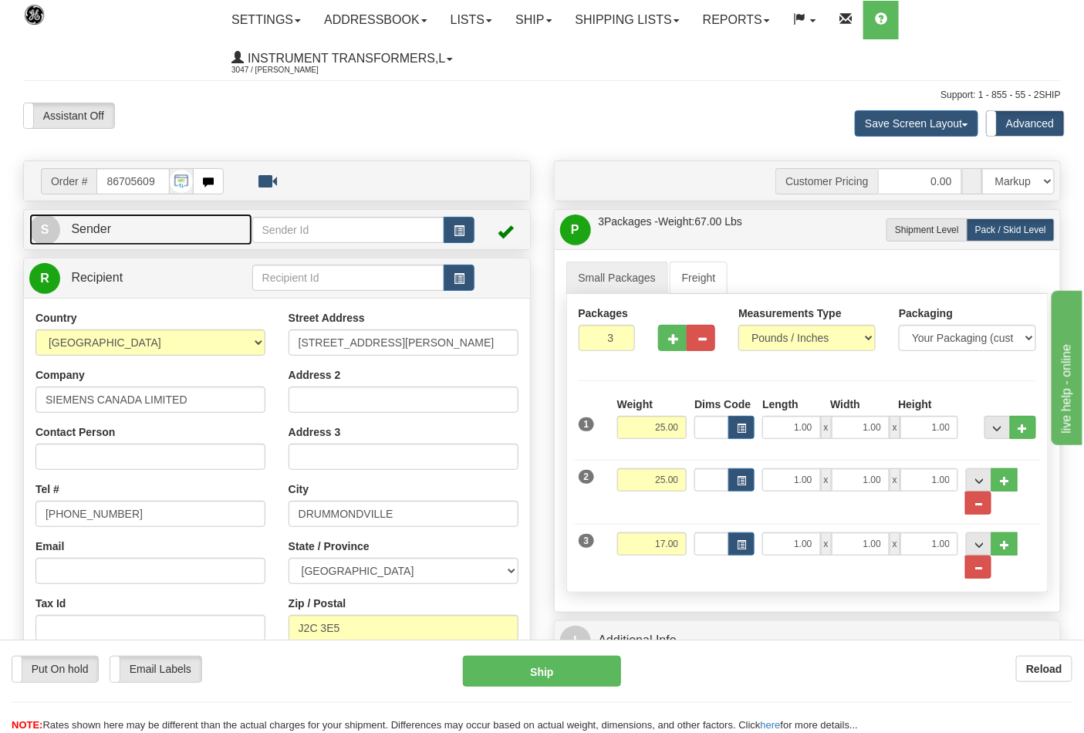
click at [140, 235] on link "S Sender" at bounding box center [140, 230] width 223 height 32
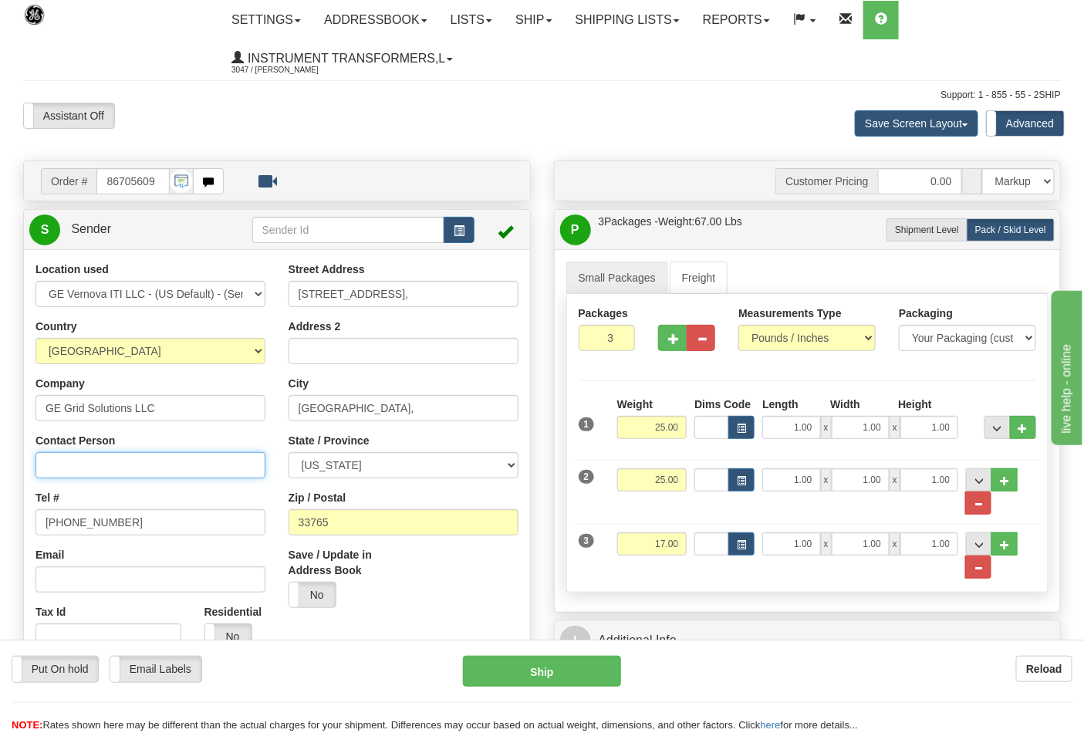
click at [106, 460] on input "Contact Person" at bounding box center [150, 465] width 230 height 26
type input "Nephtali Linares"
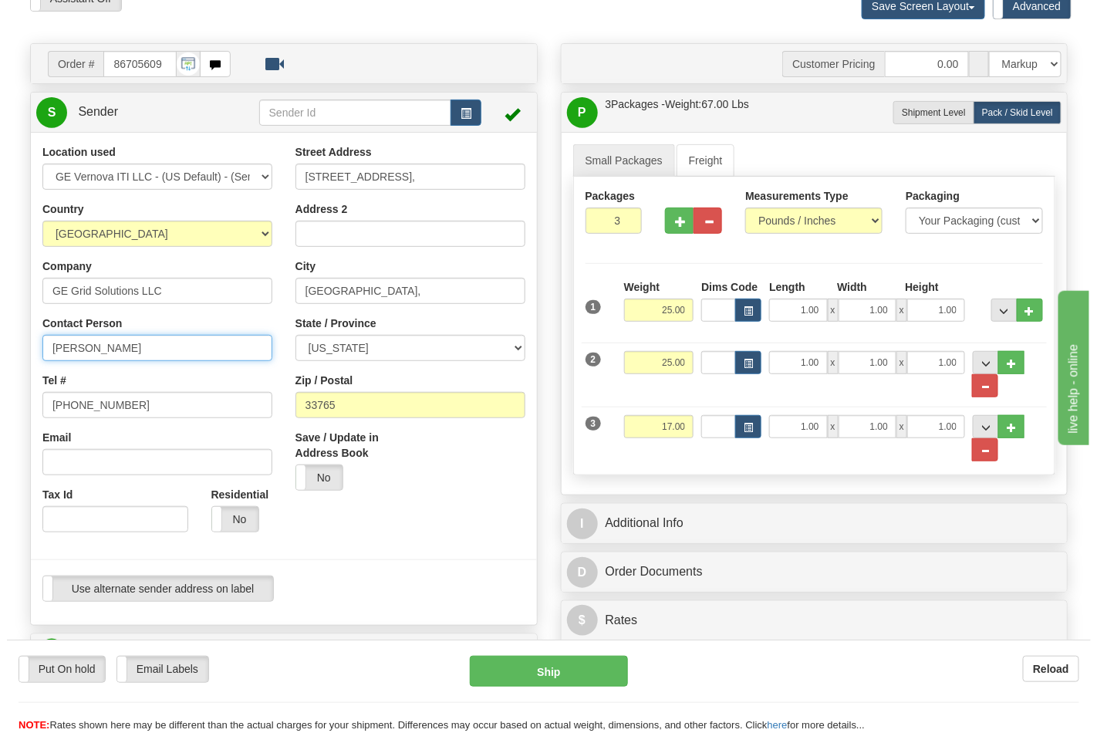
scroll to position [343, 0]
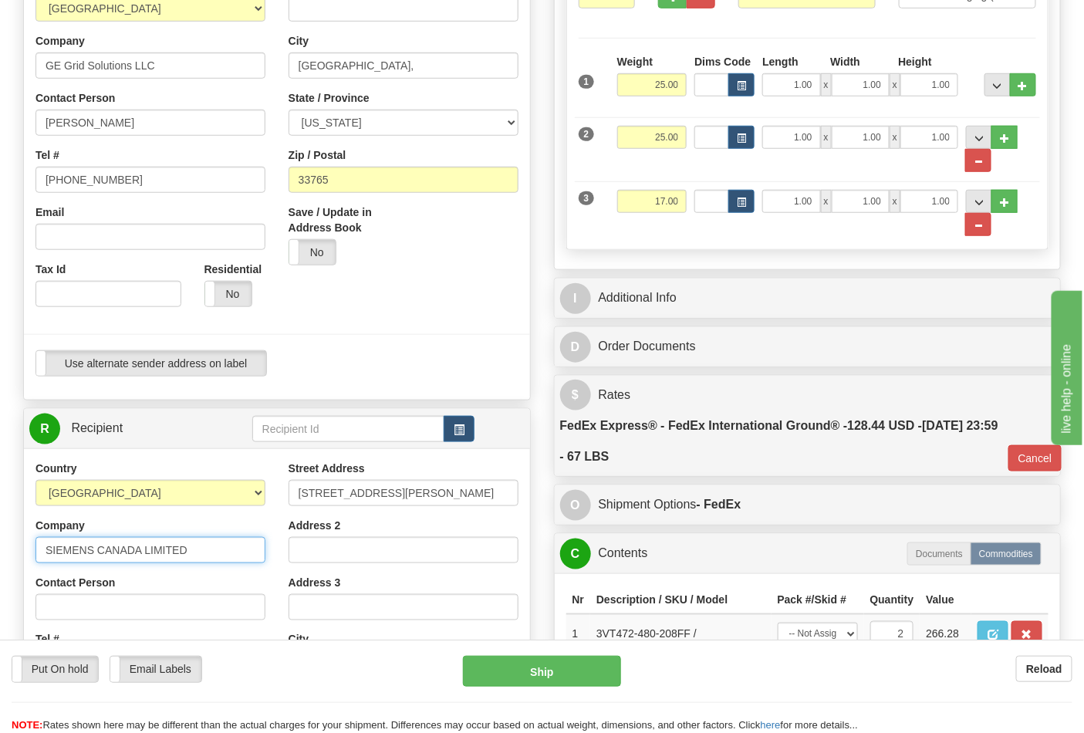
drag, startPoint x: 193, startPoint y: 552, endPoint x: 32, endPoint y: 546, distance: 160.6
click at [32, 546] on div "Country AFGHANISTAN ALAND ISLANDS ALBANIA ALGERIA AMERICAN SAMOA ANDORRA ANGOLA…" at bounding box center [150, 661] width 253 height 400
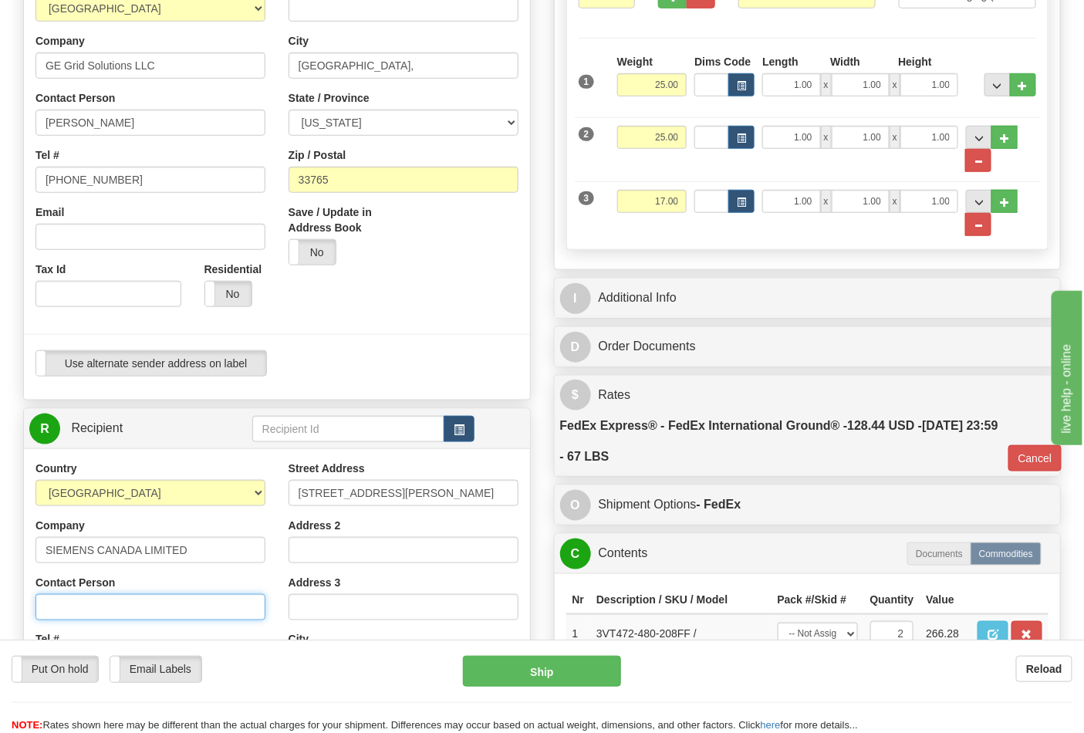
click at [81, 600] on input "Contact Person" at bounding box center [150, 607] width 230 height 26
paste input "SIEMENS CANADA LIMITED"
type input "SIEMENS CANADA LIMITED"
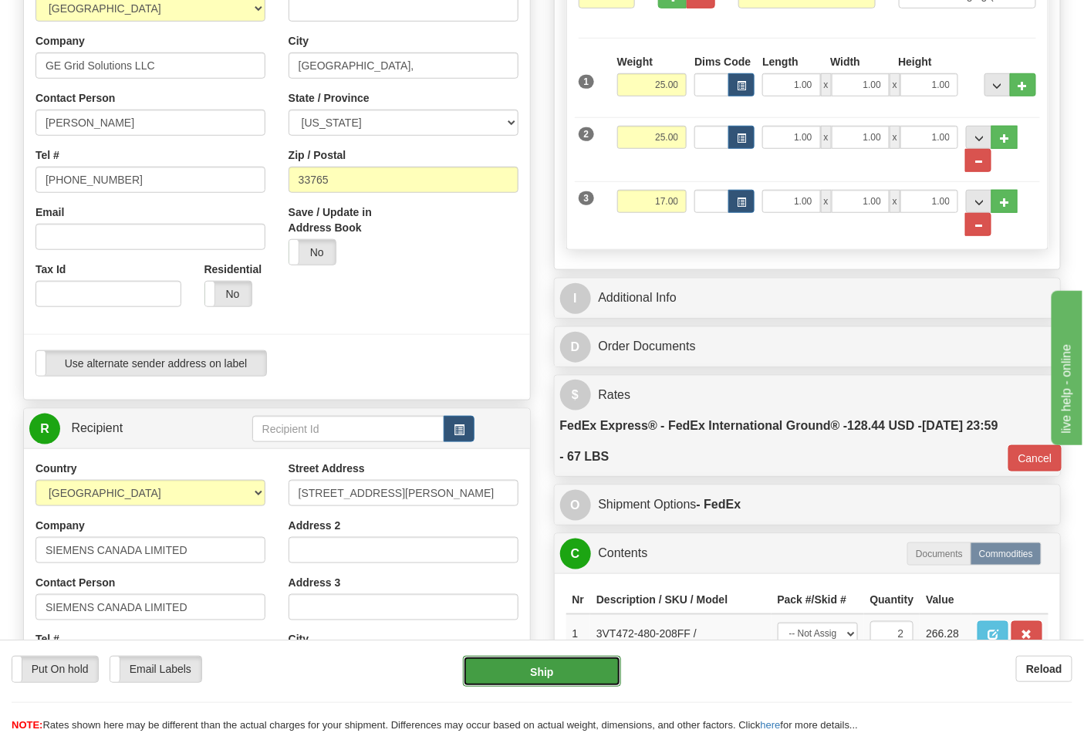
click at [541, 670] on button "Ship" at bounding box center [541, 671] width 157 height 31
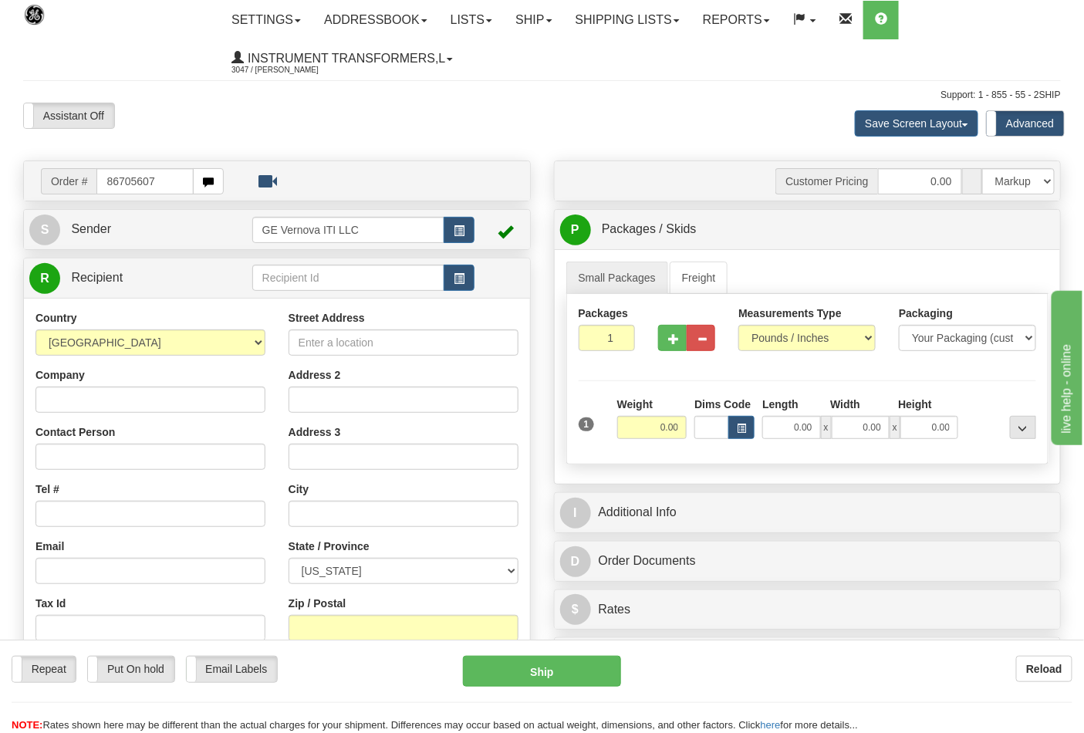
type input "86705607"
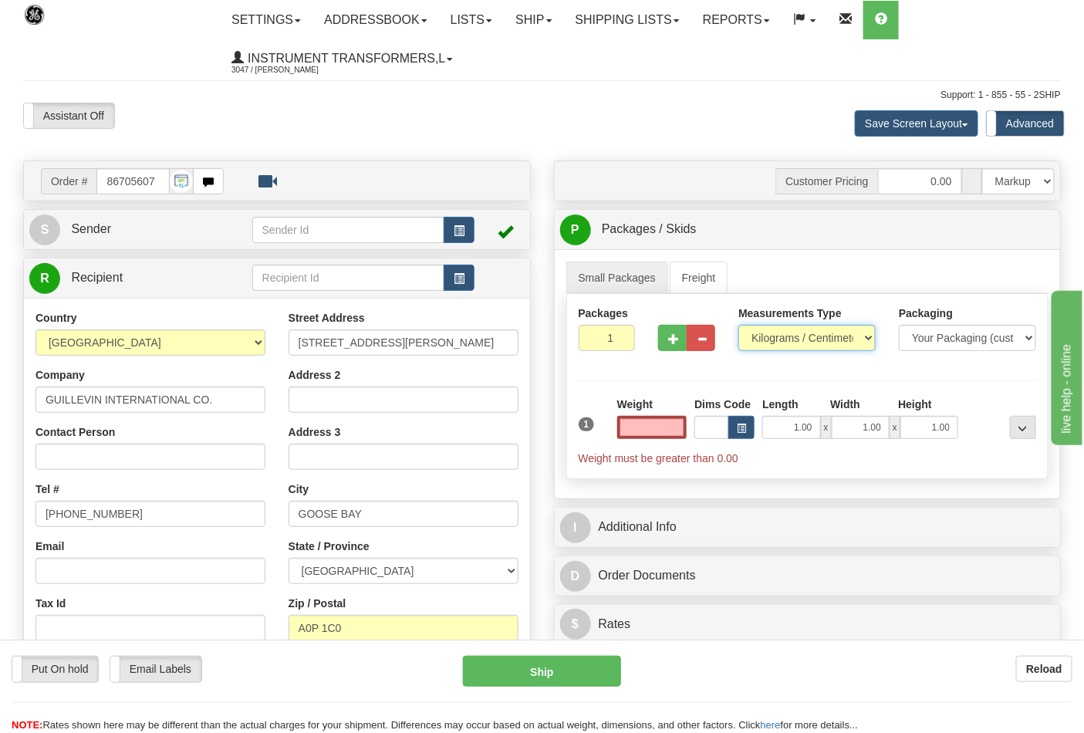
type input "0.00"
click at [830, 337] on select "Pounds / Inches Kilograms / Centimeters" at bounding box center [807, 338] width 137 height 26
select select "0"
click at [739, 326] on select "Pounds / Inches Kilograms / Centimeters" at bounding box center [807, 338] width 137 height 26
click at [657, 430] on input "0.00" at bounding box center [652, 427] width 70 height 23
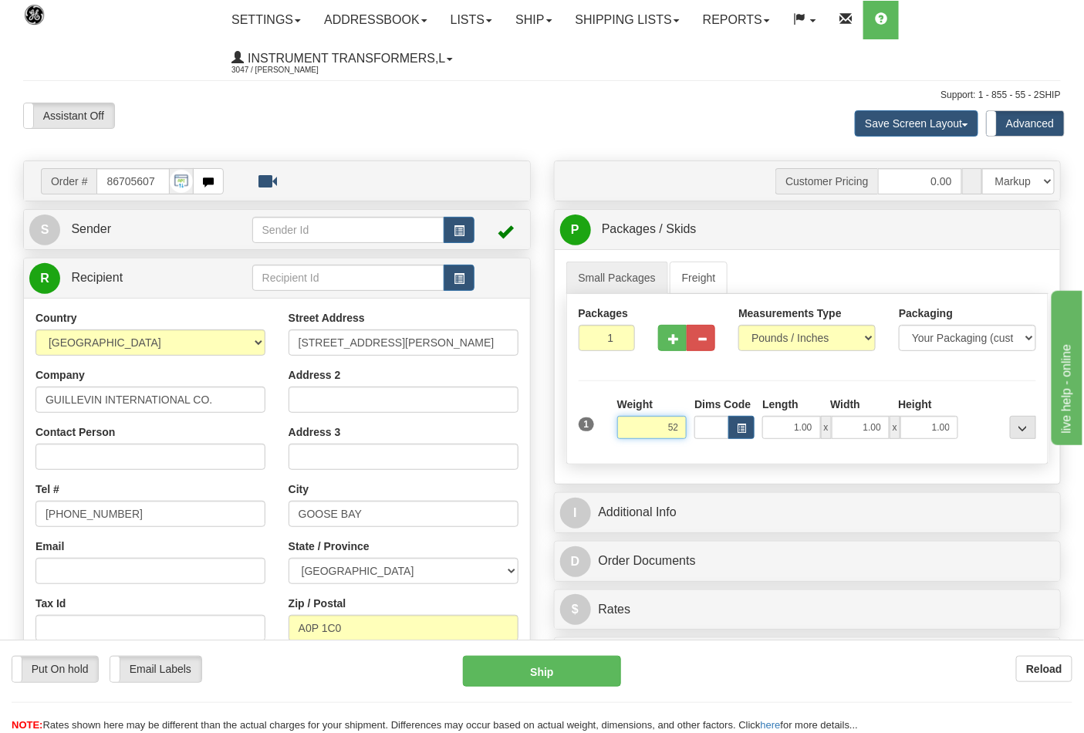
click button "Delete" at bounding box center [0, 0] width 0 height 0
type input "52.00"
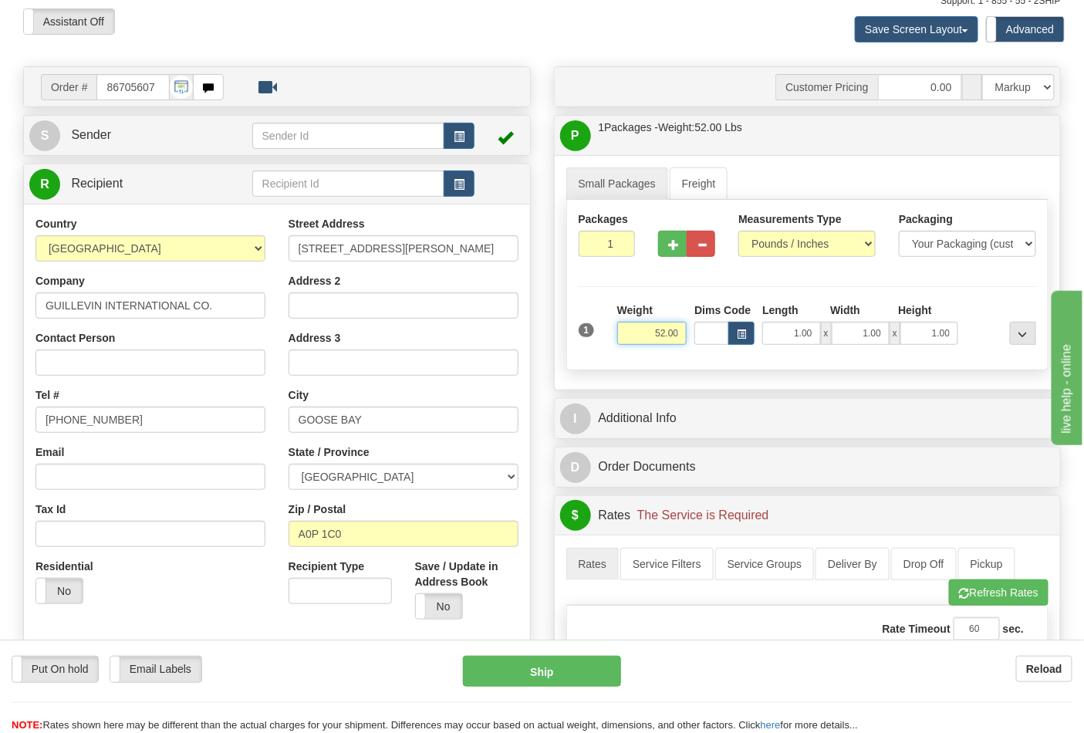
scroll to position [257, 0]
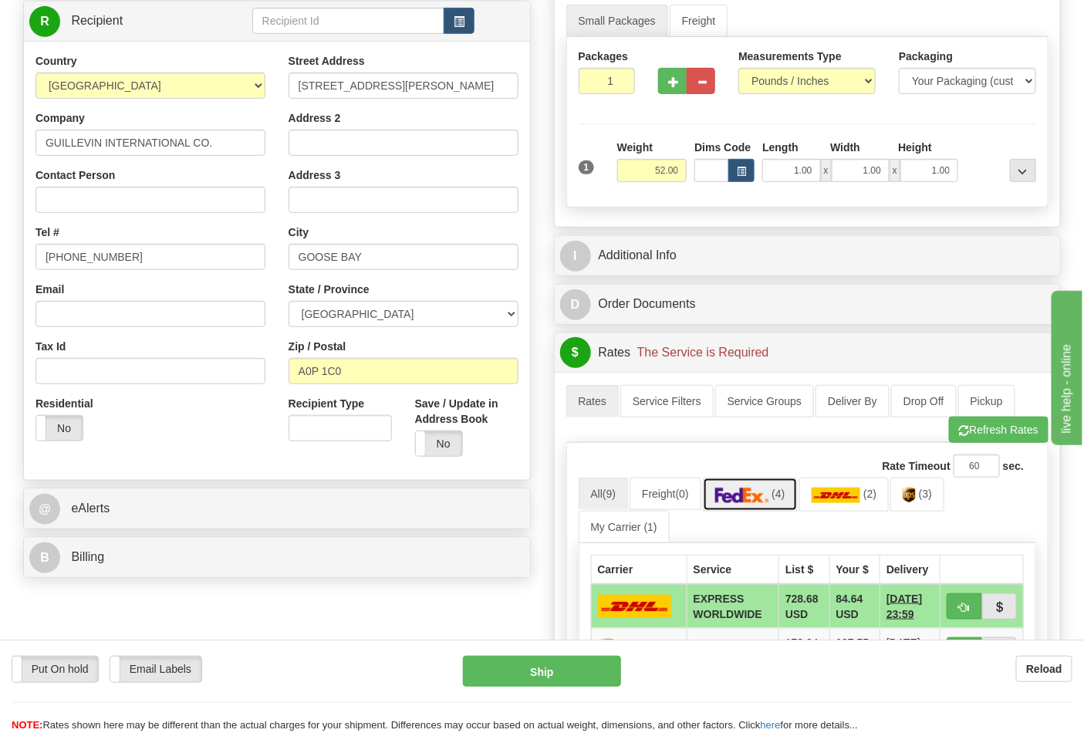
click at [783, 504] on link "(4)" at bounding box center [750, 494] width 95 height 33
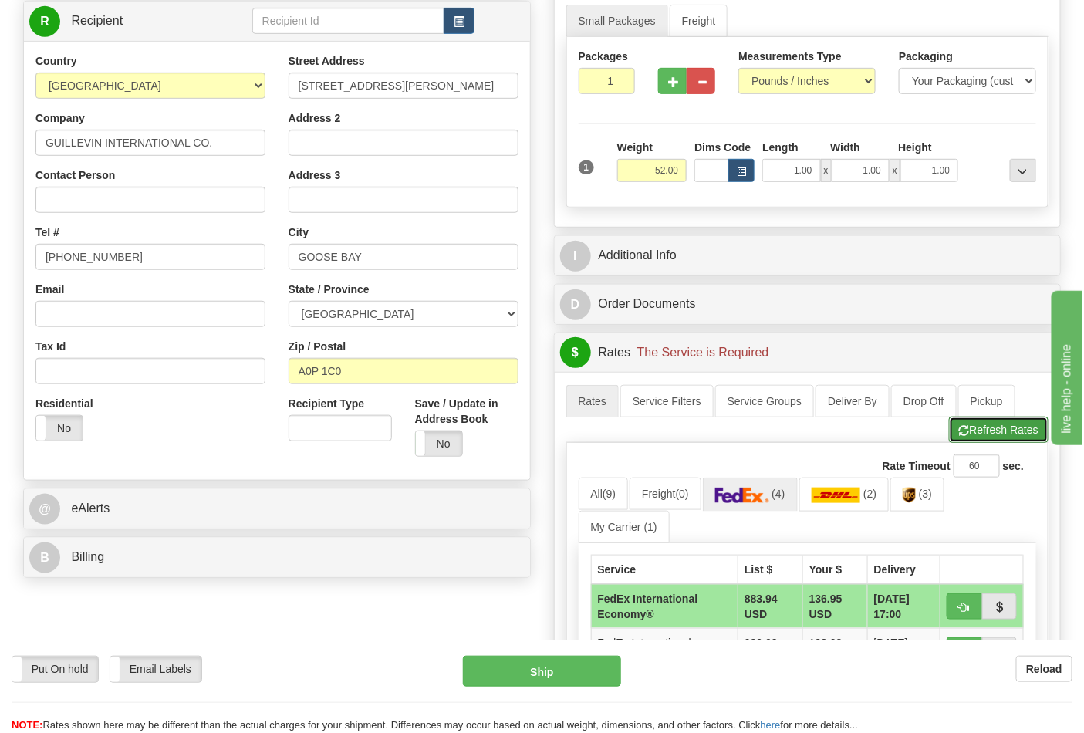
click at [986, 430] on button "Refresh Rates" at bounding box center [999, 430] width 100 height 26
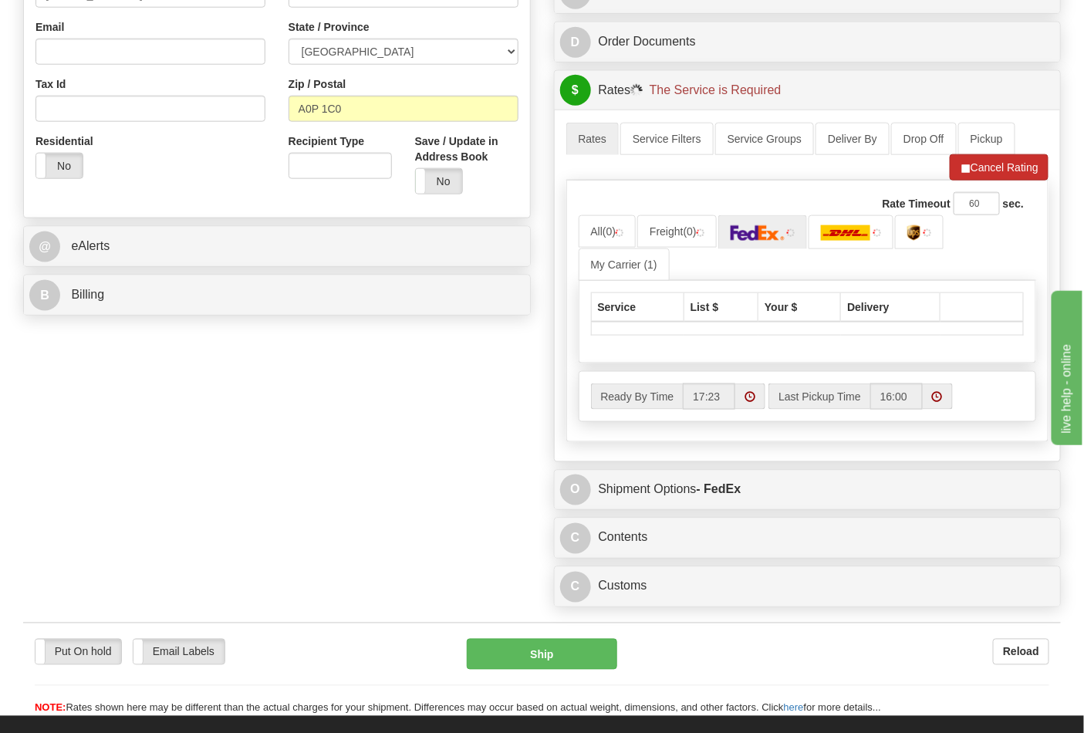
scroll to position [600, 0]
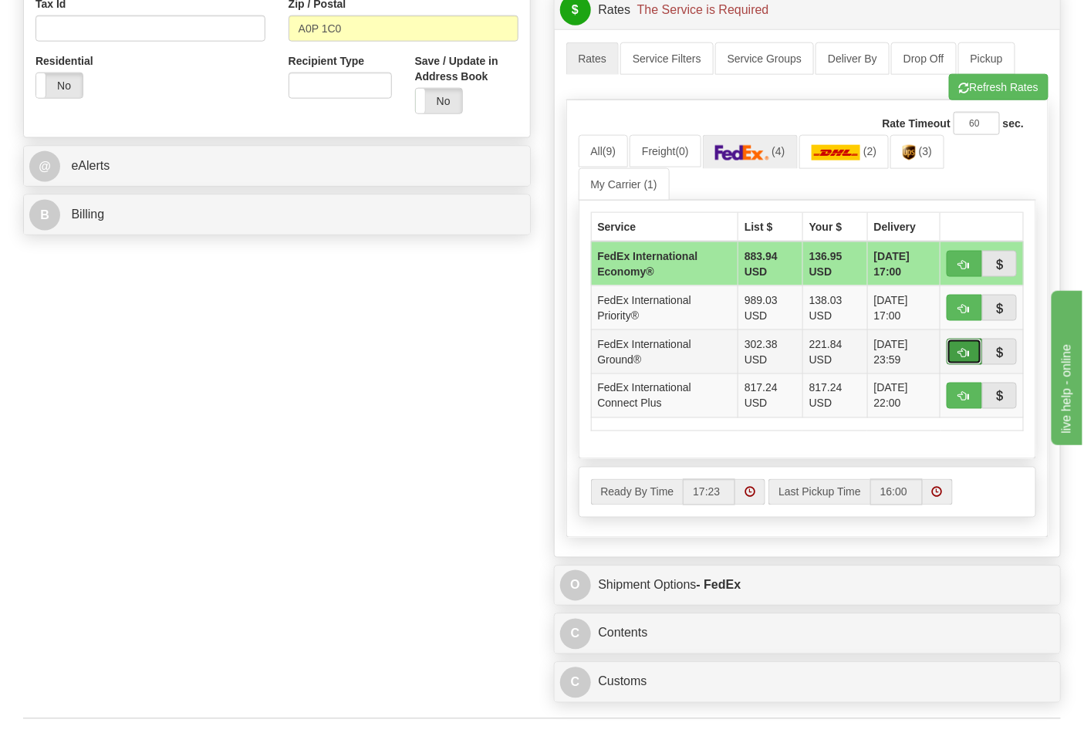
click at [966, 357] on span "button" at bounding box center [964, 353] width 11 height 10
type input "92"
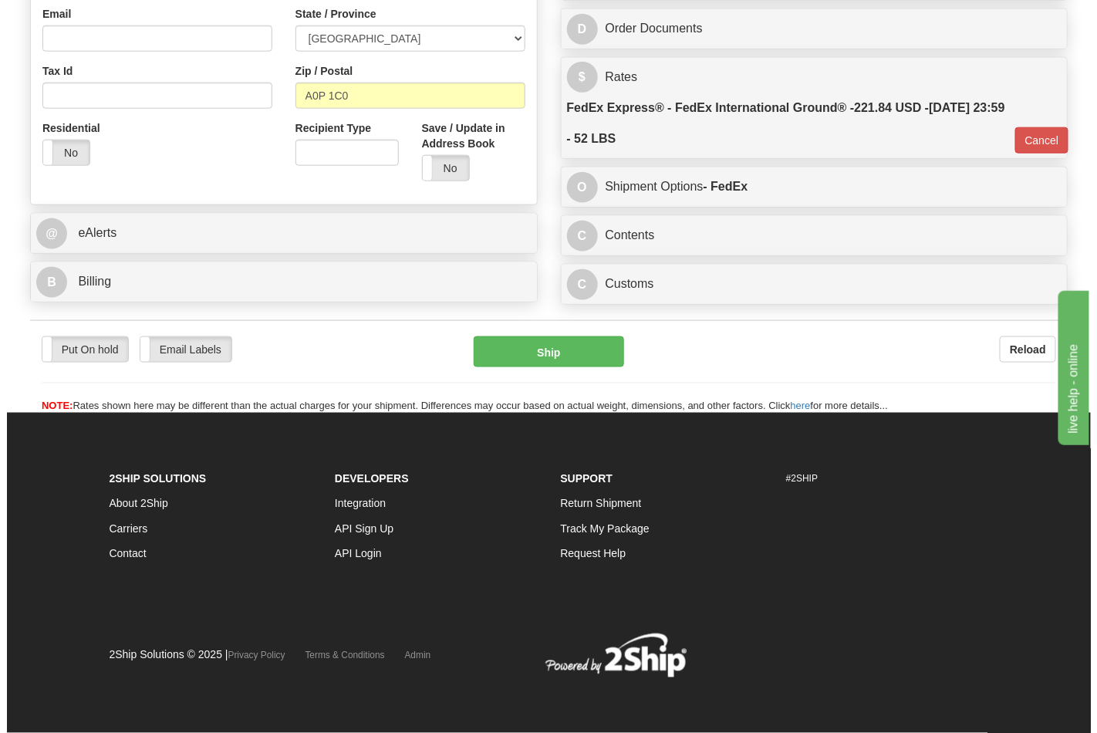
scroll to position [537, 0]
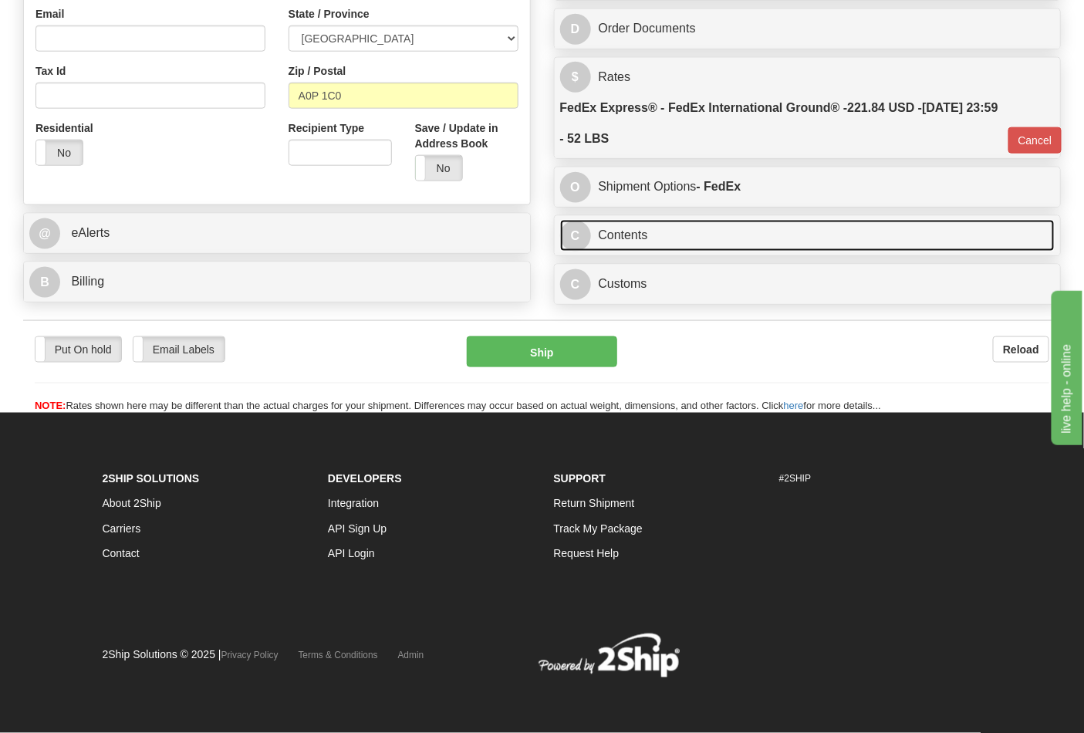
click at [638, 235] on link "C Contents" at bounding box center [807, 236] width 495 height 32
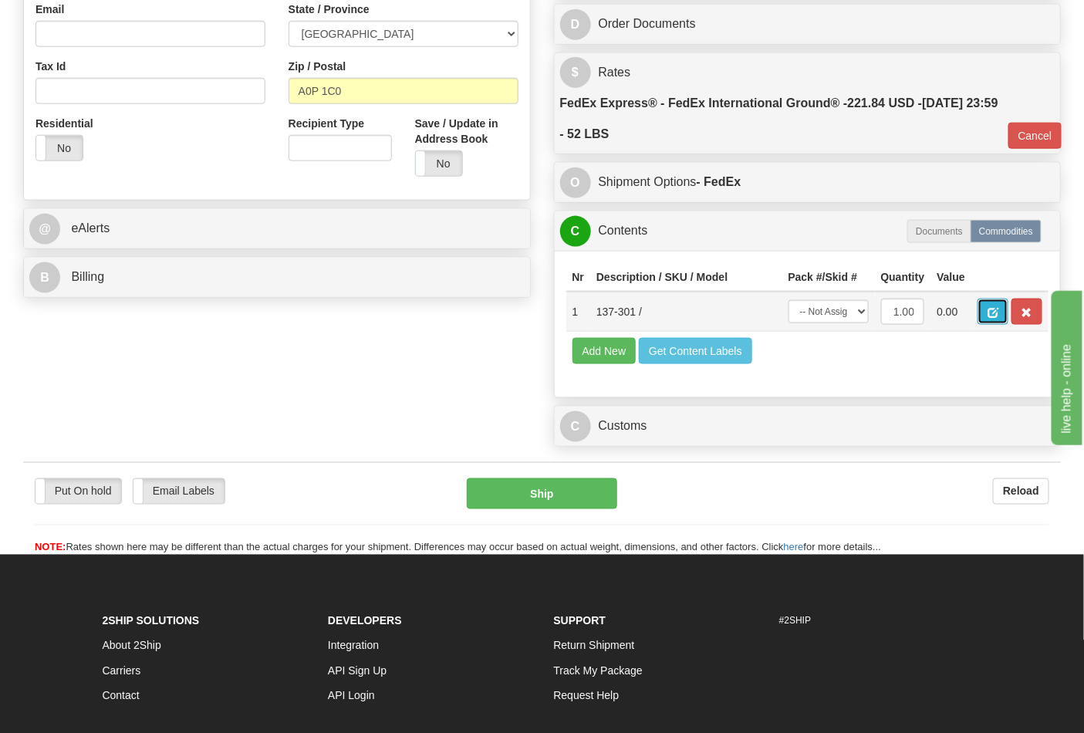
click at [999, 312] on span "button" at bounding box center [993, 313] width 11 height 10
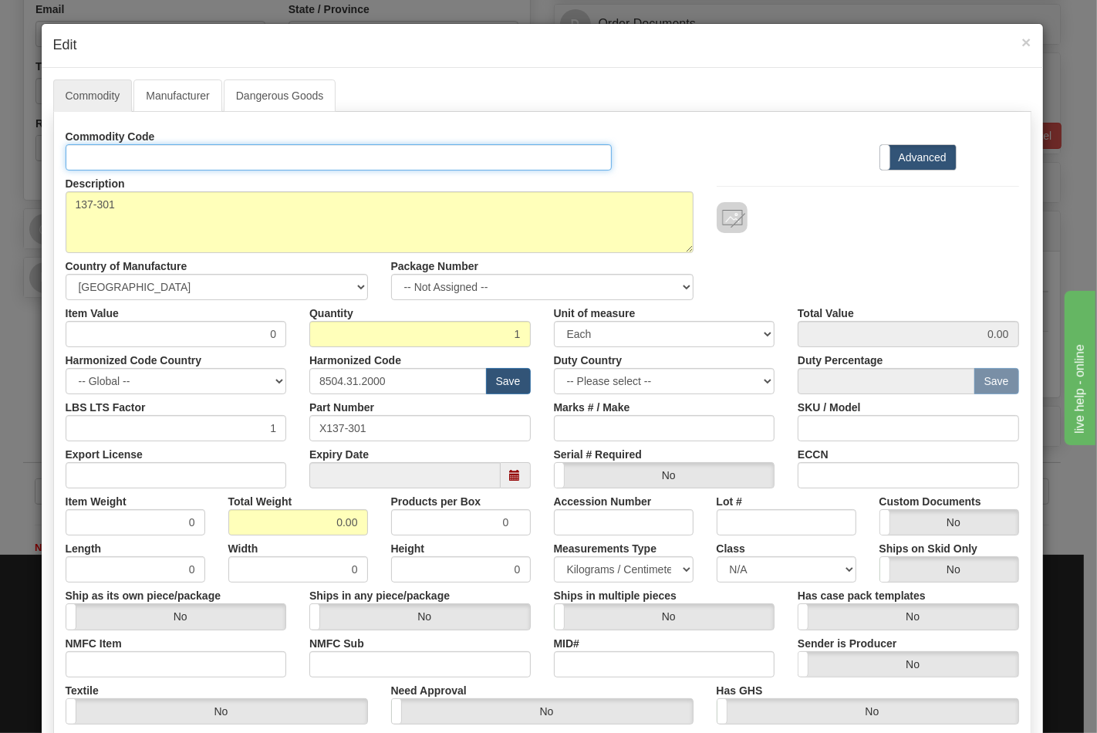
click at [147, 156] on input "Id" at bounding box center [339, 157] width 547 height 26
type input "TRANSFORMERS"
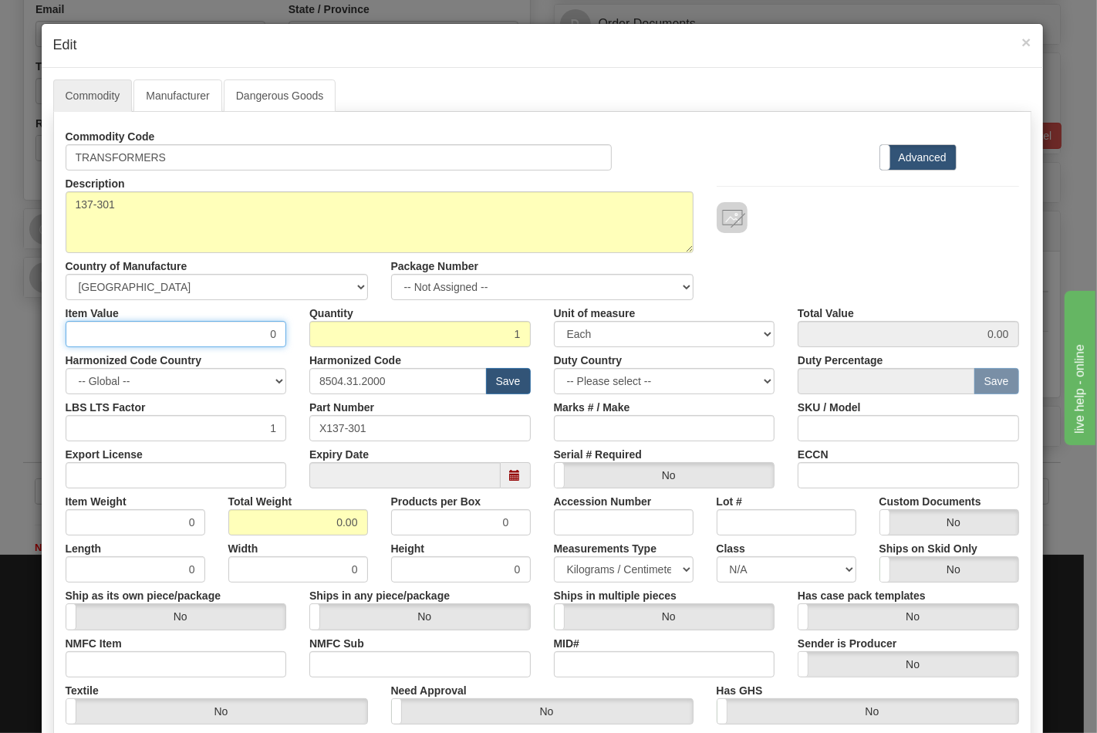
click at [140, 334] on input "0" at bounding box center [176, 334] width 221 height 26
type input "190.96"
click at [141, 475] on input "Export License" at bounding box center [176, 475] width 221 height 26
type input "NLR"
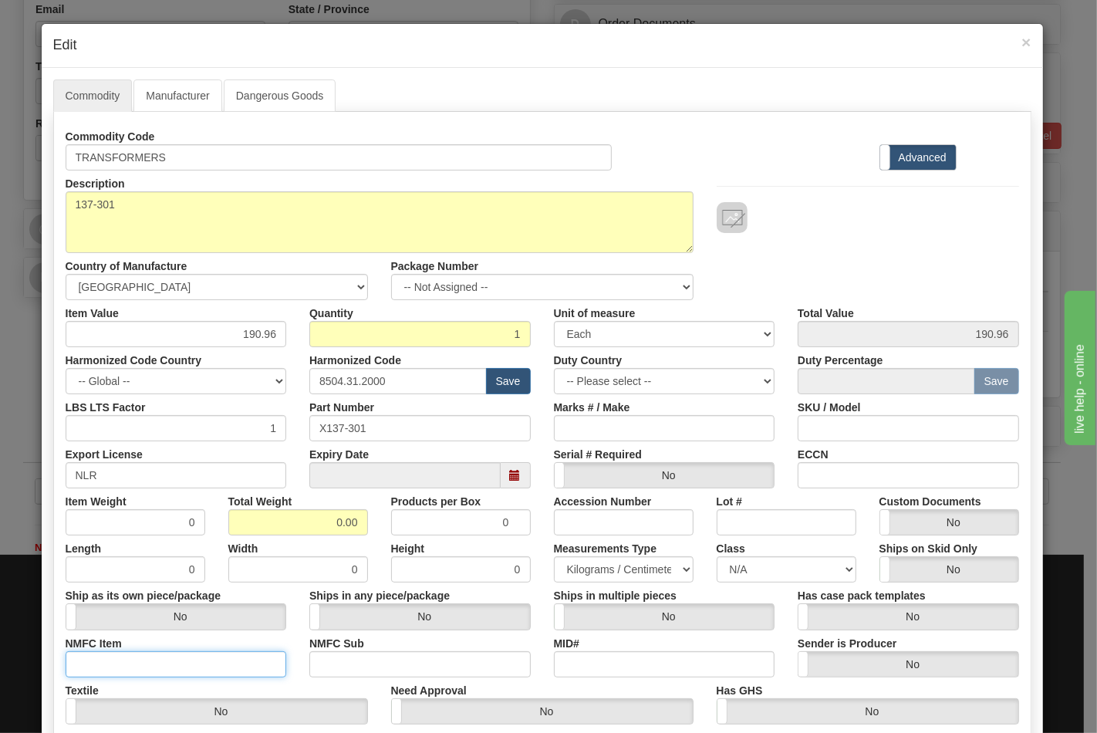
click at [120, 666] on input "NMFC Item" at bounding box center [176, 664] width 221 height 26
type input "63170"
drag, startPoint x: 332, startPoint y: 657, endPoint x: 345, endPoint y: 668, distance: 17.0
click at [332, 657] on input "NMFC Sub" at bounding box center [419, 664] width 221 height 26
type input "4"
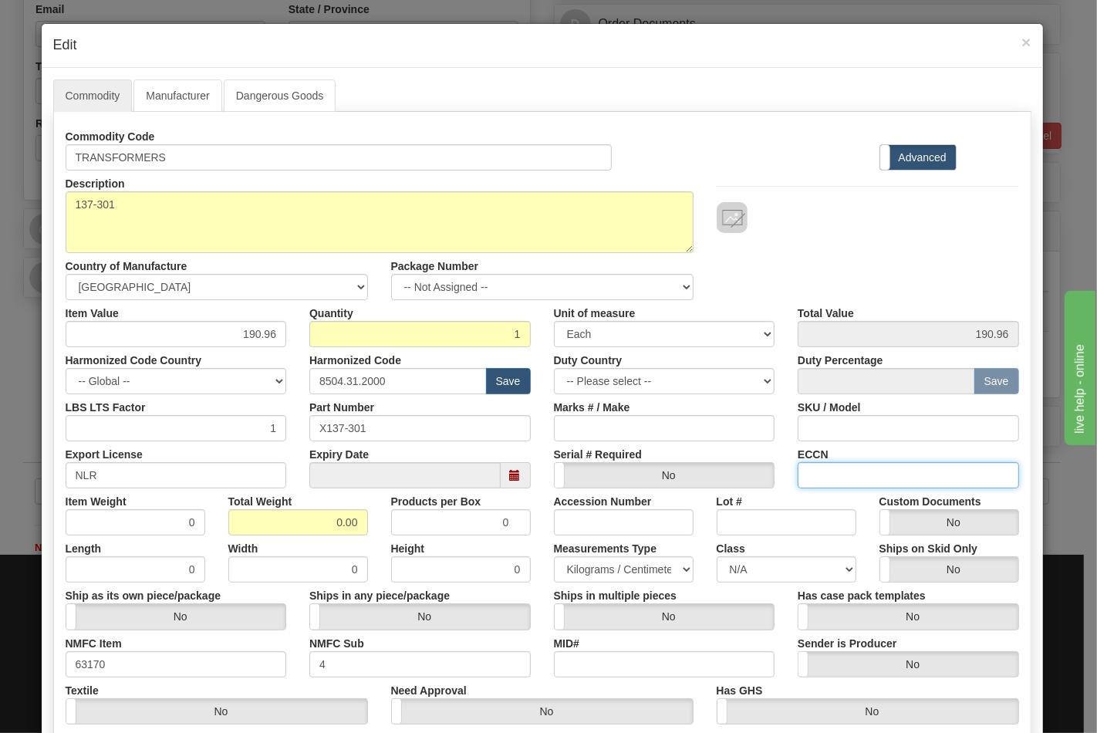
click at [849, 469] on input "ECCN" at bounding box center [908, 475] width 221 height 26
type input "EAR99"
drag, startPoint x: 325, startPoint y: 520, endPoint x: 366, endPoint y: 520, distance: 40.9
click at [366, 520] on div "Total Weight 0.00" at bounding box center [298, 512] width 163 height 47
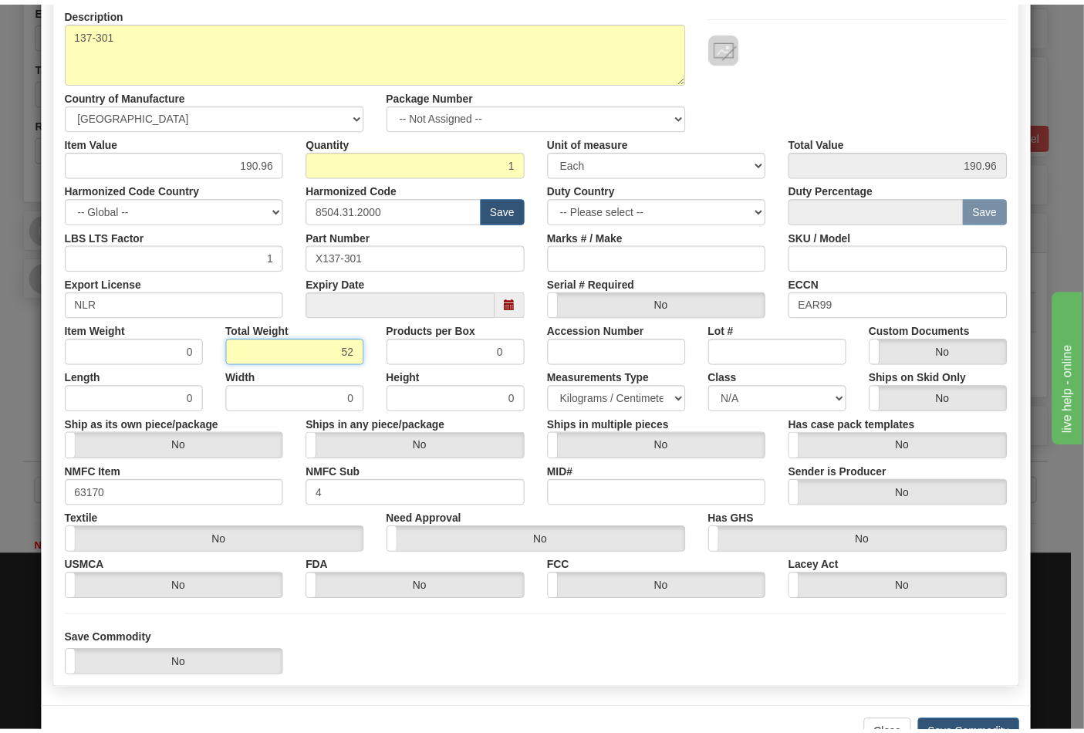
scroll to position [221, 0]
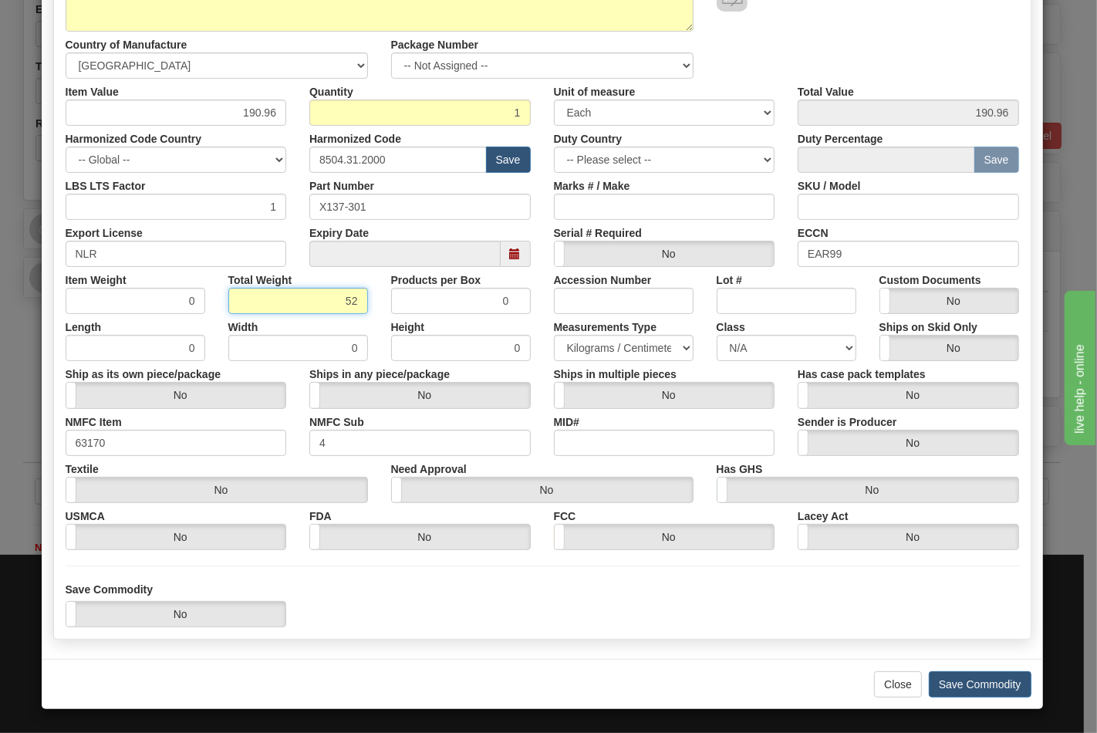
type input "52"
type input "52.0000"
click at [782, 342] on select "N/A 50.0 55.0 60.0 65.0 70.0 85.0 92.5 100.0 125.0 175.0 250.0 300.0 400.0" at bounding box center [787, 348] width 140 height 26
select select "70.0"
click at [717, 335] on select "N/A 50.0 55.0 60.0 65.0 70.0 85.0 92.5 100.0 125.0 175.0 250.0 300.0 400.0" at bounding box center [787, 348] width 140 height 26
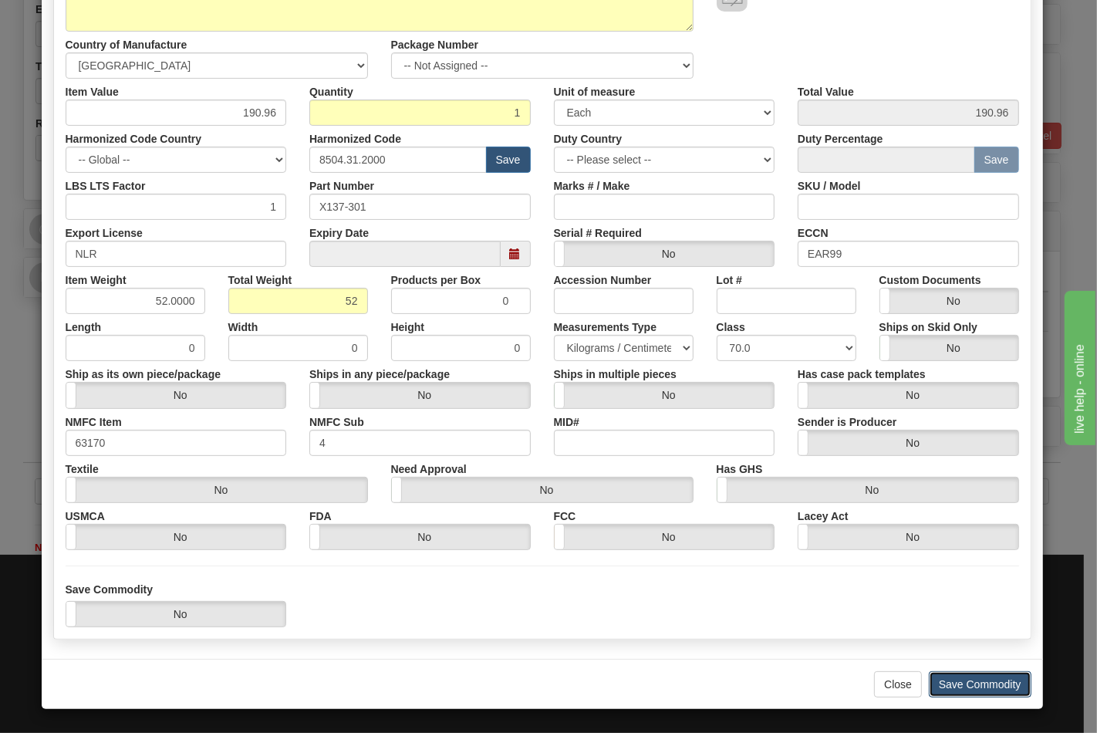
click at [975, 679] on button "Save Commodity" at bounding box center [980, 684] width 103 height 26
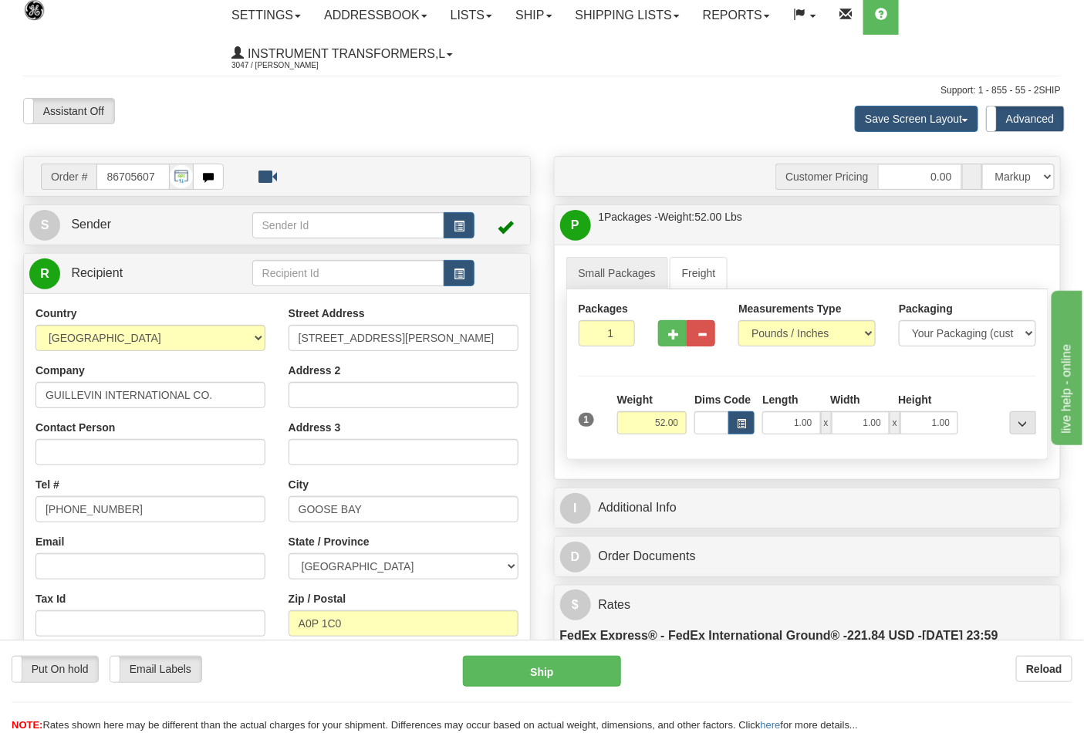
scroll to position [0, 0]
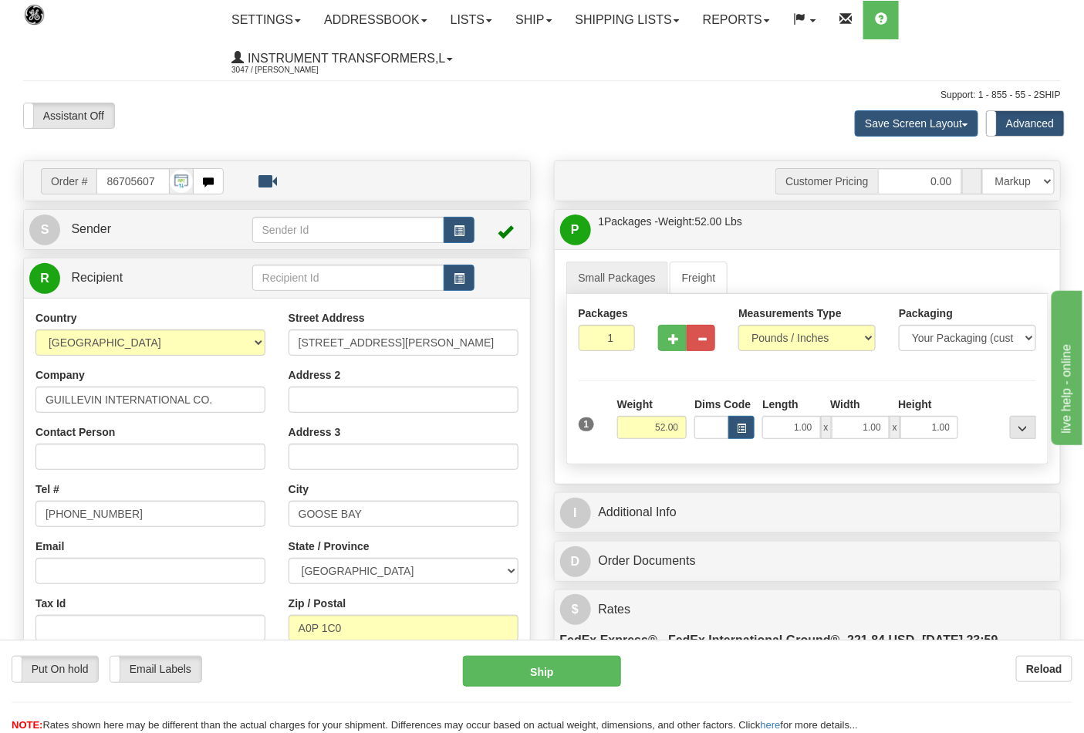
click at [151, 205] on div "Order # 86705607 S" at bounding box center [277, 501] width 531 height 681
click at [150, 238] on link "S Sender" at bounding box center [140, 230] width 223 height 32
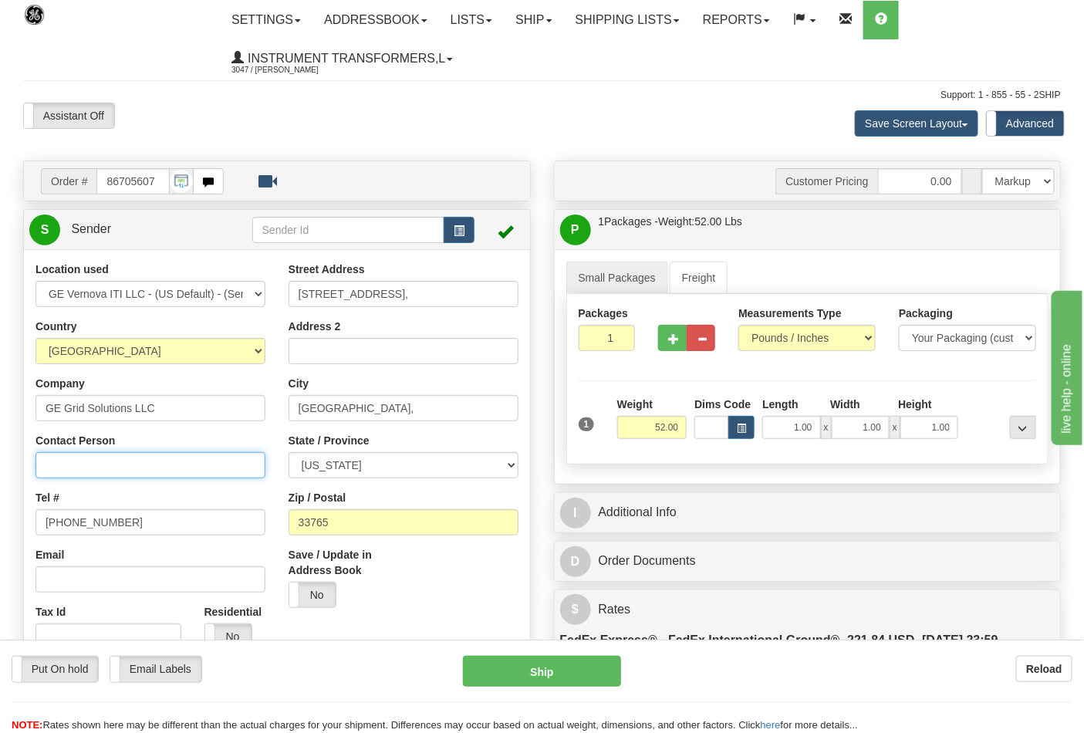
click at [98, 472] on input "Contact Person" at bounding box center [150, 465] width 230 height 26
type input "Nephtali Linares"
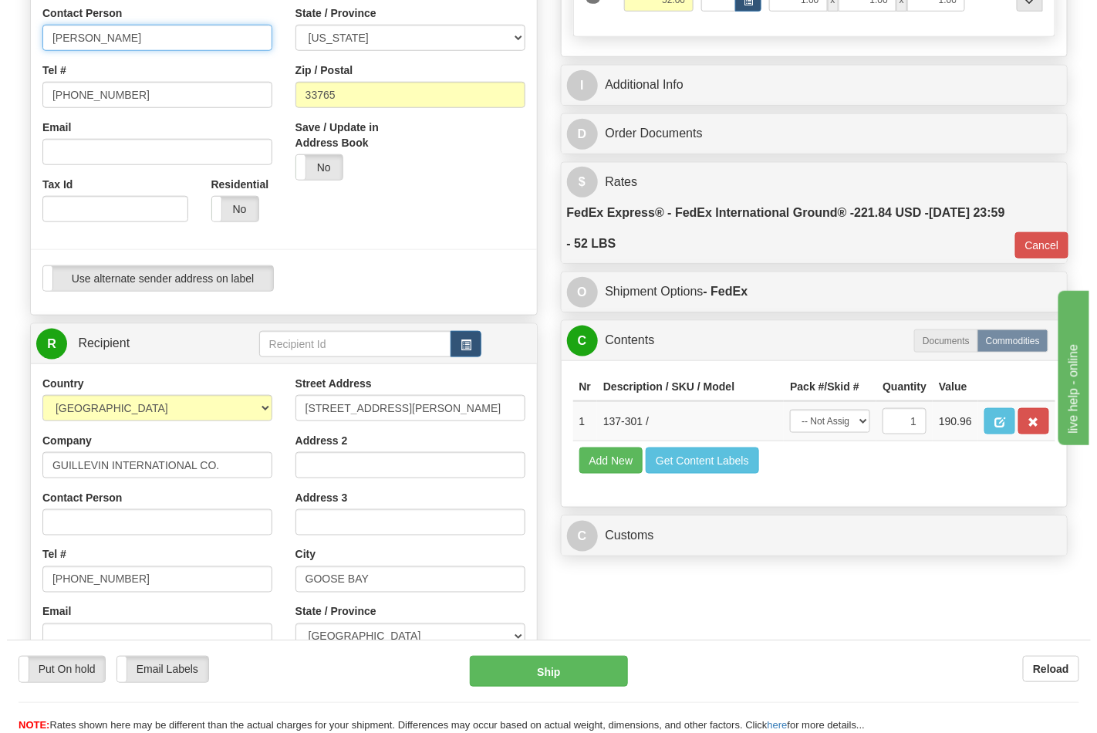
scroll to position [428, 0]
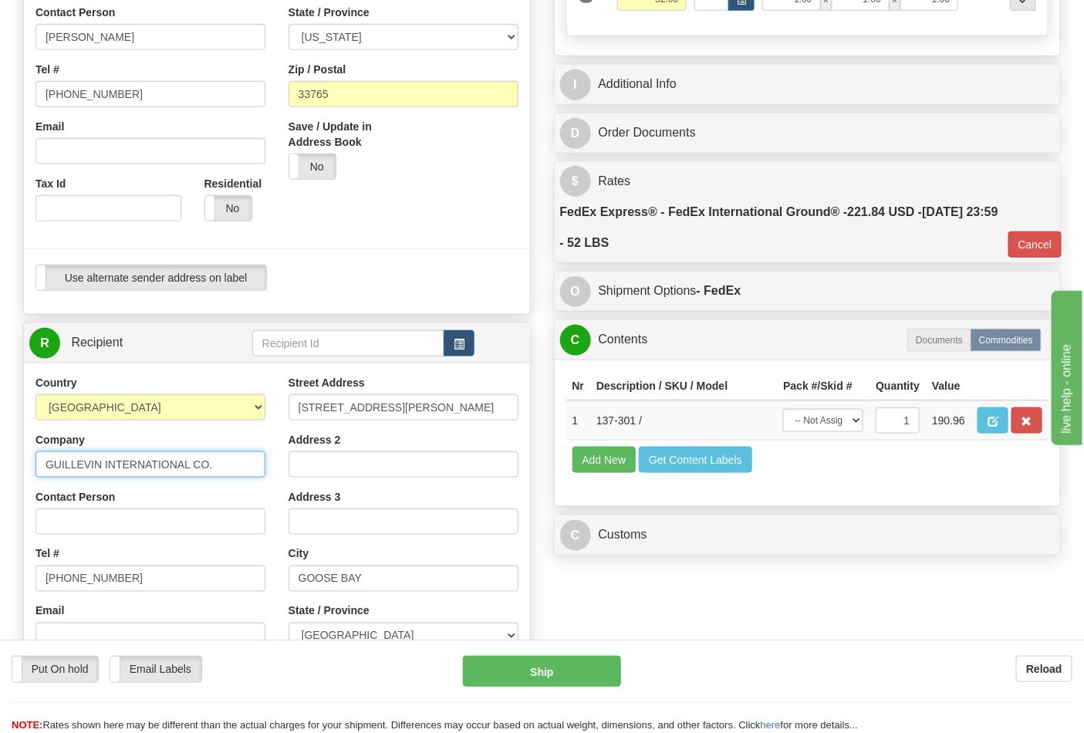
drag, startPoint x: 45, startPoint y: 464, endPoint x: 230, endPoint y: 459, distance: 185.3
click at [230, 459] on input "GUILLEVIN INTERNATIONAL CO." at bounding box center [150, 464] width 230 height 26
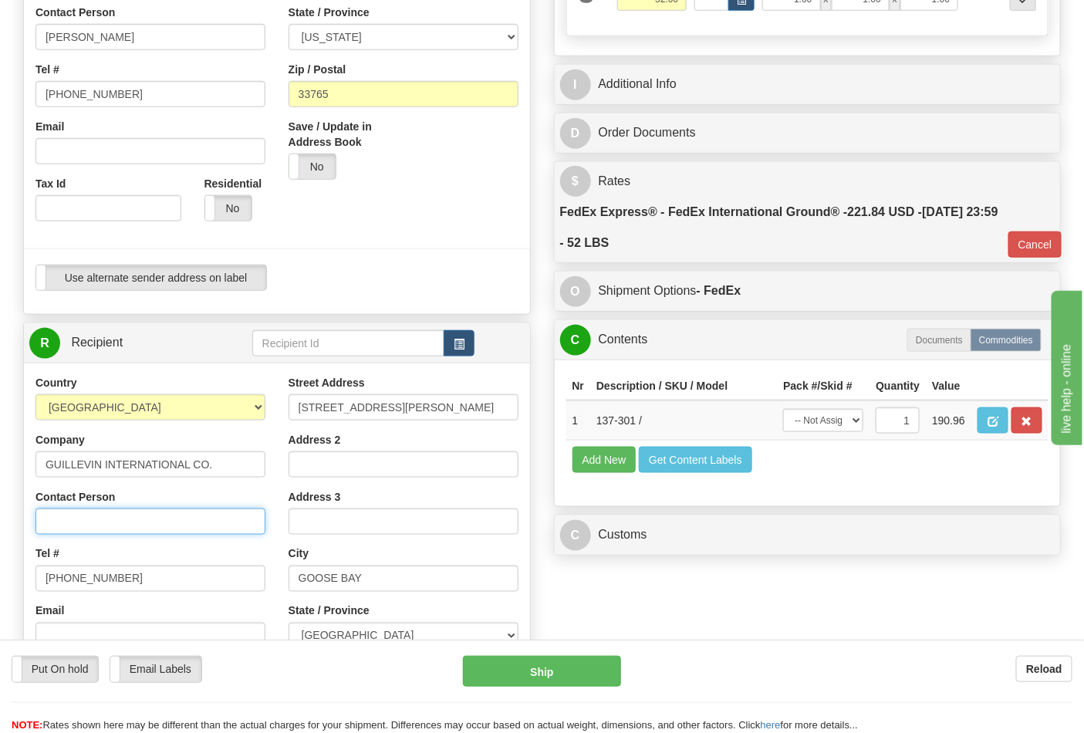
click at [147, 523] on input "Contact Person" at bounding box center [150, 522] width 230 height 26
paste input "GUILLEVIN INTERNATIONAL CO."
type input "GUILLEVIN INTERNATIONAL CO."
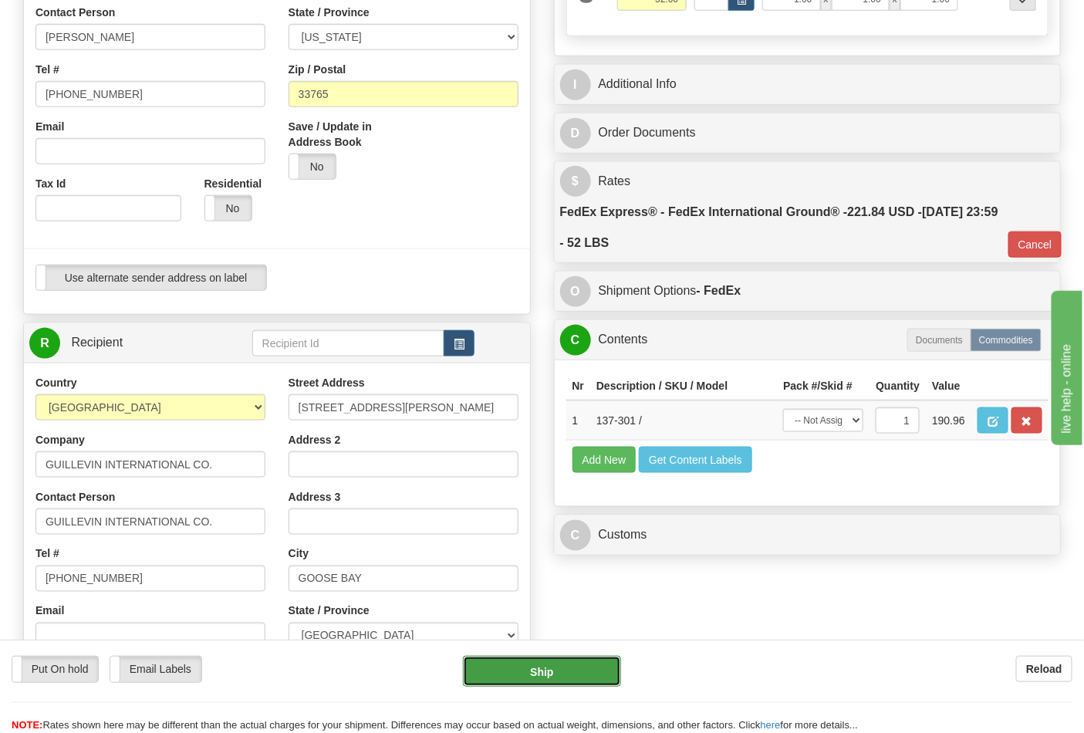
click at [513, 666] on button "Ship" at bounding box center [541, 671] width 157 height 31
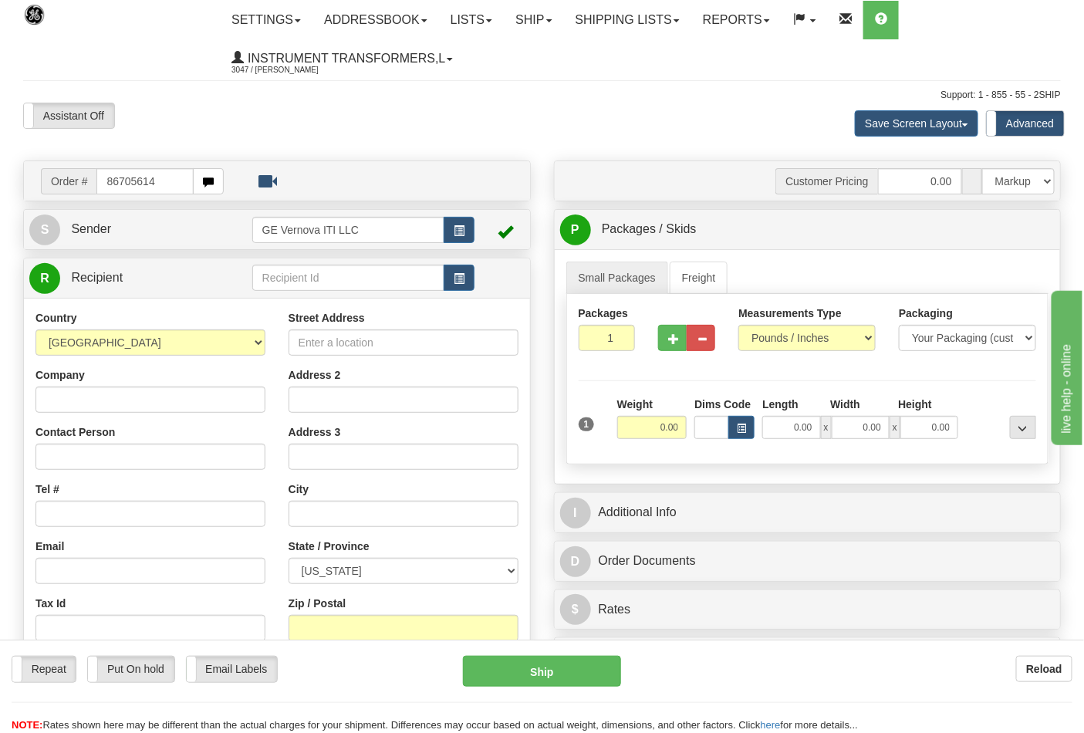
type input "86705614"
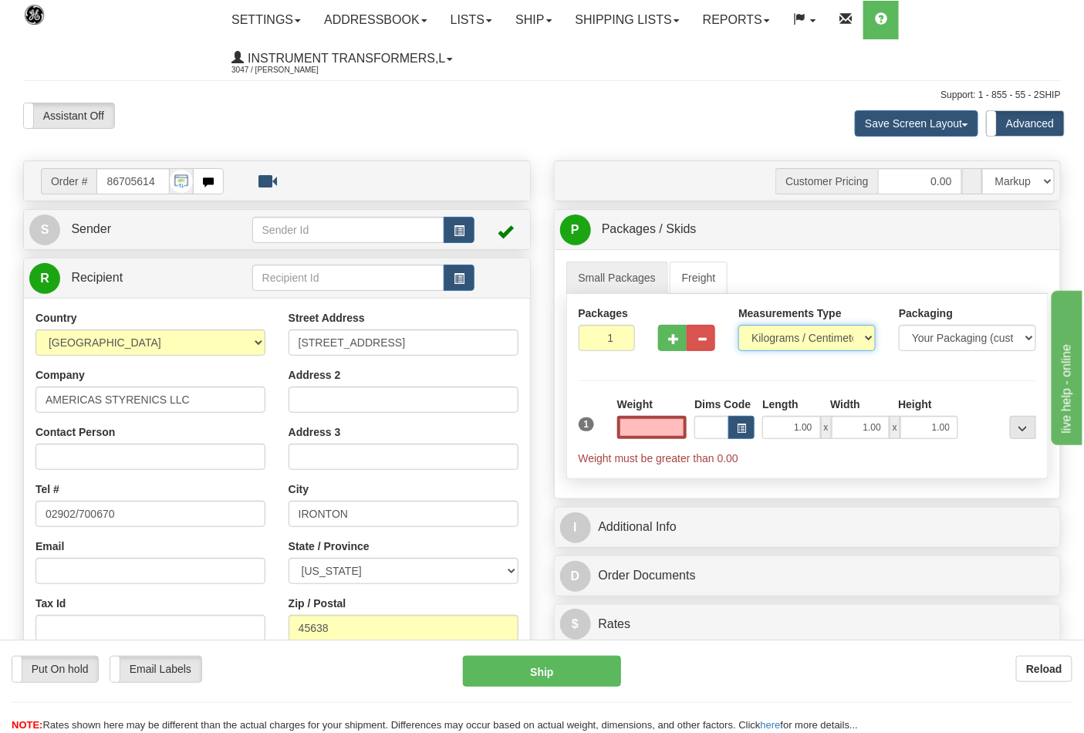
type input "0.00"
click at [854, 346] on select "Pounds / Inches Kilograms / Centimeters" at bounding box center [807, 338] width 137 height 26
select select "0"
click at [739, 326] on select "Pounds / Inches Kilograms / Centimeters" at bounding box center [807, 338] width 137 height 26
click at [638, 431] on input "0.00" at bounding box center [652, 427] width 70 height 23
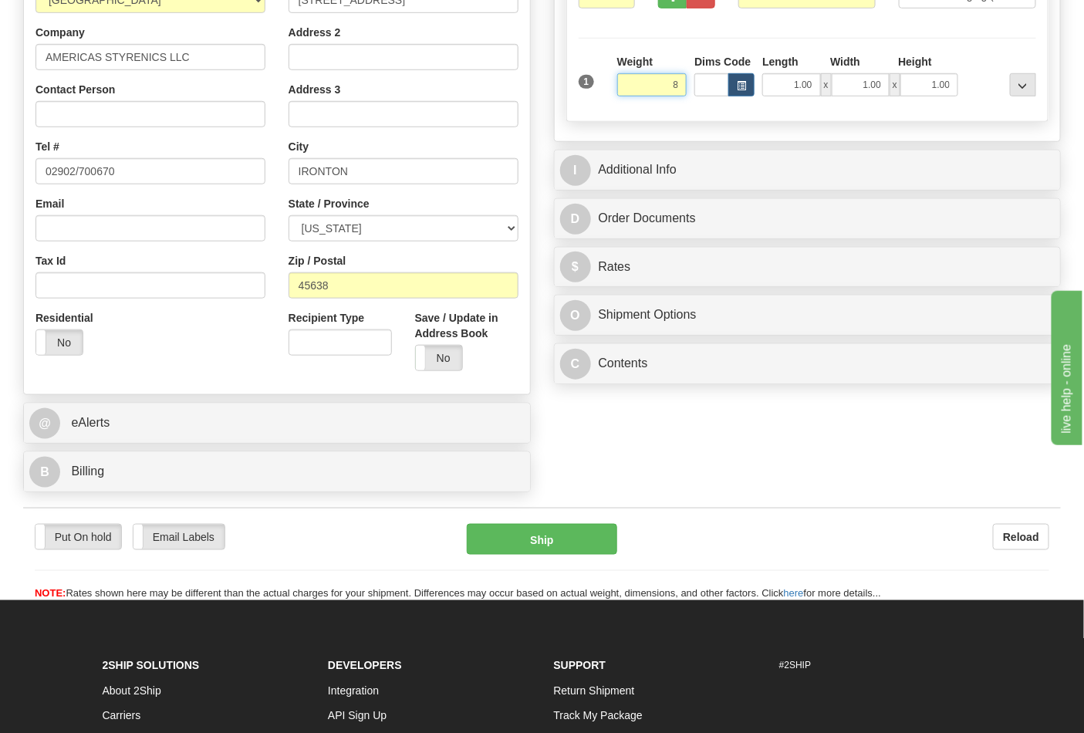
scroll to position [171, 0]
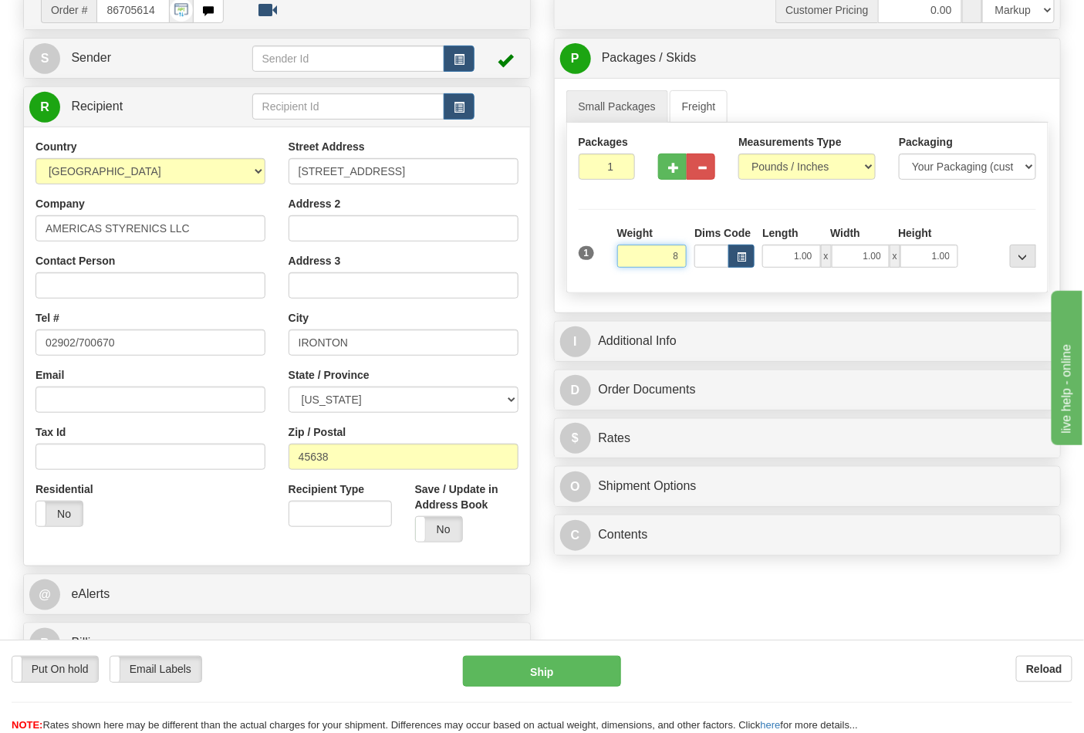
click button "Delete" at bounding box center [0, 0] width 0 height 0
type input "8.00"
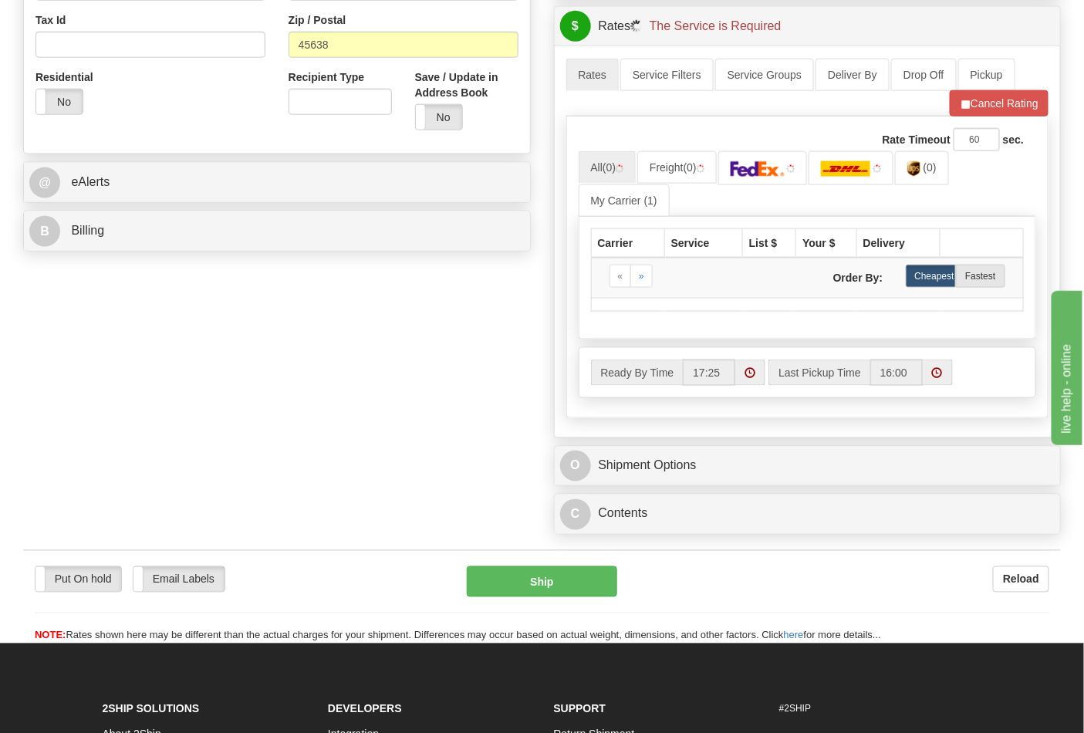
scroll to position [600, 0]
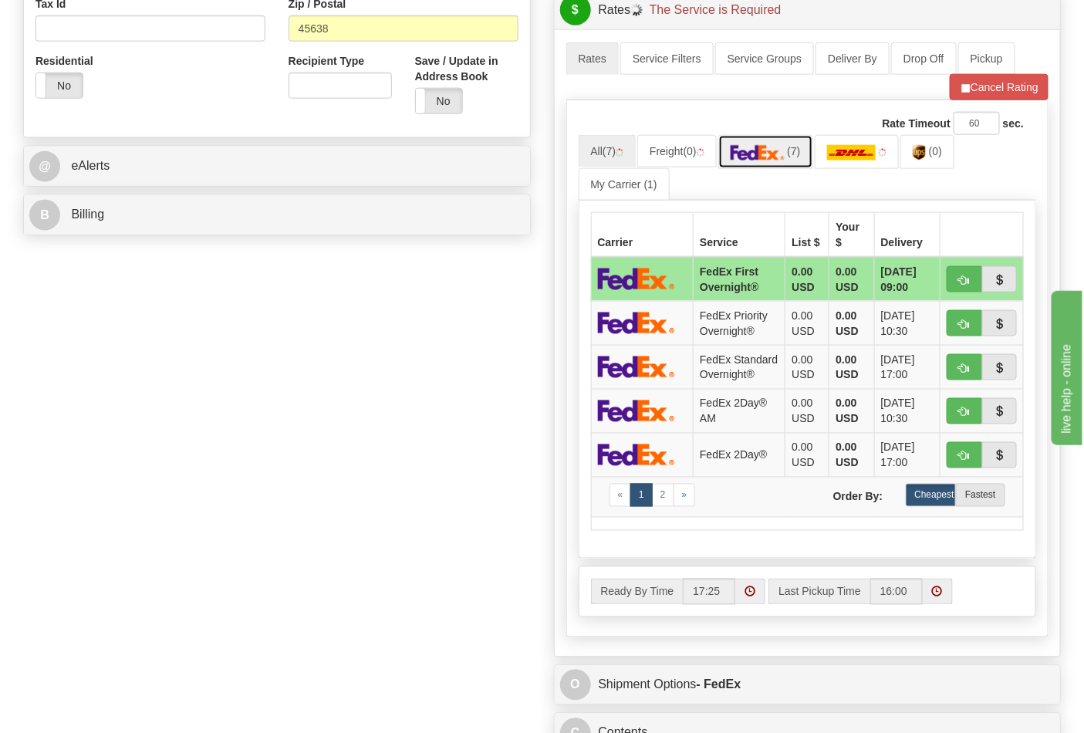
click at [770, 167] on link "(7)" at bounding box center [765, 151] width 95 height 33
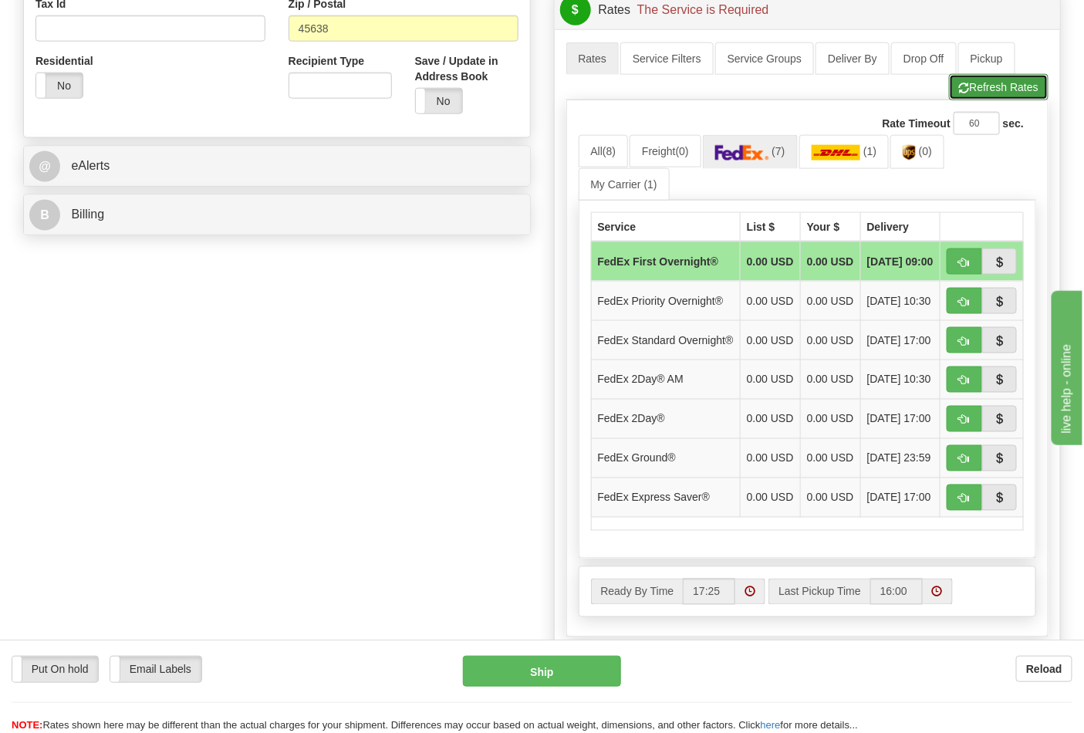
click at [981, 96] on button "Refresh Rates" at bounding box center [999, 87] width 100 height 26
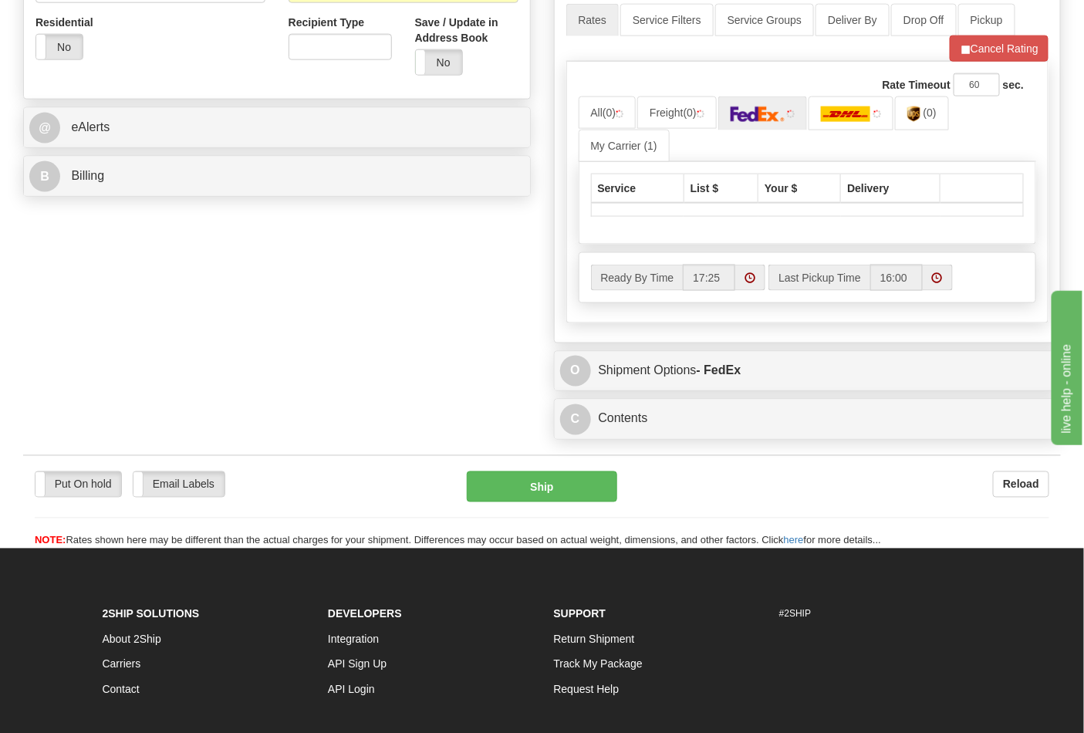
scroll to position [606, 0]
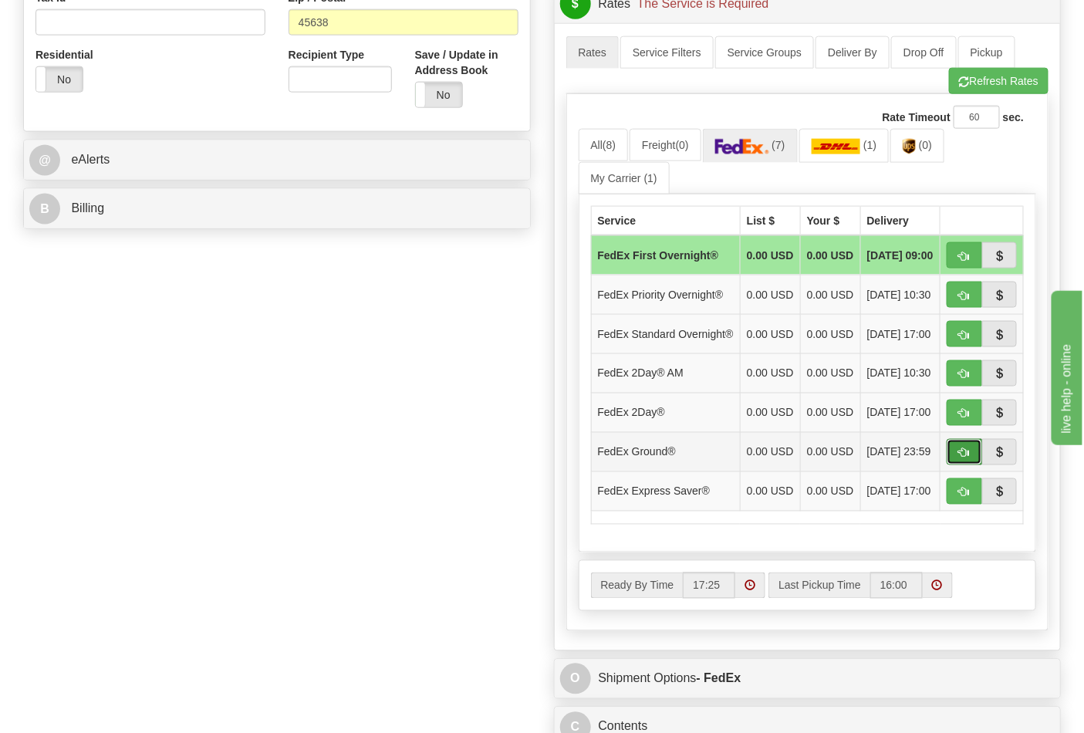
click at [954, 465] on button "button" at bounding box center [964, 452] width 35 height 26
type input "92"
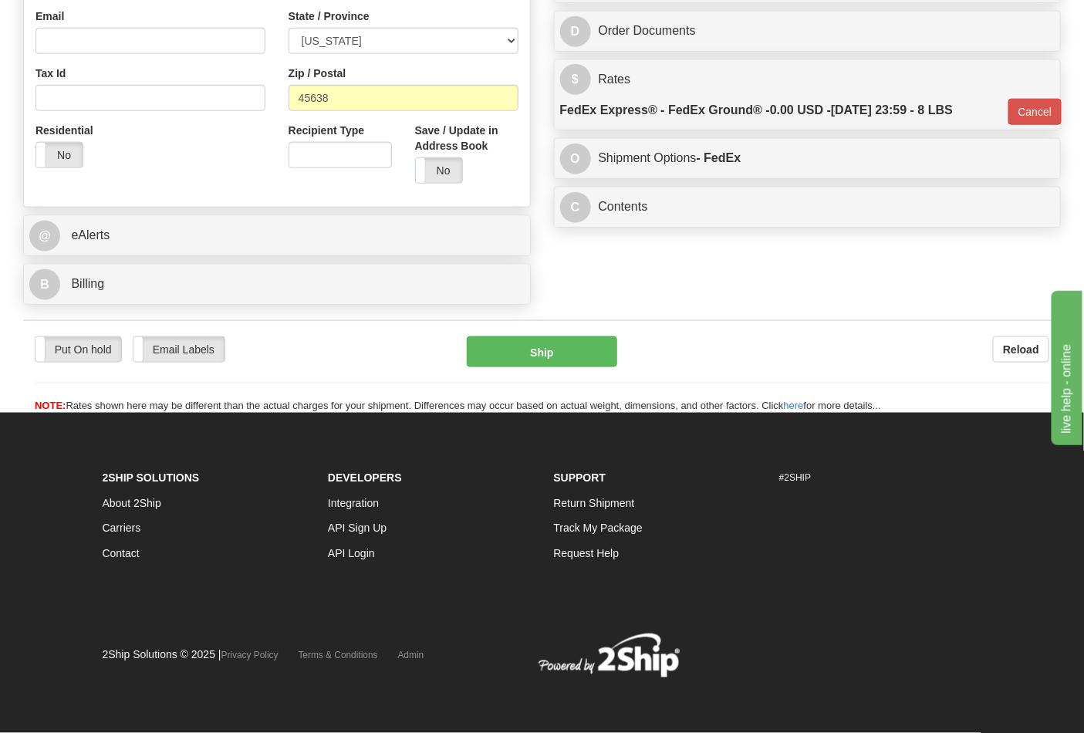
scroll to position [532, 0]
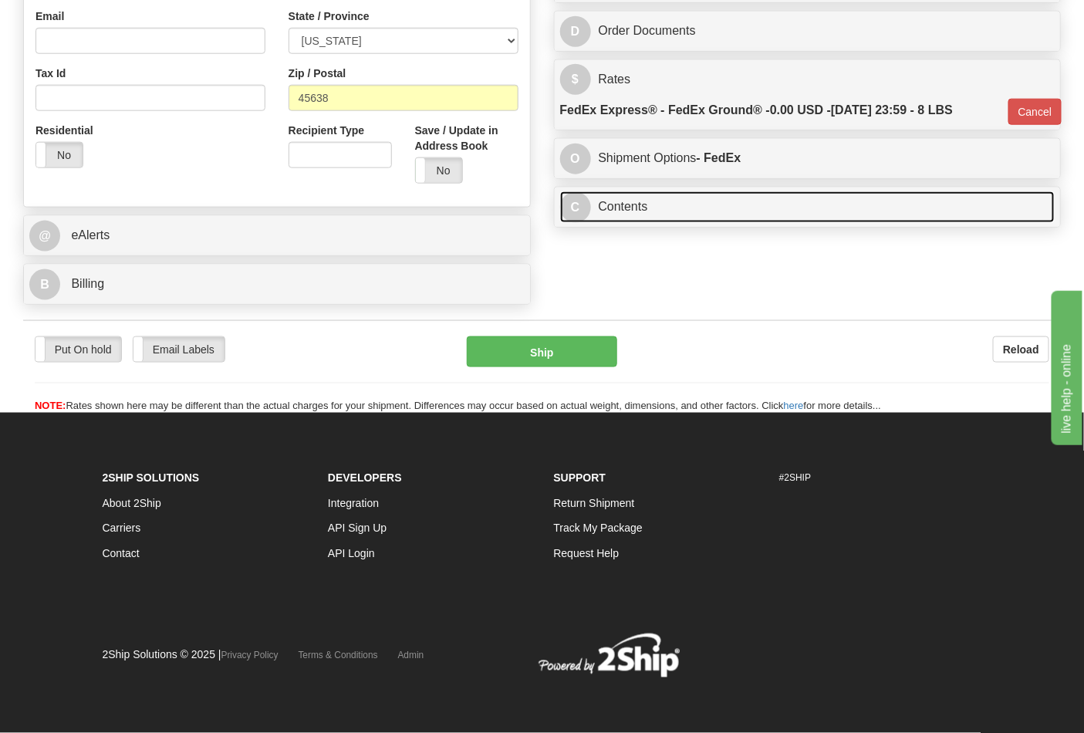
click at [657, 196] on link "C Contents" at bounding box center [807, 207] width 495 height 32
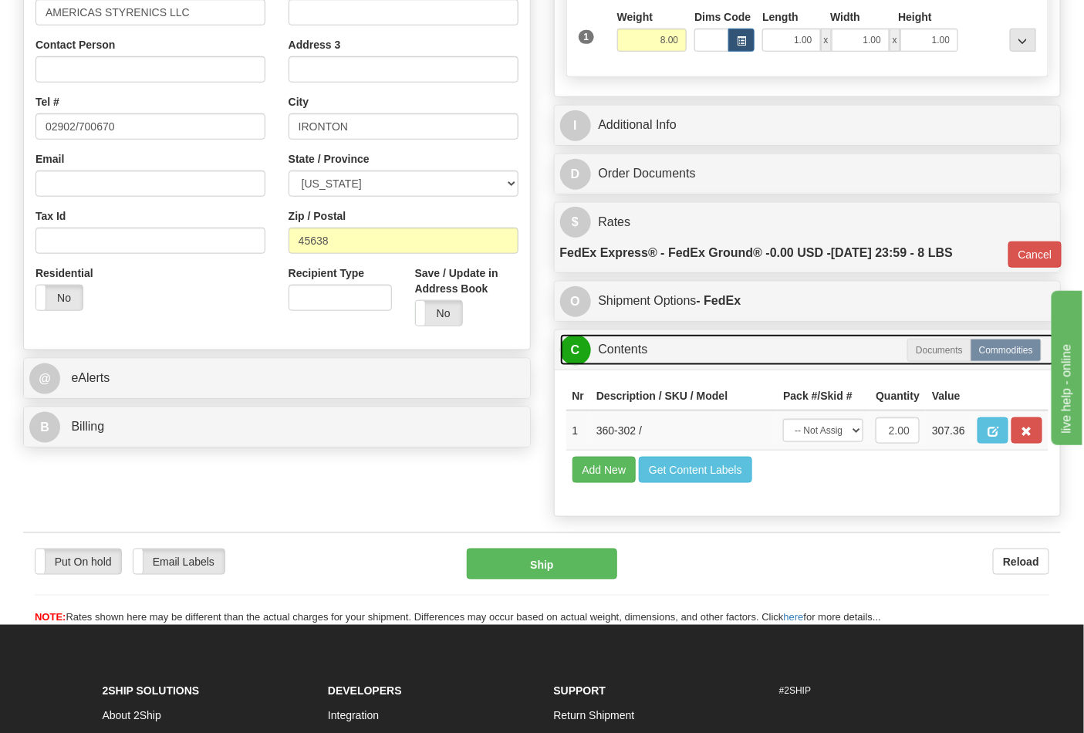
scroll to position [360, 0]
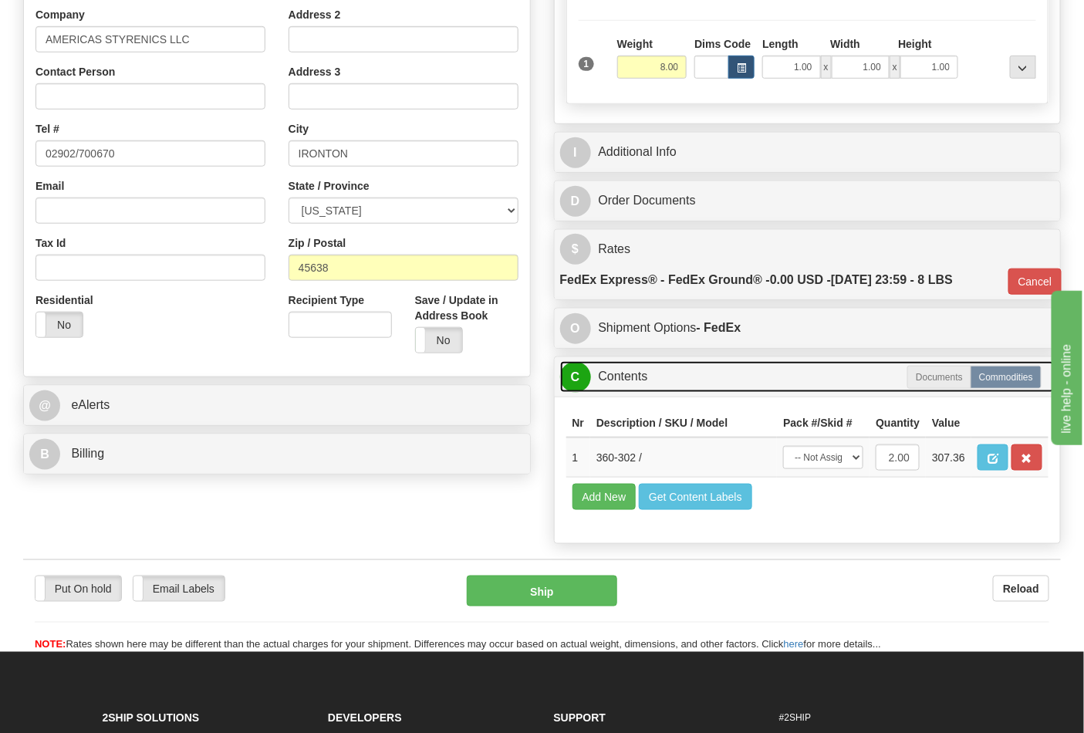
click at [791, 384] on link "C Contents" at bounding box center [807, 377] width 495 height 32
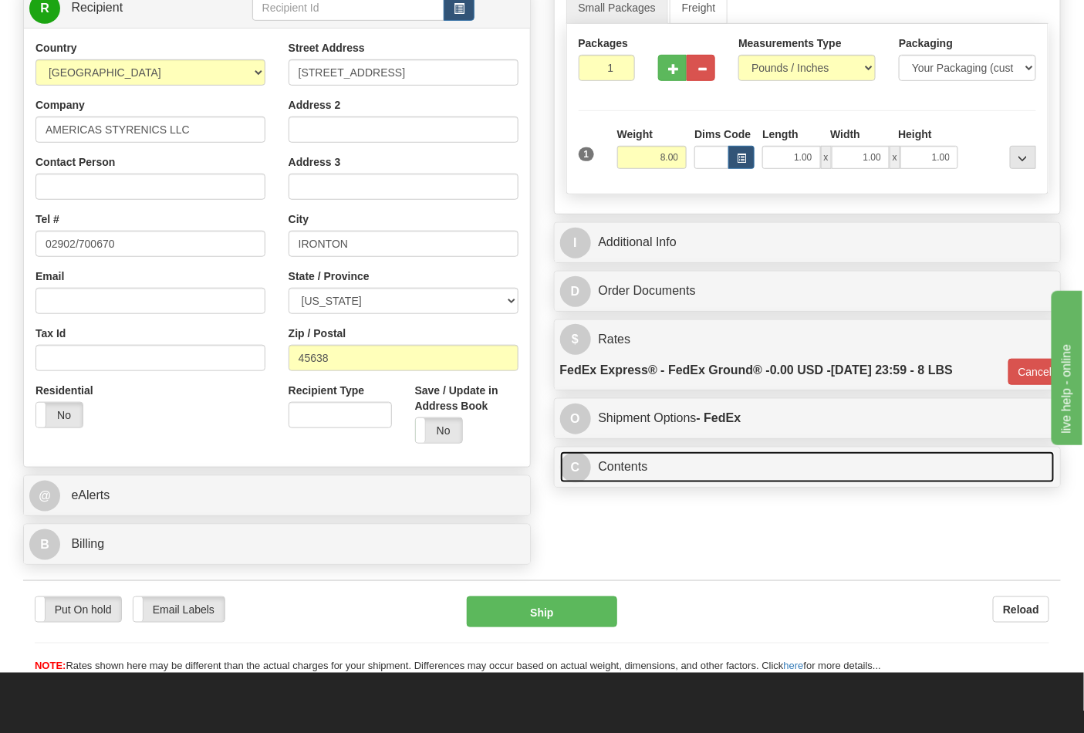
scroll to position [189, 0]
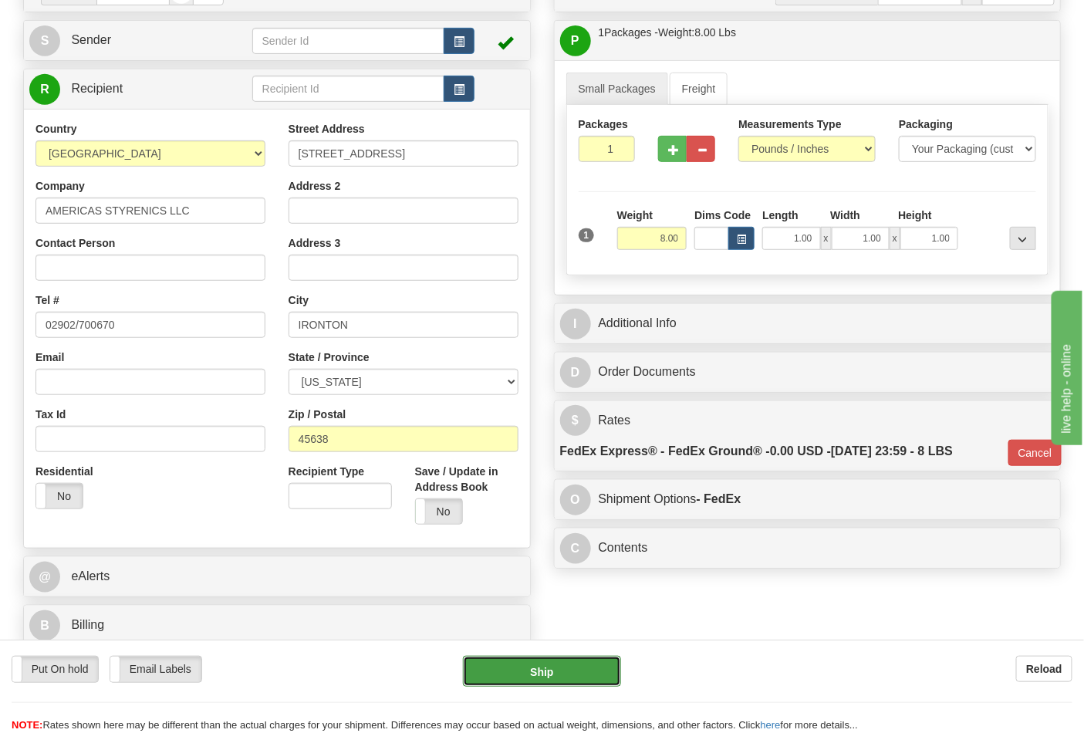
click at [522, 674] on button "Ship" at bounding box center [541, 671] width 157 height 31
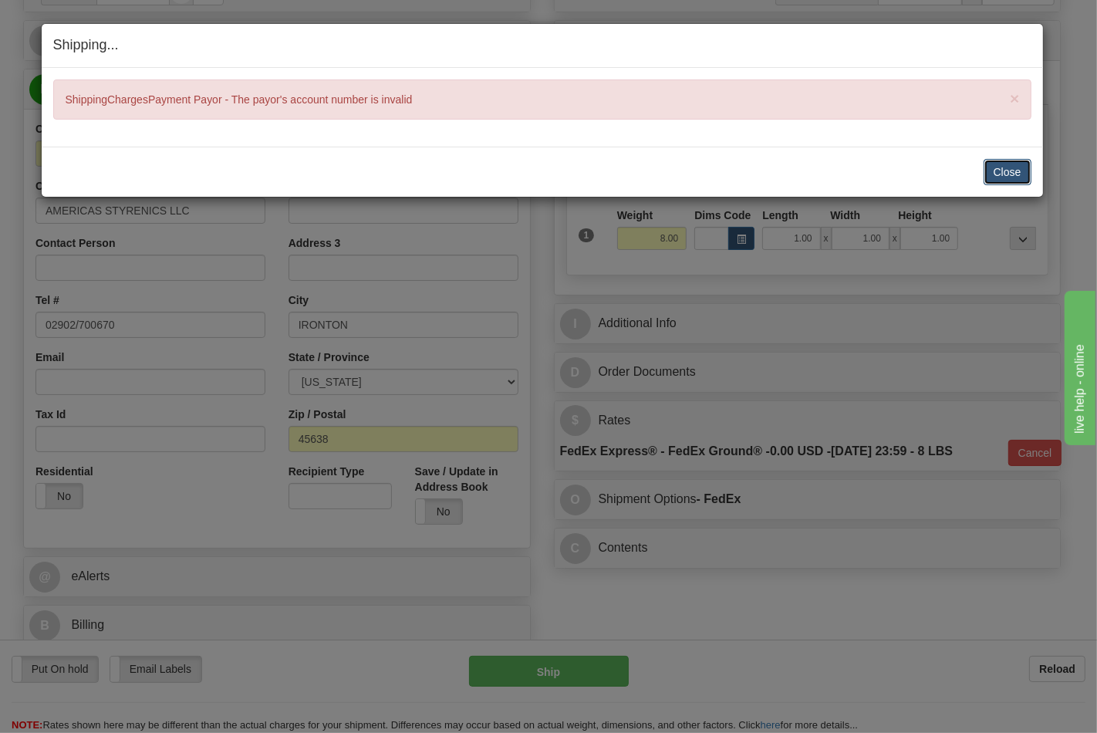
click at [1003, 172] on button "Close" at bounding box center [1008, 172] width 48 height 26
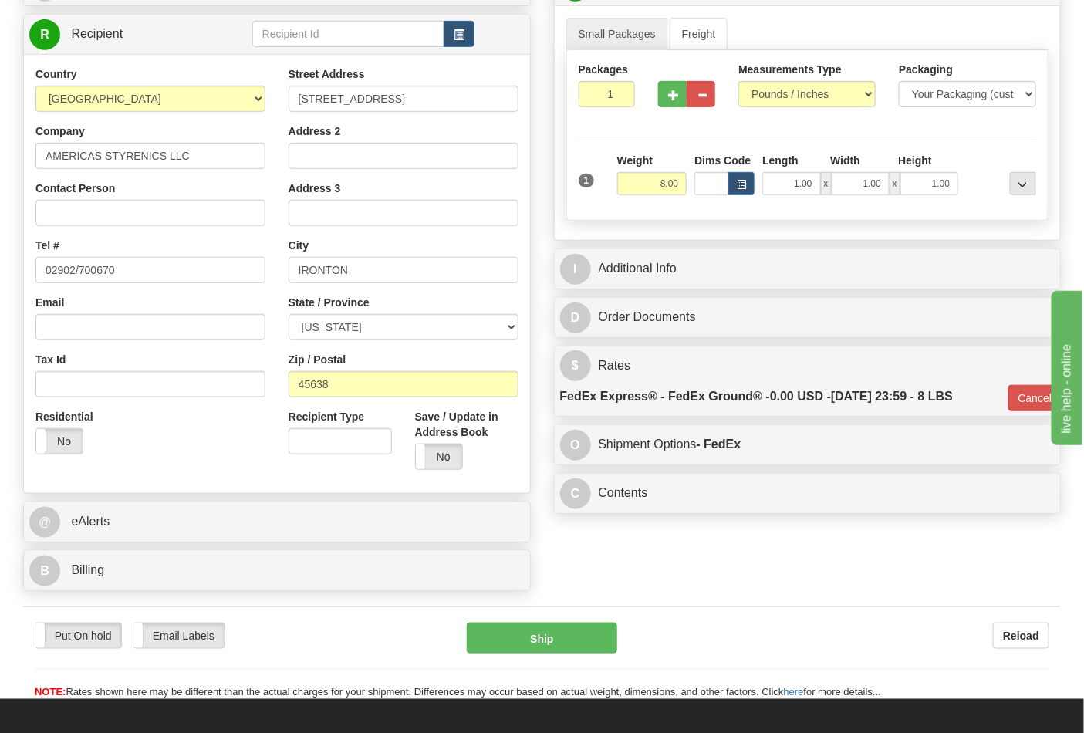
scroll to position [275, 0]
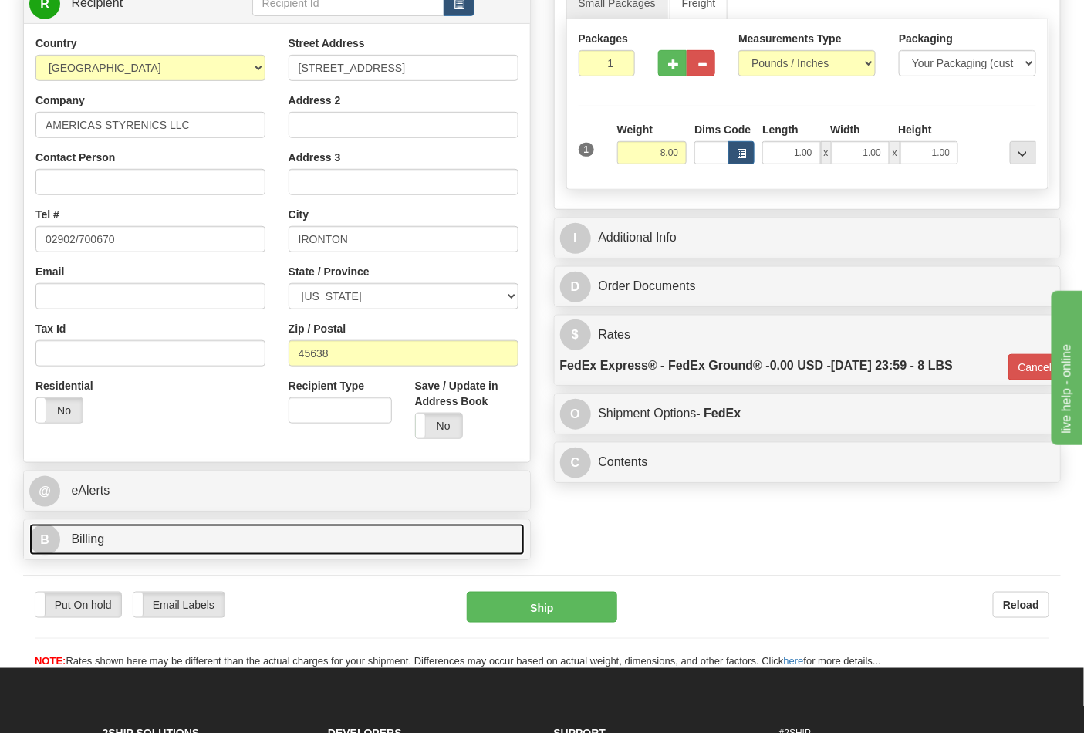
click at [187, 546] on link "B Billing" at bounding box center [276, 540] width 495 height 32
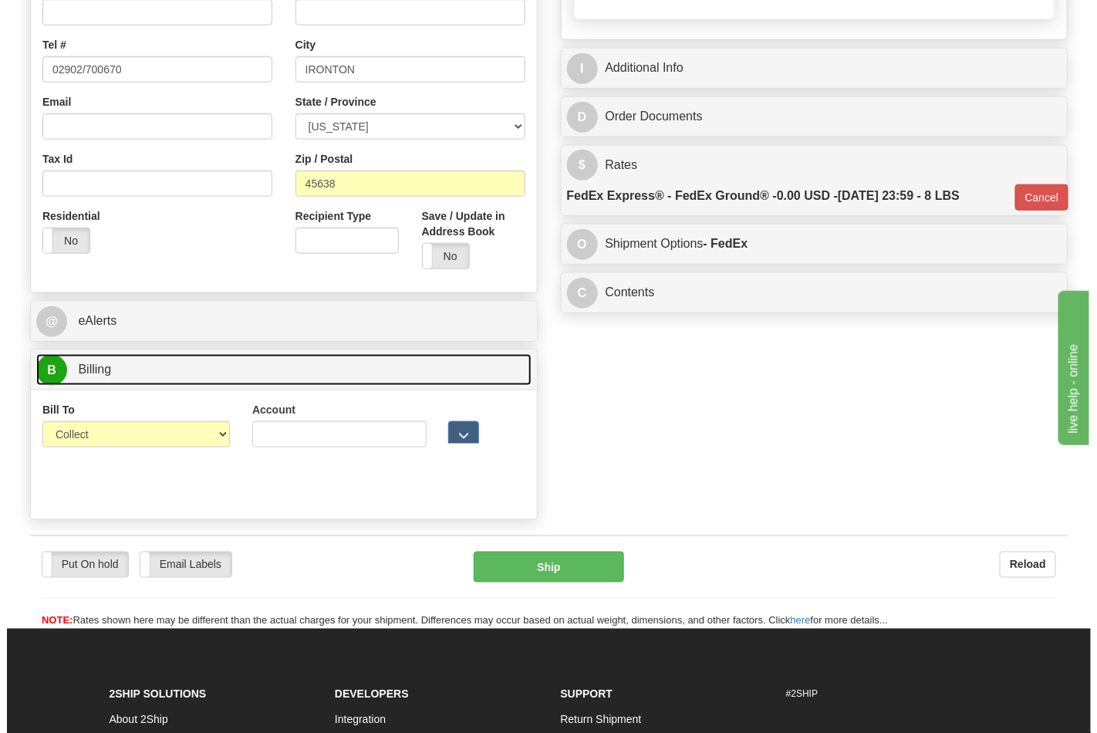
scroll to position [446, 0]
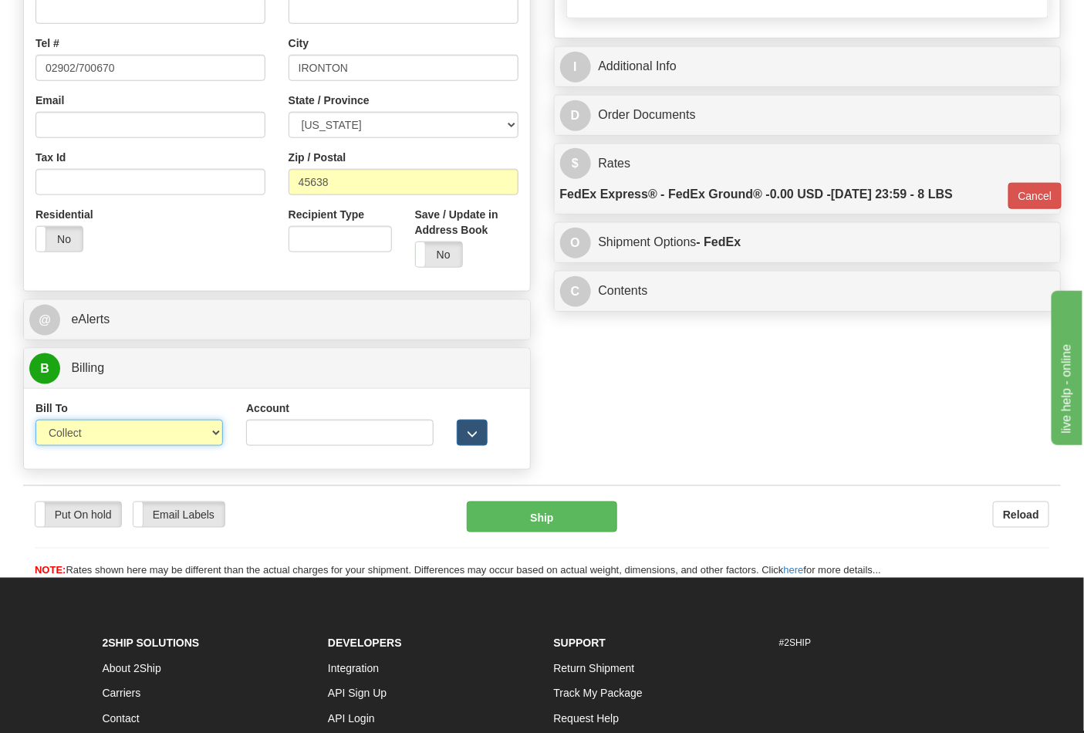
click at [186, 434] on select "Sender Recipient Third Party Collect" at bounding box center [129, 433] width 188 height 26
select select "1"
click at [35, 421] on select "Sender Recipient Third Party Collect" at bounding box center [129, 433] width 188 height 26
type input "92"
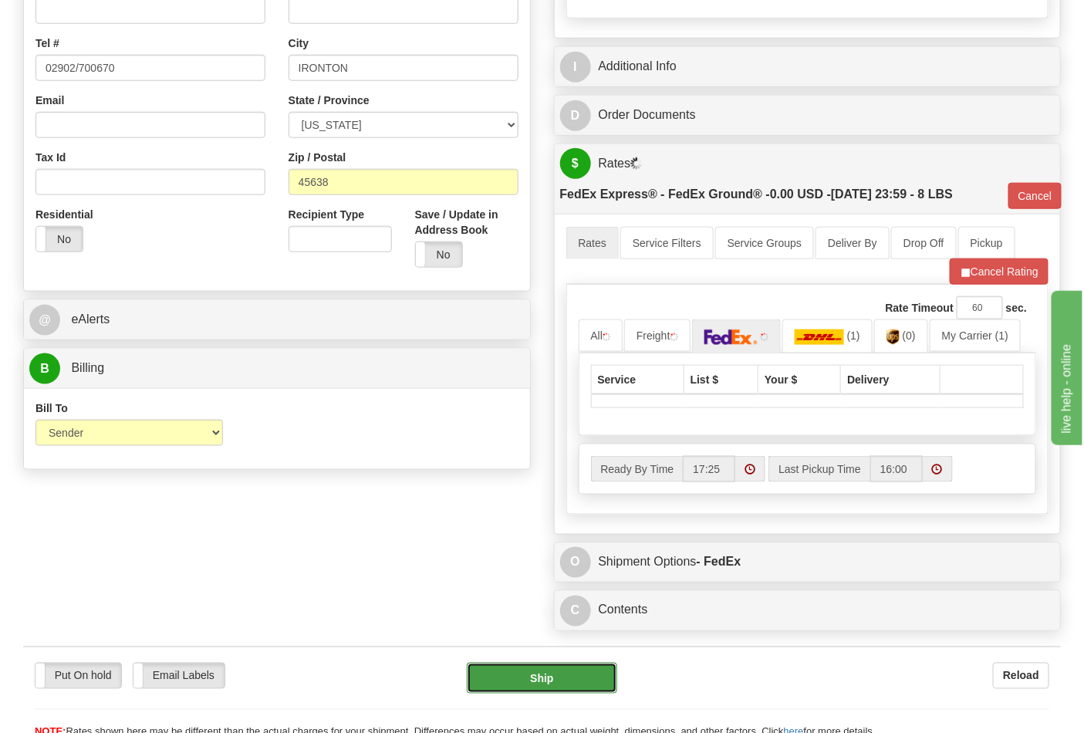
click at [520, 676] on button "Ship" at bounding box center [542, 678] width 150 height 31
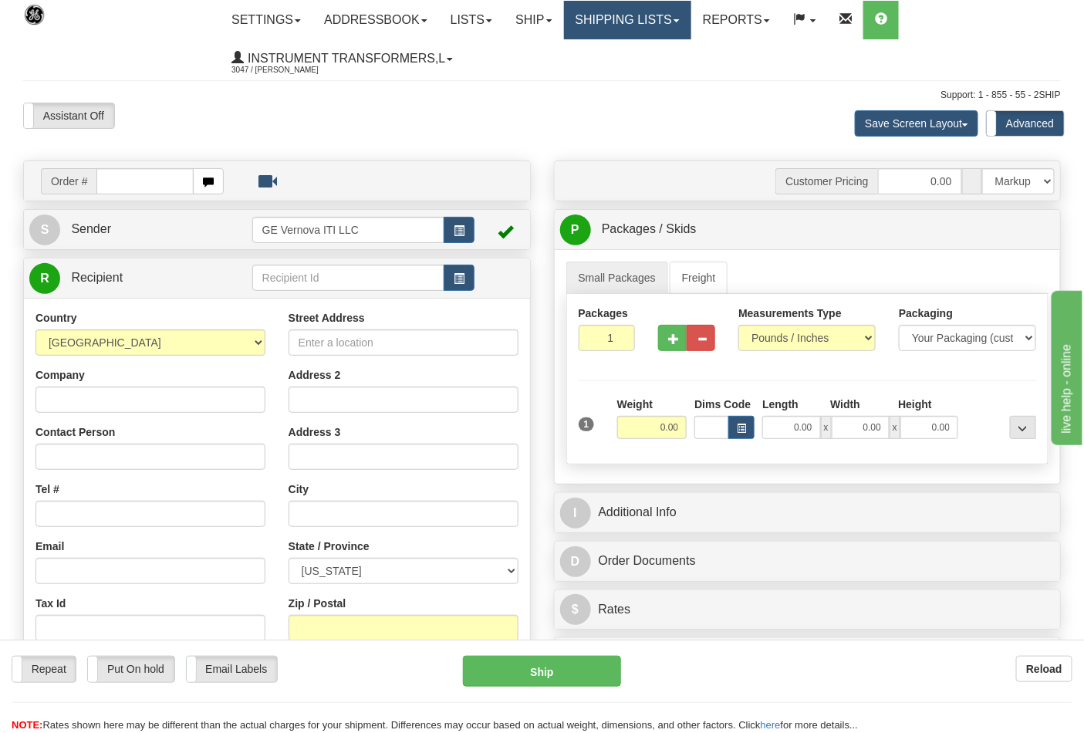
click at [635, 32] on link "Shipping lists" at bounding box center [627, 20] width 127 height 39
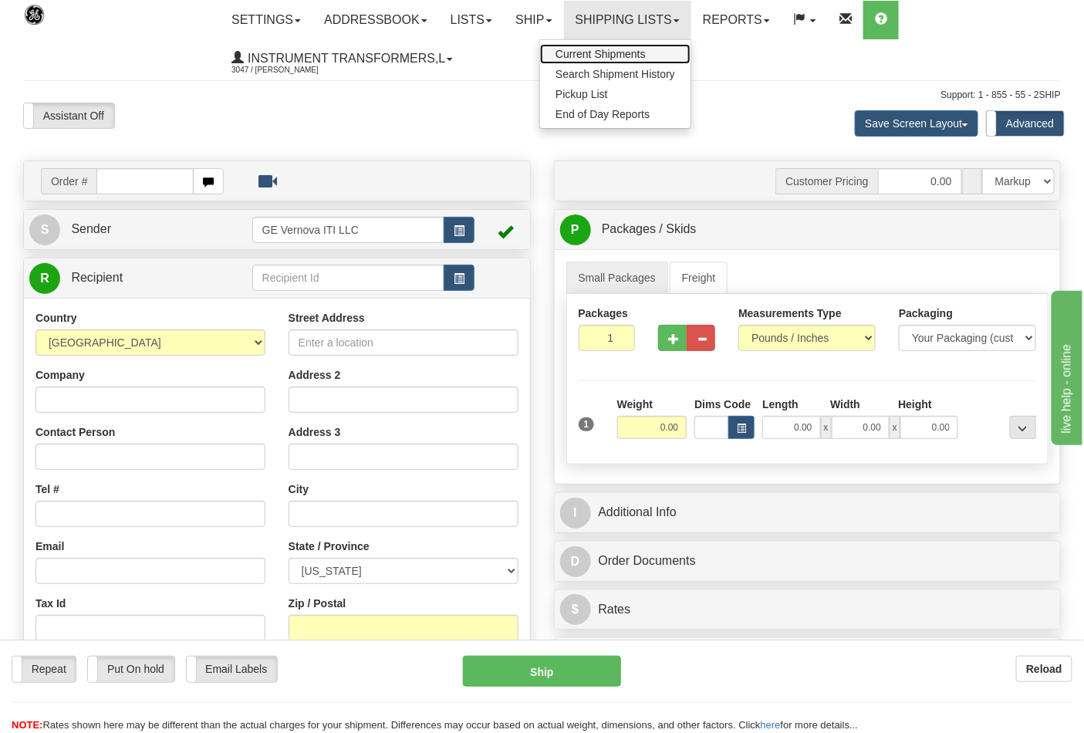
click at [634, 49] on span "Current Shipments" at bounding box center [601, 54] width 90 height 12
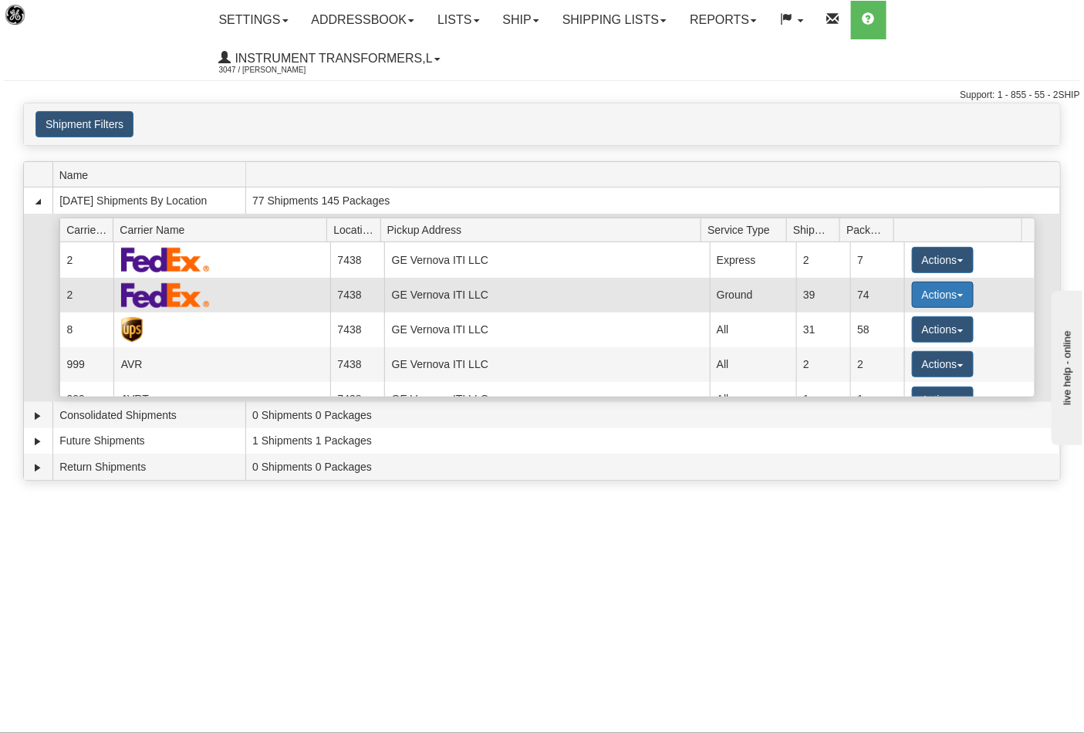
click at [958, 296] on span "button" at bounding box center [961, 295] width 6 height 3
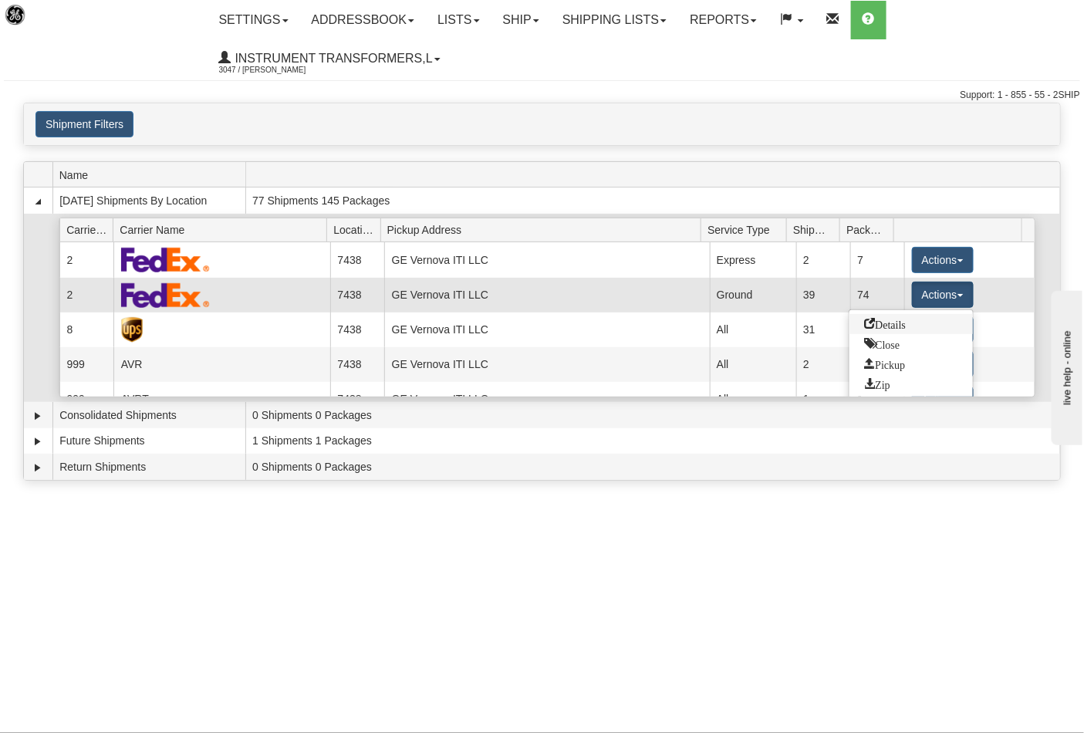
click at [899, 325] on span "Details" at bounding box center [886, 323] width 42 height 11
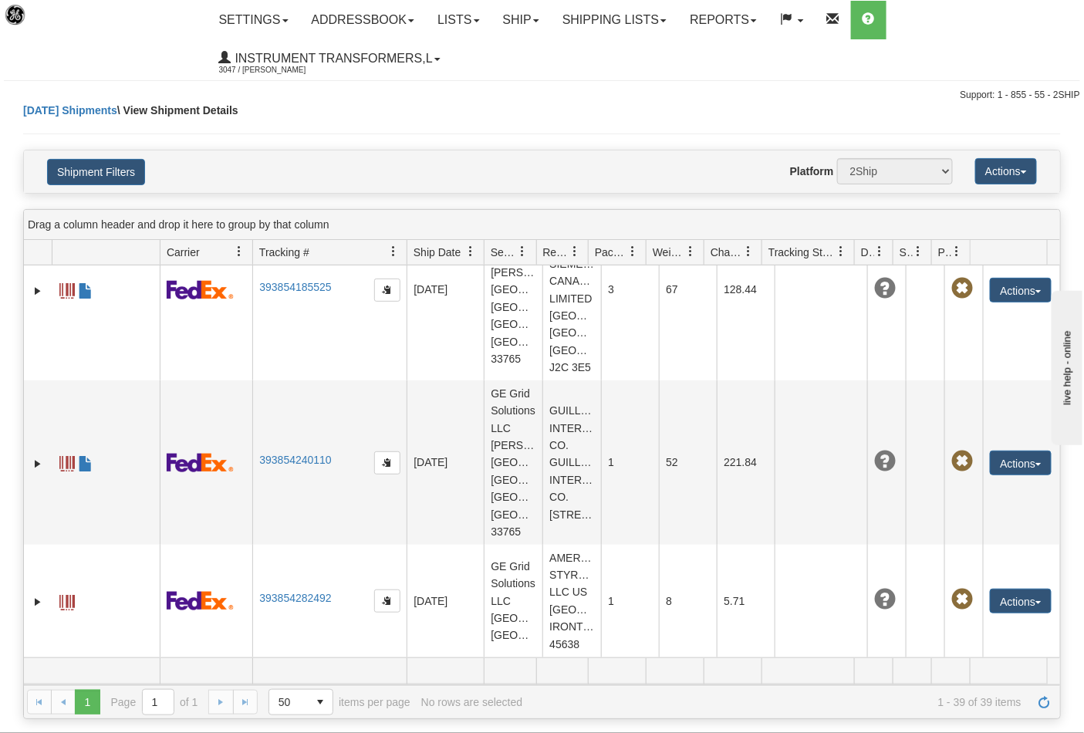
scroll to position [5059, 0]
click at [1036, 137] on span "button" at bounding box center [1039, 135] width 6 height 3
click at [947, 173] on link "Edit" at bounding box center [971, 163] width 160 height 20
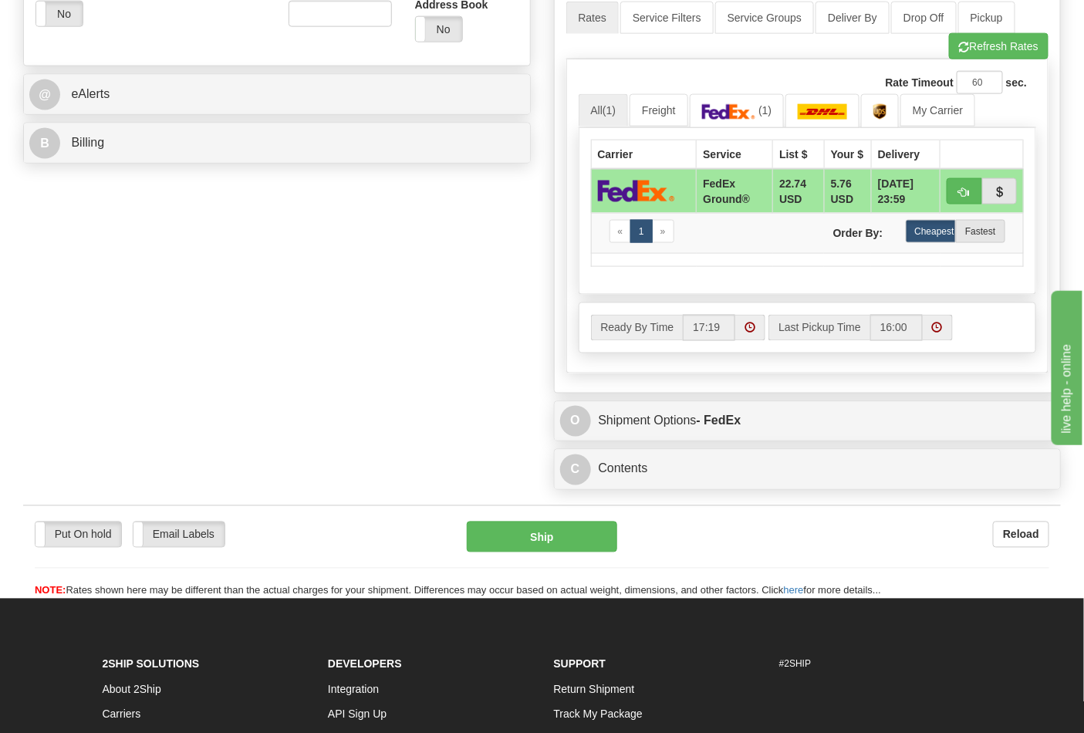
scroll to position [685, 0]
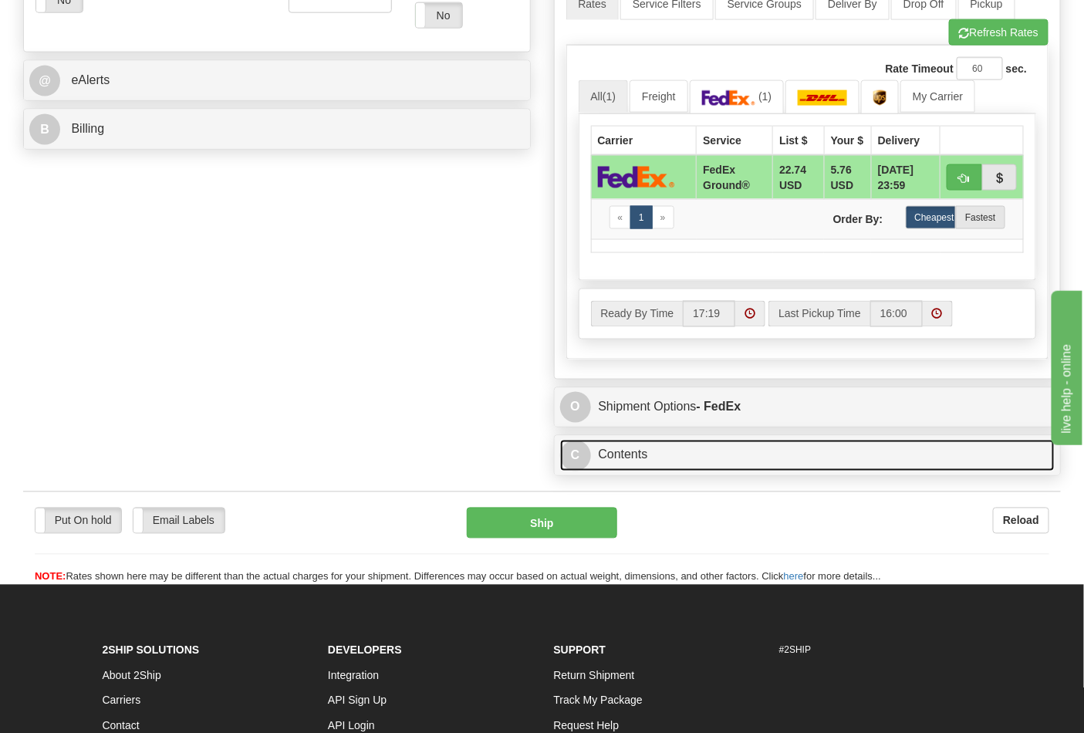
click at [685, 472] on link "C Contents" at bounding box center [807, 456] width 495 height 32
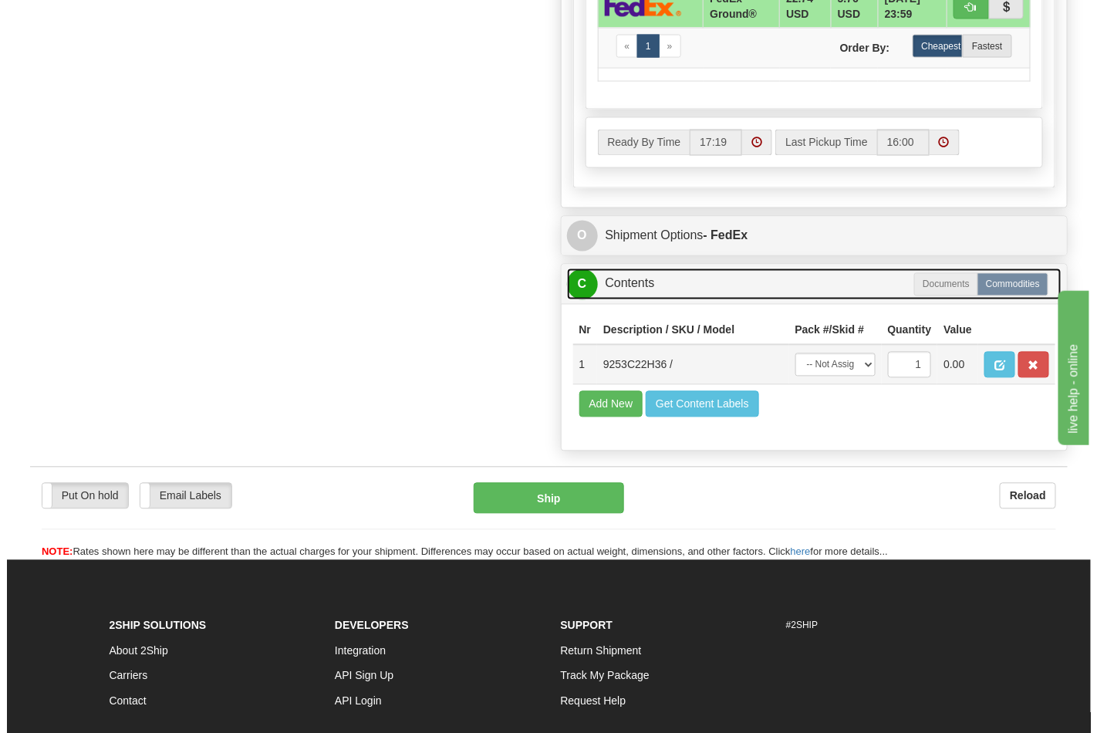
scroll to position [857, 0]
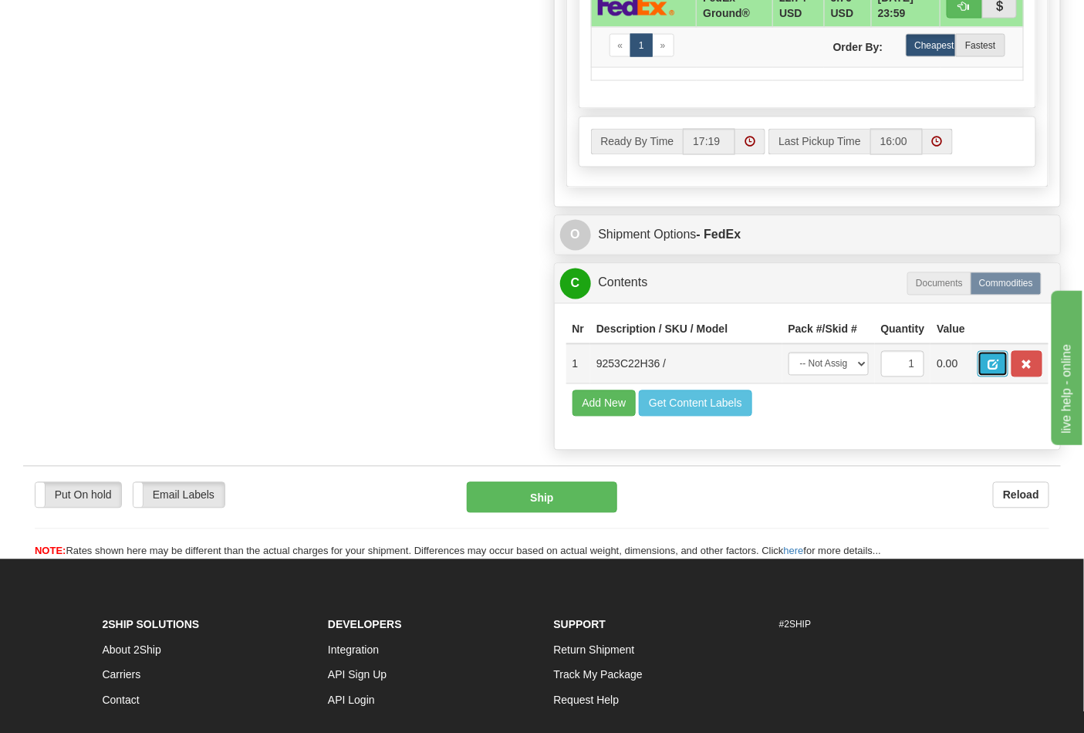
click at [999, 370] on span "button" at bounding box center [993, 365] width 11 height 10
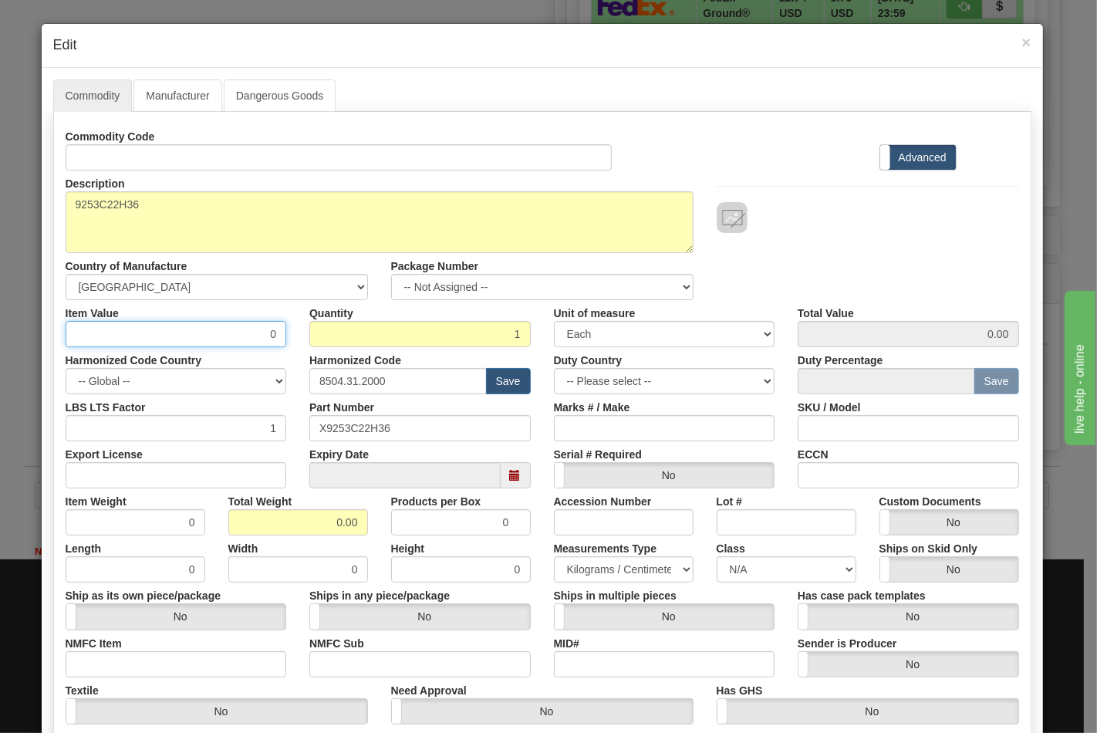
drag, startPoint x: 134, startPoint y: 335, endPoint x: 286, endPoint y: 335, distance: 151.3
click at [286, 335] on div "Item Value 0" at bounding box center [176, 323] width 245 height 47
type input "221"
type input "221.00"
type input "221.32"
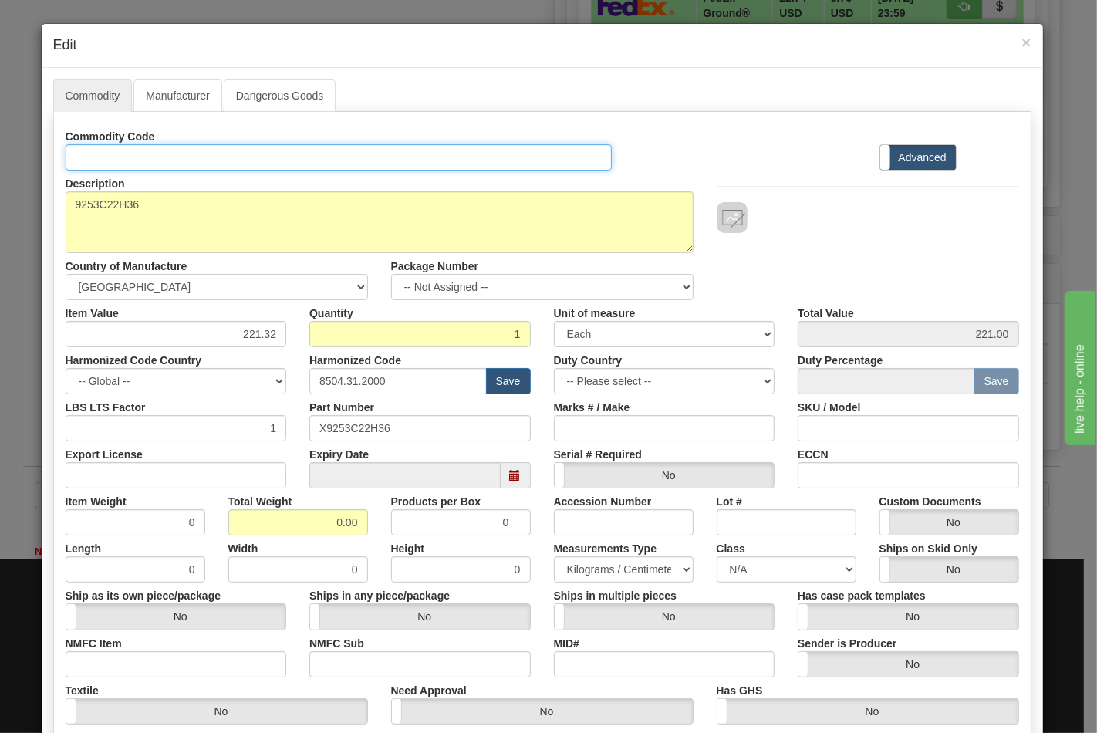
type input "221.32"
click at [240, 150] on input "Id" at bounding box center [339, 157] width 547 height 26
type input "TRANSFORMERS"
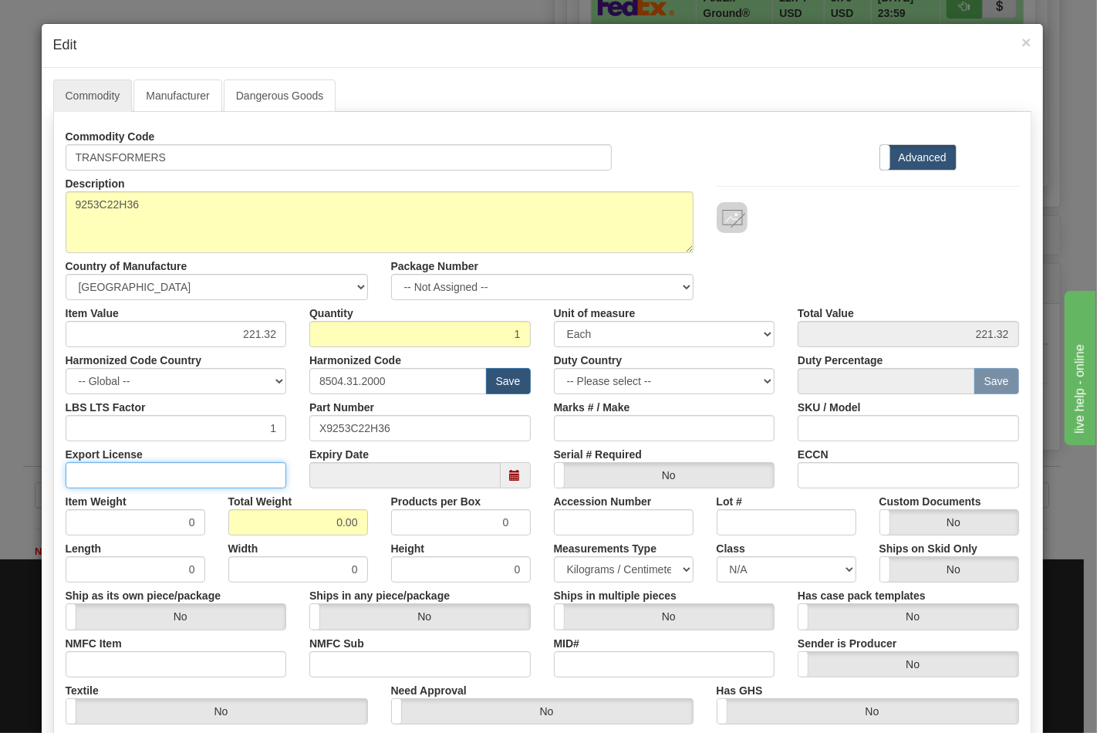
click at [117, 478] on input "Export License" at bounding box center [176, 475] width 221 height 26
type input "NLR"
drag, startPoint x: 319, startPoint y: 526, endPoint x: 357, endPoint y: 525, distance: 37.8
click at [357, 525] on input "0.00" at bounding box center [298, 522] width 140 height 26
type input "9"
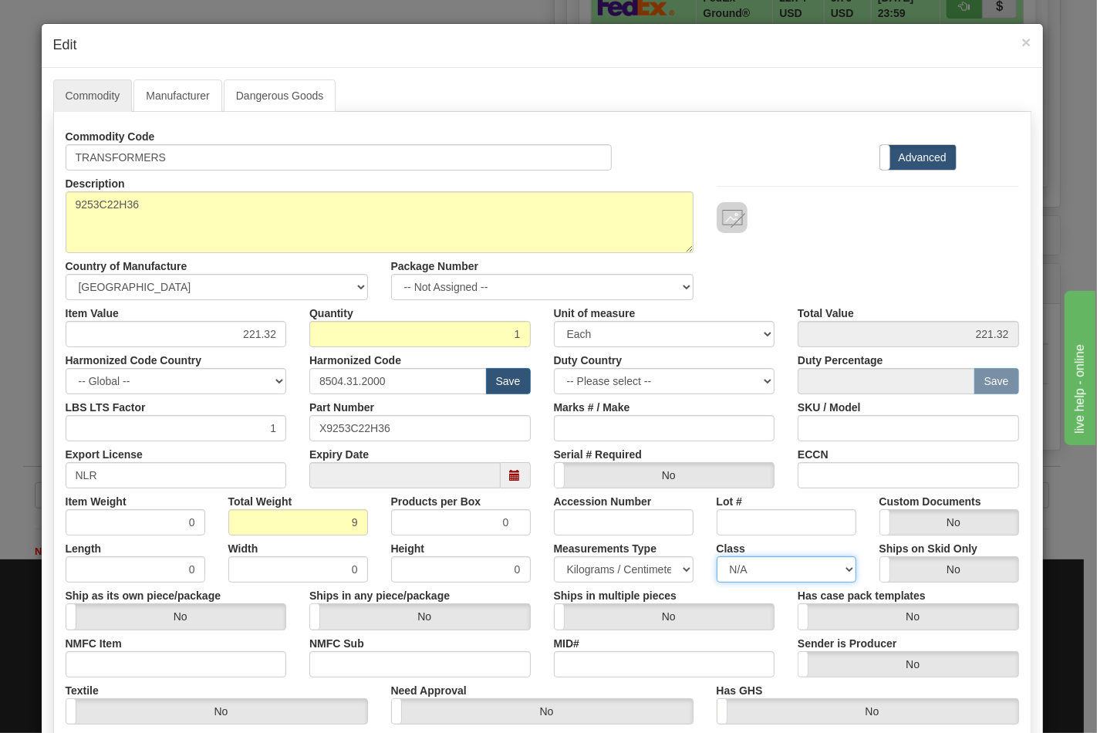
type input "9.0000"
click at [768, 577] on select "N/A 50.0 55.0 60.0 65.0 70.0 85.0 92.5 100.0 125.0 175.0 250.0 300.0 400.0" at bounding box center [787, 569] width 140 height 26
select select "70.0"
click at [717, 556] on select "N/A 50.0 55.0 60.0 65.0 70.0 85.0 92.5 100.0 125.0 175.0 250.0 300.0 400.0" at bounding box center [787, 569] width 140 height 26
click at [829, 472] on input "ECCN" at bounding box center [908, 475] width 221 height 26
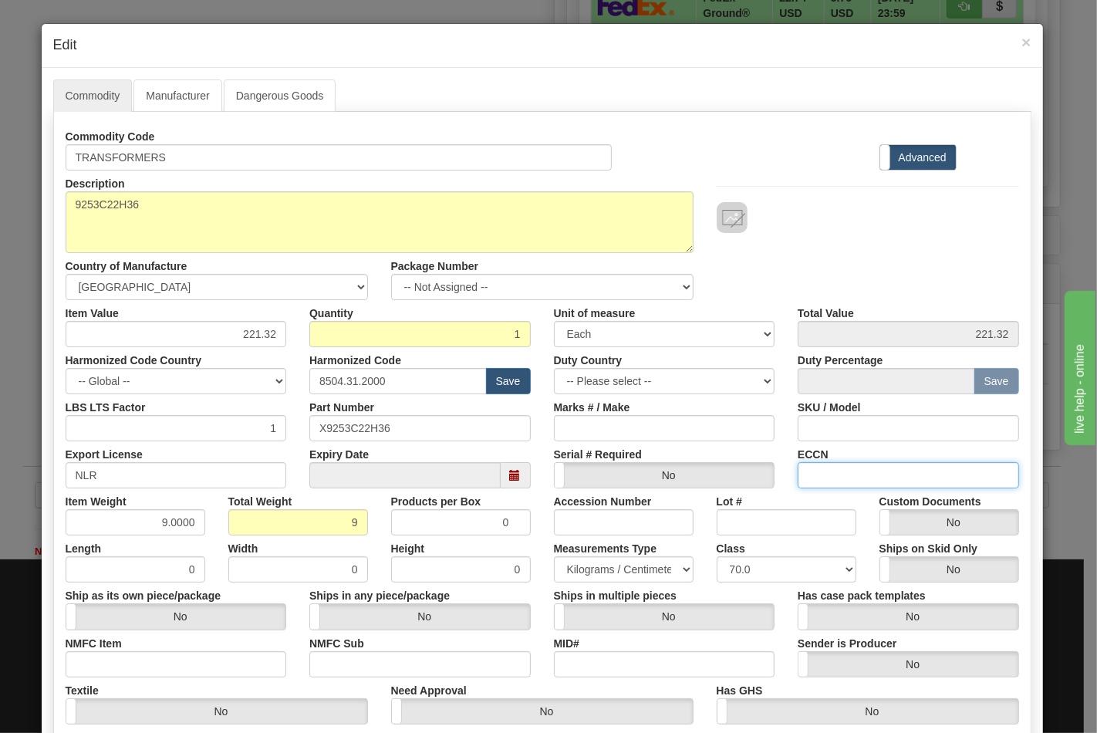
type input "EAR99"
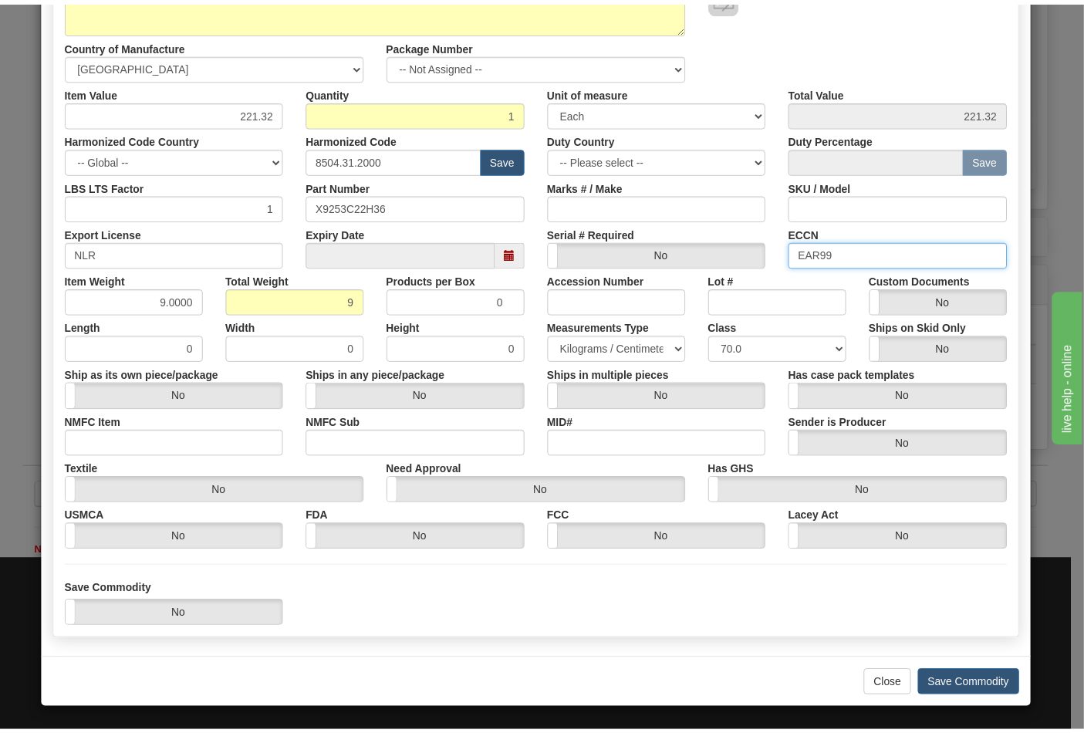
scroll to position [221, 0]
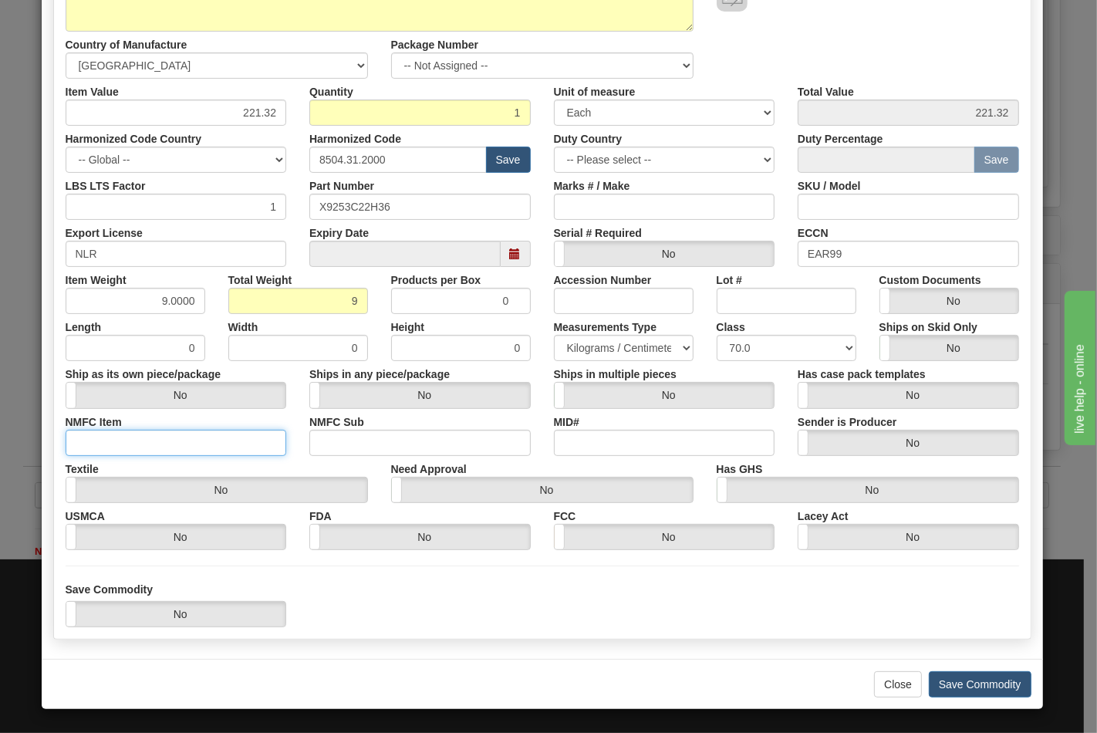
click at [110, 438] on input "NMFC Item" at bounding box center [176, 443] width 221 height 26
type input "63170"
click at [316, 441] on input "NMFC Sub" at bounding box center [419, 443] width 221 height 26
type input "4"
click at [960, 677] on button "Save Commodity" at bounding box center [980, 684] width 103 height 26
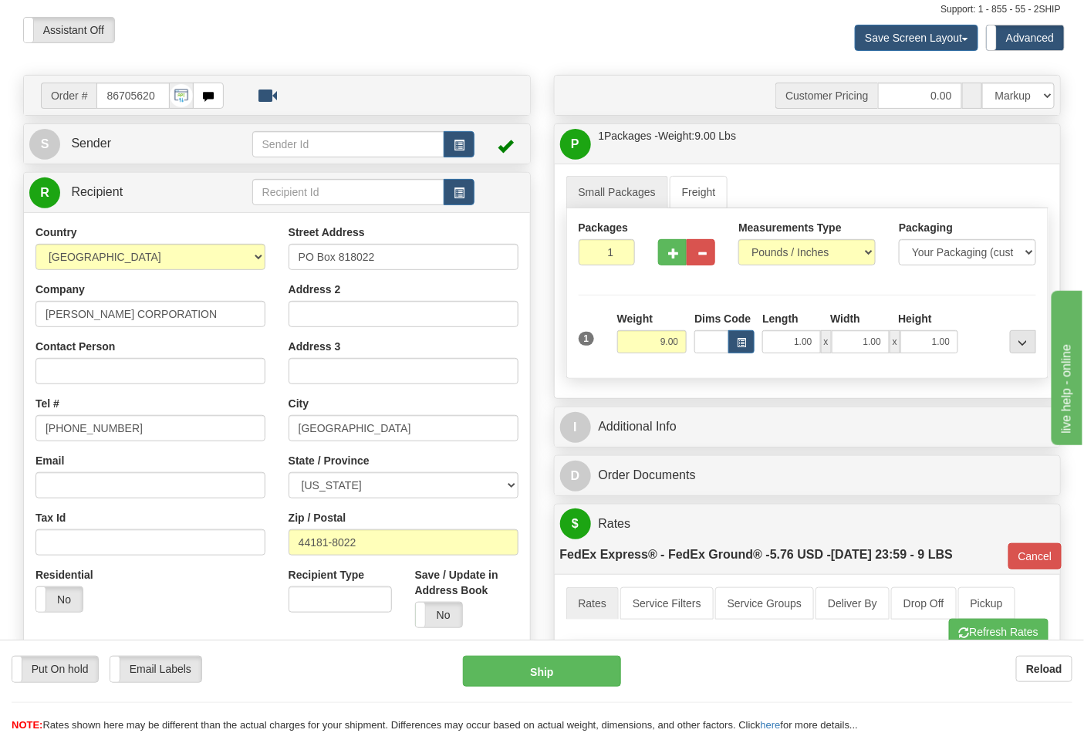
scroll to position [0, 0]
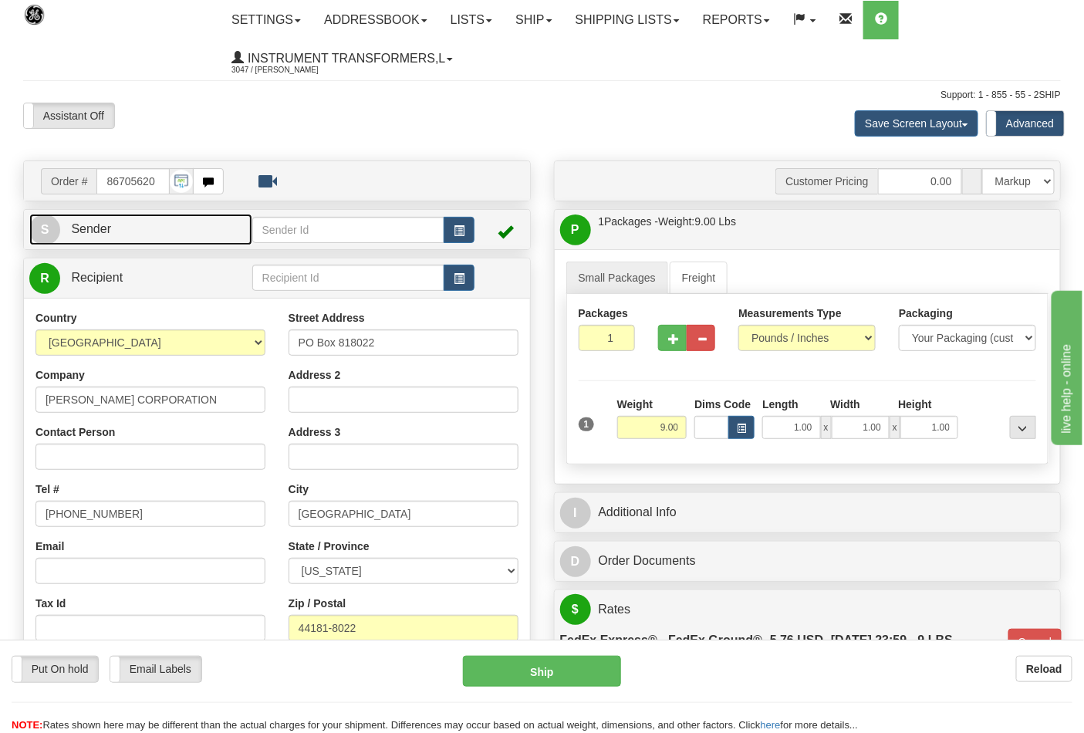
click at [117, 232] on link "S Sender" at bounding box center [140, 230] width 223 height 32
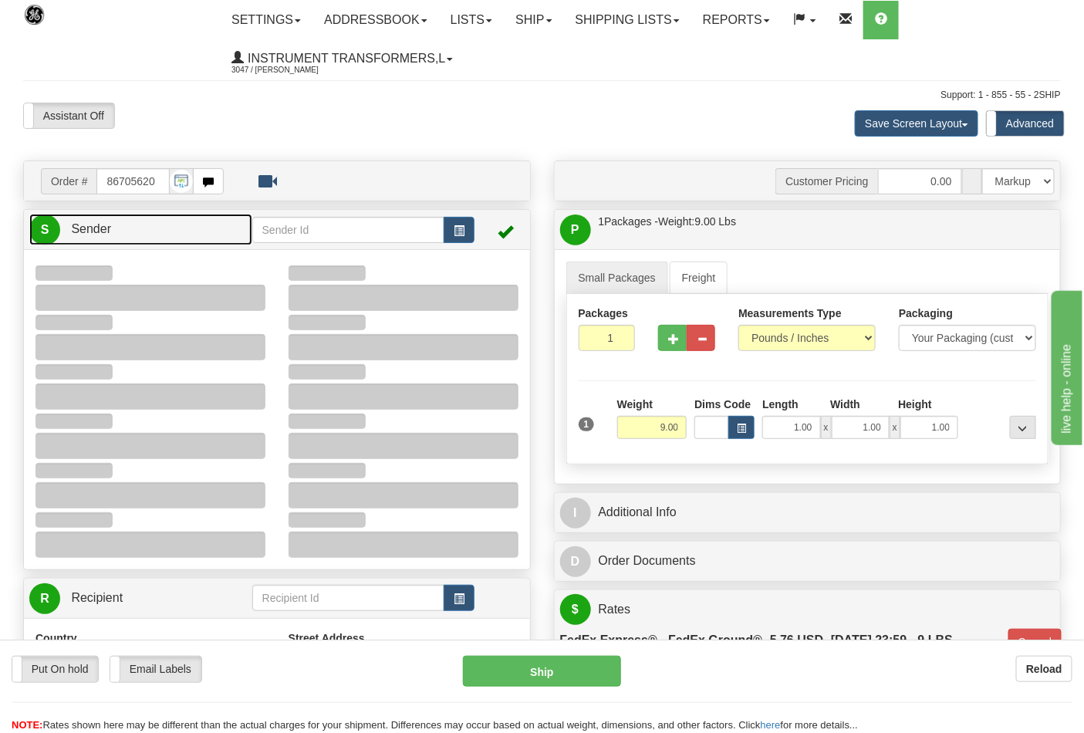
type input "17:27"
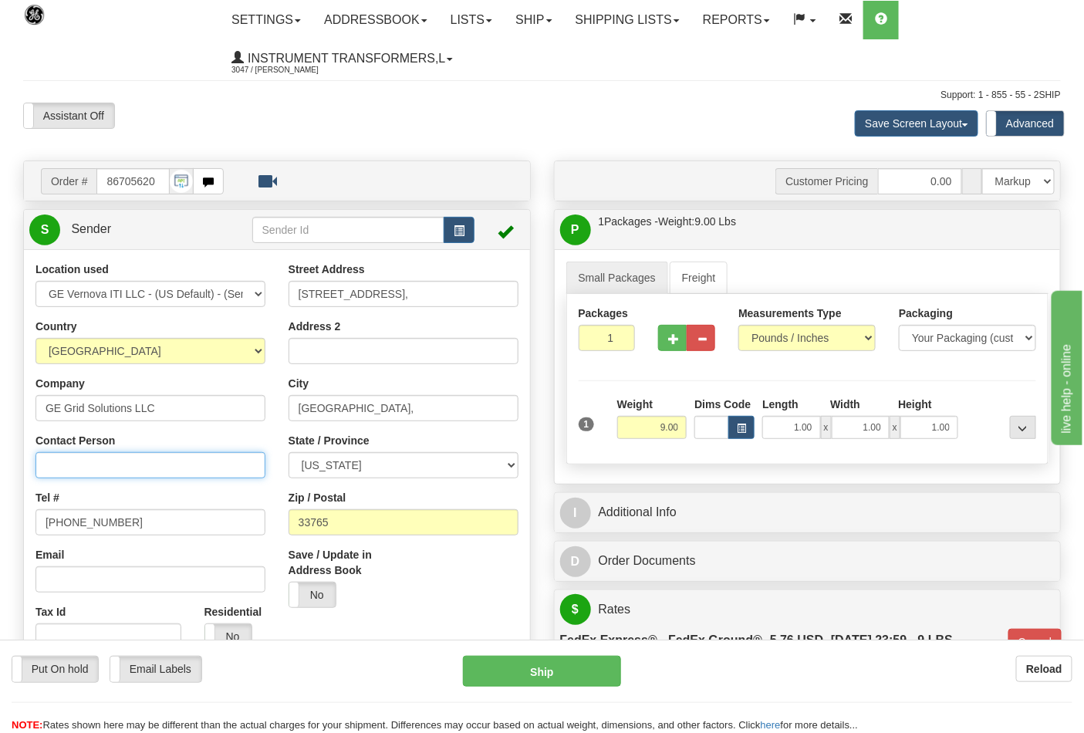
click at [67, 463] on input "Contact Person" at bounding box center [150, 465] width 230 height 26
type input "Nephtali Linares"
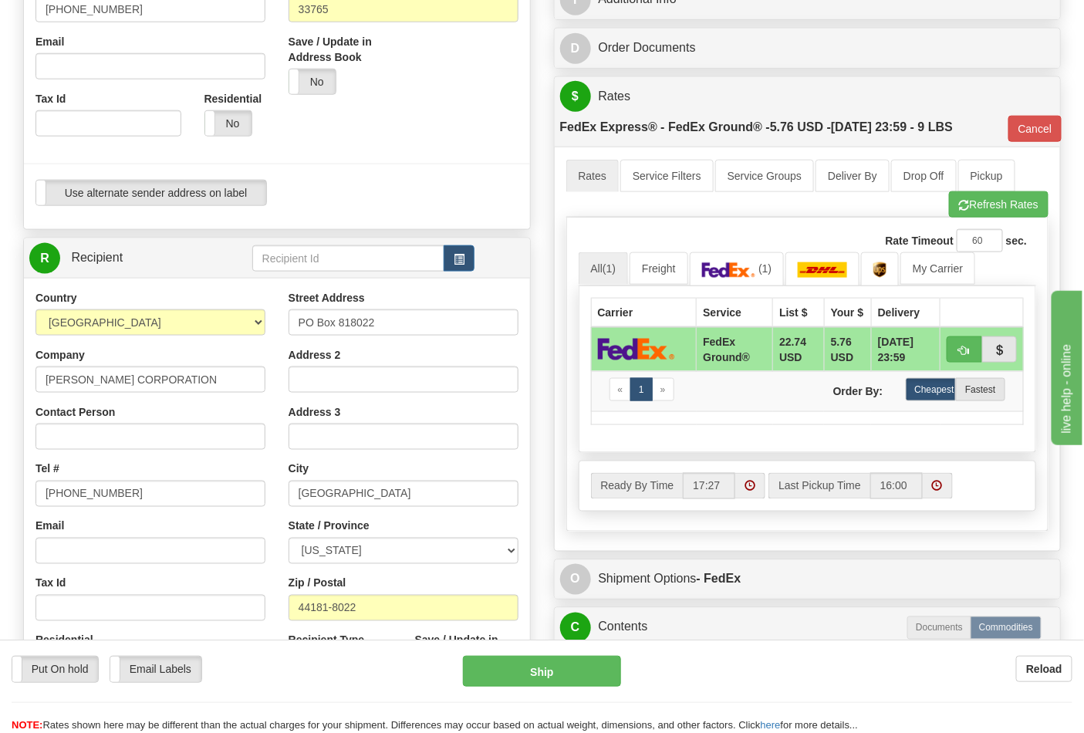
scroll to position [514, 0]
drag, startPoint x: 39, startPoint y: 380, endPoint x: 189, endPoint y: 374, distance: 149.8
click at [189, 374] on input "EATON CORPORATION" at bounding box center [150, 379] width 230 height 26
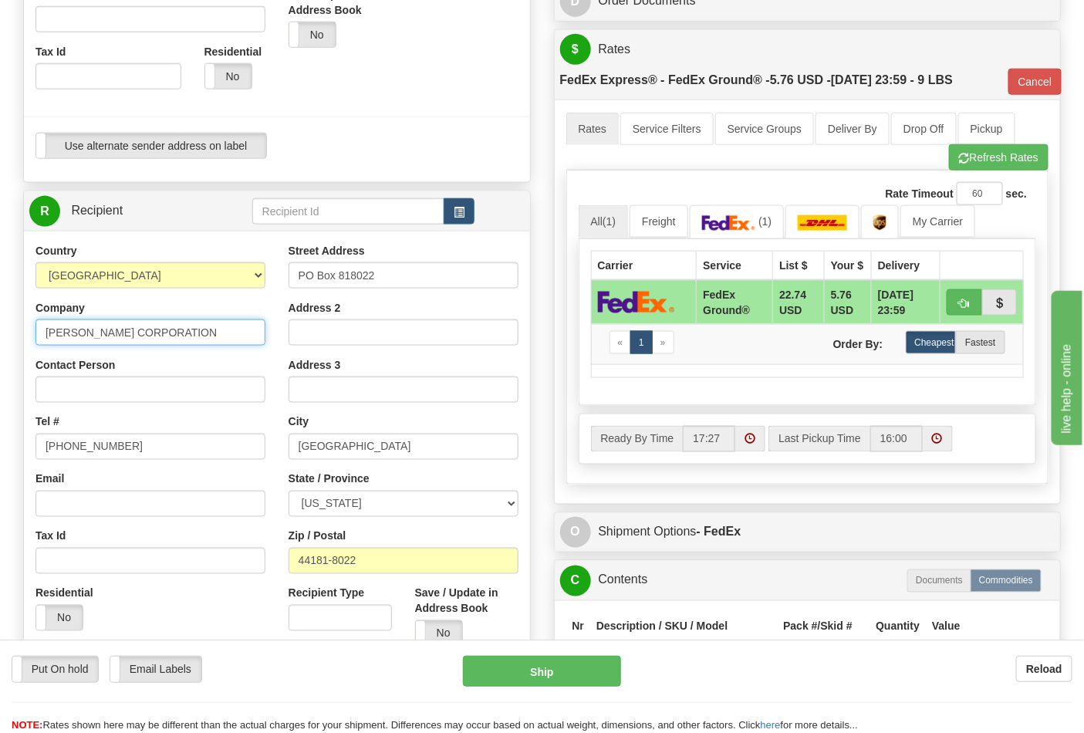
scroll to position [600, 0]
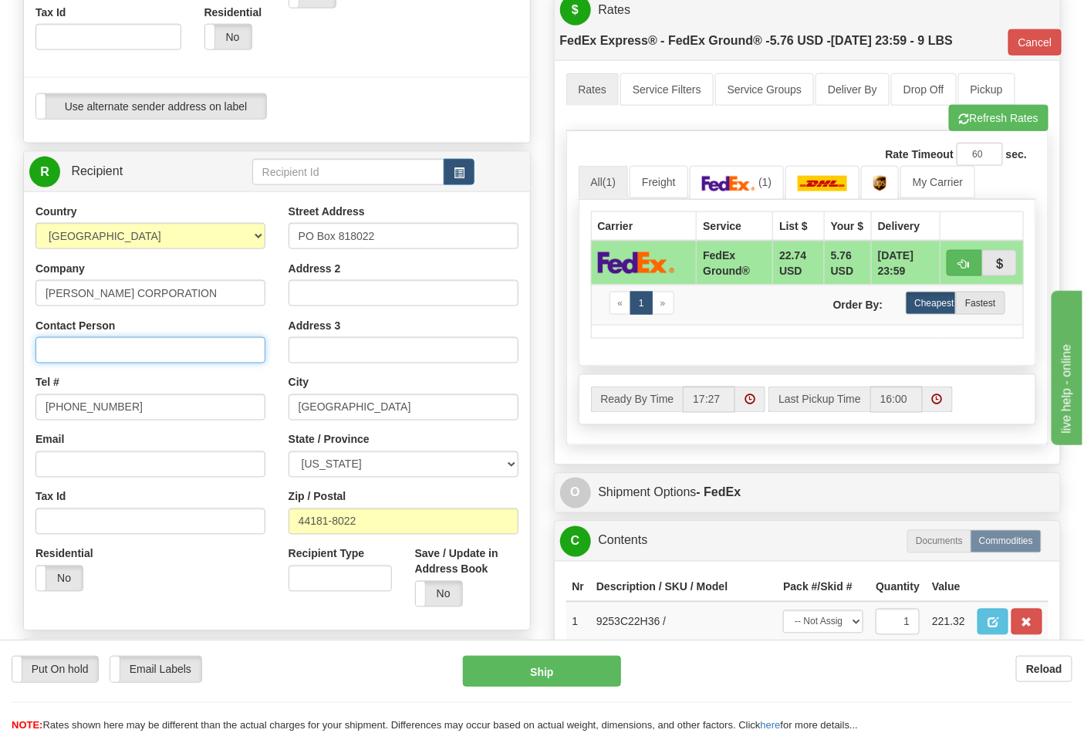
click at [102, 351] on input "Contact Person" at bounding box center [150, 350] width 230 height 26
paste input "EATON CORPORATION"
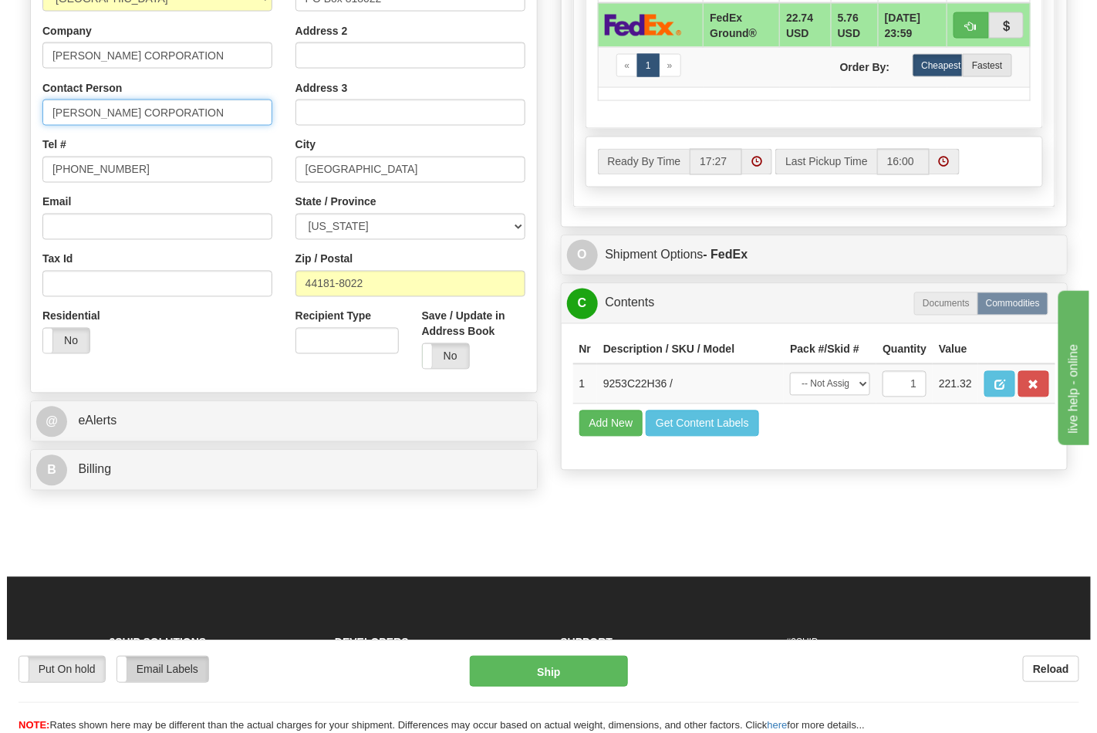
scroll to position [857, 0]
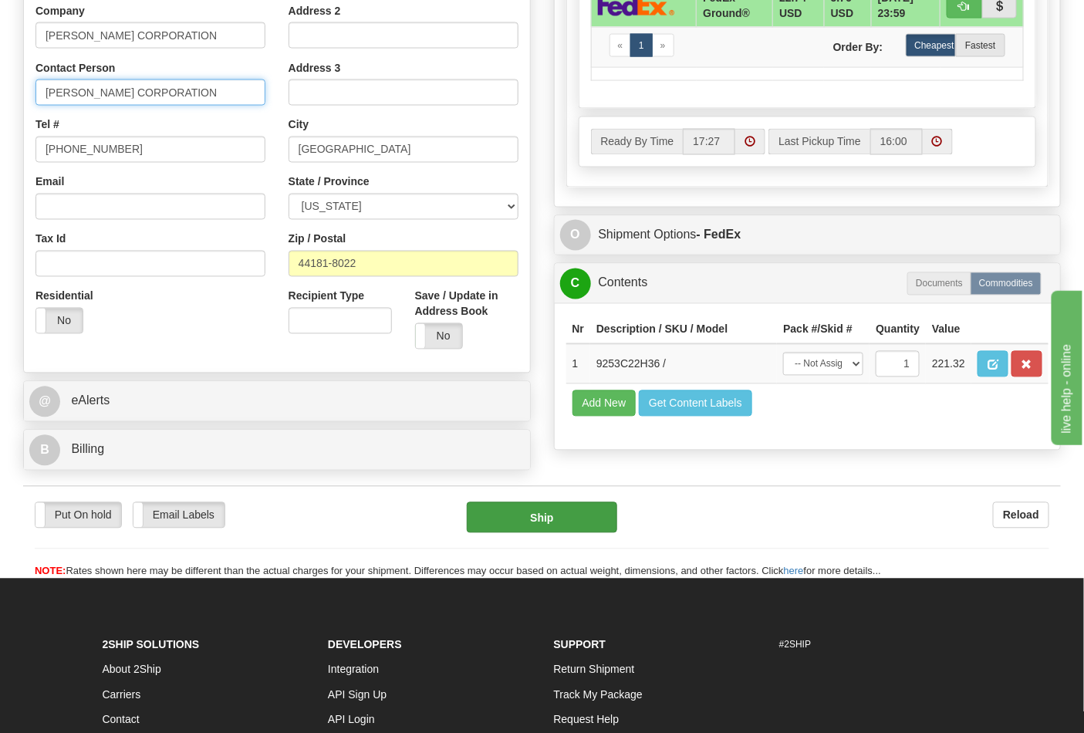
type input "EATON CORPORATION"
click at [564, 533] on button "Ship" at bounding box center [542, 517] width 150 height 31
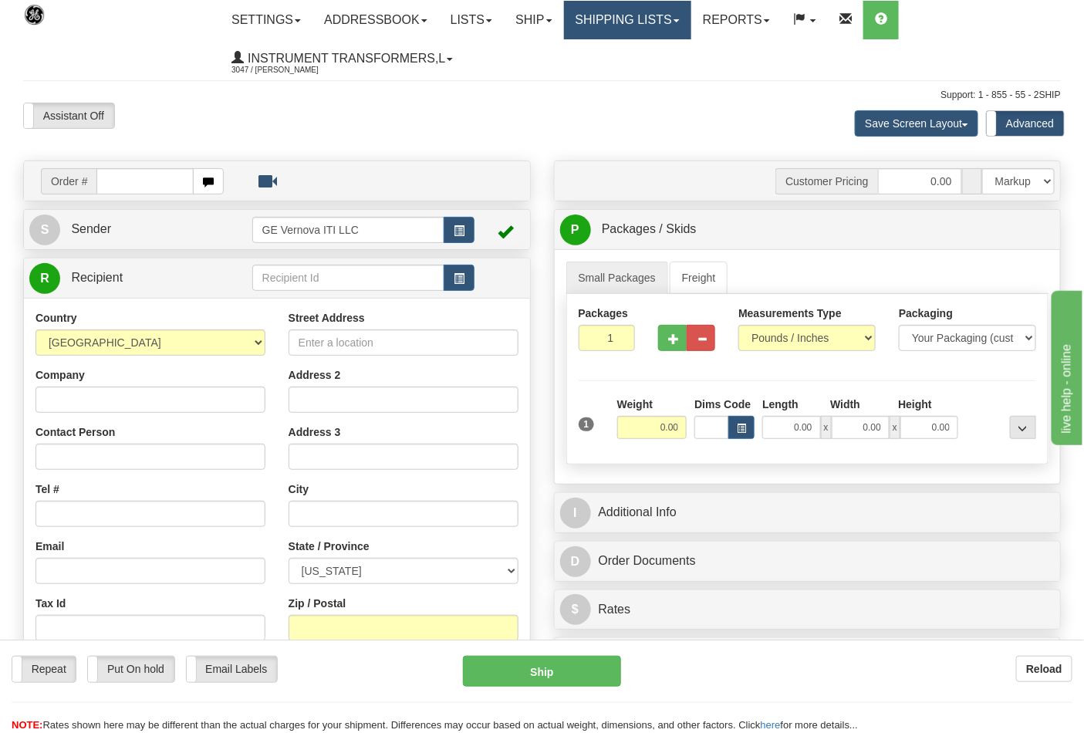
click at [680, 20] on span at bounding box center [677, 20] width 6 height 3
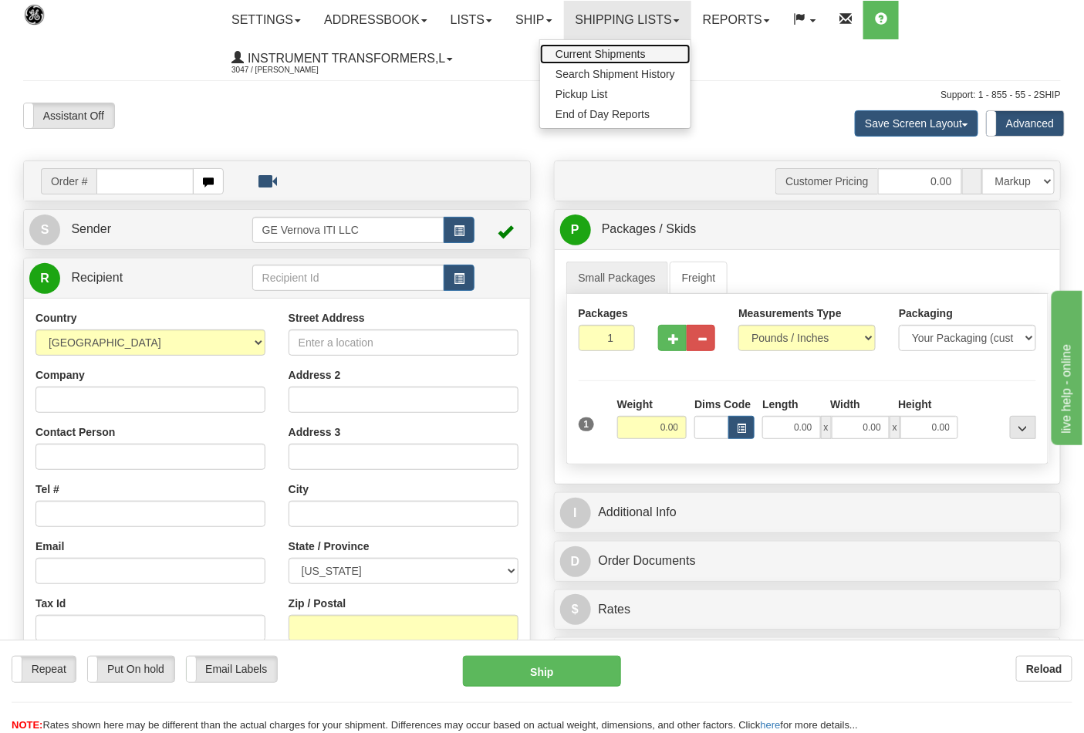
click at [631, 55] on span "Current Shipments" at bounding box center [601, 54] width 90 height 12
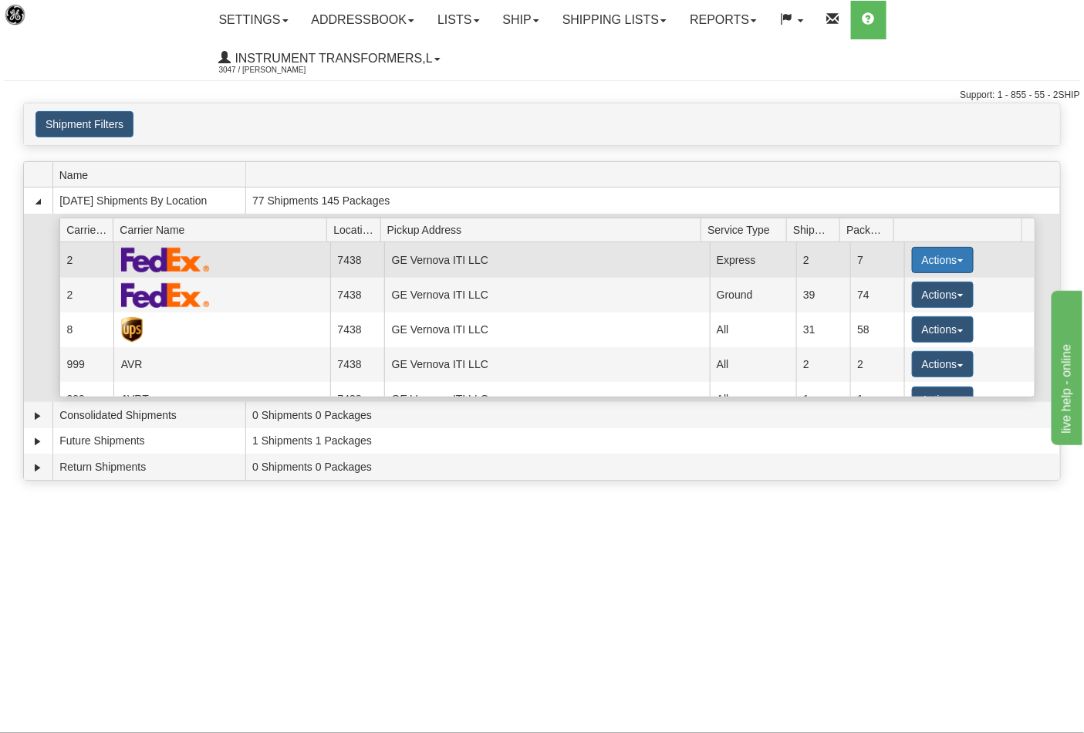
click at [952, 262] on button "Actions" at bounding box center [943, 260] width 62 height 26
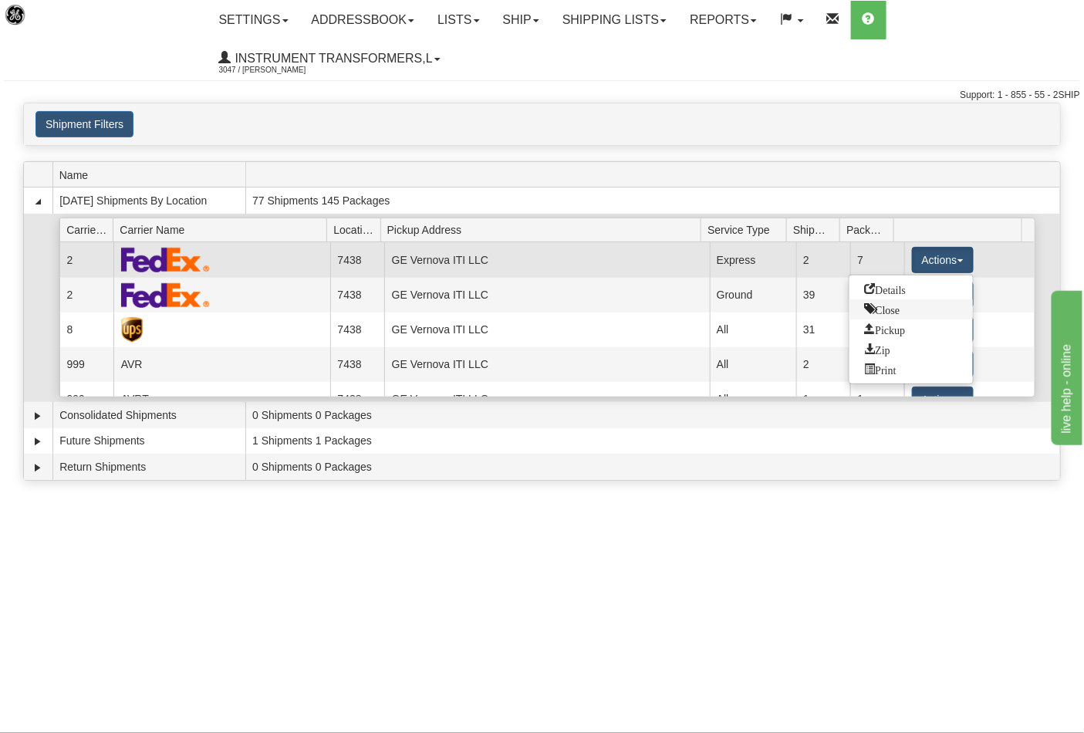
click at [903, 306] on link "Close" at bounding box center [911, 309] width 123 height 20
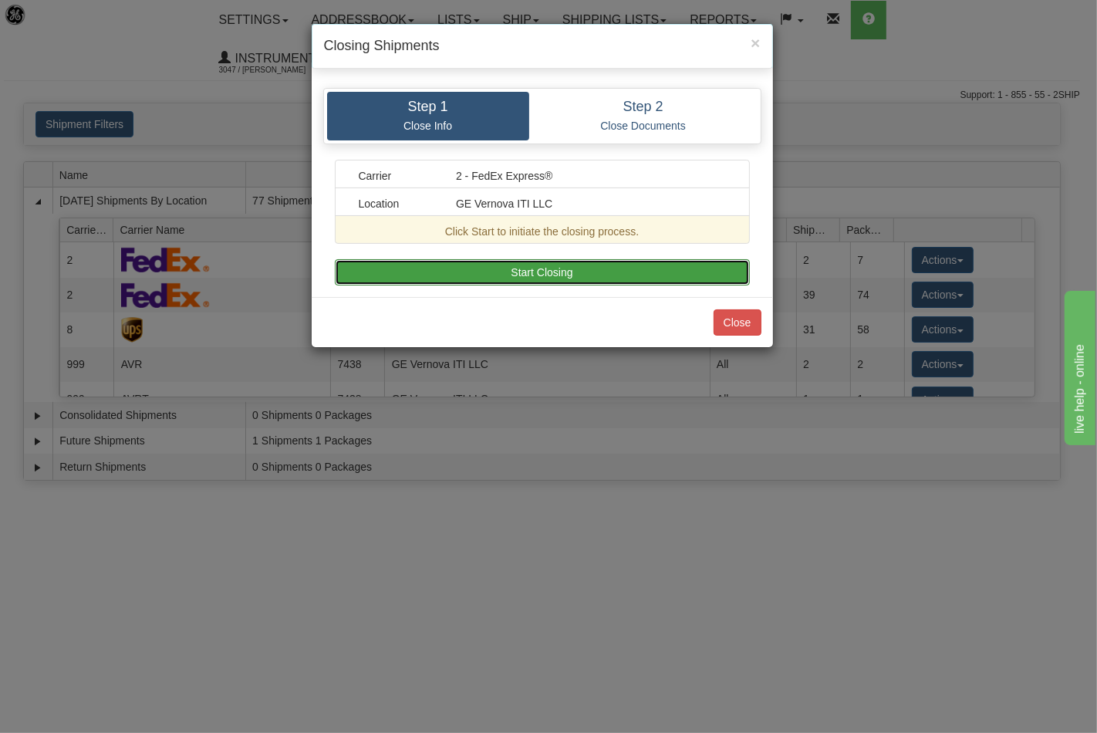
click at [588, 276] on button "Start Closing" at bounding box center [542, 272] width 415 height 26
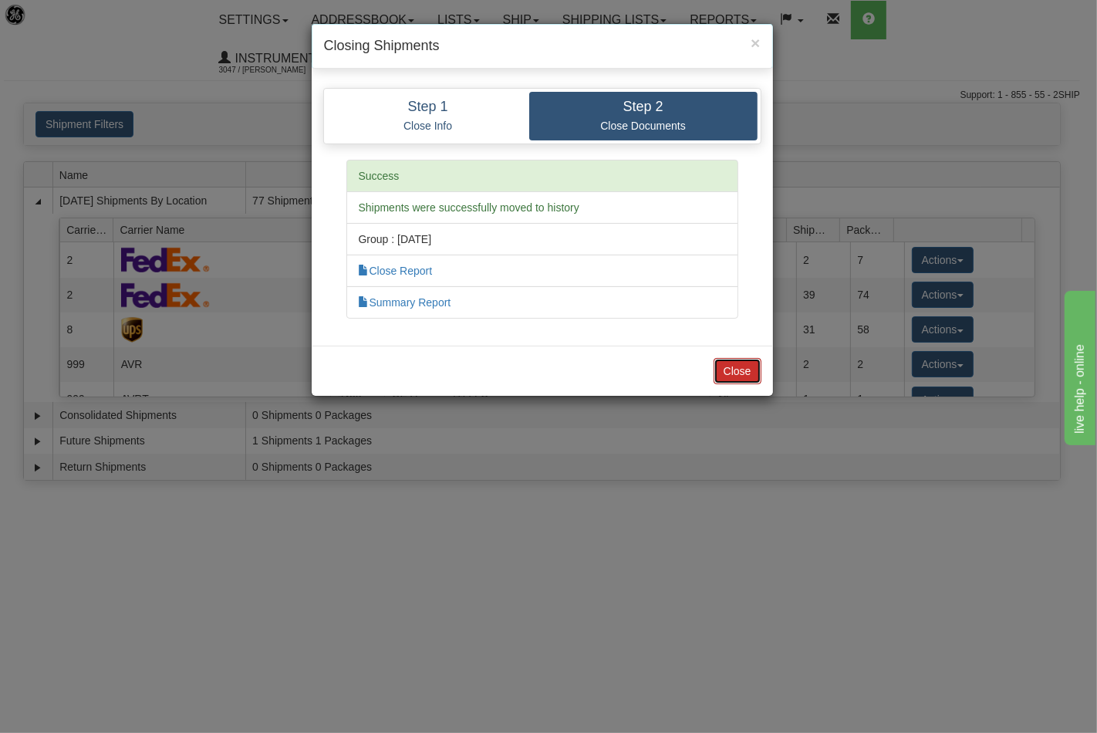
click at [741, 366] on button "Close" at bounding box center [738, 371] width 48 height 26
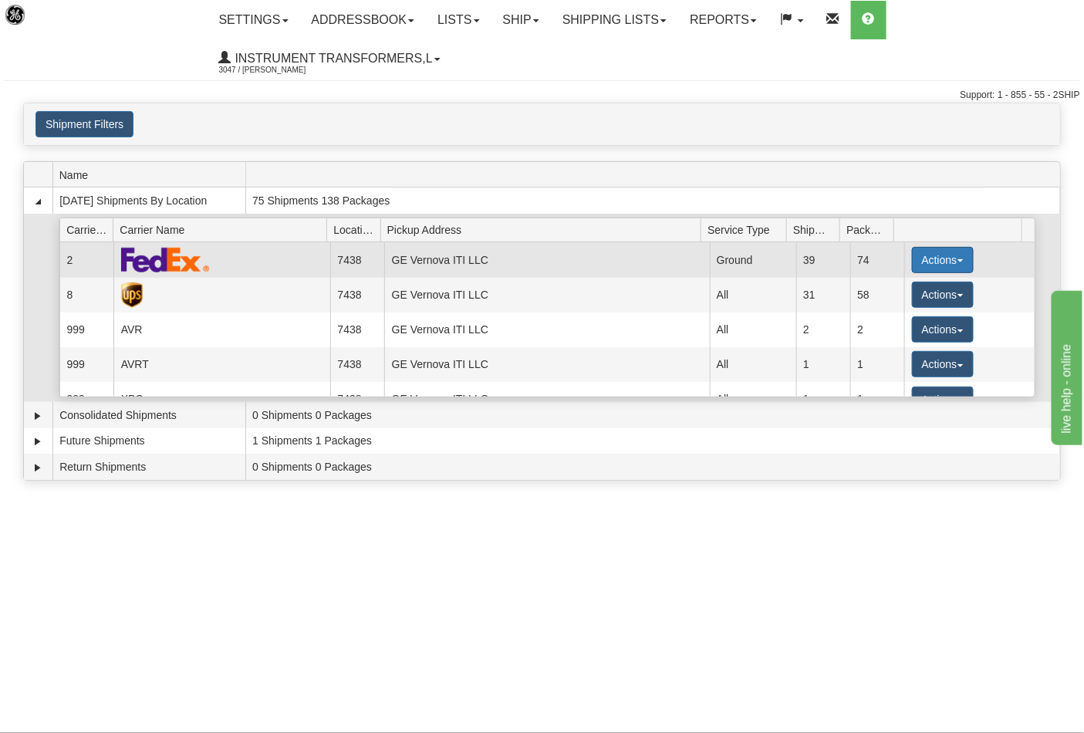
click at [958, 260] on span "button" at bounding box center [961, 260] width 6 height 3
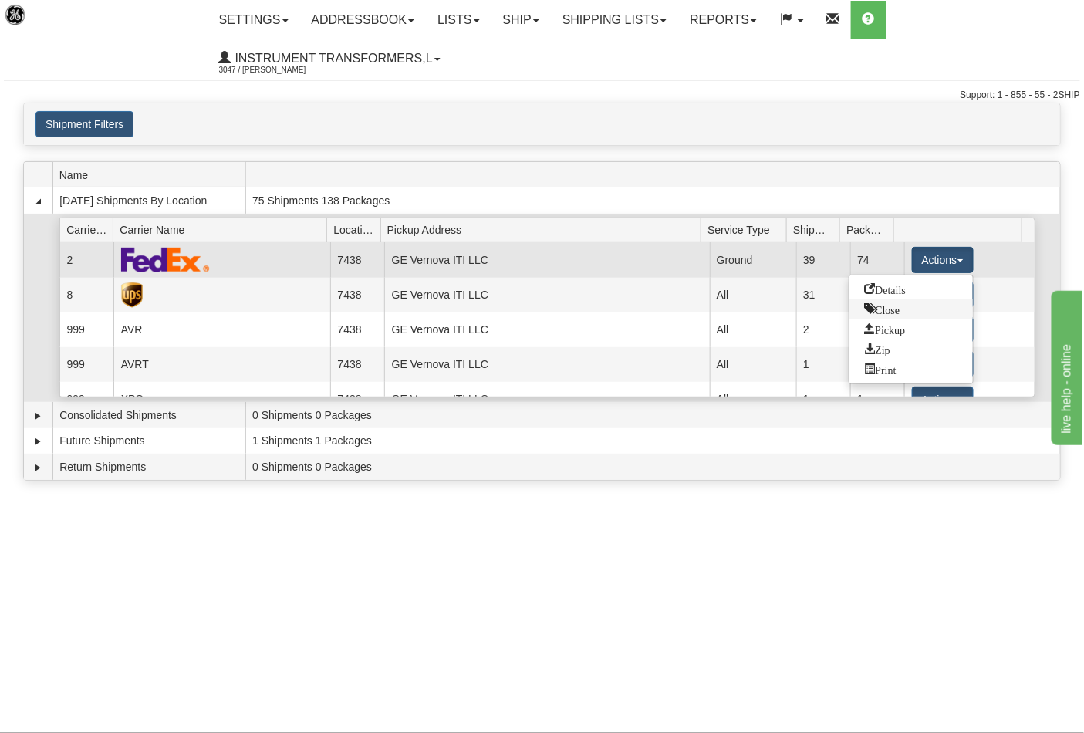
click at [881, 306] on span "Close" at bounding box center [882, 308] width 35 height 11
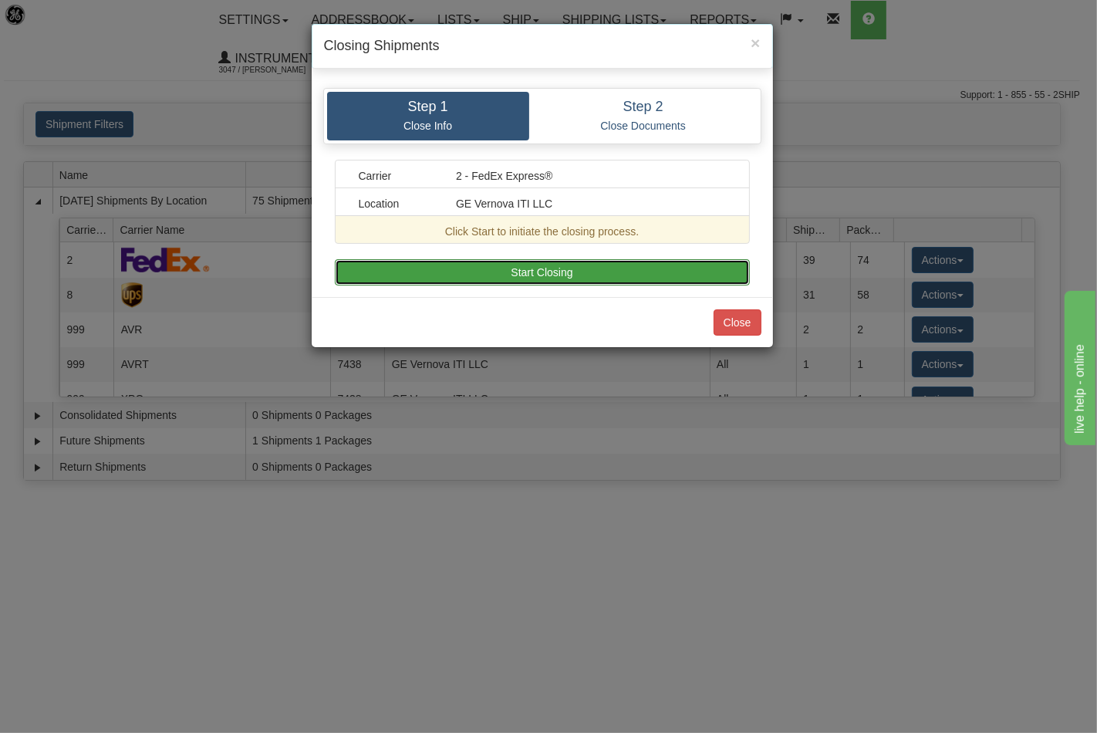
click at [575, 276] on button "Start Closing" at bounding box center [542, 272] width 415 height 26
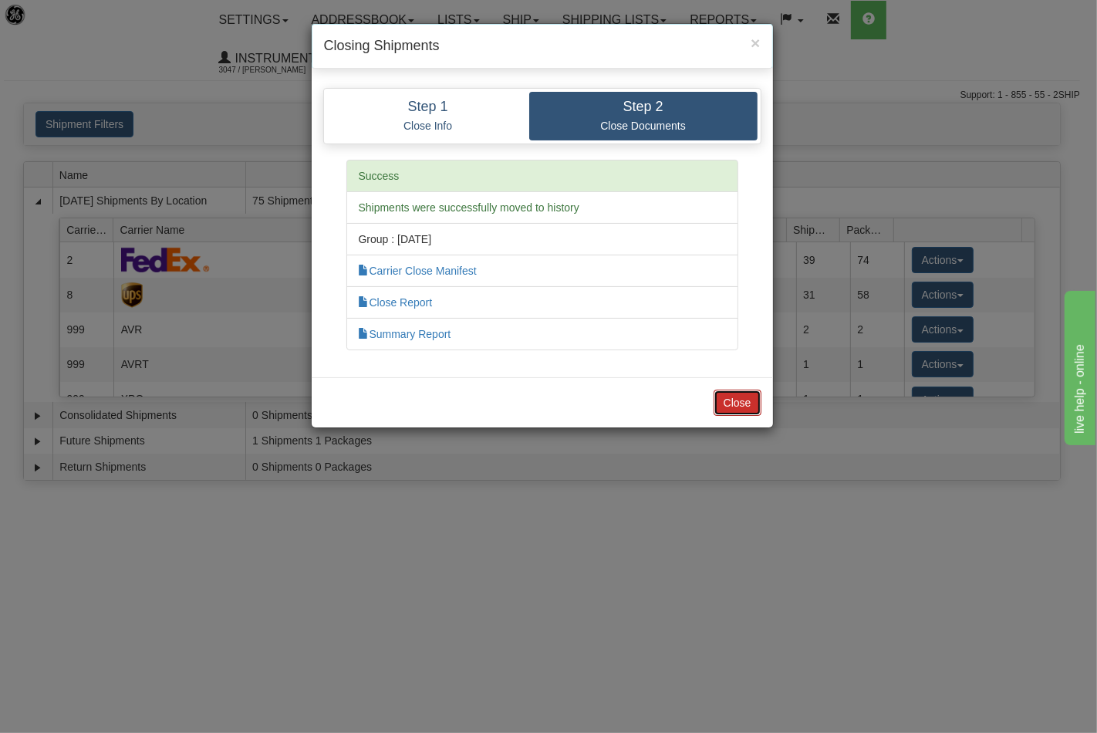
click at [742, 394] on button "Close" at bounding box center [738, 403] width 48 height 26
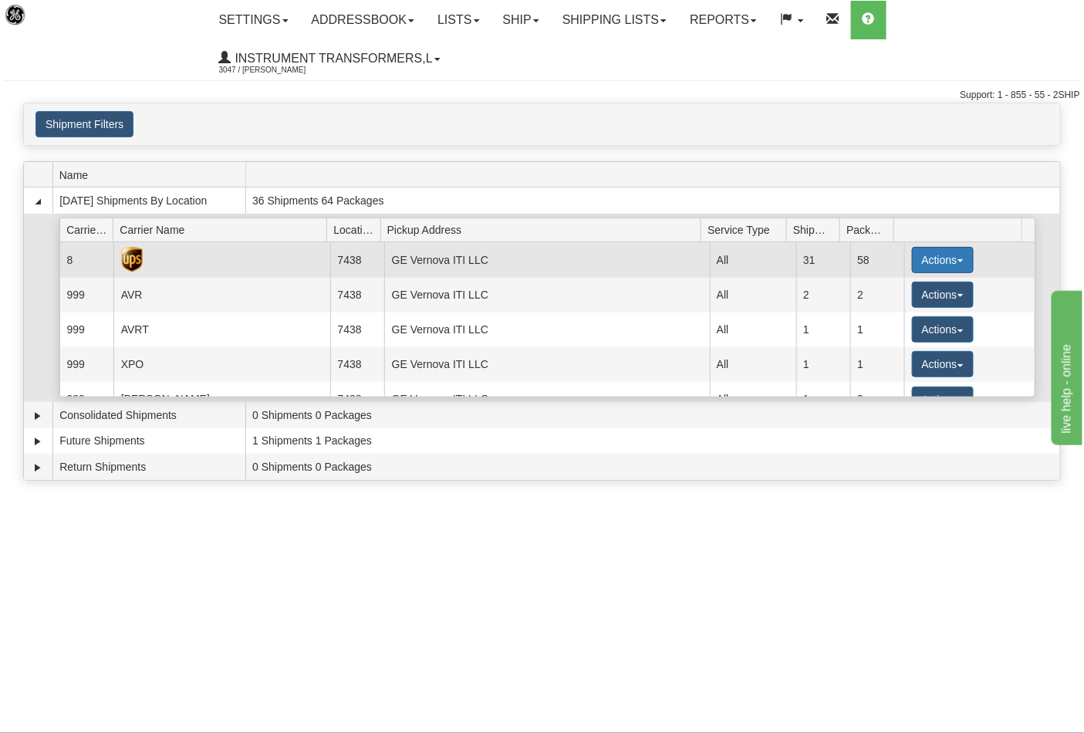
click at [952, 264] on button "Actions" at bounding box center [943, 260] width 62 height 26
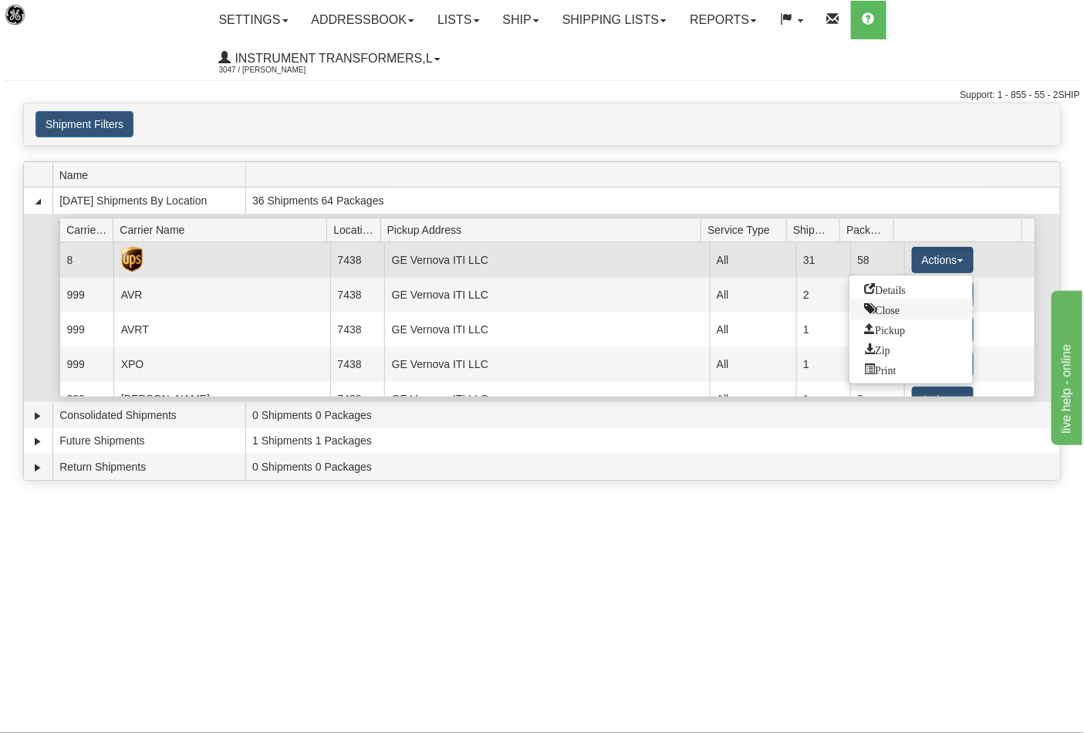
click at [886, 313] on span "Close" at bounding box center [882, 308] width 35 height 11
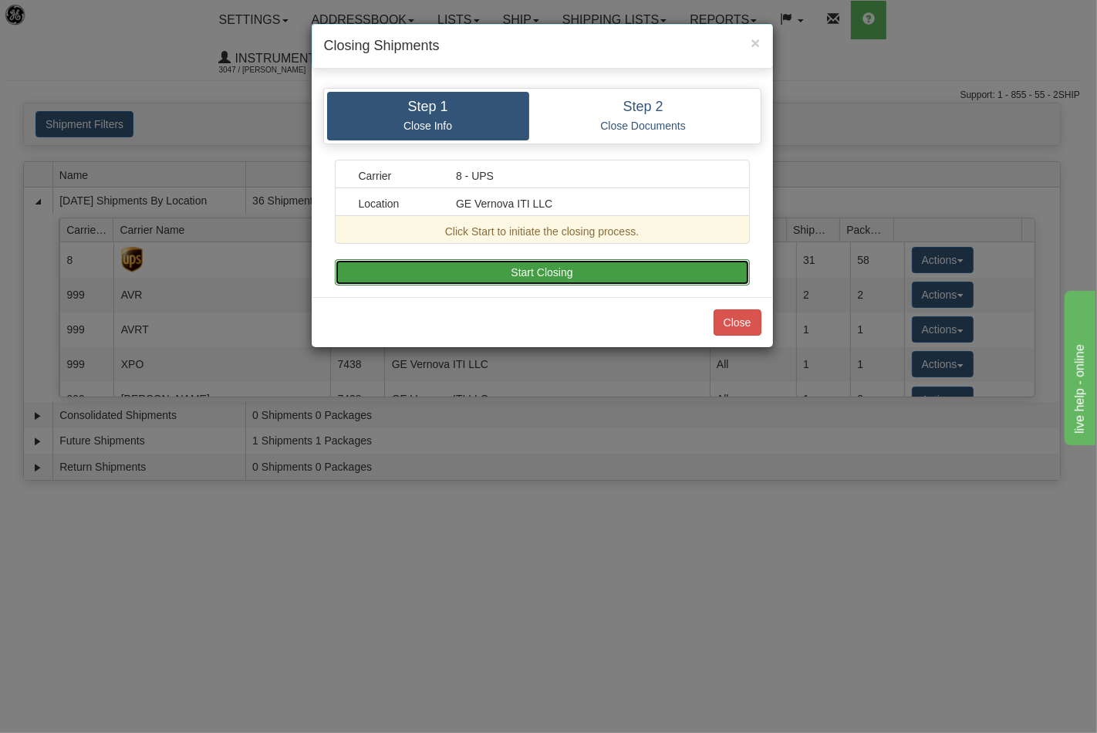
click at [530, 272] on button "Start Closing" at bounding box center [542, 272] width 415 height 26
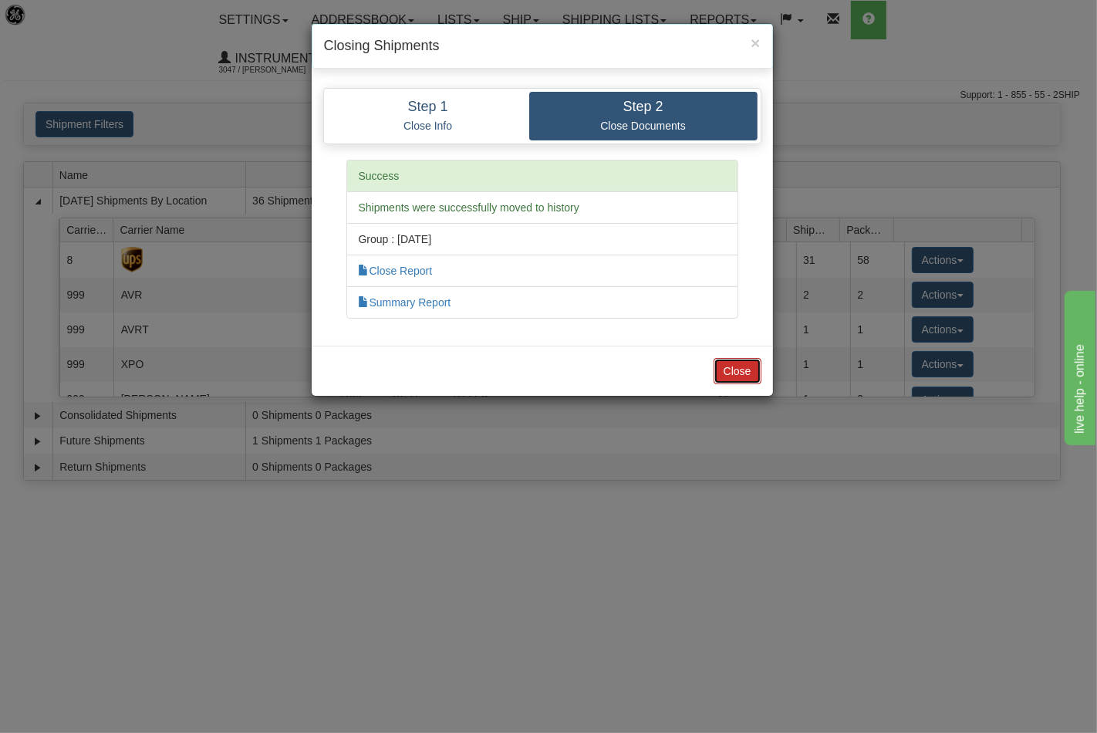
click at [756, 372] on button "Close" at bounding box center [738, 371] width 48 height 26
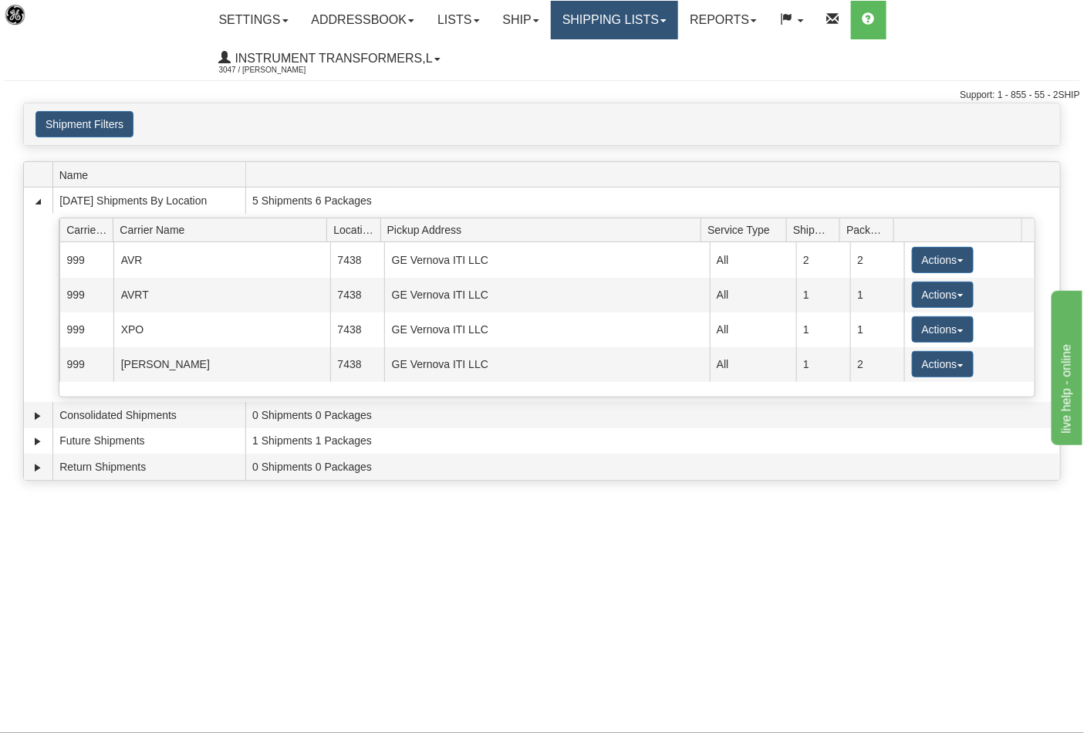
click at [658, 21] on link "Shipping lists" at bounding box center [614, 20] width 127 height 39
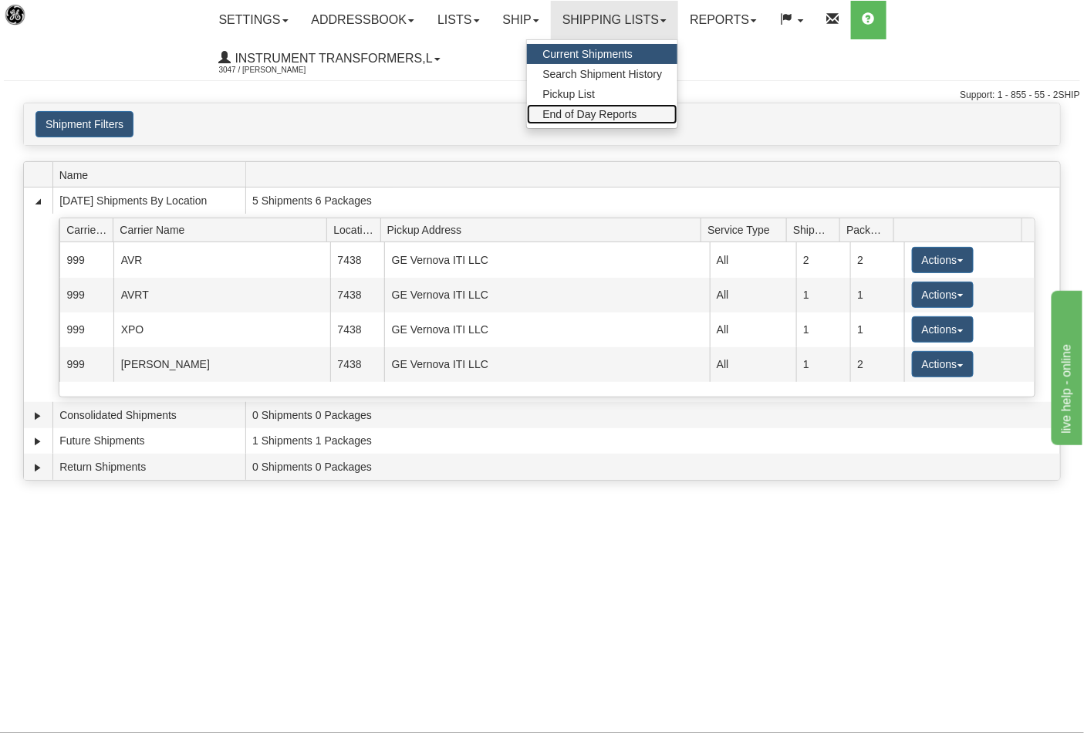
click at [596, 117] on span "End of Day Reports" at bounding box center [590, 114] width 94 height 12
